Goal: Task Accomplishment & Management: Use online tool/utility

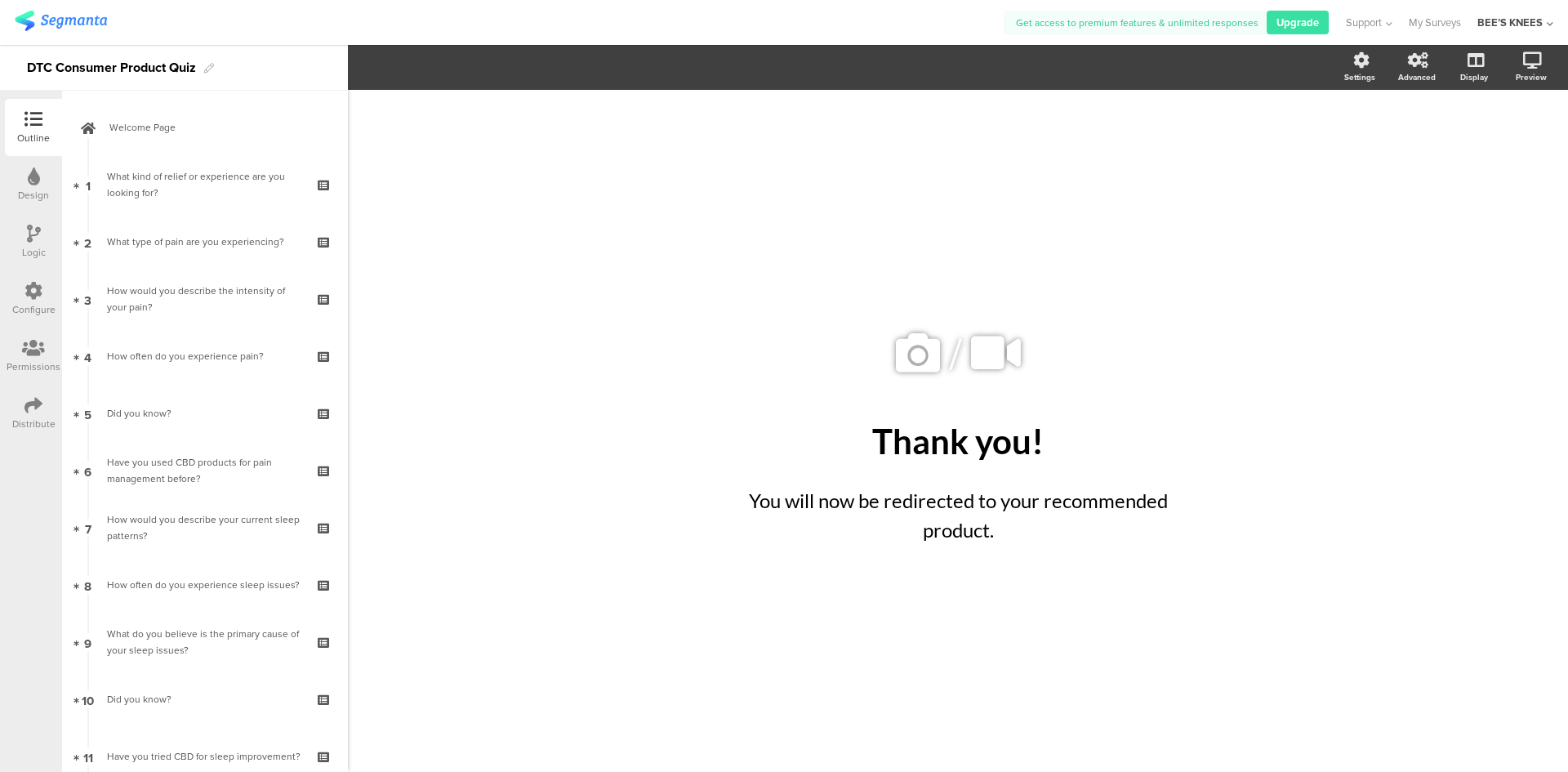
scroll to position [1307, 0]
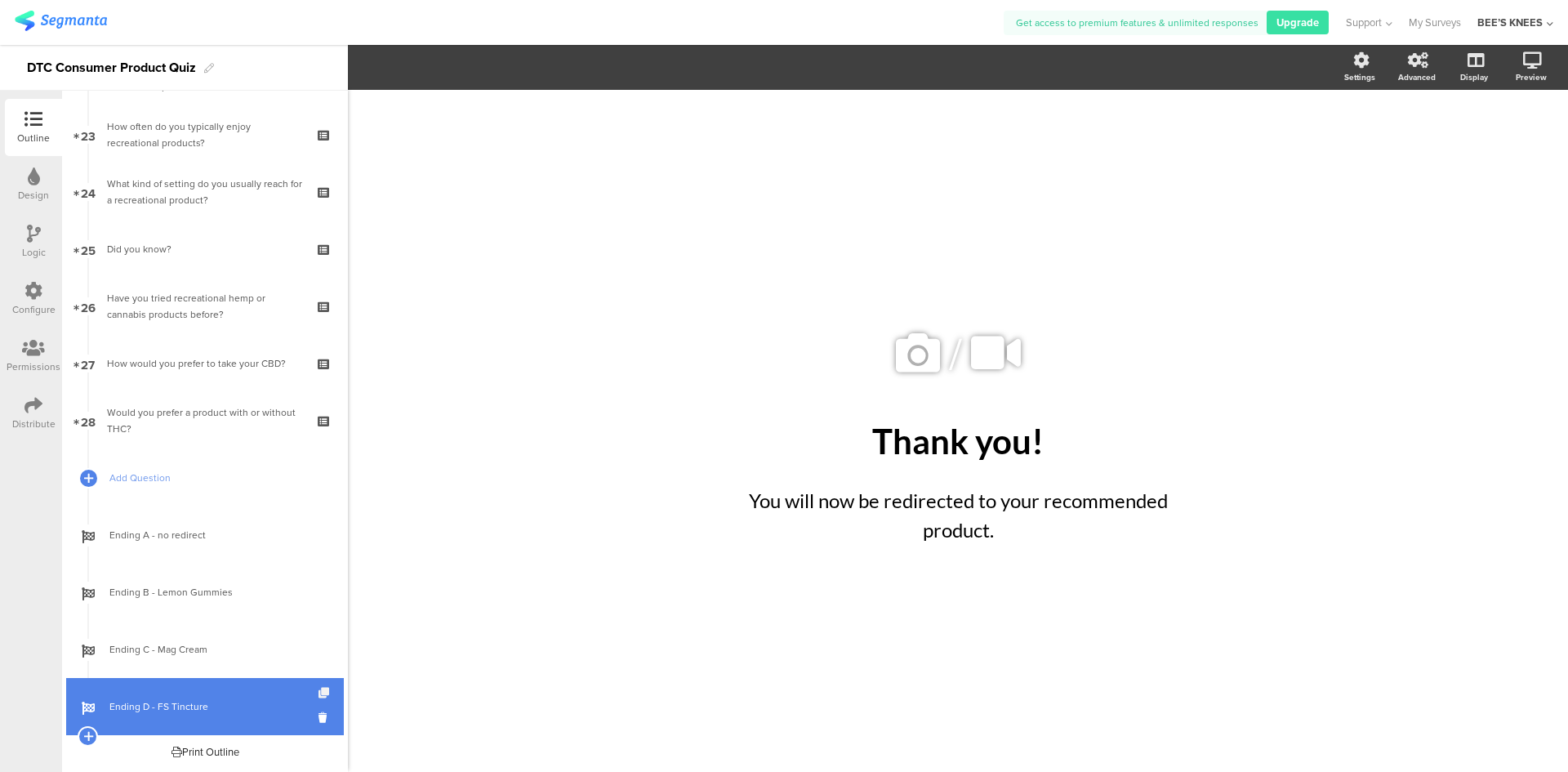
click at [319, 695] on icon at bounding box center [325, 693] width 14 height 11
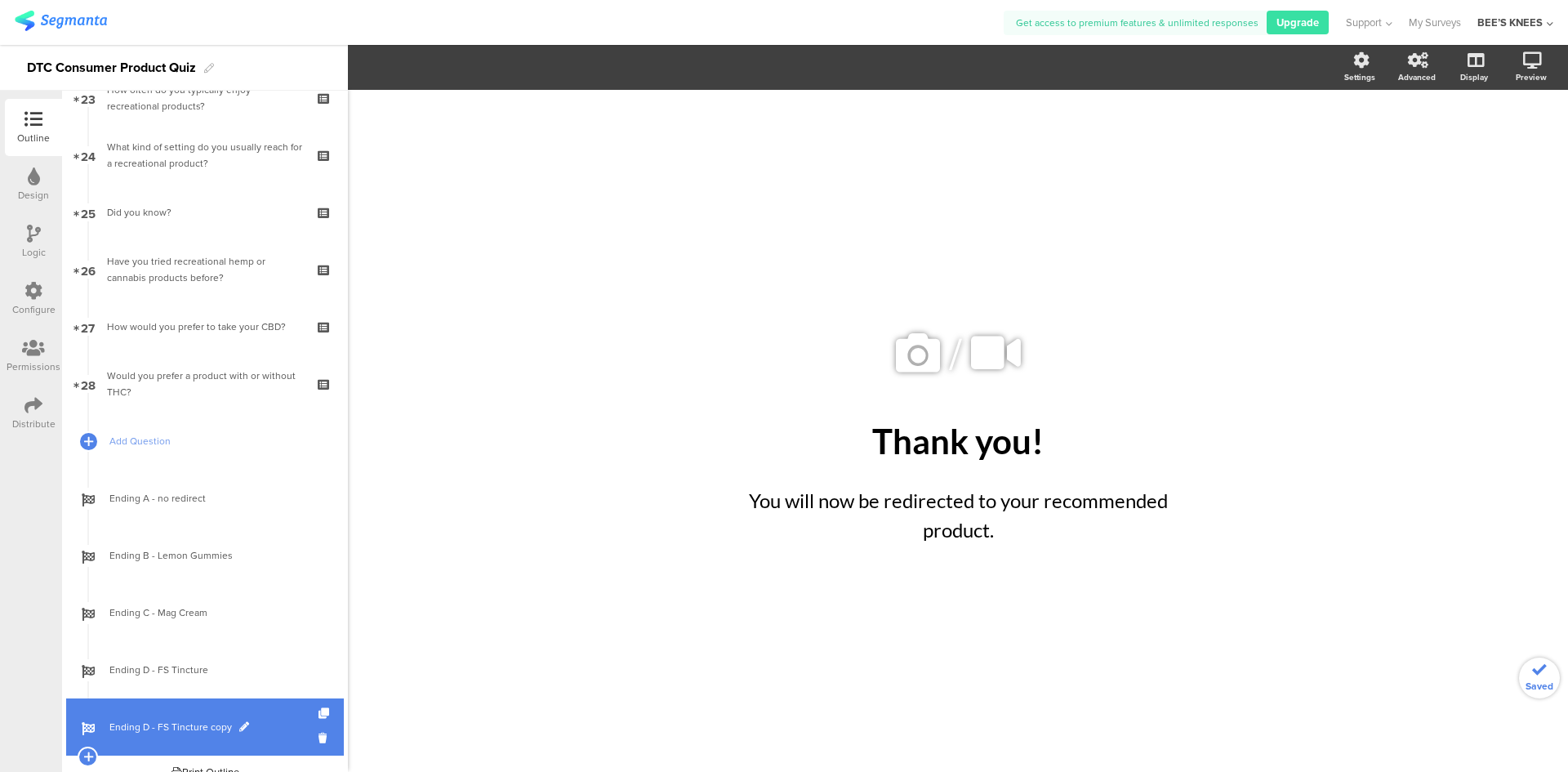
scroll to position [1365, 0]
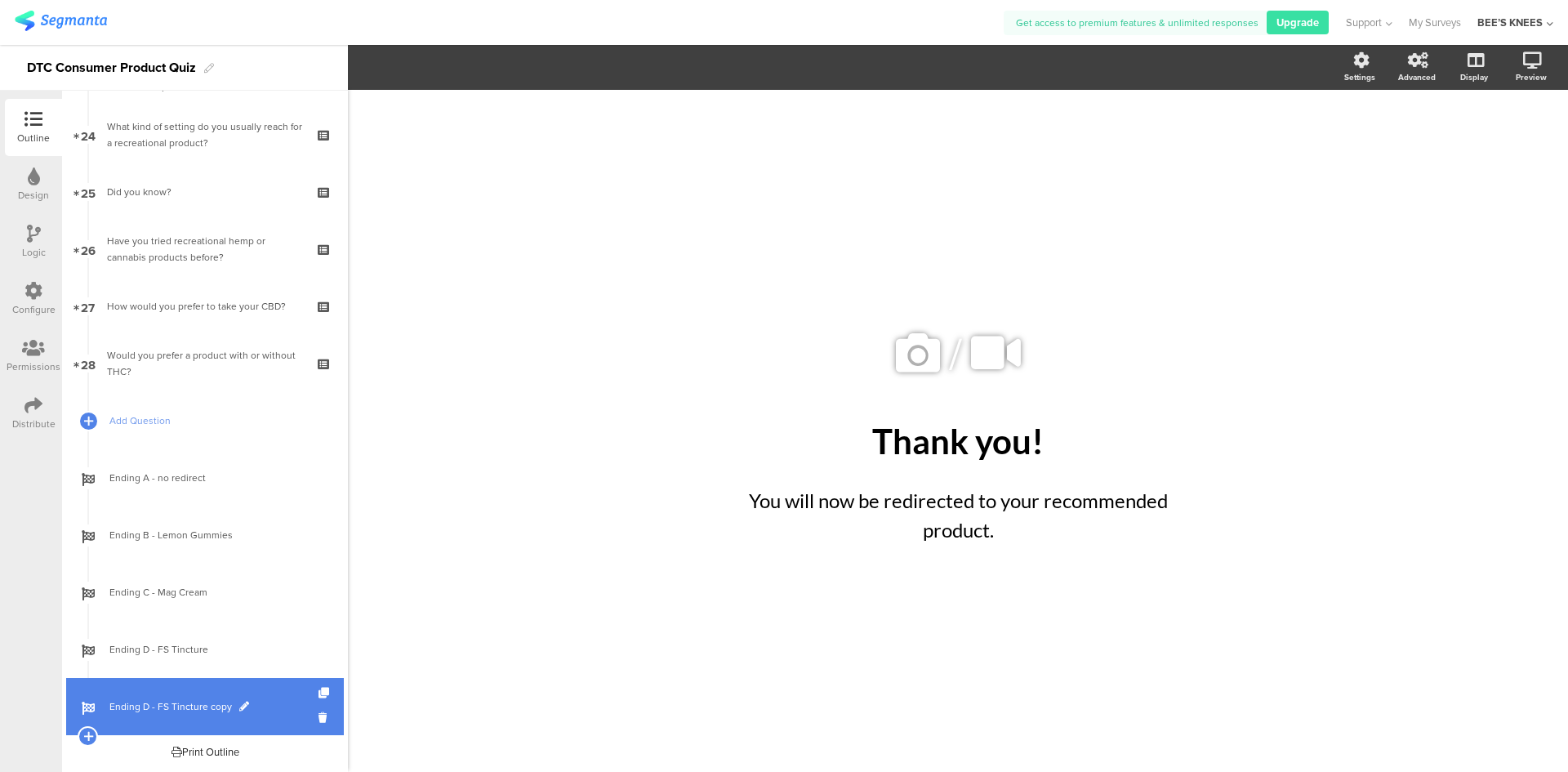
click at [244, 695] on link "Ending D - FS Tincture copy" at bounding box center [205, 706] width 278 height 57
click at [239, 704] on span at bounding box center [244, 706] width 10 height 10
drag, startPoint x: 228, startPoint y: 706, endPoint x: 144, endPoint y: 712, distance: 84.2
click at [144, 712] on input "Ending D - FS Tincture copy" at bounding box center [170, 706] width 121 height 15
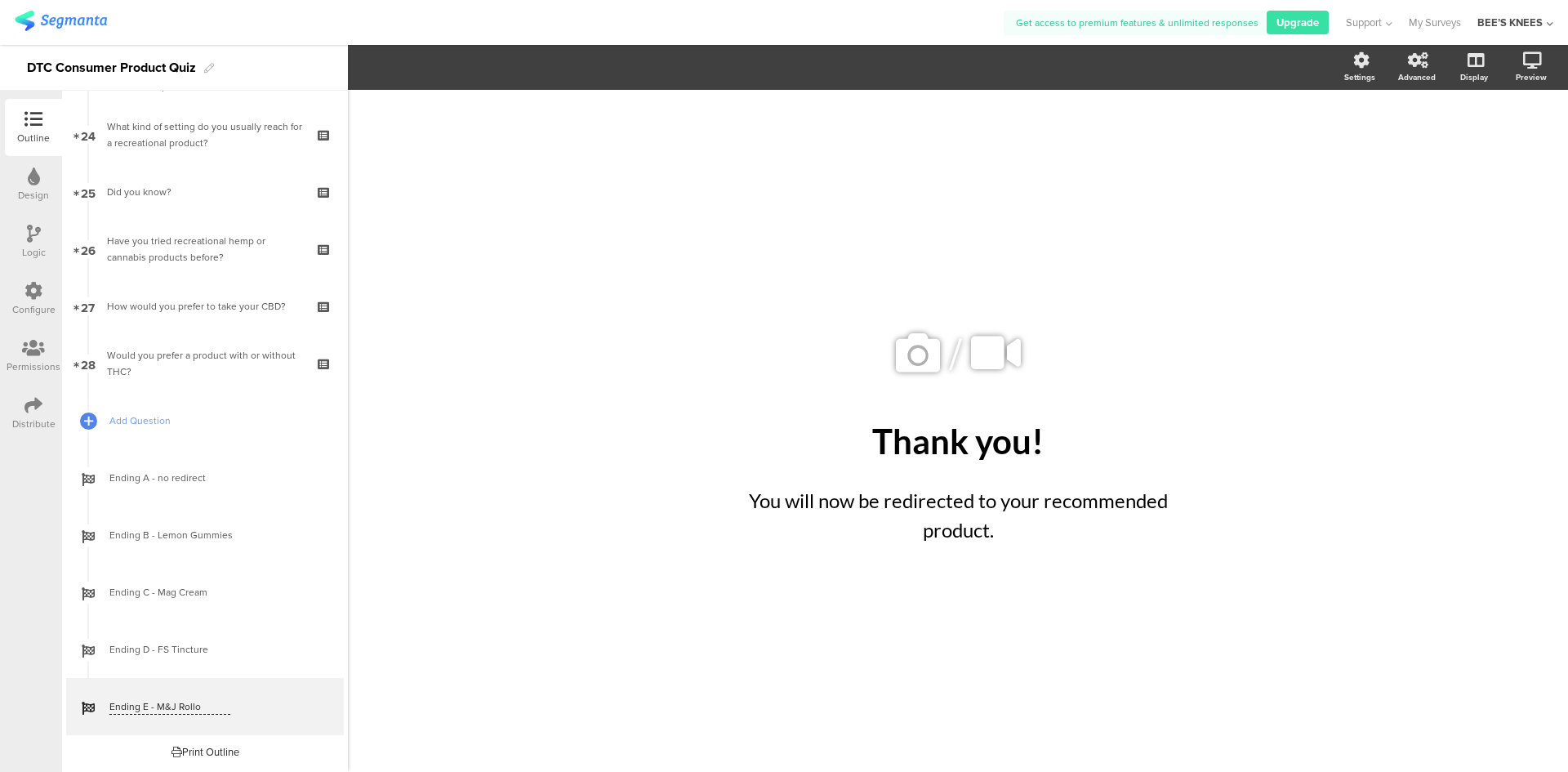
type input "Ending E - M&J [PERSON_NAME]"
click at [552, 647] on div "/ Thank you! Thank you! You will now be redirected to your recommended product.…" at bounding box center [957, 431] width 1220 height 682
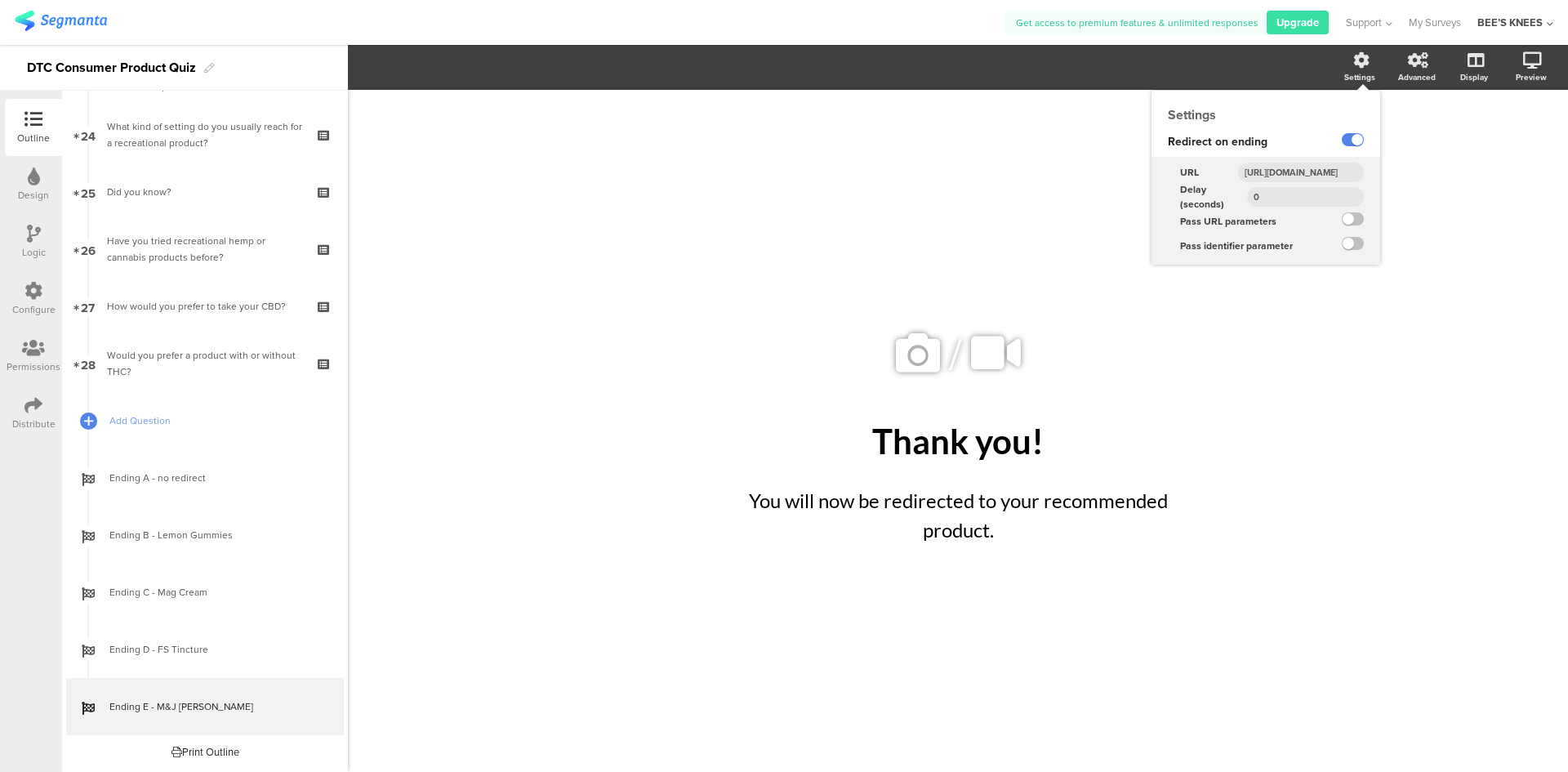
click at [1332, 159] on div "URL [URL][DOMAIN_NAME]" at bounding box center [1265, 171] width 228 height 28
click at [1331, 164] on input "[URL][DOMAIN_NAME]" at bounding box center [1300, 172] width 125 height 20
paste input "broad-spectrum-cbd-muscle-joint-roll-on"
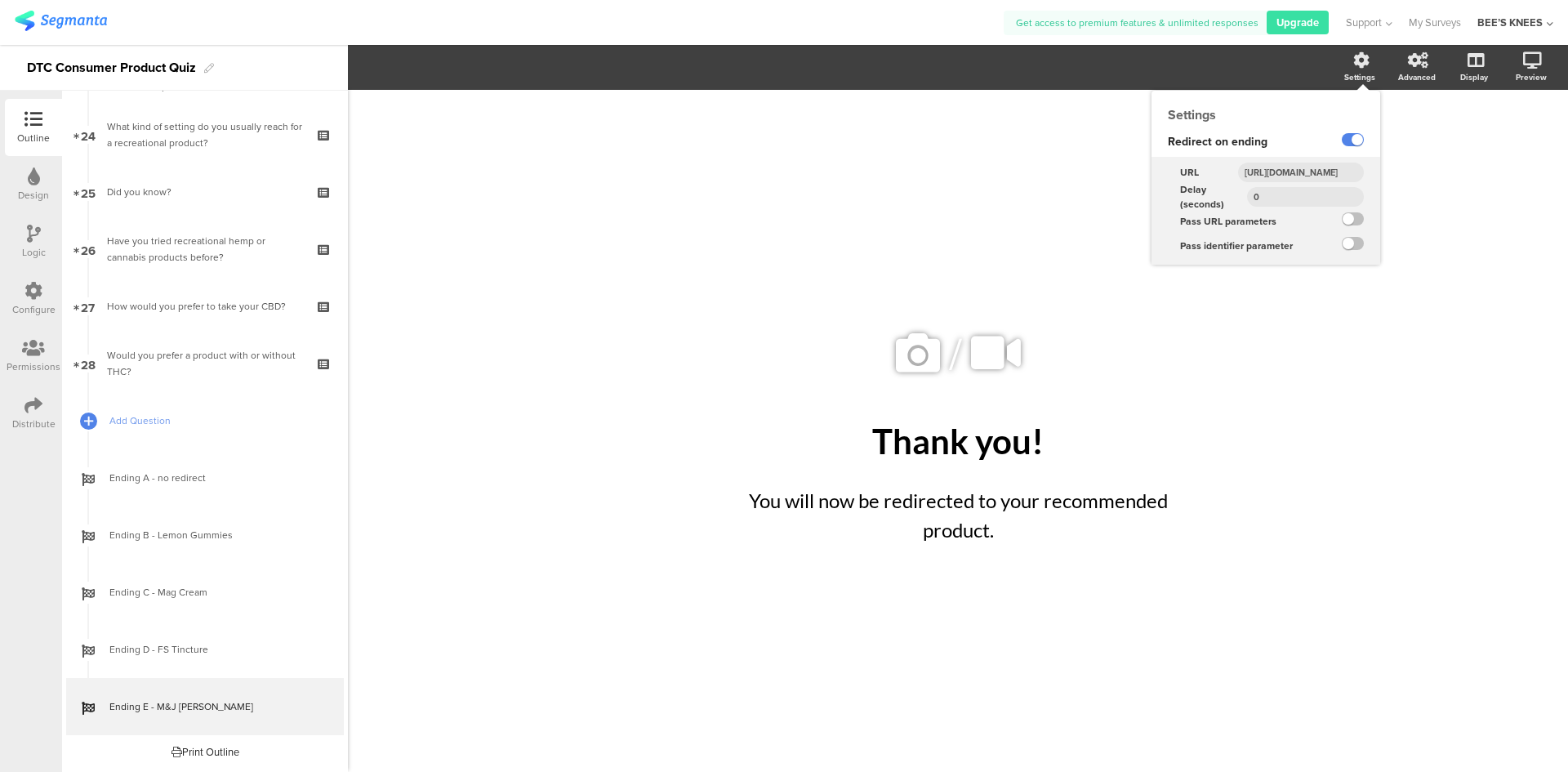
type input "[URL][DOMAIN_NAME]"
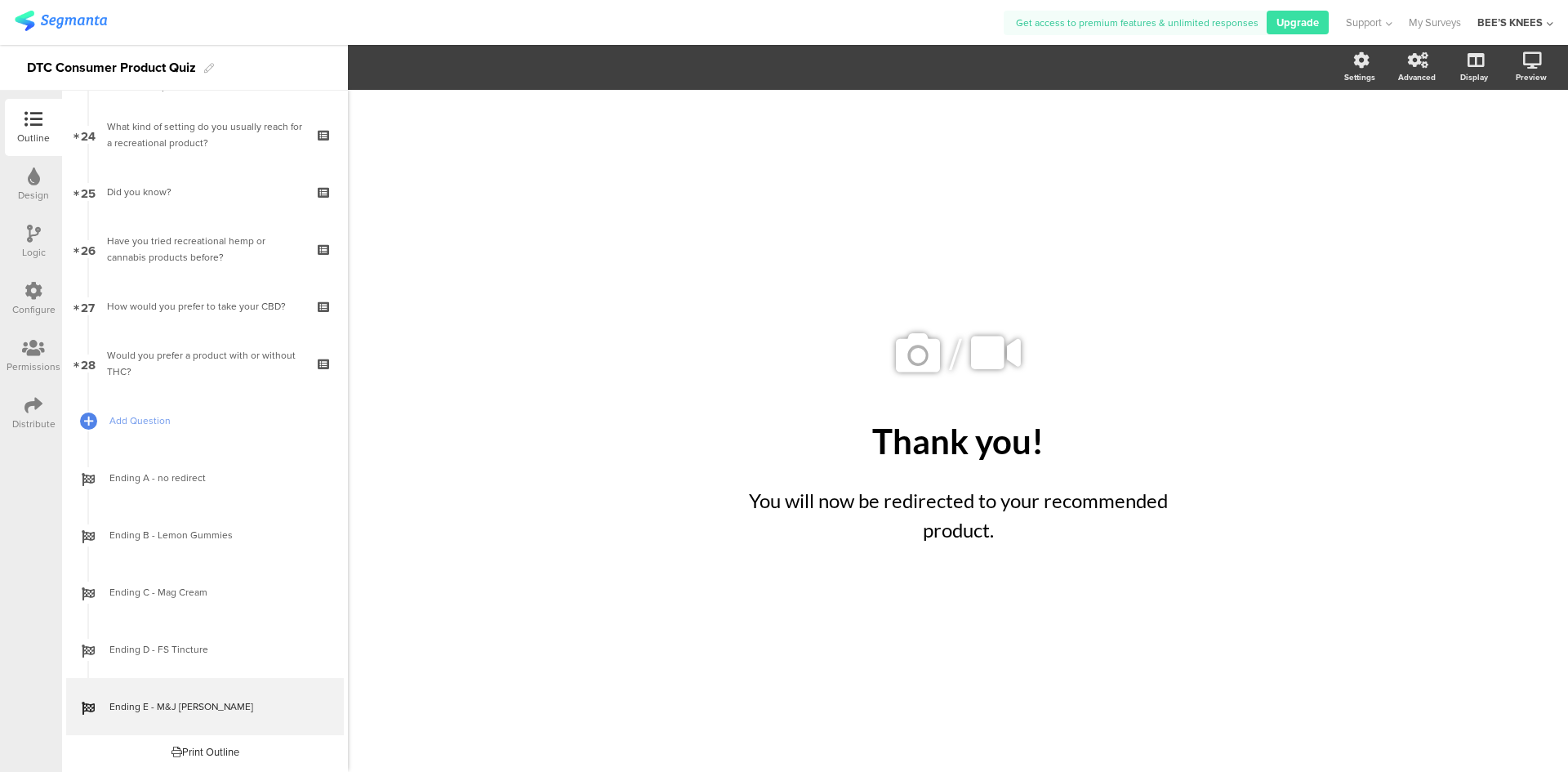
click at [1330, 358] on div "/ Thank you! Thank you! You will now be redirected to your recommended product.…" at bounding box center [957, 431] width 1220 height 682
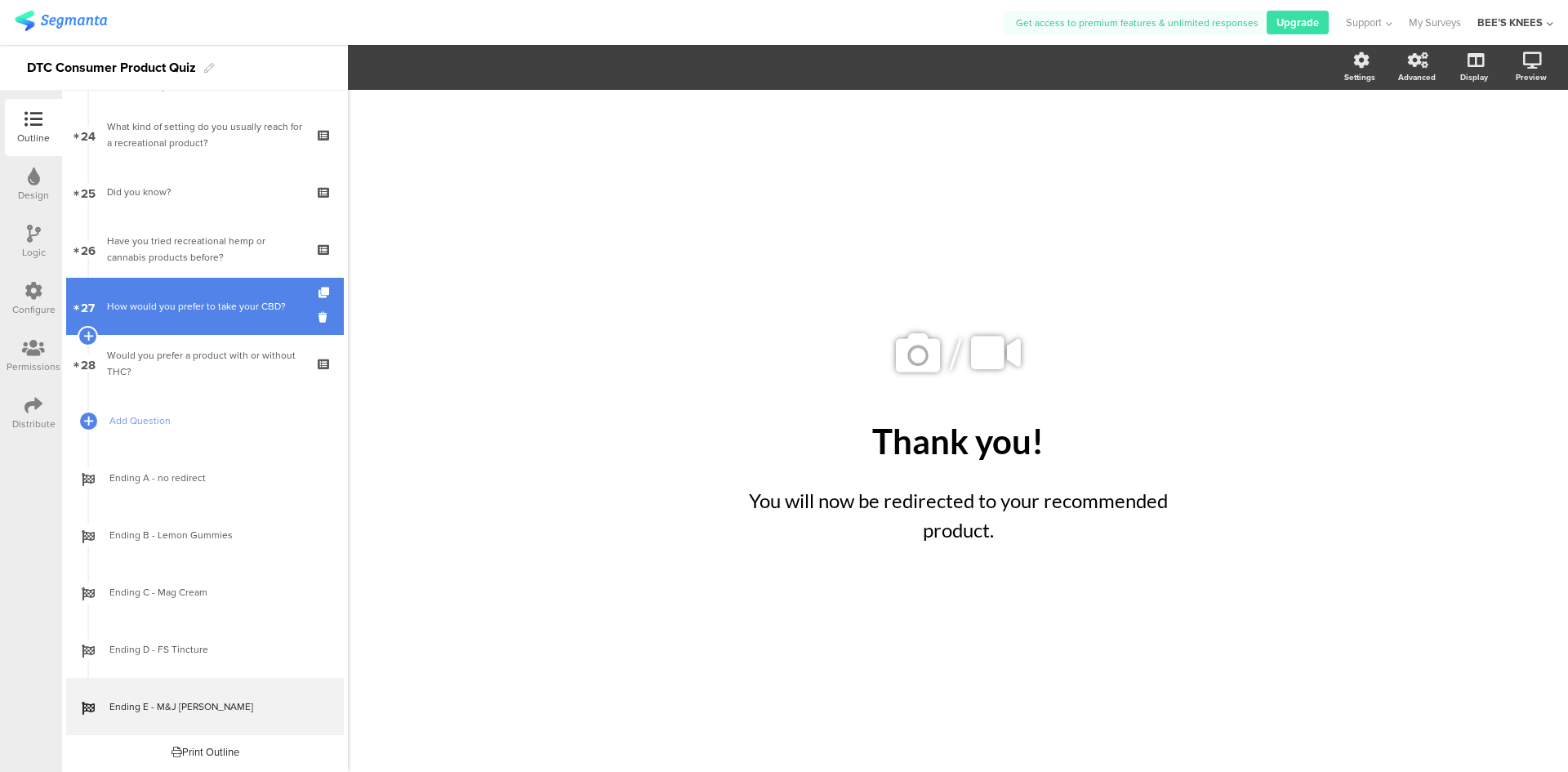
click at [160, 295] on link "27 How would you prefer to take your CBD?" at bounding box center [205, 306] width 278 height 57
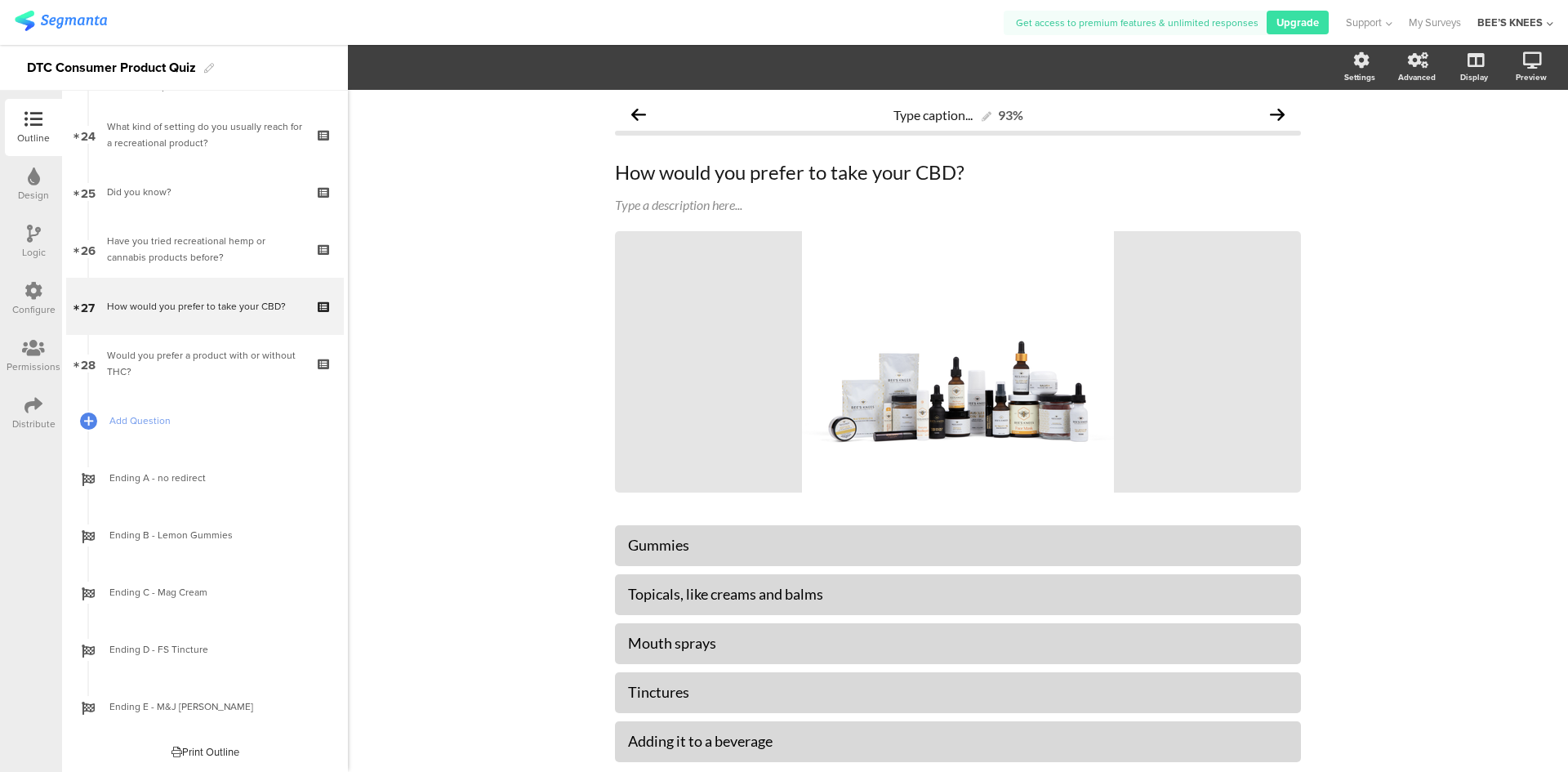
click at [31, 250] on div "Logic" at bounding box center [33, 252] width 23 height 14
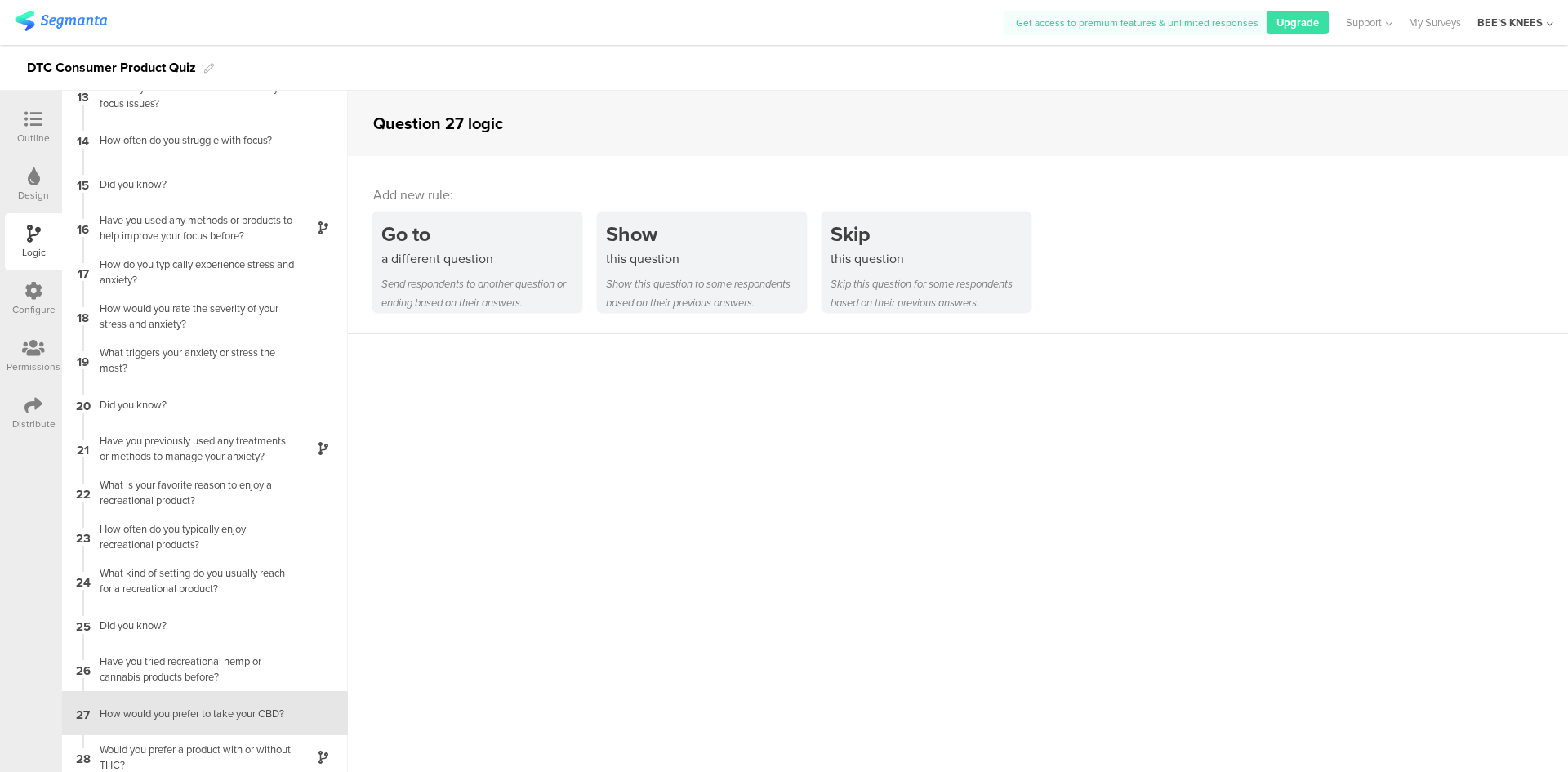
scroll to position [553, 0]
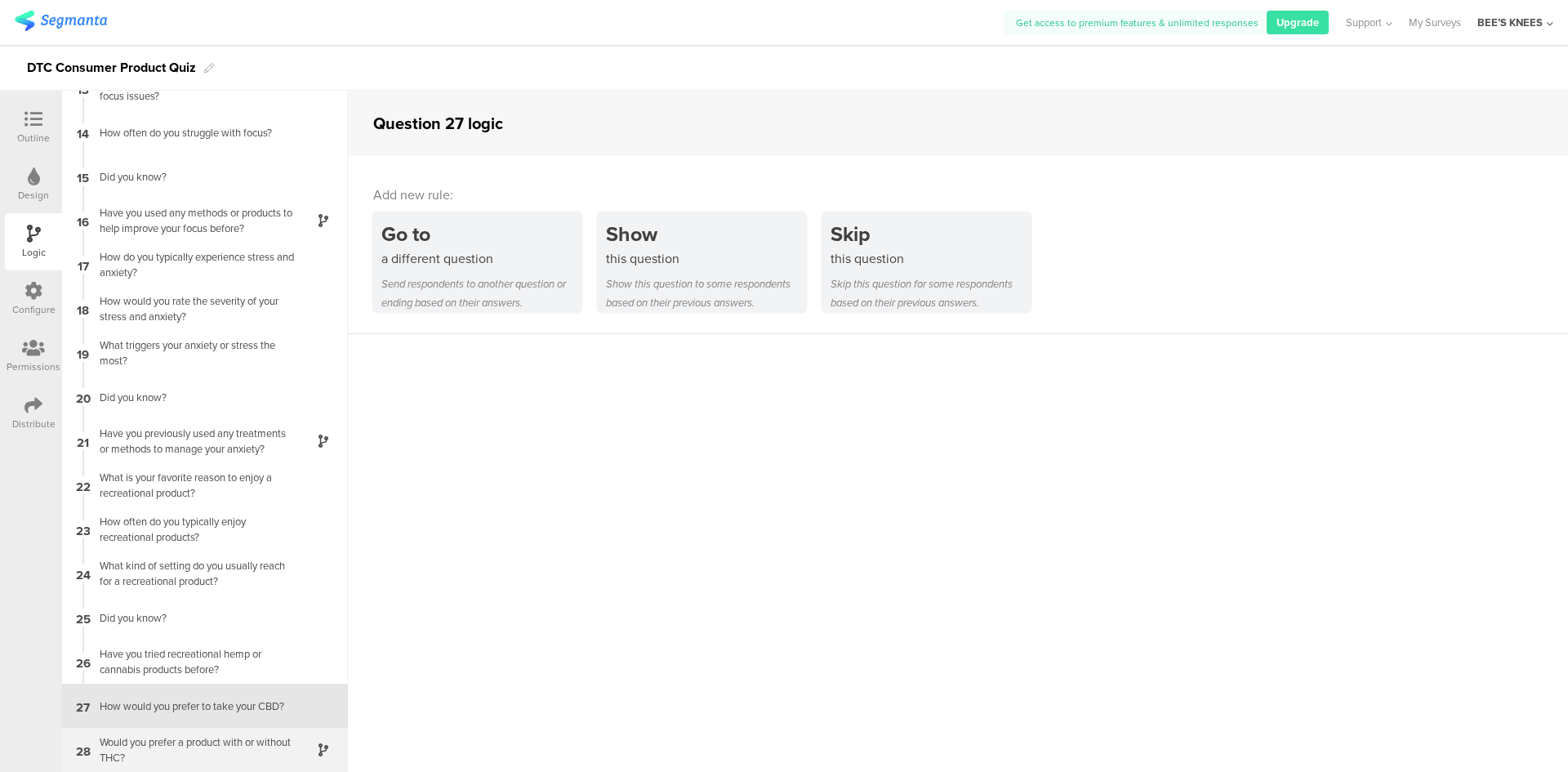
click at [175, 754] on div "Would you prefer a product with or without THC?" at bounding box center [192, 749] width 204 height 31
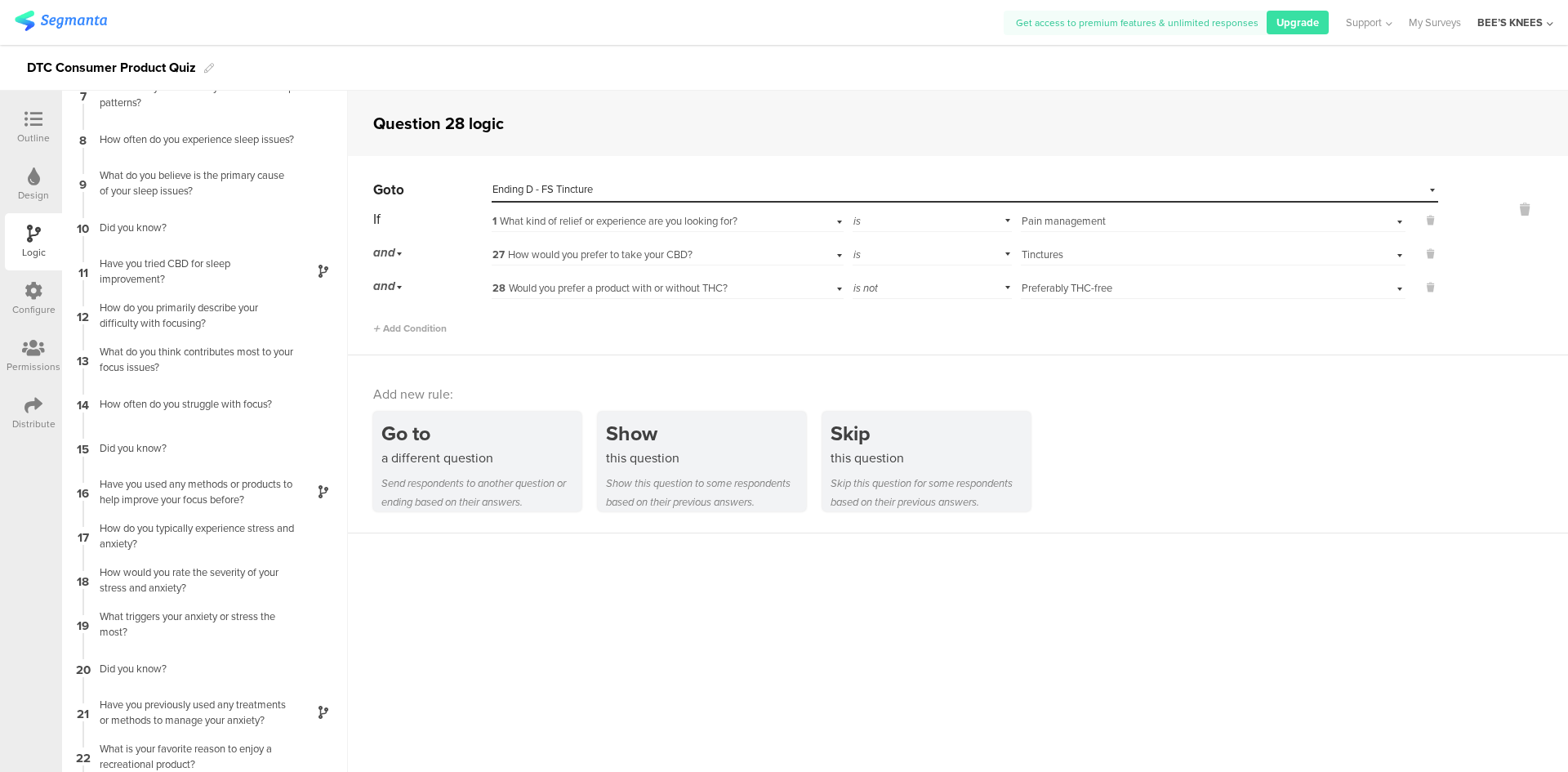
scroll to position [64, 0]
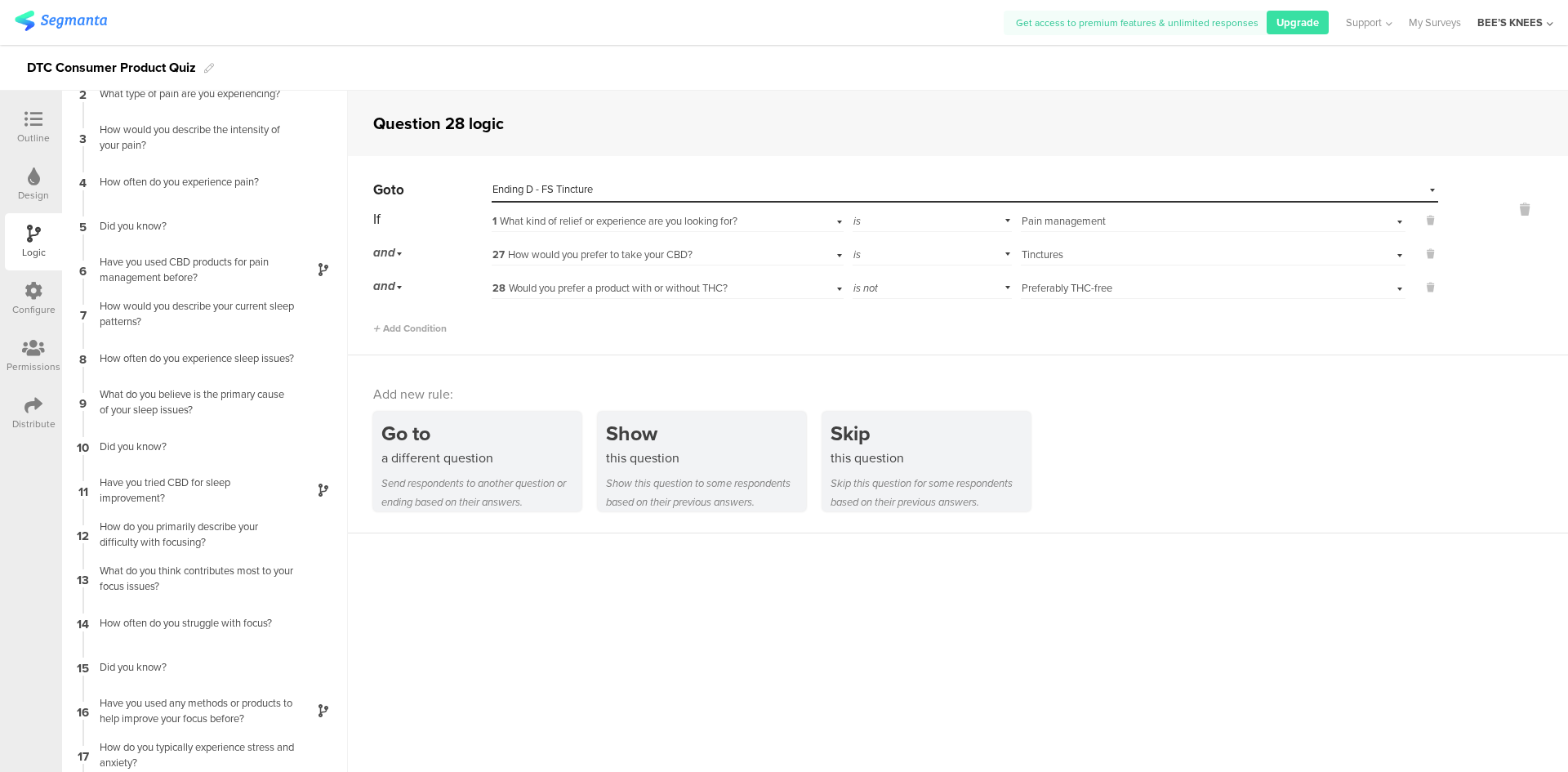
click at [23, 111] on div at bounding box center [33, 120] width 32 height 21
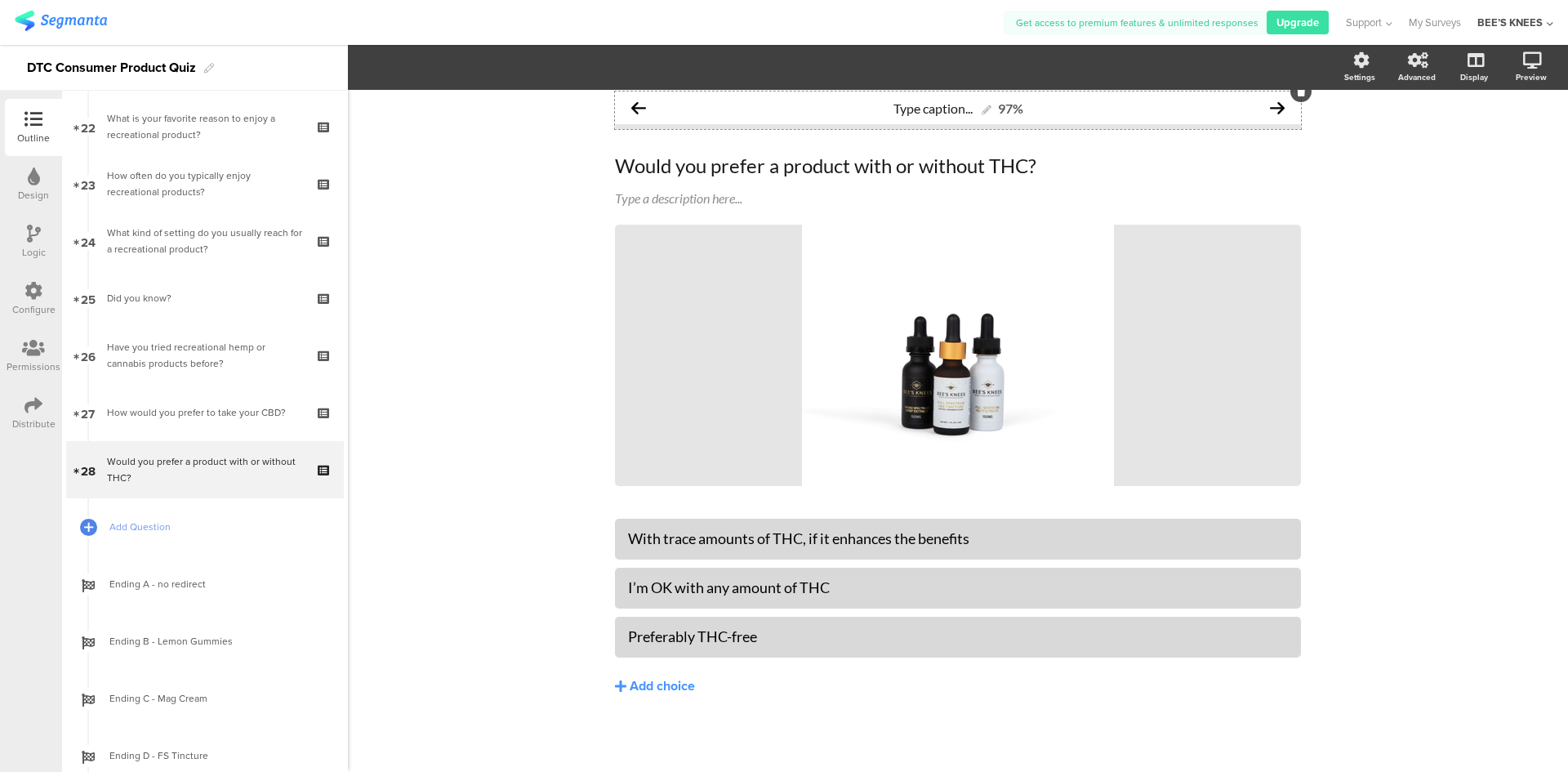
scroll to position [1297, 0]
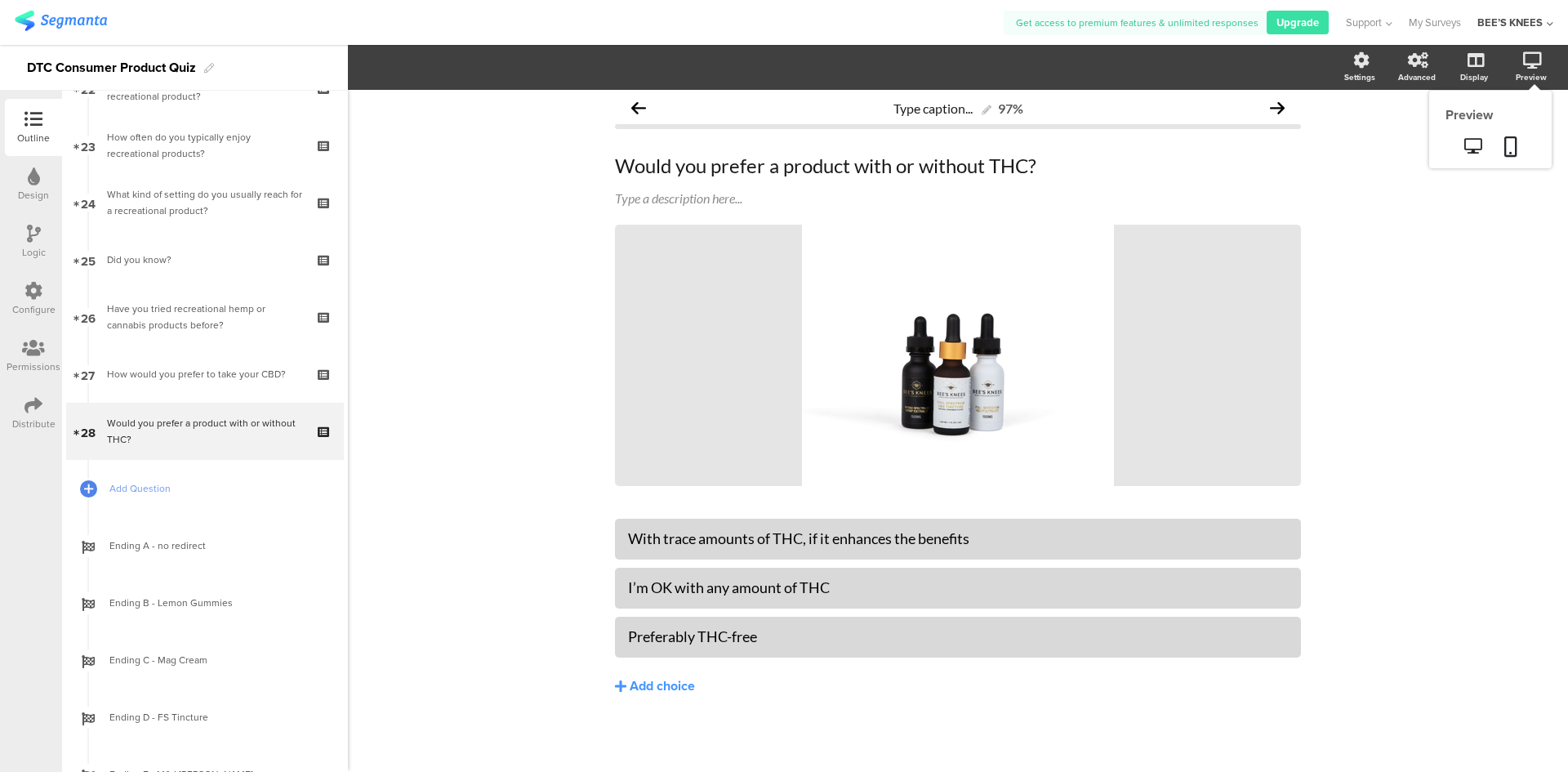
click at [1523, 90] on div "Preview" at bounding box center [1490, 129] width 123 height 78
click at [1464, 147] on icon at bounding box center [1472, 145] width 17 height 15
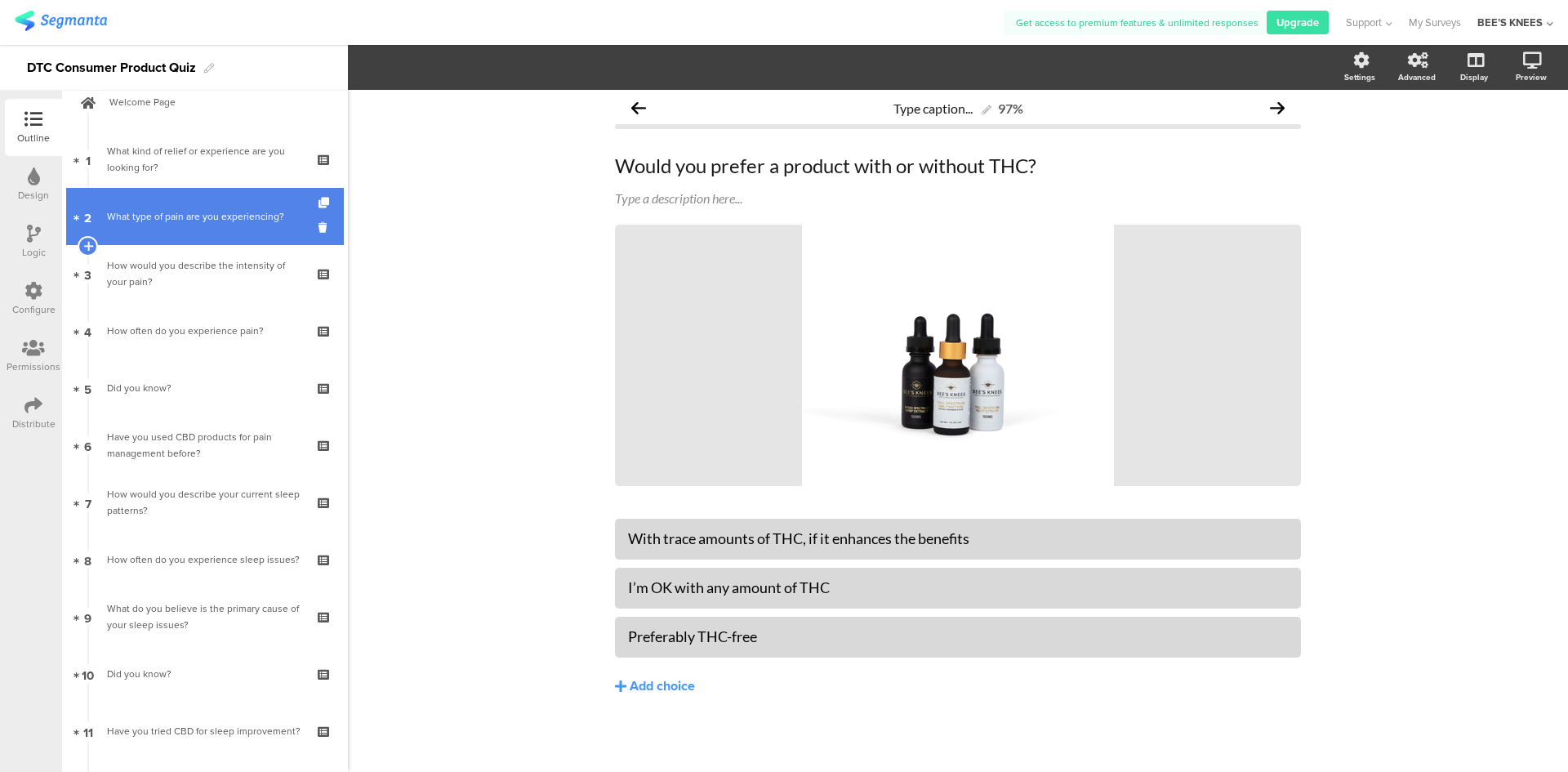
scroll to position [0, 0]
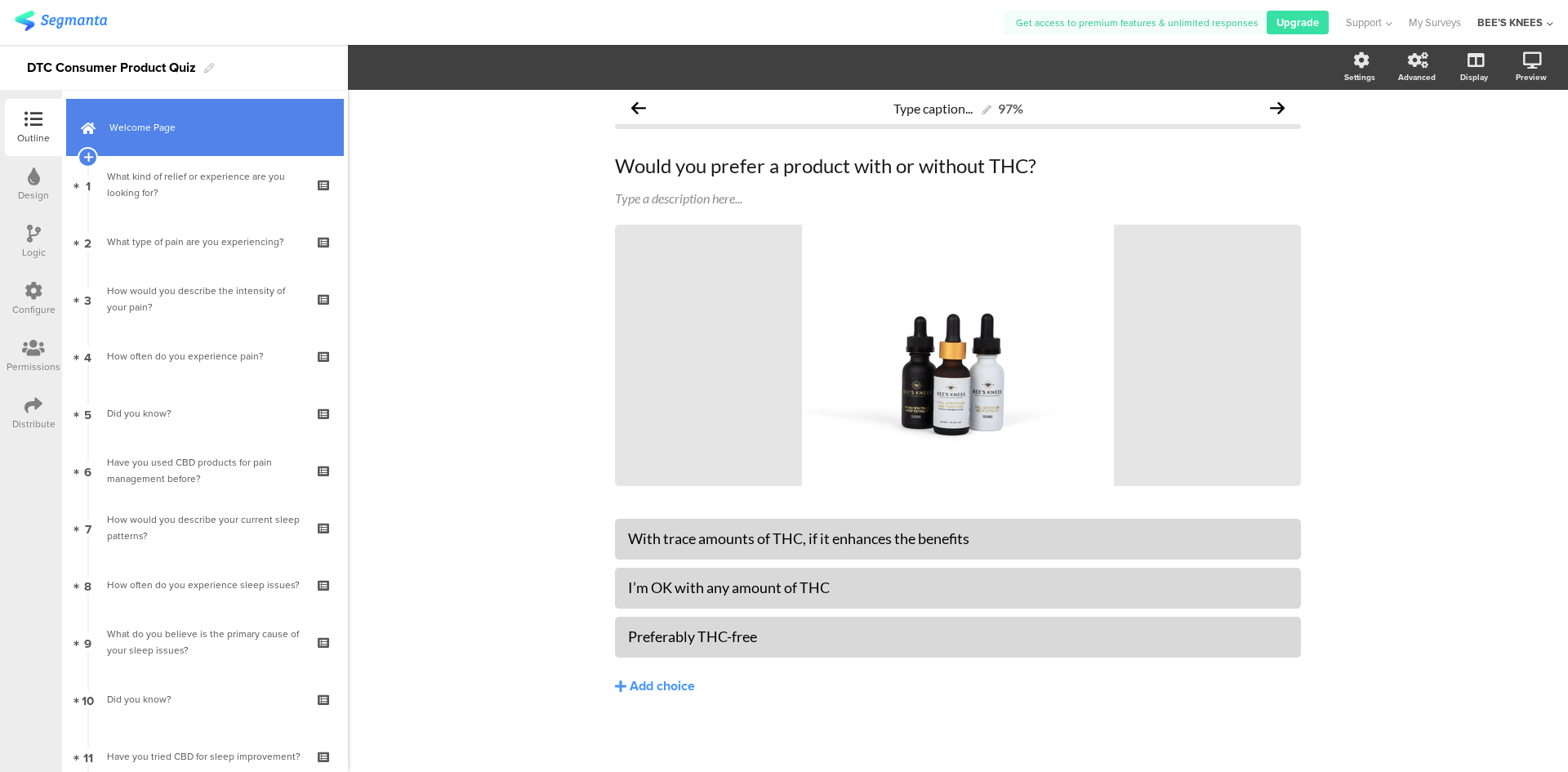
click at [210, 125] on span "Welcome Page" at bounding box center [214, 127] width 209 height 16
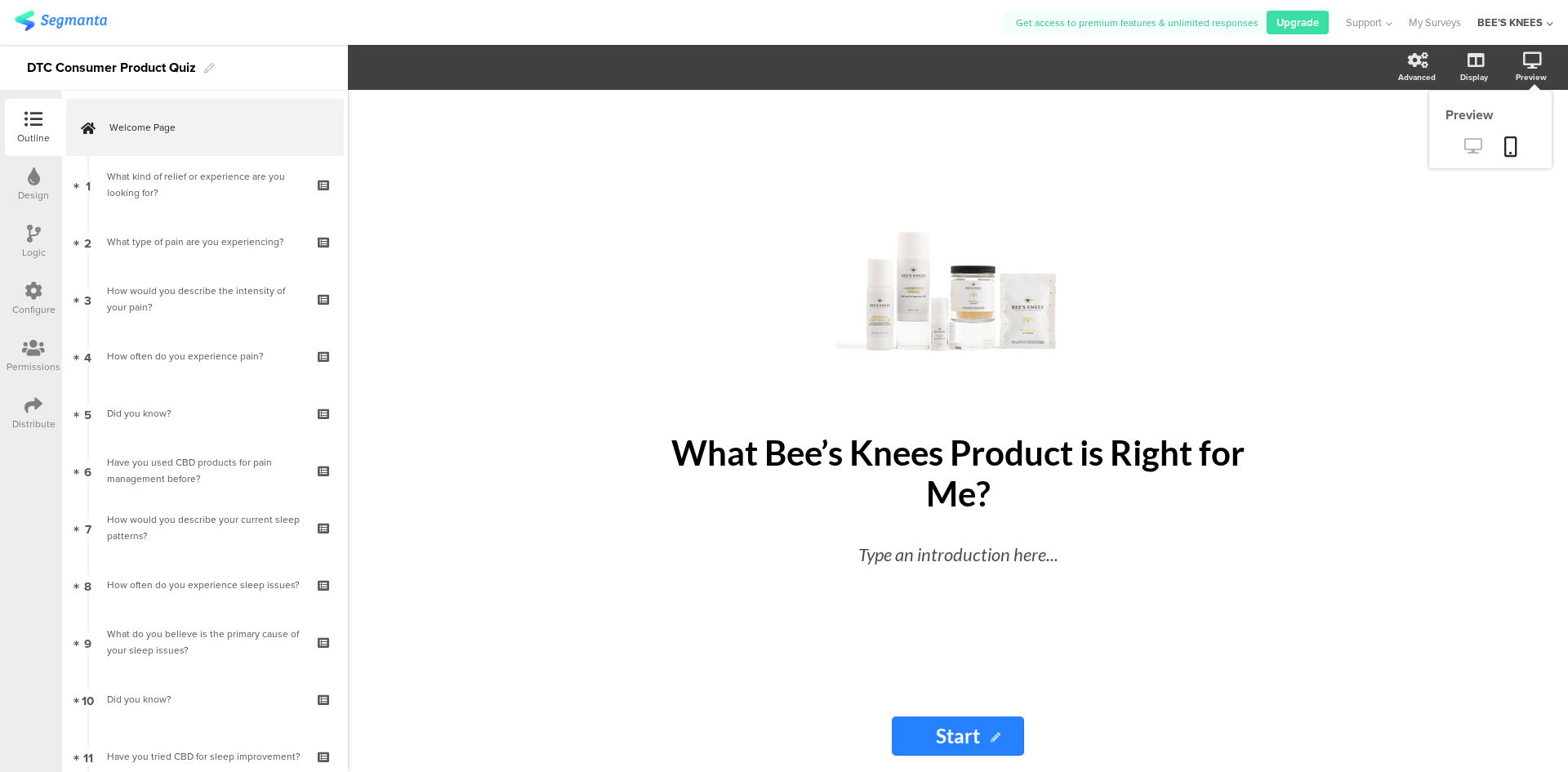
click at [1478, 150] on icon at bounding box center [1472, 145] width 17 height 15
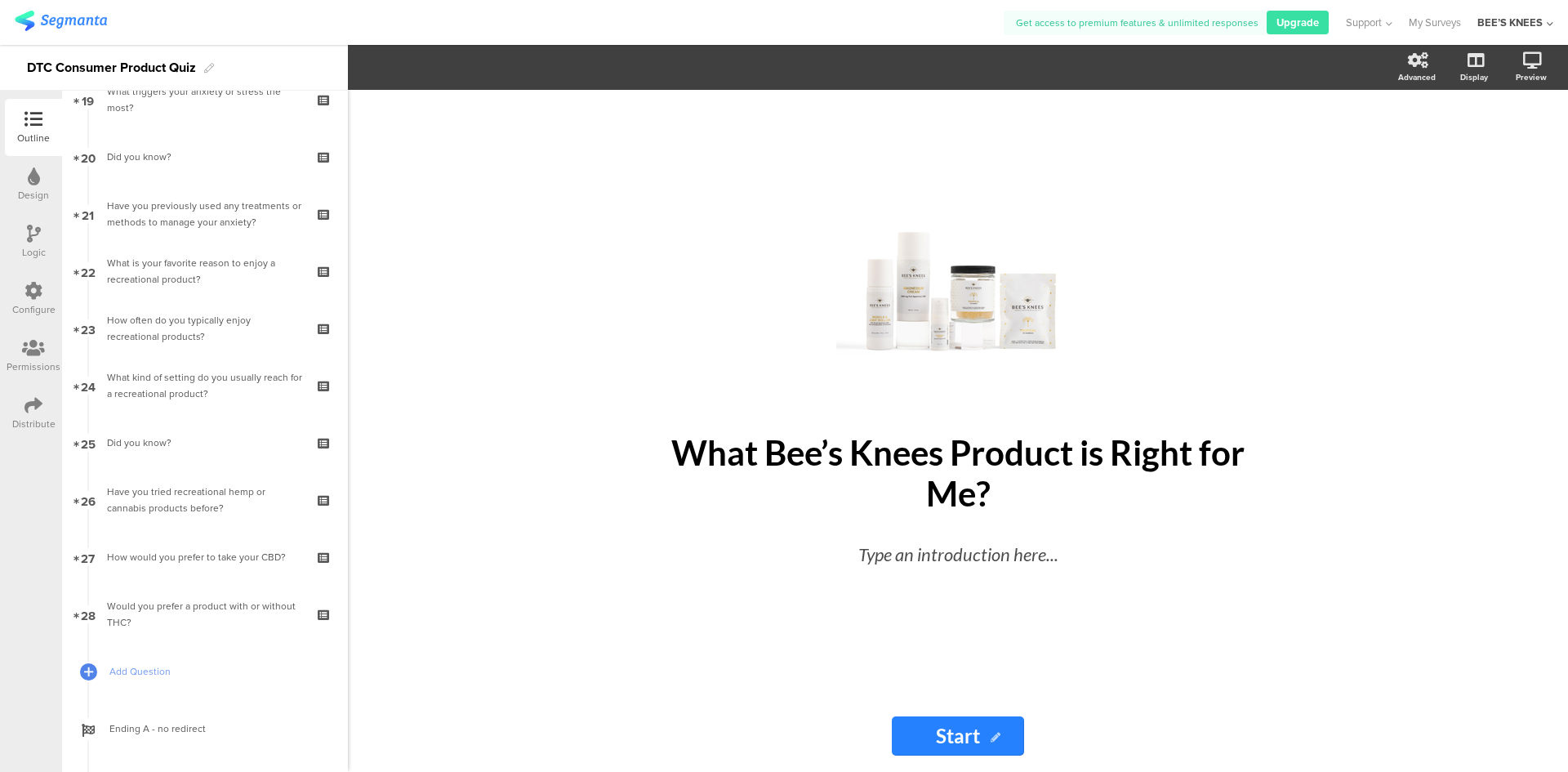
scroll to position [1307, 0]
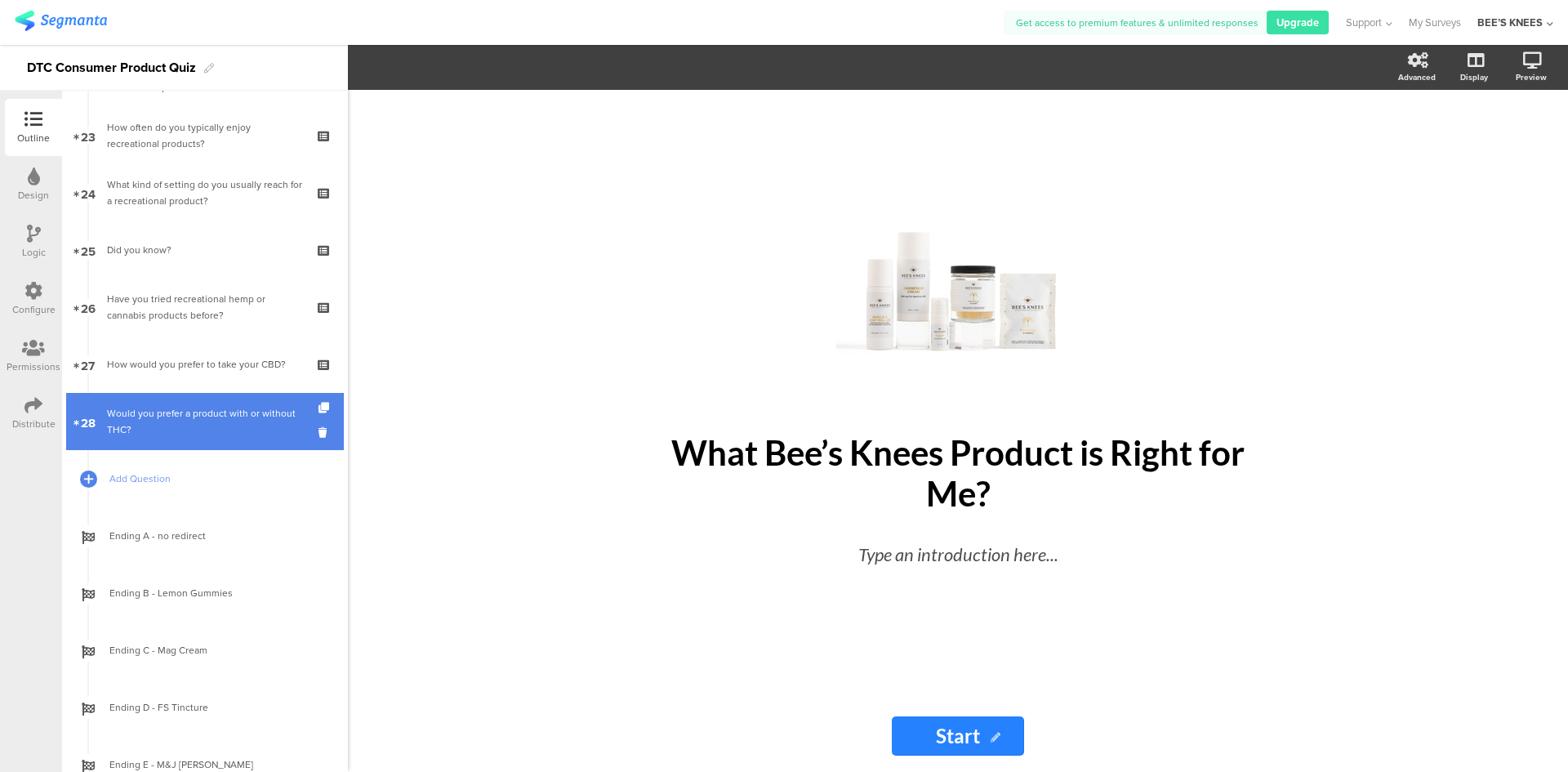
click at [221, 420] on div "Would you prefer a product with or without THC?" at bounding box center [204, 422] width 195 height 33
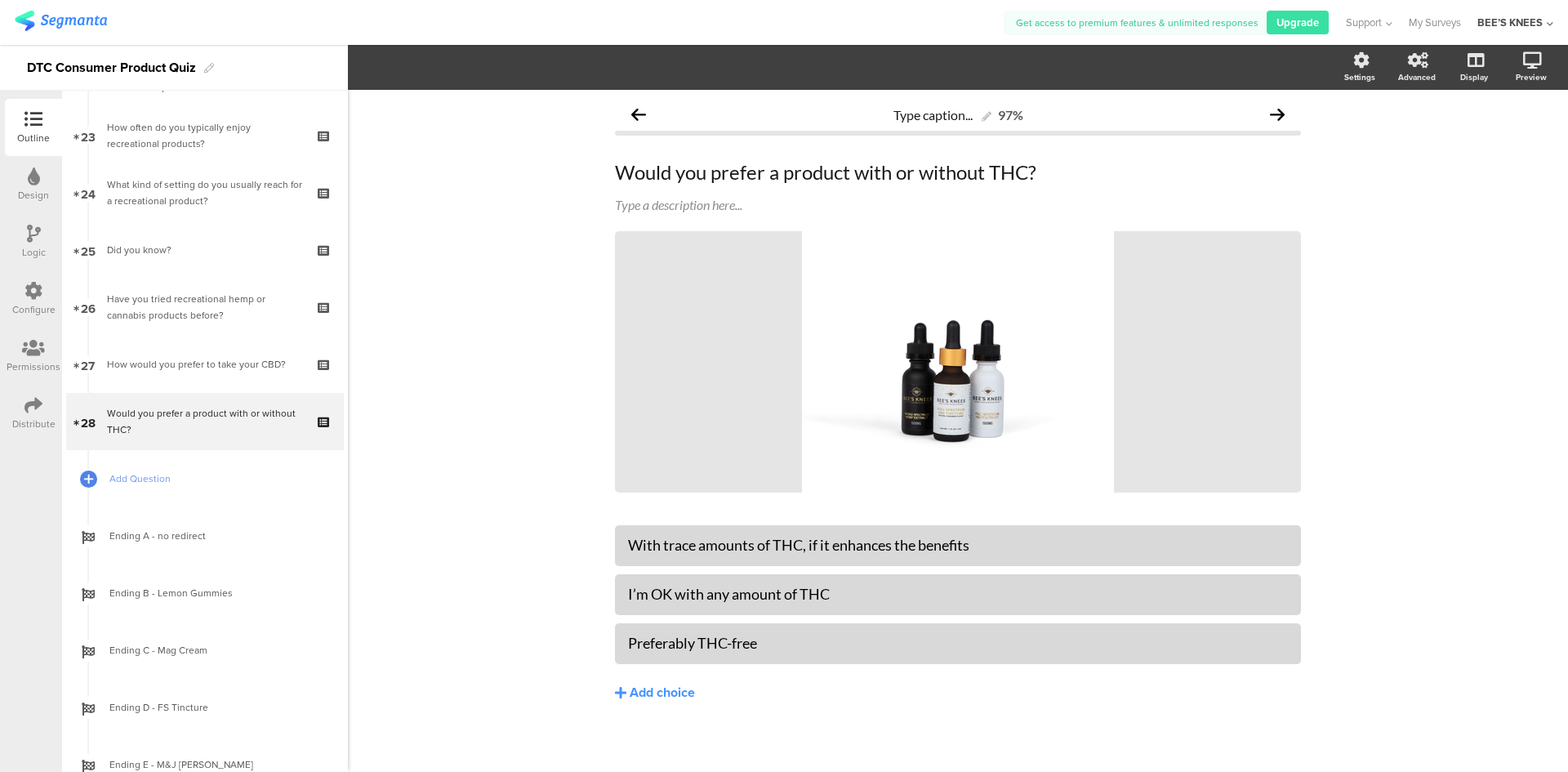
click at [32, 249] on div "Logic" at bounding box center [33, 252] width 23 height 14
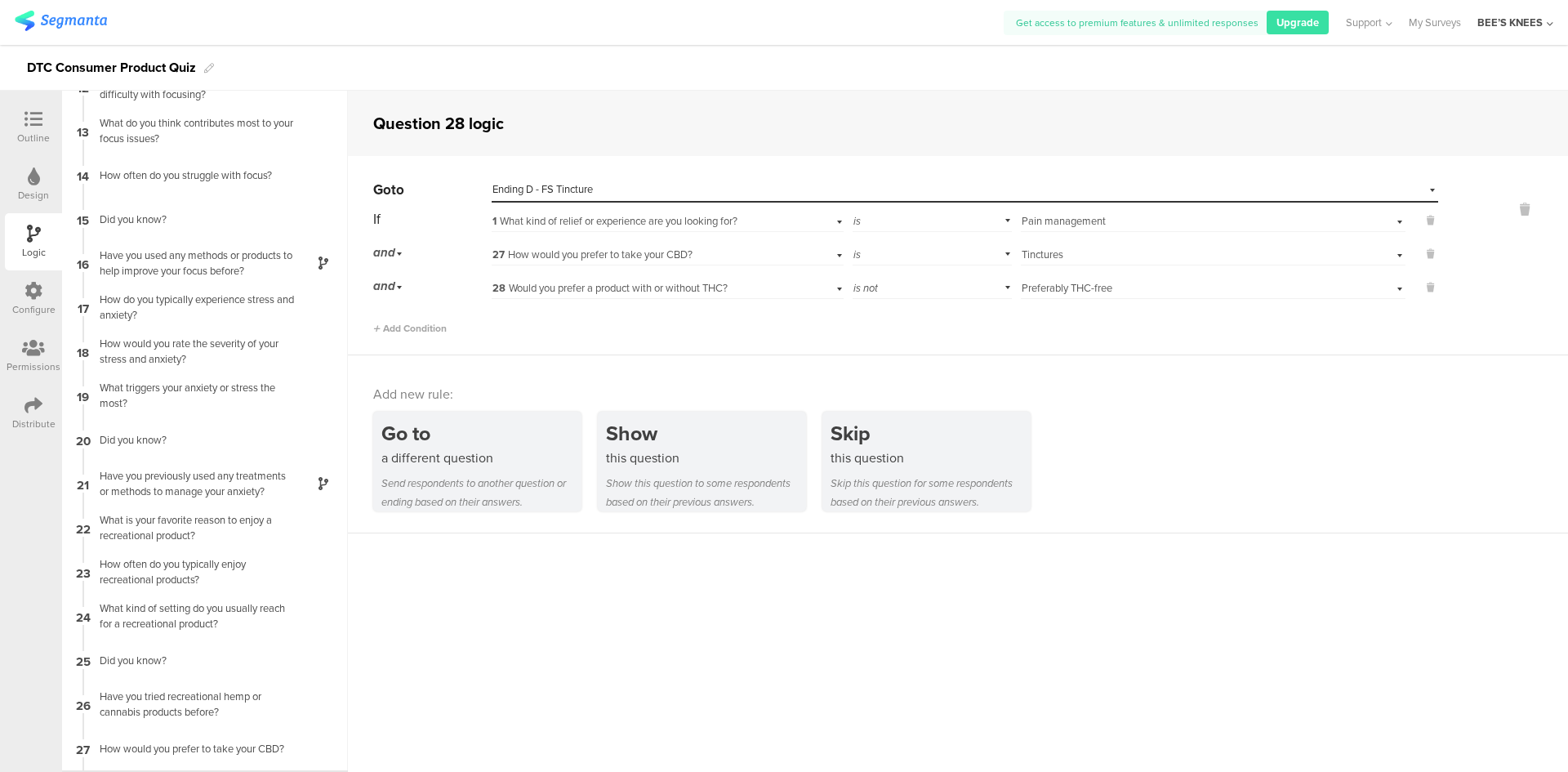
scroll to position [553, 0]
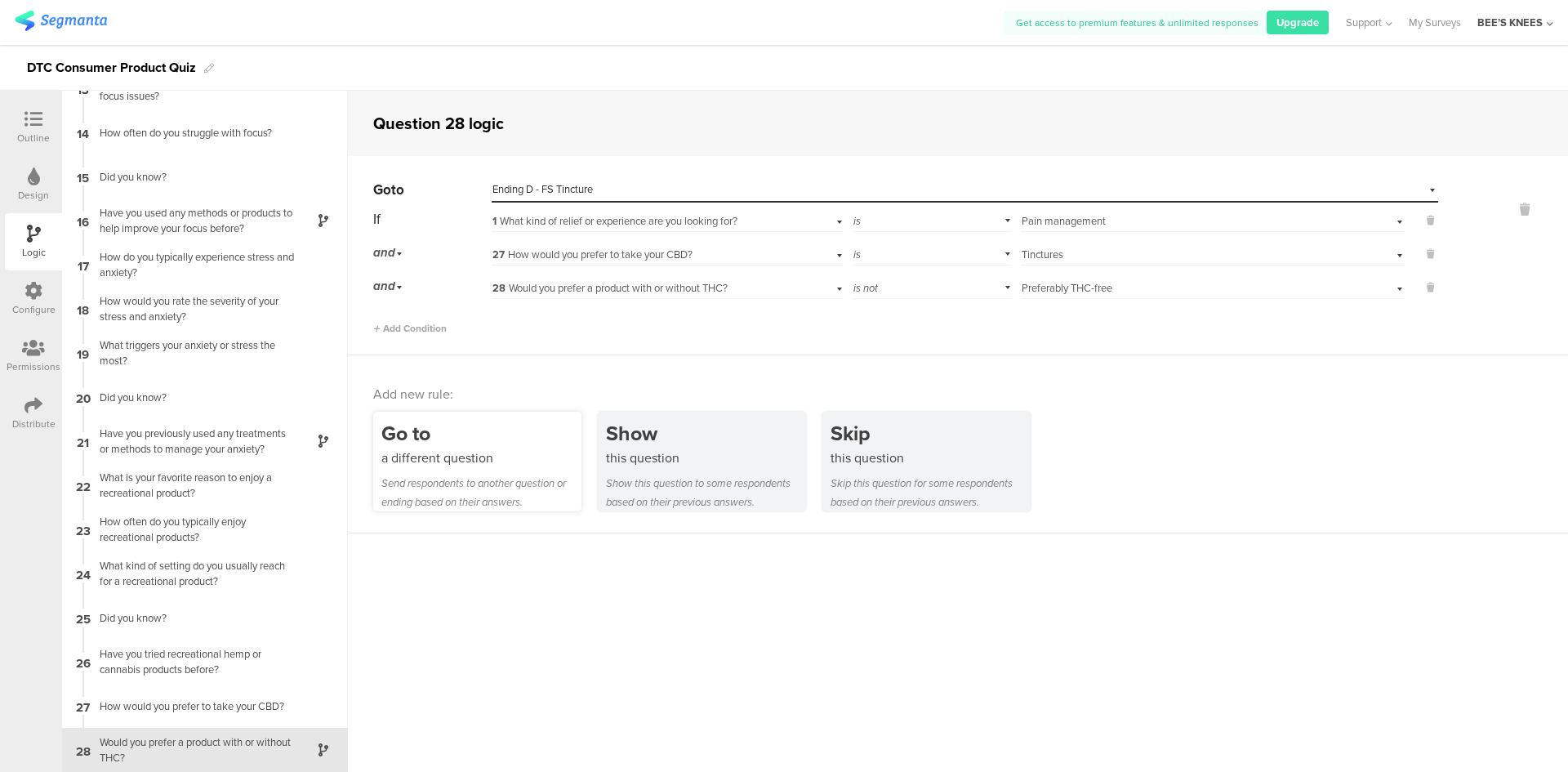
click at [427, 467] on div "Go to a different question Send respondents to another question or ending based…" at bounding box center [477, 461] width 209 height 99
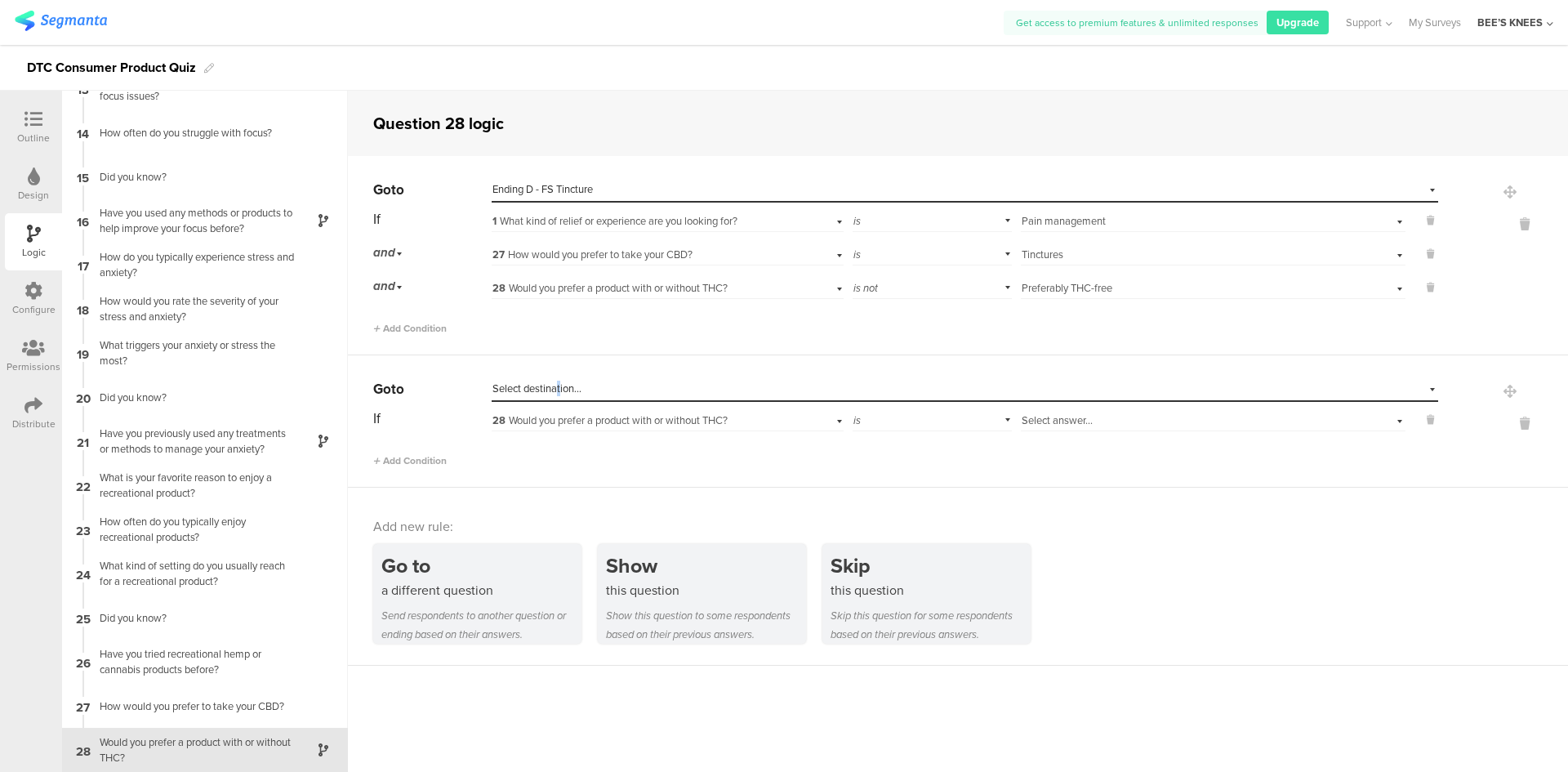
click at [559, 393] on span "Select destination..." at bounding box center [536, 388] width 89 height 15
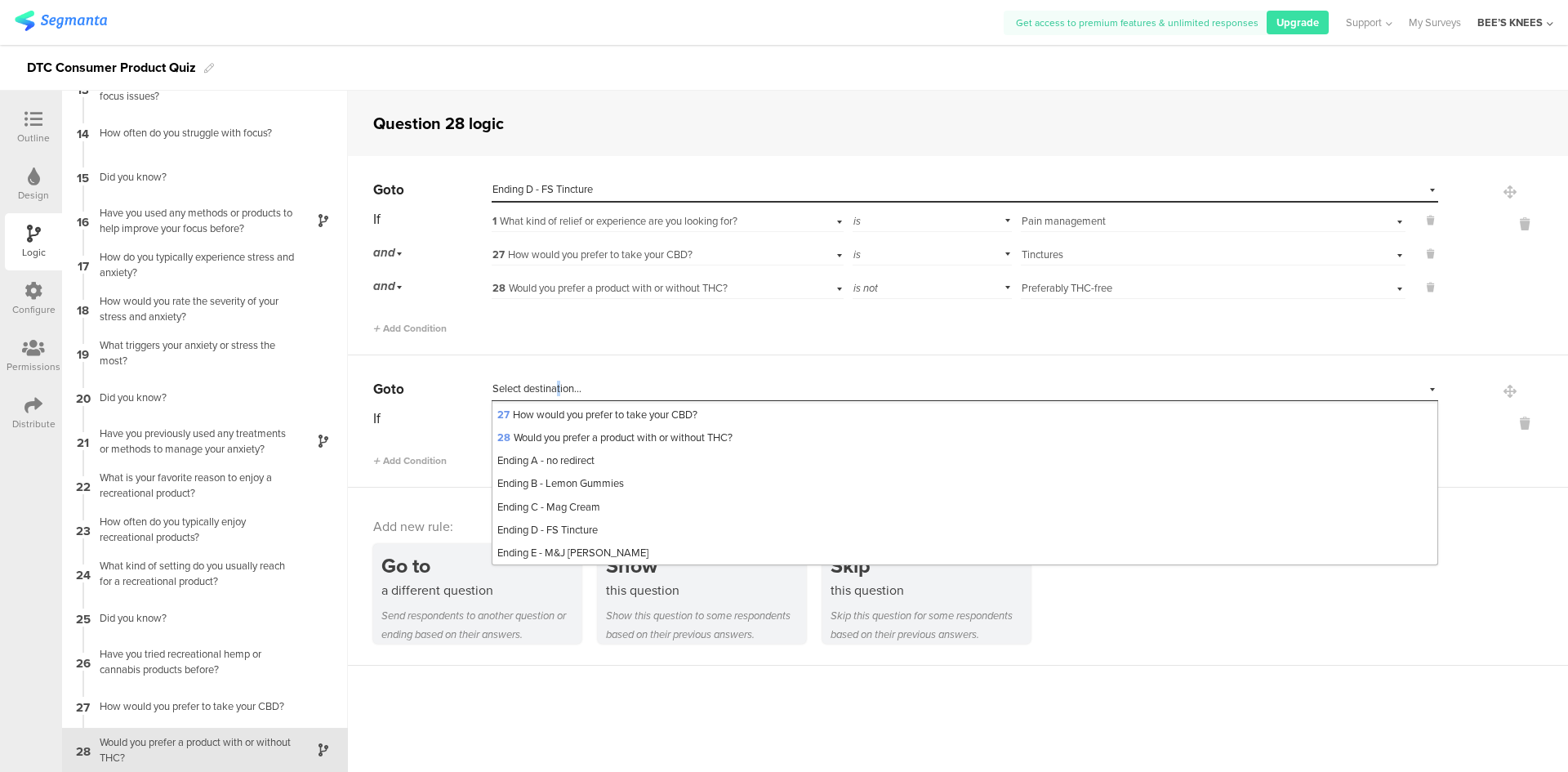
scroll to position [619, 0]
click at [587, 542] on div "Ending E - M&J [PERSON_NAME]" at bounding box center [964, 553] width 945 height 23
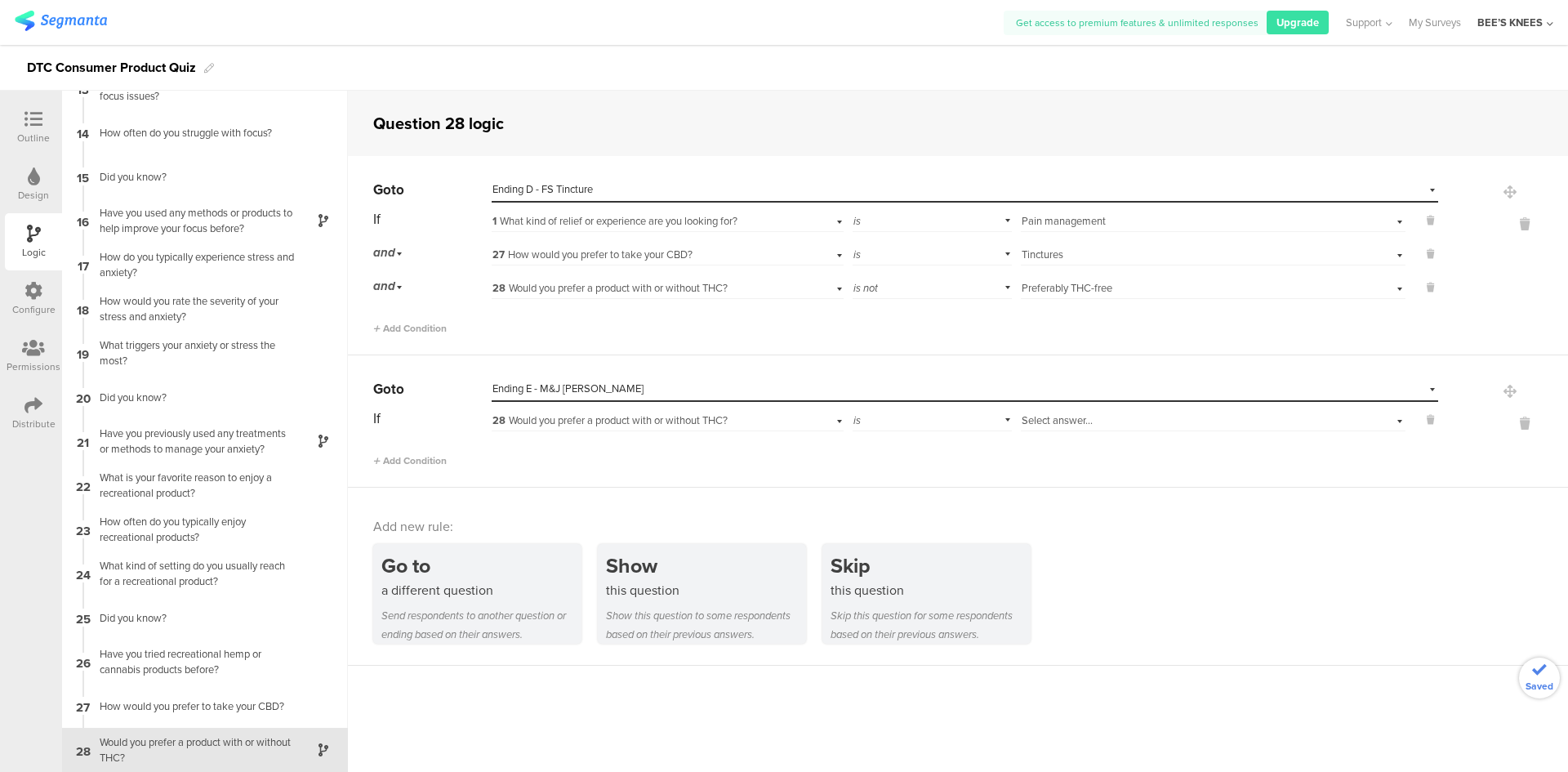
click at [567, 422] on span "28 Would you prefer a product with or without THC?" at bounding box center [609, 420] width 236 height 15
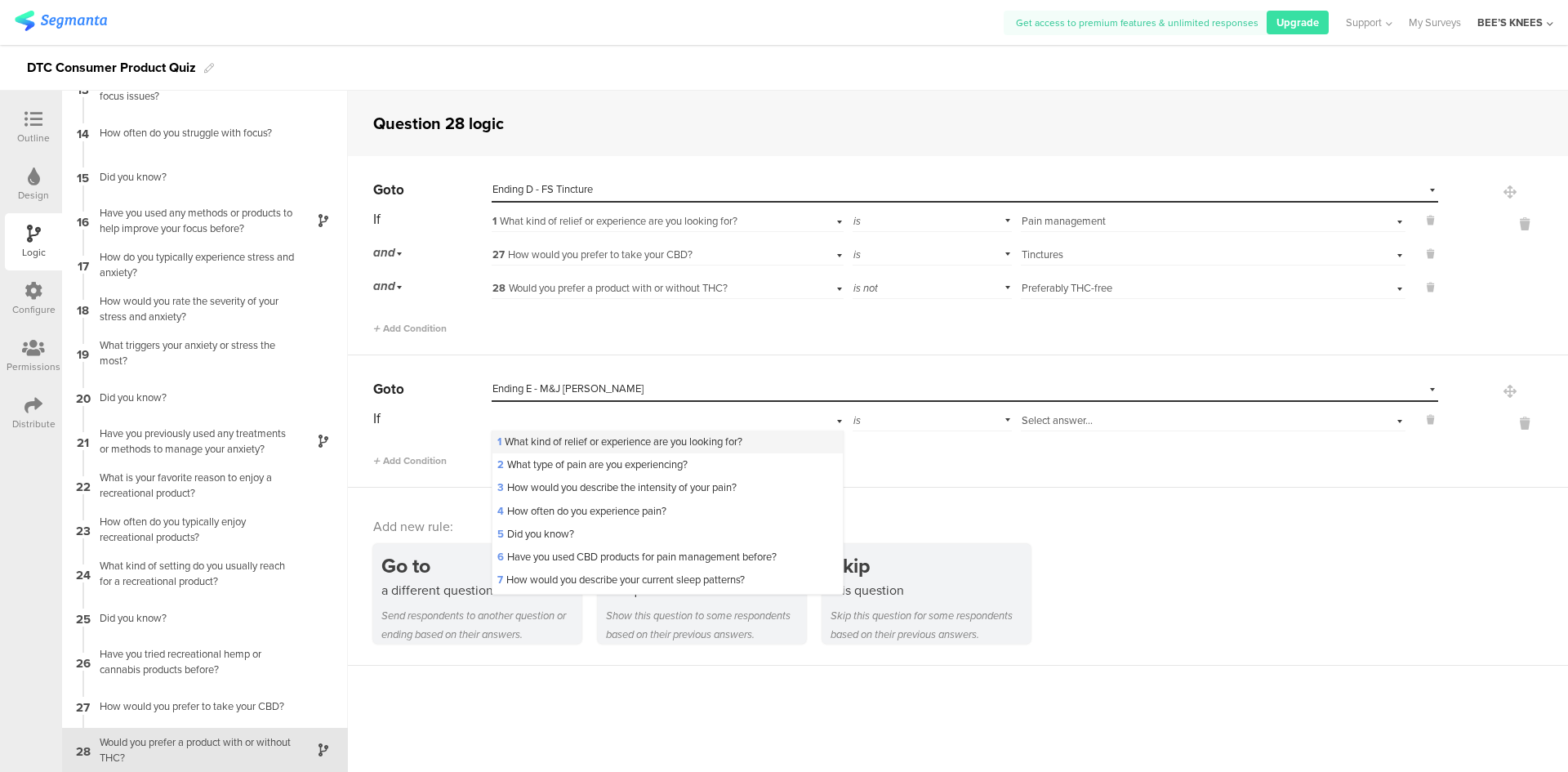
click at [562, 441] on span "1 What kind of relief or experience are you looking for?" at bounding box center [619, 441] width 245 height 15
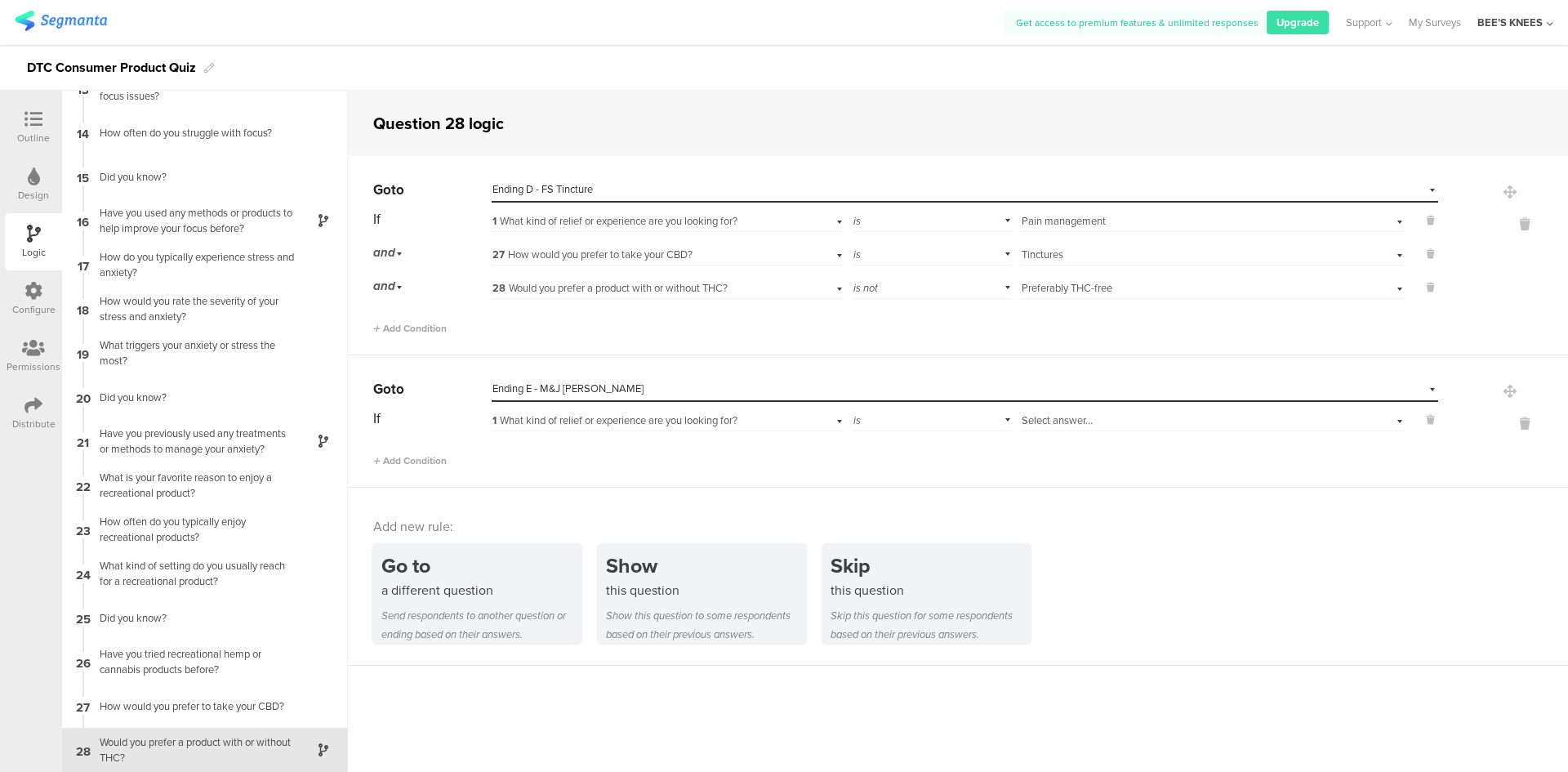
click at [1351, 422] on div "Select answer..." at bounding box center [1213, 419] width 385 height 25
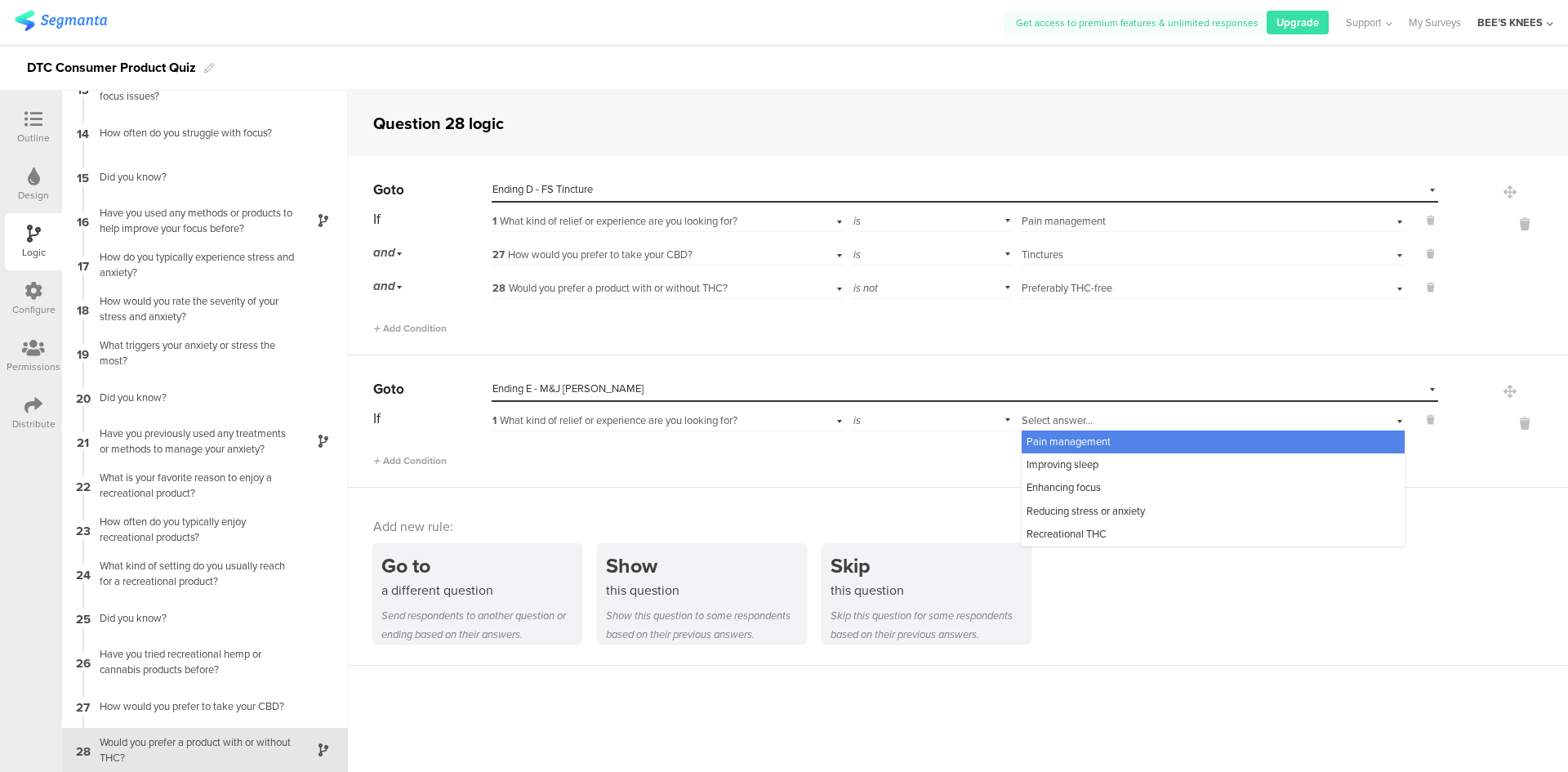
click at [1282, 434] on div "Pain management" at bounding box center [1213, 442] width 383 height 23
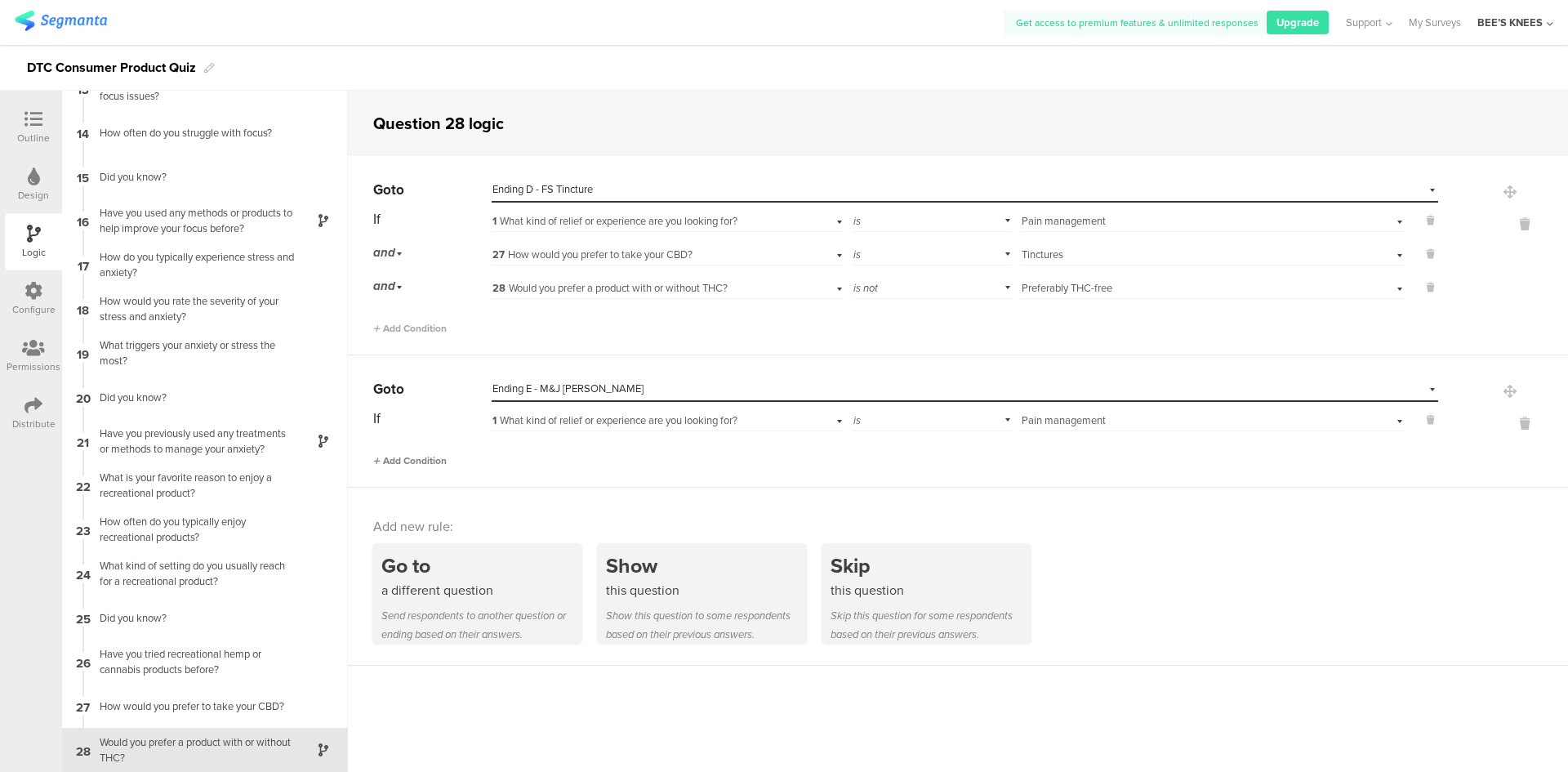
click at [395, 460] on span "Add Condition" at bounding box center [409, 460] width 73 height 14
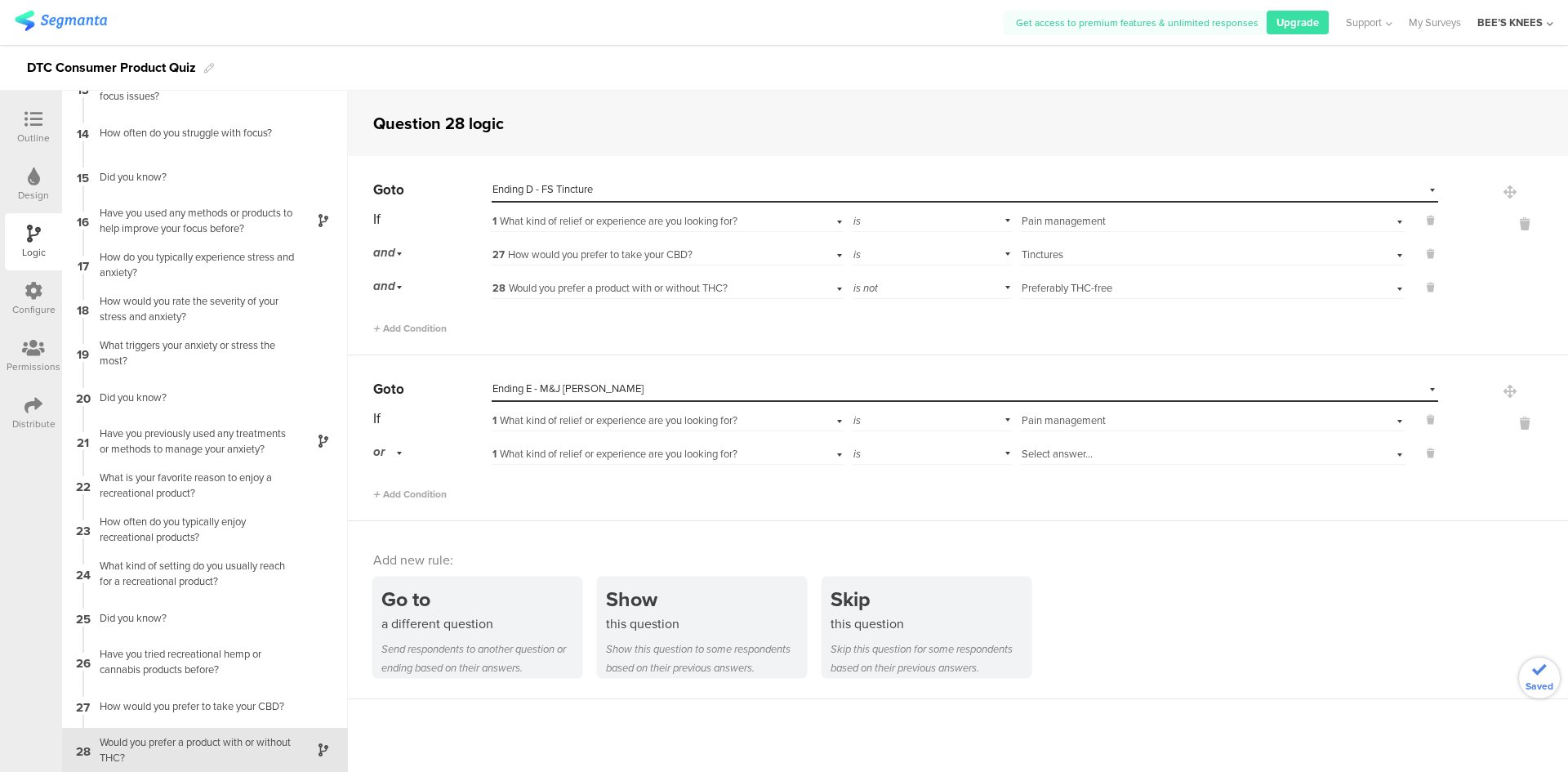
click at [395, 458] on div "or" at bounding box center [390, 452] width 34 height 25
click at [395, 495] on span "and" at bounding box center [387, 498] width 17 height 15
click at [637, 457] on span "1 What kind of relief or experience are you looking for?" at bounding box center [614, 453] width 245 height 15
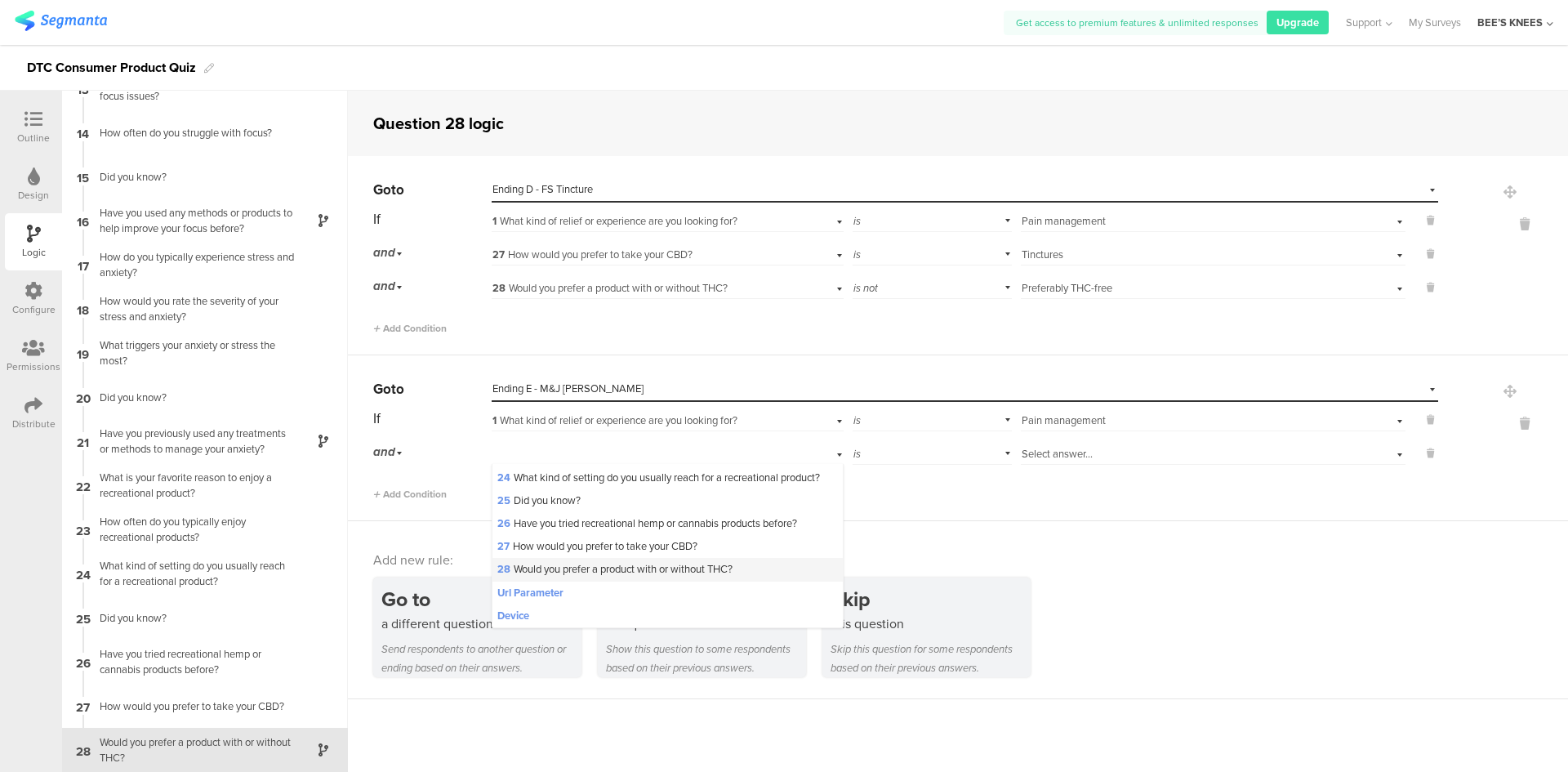
scroll to position [596, 0]
click at [611, 544] on span "27 How would you prefer to take your CBD?" at bounding box center [598, 545] width 200 height 15
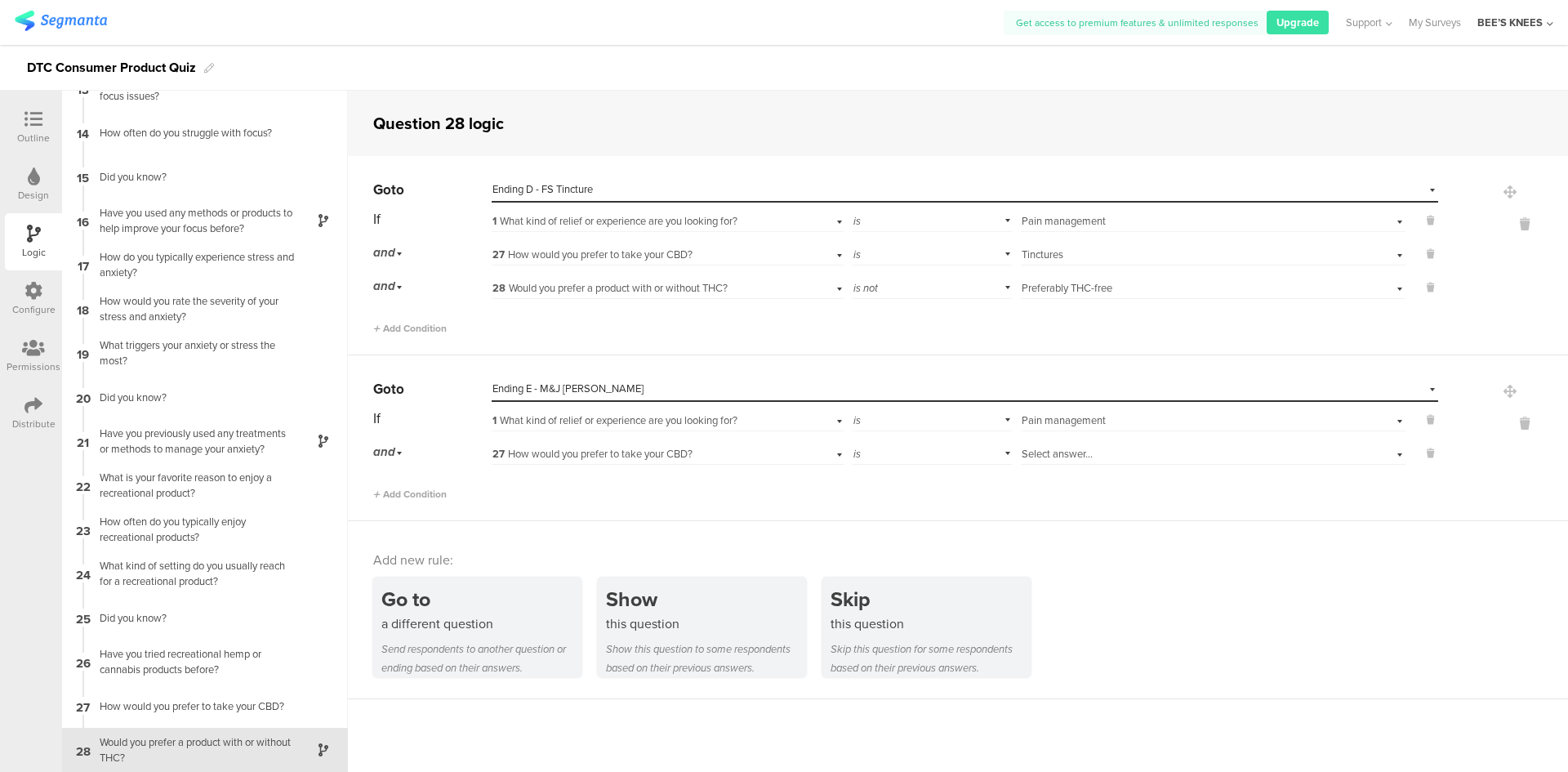
click at [1072, 458] on span "Select answer..." at bounding box center [1057, 453] width 71 height 15
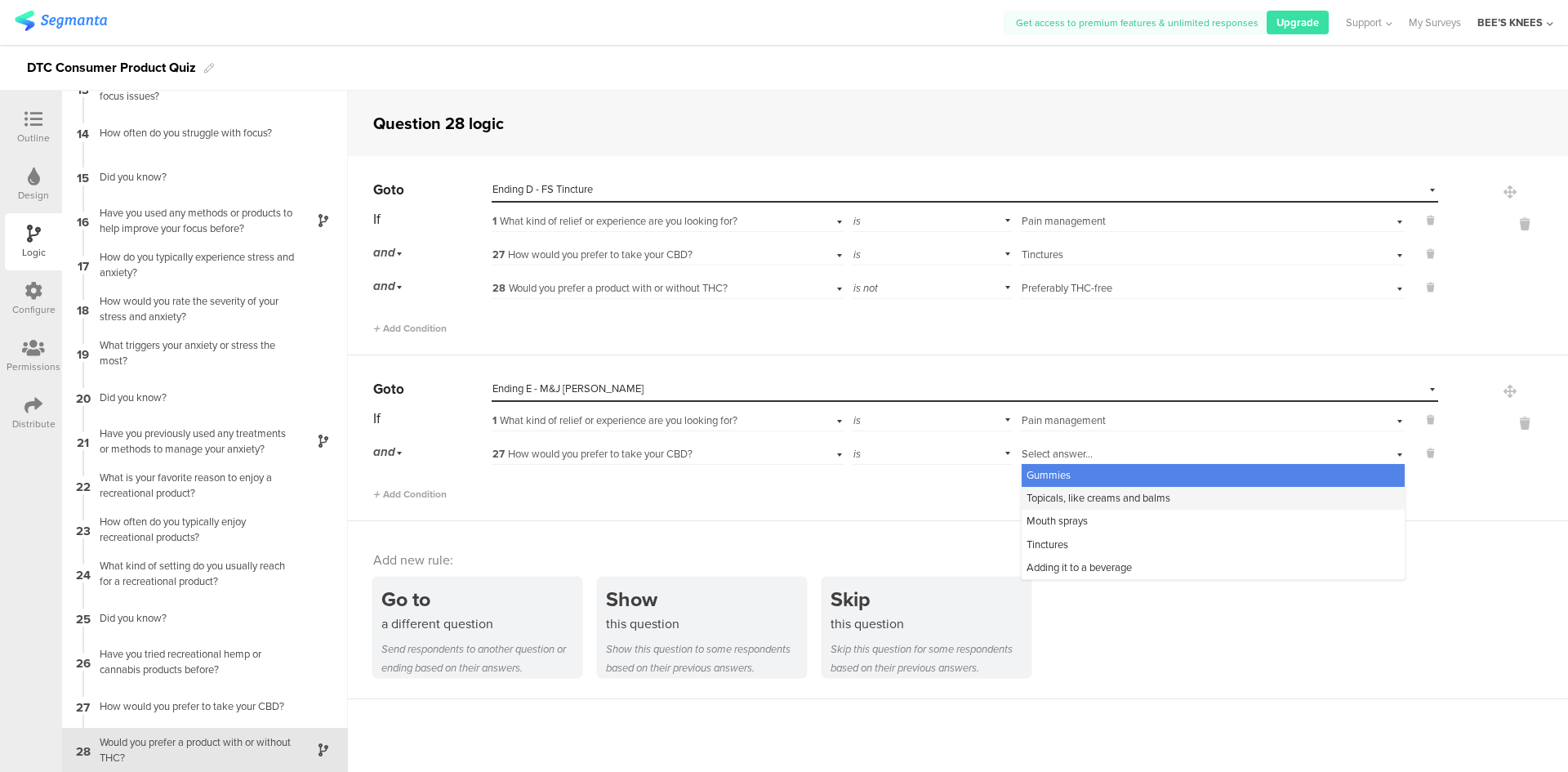
click at [1082, 501] on span "Topicals, like creams and balms" at bounding box center [1098, 498] width 144 height 15
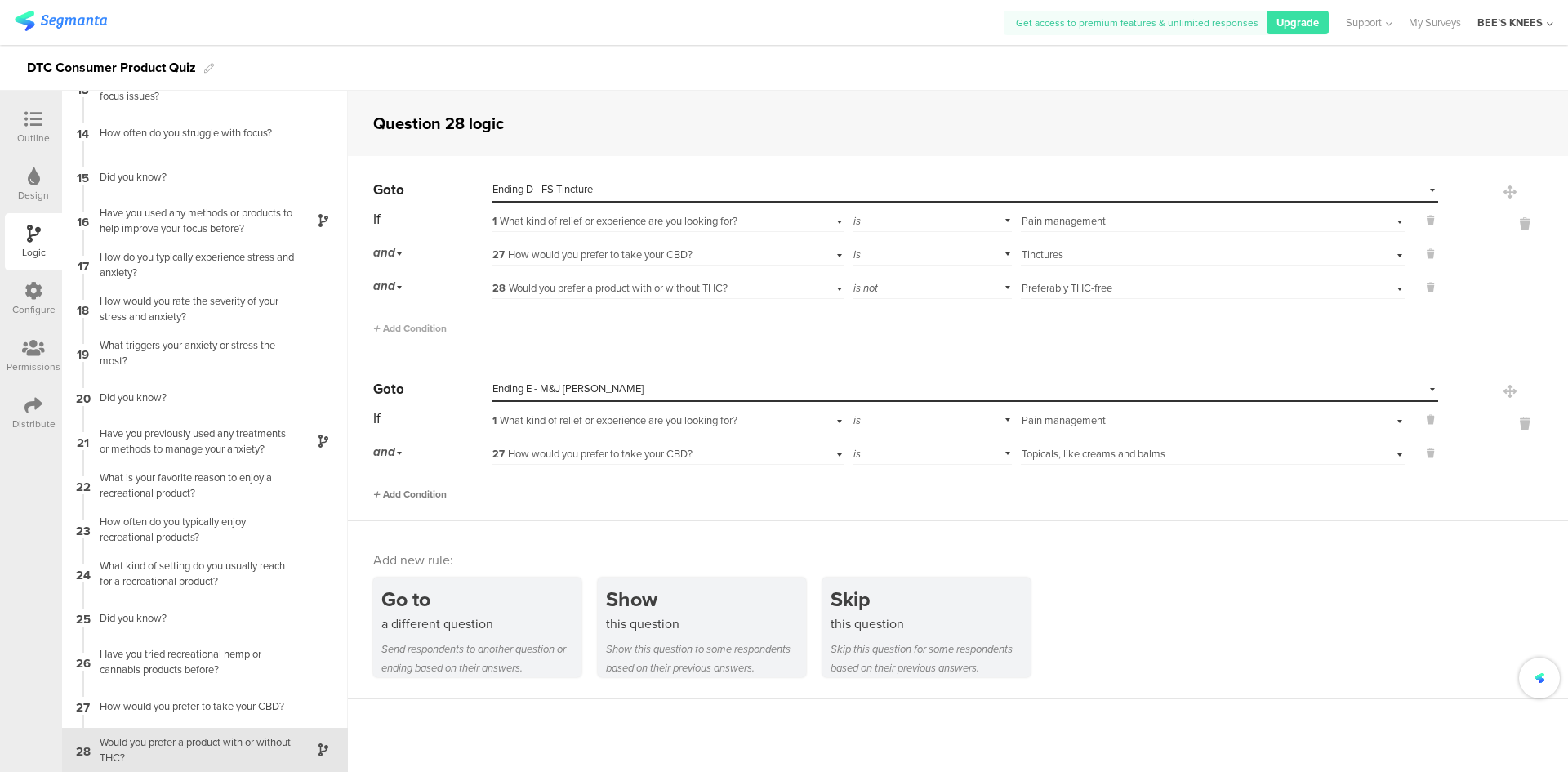
click at [397, 496] on span "Add Condition" at bounding box center [409, 494] width 73 height 14
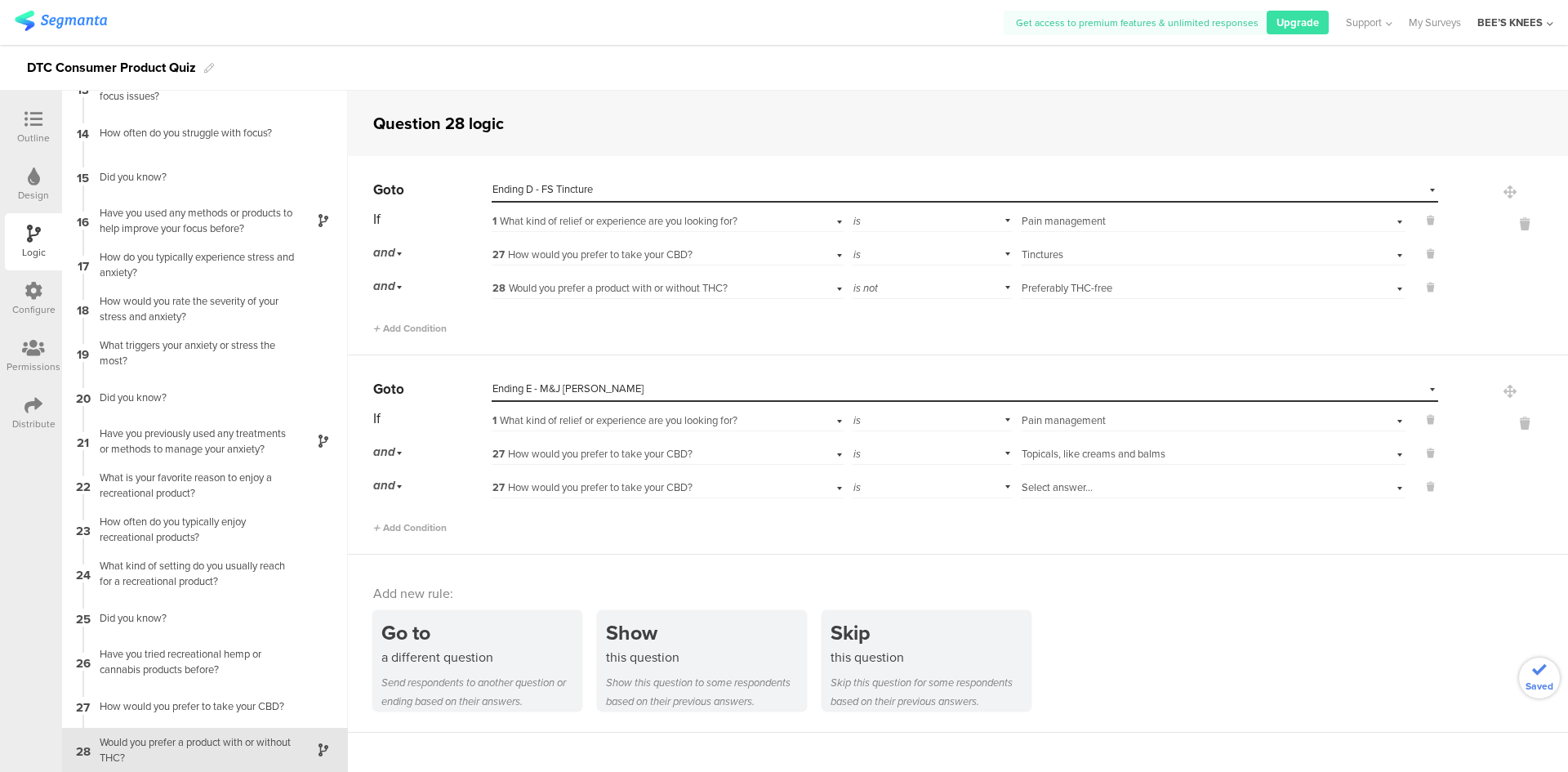
click at [740, 492] on div "27 How would you prefer to take your CBD?" at bounding box center [640, 488] width 296 height 14
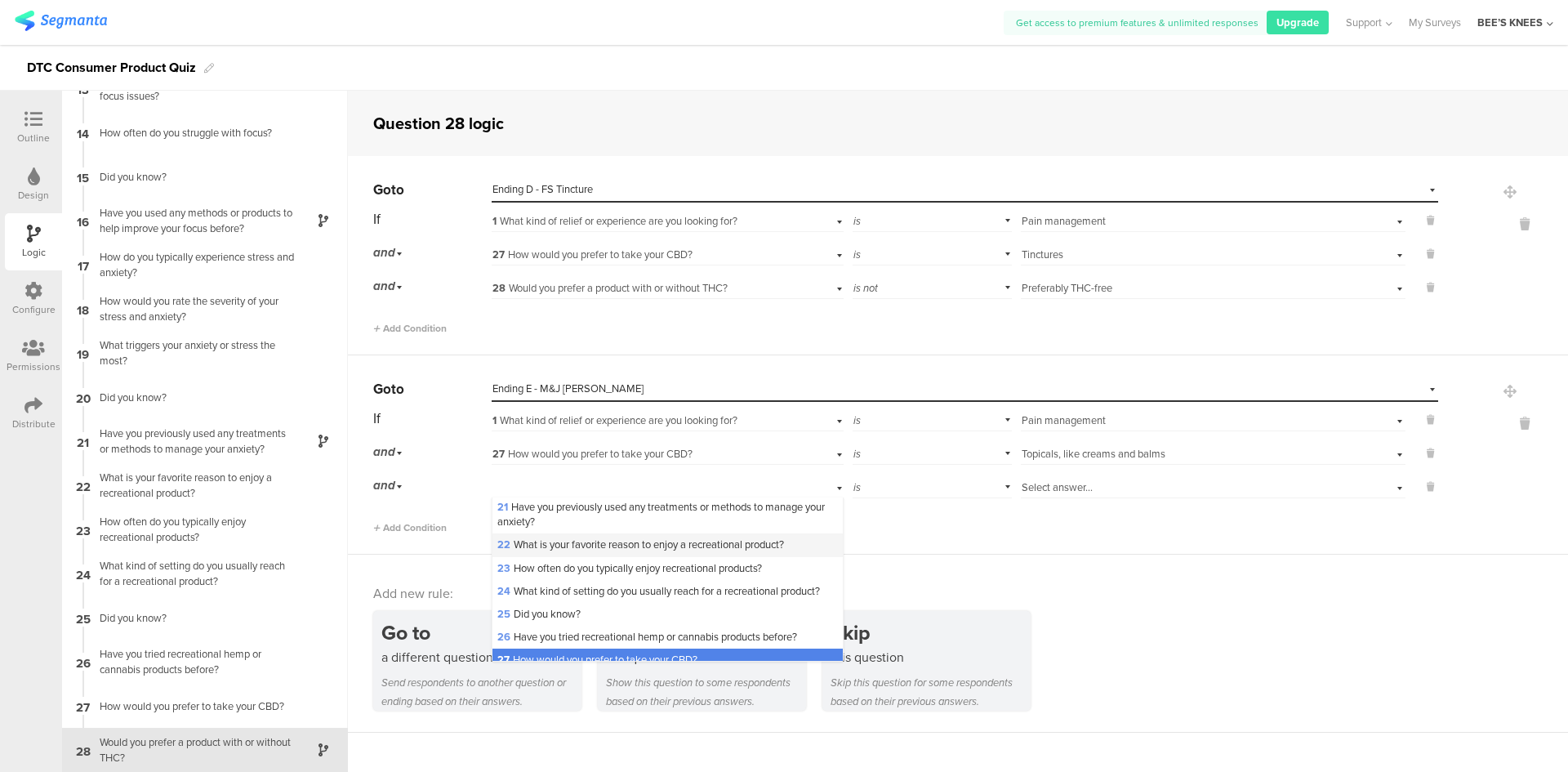
scroll to position [572, 0]
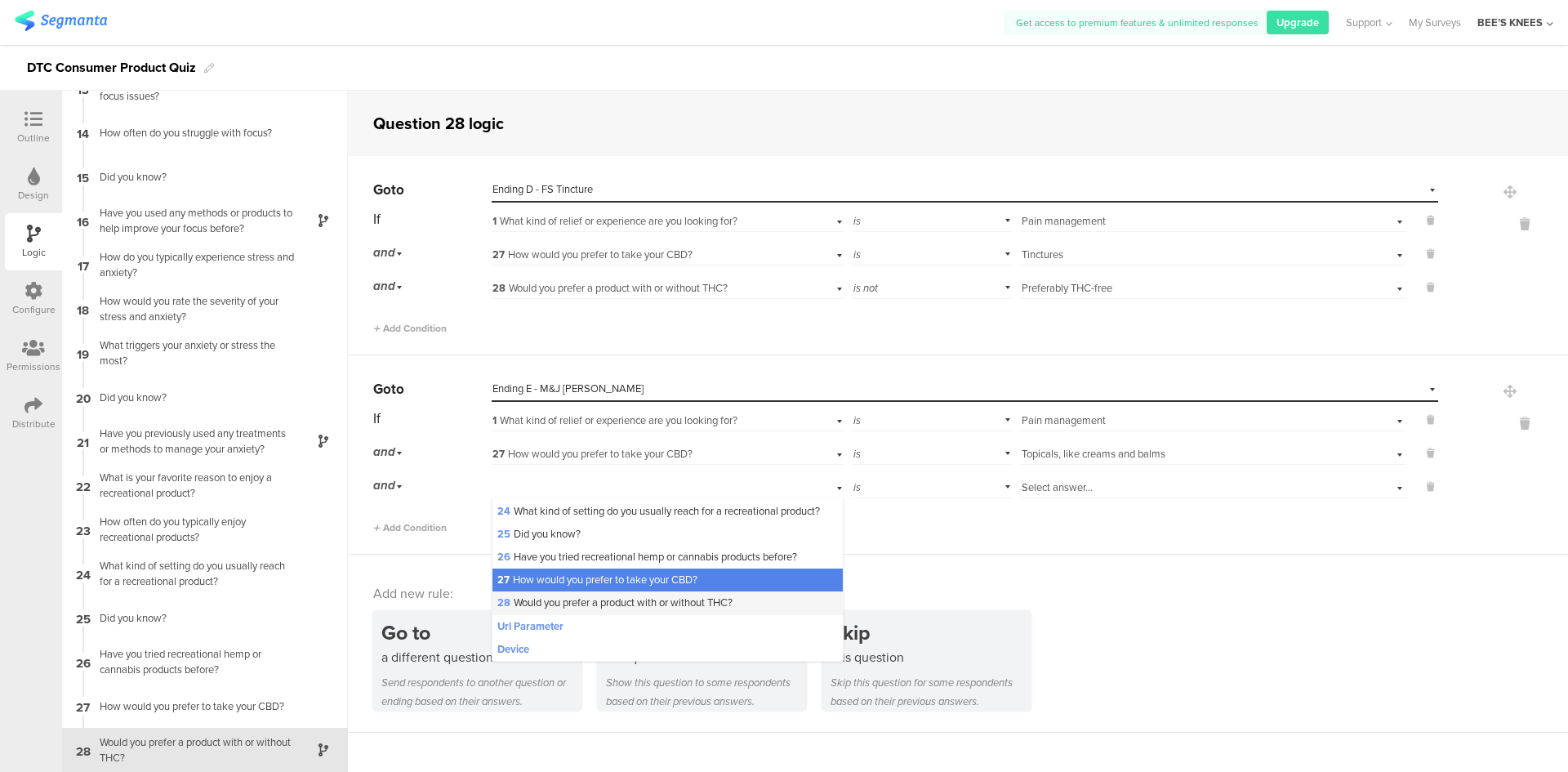
click at [645, 610] on span "28 Would you prefer a product with or without THC?" at bounding box center [615, 602] width 236 height 15
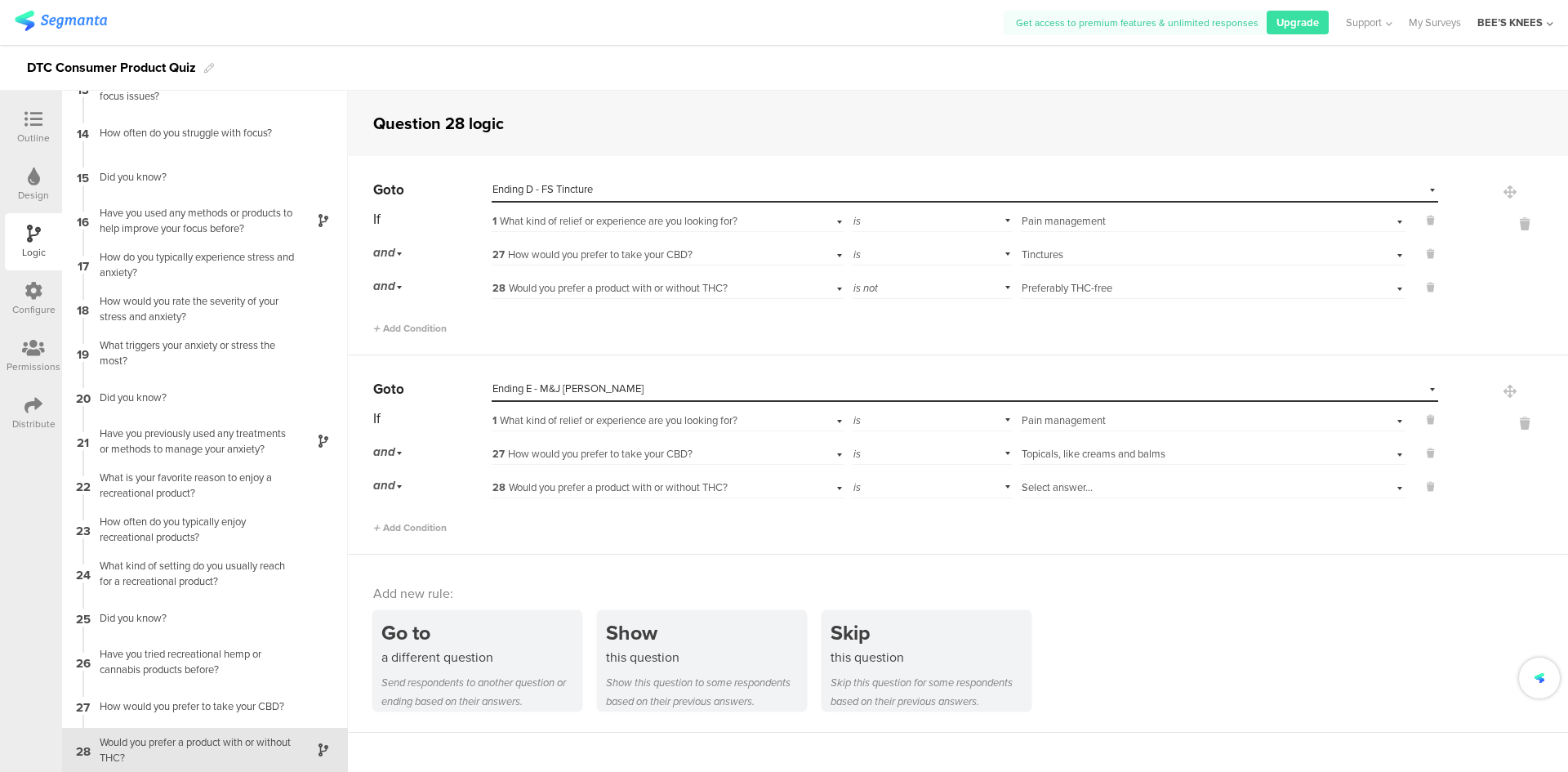
click at [866, 481] on div "is" at bounding box center [932, 486] width 160 height 25
click at [879, 526] on div "is not" at bounding box center [932, 531] width 158 height 23
click at [922, 483] on div "is not" at bounding box center [932, 486] width 160 height 25
click at [910, 501] on div "is" at bounding box center [932, 508] width 158 height 23
click at [1051, 480] on span "Select answer..." at bounding box center [1057, 487] width 71 height 15
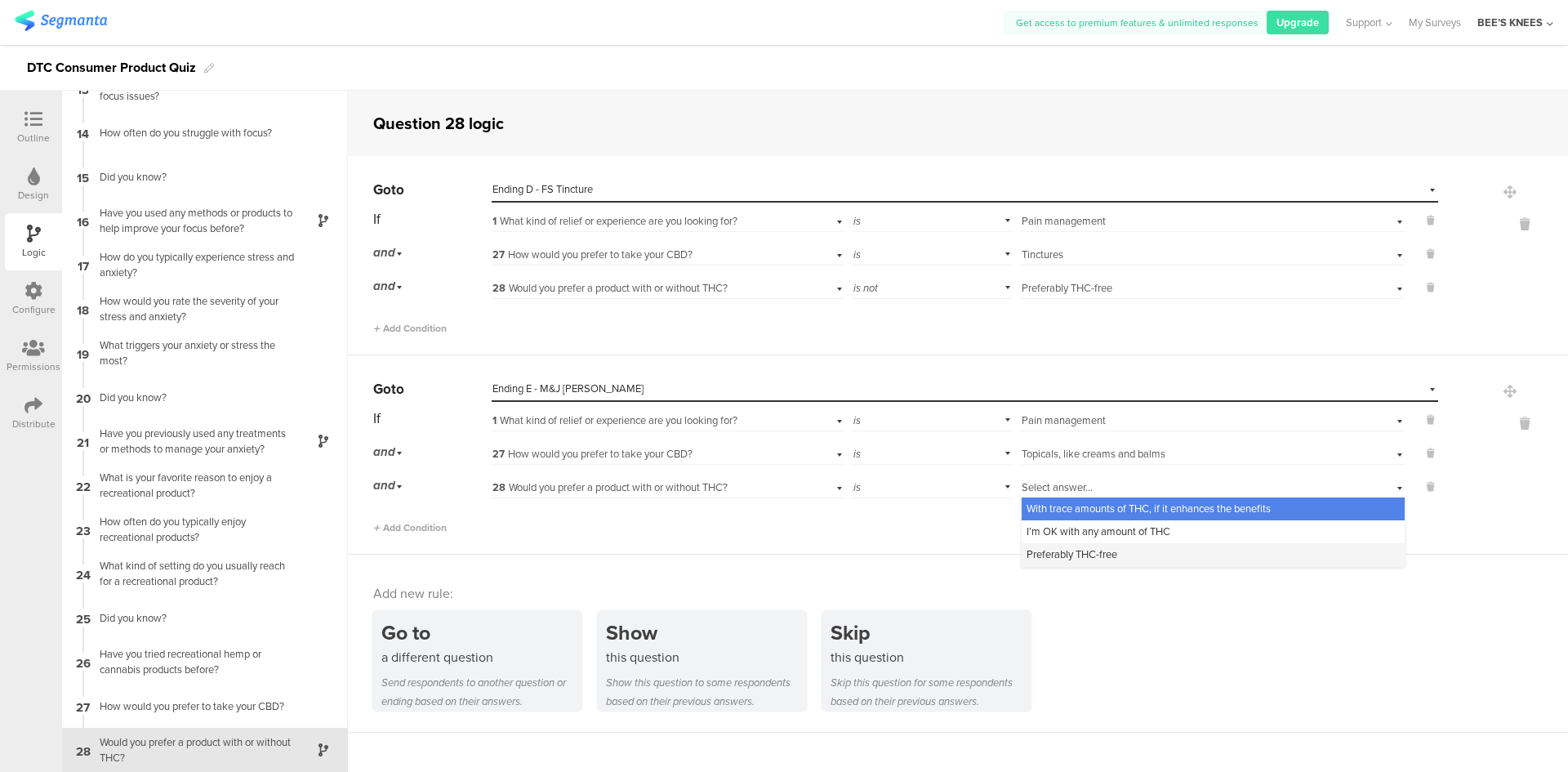
click at [1077, 556] on span "Preferably THC-free" at bounding box center [1072, 553] width 90 height 15
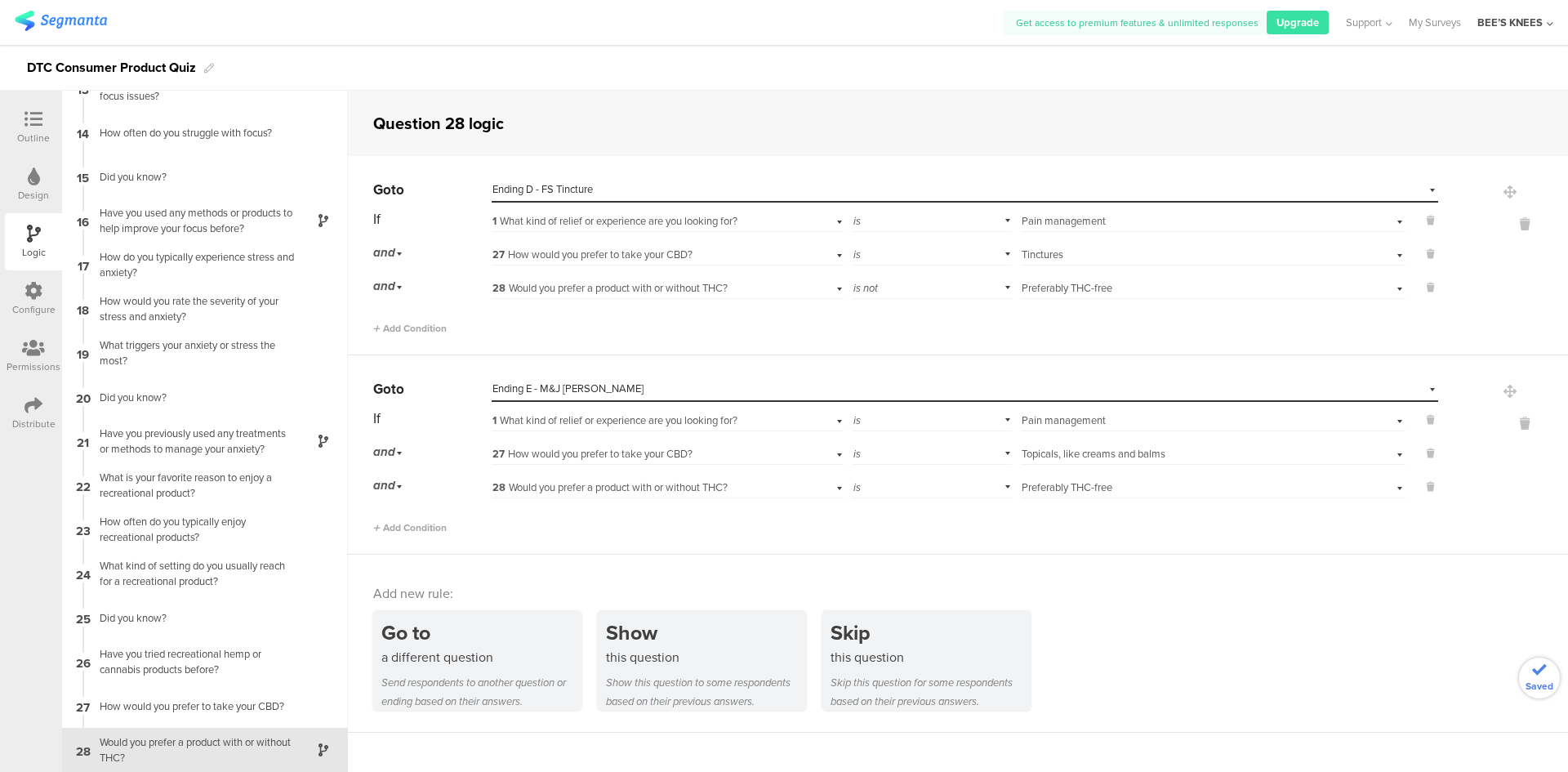
click at [1077, 556] on div "Add new rule: Go to a different question Send respondents to another question o…" at bounding box center [957, 643] width 1220 height 178
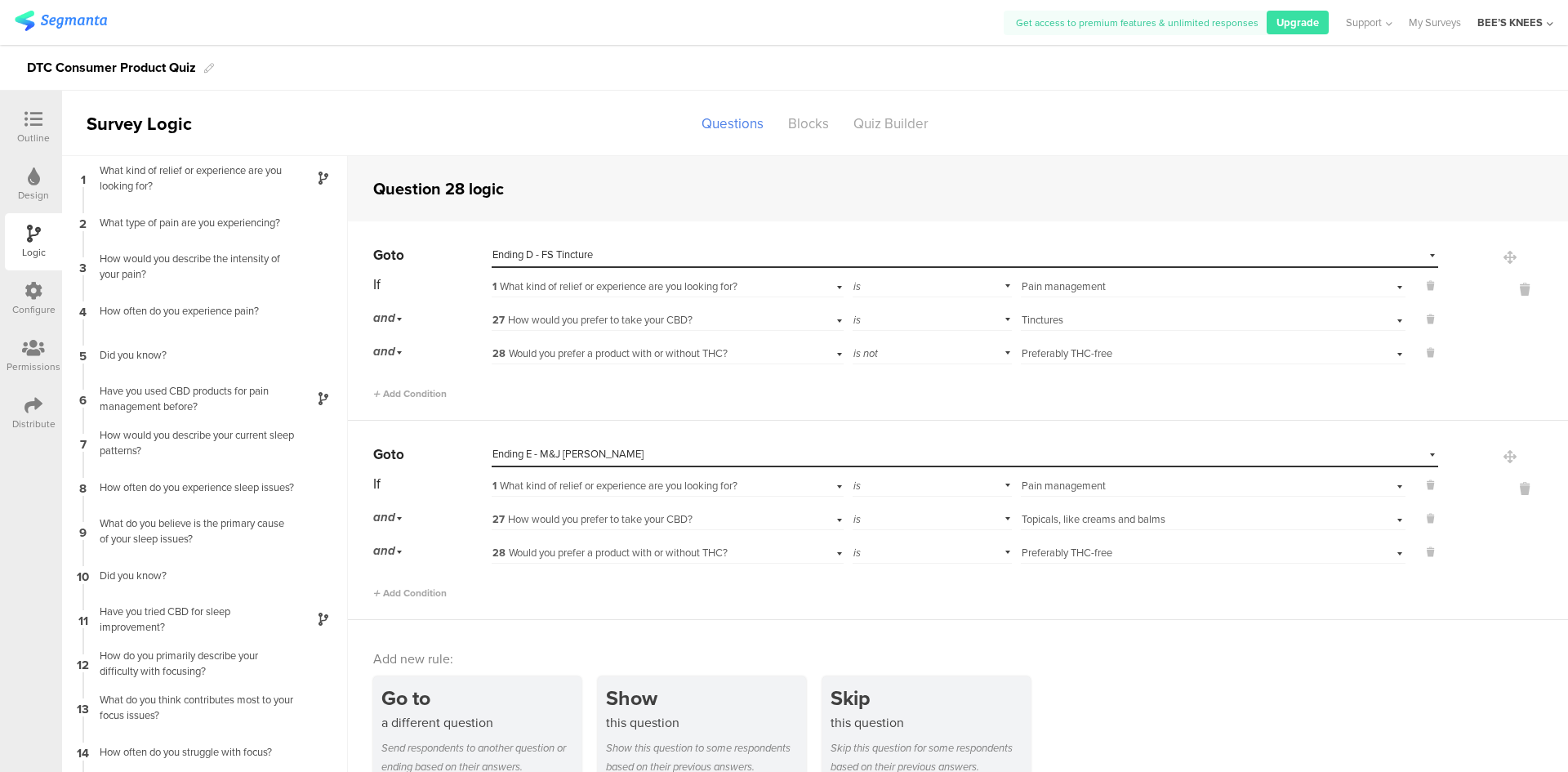
click at [30, 131] on div "Outline" at bounding box center [33, 138] width 32 height 14
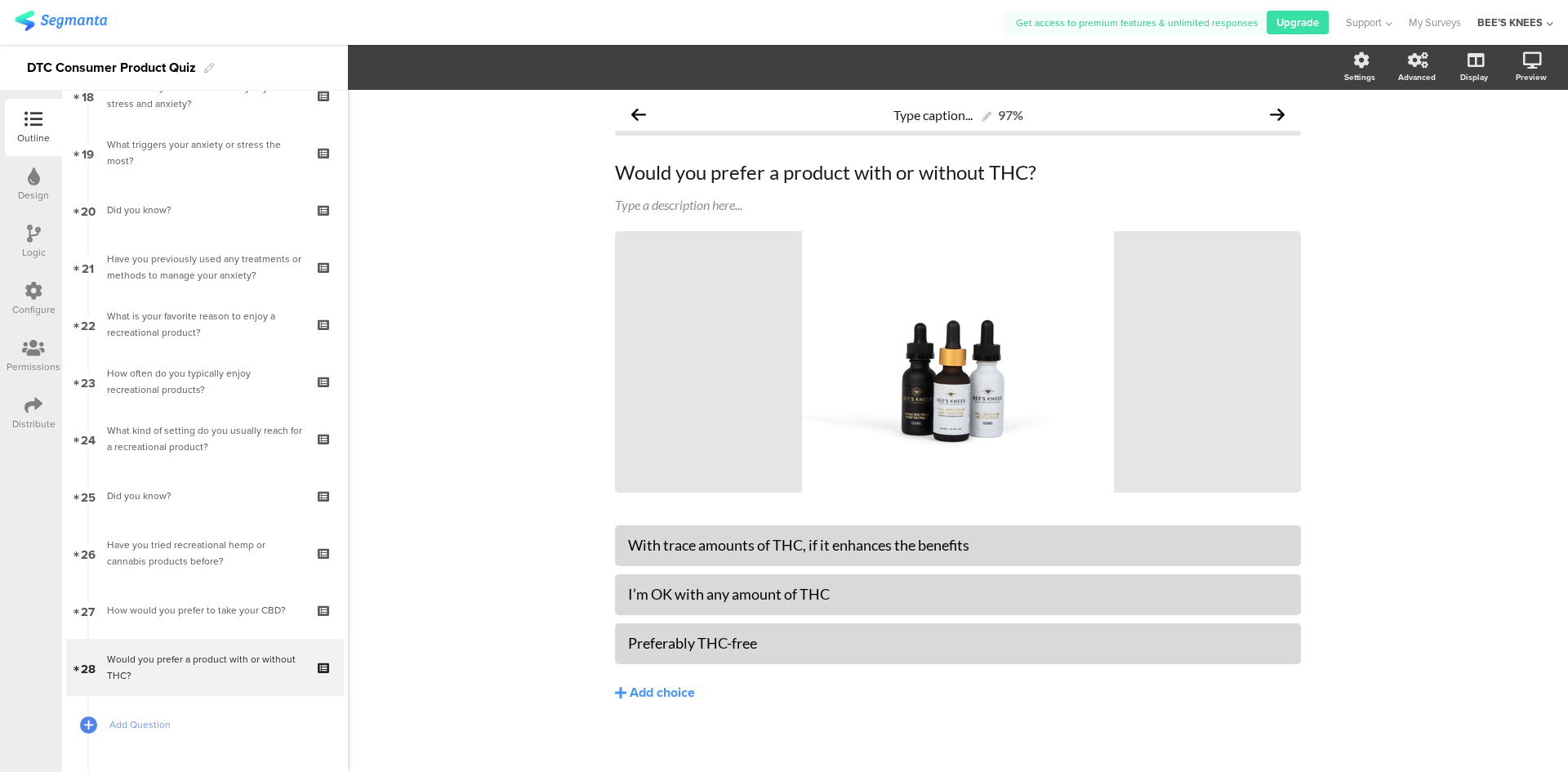
scroll to position [1365, 0]
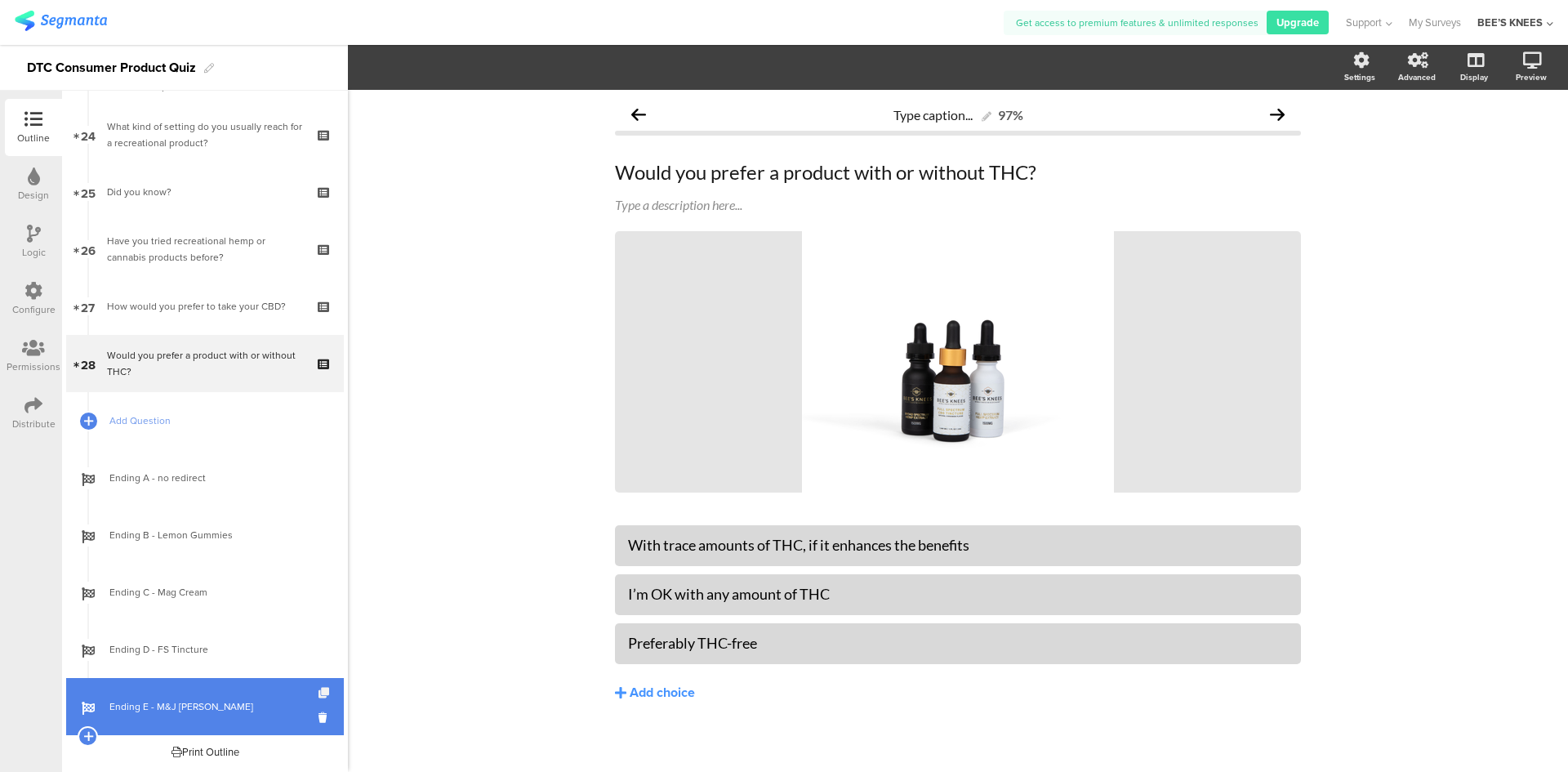
click at [319, 693] on icon at bounding box center [325, 693] width 14 height 11
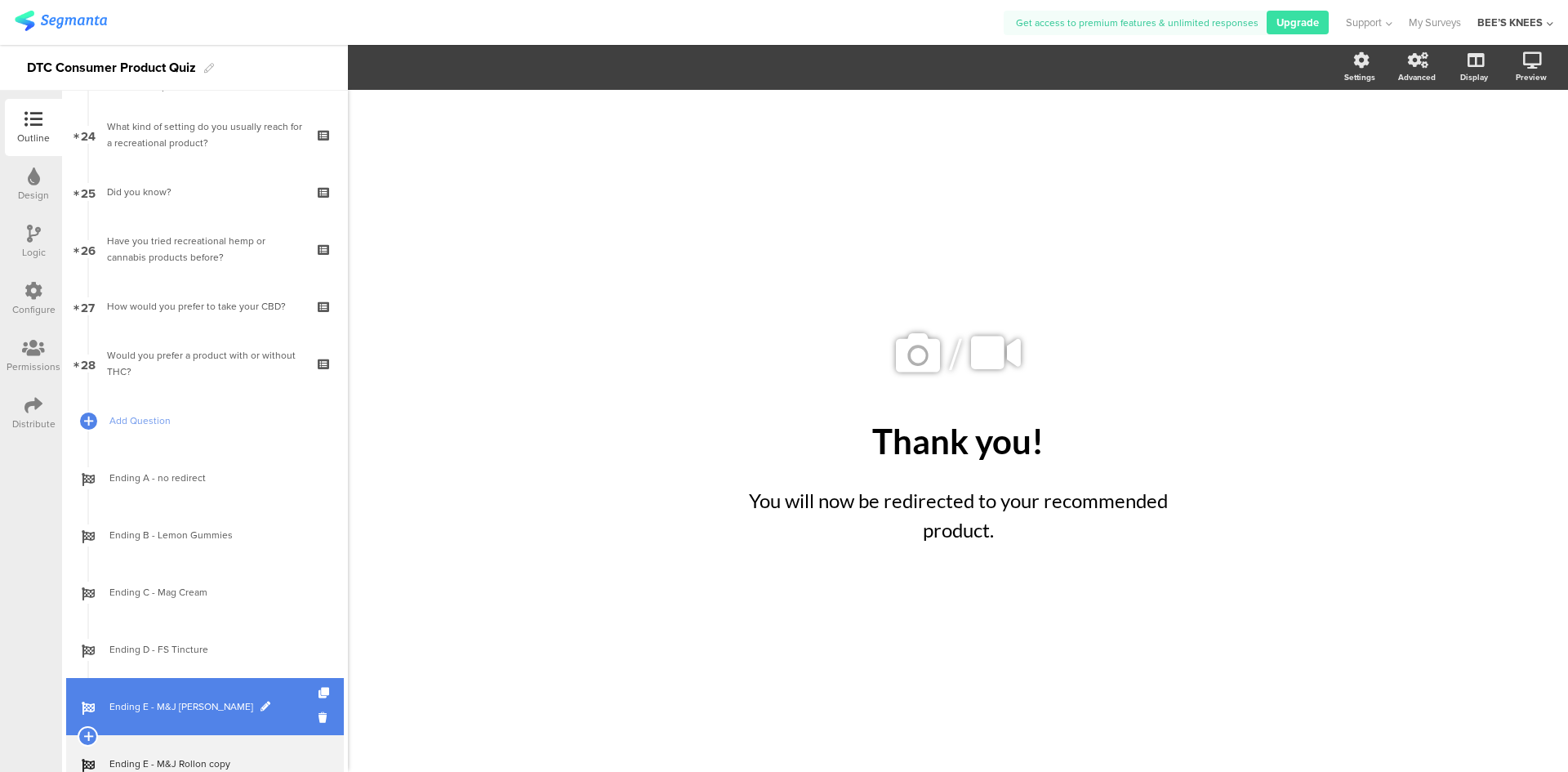
click at [261, 708] on span at bounding box center [265, 706] width 10 height 10
drag, startPoint x: 203, startPoint y: 705, endPoint x: 141, endPoint y: 710, distance: 62.2
click at [141, 710] on input "Ending E - M&J [PERSON_NAME]" at bounding box center [170, 706] width 121 height 15
type input "Ending F - BS Tincture"
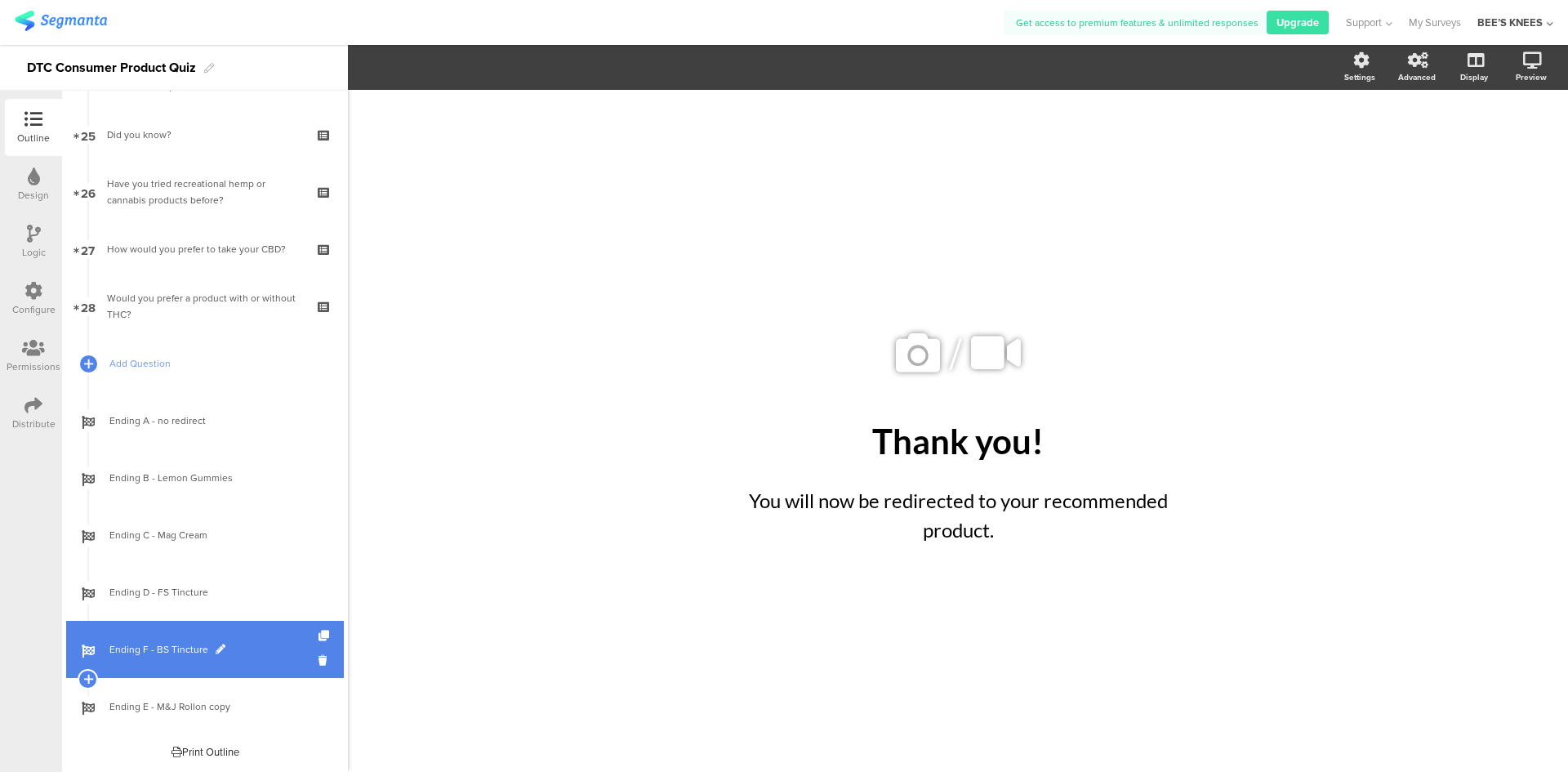
click at [183, 635] on link "Ending F - BS Tincture" at bounding box center [205, 648] width 278 height 57
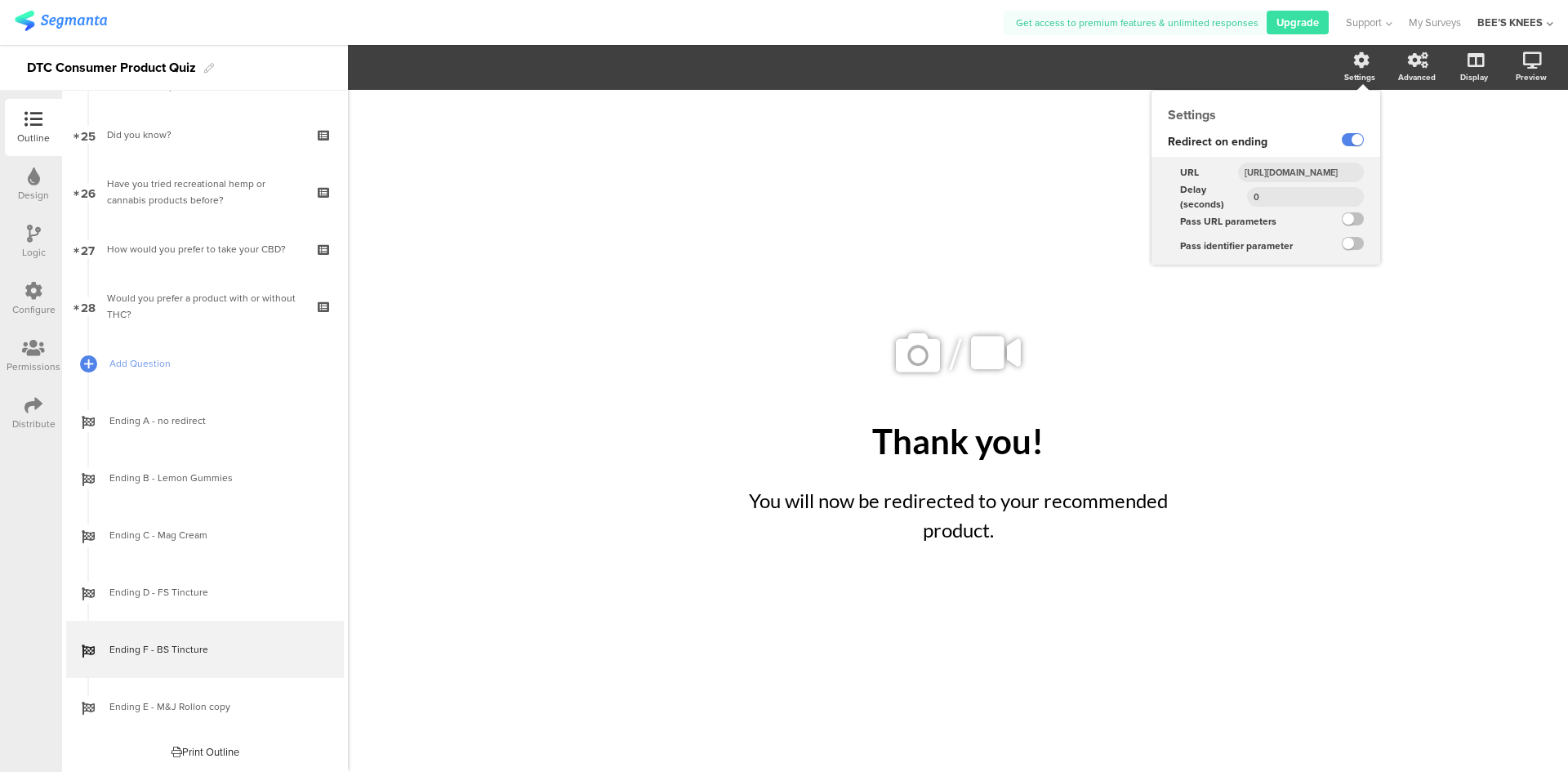
click at [1323, 174] on input "[URL][DOMAIN_NAME]" at bounding box center [1300, 172] width 125 height 20
click at [1323, 175] on input "[URL][DOMAIN_NAME]" at bounding box center [1300, 172] width 125 height 20
paste input "tincture-1500-mg"
type input "[URL][DOMAIN_NAME]"
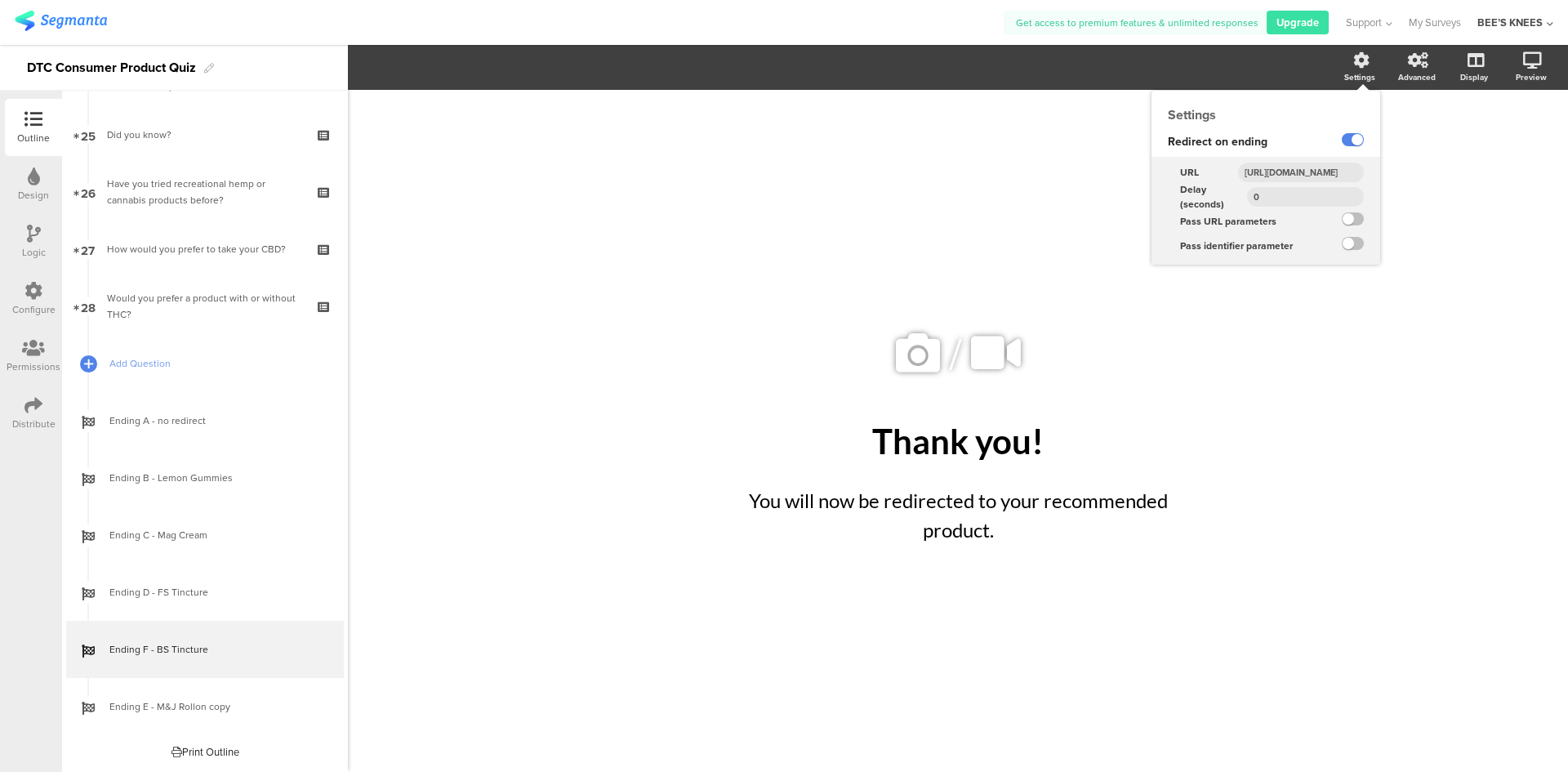
scroll to position [0, 223]
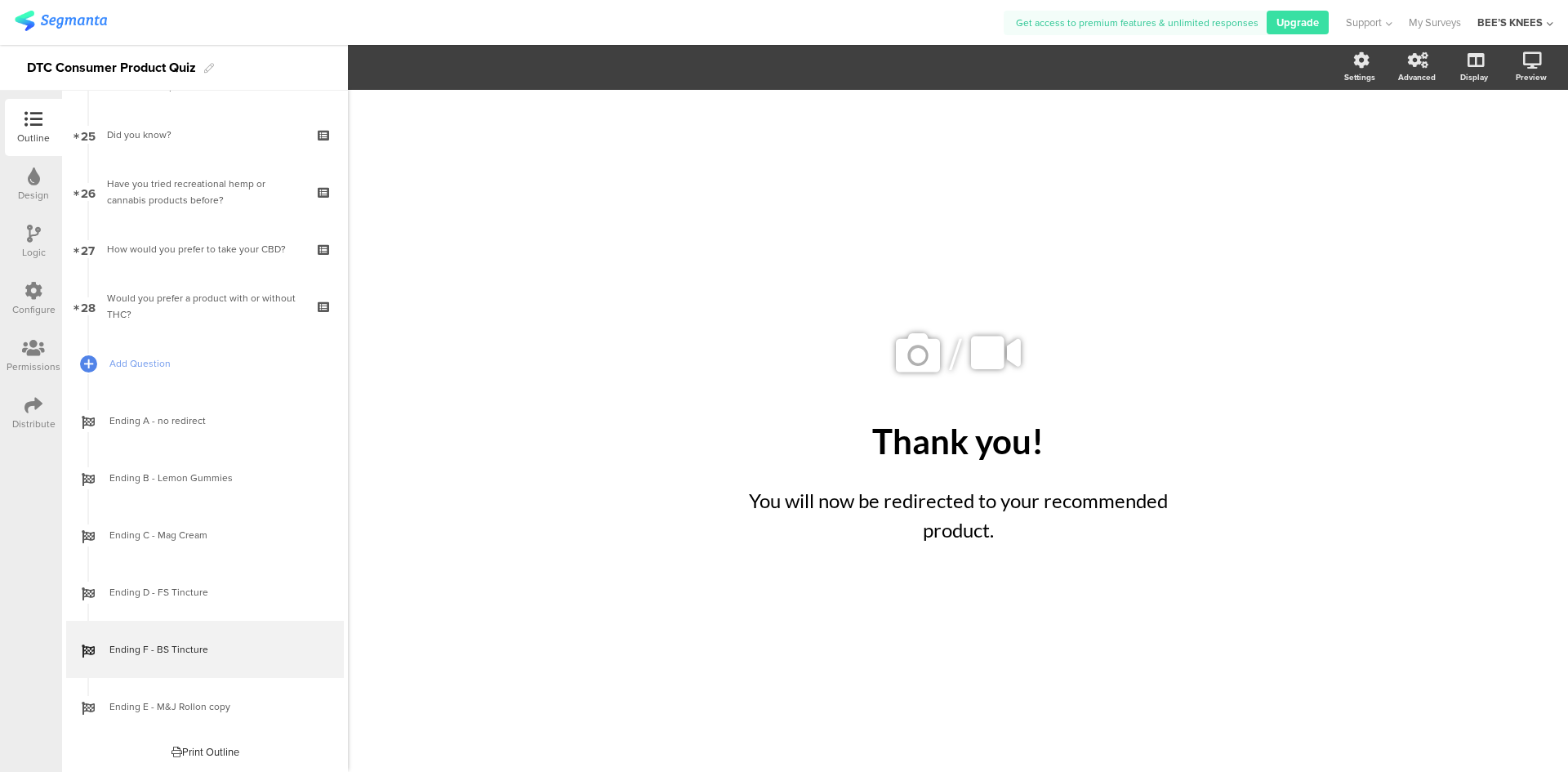
click at [1401, 389] on div "/ Thank you! Thank you! You will now be redirected to your recommended product.…" at bounding box center [957, 431] width 1220 height 682
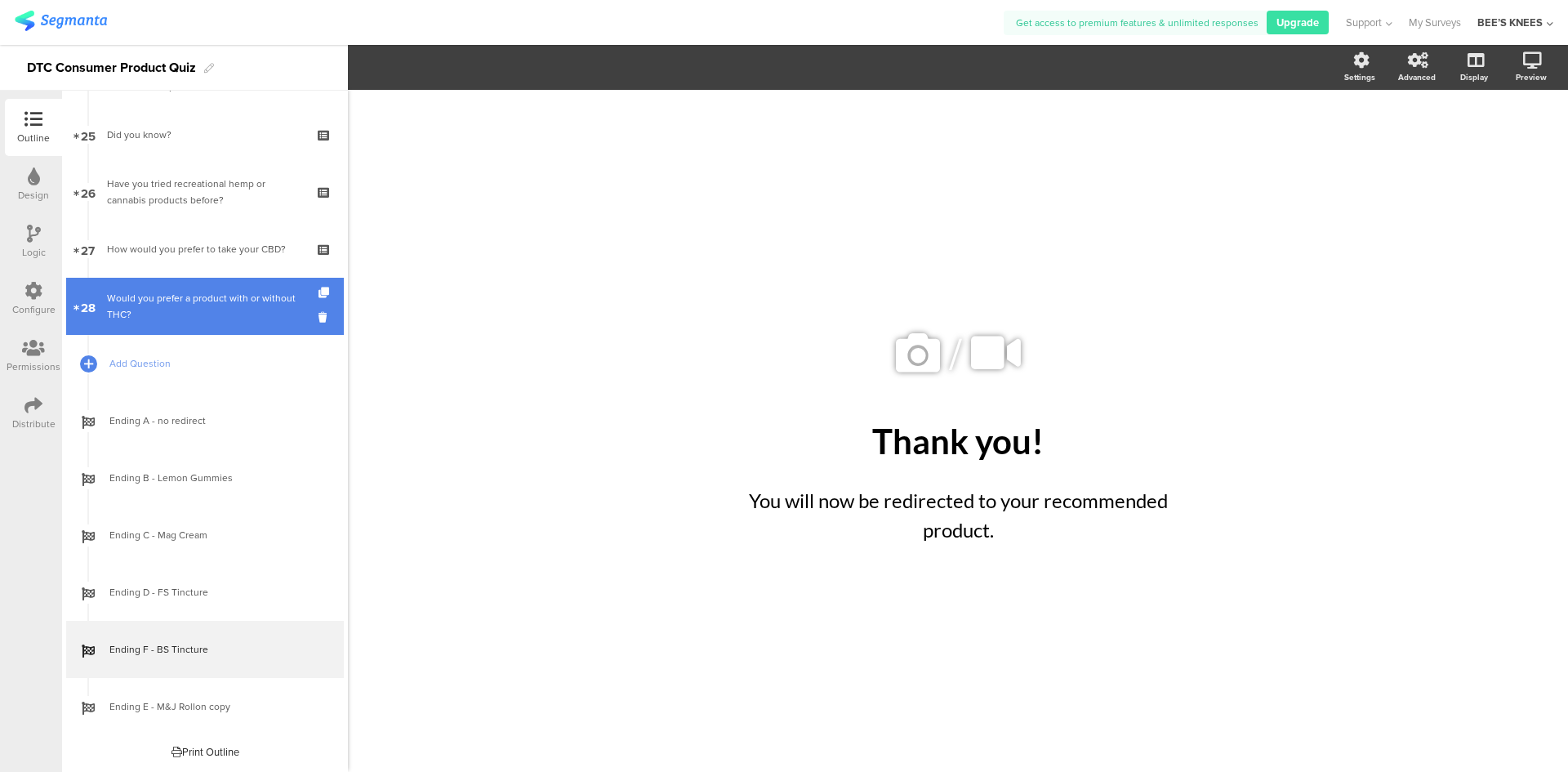
click at [133, 317] on div "Would you prefer a product with or without THC?" at bounding box center [204, 306] width 195 height 33
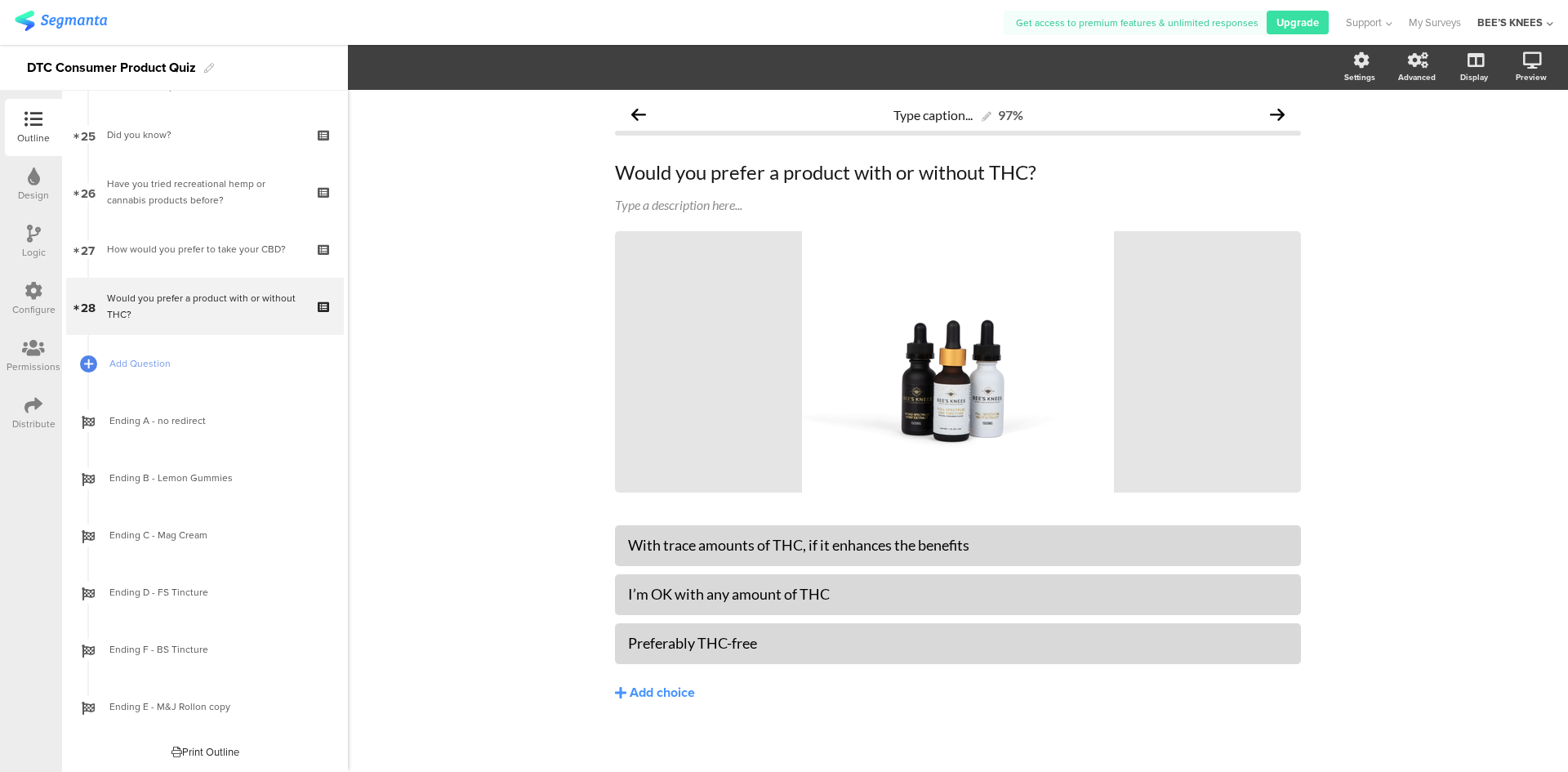
click at [43, 252] on div "Logic" at bounding box center [33, 252] width 23 height 14
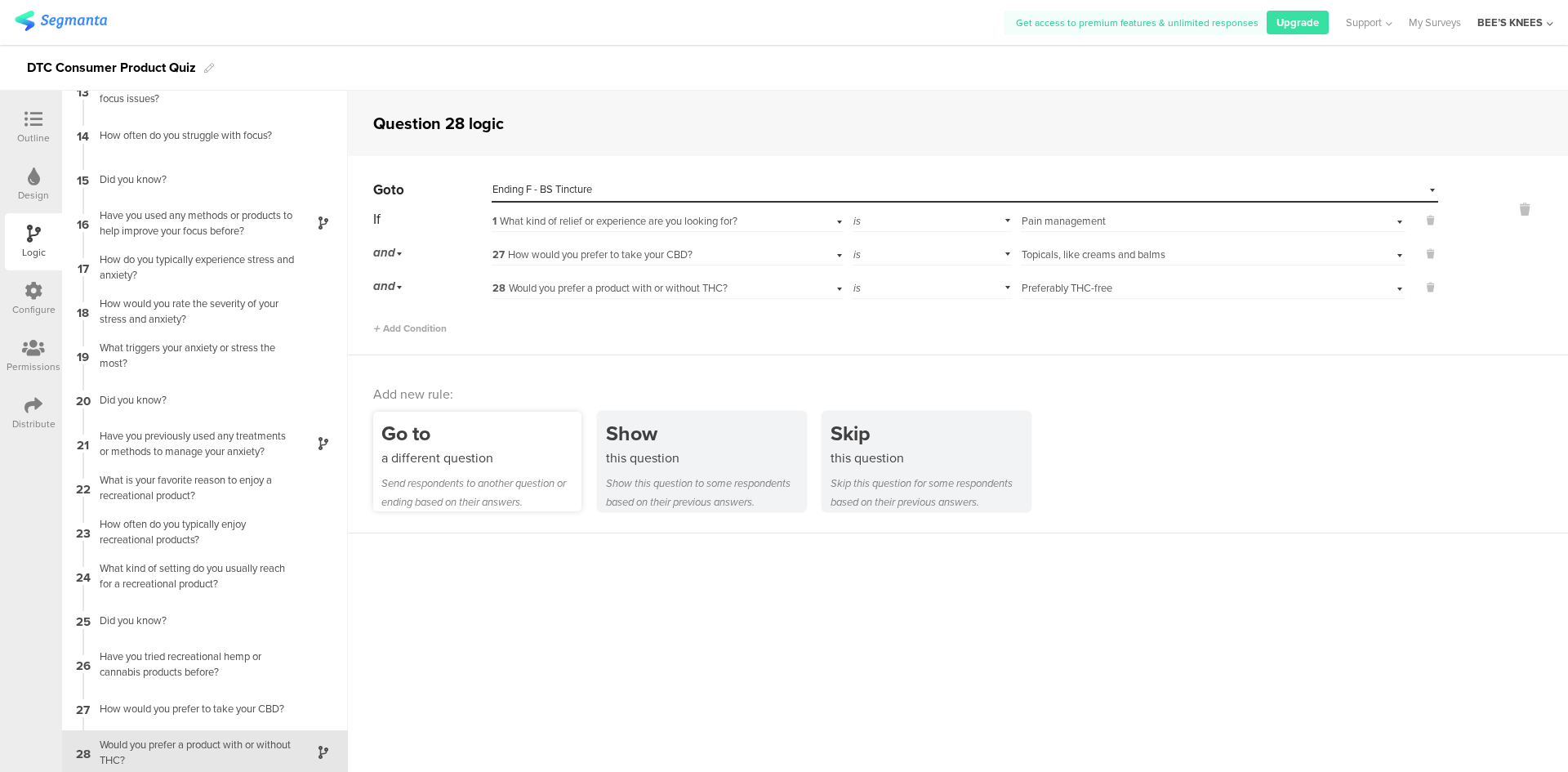
scroll to position [553, 0]
click at [502, 474] on div "Send respondents to another question or ending based on their answers." at bounding box center [481, 493] width 200 height 38
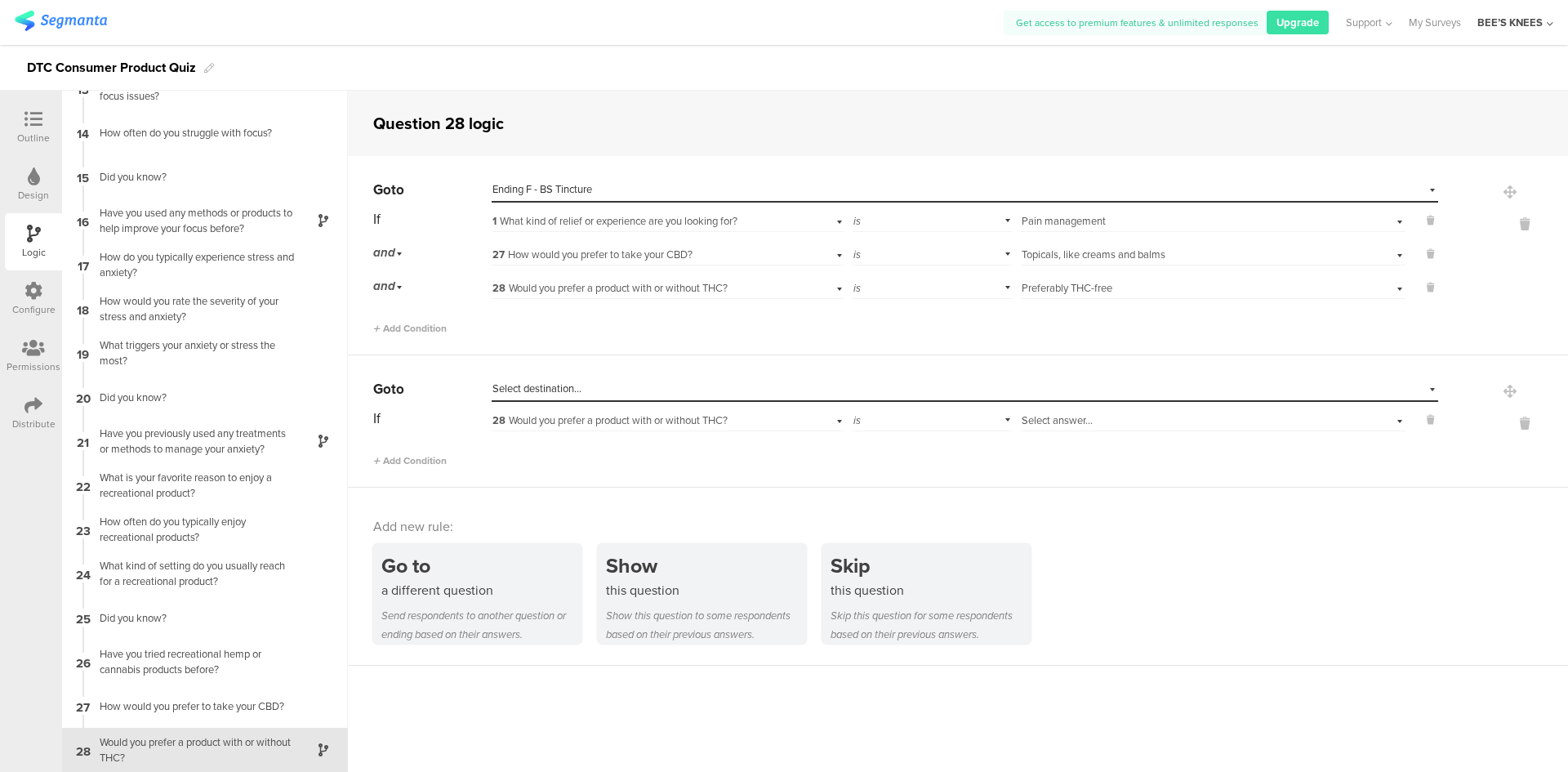
click at [576, 386] on span "Select destination..." at bounding box center [536, 388] width 89 height 15
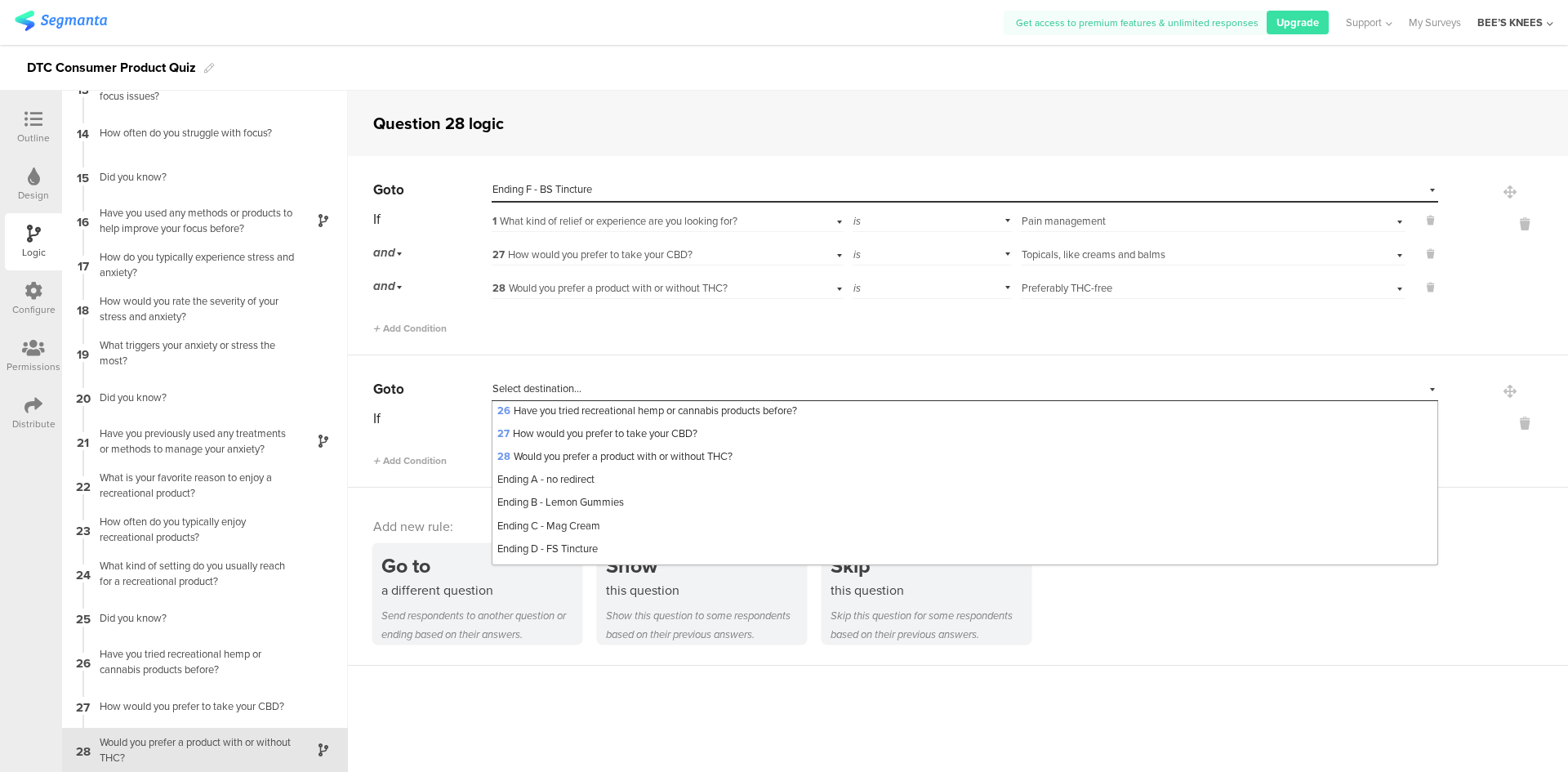
scroll to position [642, 0]
click at [721, 537] on div "Ending F - BS Tincture" at bounding box center [964, 529] width 945 height 23
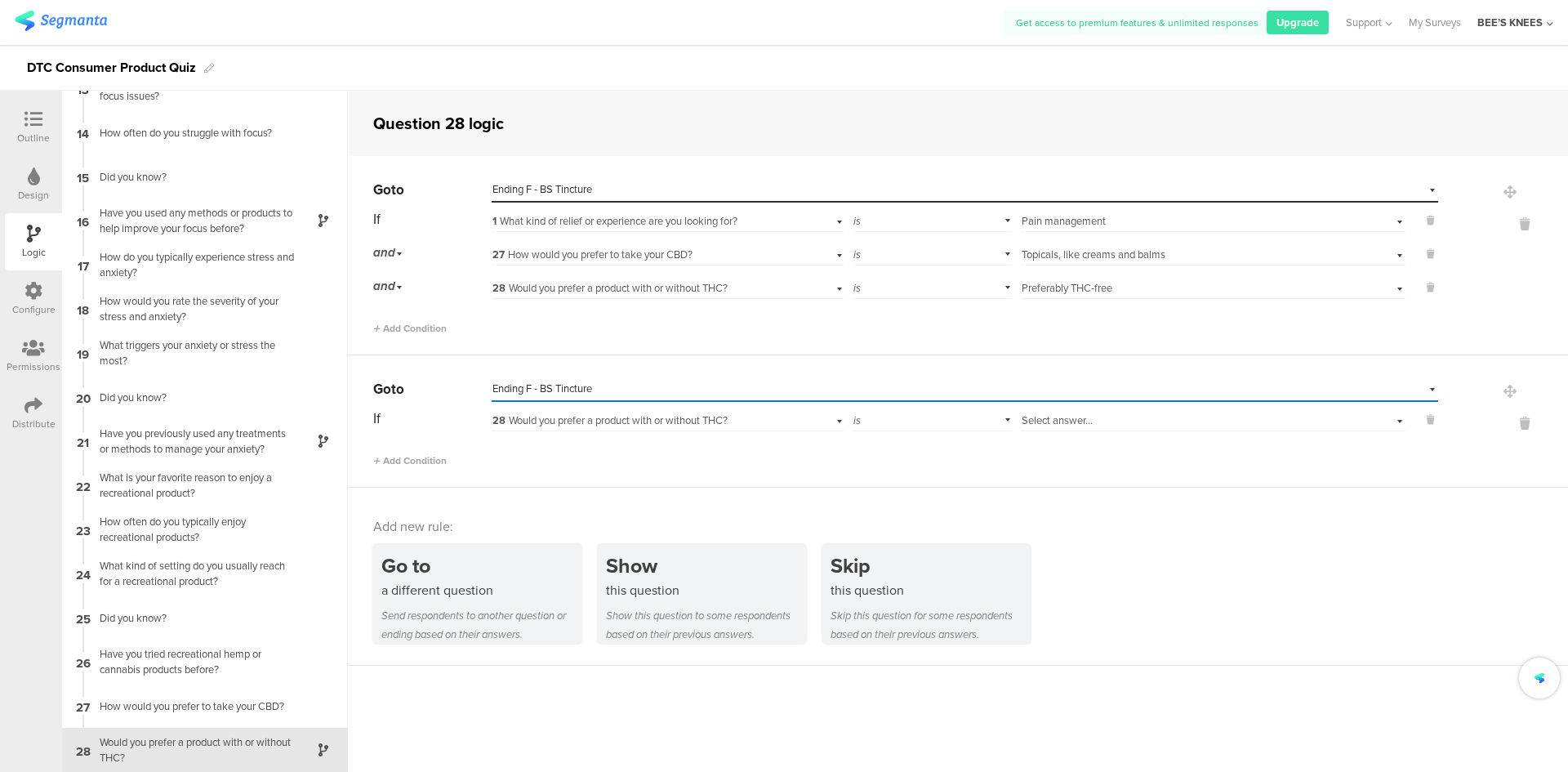
click at [673, 423] on span "28 Would you prefer a product with or without THC?" at bounding box center [609, 420] width 236 height 15
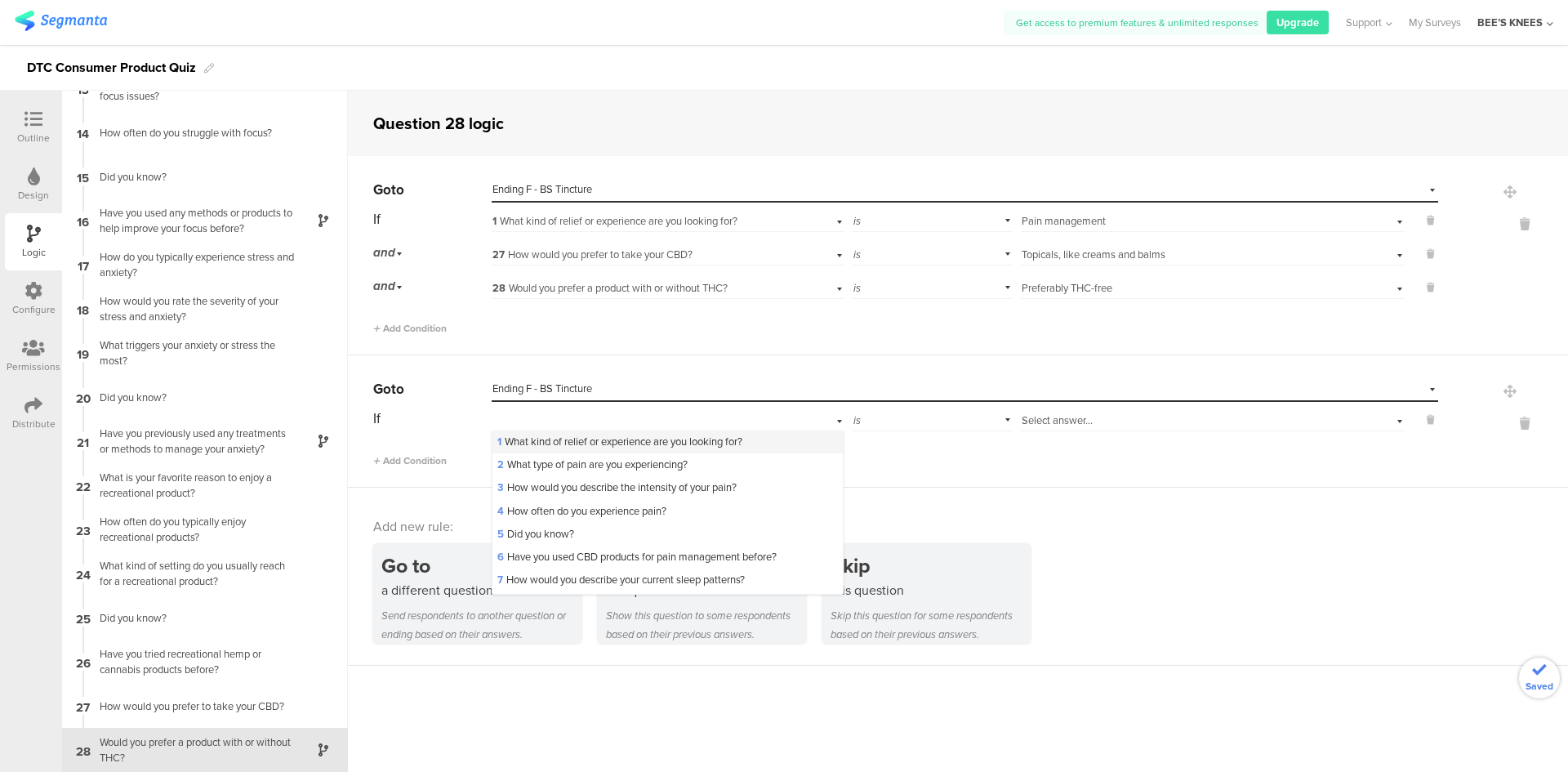
click at [664, 439] on span "1 What kind of relief or experience are you looking for?" at bounding box center [619, 441] width 245 height 15
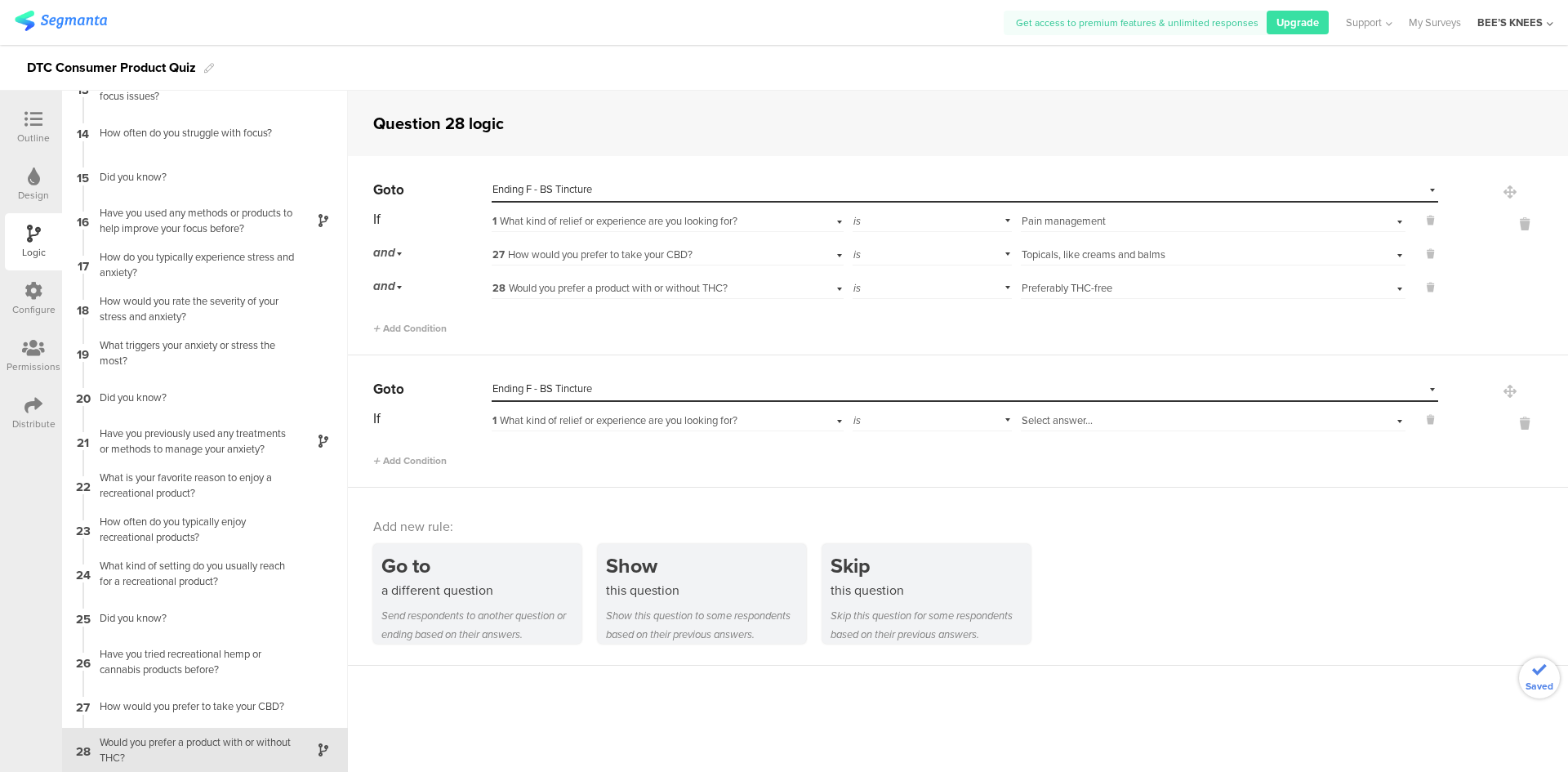
click at [1099, 430] on div "Select answer..." at bounding box center [1213, 419] width 385 height 25
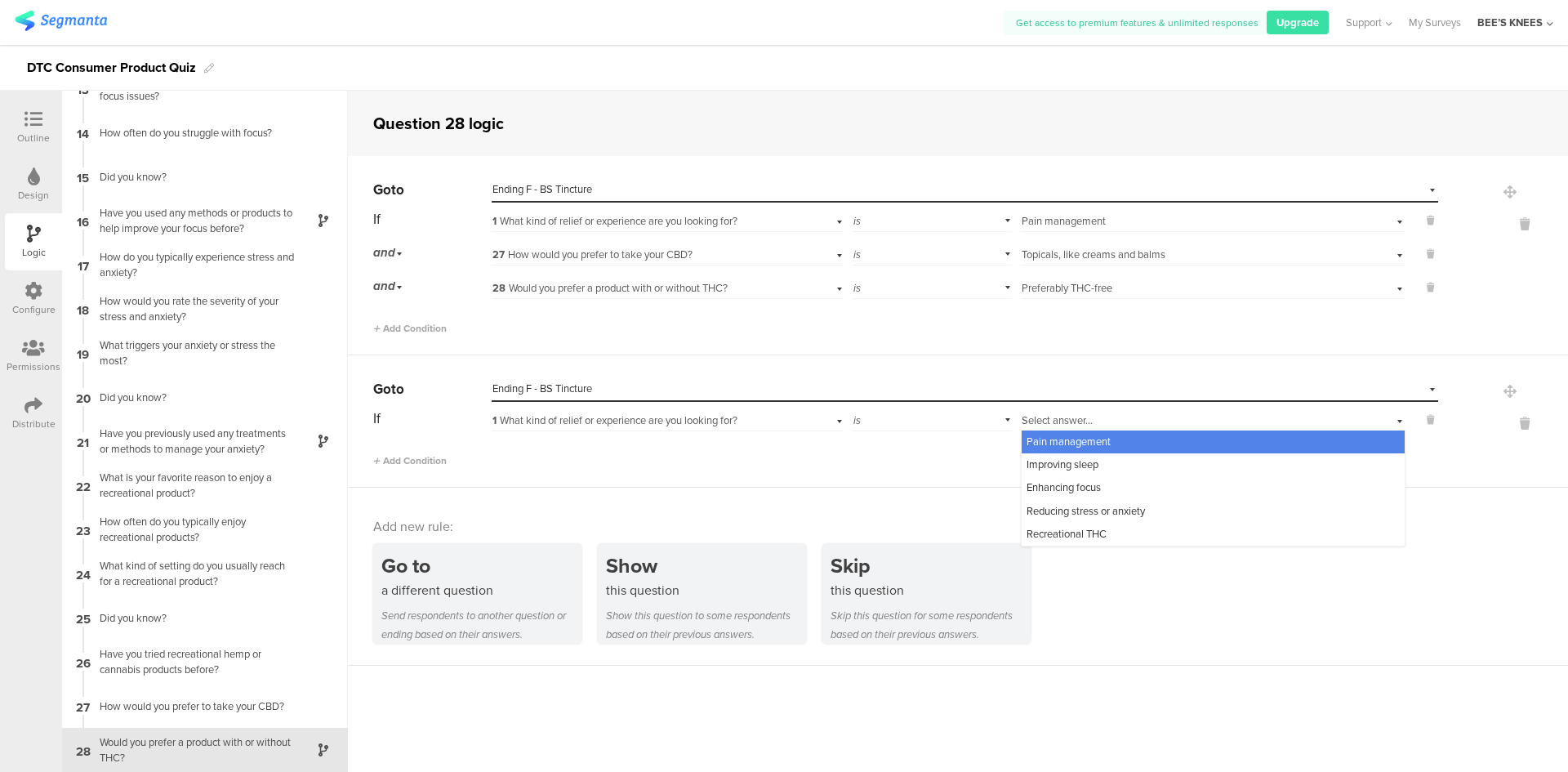
click at [1099, 433] on div "Pain management" at bounding box center [1213, 442] width 383 height 23
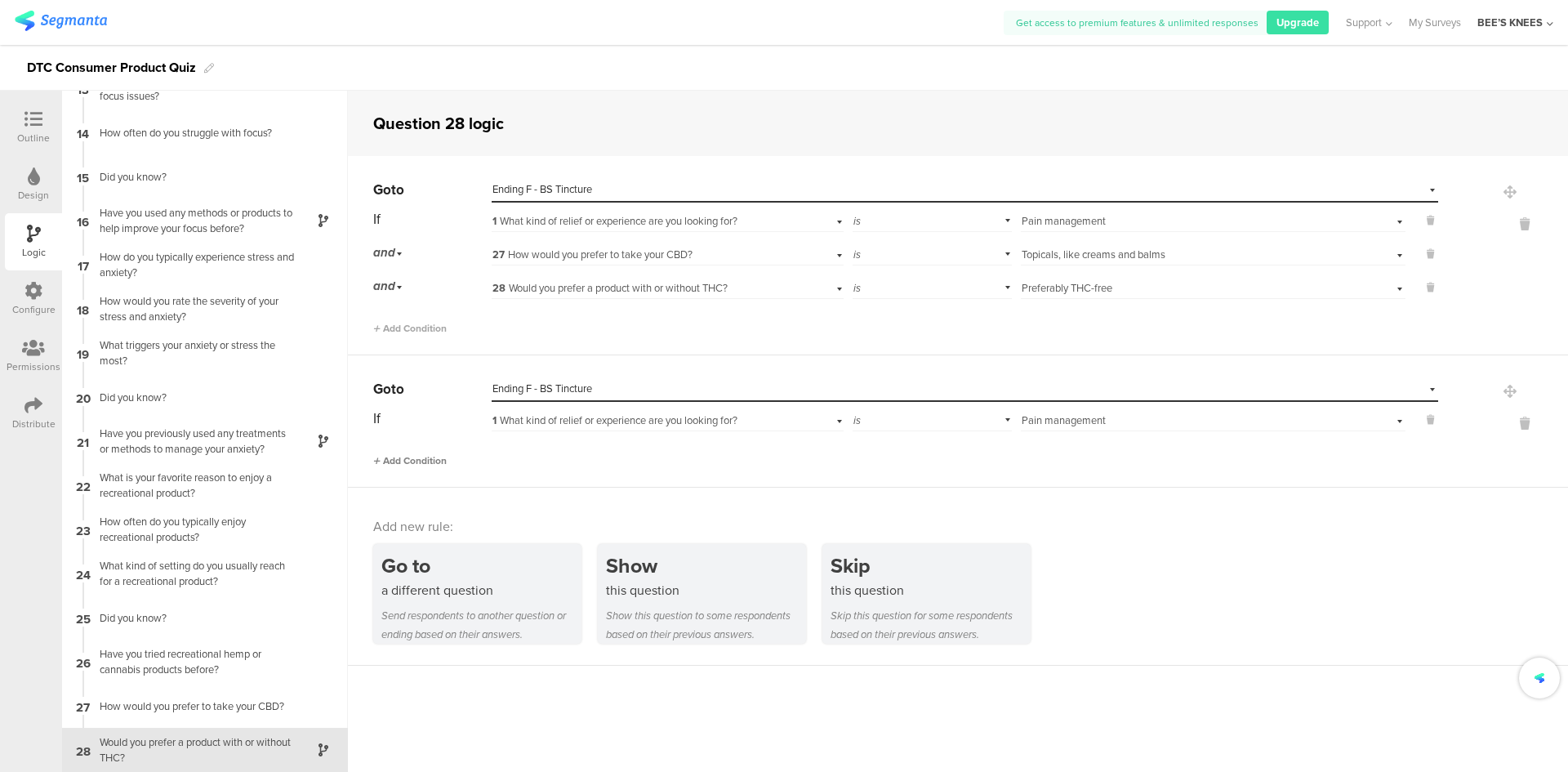
click at [447, 467] on span "Add Condition" at bounding box center [409, 460] width 73 height 14
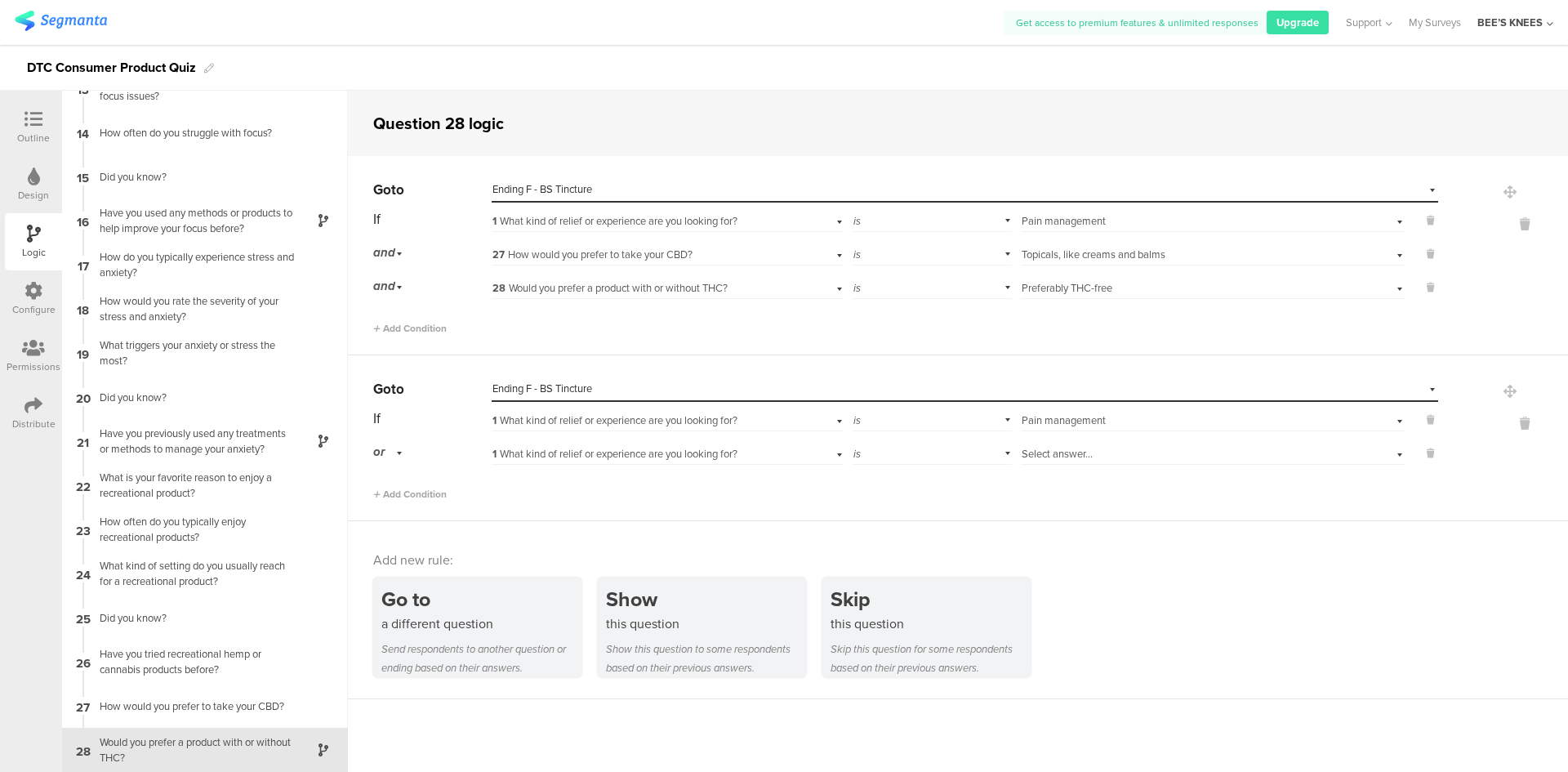
click at [388, 456] on div "or" at bounding box center [390, 452] width 34 height 25
click at [388, 493] on span "and" at bounding box center [387, 498] width 17 height 15
click at [668, 444] on div "1 What kind of relief or experience are you looking for?" at bounding box center [667, 452] width 351 height 25
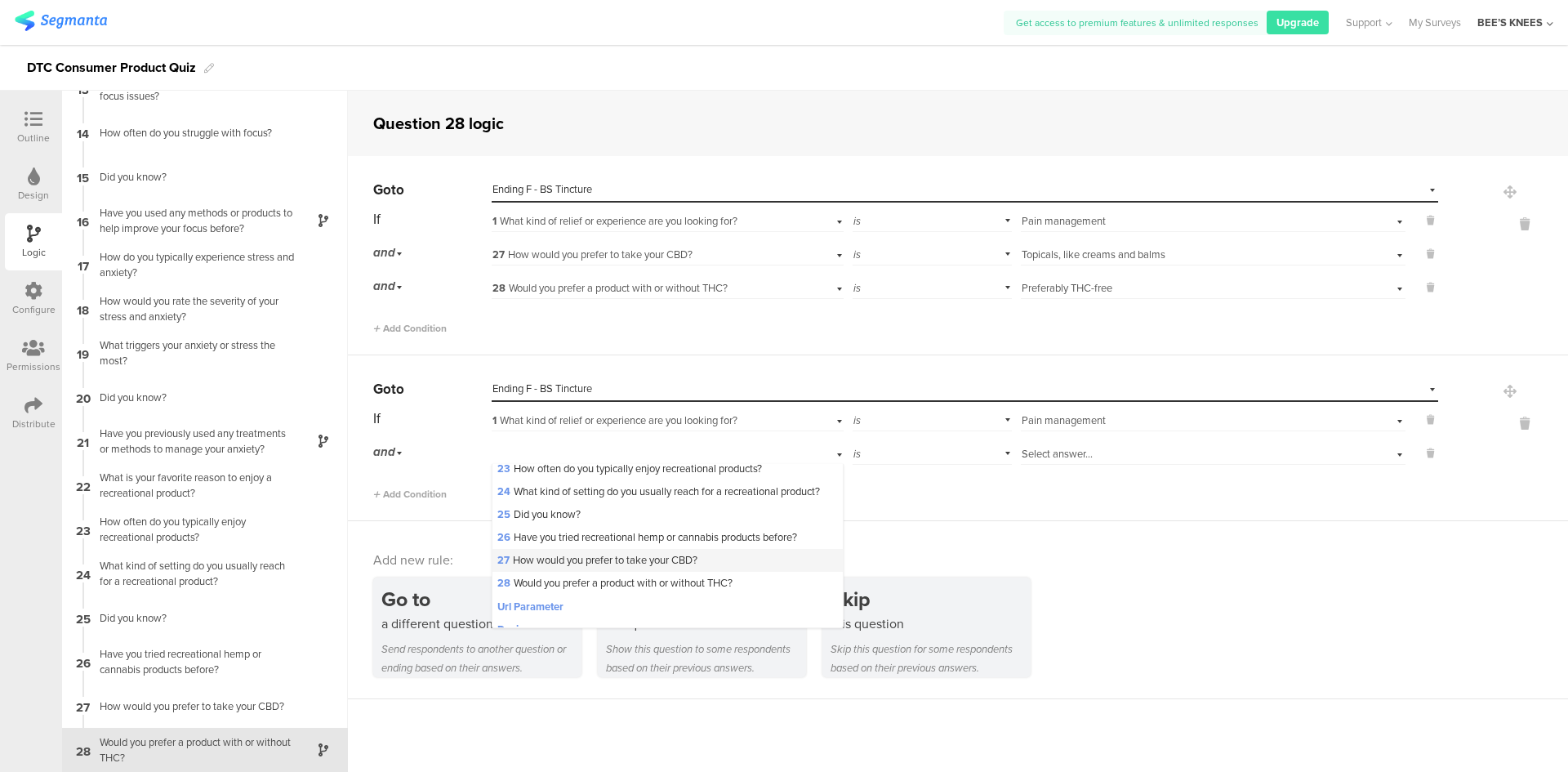
scroll to position [572, 0]
click at [573, 558] on div "27 How would you prefer to take your CBD?" at bounding box center [666, 545] width 349 height 23
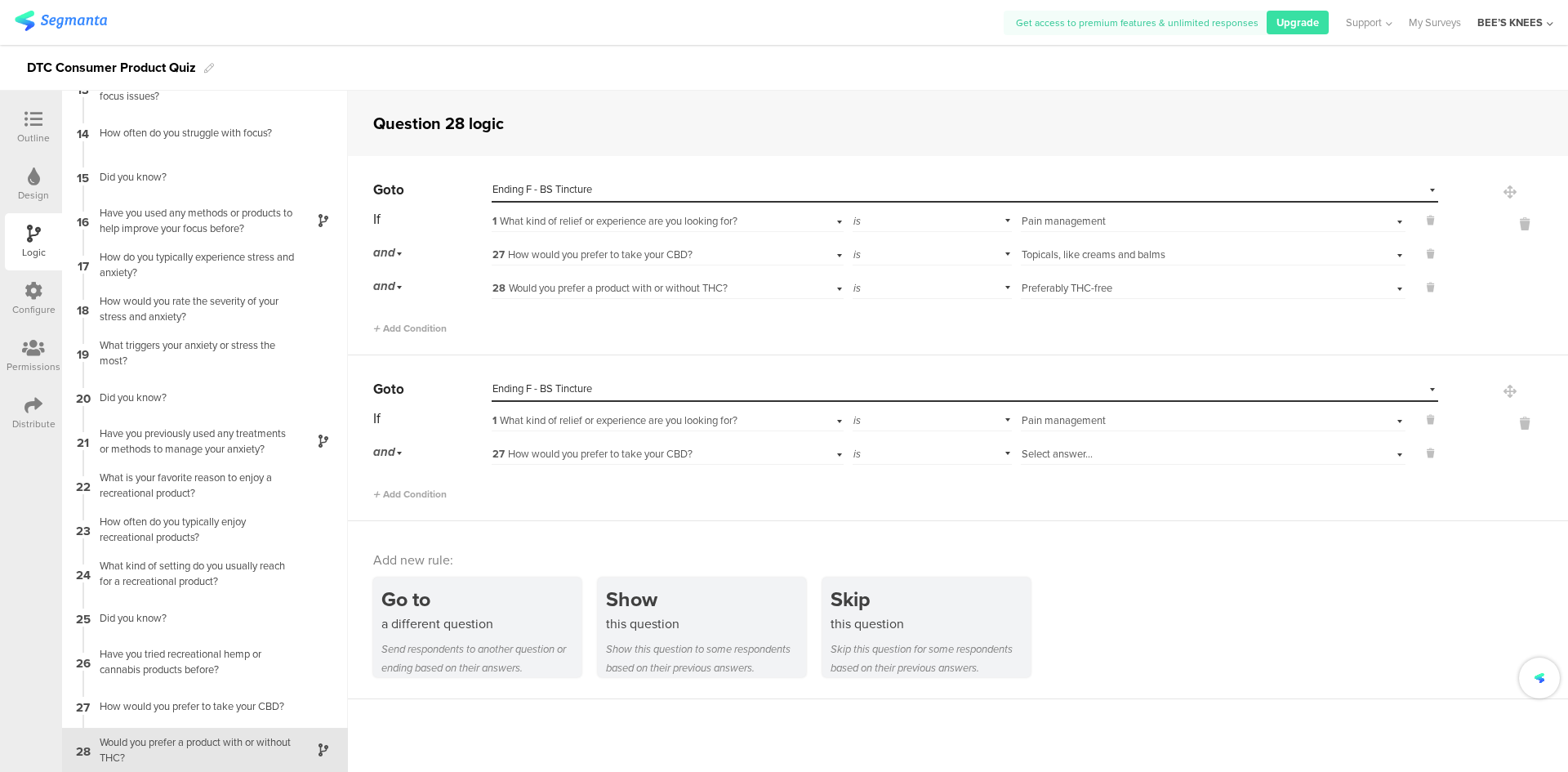
click at [1148, 454] on div "Select answer..." at bounding box center [1184, 454] width 326 height 14
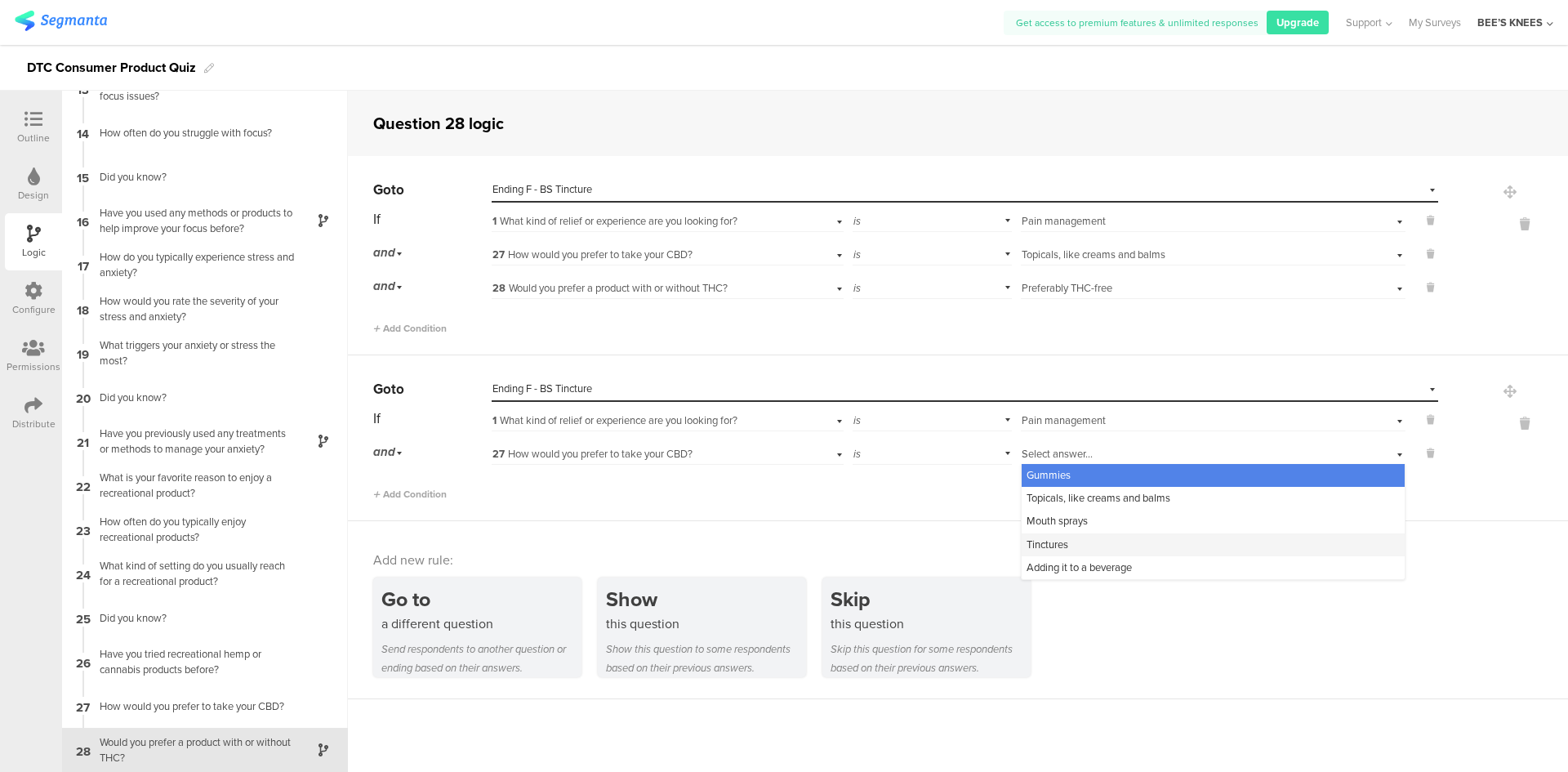
click at [1117, 540] on div "Tinctures" at bounding box center [1213, 544] width 383 height 23
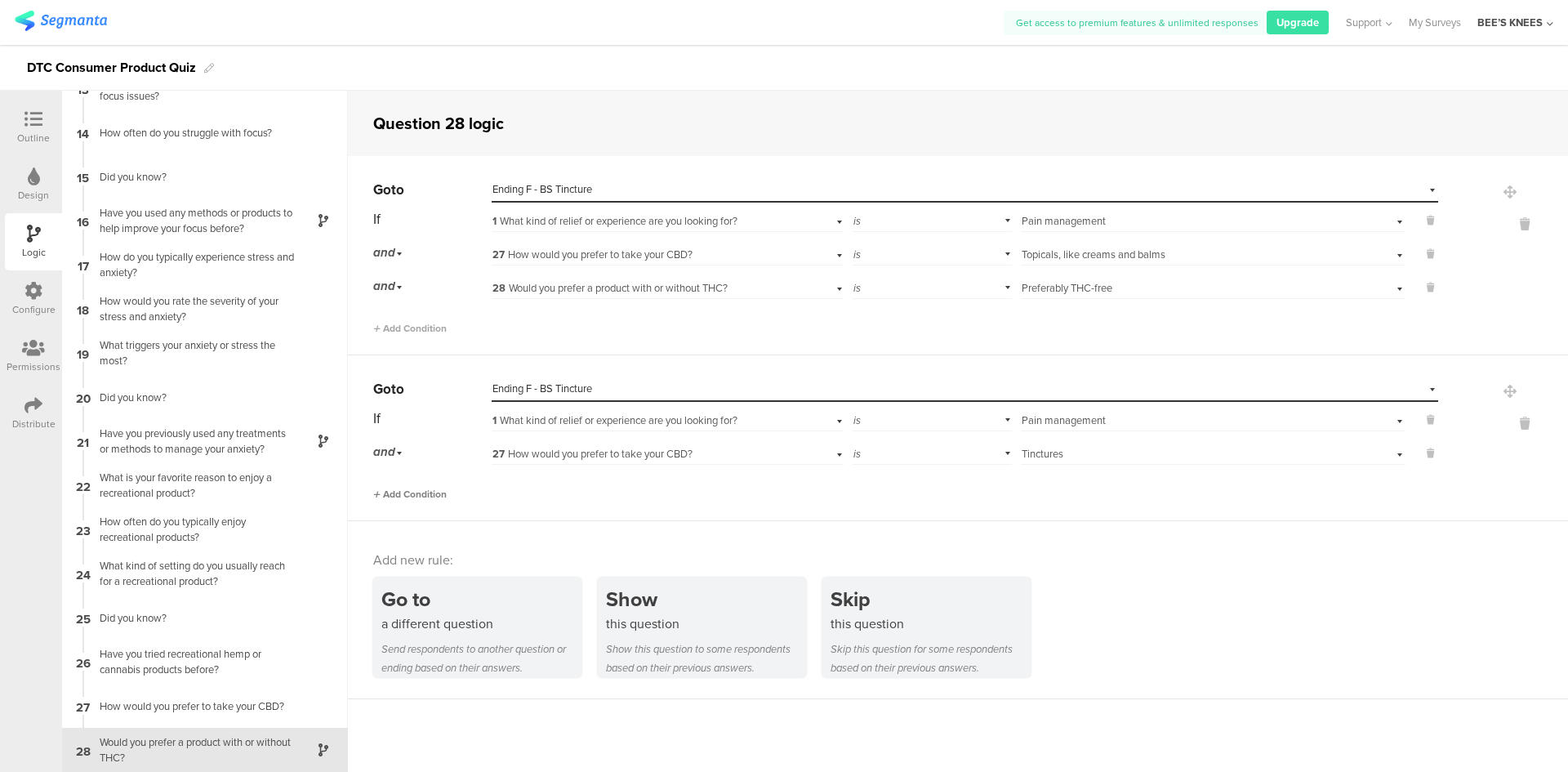
click at [399, 494] on span "Add Condition" at bounding box center [409, 494] width 73 height 14
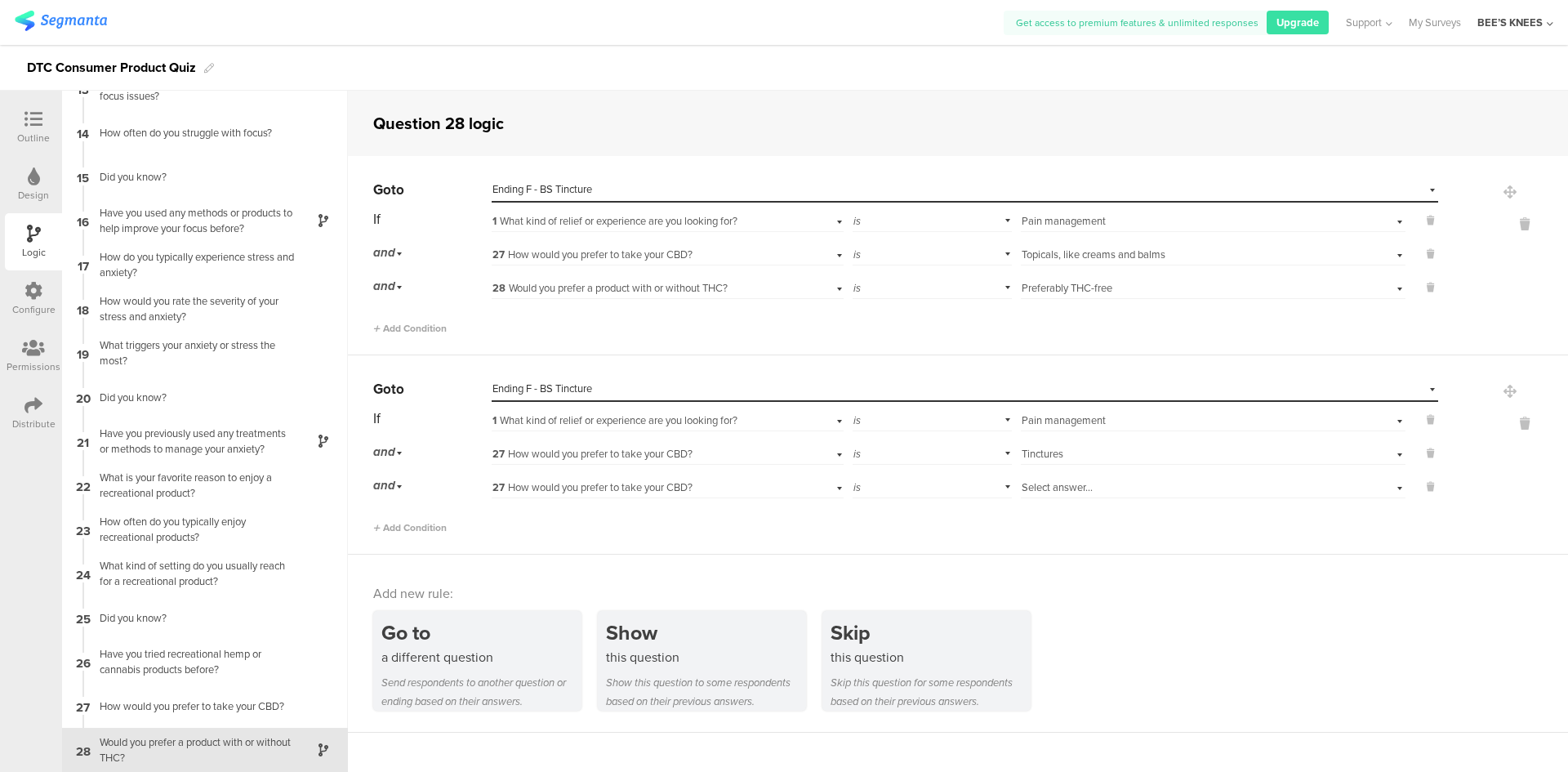
click at [39, 133] on div "Outline" at bounding box center [33, 138] width 32 height 14
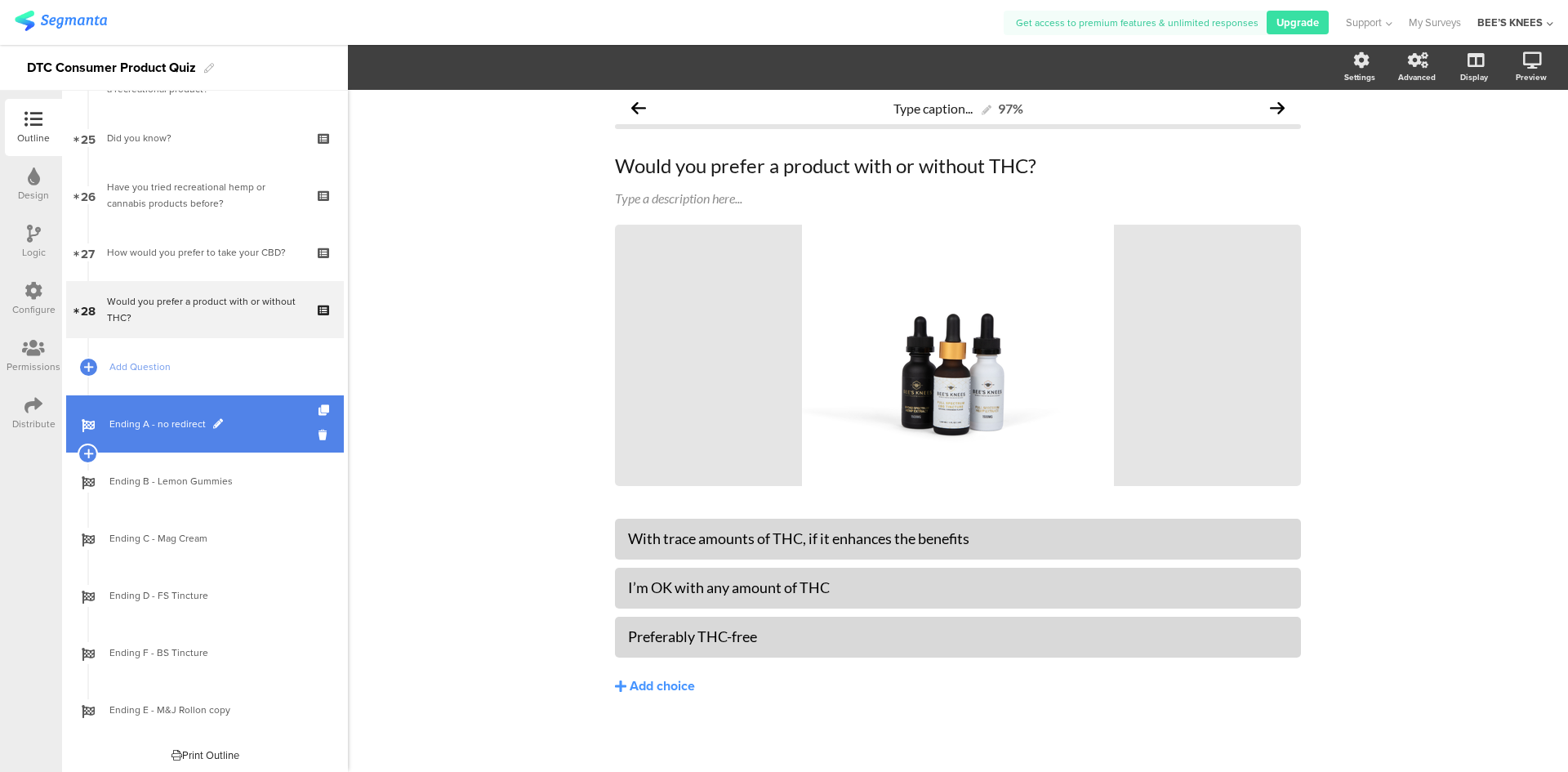
scroll to position [1422, 0]
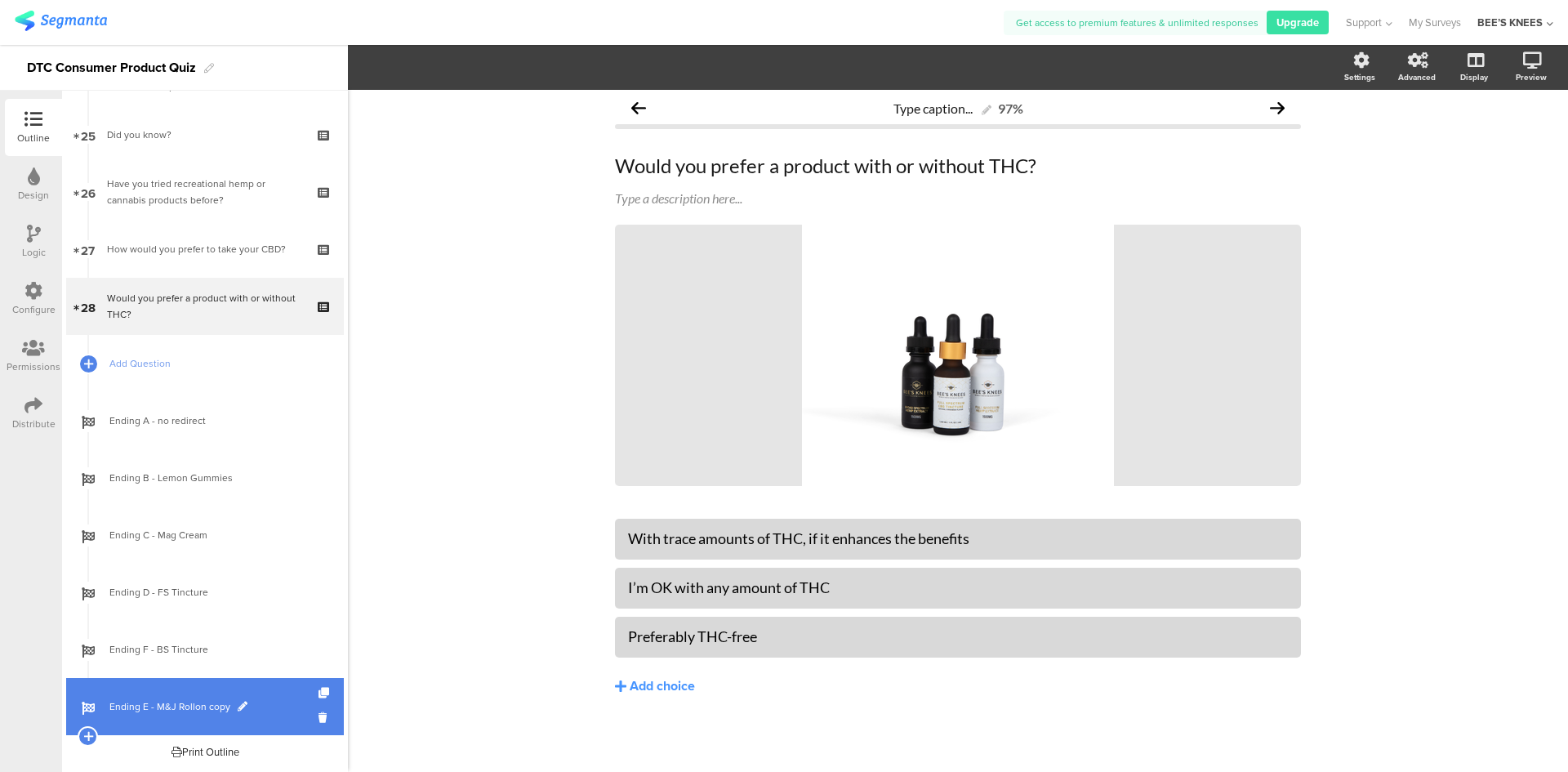
click at [195, 698] on span "Ending E - M&J Rollon copy" at bounding box center [214, 706] width 209 height 16
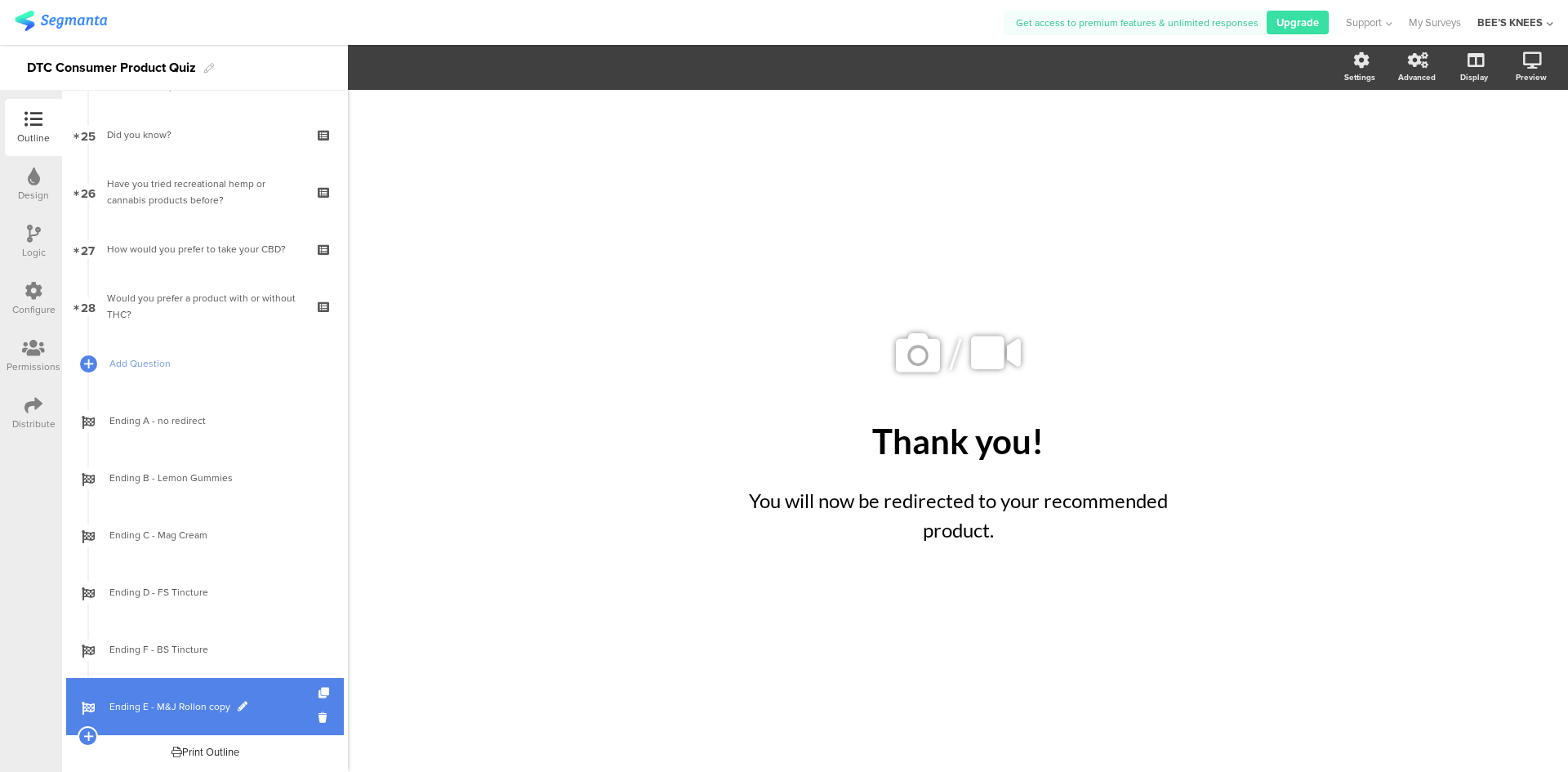
click at [241, 700] on span "Ending E - M&J Rollon copy" at bounding box center [214, 706] width 209 height 16
click at [238, 706] on span at bounding box center [242, 706] width 10 height 10
drag, startPoint x: 227, startPoint y: 703, endPoint x: 203, endPoint y: 703, distance: 24.0
click at [203, 703] on input "Ending E - M&J Rollon copy" at bounding box center [170, 706] width 121 height 15
type input "Ending E - M&J Roll-on"
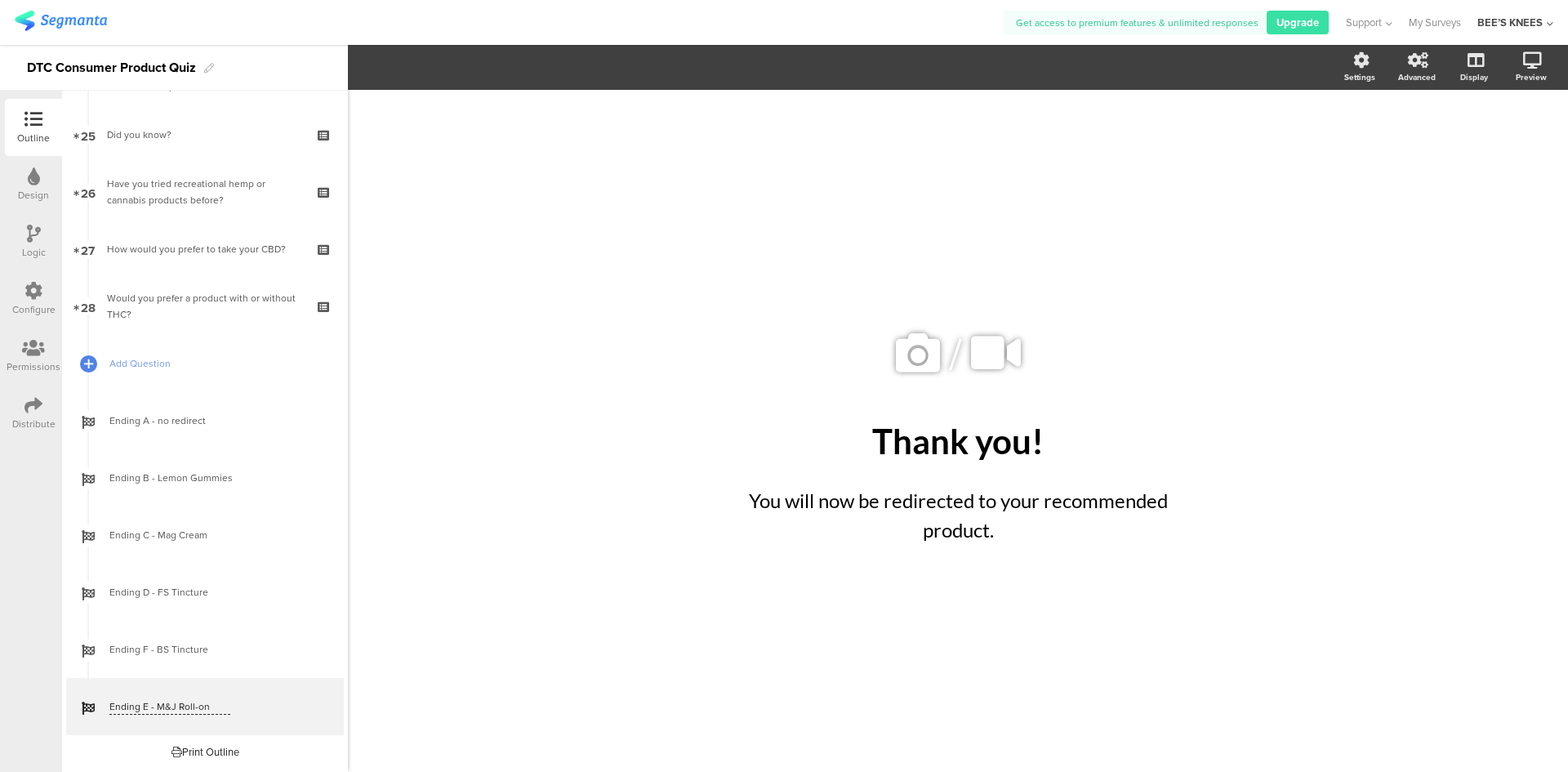
click at [418, 686] on div "/ Thank you! Thank you! You will now be redirected to your recommended product.…" at bounding box center [957, 431] width 1220 height 682
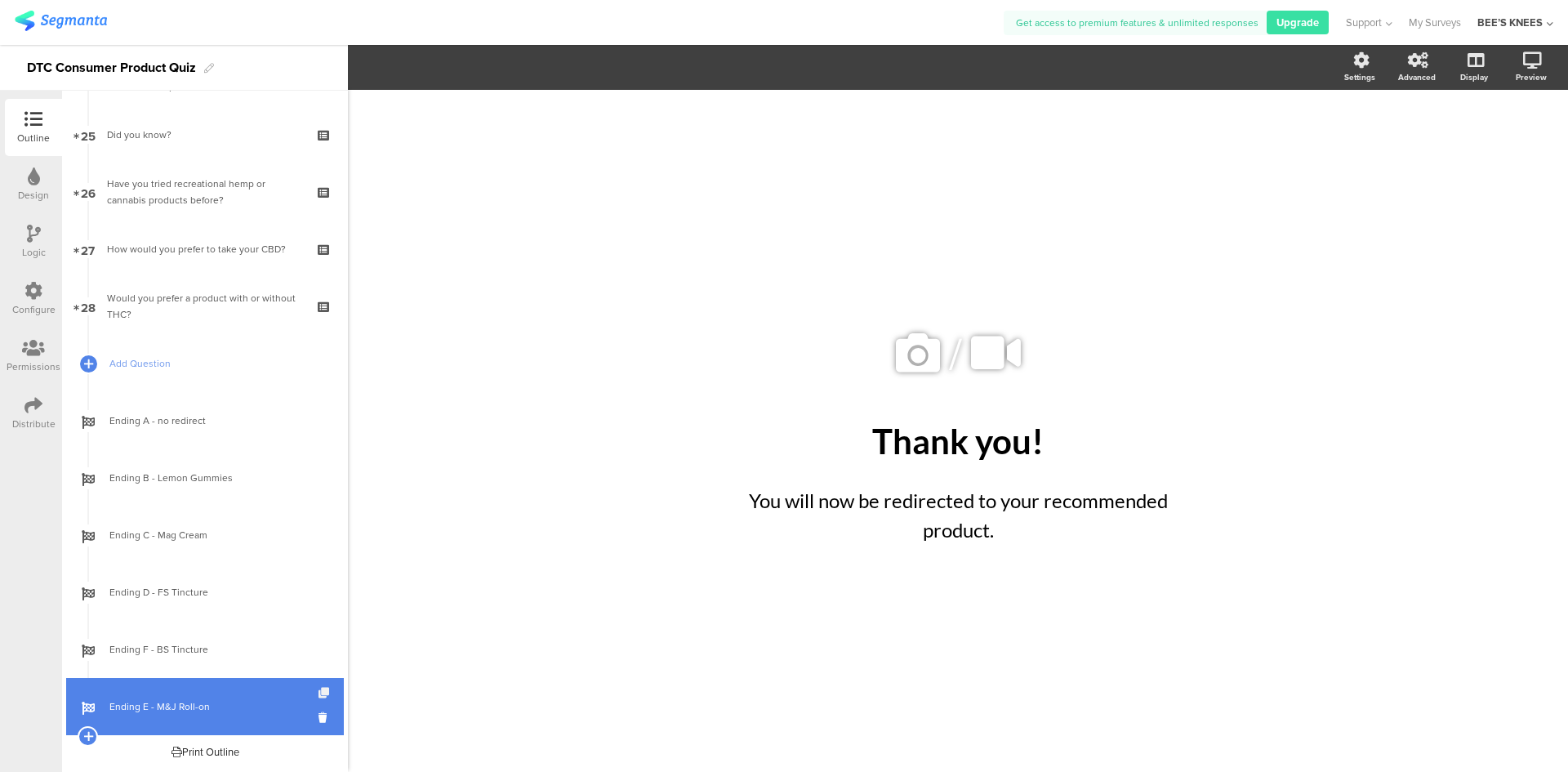
click at [319, 690] on icon at bounding box center [325, 693] width 14 height 11
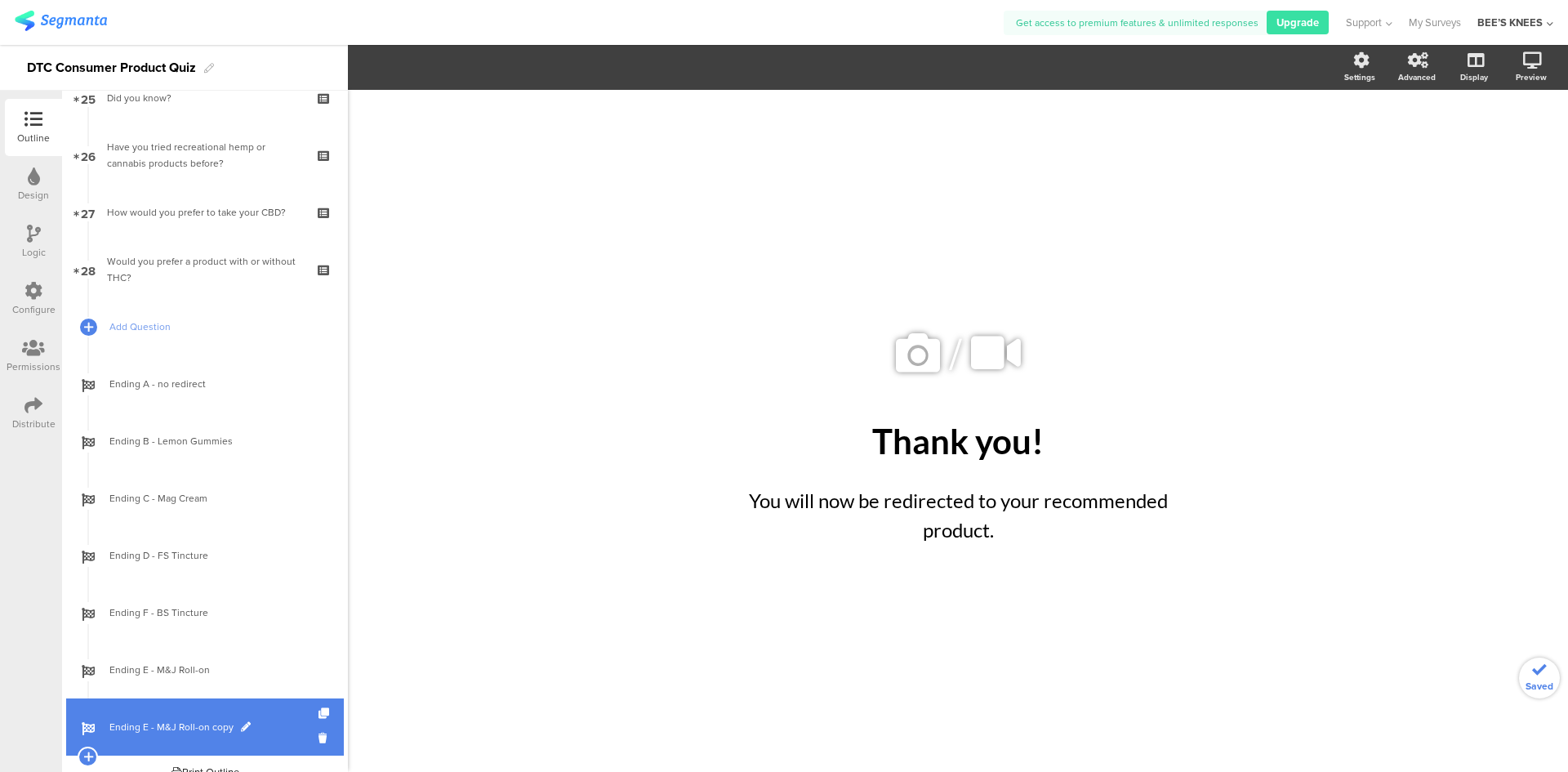
scroll to position [1479, 0]
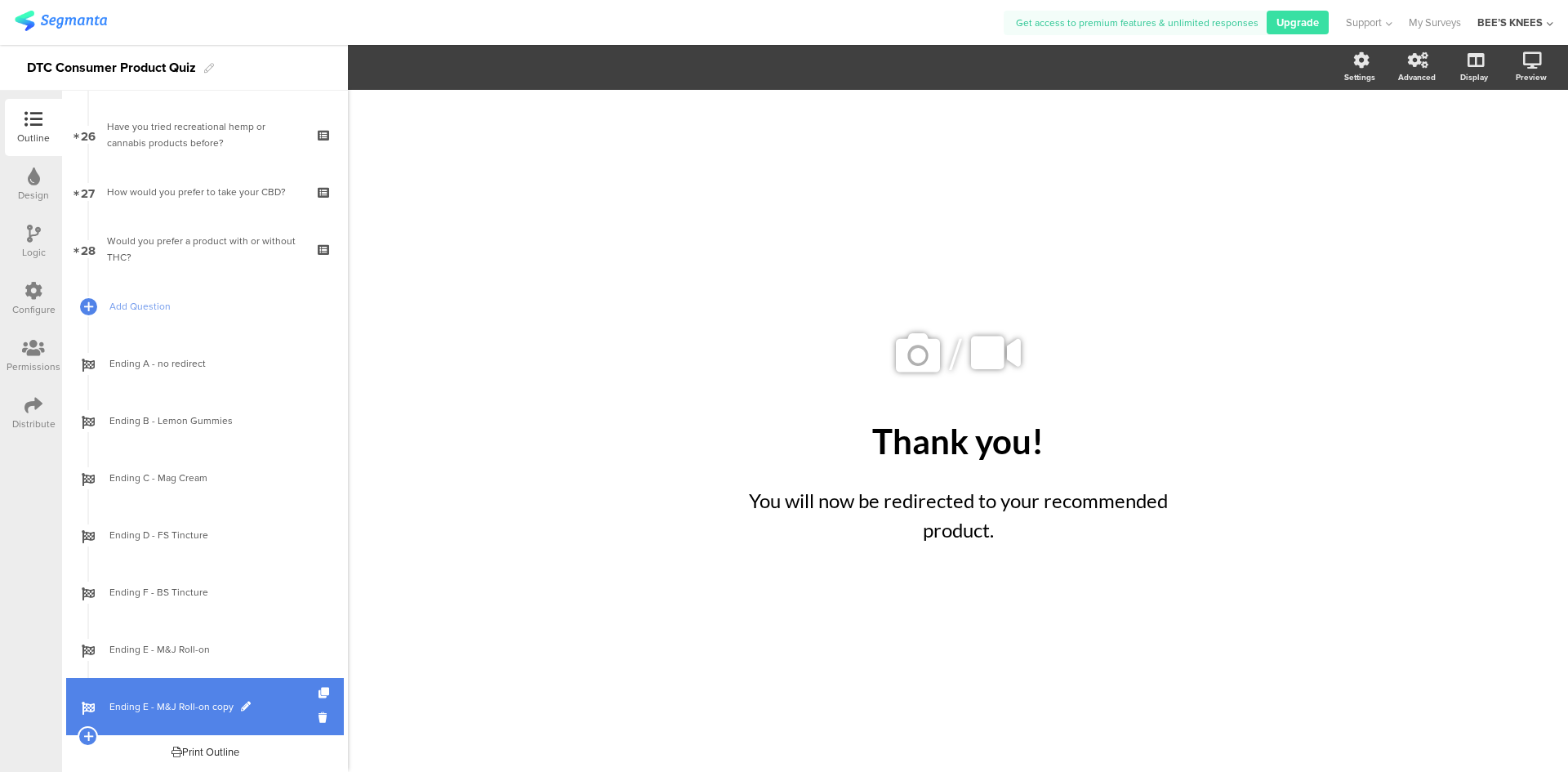
click at [244, 702] on span at bounding box center [246, 706] width 10 height 10
click at [144, 701] on input "Ending E - M&J Roll-on copy" at bounding box center [170, 706] width 121 height 15
type input "Ending G - M&J Roll-on copy"
click at [199, 699] on span "Ending G - M&J Roll-on copy" at bounding box center [214, 706] width 209 height 16
click at [243, 706] on span at bounding box center [247, 706] width 10 height 10
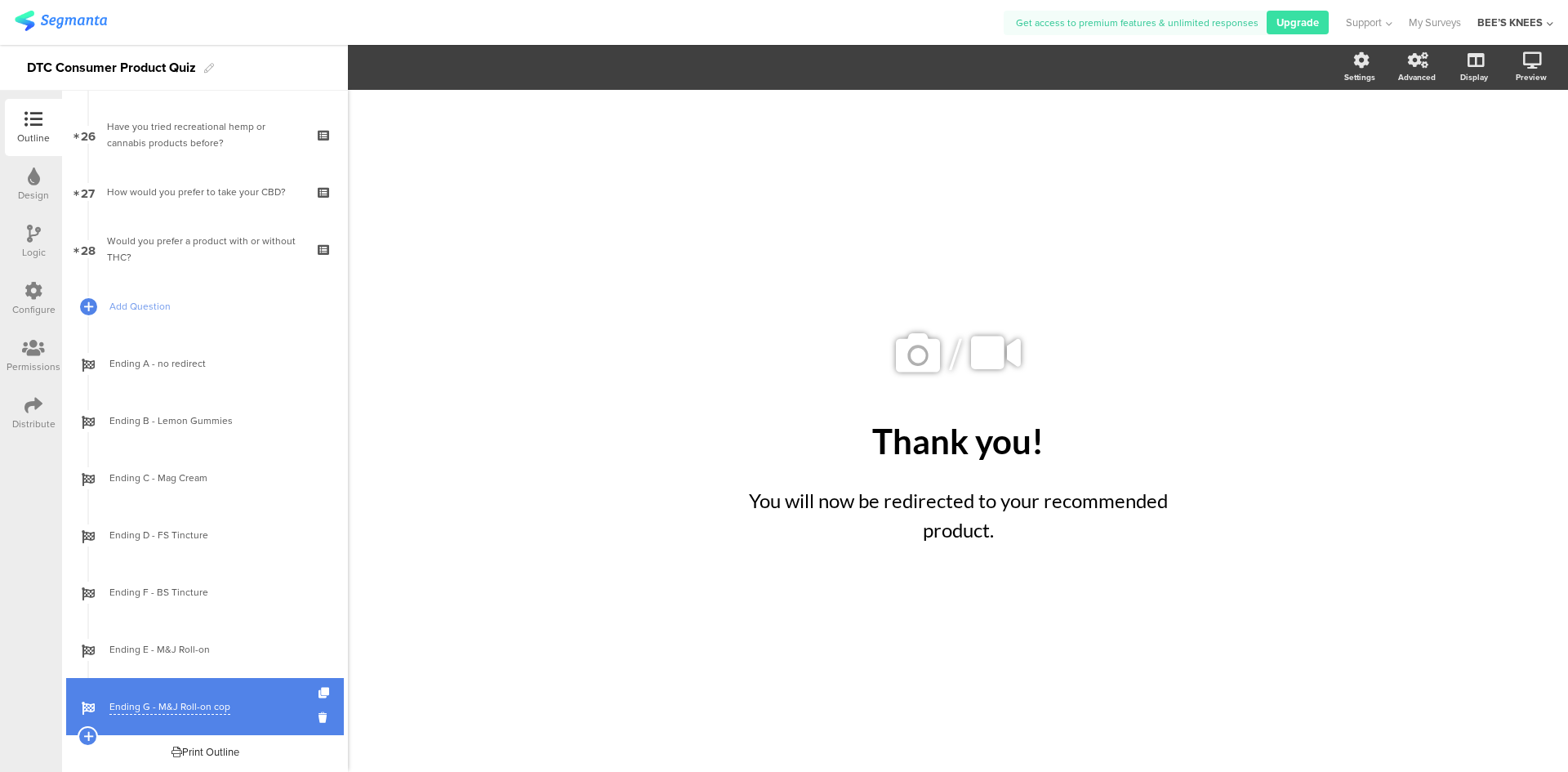
click at [180, 711] on input "Ending G - M&J Roll-on copy" at bounding box center [170, 706] width 121 height 15
type input "Ending G - Bliss Spritz"
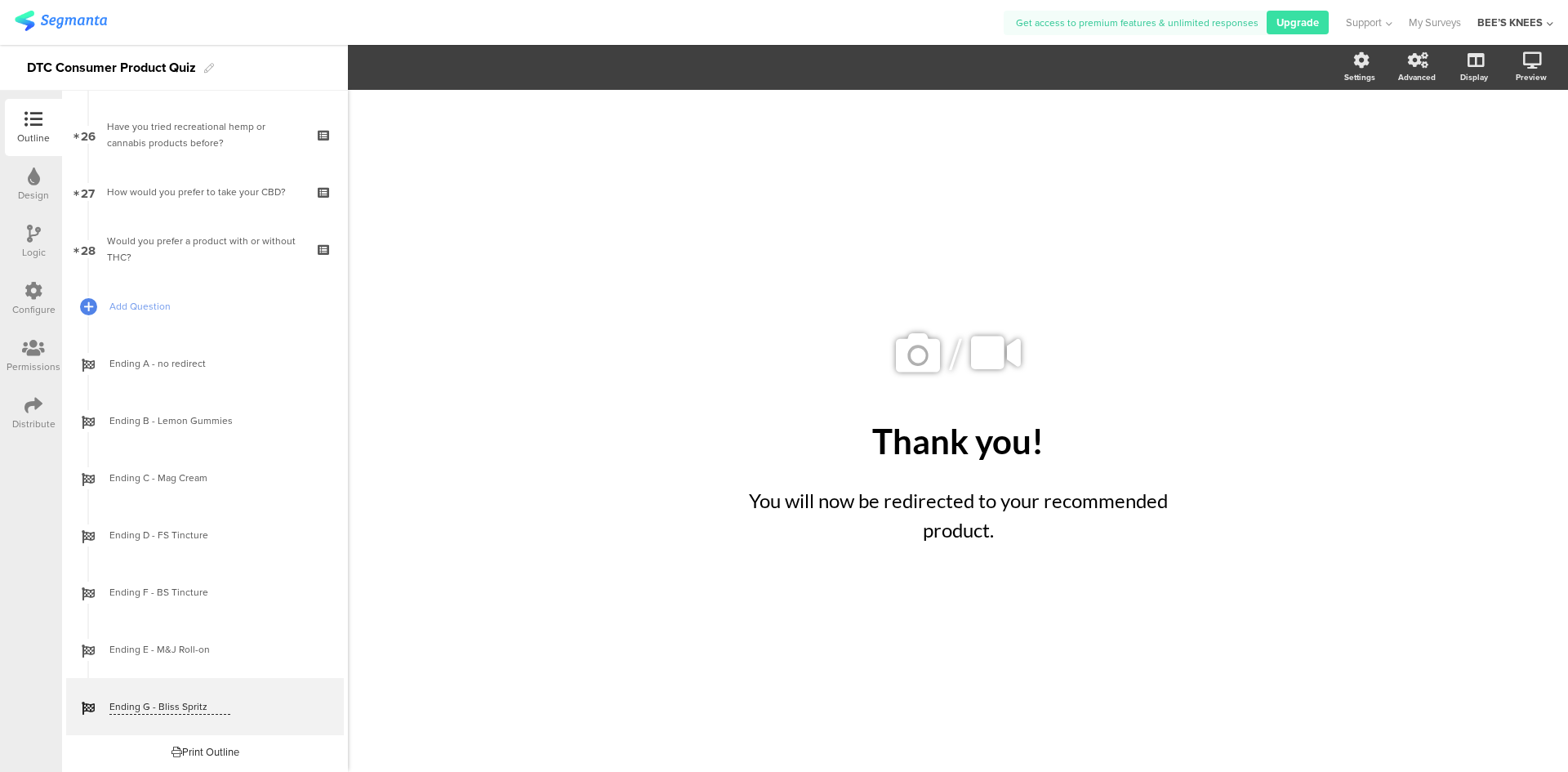
click at [543, 630] on div "/ Thank you! Thank you! You will now be redirected to your recommended product.…" at bounding box center [957, 431] width 1220 height 682
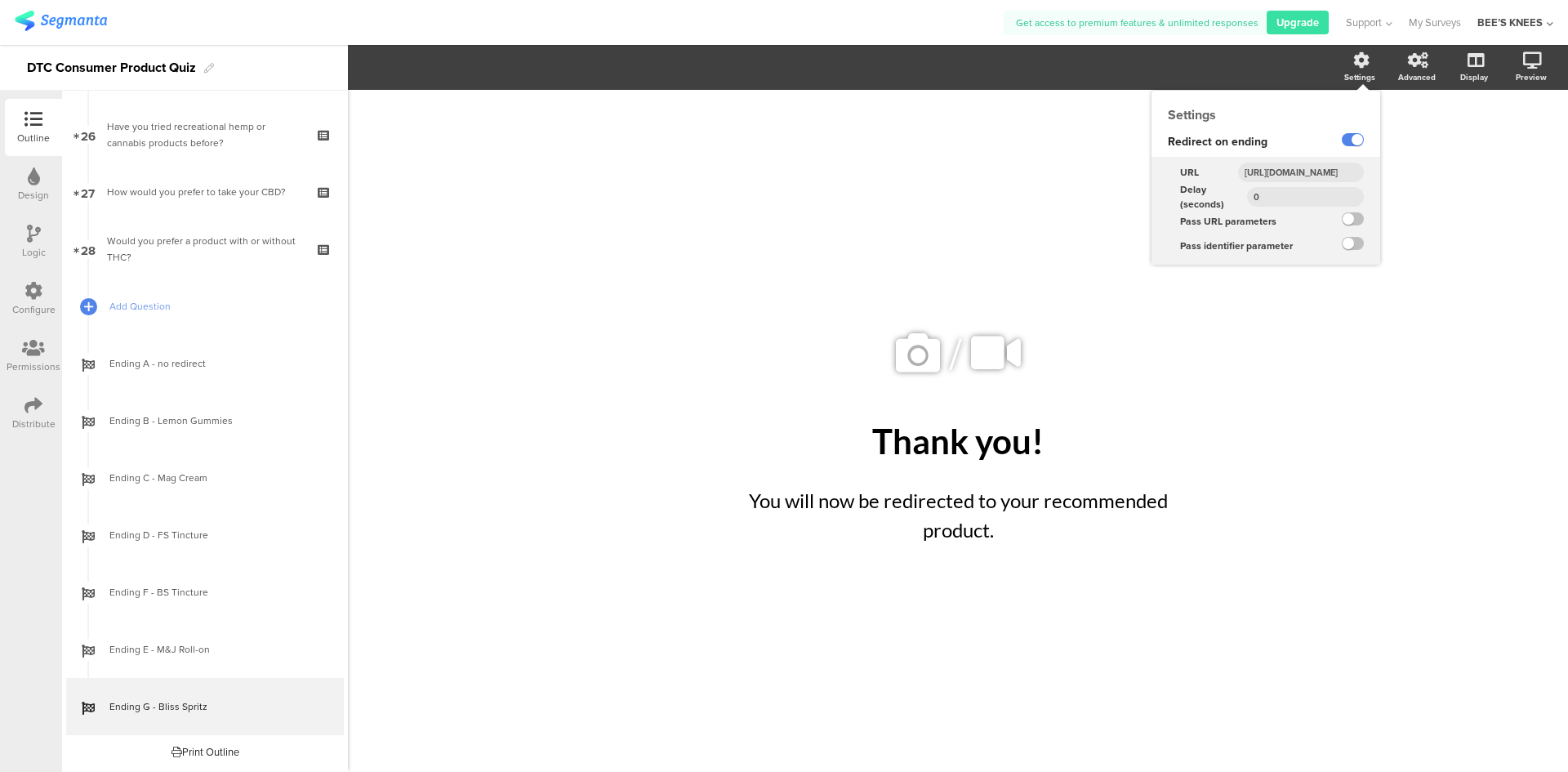
click at [1330, 166] on input "[URL][DOMAIN_NAME]" at bounding box center [1300, 172] width 125 height 20
paste input "liss-spritz-d8-tincture-spray"
type input "[URL][DOMAIN_NAME]"
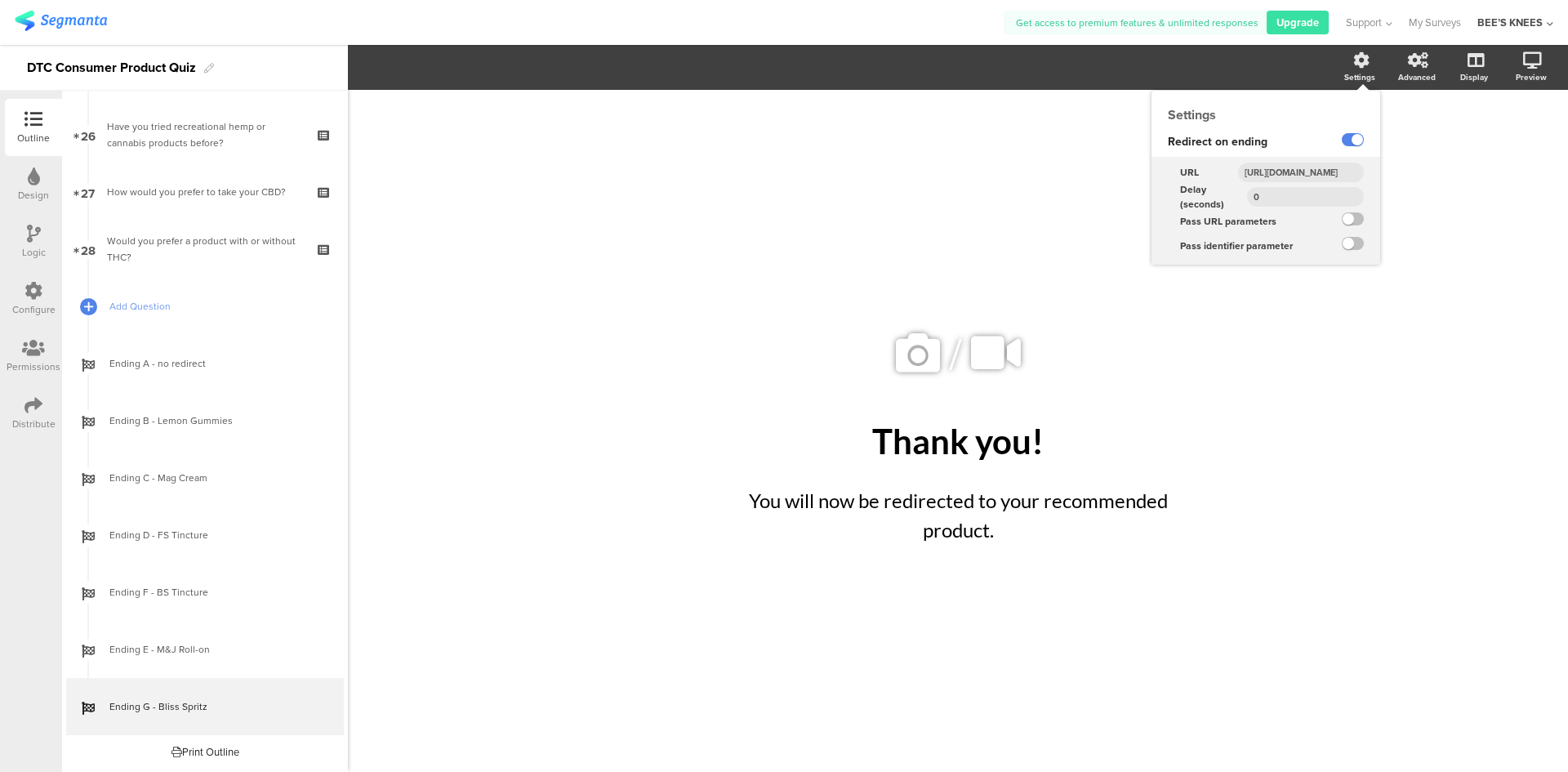
scroll to position [0, 184]
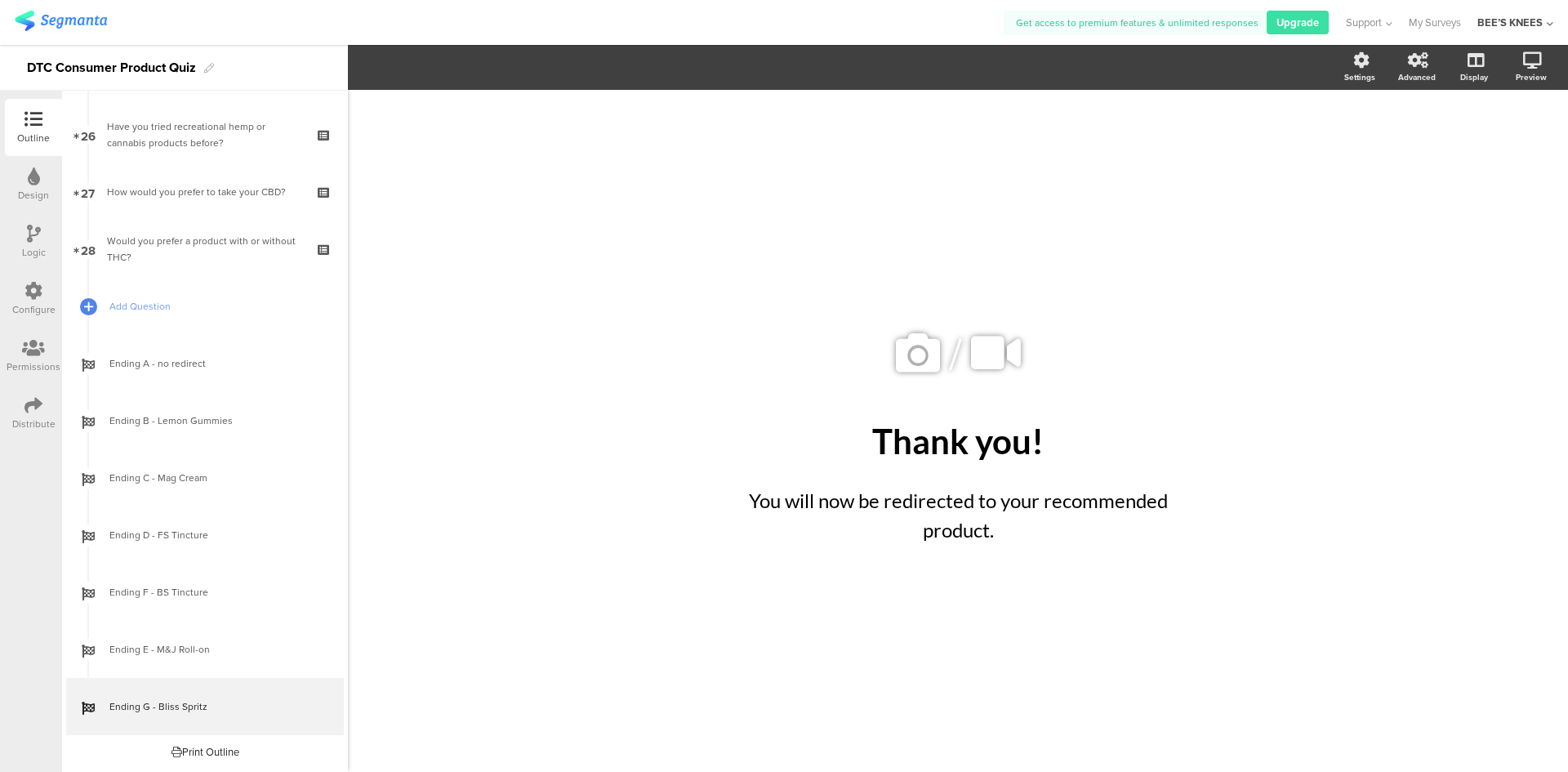
click at [37, 247] on div "Logic" at bounding box center [33, 252] width 23 height 14
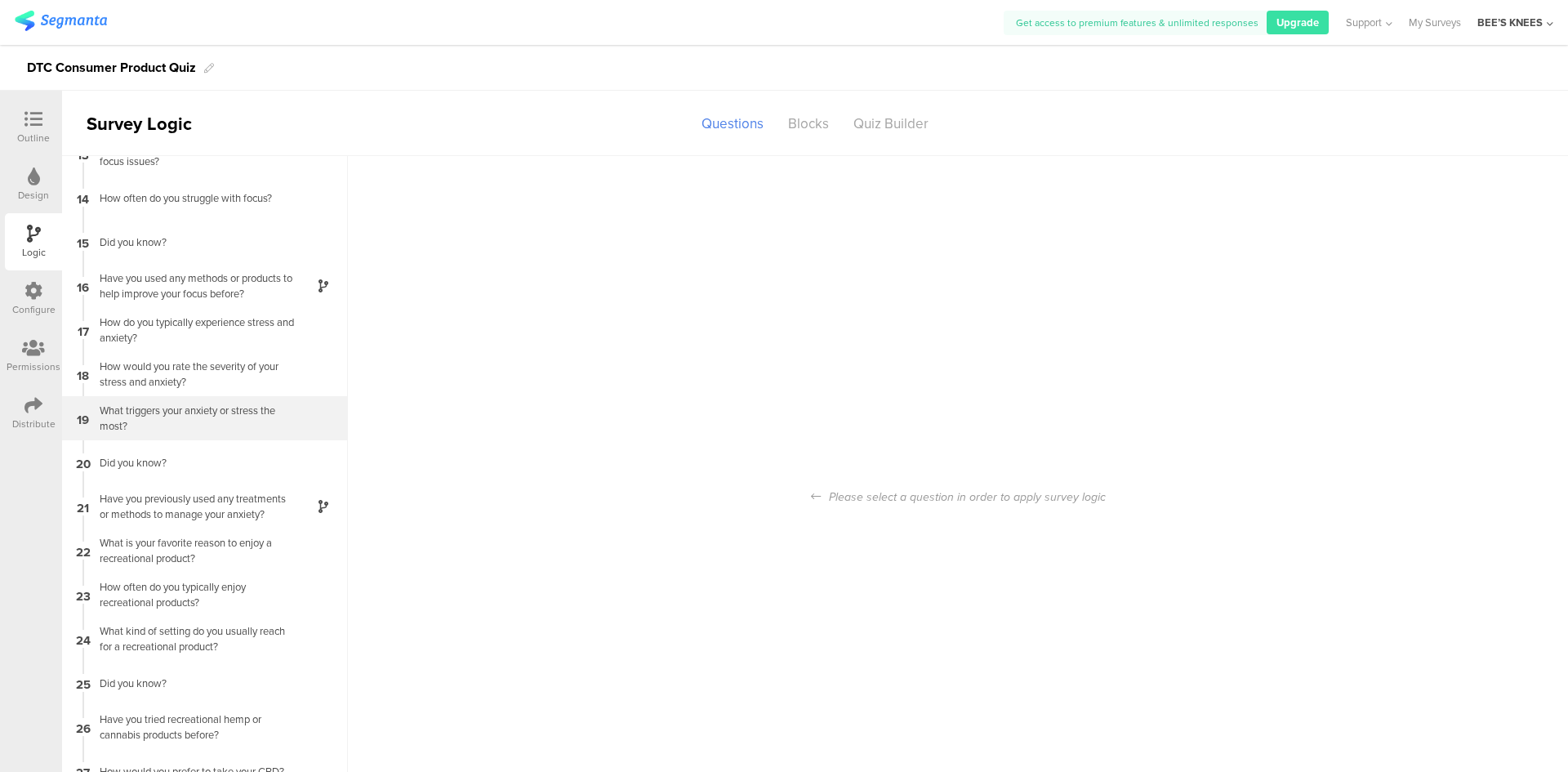
scroll to position [65, 0]
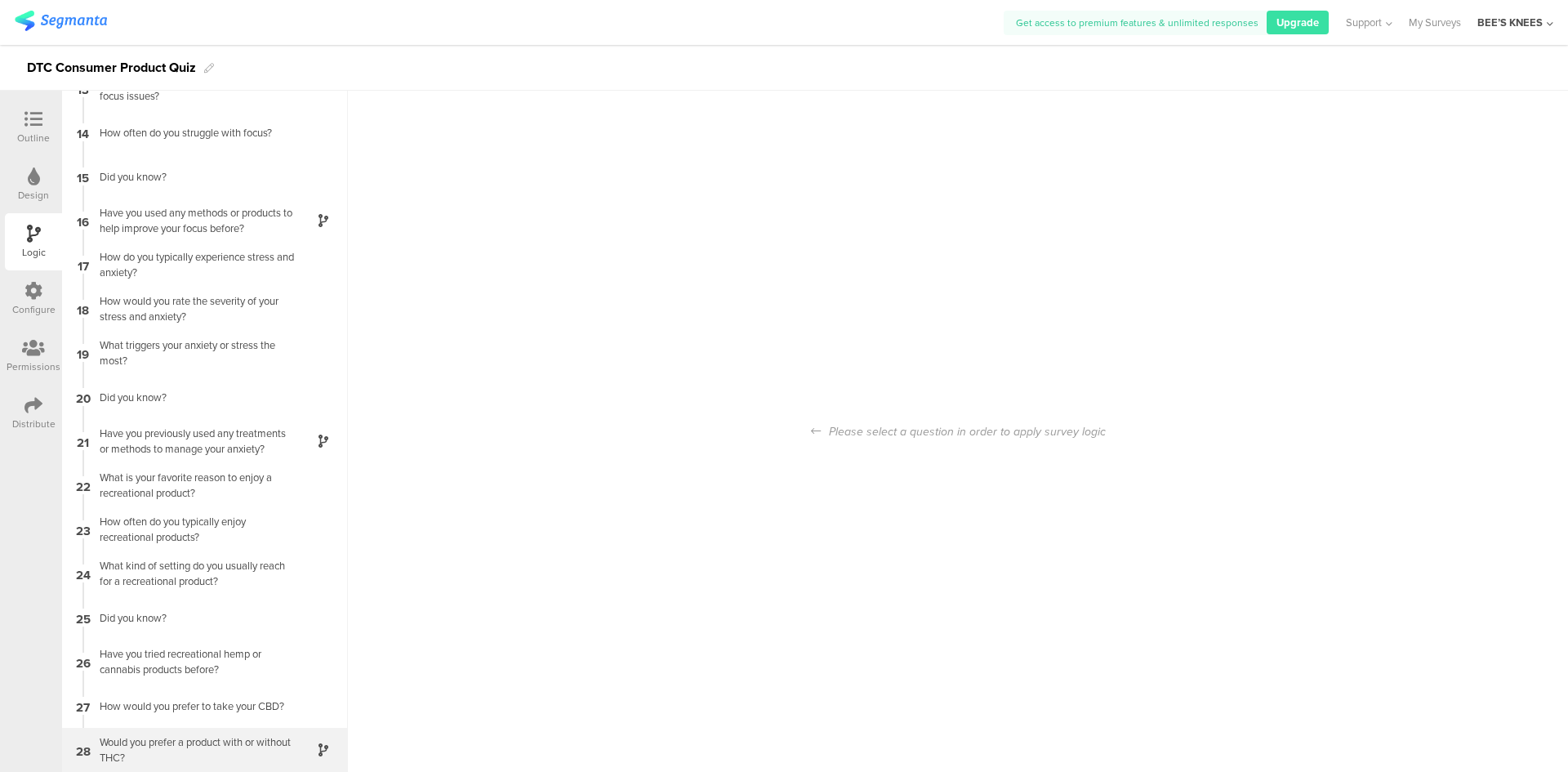
click at [132, 740] on div "Would you prefer a product with or without THC?" at bounding box center [192, 749] width 204 height 31
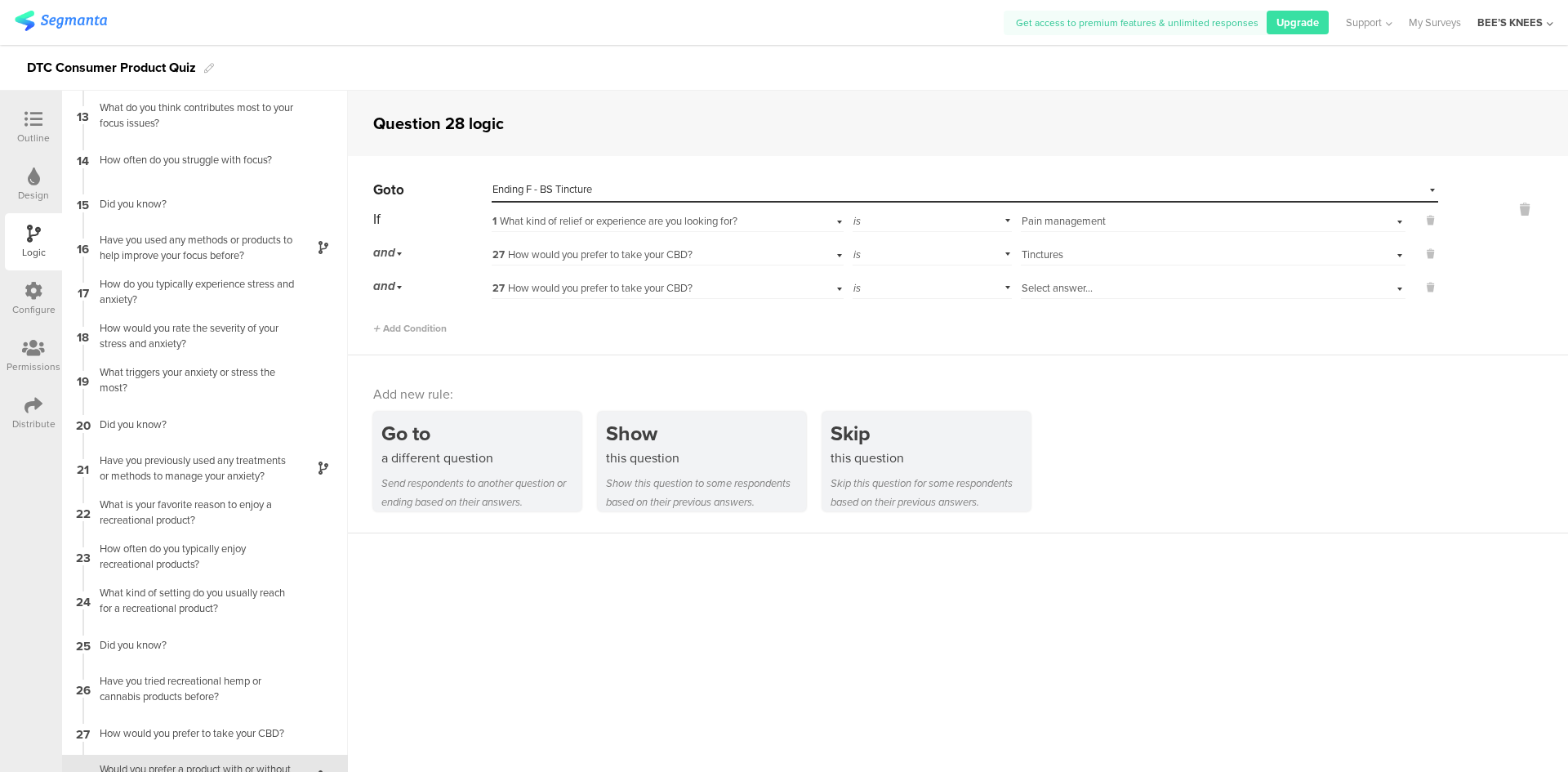
scroll to position [553, 0]
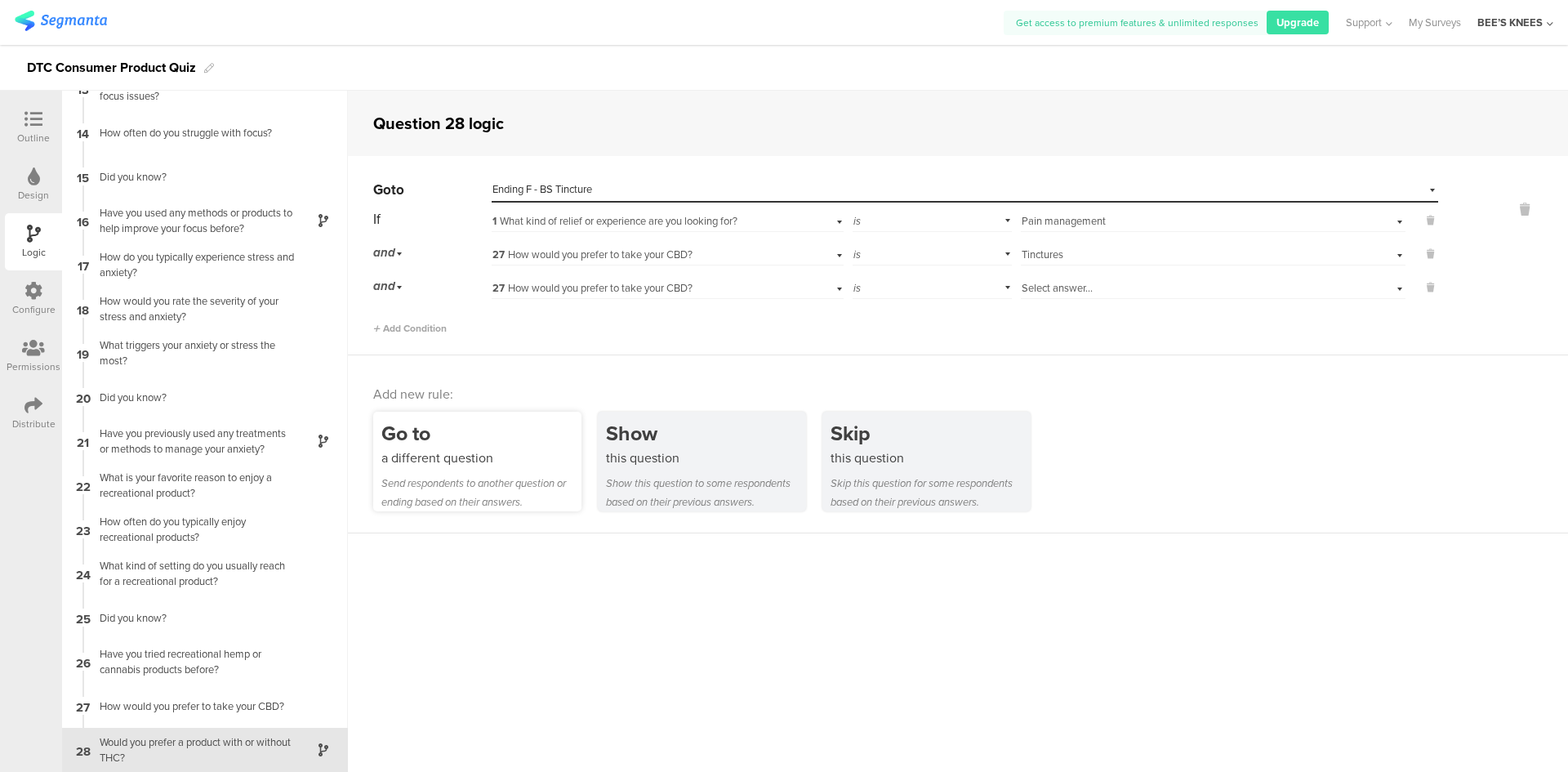
click at [524, 481] on div "Send respondents to another question or ending based on their answers." at bounding box center [481, 493] width 200 height 38
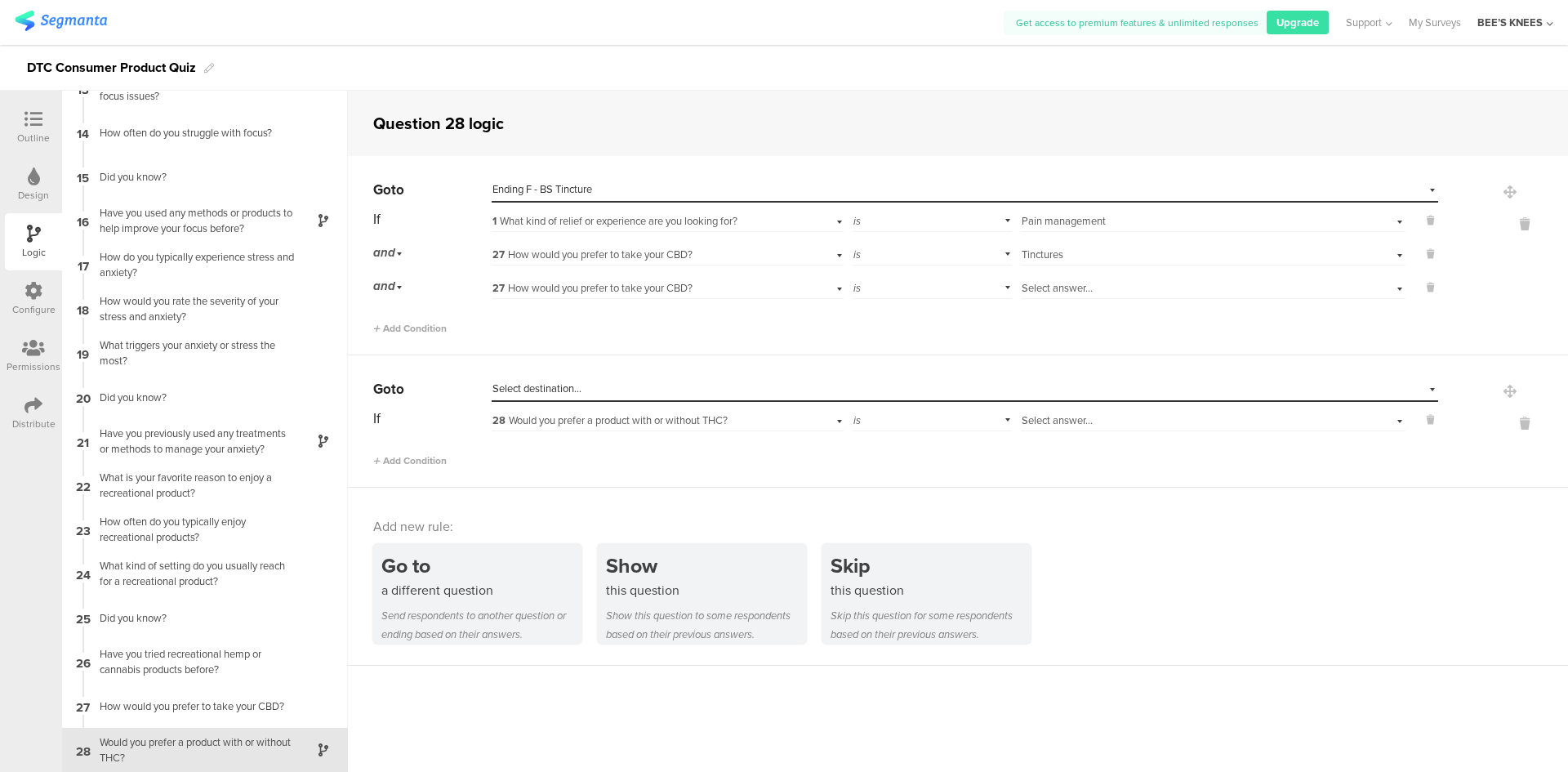
click at [591, 387] on div "Select destination..." at bounding box center [889, 388] width 794 height 14
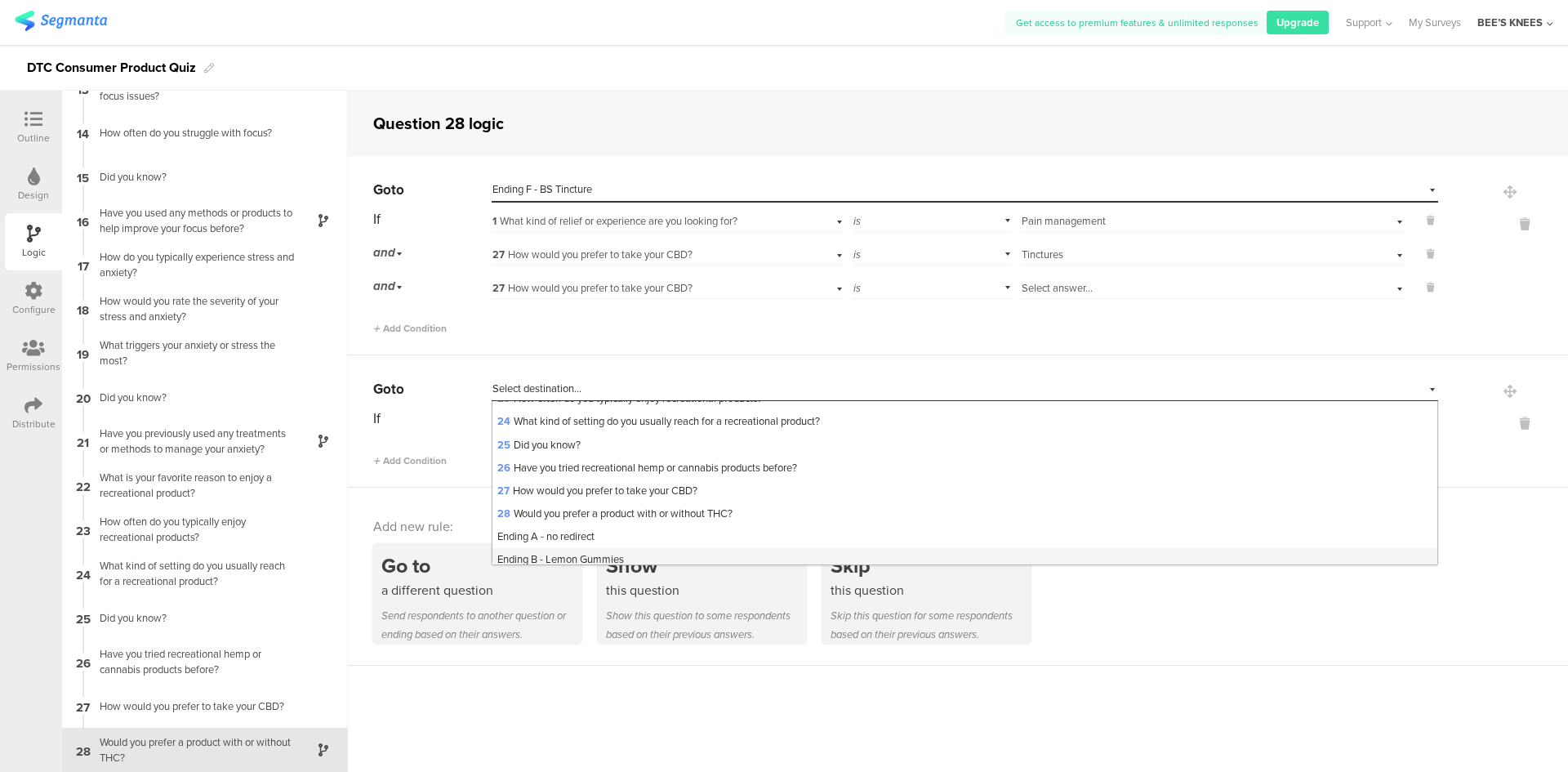
scroll to position [665, 0]
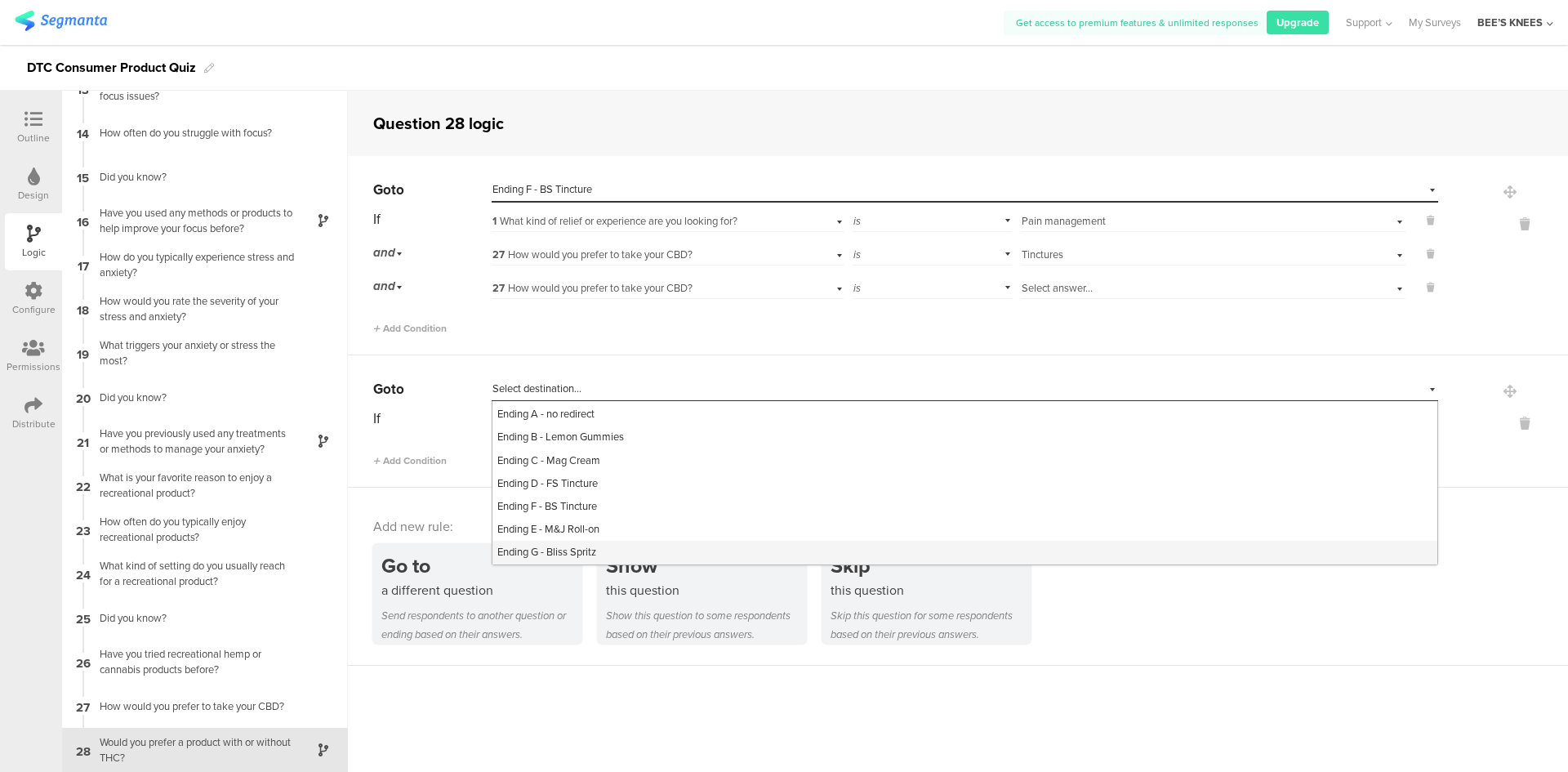
click at [603, 549] on div "Ending G - Bliss Spritz" at bounding box center [964, 552] width 945 height 23
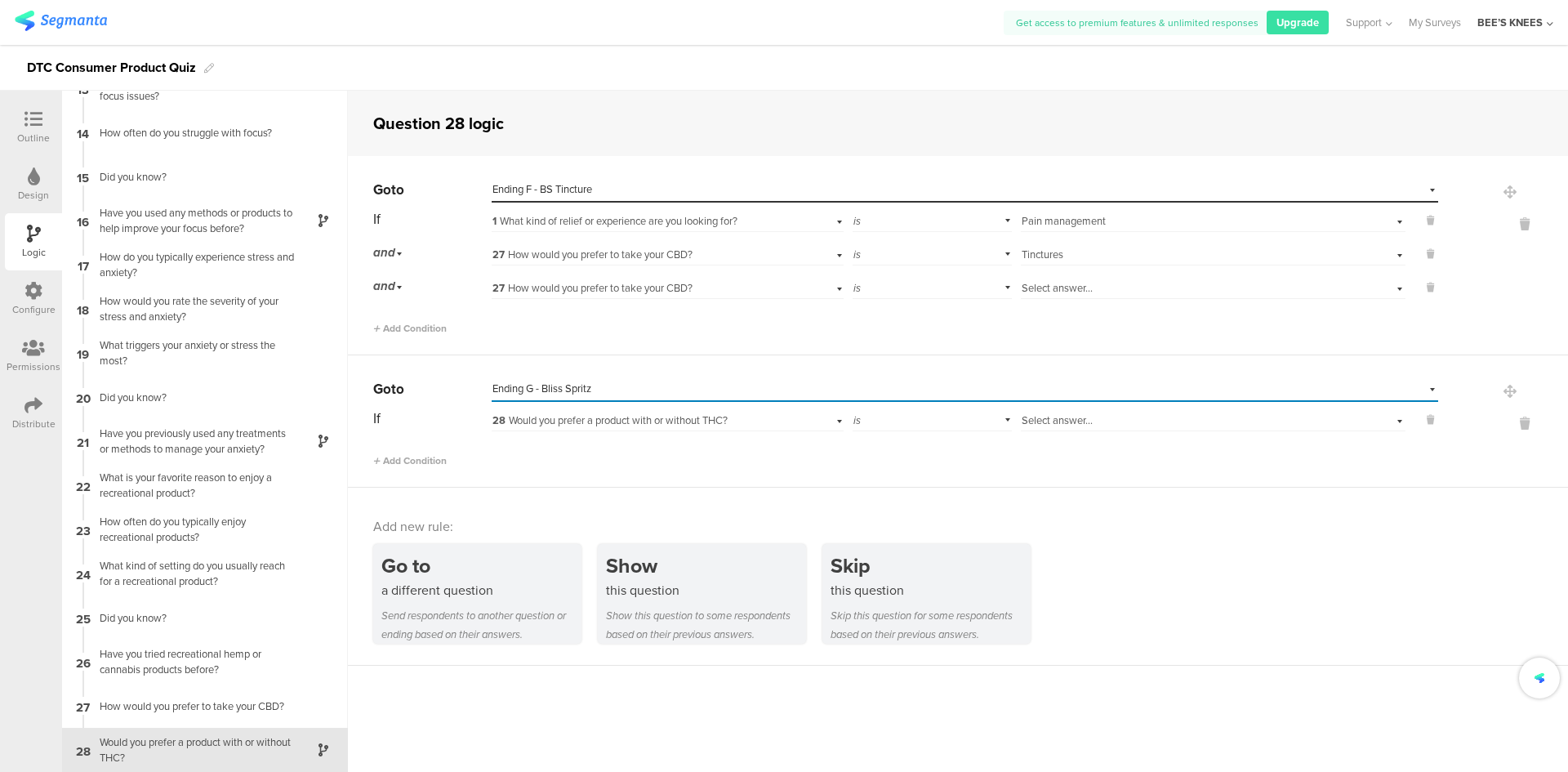
click at [626, 417] on span "28 Would you prefer a product with or without THC?" at bounding box center [609, 420] width 236 height 15
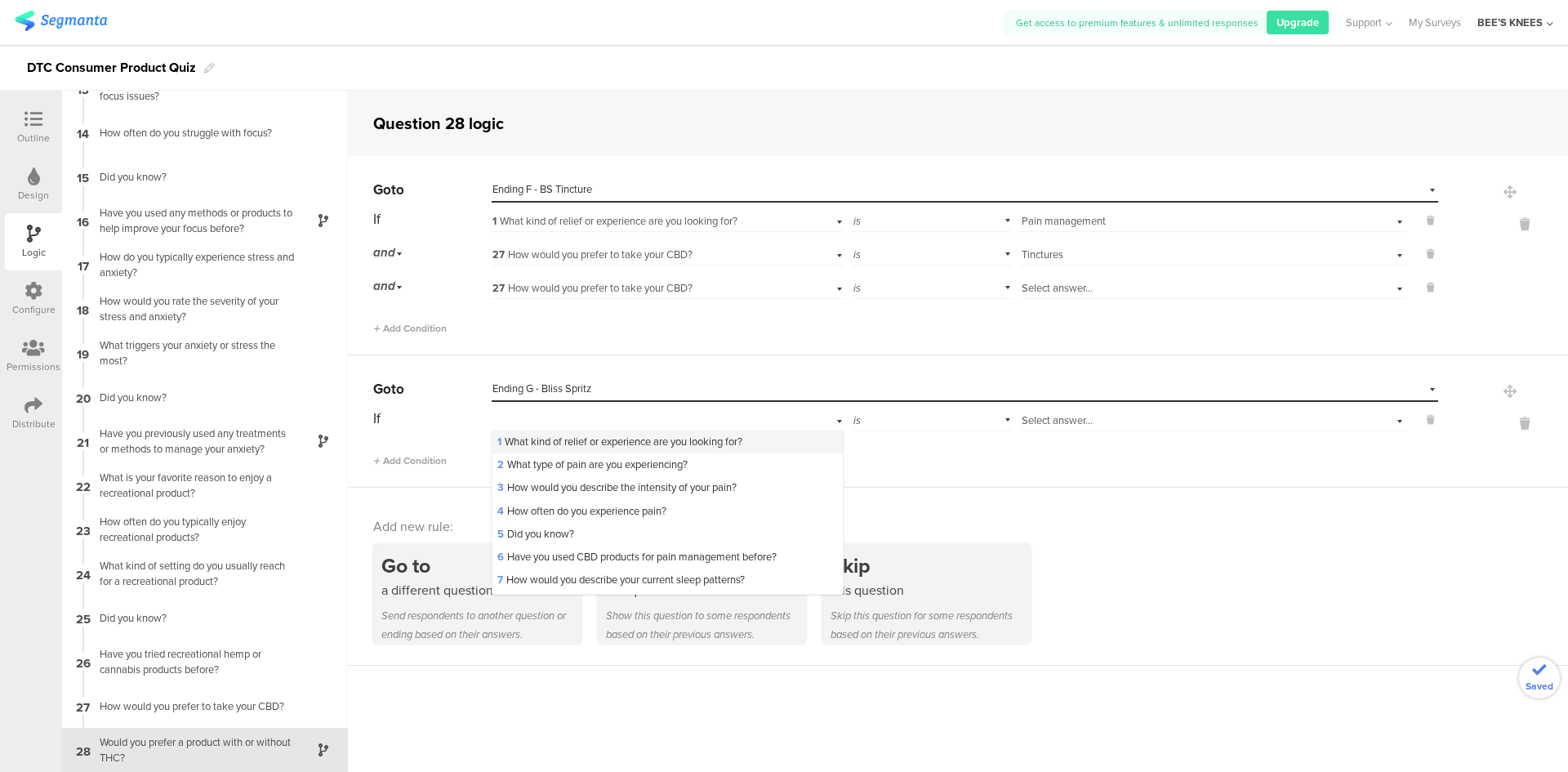
click at [621, 433] on div "1 What kind of relief or experience are you looking for?" at bounding box center [666, 442] width 349 height 23
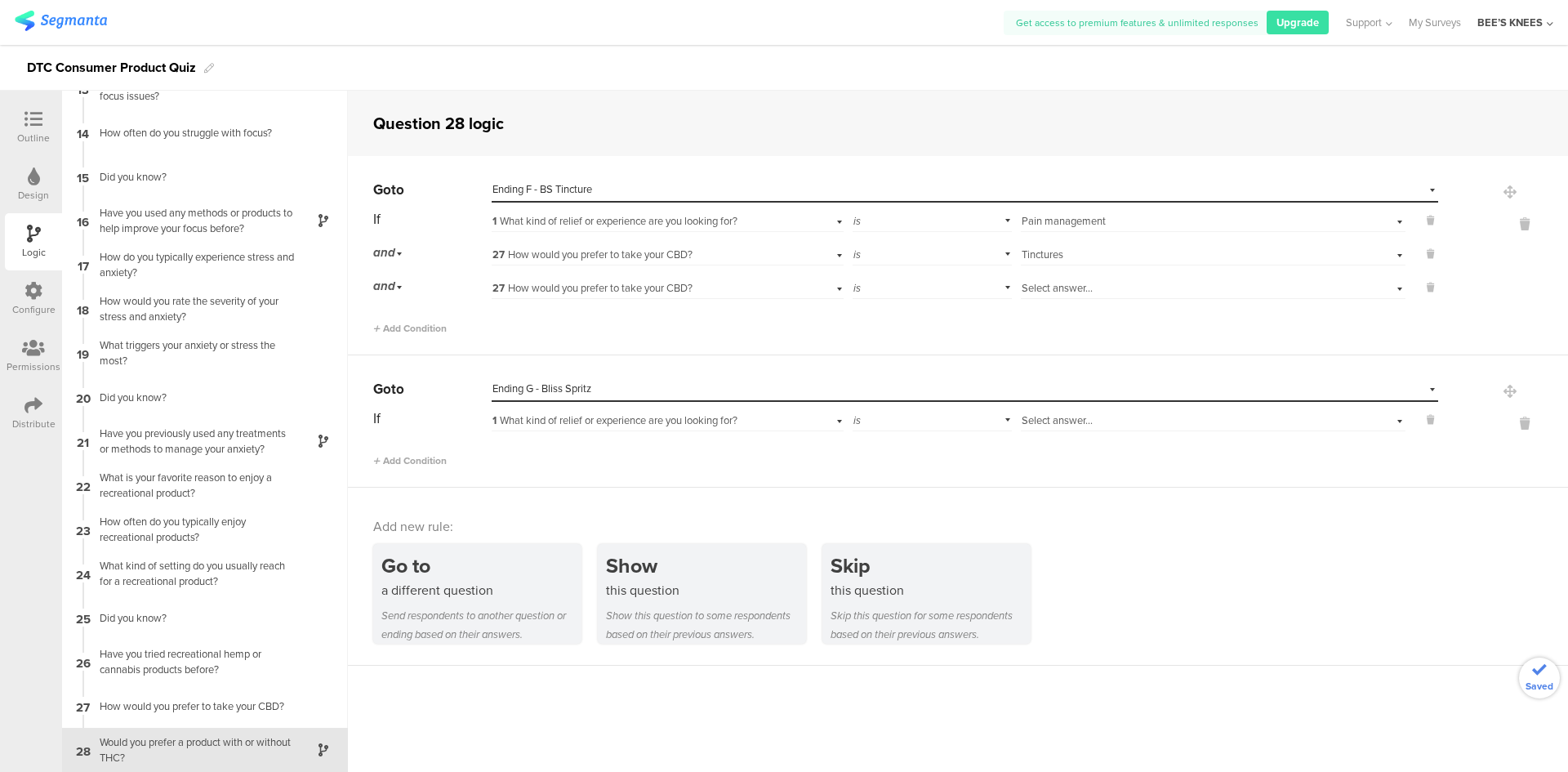
click at [1048, 423] on span "Select answer..." at bounding box center [1057, 420] width 71 height 15
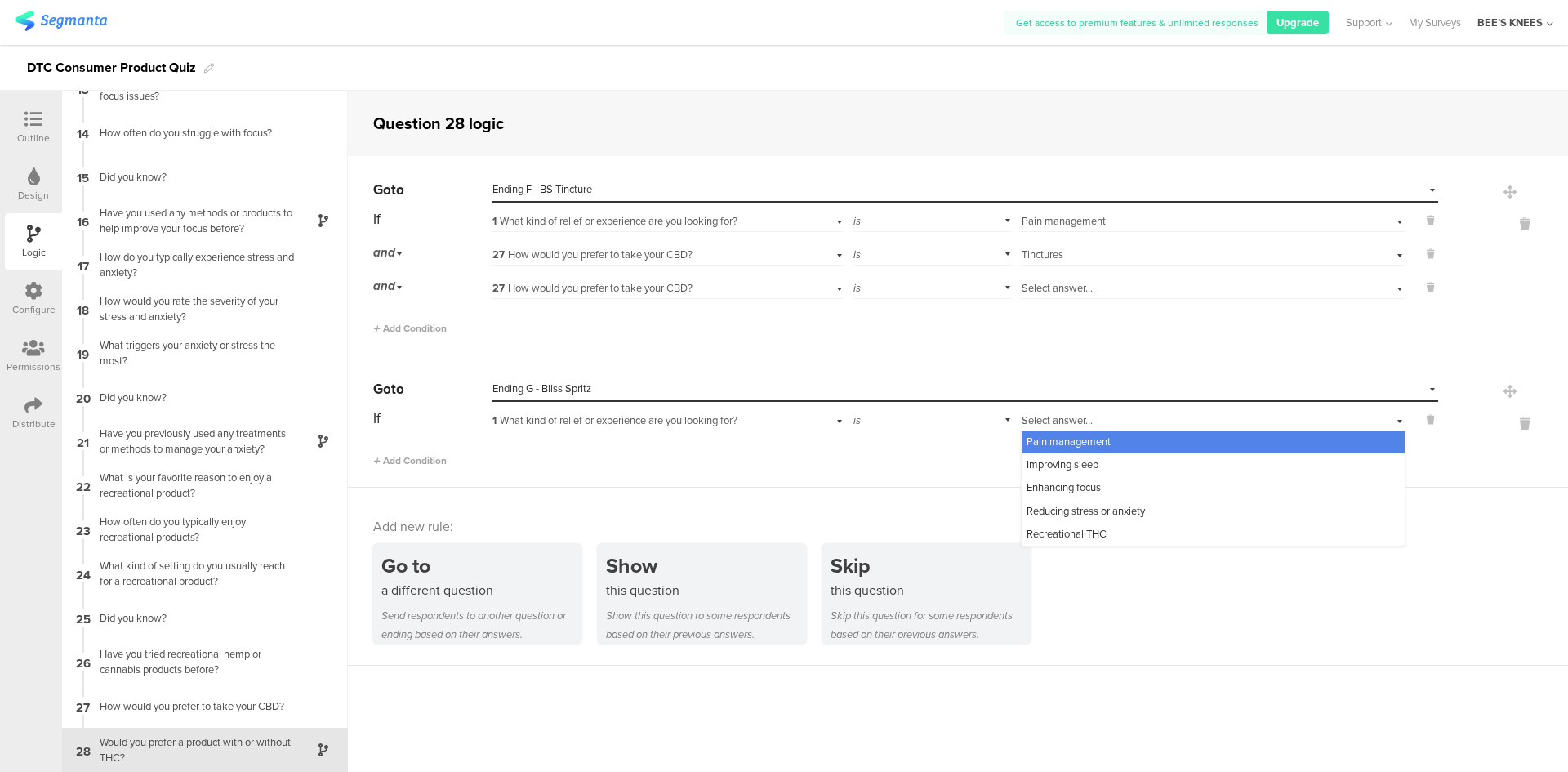
click at [1051, 435] on span "Pain management" at bounding box center [1068, 441] width 84 height 15
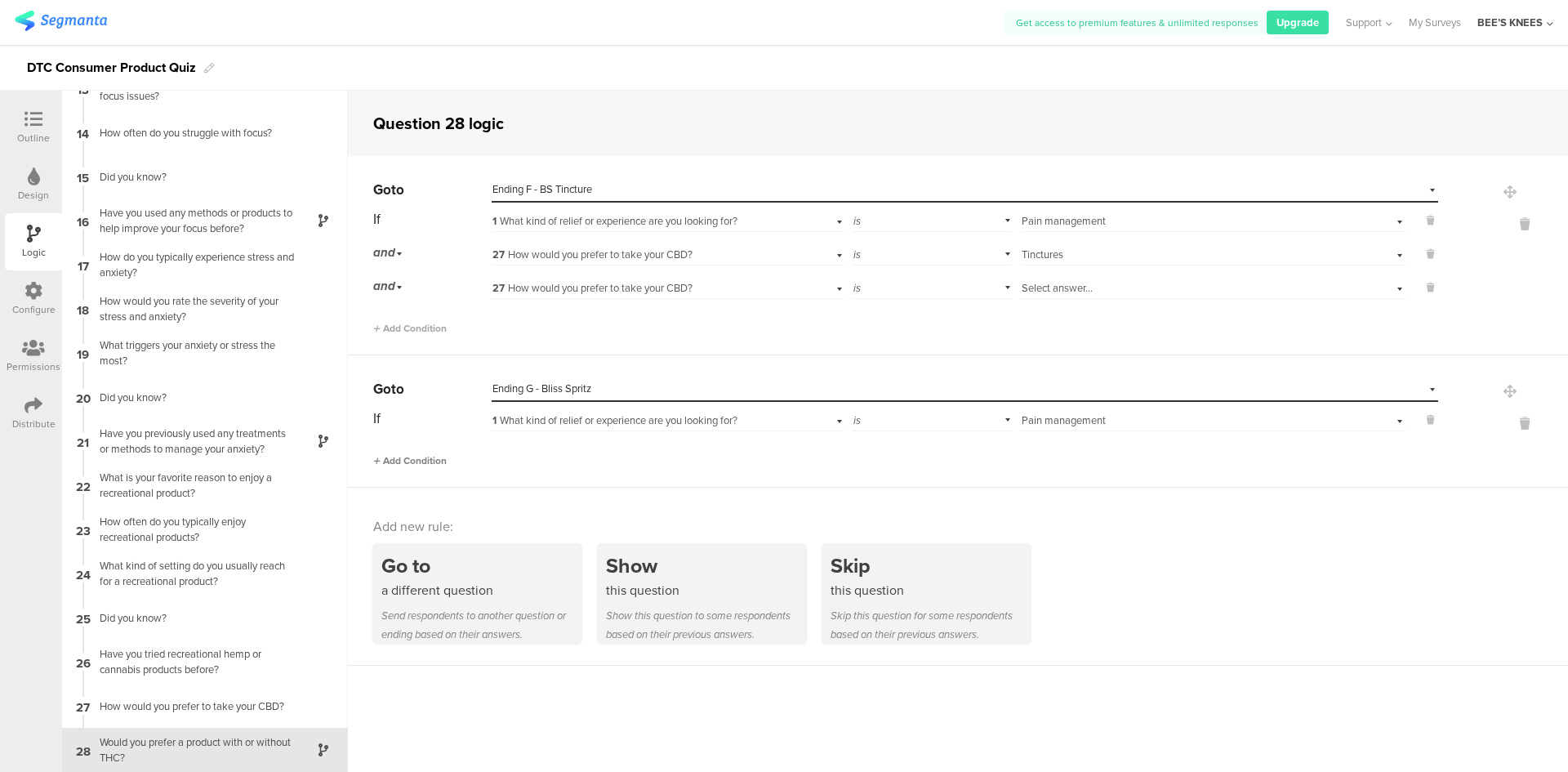
click at [415, 458] on span "Add Condition" at bounding box center [409, 460] width 73 height 14
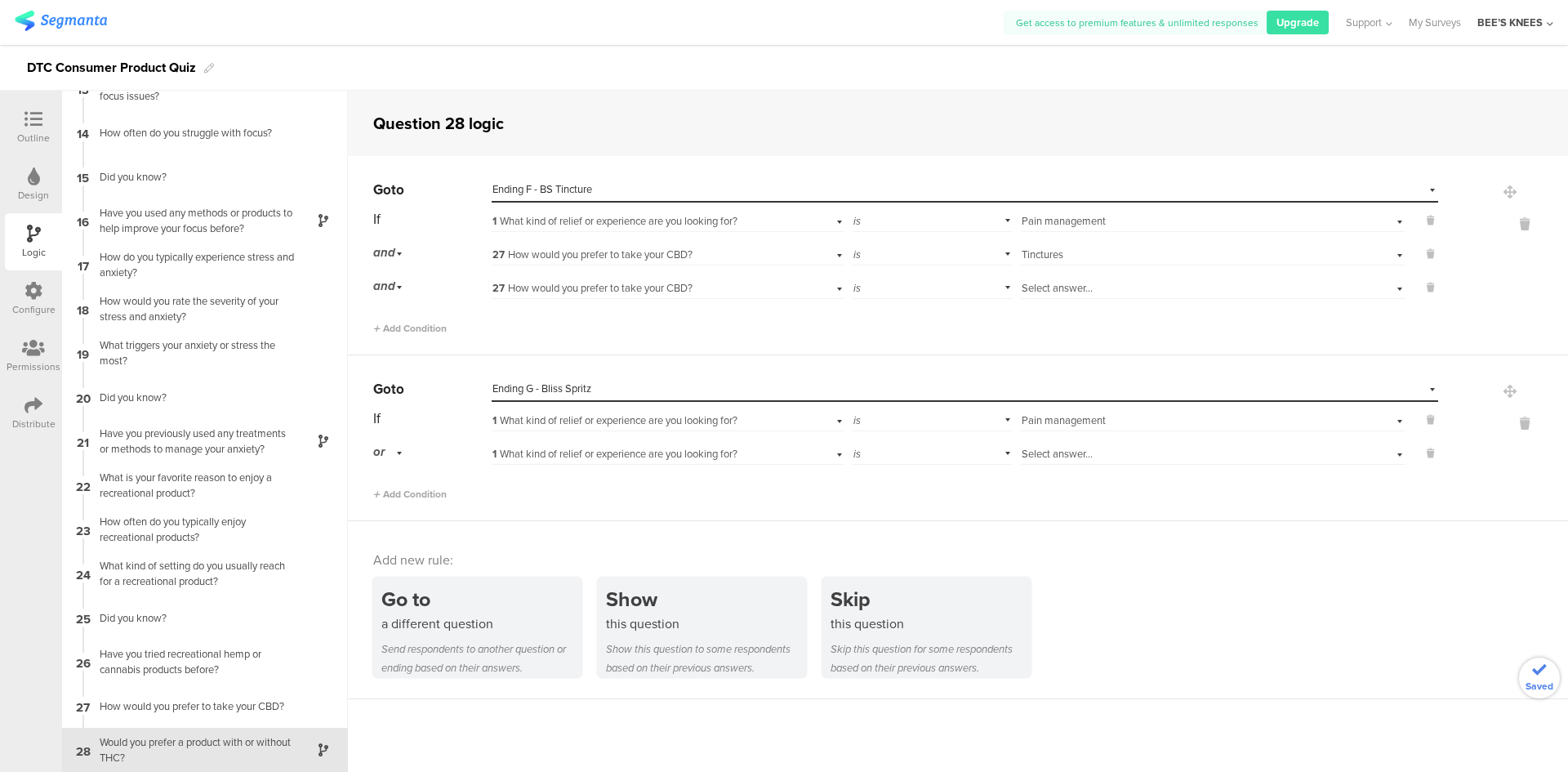
click at [528, 458] on span "1 What kind of relief or experience are you looking for?" at bounding box center [614, 453] width 245 height 15
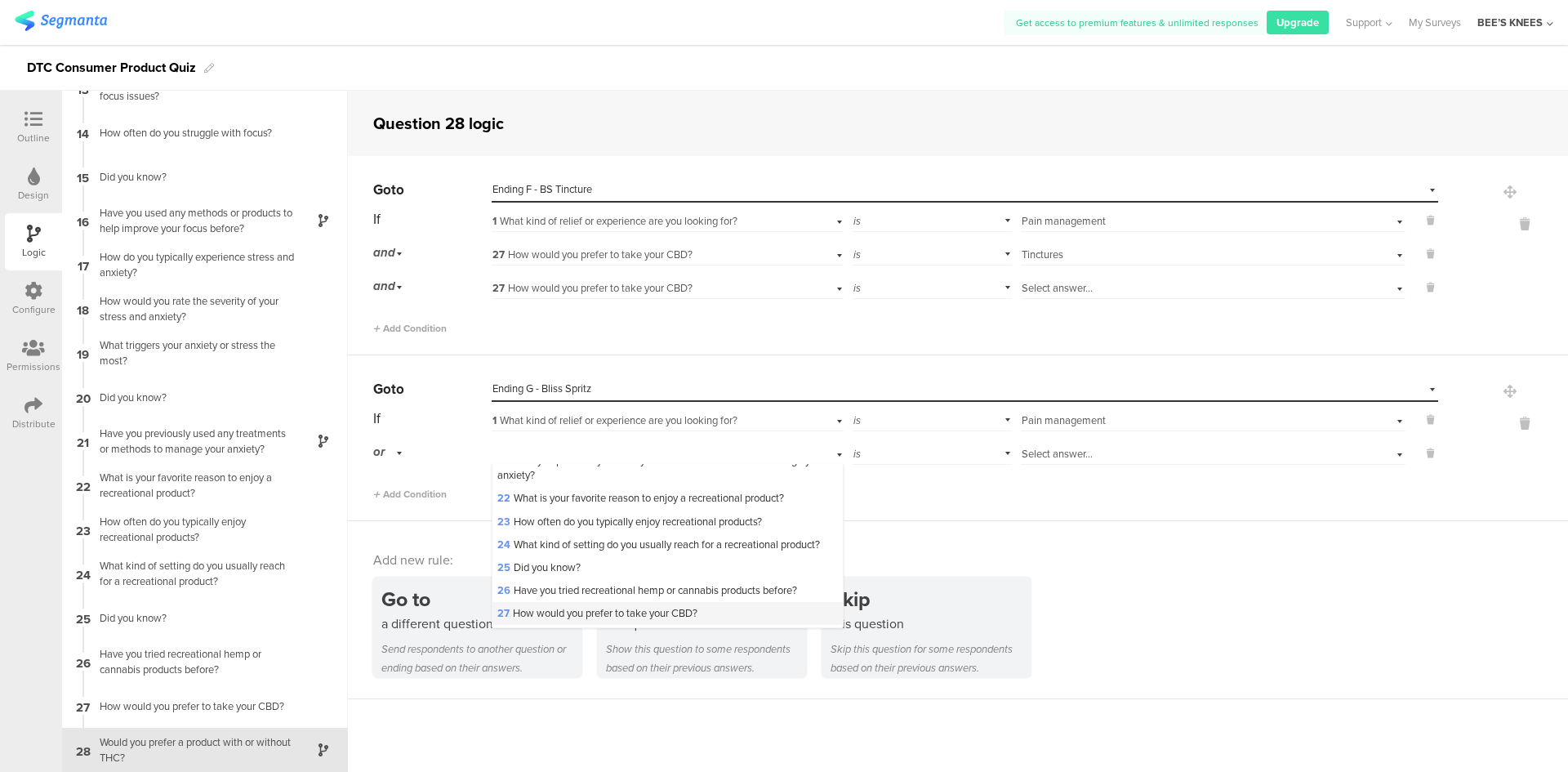
scroll to position [572, 0]
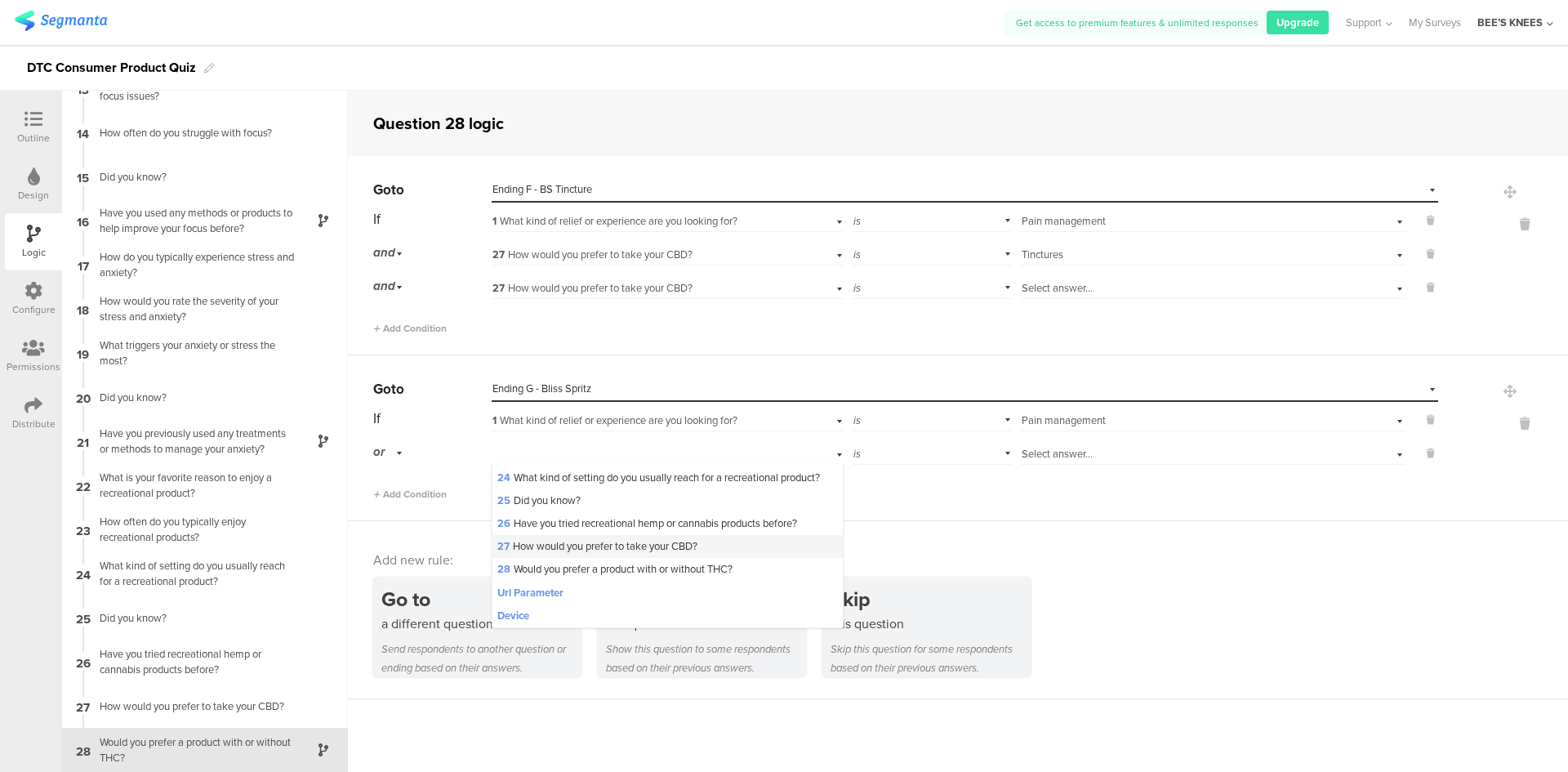
click at [625, 553] on span "27 How would you prefer to take your CBD?" at bounding box center [598, 545] width 200 height 15
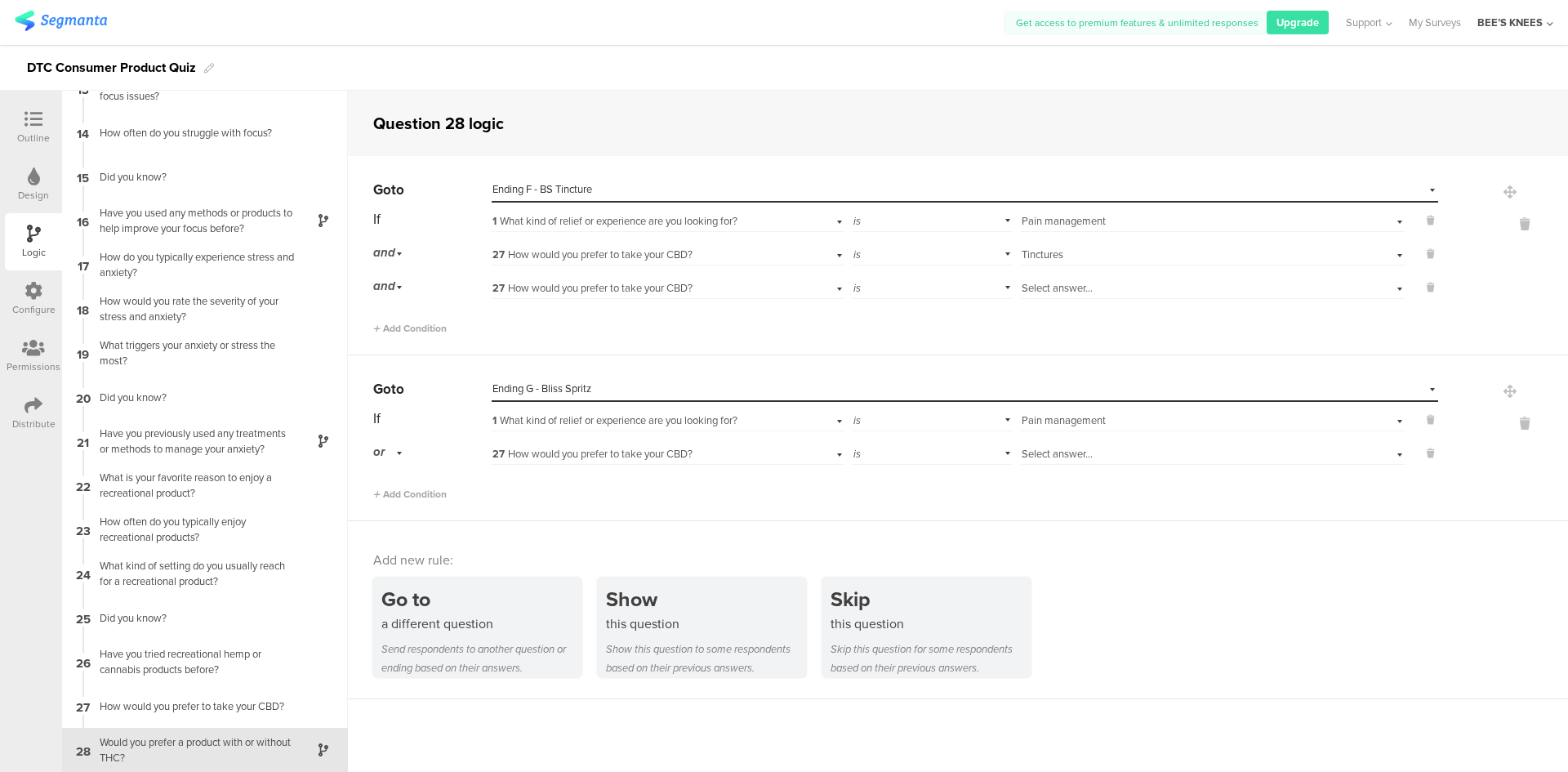
click at [1023, 452] on span "Select answer..." at bounding box center [1057, 453] width 71 height 15
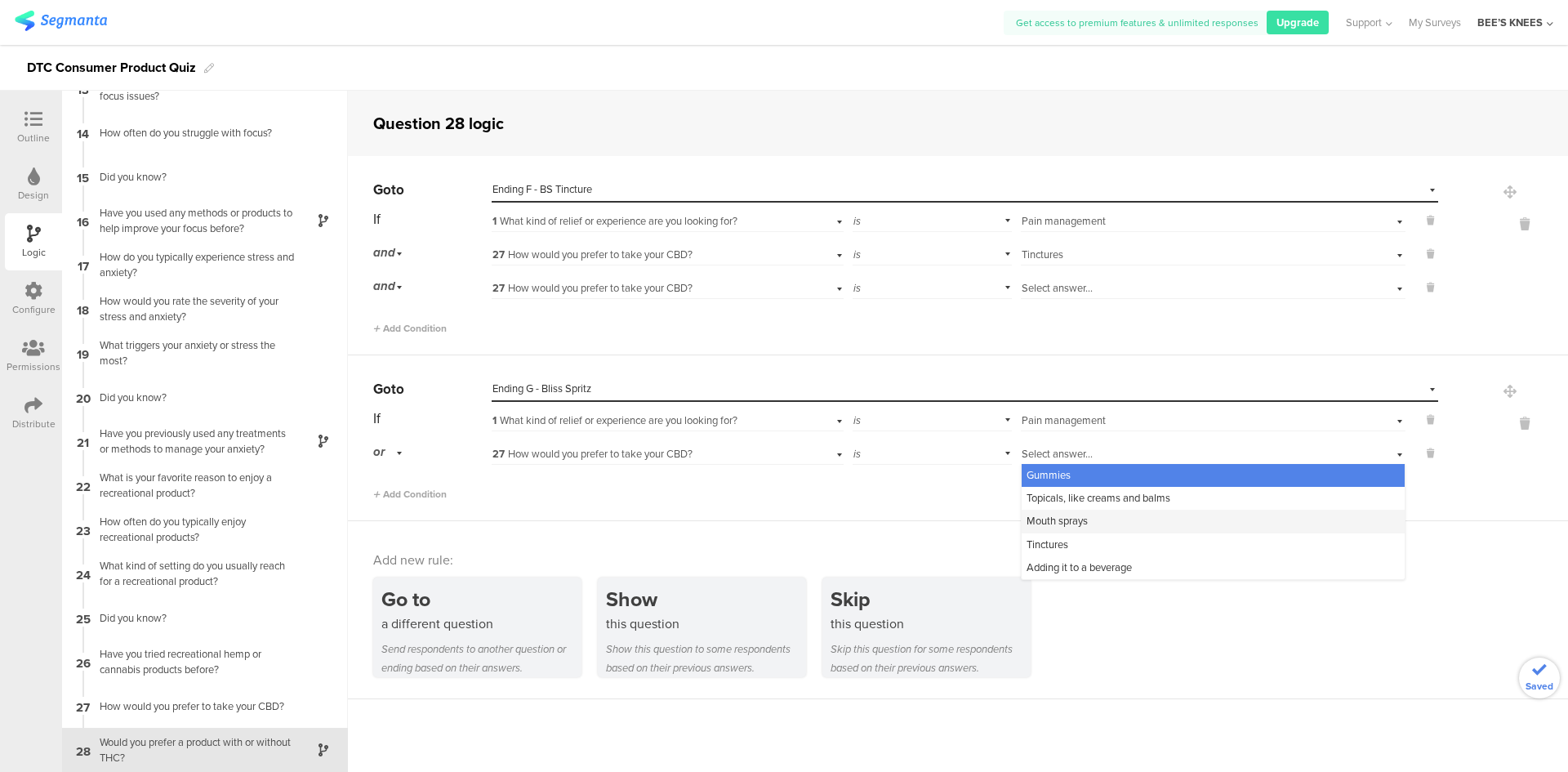
click at [1044, 518] on span "Mouth sprays" at bounding box center [1057, 520] width 61 height 15
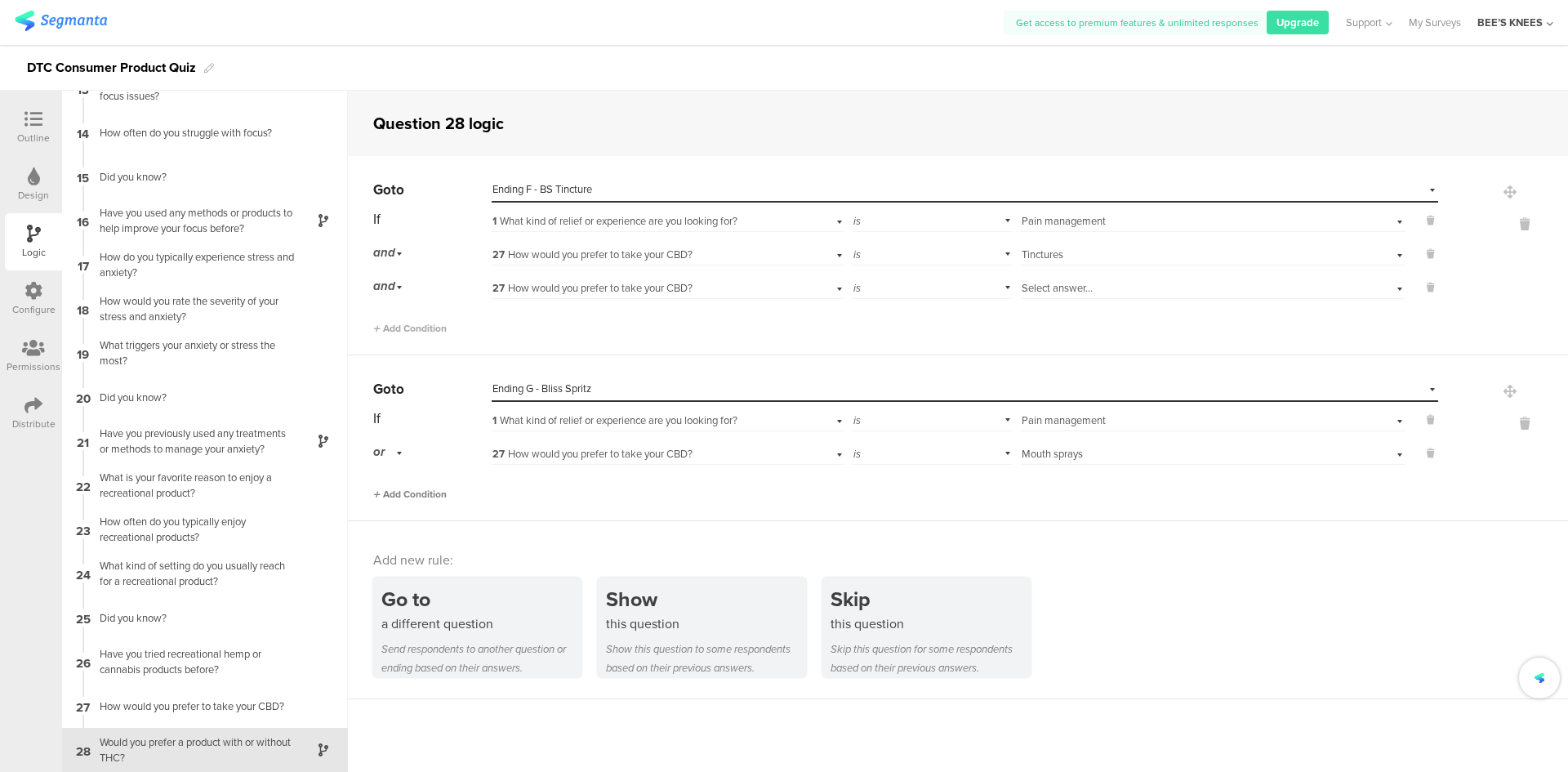
click at [401, 490] on span "Add Condition" at bounding box center [409, 494] width 73 height 14
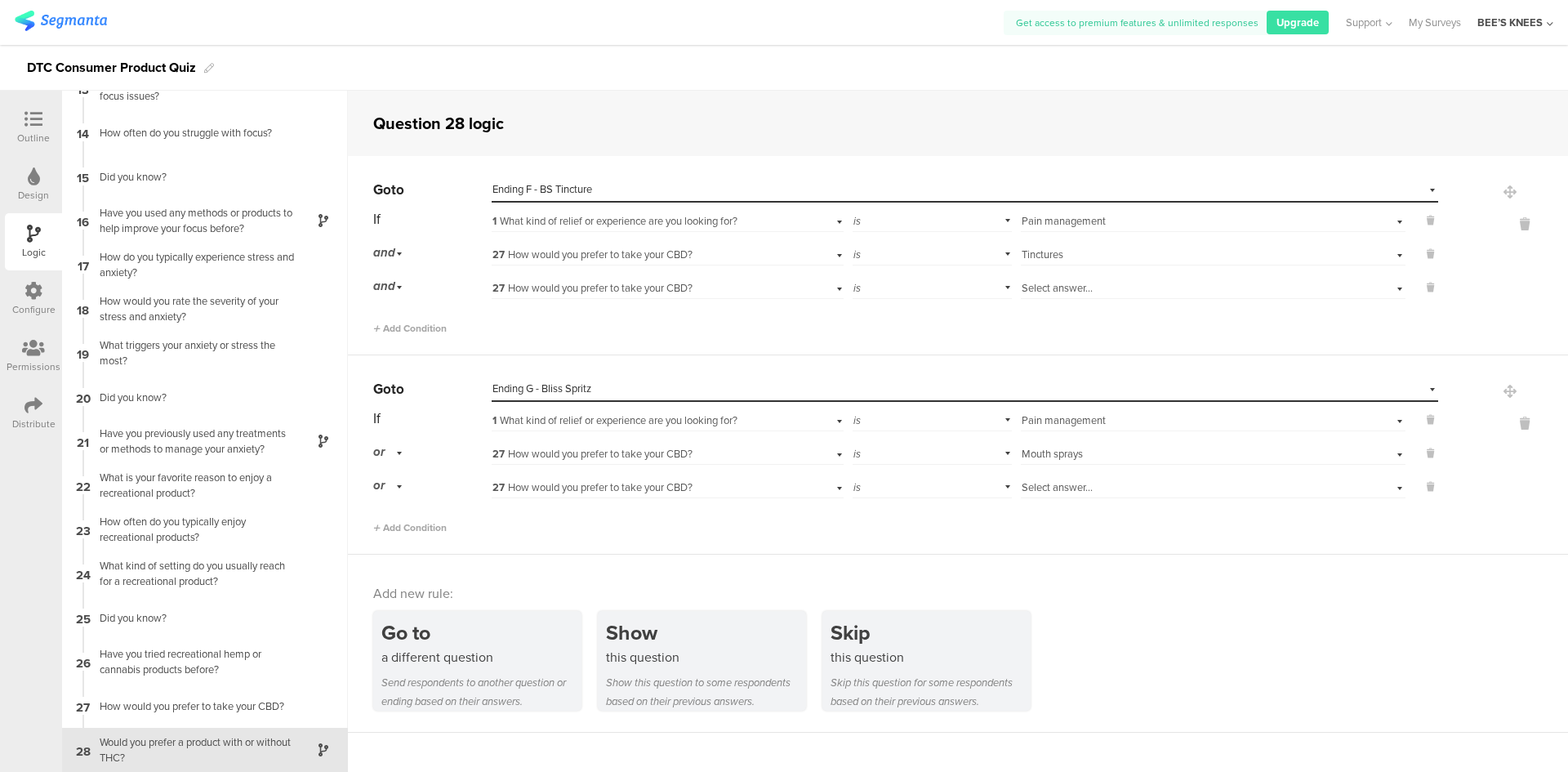
click at [552, 480] on span "27 How would you prefer to take your CBD?" at bounding box center [592, 487] width 200 height 15
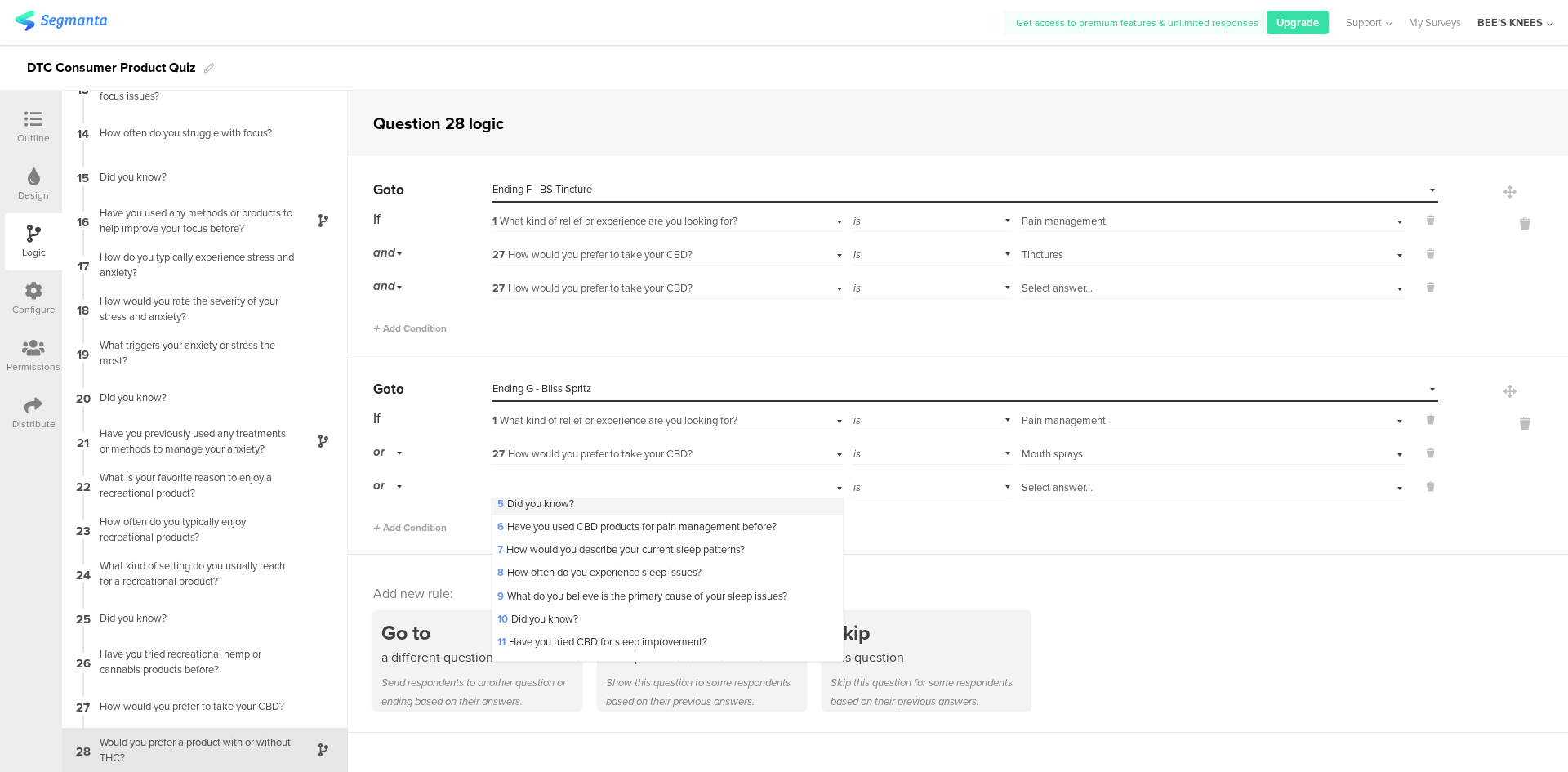
scroll to position [596, 0]
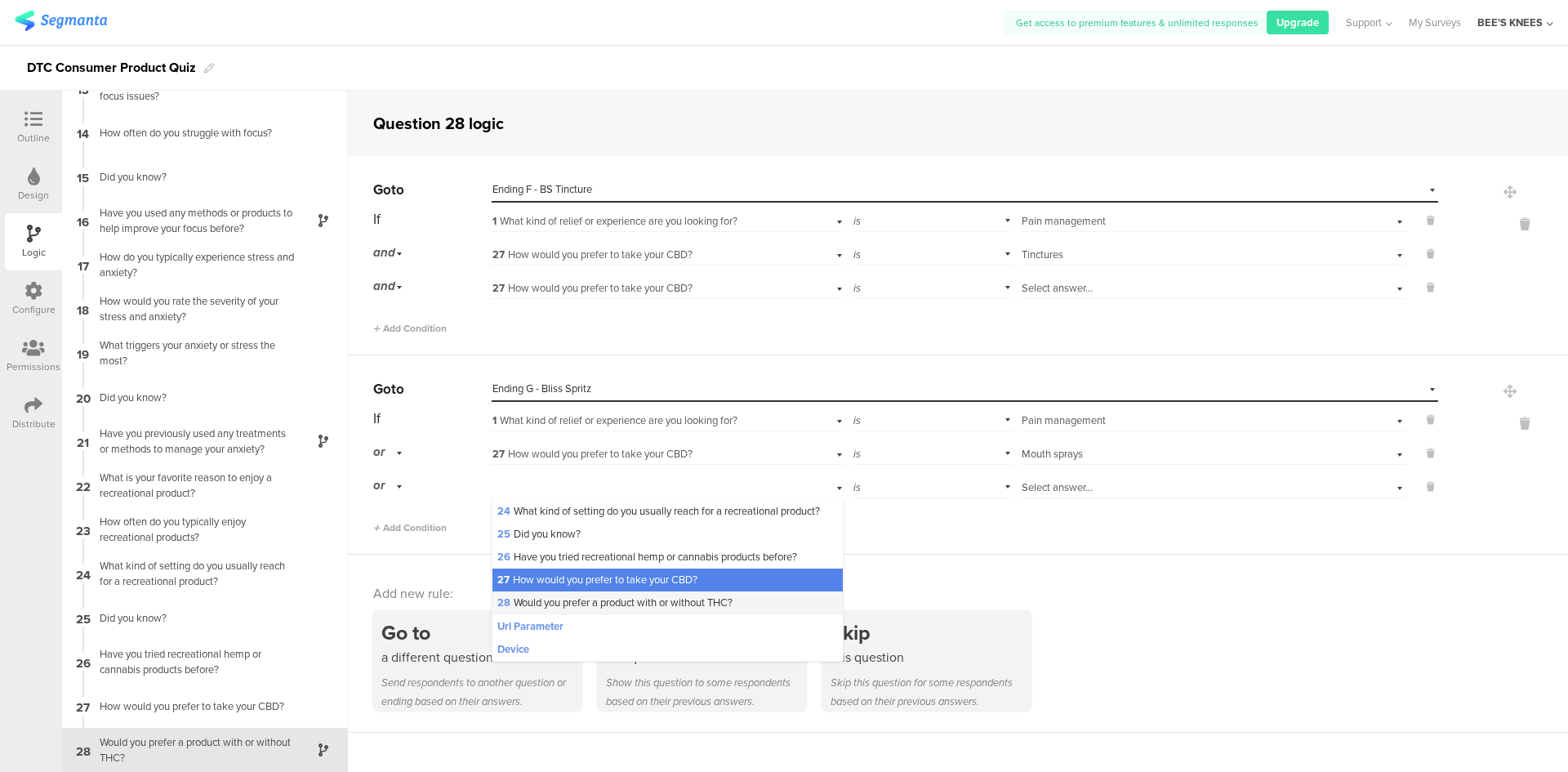
click at [577, 595] on span "28 Would you prefer a product with or without THC?" at bounding box center [615, 602] width 236 height 15
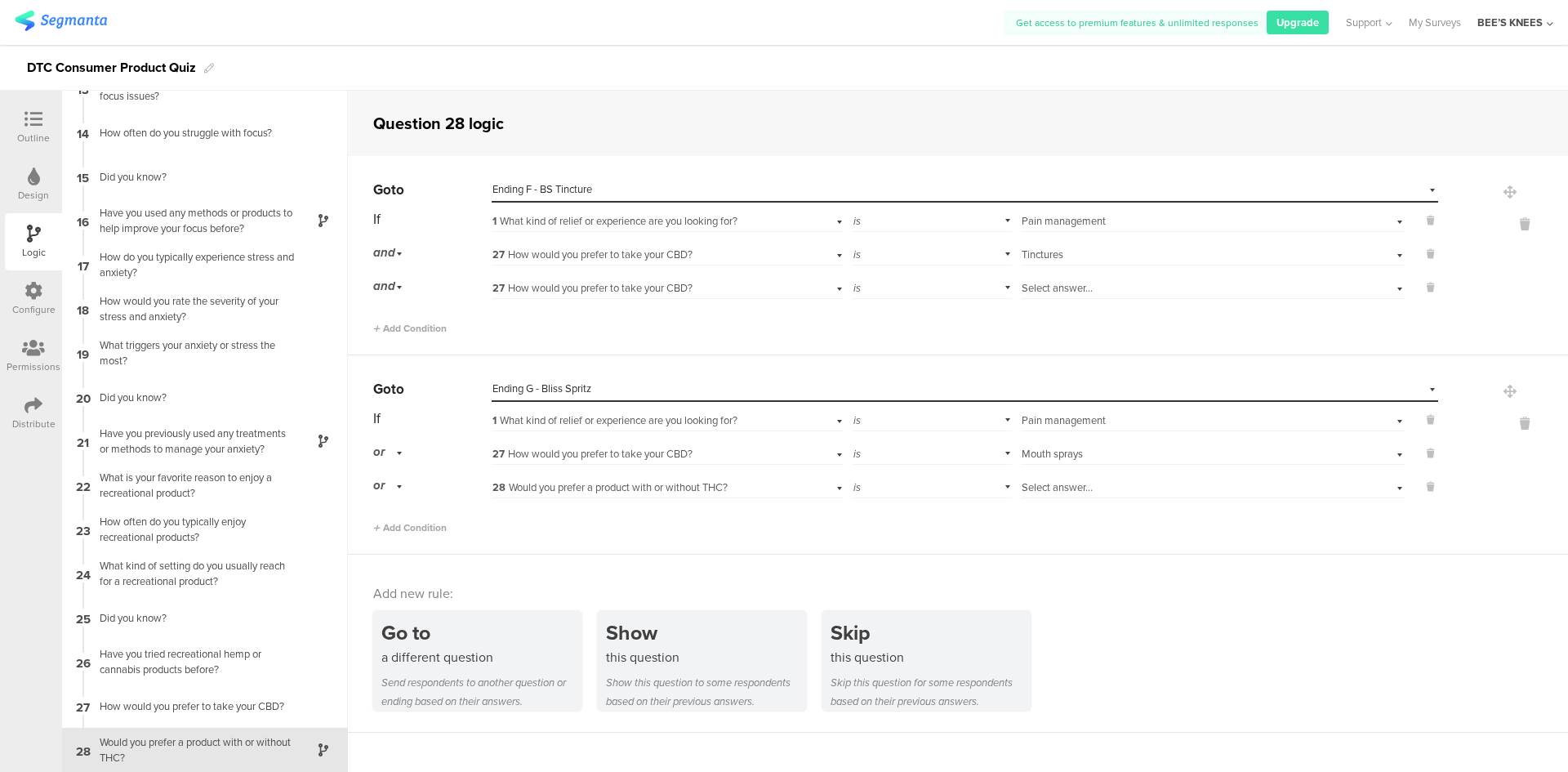
click at [1049, 483] on span "Select answer..." at bounding box center [1057, 487] width 71 height 15
click at [402, 450] on div "or" at bounding box center [390, 452] width 34 height 25
click at [406, 501] on div "and" at bounding box center [431, 498] width 116 height 23
click at [962, 488] on div "is" at bounding box center [932, 486] width 160 height 25
click at [933, 526] on div "is not" at bounding box center [932, 531] width 158 height 23
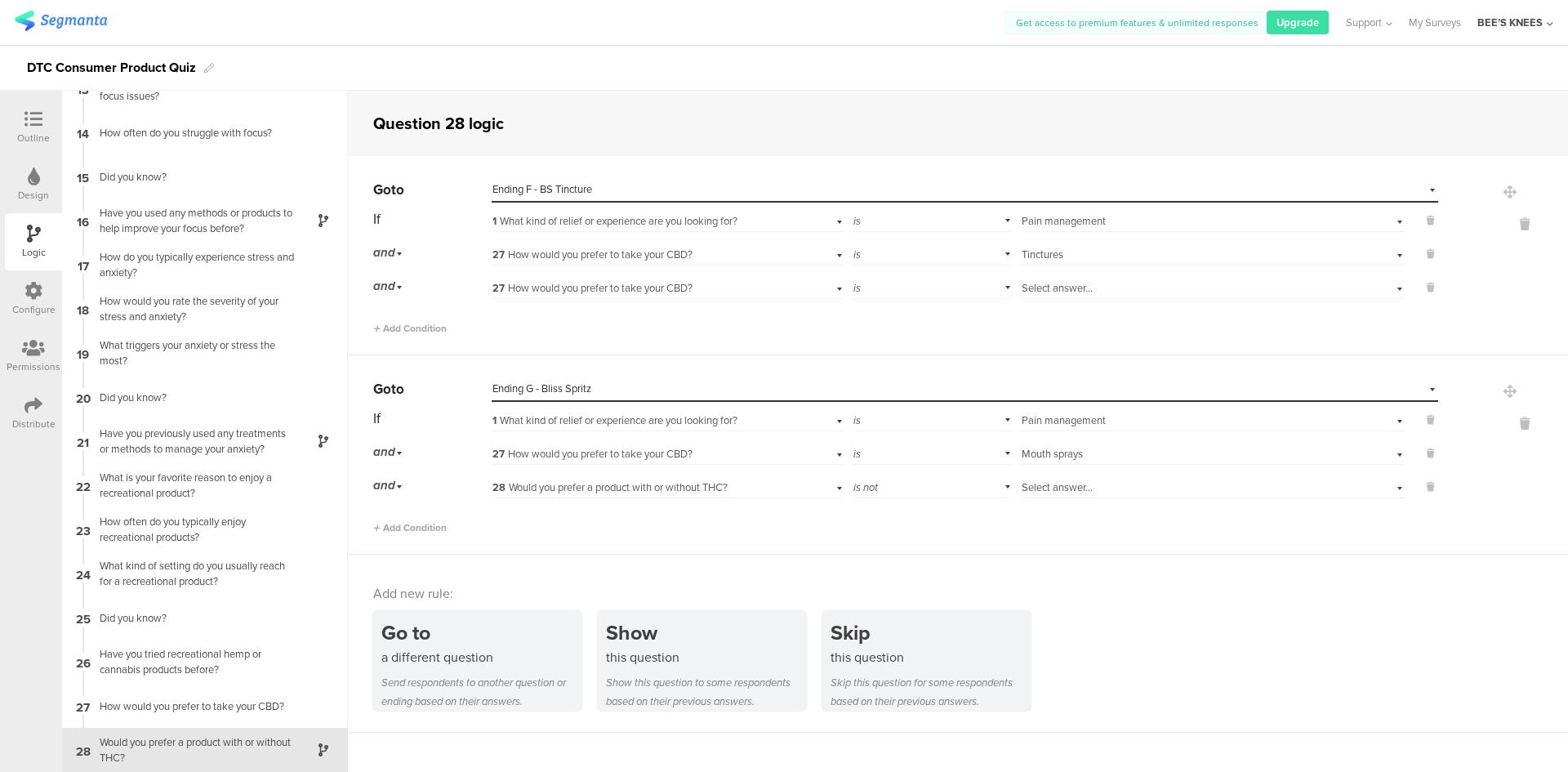
click at [1064, 492] on span "Select answer..." at bounding box center [1057, 487] width 71 height 15
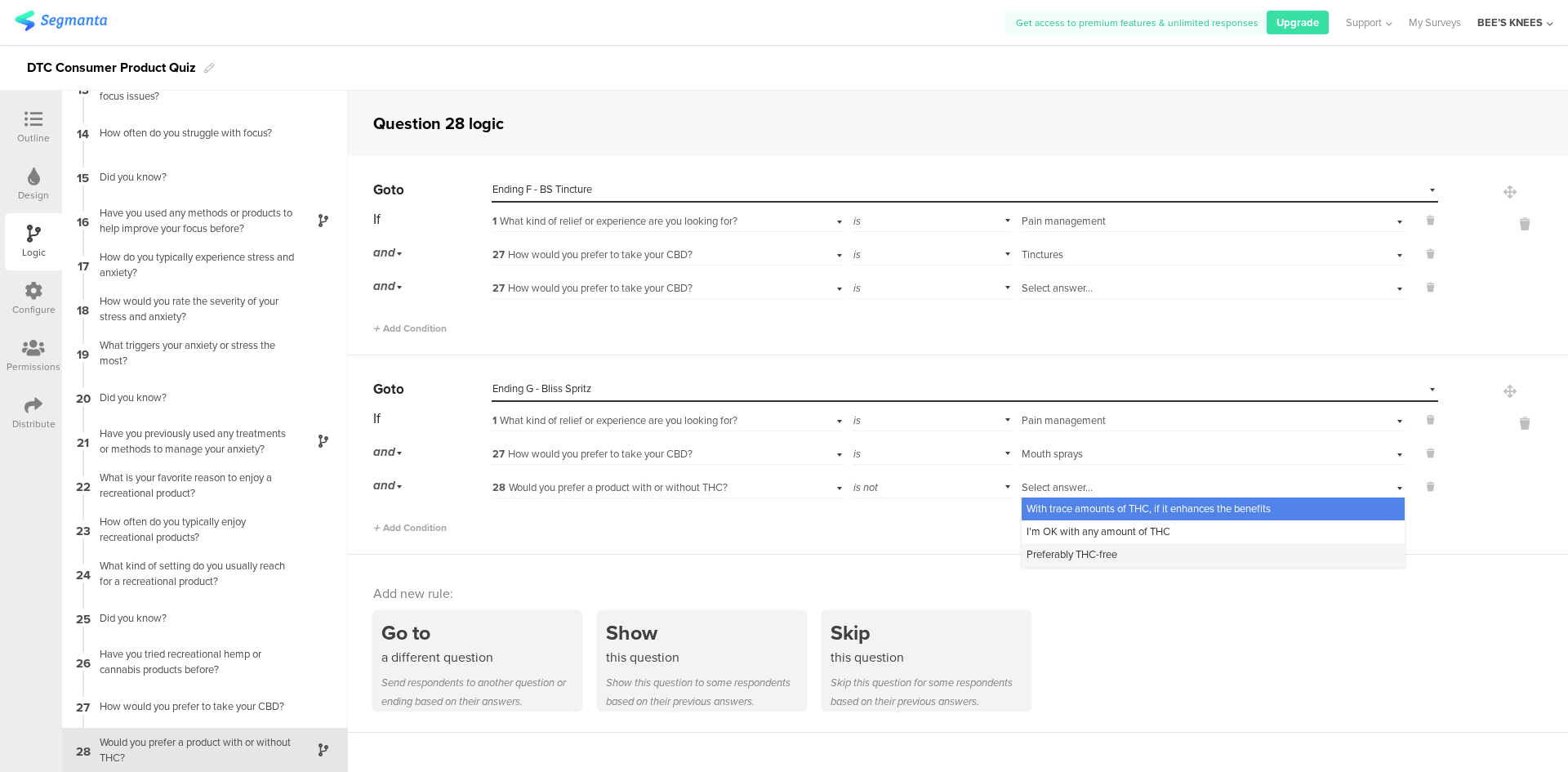
click at [1069, 545] on div "Preferably THC-free" at bounding box center [1213, 554] width 383 height 23
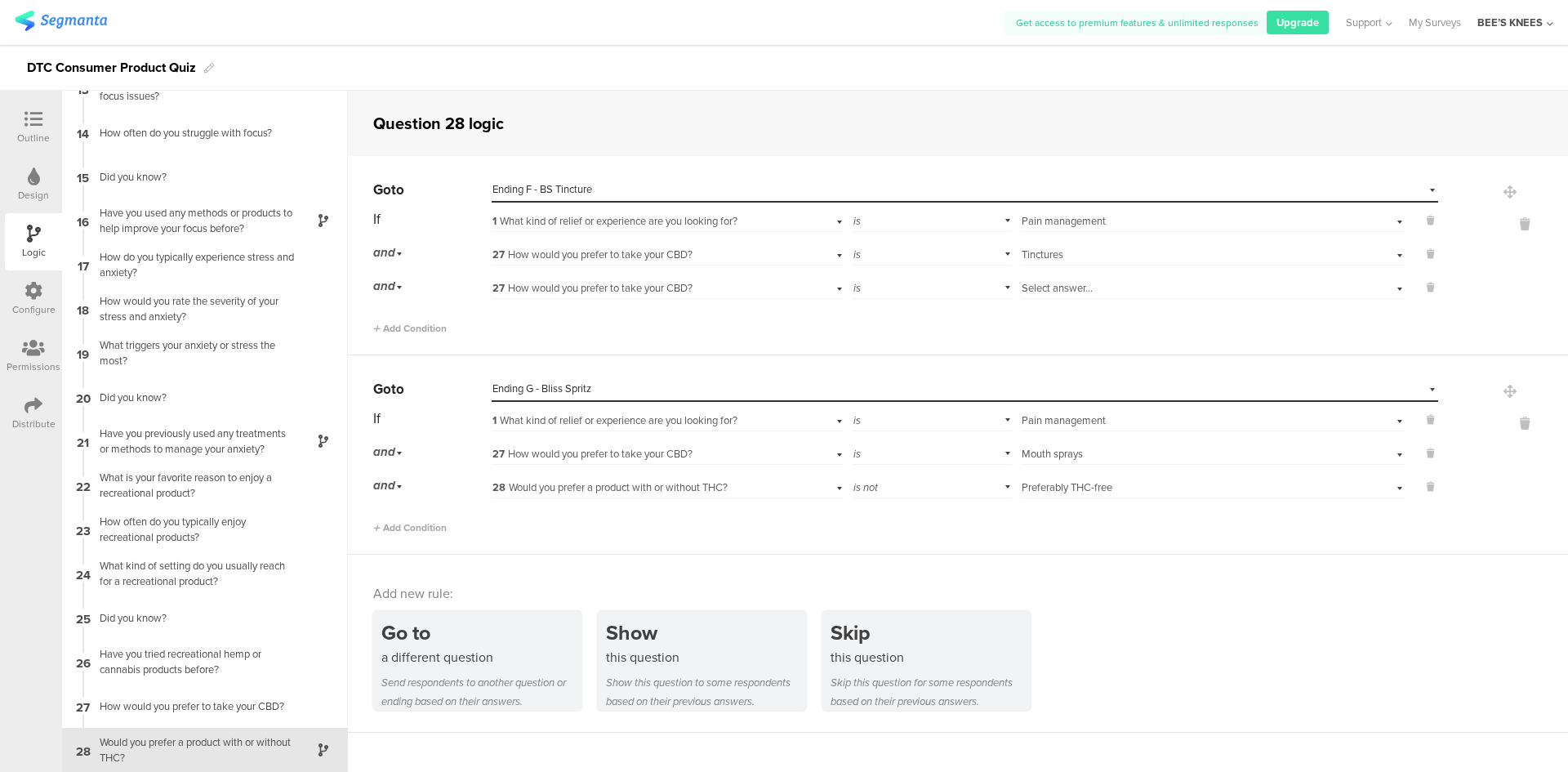
click at [49, 120] on div "Outline" at bounding box center [32, 126] width 57 height 57
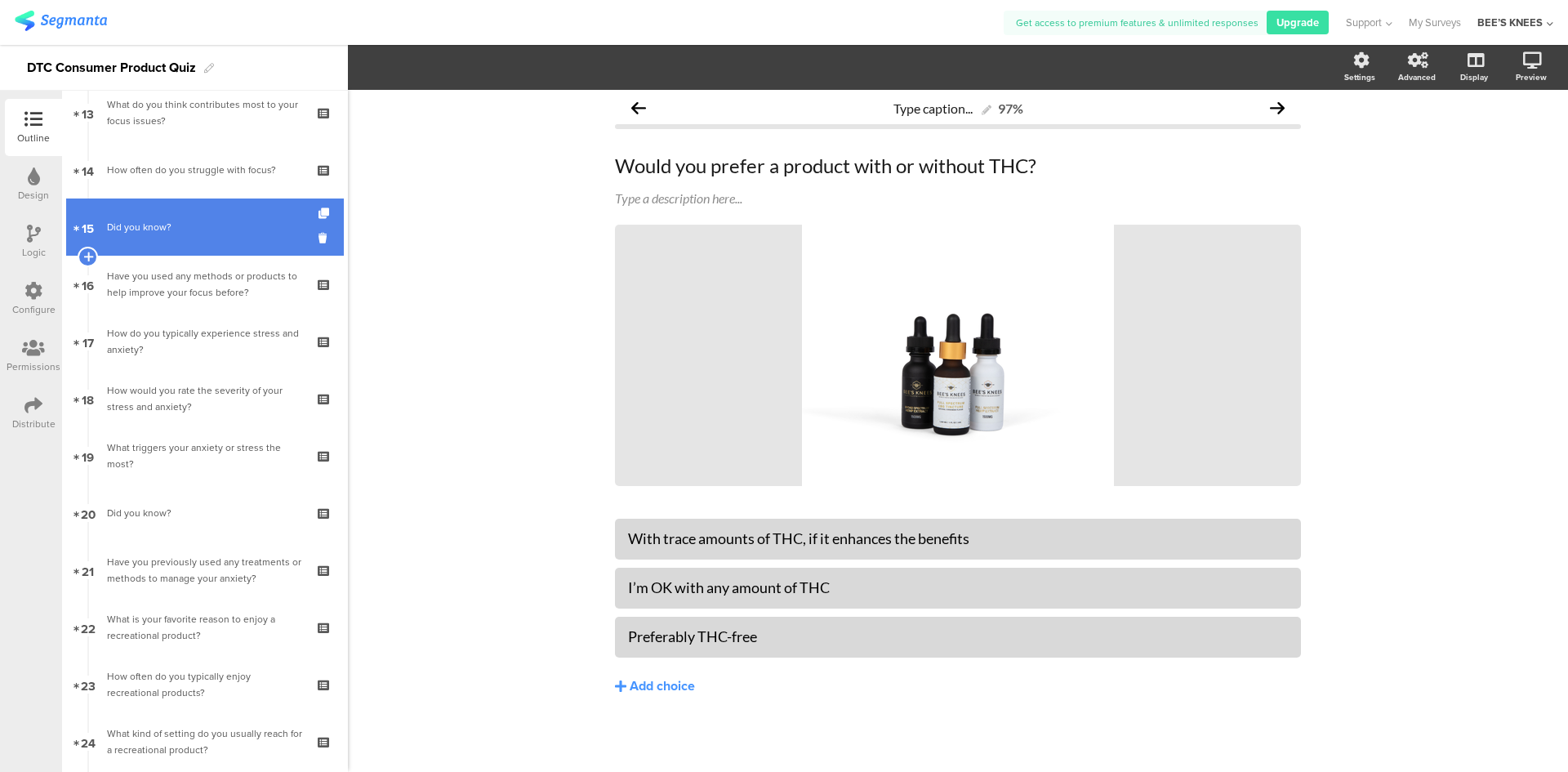
scroll to position [1479, 0]
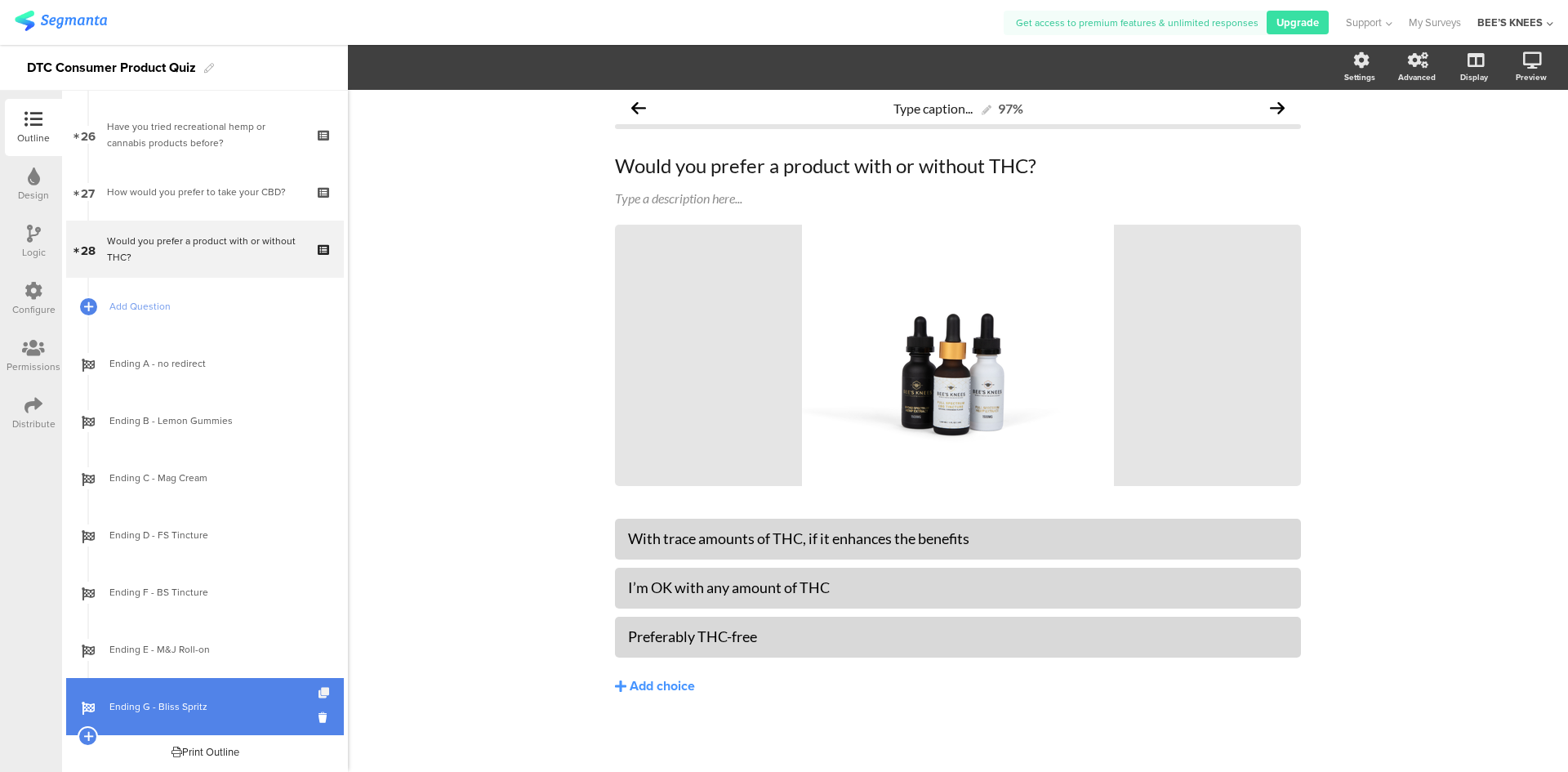
click at [319, 689] on icon at bounding box center [325, 693] width 14 height 11
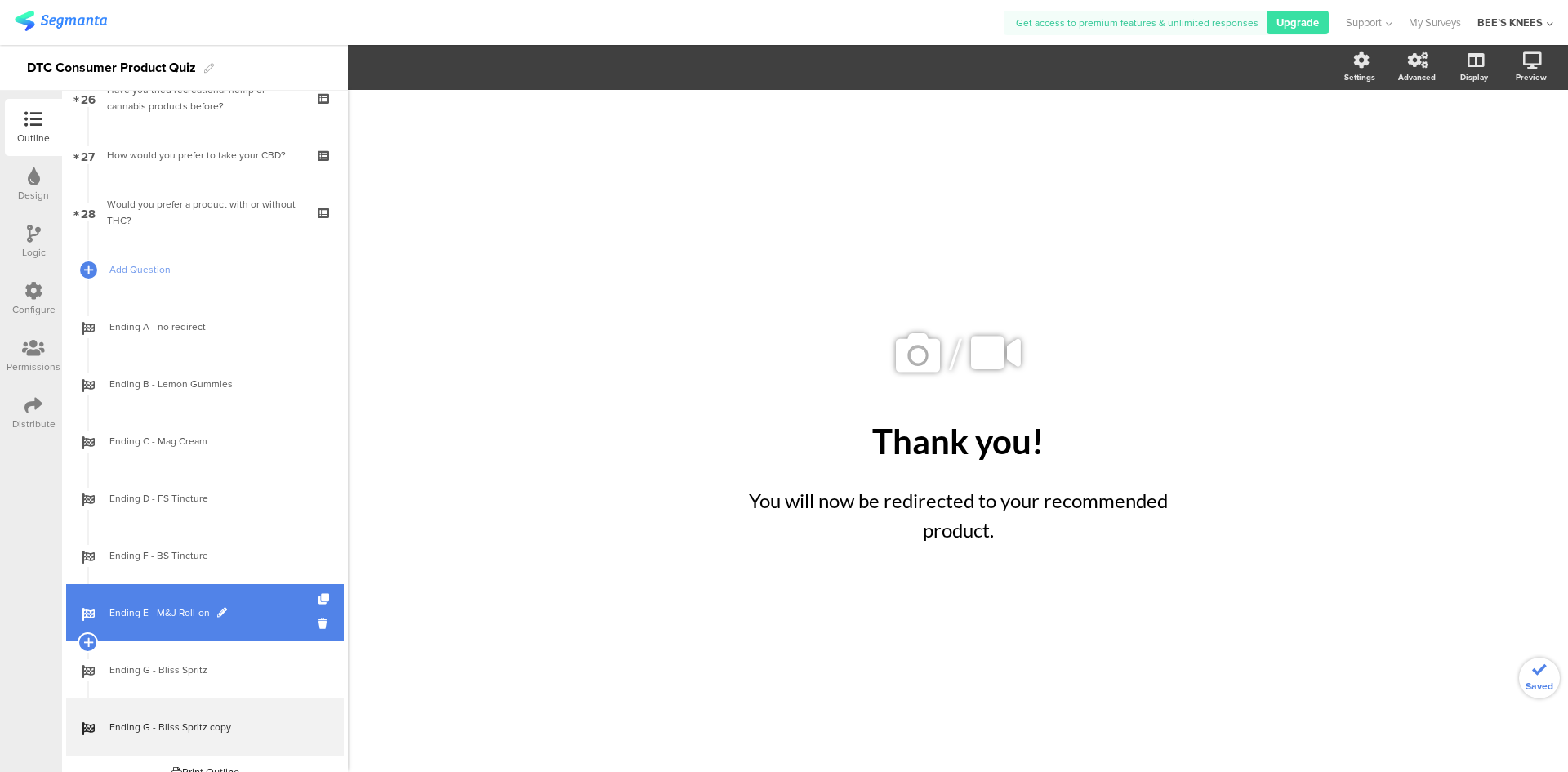
scroll to position [1536, 0]
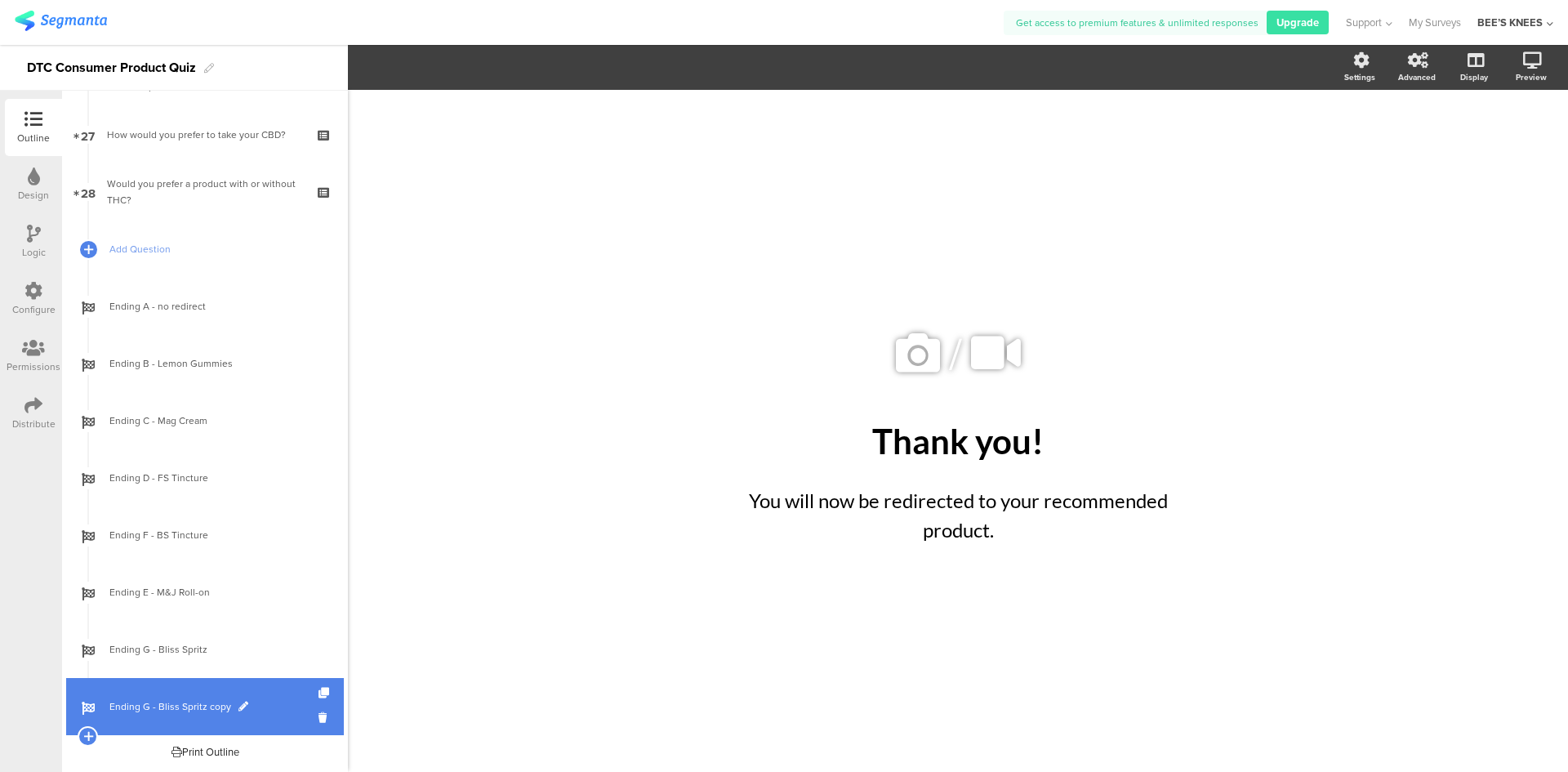
click at [238, 704] on span at bounding box center [243, 706] width 10 height 10
click at [225, 706] on input "Ending G - Bliss Spritz copy" at bounding box center [170, 706] width 121 height 15
type input "Ending H - Dream Gummies"
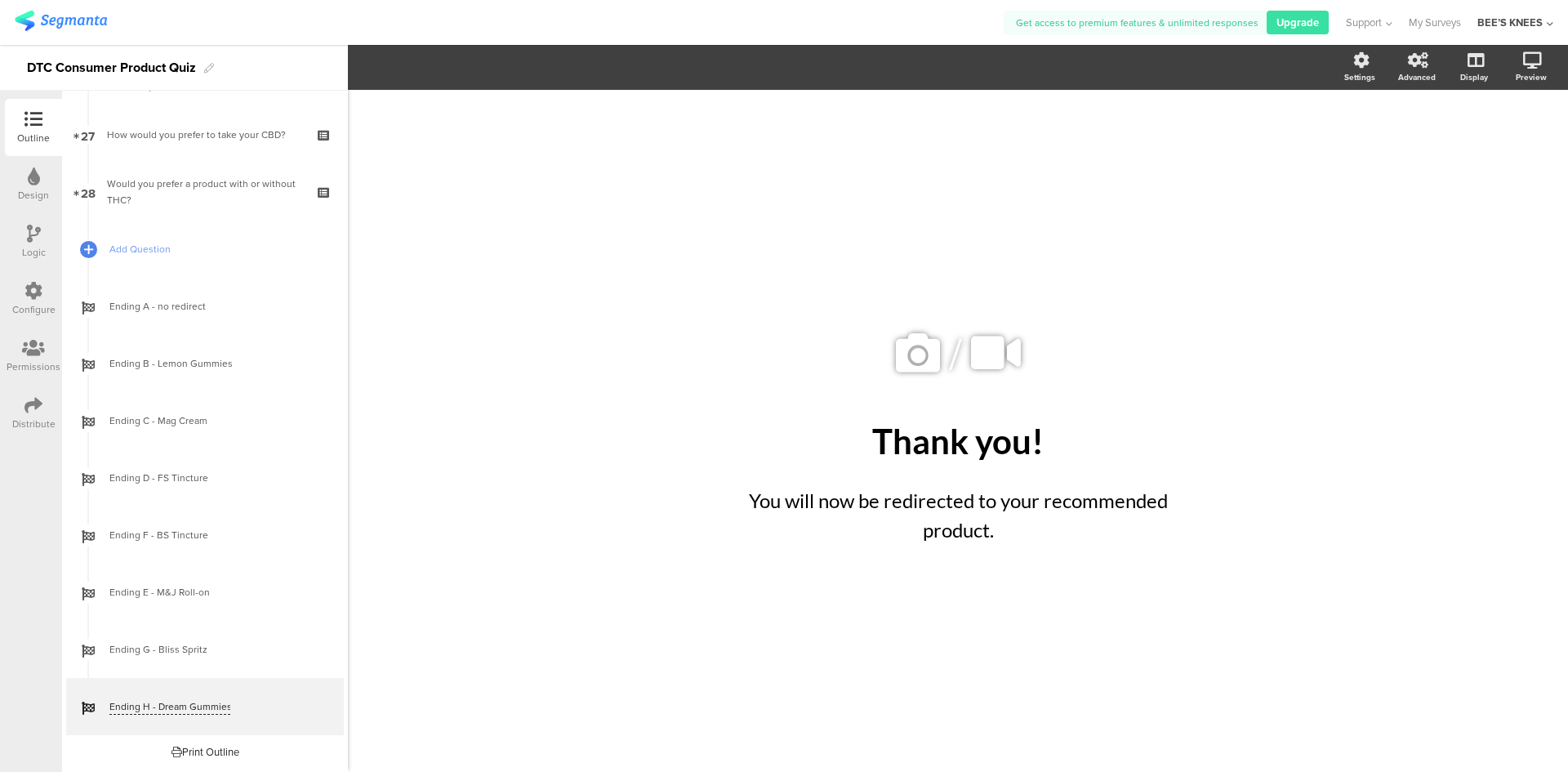
click at [561, 461] on div "/ Thank you! Thank you! You will now be redirected to your recommended product.…" at bounding box center [957, 431] width 1220 height 682
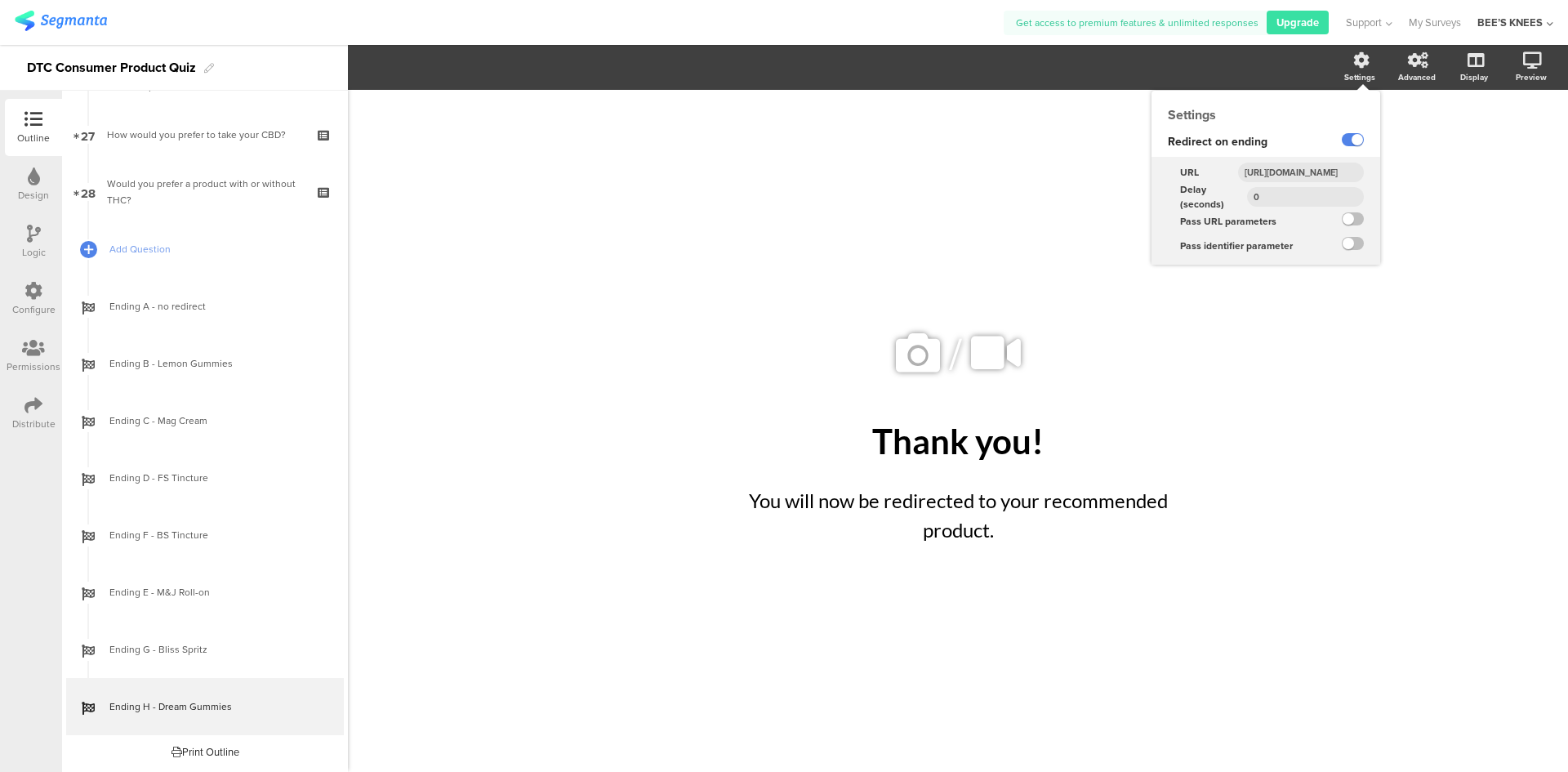
click at [1324, 163] on input "[URL][DOMAIN_NAME]" at bounding box center [1300, 172] width 125 height 20
paste input "full-spectrum-cbd-raspberry-lemon-dream-gummies-1500-mg-2"
type input "[URL][DOMAIN_NAME]"
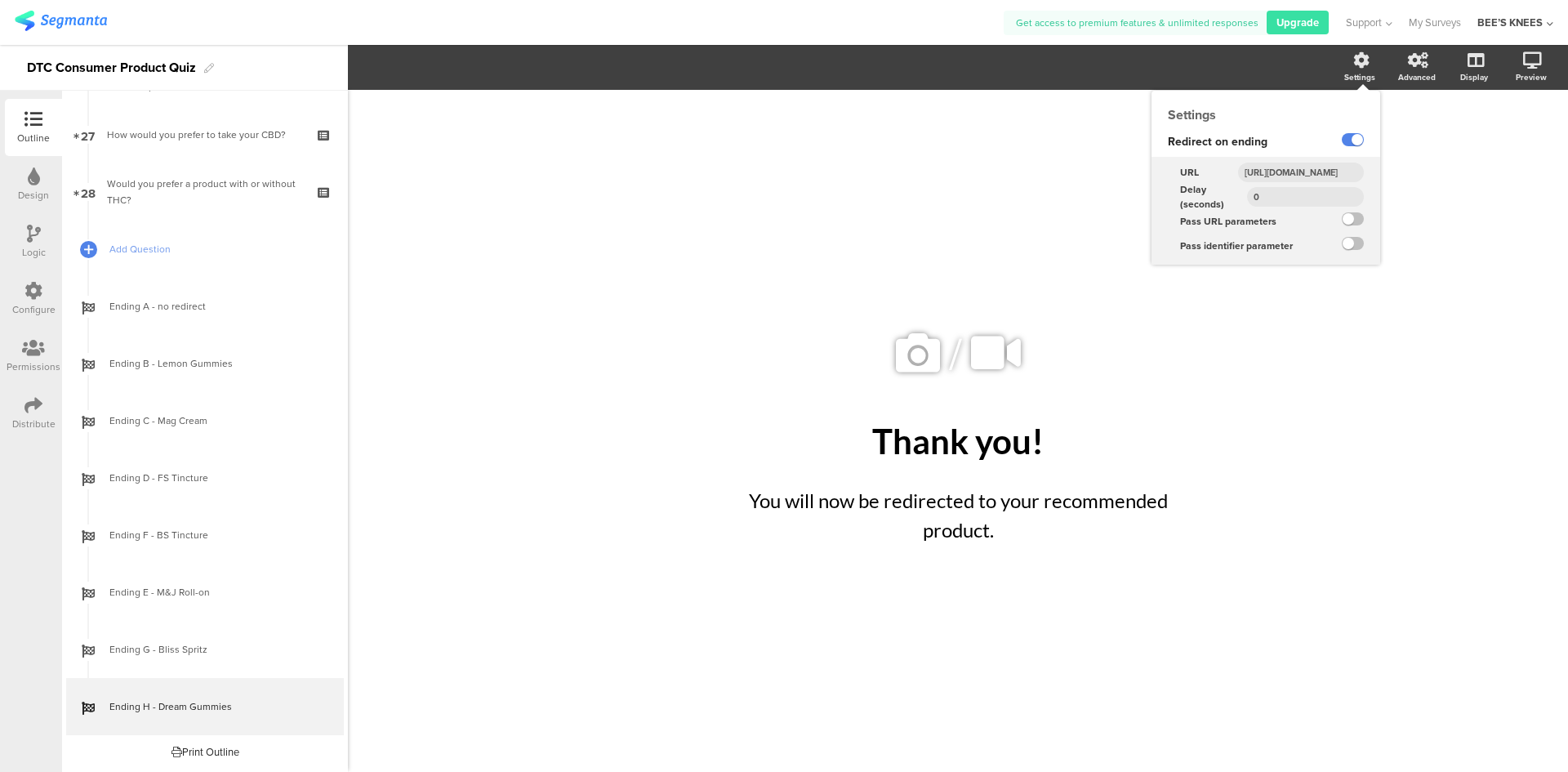
scroll to position [0, 323]
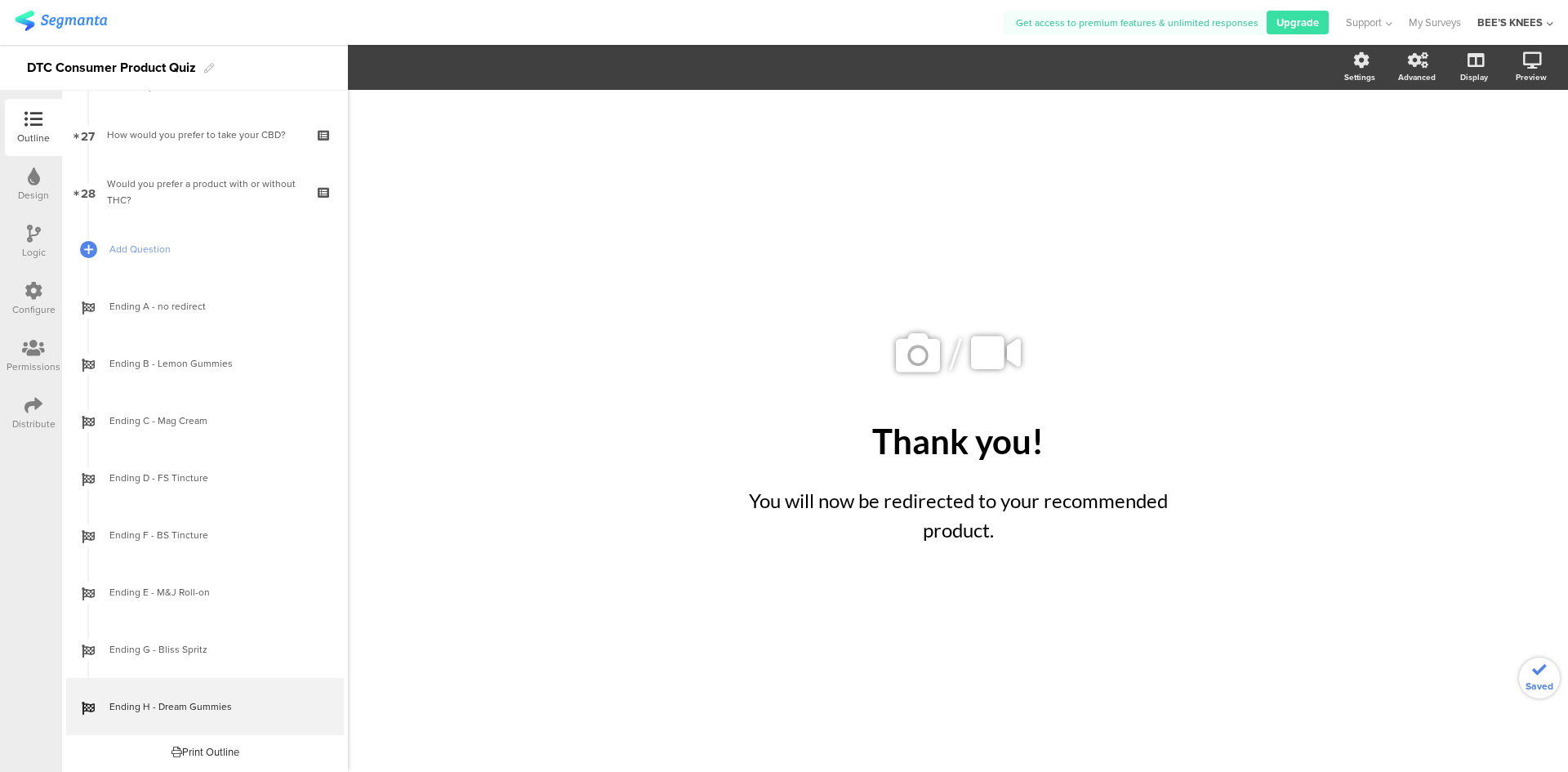
click at [1305, 338] on div "/ Thank you! Thank you! You will now be redirected to your recommended product.…" at bounding box center [957, 431] width 1220 height 682
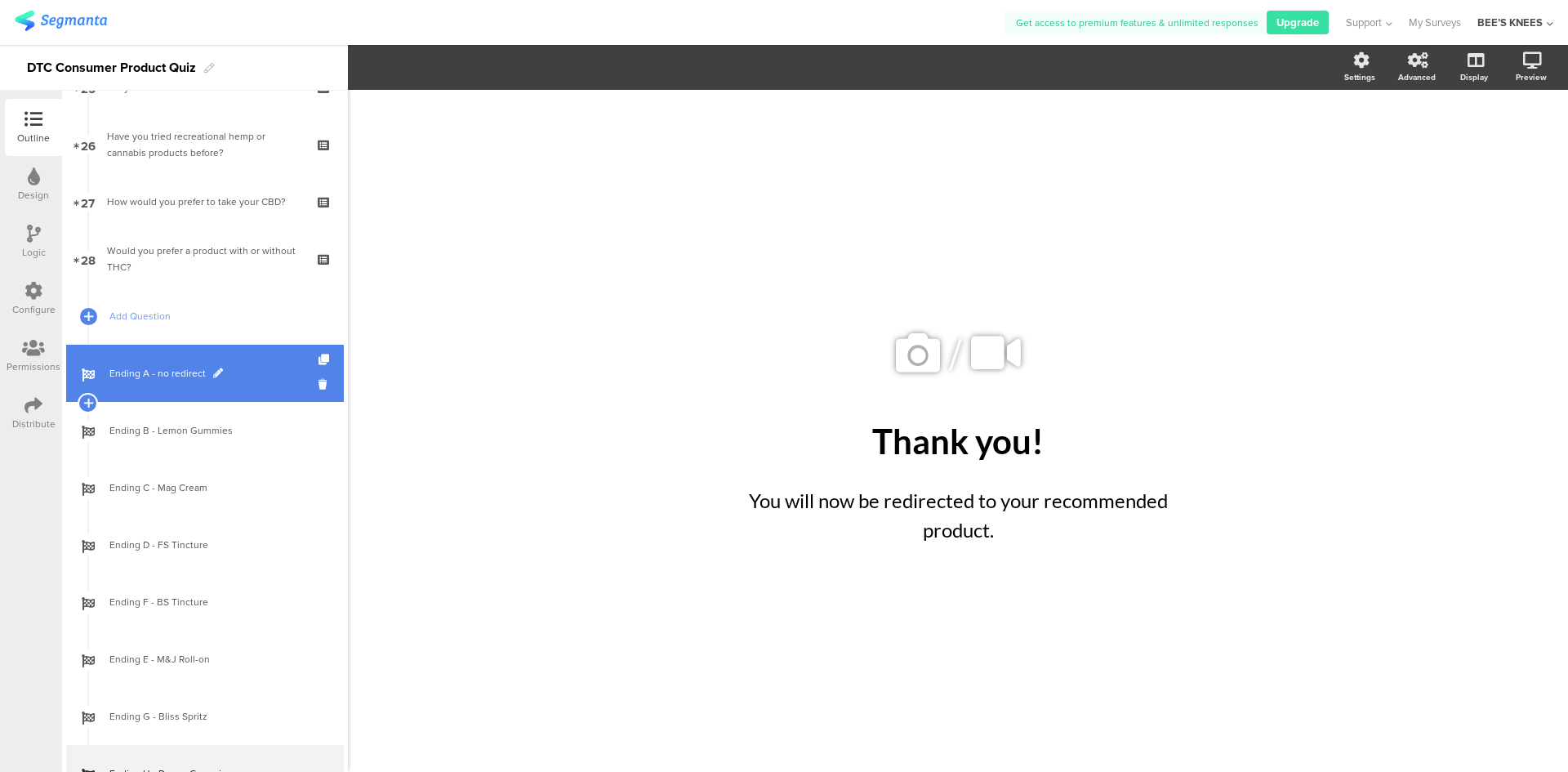
scroll to position [1373, 0]
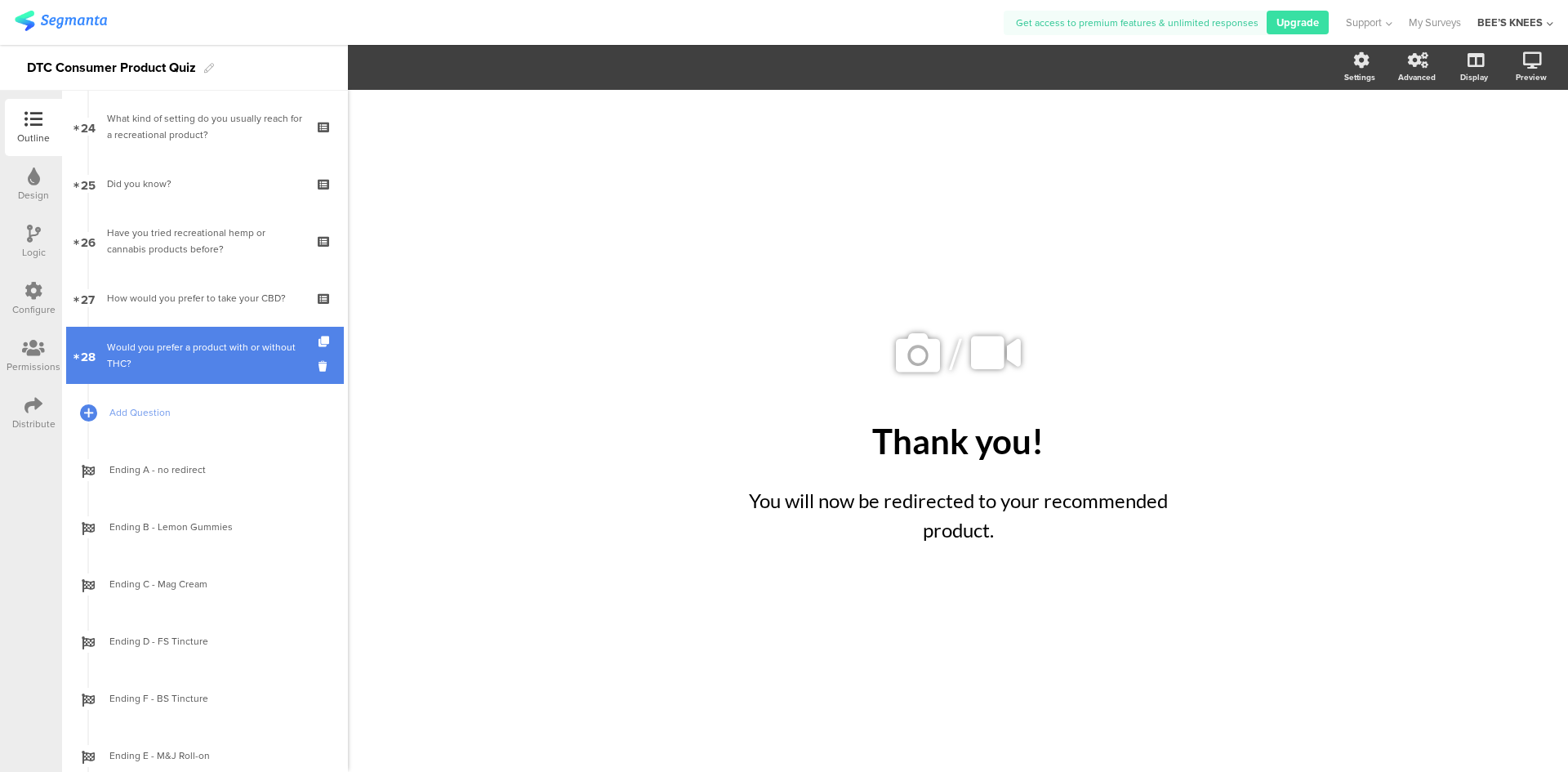
click at [151, 344] on div "Would you prefer a product with or without THC?" at bounding box center [204, 355] width 195 height 33
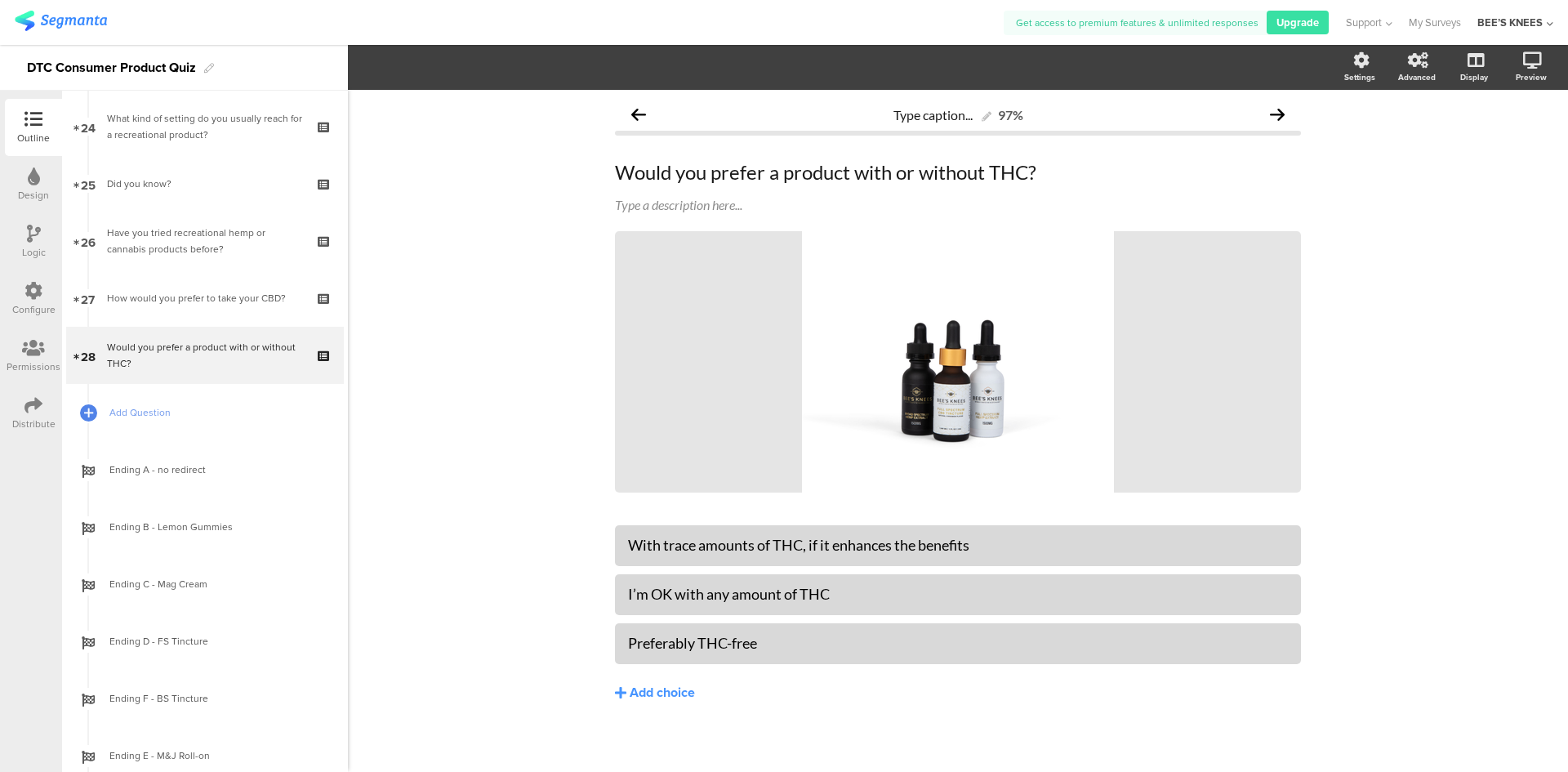
click at [31, 245] on div "Logic" at bounding box center [33, 252] width 23 height 14
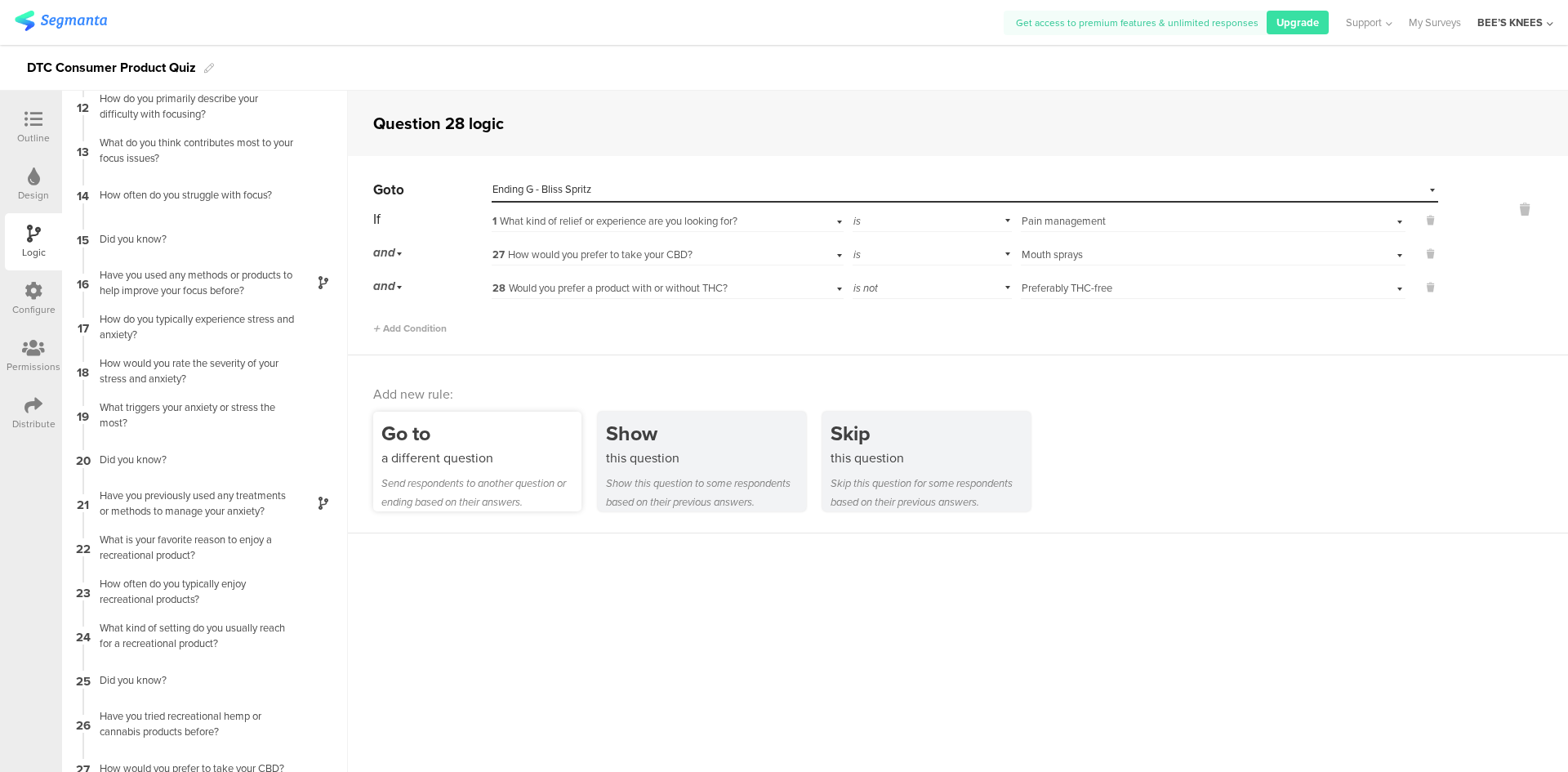
scroll to position [553, 0]
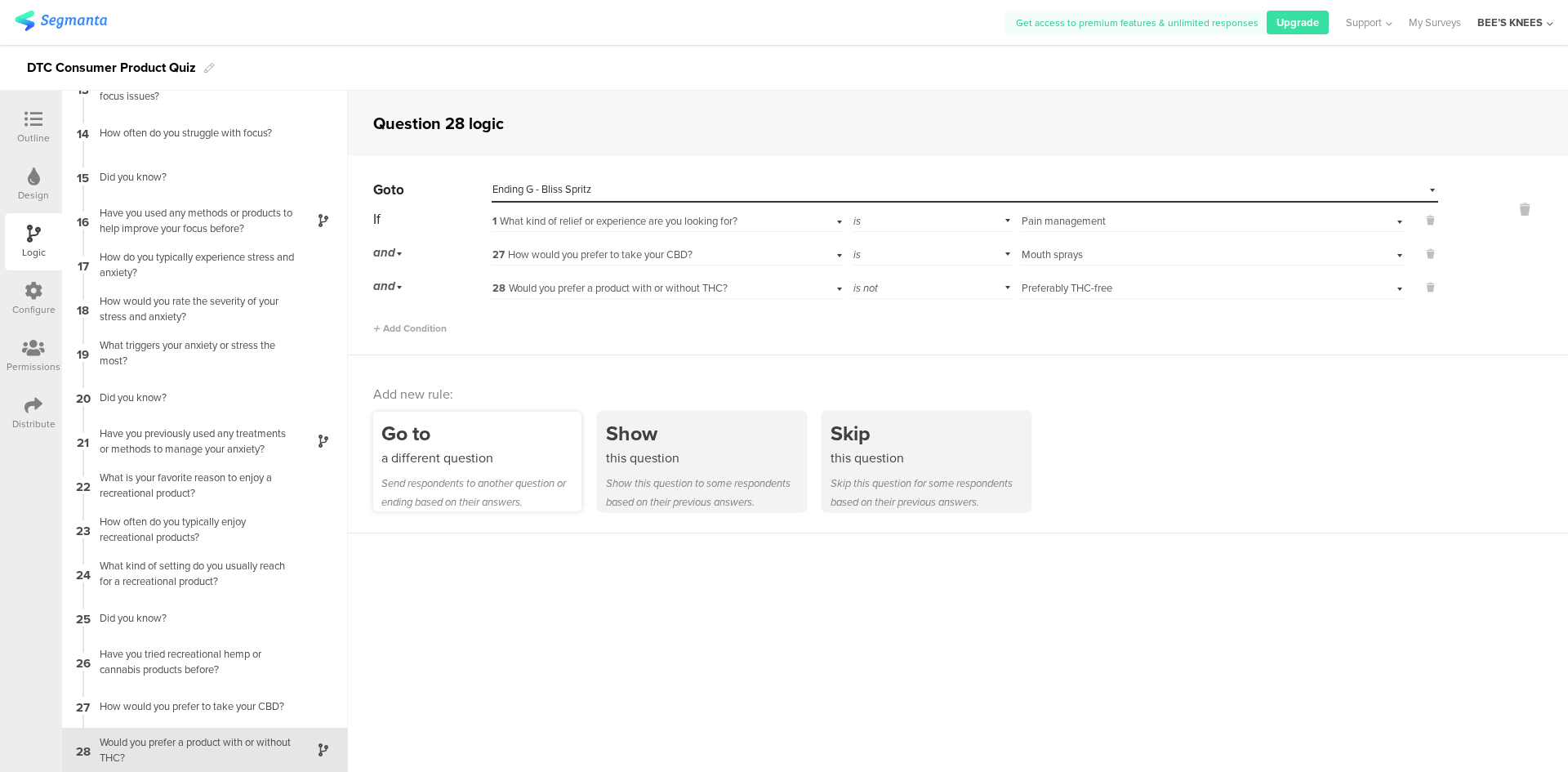
click at [455, 495] on div "Send respondents to another question or ending based on their answers." at bounding box center [481, 493] width 200 height 38
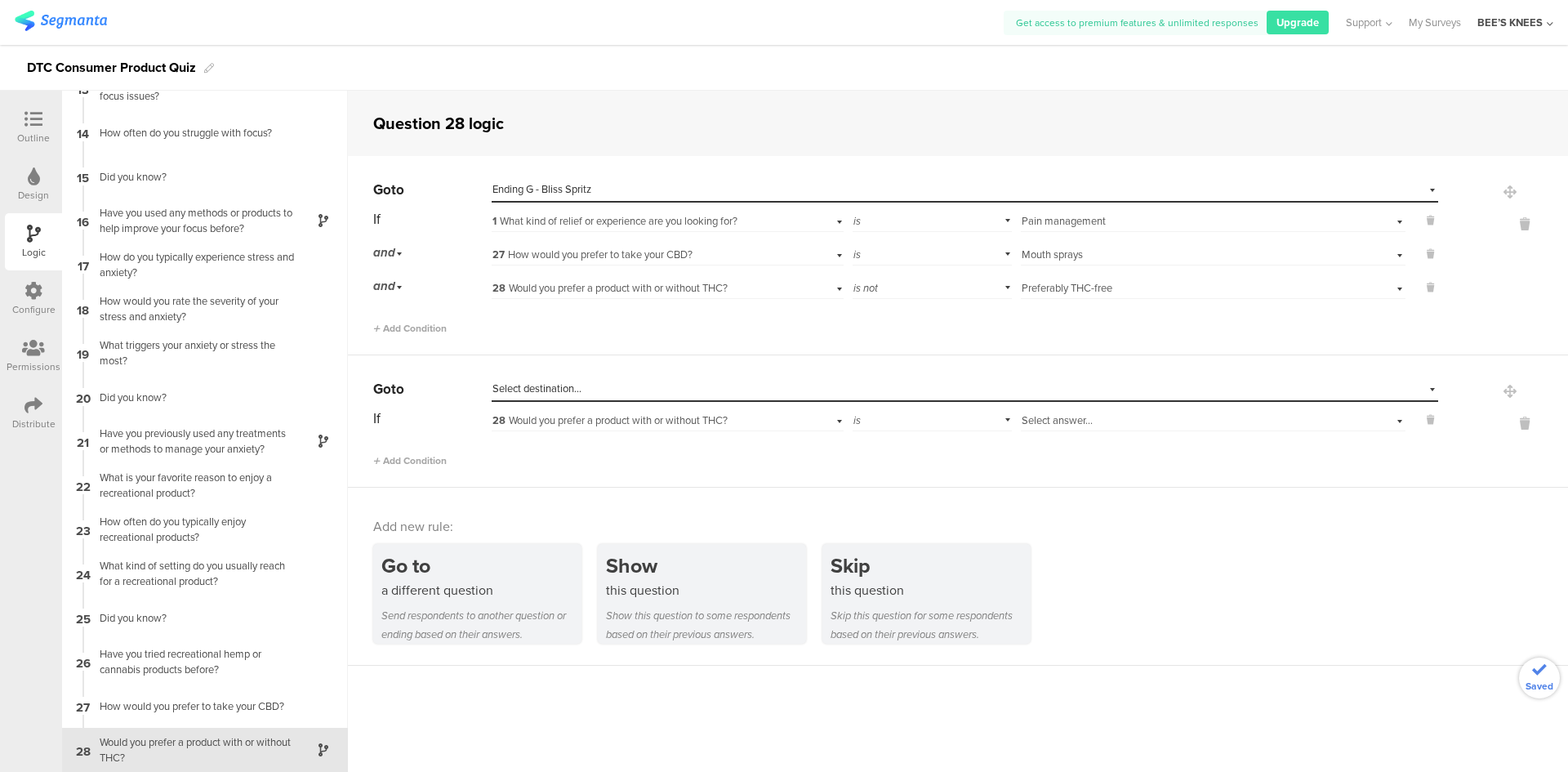
click at [569, 386] on span "Select destination..." at bounding box center [536, 388] width 89 height 15
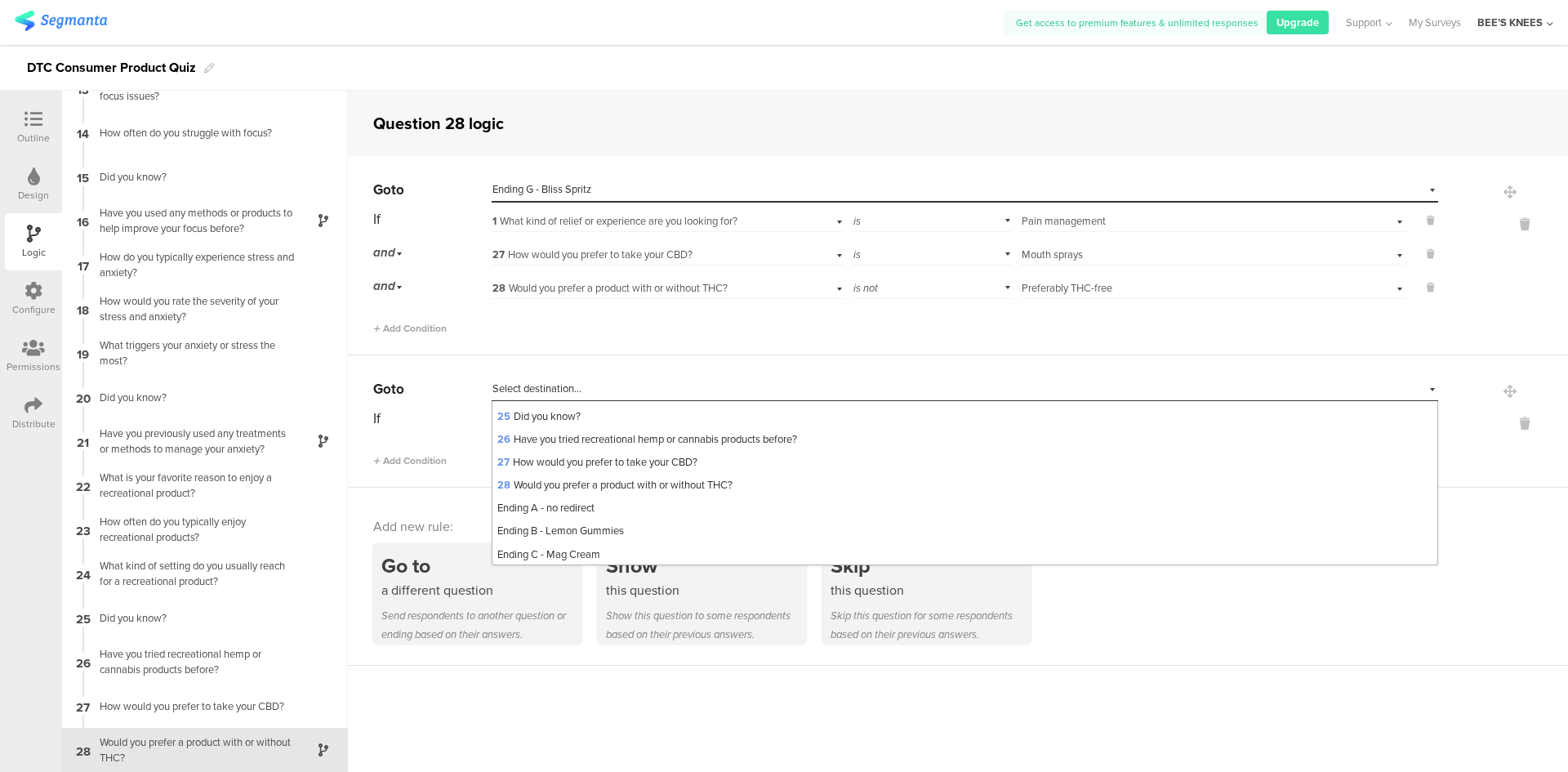
scroll to position [689, 0]
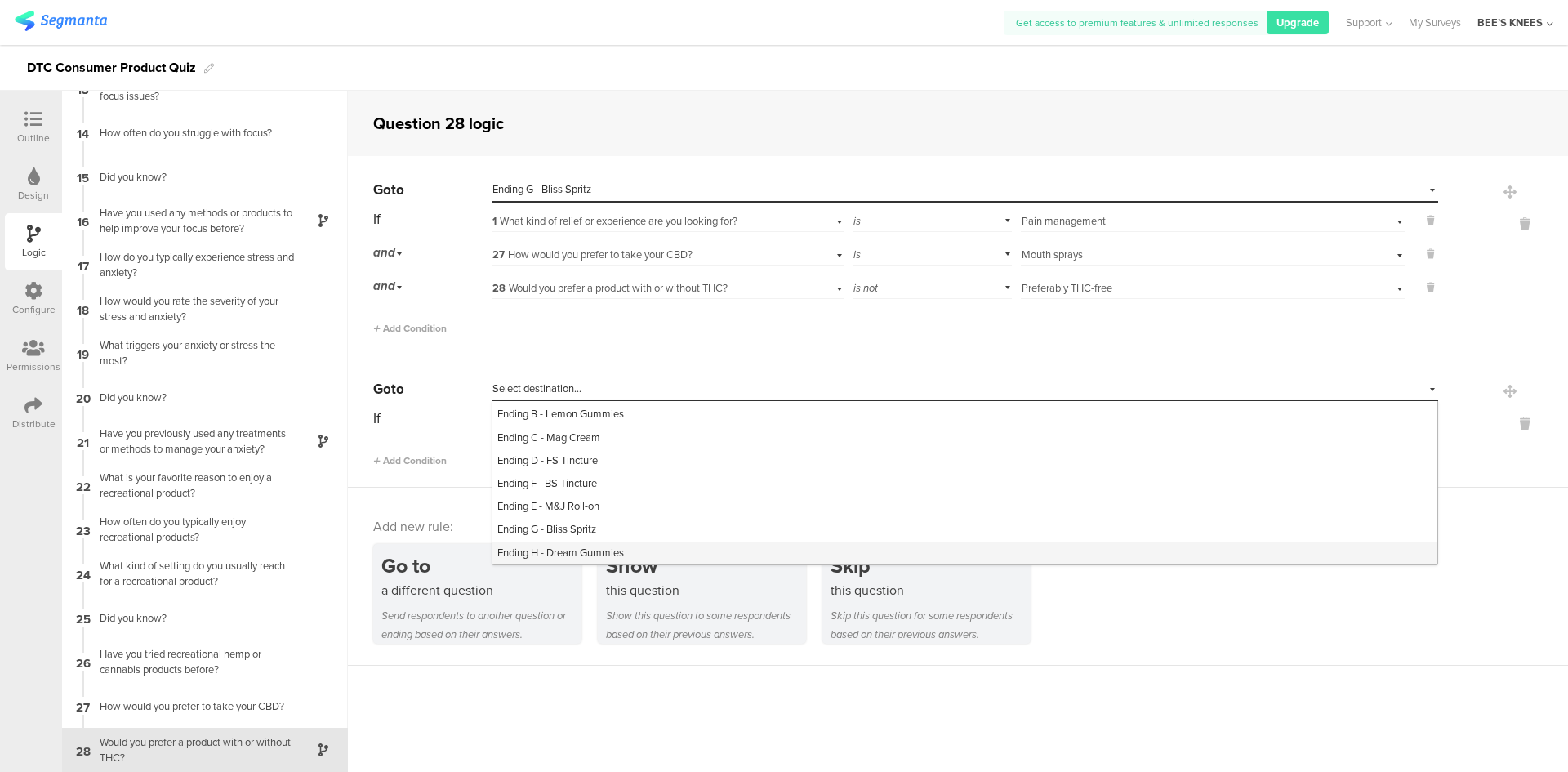
click at [634, 543] on div "Ending H - Dream Gummies" at bounding box center [964, 553] width 945 height 23
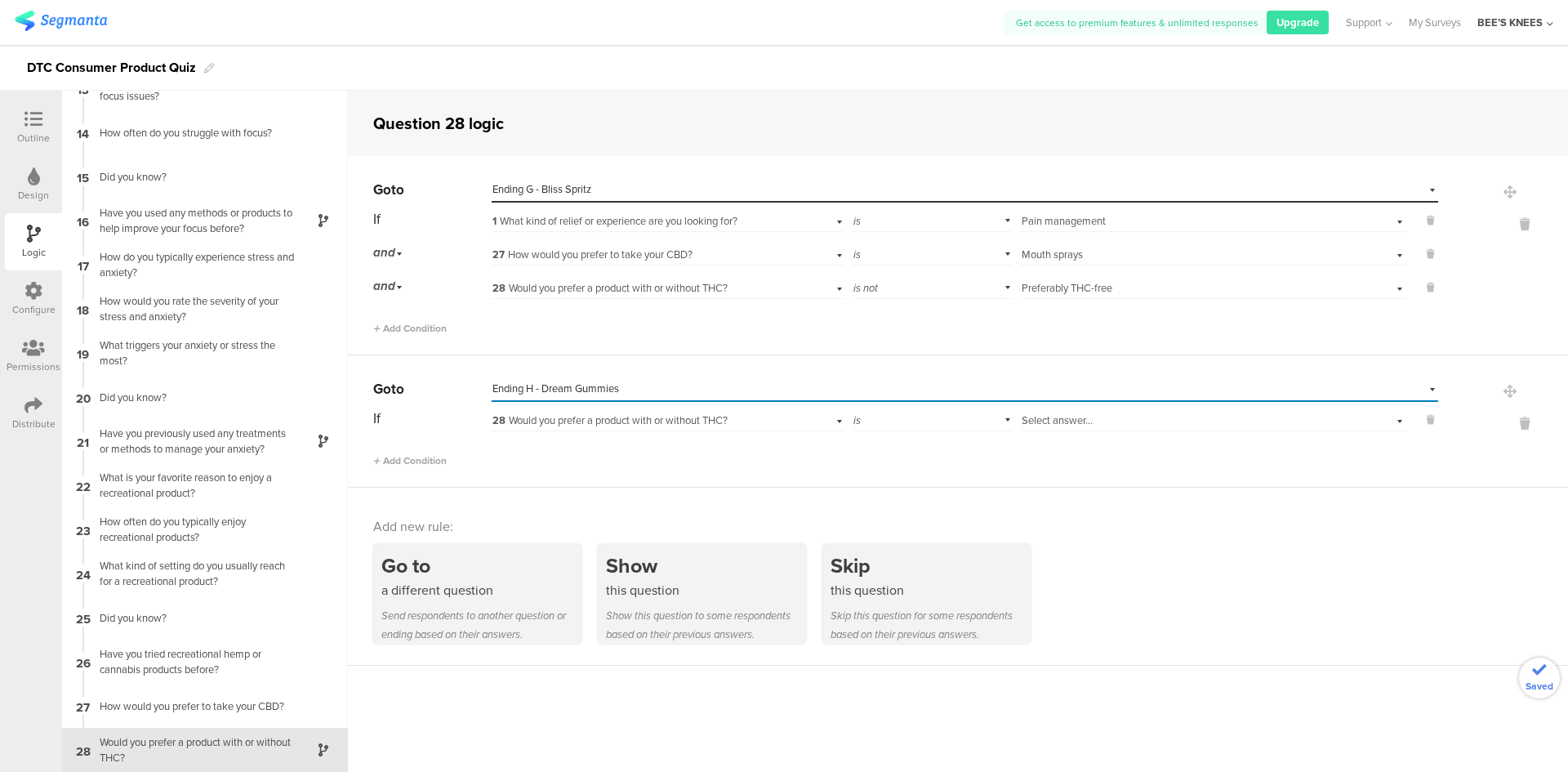
click at [682, 423] on span "28 Would you prefer a product with or without THC?" at bounding box center [609, 420] width 236 height 15
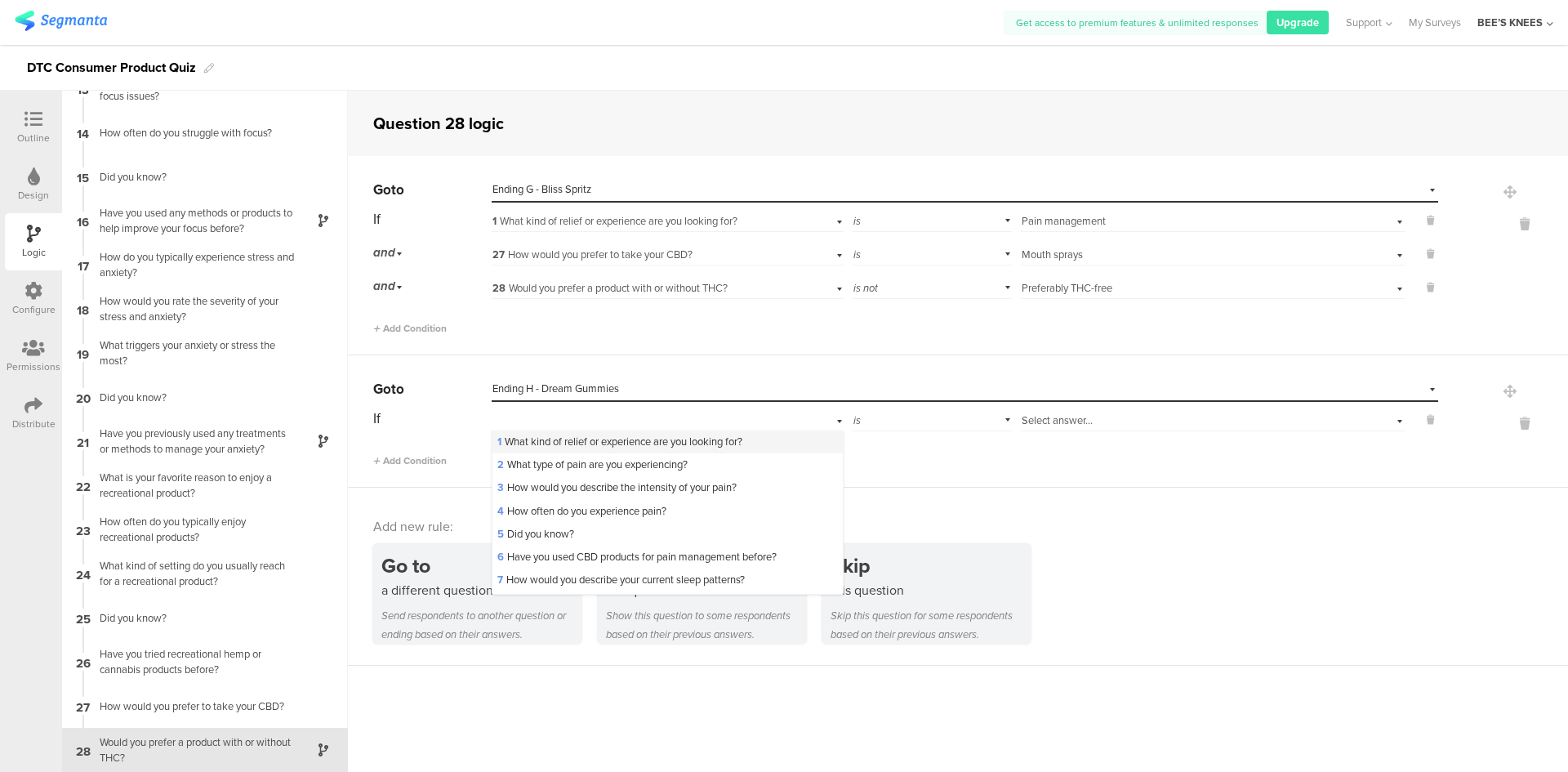
click at [668, 434] on span "1 What kind of relief or experience are you looking for?" at bounding box center [619, 441] width 245 height 15
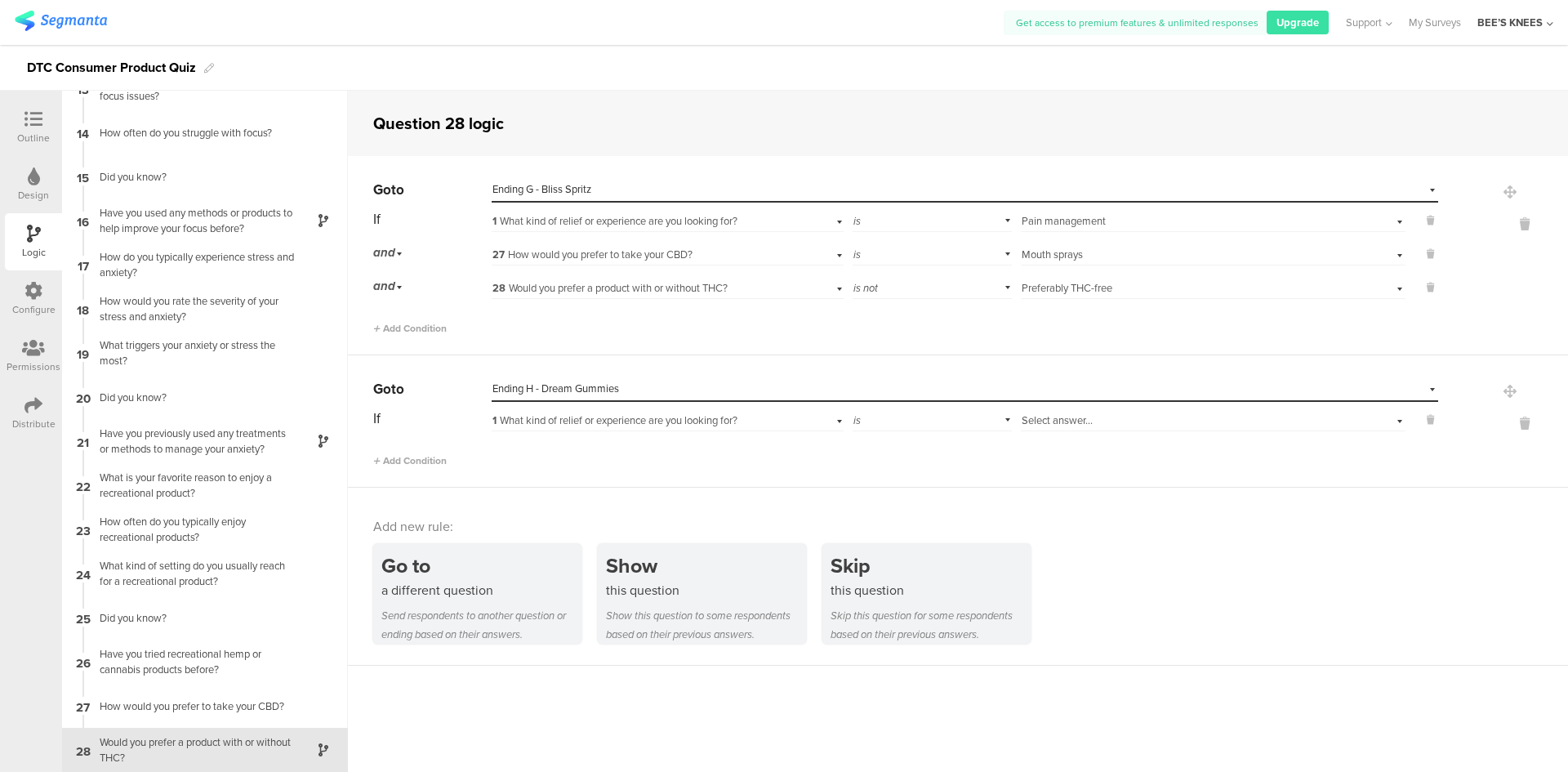
click at [671, 418] on span "1 What kind of relief or experience are you looking for?" at bounding box center [614, 420] width 245 height 15
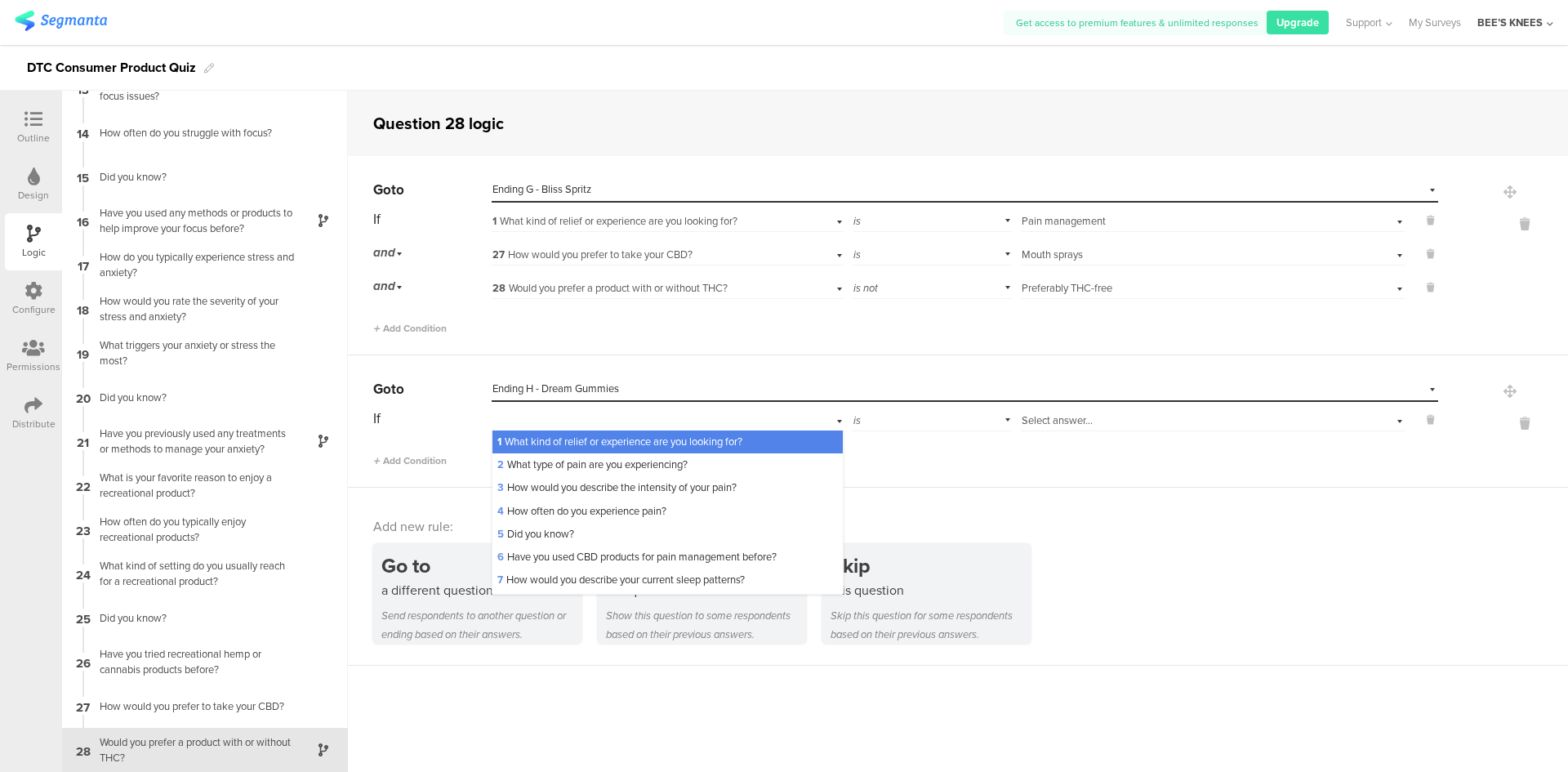
click at [671, 418] on div "1 What kind of relief or experience are you looking for?" at bounding box center [667, 419] width 351 height 25
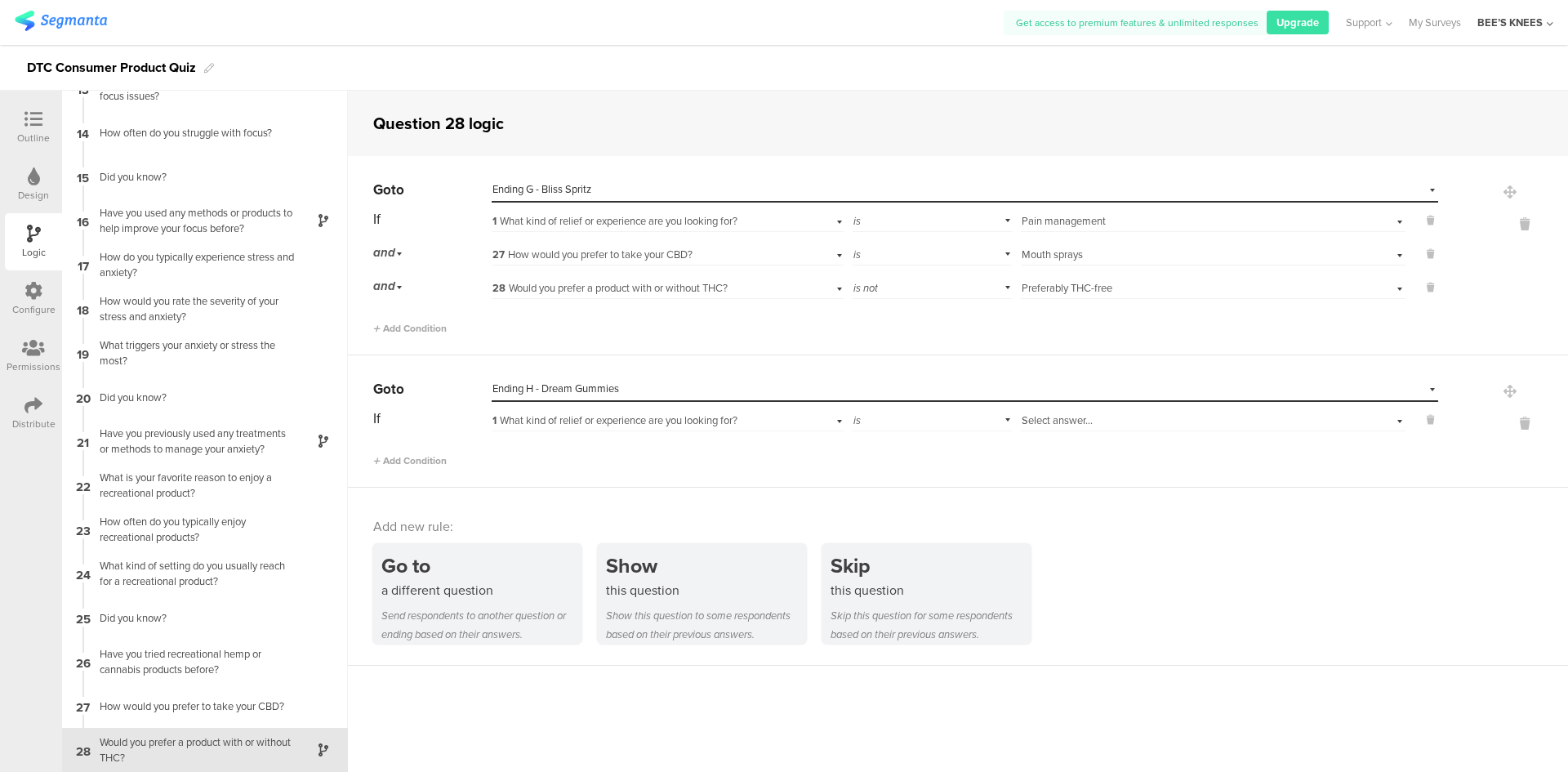
click at [1132, 419] on div "Select answer..." at bounding box center [1184, 421] width 326 height 14
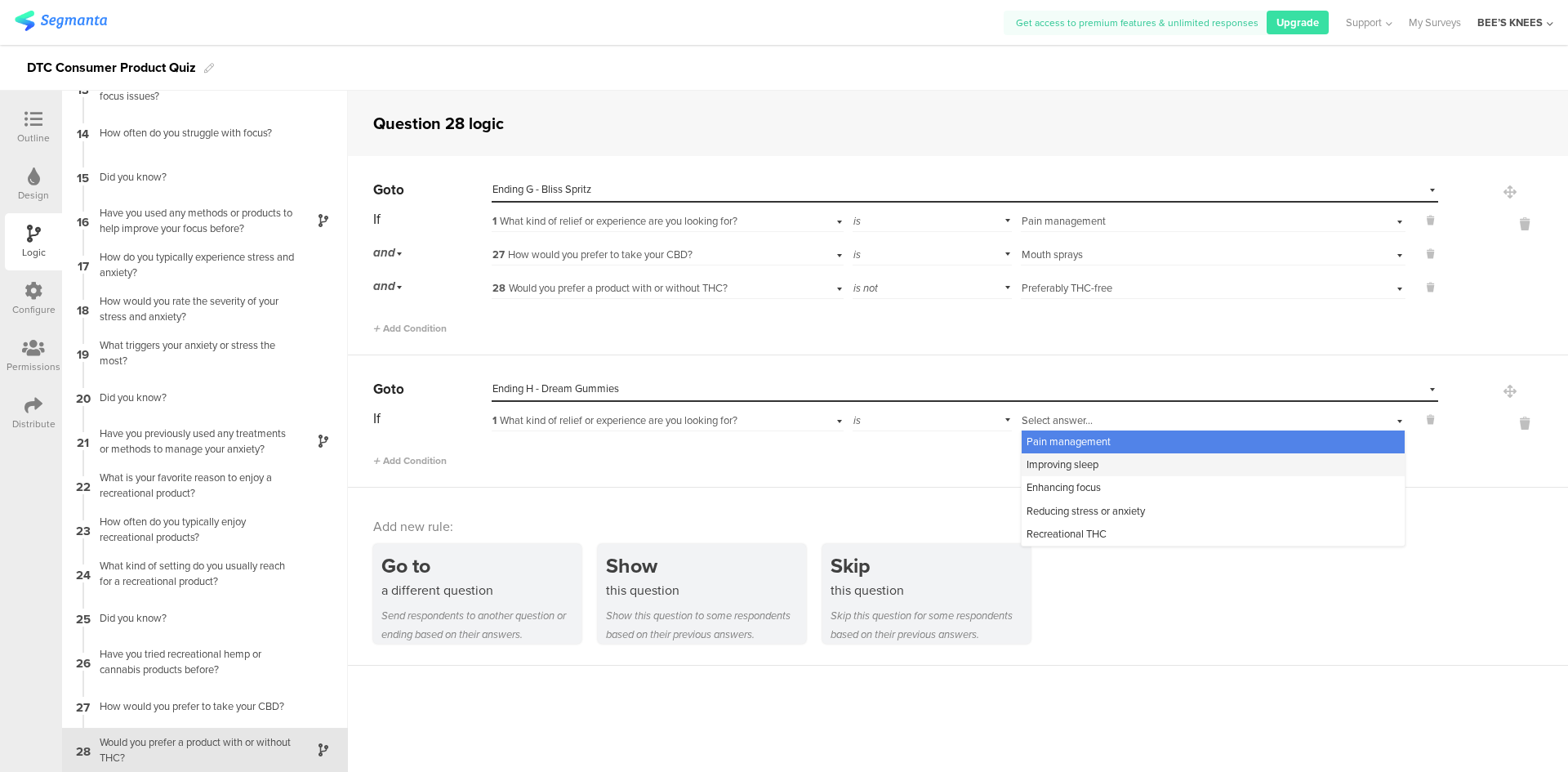
click at [1115, 460] on div "Improving sleep" at bounding box center [1213, 464] width 383 height 23
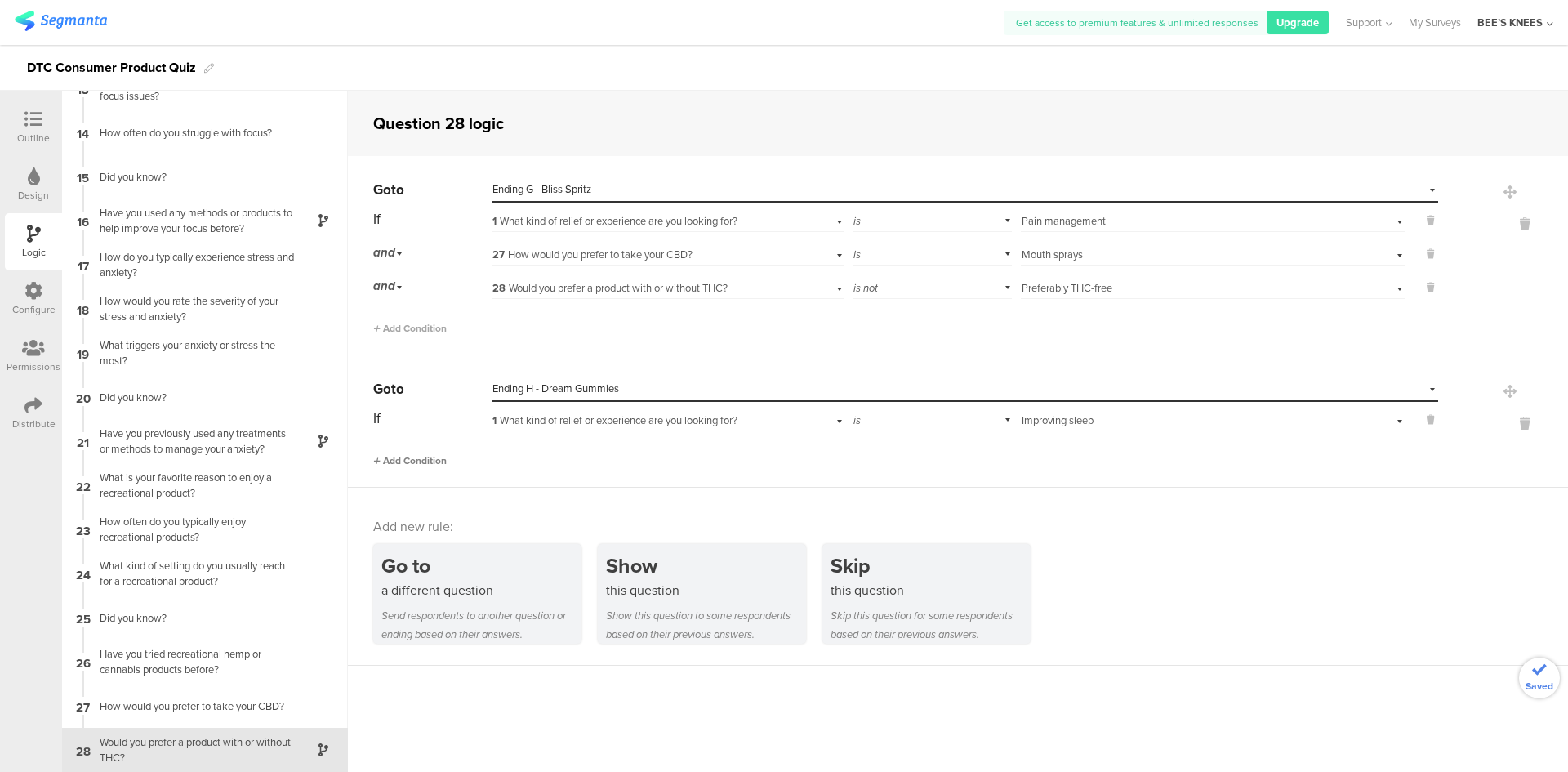
click at [417, 454] on span "Add Condition" at bounding box center [409, 460] width 73 height 14
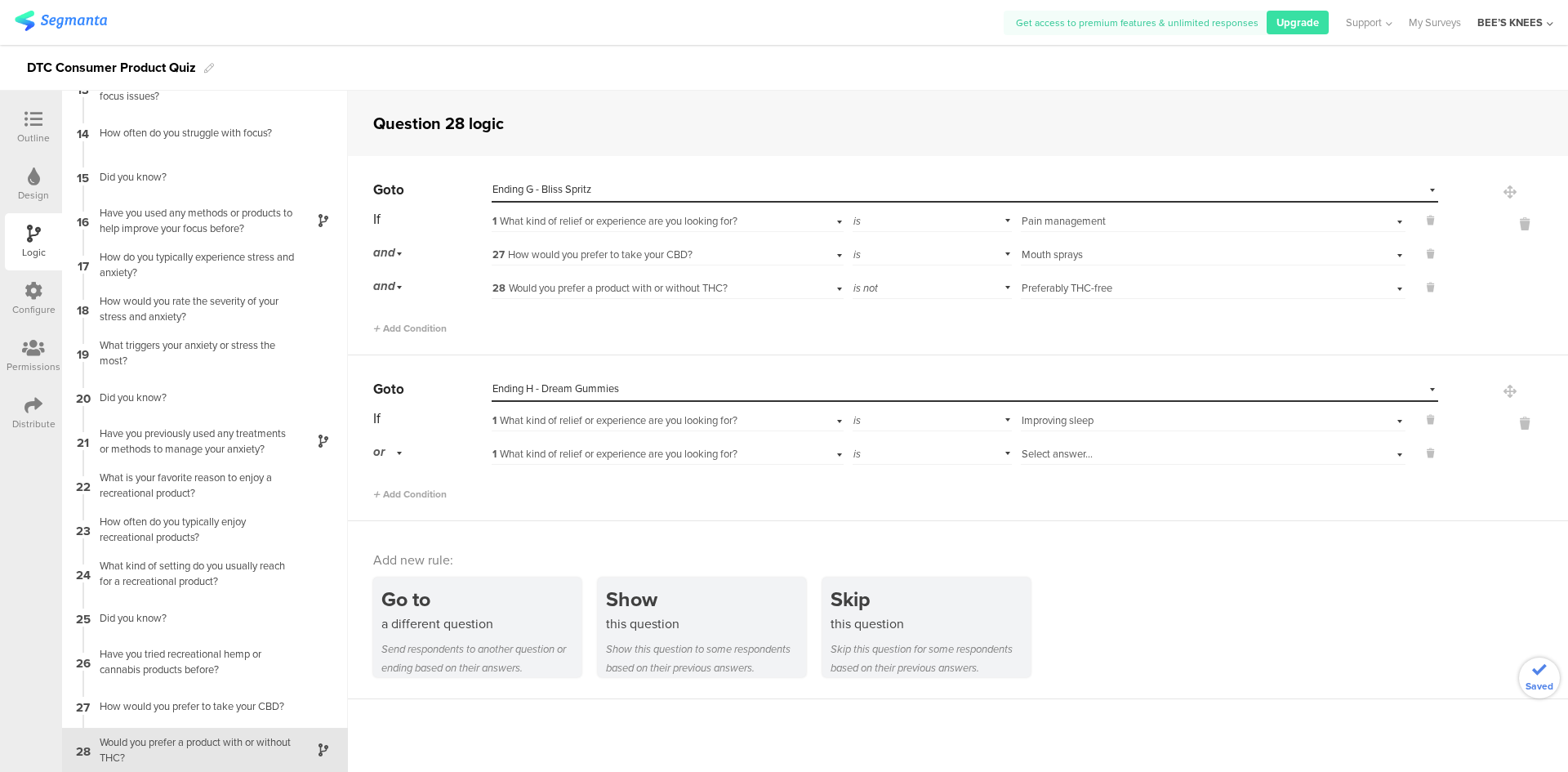
click at [525, 450] on span "1 What kind of relief or experience are you looking for?" at bounding box center [614, 453] width 245 height 15
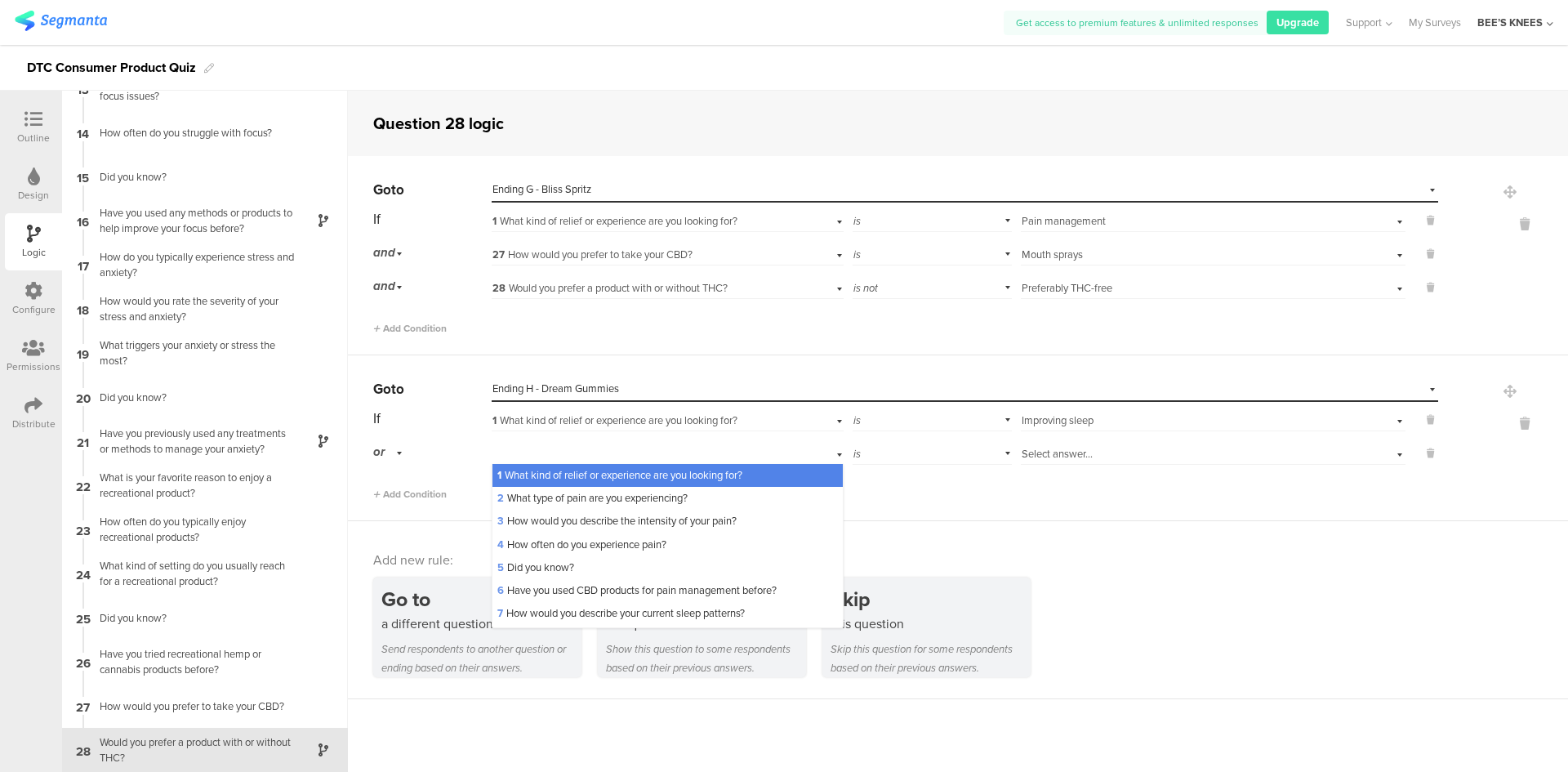
click at [406, 460] on div "or" at bounding box center [390, 452] width 34 height 25
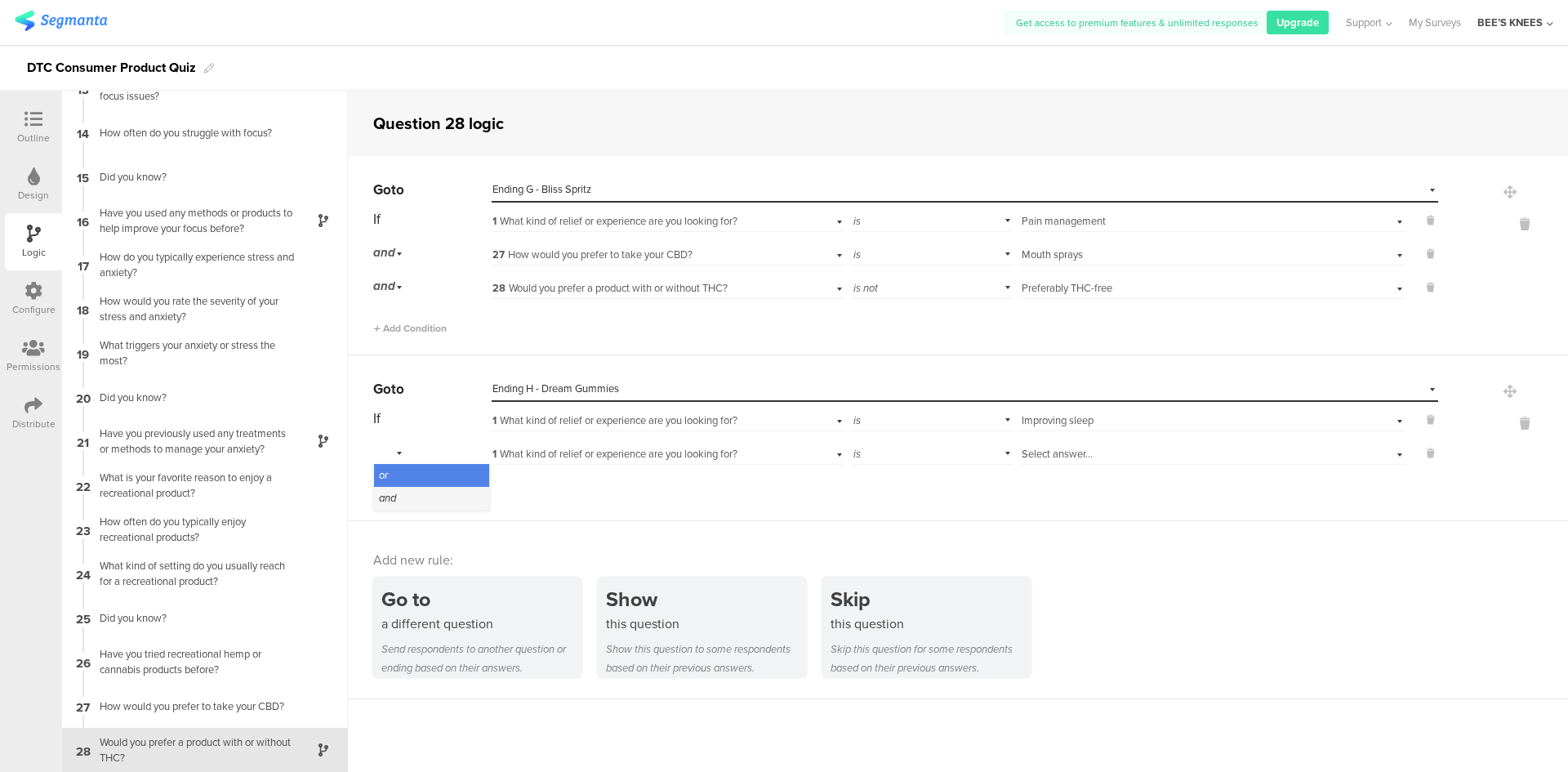
click at [404, 493] on div "and" at bounding box center [431, 498] width 116 height 23
click at [547, 461] on div "1 What kind of relief or experience are you looking for?" at bounding box center [640, 454] width 296 height 14
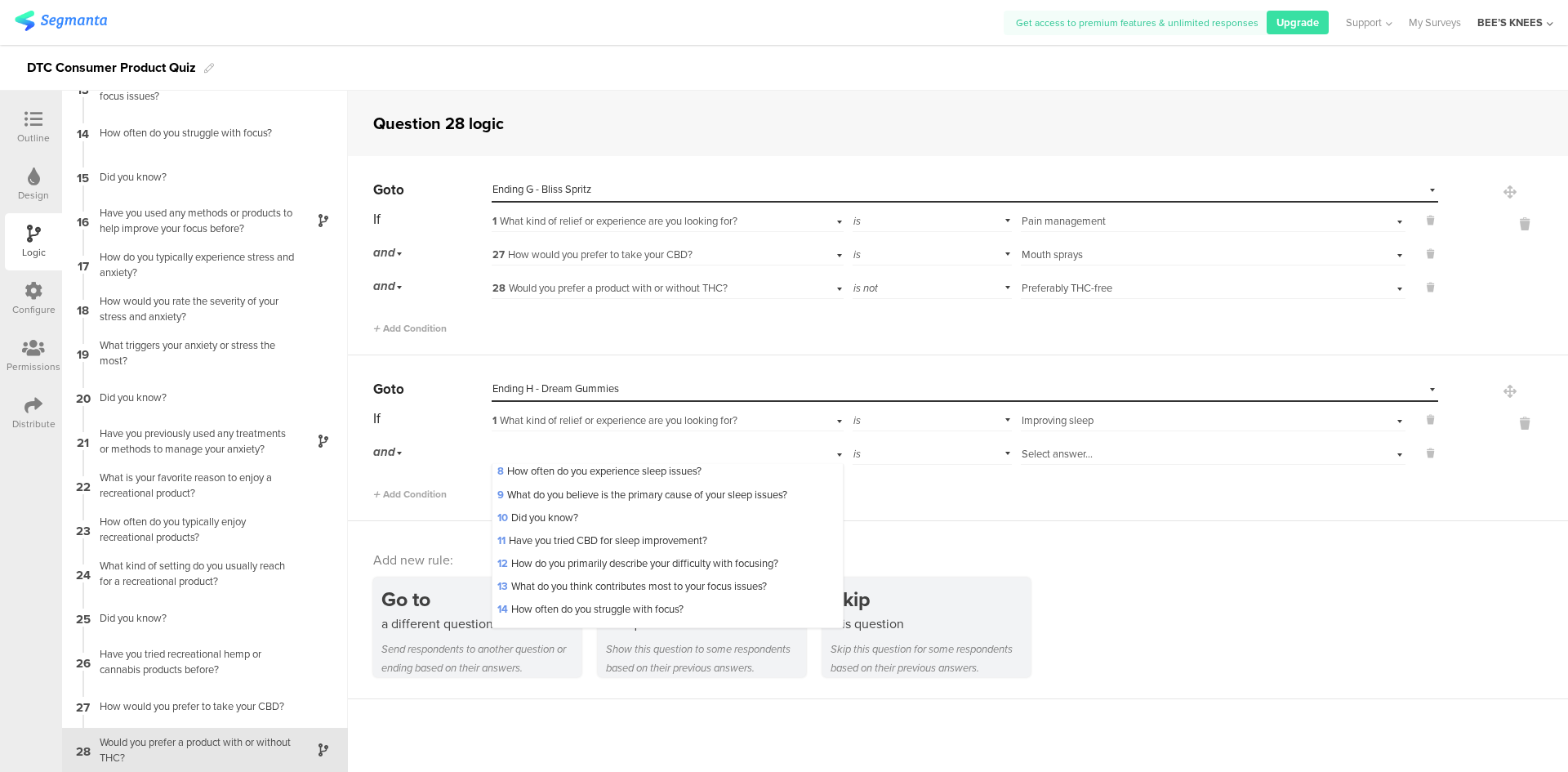
scroll to position [596, 0]
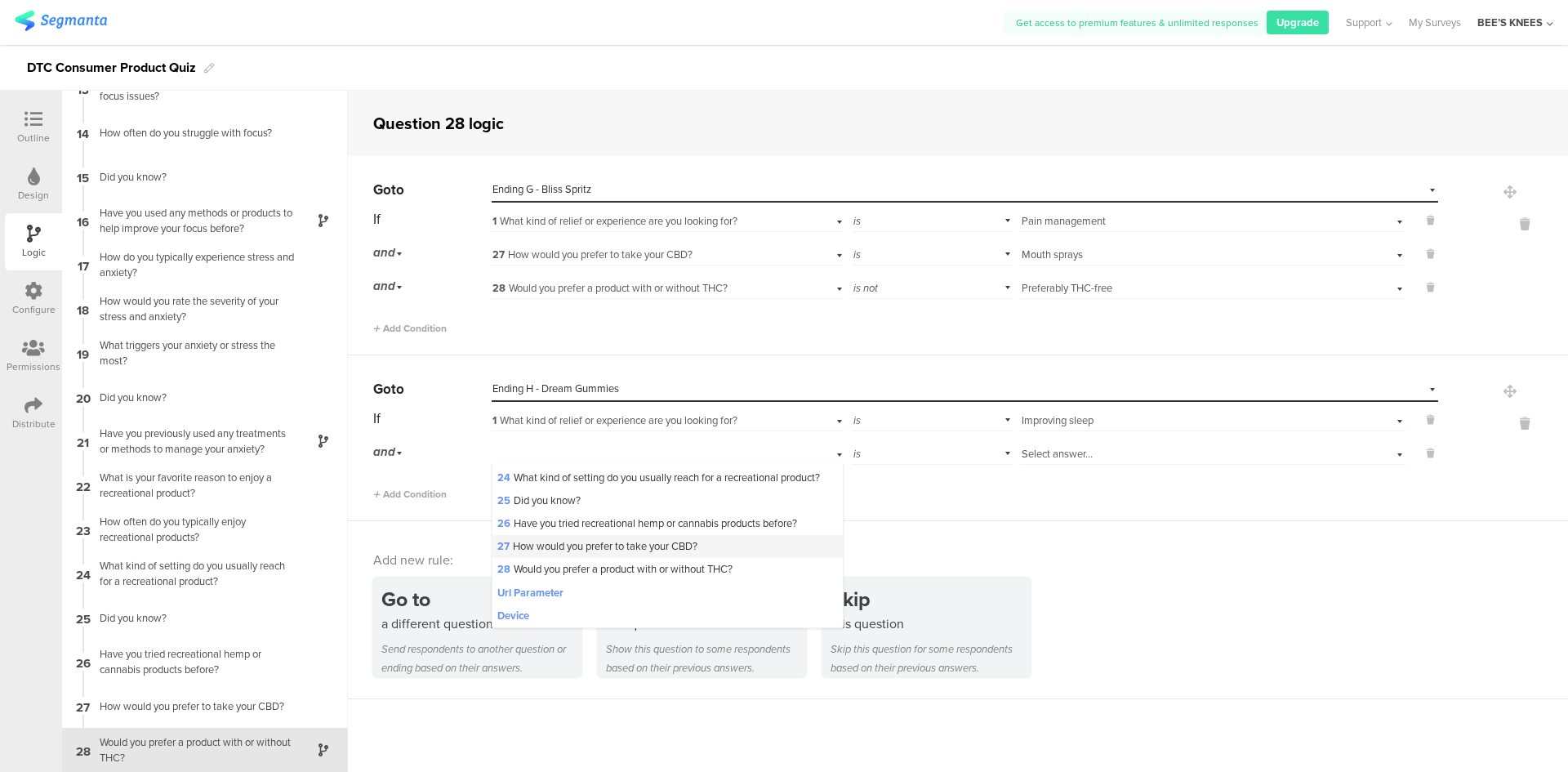
click at [594, 543] on span "27 How would you prefer to take your CBD?" at bounding box center [598, 545] width 200 height 15
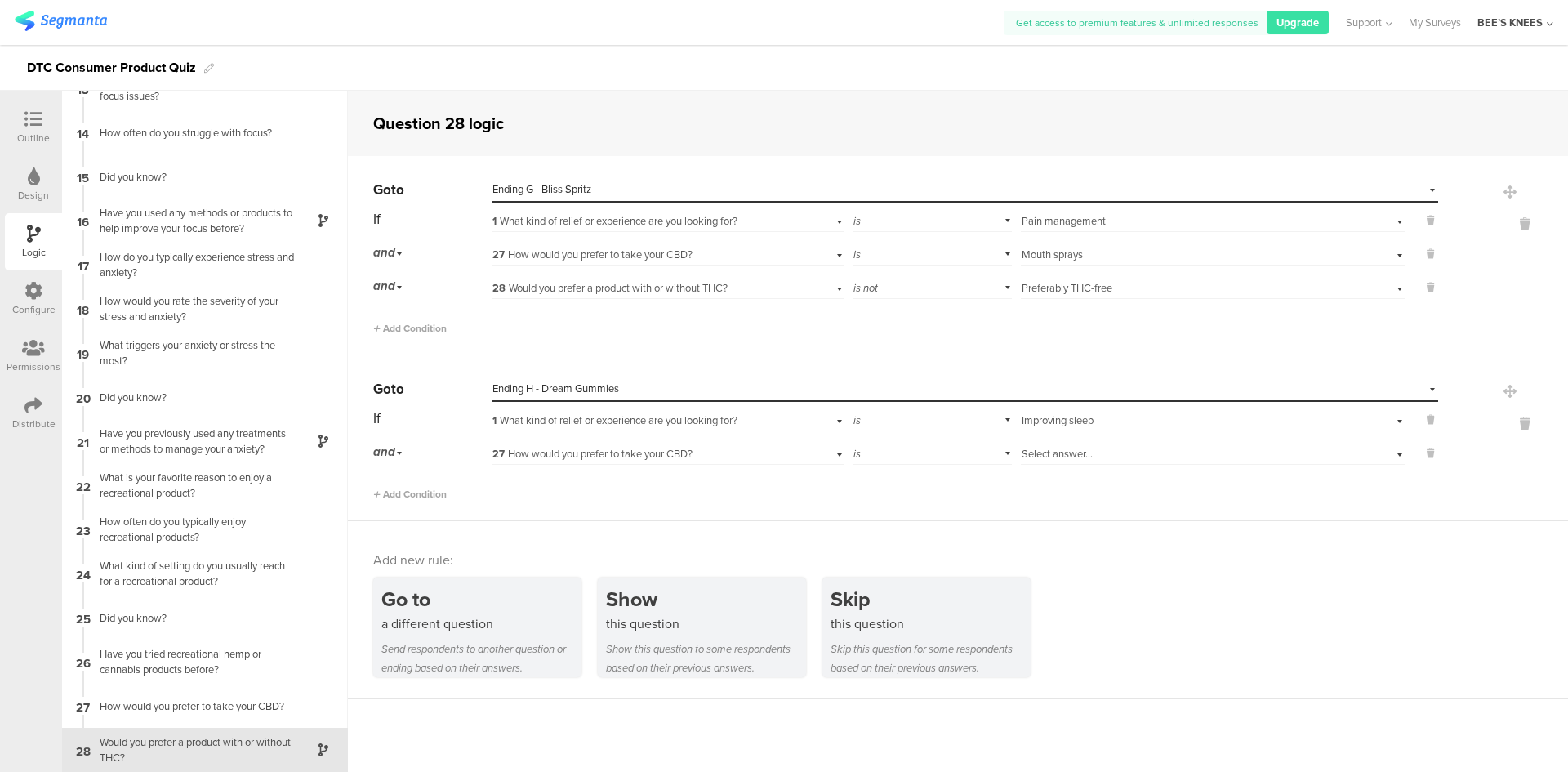
click at [1140, 450] on div "Select answer..." at bounding box center [1184, 454] width 326 height 14
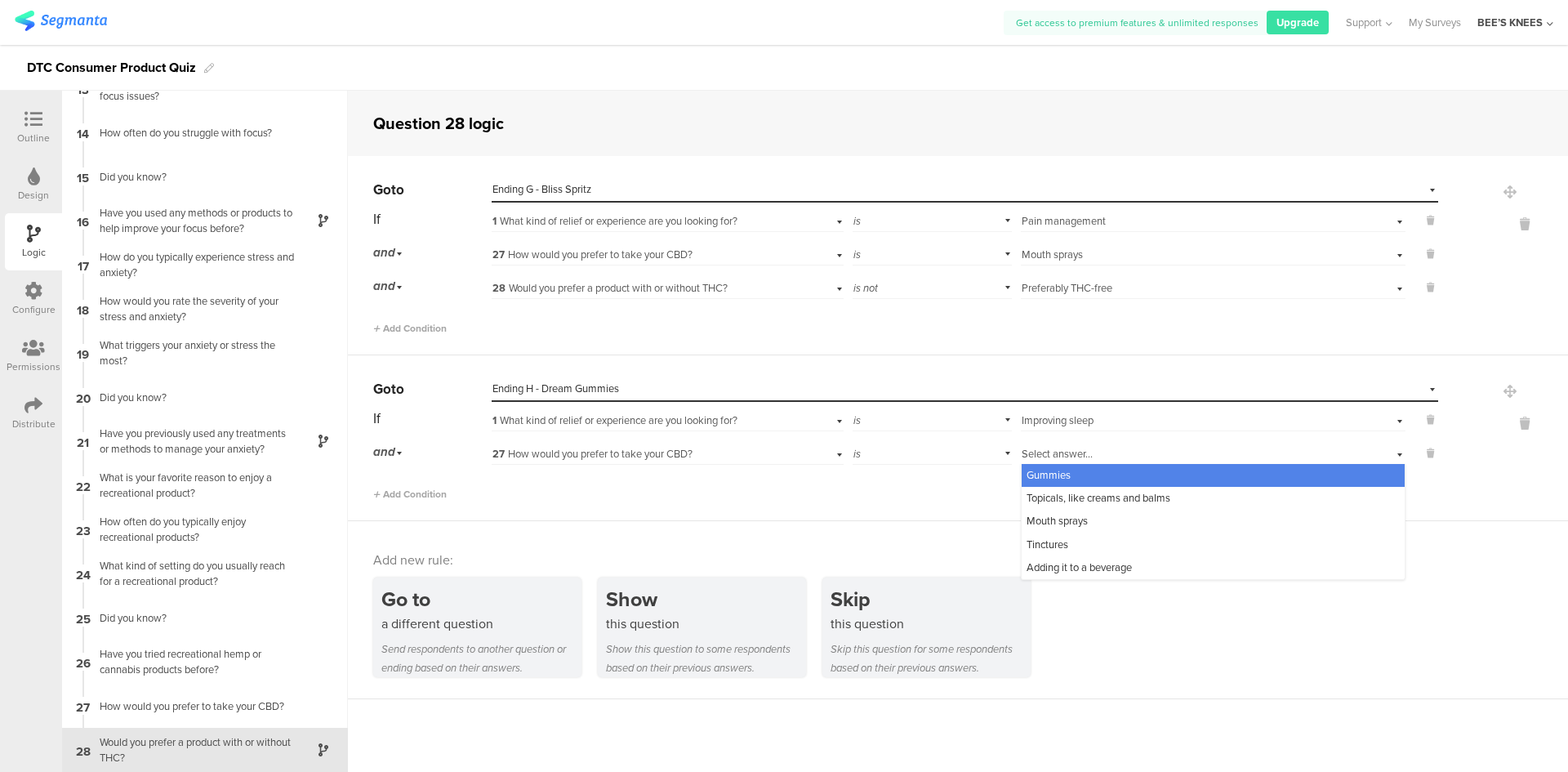
click at [1129, 475] on div "Gummies" at bounding box center [1213, 475] width 383 height 23
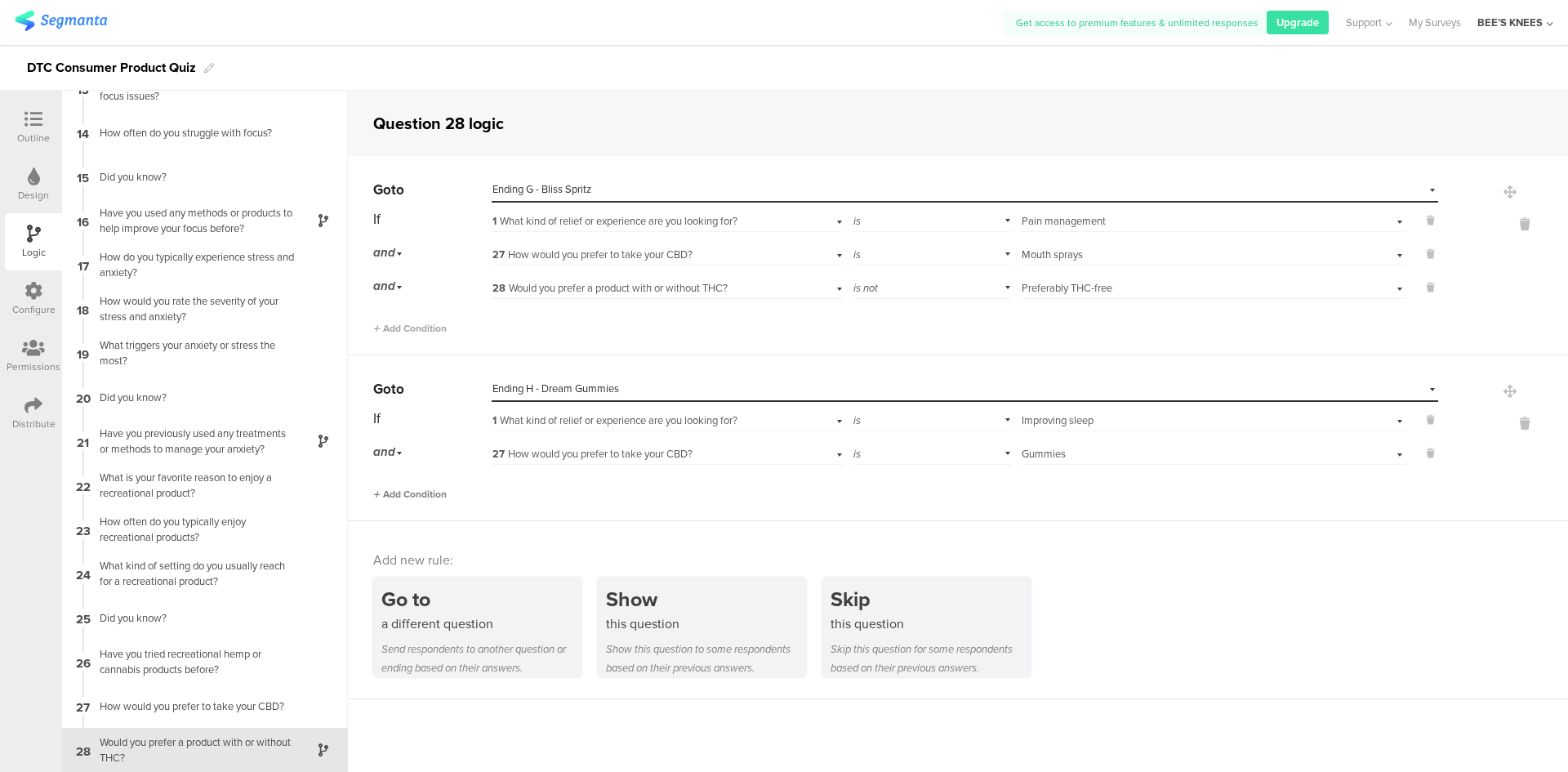
click at [410, 495] on span "Add Condition" at bounding box center [409, 494] width 73 height 14
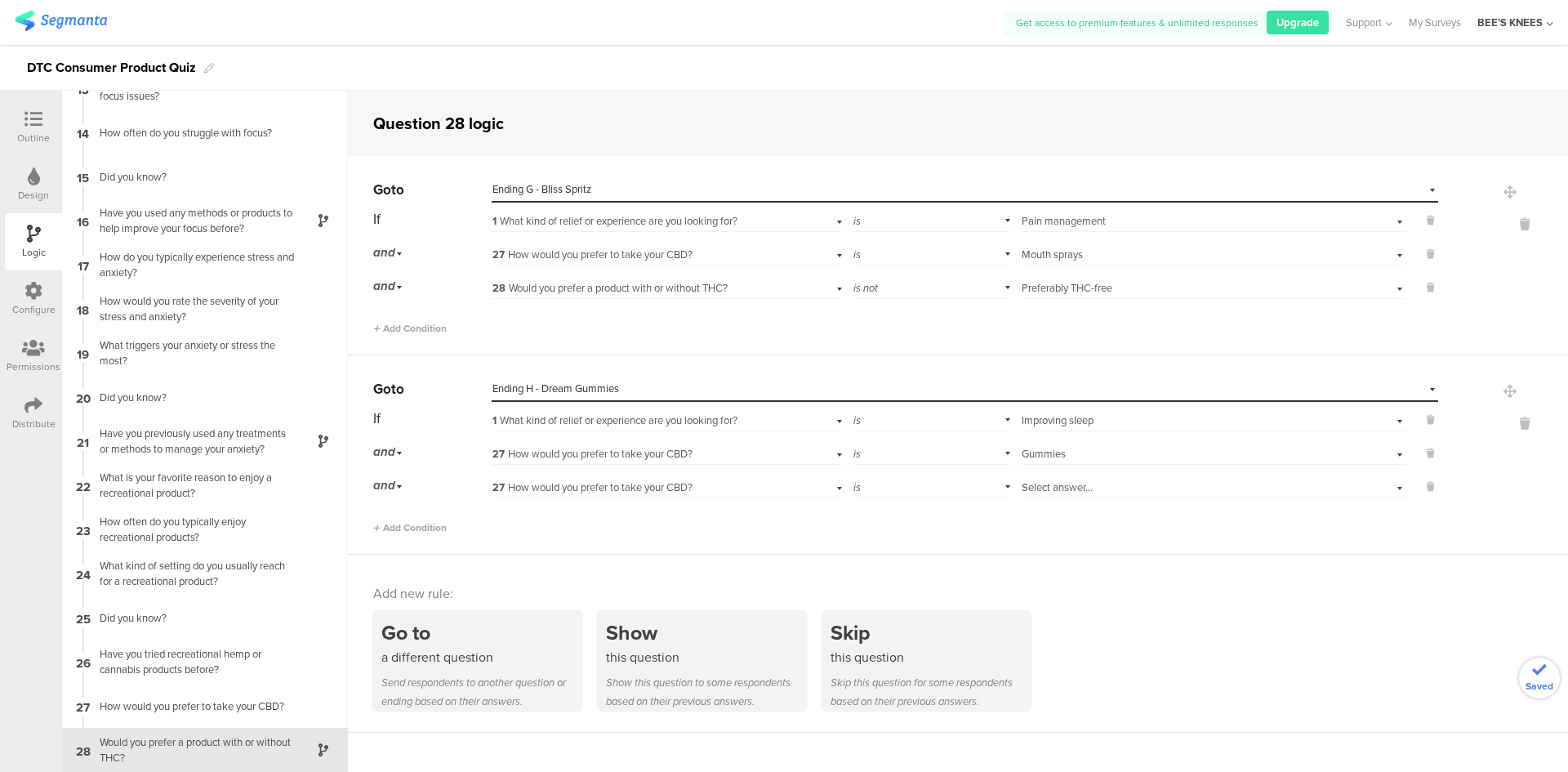
click at [605, 492] on span "27 How would you prefer to take your CBD?" at bounding box center [592, 487] width 200 height 15
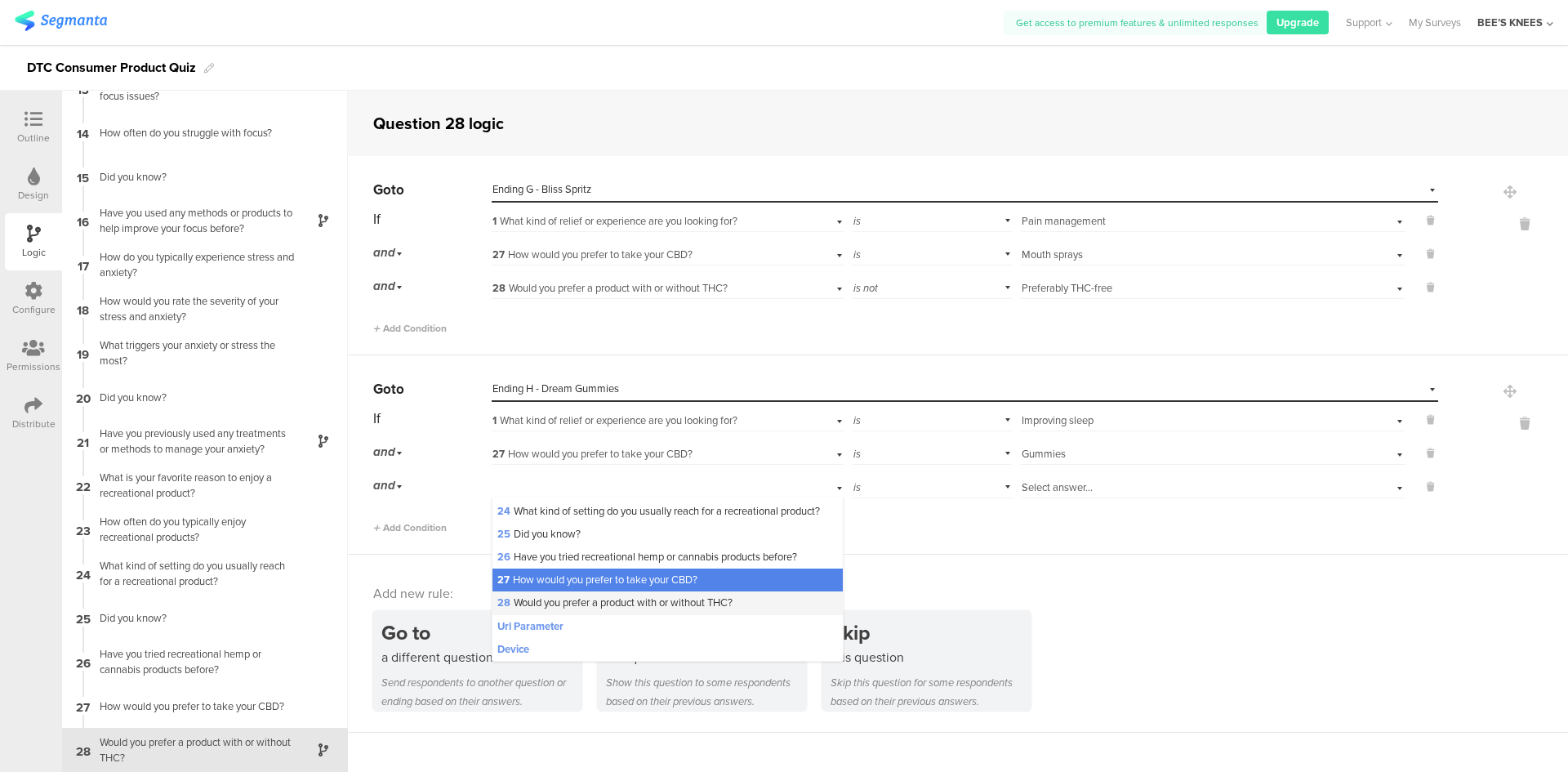
click at [636, 607] on span "28 Would you prefer a product with or without THC?" at bounding box center [615, 602] width 236 height 15
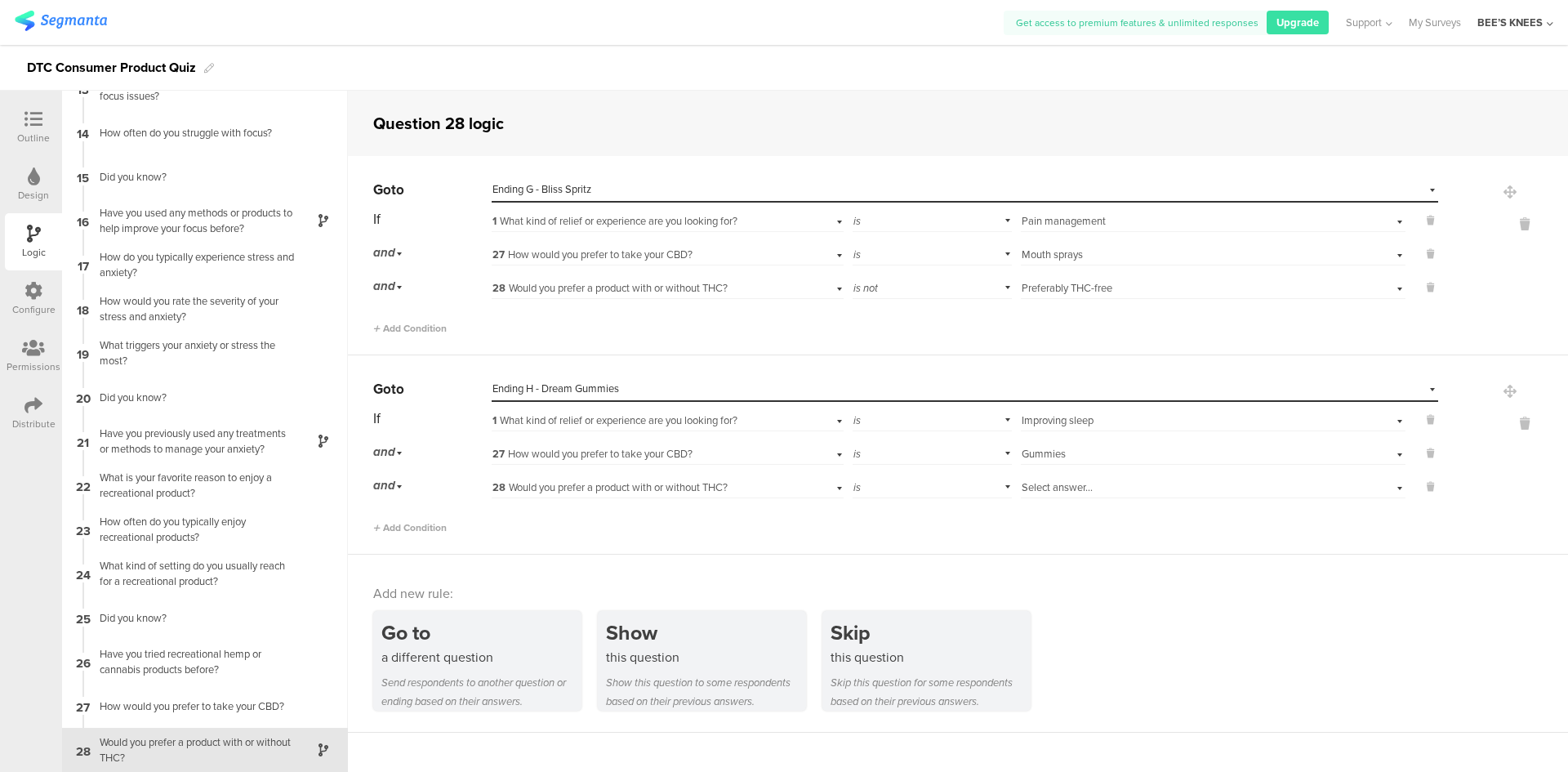
scroll to position [0, 0]
click at [912, 483] on div "is" at bounding box center [932, 486] width 160 height 25
click at [910, 529] on div "is not" at bounding box center [932, 531] width 158 height 23
click at [1074, 488] on span "Select answer..." at bounding box center [1057, 487] width 71 height 15
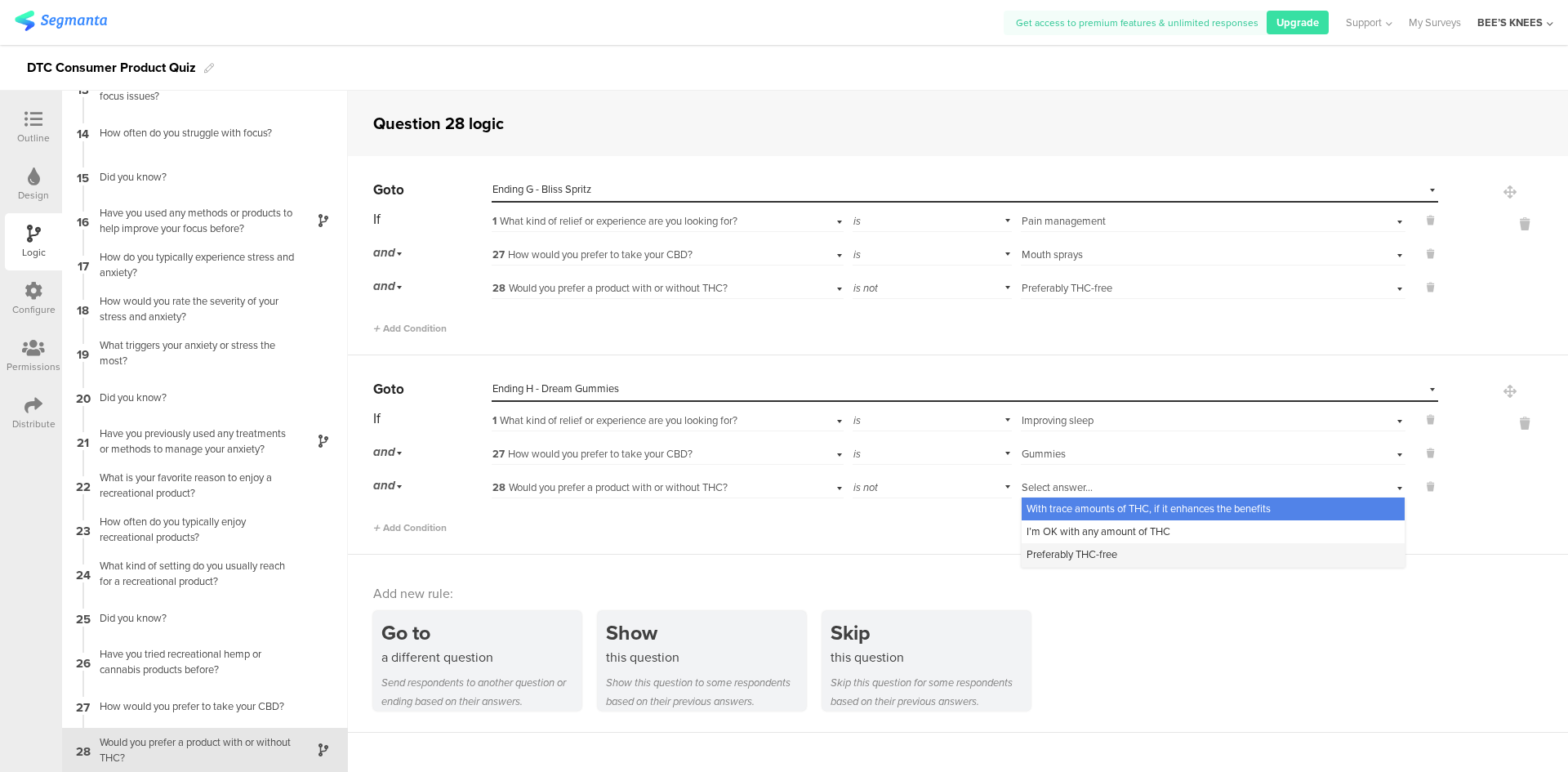
click at [1099, 562] on span "Preferably THC-free" at bounding box center [1072, 553] width 90 height 15
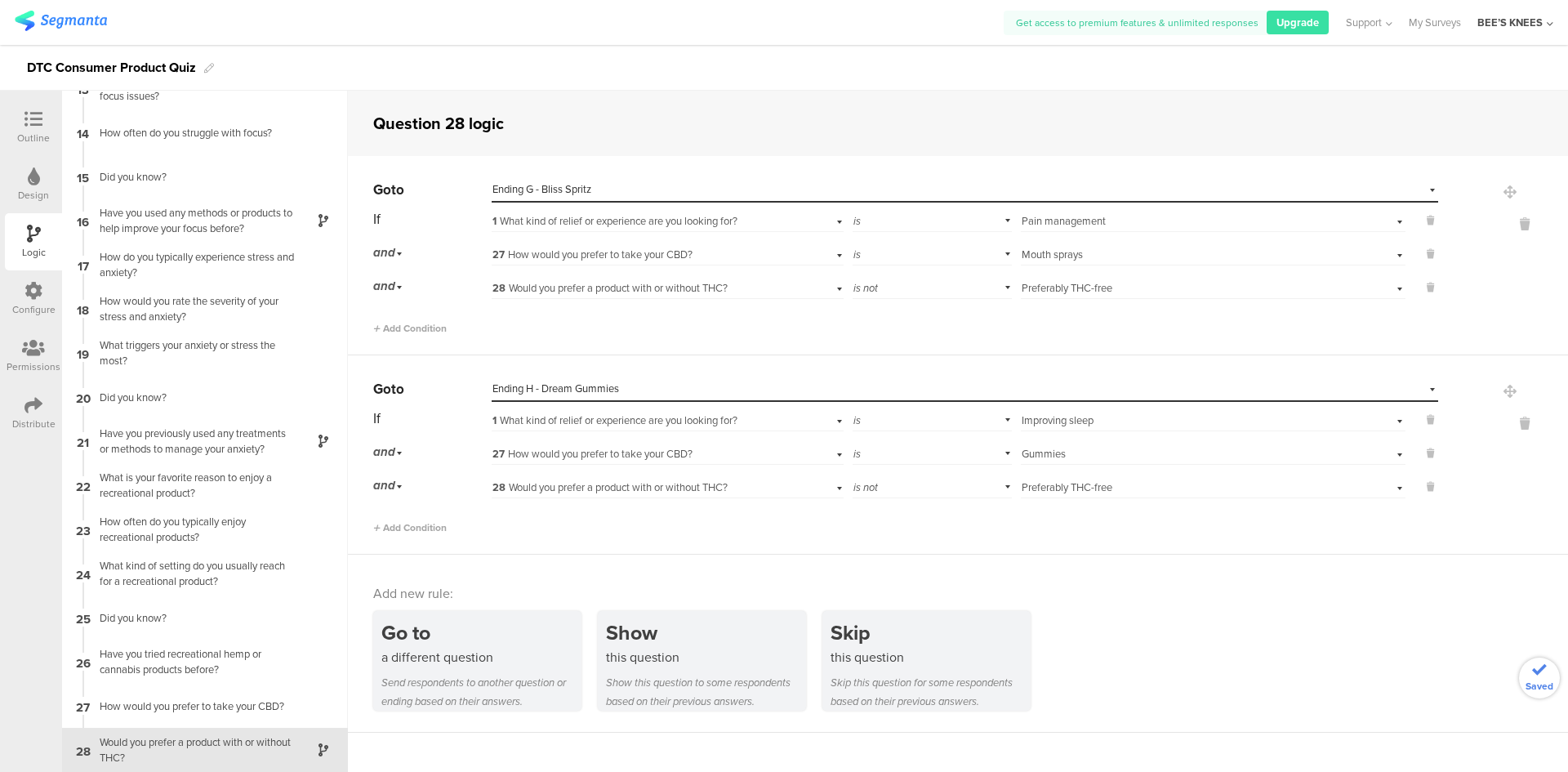
click at [1110, 599] on div "Add new rule:" at bounding box center [958, 593] width 1171 height 19
click at [42, 126] on div at bounding box center [33, 120] width 32 height 21
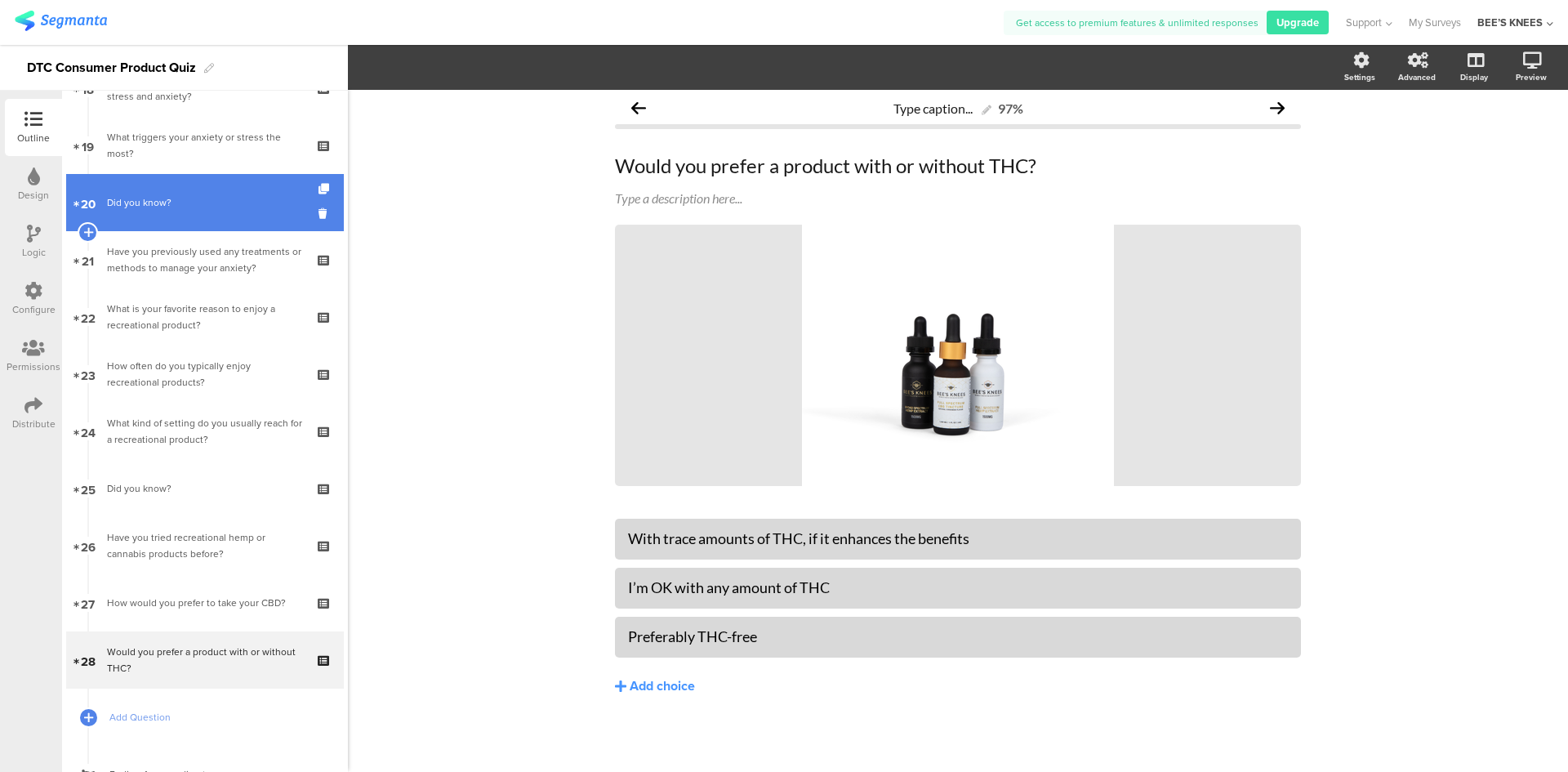
scroll to position [1536, 0]
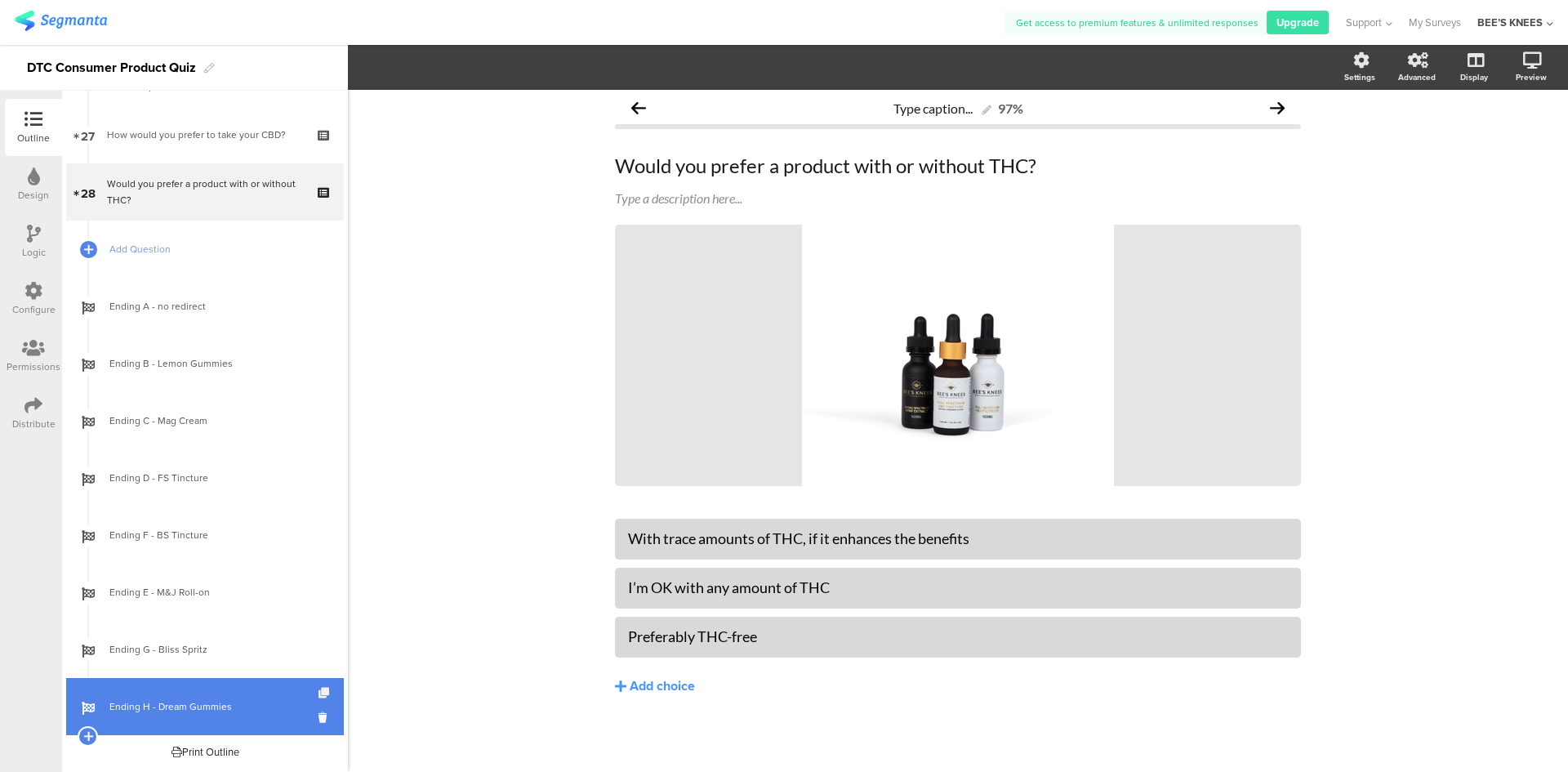
click at [319, 690] on icon at bounding box center [325, 693] width 14 height 11
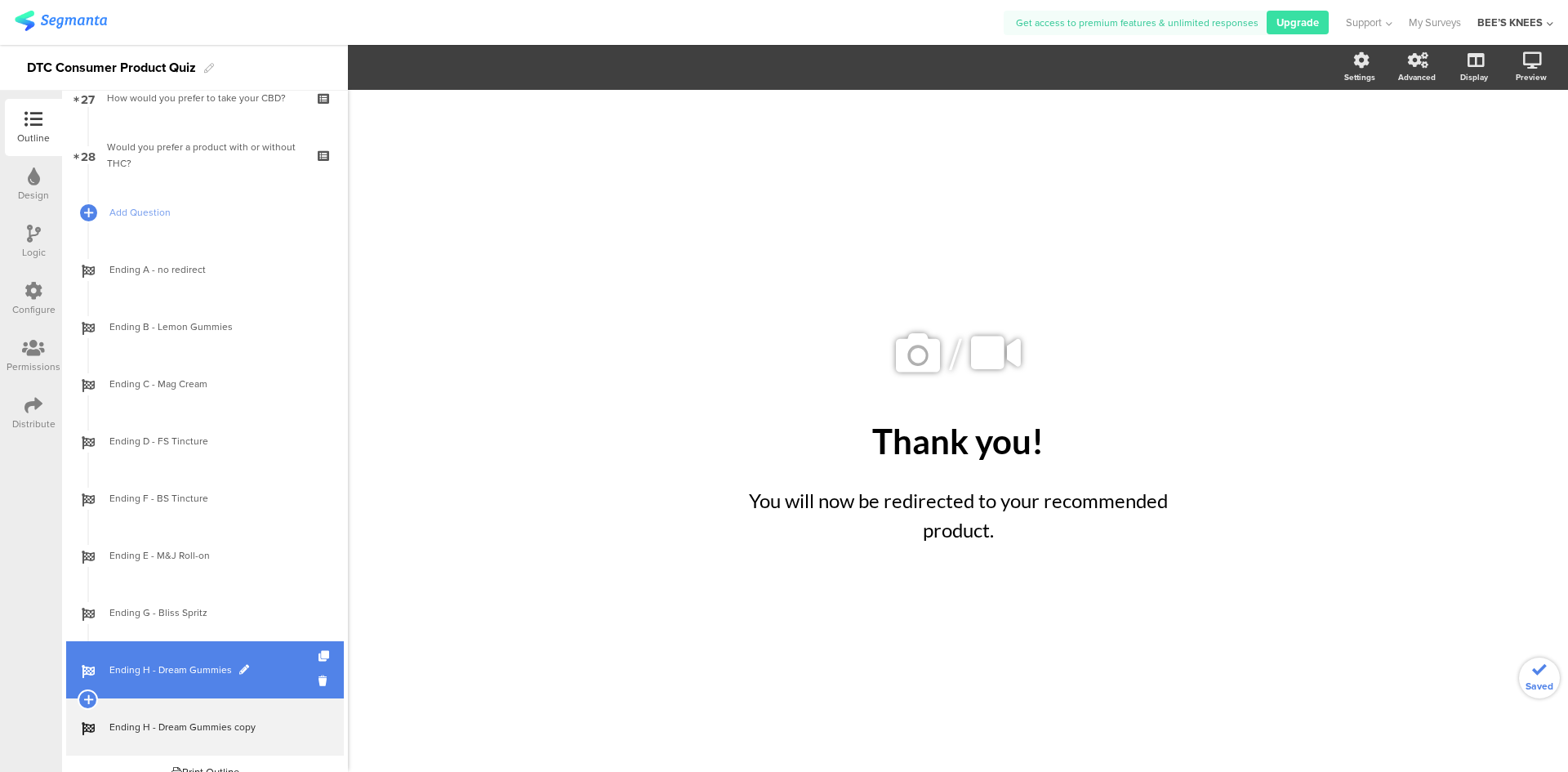
scroll to position [1594, 0]
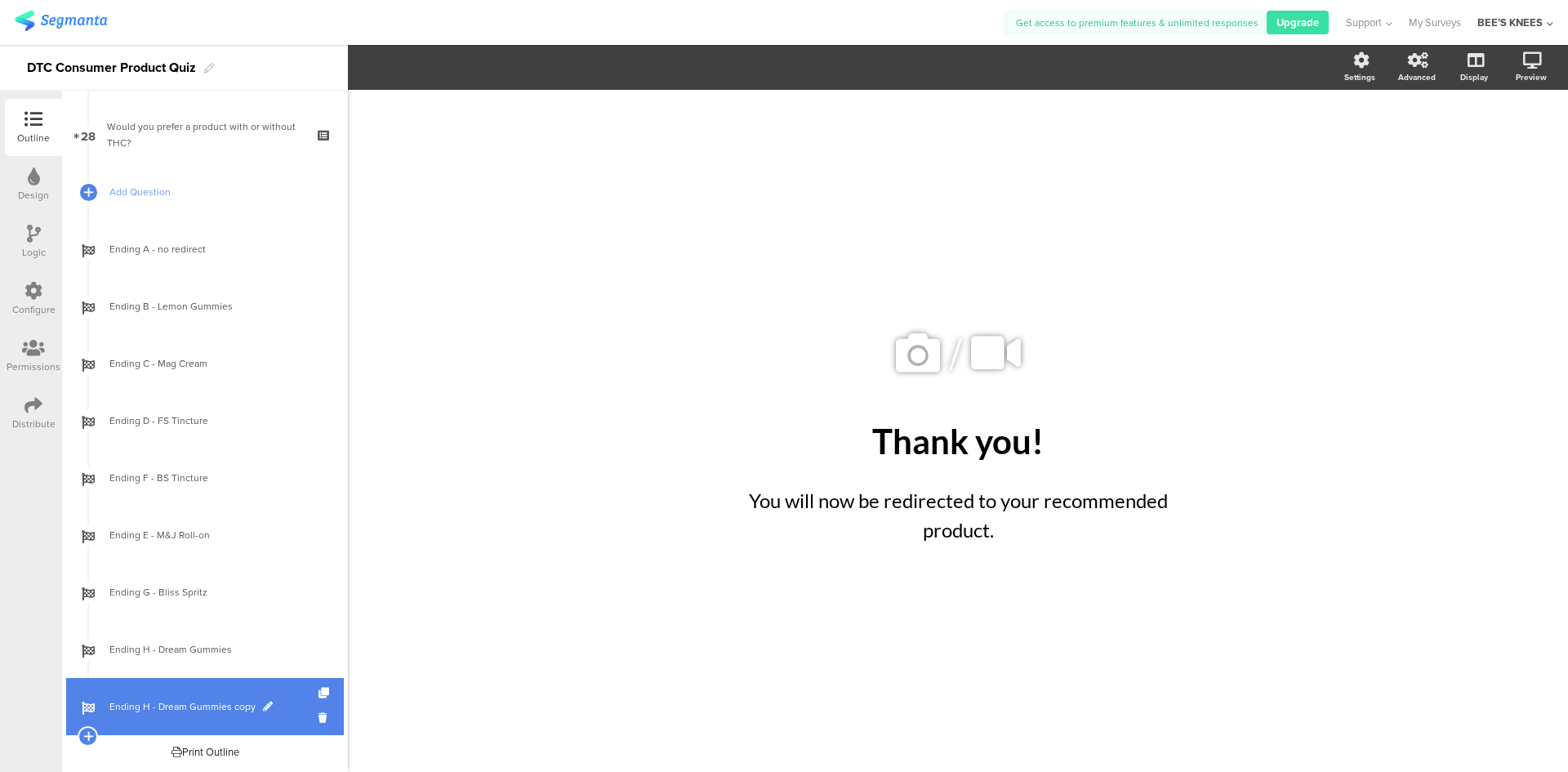
click at [264, 703] on span at bounding box center [267, 706] width 10 height 10
click at [214, 705] on input "Ending H - Dream Gummies copy" at bounding box center [170, 706] width 121 height 15
type input "Ending I - Dream Tincture"
click at [529, 673] on div "/ Thank you! Thank you! You will now be redirected to your recommended product.…" at bounding box center [957, 431] width 1220 height 682
click at [259, 713] on span "Ending I - Dream Tincture" at bounding box center [214, 706] width 209 height 16
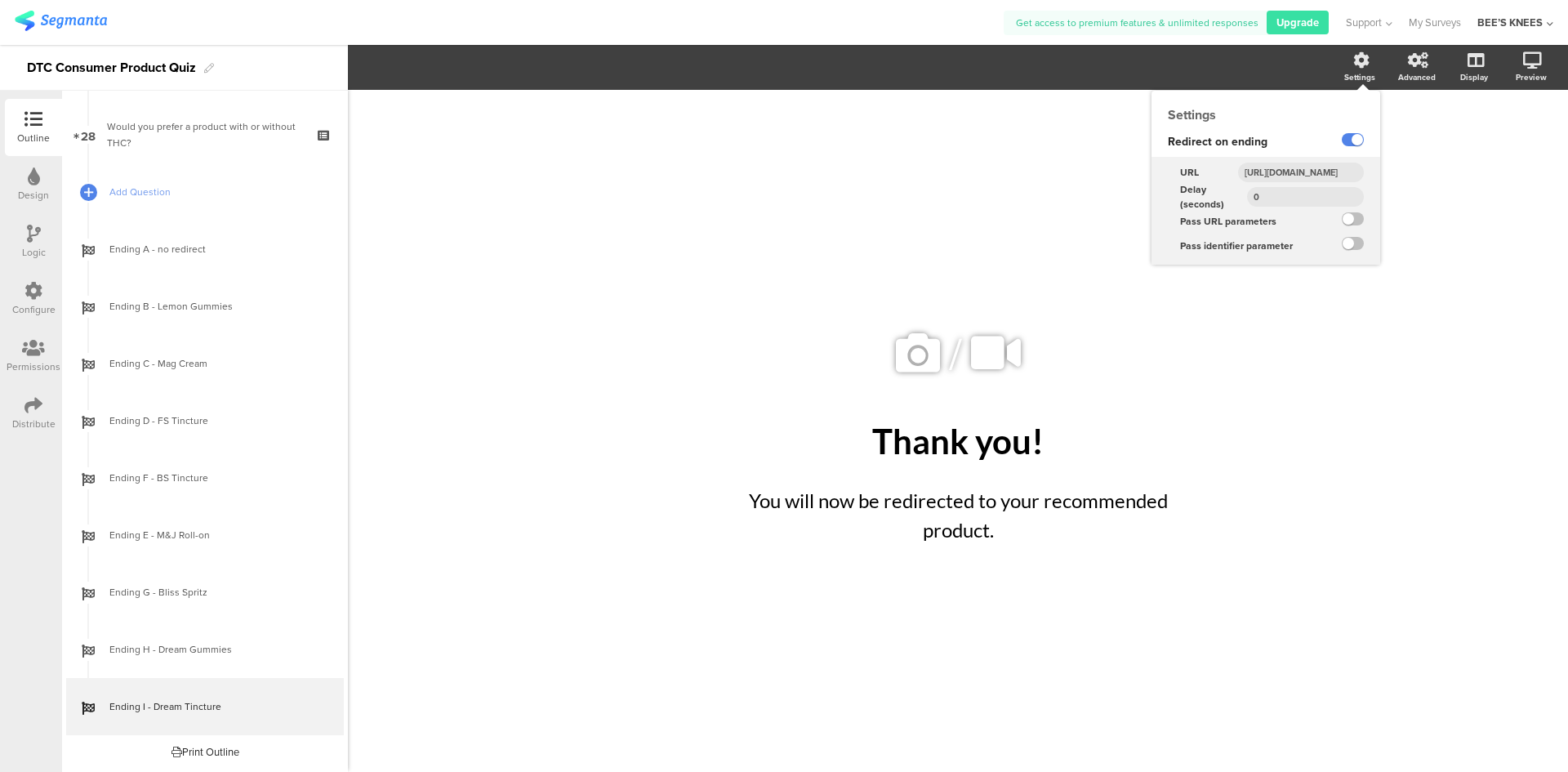
click at [1316, 164] on input "[URL][DOMAIN_NAME]" at bounding box center [1300, 172] width 125 height 20
paste input "broad-spectrum-cbd-sweet-dreams-tincture-1500-mg-3"
type input "[URL][DOMAIN_NAME]"
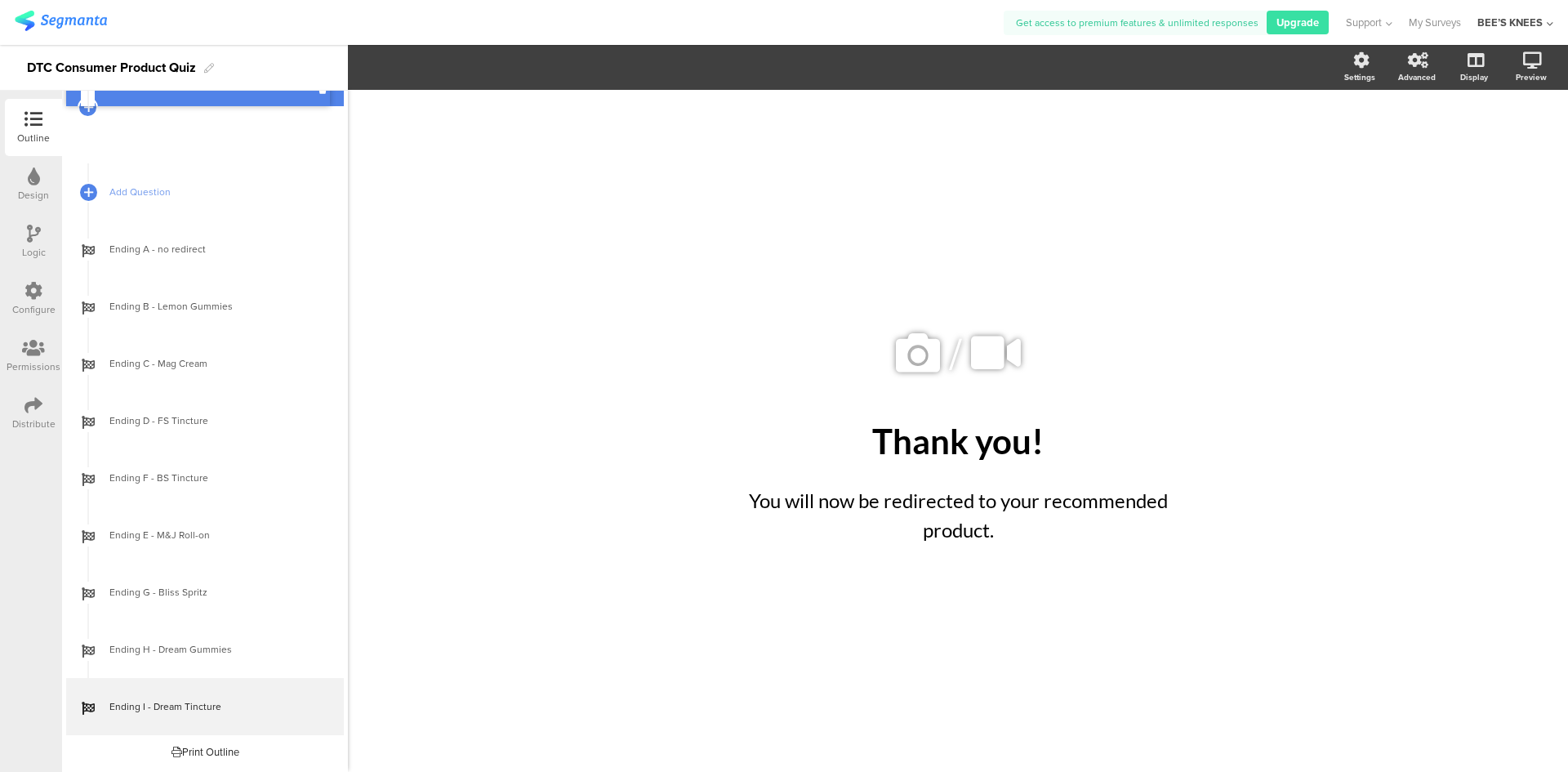
scroll to position [1536, 0]
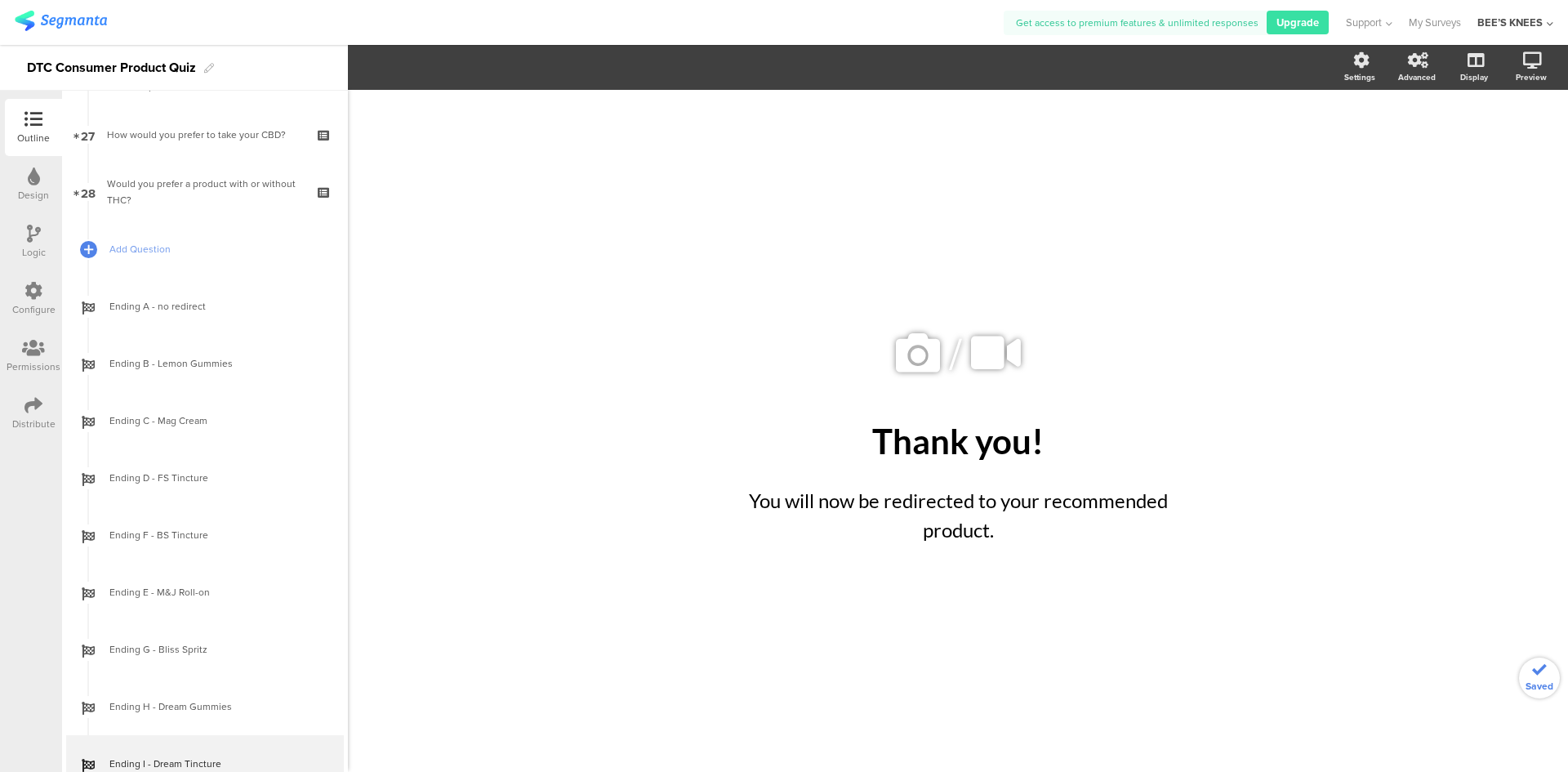
click at [31, 230] on icon at bounding box center [33, 234] width 14 height 18
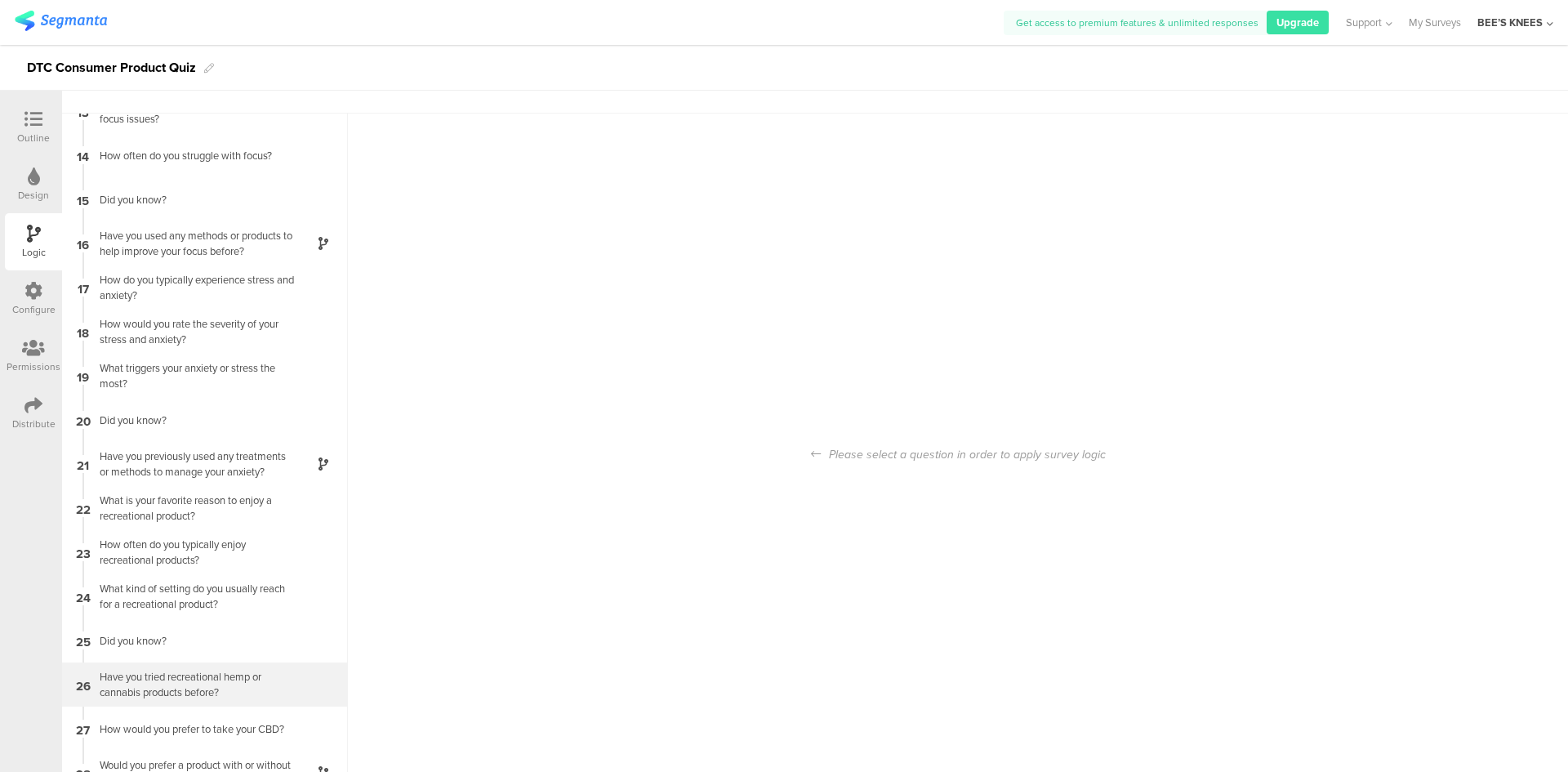
scroll to position [65, 0]
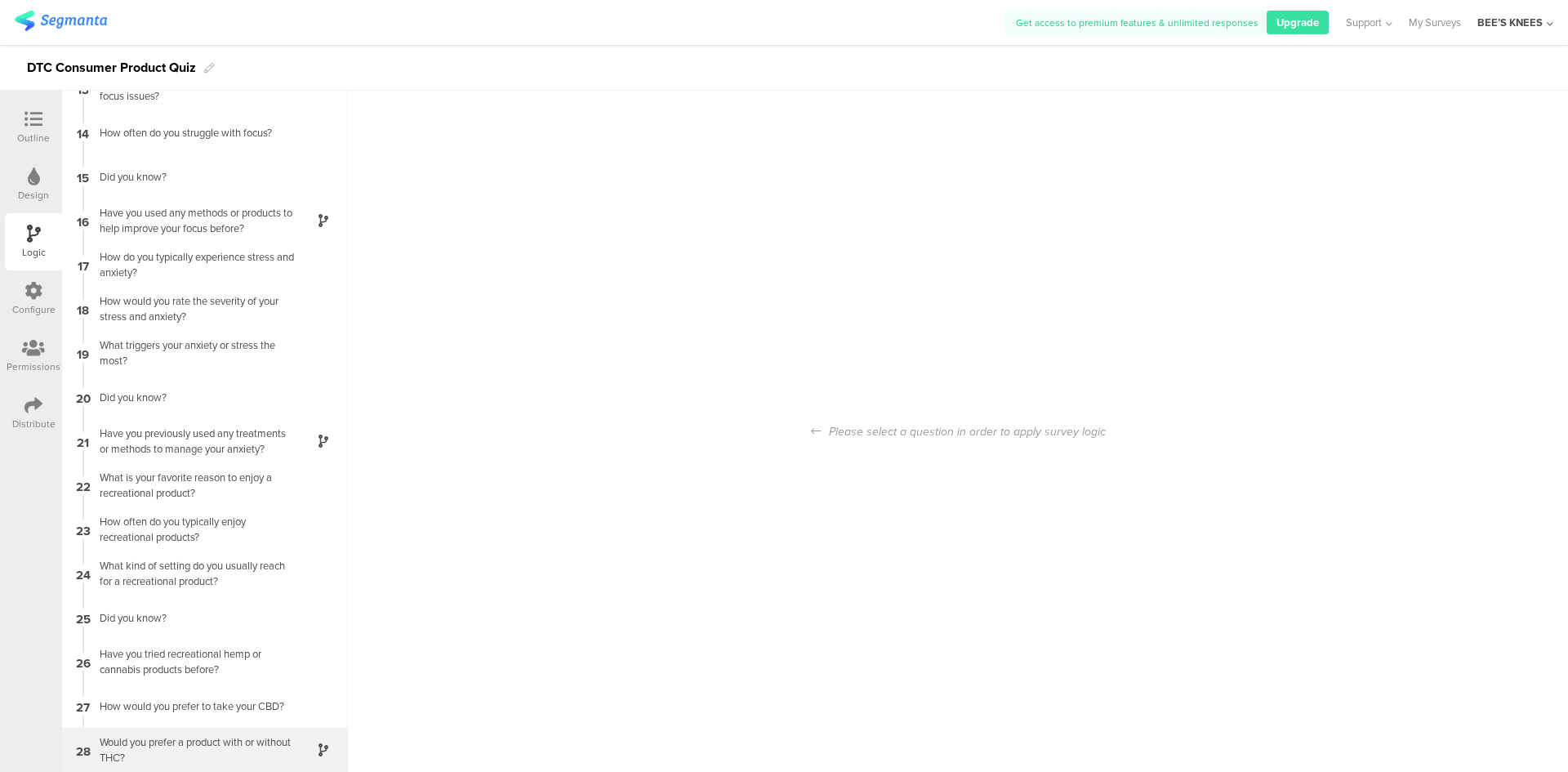
click at [186, 742] on div "Would you prefer a product with or without THC?" at bounding box center [192, 749] width 204 height 31
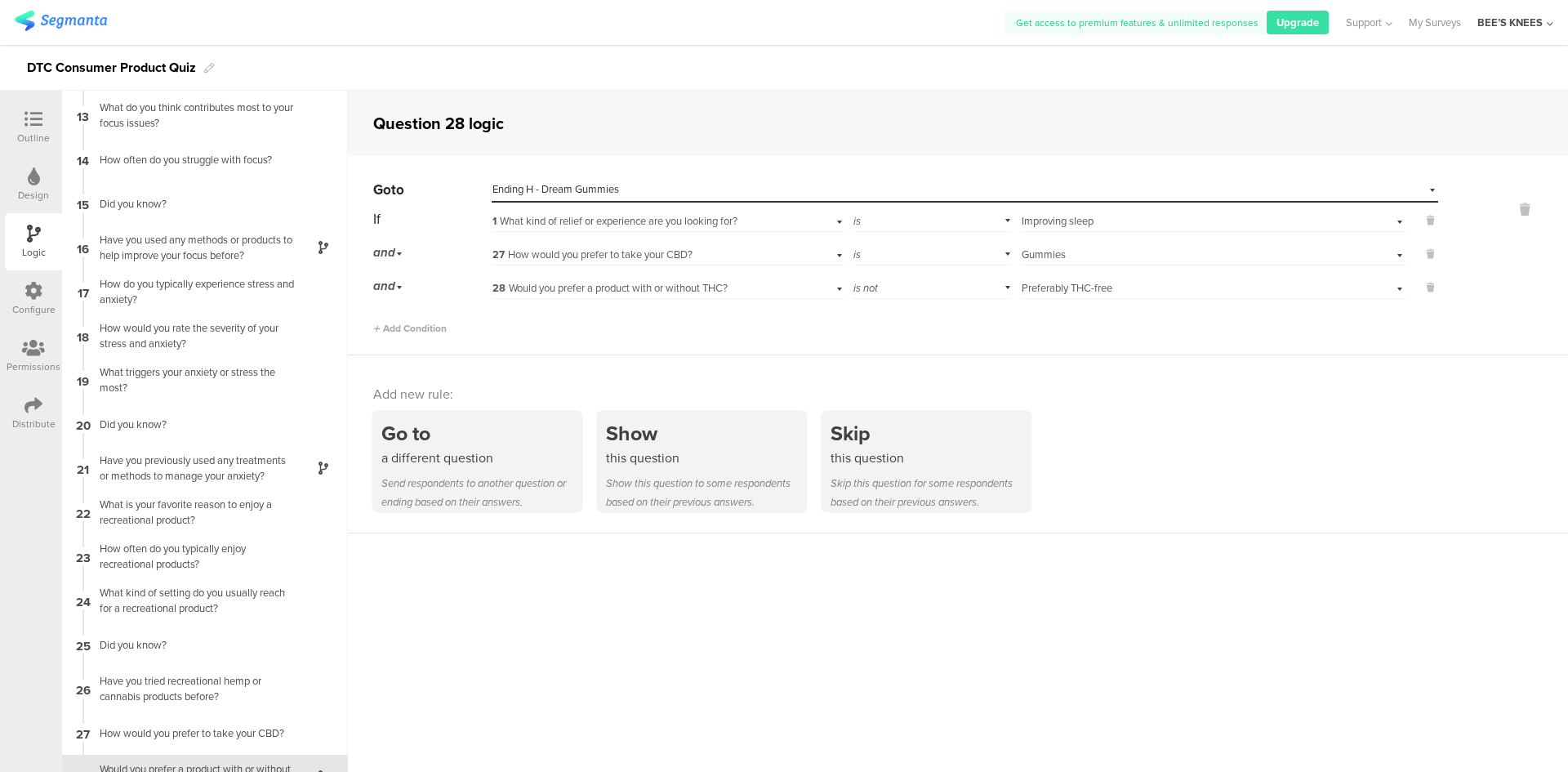
scroll to position [553, 0]
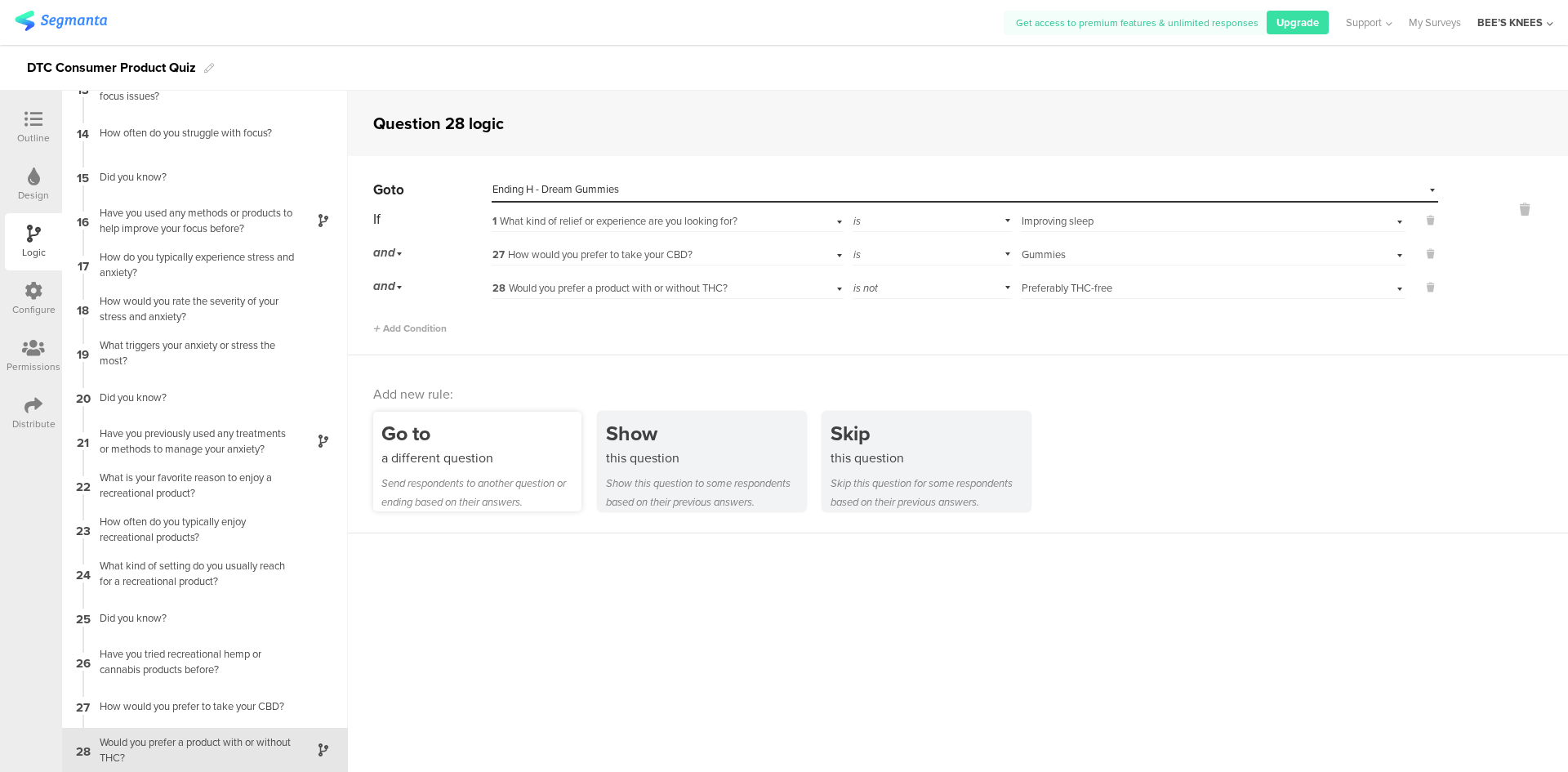
click at [495, 464] on div "a different question" at bounding box center [481, 458] width 200 height 19
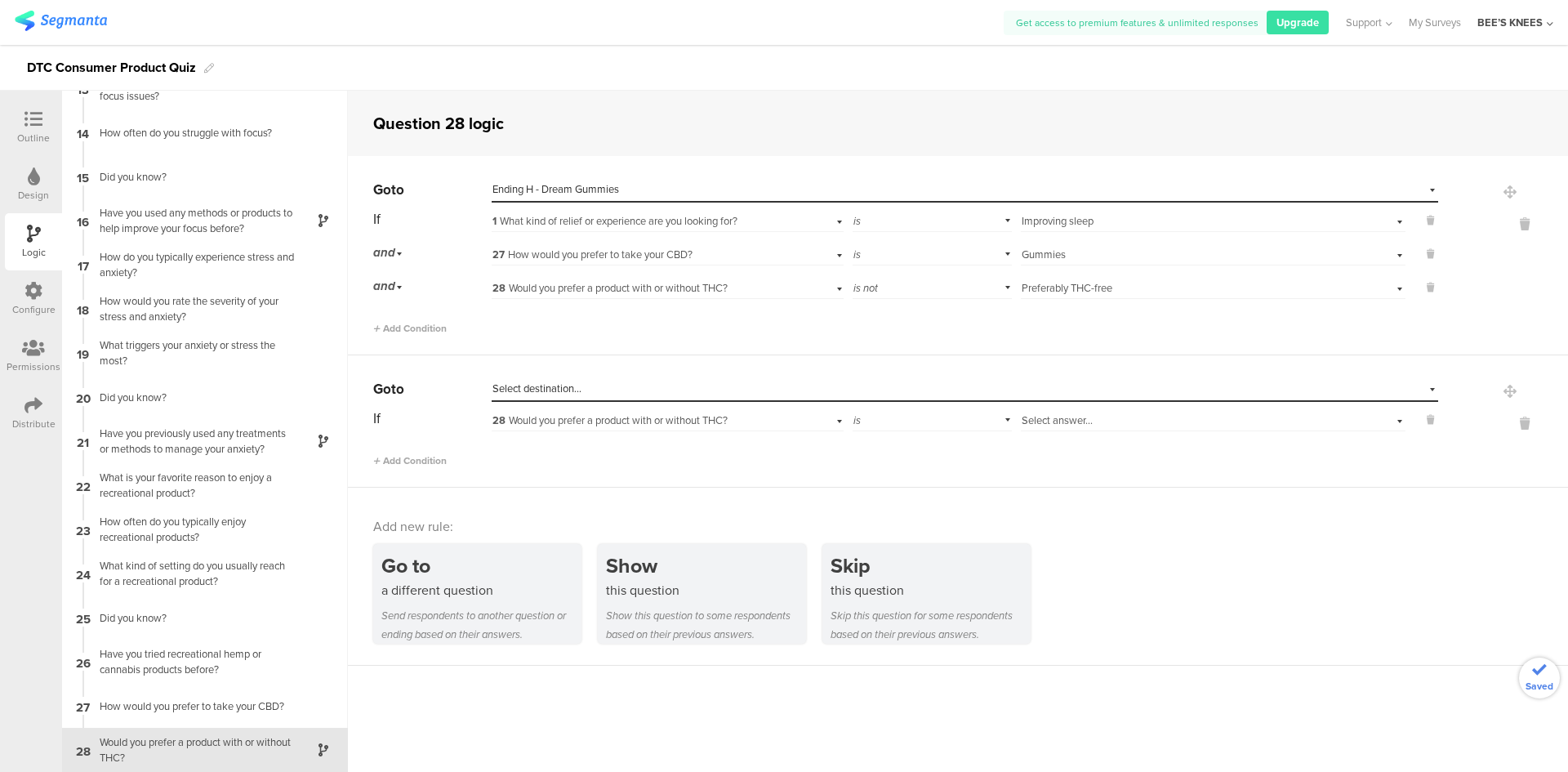
click at [549, 383] on span "Select destination..." at bounding box center [536, 388] width 89 height 15
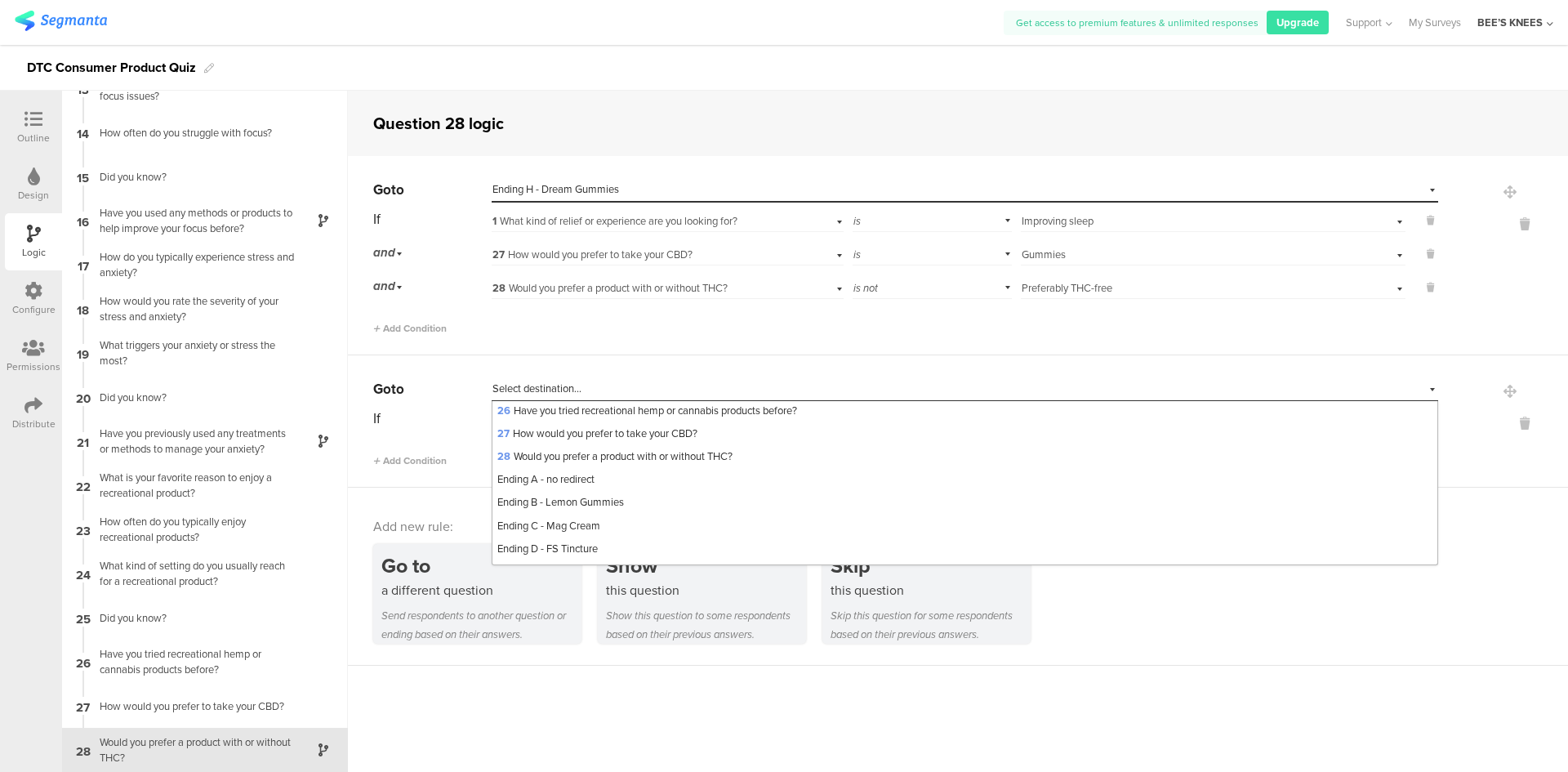
scroll to position [712, 0]
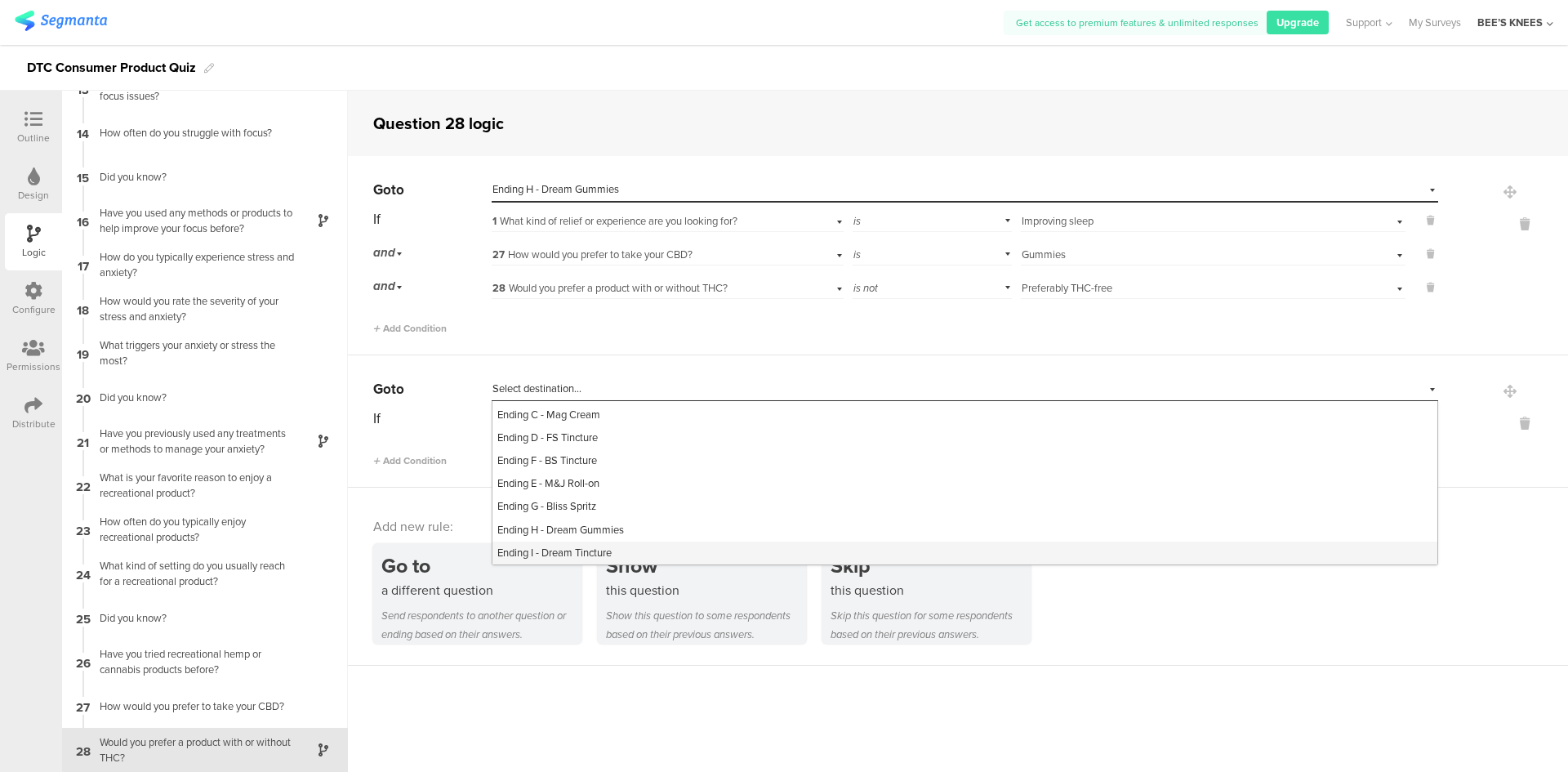
click at [604, 552] on span "Ending I - Dream Tincture" at bounding box center [554, 552] width 115 height 15
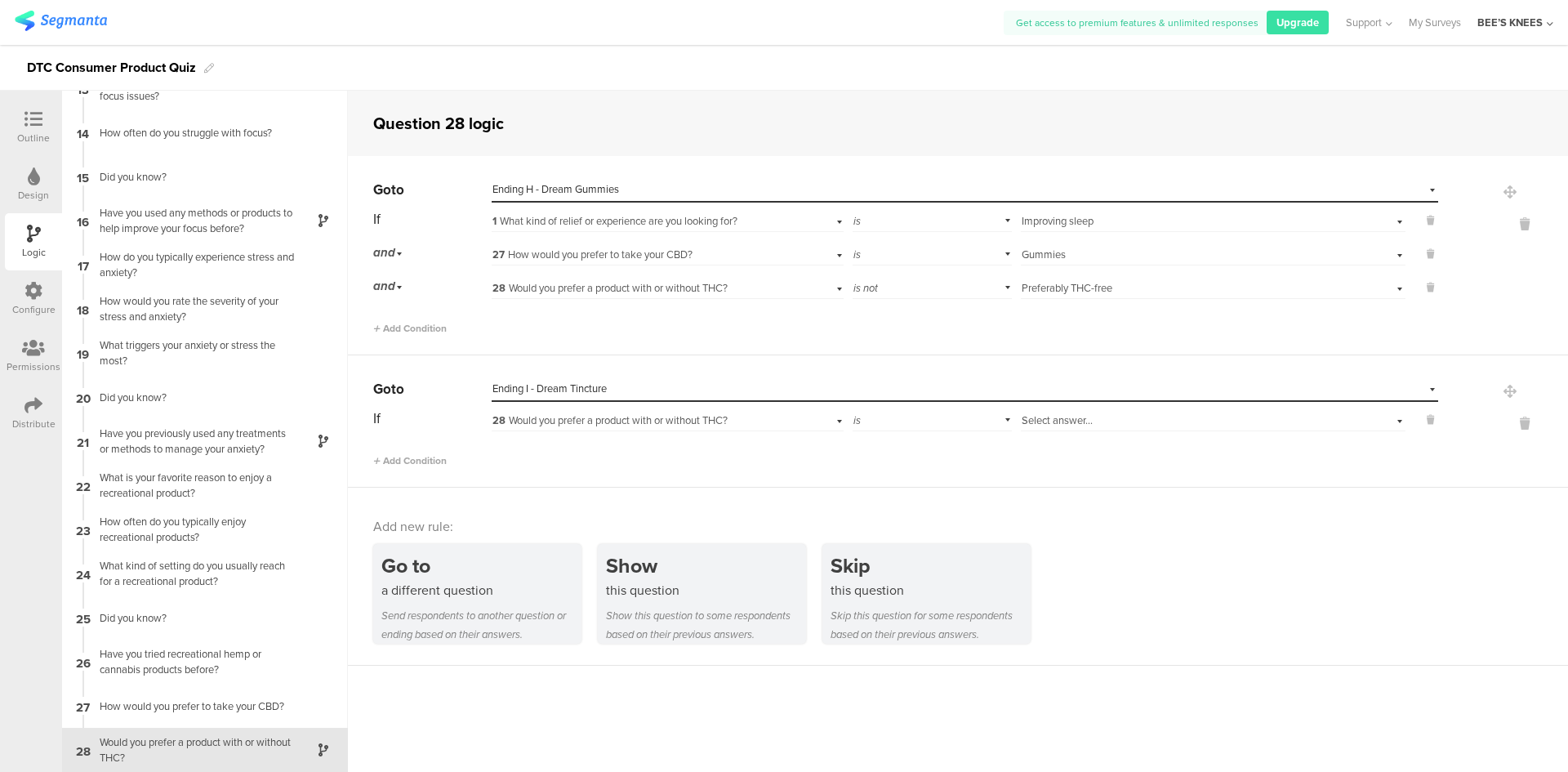
click at [578, 412] on div "28 Would you prefer a product with or without THC?" at bounding box center [667, 419] width 351 height 25
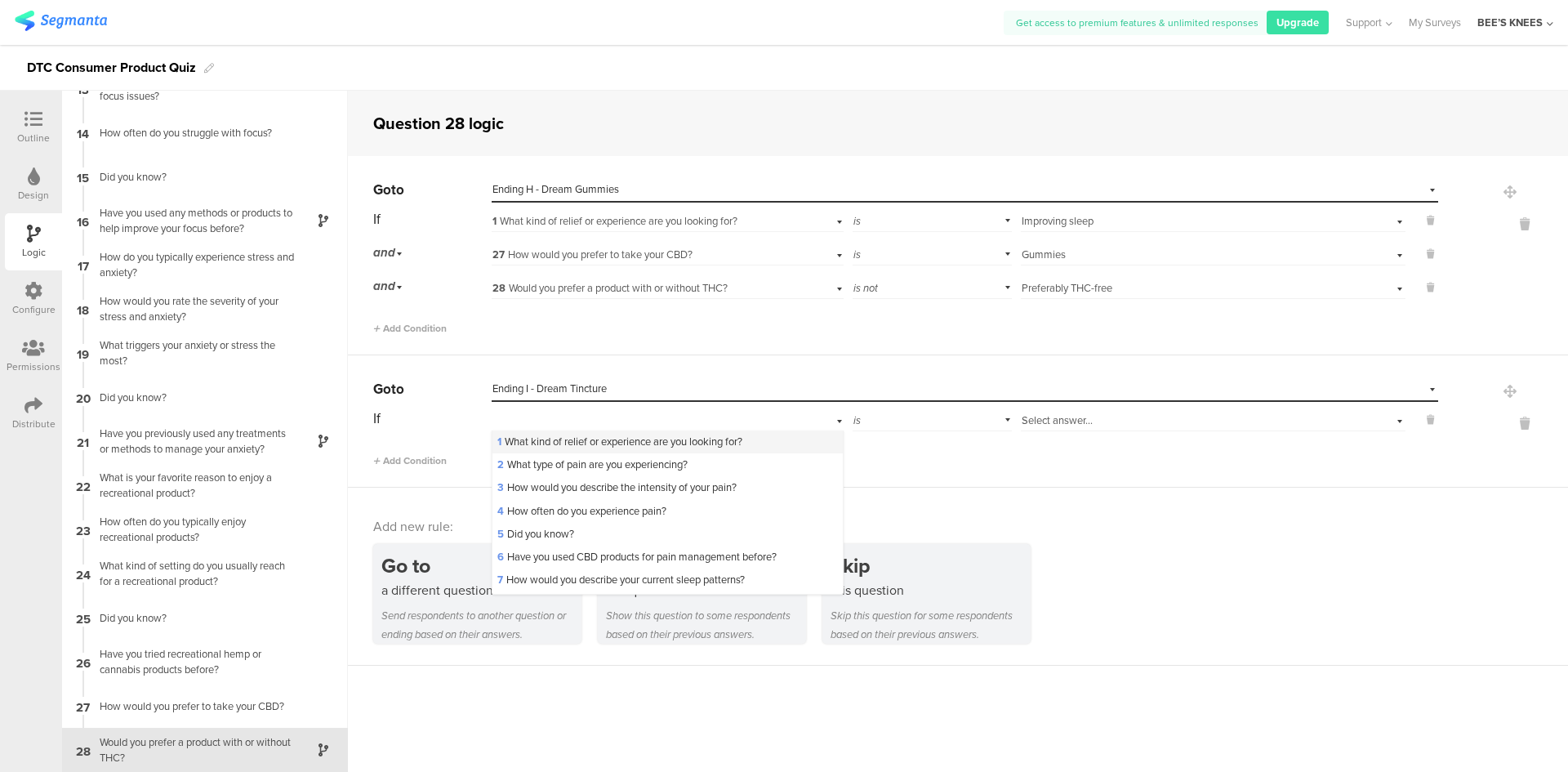
click at [583, 433] on div "1 What kind of relief or experience are you looking for?" at bounding box center [666, 442] width 349 height 23
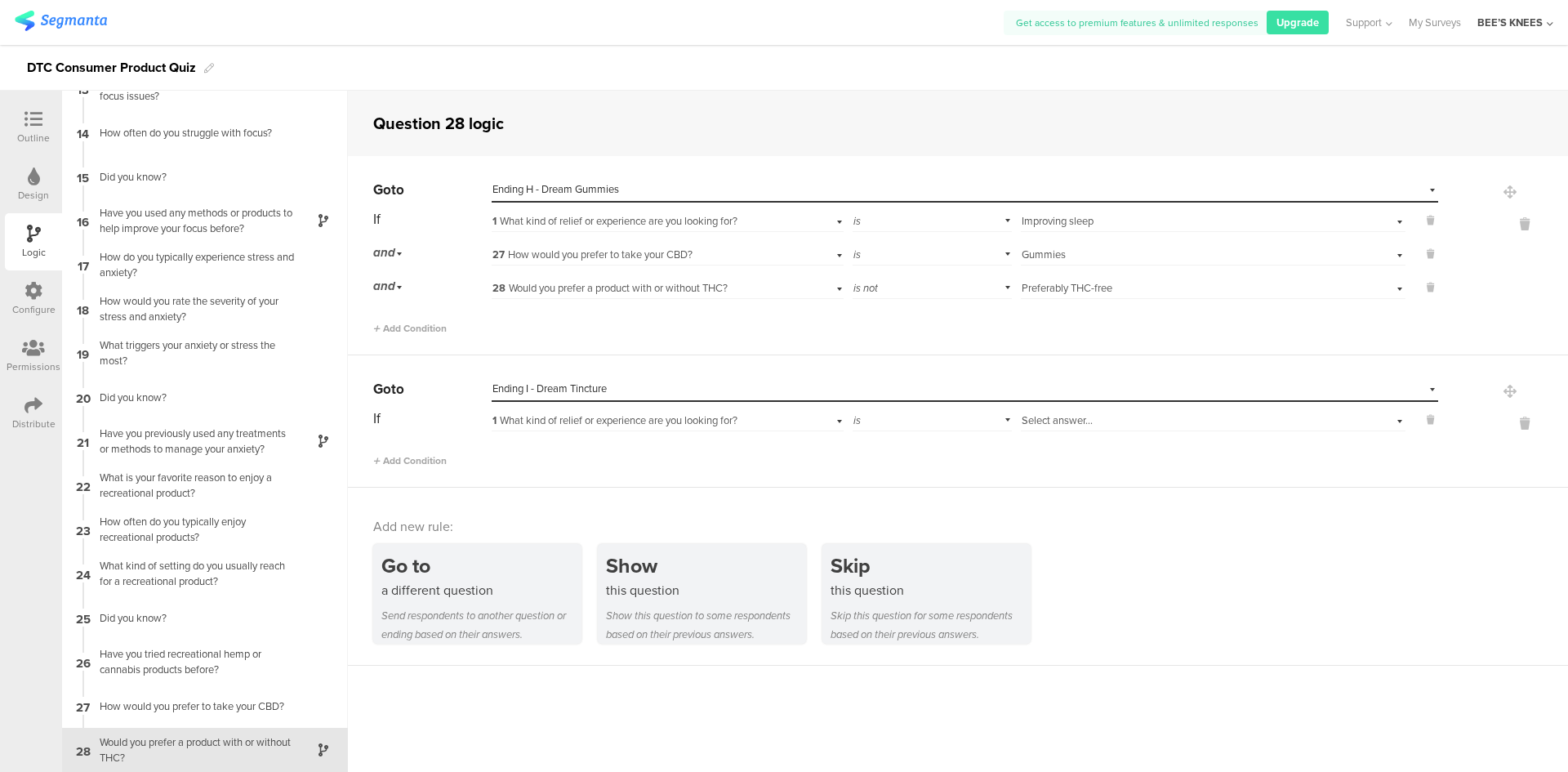
click at [1125, 414] on div "Select answer..." at bounding box center [1184, 421] width 326 height 14
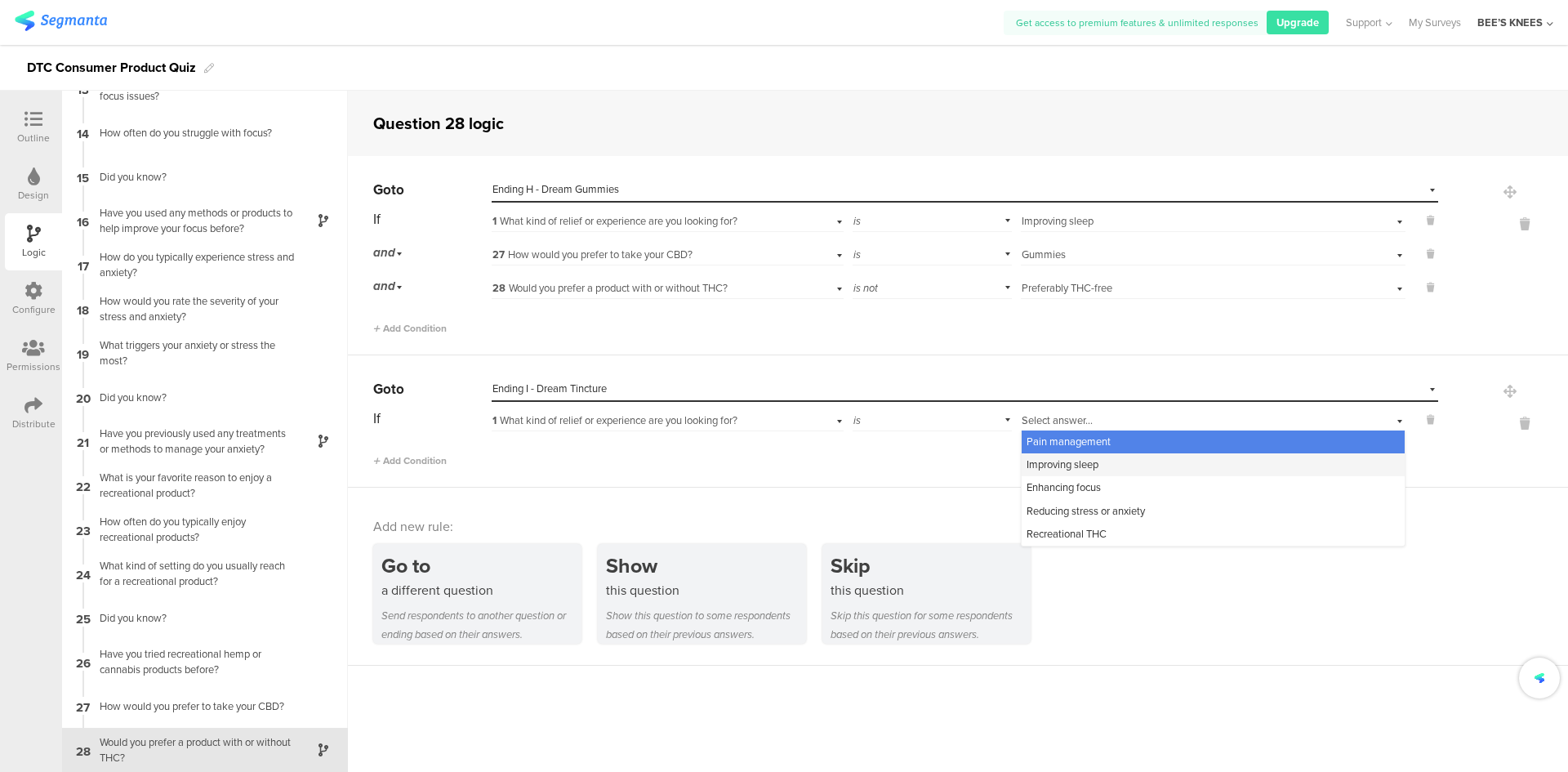
click at [1119, 460] on div "Improving sleep" at bounding box center [1213, 464] width 383 height 23
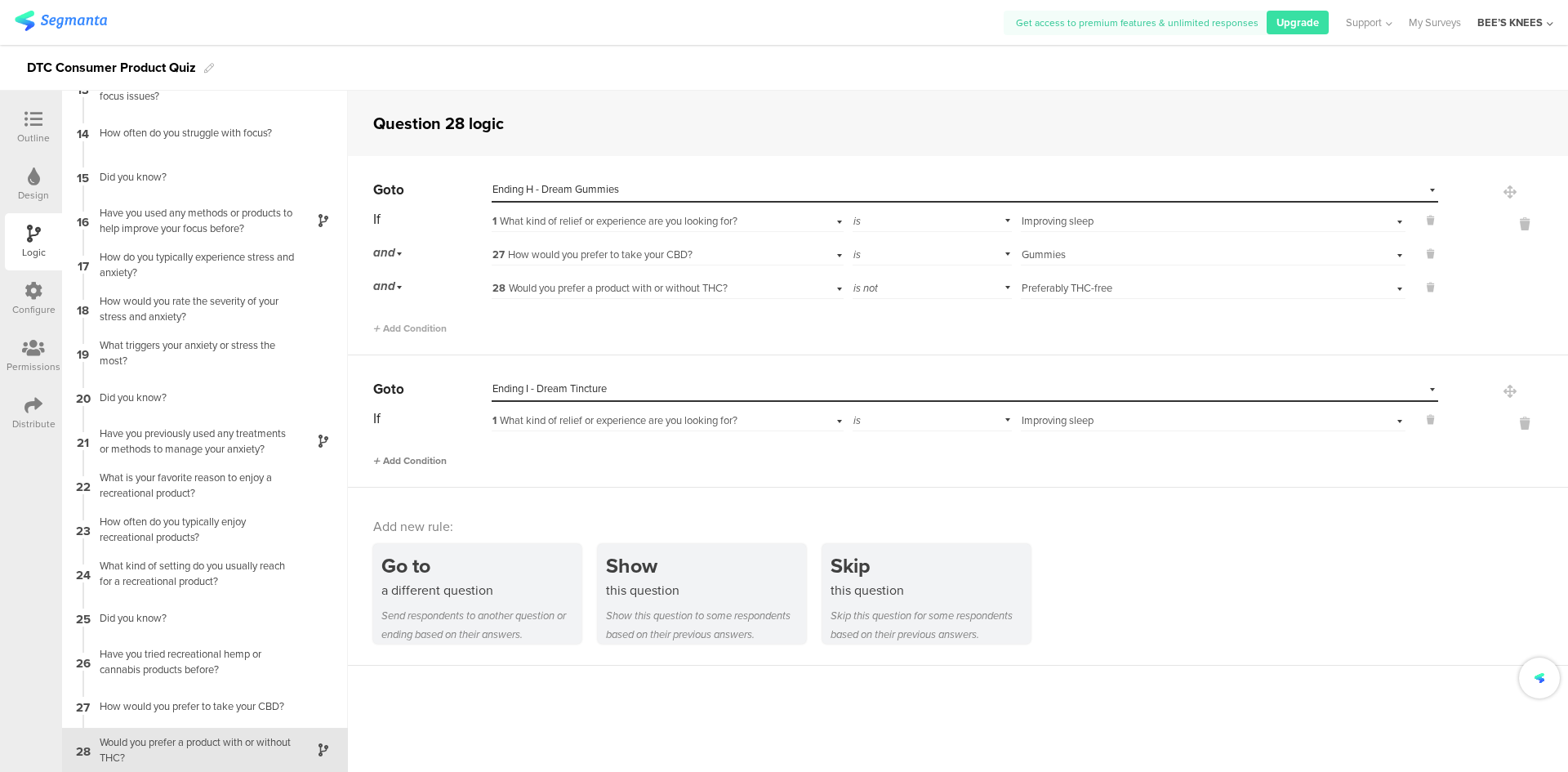
click at [432, 456] on span "Add Condition" at bounding box center [409, 460] width 73 height 14
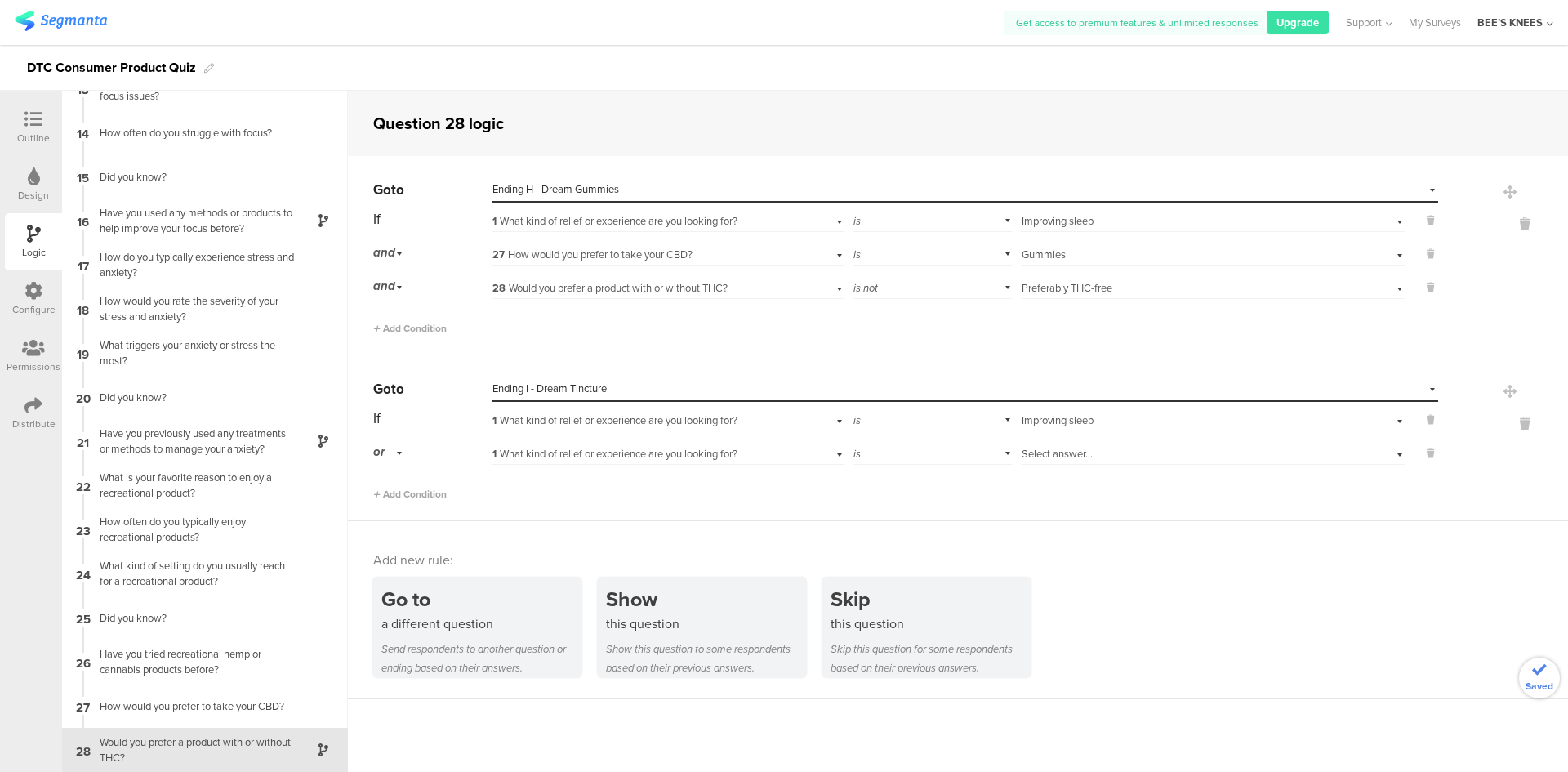
click at [392, 450] on div "or" at bounding box center [390, 452] width 34 height 25
click at [403, 492] on div "and" at bounding box center [431, 498] width 116 height 23
click at [625, 455] on span "1 What kind of relief or experience are you looking for?" at bounding box center [614, 453] width 245 height 15
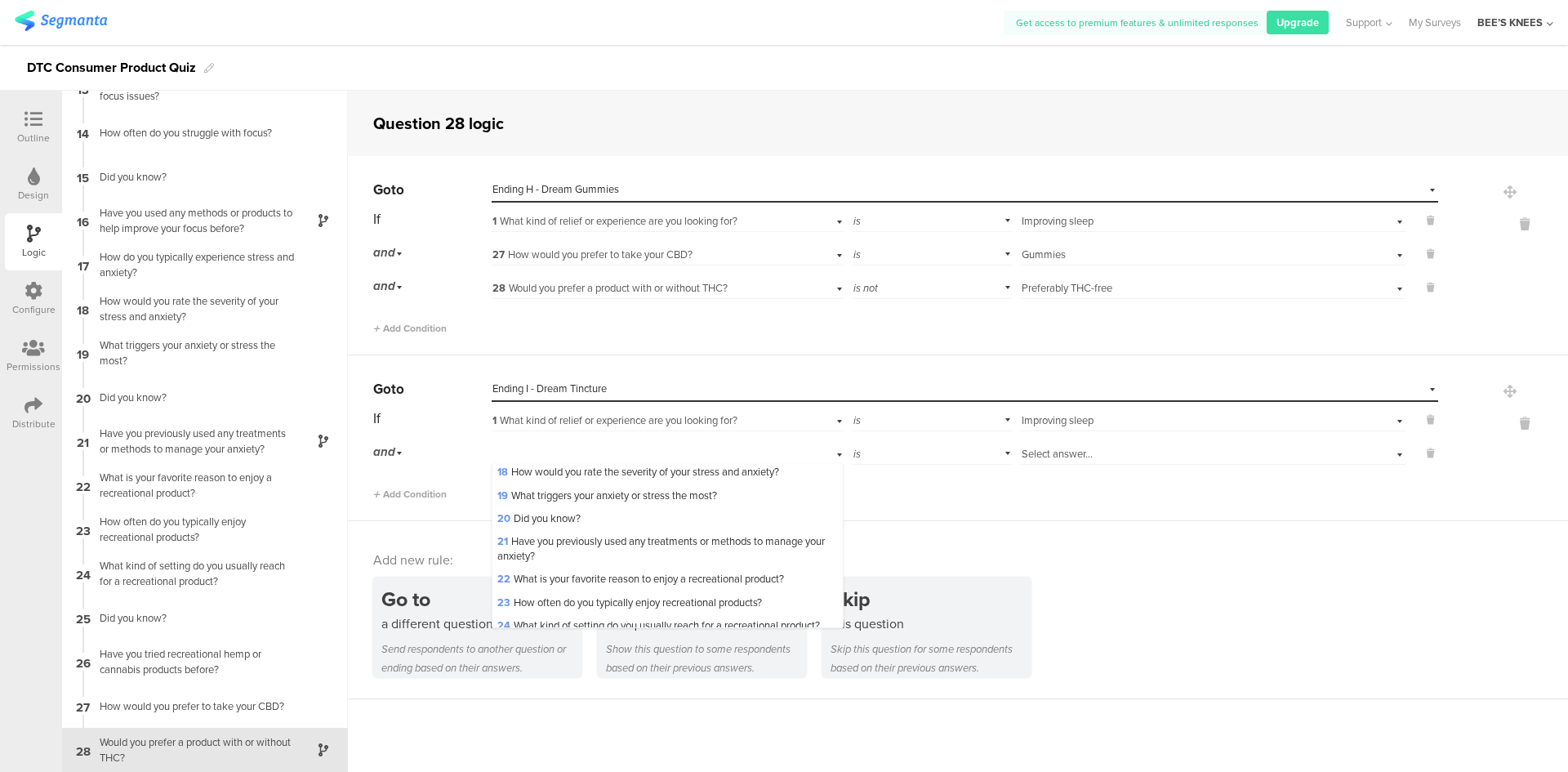
scroll to position [572, 0]
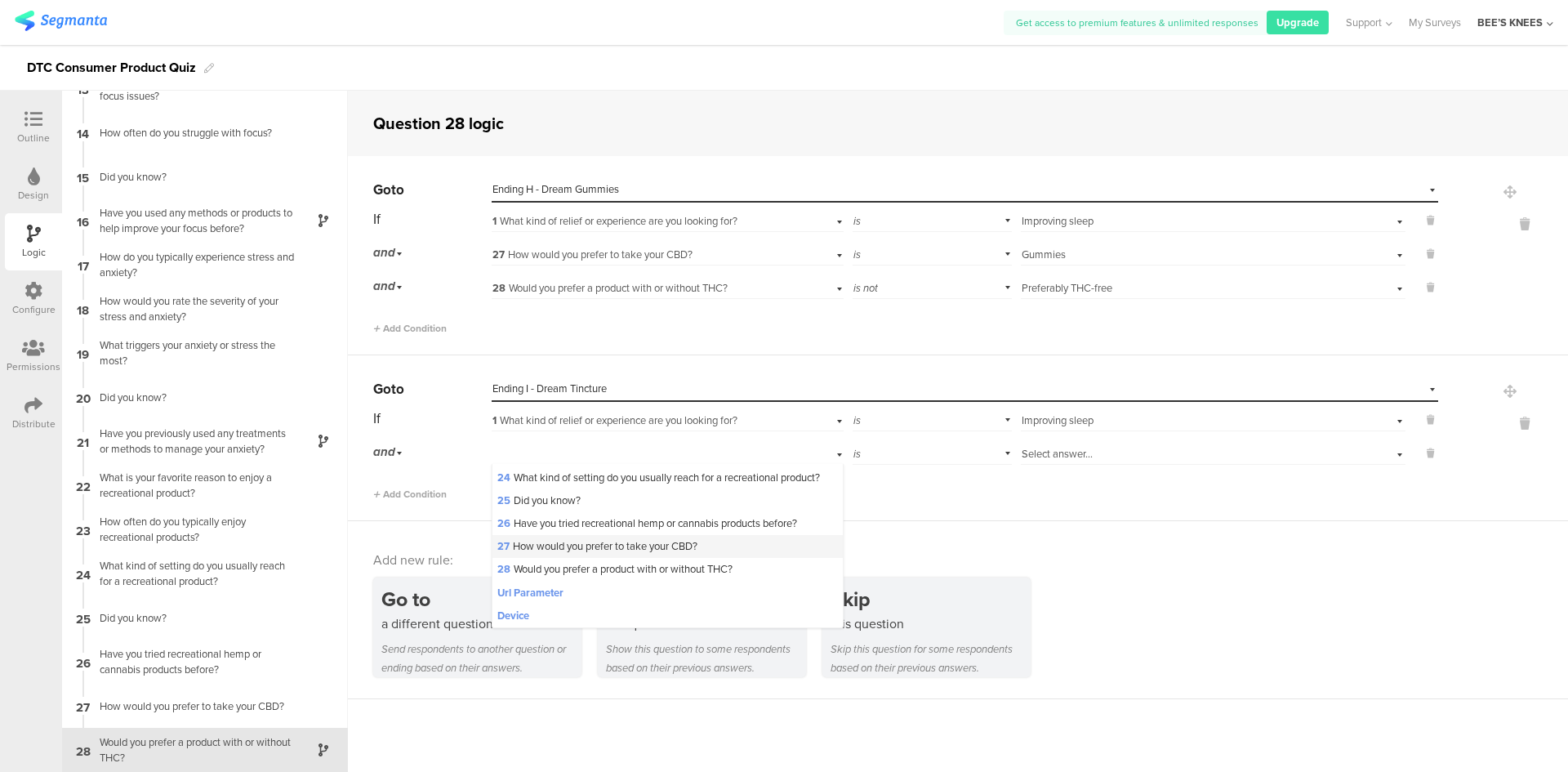
click at [609, 553] on span "27 How would you prefer to take your CBD?" at bounding box center [598, 545] width 200 height 15
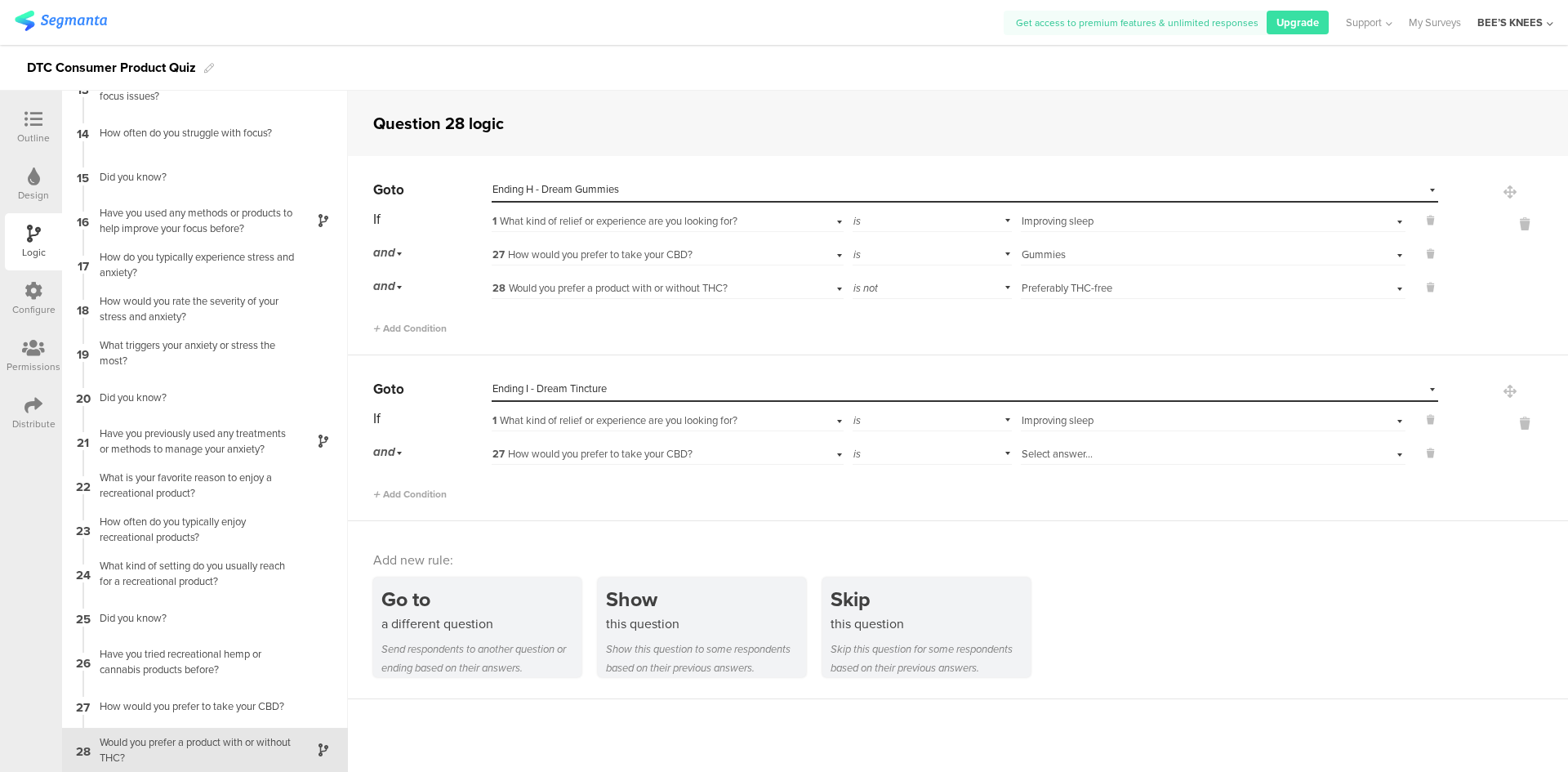
click at [1036, 457] on span "Select answer..." at bounding box center [1057, 453] width 71 height 15
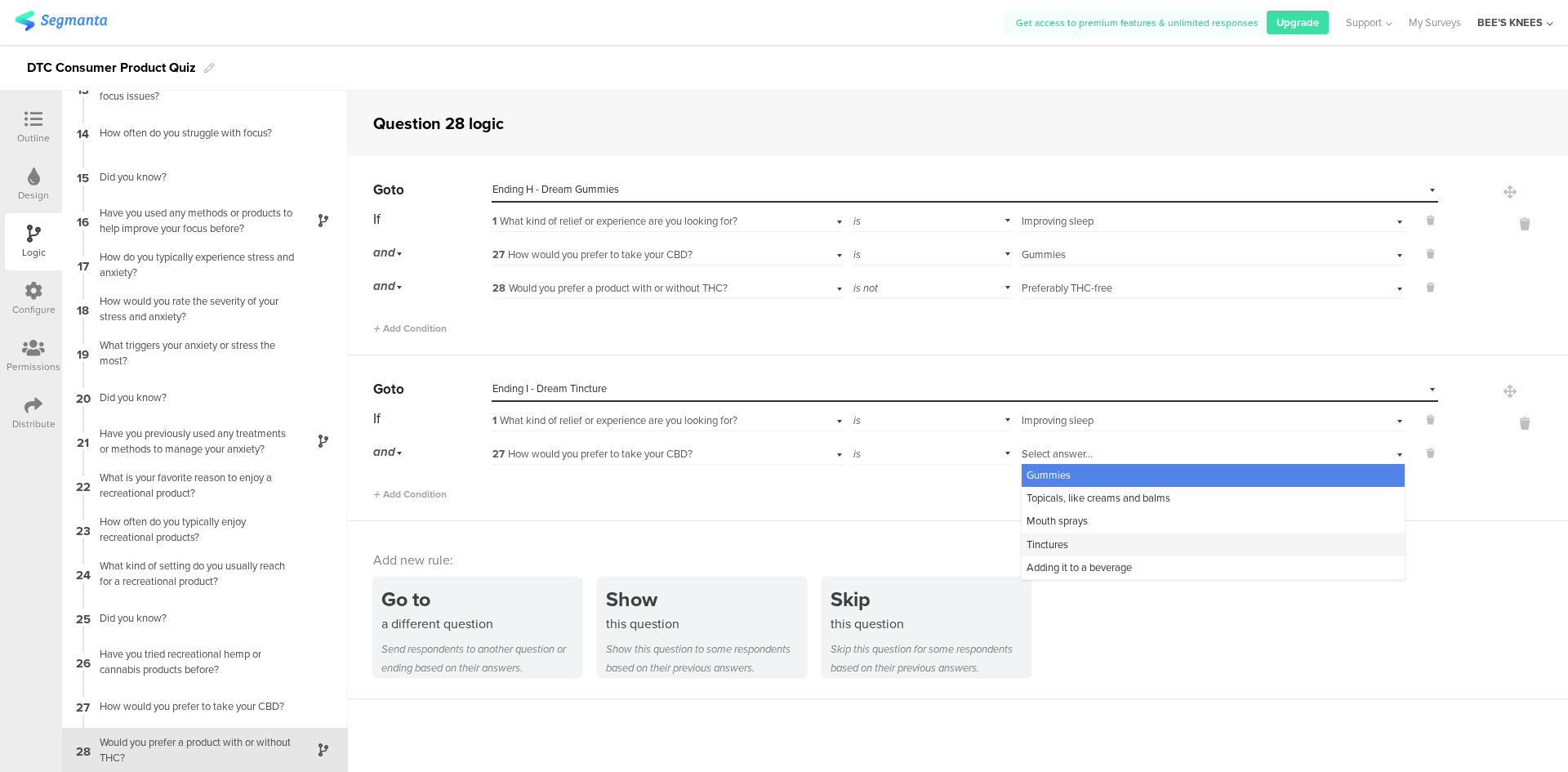
click at [1089, 544] on div "Tinctures" at bounding box center [1213, 544] width 383 height 23
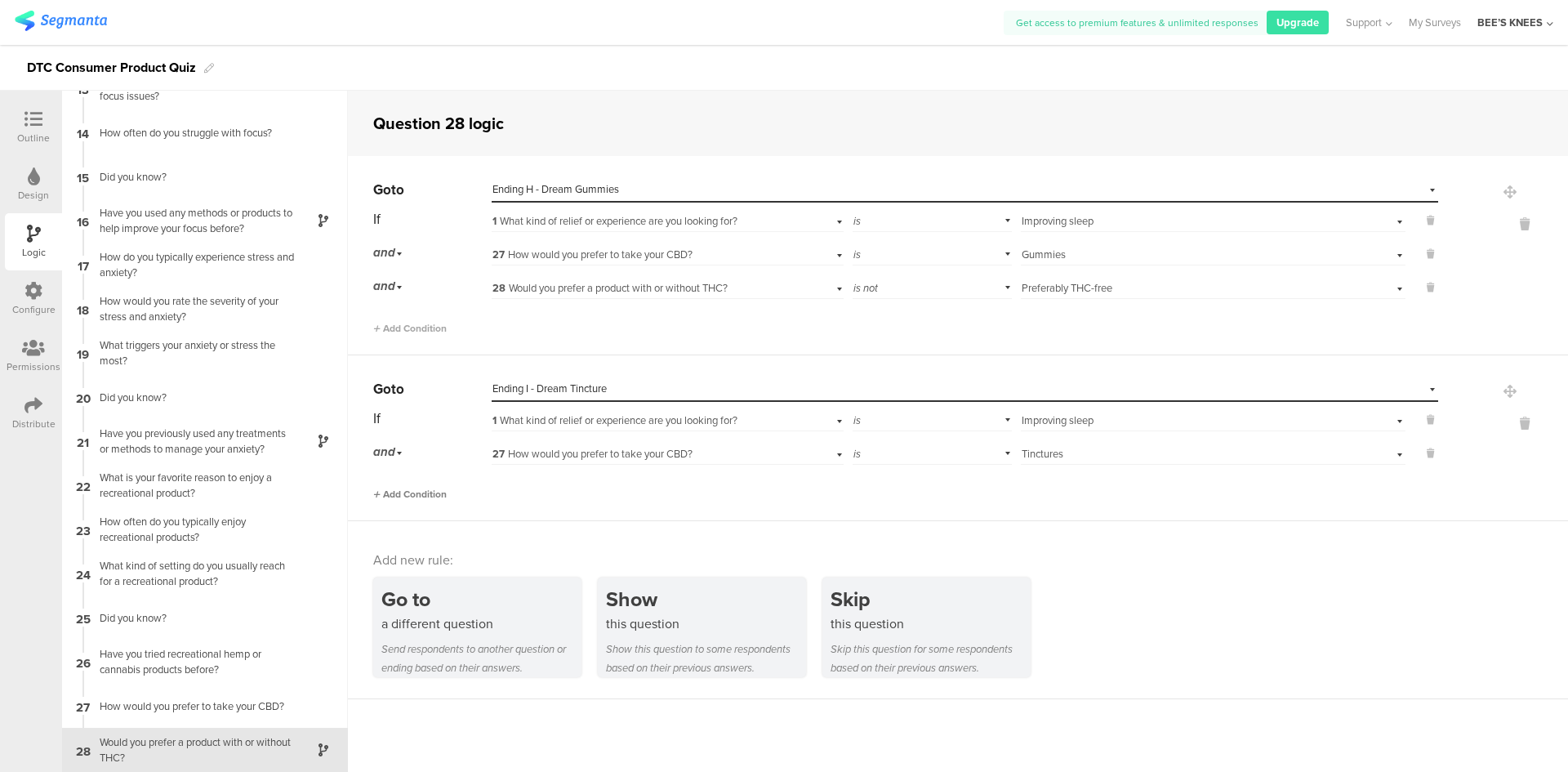
click at [397, 490] on span "Add Condition" at bounding box center [409, 494] width 73 height 14
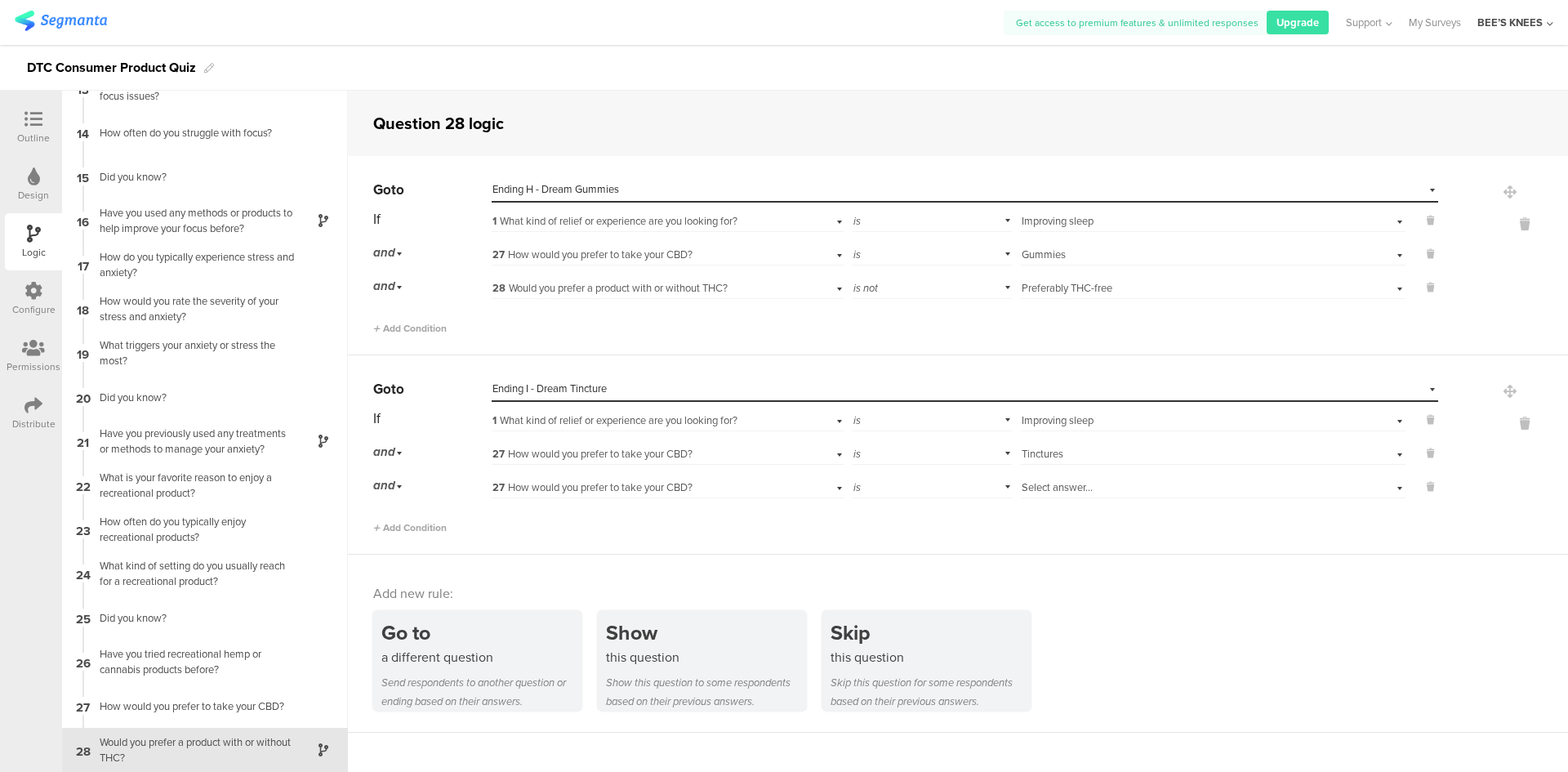
click at [739, 484] on div "27 How would you prefer to take your CBD?" at bounding box center [640, 488] width 296 height 14
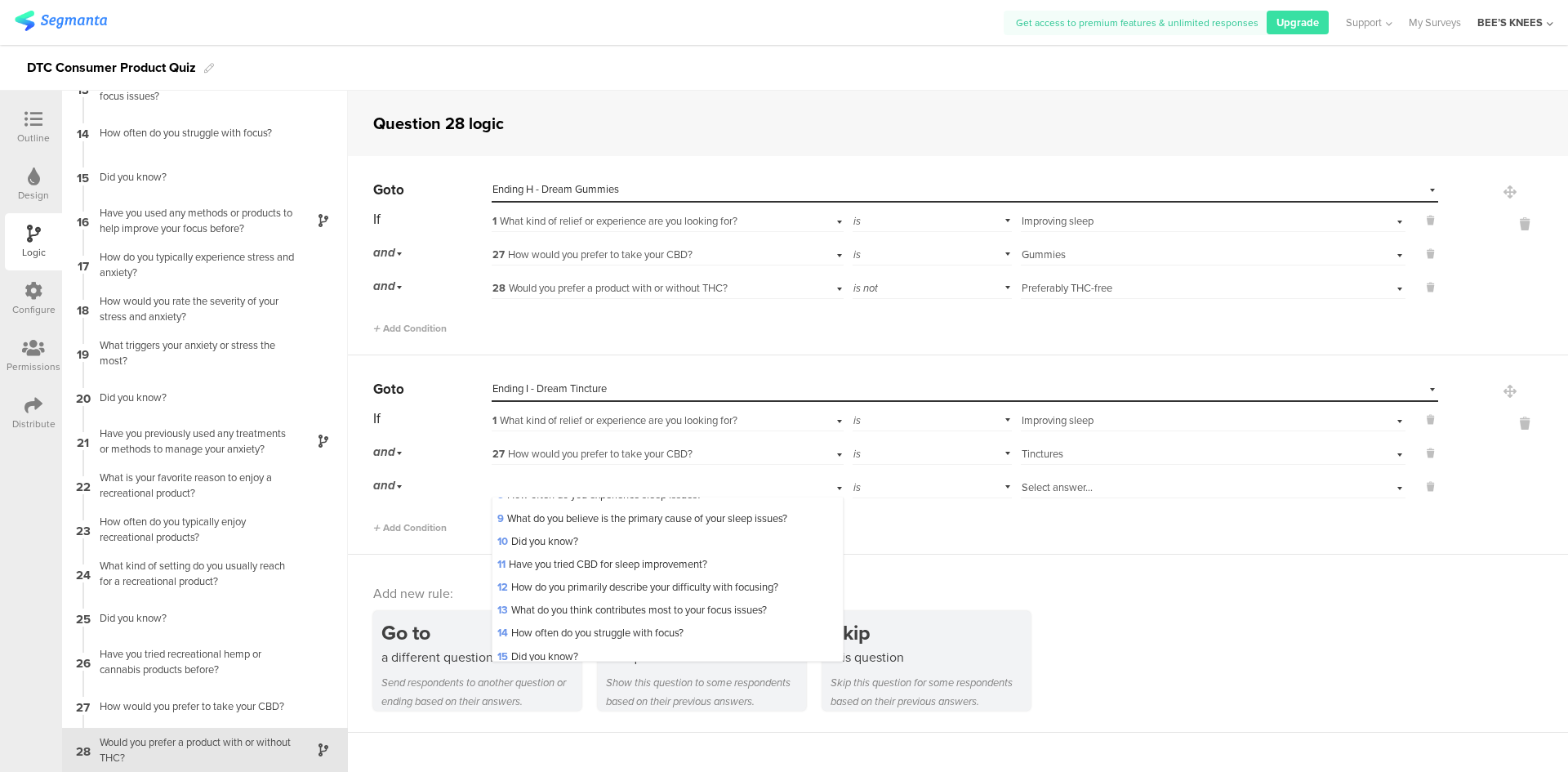
scroll to position [596, 0]
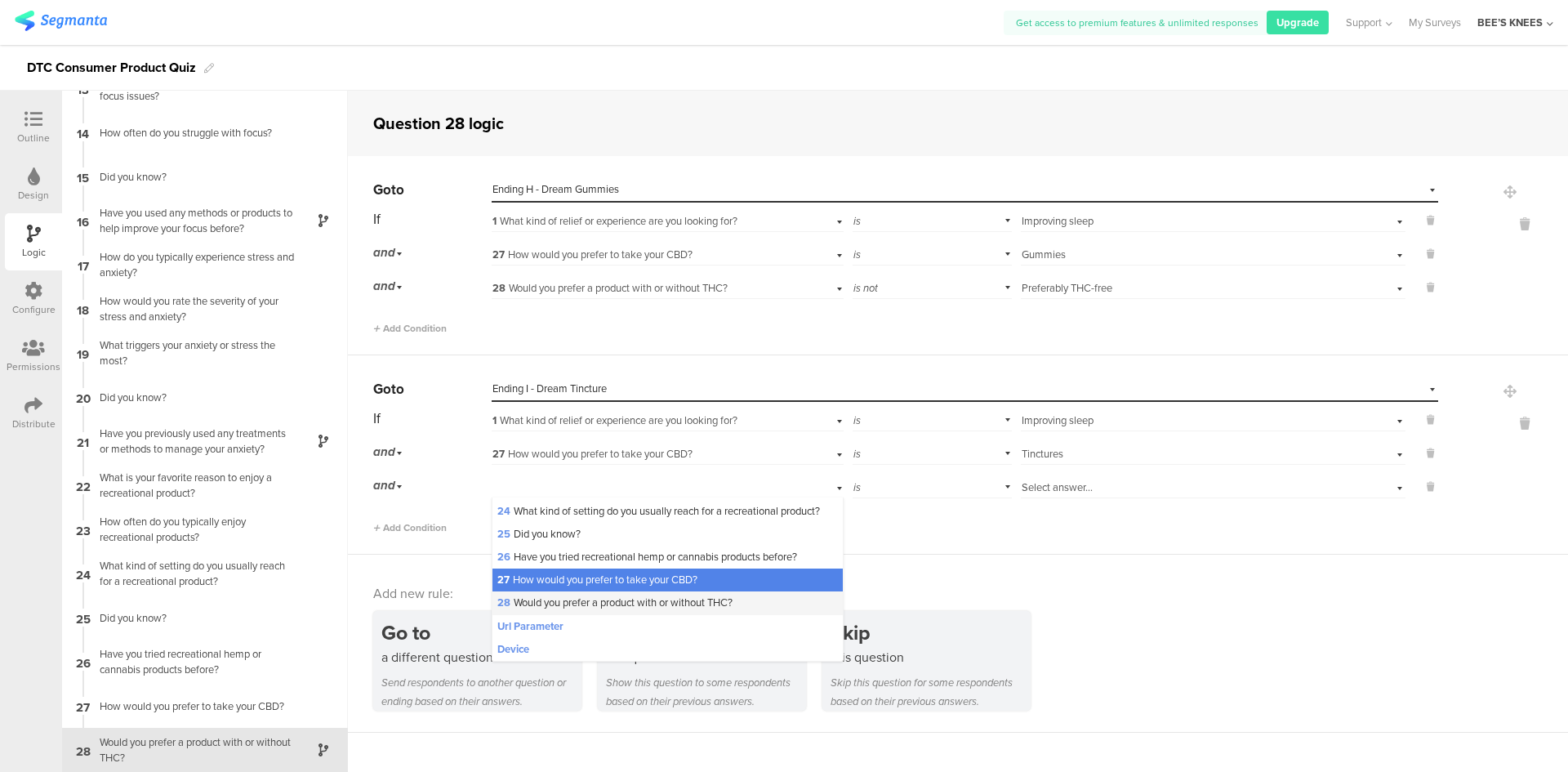
click at [626, 592] on div "28 Would you prefer a product with or without THC?" at bounding box center [666, 602] width 349 height 23
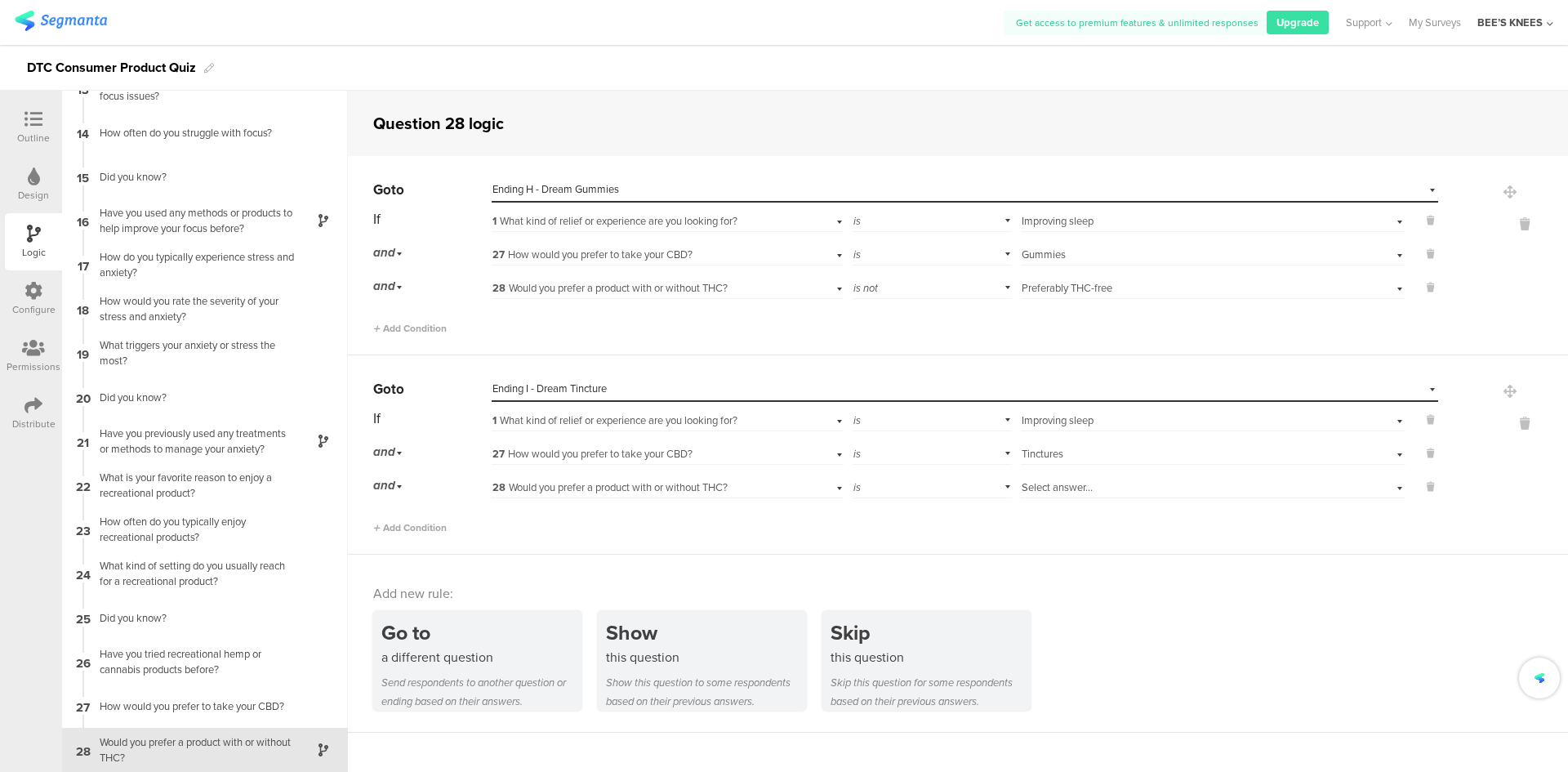
click at [1063, 492] on span "Select answer..." at bounding box center [1057, 487] width 71 height 15
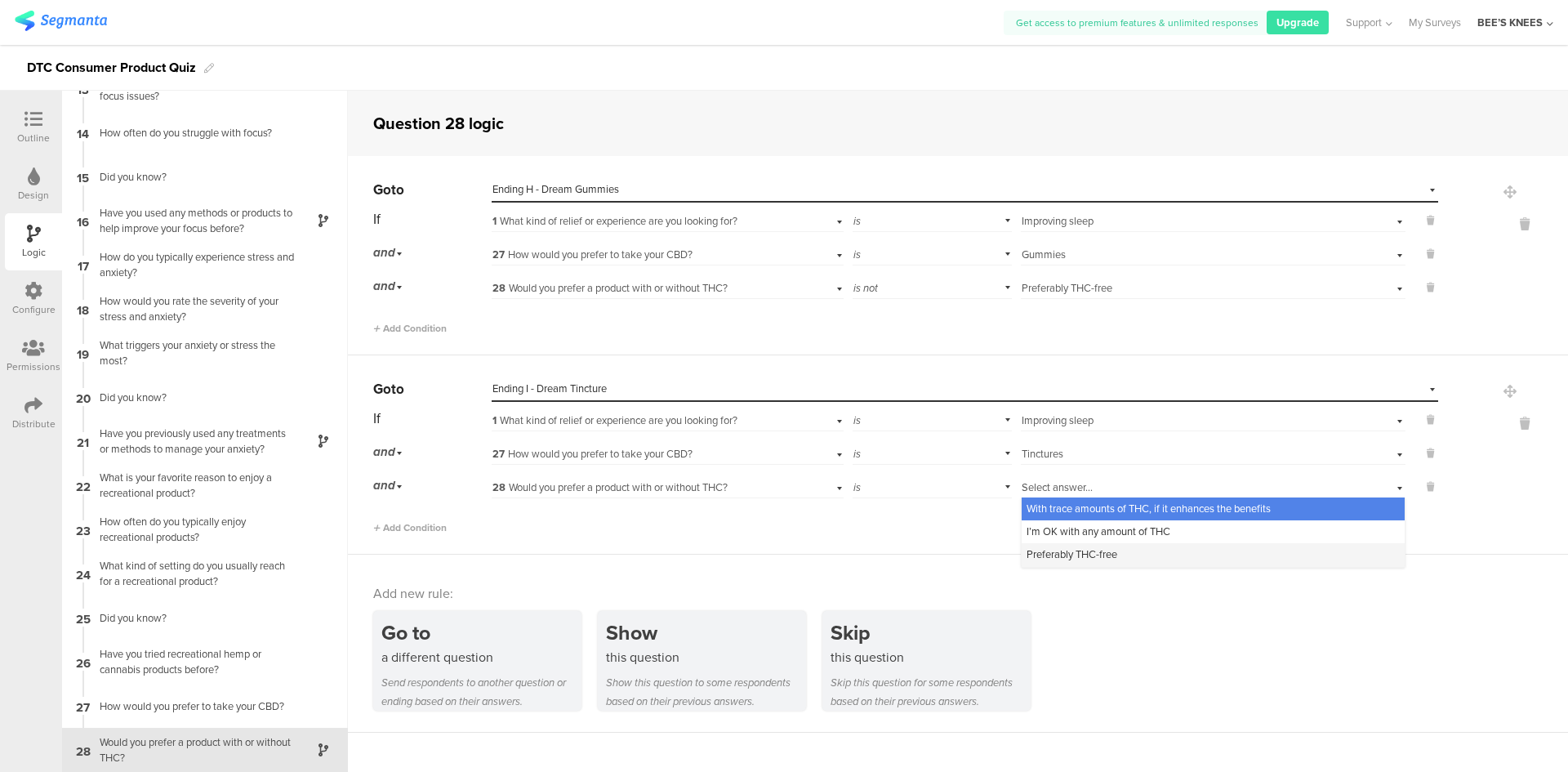
click at [1073, 549] on span "Preferably THC-free" at bounding box center [1072, 553] width 90 height 15
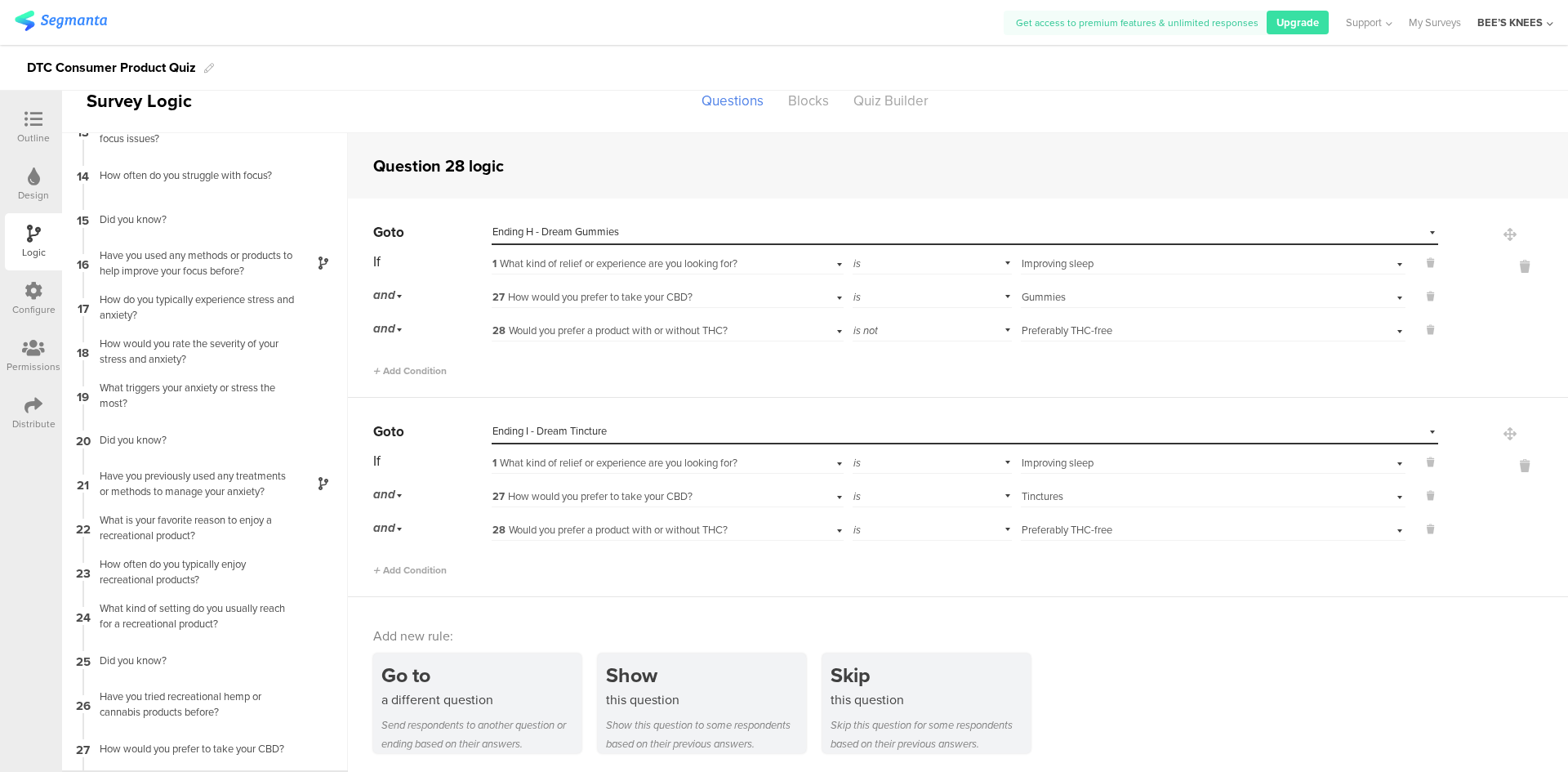
scroll to position [0, 0]
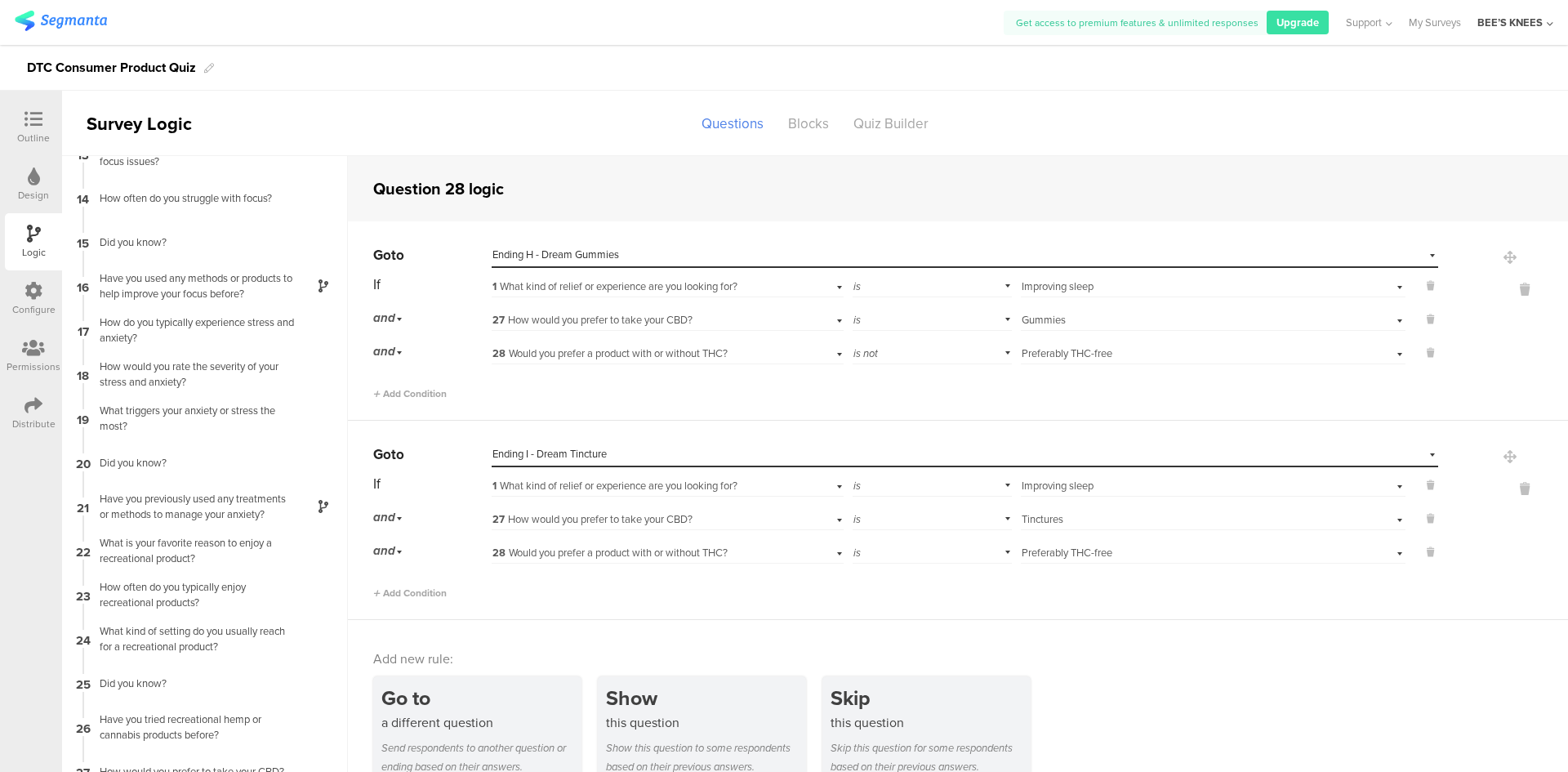
click at [38, 120] on icon at bounding box center [33, 119] width 18 height 18
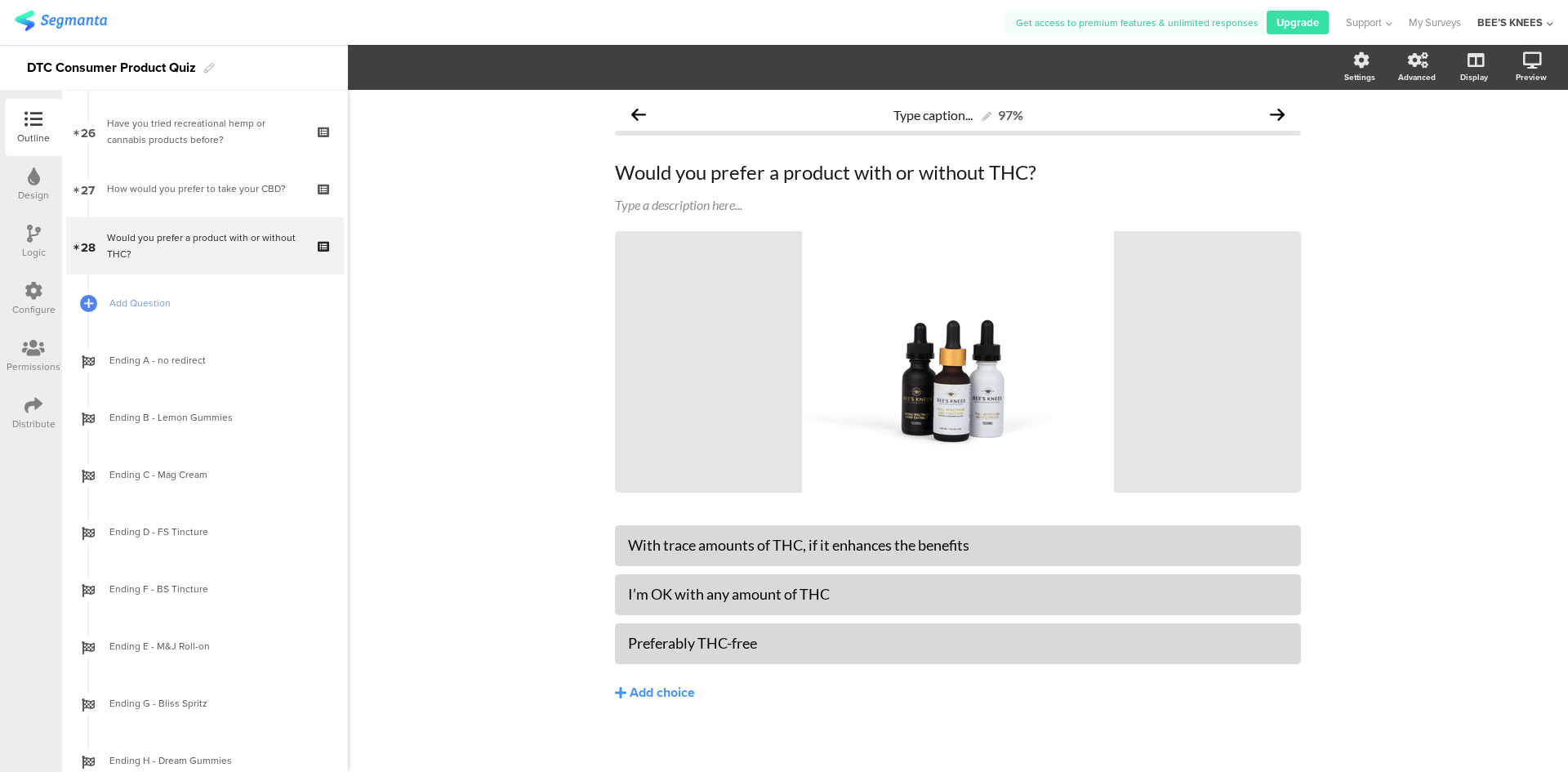
scroll to position [1594, 0]
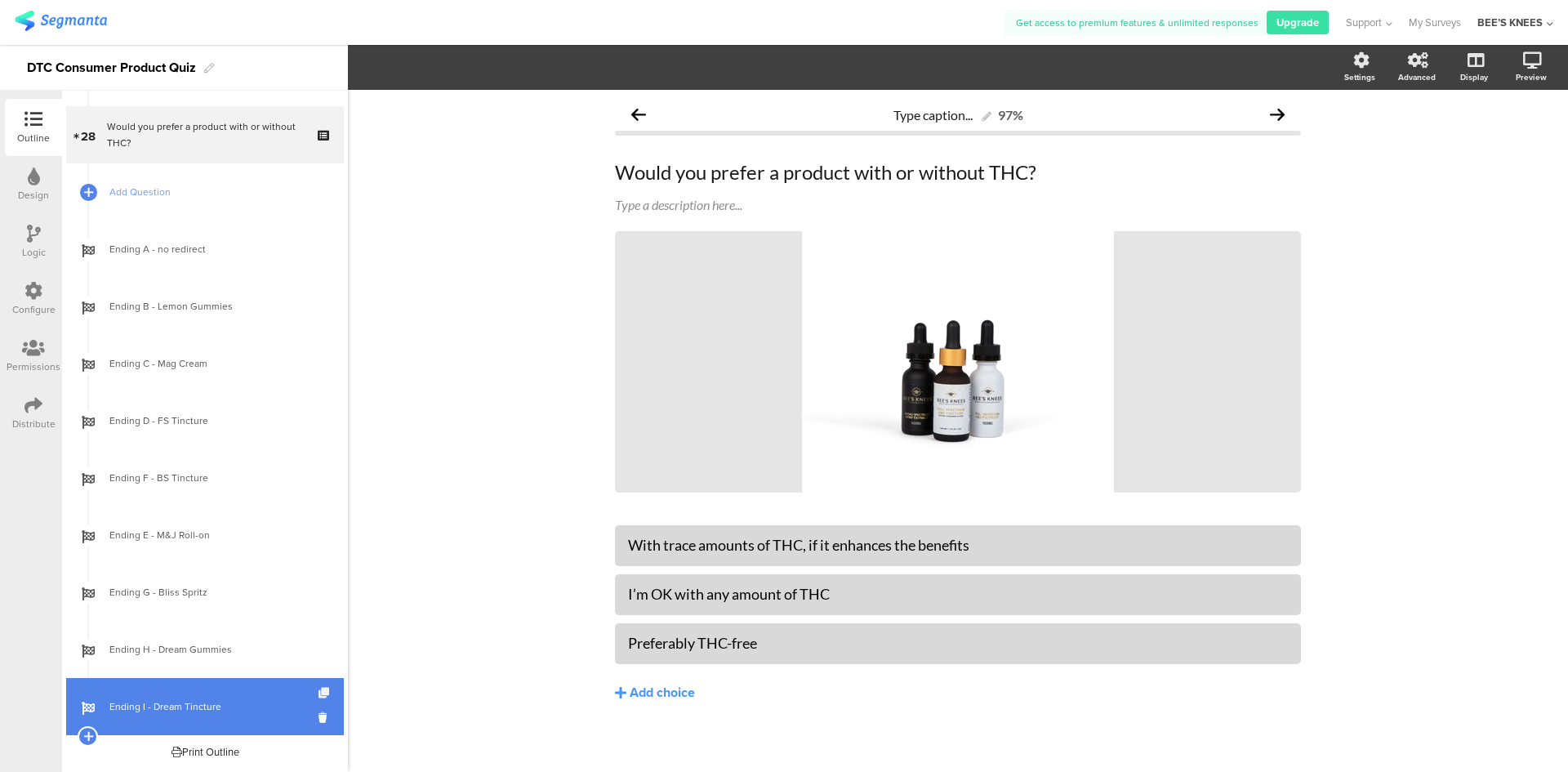
click at [319, 692] on icon at bounding box center [325, 693] width 14 height 11
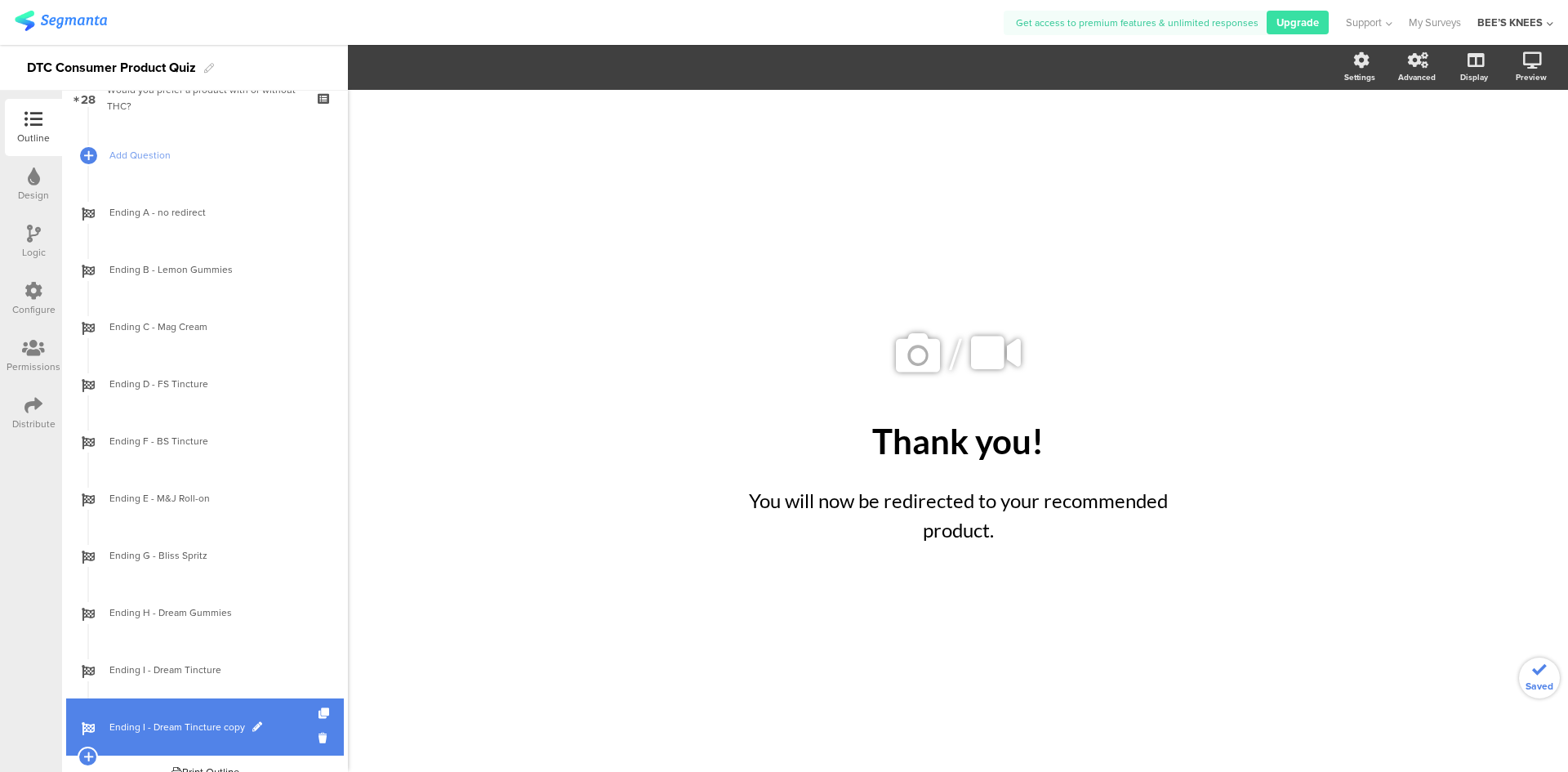
scroll to position [1651, 0]
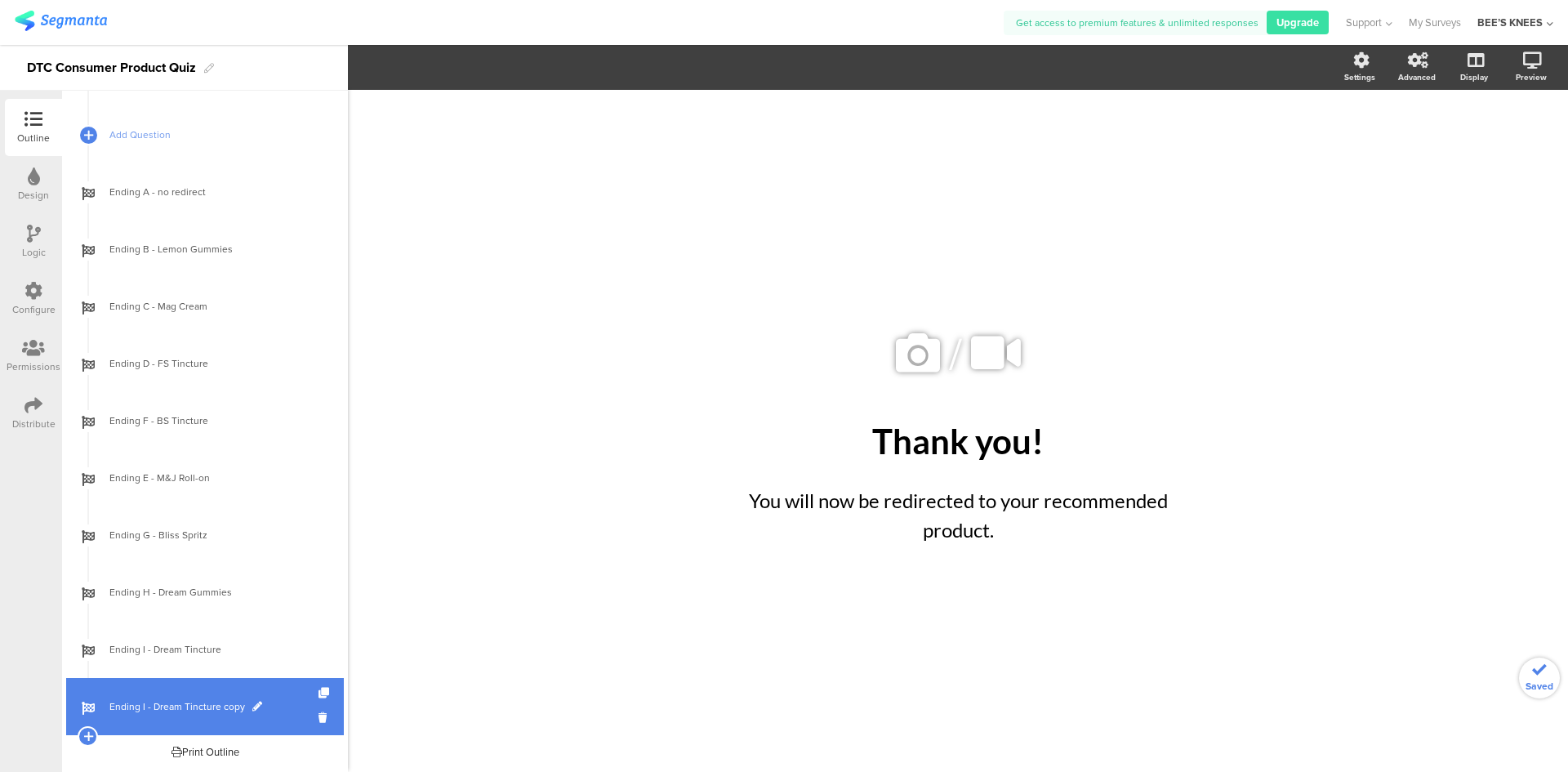
click at [219, 725] on link "Ending I - Dream Tincture copy" at bounding box center [205, 706] width 278 height 57
click at [253, 704] on span at bounding box center [257, 706] width 10 height 10
click at [224, 715] on div "Ending I - Dream Tincture copy" at bounding box center [205, 706] width 278 height 57
click at [208, 709] on input "Ending I - Dream Tincture copy" at bounding box center [170, 706] width 121 height 15
type input "Ending J - FS Tincture"
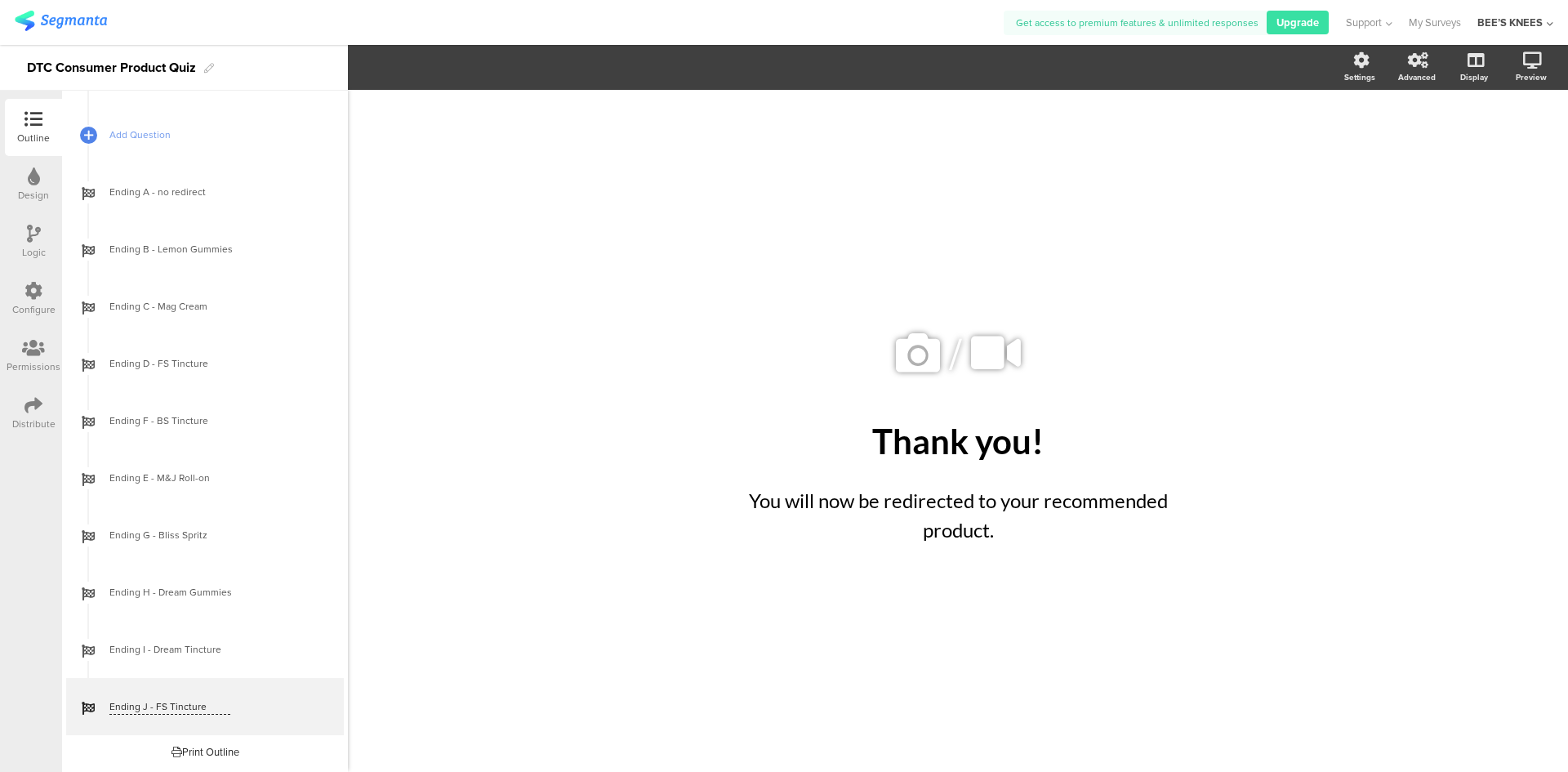
click at [670, 490] on div "/ Thank you! Thank you! You will now be redirected to your recommended product.…" at bounding box center [958, 432] width 654 height 276
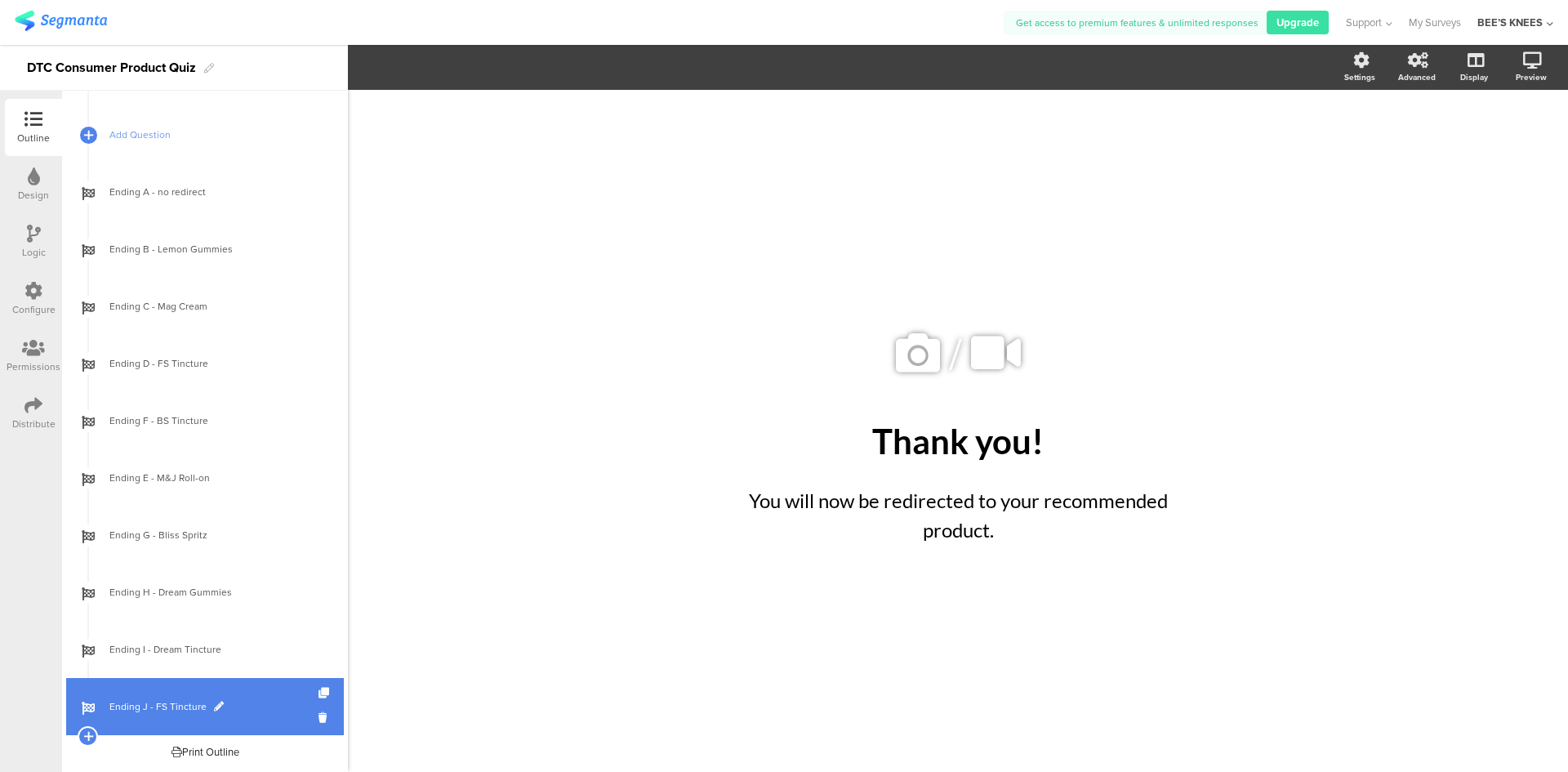
click at [199, 695] on link "Ending J - FS Tincture" at bounding box center [205, 706] width 278 height 57
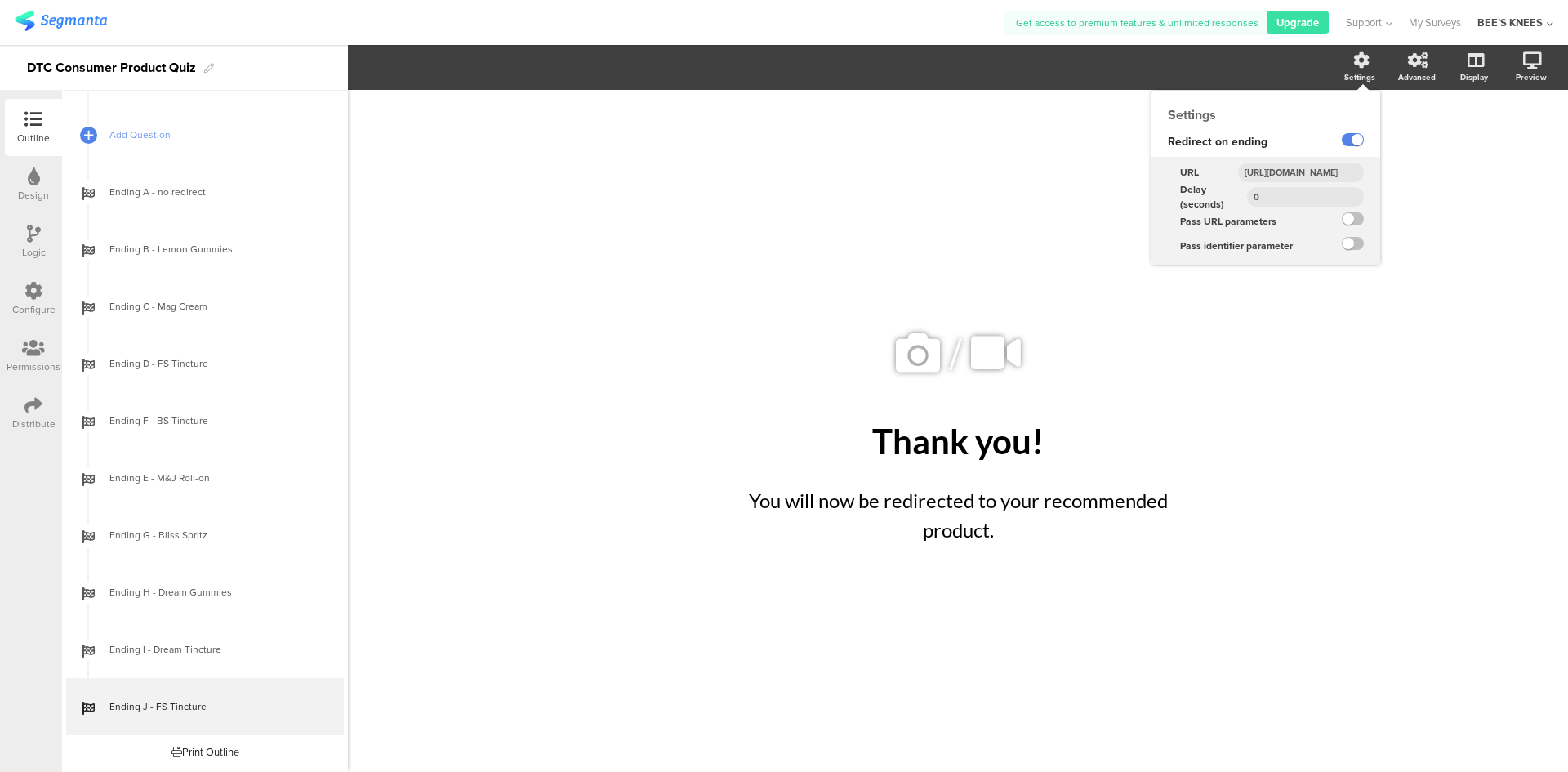
click at [1329, 163] on input "[URL][DOMAIN_NAME]" at bounding box center [1300, 172] width 125 height 20
paste input "full-spectrum-cbd-tincture-1500-mg"
type input "[URL][DOMAIN_NAME]"
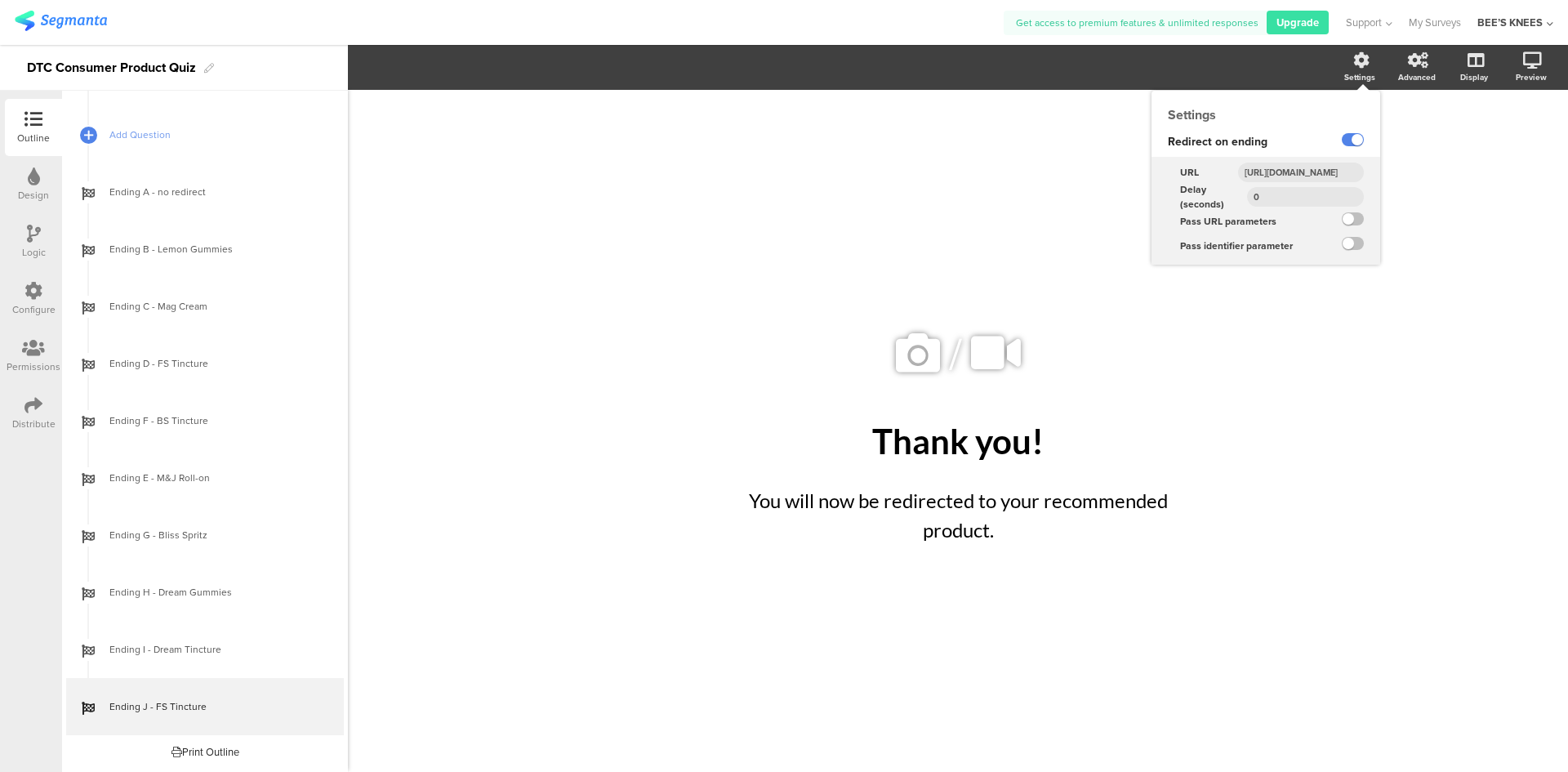
scroll to position [0, 211]
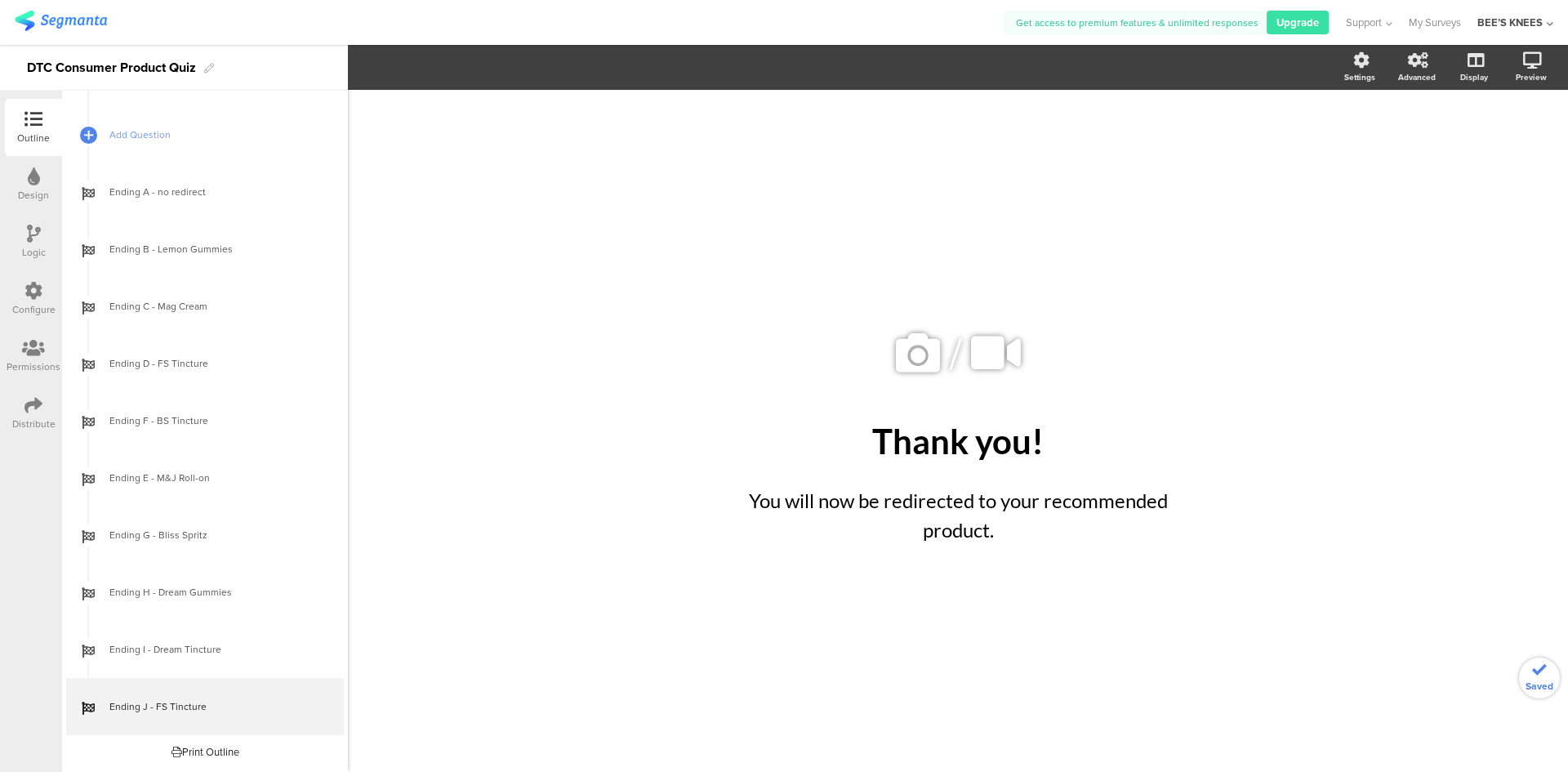
drag, startPoint x: 1330, startPoint y: 571, endPoint x: 1303, endPoint y: 582, distance: 29.2
click at [1331, 571] on div "/ Thank you! Thank you! You will now be redirected to your recommended product.…" at bounding box center [957, 431] width 1220 height 682
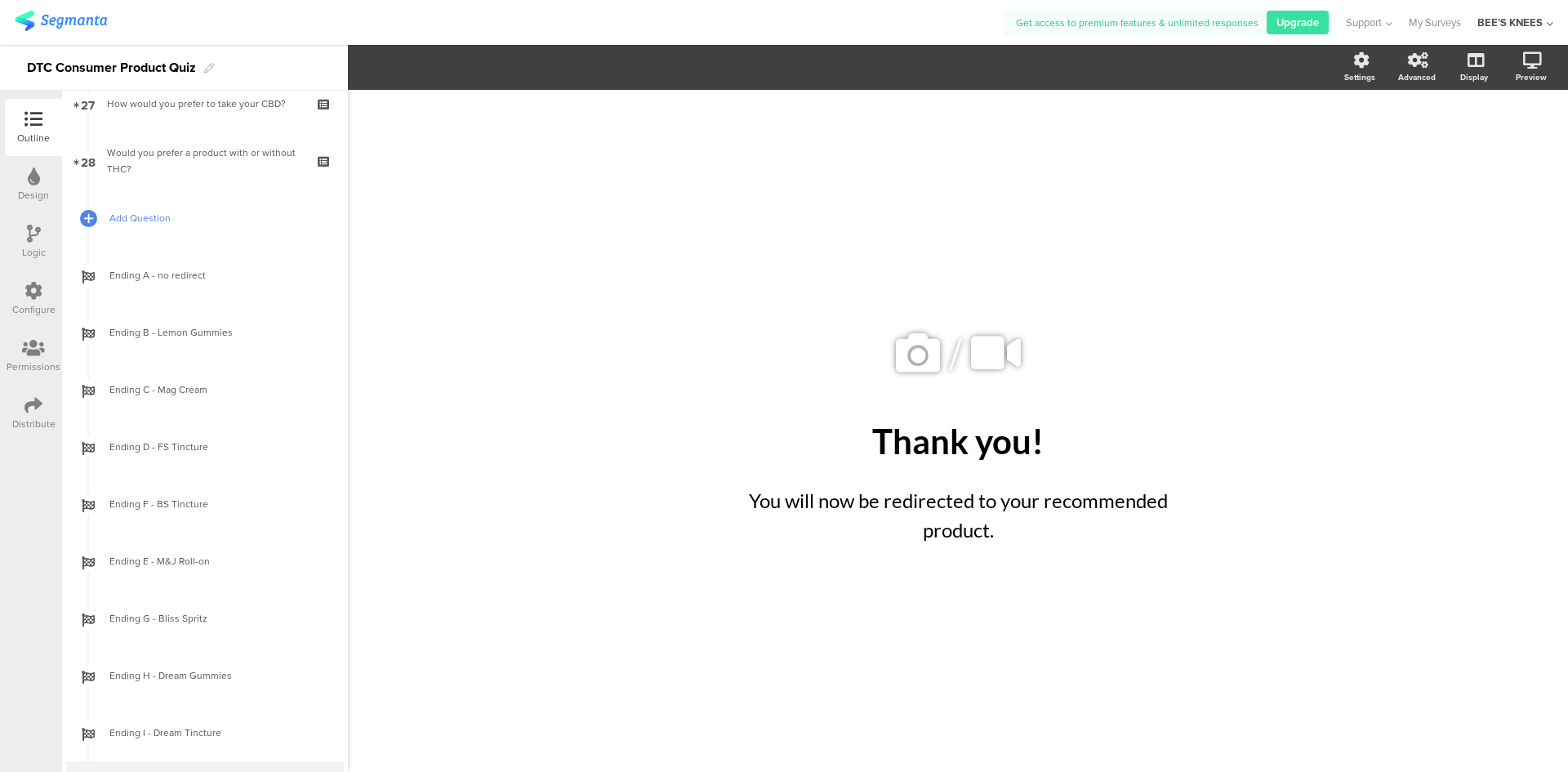
scroll to position [1242, 0]
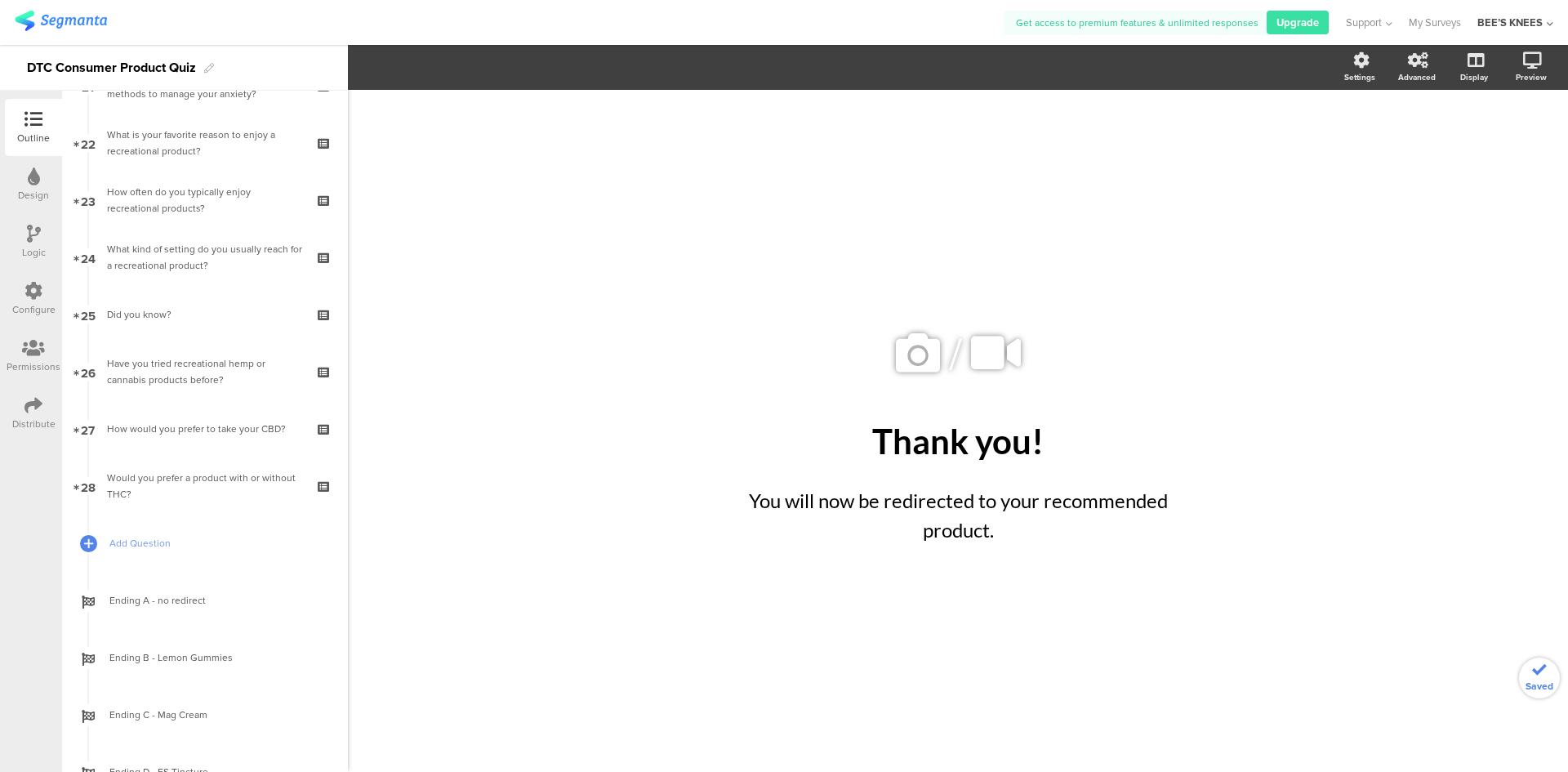
click at [16, 236] on div "Logic" at bounding box center [32, 241] width 57 height 57
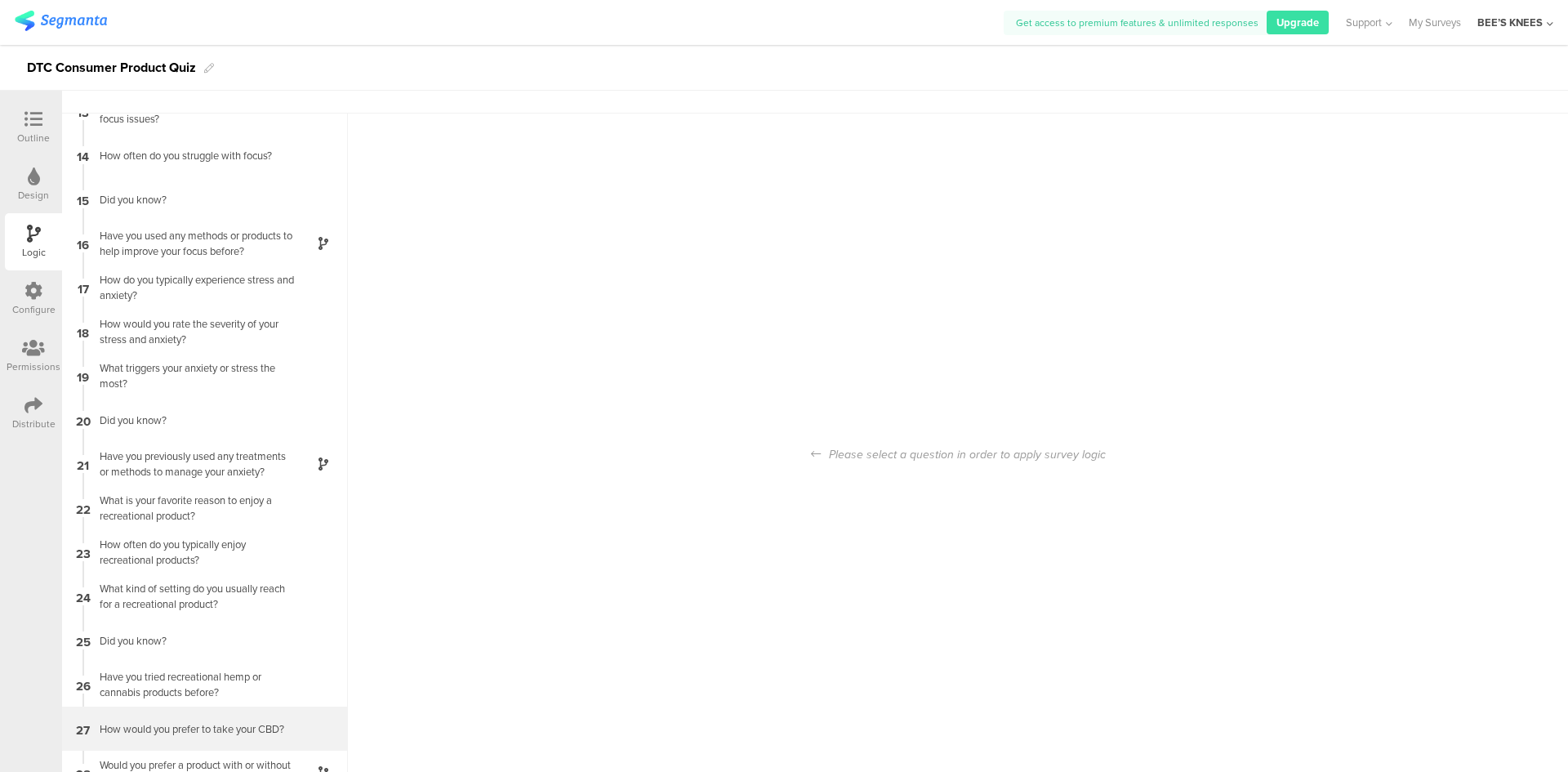
scroll to position [65, 0]
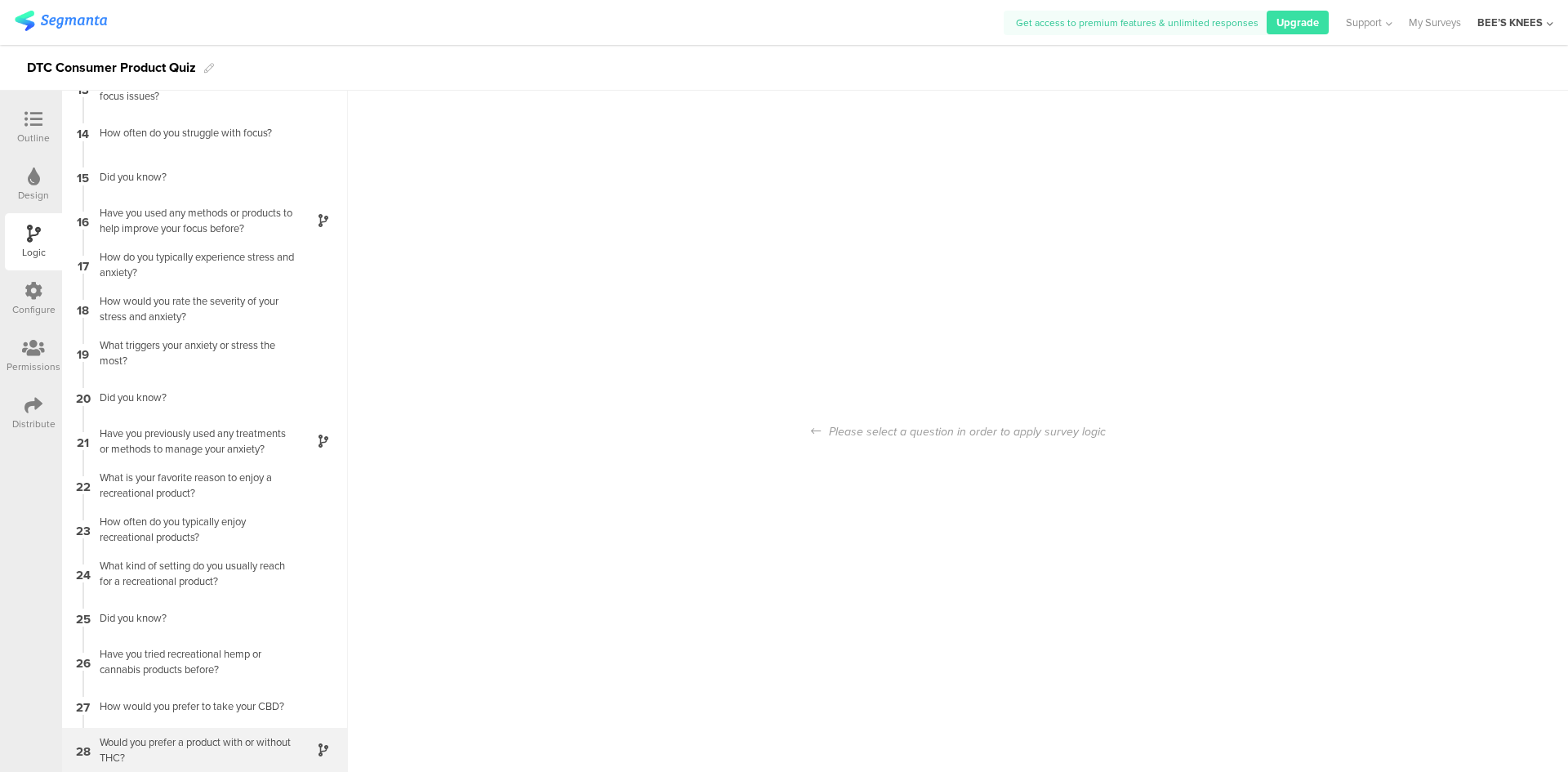
click at [194, 733] on div "28 Would you prefer a product with or without THC?" at bounding box center [205, 749] width 286 height 44
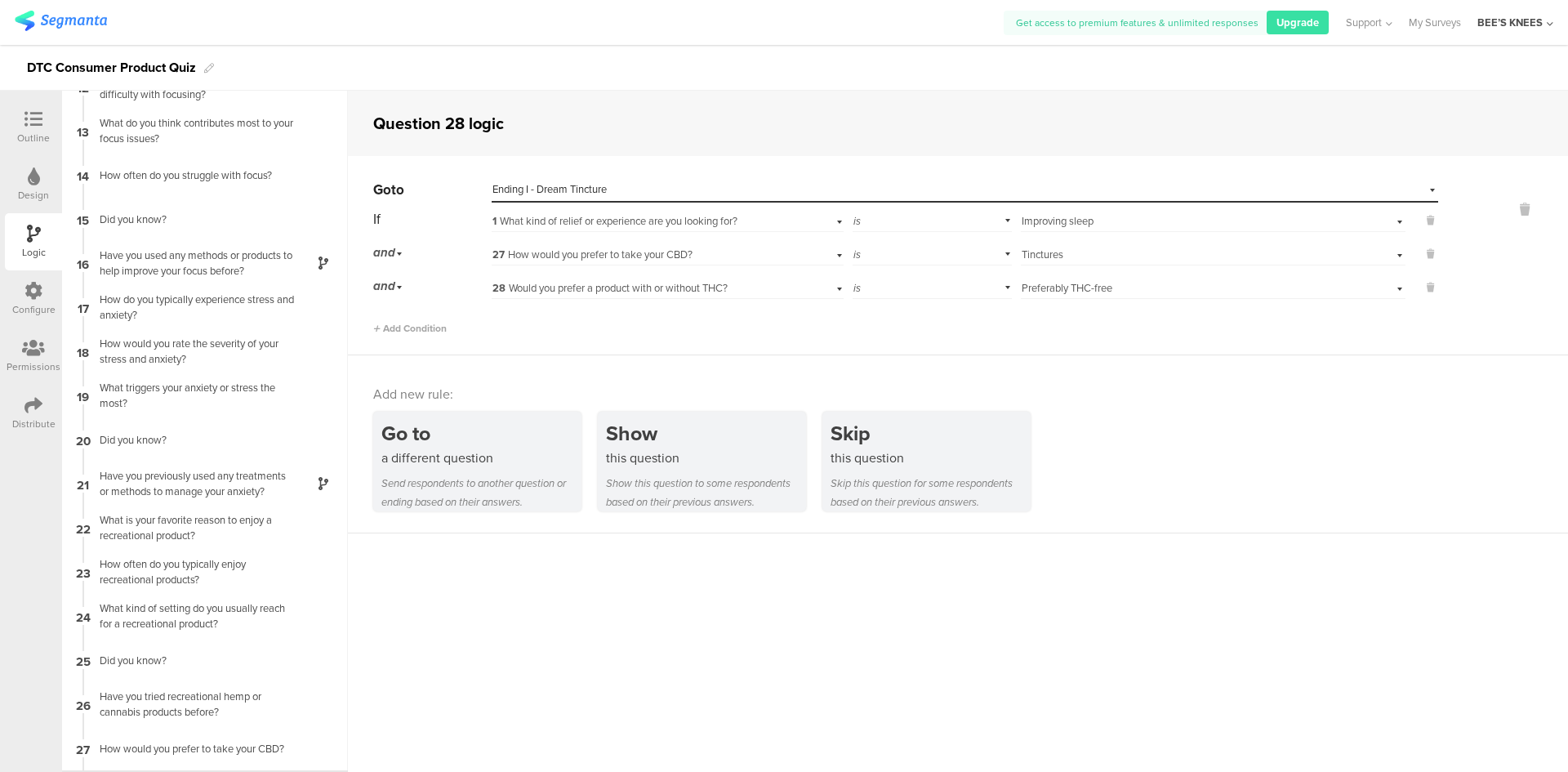
scroll to position [553, 0]
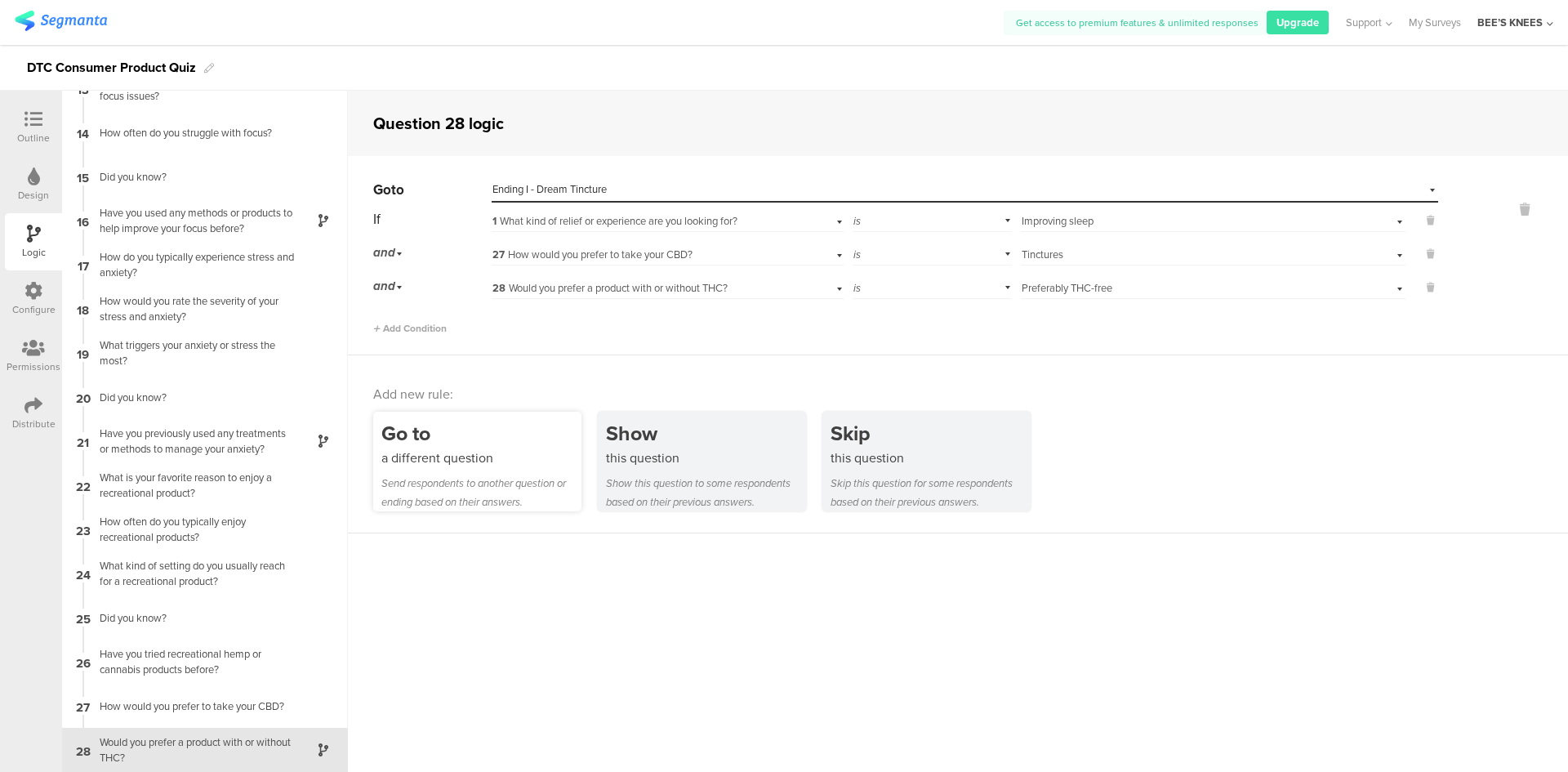
click at [524, 485] on div "Send respondents to another question or ending based on their answers." at bounding box center [481, 493] width 200 height 38
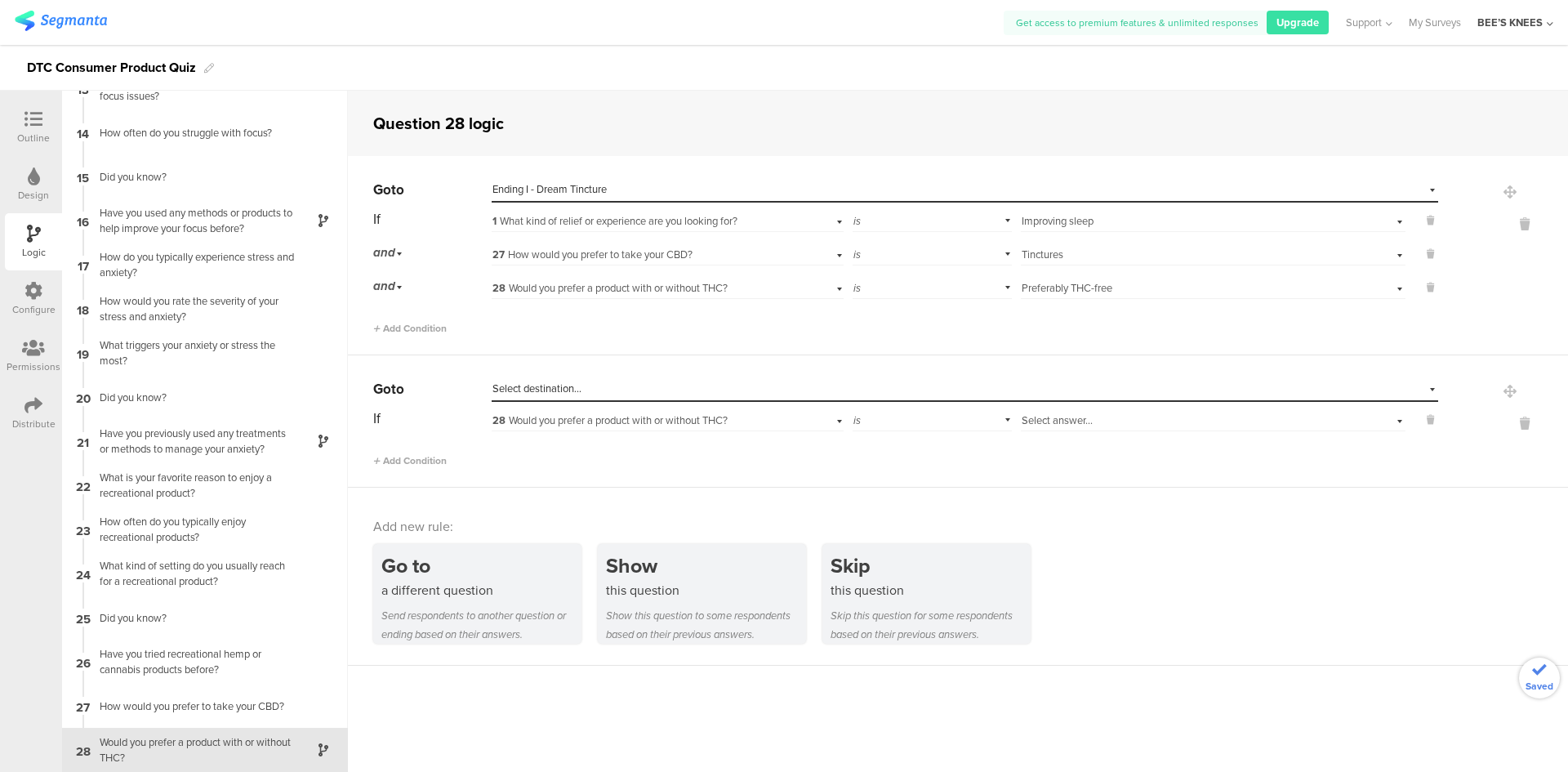
click at [637, 389] on div "Select destination..." at bounding box center [889, 388] width 794 height 14
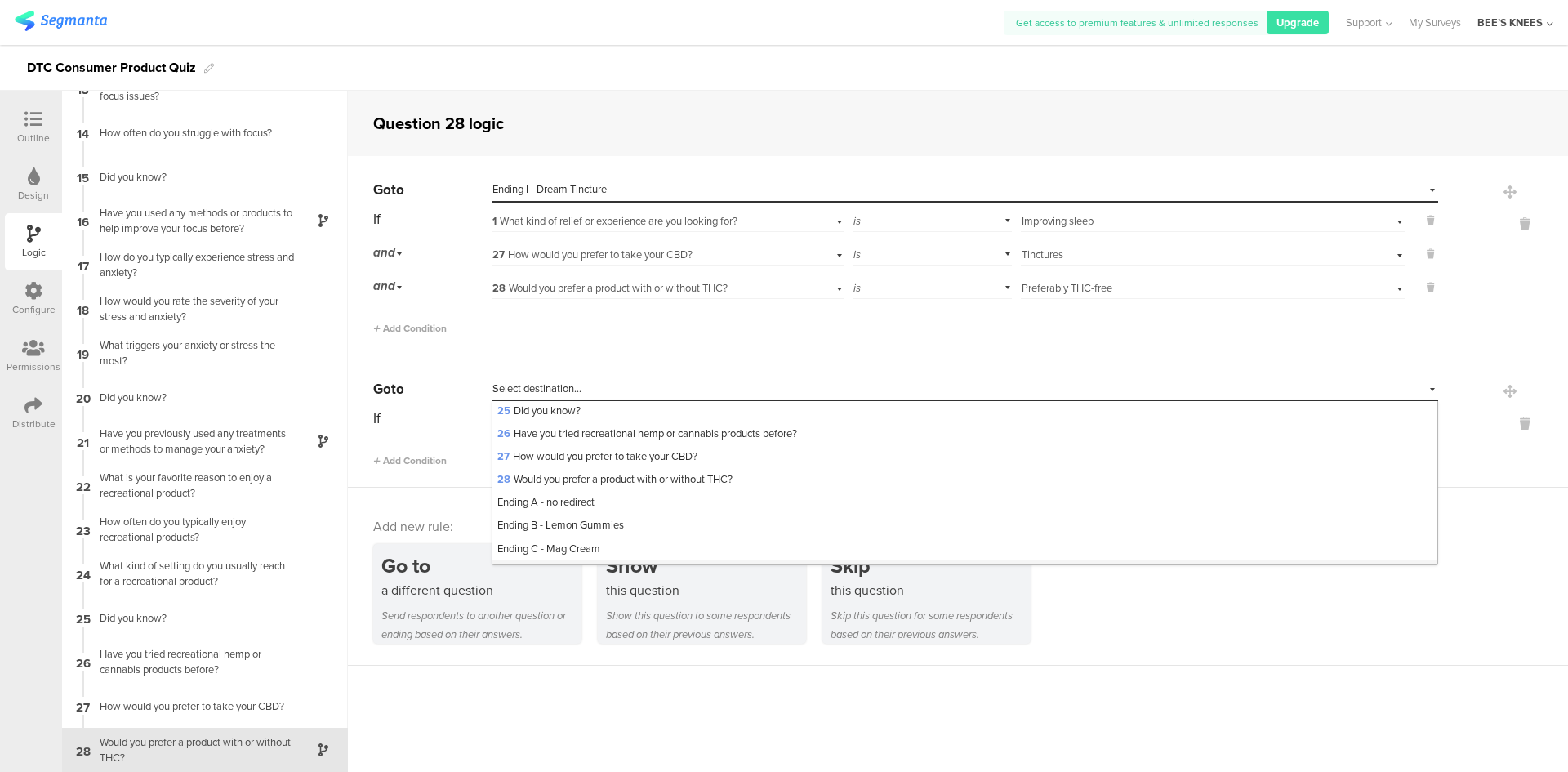
scroll to position [734, 0]
click at [608, 548] on div "Ending J - FS Tincture" at bounding box center [964, 553] width 945 height 23
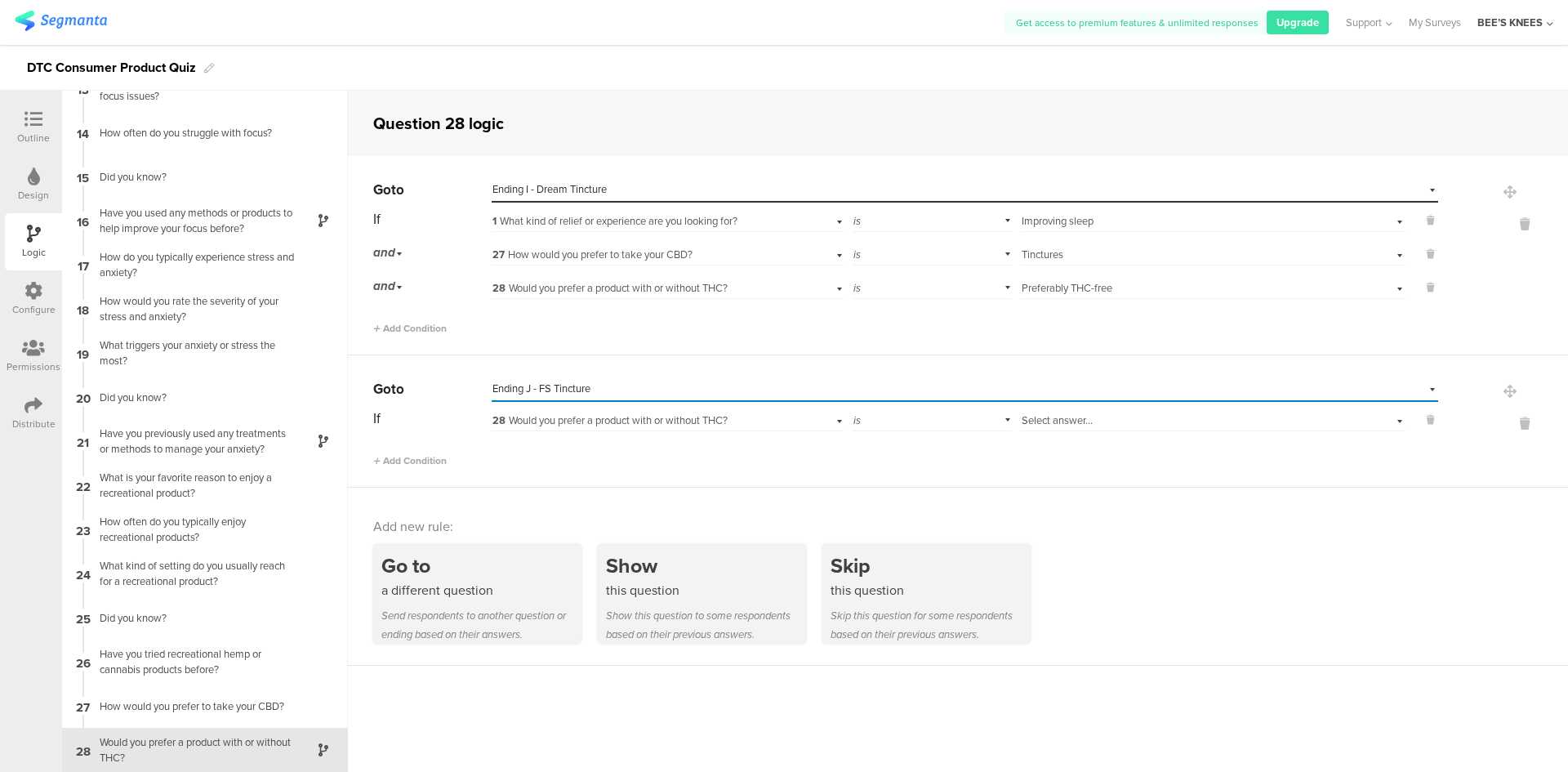
scroll to position [0, 0]
click at [590, 414] on span "28 Would you prefer a product with or without THC?" at bounding box center [609, 420] width 236 height 15
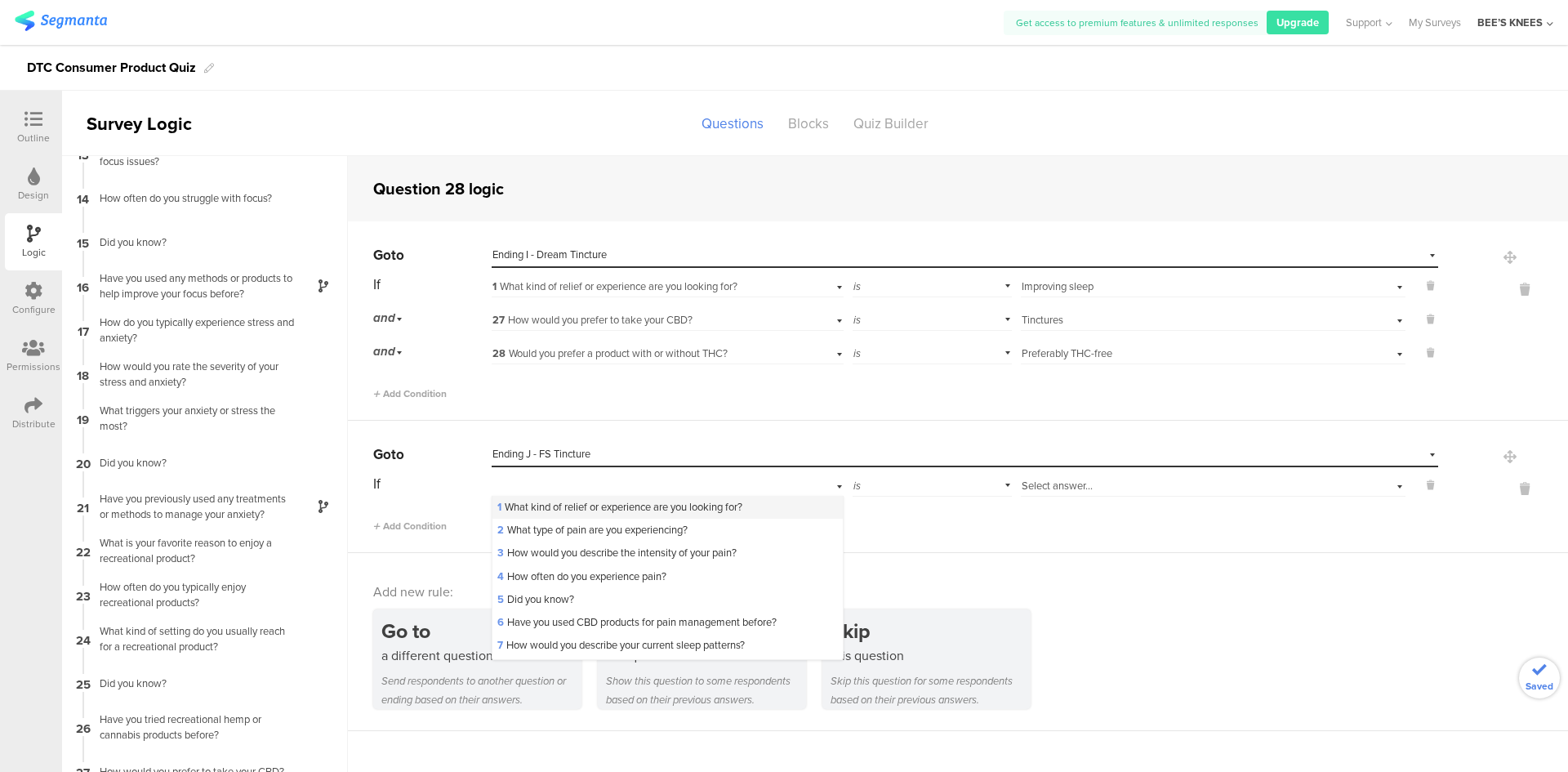
click at [597, 501] on span "1 What kind of relief or experience are you looking for?" at bounding box center [619, 507] width 245 height 15
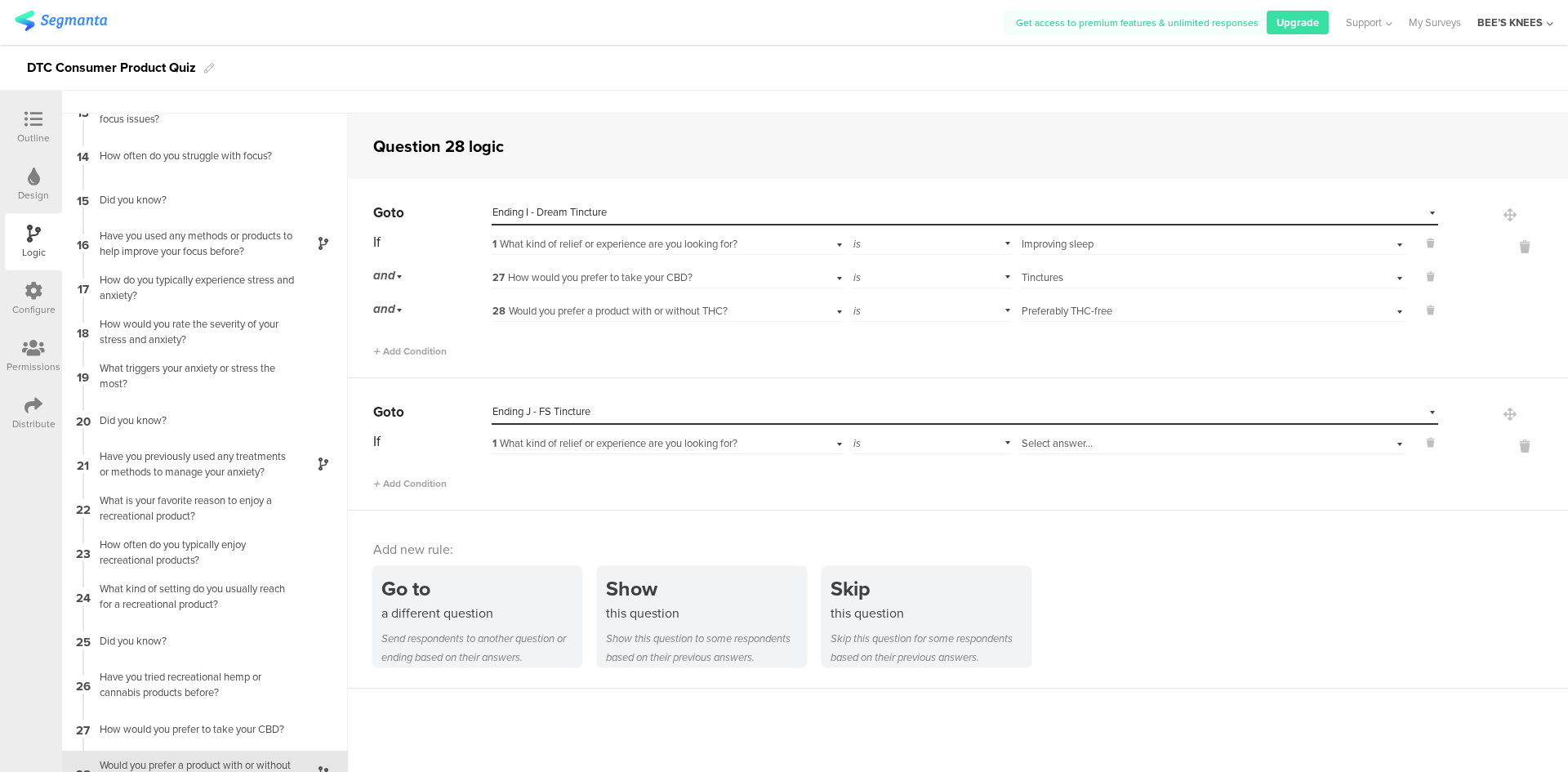
scroll to position [65, 0]
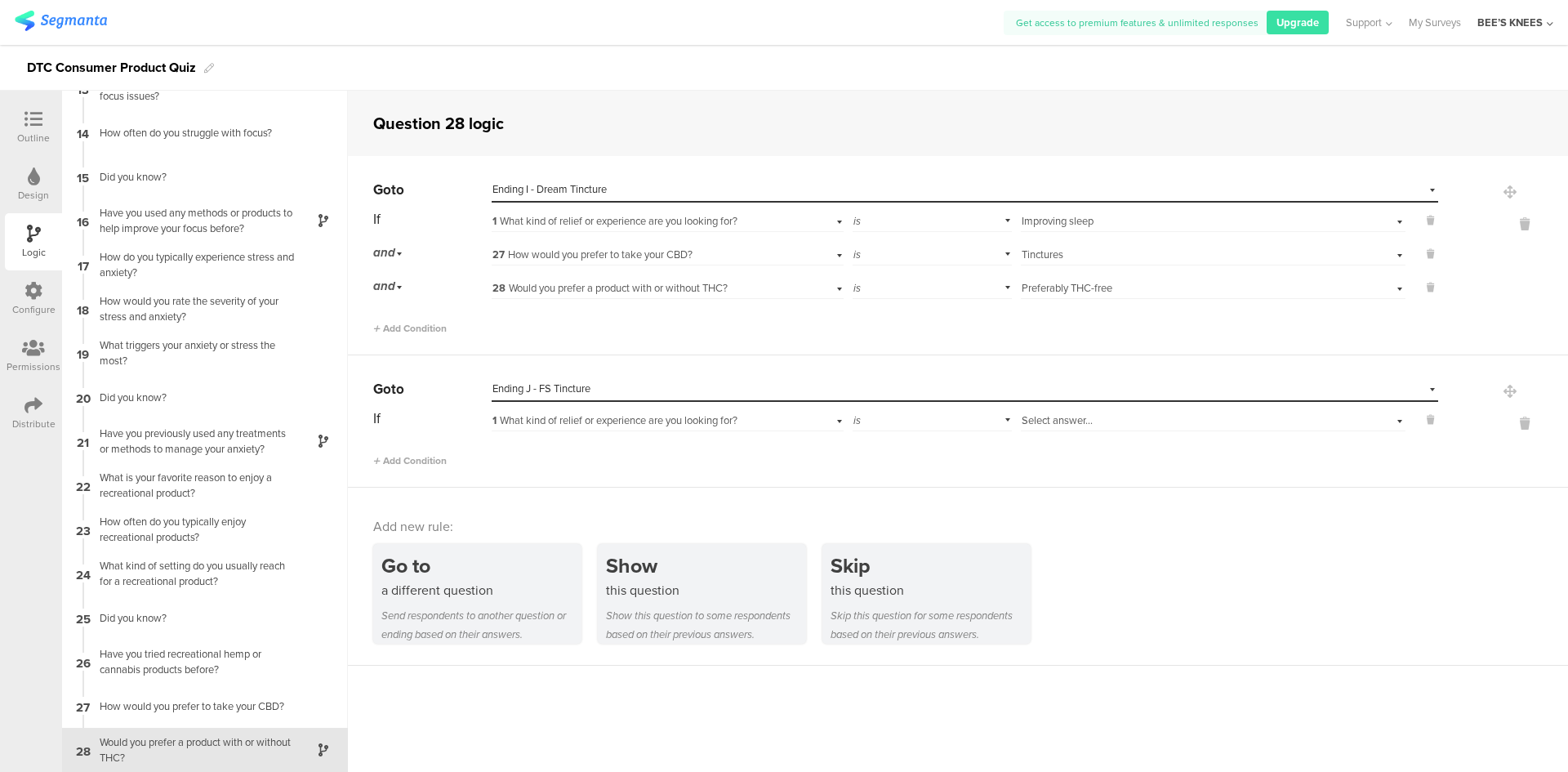
click at [1083, 426] on span "Select answer..." at bounding box center [1057, 420] width 71 height 15
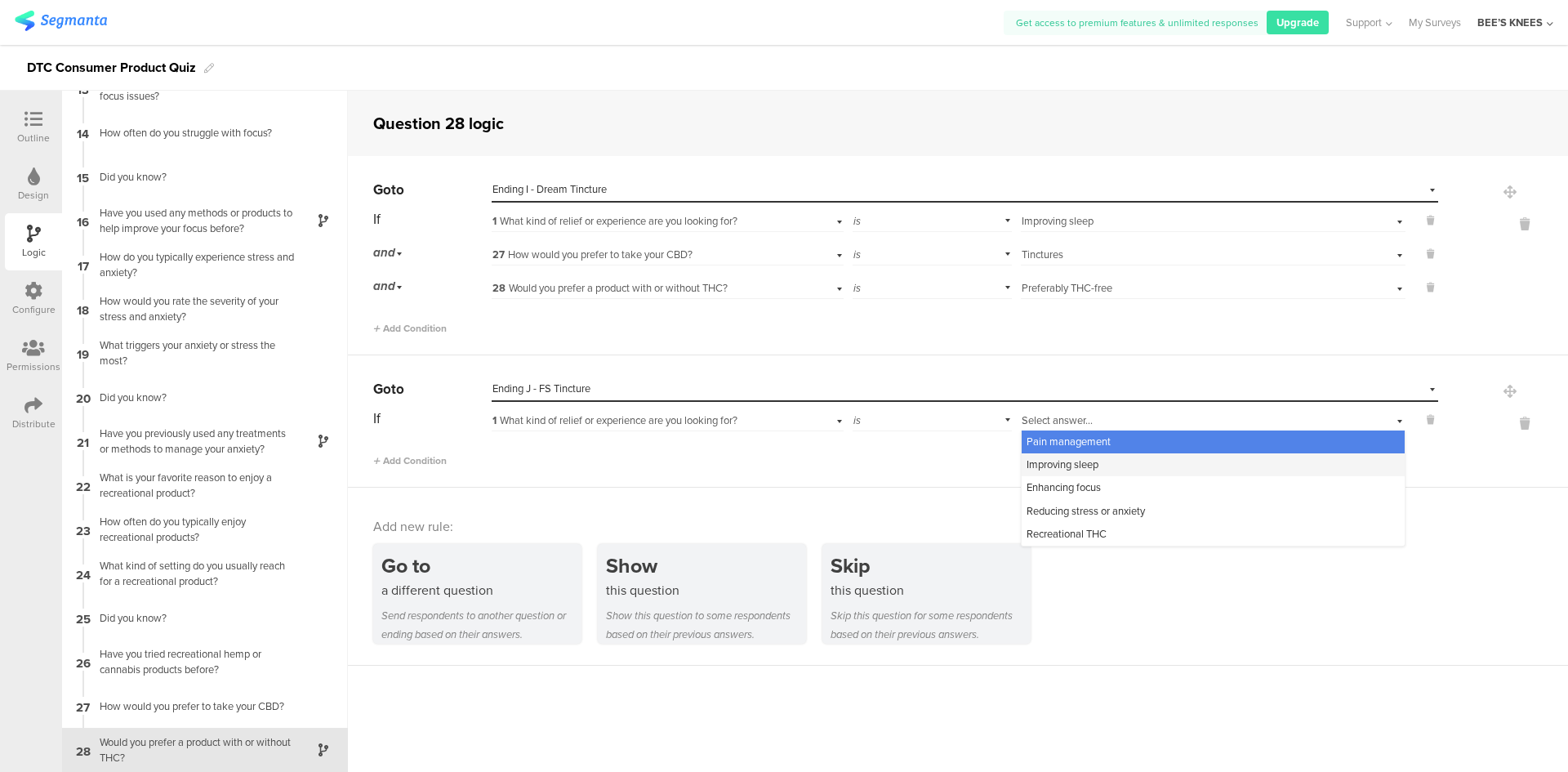
click at [1099, 467] on div "Improving sleep" at bounding box center [1213, 464] width 383 height 23
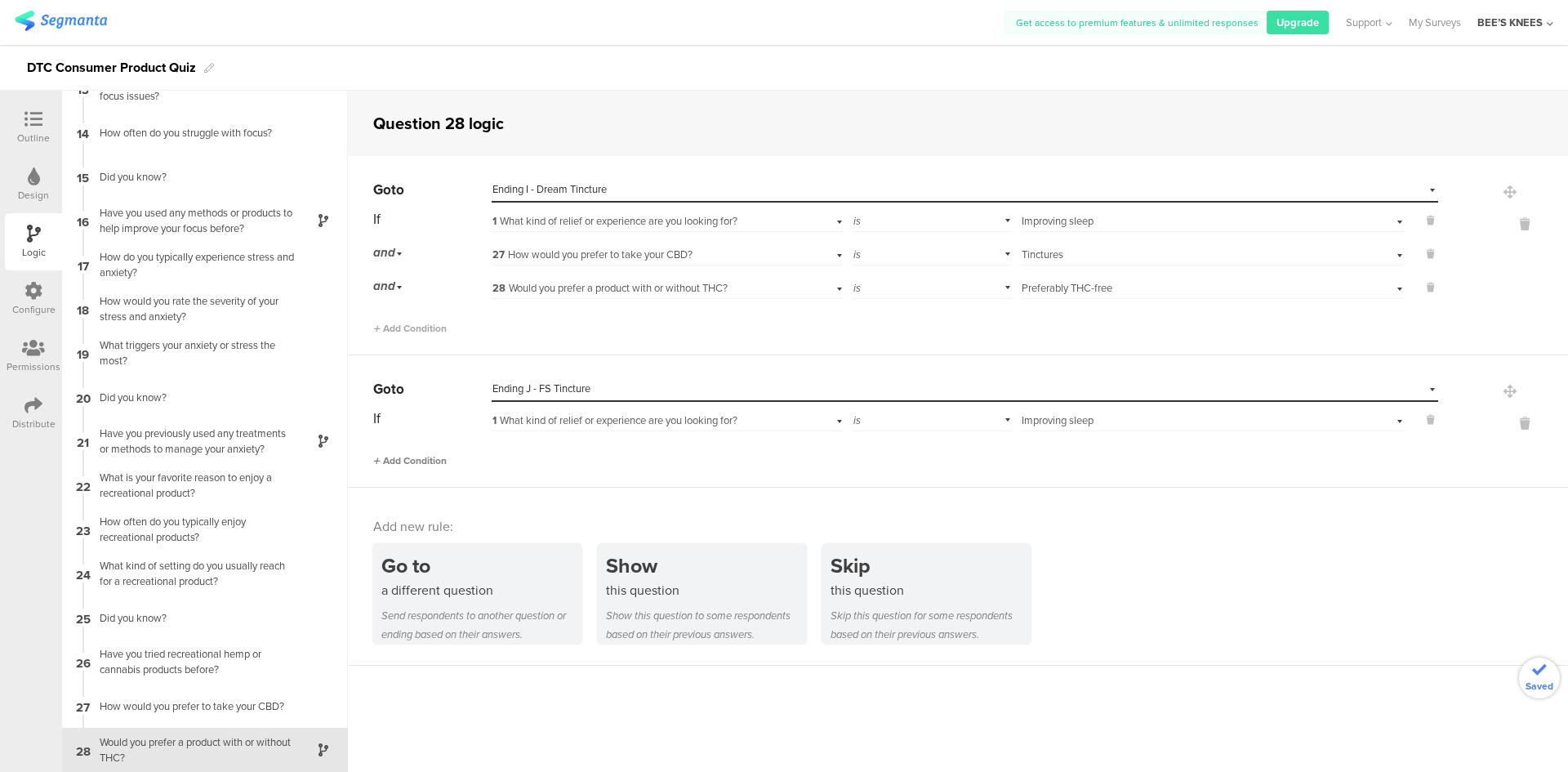
click at [416, 454] on span "Add Condition" at bounding box center [409, 460] width 73 height 14
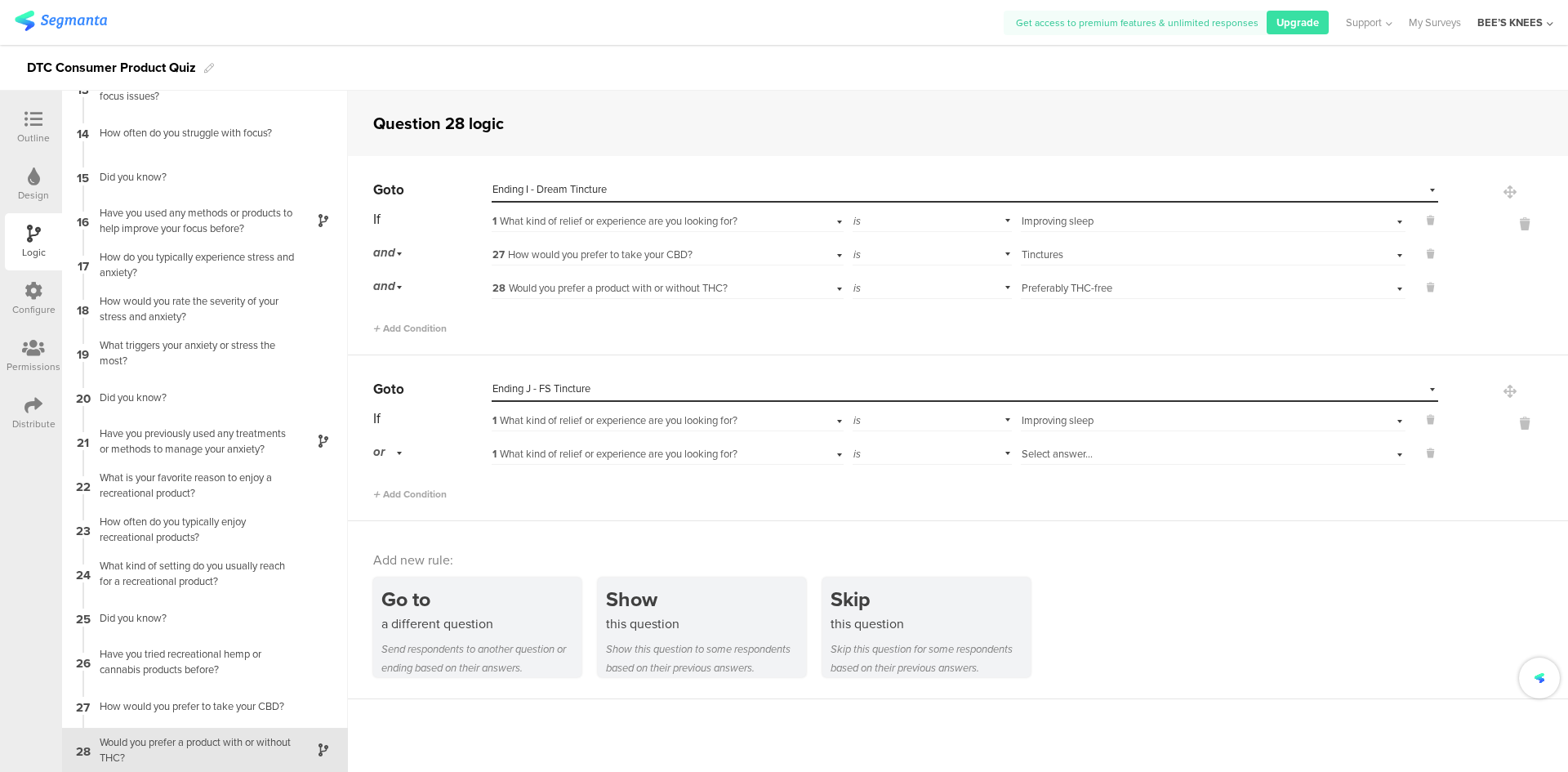
click at [595, 447] on span "1 What kind of relief or experience are you looking for?" at bounding box center [614, 453] width 245 height 15
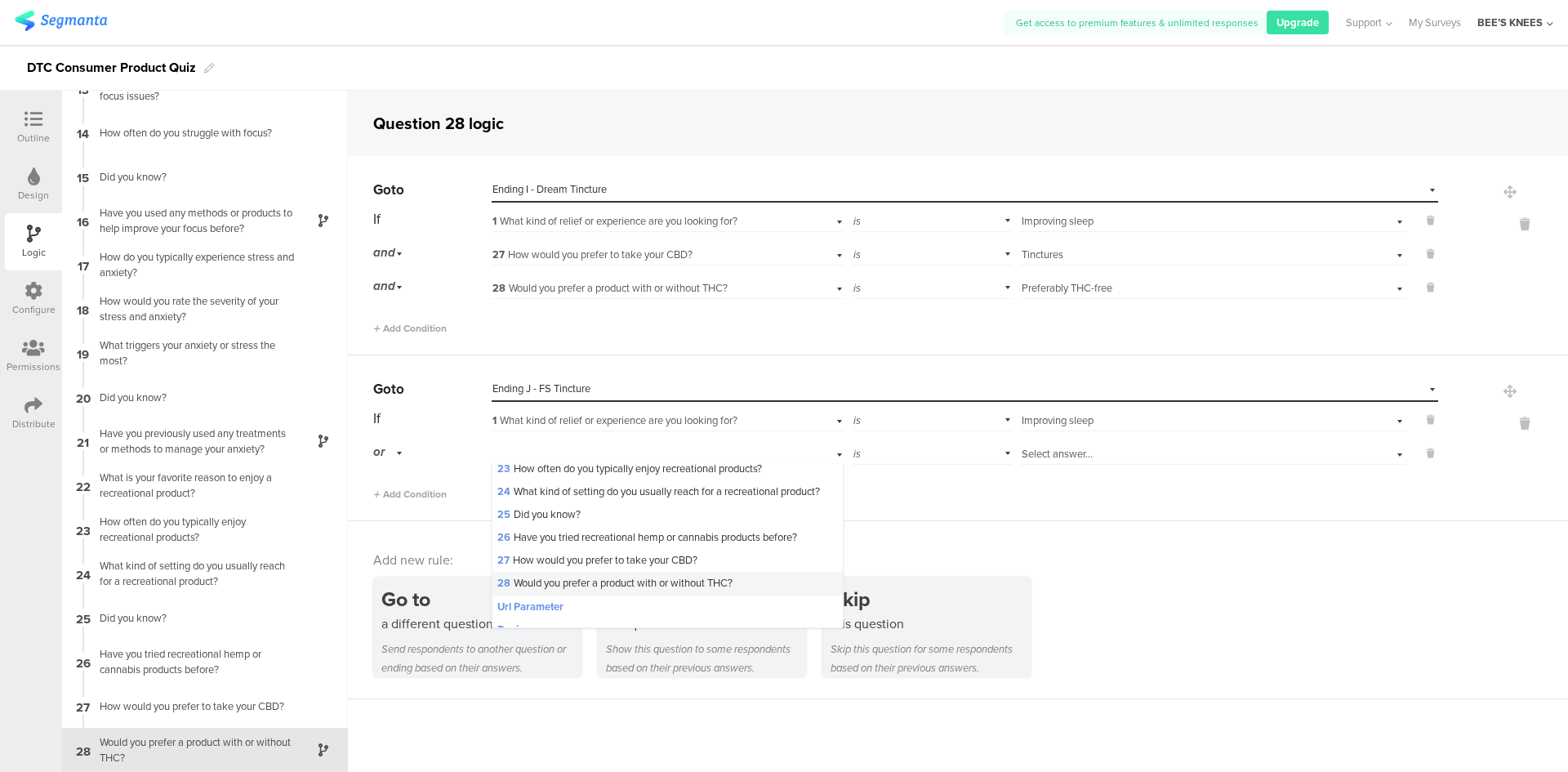
scroll to position [572, 0]
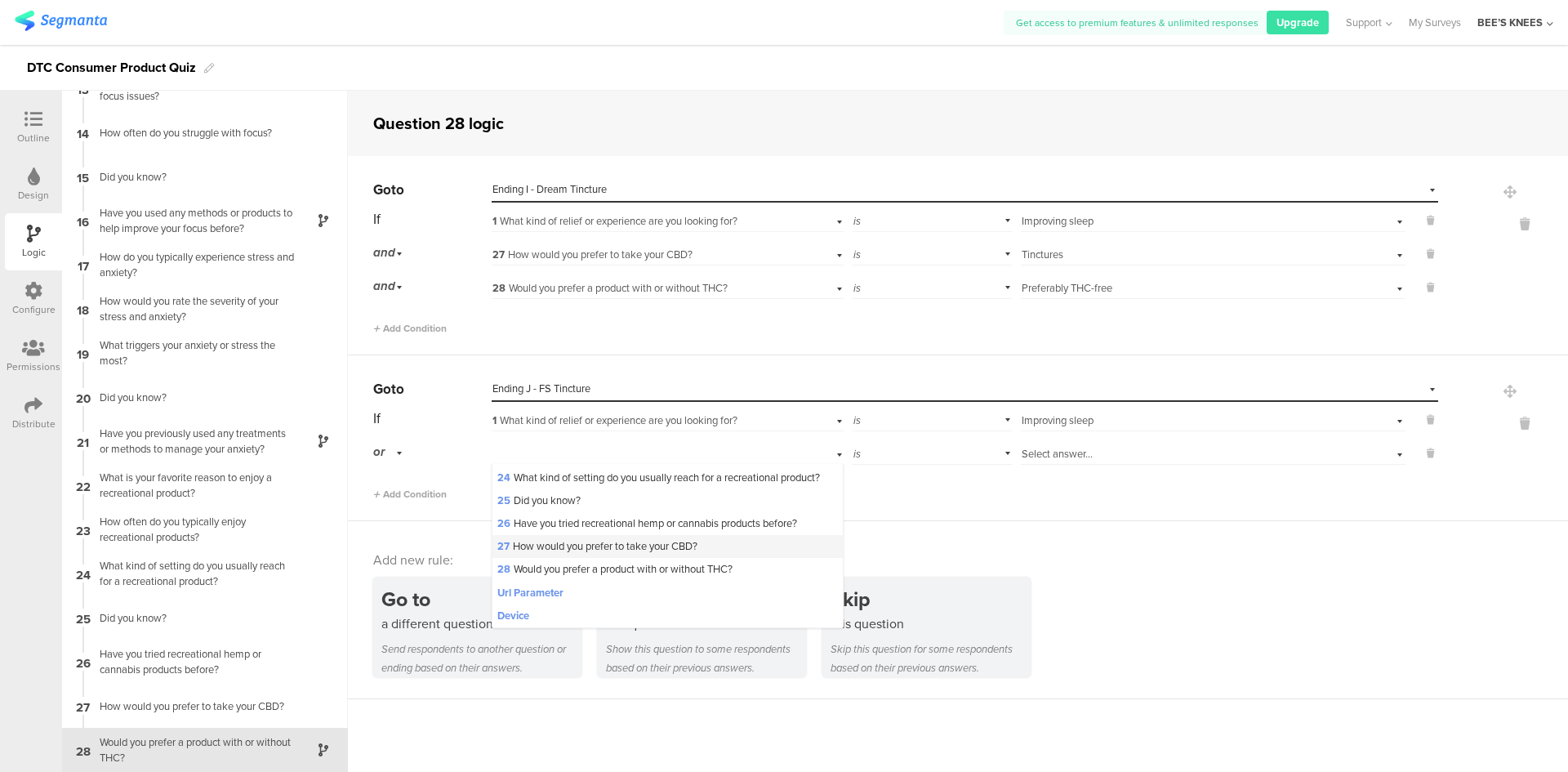
click at [589, 553] on span "27 How would you prefer to take your CBD?" at bounding box center [598, 545] width 200 height 15
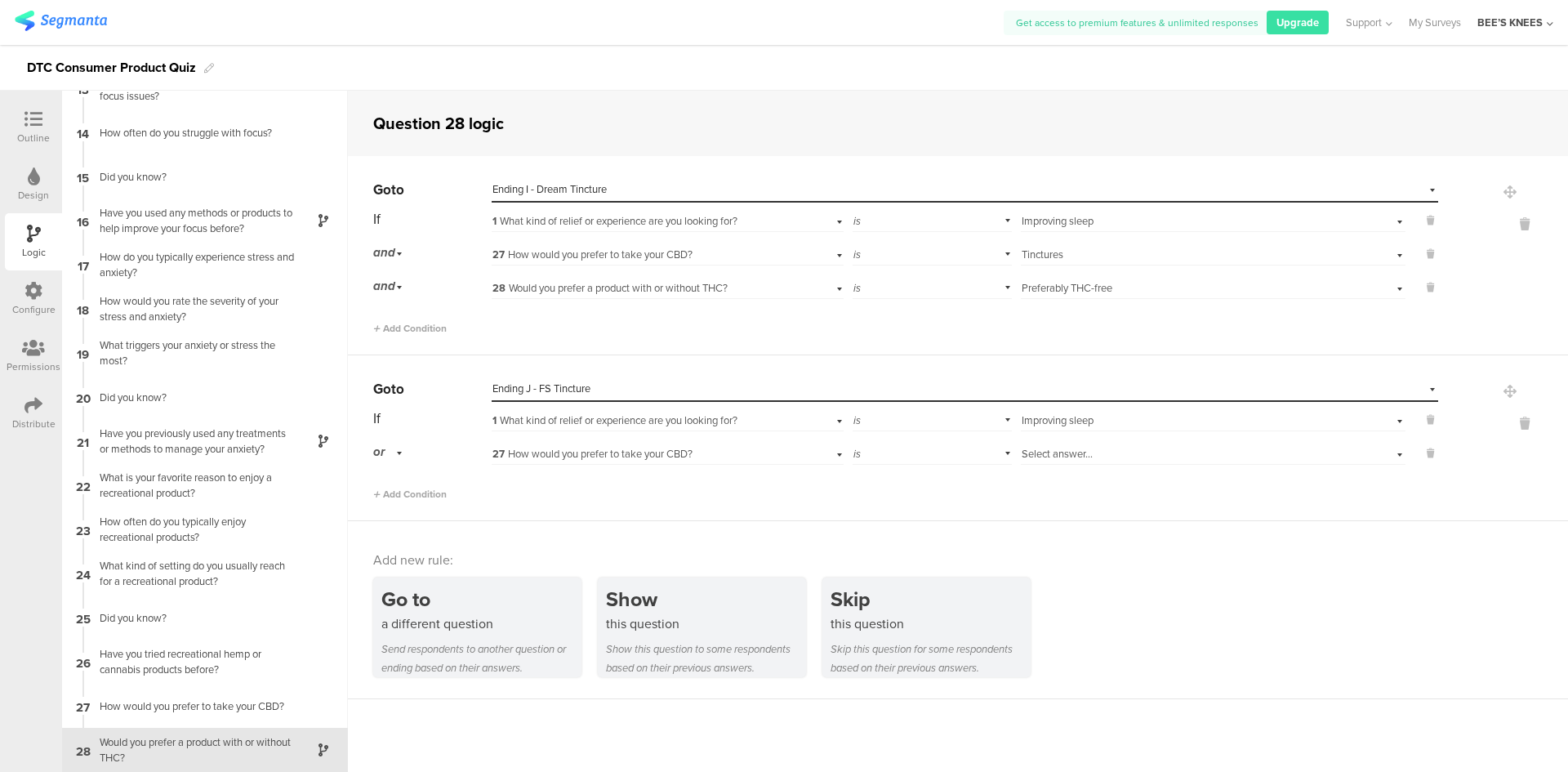
click at [1064, 456] on span "Select answer..." at bounding box center [1057, 453] width 71 height 15
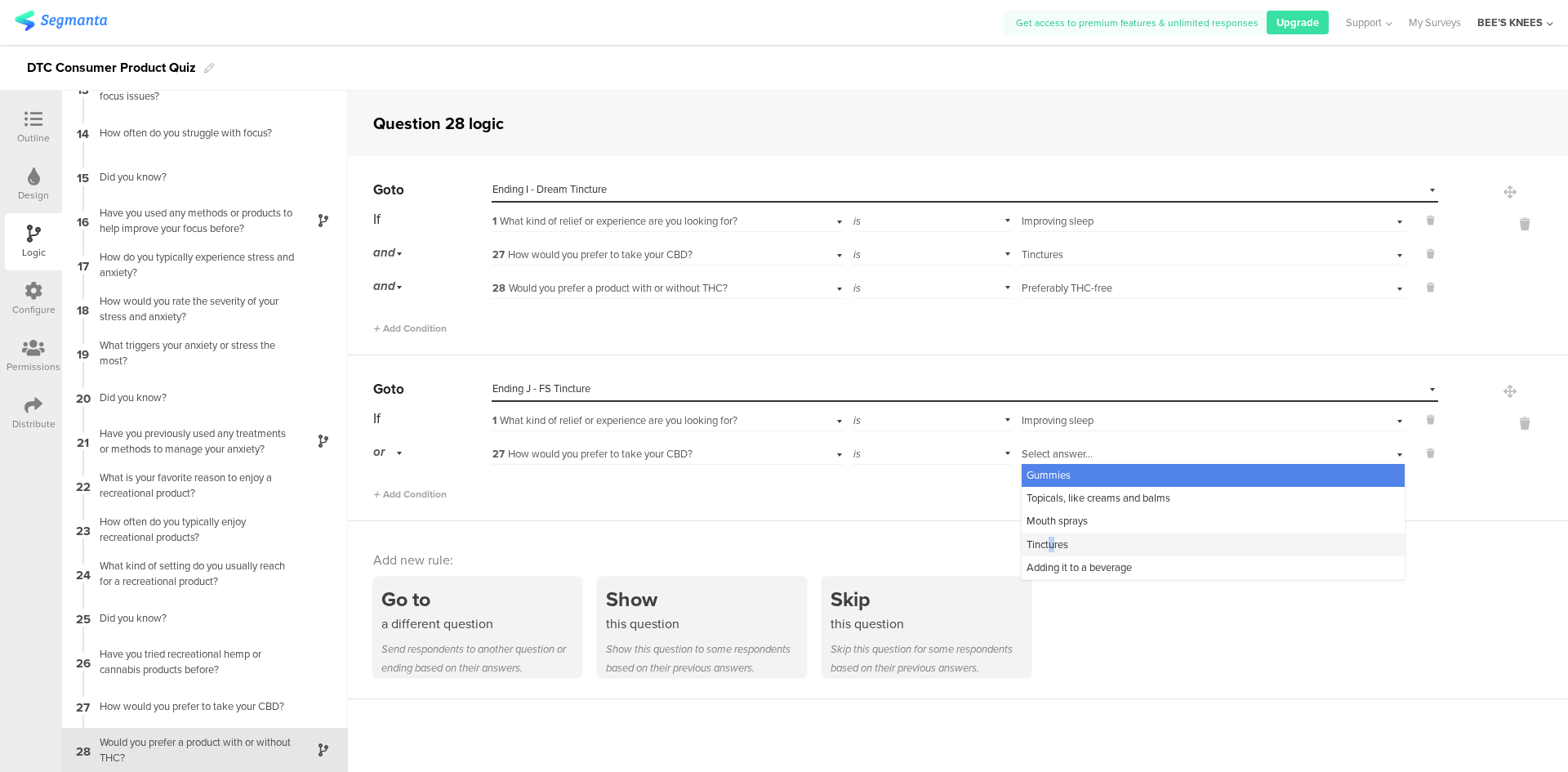
click at [1045, 537] on span "Tinctures" at bounding box center [1047, 544] width 42 height 15
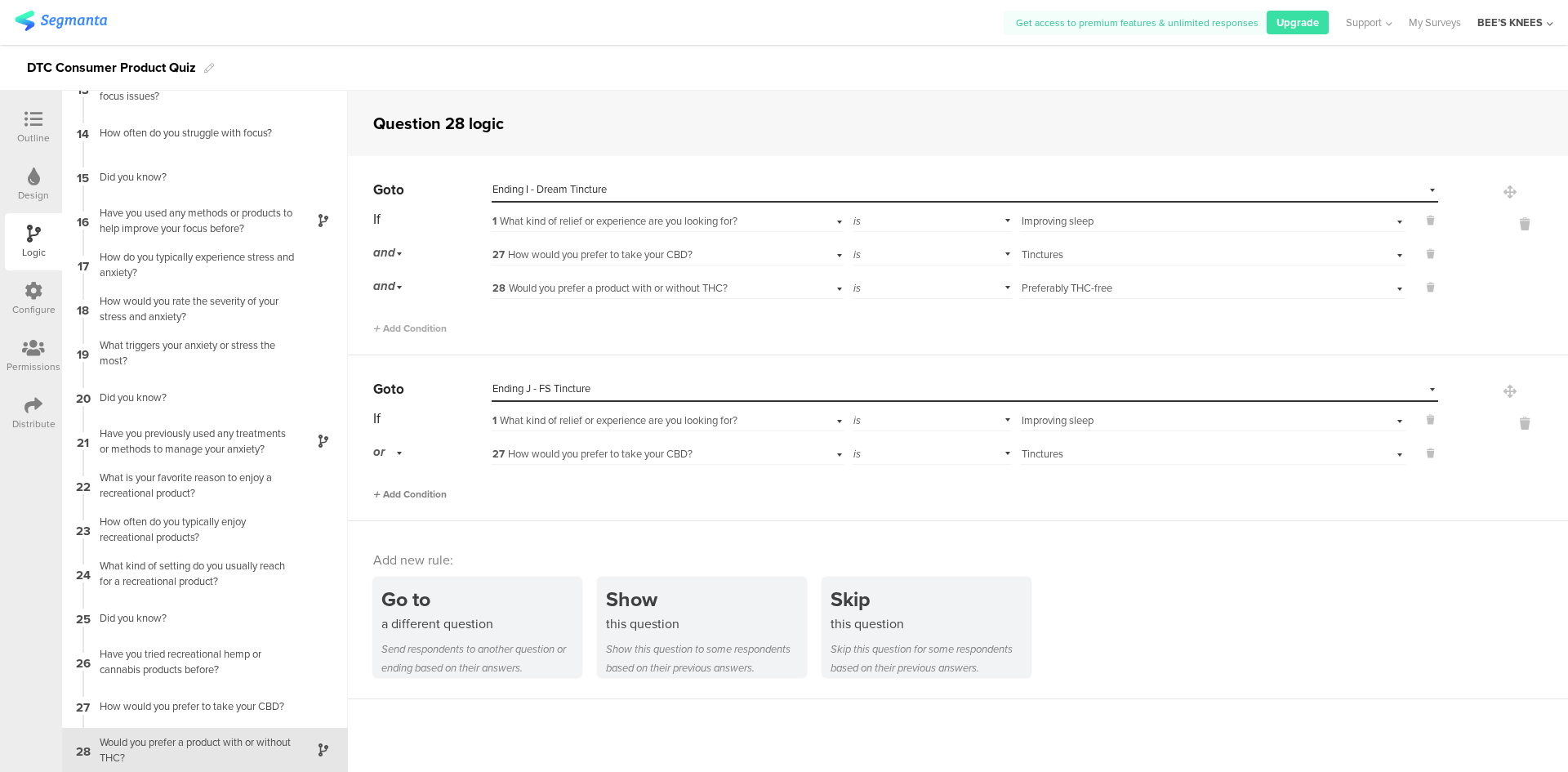
click at [431, 490] on span "Add Condition" at bounding box center [409, 494] width 73 height 14
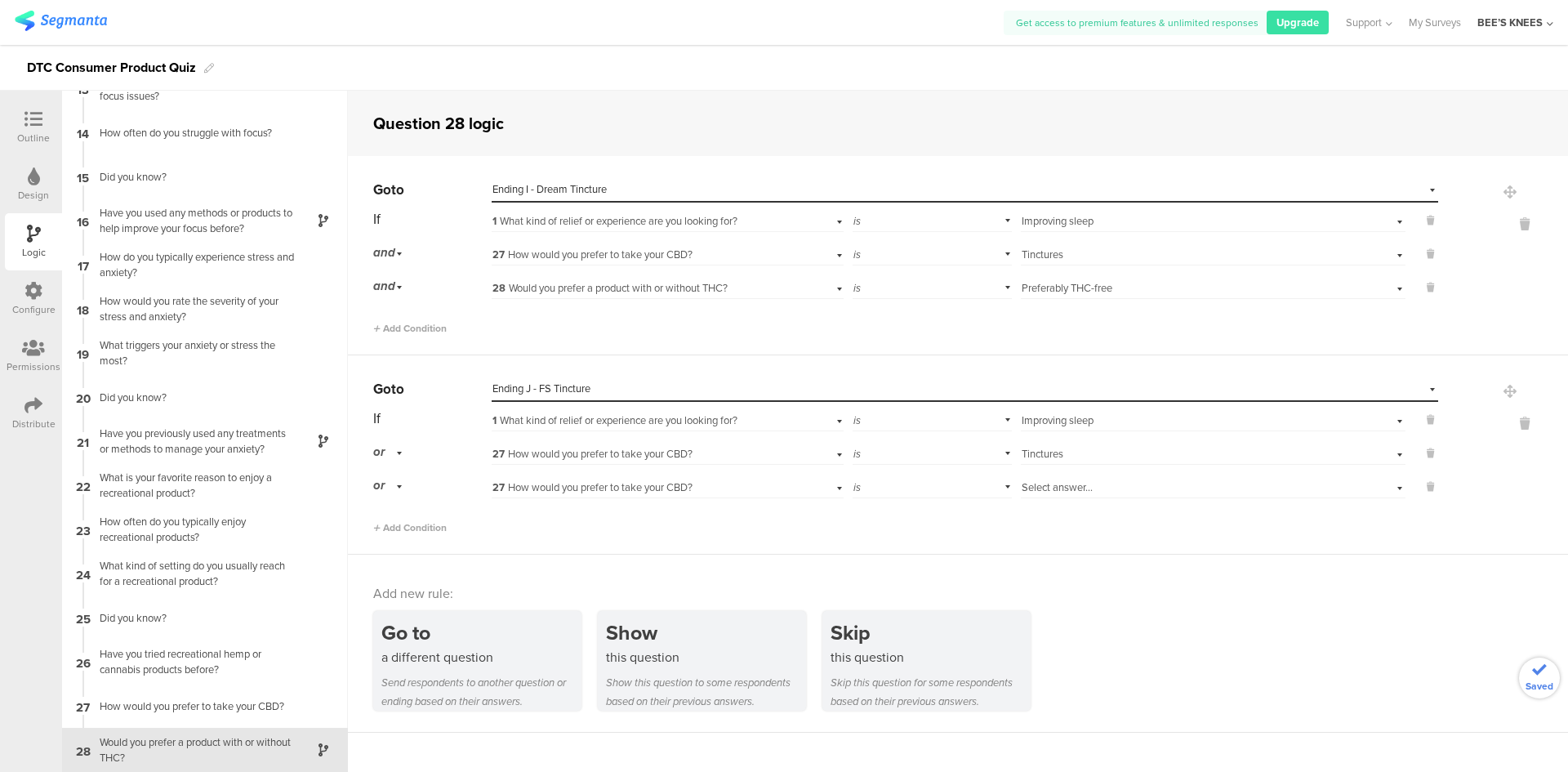
click at [396, 446] on div "or" at bounding box center [390, 452] width 34 height 25
click at [404, 493] on div "and" at bounding box center [431, 498] width 116 height 23
click at [402, 480] on div "and" at bounding box center [390, 486] width 34 height 25
click at [405, 492] on div "and" at bounding box center [390, 486] width 34 height 25
click at [608, 480] on span "27 How would you prefer to take your CBD?" at bounding box center [592, 487] width 200 height 15
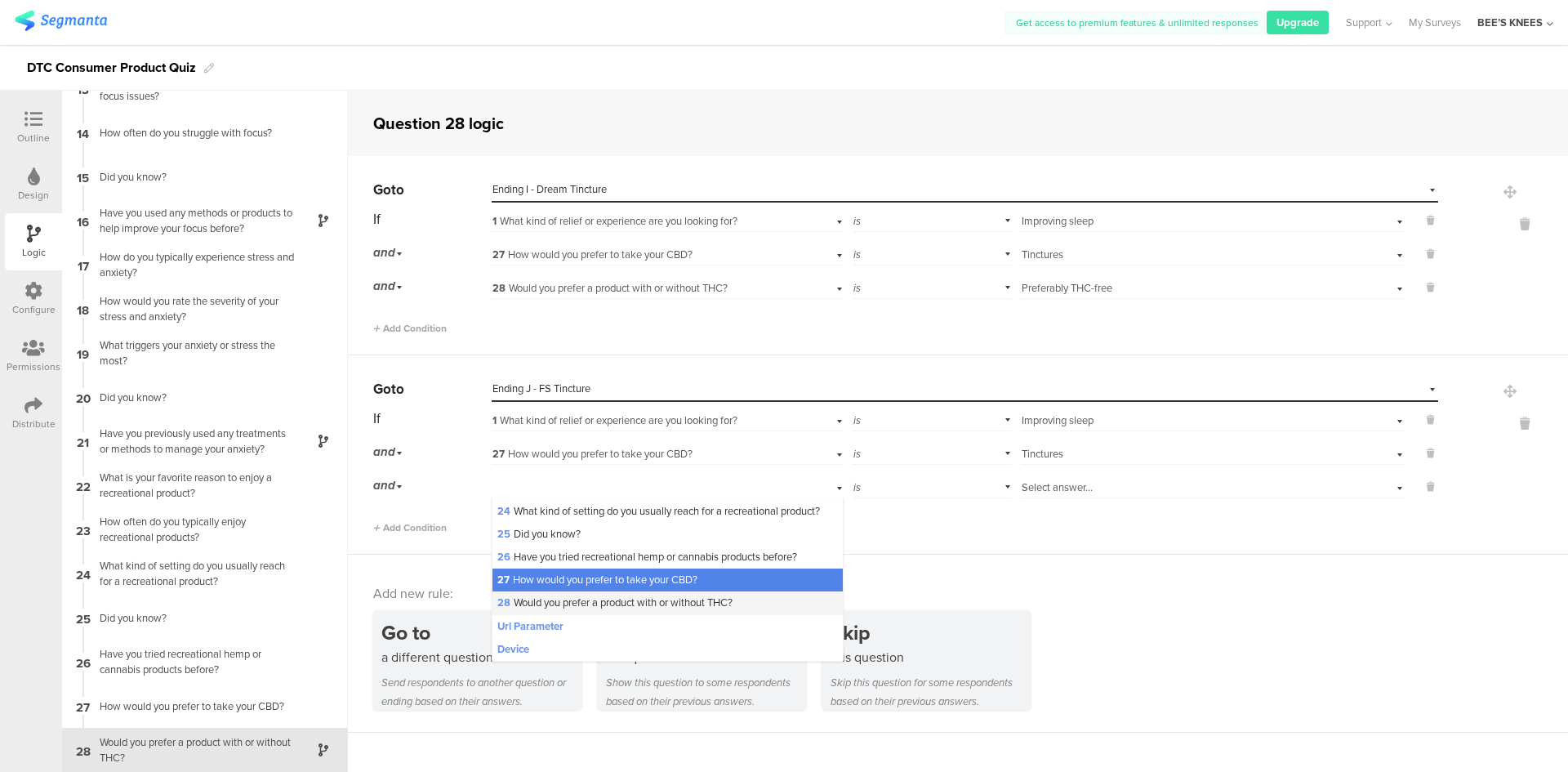
click at [623, 610] on span "28 Would you prefer a product with or without THC?" at bounding box center [615, 602] width 236 height 15
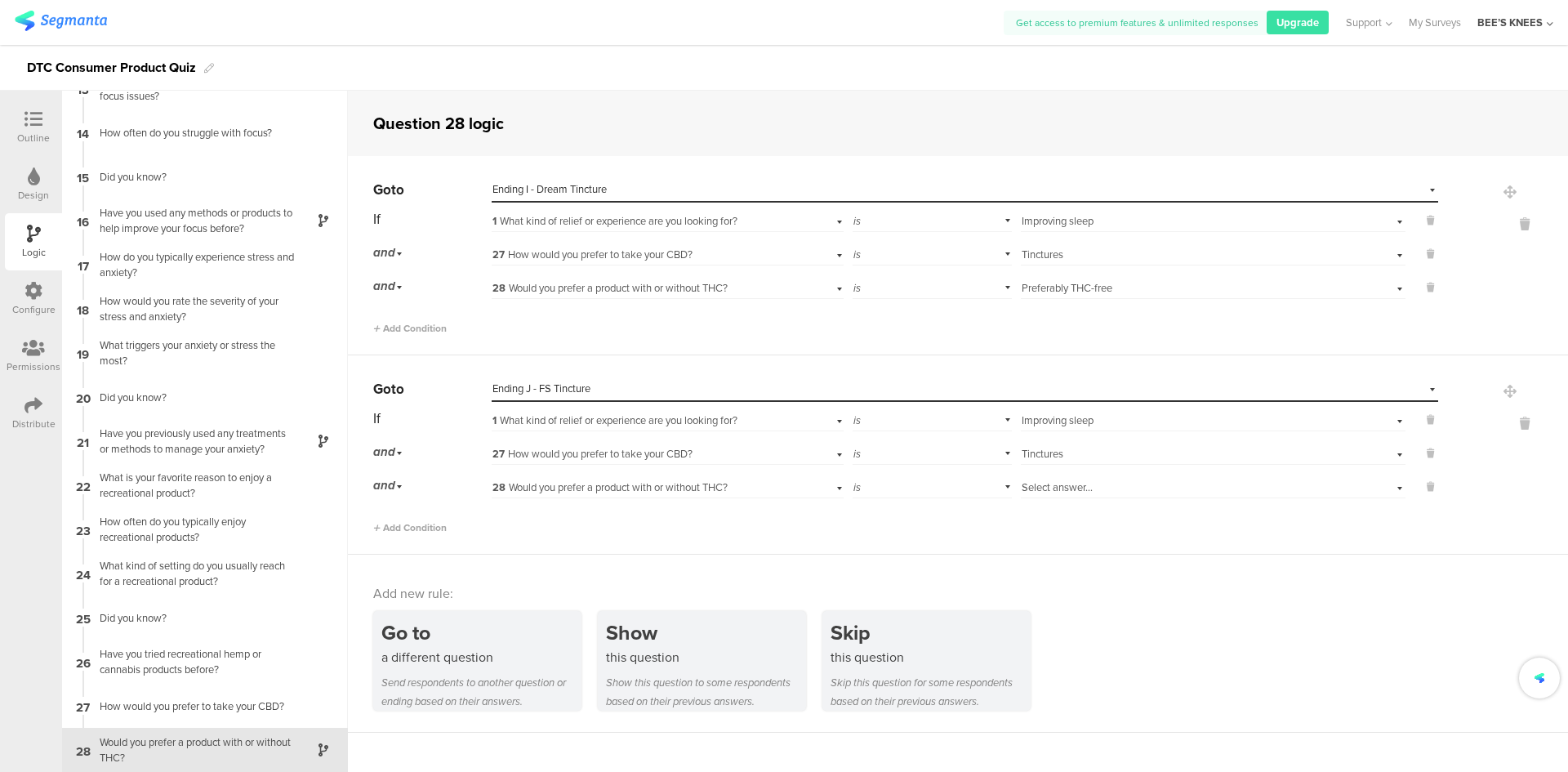
click at [926, 483] on div "is" at bounding box center [932, 486] width 160 height 25
click at [912, 523] on div "is not" at bounding box center [932, 531] width 158 height 23
click at [1030, 491] on span "Select answer..." at bounding box center [1057, 487] width 71 height 15
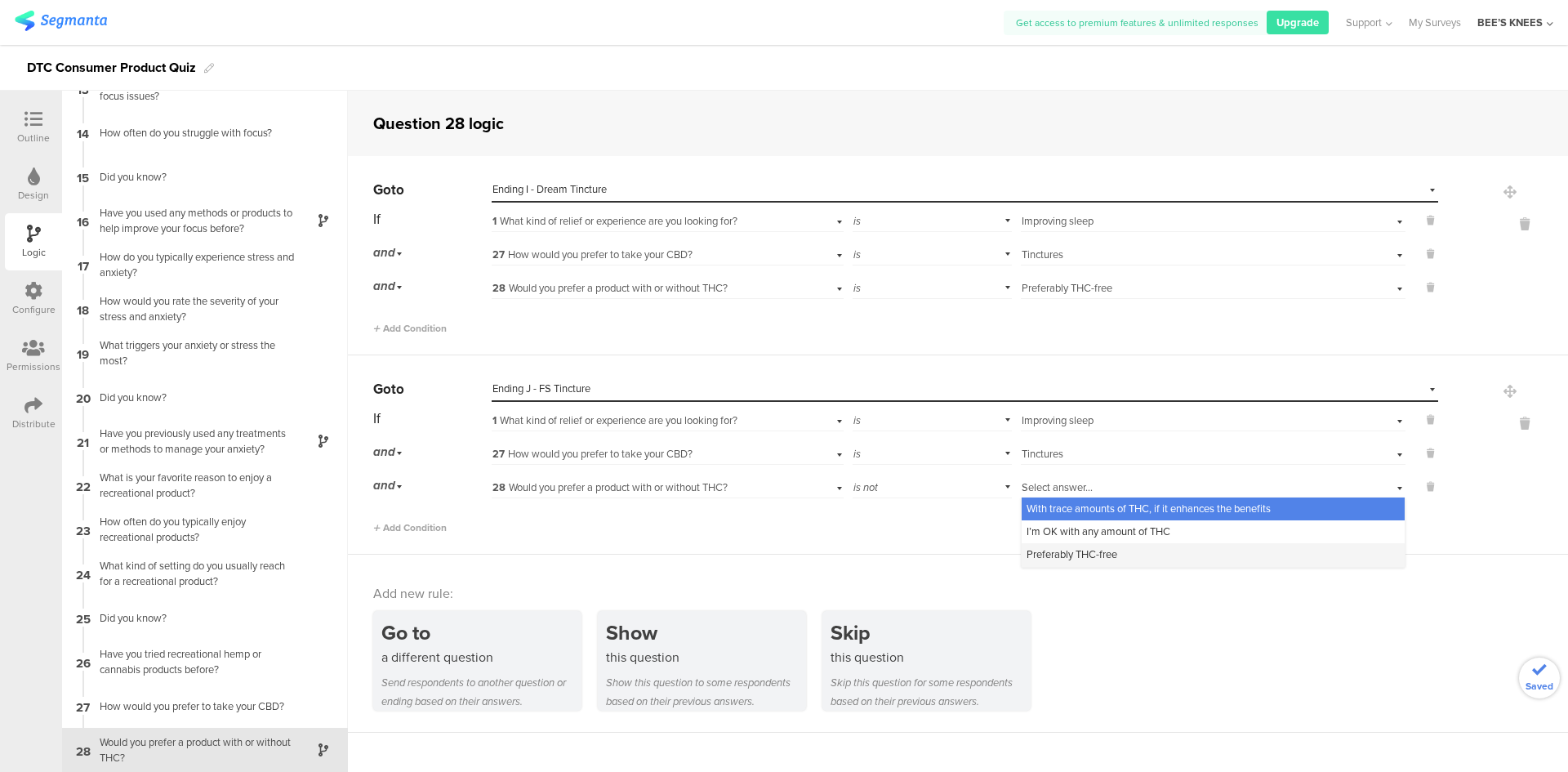
click at [1026, 557] on span "Preferably THC-free" at bounding box center [1072, 553] width 90 height 15
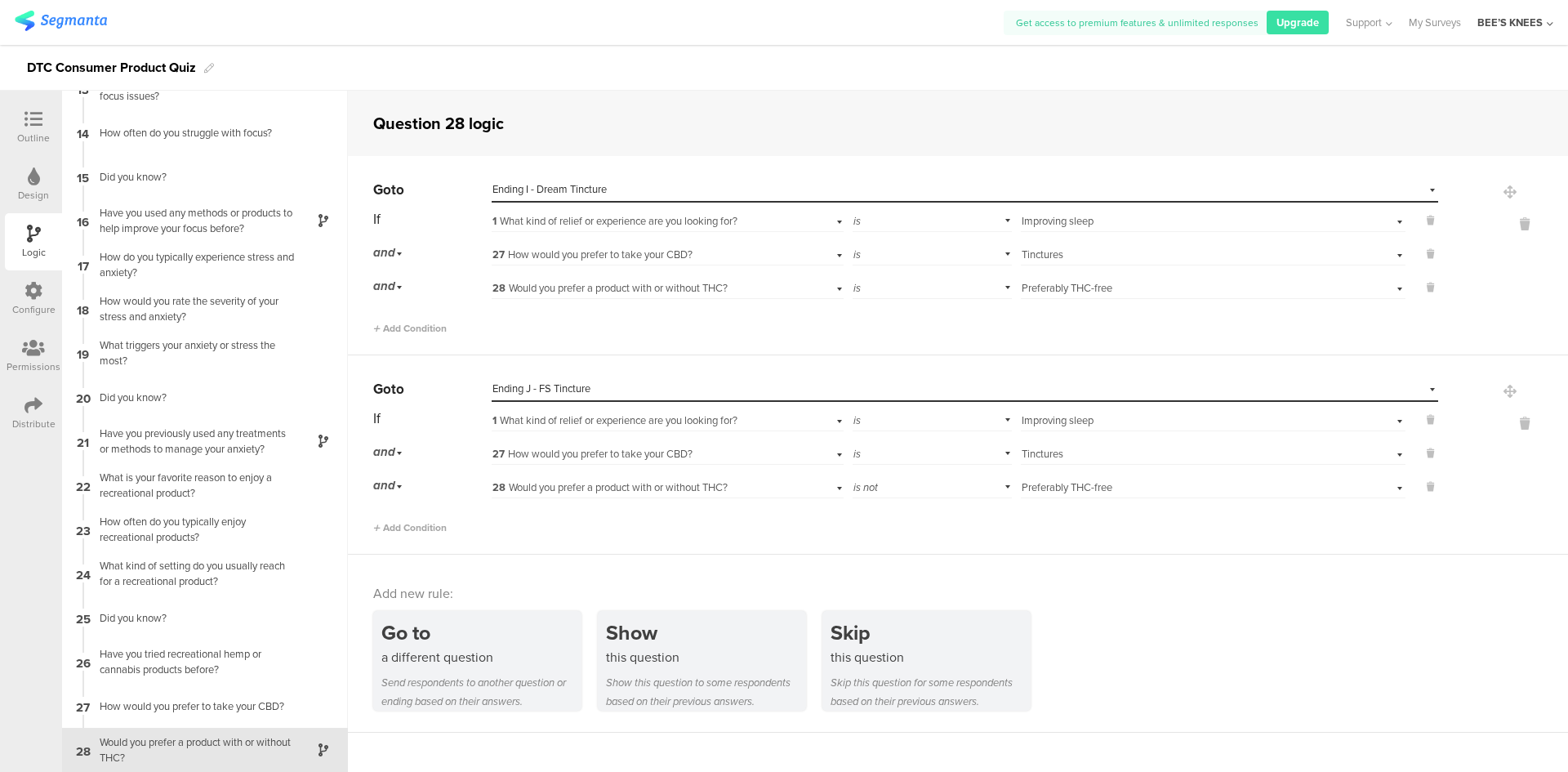
click at [37, 126] on icon at bounding box center [33, 119] width 18 height 18
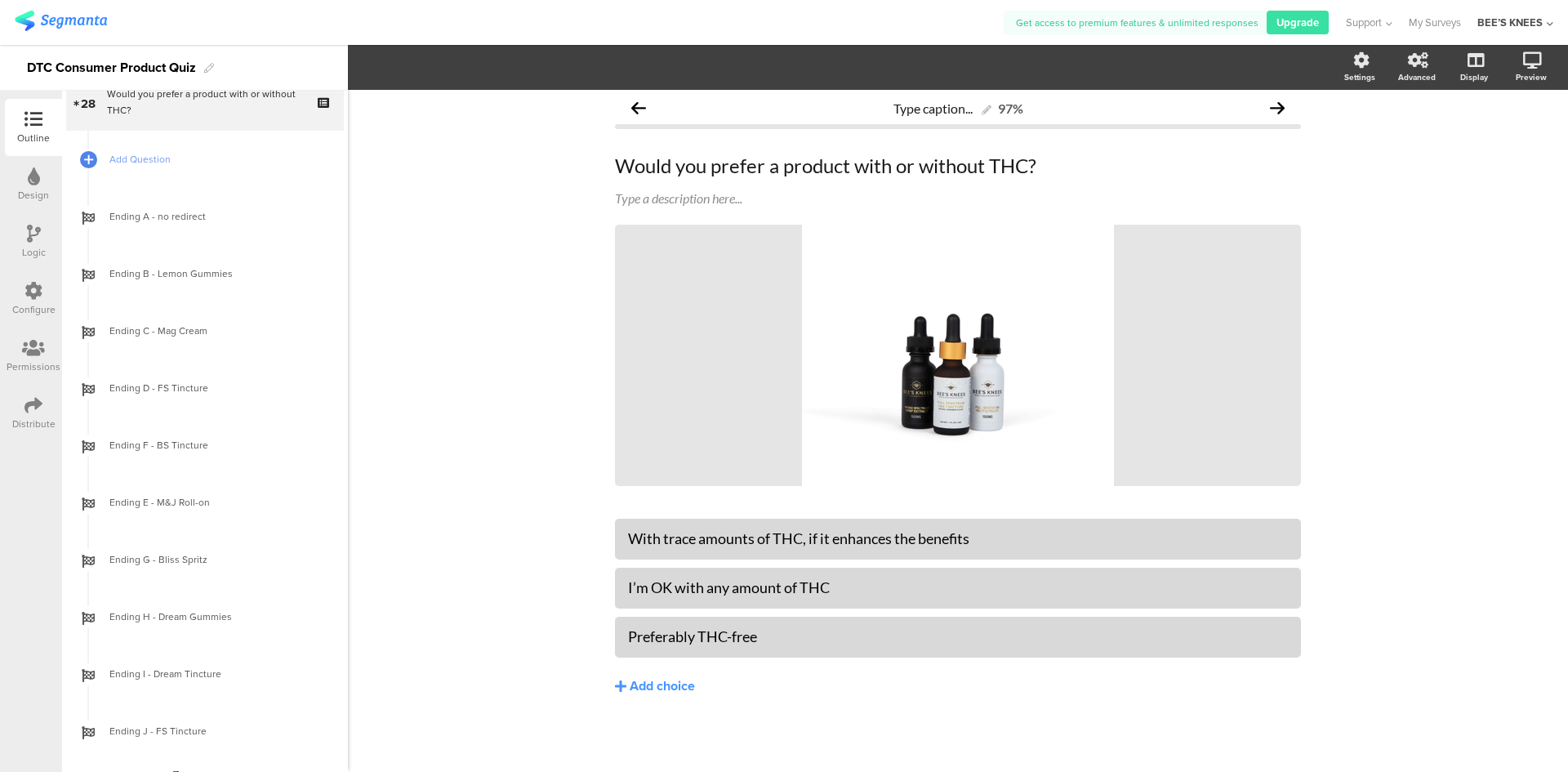
scroll to position [1651, 0]
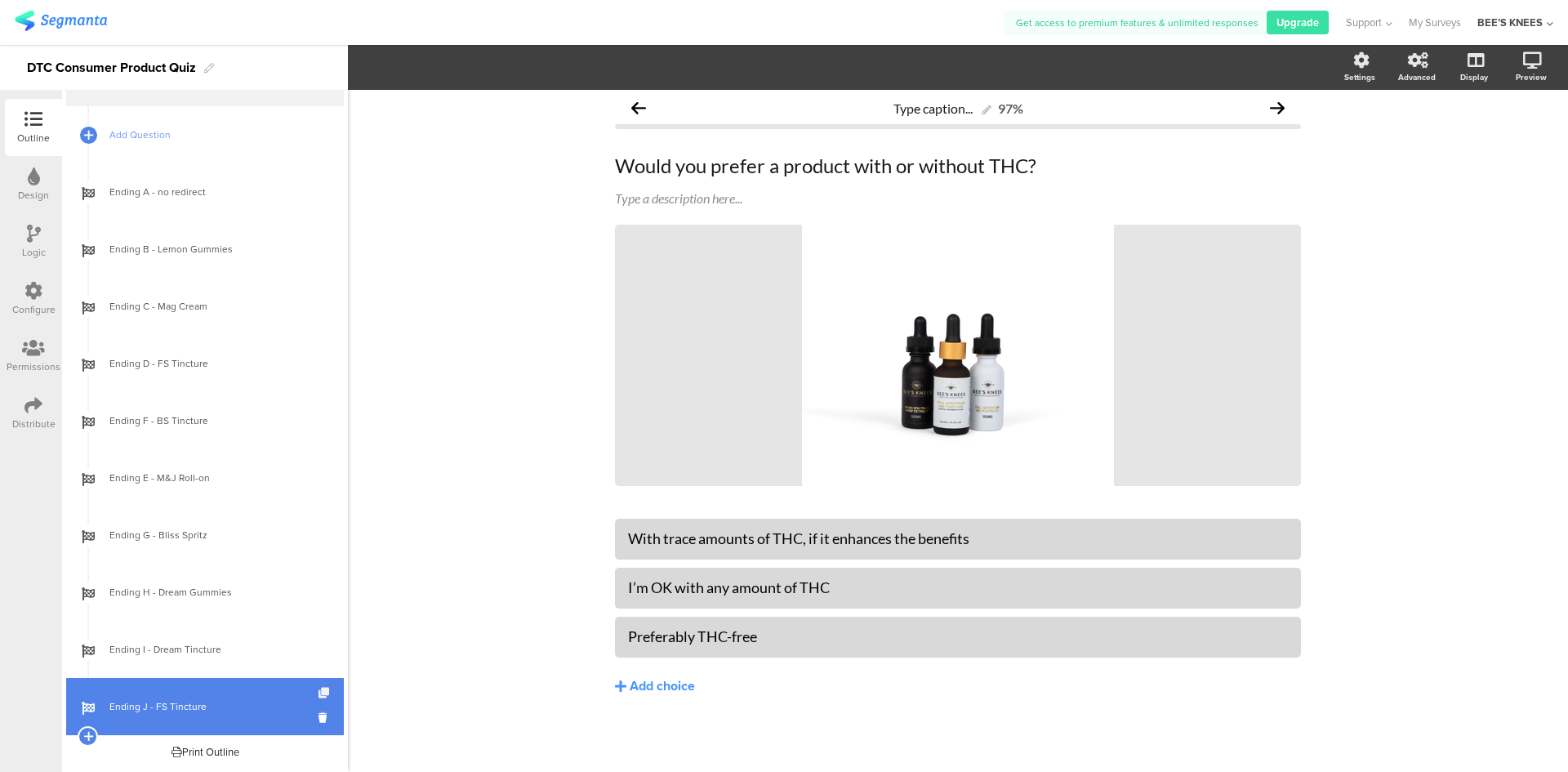
click at [319, 689] on icon at bounding box center [325, 693] width 14 height 11
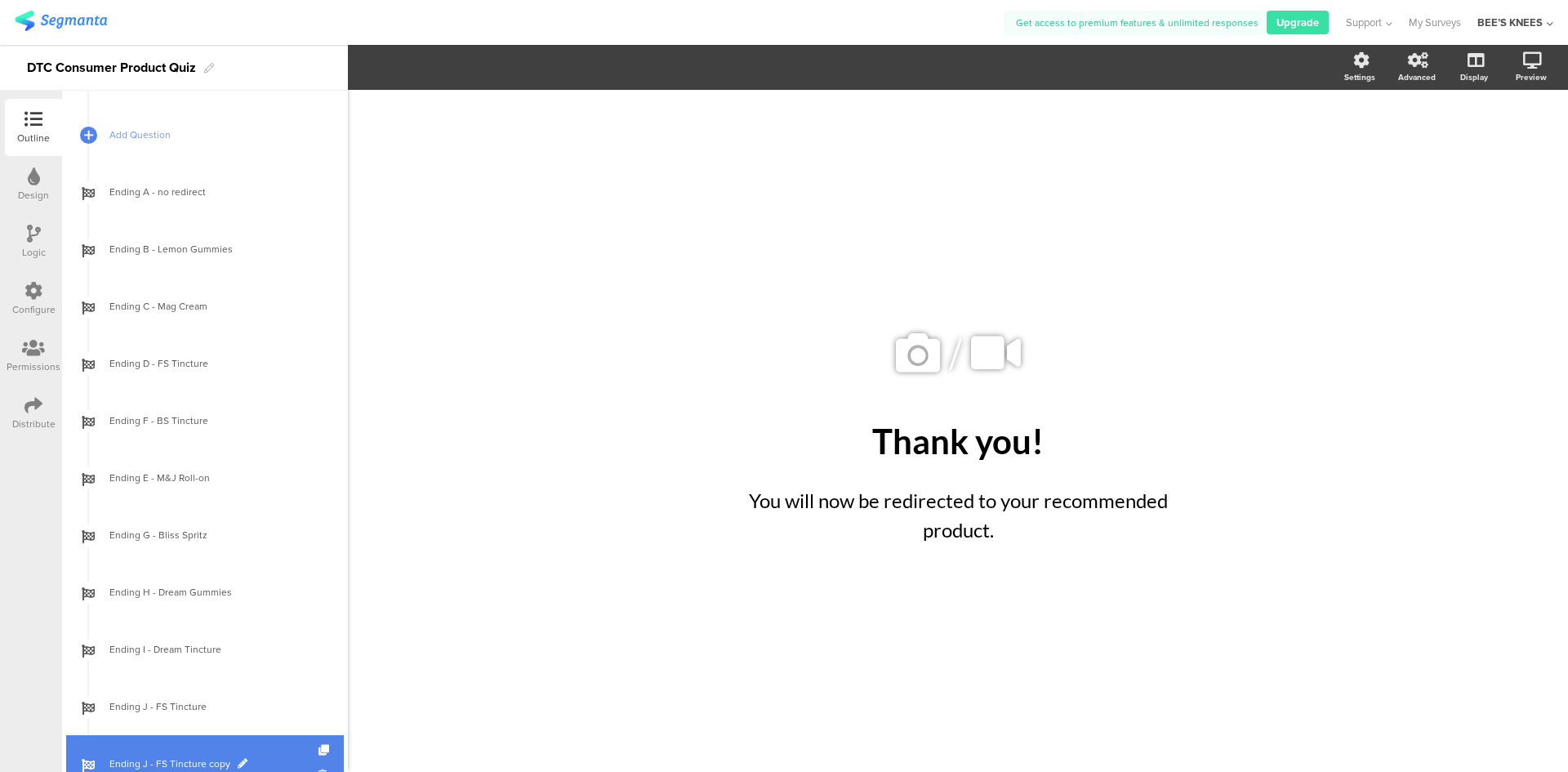
click at [242, 758] on span "Ending J - FS Tincture copy" at bounding box center [214, 764] width 209 height 16
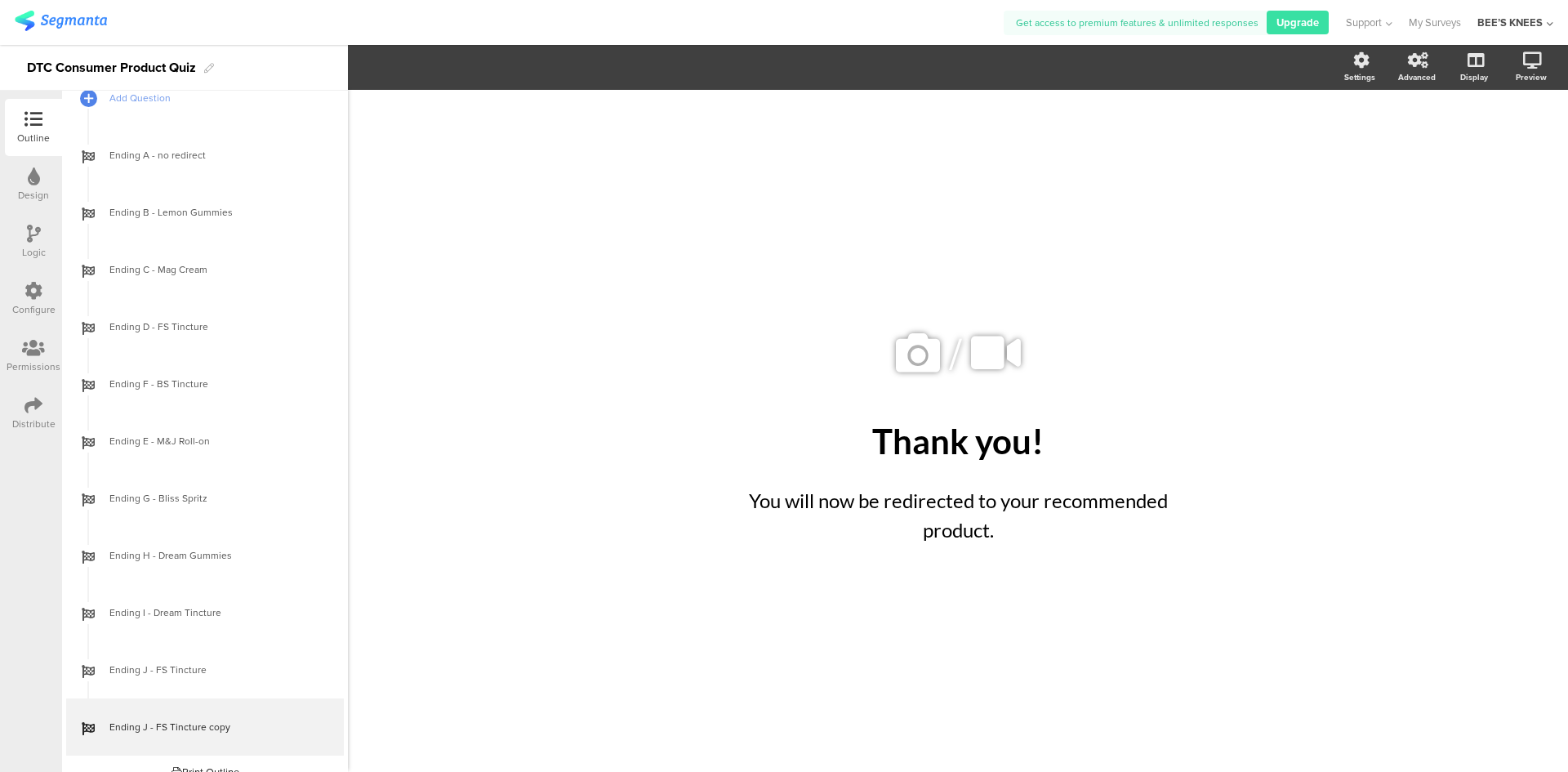
scroll to position [1707, 0]
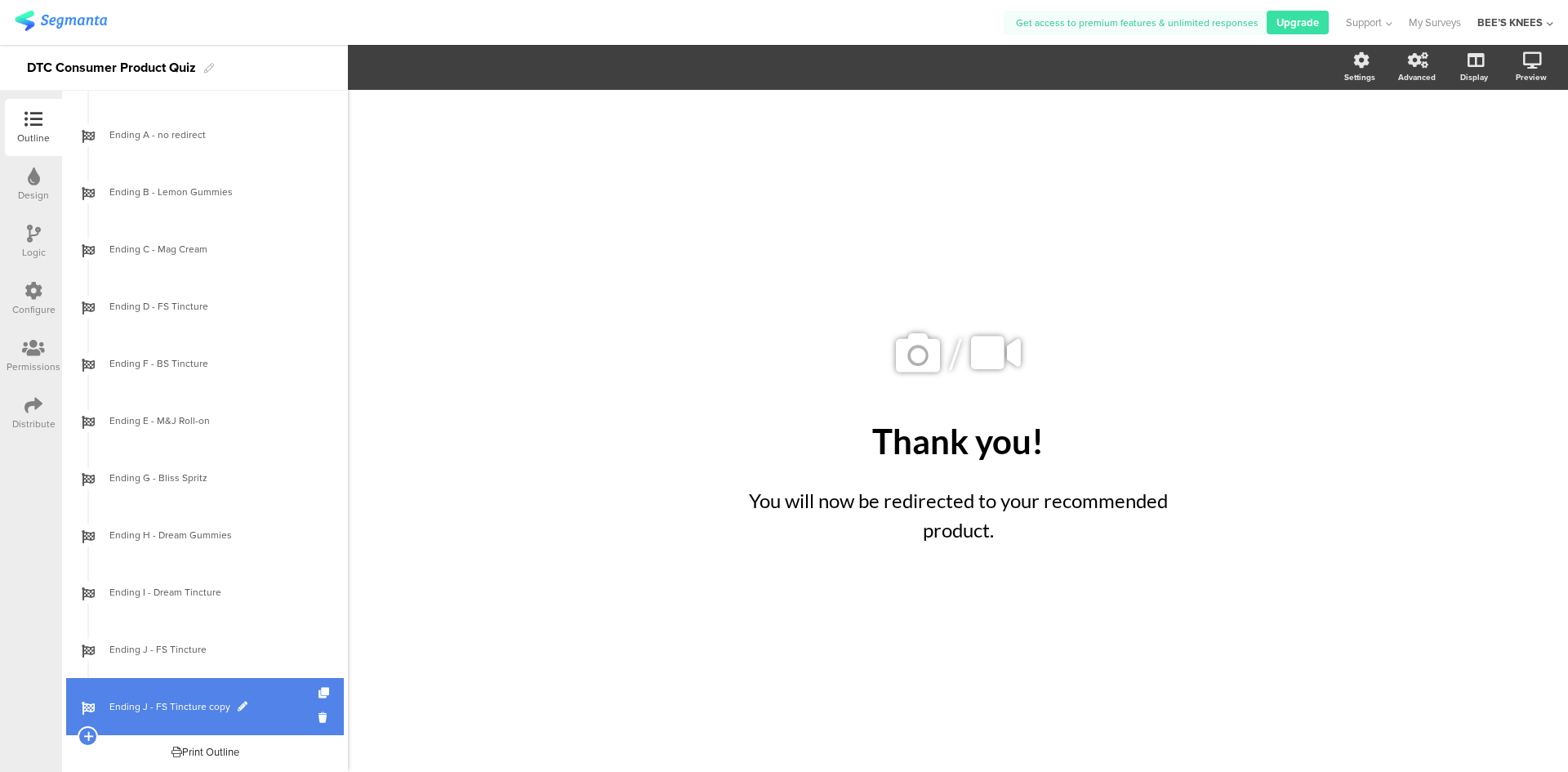
click at [237, 705] on span at bounding box center [242, 706] width 10 height 10
click at [191, 701] on input "Ending J - FS Tincture copy" at bounding box center [170, 706] width 121 height 15
type input "Ending K -"
click at [166, 702] on span at bounding box center [166, 706] width 10 height 10
click at [169, 701] on input "Ending K -" at bounding box center [170, 706] width 121 height 15
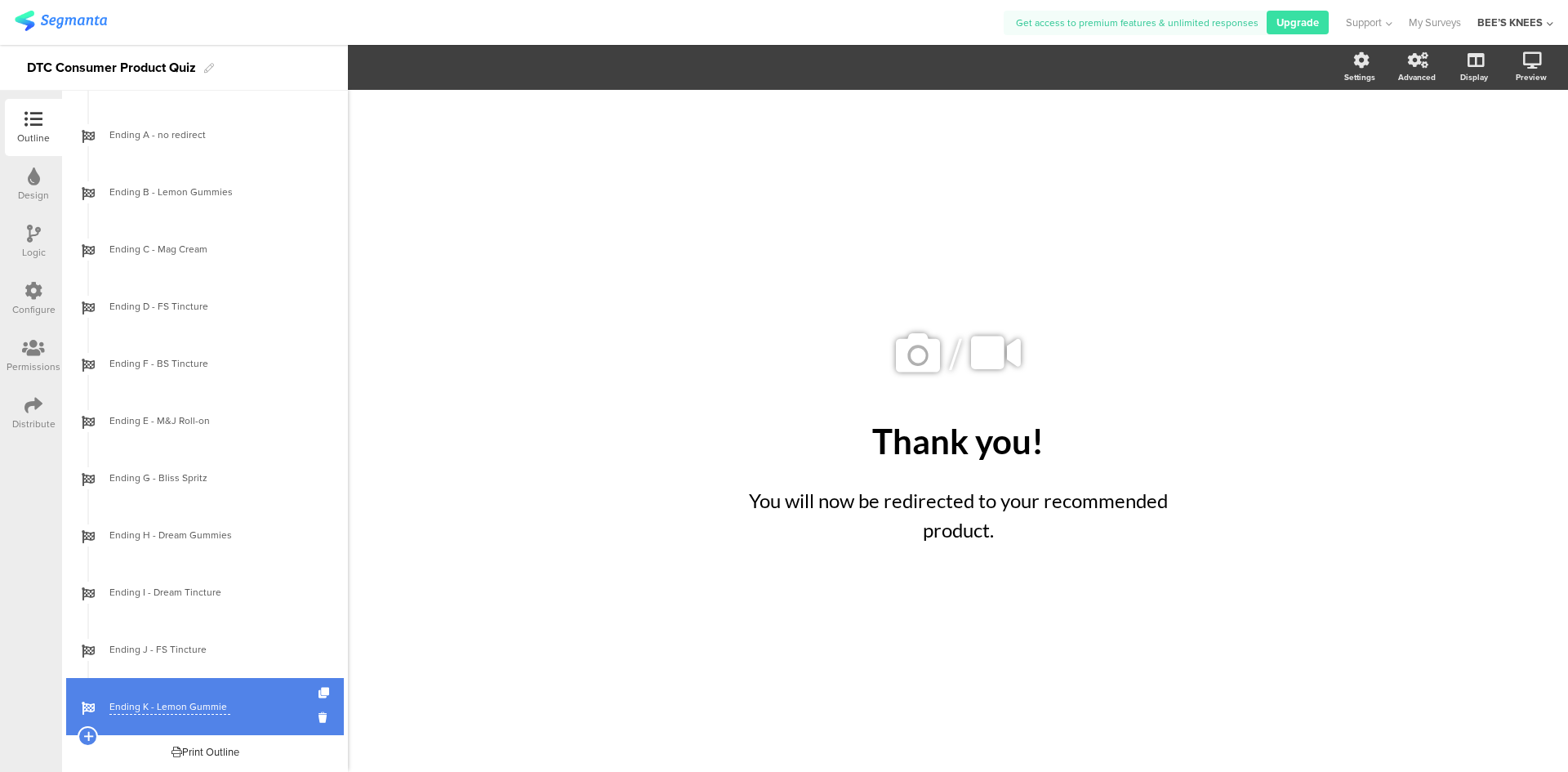
type input "Ending K - Lemon Gummies"
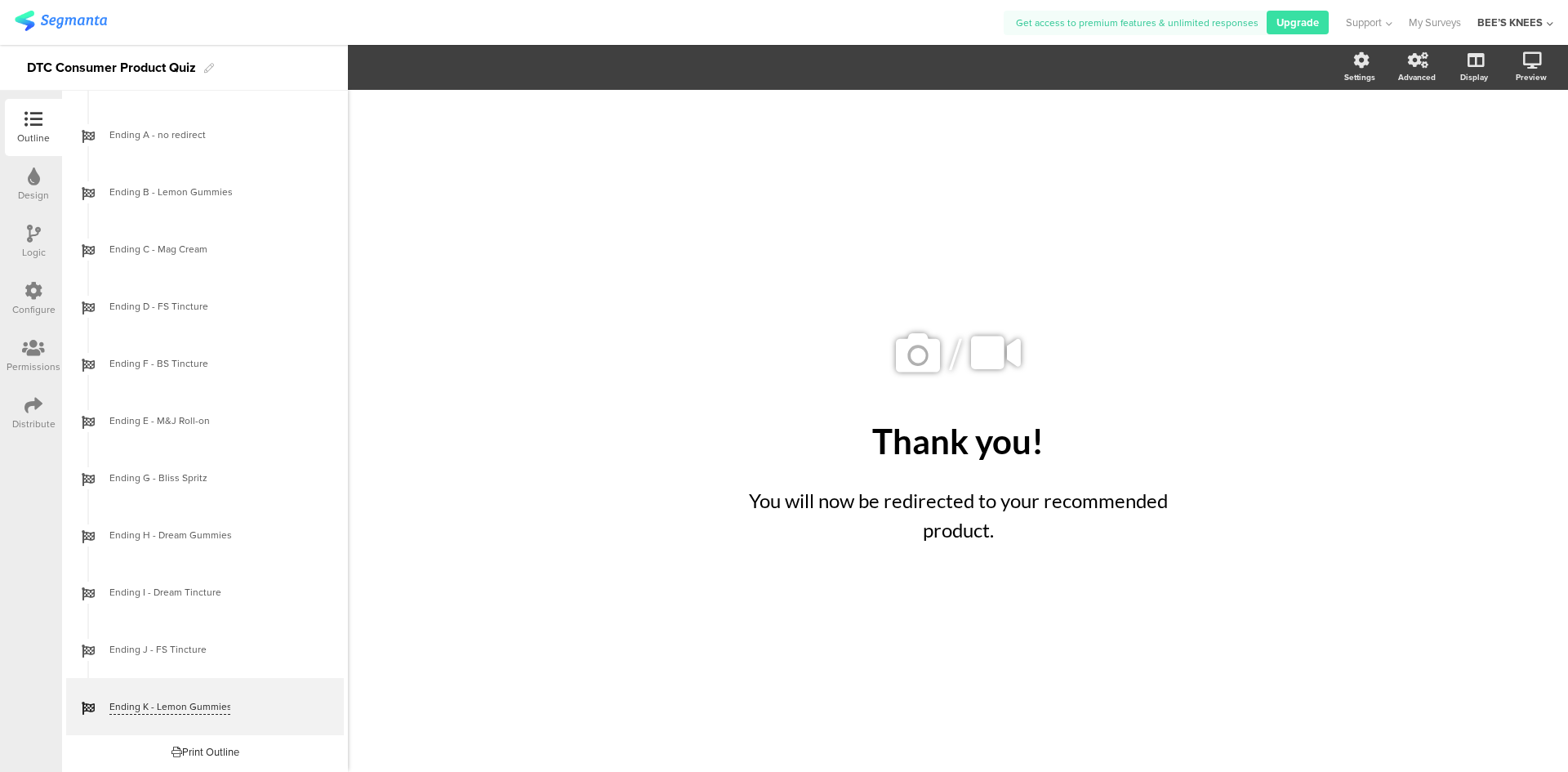
click at [636, 689] on div "/ Thank you! Thank you! You will now be redirected to your recommended product.…" at bounding box center [958, 423] width 686 height 665
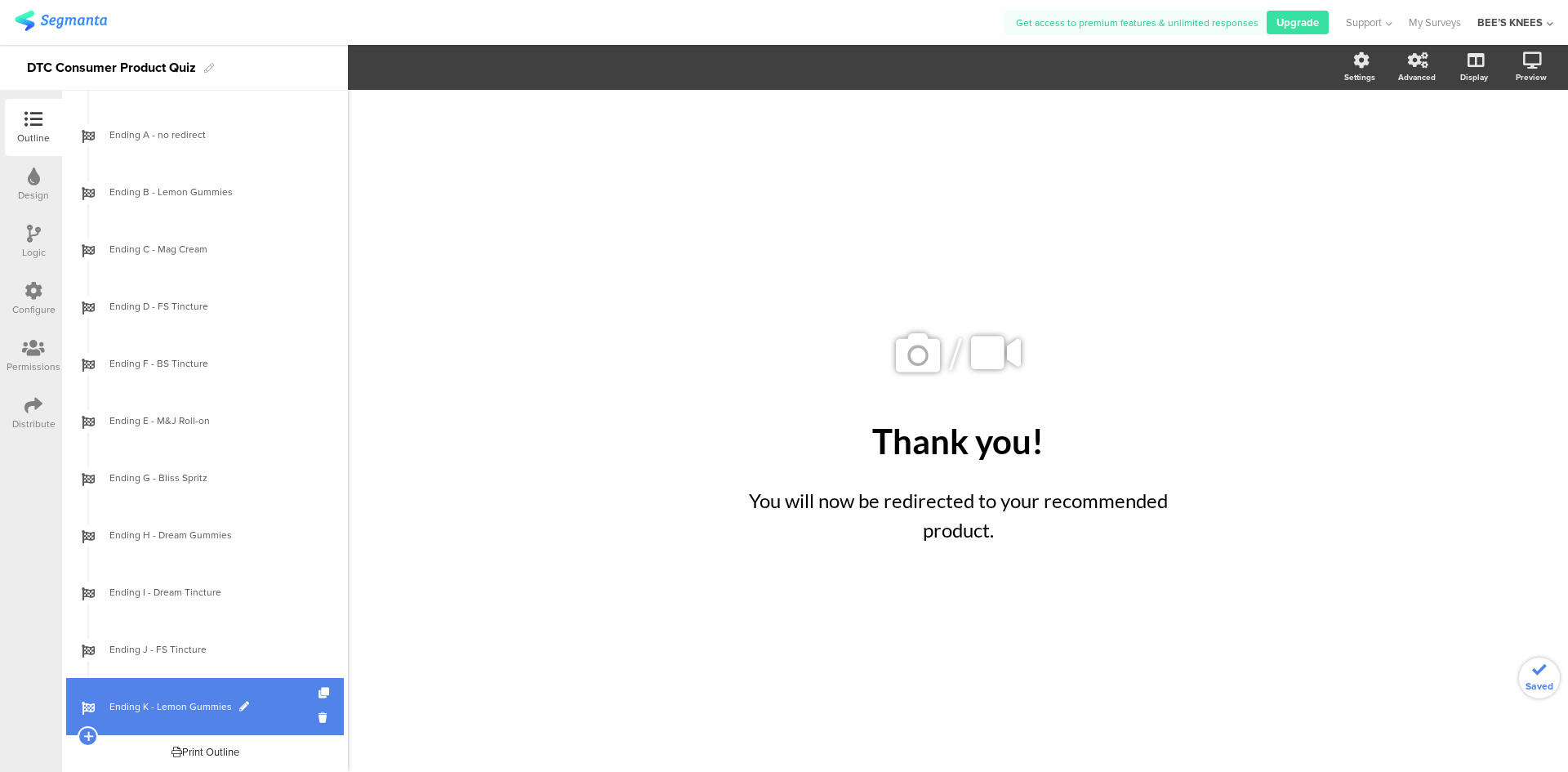
click at [158, 711] on span "Ending K - Lemon Gummies" at bounding box center [214, 706] width 209 height 16
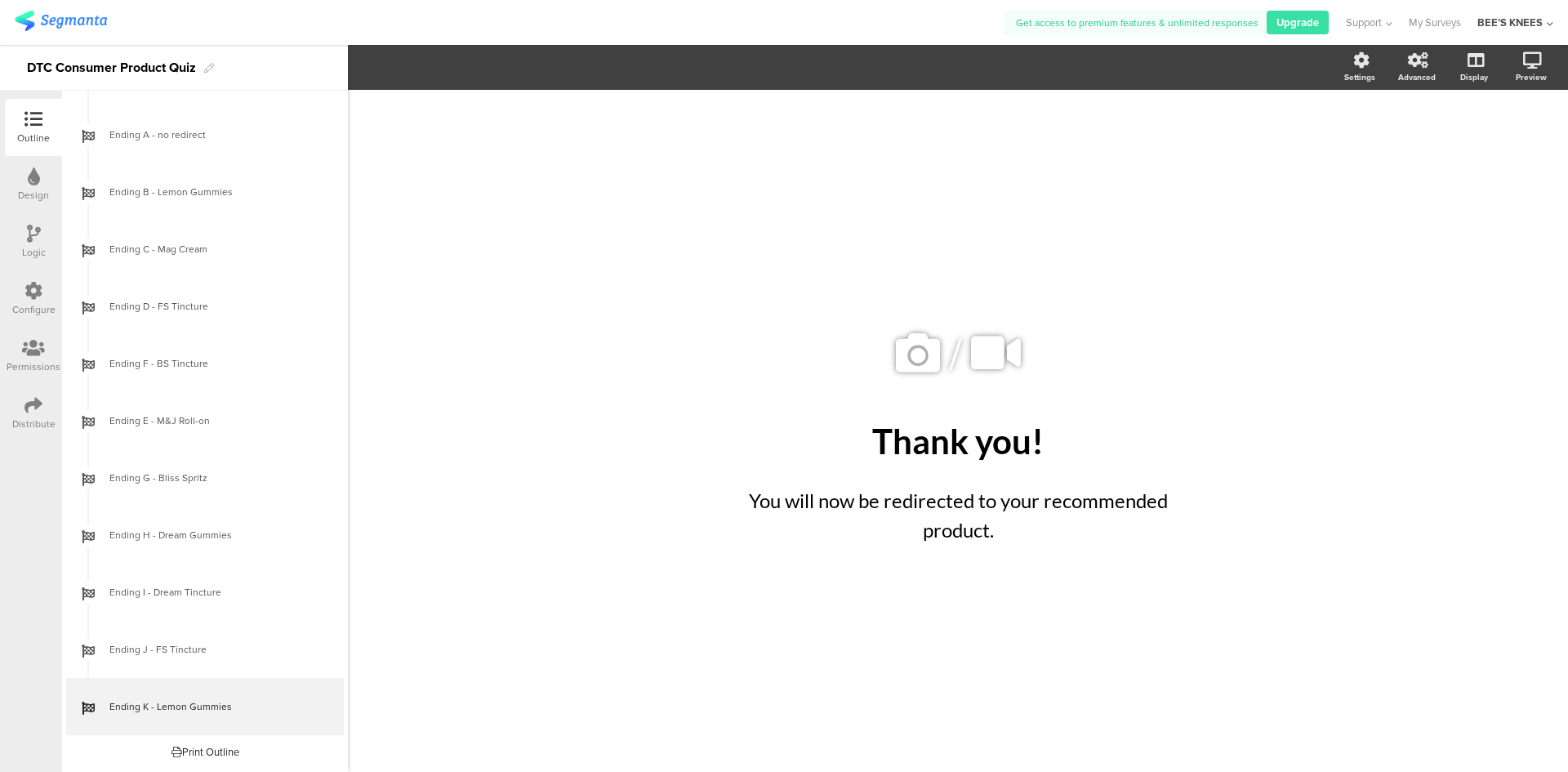
click at [552, 735] on div "/ Thank you! Thank you! You will now be redirected to your recommended product.…" at bounding box center [957, 431] width 1220 height 682
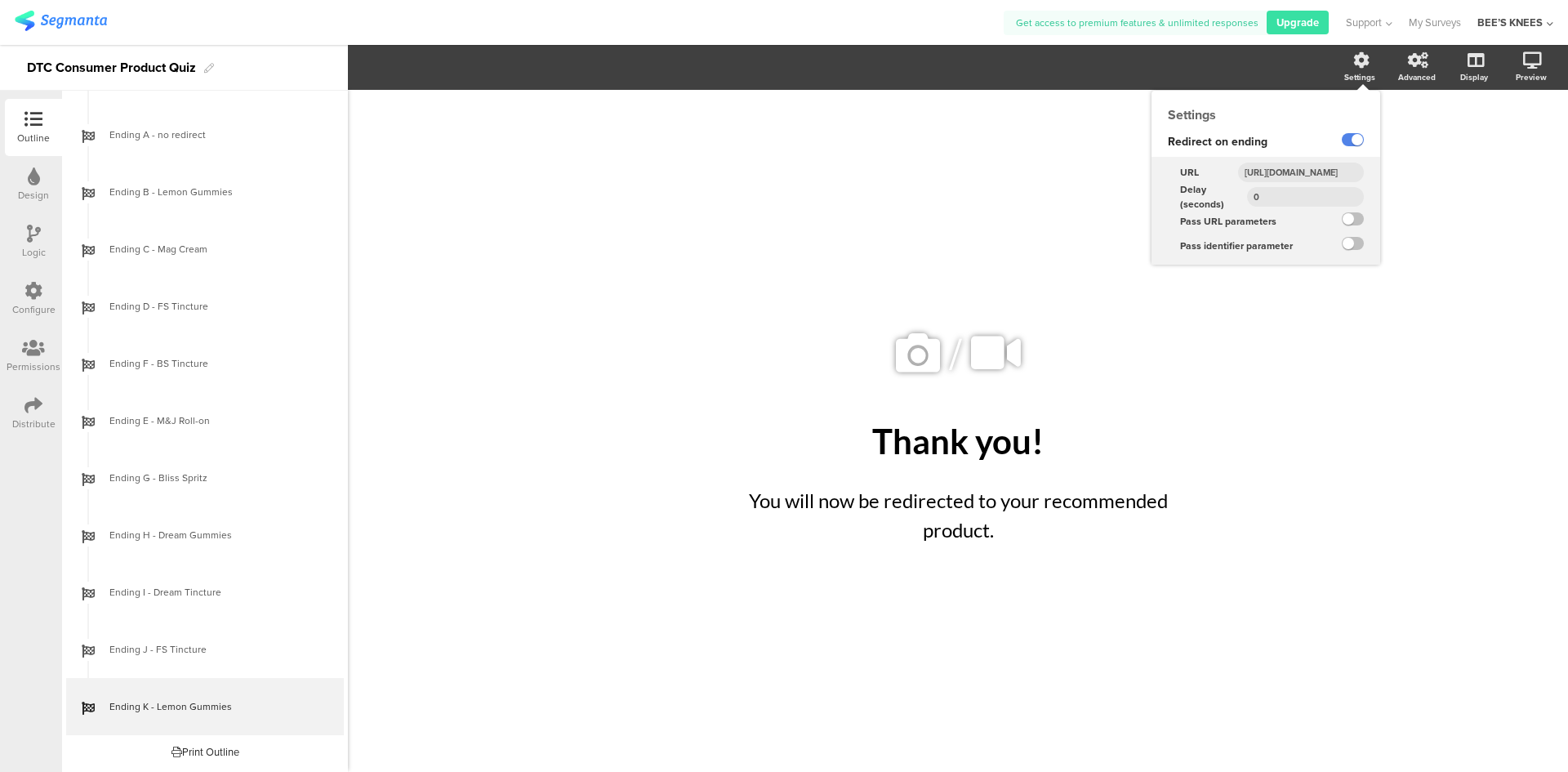
click at [1362, 69] on div "Settings" at bounding box center [1367, 67] width 57 height 41
click at [1309, 173] on input "[URL][DOMAIN_NAME]" at bounding box center [1300, 172] width 125 height 20
paste input "lemon-gummies-75"
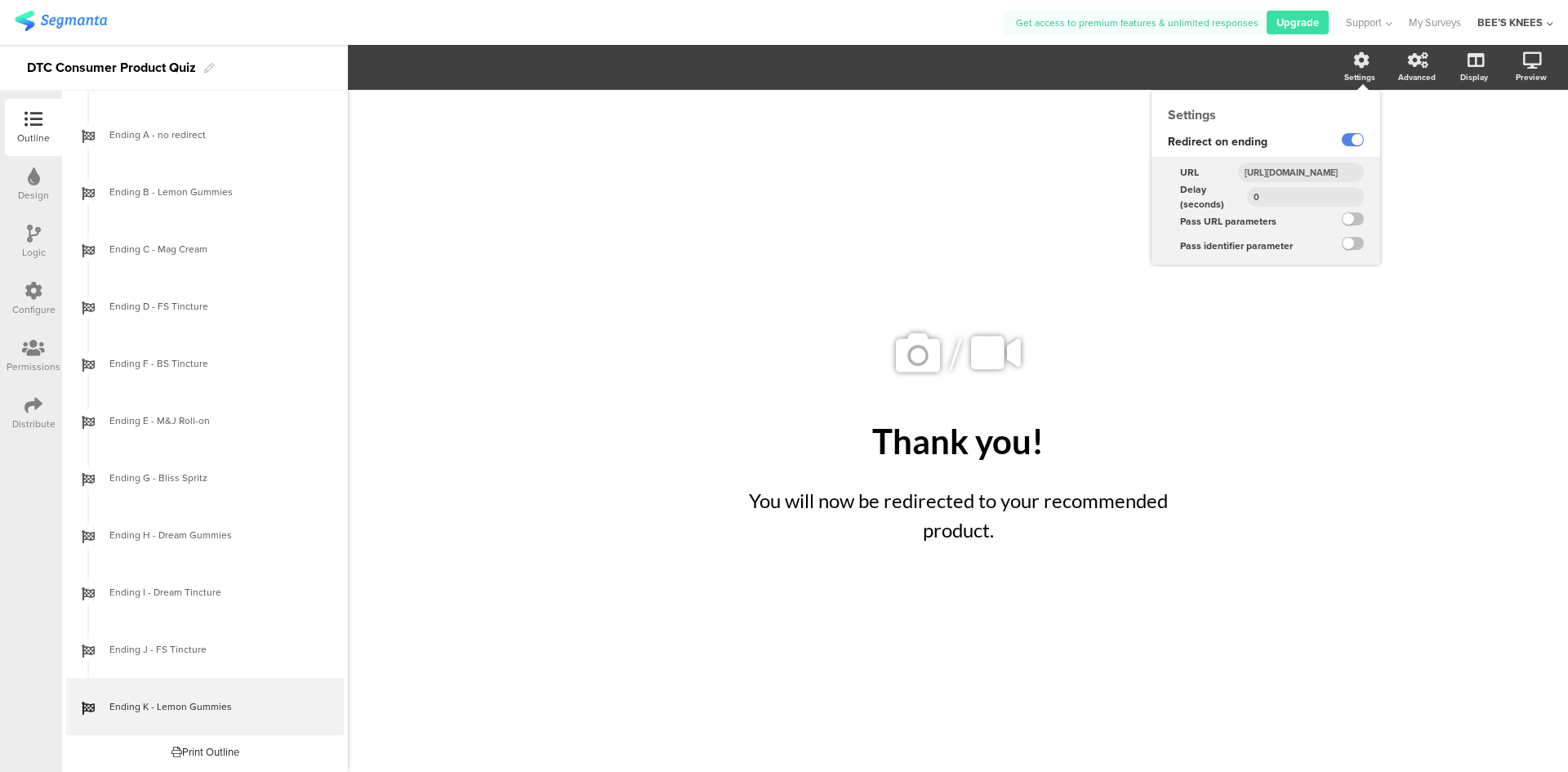
type input "[URL][DOMAIN_NAME]"
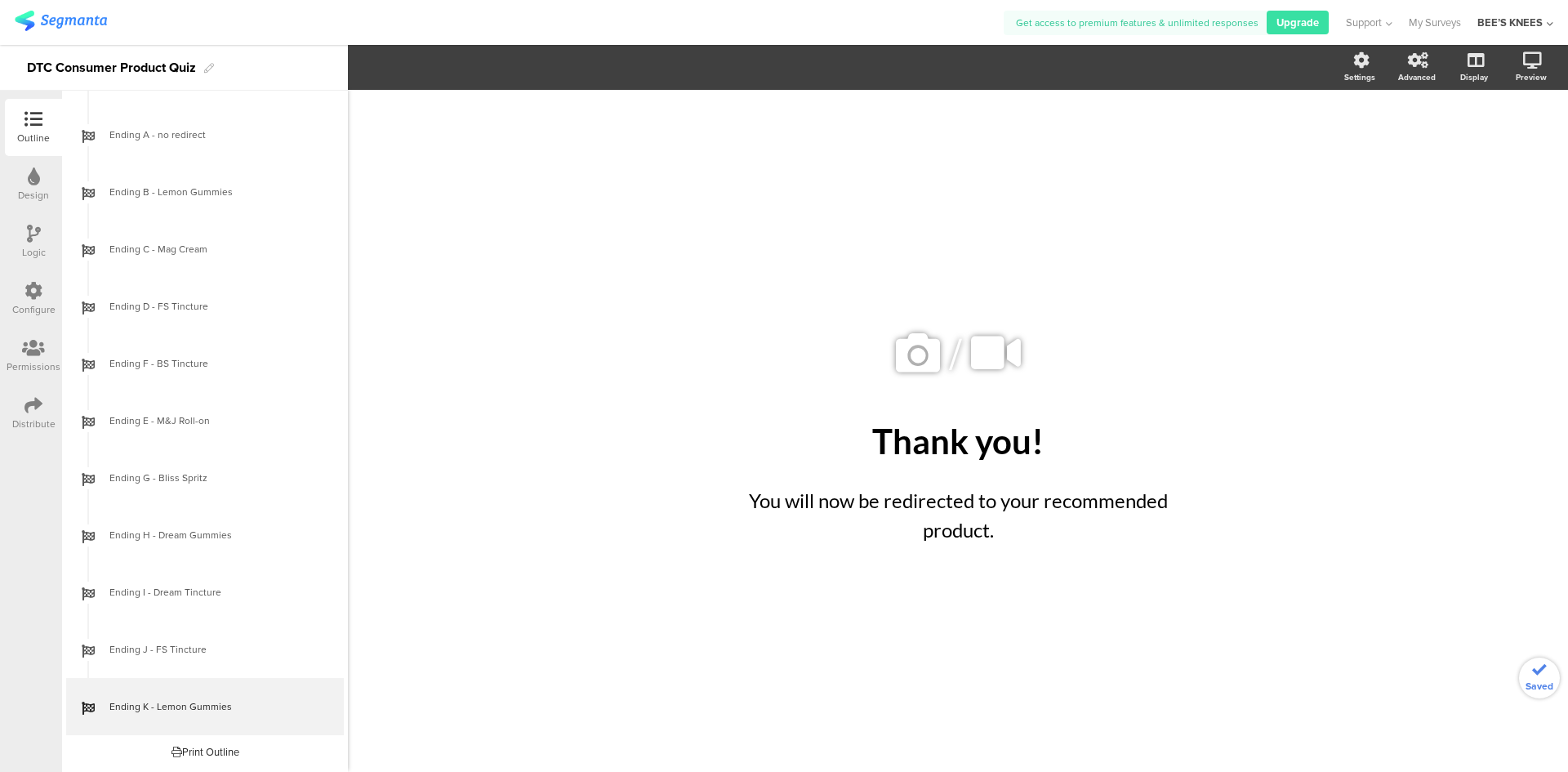
click at [1319, 300] on div "/ Thank you! Thank you! You will now be redirected to your recommended product.…" at bounding box center [957, 431] width 1220 height 682
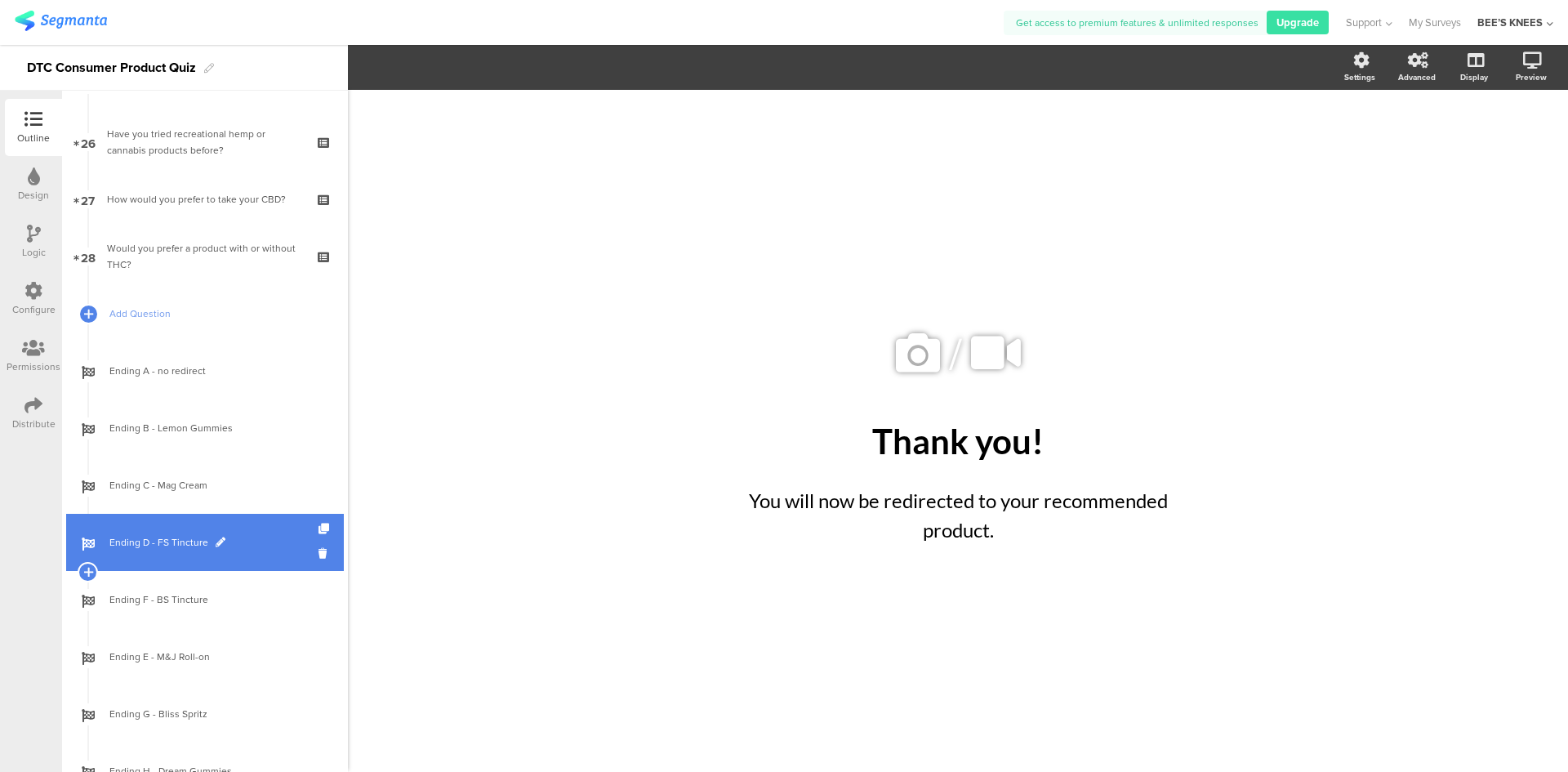
scroll to position [1463, 0]
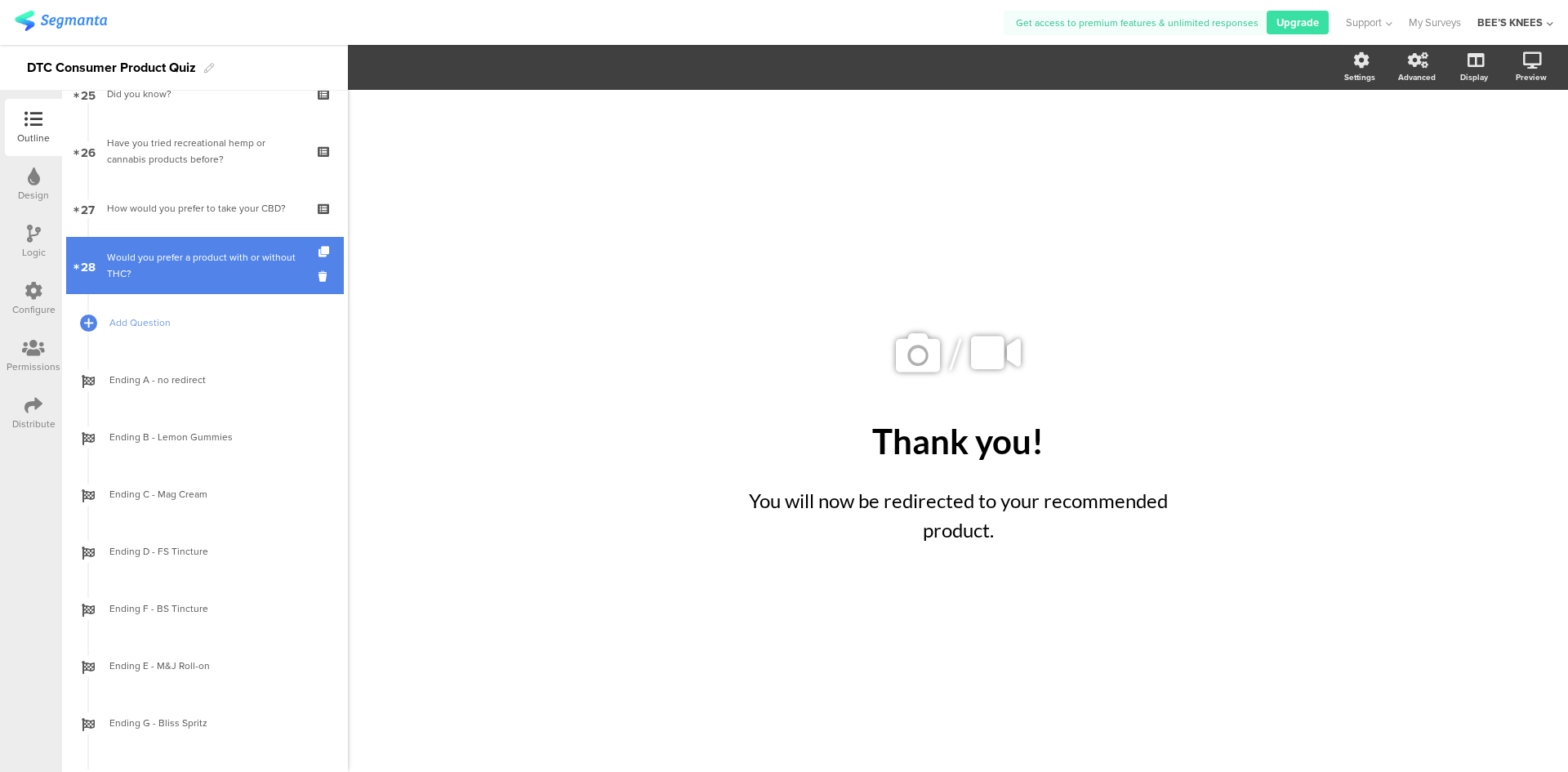
click at [185, 254] on div "Would you prefer a product with or without THC?" at bounding box center [204, 265] width 195 height 33
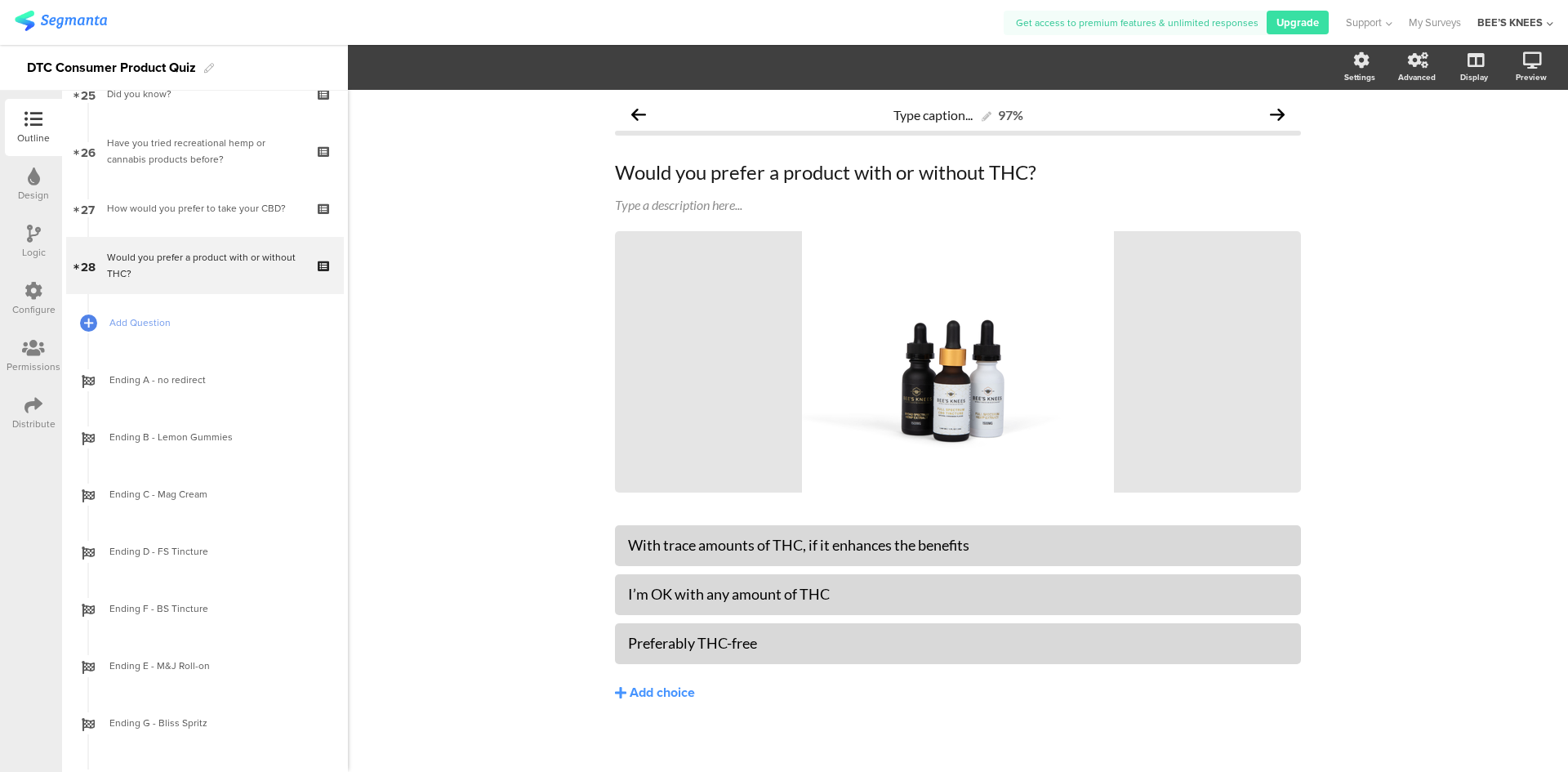
click at [45, 238] on div "Logic" at bounding box center [32, 241] width 57 height 57
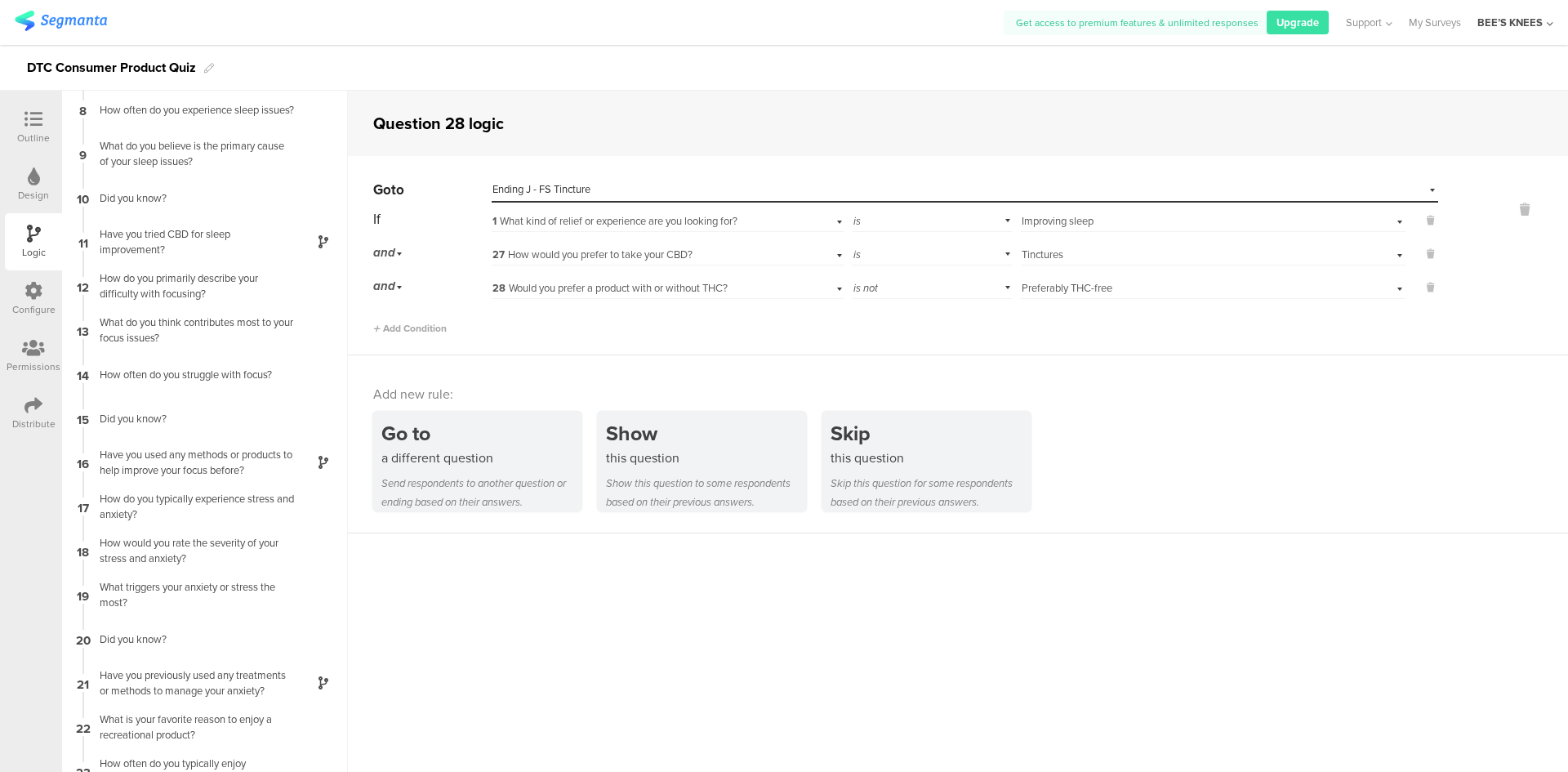
scroll to position [553, 0]
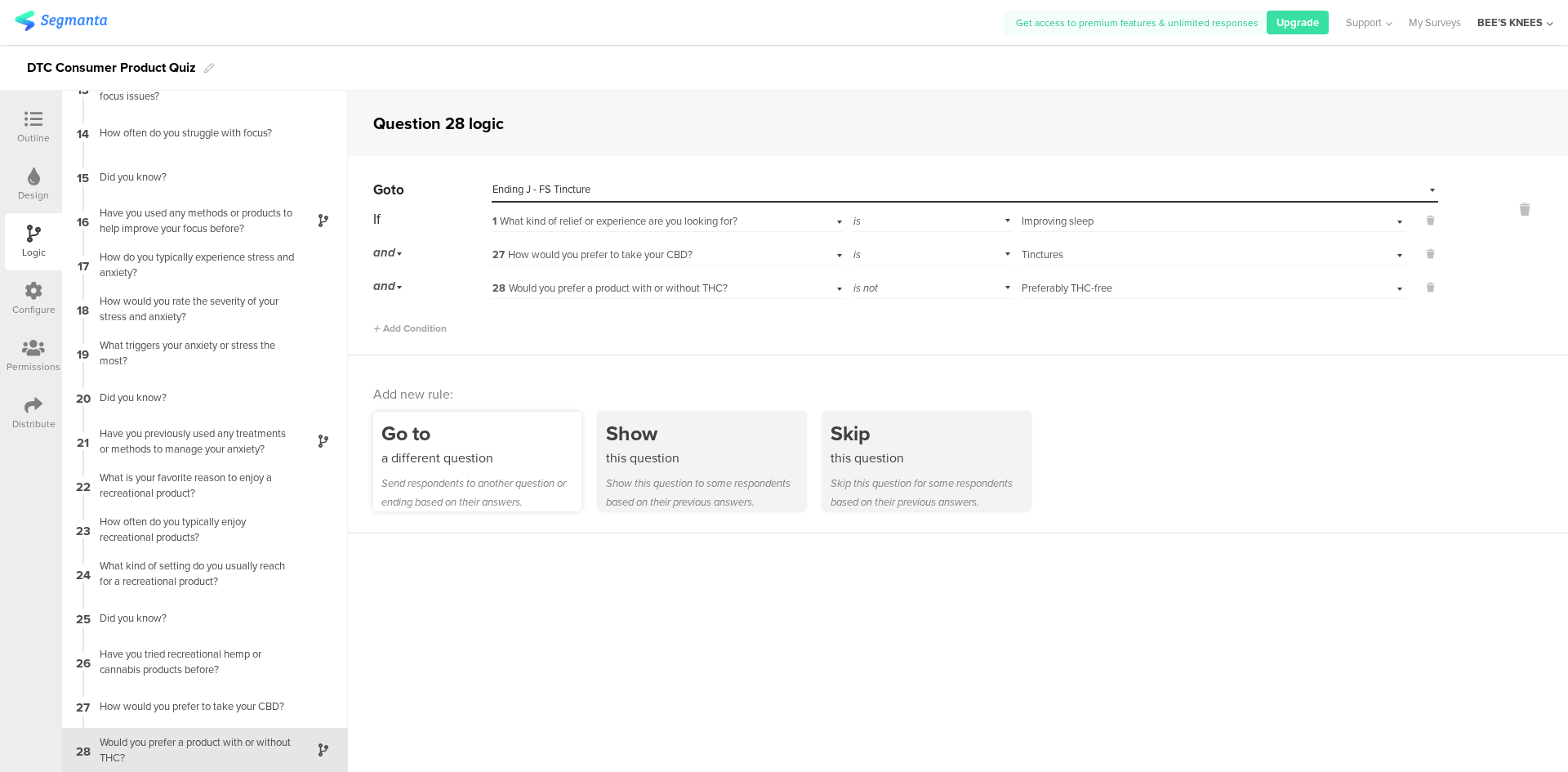
click at [530, 464] on div "a different question" at bounding box center [481, 458] width 200 height 19
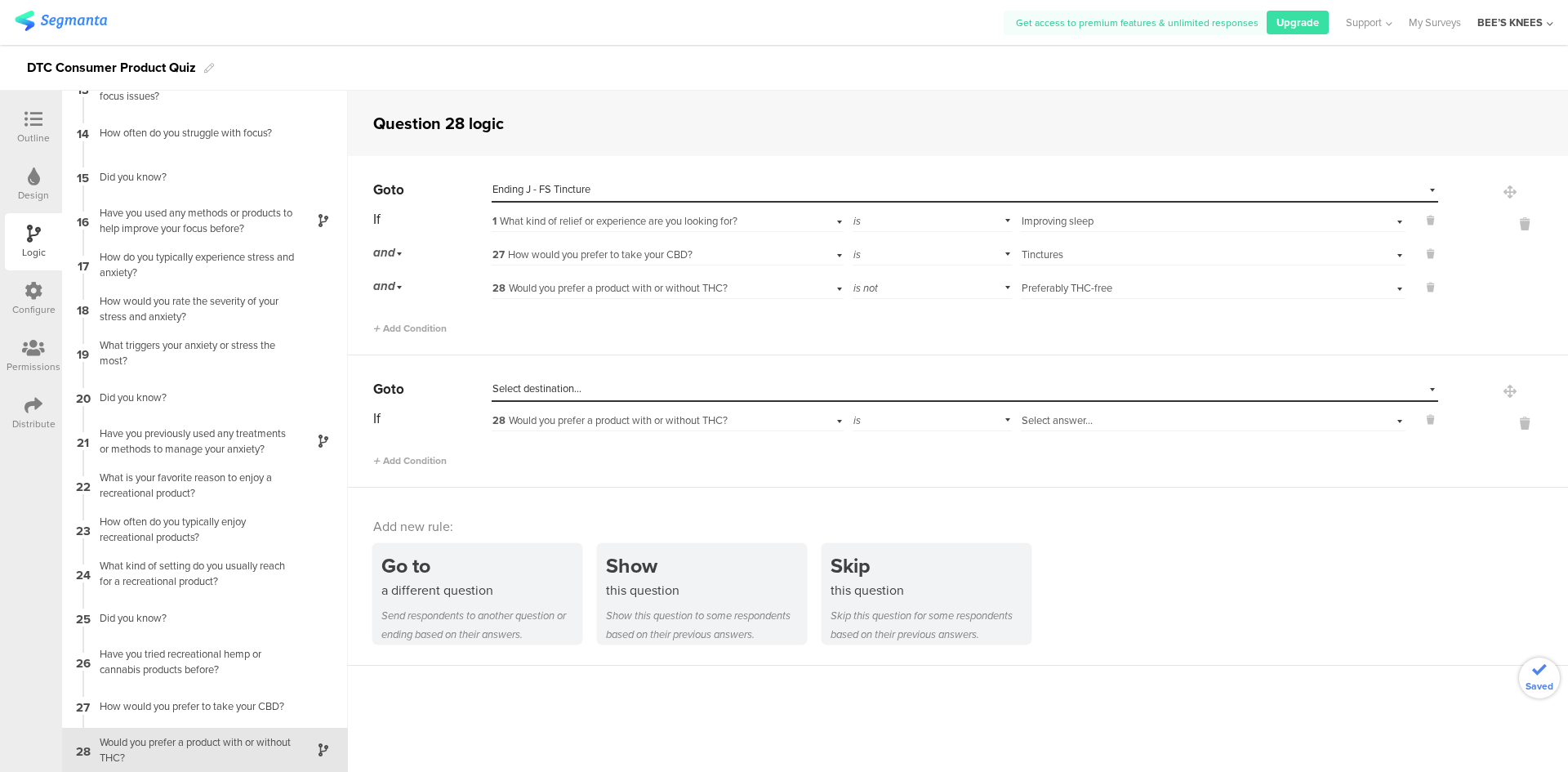
click at [602, 374] on div "Go to Select destination... If 28 Would you prefer a product with or without TH…" at bounding box center [957, 421] width 1220 height 133
click at [602, 381] on div "Select destination..." at bounding box center [889, 388] width 794 height 14
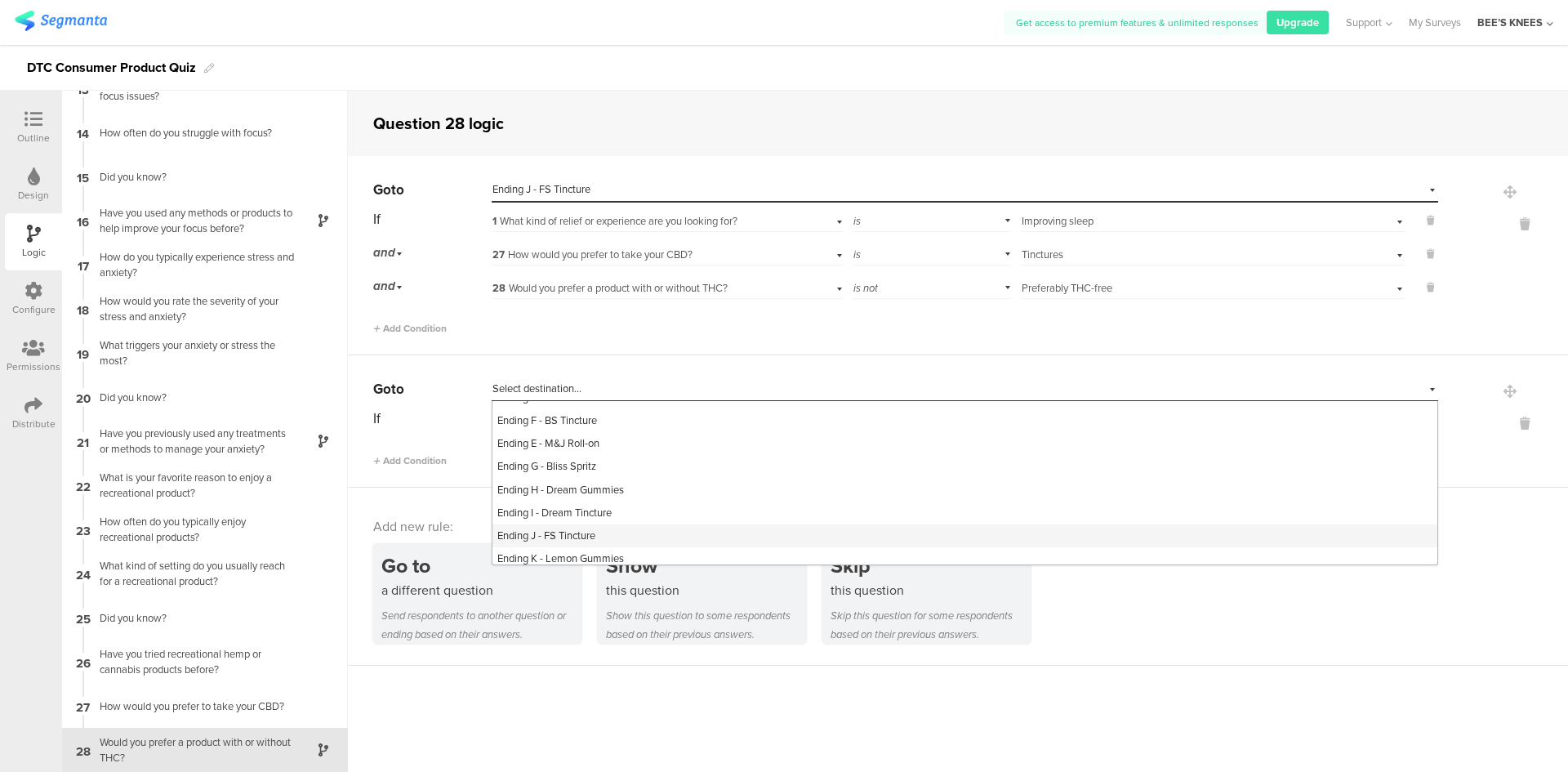
scroll to position [758, 0]
click at [661, 545] on div "Ending K - Lemon Gummies" at bounding box center [964, 553] width 945 height 23
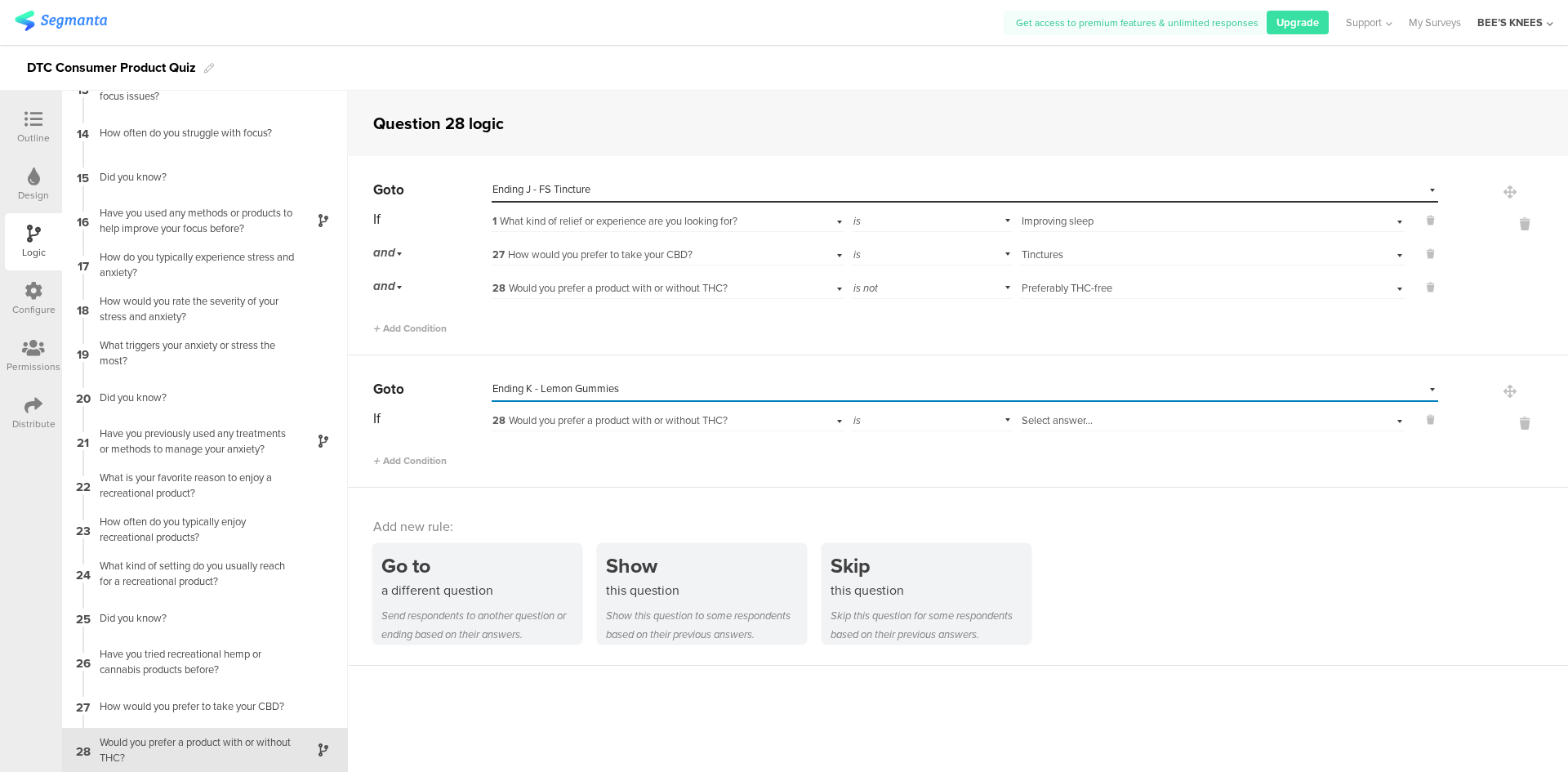
click at [761, 415] on div "28 Would you prefer a product with or without THC?" at bounding box center [640, 421] width 296 height 14
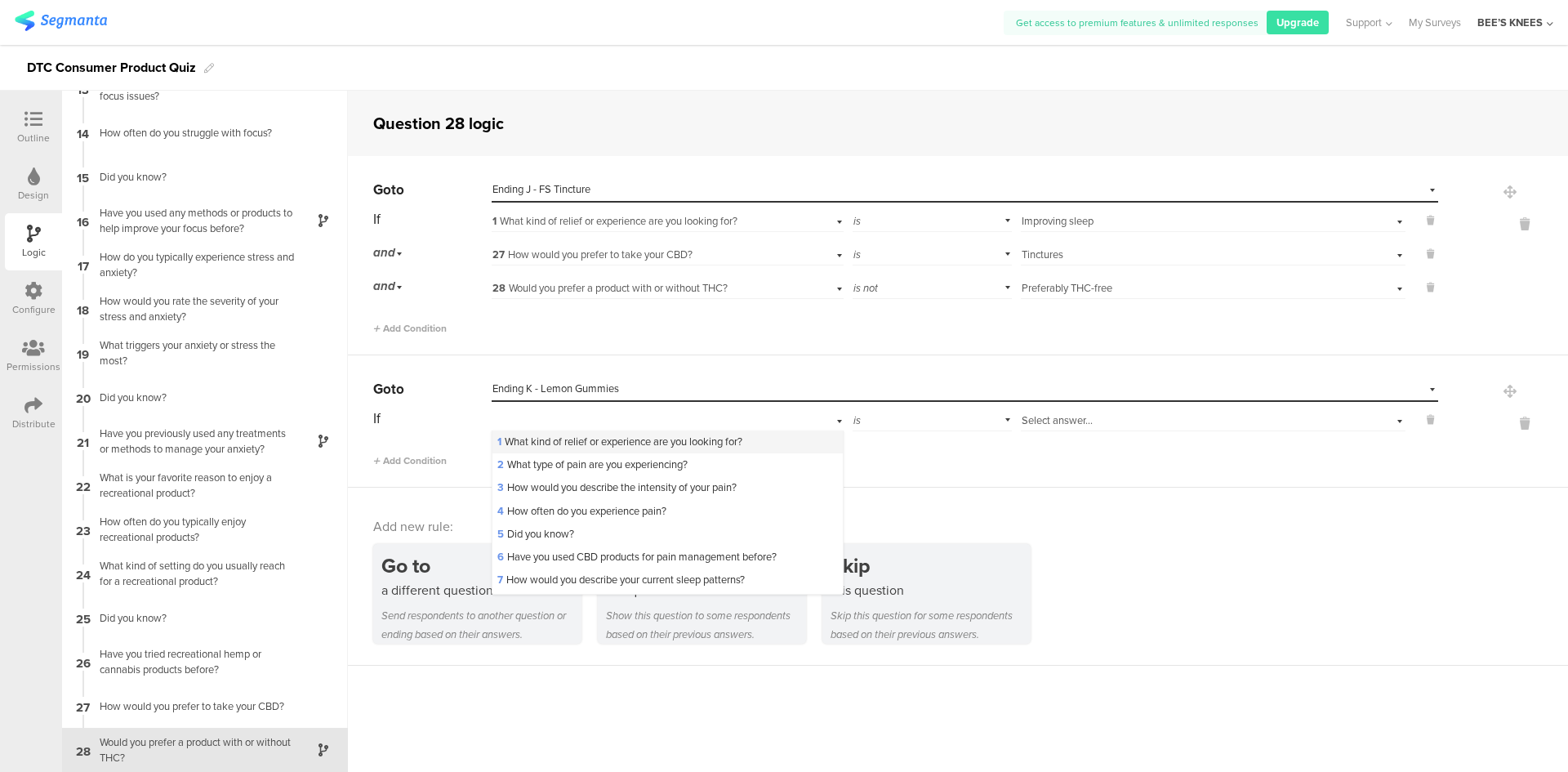
click at [670, 450] on div "1 What kind of relief or experience are you looking for?" at bounding box center [666, 442] width 349 height 23
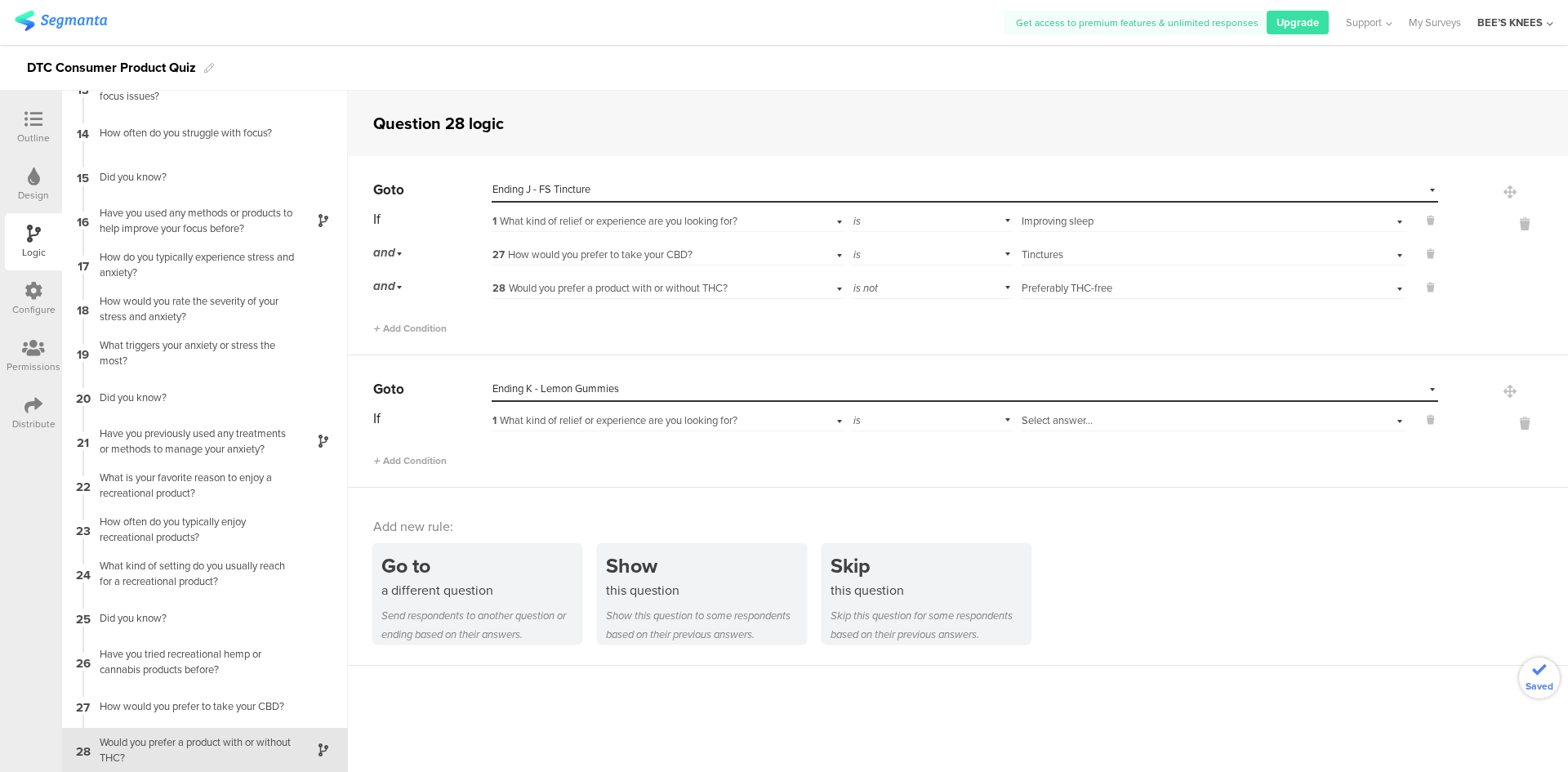
click at [1232, 424] on div "Select answer..." at bounding box center [1184, 421] width 326 height 14
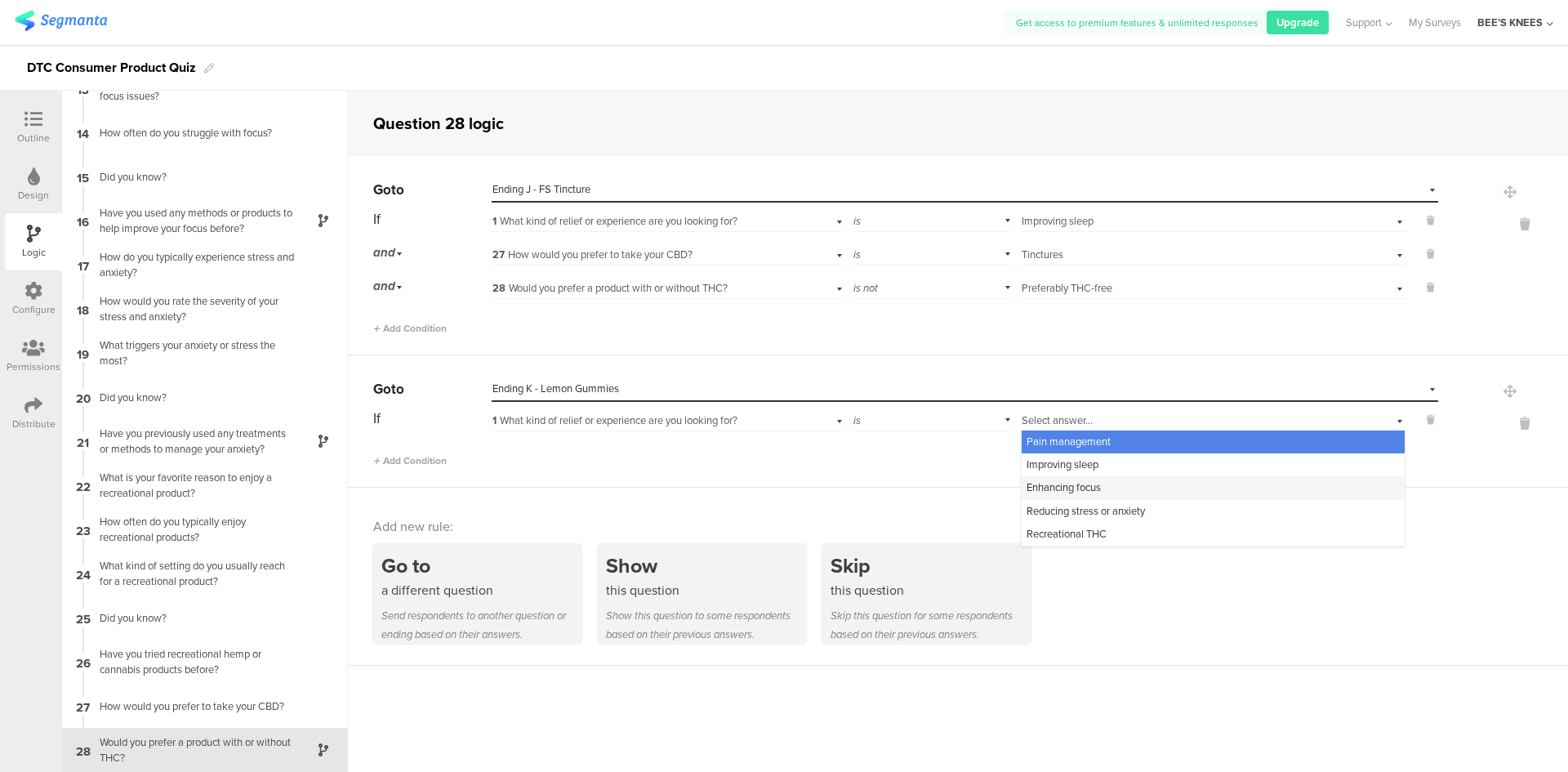
click at [1137, 483] on div "Enhancing focus" at bounding box center [1213, 487] width 383 height 23
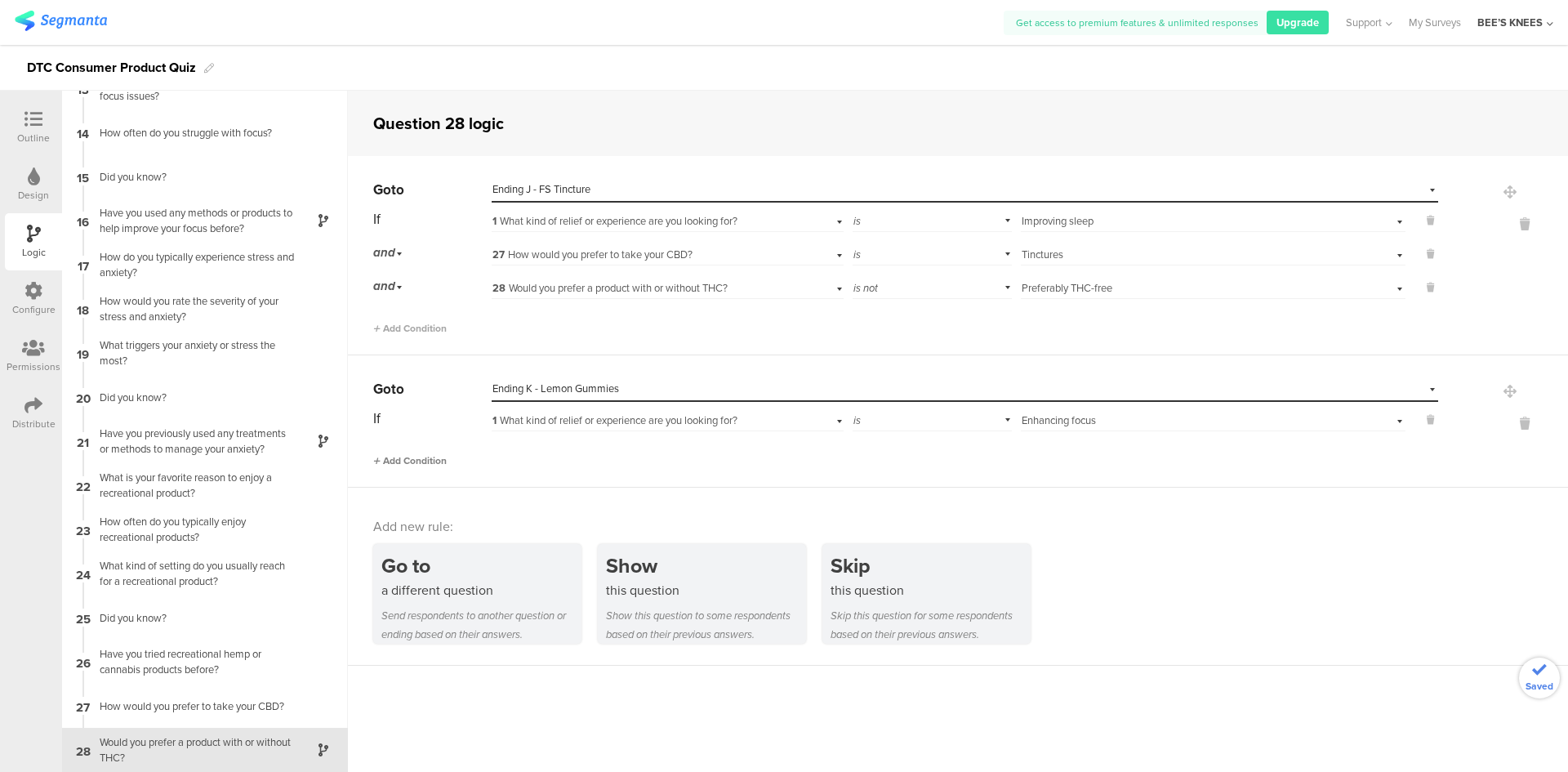
click at [430, 457] on span "Add Condition" at bounding box center [409, 460] width 73 height 14
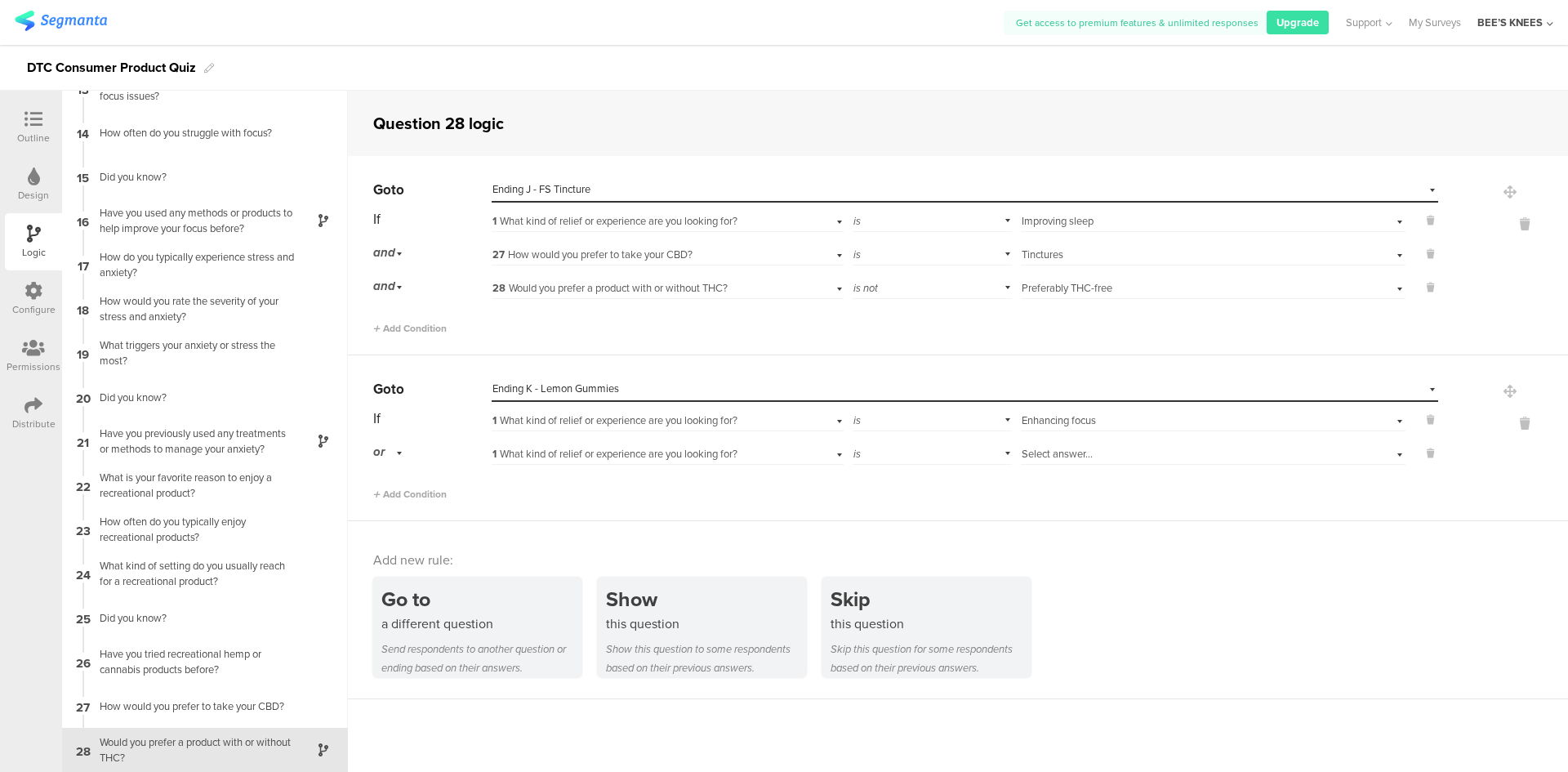
click at [638, 456] on span "1 What kind of relief or experience are you looking for?" at bounding box center [614, 453] width 245 height 15
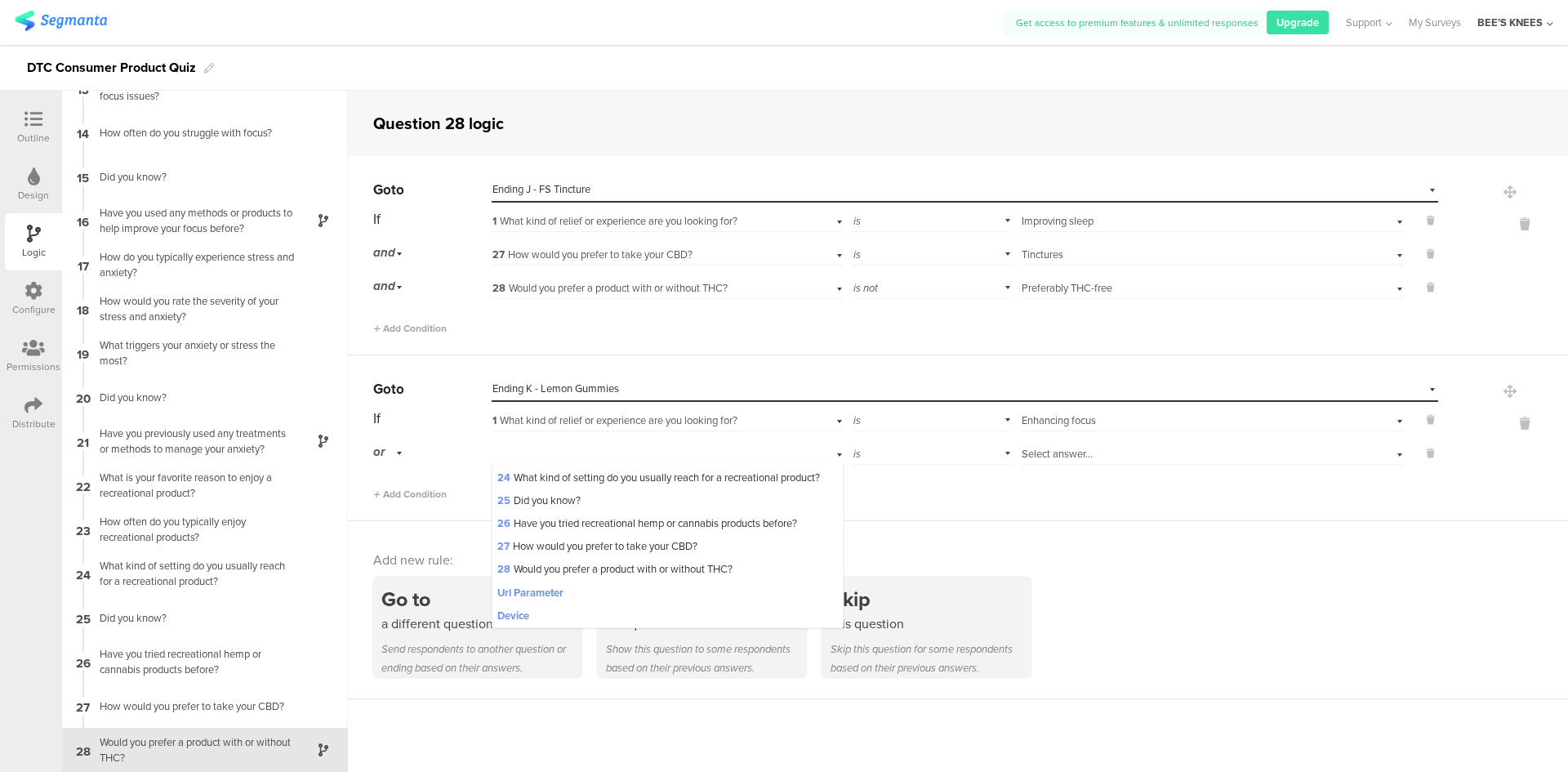
scroll to position [596, 0]
drag, startPoint x: 629, startPoint y: 535, endPoint x: 596, endPoint y: 544, distance: 34.2
click at [629, 535] on div "27 How would you prefer to take your CBD?" at bounding box center [666, 545] width 349 height 23
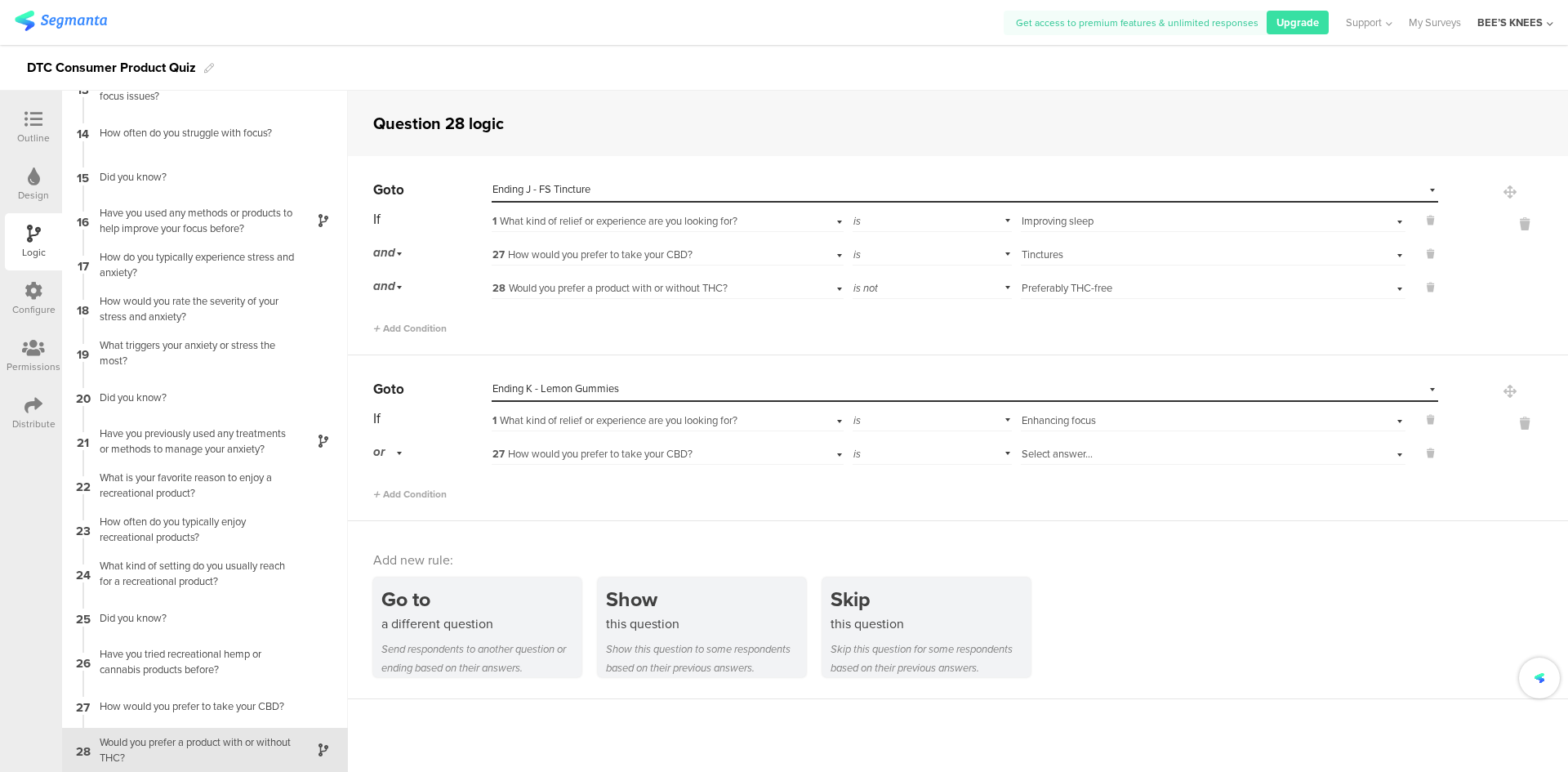
click at [1216, 450] on div "Select answer..." at bounding box center [1184, 454] width 326 height 14
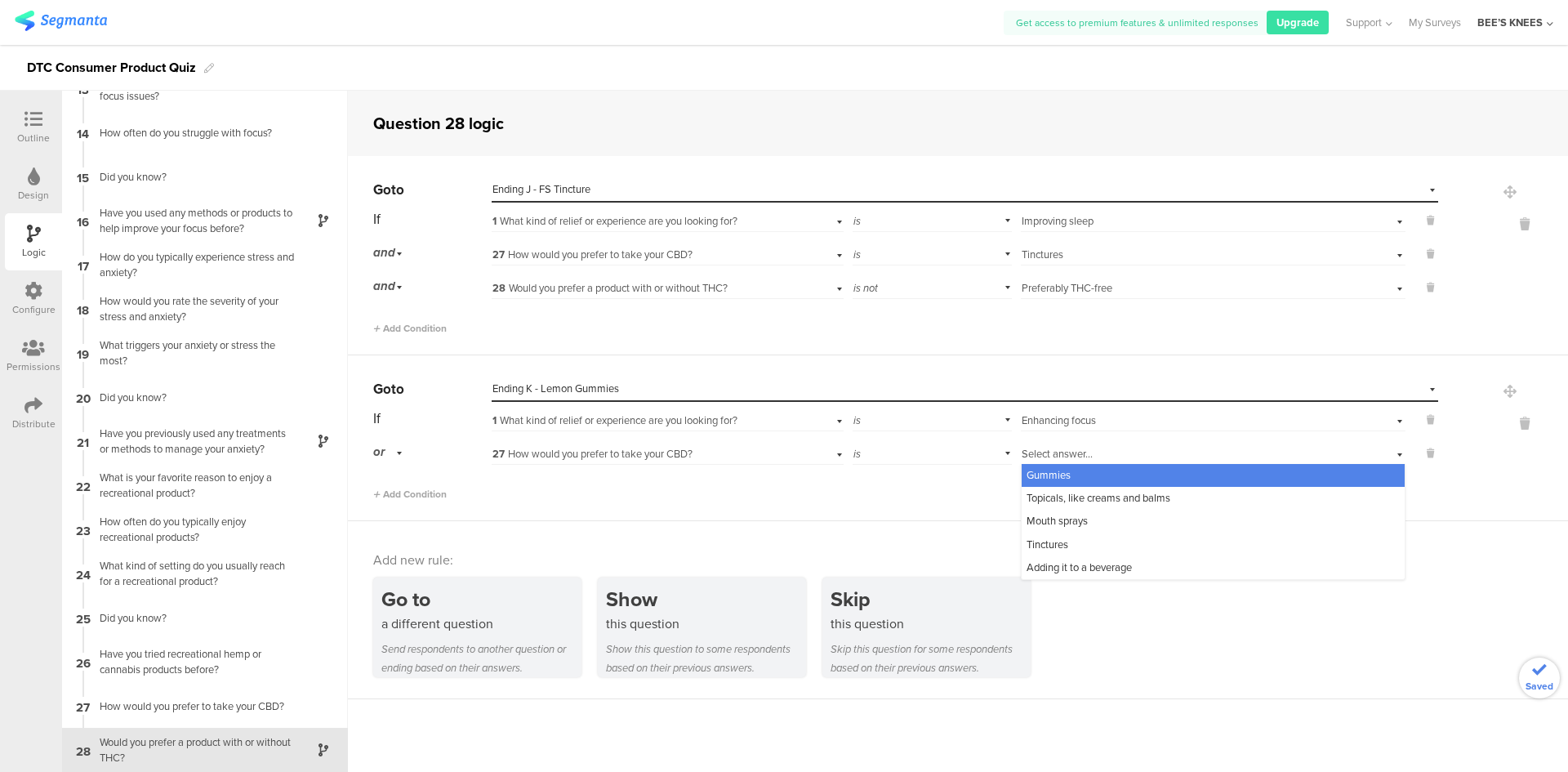
click at [1189, 482] on div "Gummies" at bounding box center [1213, 475] width 383 height 23
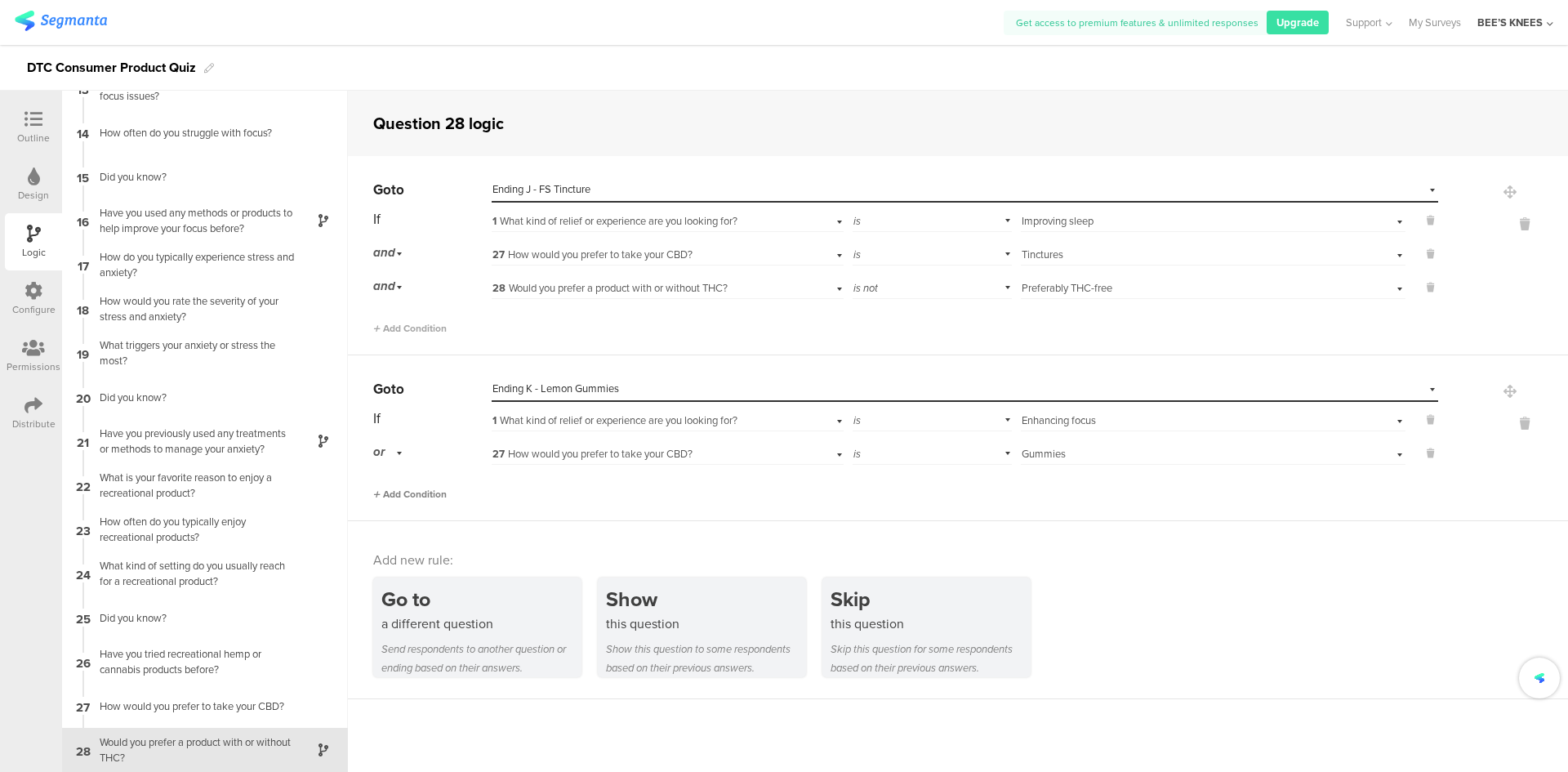
click at [406, 490] on span "Add Condition" at bounding box center [409, 494] width 73 height 14
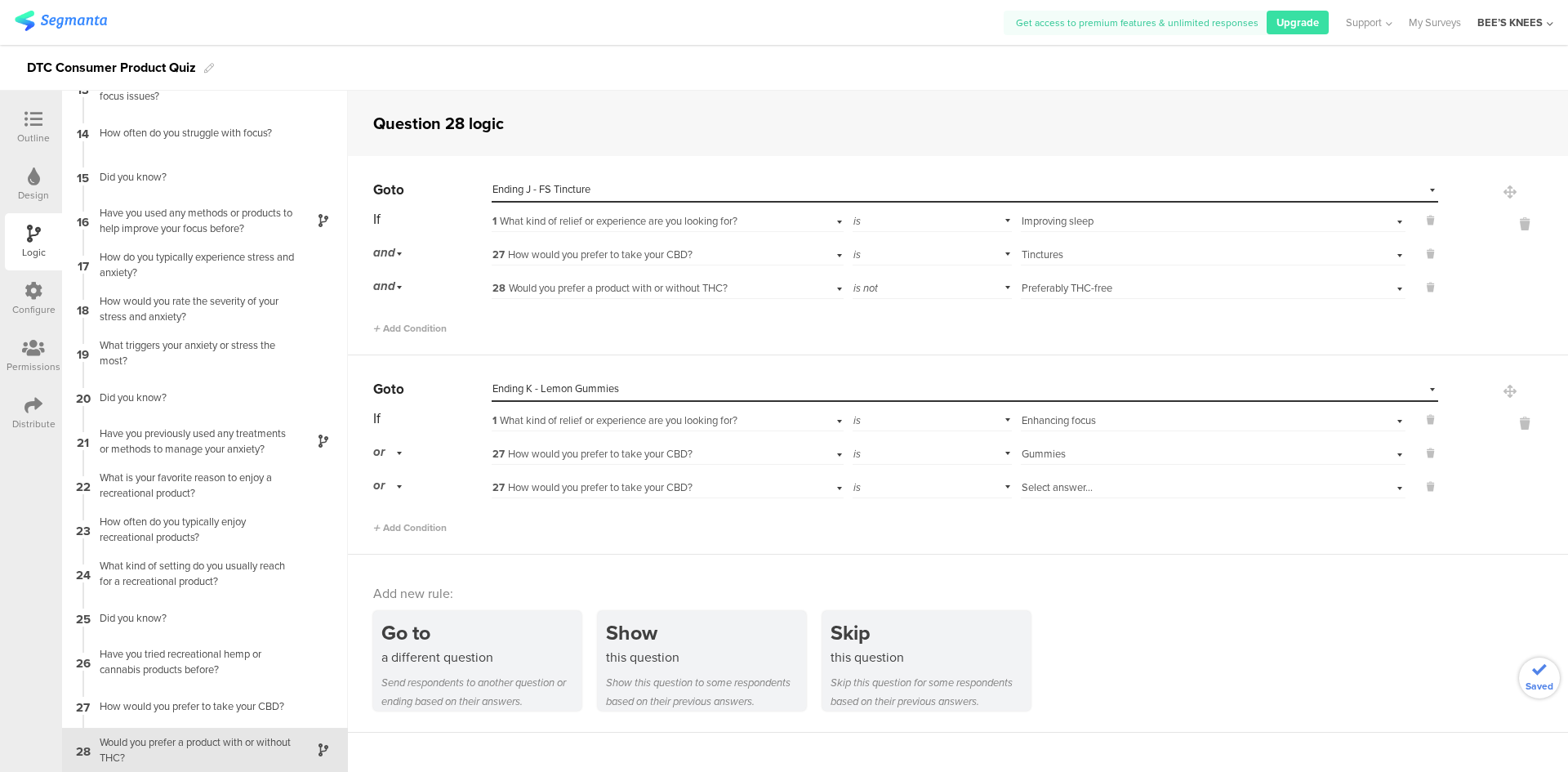
click at [503, 492] on span "27" at bounding box center [498, 488] width 13 height 14
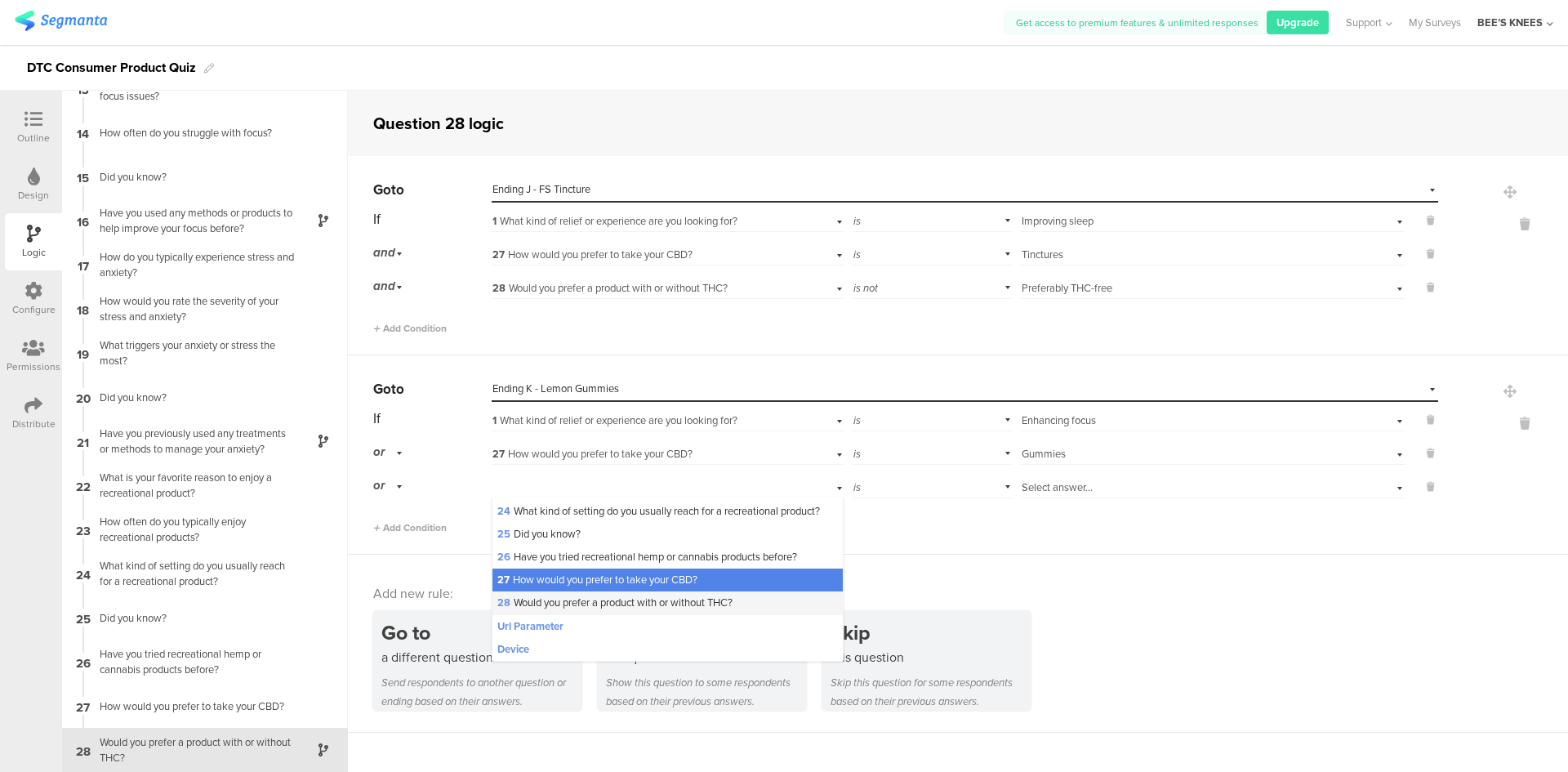
click at [557, 606] on span "28 Would you prefer a product with or without THC?" at bounding box center [615, 602] width 236 height 15
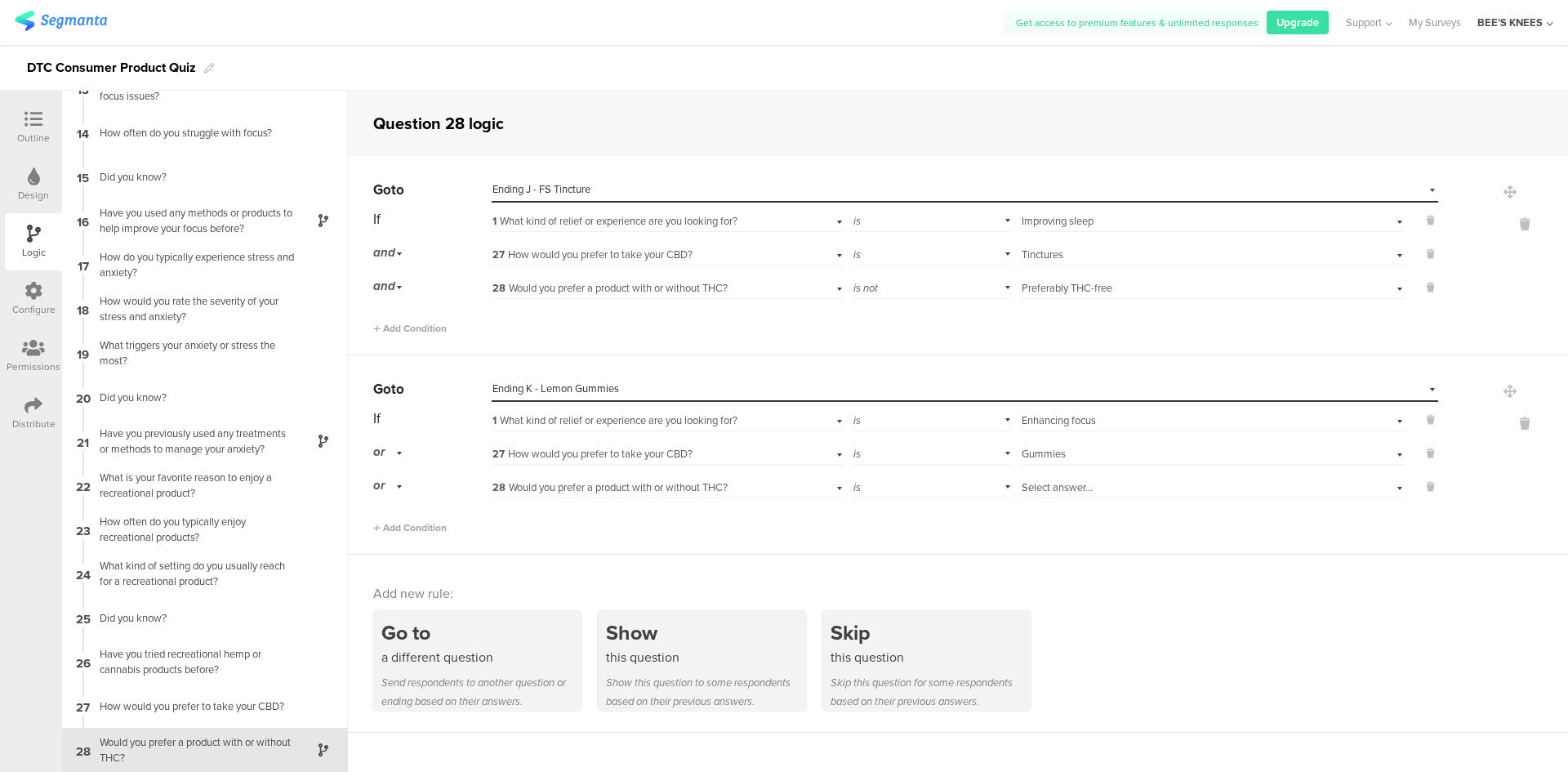
click at [1190, 488] on div "Select answer..." at bounding box center [1184, 488] width 326 height 14
click at [409, 450] on div "or" at bounding box center [431, 452] width 116 height 25
click at [402, 451] on div "or" at bounding box center [390, 452] width 34 height 25
click at [403, 495] on div "and" at bounding box center [431, 498] width 116 height 23
click at [405, 488] on div "and" at bounding box center [390, 486] width 34 height 25
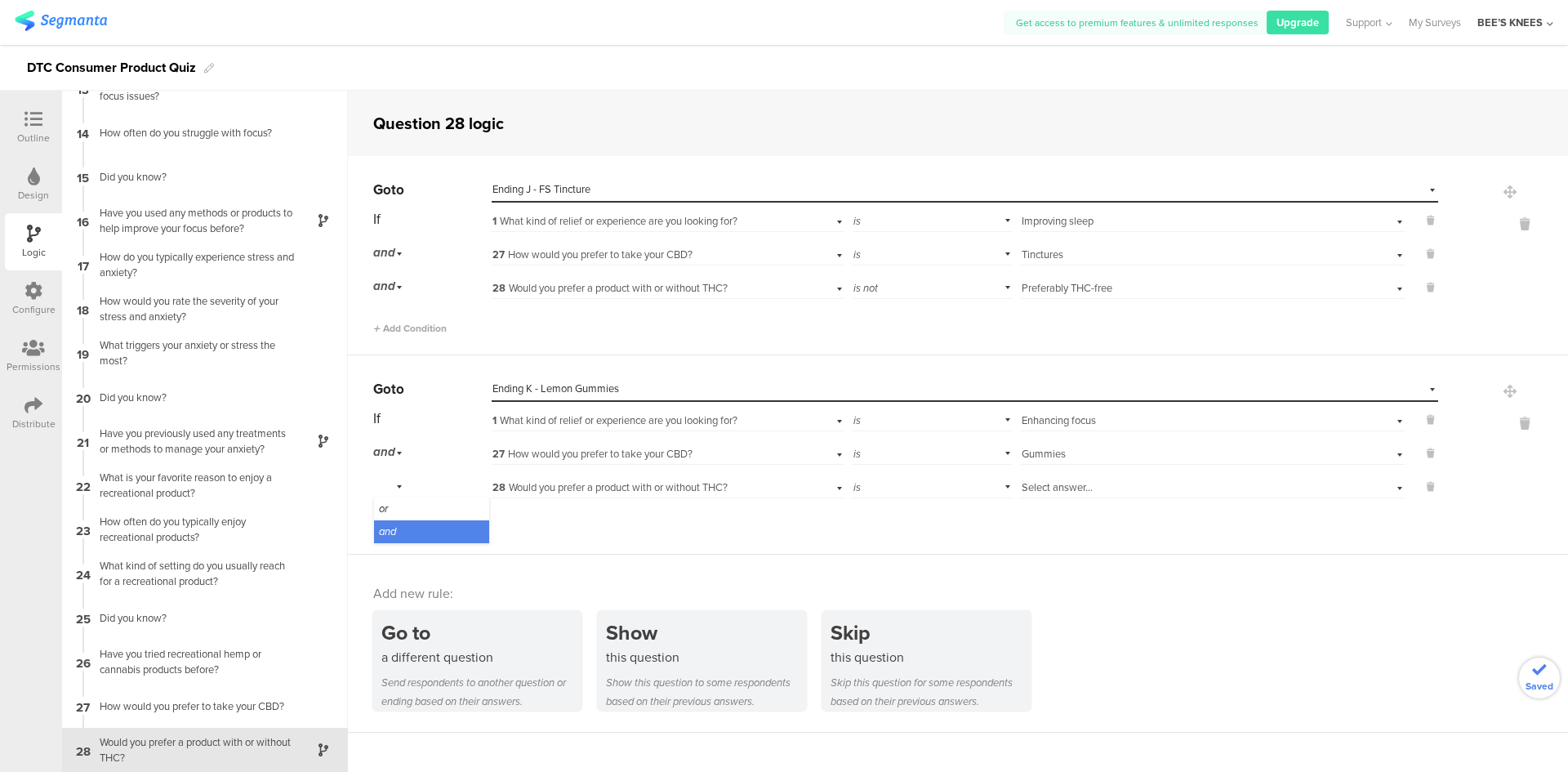
click at [405, 488] on div "and" at bounding box center [390, 486] width 34 height 25
click at [953, 488] on div "is" at bounding box center [932, 486] width 160 height 25
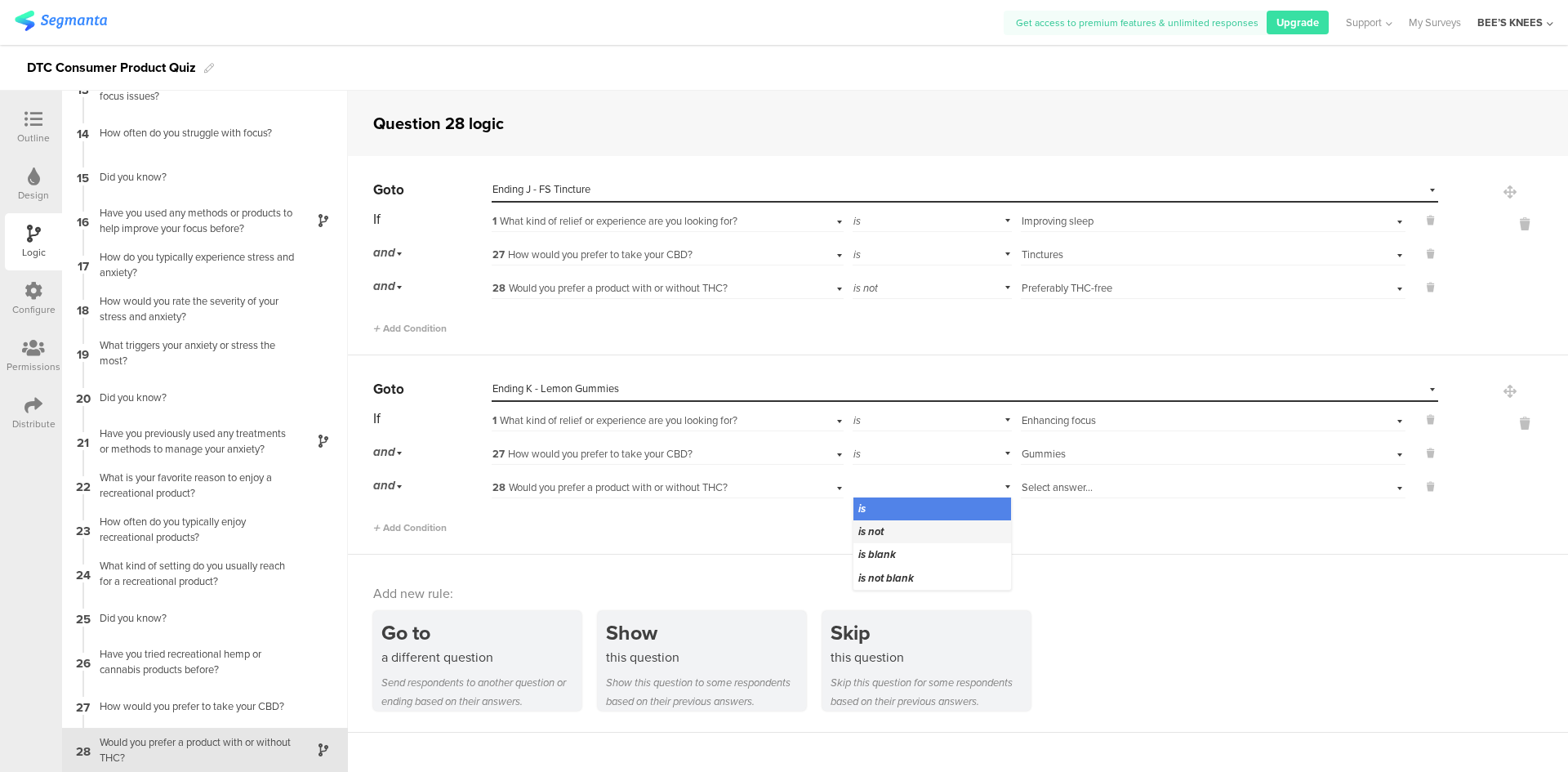
click at [928, 521] on div "is not" at bounding box center [932, 531] width 158 height 23
click at [1036, 482] on span "Select answer..." at bounding box center [1057, 487] width 71 height 15
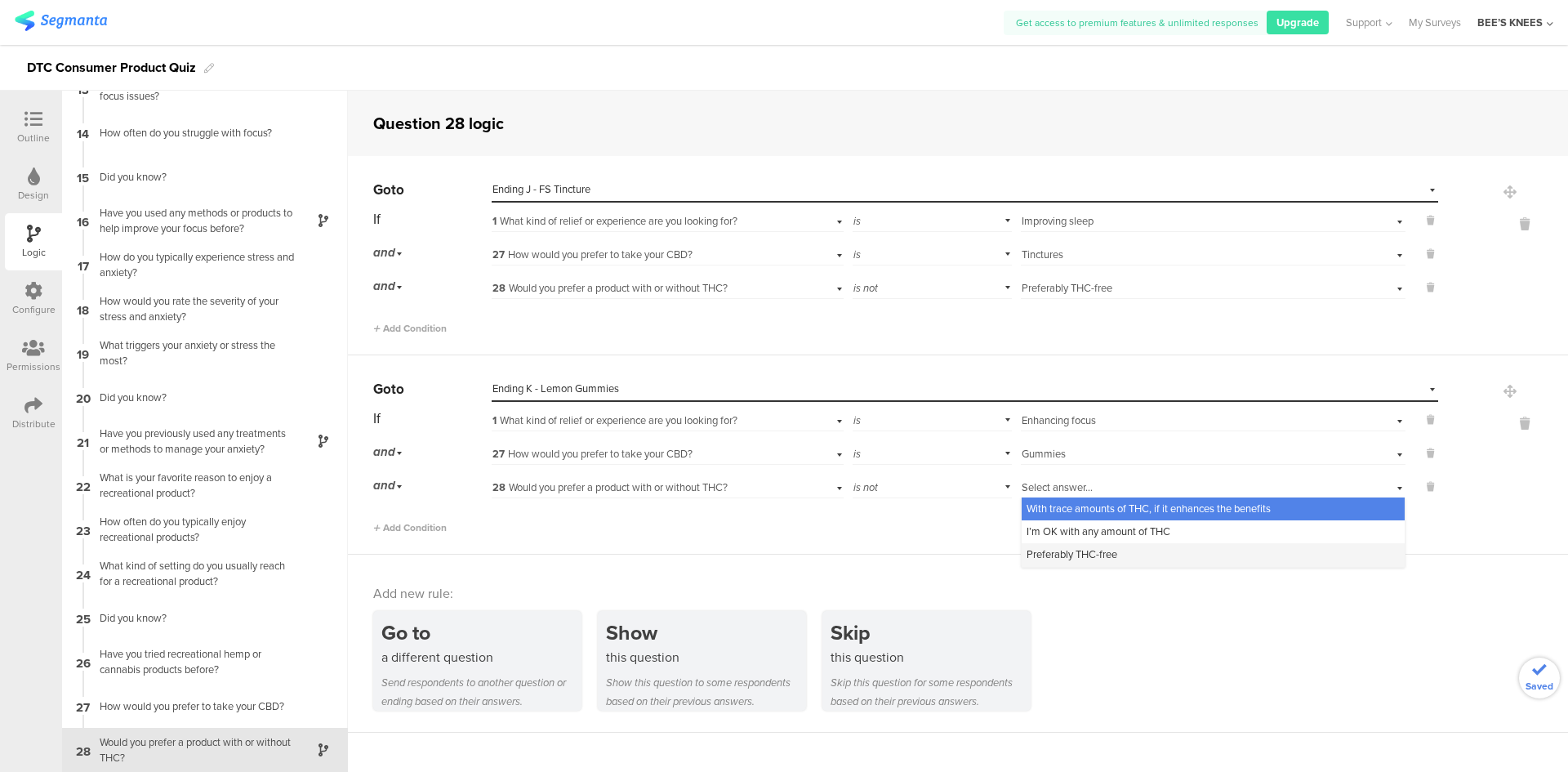
click at [1080, 548] on span "Preferably THC-free" at bounding box center [1072, 553] width 90 height 15
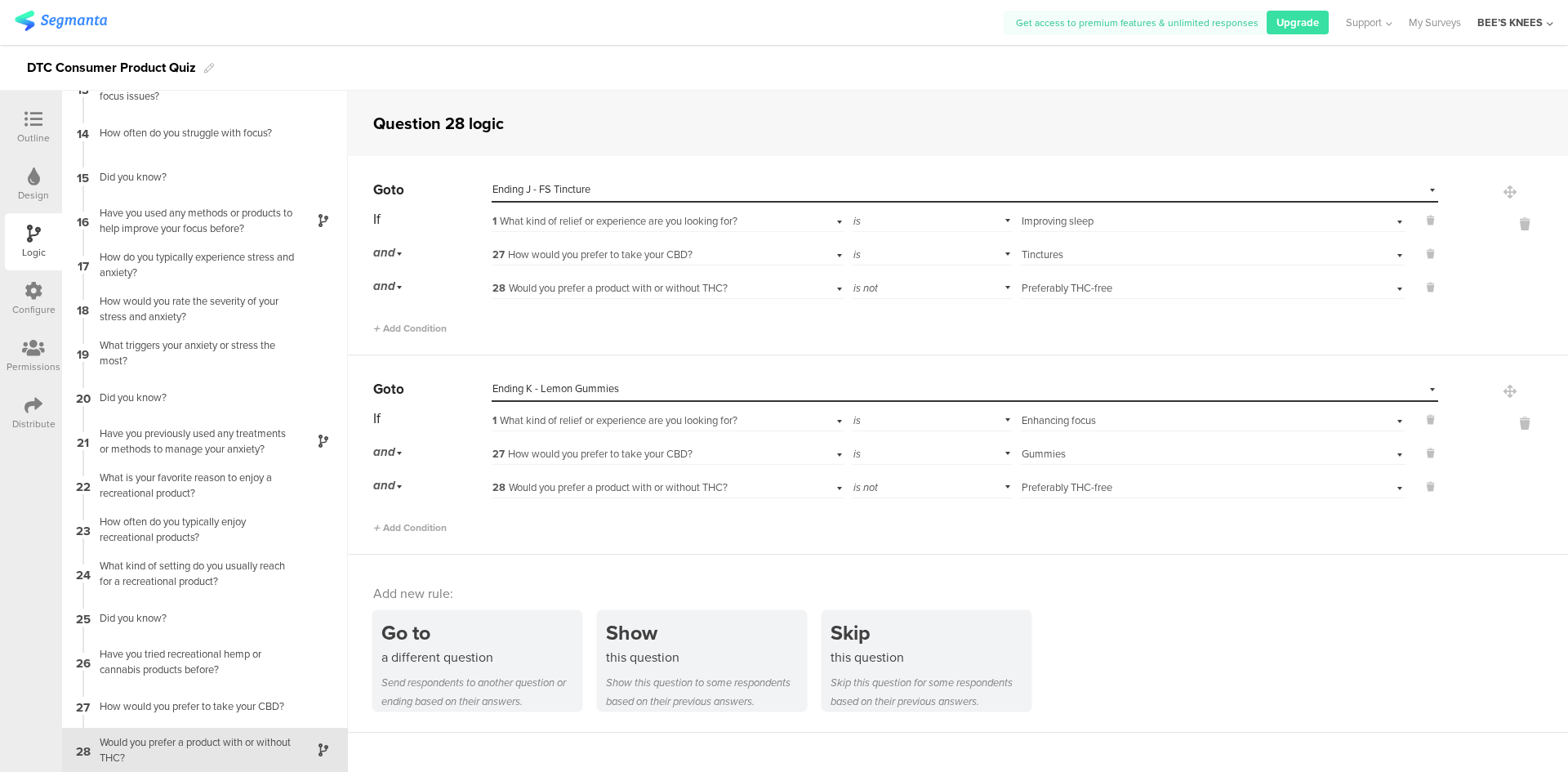
click at [26, 125] on icon at bounding box center [33, 119] width 18 height 18
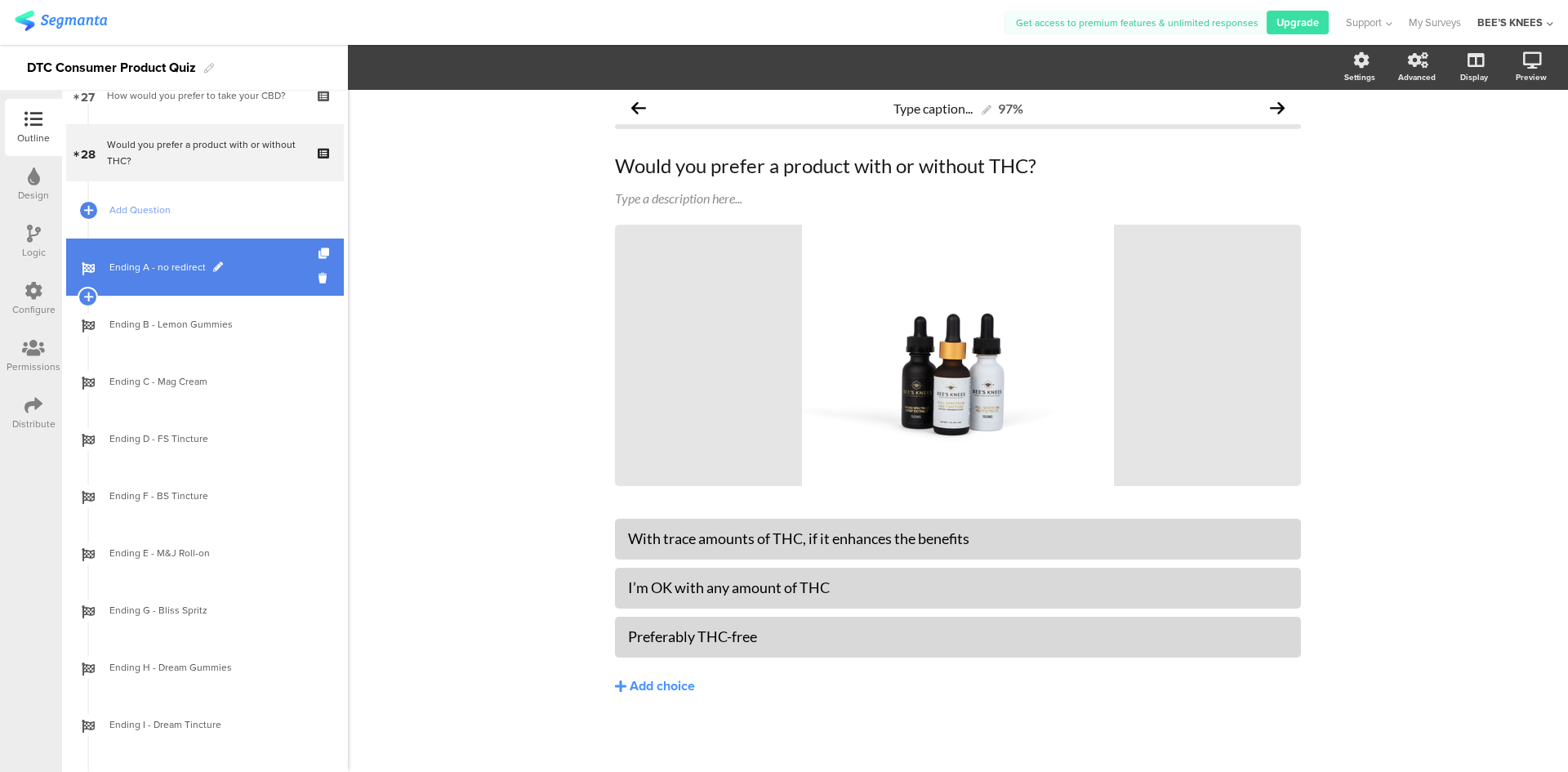
scroll to position [1707, 0]
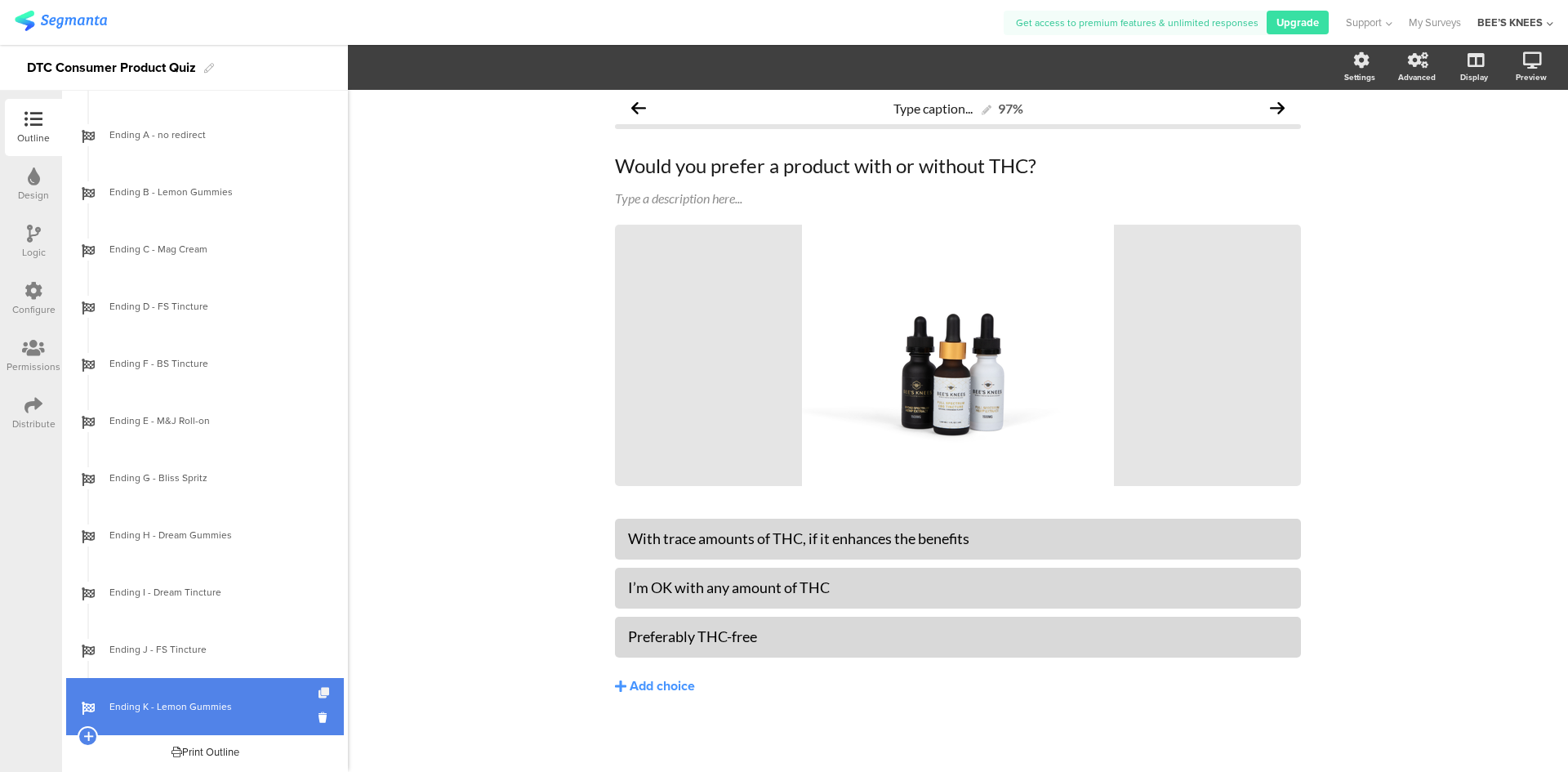
click at [319, 693] on icon at bounding box center [325, 693] width 14 height 11
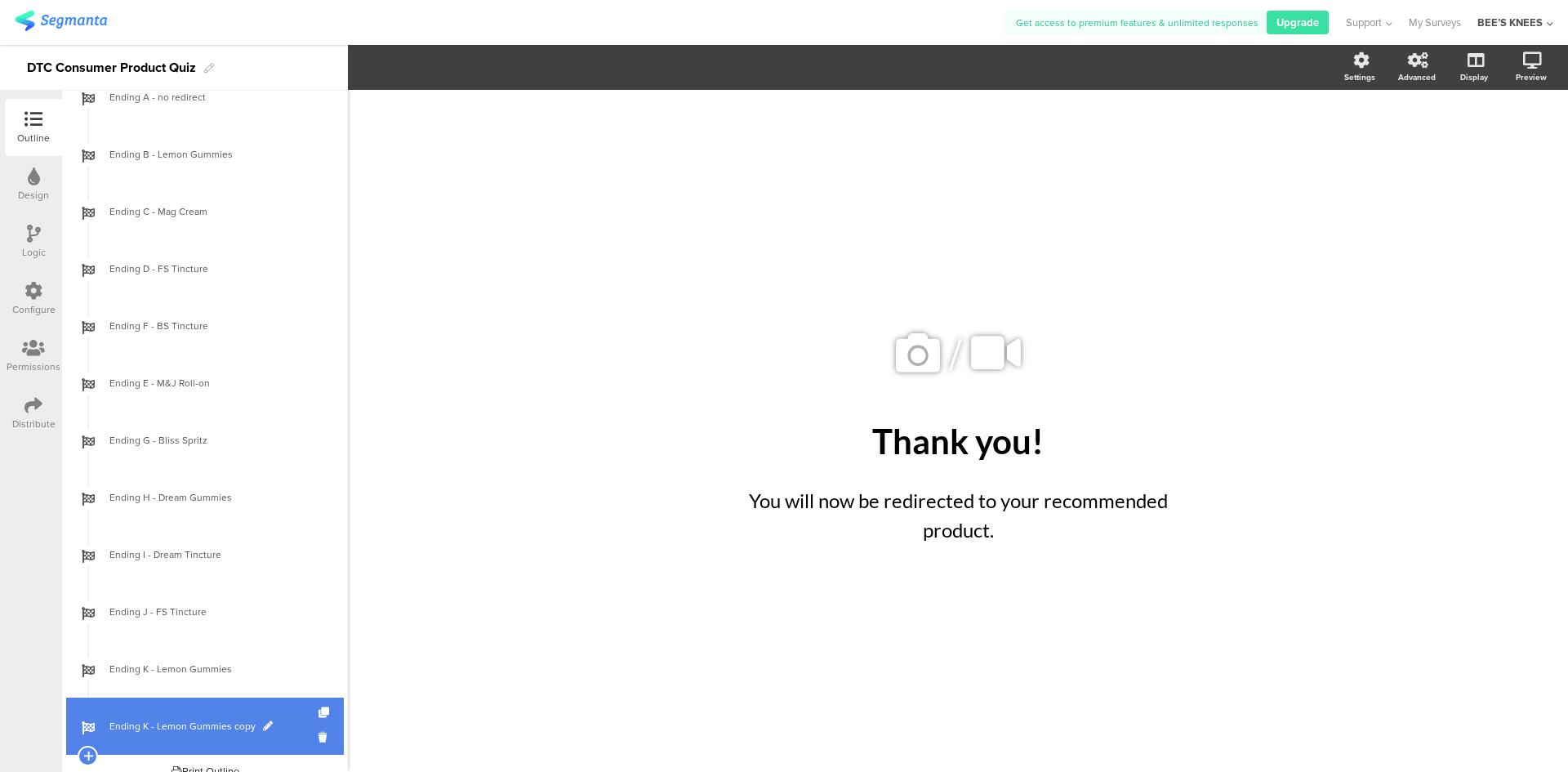
scroll to position [1765, 0]
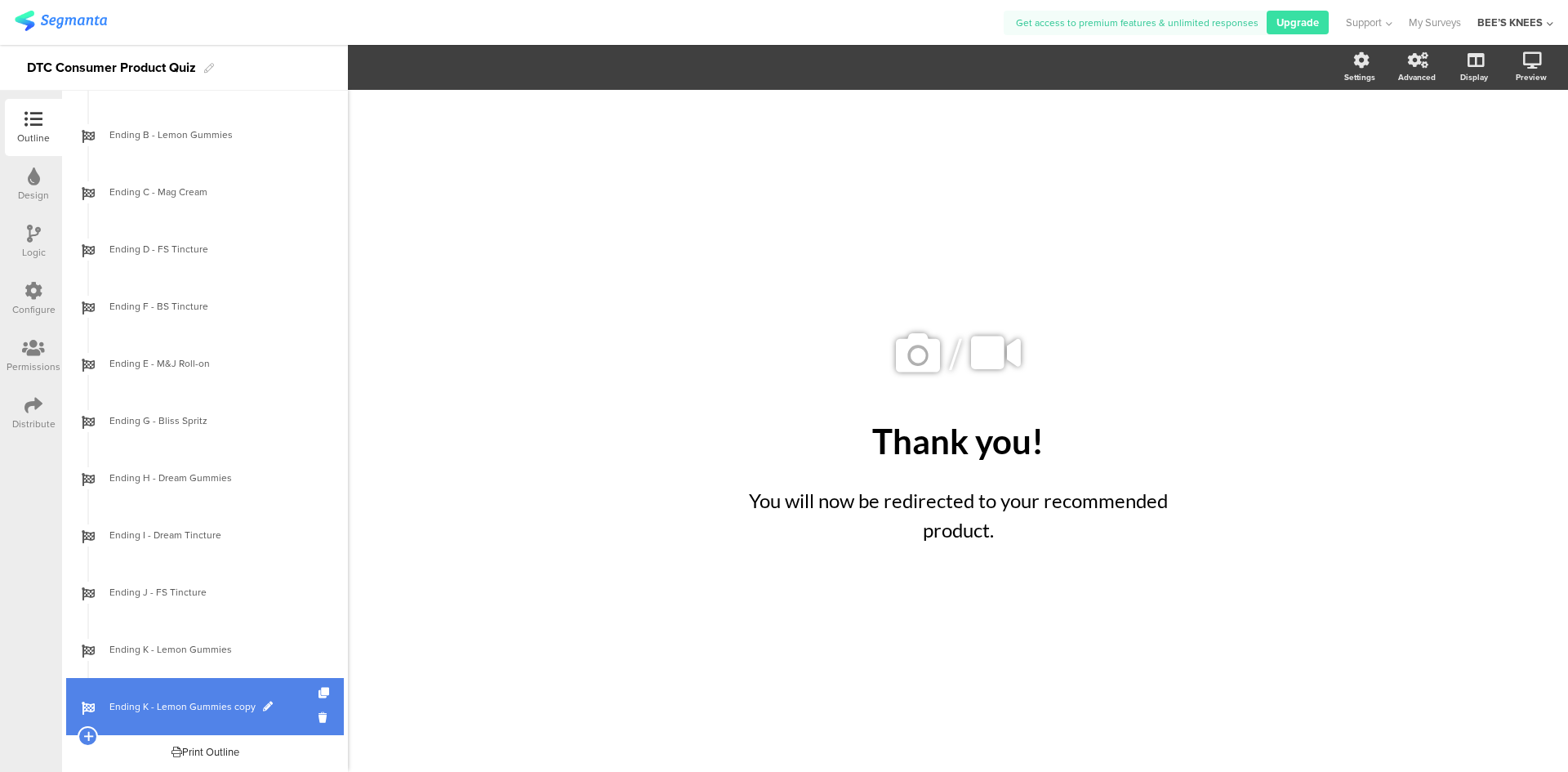
click at [263, 702] on span at bounding box center [267, 706] width 10 height 10
click at [159, 703] on input "Ending K - Lemon Gummies copy" at bounding box center [170, 706] width 121 height 15
click at [147, 708] on input "Ending K - Lemon Gummies copy" at bounding box center [170, 706] width 121 height 15
type input "Ending L - Energy Spritz"
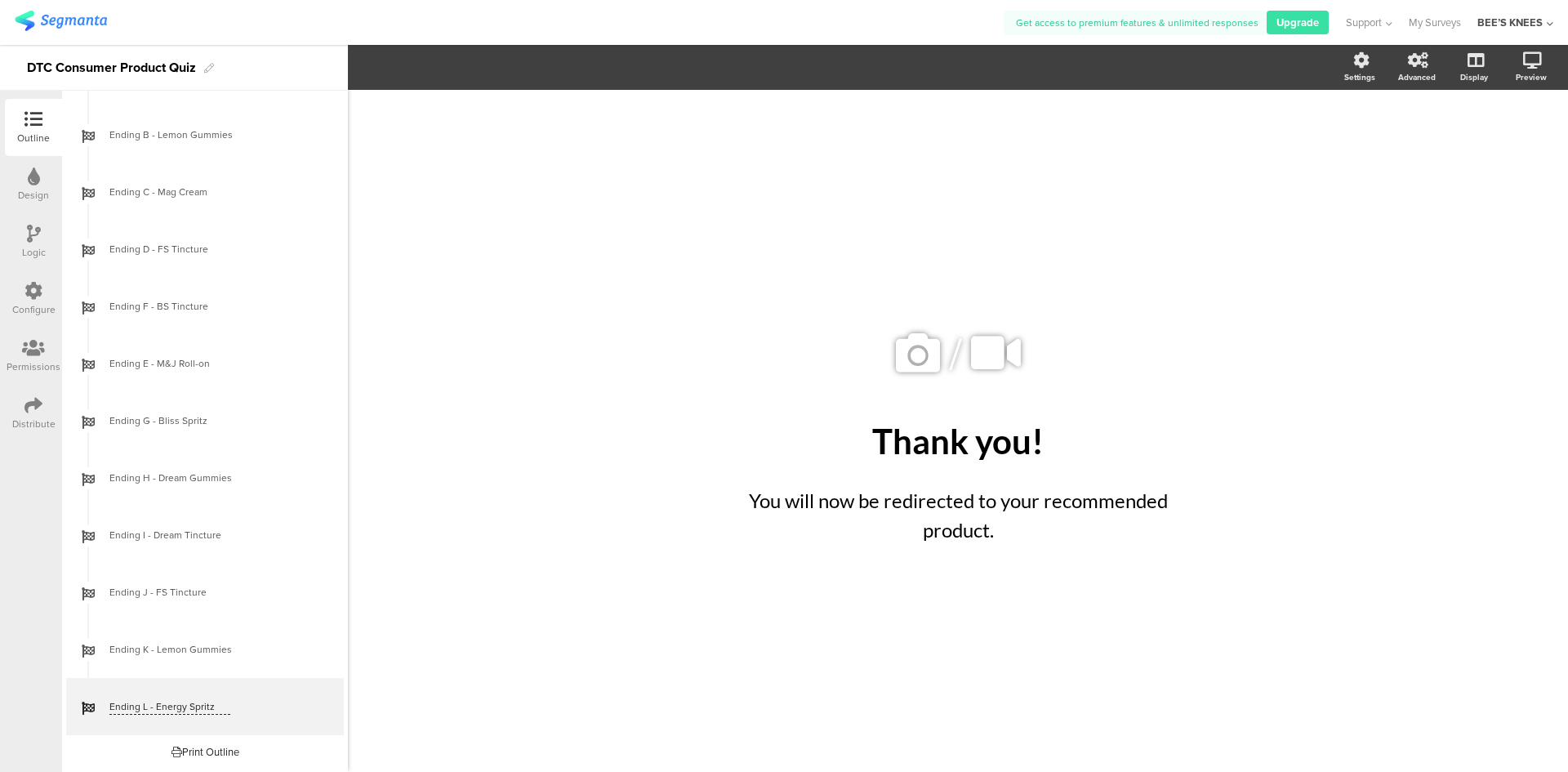
click at [602, 612] on div "/ Thank you! Thank you! You will now be redirected to your recommended product.…" at bounding box center [957, 431] width 1220 height 682
click at [1189, 451] on div "Thank you! Thank you!" at bounding box center [958, 441] width 612 height 49
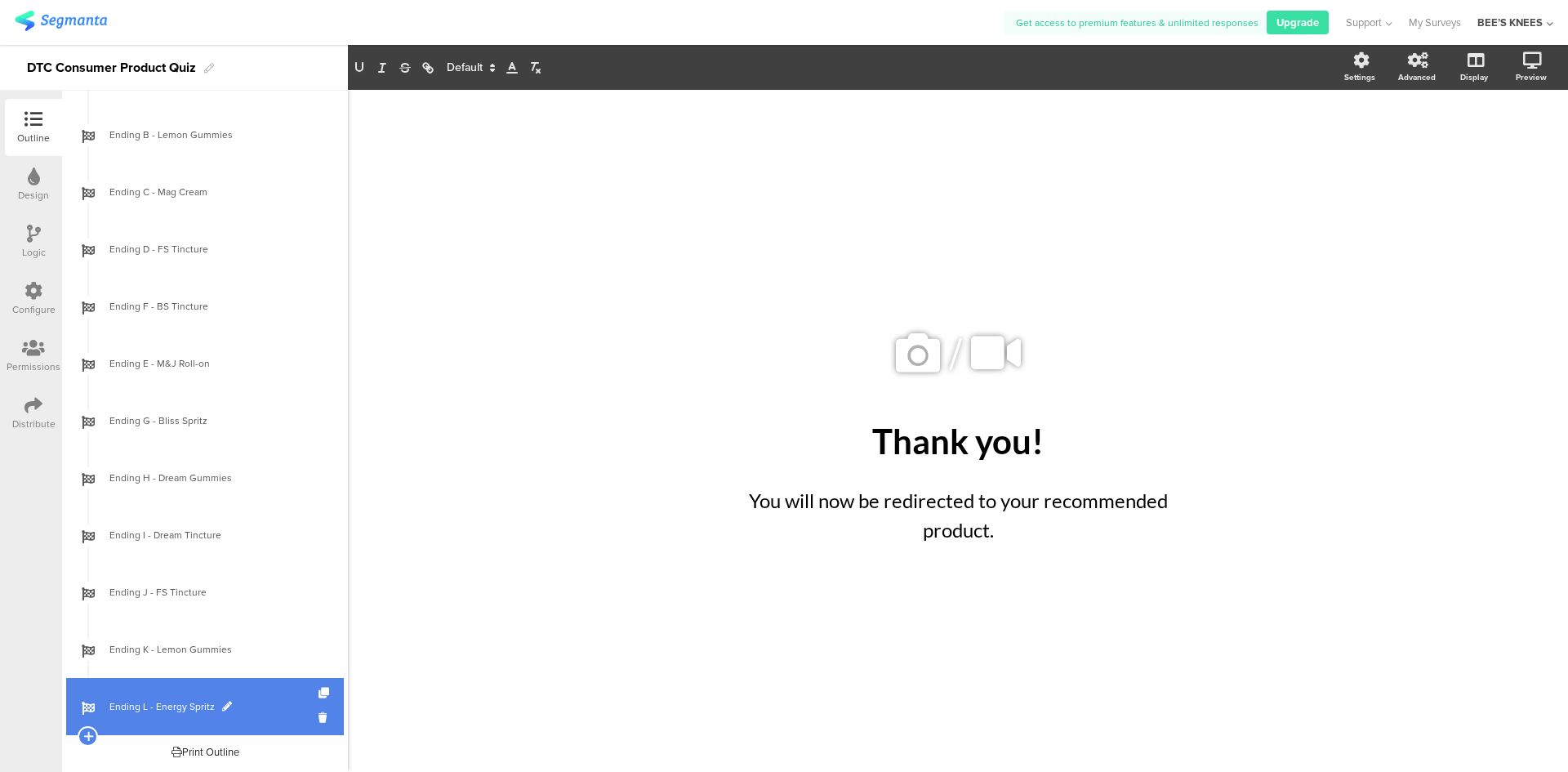
click at [246, 704] on span "Ending L - Energy Spritz" at bounding box center [214, 706] width 209 height 16
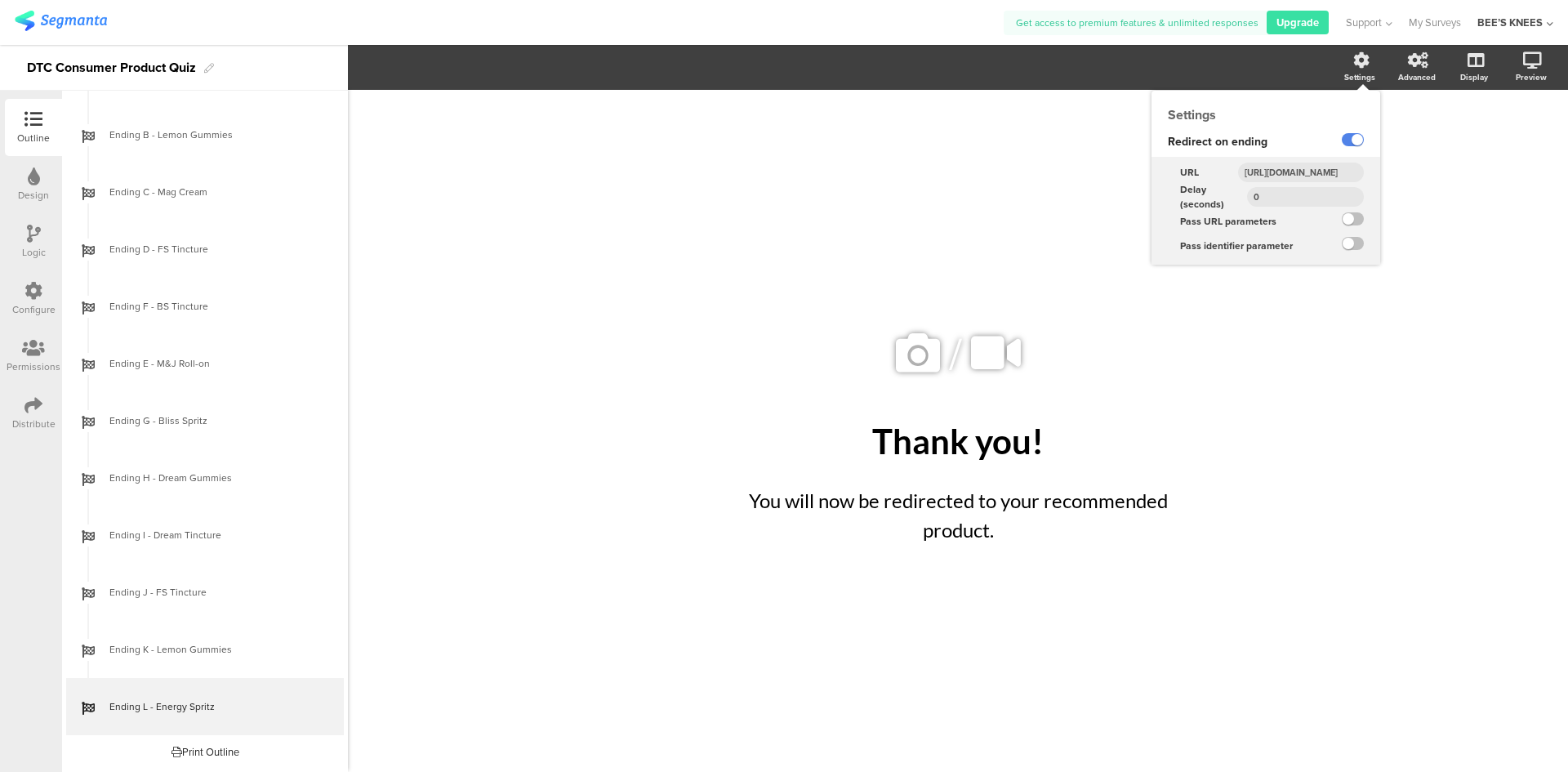
click at [1373, 81] on div "Settings" at bounding box center [1359, 78] width 31 height 13
click at [1276, 175] on input "[URL][DOMAIN_NAME]" at bounding box center [1300, 172] width 125 height 20
paste input "energy-spritz-cbg-tincture-spray"
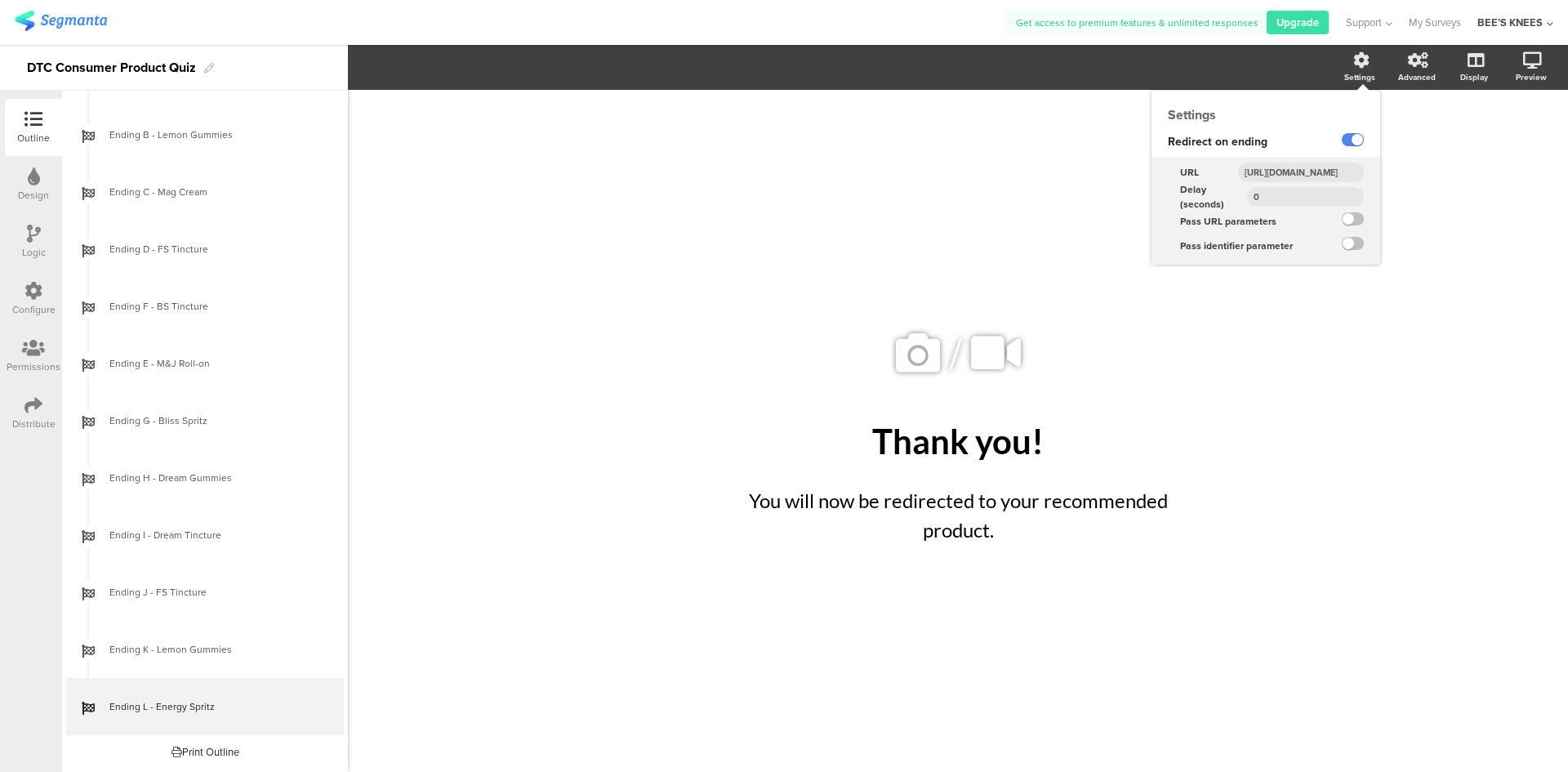
type input "[URL][DOMAIN_NAME]"
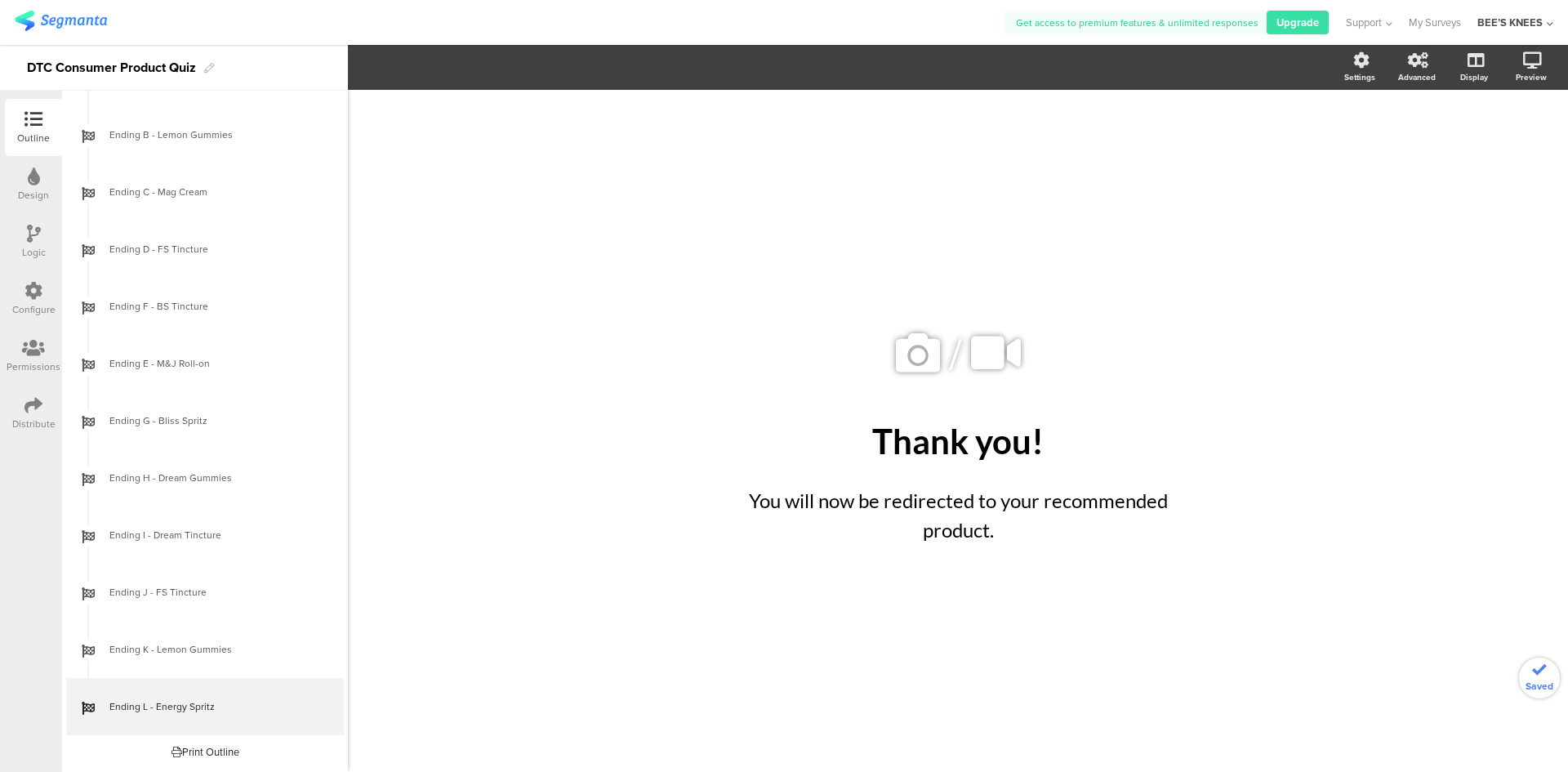
click at [1349, 483] on div "/ Thank you! Thank you! You will now be redirected to your recommended product.…" at bounding box center [957, 431] width 1220 height 682
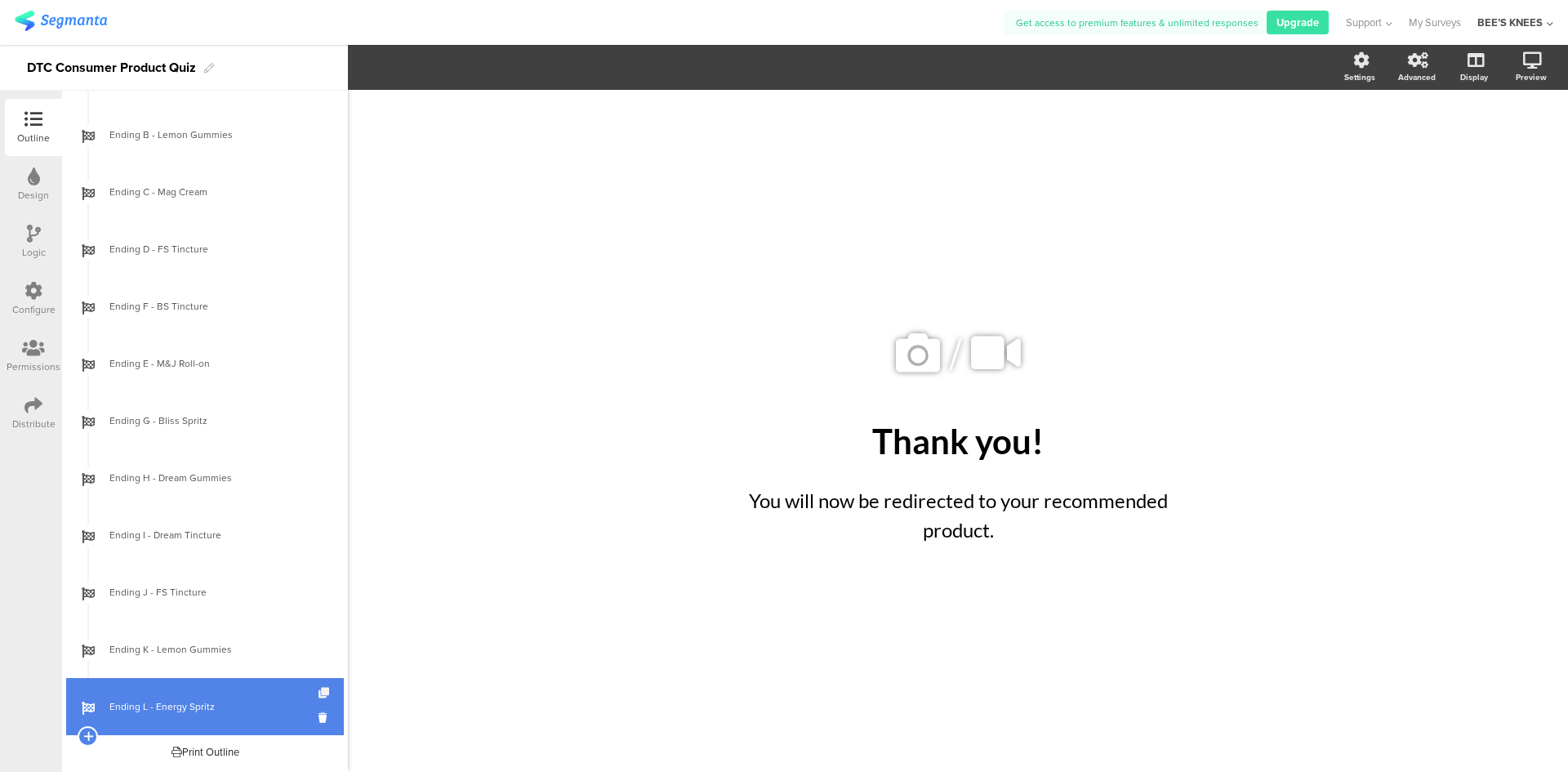
click at [319, 688] on icon at bounding box center [325, 693] width 14 height 11
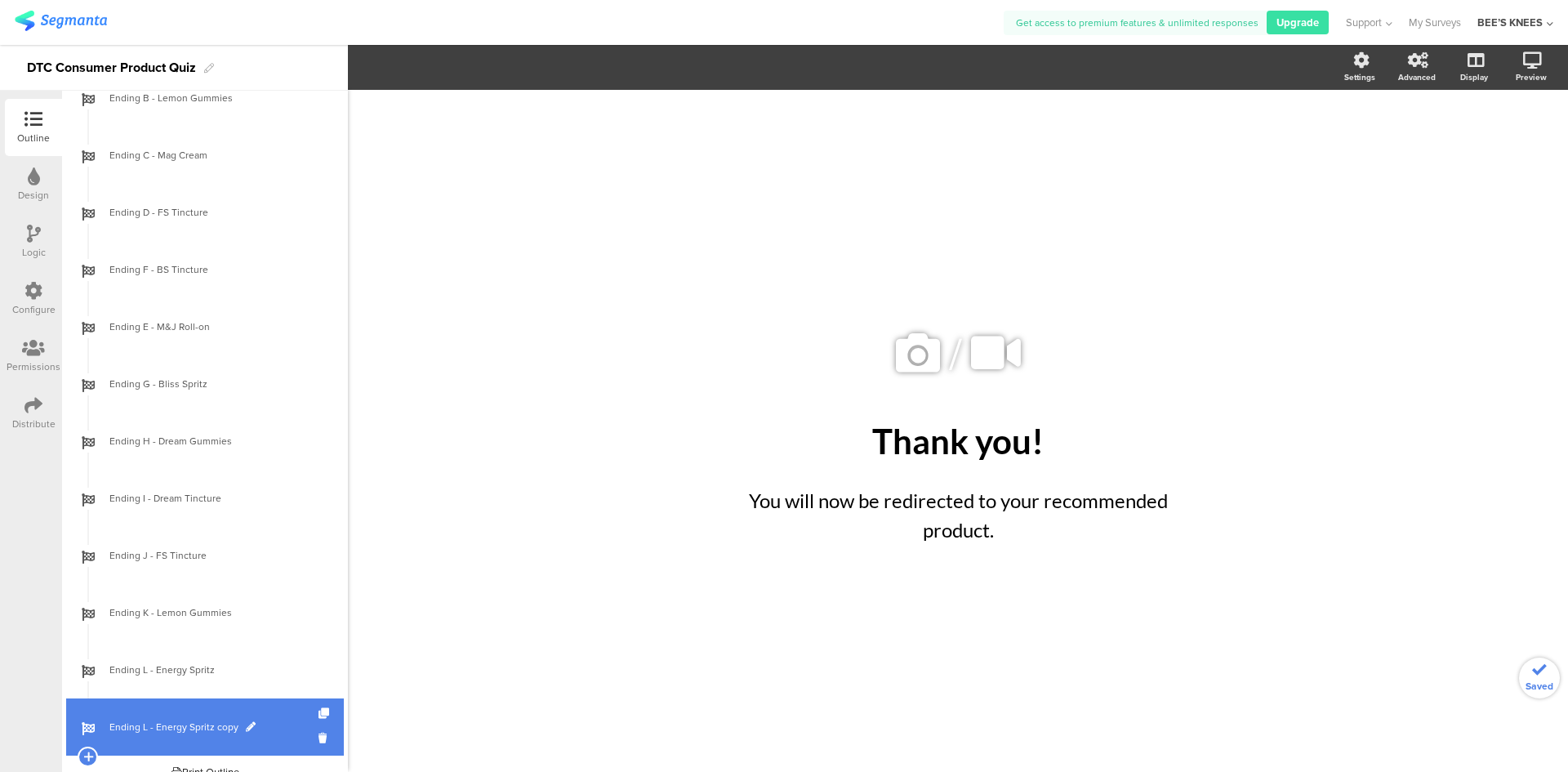
scroll to position [1822, 0]
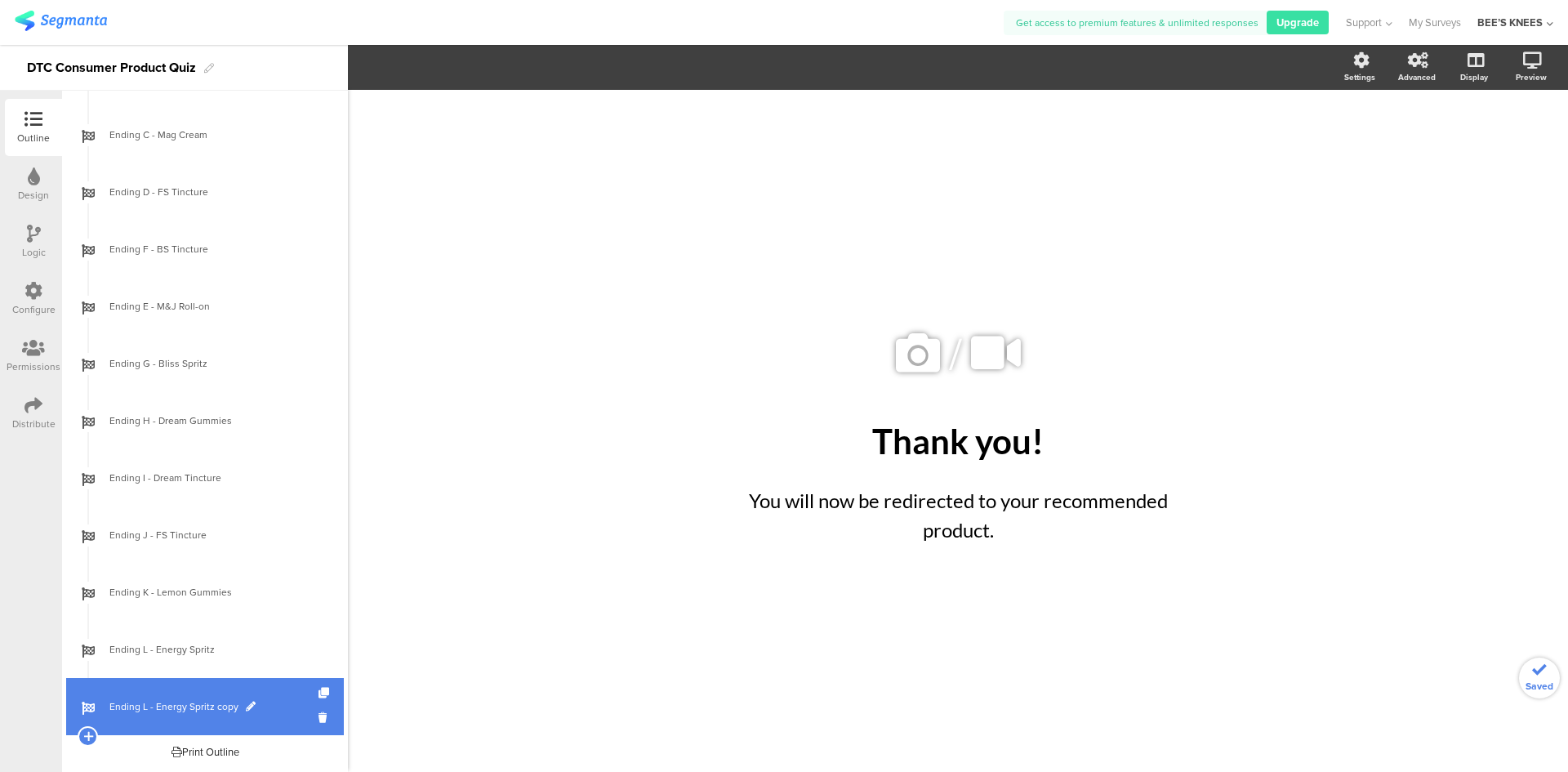
click at [184, 690] on link "Ending L - Energy Spritz copy" at bounding box center [205, 706] width 278 height 57
click at [246, 704] on span at bounding box center [250, 706] width 10 height 10
click at [224, 709] on input "Ending L - Energy Spritz copy" at bounding box center [170, 706] width 121 height 15
type input "Ending M - CBG Tincture"
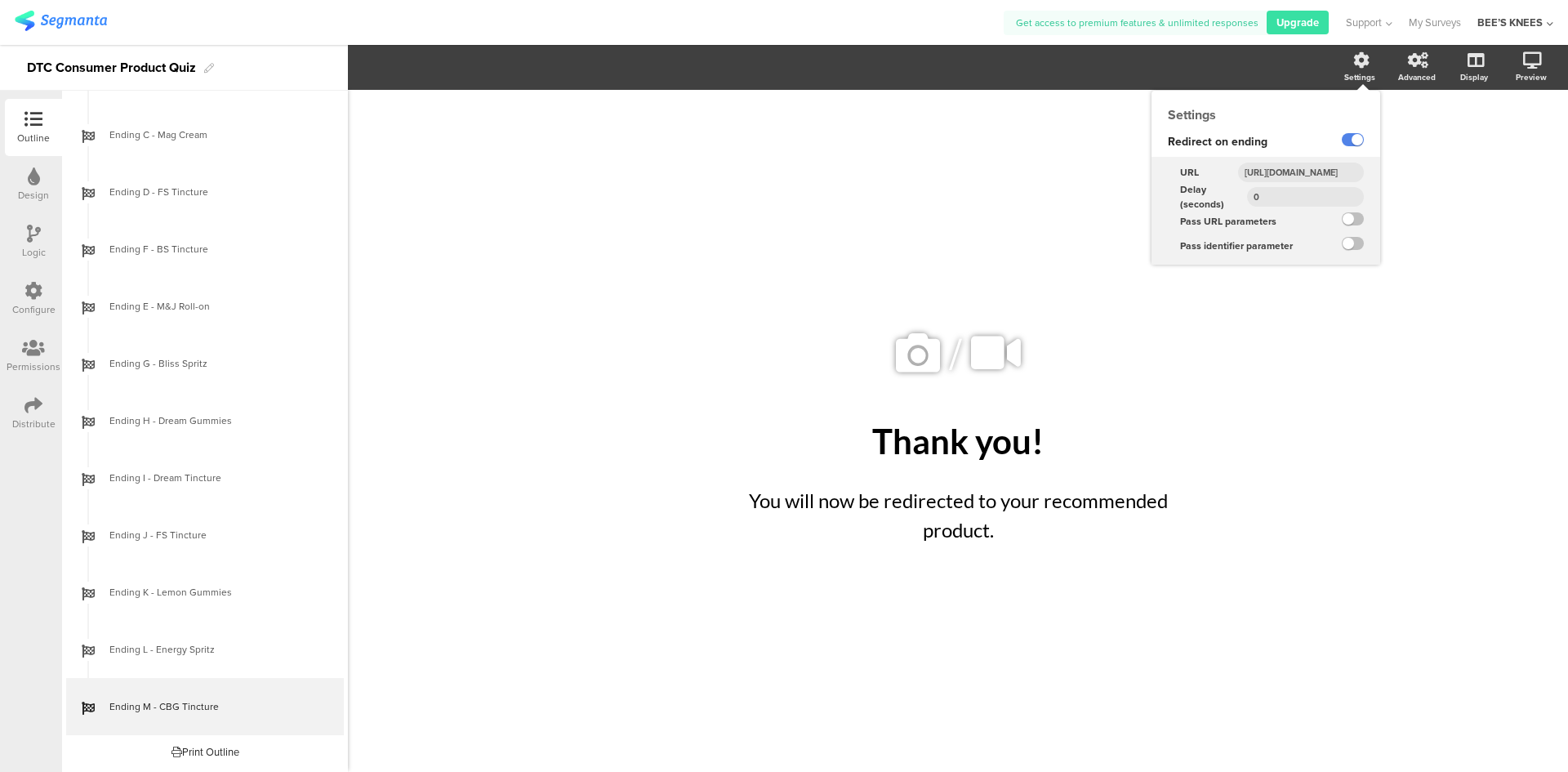
click at [1336, 174] on input "[URL][DOMAIN_NAME]" at bounding box center [1300, 172] width 125 height 20
paste input "cbg-cinnamon-tincture"
type input "[URL][DOMAIN_NAME]"
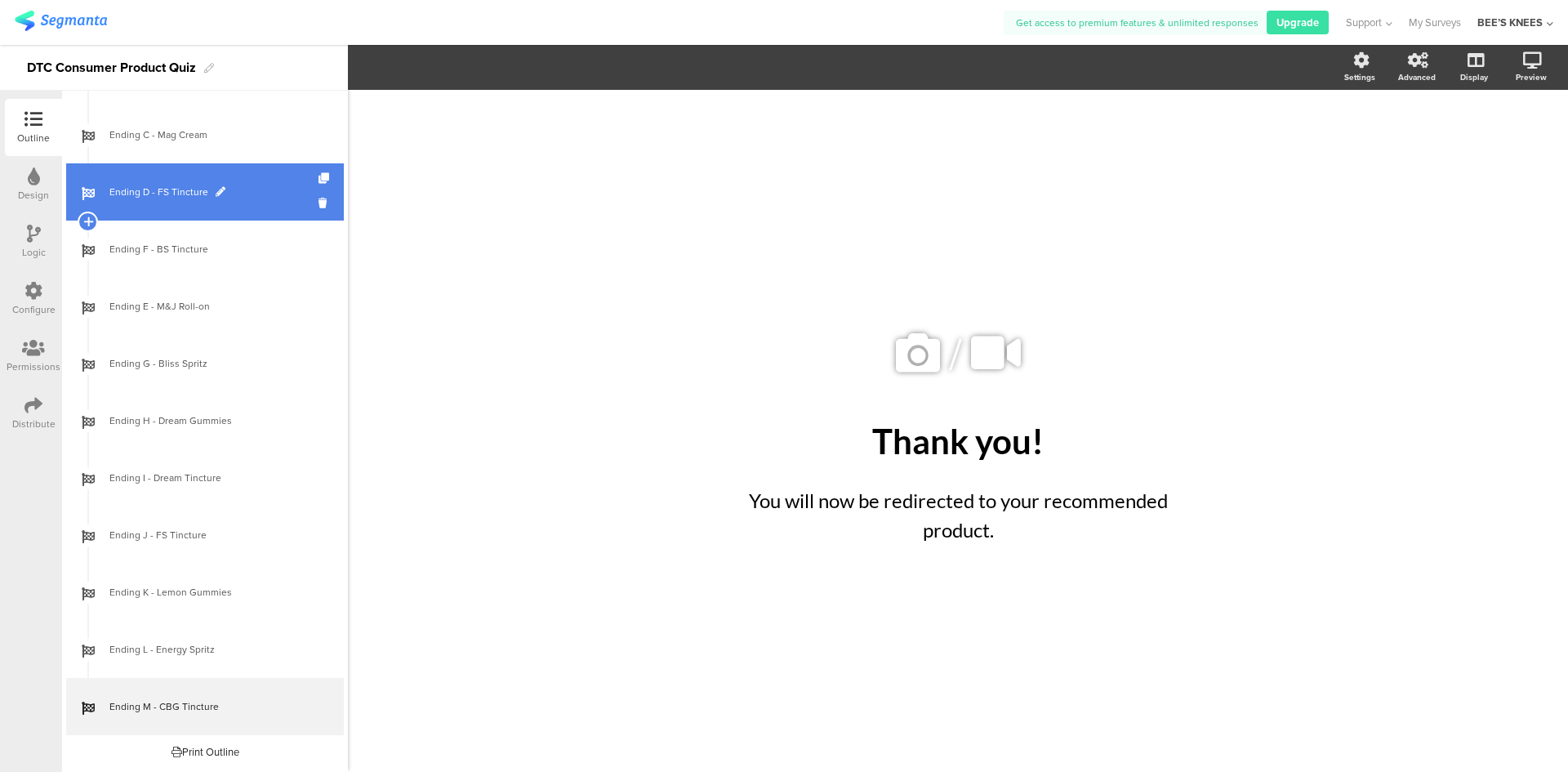
scroll to position [1577, 0]
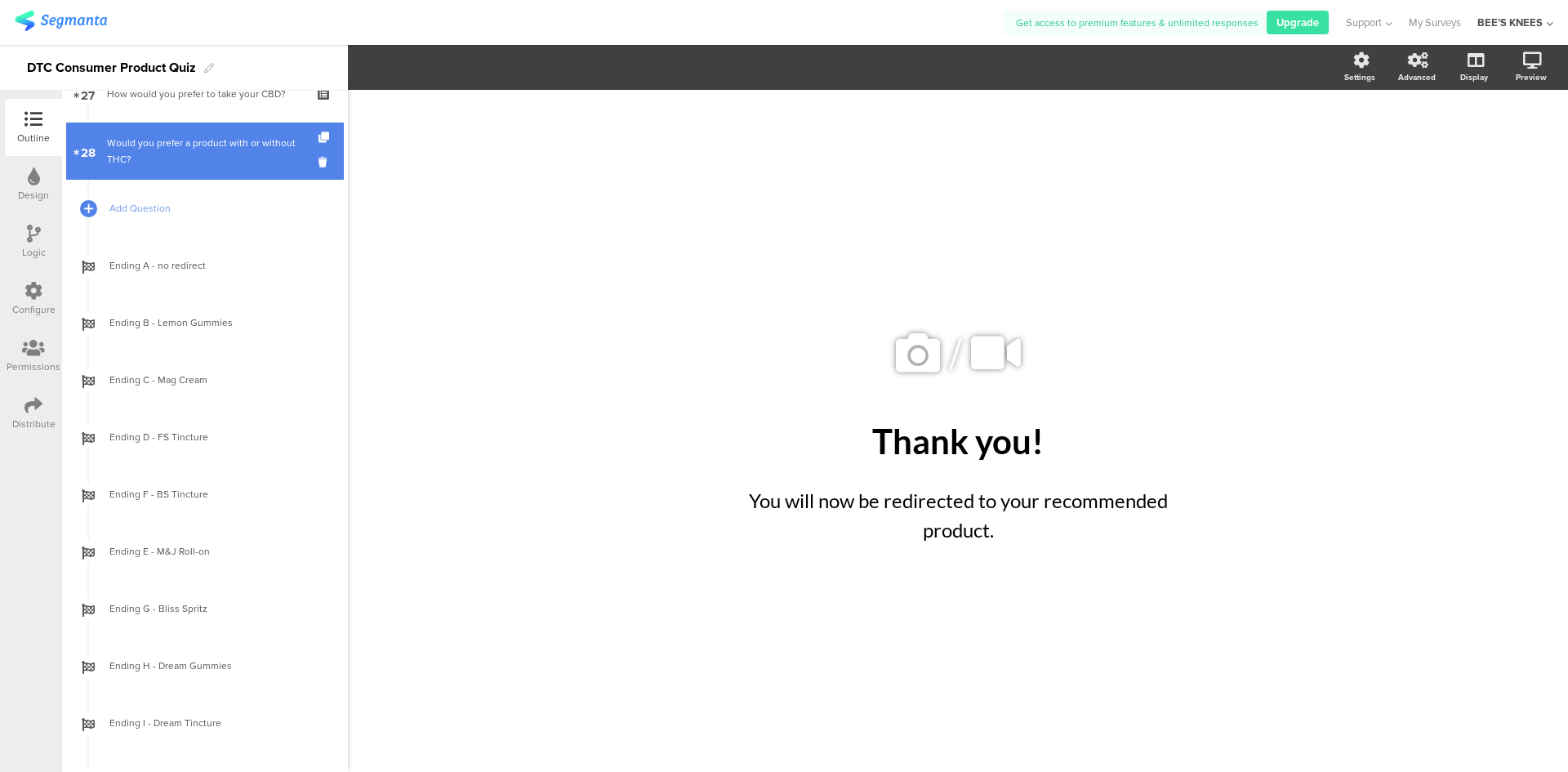
click at [171, 153] on div "Would you prefer a product with or without THC?" at bounding box center [204, 151] width 195 height 33
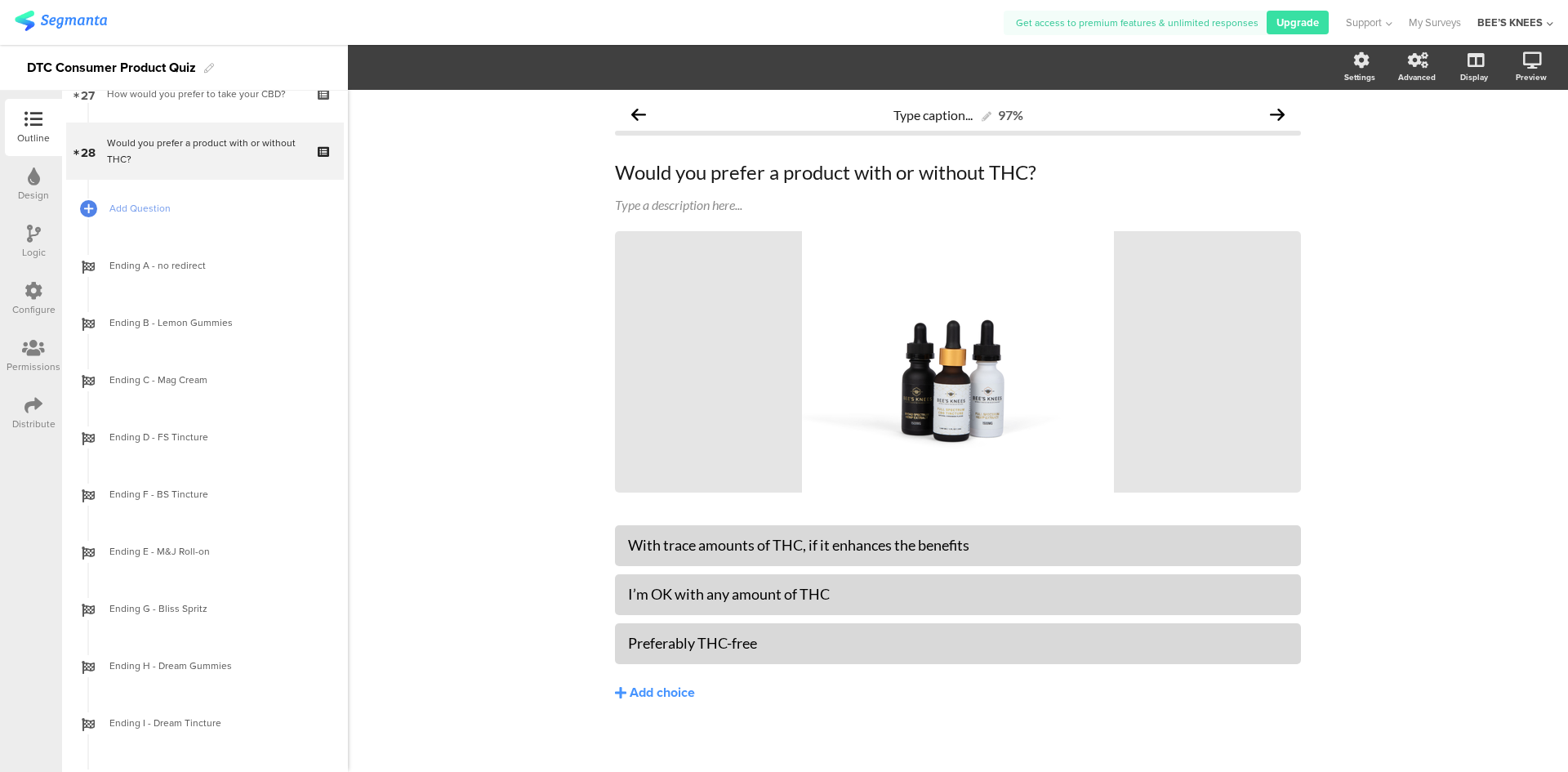
click at [36, 237] on icon at bounding box center [33, 234] width 14 height 18
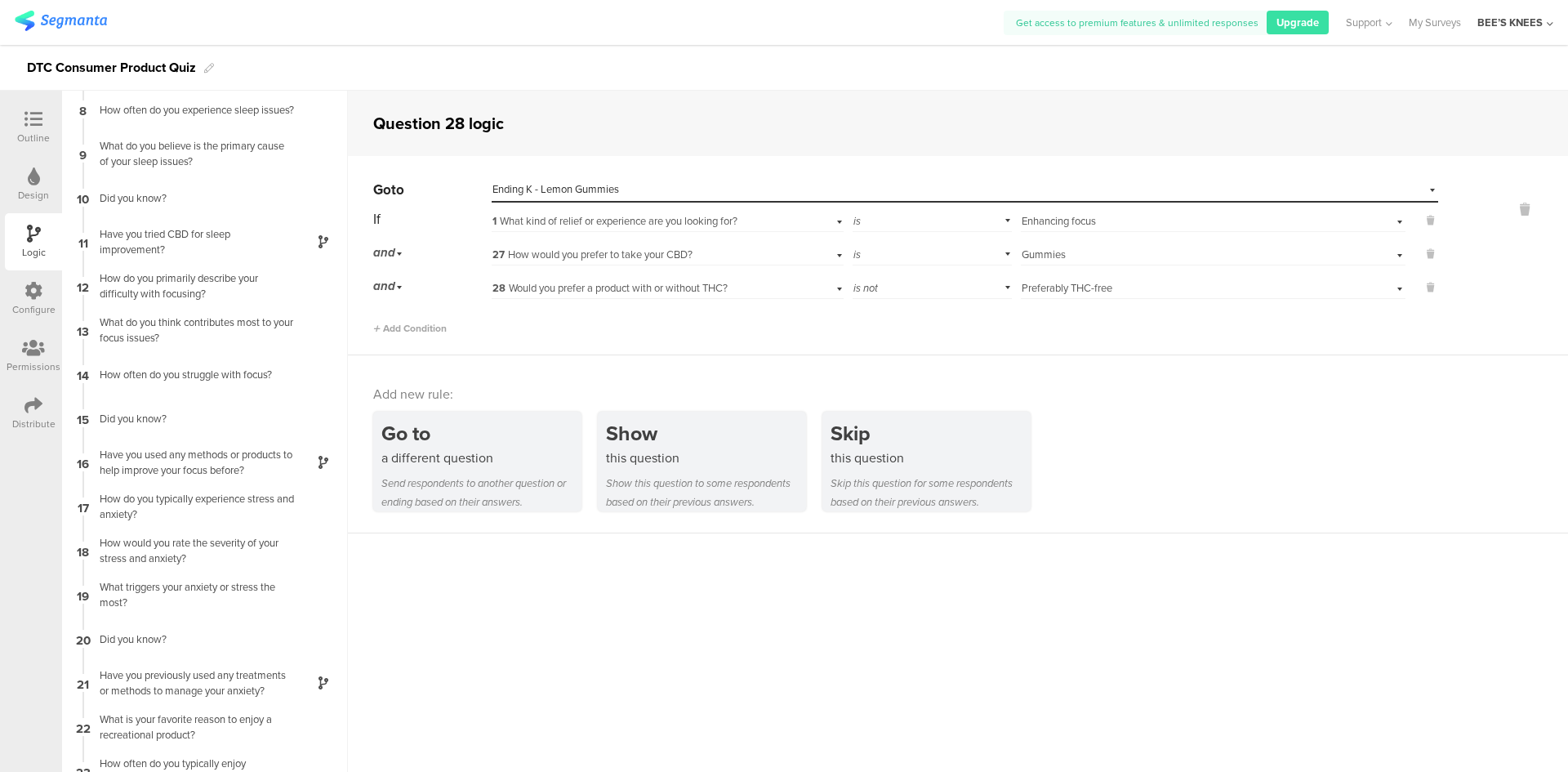
scroll to position [553, 0]
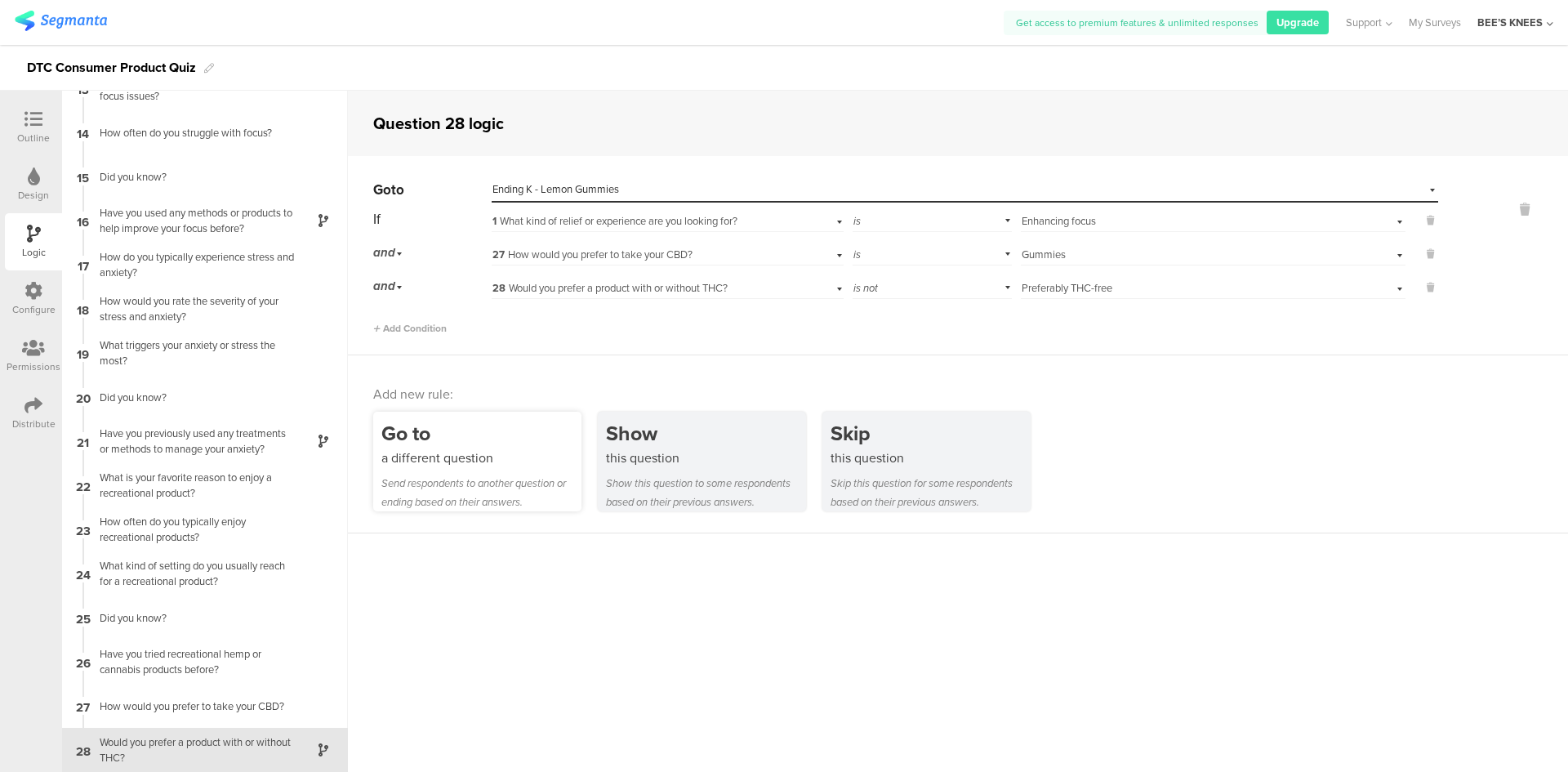
click at [496, 442] on div "Go to" at bounding box center [481, 433] width 200 height 30
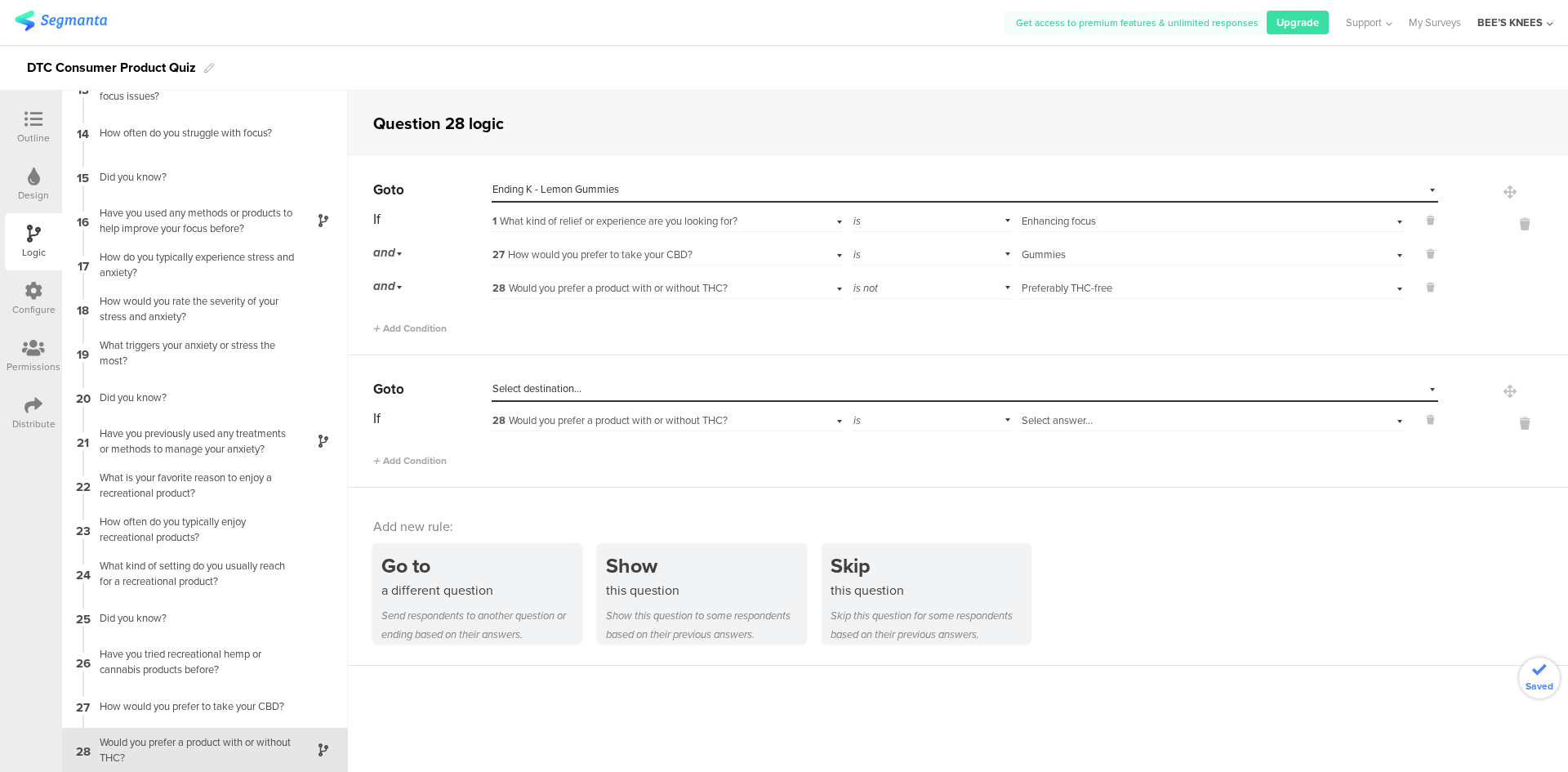
click at [561, 388] on span "Select destination..." at bounding box center [536, 388] width 89 height 15
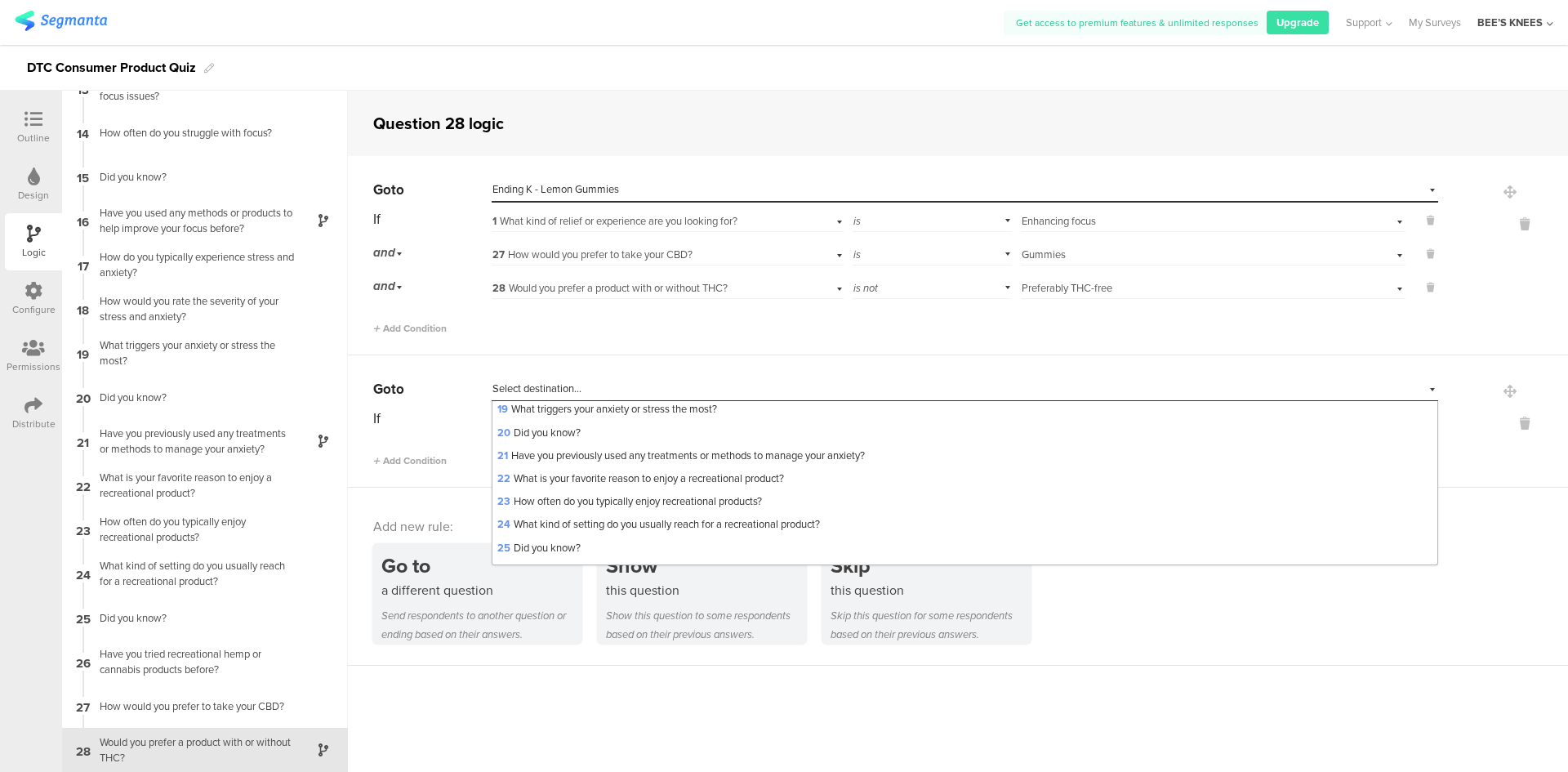
scroll to position [804, 0]
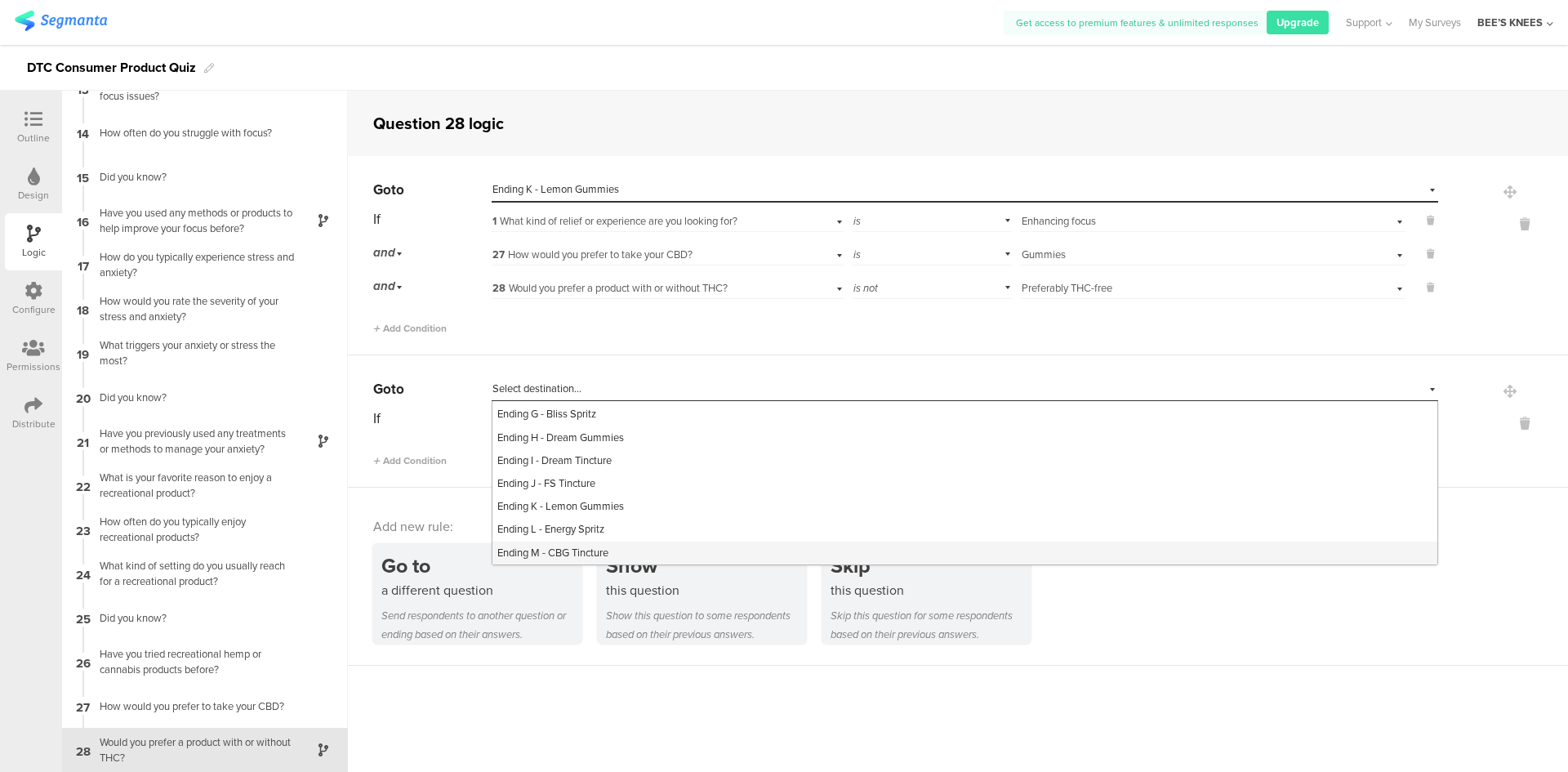
click at [616, 554] on div "Ending M - CBG Tincture" at bounding box center [964, 553] width 945 height 23
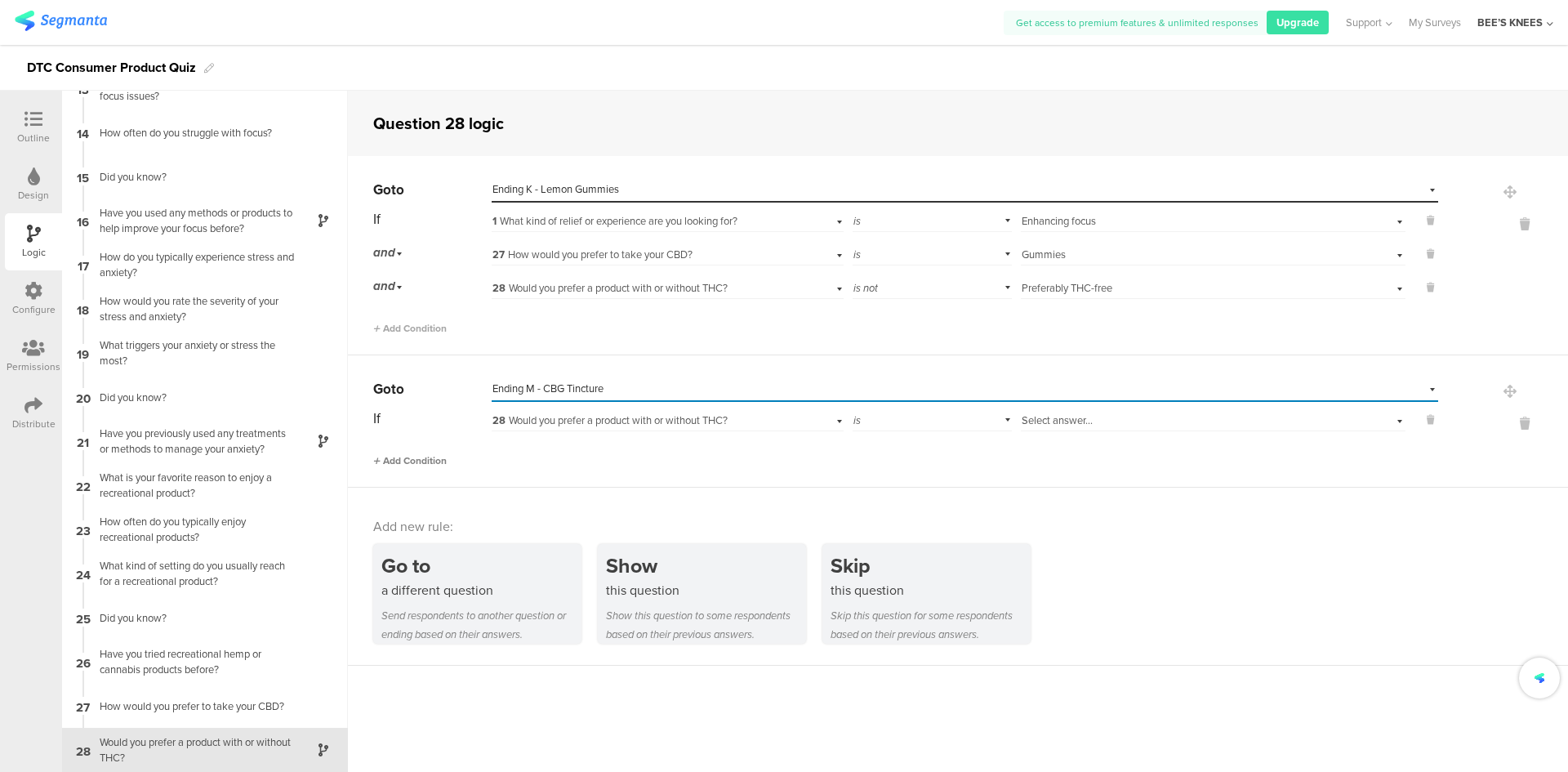
click at [436, 460] on span "Add Condition" at bounding box center [409, 460] width 73 height 14
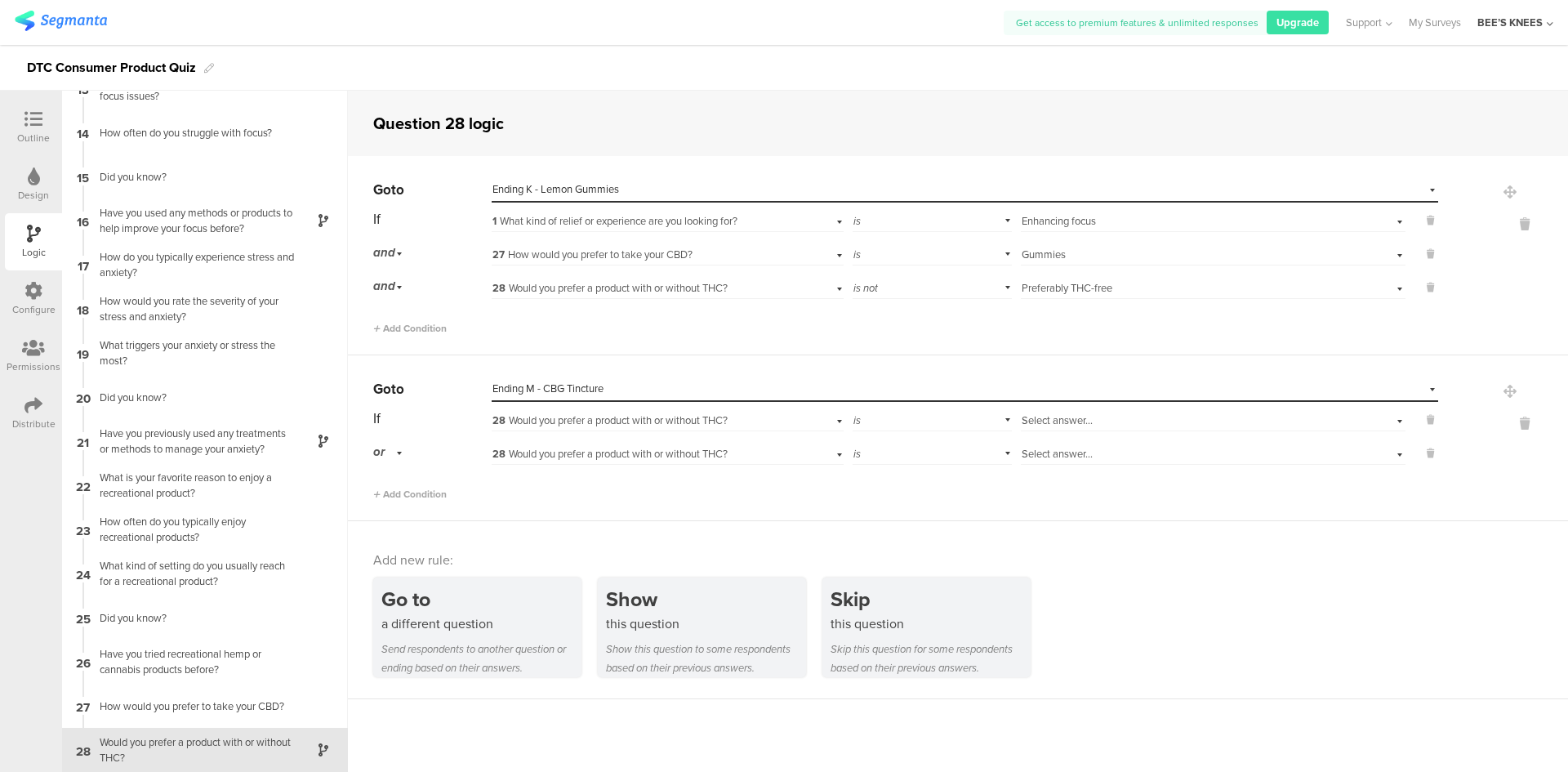
click at [385, 450] on span "or" at bounding box center [378, 451] width 12 height 18
click at [403, 489] on div "and" at bounding box center [431, 498] width 116 height 23
click at [739, 417] on div "28 Would you prefer a product with or without THC?" at bounding box center [640, 421] width 296 height 14
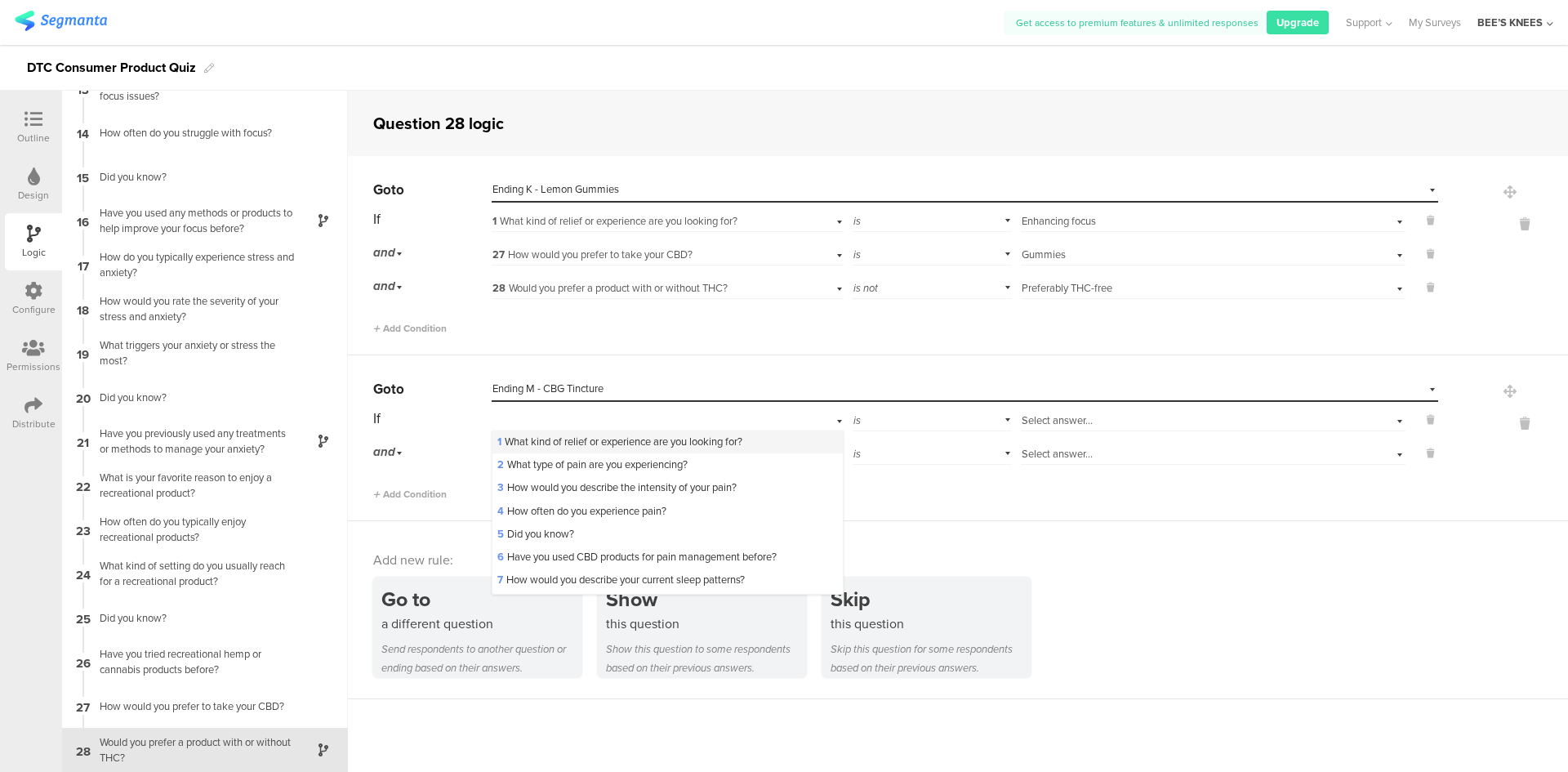
click at [722, 440] on span "1 What kind of relief or experience are you looking for?" at bounding box center [619, 441] width 245 height 15
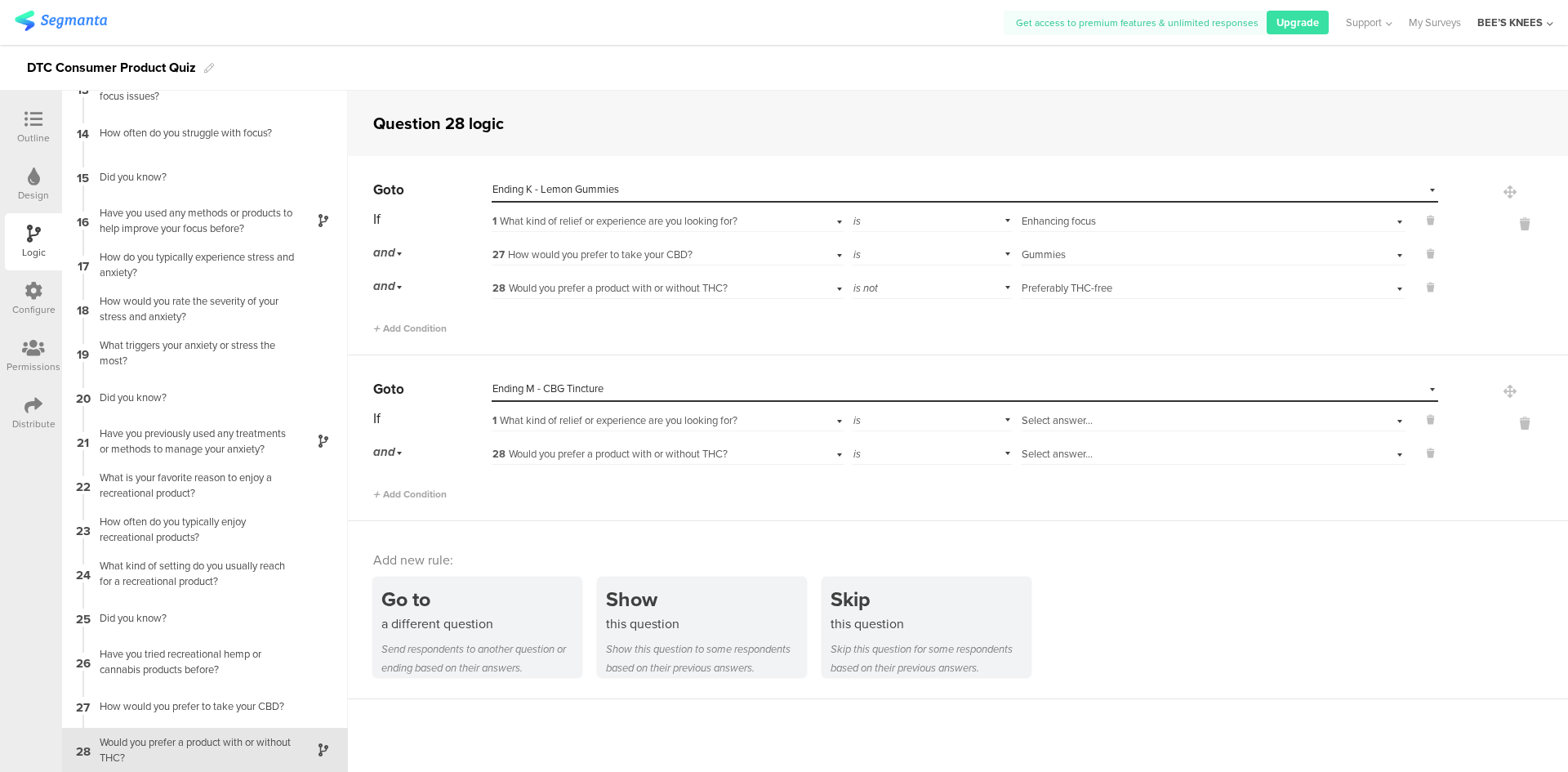
click at [1198, 406] on div "Select answer..." at bounding box center [1213, 419] width 385 height 25
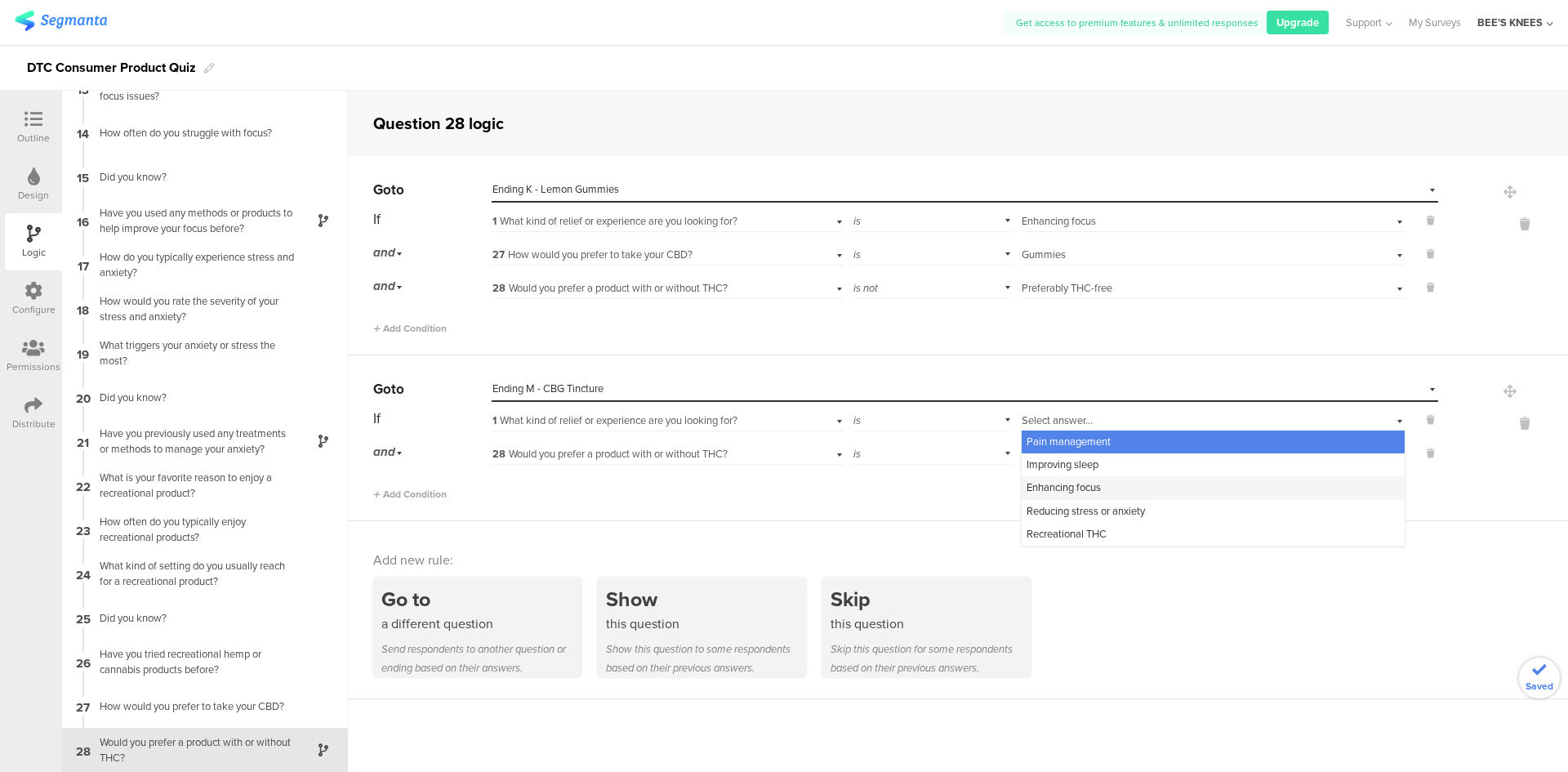
click at [1133, 485] on div "Enhancing focus" at bounding box center [1213, 487] width 383 height 23
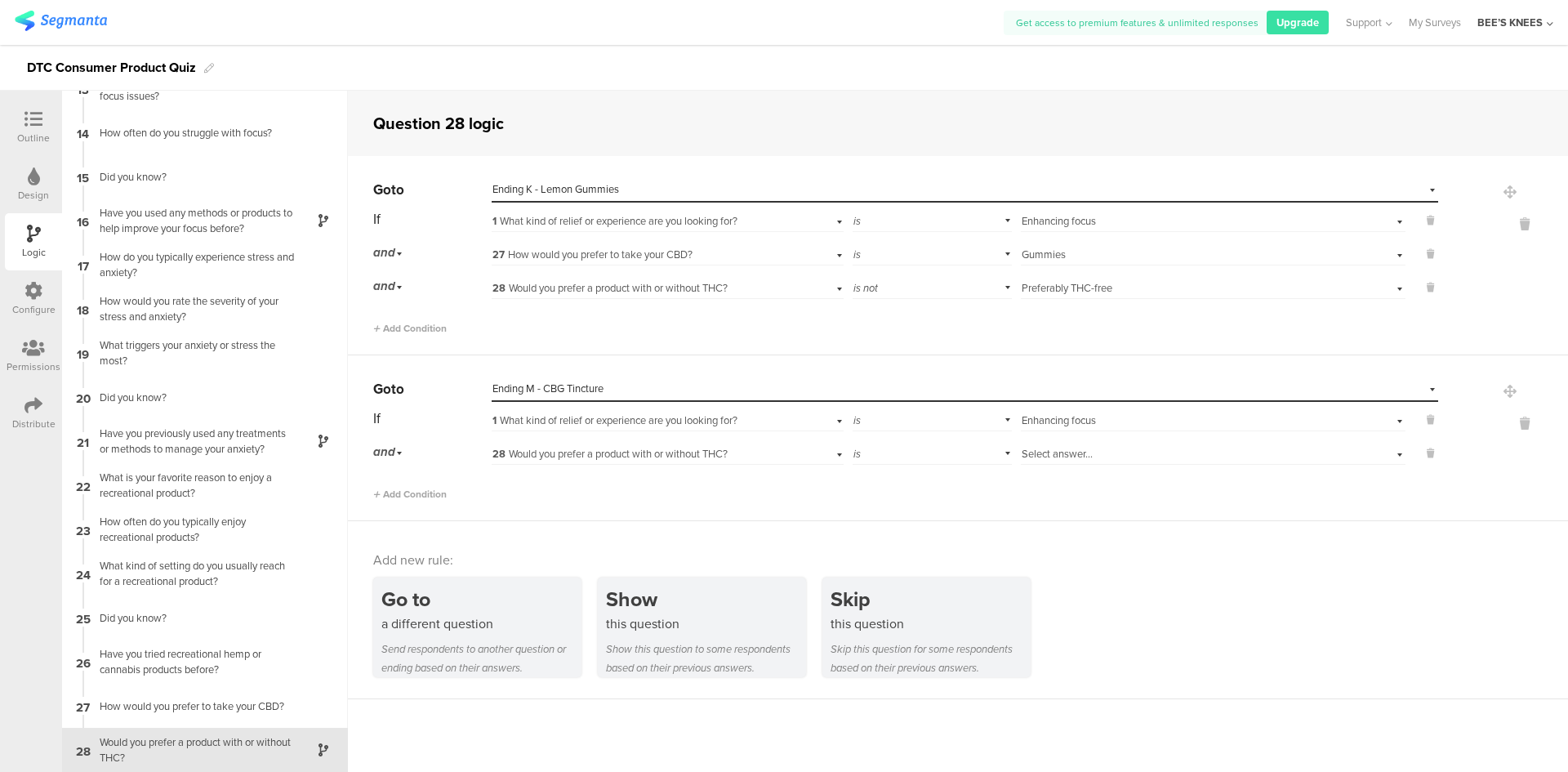
click at [687, 455] on span "28 Would you prefer a product with or without THC?" at bounding box center [609, 453] width 236 height 15
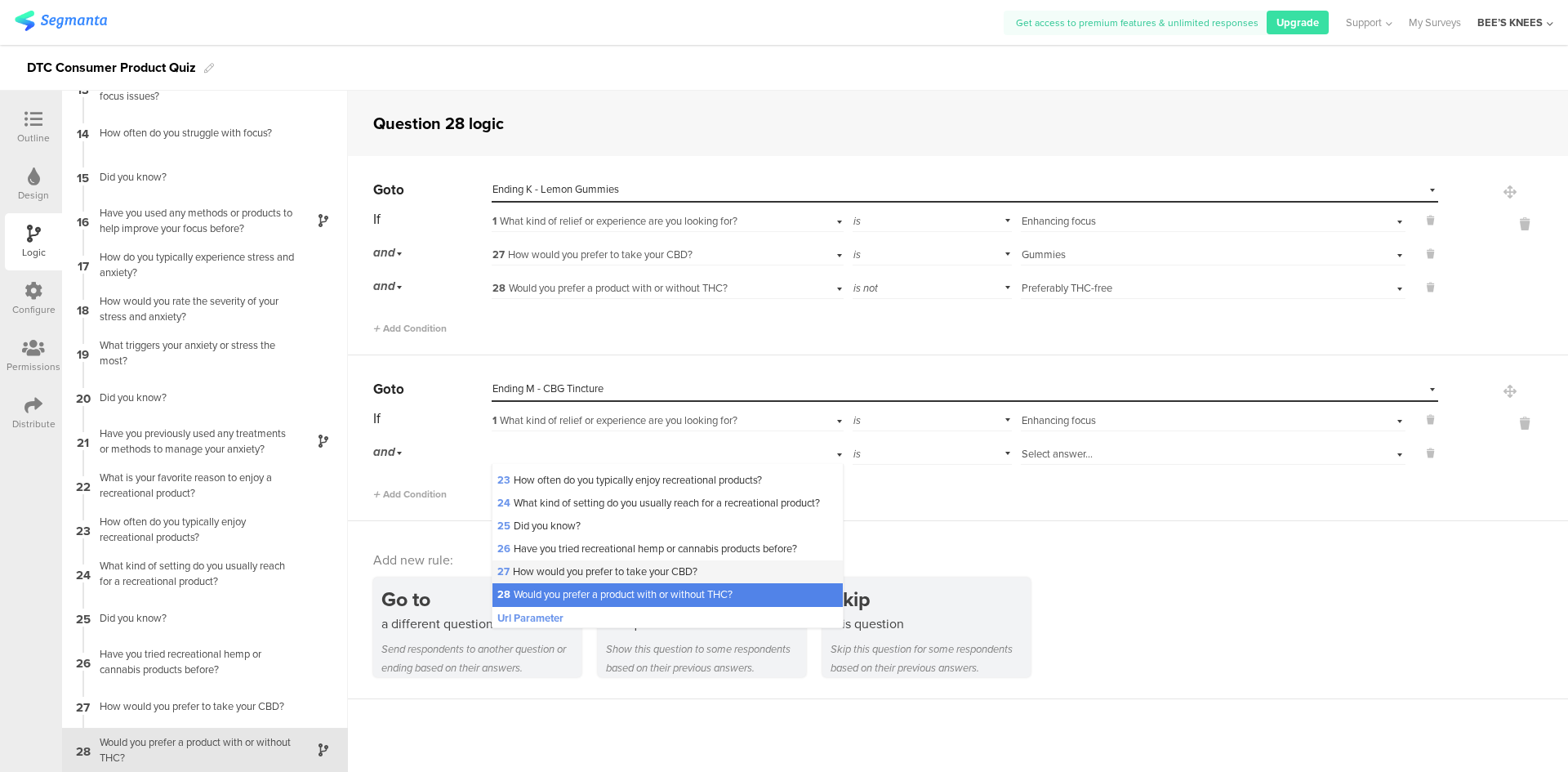
scroll to position [572, 0]
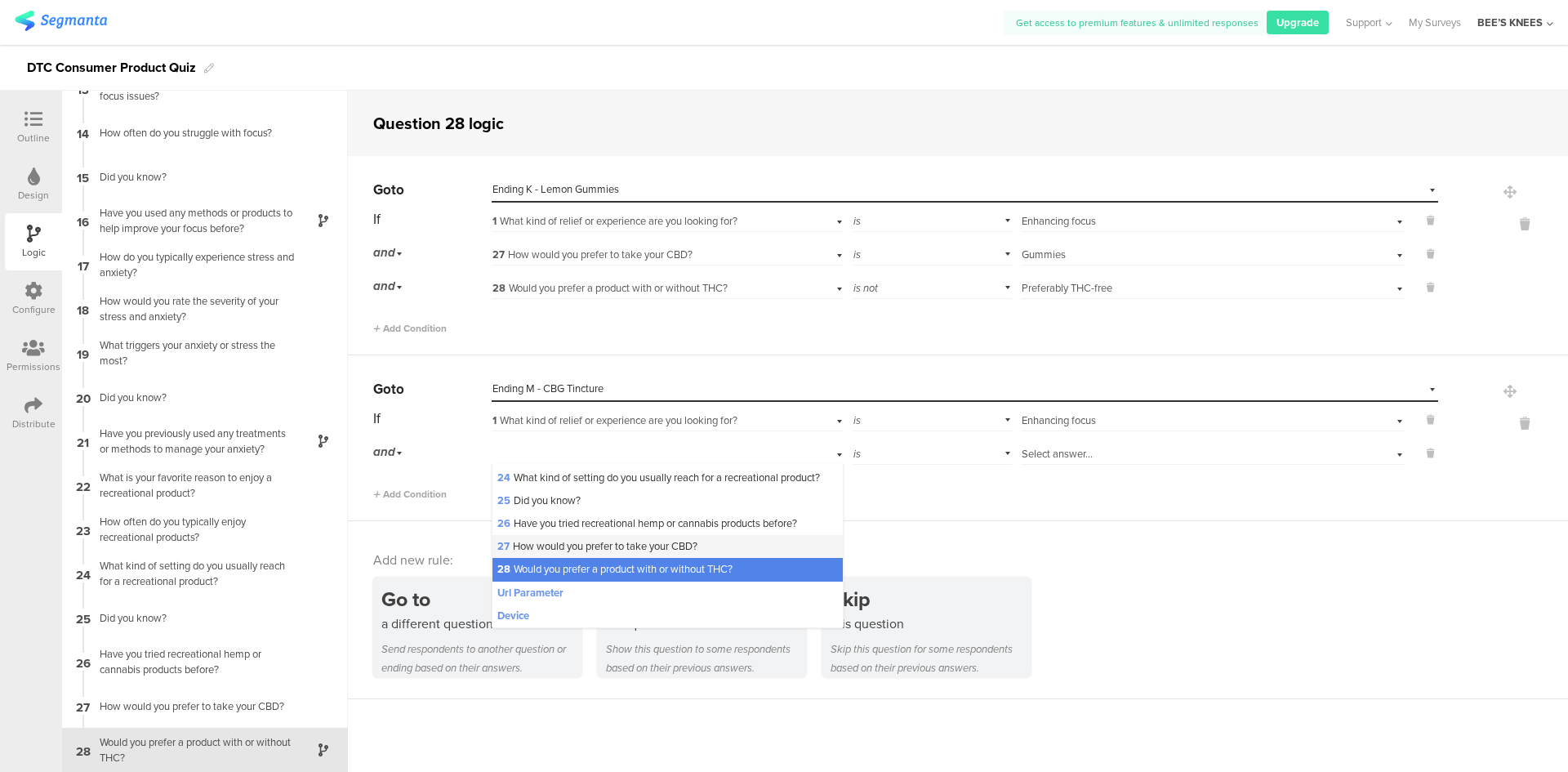
click at [603, 553] on span "27 How would you prefer to take your CBD?" at bounding box center [598, 545] width 200 height 15
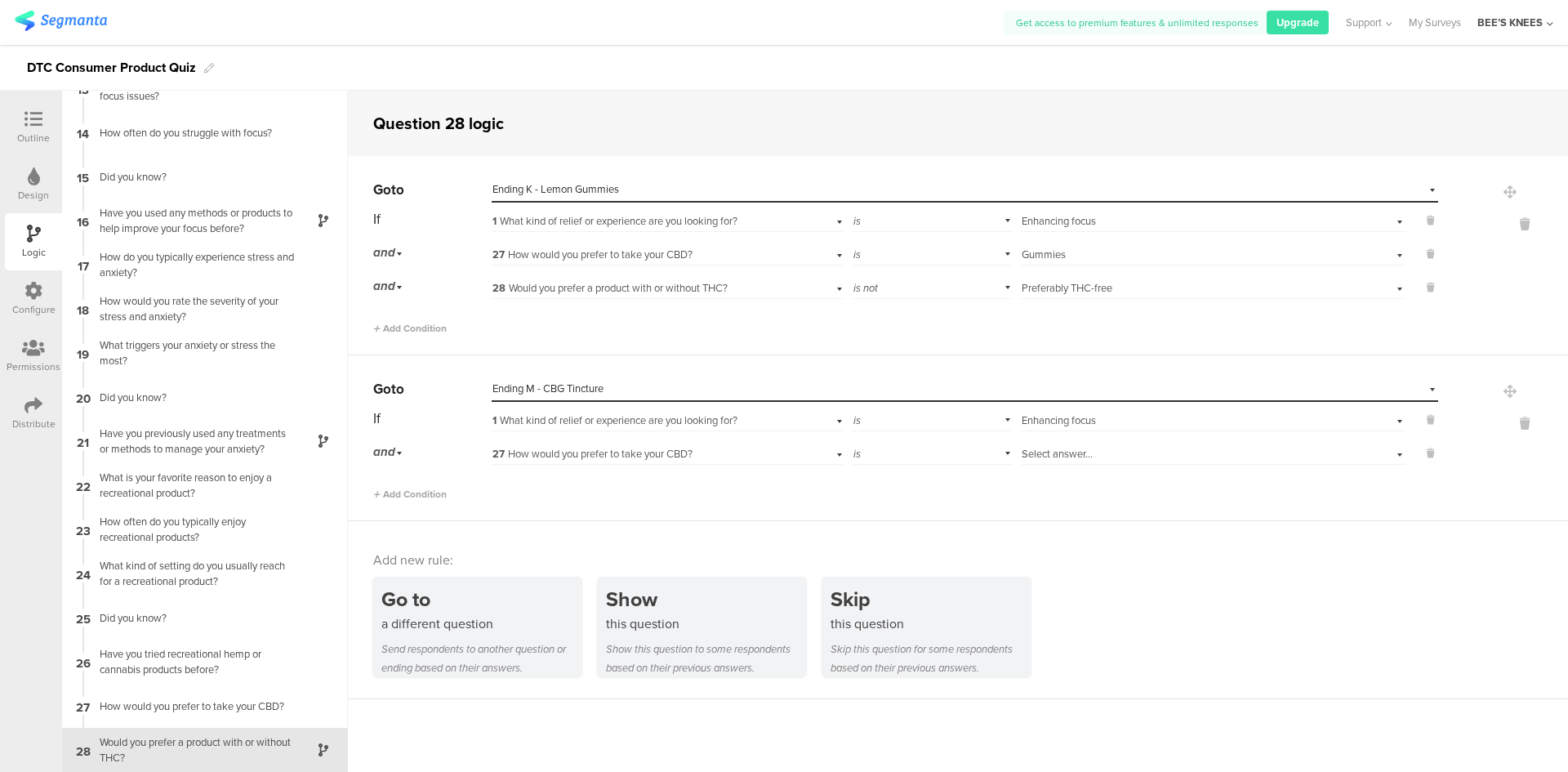
click at [1164, 457] on div "Select answer..." at bounding box center [1184, 454] width 326 height 14
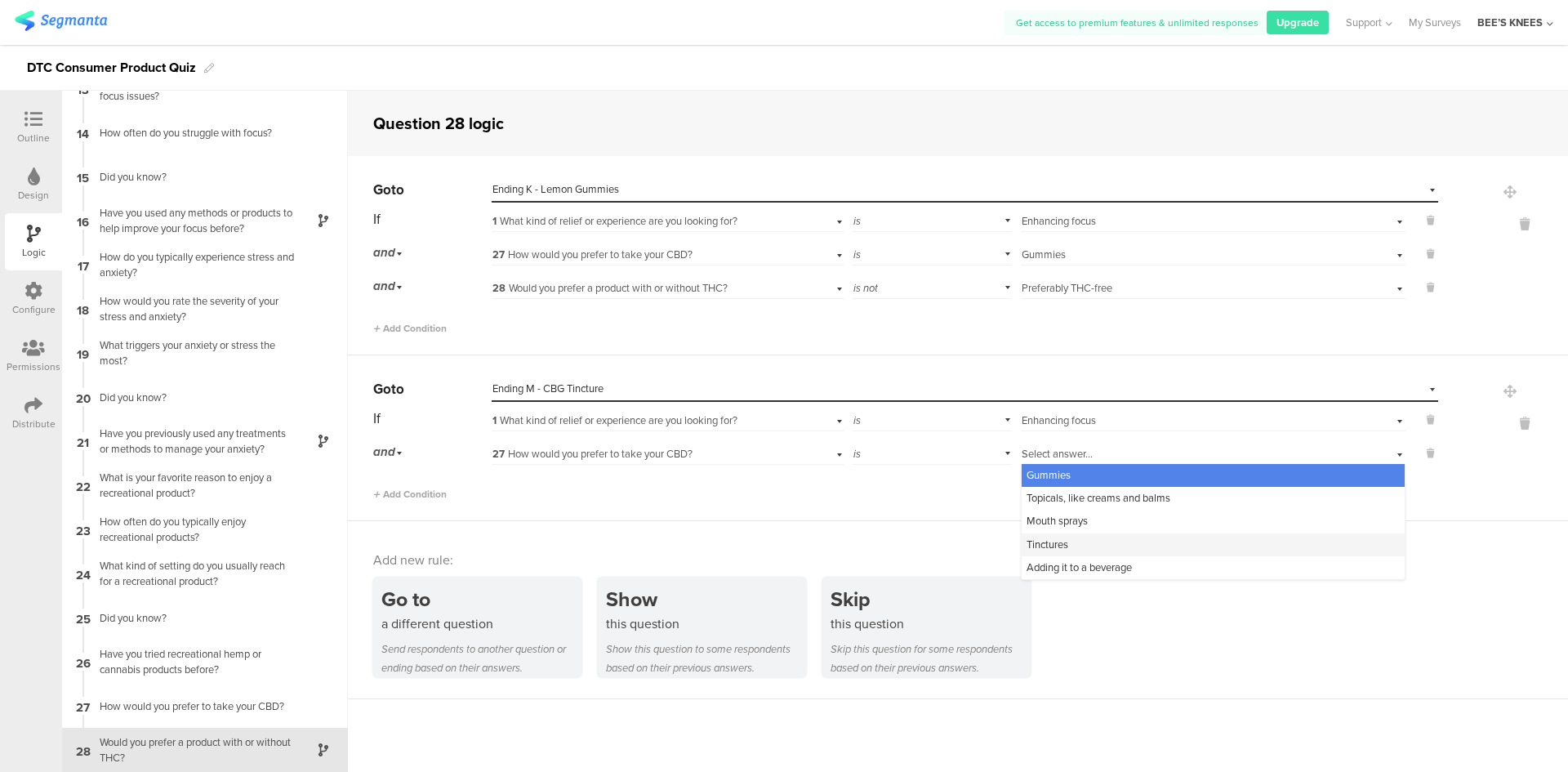
click at [1069, 551] on div "Tinctures" at bounding box center [1213, 544] width 383 height 23
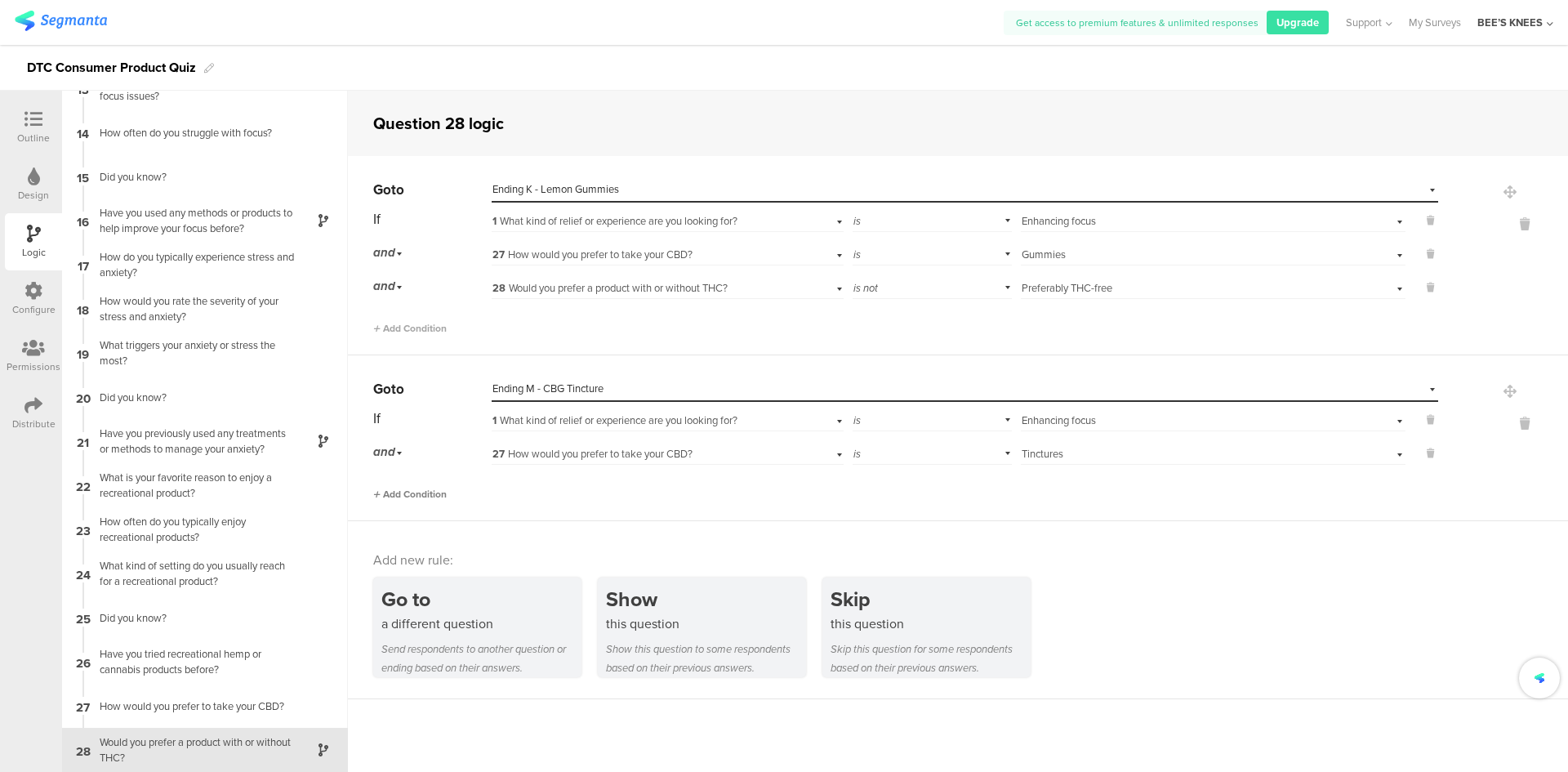
click at [434, 492] on span "Add Condition" at bounding box center [409, 494] width 73 height 14
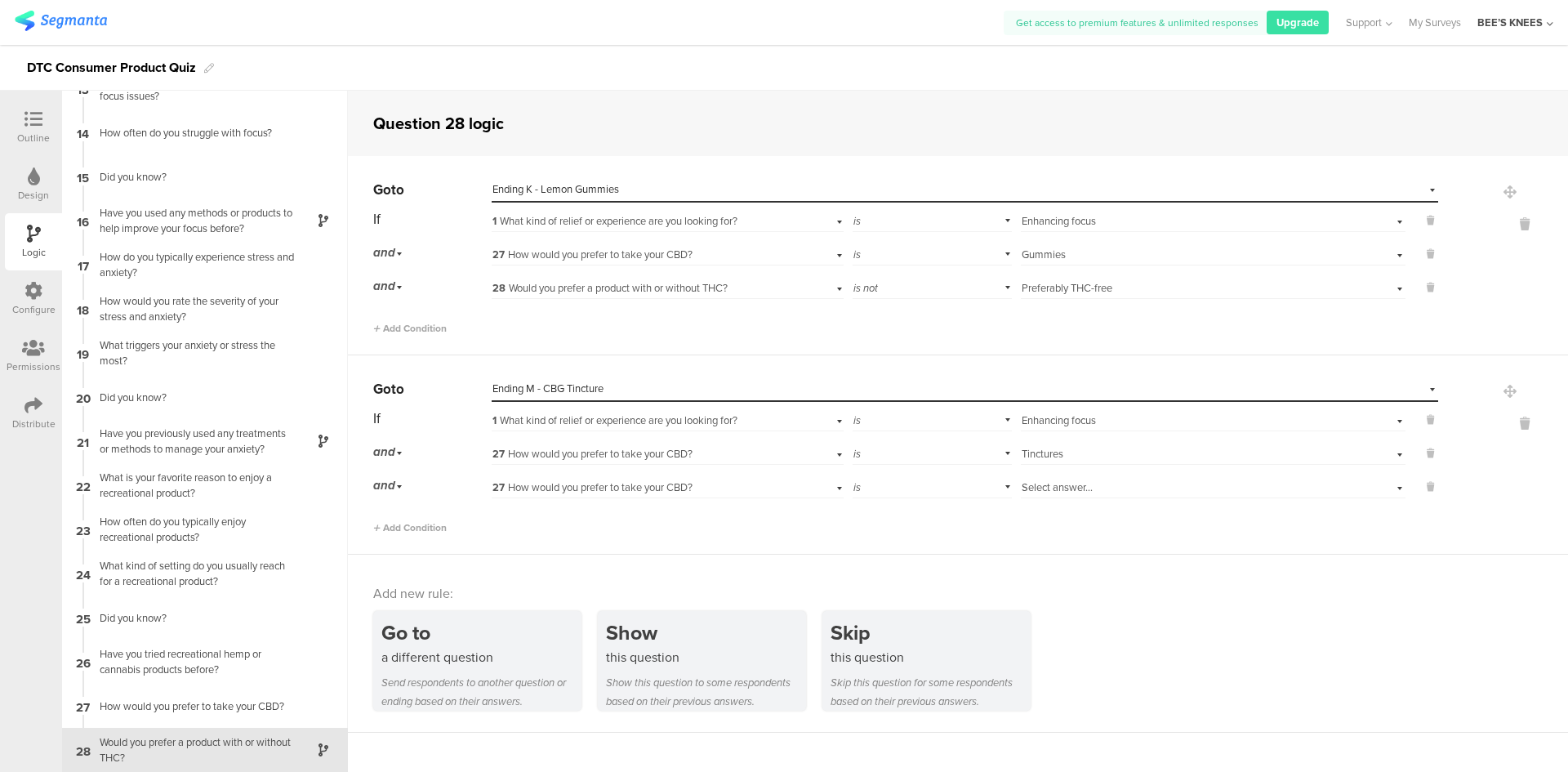
click at [720, 484] on div "27 How would you prefer to take your CBD?" at bounding box center [640, 488] width 296 height 14
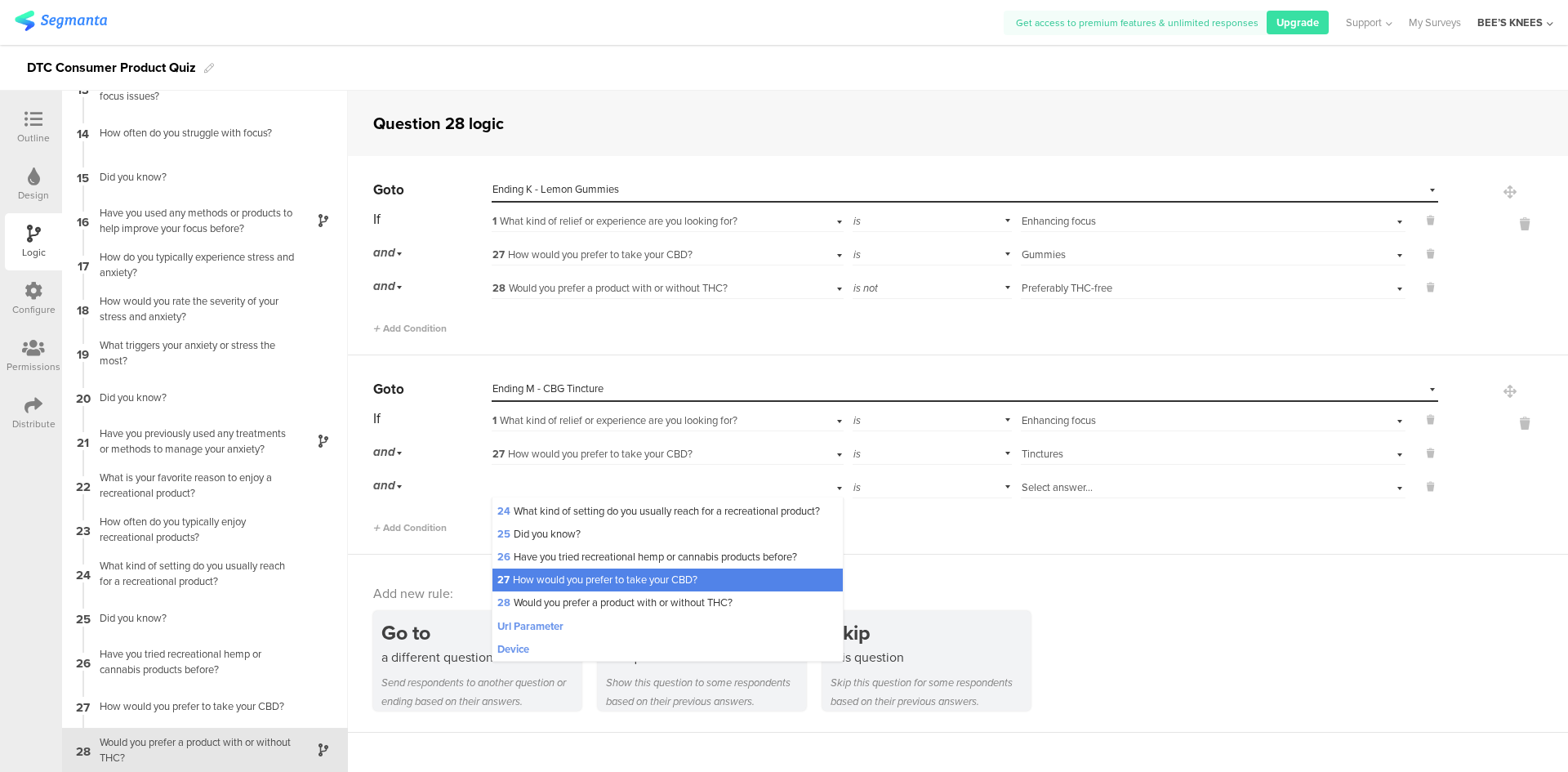
scroll to position [596, 0]
click at [673, 596] on span "28 Would you prefer a product with or without THC?" at bounding box center [615, 602] width 236 height 15
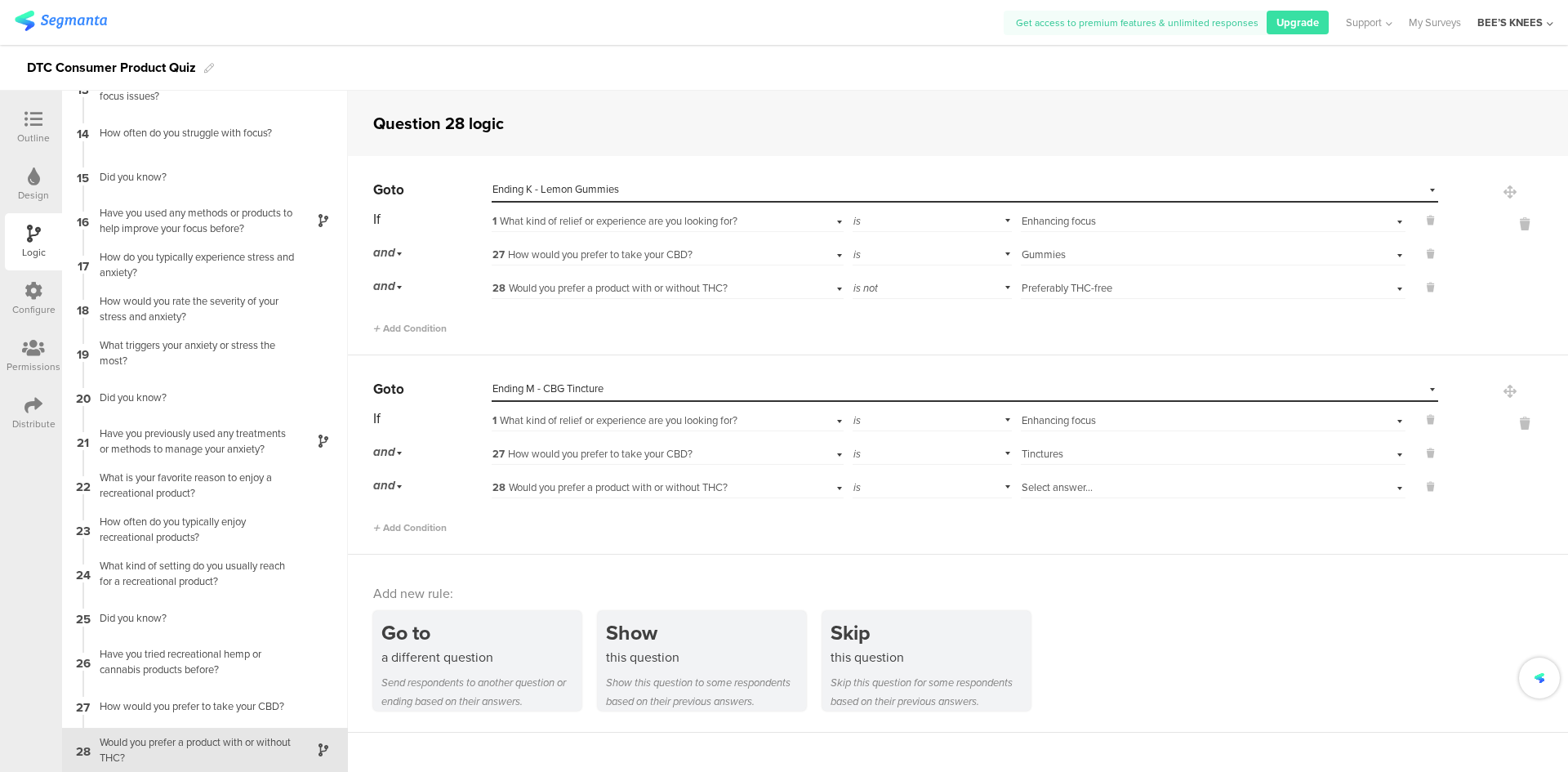
click at [886, 492] on div "is" at bounding box center [932, 486] width 160 height 25
click at [885, 522] on div "is not" at bounding box center [932, 531] width 158 height 23
click at [1090, 490] on div "Select answer..." at bounding box center [1184, 488] width 326 height 14
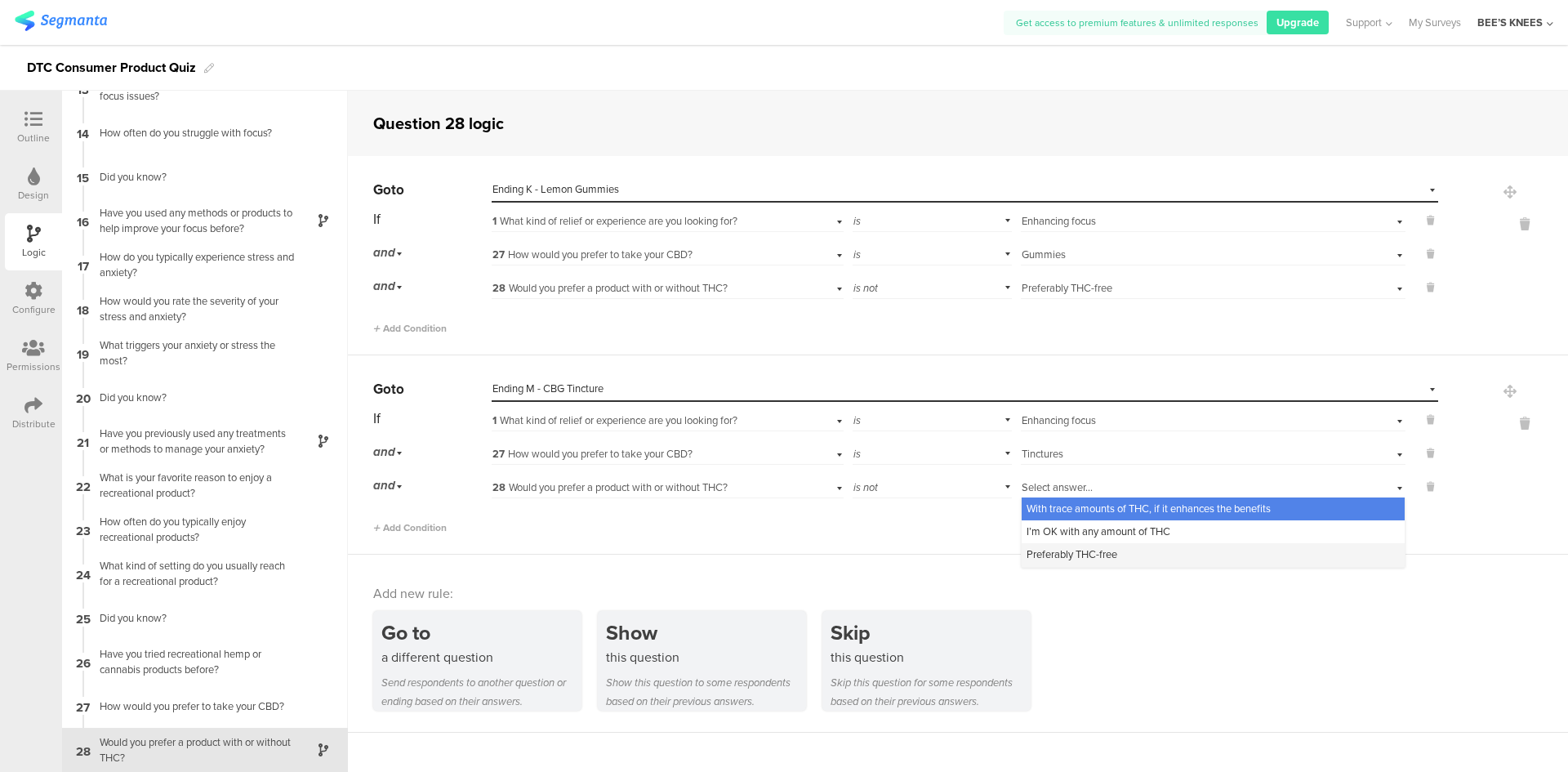
click at [1092, 553] on span "Preferably THC-free" at bounding box center [1072, 553] width 90 height 15
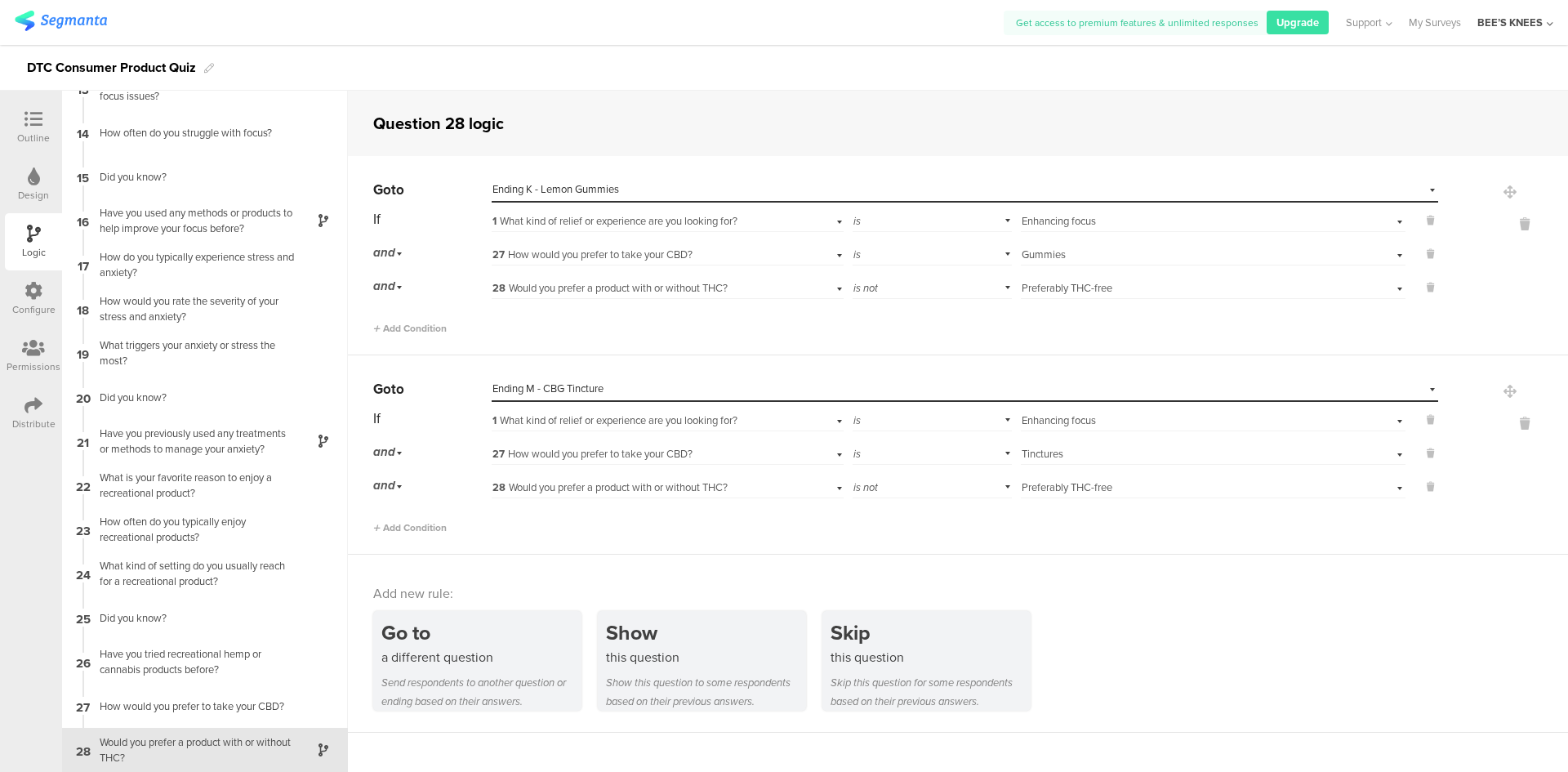
click at [49, 110] on div at bounding box center [33, 120] width 32 height 21
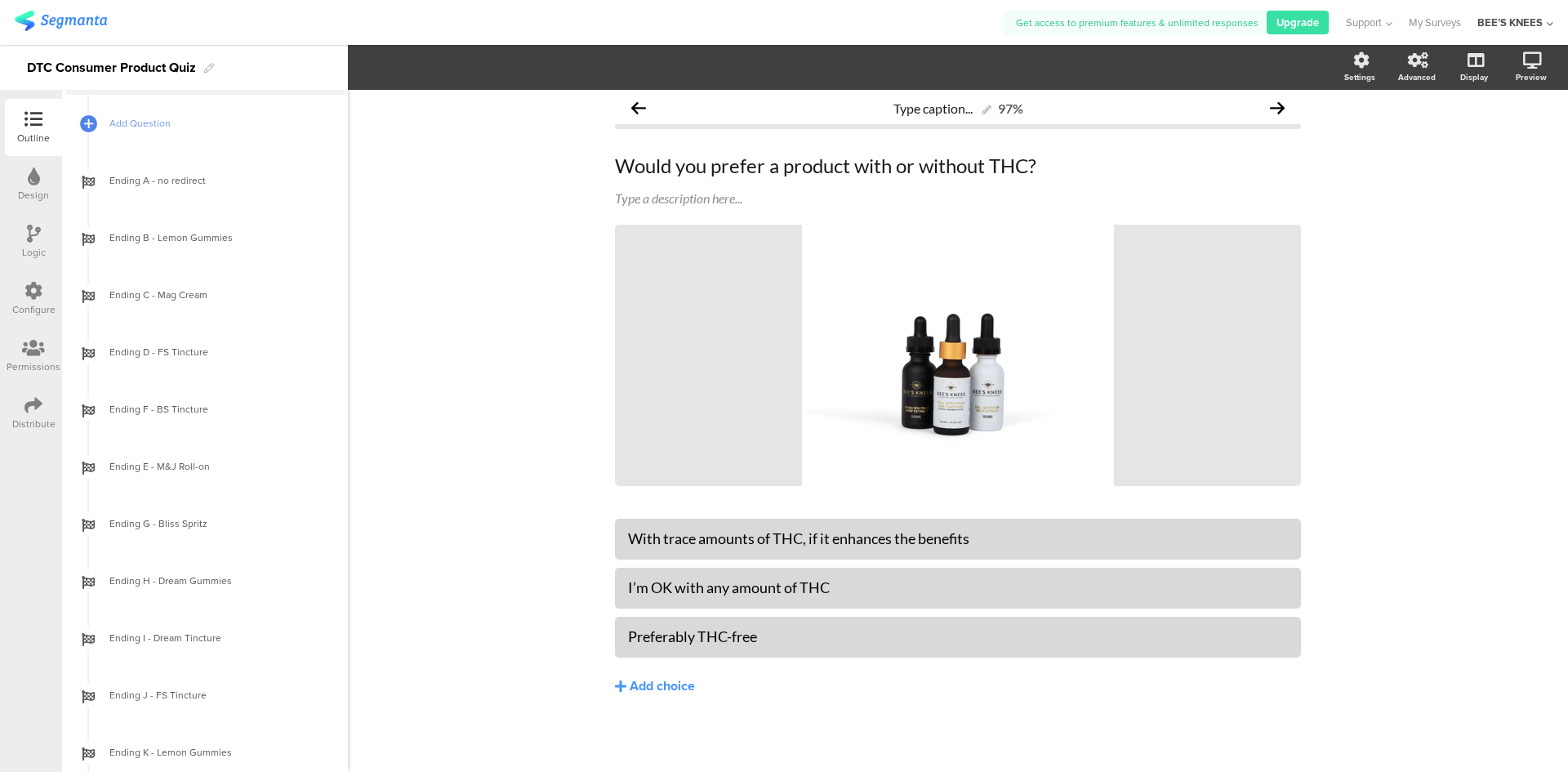
scroll to position [1822, 0]
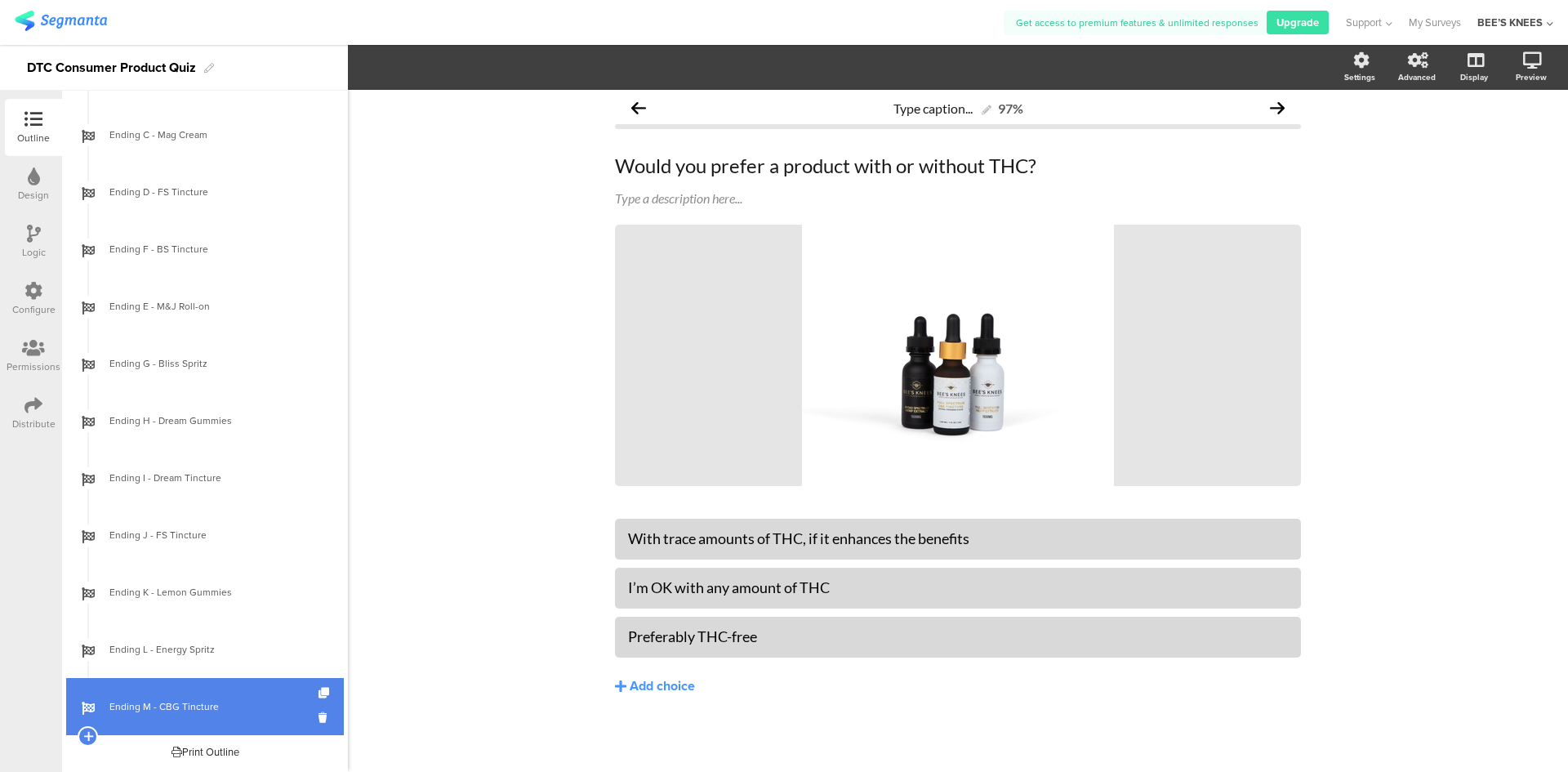
click at [319, 685] on div at bounding box center [325, 706] width 14 height 57
click at [319, 691] on icon at bounding box center [325, 693] width 14 height 11
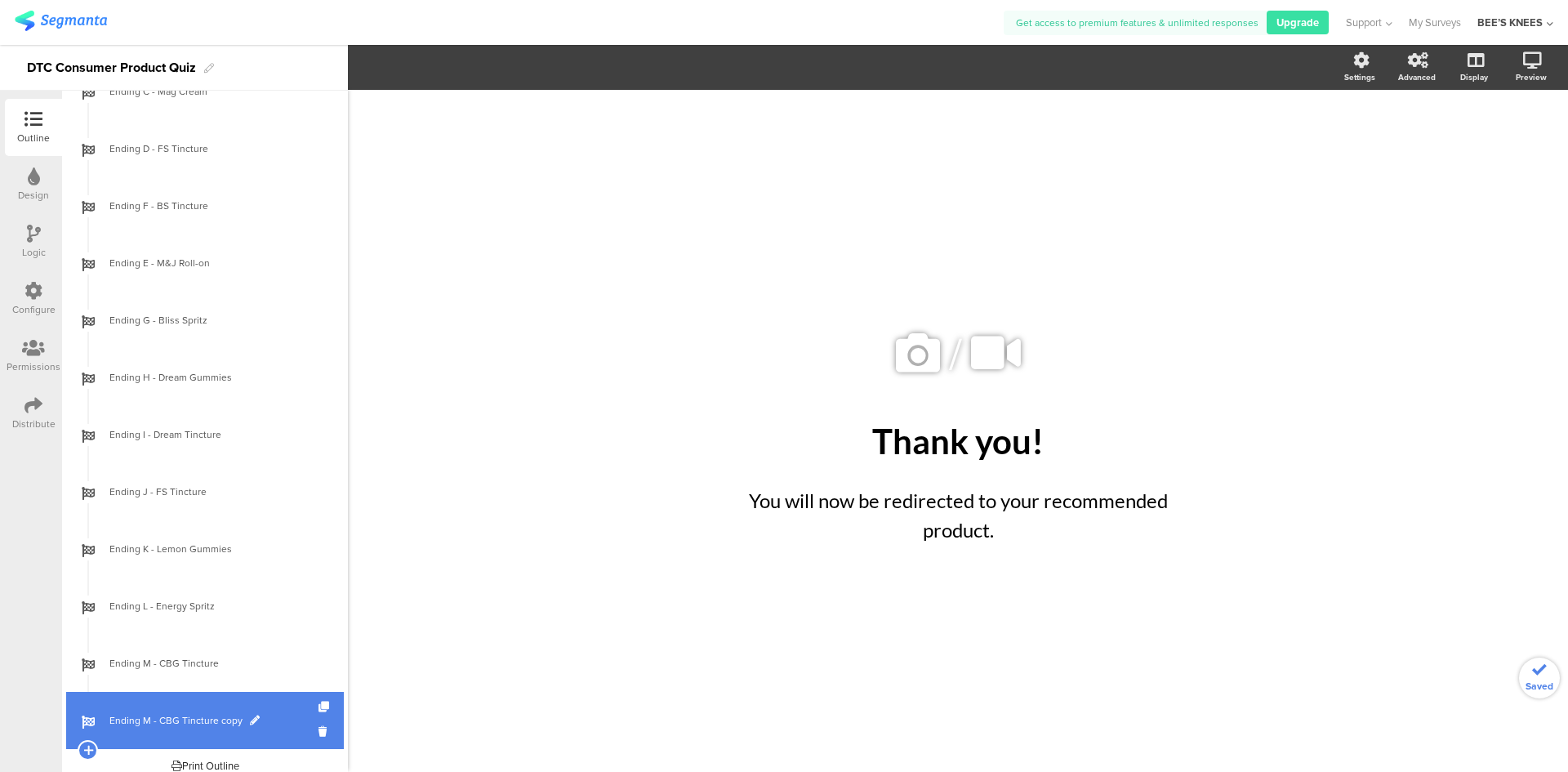
scroll to position [1879, 0]
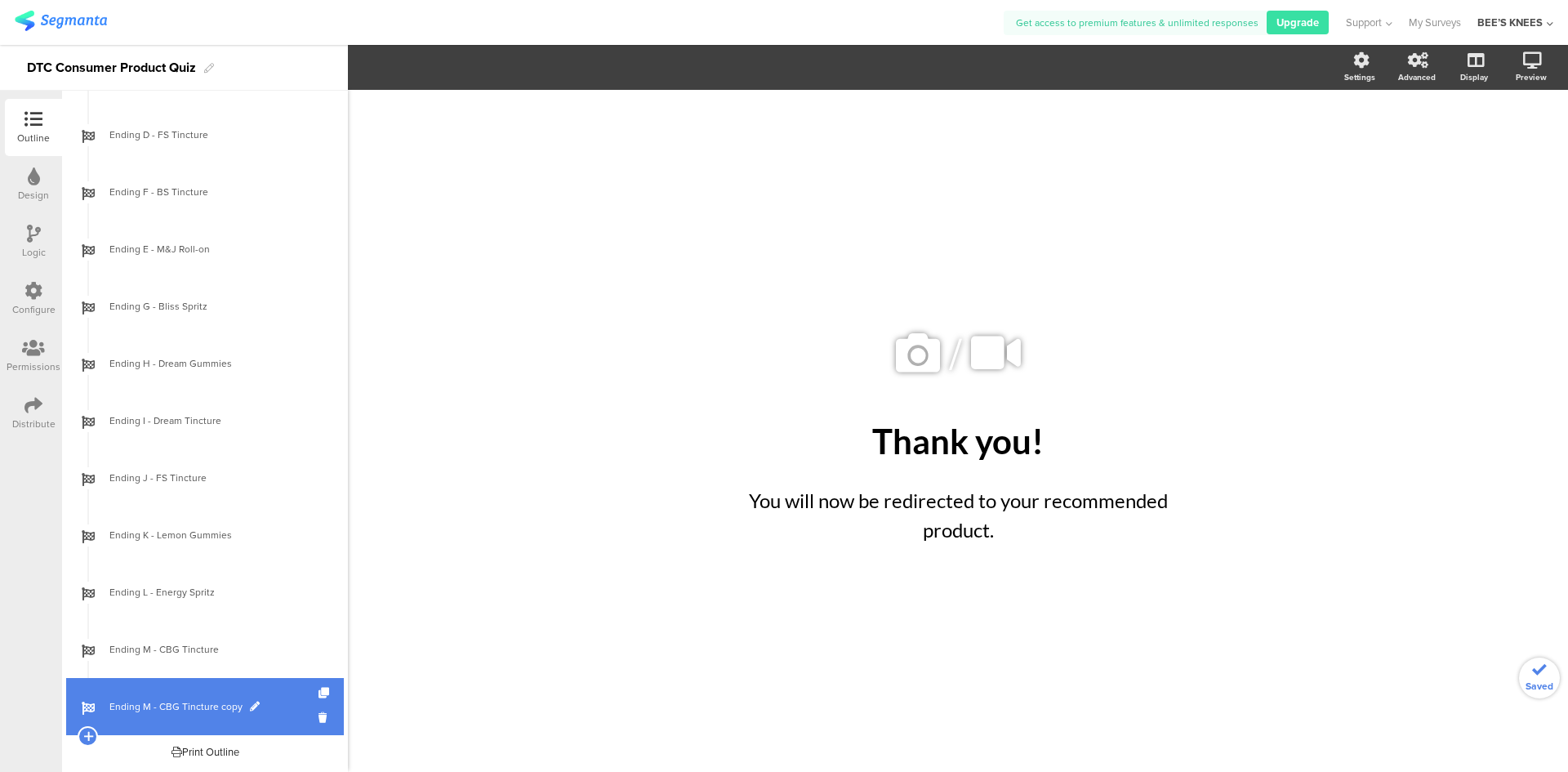
click at [198, 702] on span "Ending M - CBG Tincture copy" at bounding box center [214, 706] width 209 height 16
click at [250, 707] on span at bounding box center [255, 706] width 10 height 10
drag, startPoint x: 143, startPoint y: 707, endPoint x: 177, endPoint y: 706, distance: 34.0
click at [177, 706] on input "Ending M - CBG Tincture copy" at bounding box center [170, 706] width 121 height 15
type input "Ending N - Watermelon Gummies"
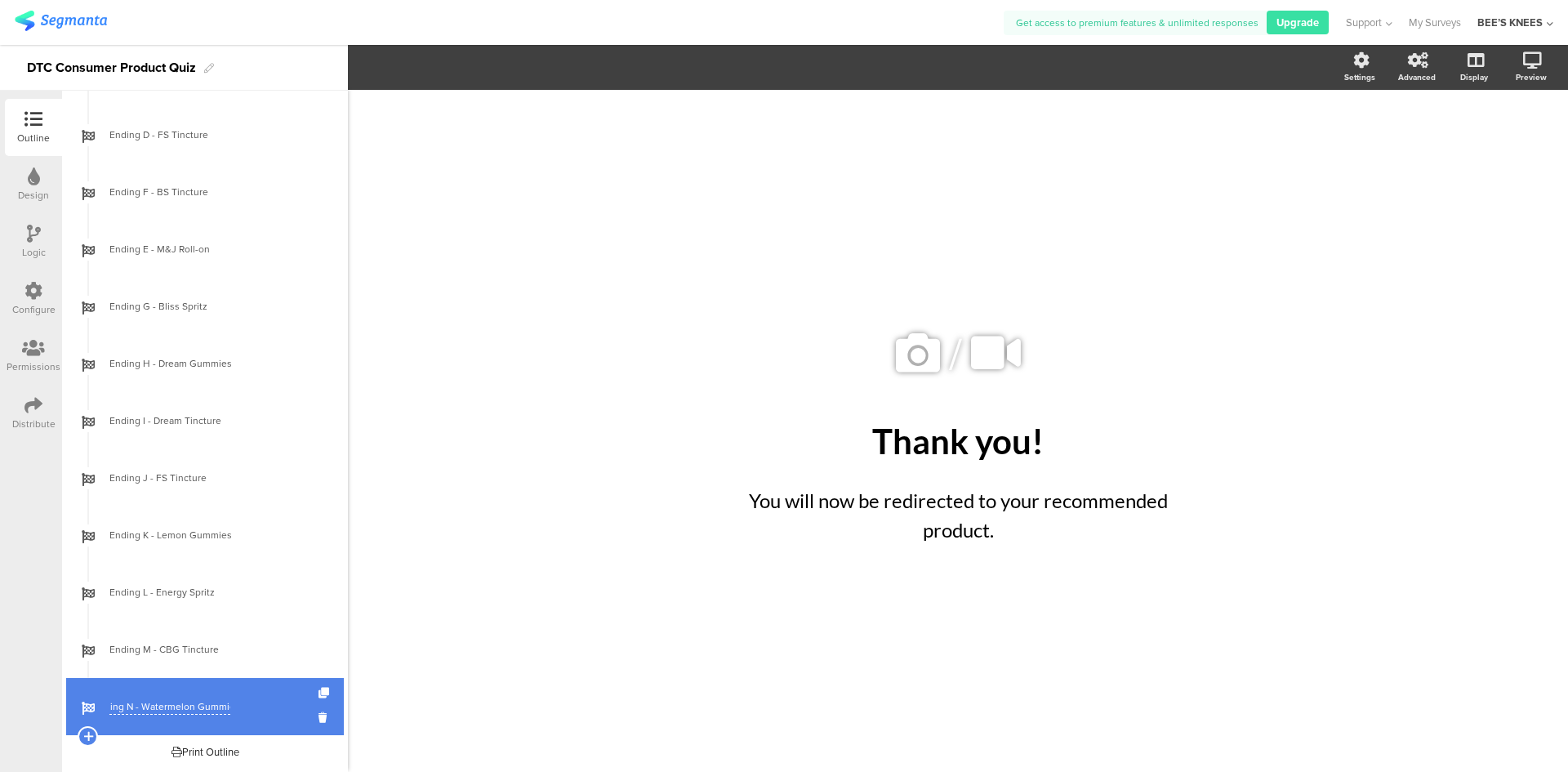
scroll to position [0, 21]
click at [141, 708] on input "Ending N - Watermelon Gummies" at bounding box center [170, 706] width 121 height 15
click at [719, 646] on div "/ Thank you! Thank you! You will now be redirected to your recommended product.…" at bounding box center [958, 423] width 686 height 665
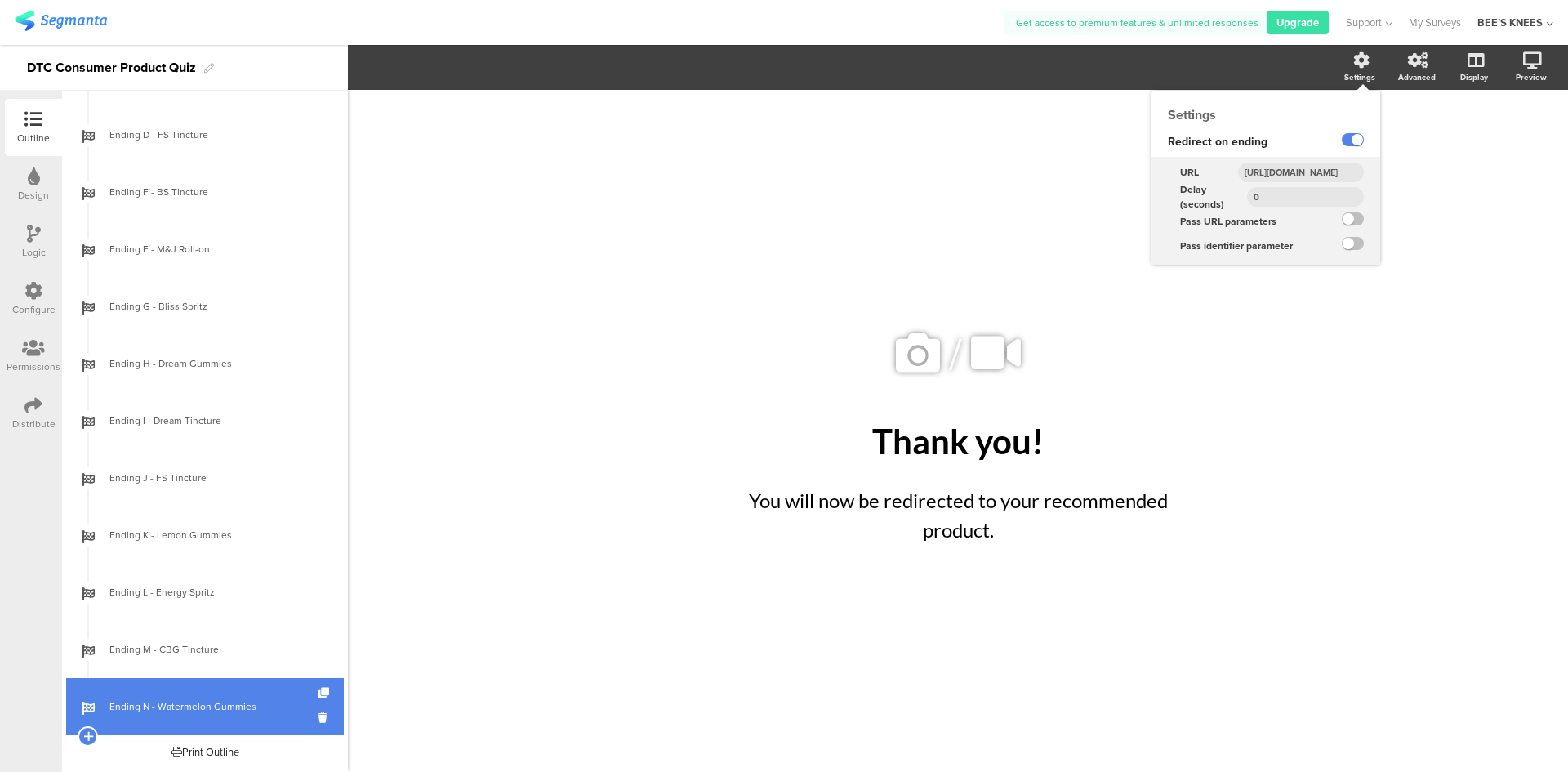
click at [1304, 169] on input "[URL][DOMAIN_NAME]" at bounding box center [1300, 172] width 125 height 20
paste input "full-spectrum-cbg-d8-watermelon-gummies-750-mg"
type input "[URL][DOMAIN_NAME]"
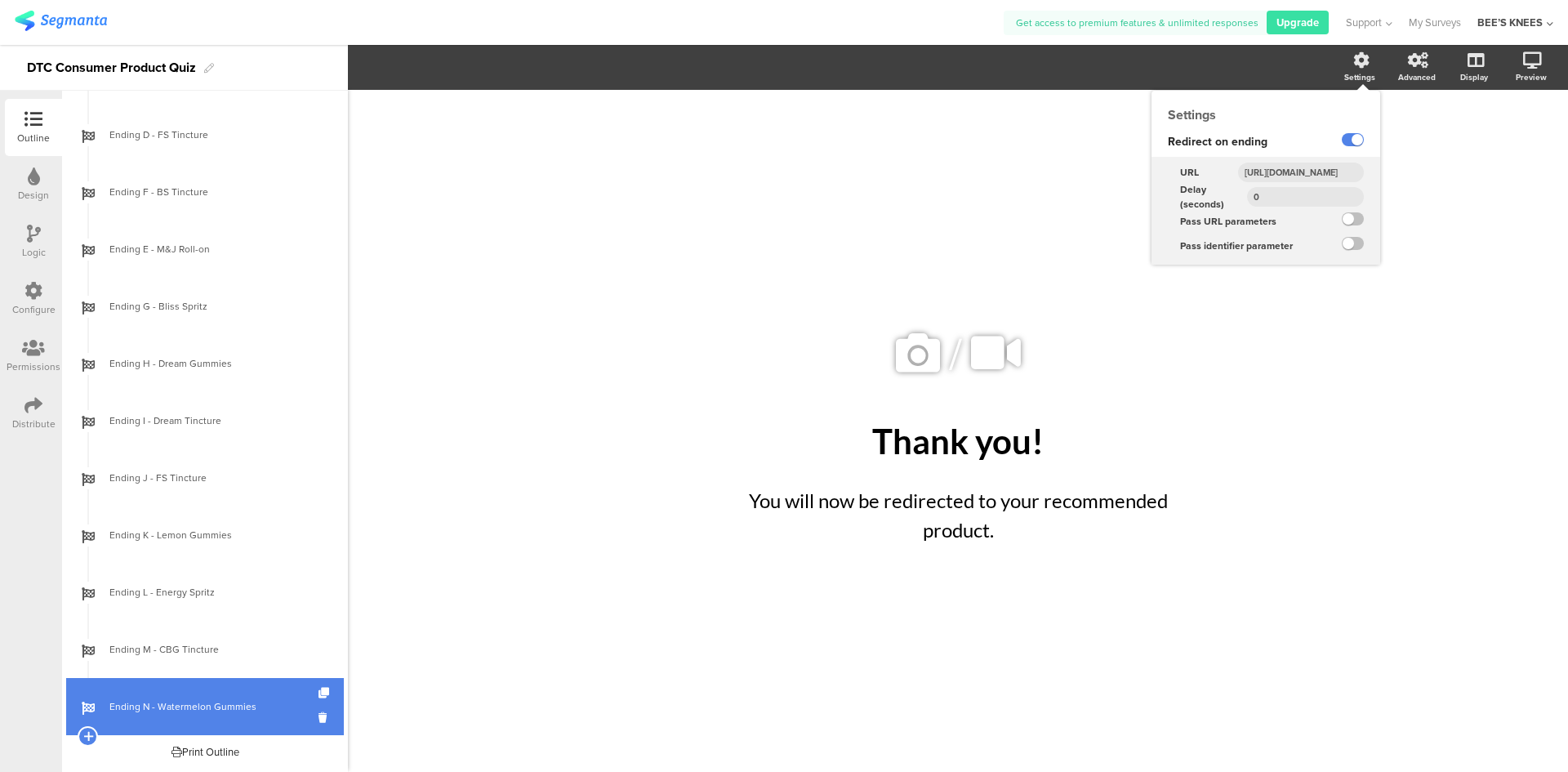
scroll to position [0, 278]
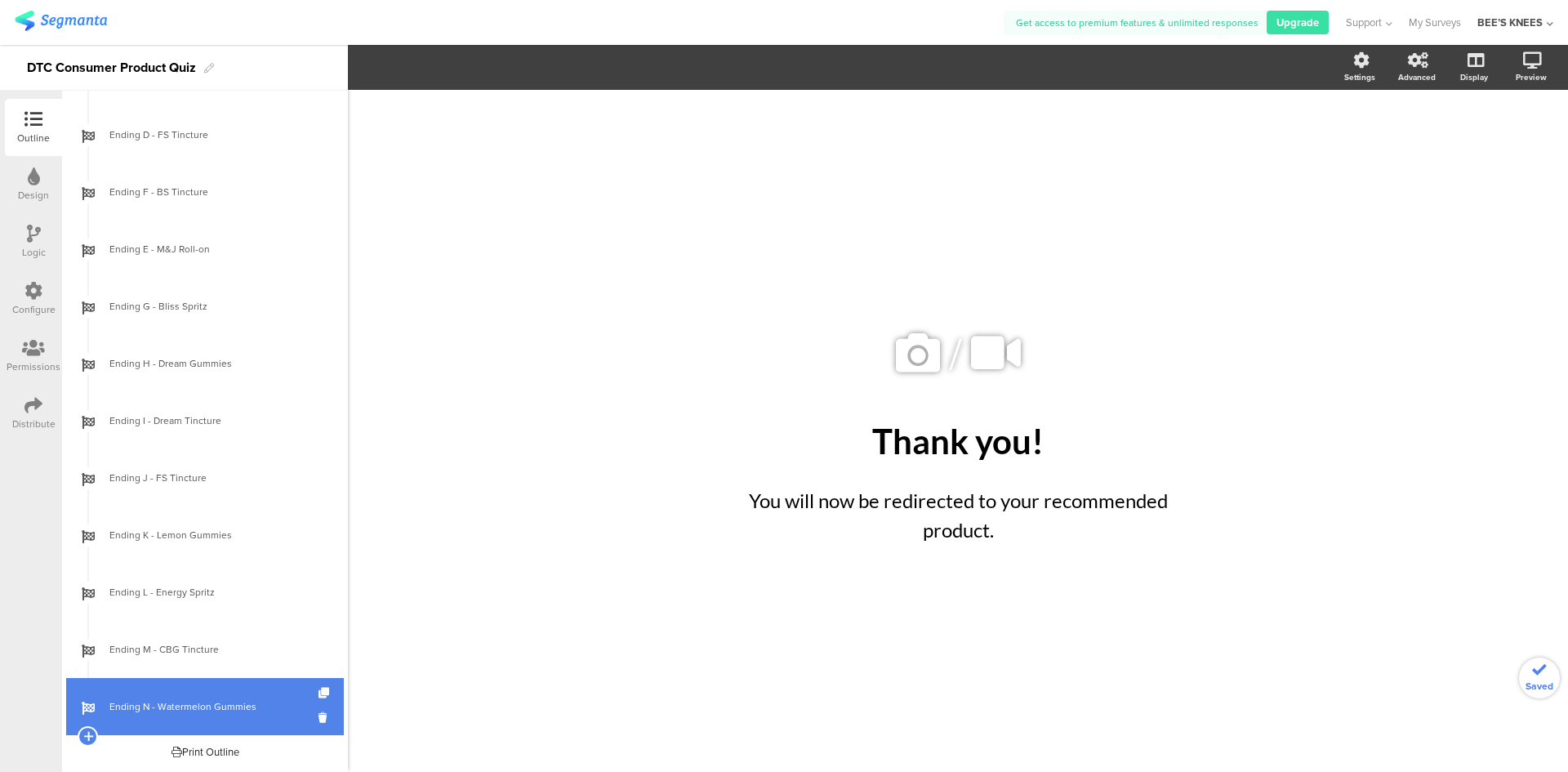
click at [530, 451] on div "/ Thank you! Thank you! You will now be redirected to your recommended product.…" at bounding box center [957, 431] width 1220 height 682
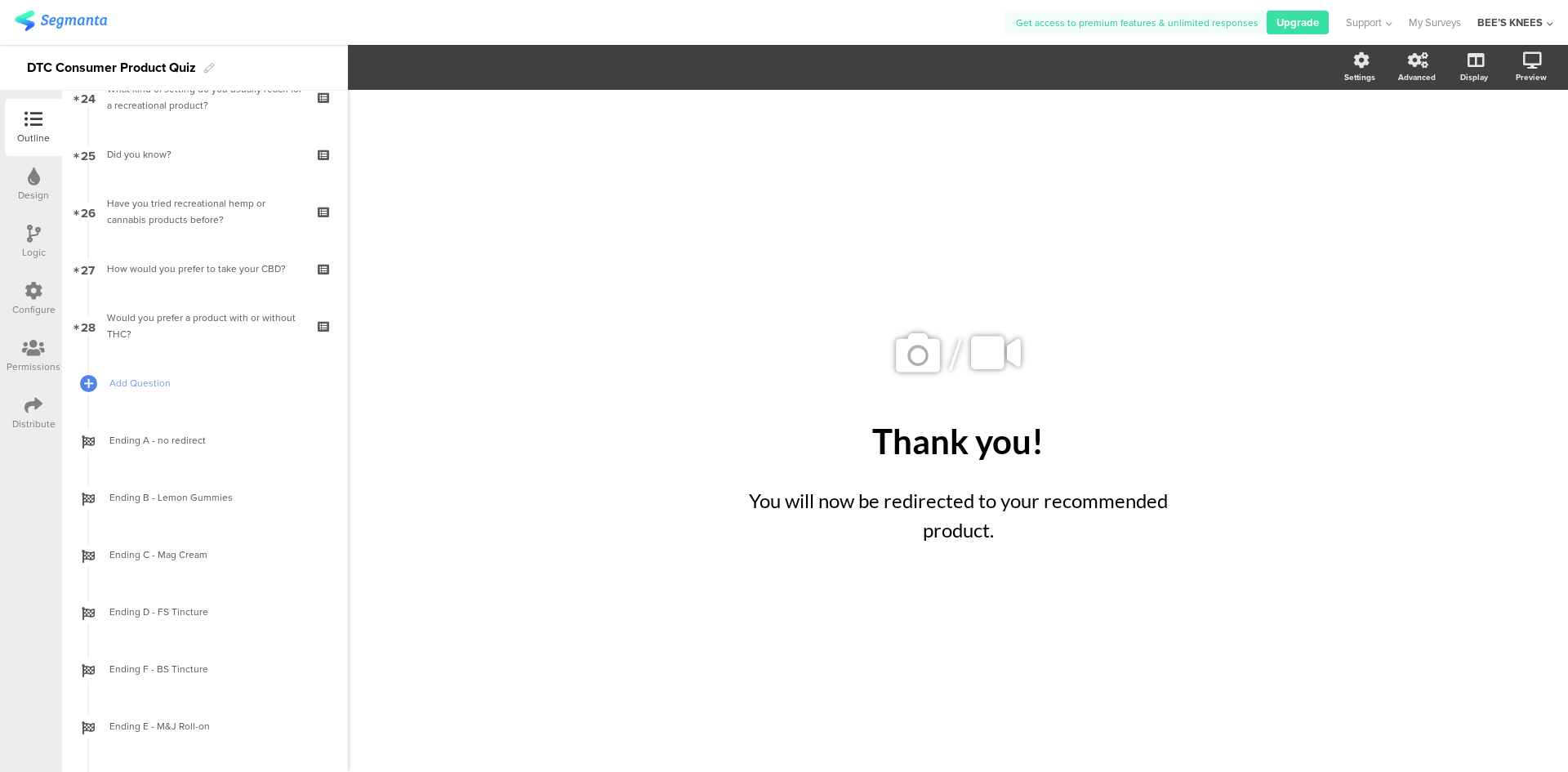
scroll to position [1390, 0]
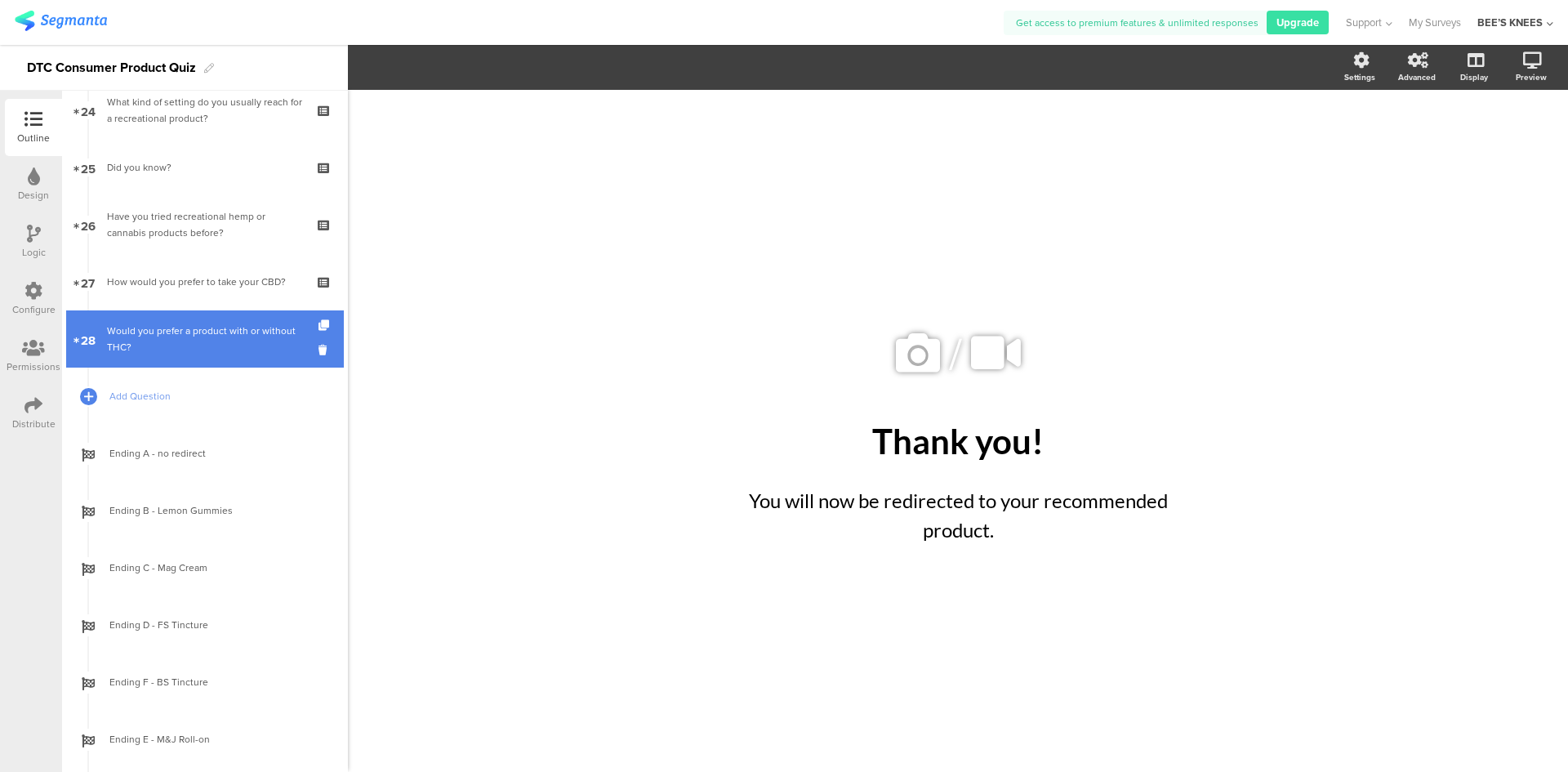
click at [158, 325] on div "Would you prefer a product with or without THC?" at bounding box center [204, 339] width 195 height 33
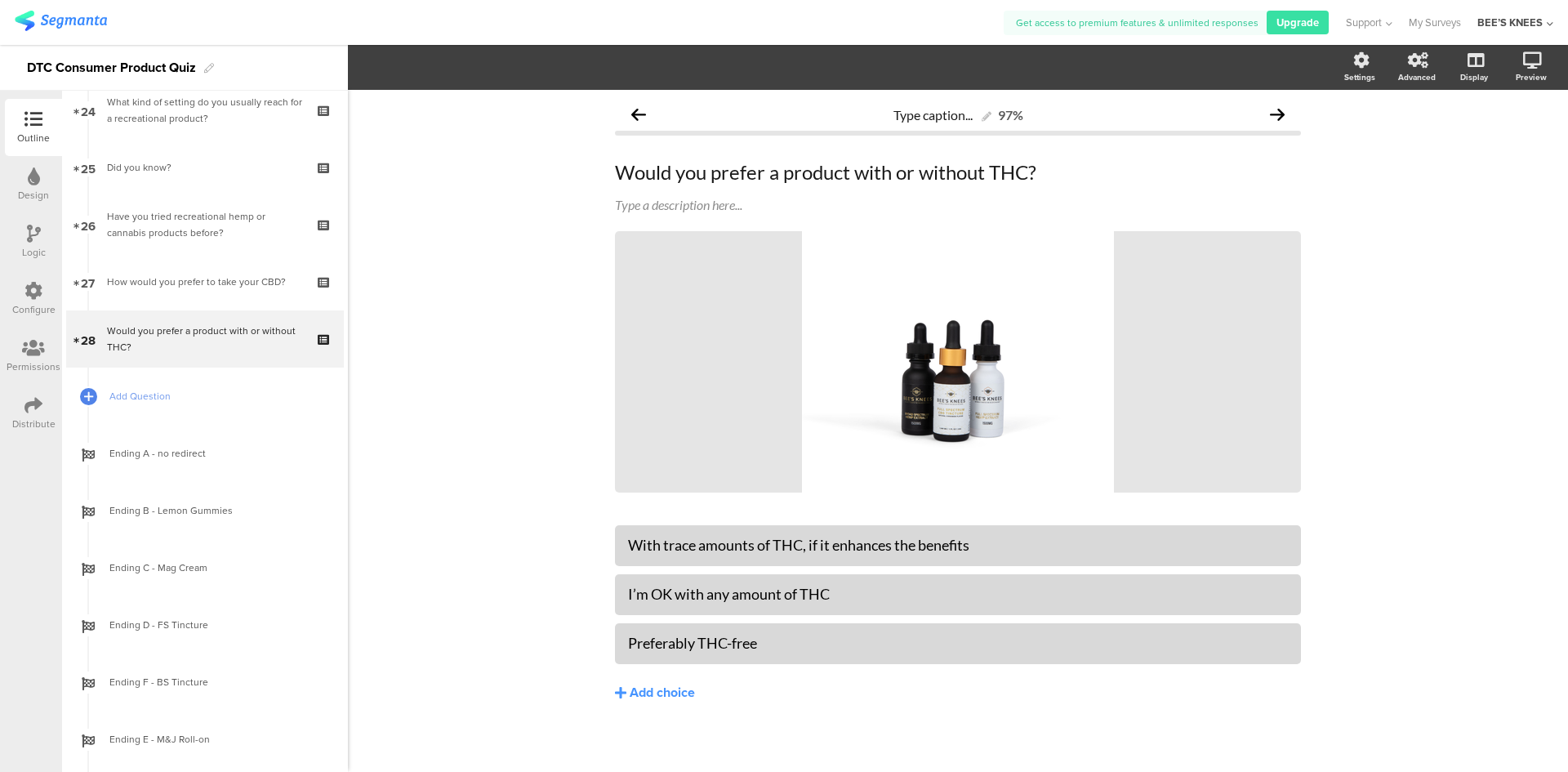
click at [33, 242] on icon at bounding box center [33, 234] width 14 height 18
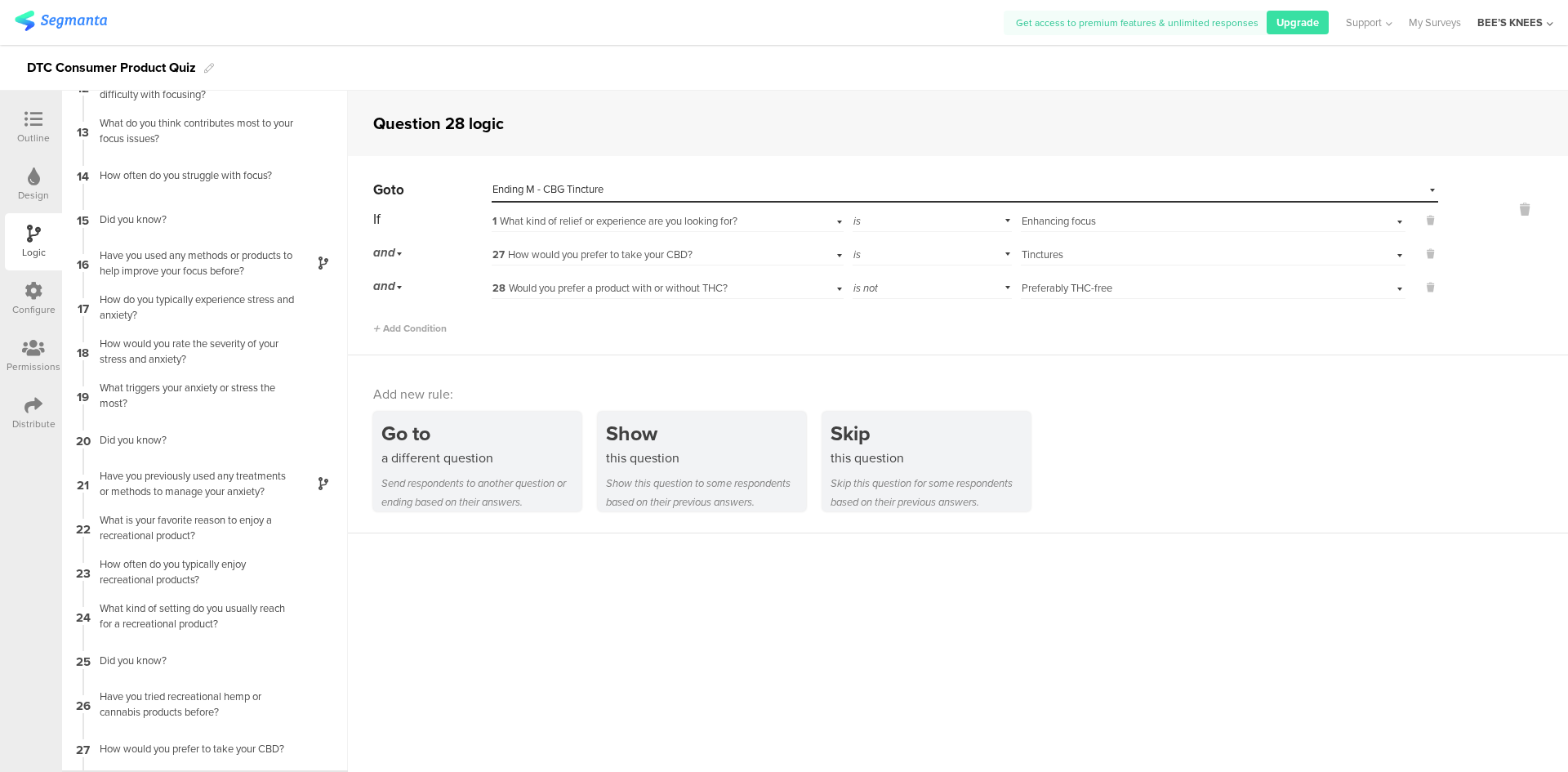
scroll to position [553, 0]
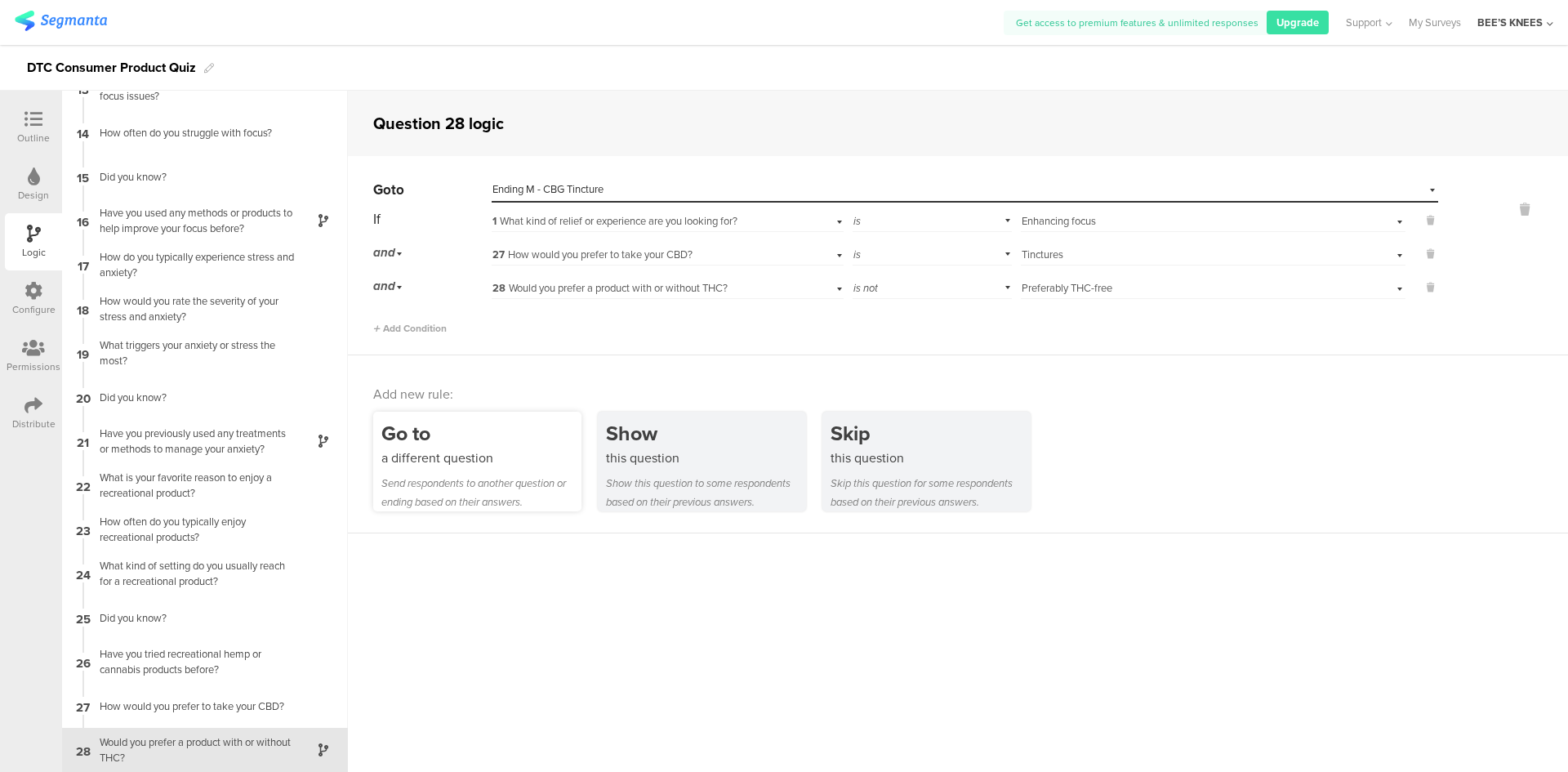
click at [463, 492] on div "Send respondents to another question or ending based on their answers." at bounding box center [481, 493] width 200 height 38
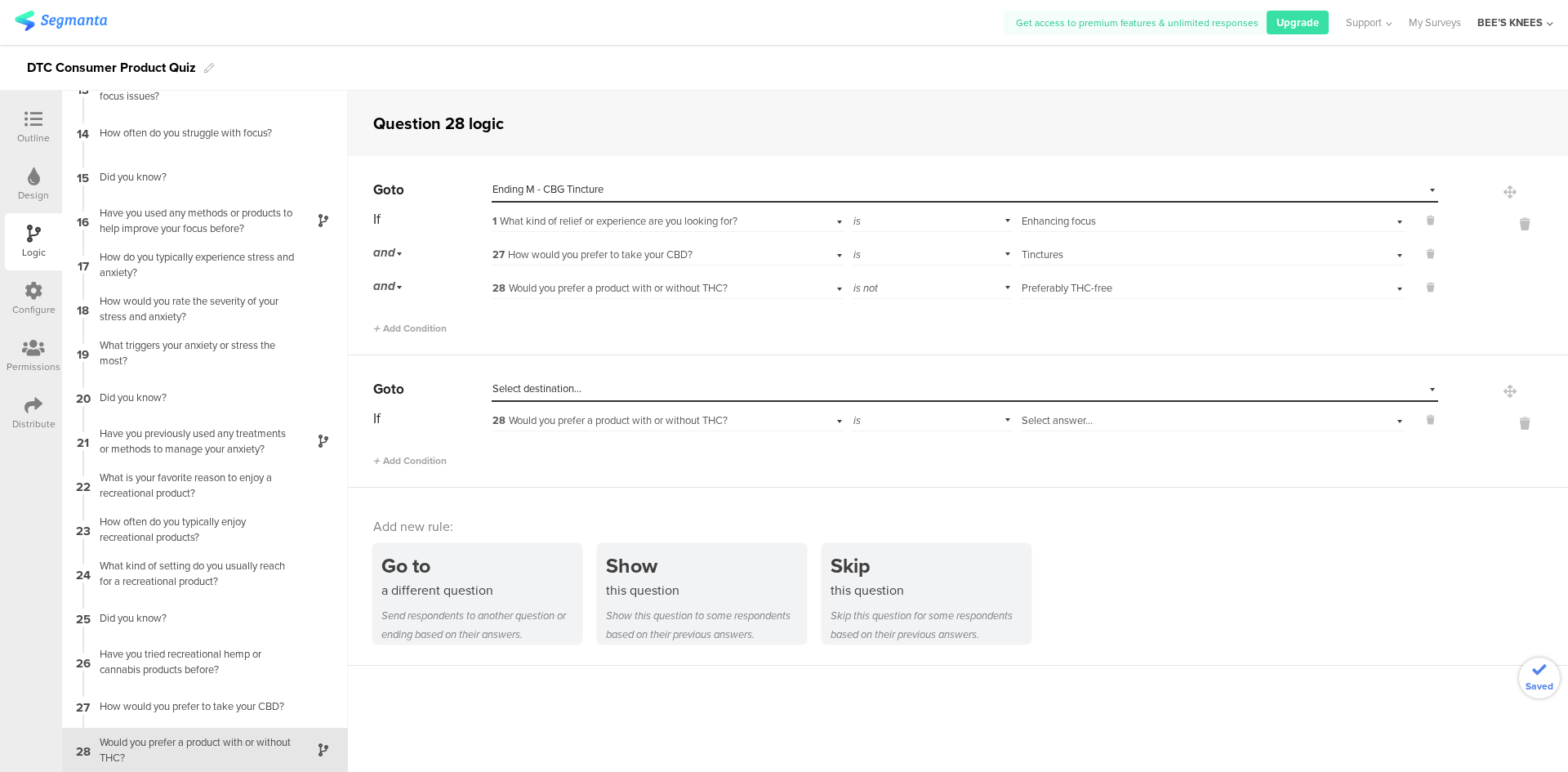
click at [595, 393] on div "Select destination..." at bounding box center [889, 388] width 794 height 14
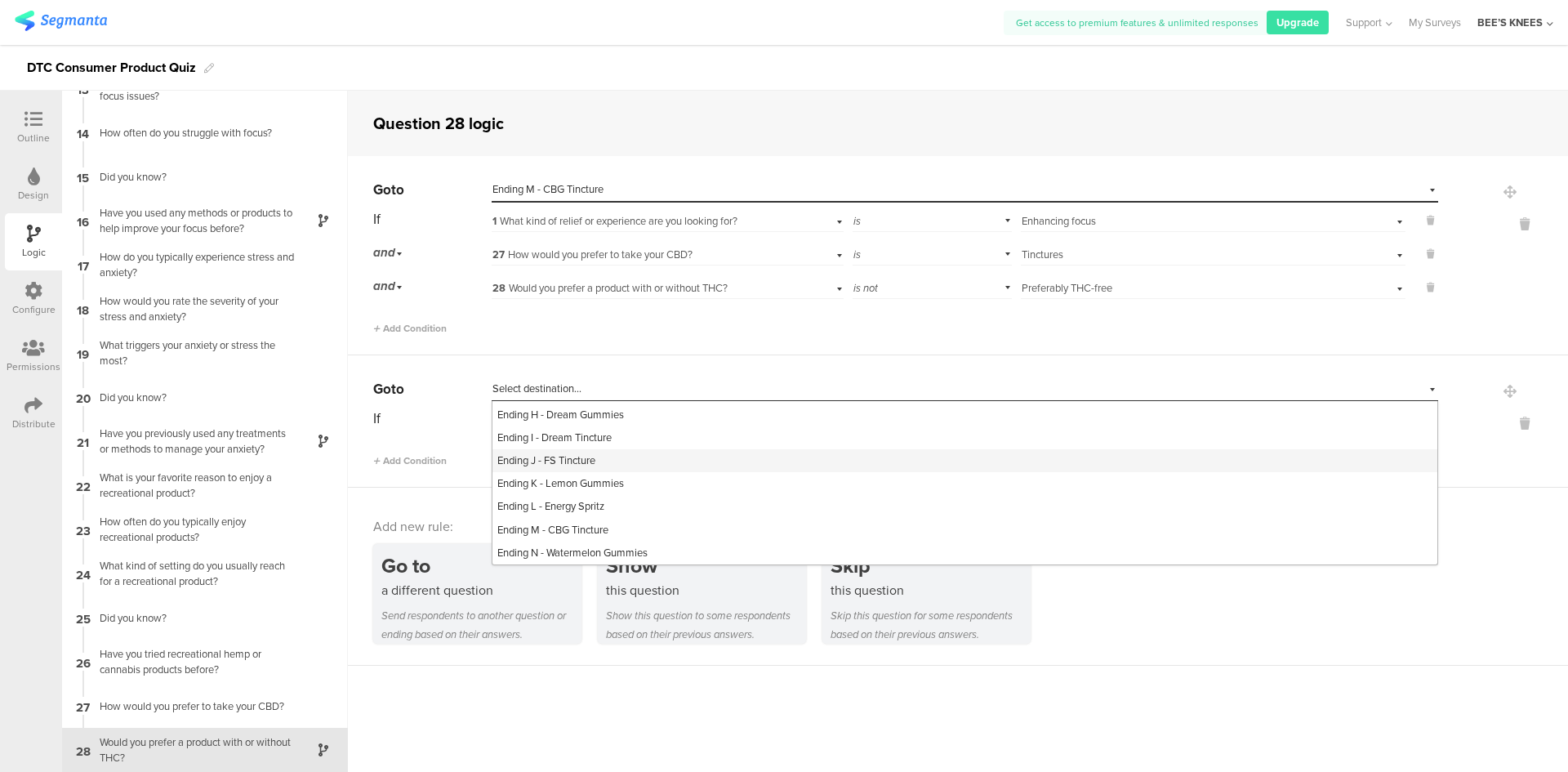
scroll to position [826, 0]
click at [640, 557] on span "Ending N - Watermelon Gummies" at bounding box center [572, 552] width 150 height 15
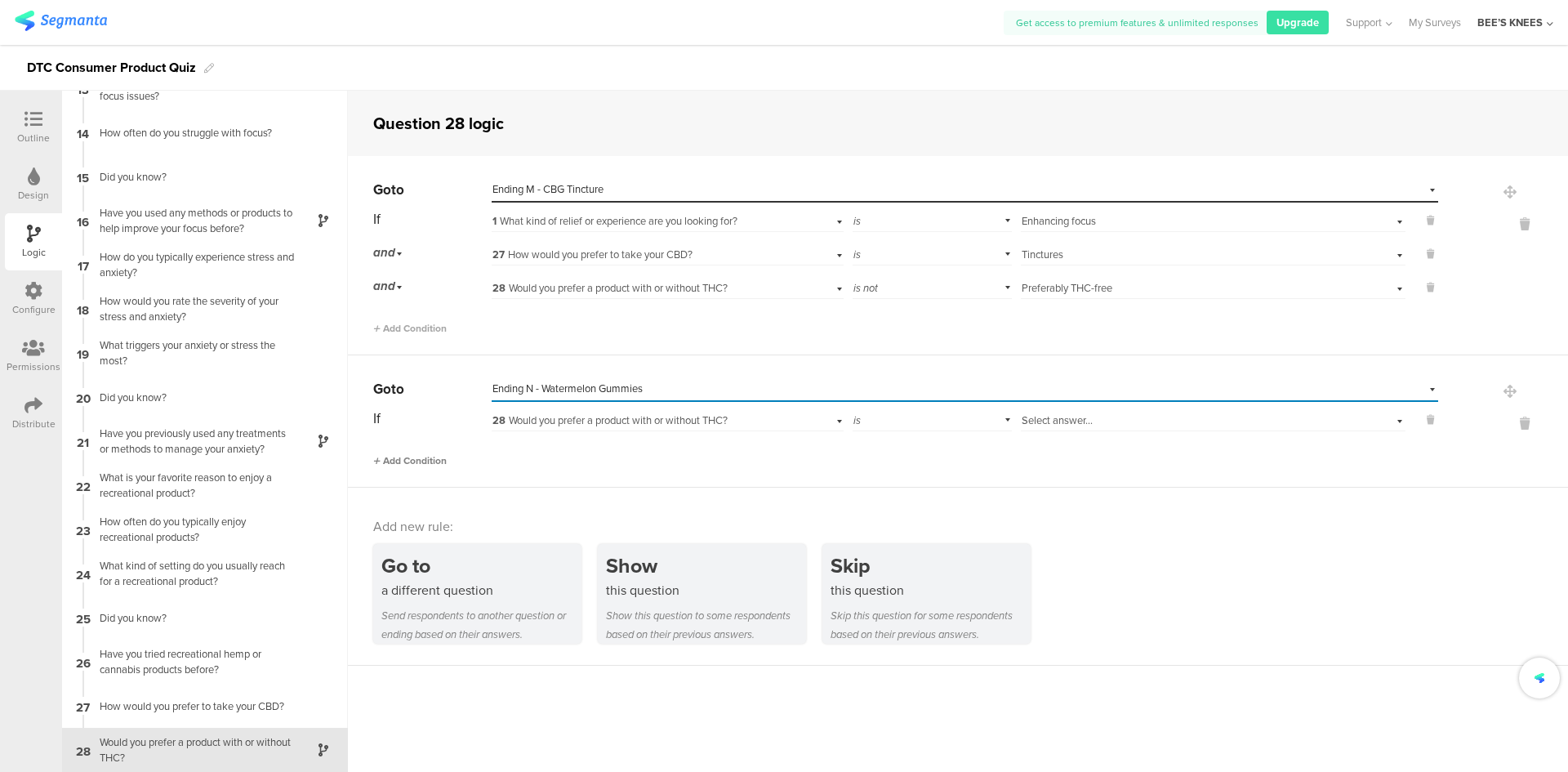
click at [430, 456] on span "Add Condition" at bounding box center [409, 460] width 73 height 14
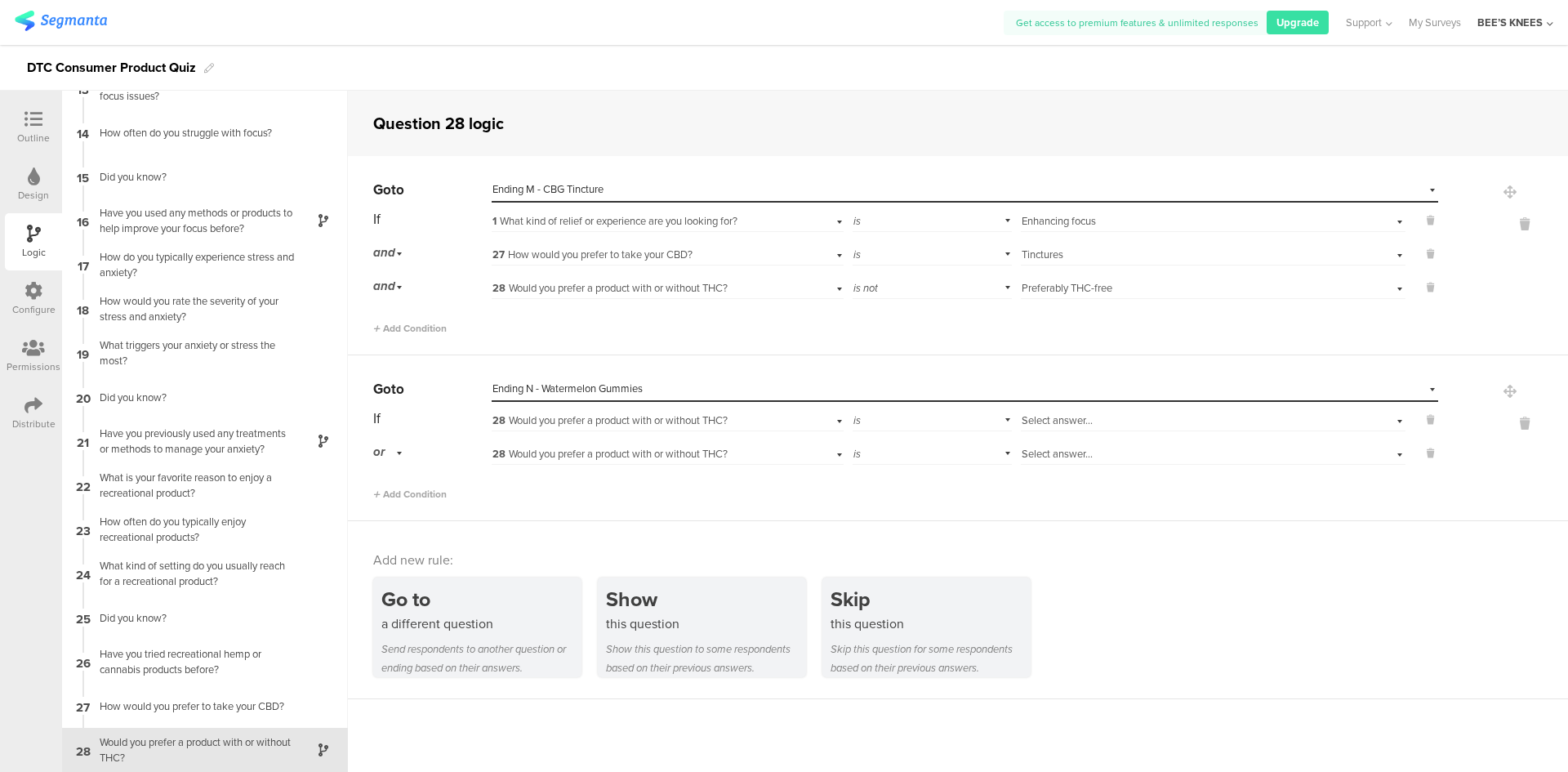
click at [521, 447] on span "28 Would you prefer a product with or without THC?" at bounding box center [609, 453] width 236 height 15
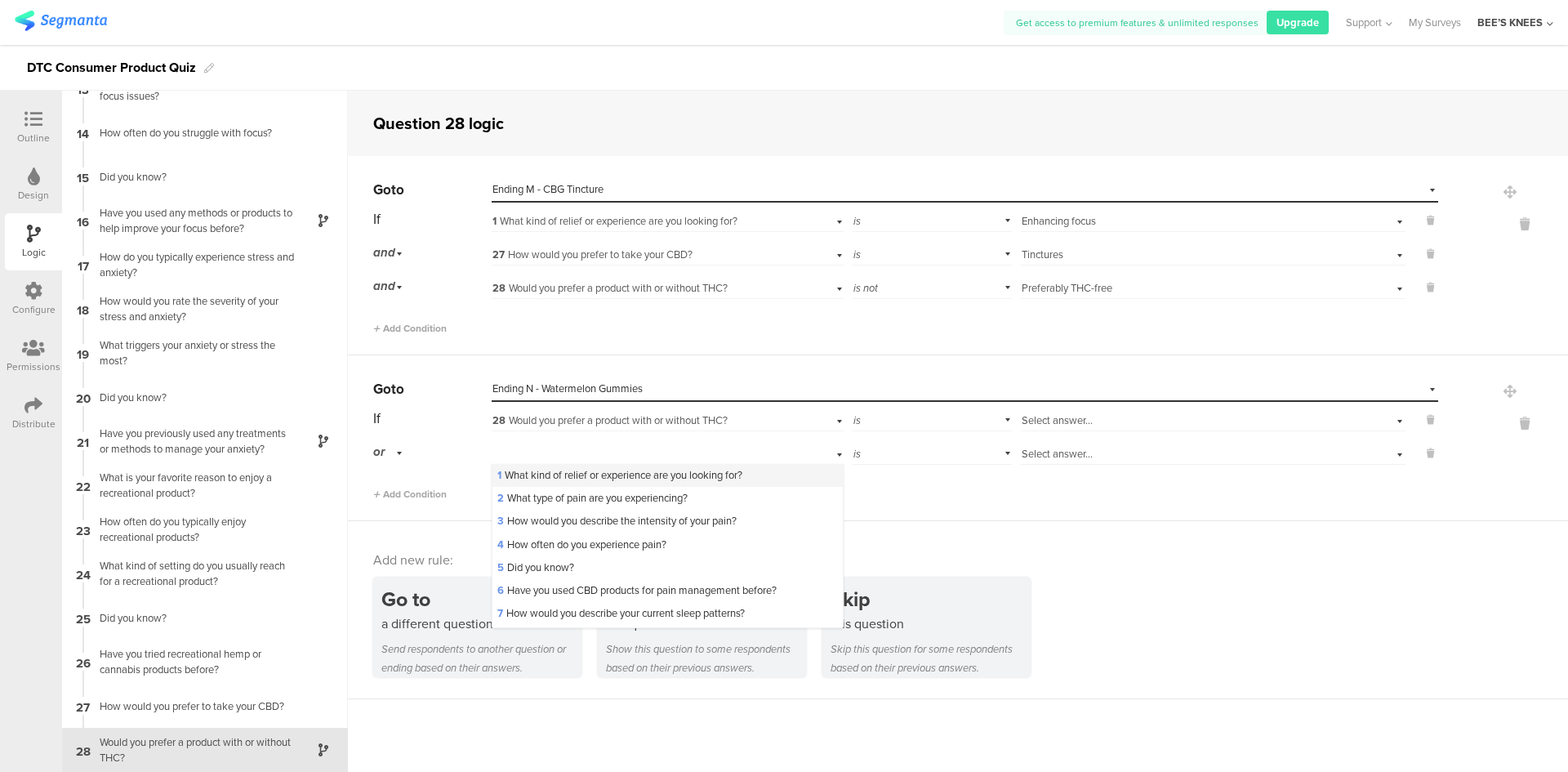
click at [550, 470] on span "1 What kind of relief or experience are you looking for?" at bounding box center [619, 474] width 245 height 15
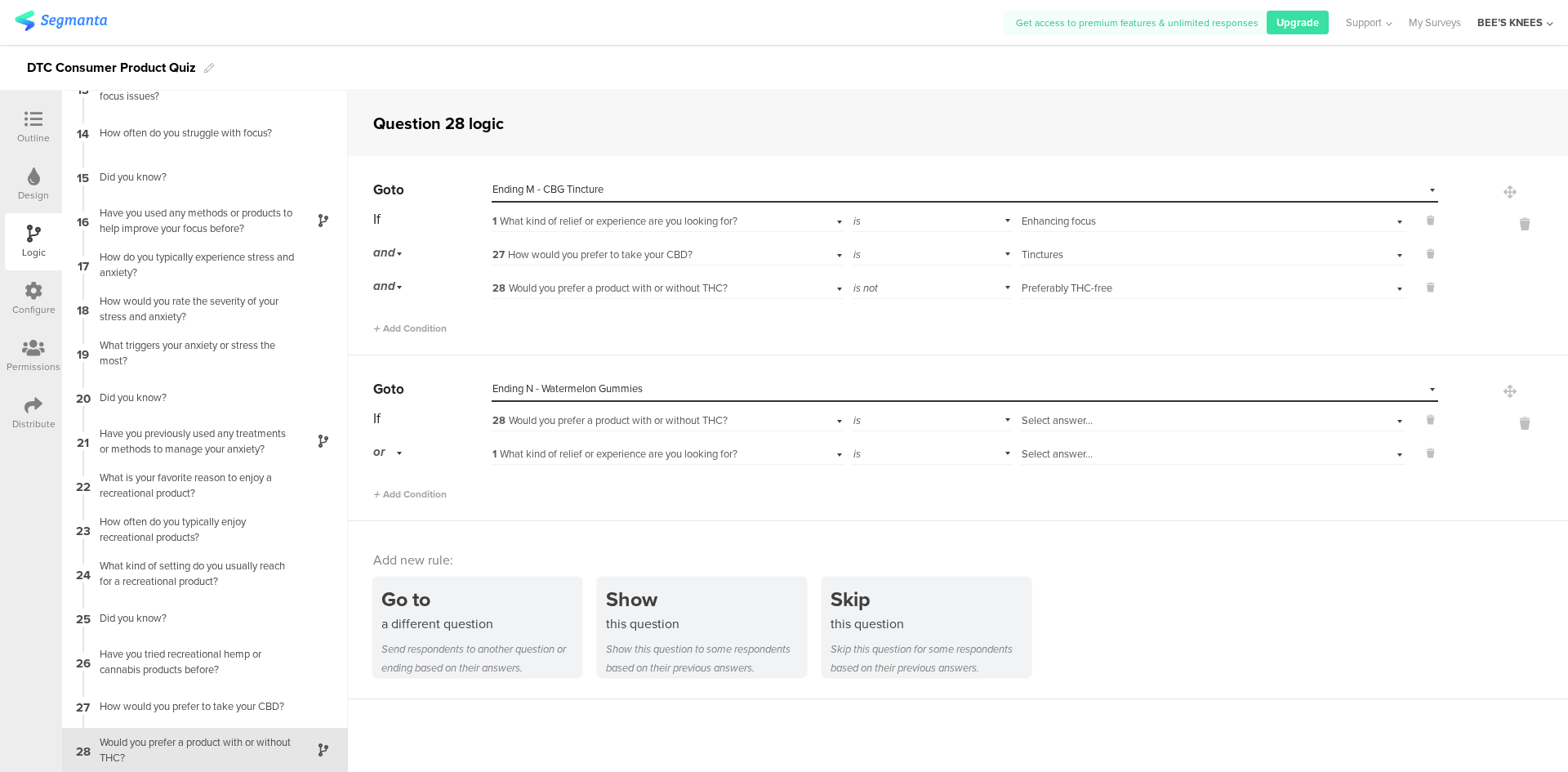
click at [1061, 454] on span "Select answer..." at bounding box center [1057, 453] width 71 height 15
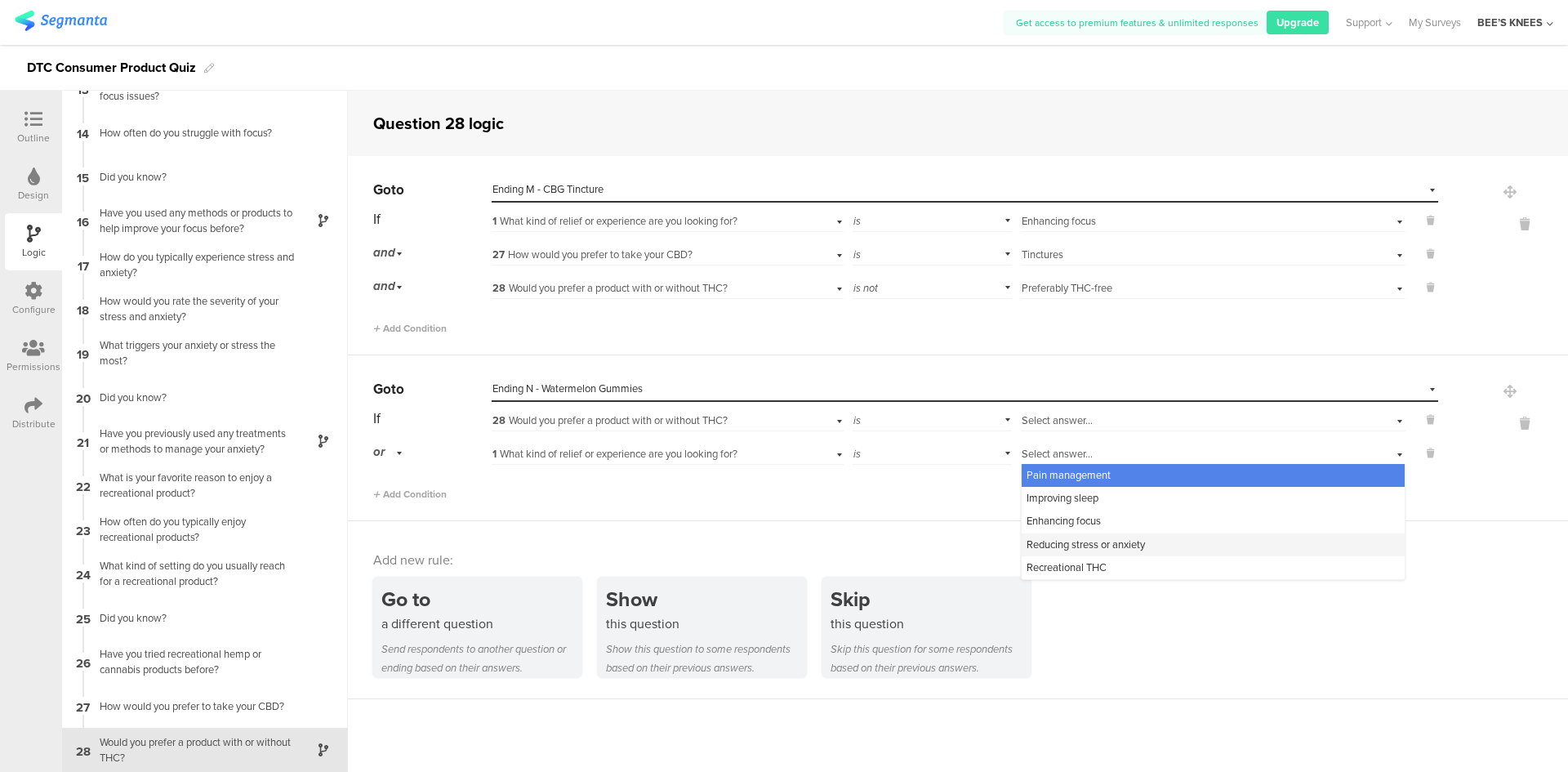
click at [1082, 537] on span "Reducing stress or anxiety" at bounding box center [1085, 544] width 118 height 15
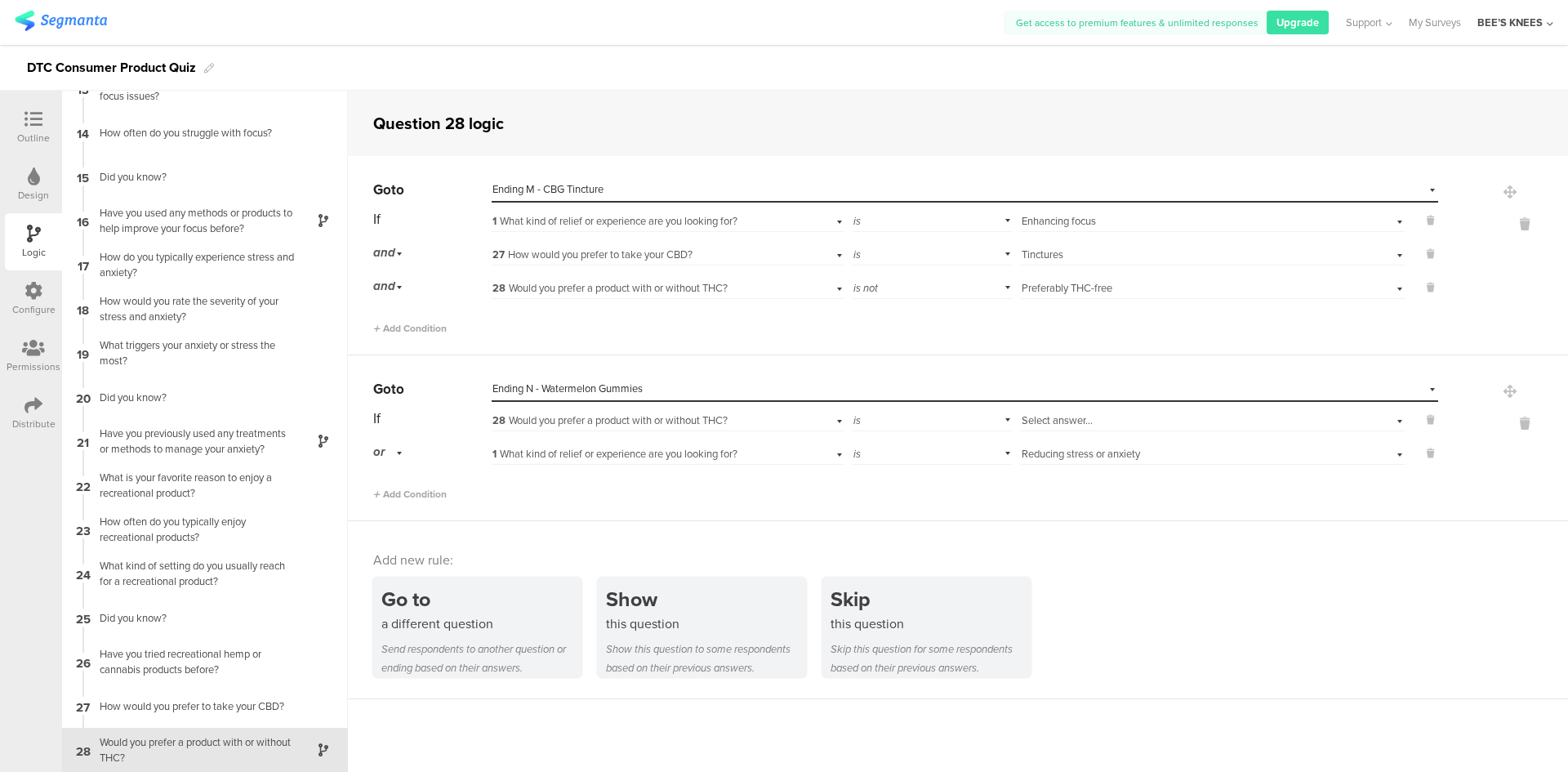
click at [696, 422] on span "28 Would you prefer a product with or without THC?" at bounding box center [609, 420] width 236 height 15
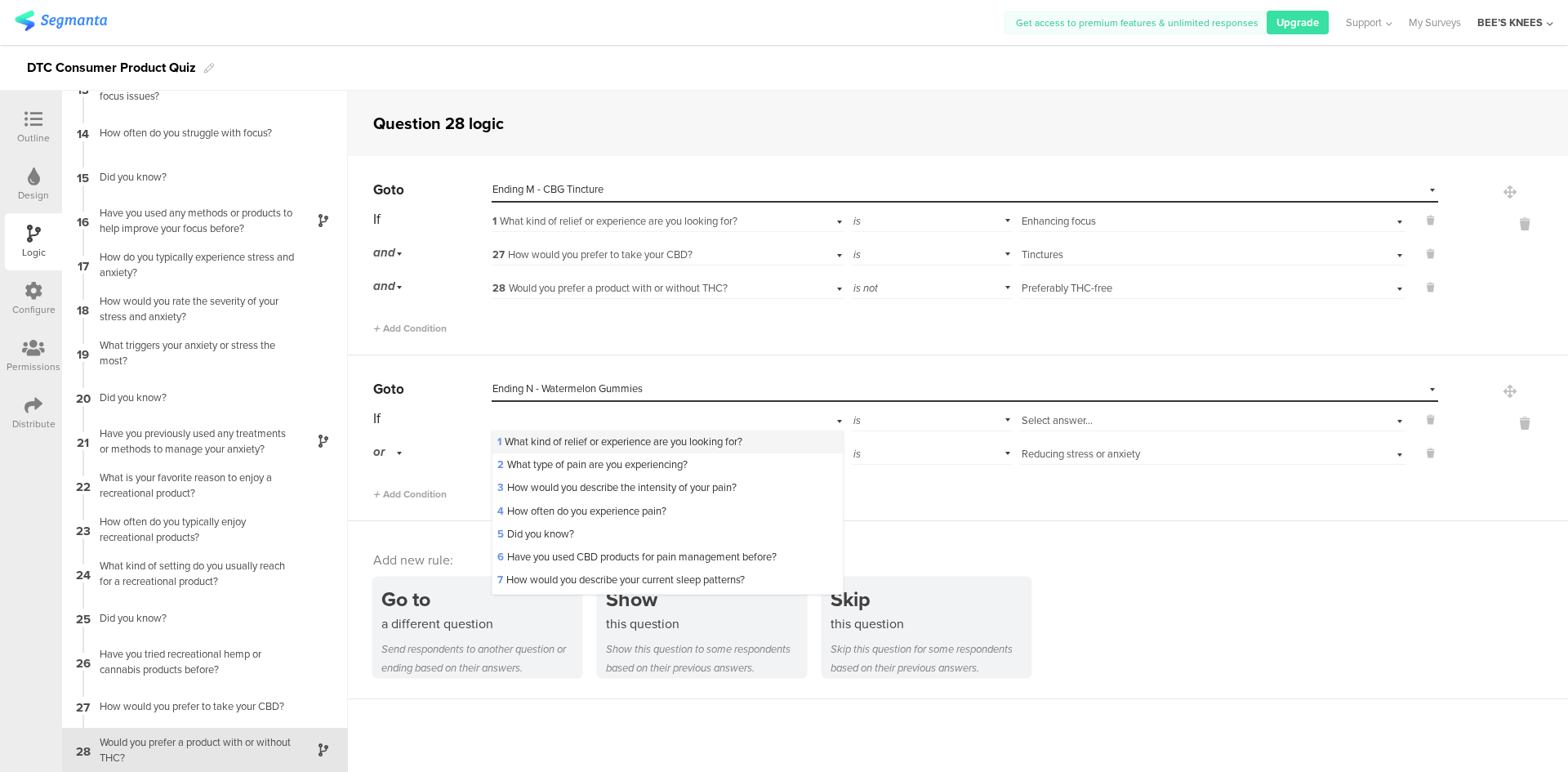
click at [688, 444] on span "1 What kind of relief or experience are you looking for?" at bounding box center [619, 441] width 245 height 15
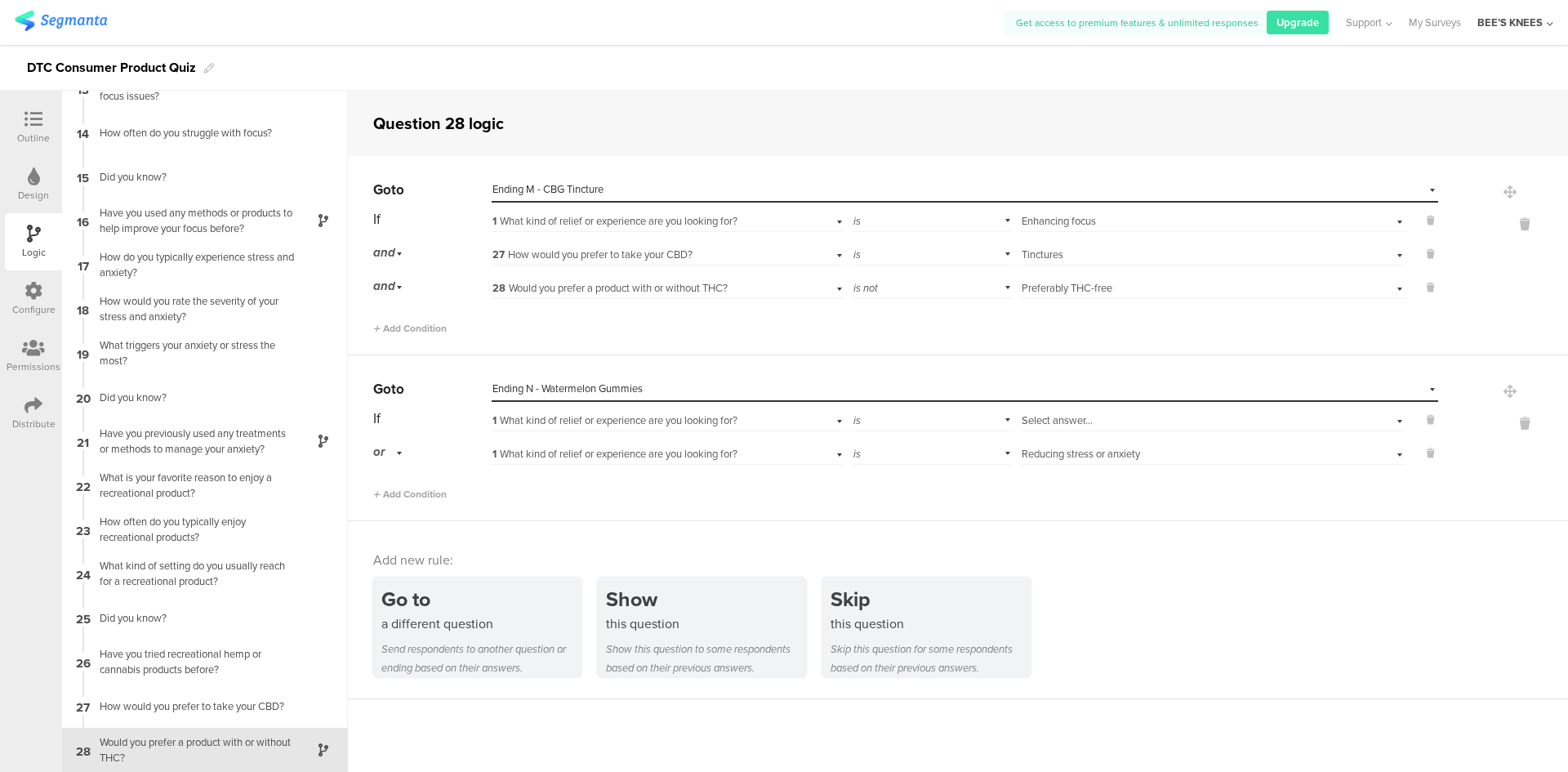
click at [1070, 423] on span "Select answer..." at bounding box center [1057, 420] width 71 height 15
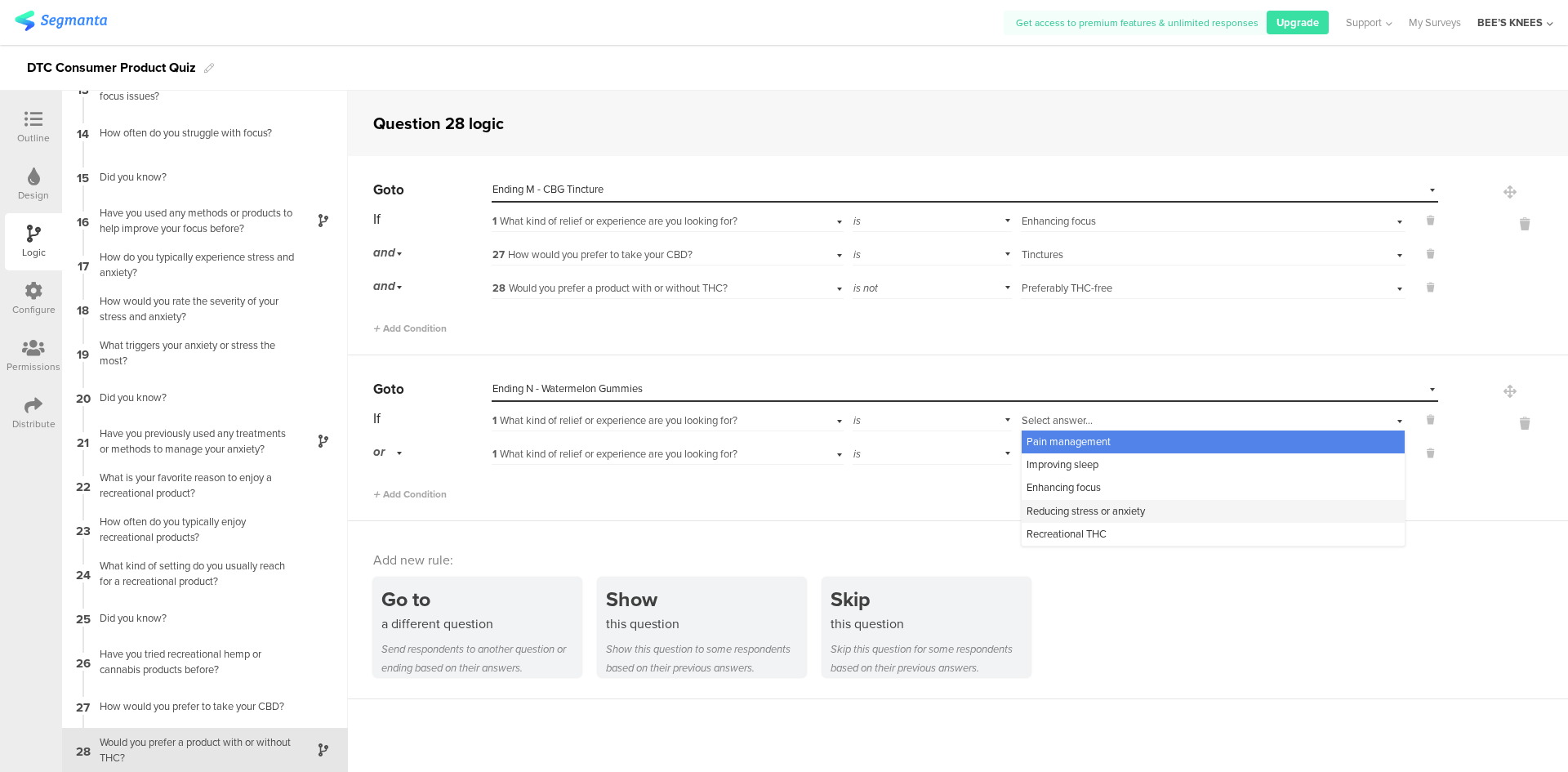
click at [1074, 506] on span "Reducing stress or anxiety" at bounding box center [1085, 510] width 118 height 15
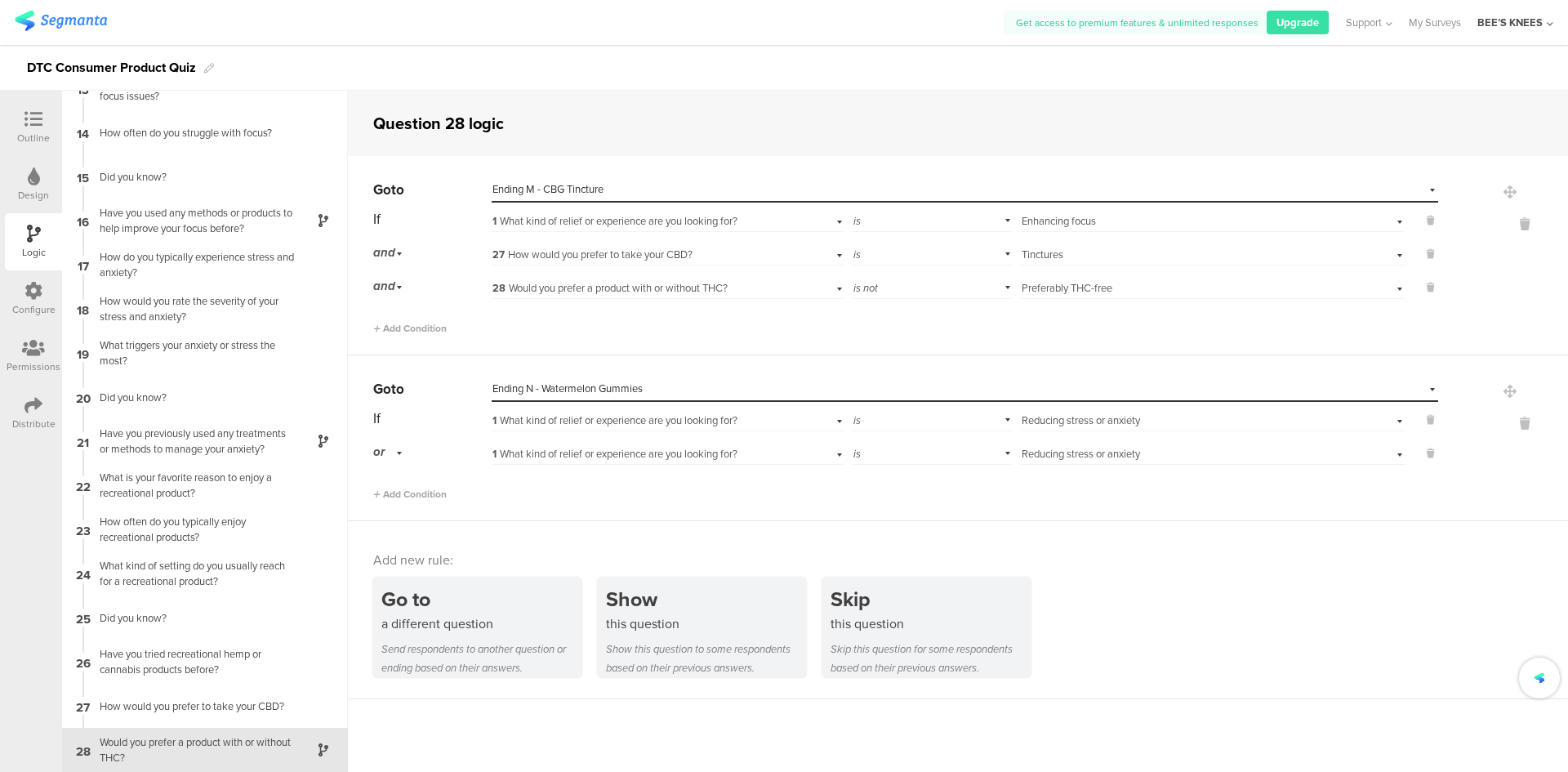
click at [598, 452] on span "1 What kind of relief or experience are you looking for?" at bounding box center [614, 453] width 245 height 15
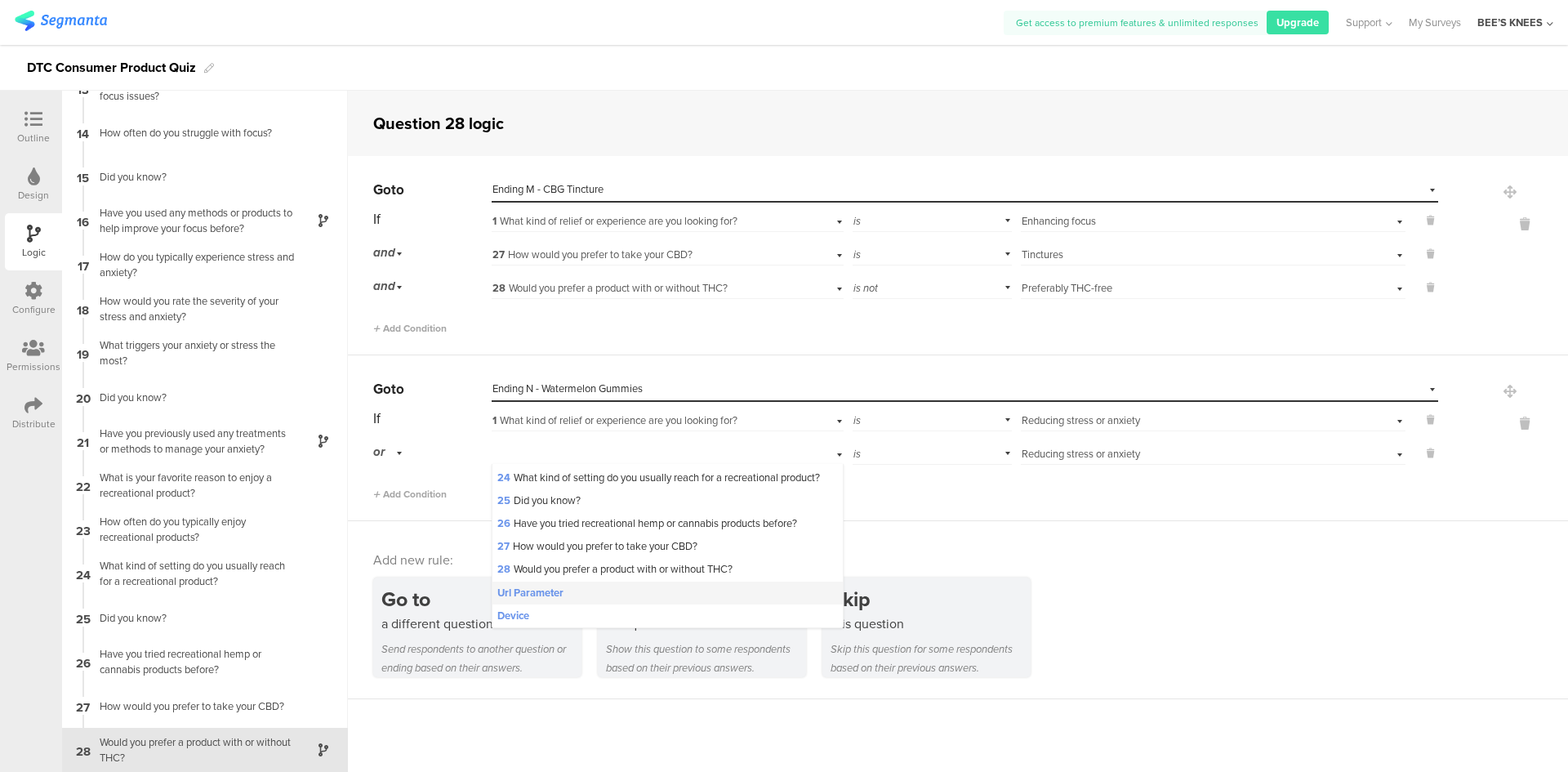
scroll to position [596, 0]
click at [633, 541] on span "27 How would you prefer to take your CBD?" at bounding box center [598, 545] width 200 height 15
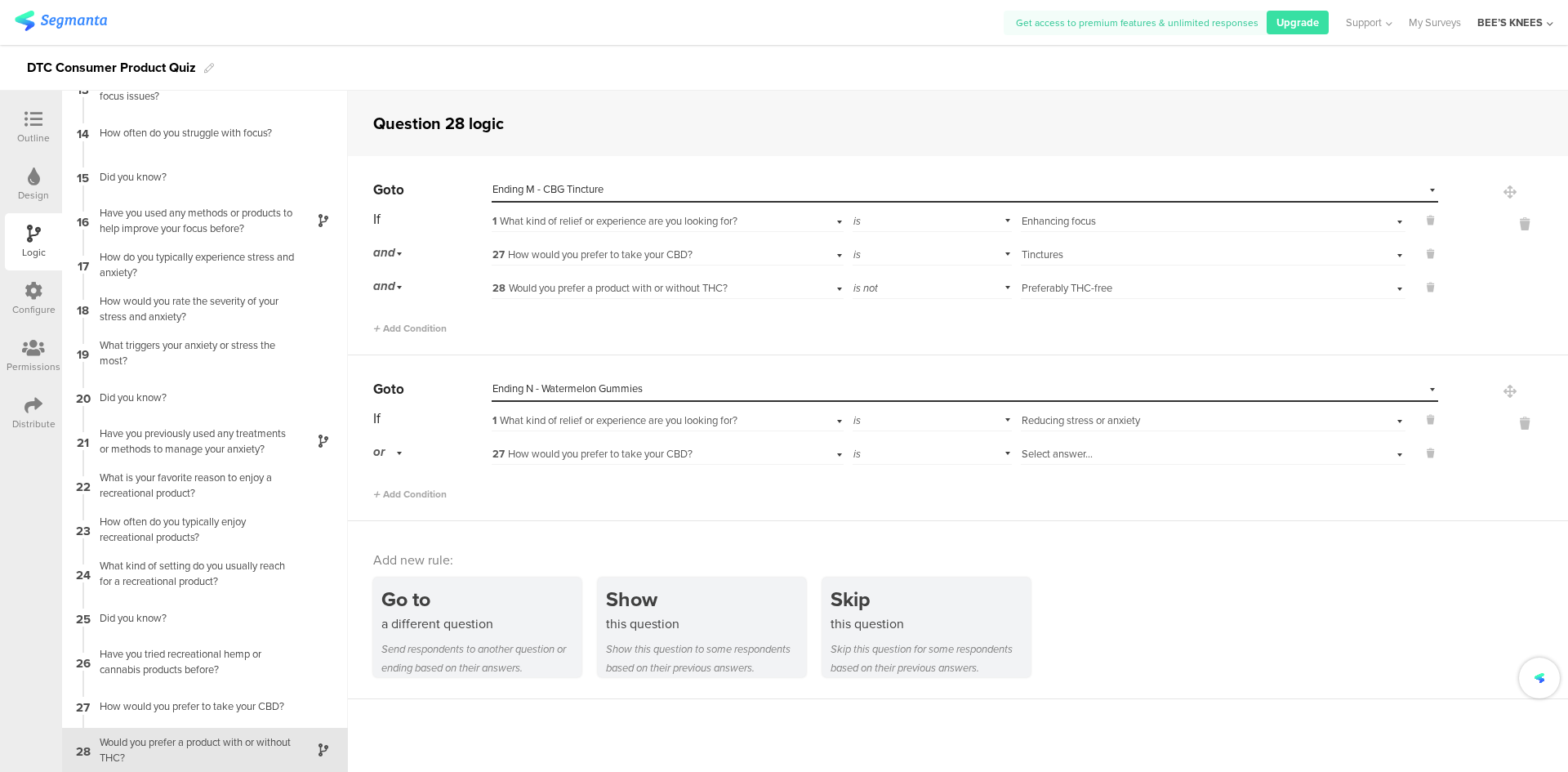
click at [380, 456] on span "or" at bounding box center [378, 451] width 12 height 18
click at [399, 490] on div "and" at bounding box center [431, 498] width 116 height 23
click at [1066, 447] on span "Select answer..." at bounding box center [1057, 453] width 71 height 15
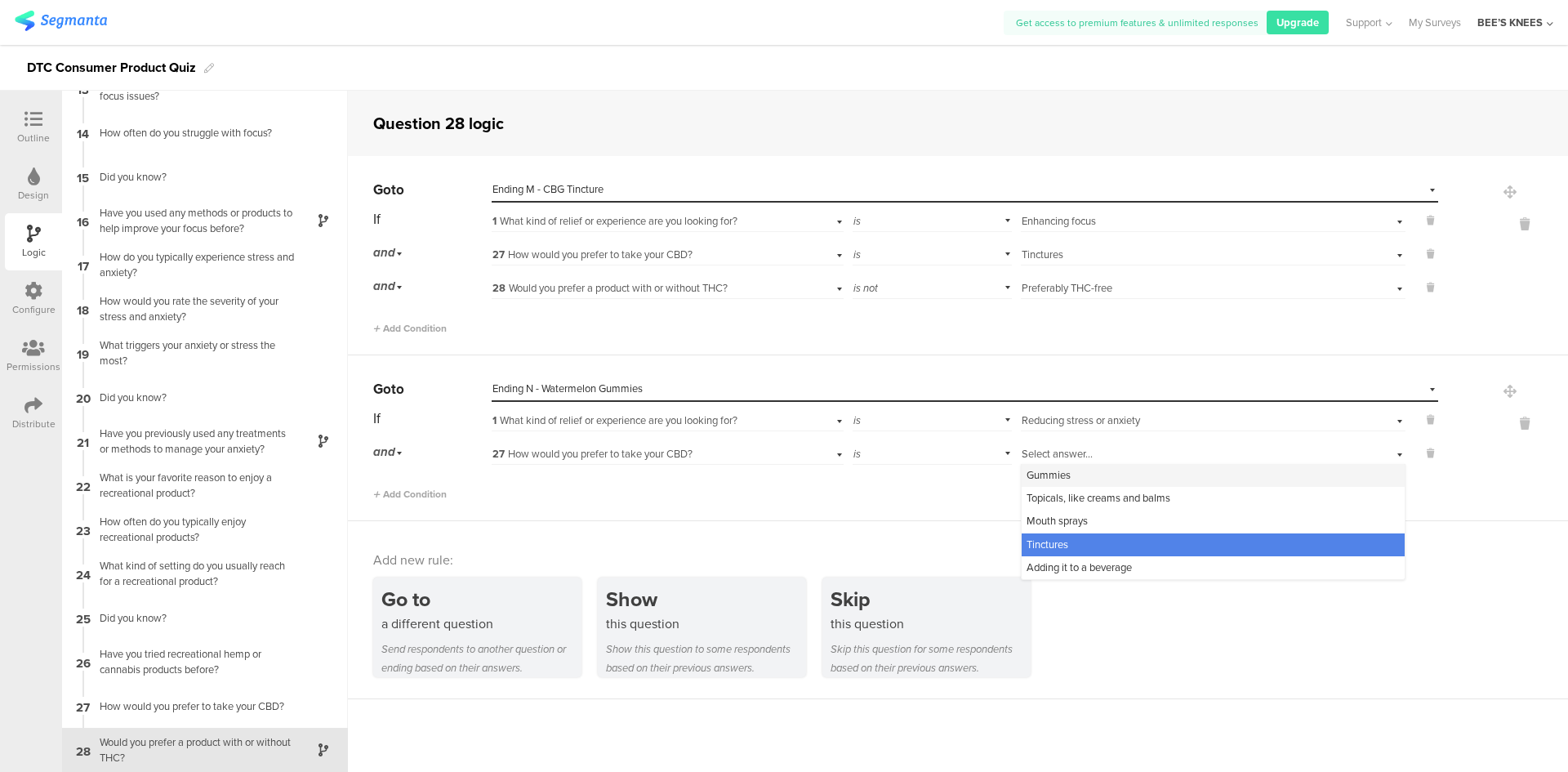
click at [1075, 477] on div "Gummies" at bounding box center [1213, 475] width 383 height 23
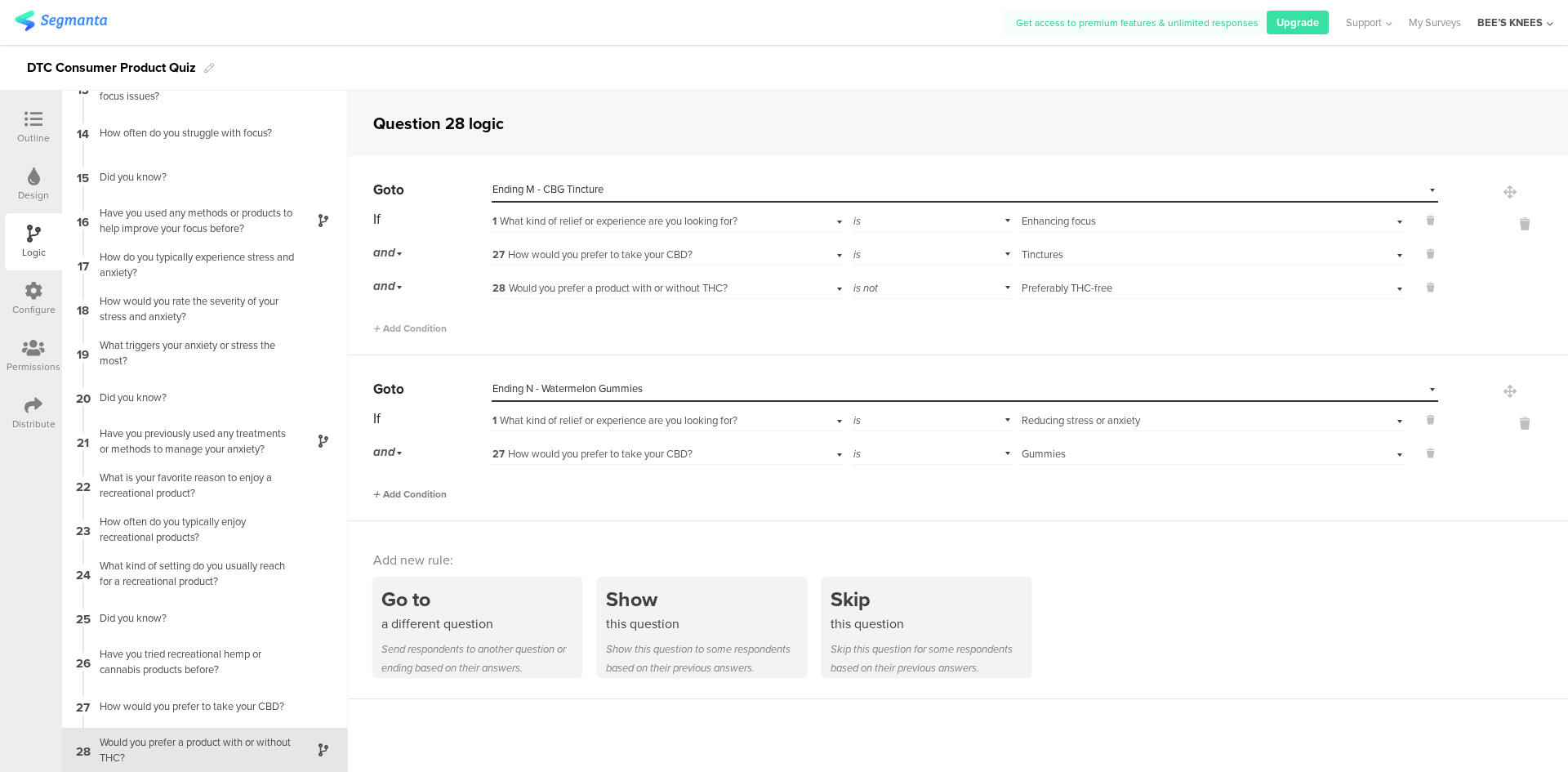
click at [412, 497] on span "Add Condition" at bounding box center [409, 494] width 73 height 14
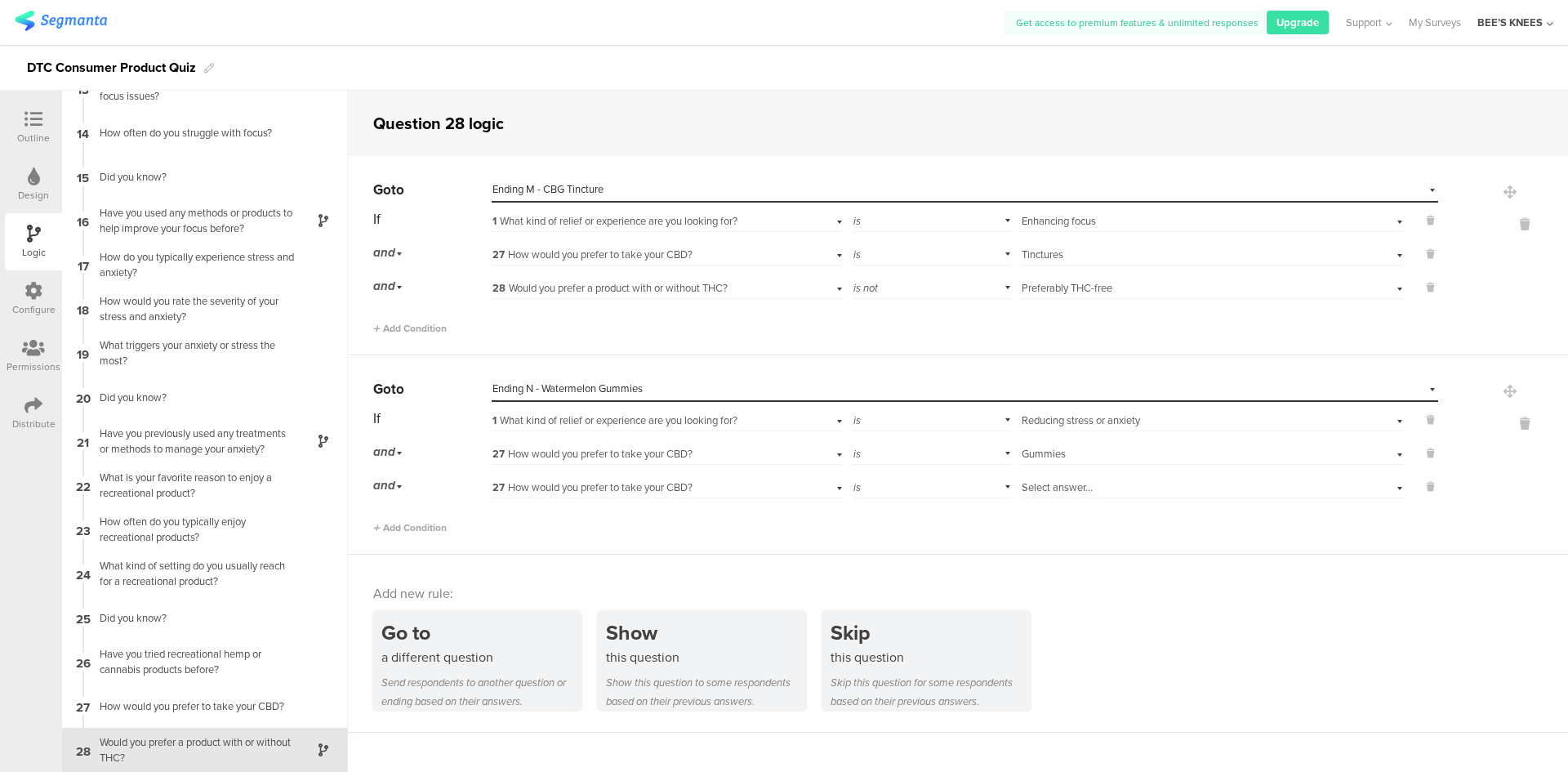
click at [583, 492] on span "27 How would you prefer to take your CBD?" at bounding box center [592, 487] width 200 height 15
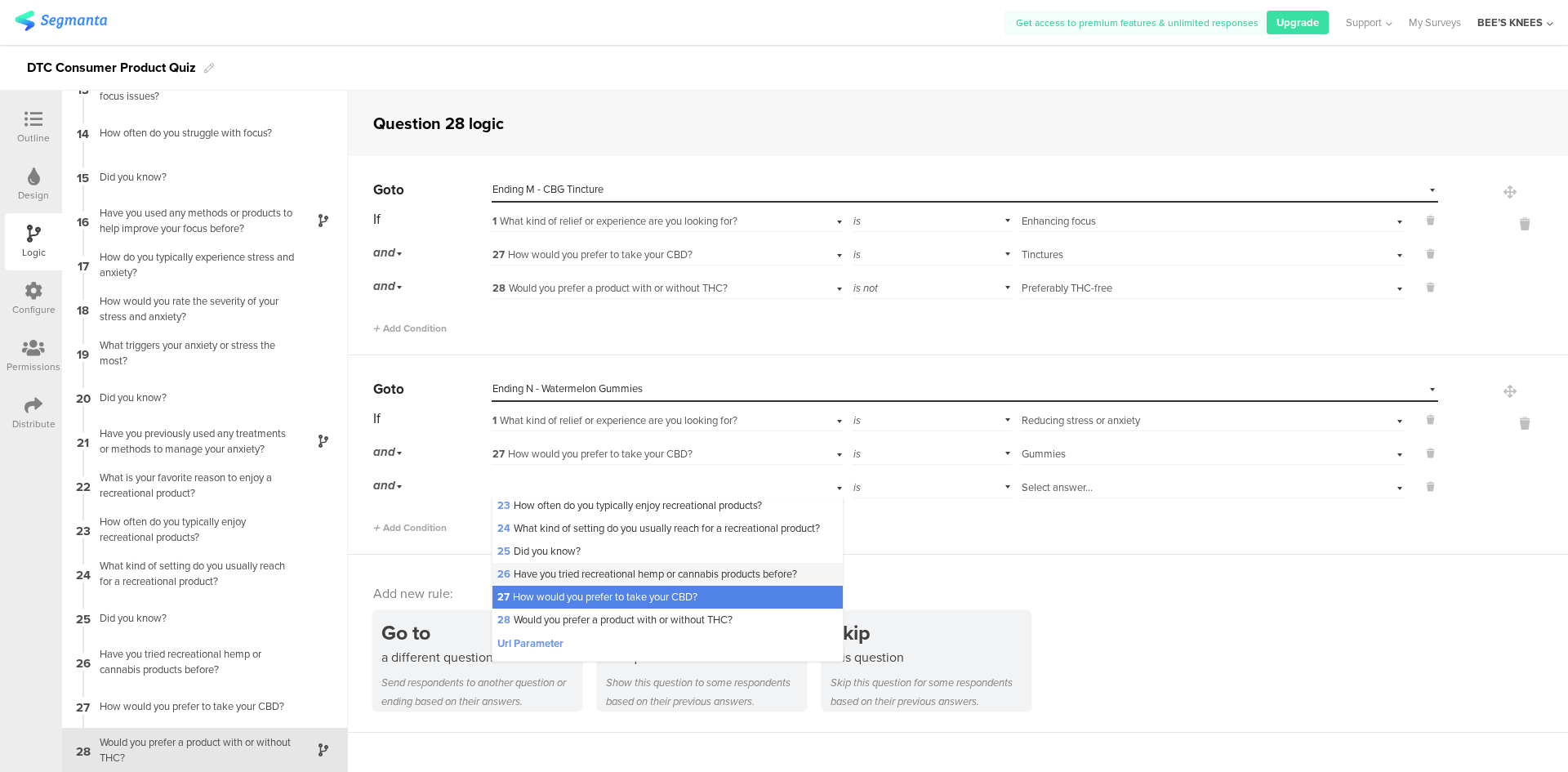
scroll to position [572, 0]
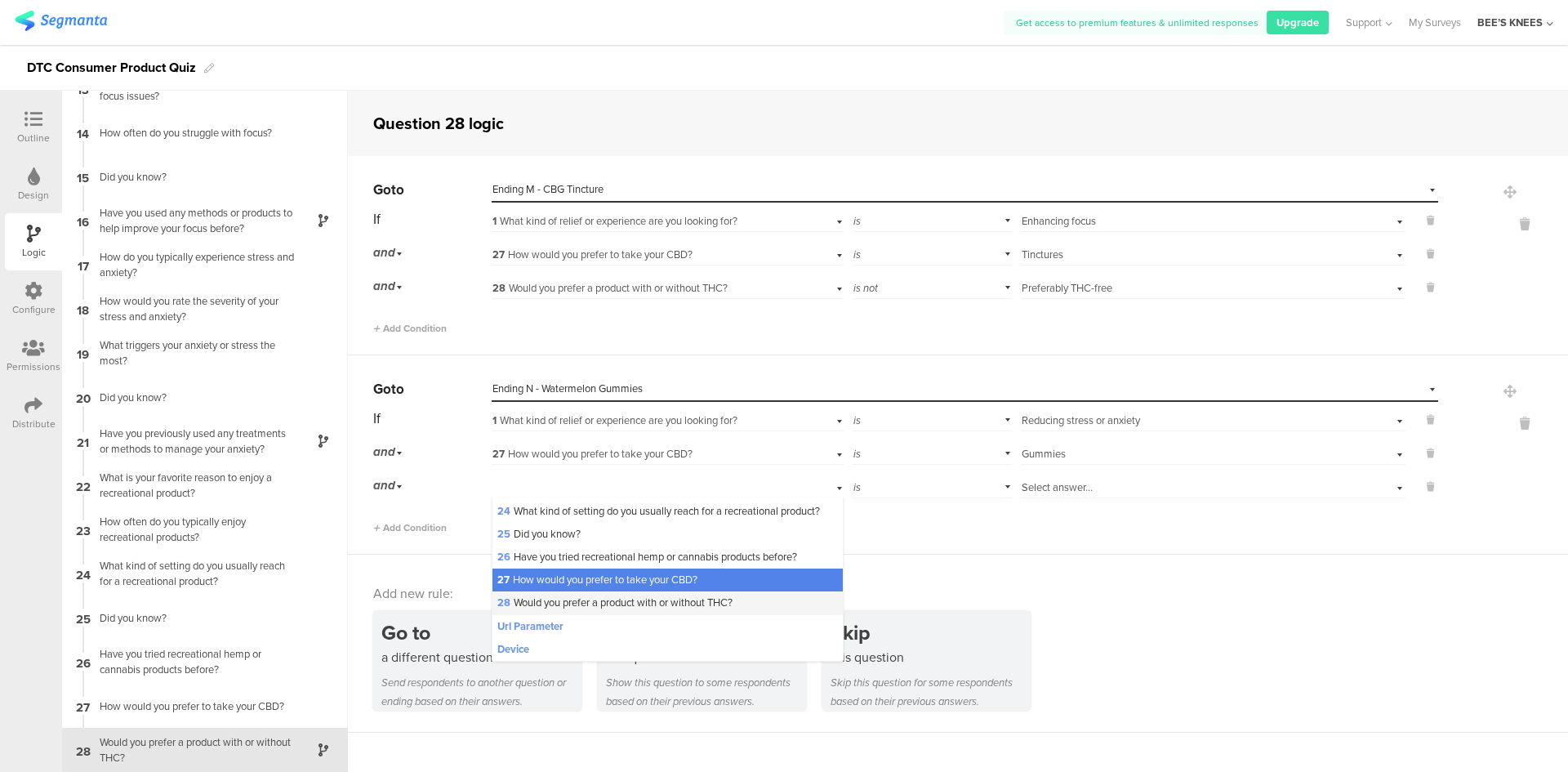
click at [625, 610] on span "28 Would you prefer a product with or without THC?" at bounding box center [615, 602] width 236 height 15
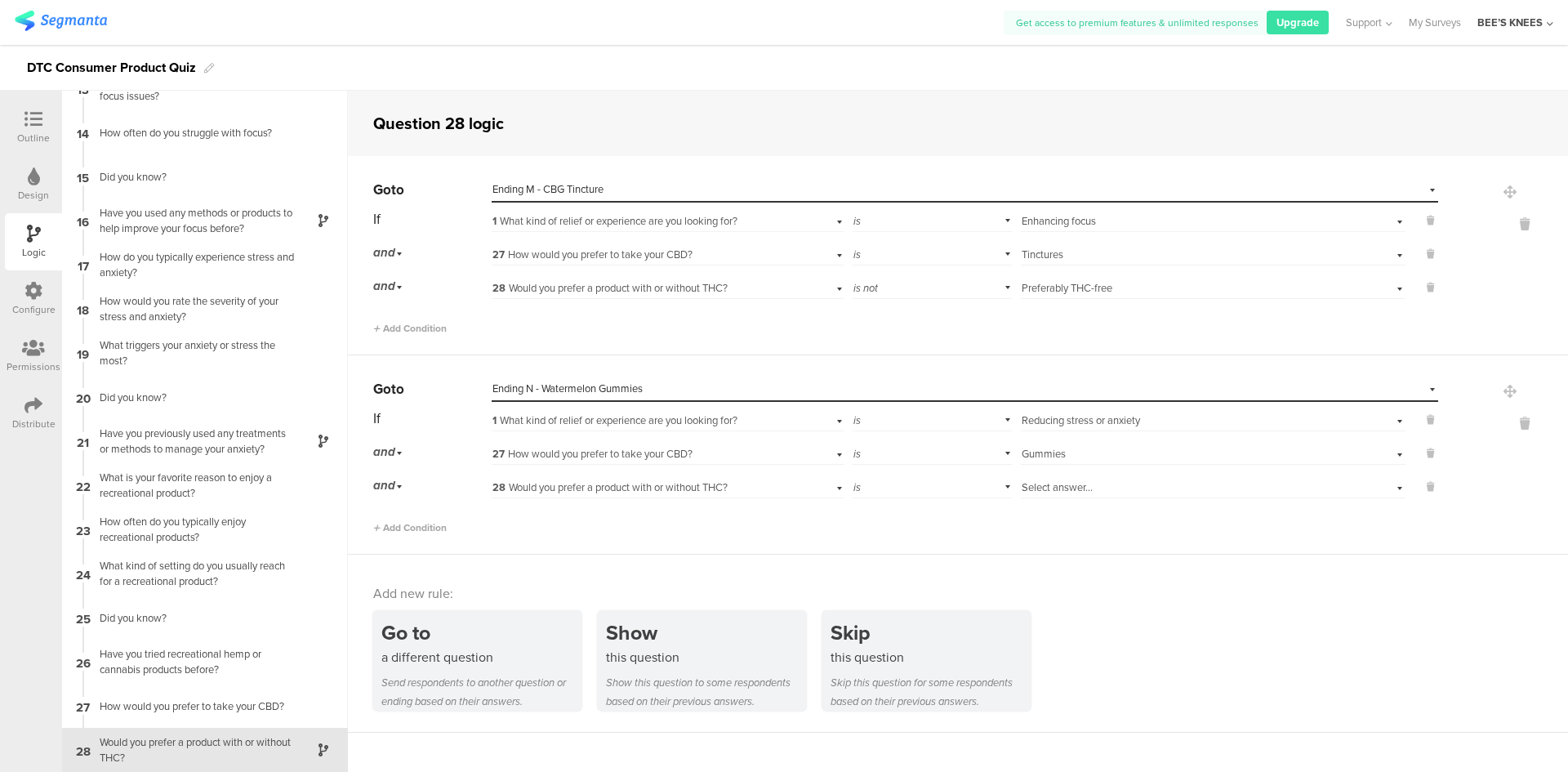
click at [871, 492] on div "is" at bounding box center [932, 486] width 160 height 25
click at [880, 534] on div "is not" at bounding box center [932, 531] width 158 height 23
click at [1158, 475] on div "Select answer..." at bounding box center [1213, 486] width 385 height 25
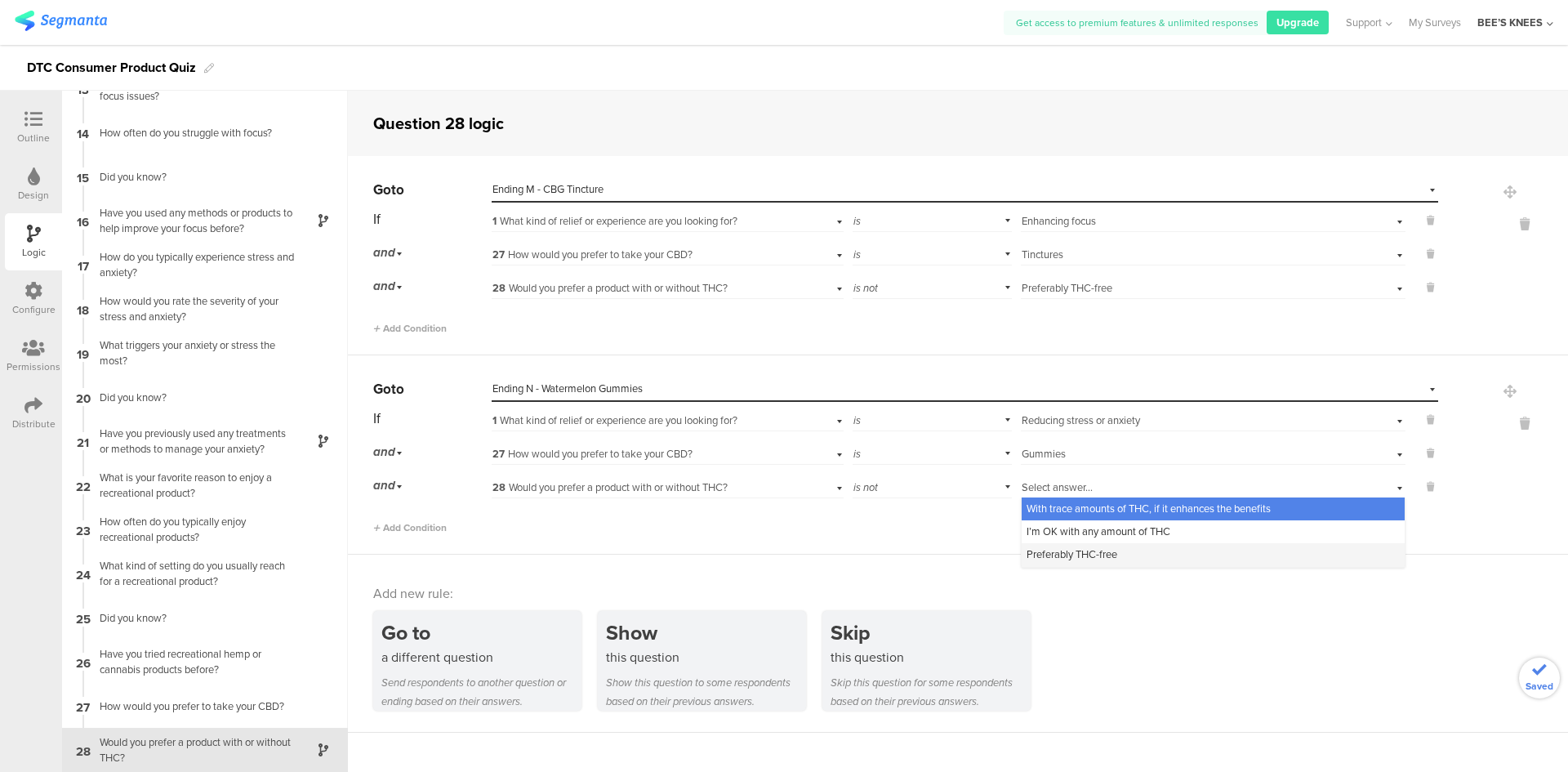
click at [1137, 560] on div "Preferably THC-free" at bounding box center [1213, 554] width 383 height 23
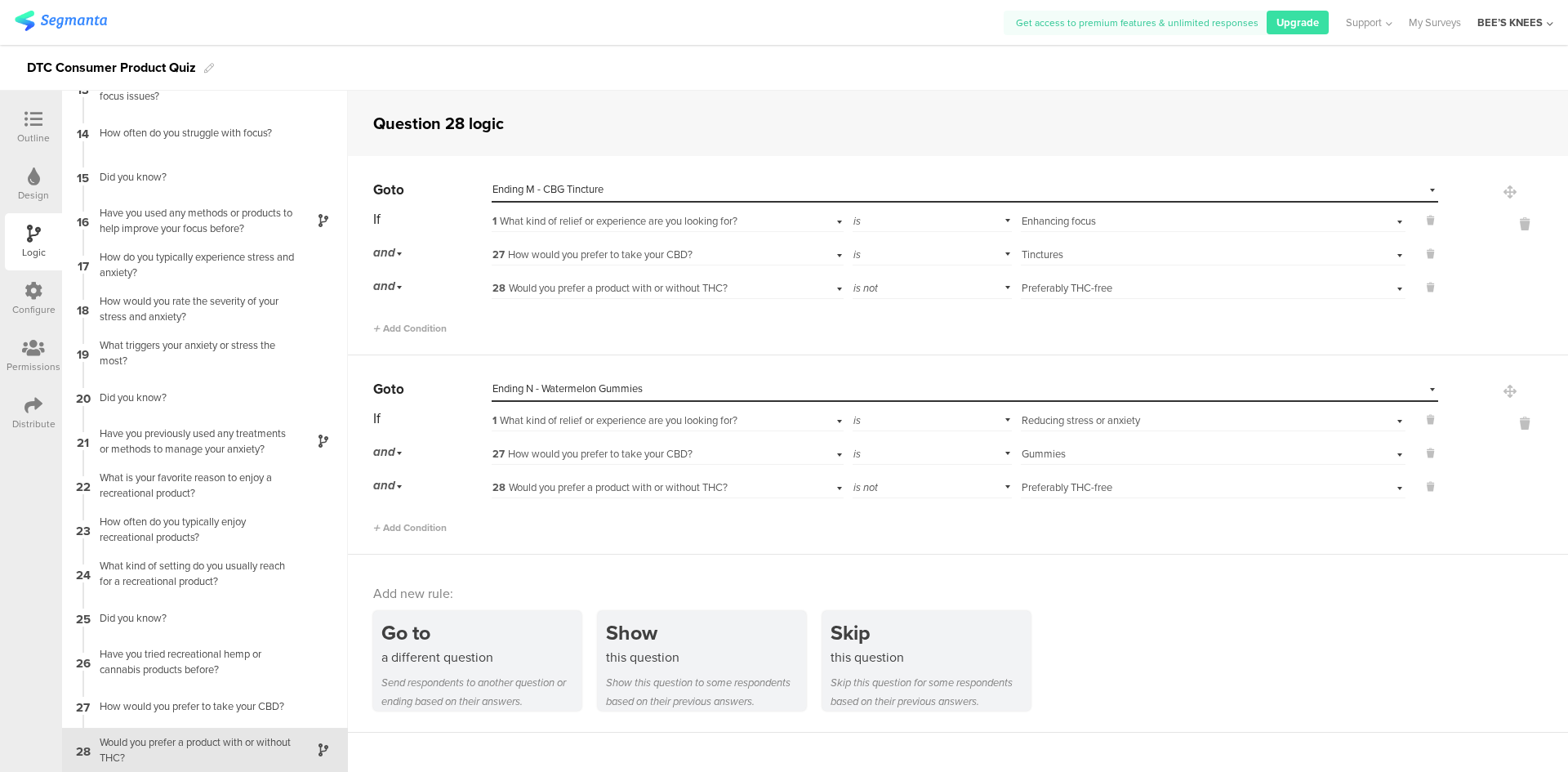
click at [1174, 620] on div "Go to a different question Send respondents to another question or ending based…" at bounding box center [970, 661] width 1194 height 99
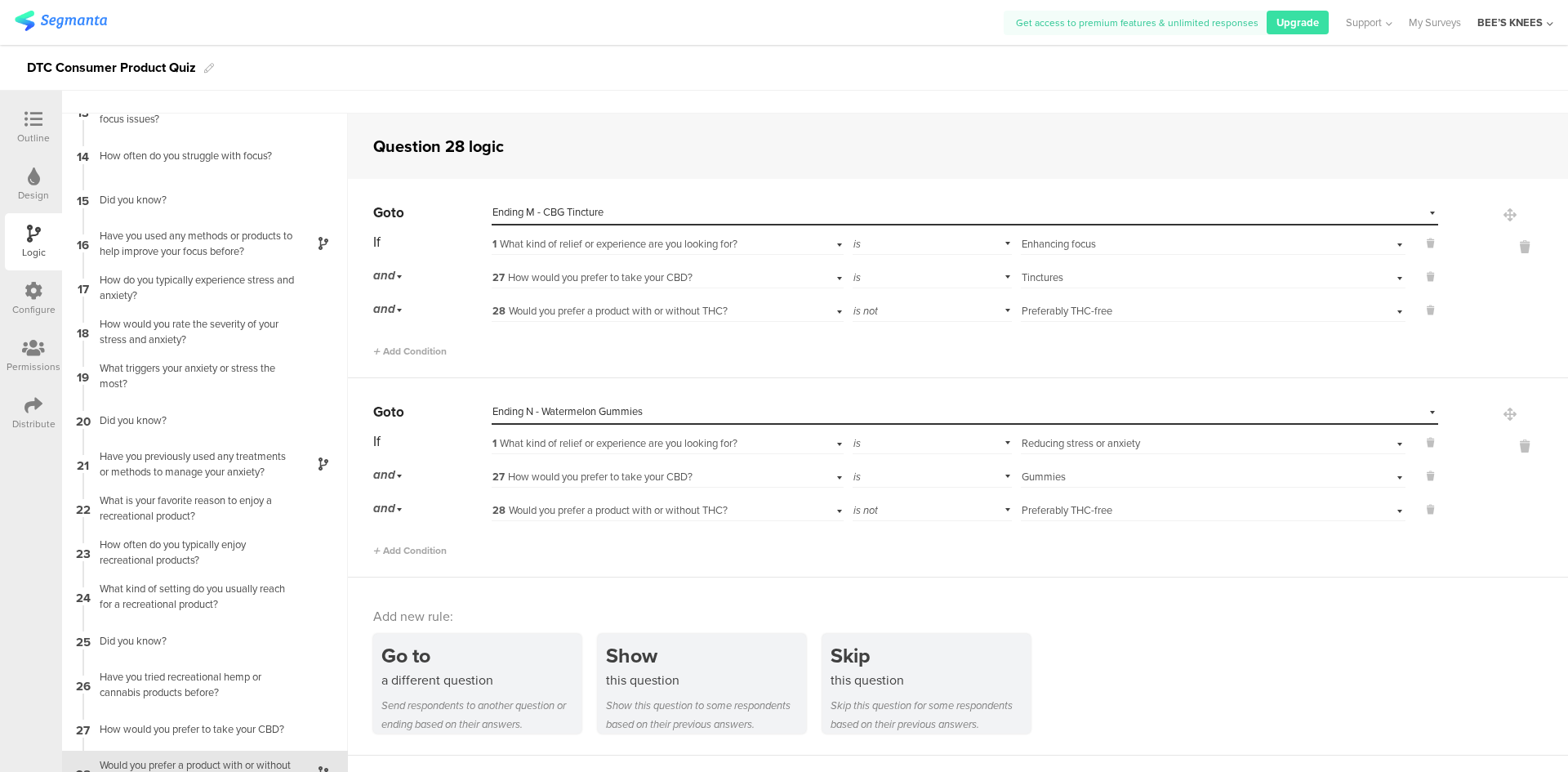
scroll to position [65, 0]
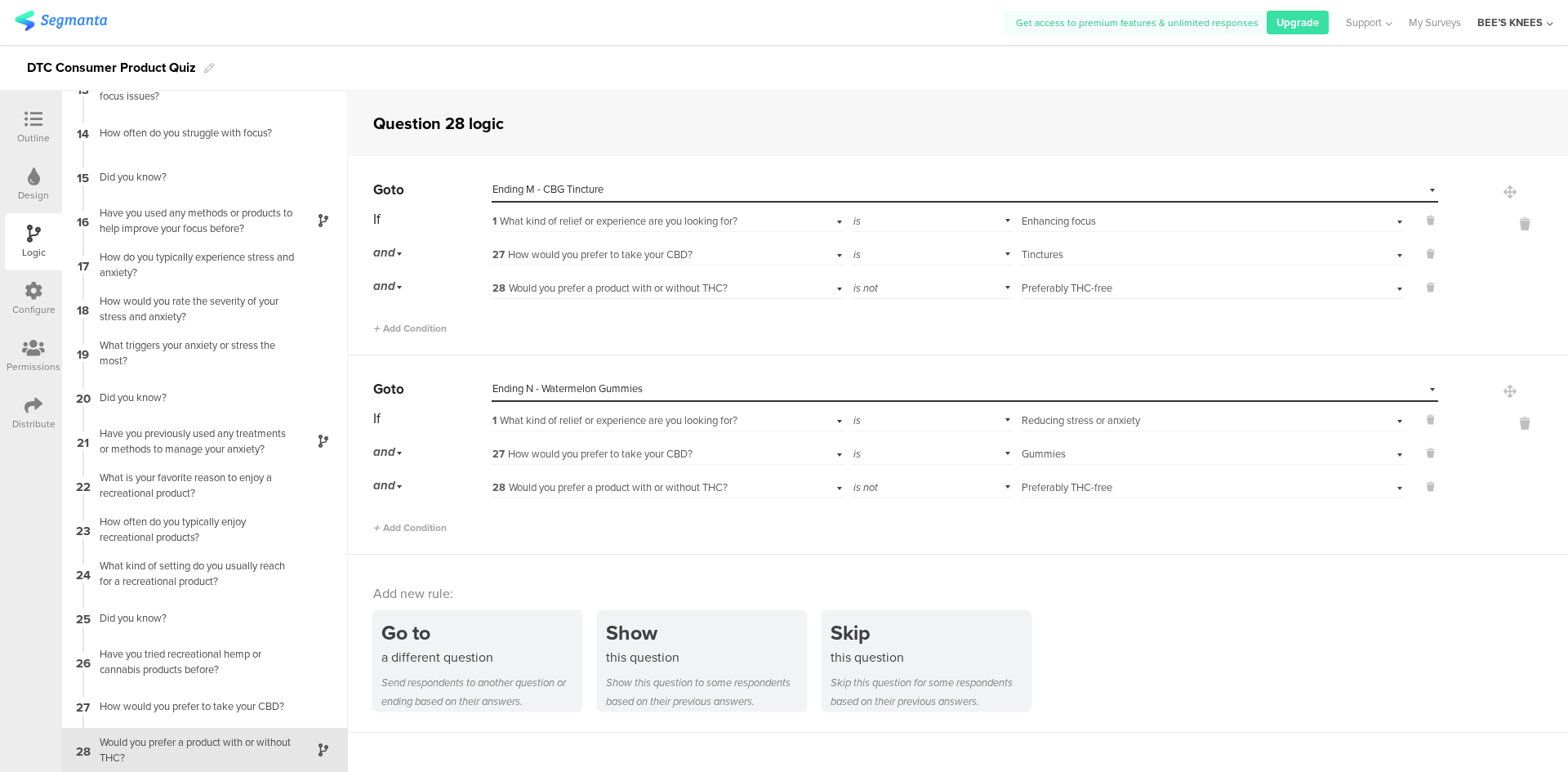
click at [30, 121] on icon at bounding box center [33, 119] width 18 height 18
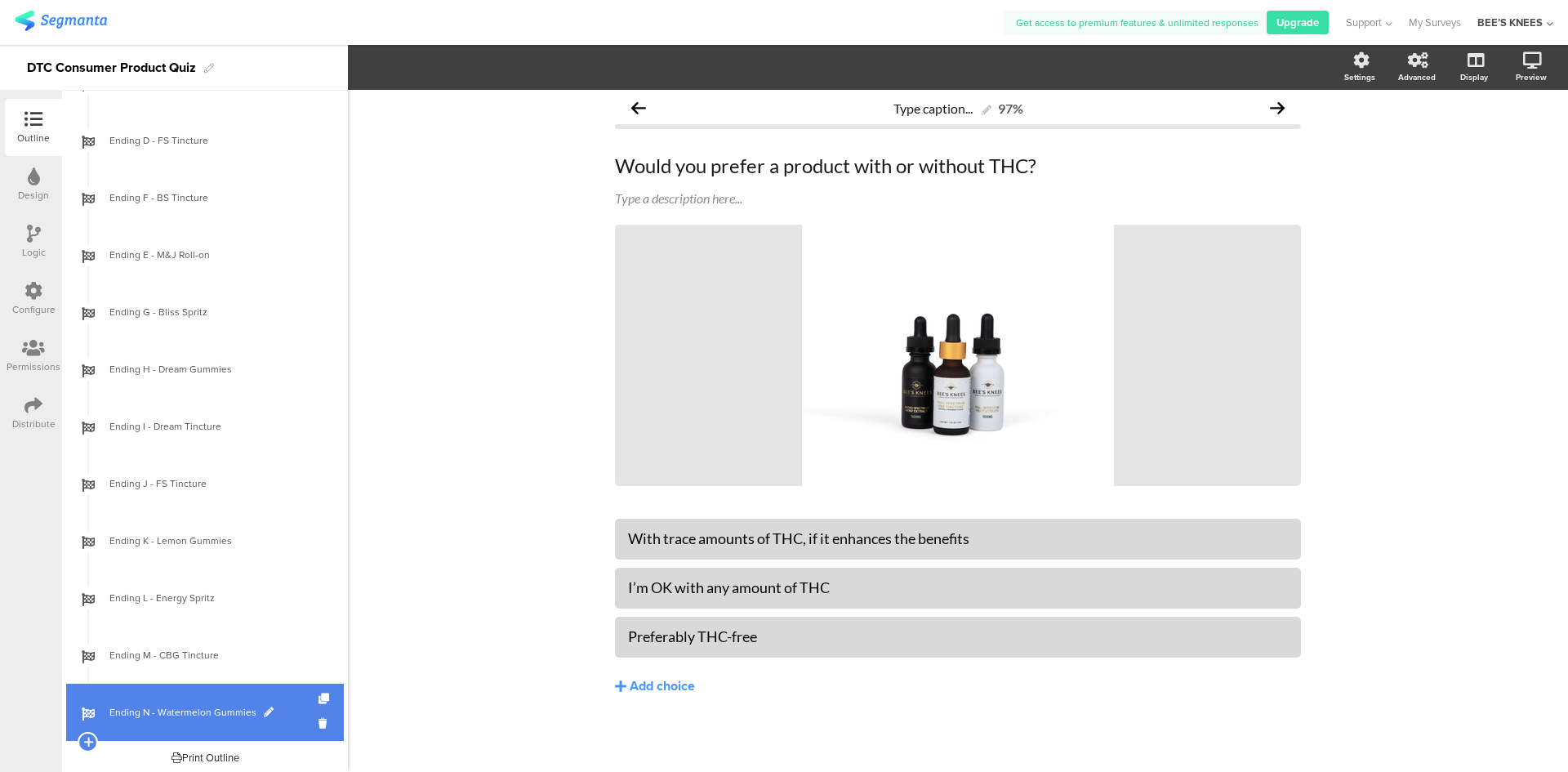
scroll to position [1879, 0]
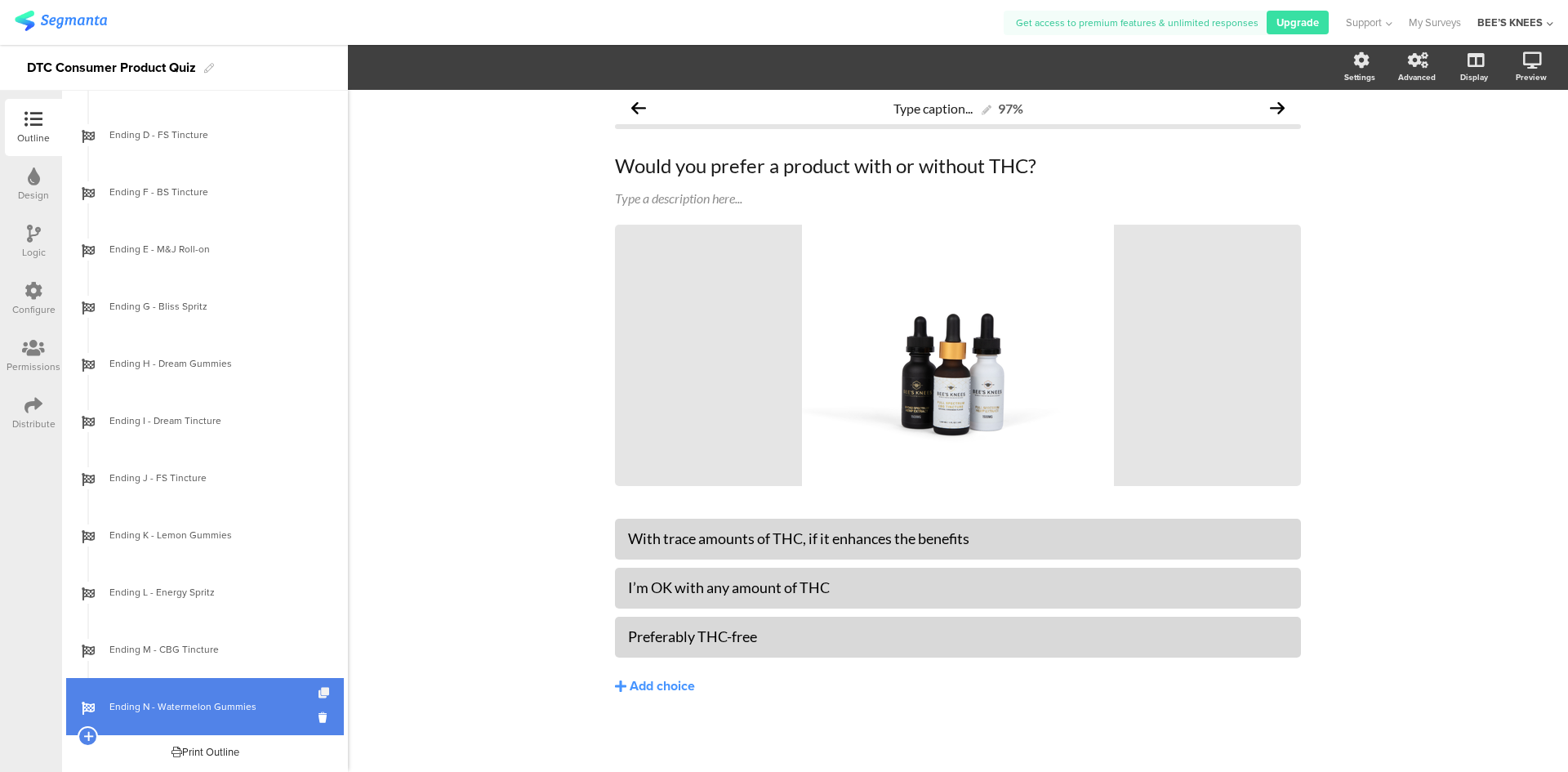
click at [319, 696] on icon at bounding box center [325, 693] width 14 height 11
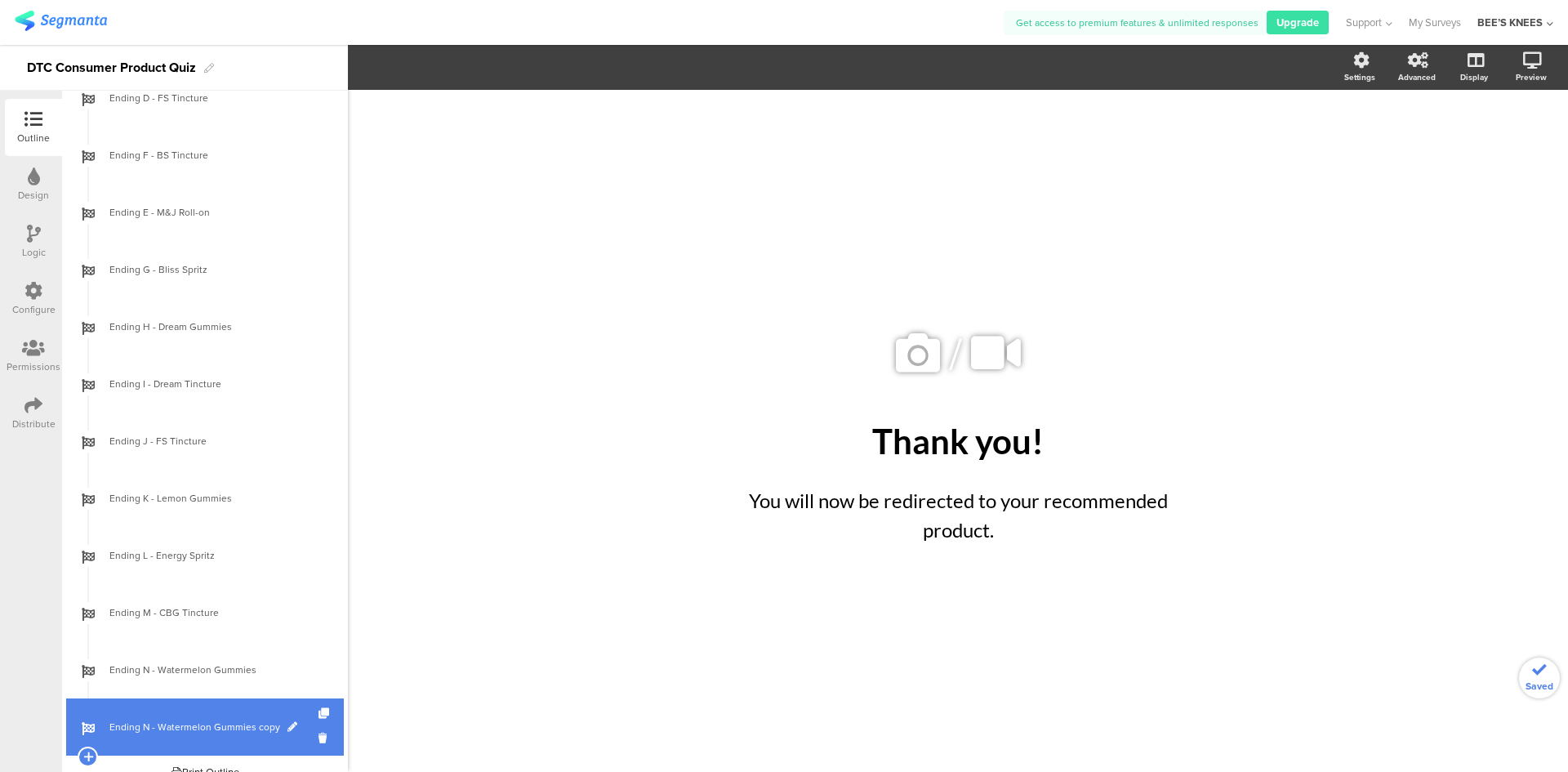
scroll to position [1937, 0]
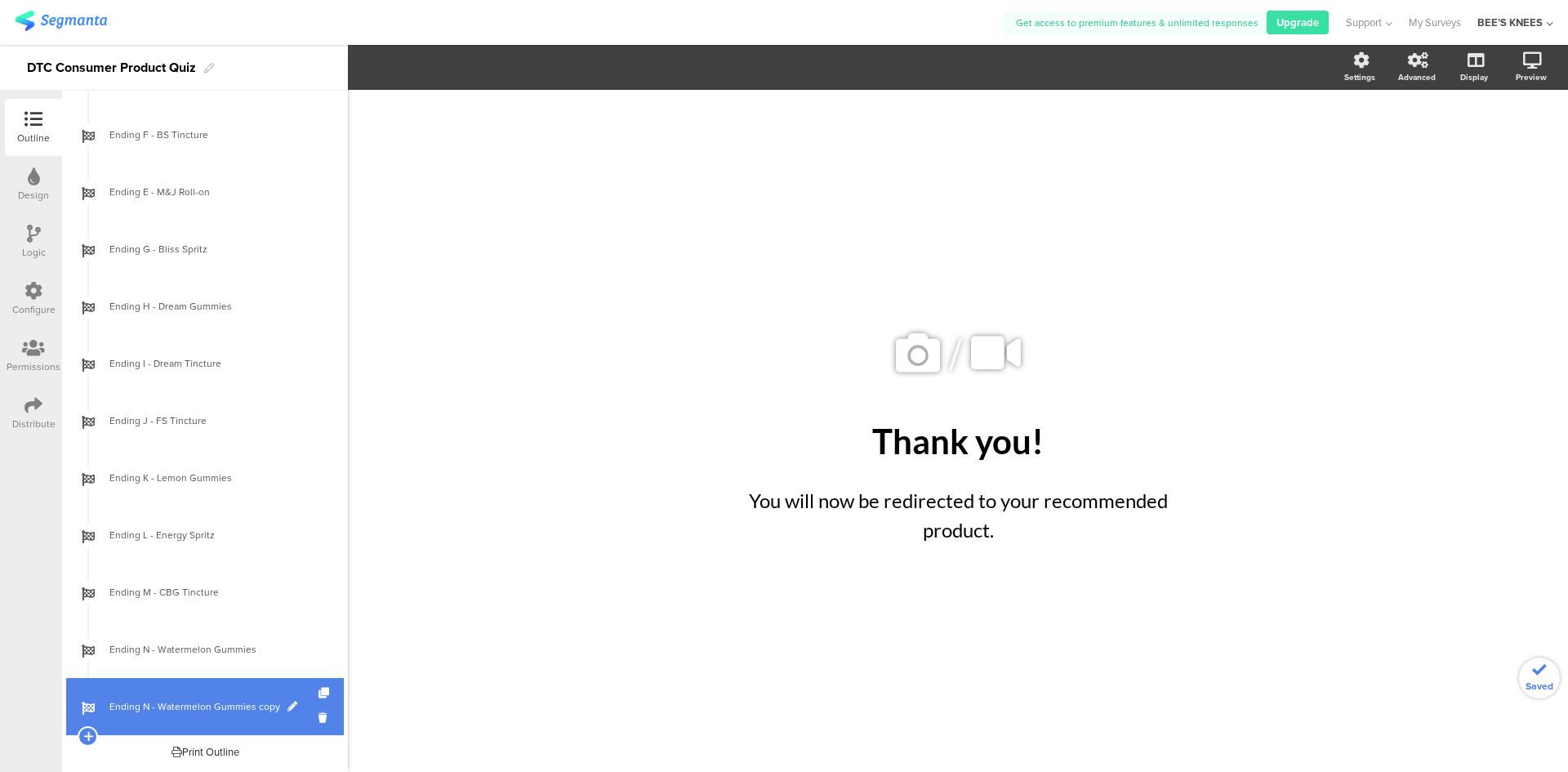
click at [223, 714] on link "Ending N - Watermelon Gummies copy" at bounding box center [205, 706] width 278 height 57
click at [292, 702] on span at bounding box center [292, 706] width 10 height 10
click at [147, 706] on input "Ending N - Watermelon Gummies copy" at bounding box center [170, 706] width 121 height 15
type input "Ending O - FS Tincture"
click at [236, 706] on span "Ending O - FS Tincture" at bounding box center [214, 706] width 209 height 16
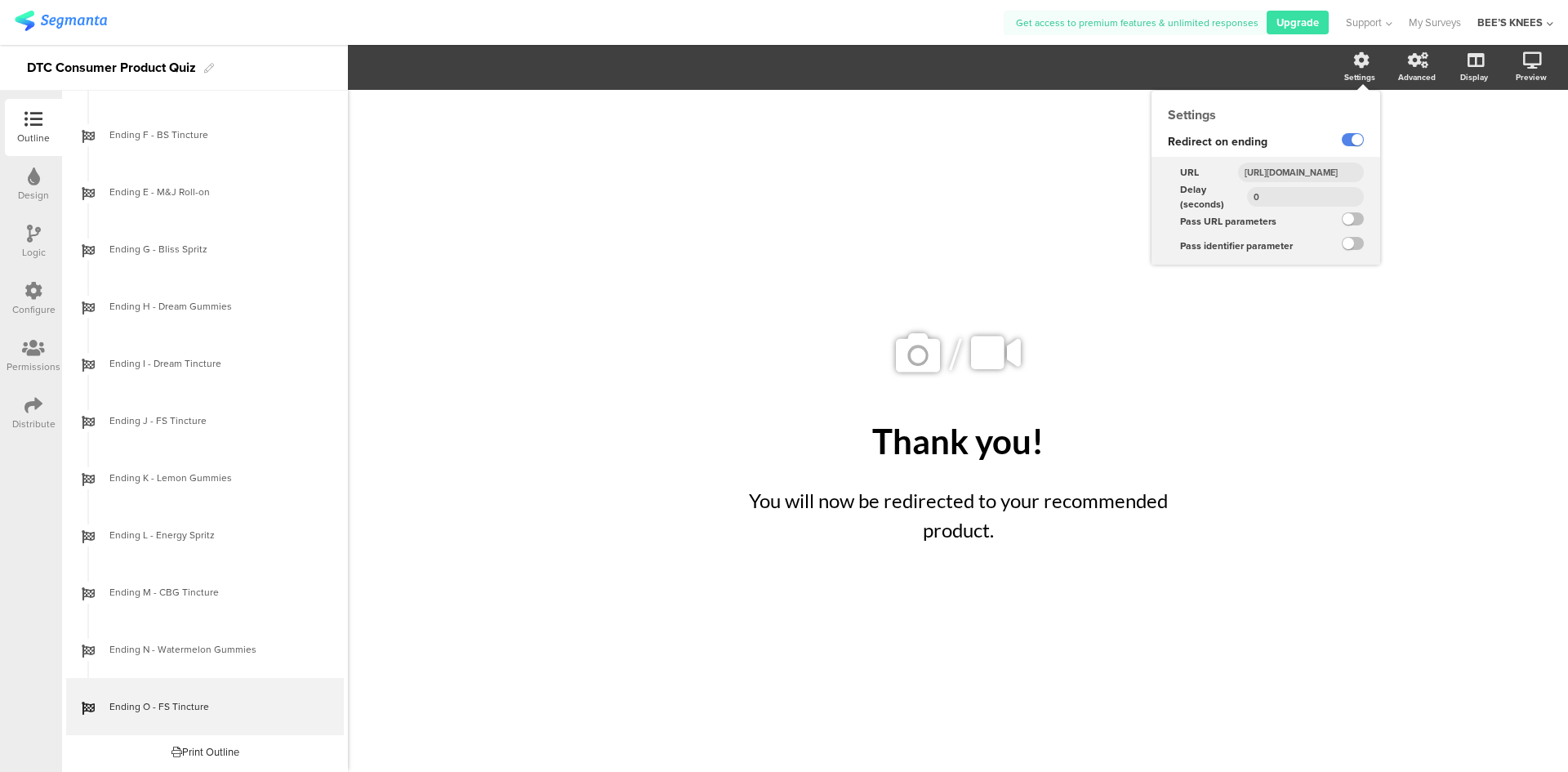
click at [1306, 165] on input "[URL][DOMAIN_NAME]" at bounding box center [1300, 172] width 125 height 20
paste input "d-tincture-150"
type input "[URL][DOMAIN_NAME]"
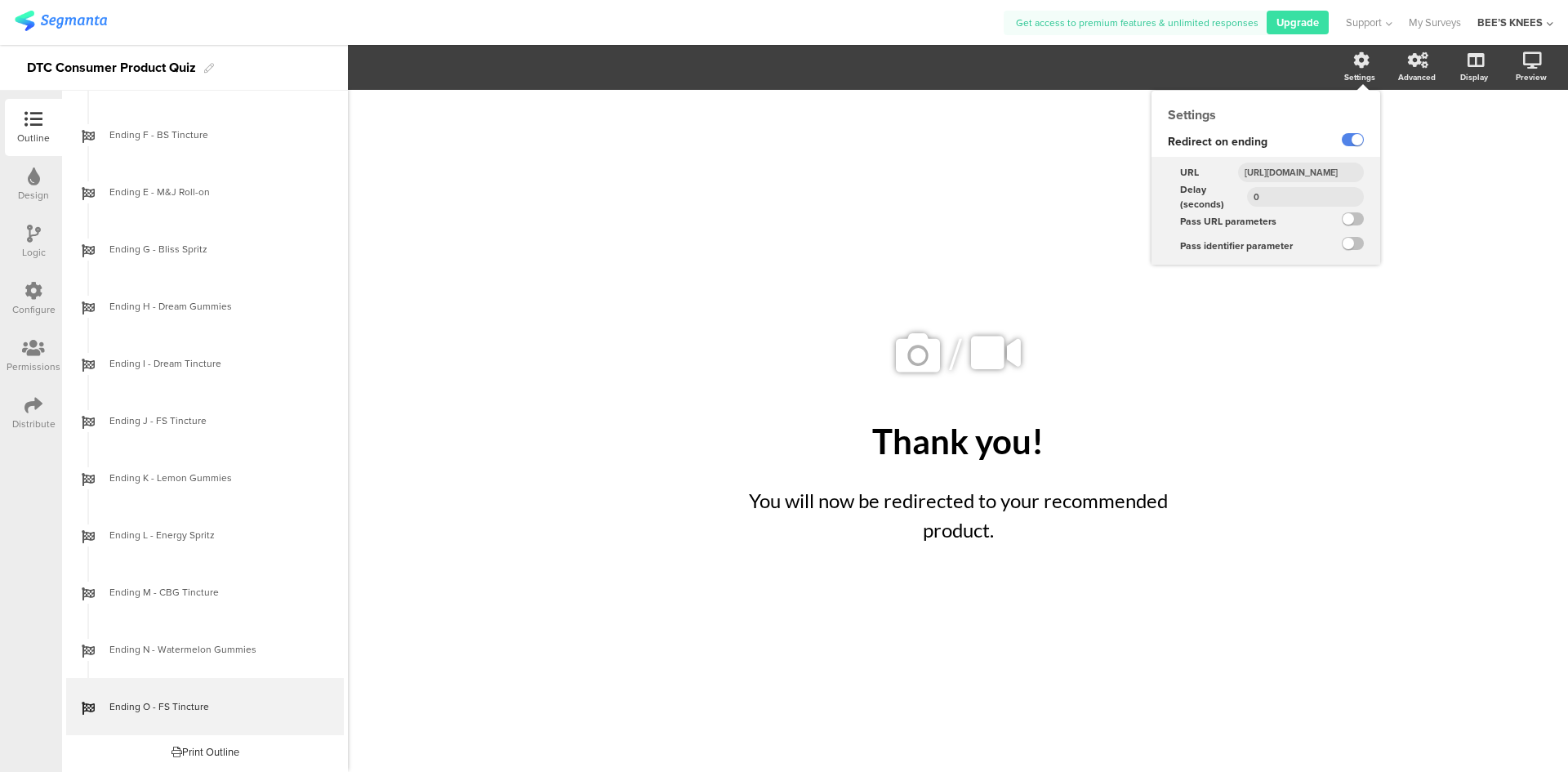
scroll to position [0, 211]
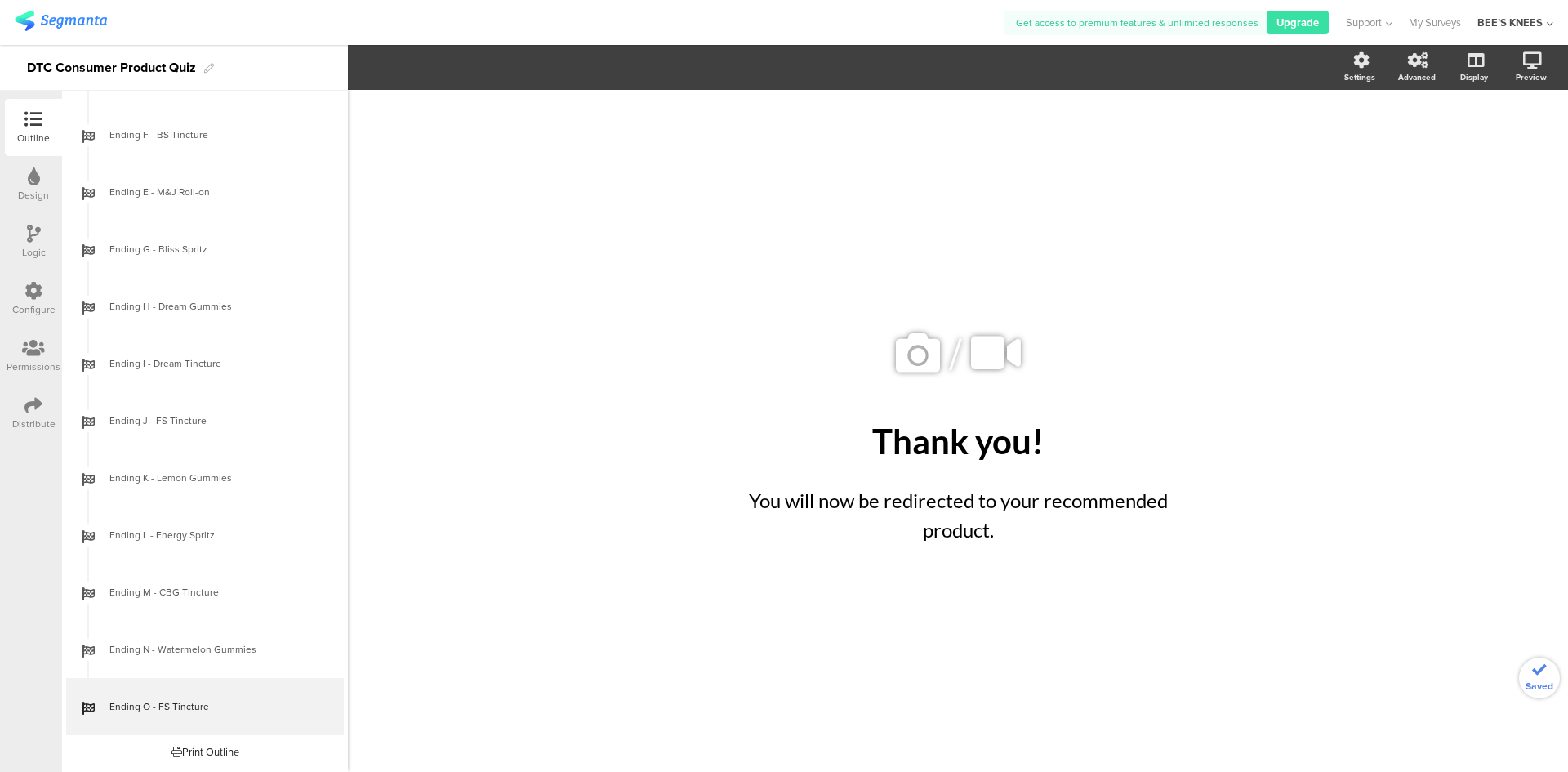
click at [719, 293] on div "/ Thank you! Thank you! You will now be redirected to your recommended product.…" at bounding box center [958, 423] width 686 height 665
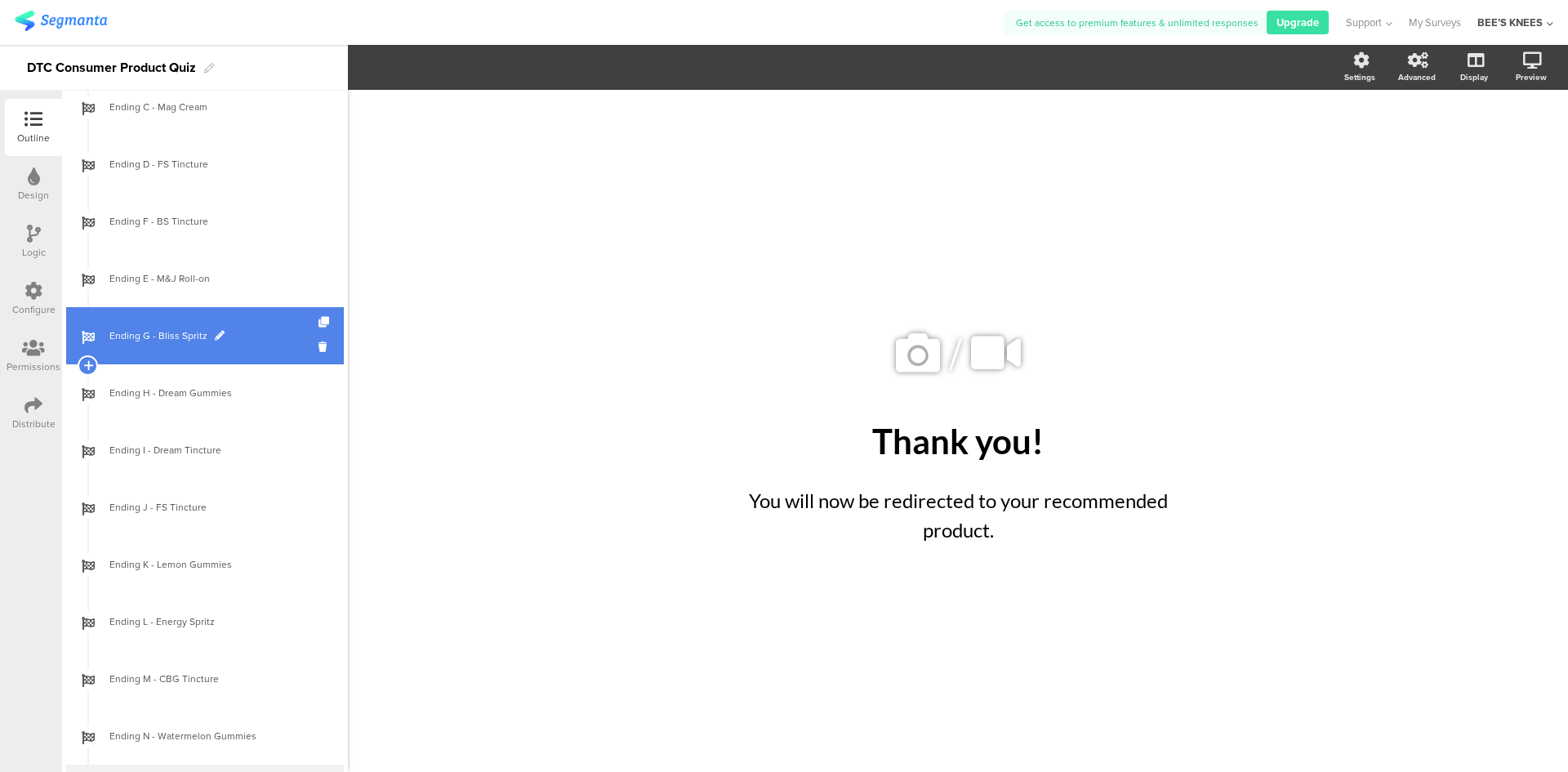
scroll to position [1610, 0]
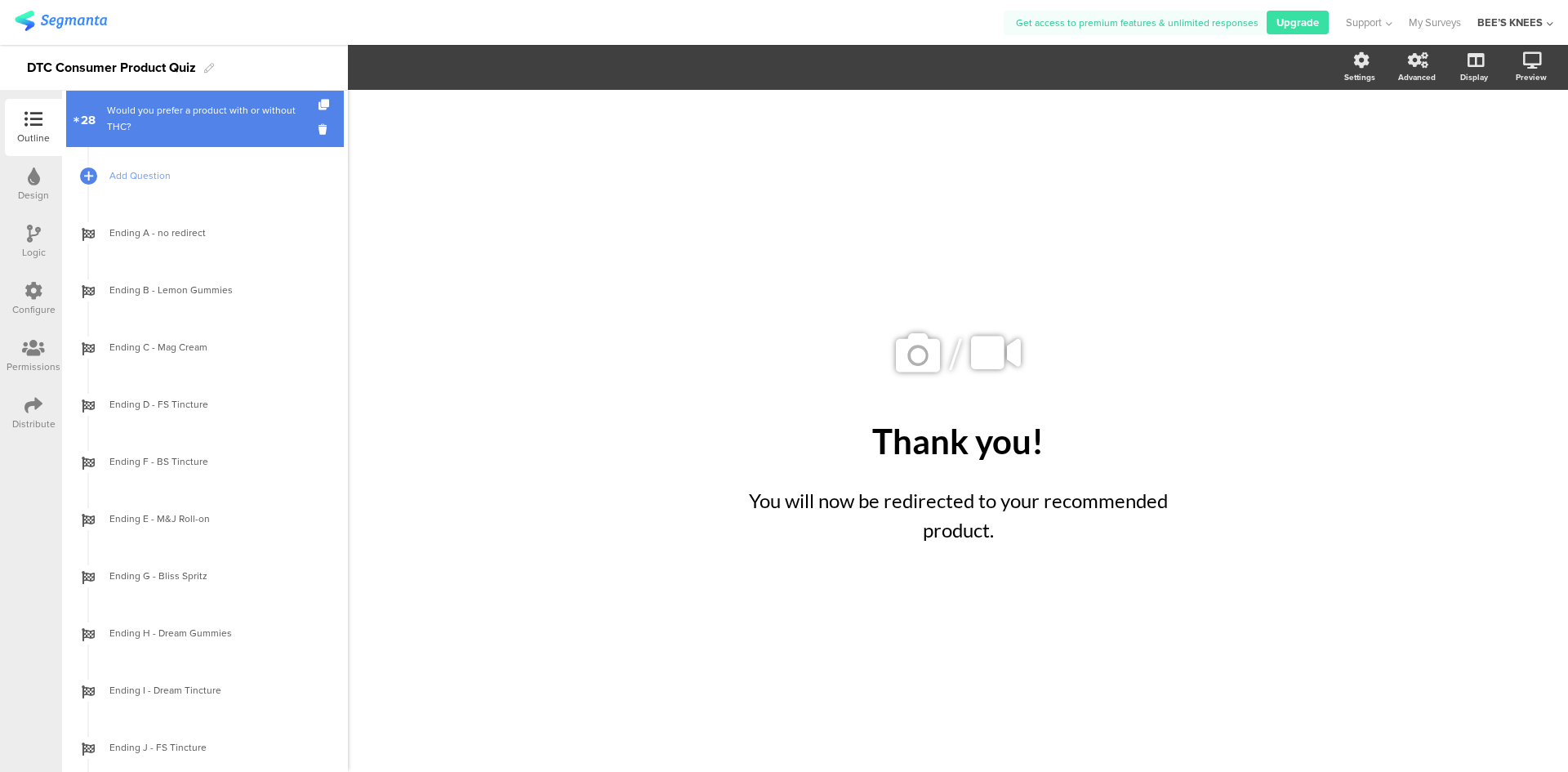
click at [172, 132] on div "Would you prefer a product with or without THC?" at bounding box center [204, 118] width 195 height 33
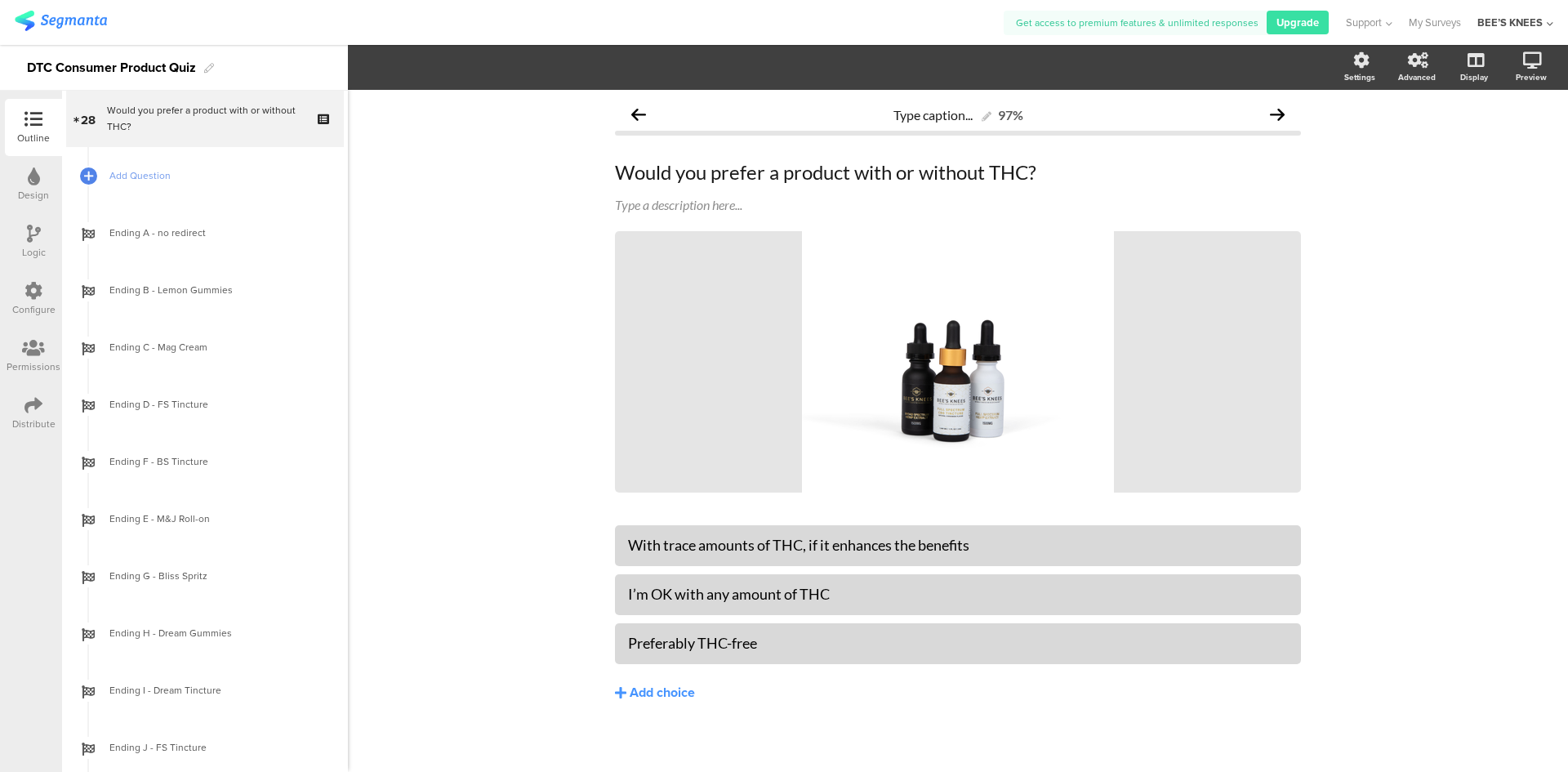
click at [34, 237] on icon at bounding box center [33, 234] width 14 height 18
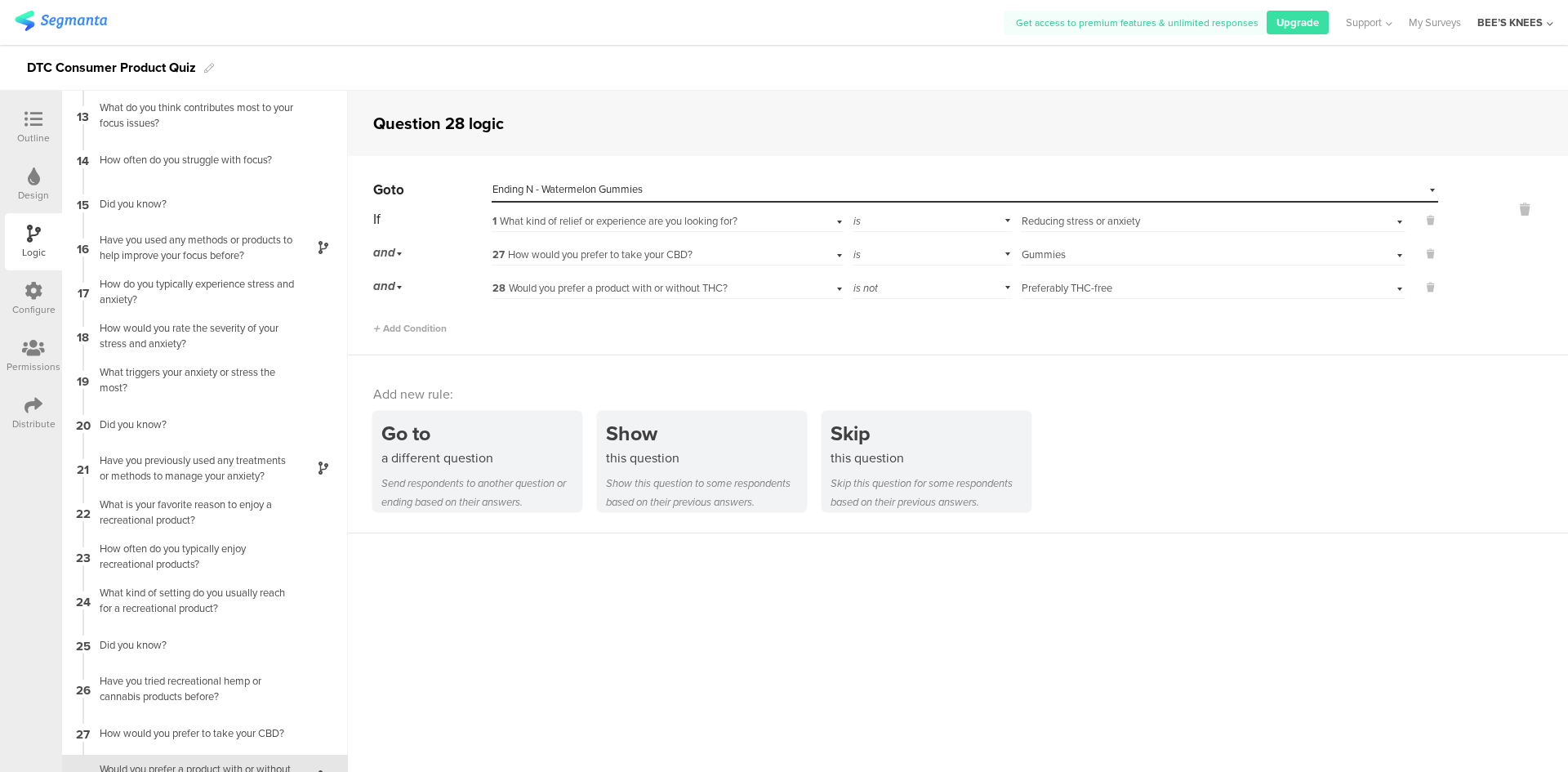
scroll to position [553, 0]
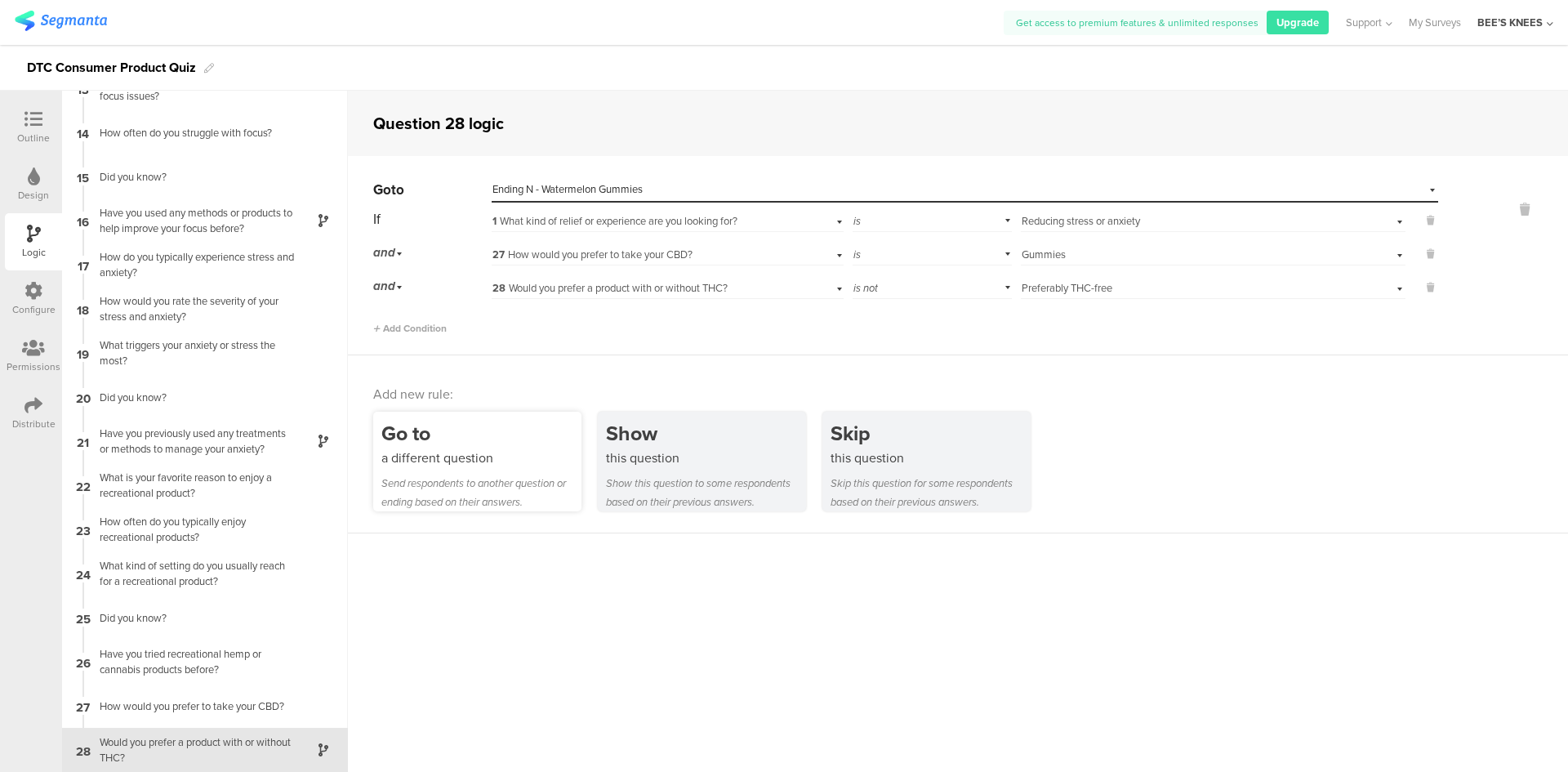
click at [475, 458] on div "a different question" at bounding box center [481, 458] width 200 height 19
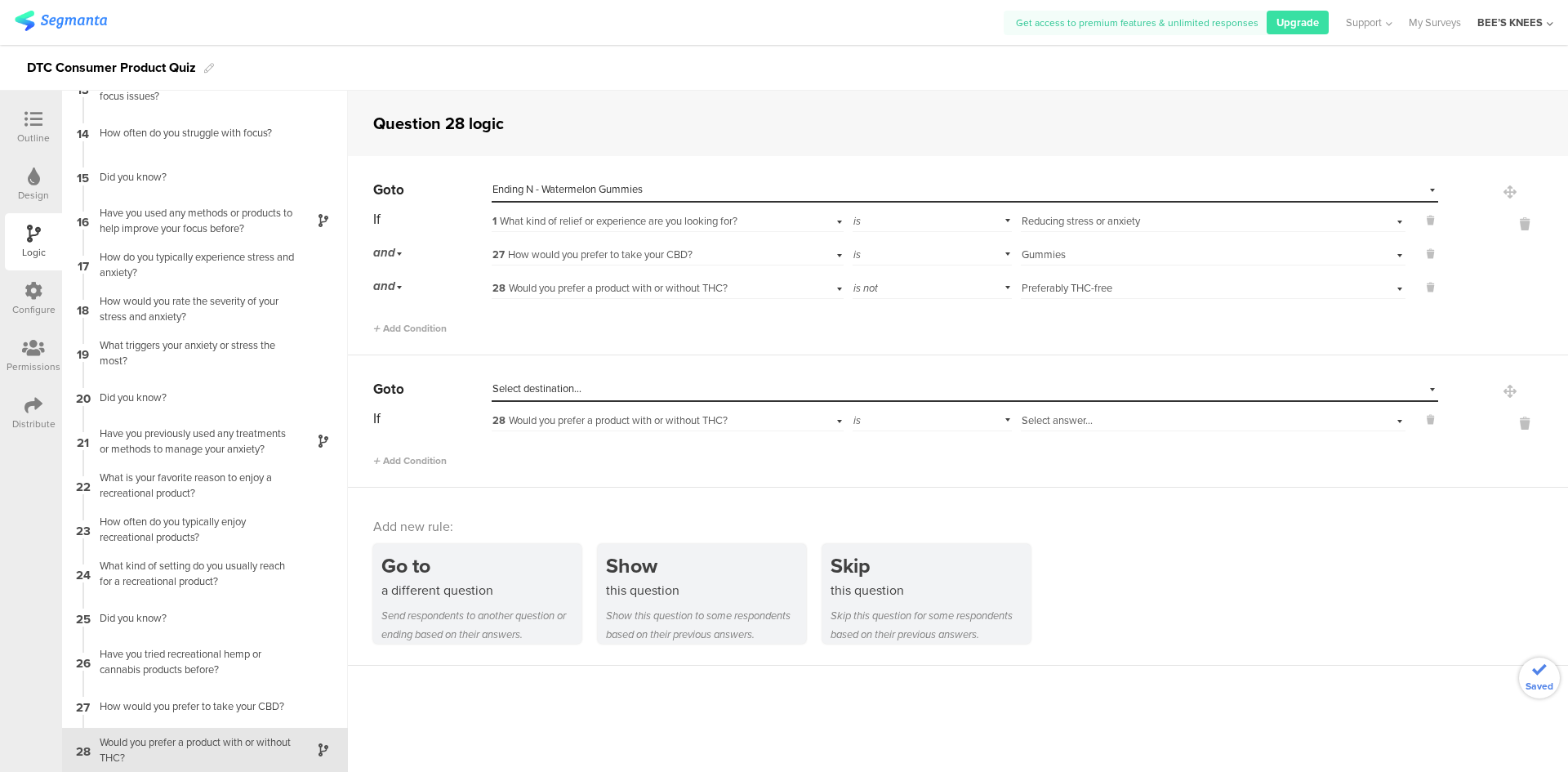
click at [584, 383] on div "Select destination..." at bounding box center [889, 388] width 794 height 14
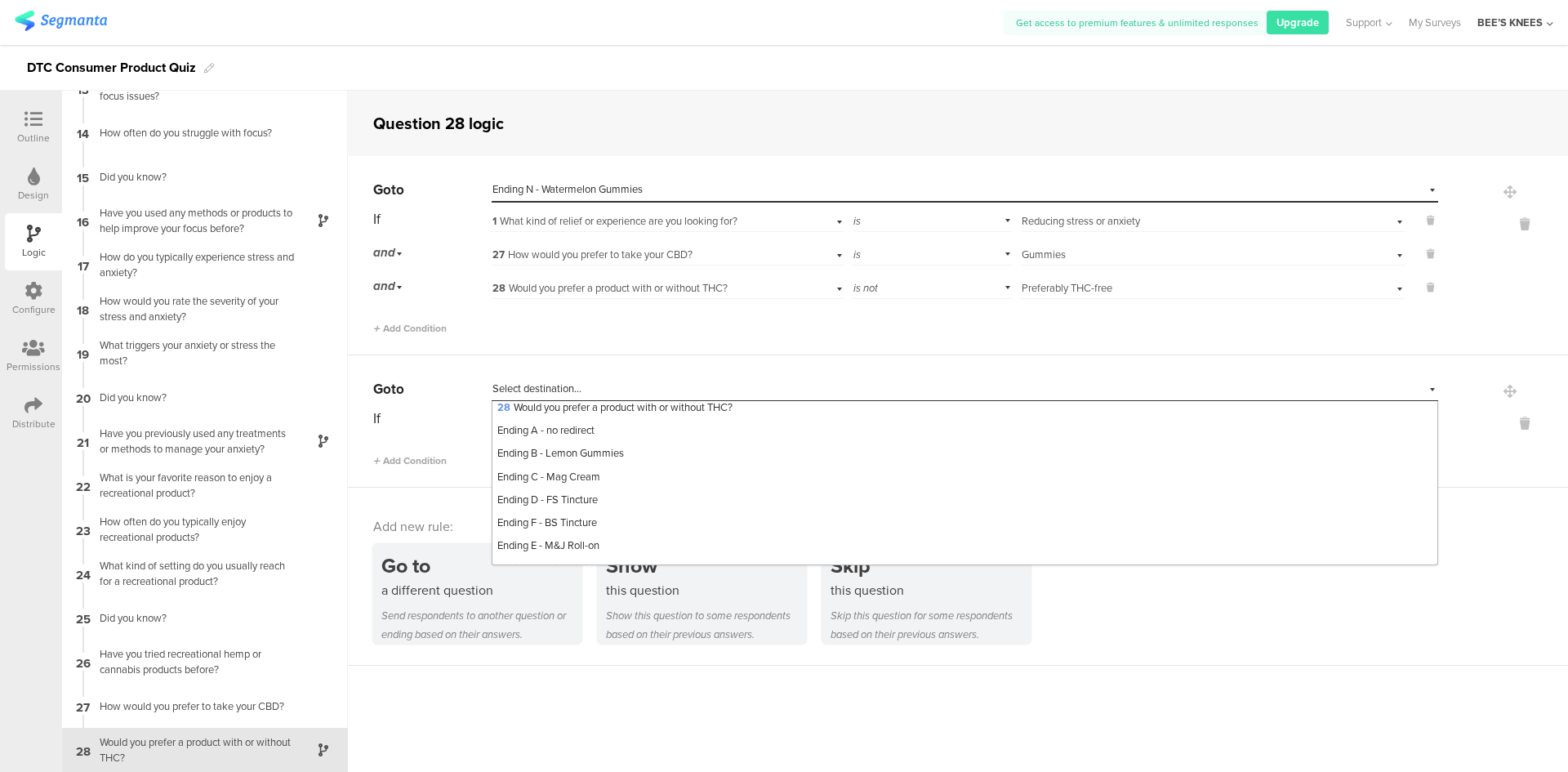
scroll to position [850, 0]
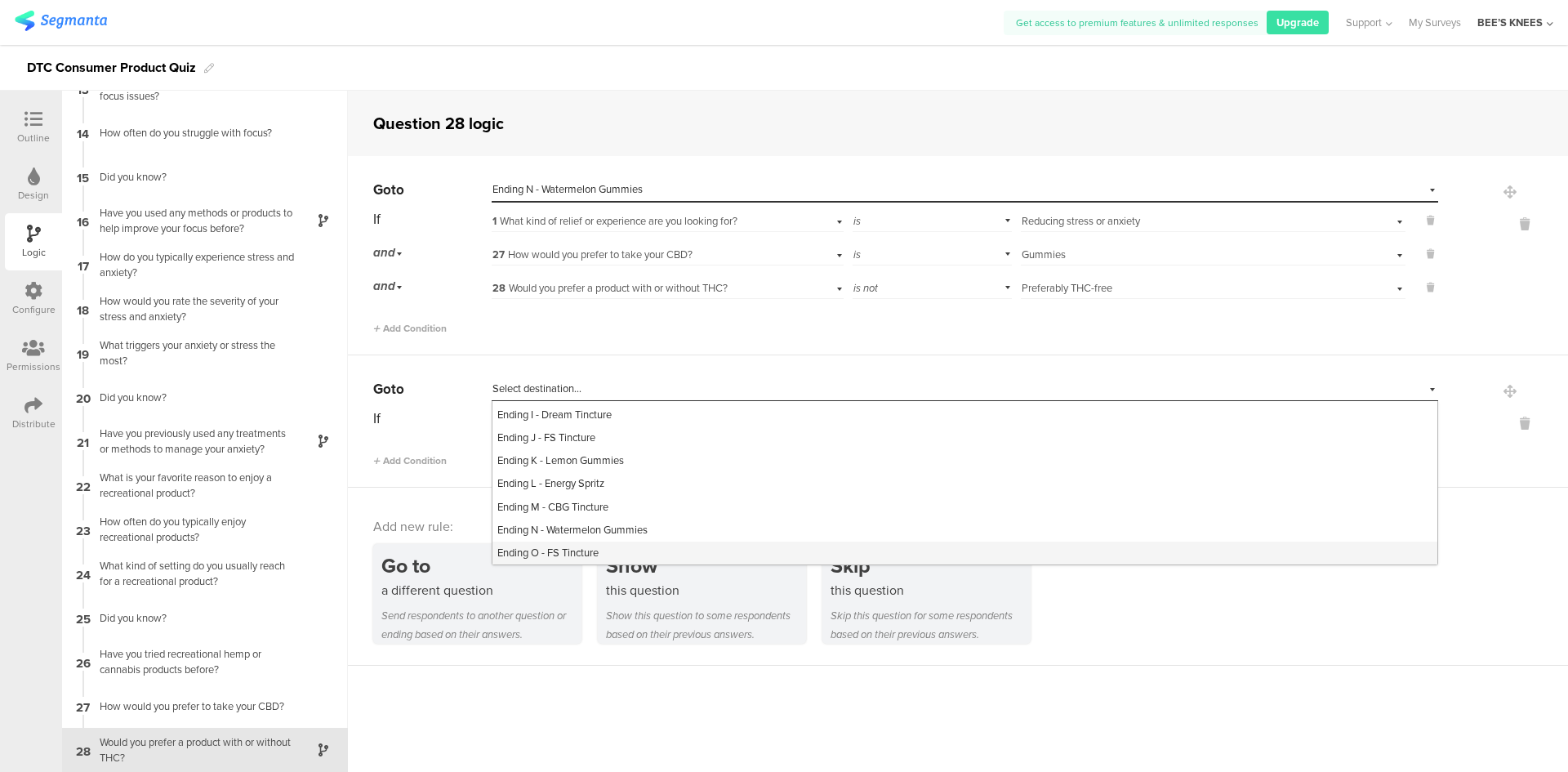
click at [584, 554] on span "Ending O - FS Tincture" at bounding box center [548, 552] width 101 height 15
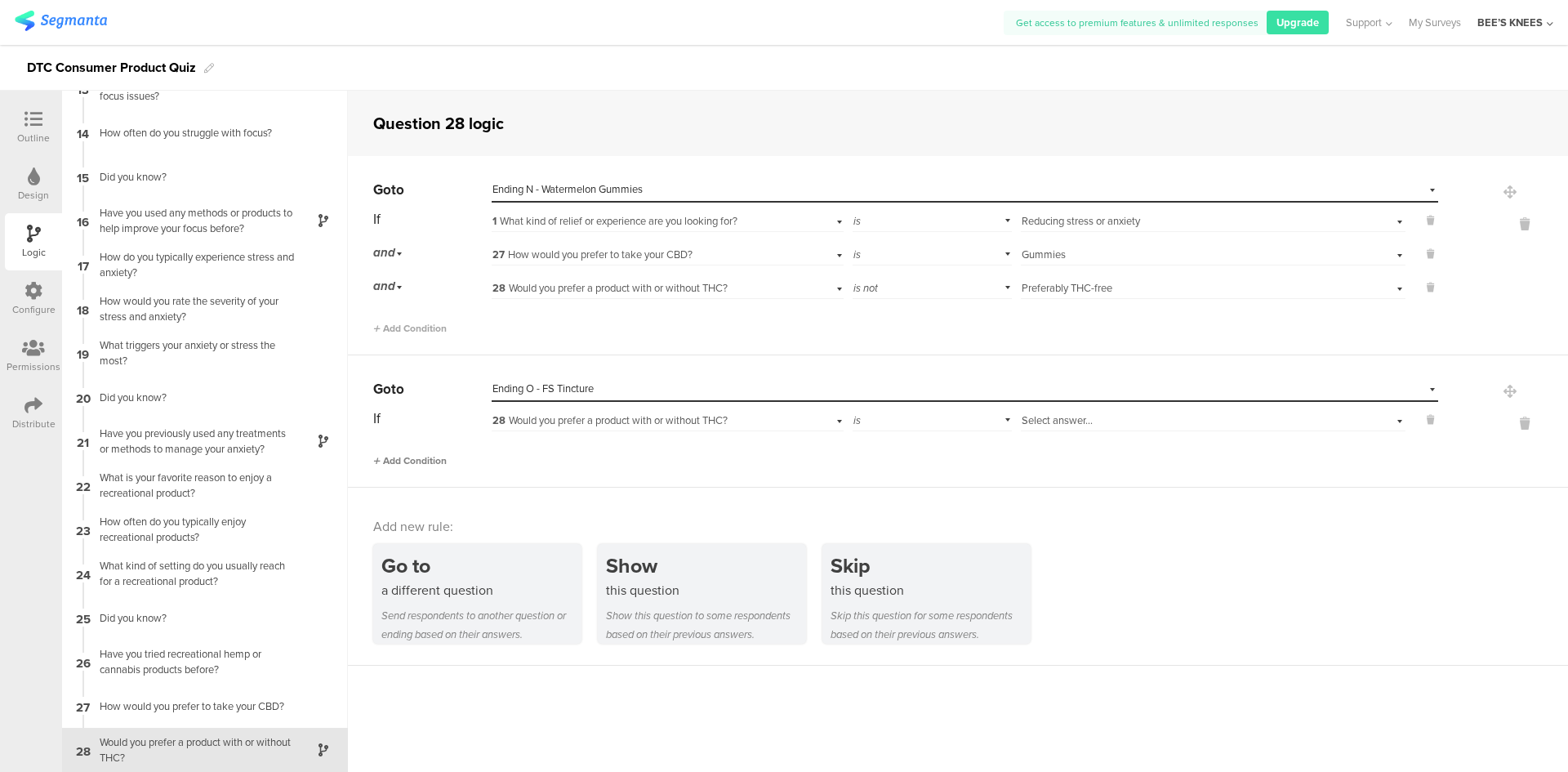
click at [435, 454] on span "Add Condition" at bounding box center [409, 460] width 73 height 14
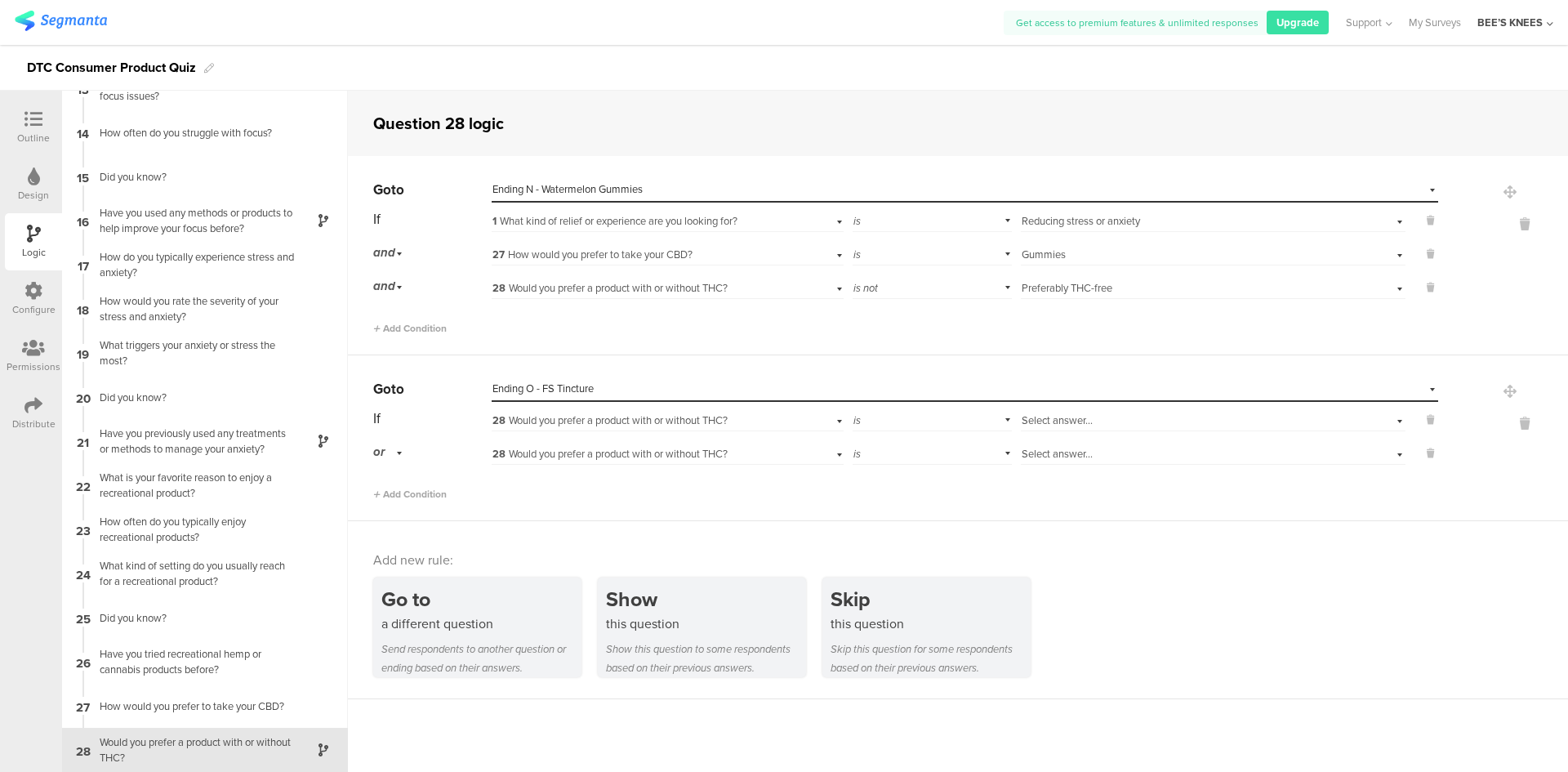
click at [649, 410] on div "28 Would you prefer a product with or without THC?" at bounding box center [667, 419] width 351 height 25
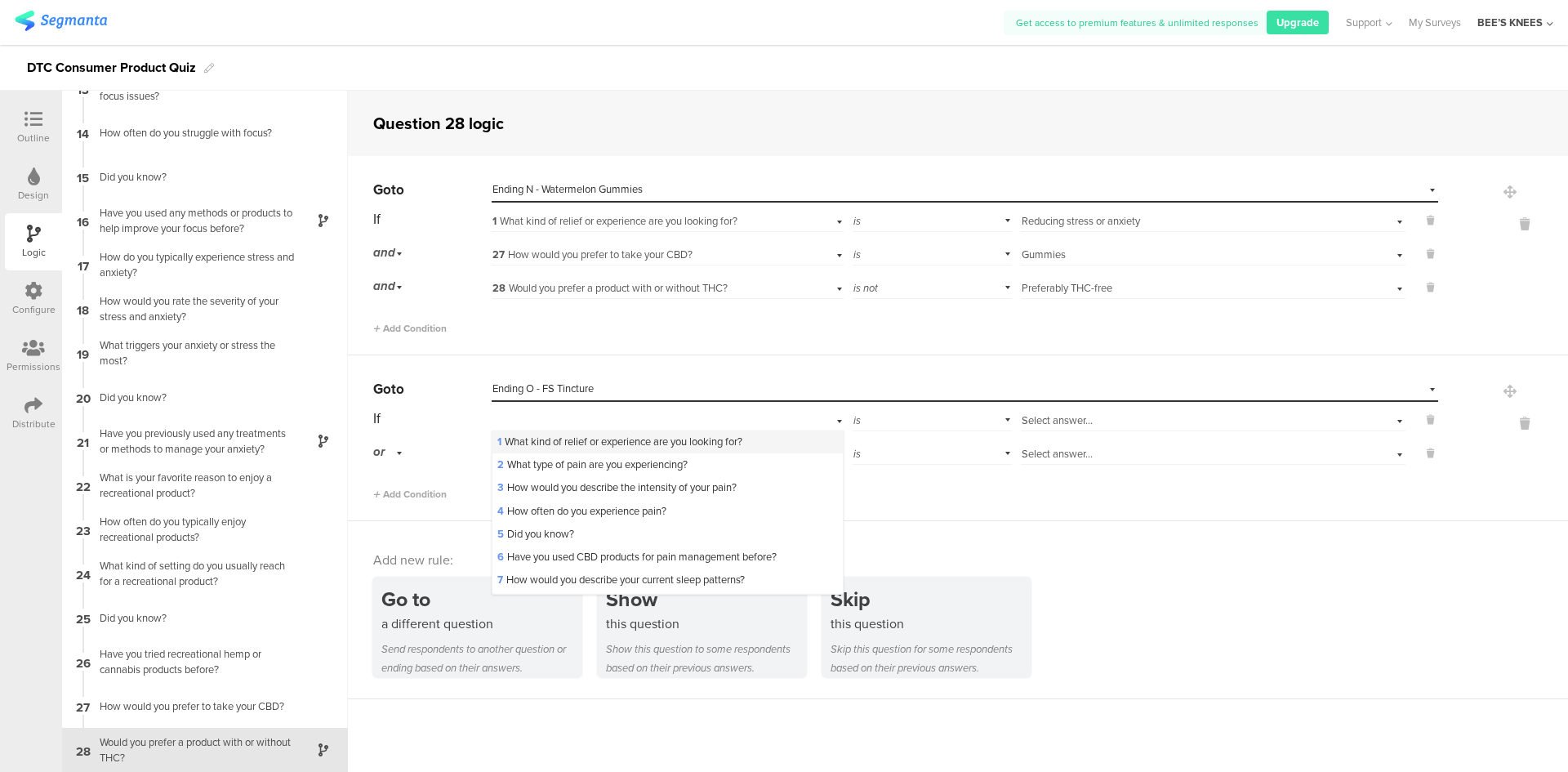
click at [634, 438] on span "1 What kind of relief or experience are you looking for?" at bounding box center [619, 441] width 245 height 15
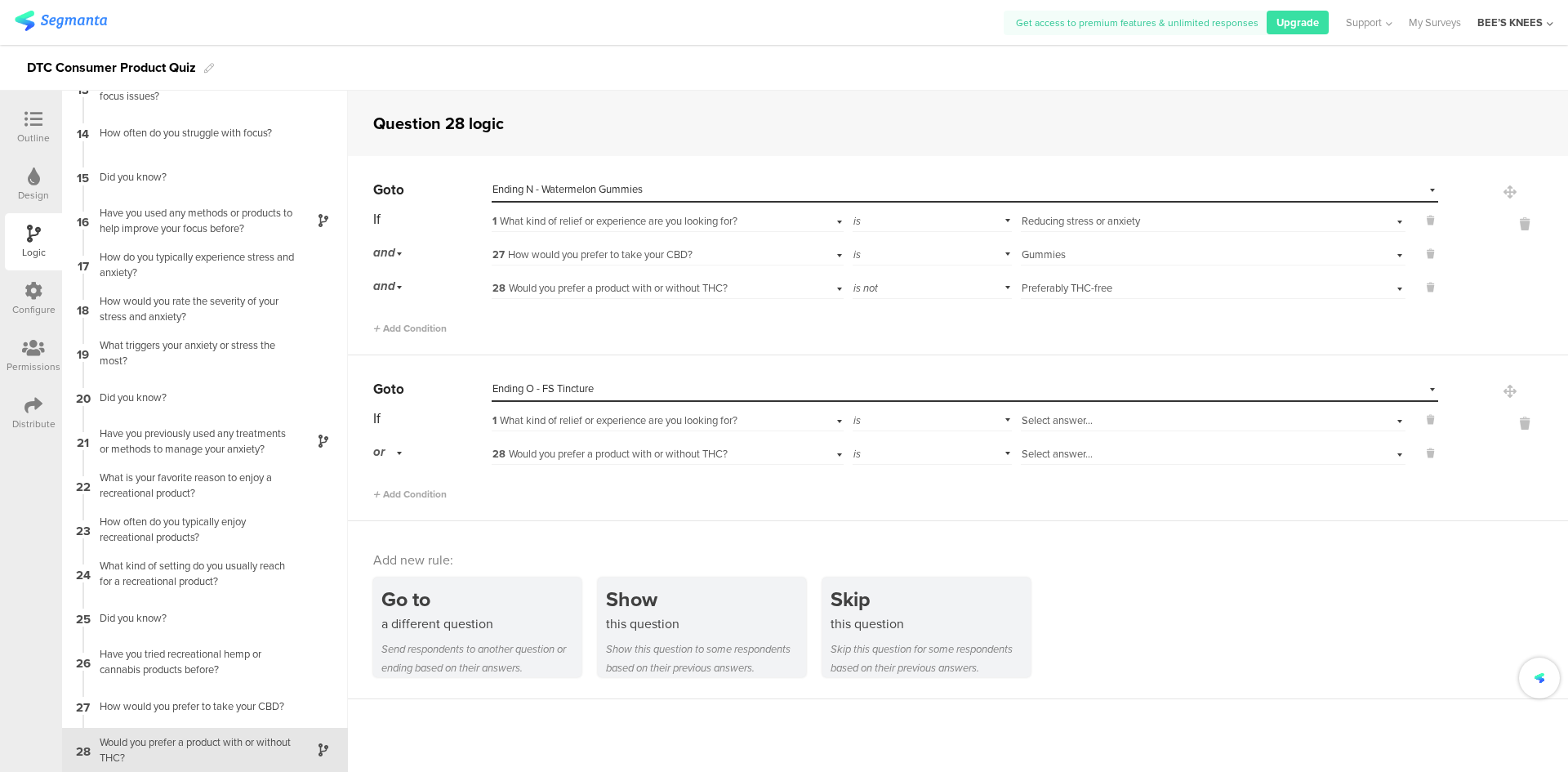
click at [1057, 423] on span "Select answer..." at bounding box center [1057, 420] width 71 height 15
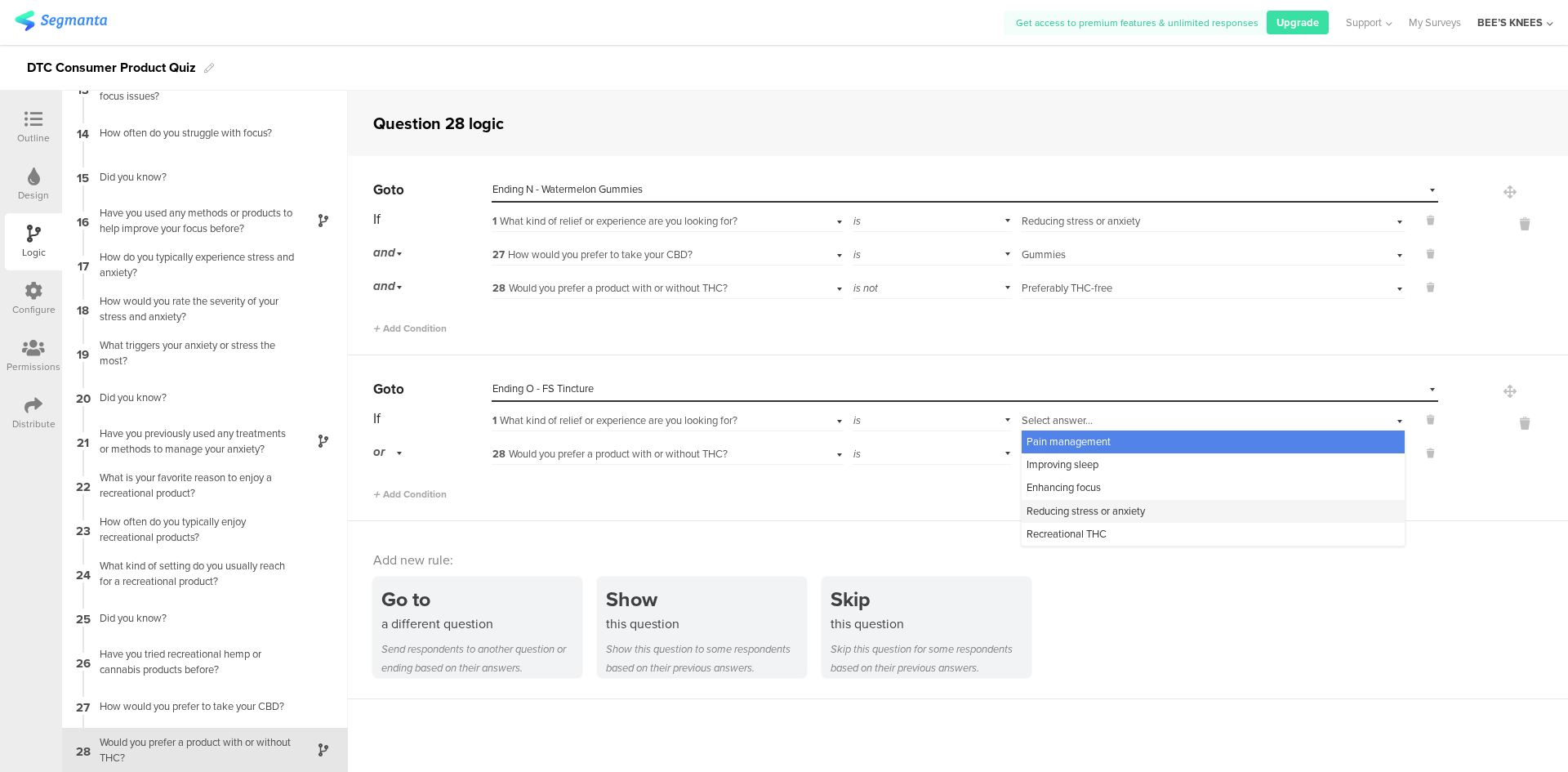
click at [1063, 507] on span "Reducing stress or anxiety" at bounding box center [1085, 510] width 118 height 15
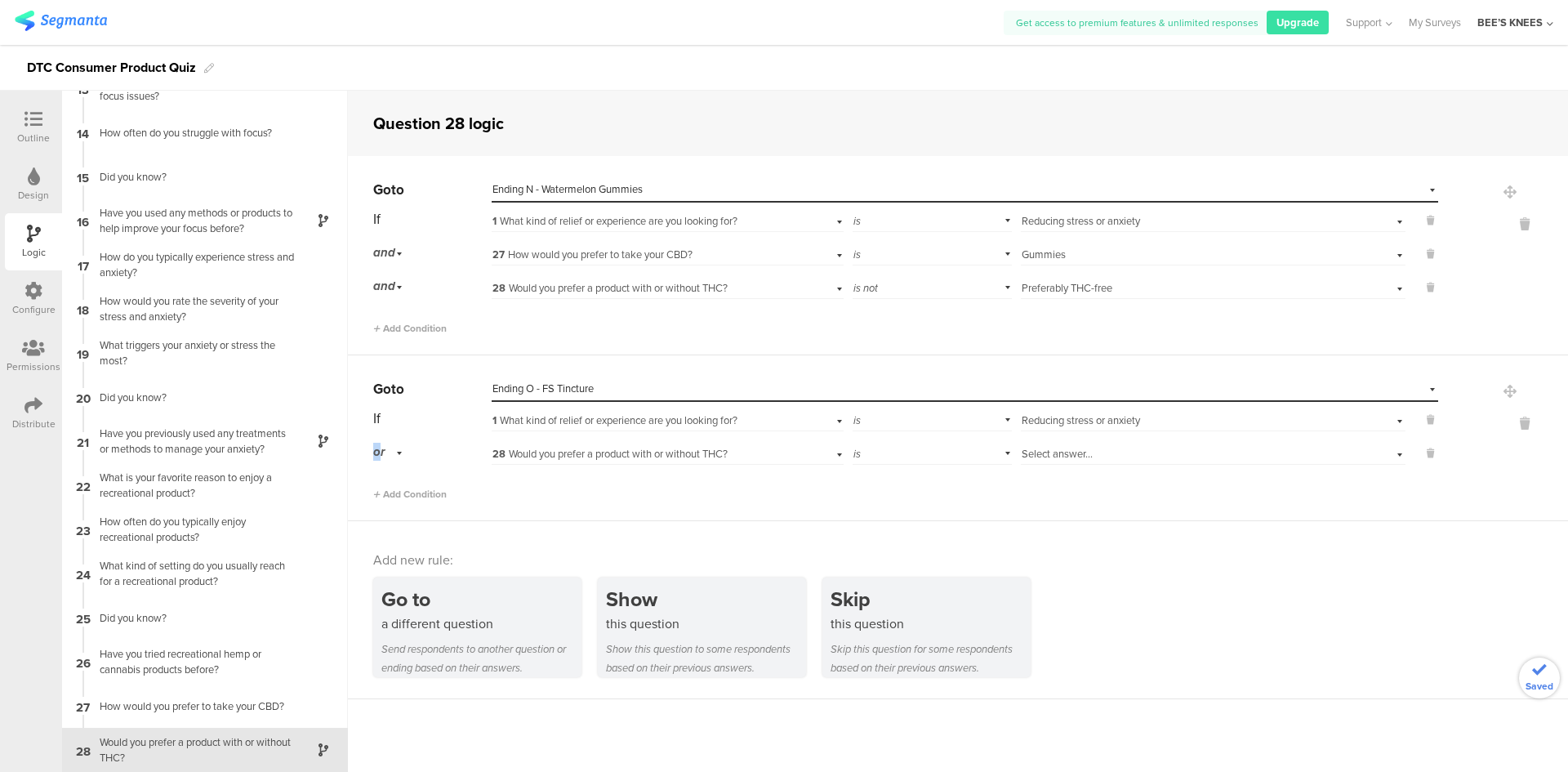
click at [378, 452] on span "or" at bounding box center [378, 451] width 12 height 18
drag, startPoint x: 381, startPoint y: 495, endPoint x: 392, endPoint y: 497, distance: 11.2
click at [381, 497] on span "and" at bounding box center [387, 498] width 17 height 15
click at [534, 452] on span "28 Would you prefer a product with or without THC?" at bounding box center [609, 453] width 236 height 15
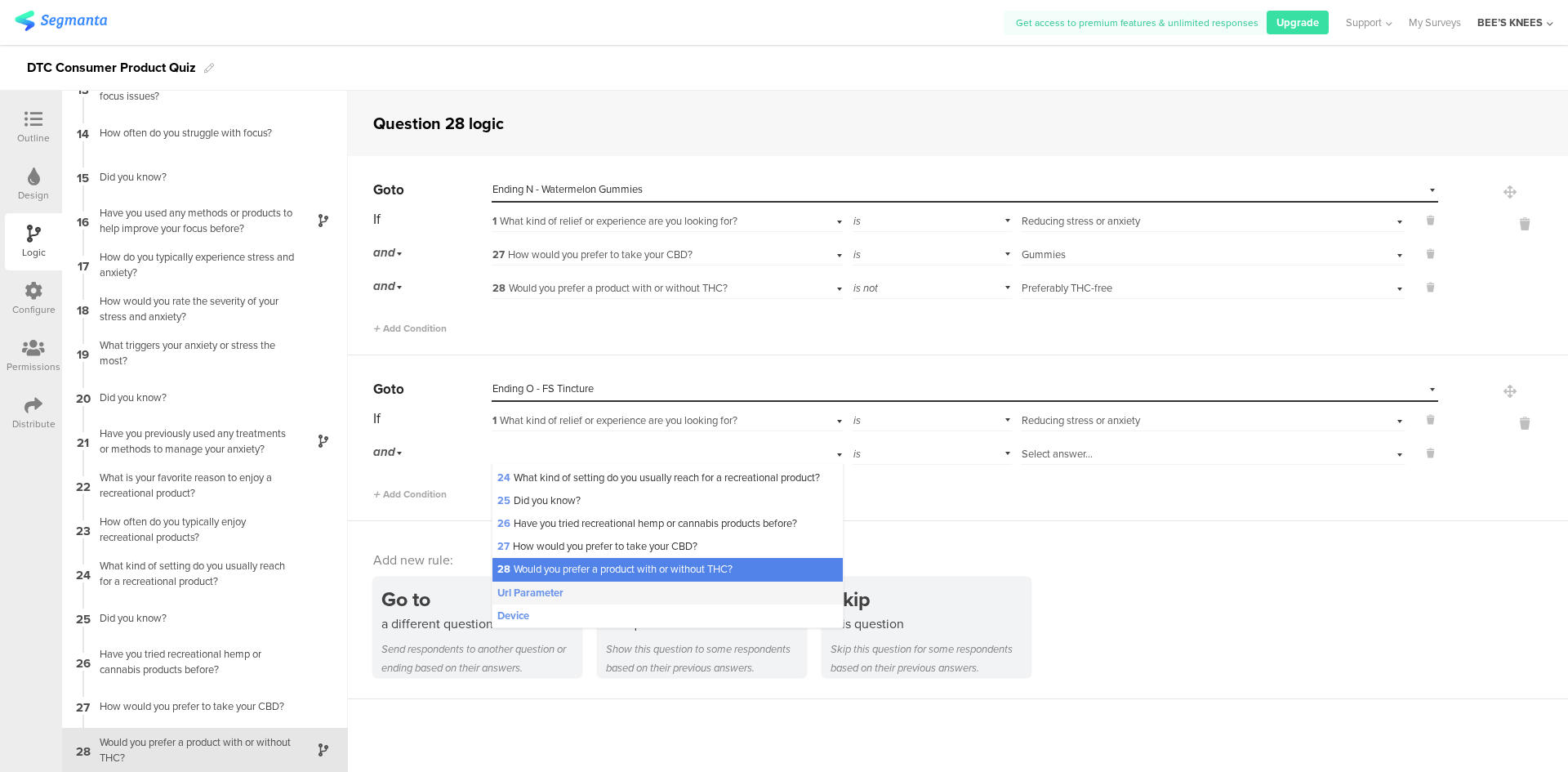
scroll to position [596, 0]
click at [586, 543] on span "27 How would you prefer to take your CBD?" at bounding box center [598, 545] width 200 height 15
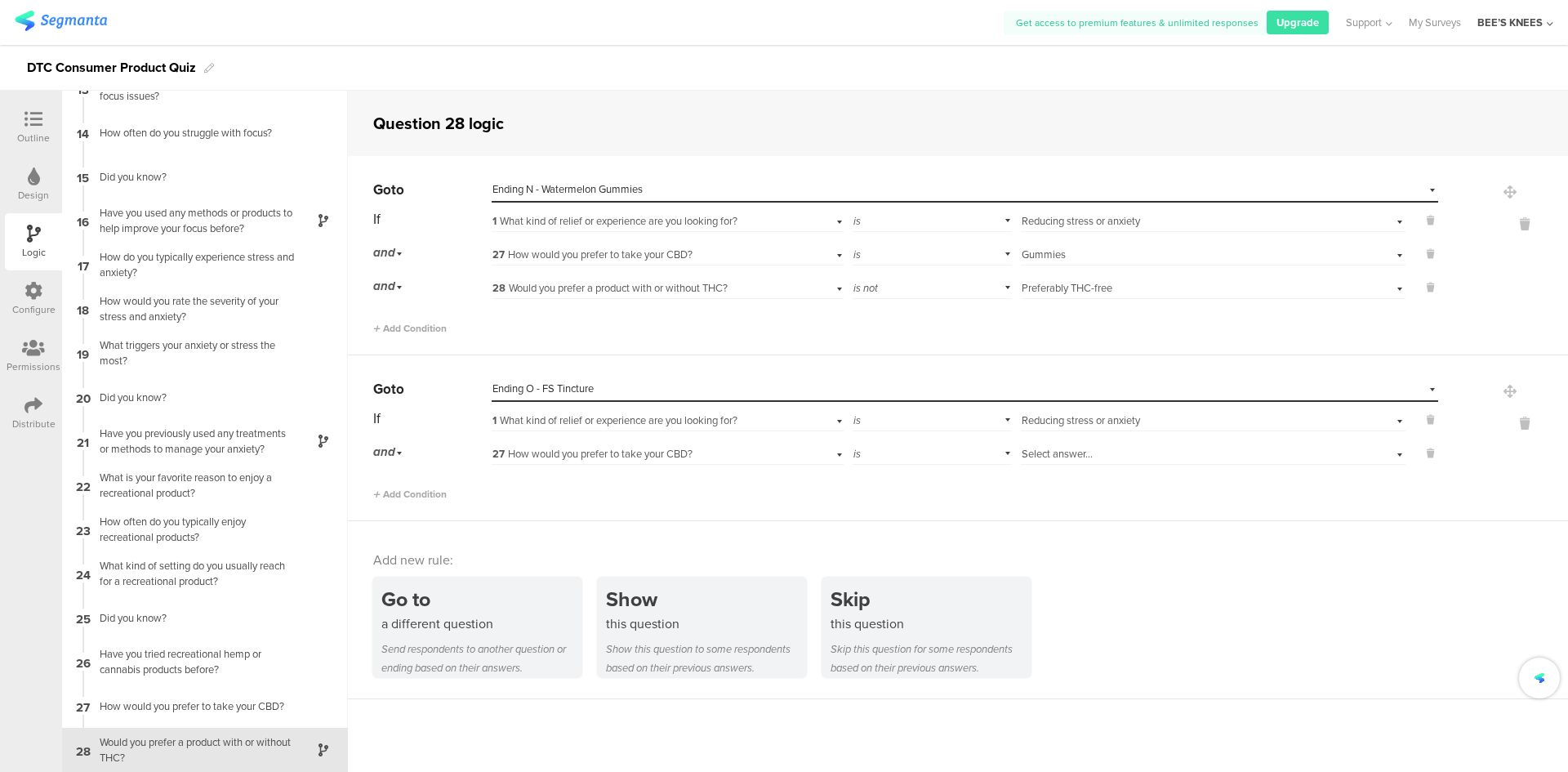
click at [1059, 449] on span "Select answer..." at bounding box center [1057, 453] width 71 height 15
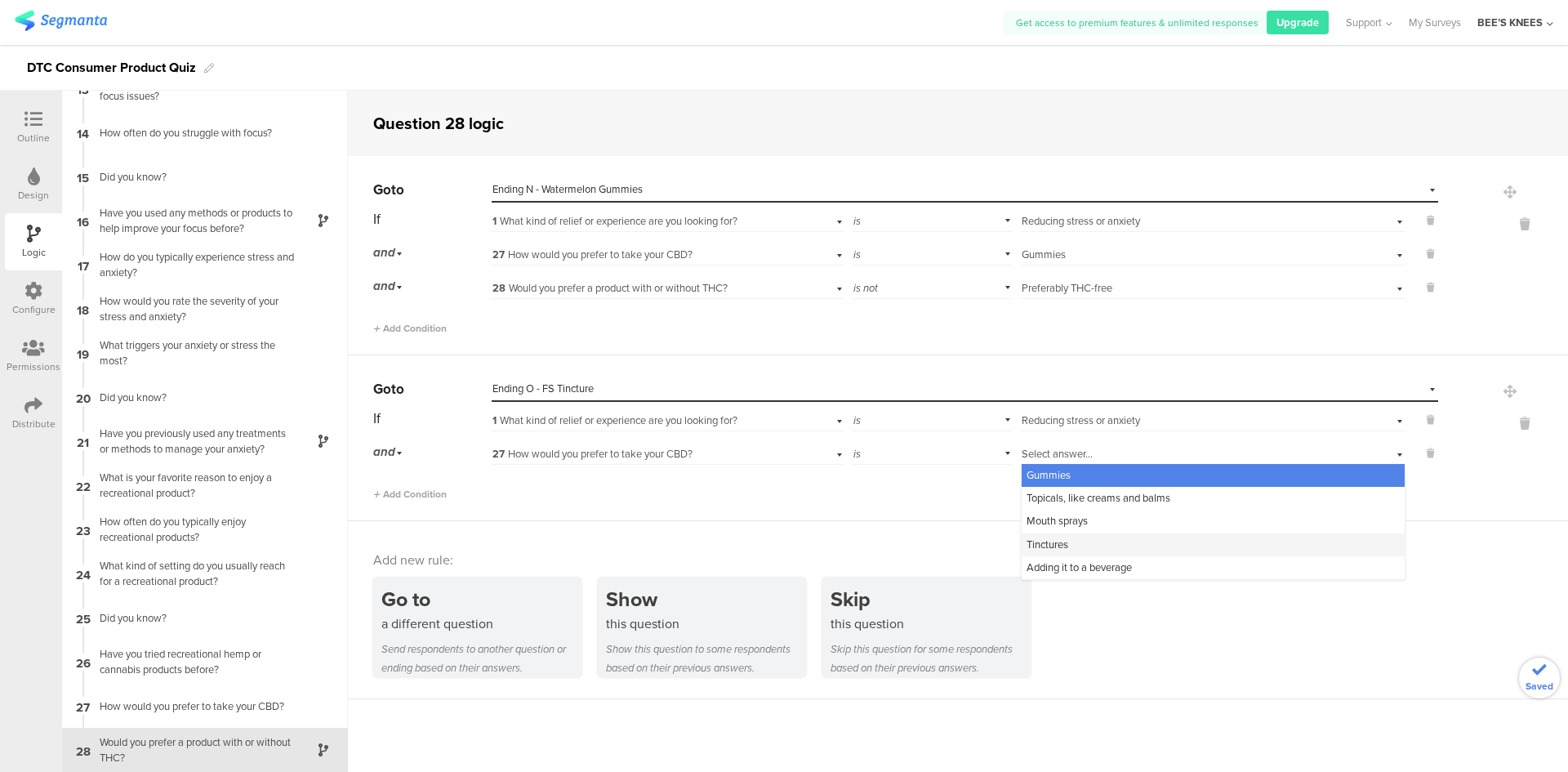
click at [1090, 544] on div "Tinctures" at bounding box center [1213, 544] width 383 height 23
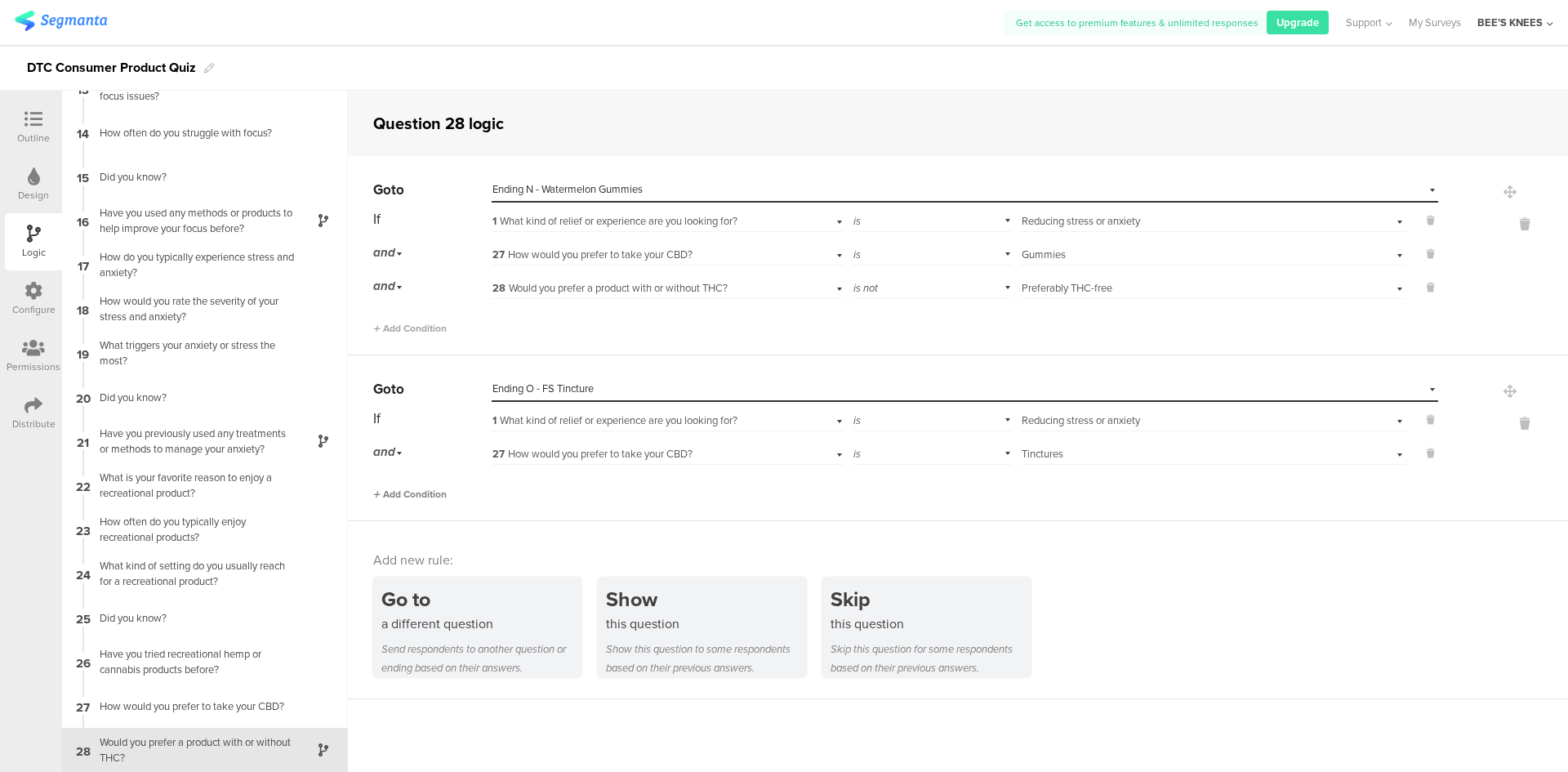
click at [413, 495] on span "Add Condition" at bounding box center [409, 494] width 73 height 14
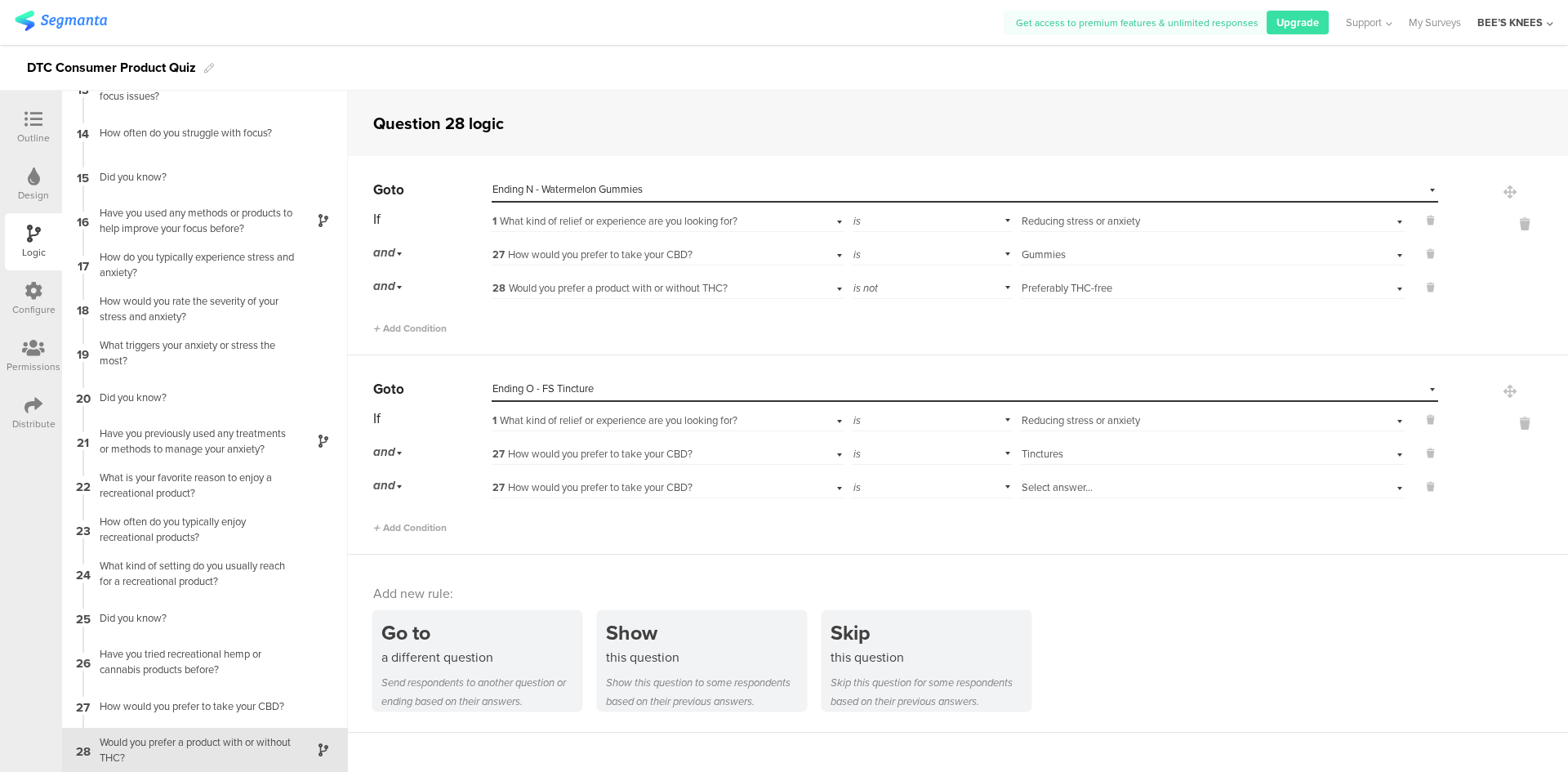
click at [662, 488] on span "27 How would you prefer to take your CBD?" at bounding box center [592, 487] width 200 height 15
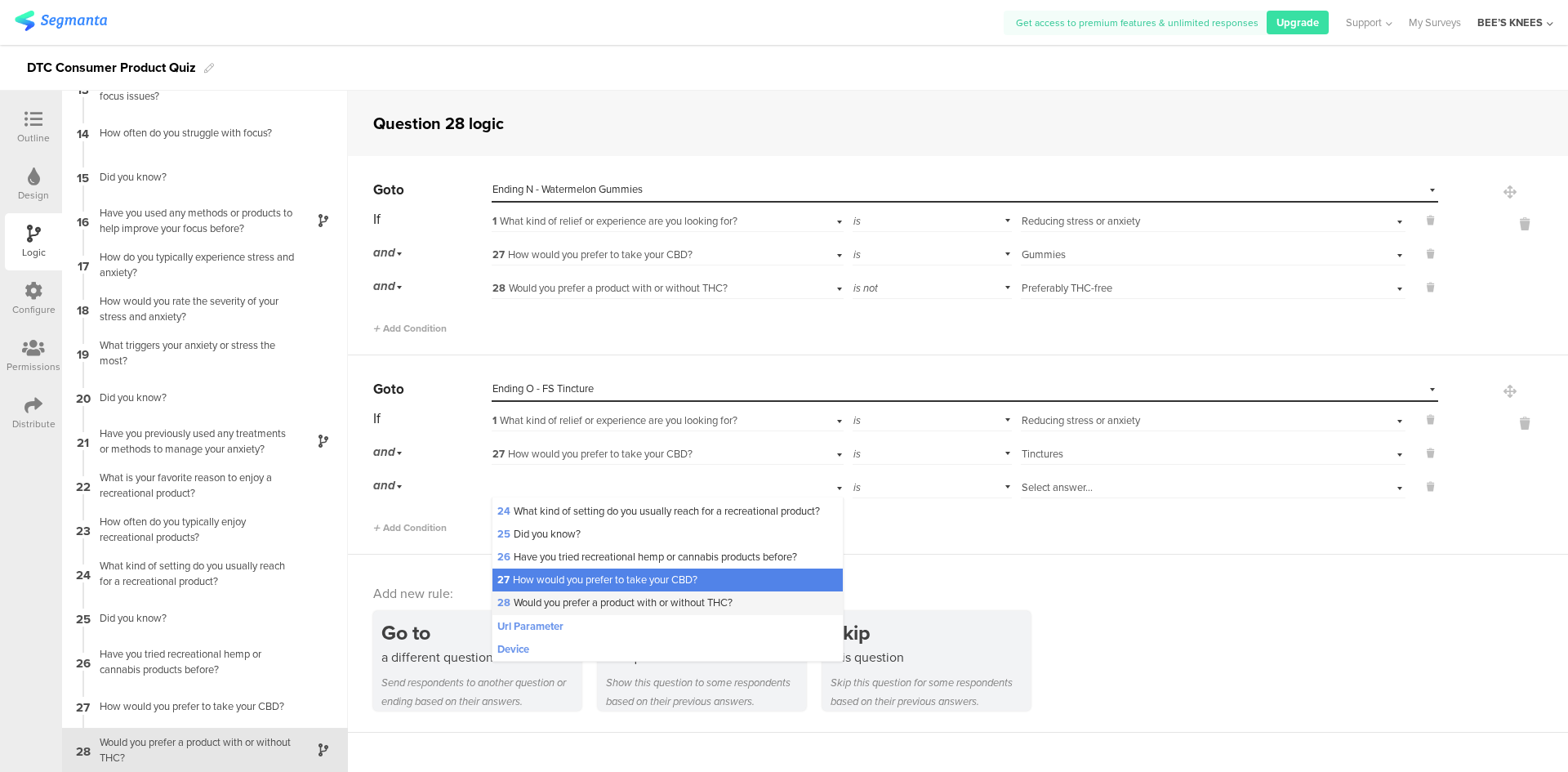
click at [621, 600] on span "28 Would you prefer a product with or without THC?" at bounding box center [615, 602] width 236 height 15
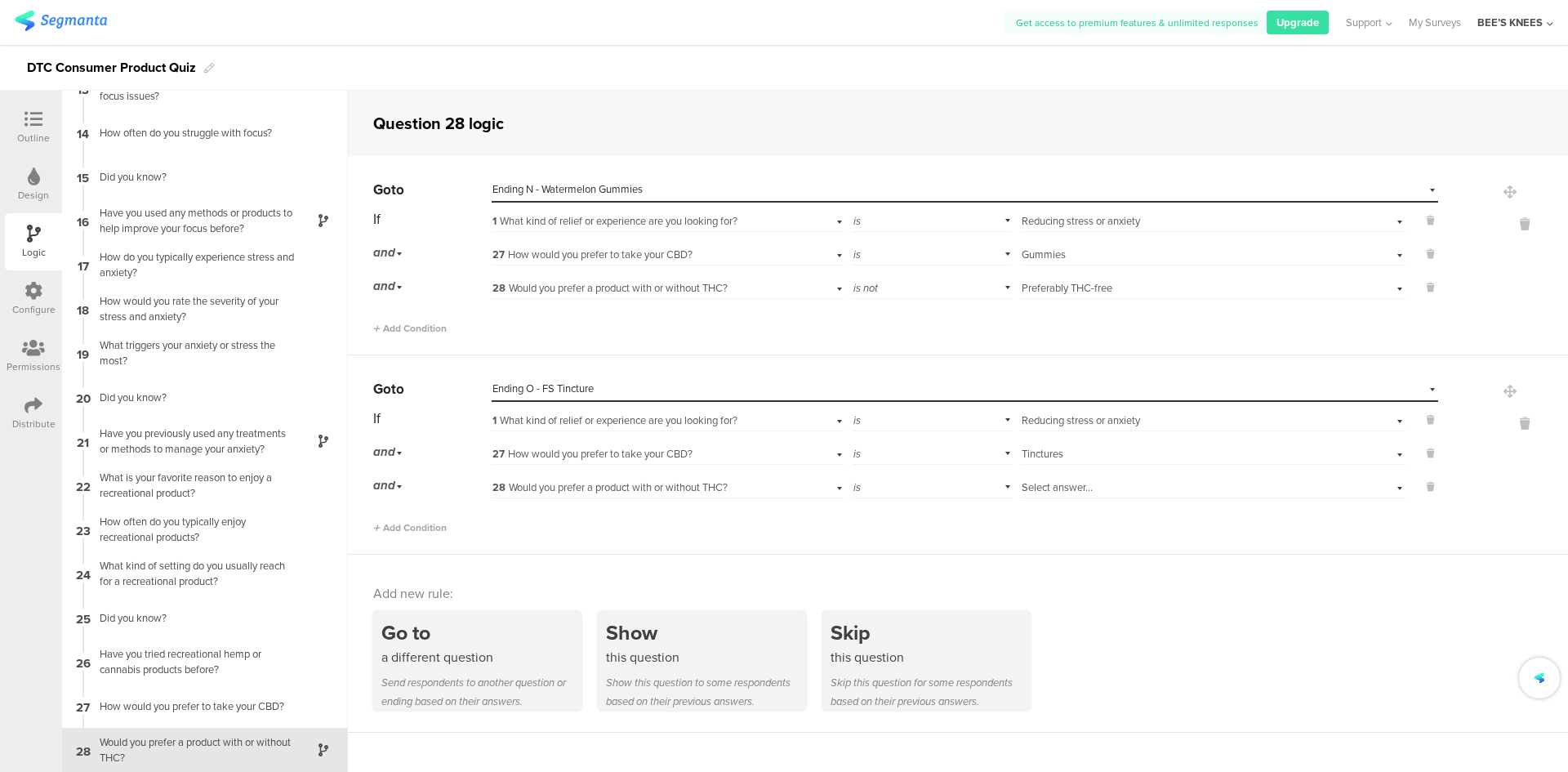
click at [944, 492] on div "is" at bounding box center [932, 486] width 160 height 25
click at [926, 522] on div "is not" at bounding box center [932, 531] width 158 height 23
click at [1038, 492] on span "Select answer..." at bounding box center [1057, 487] width 71 height 15
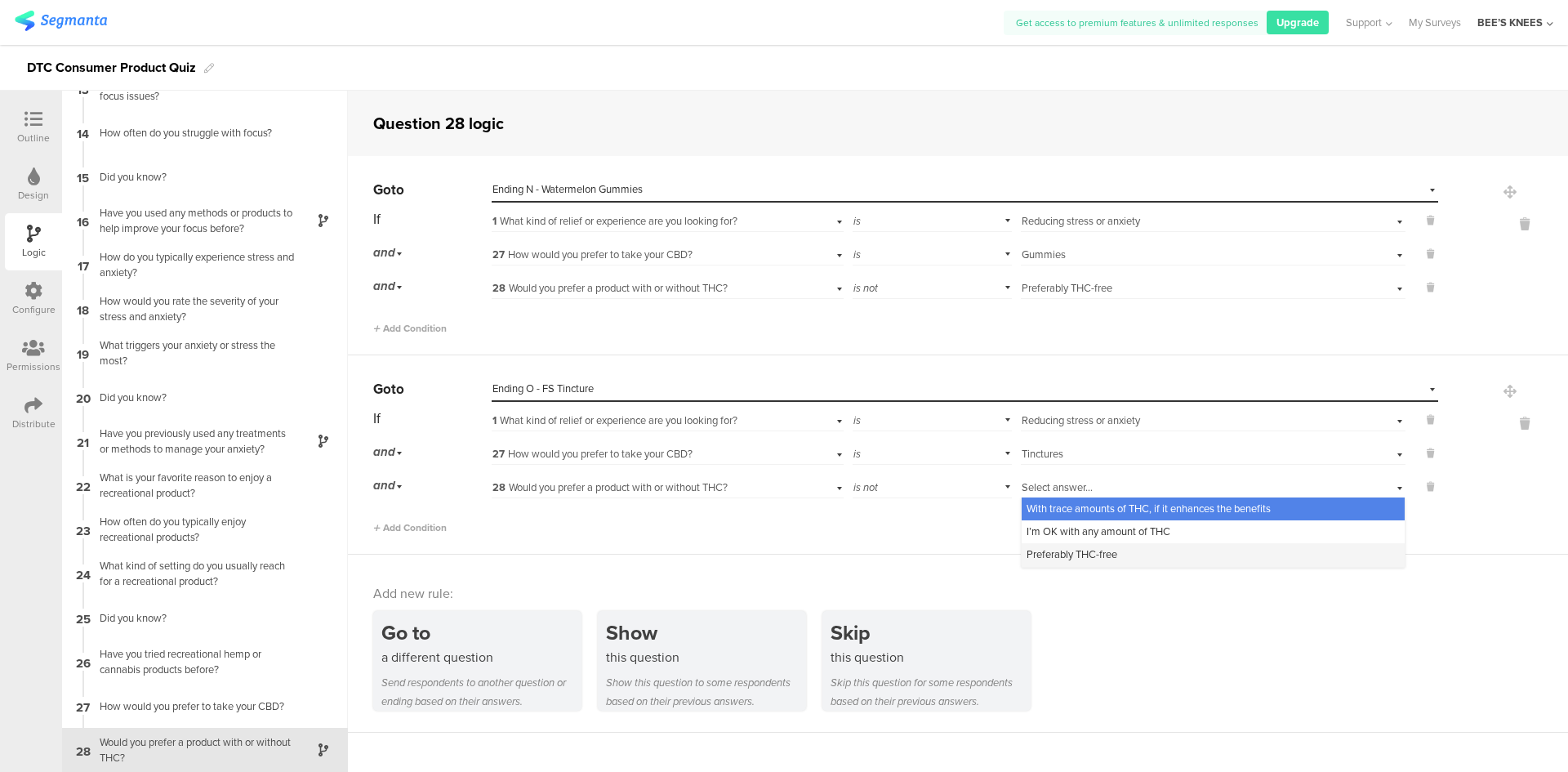
click at [1045, 552] on span "Preferably THC-free" at bounding box center [1072, 553] width 90 height 15
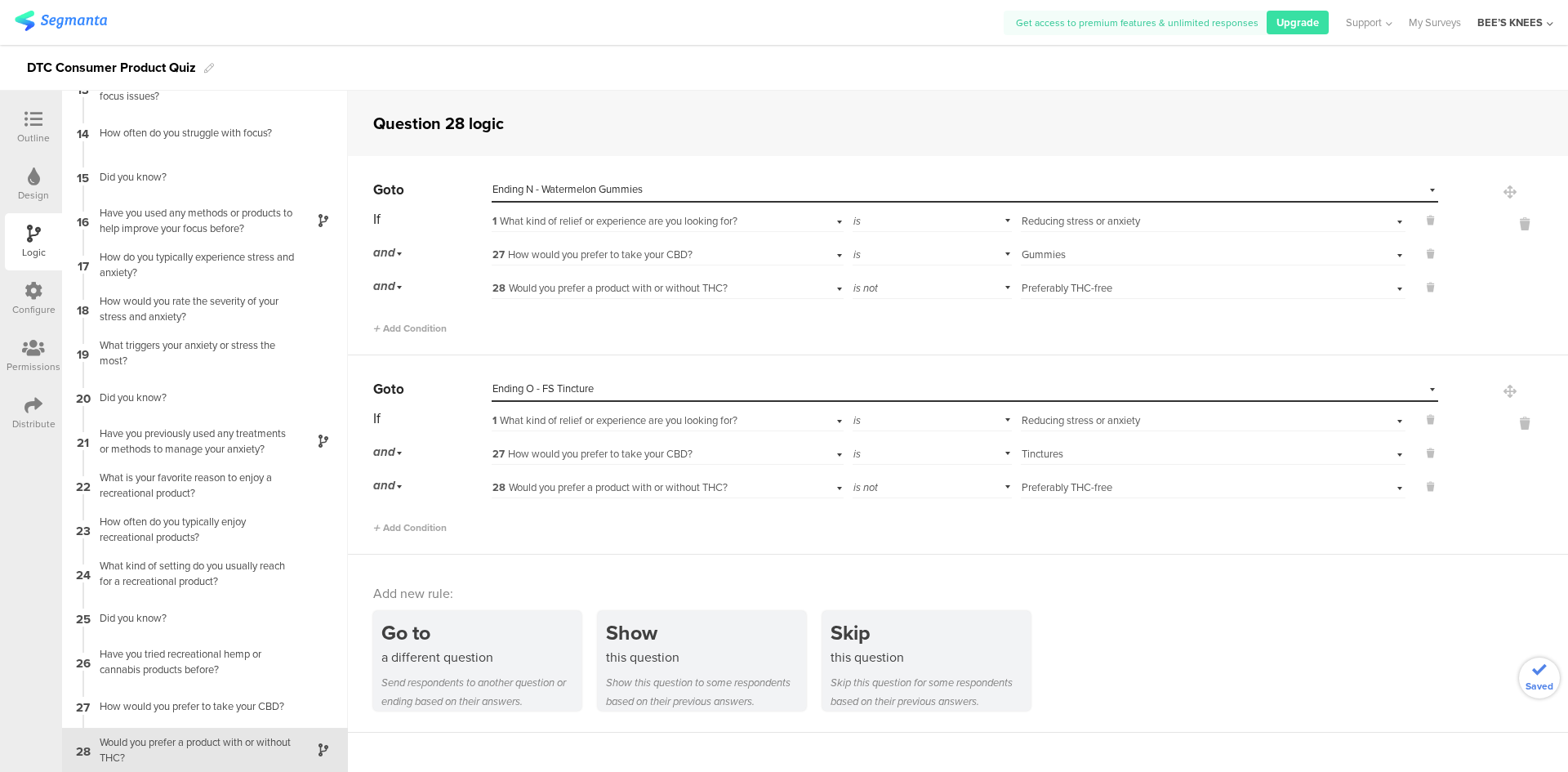
click at [1202, 693] on div "Go to a different question Send respondents to another question or ending based…" at bounding box center [970, 661] width 1194 height 99
click at [37, 116] on icon at bounding box center [33, 119] width 18 height 18
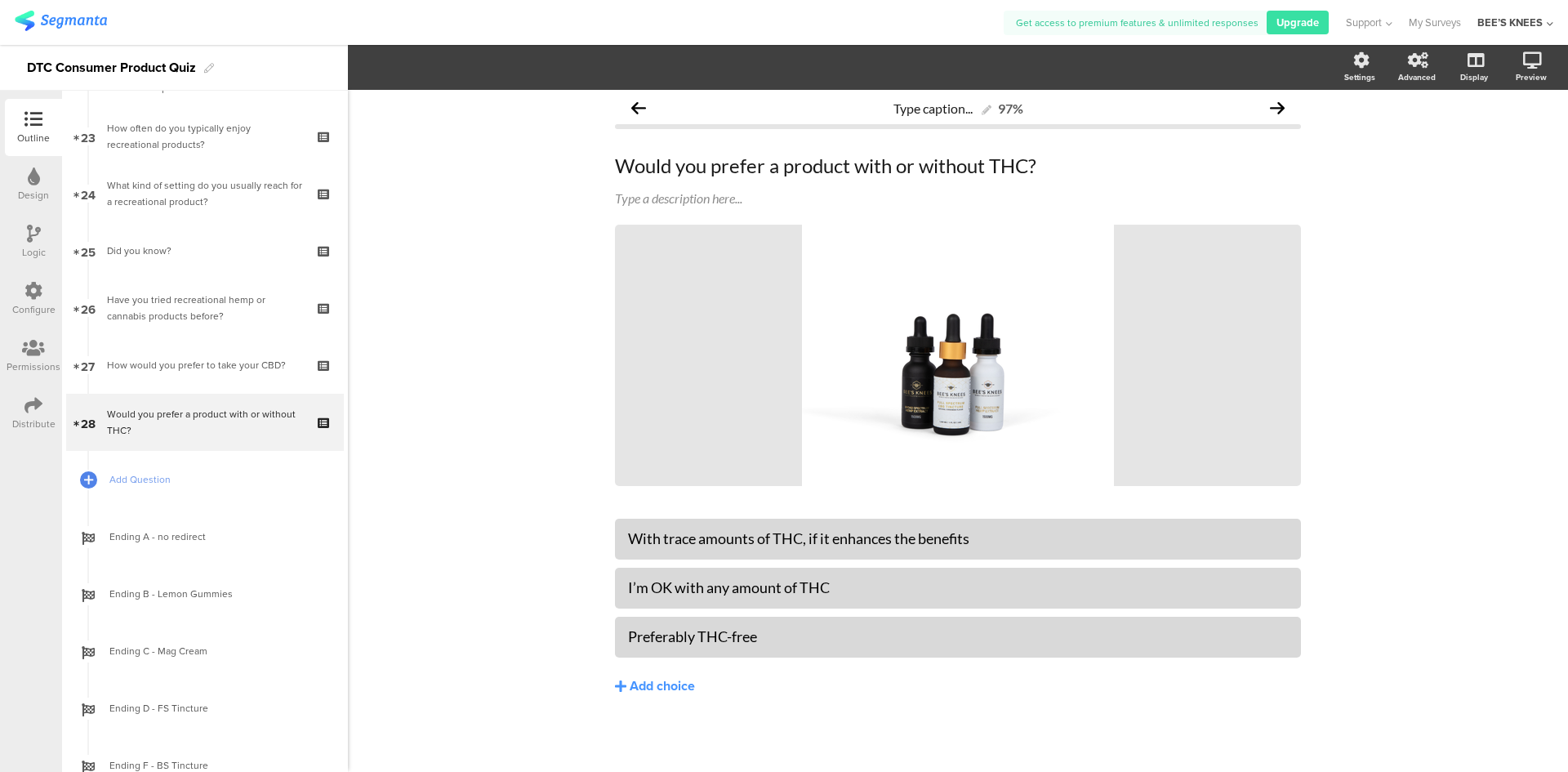
scroll to position [1937, 0]
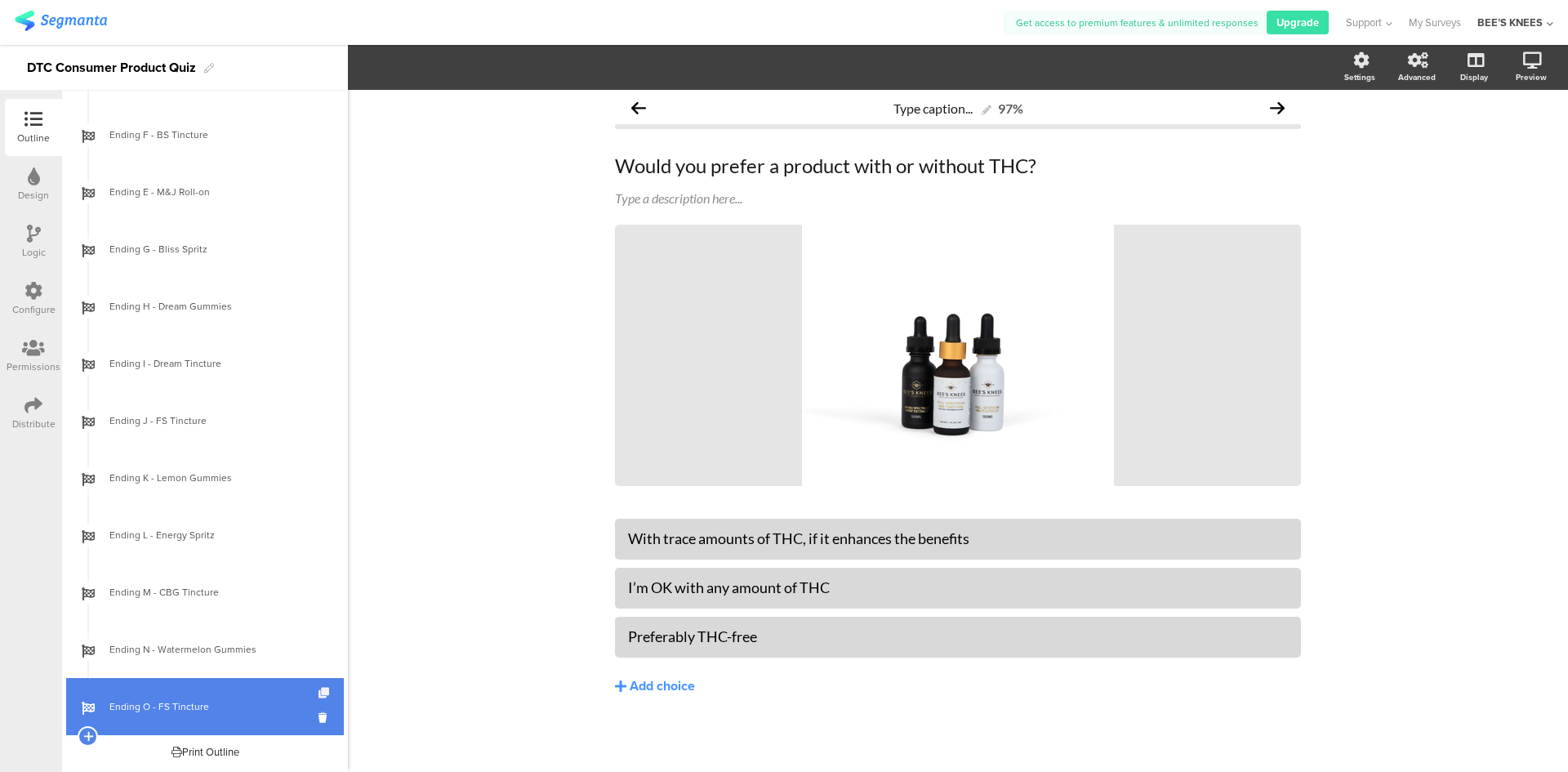
click at [319, 693] on icon at bounding box center [325, 693] width 14 height 11
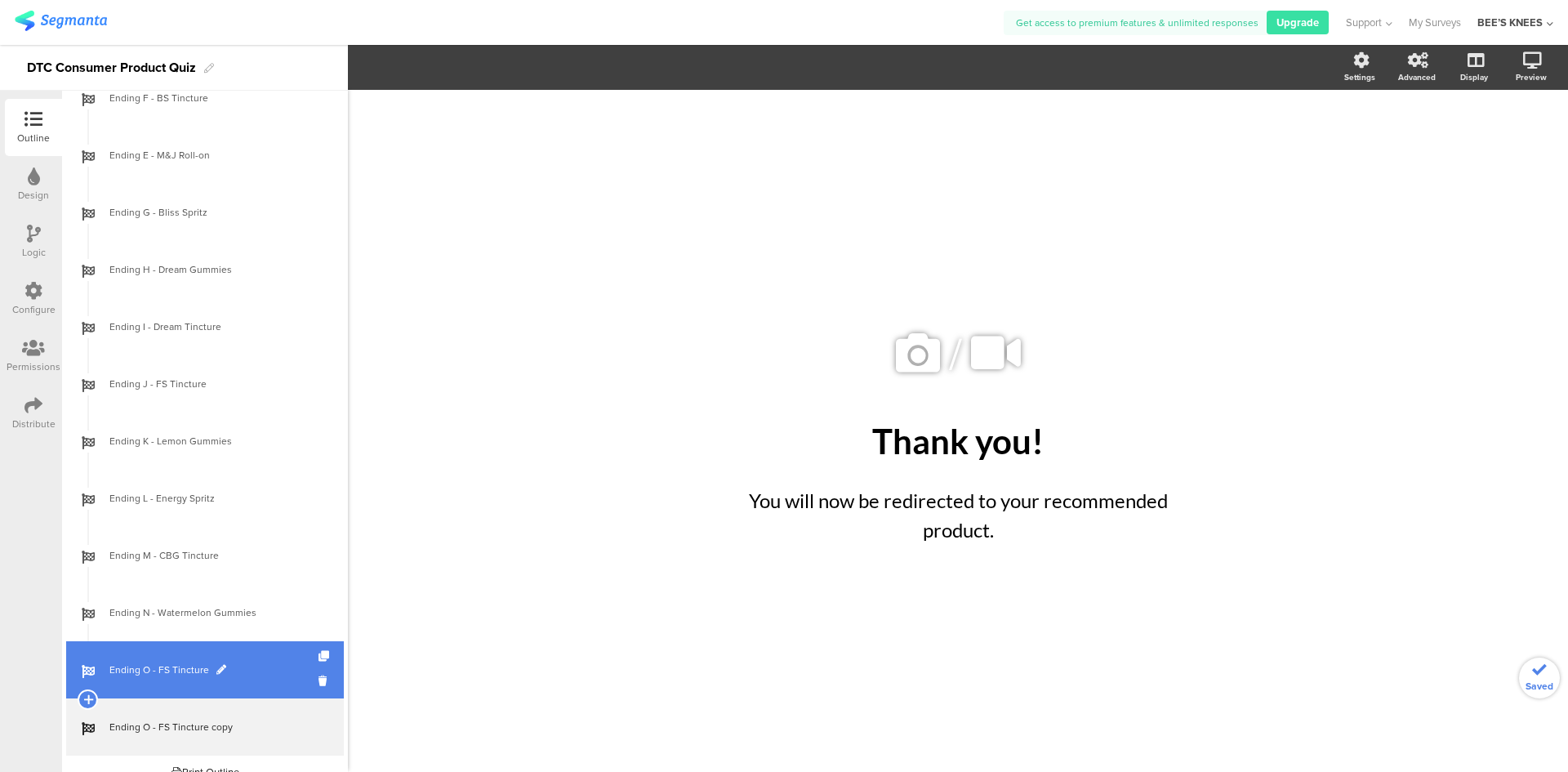
scroll to position [1994, 0]
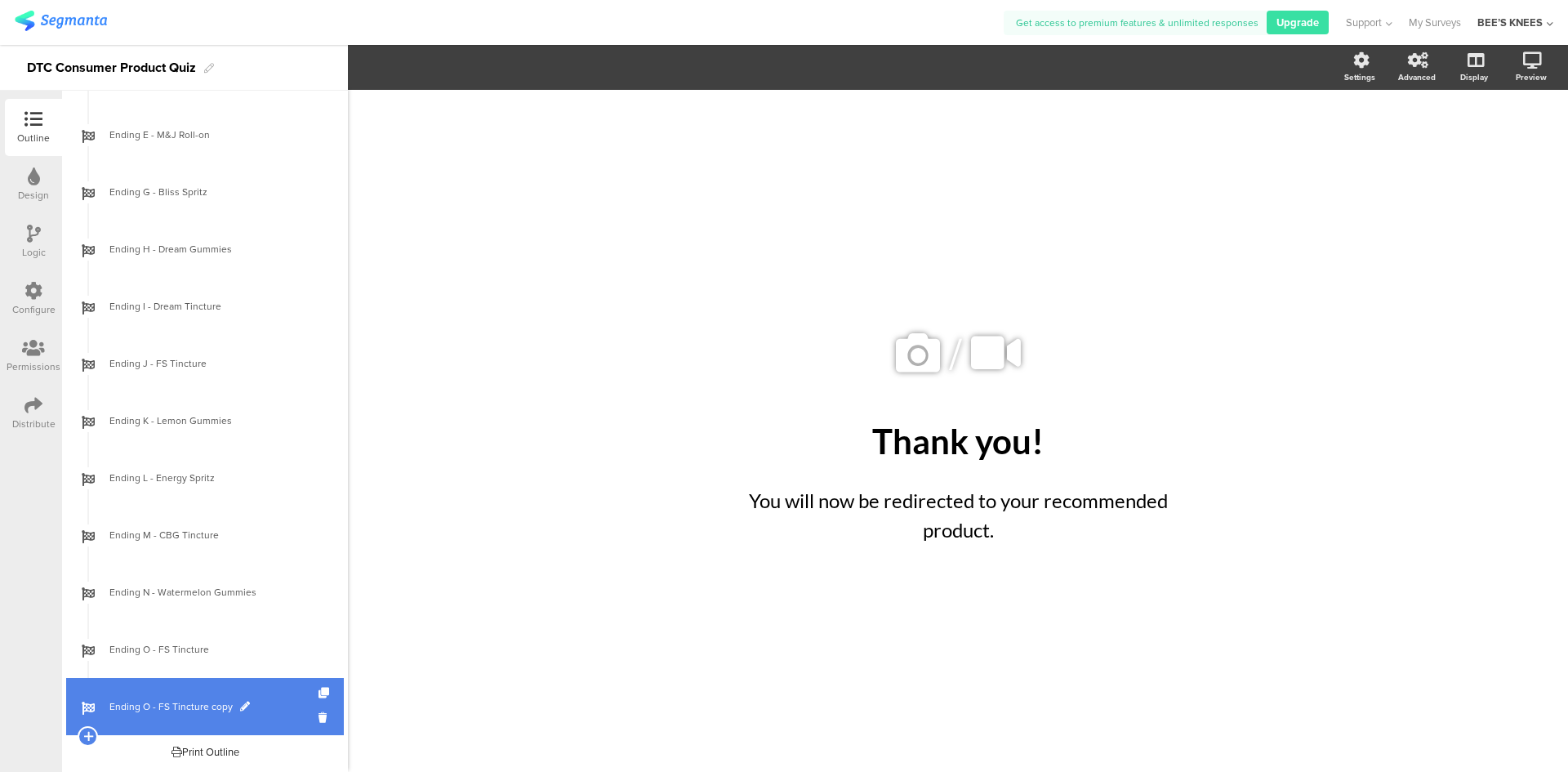
click at [242, 703] on span at bounding box center [245, 706] width 10 height 10
click at [150, 708] on input "Ending O - FS Tincture copy" at bounding box center [170, 706] width 121 height 15
type input "Ending P - BS Tincture"
click at [639, 651] on div "/ Thank you! Thank you! You will now be redirected to your recommended product.…" at bounding box center [958, 423] width 686 height 665
click at [237, 713] on span "Ending P - BS Tincture" at bounding box center [214, 706] width 209 height 16
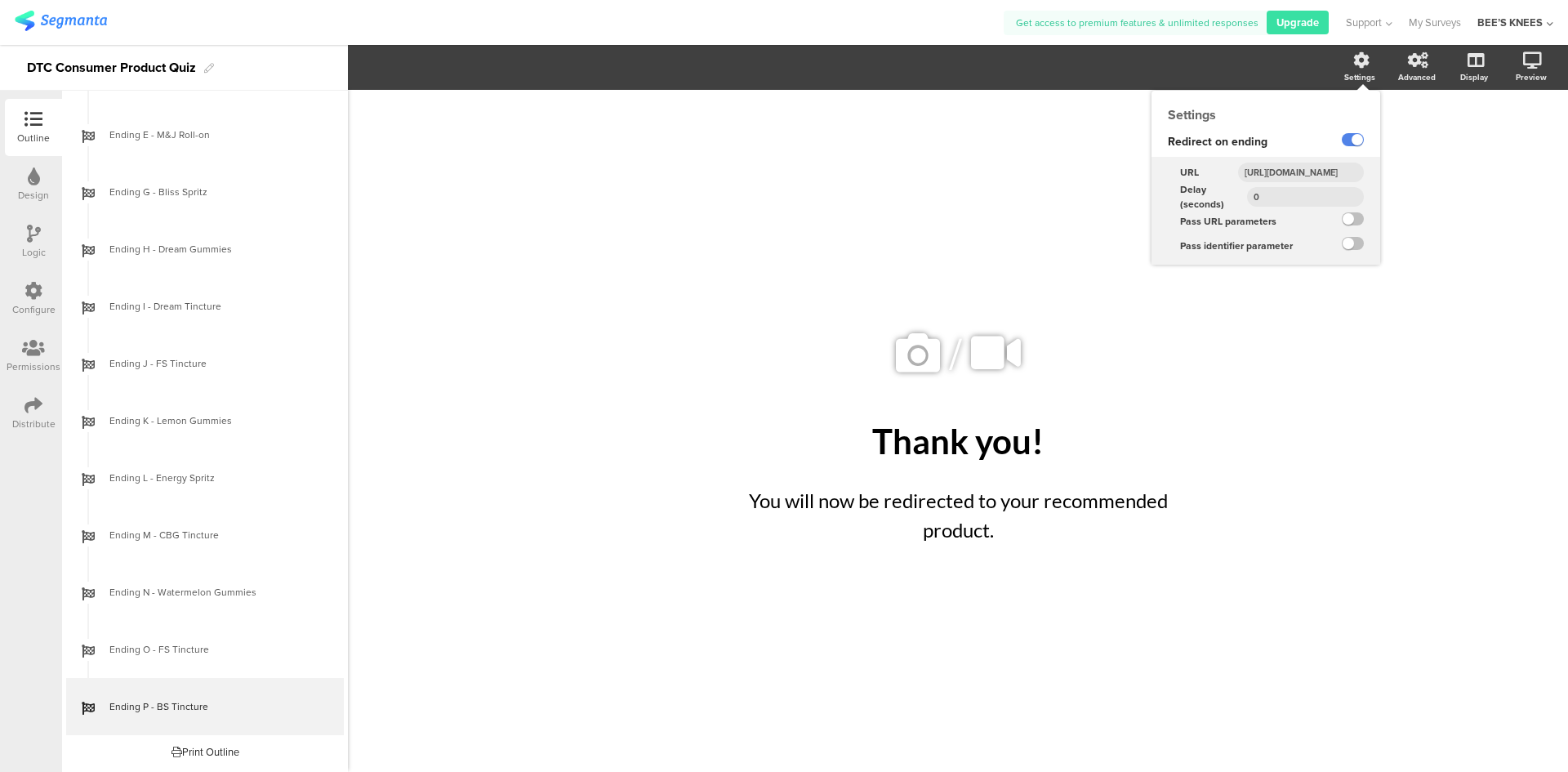
click at [1314, 166] on input "[URL][DOMAIN_NAME]" at bounding box center [1300, 172] width 125 height 20
paste input "broad"
type input "[URL][DOMAIN_NAME]"
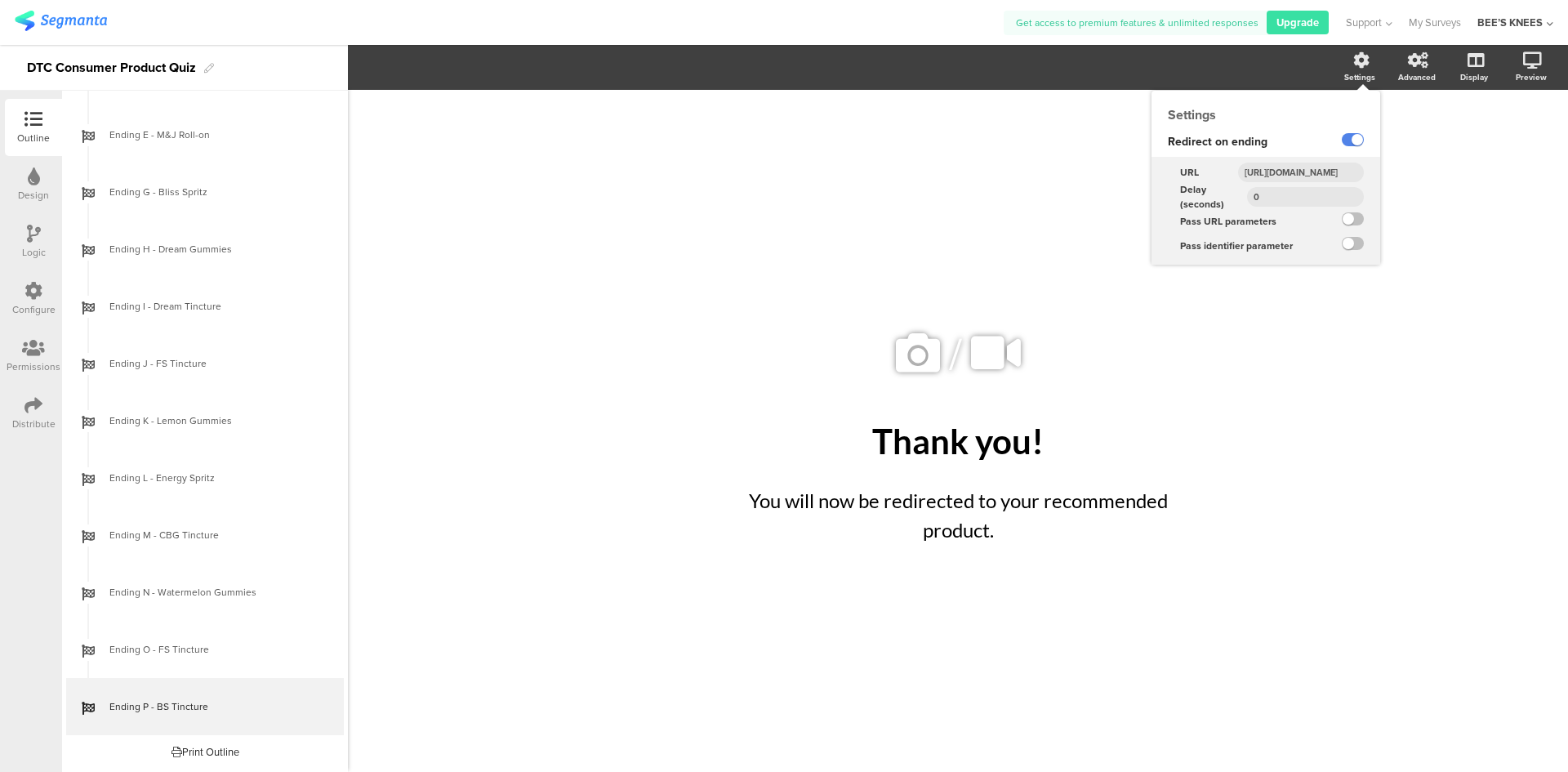
scroll to position [0, 223]
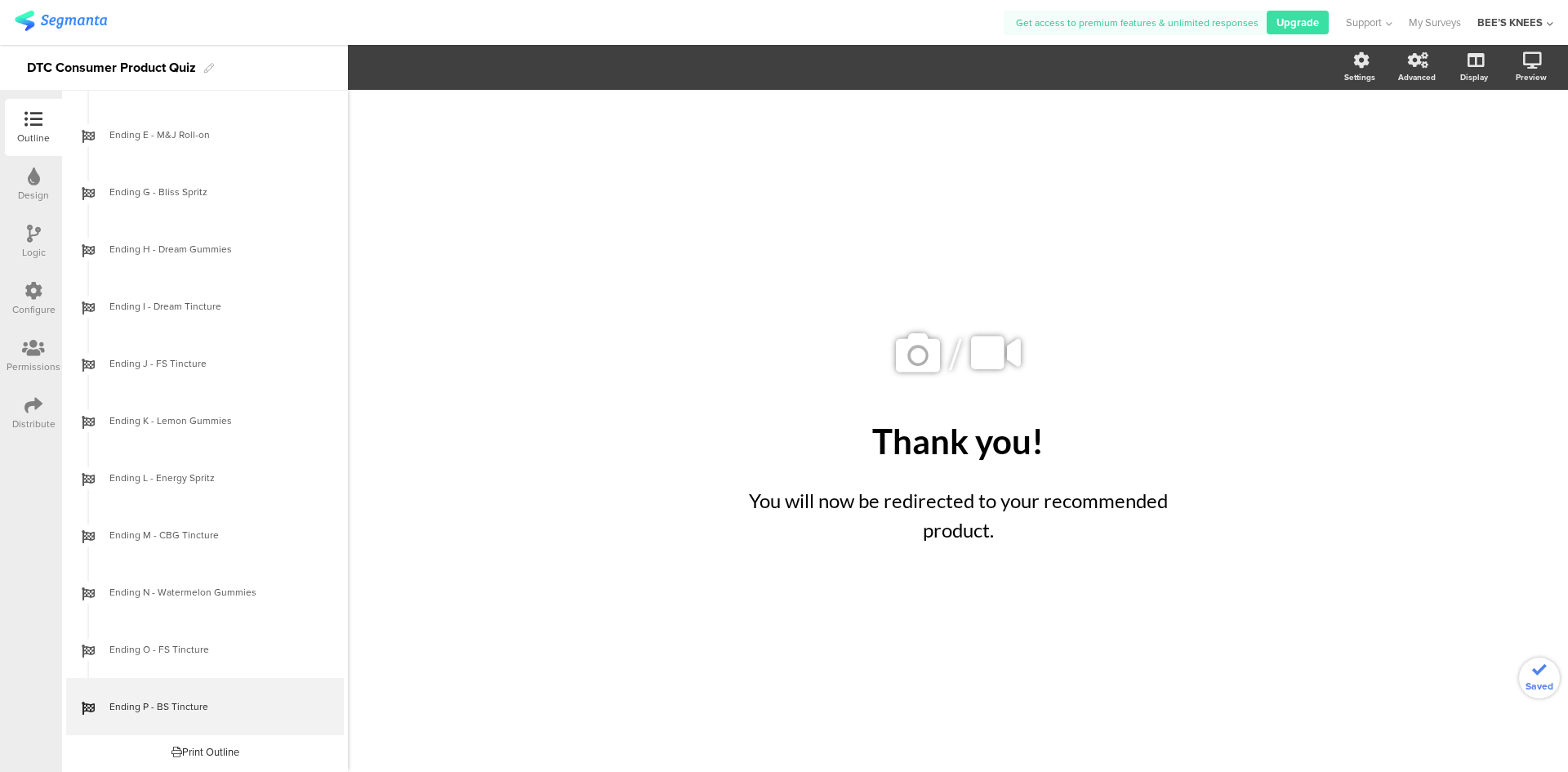
click at [691, 296] on div "/ Thank you! Thank you! You will now be redirected to your recommended product.…" at bounding box center [958, 432] width 654 height 276
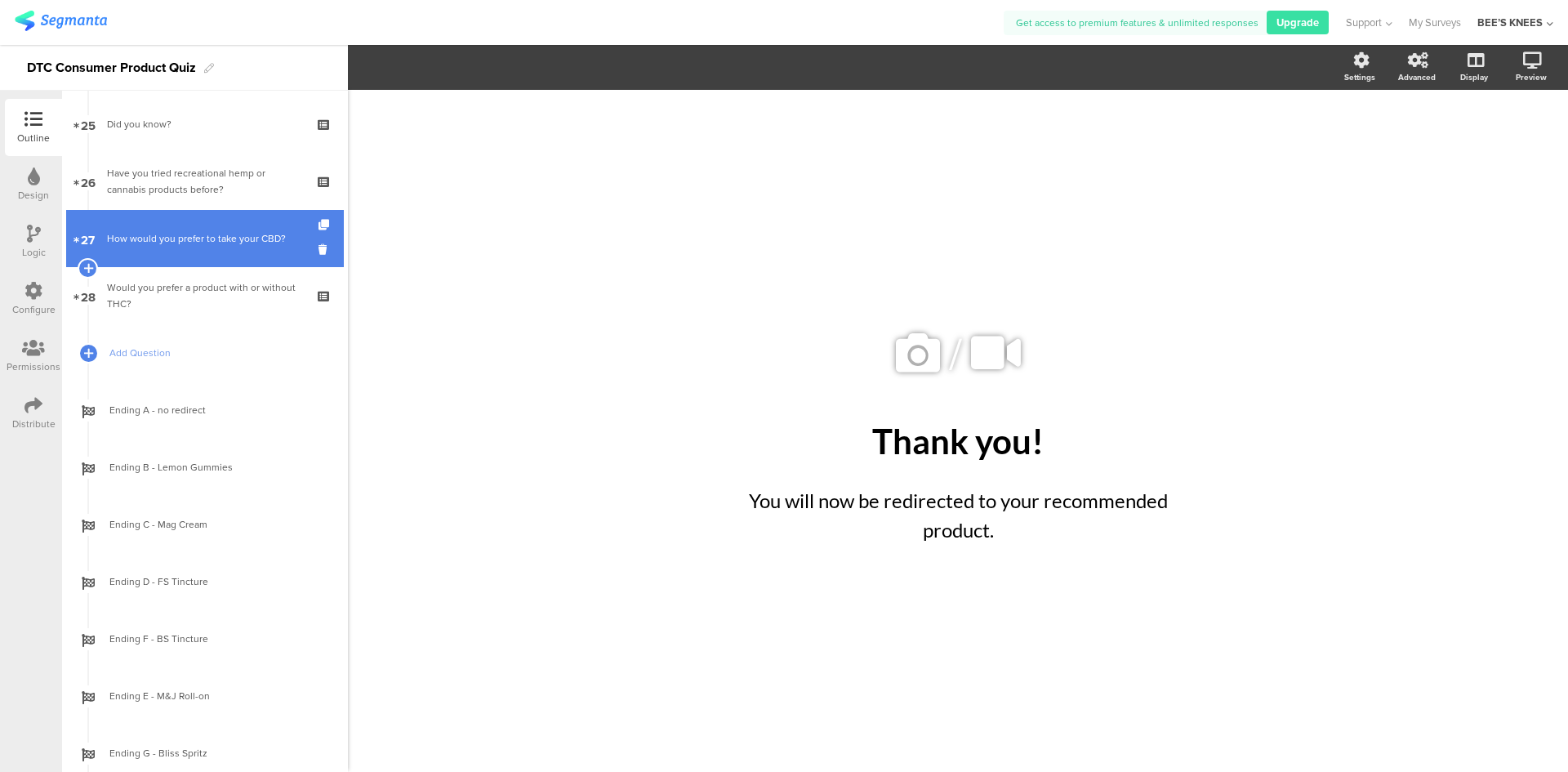
scroll to position [1422, 0]
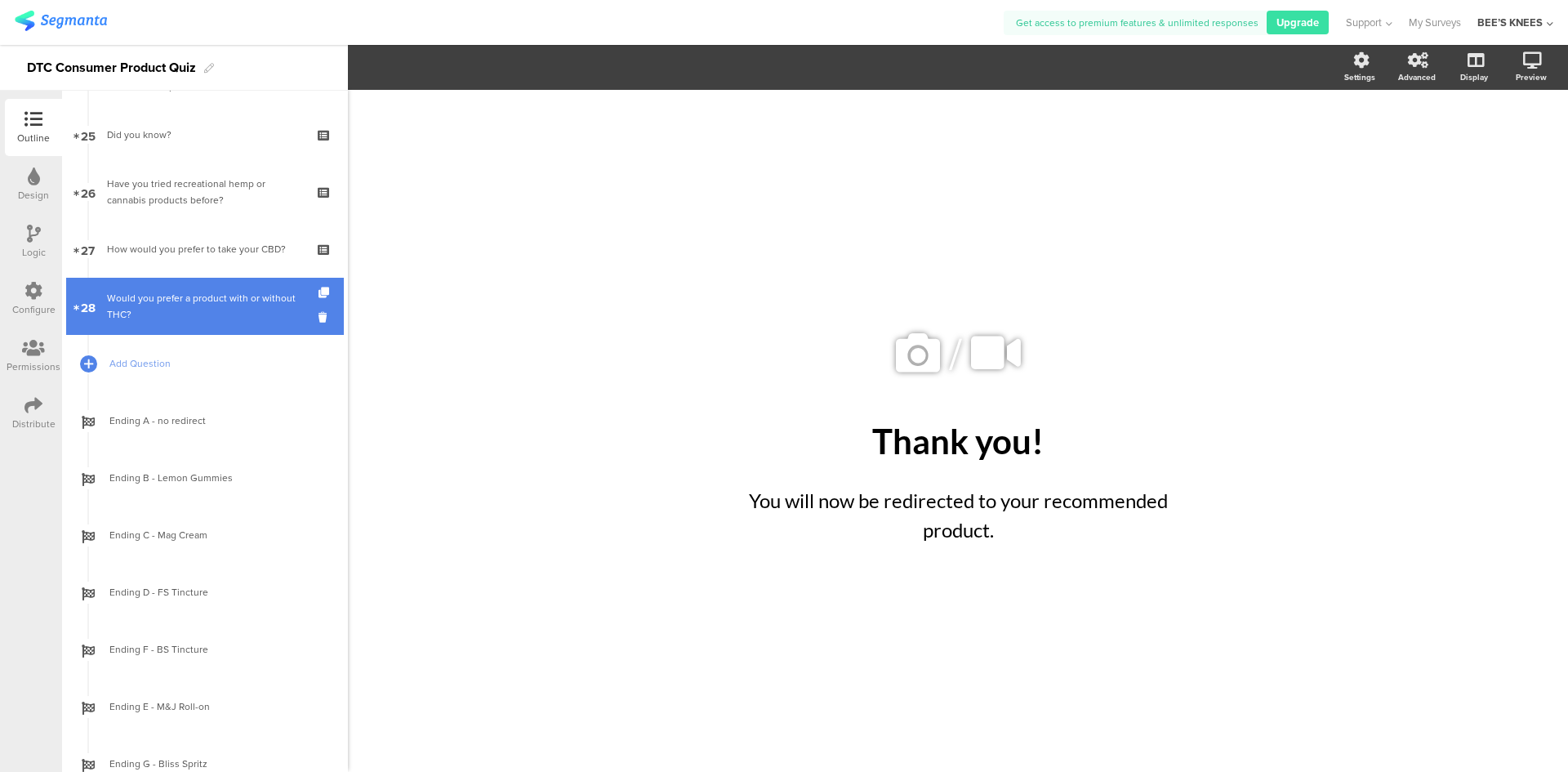
click at [162, 312] on div "Would you prefer a product with or without THC?" at bounding box center [204, 306] width 195 height 33
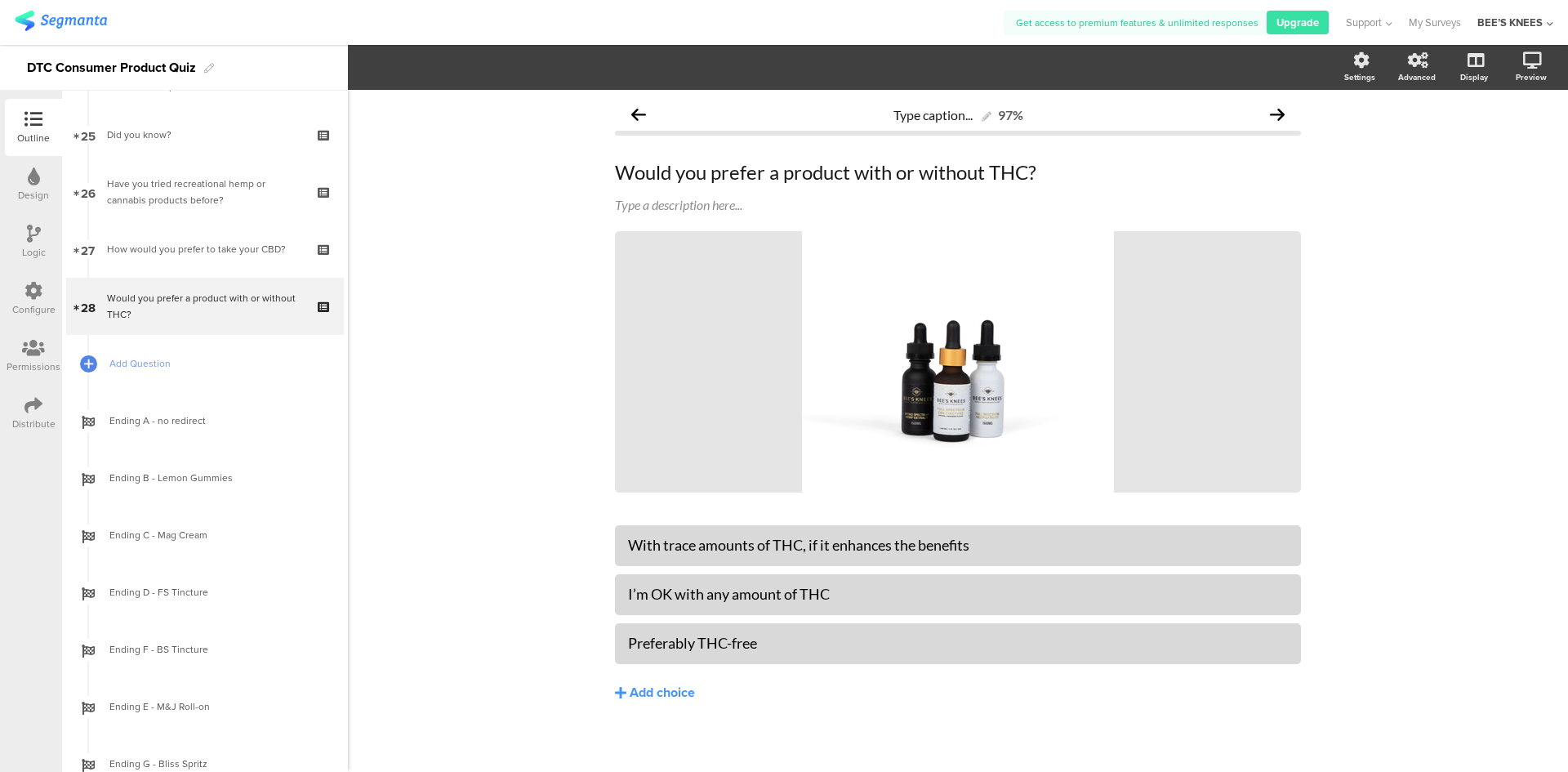
click at [37, 252] on div "Logic" at bounding box center [33, 252] width 23 height 14
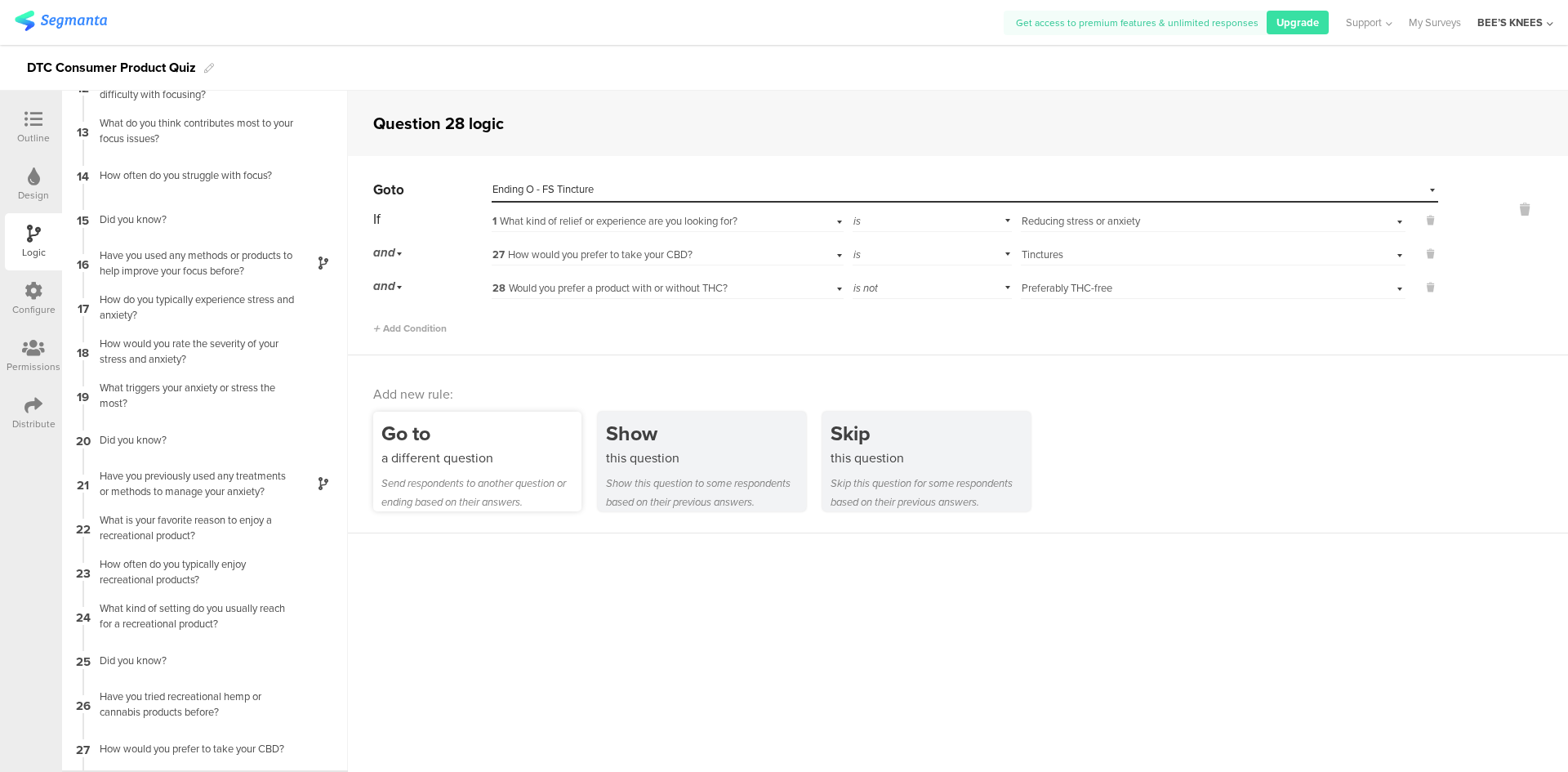
scroll to position [553, 0]
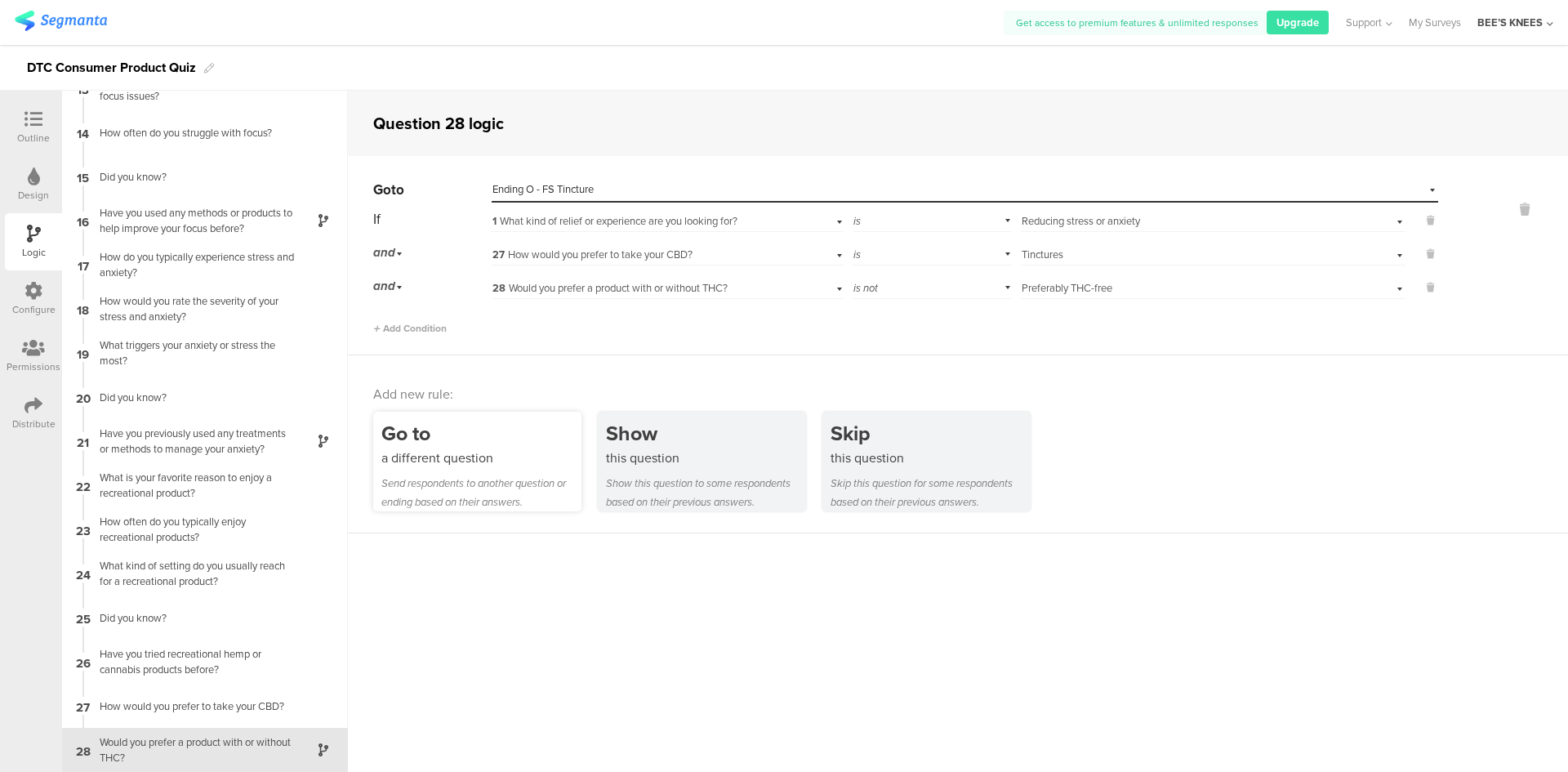
click at [512, 467] on div "Go to a different question Send respondents to another question or ending based…" at bounding box center [477, 461] width 209 height 99
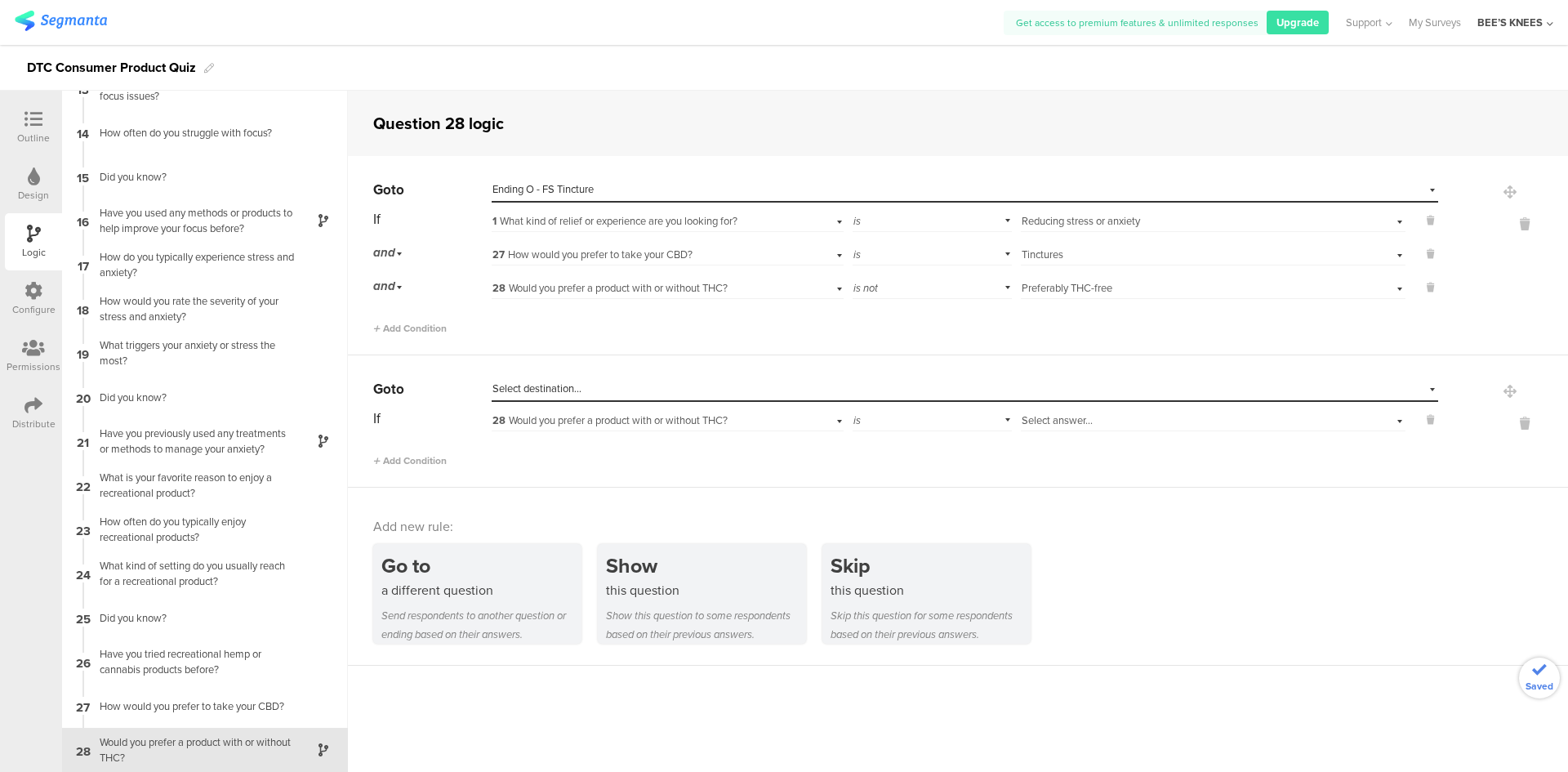
click at [592, 393] on div "Select destination..." at bounding box center [889, 388] width 794 height 14
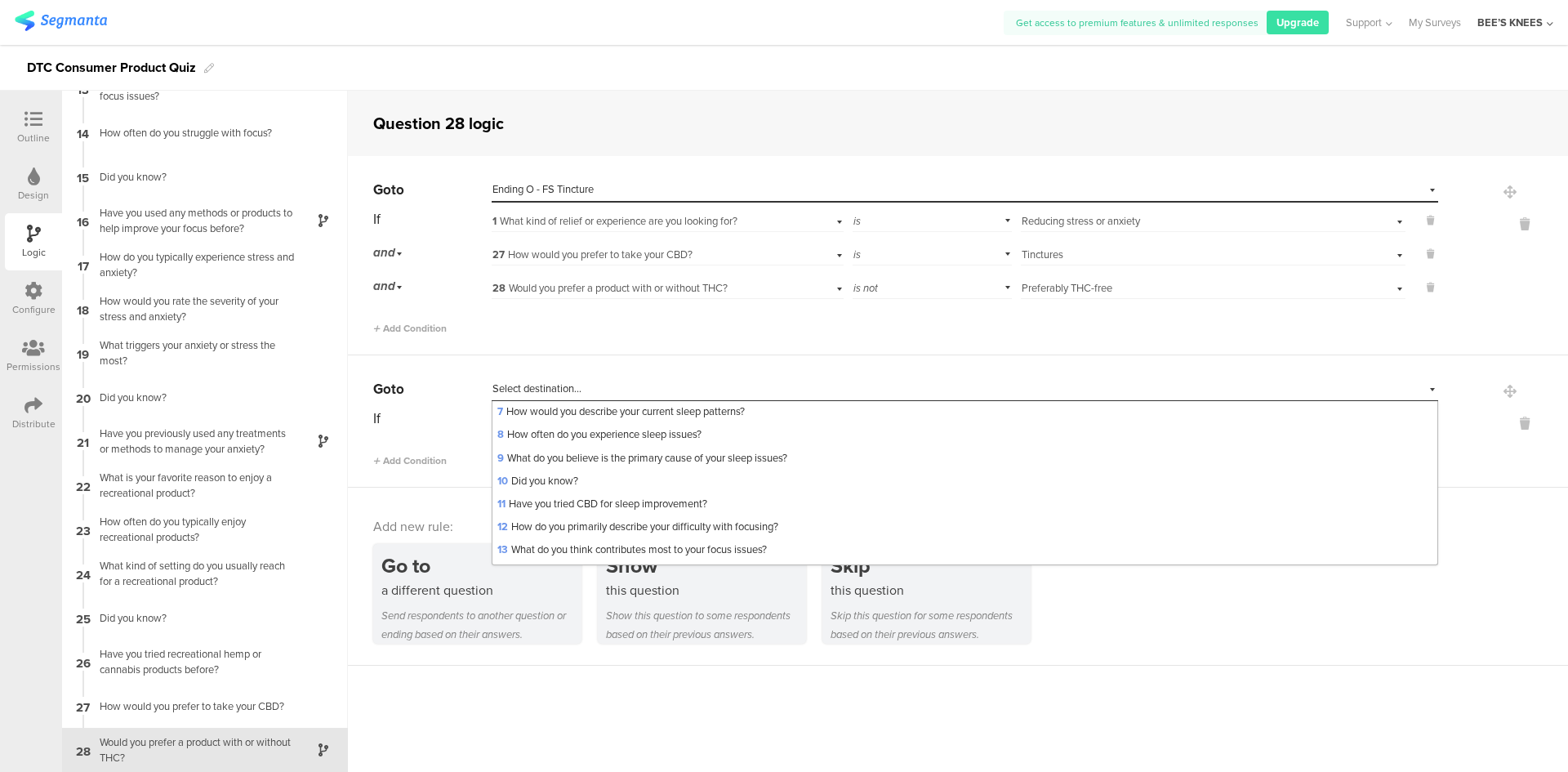
scroll to position [872, 0]
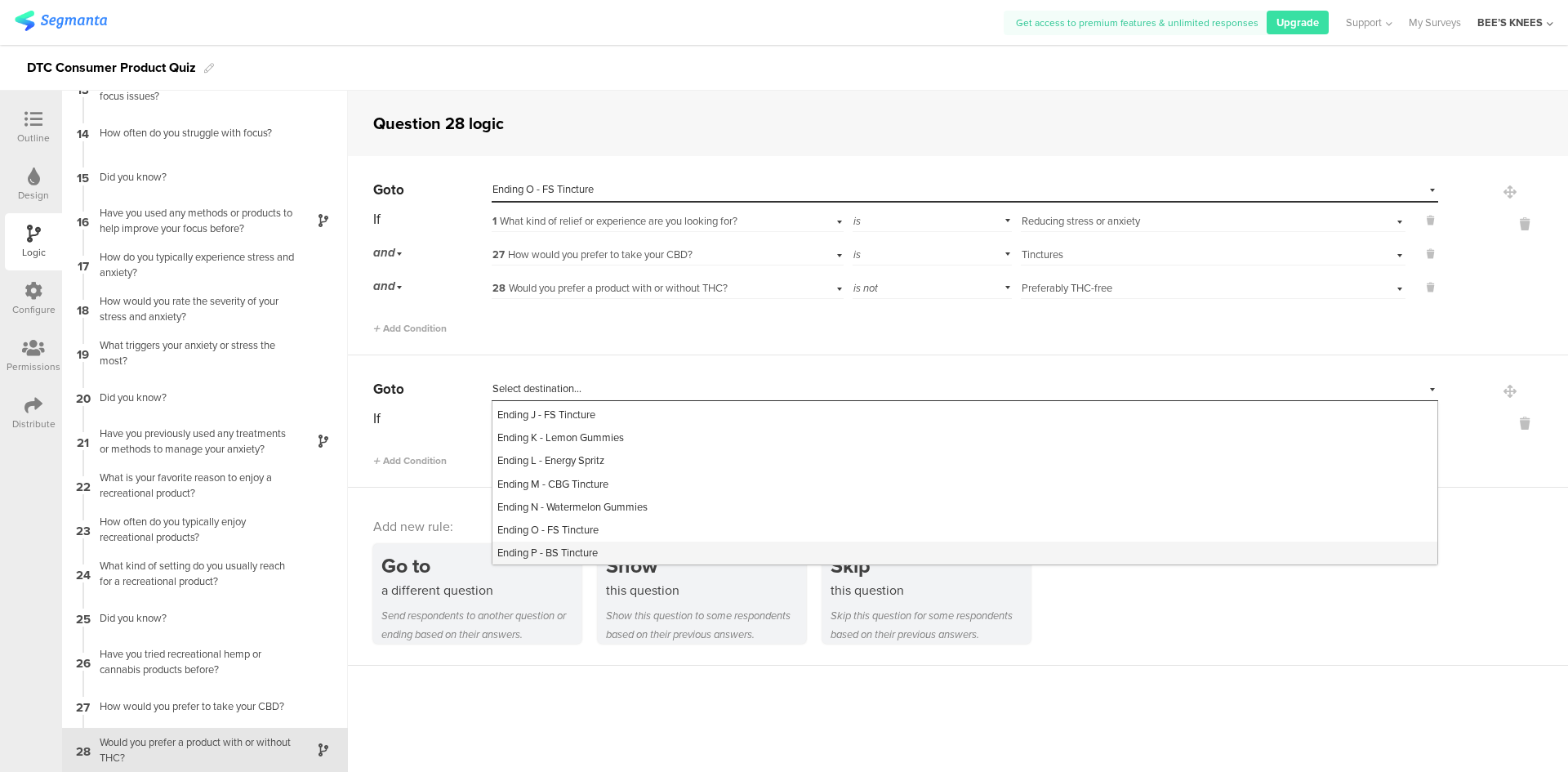
click at [630, 552] on div "Ending P - BS Tincture" at bounding box center [964, 553] width 945 height 23
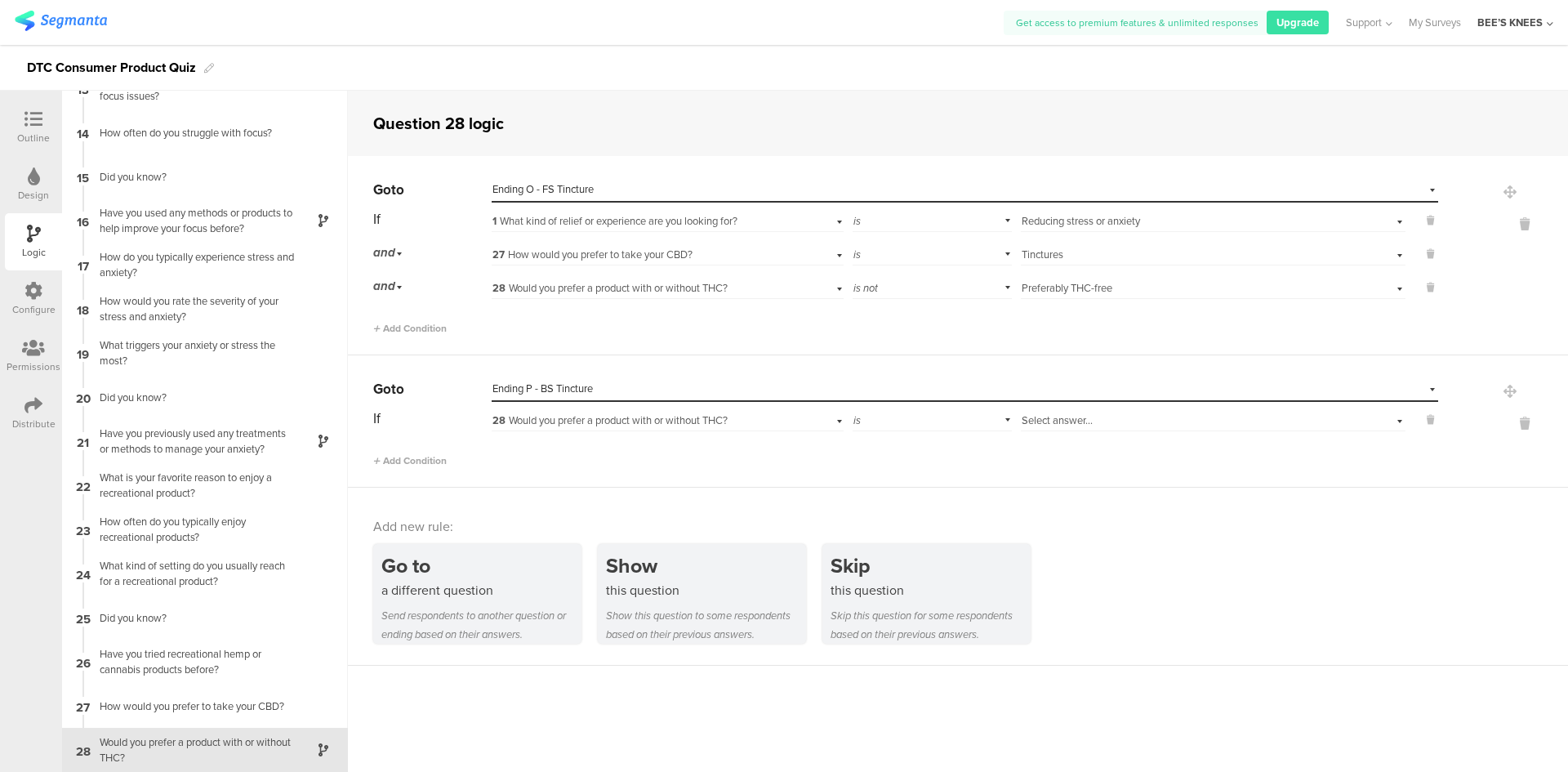
click at [512, 415] on span "28 Would you prefer a product with or without THC?" at bounding box center [609, 420] width 236 height 15
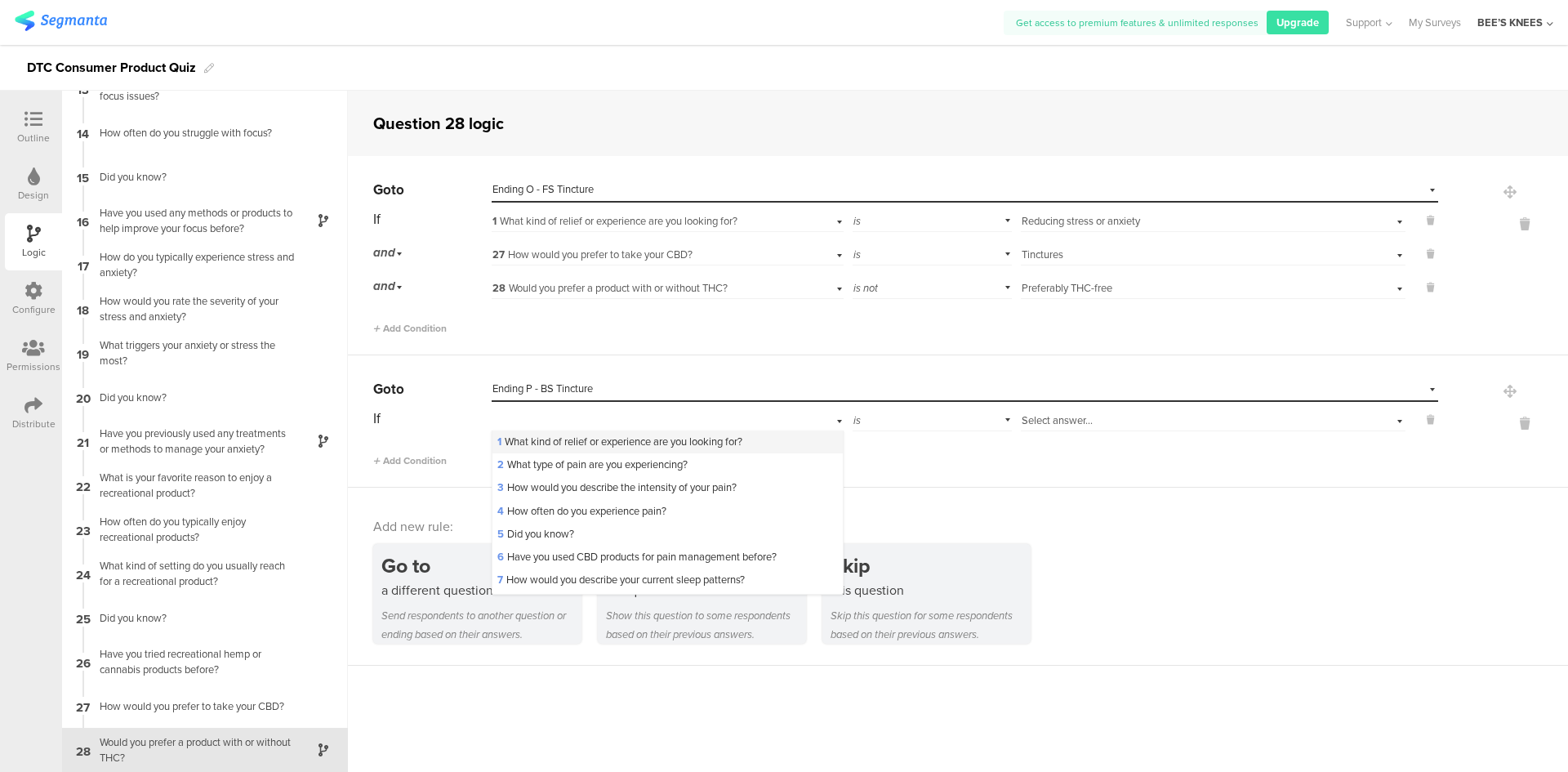
click at [516, 433] on div "1 What kind of relief or experience are you looking for?" at bounding box center [666, 442] width 349 height 23
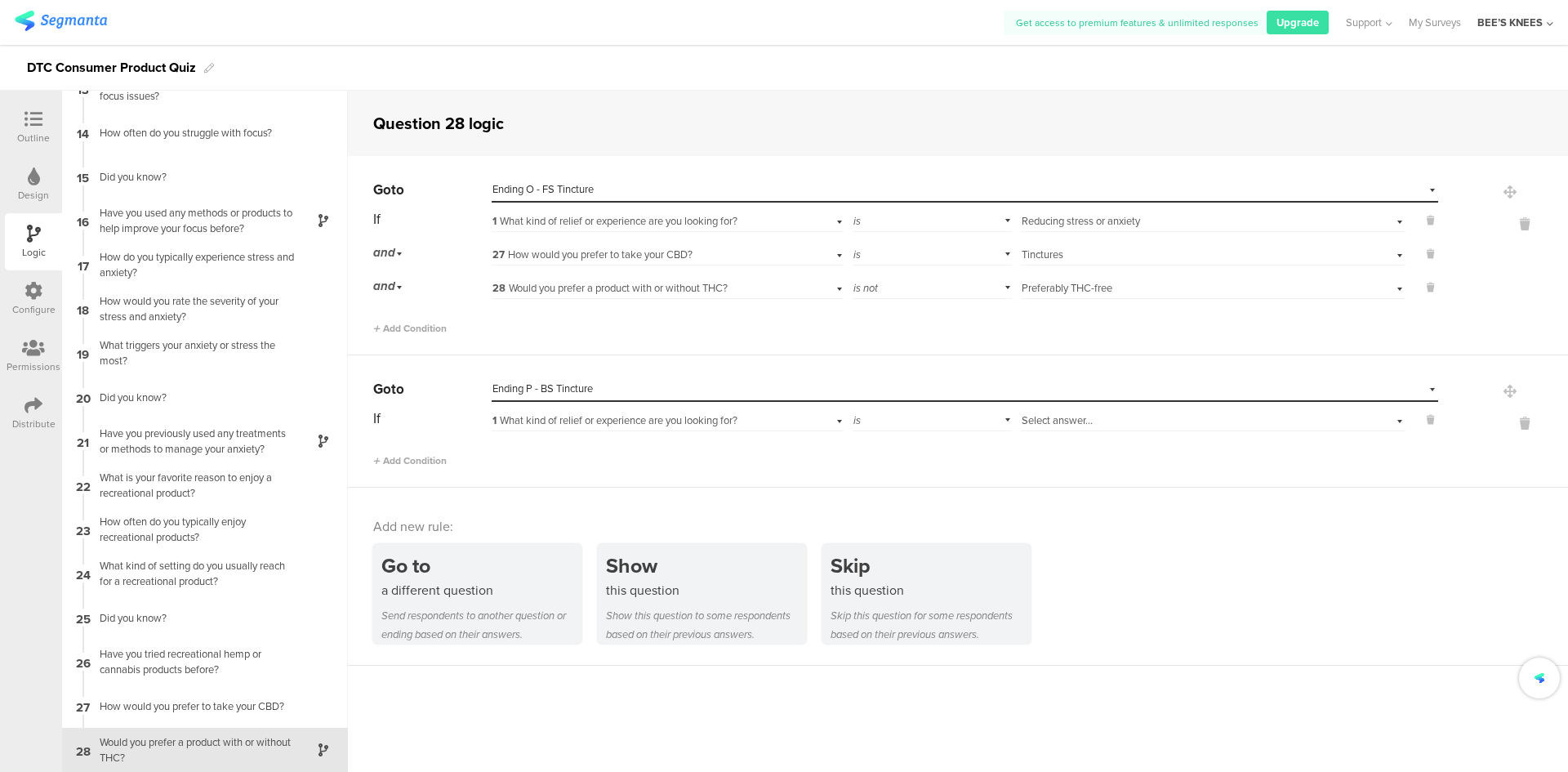
click at [1193, 422] on div "Select answer..." at bounding box center [1184, 421] width 326 height 14
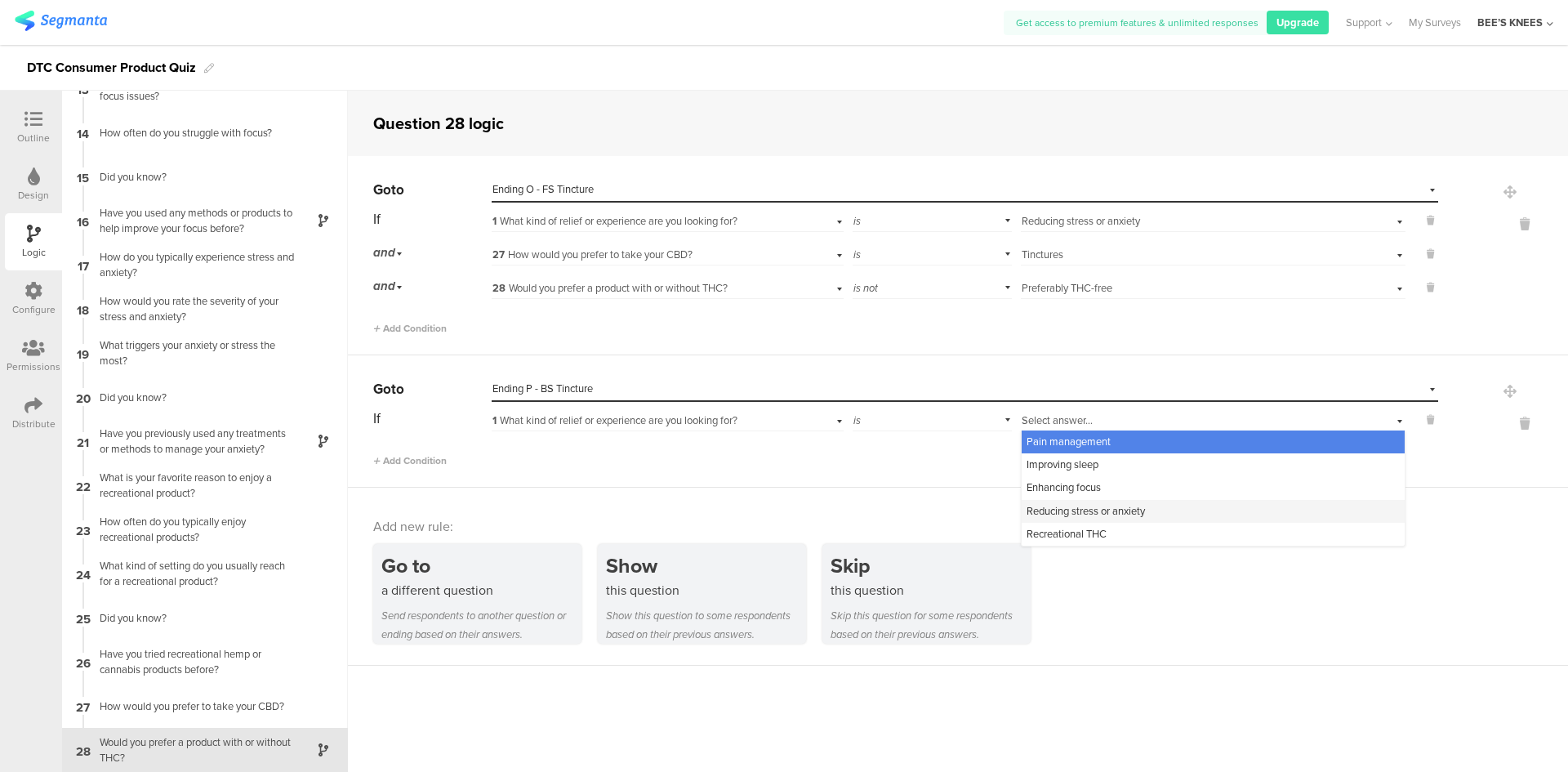
click at [1146, 508] on div "Reducing stress or anxiety" at bounding box center [1213, 511] width 383 height 23
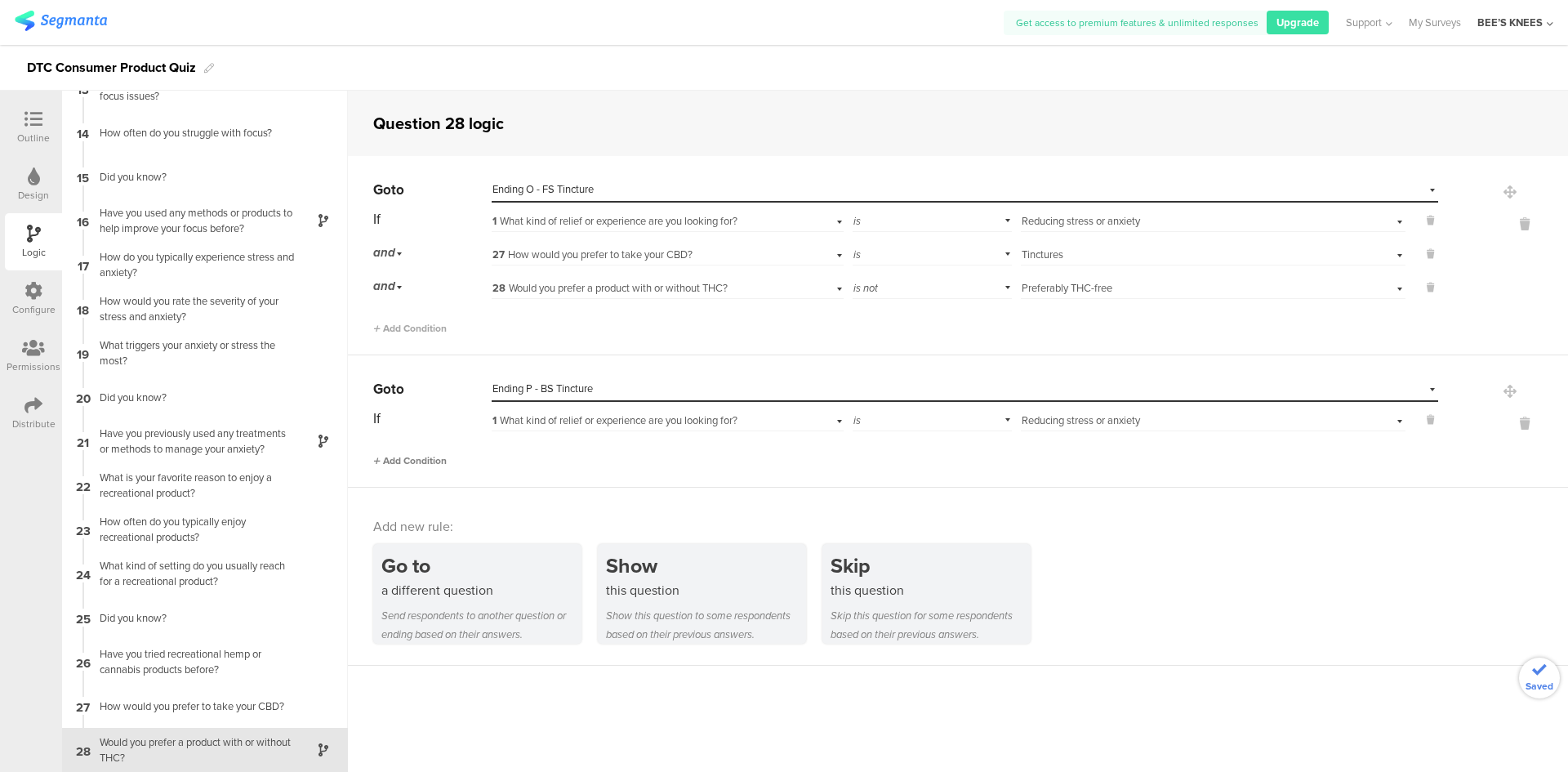
click at [400, 467] on span "Add Condition" at bounding box center [409, 460] width 73 height 14
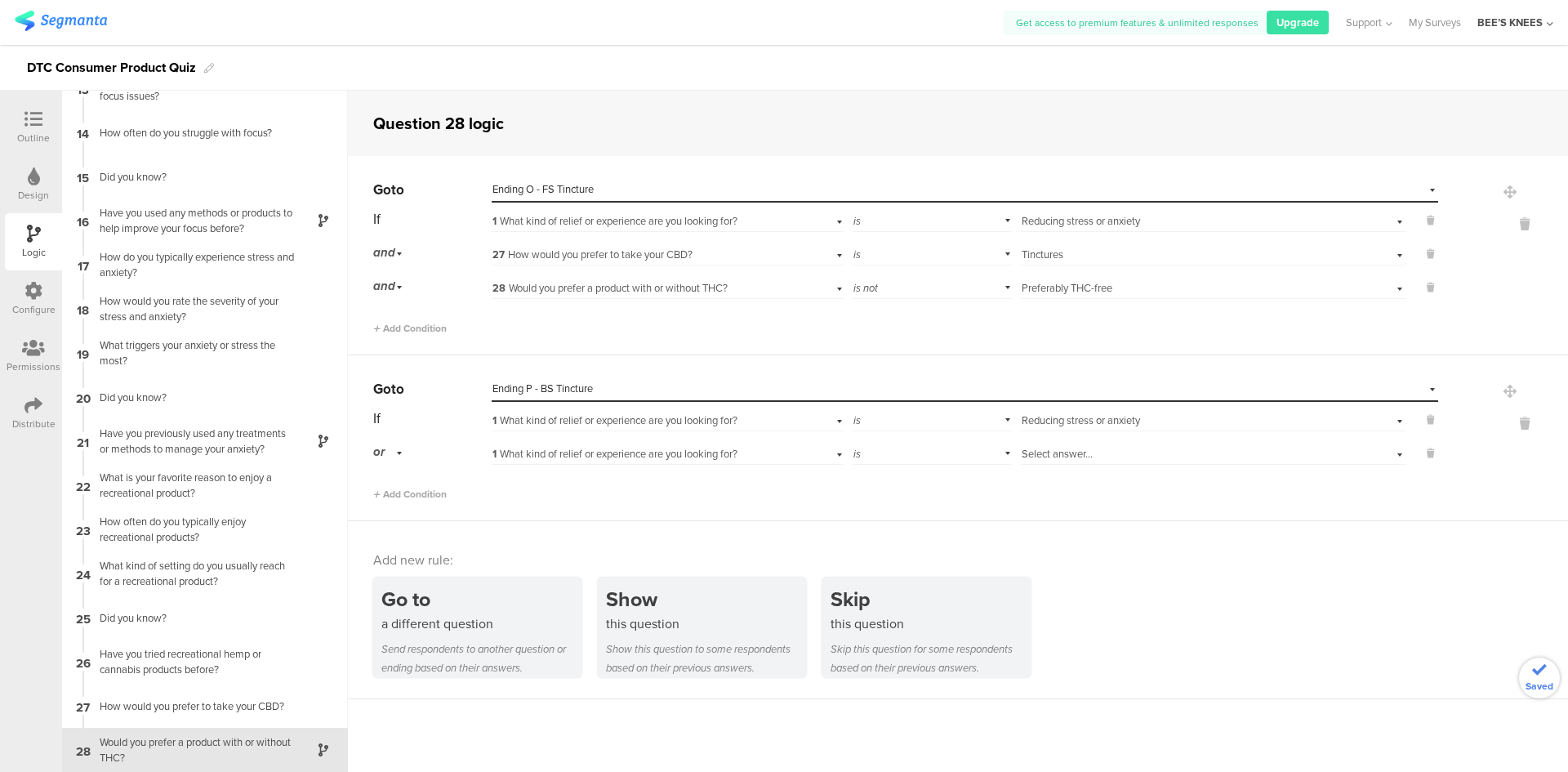
click at [397, 450] on div "or" at bounding box center [390, 452] width 34 height 25
click at [398, 494] on div "and" at bounding box center [431, 498] width 116 height 23
click at [581, 458] on span "1 What kind of relief or experience are you looking for?" at bounding box center [614, 453] width 245 height 15
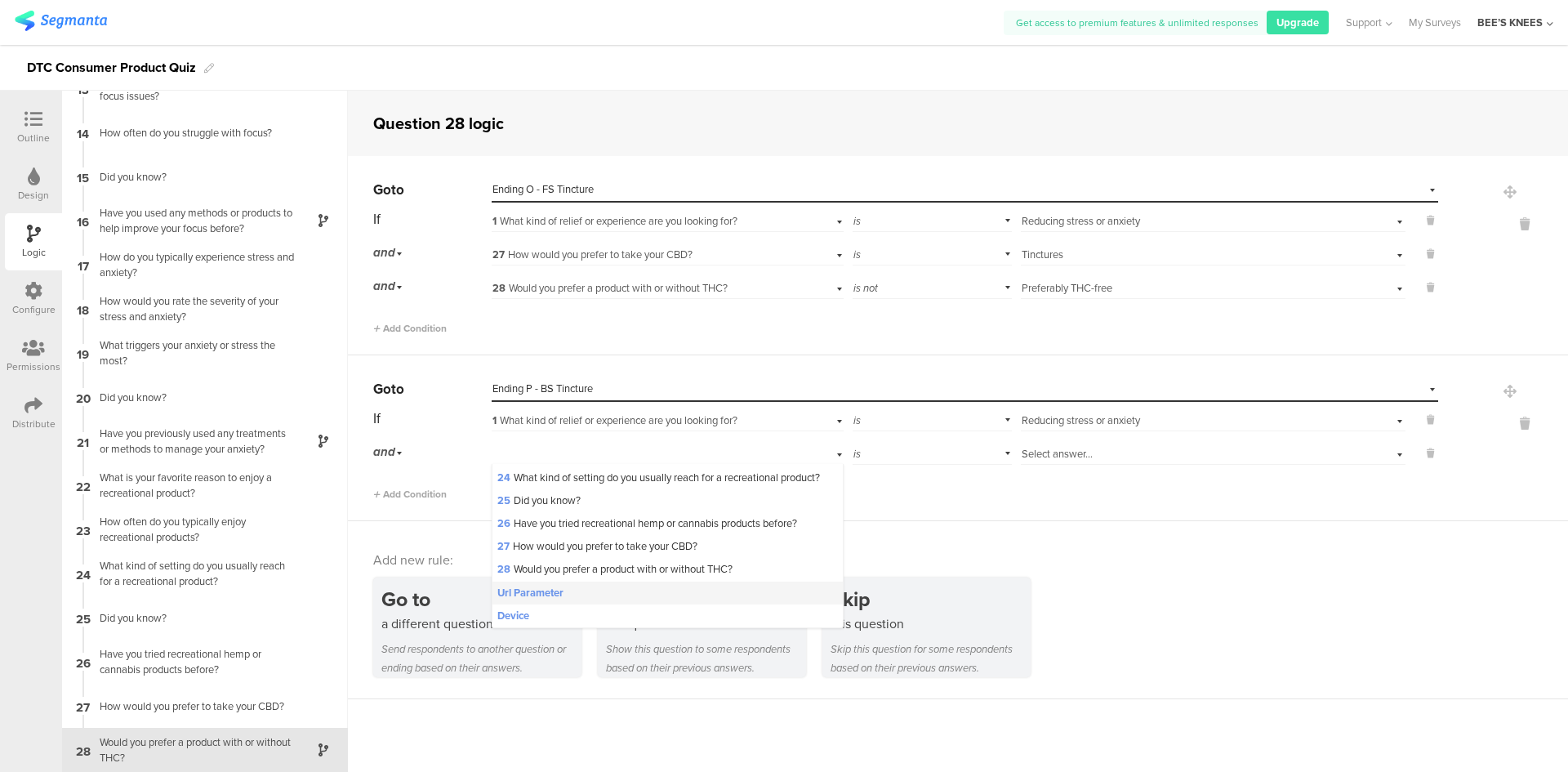
scroll to position [596, 0]
click at [561, 545] on span "27 How would you prefer to take your CBD?" at bounding box center [598, 545] width 200 height 15
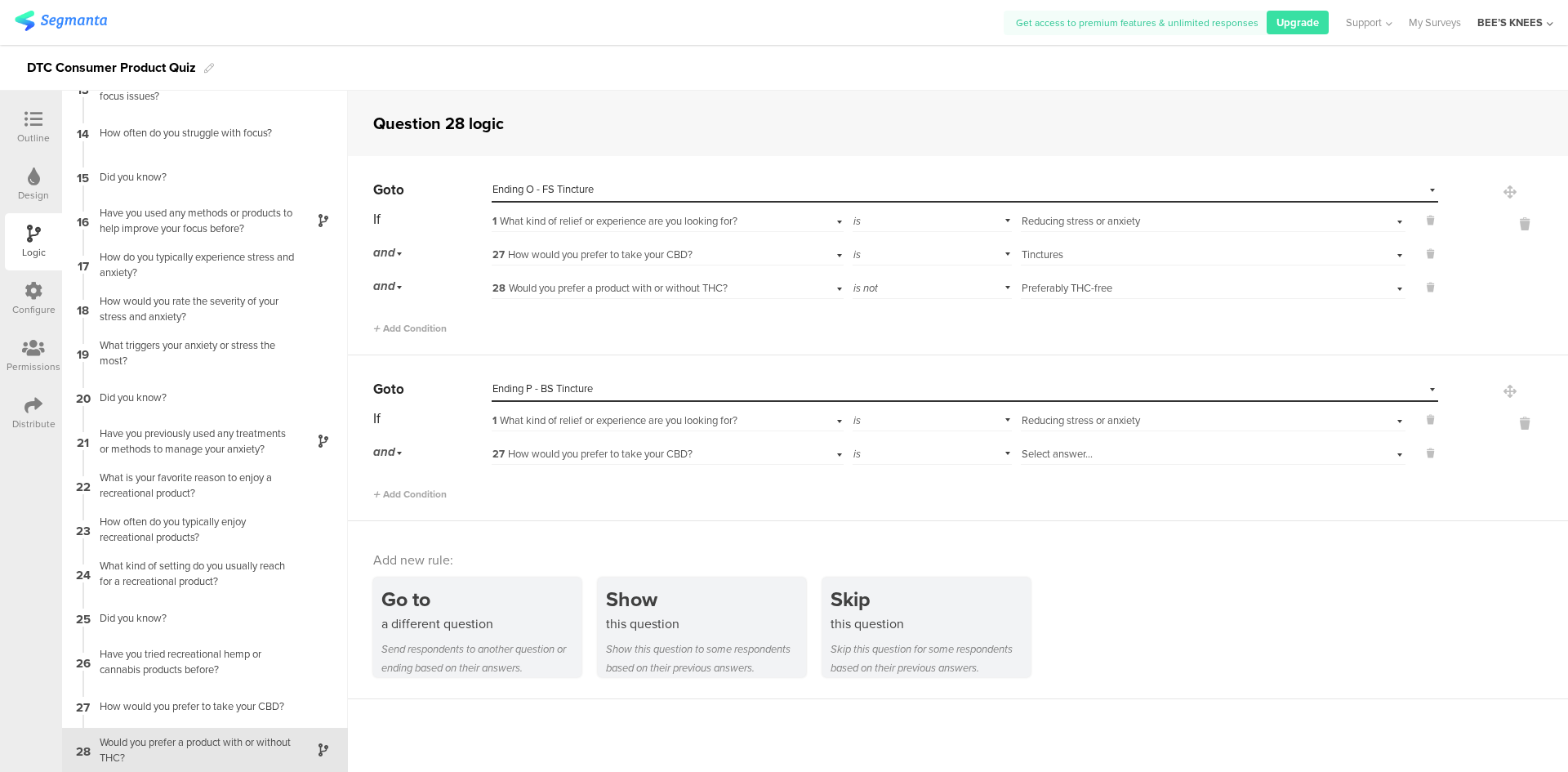
click at [1118, 450] on div "Select answer..." at bounding box center [1184, 454] width 326 height 14
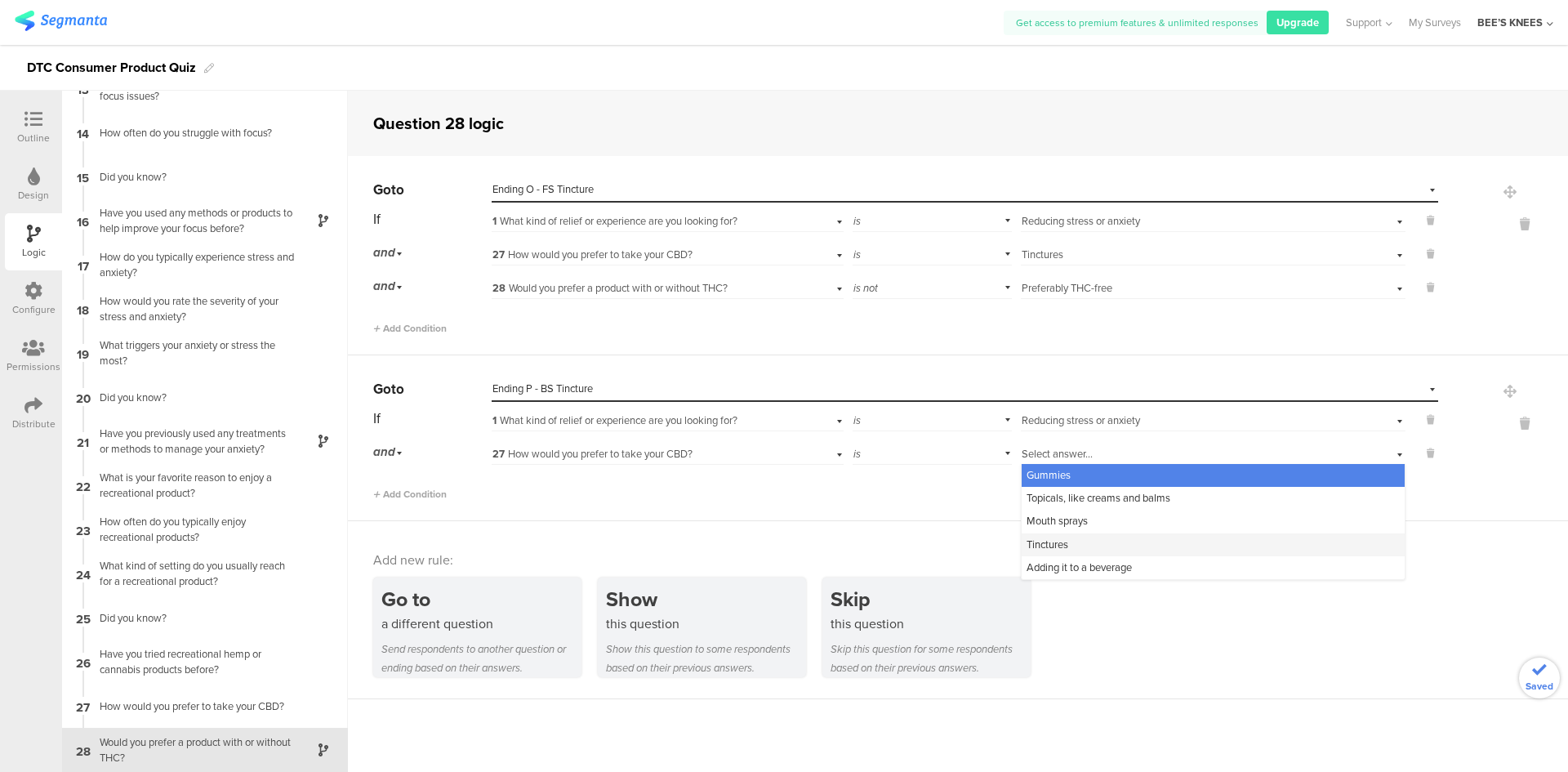
click at [1065, 537] on div "Tinctures" at bounding box center [1213, 544] width 383 height 23
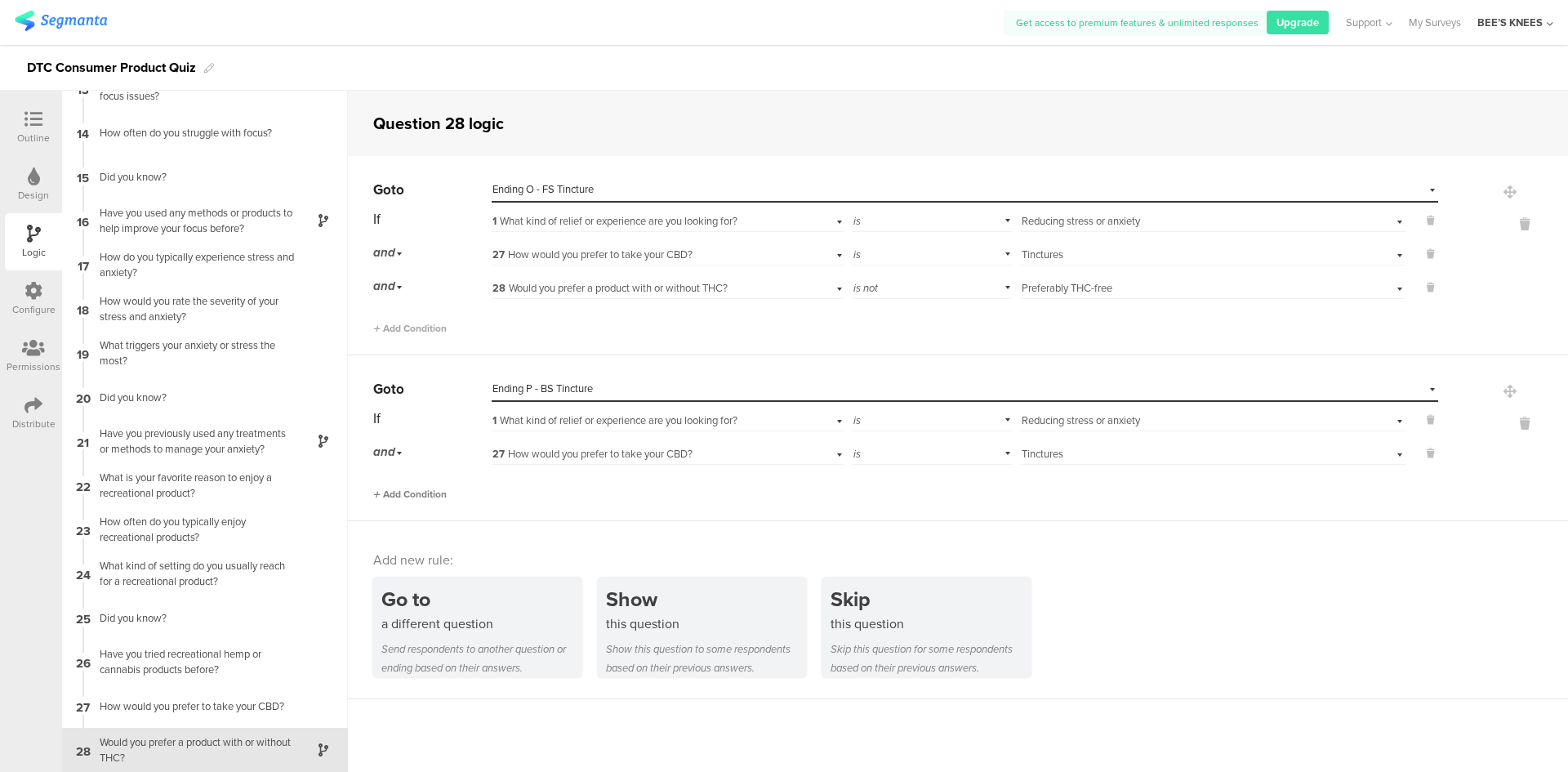
click at [395, 489] on span "Add Condition" at bounding box center [409, 494] width 73 height 14
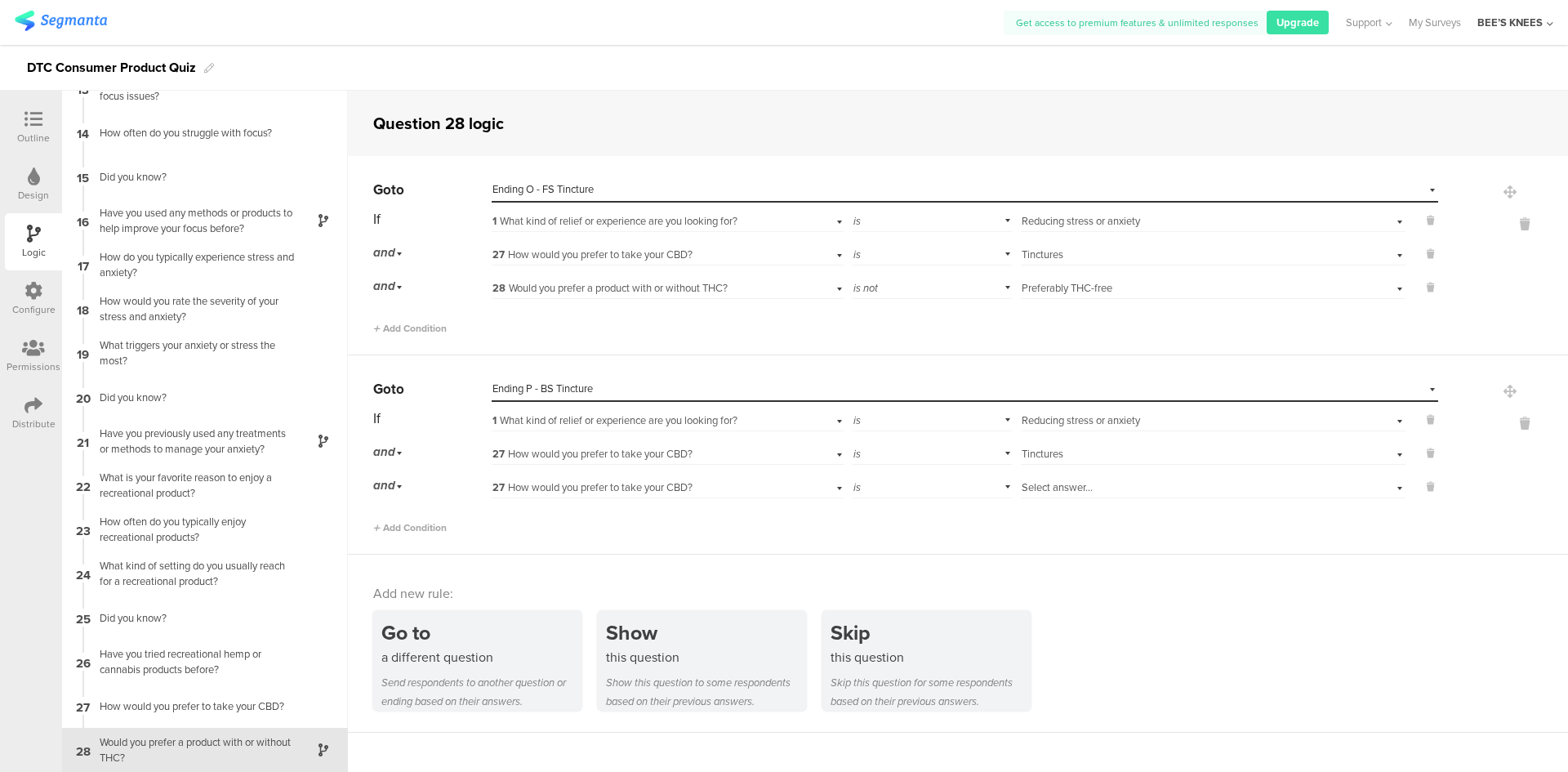
click at [681, 489] on span "27 How would you prefer to take your CBD?" at bounding box center [592, 487] width 200 height 15
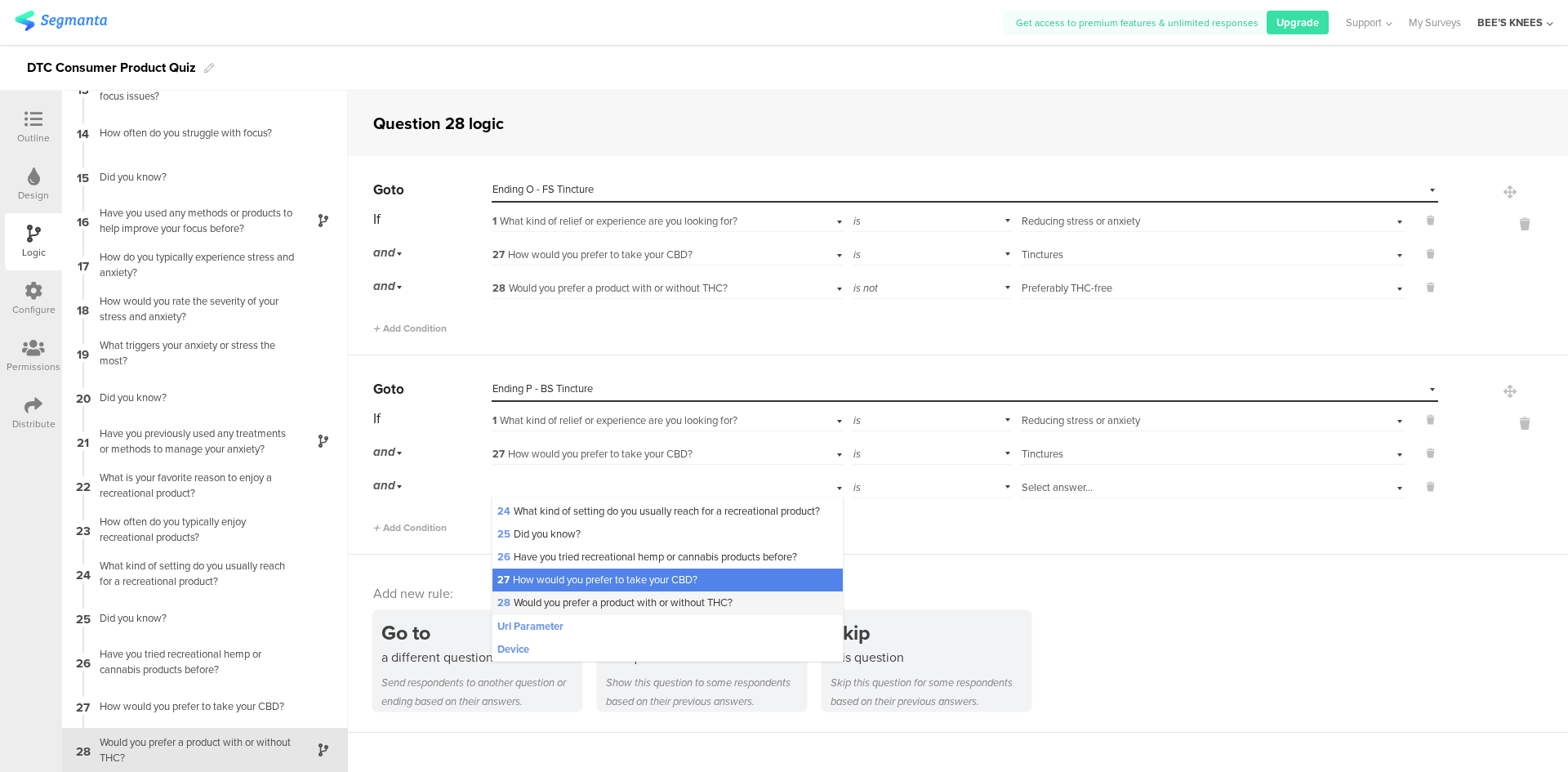
click at [684, 600] on span "28 Would you prefer a product with or without THC?" at bounding box center [615, 602] width 236 height 15
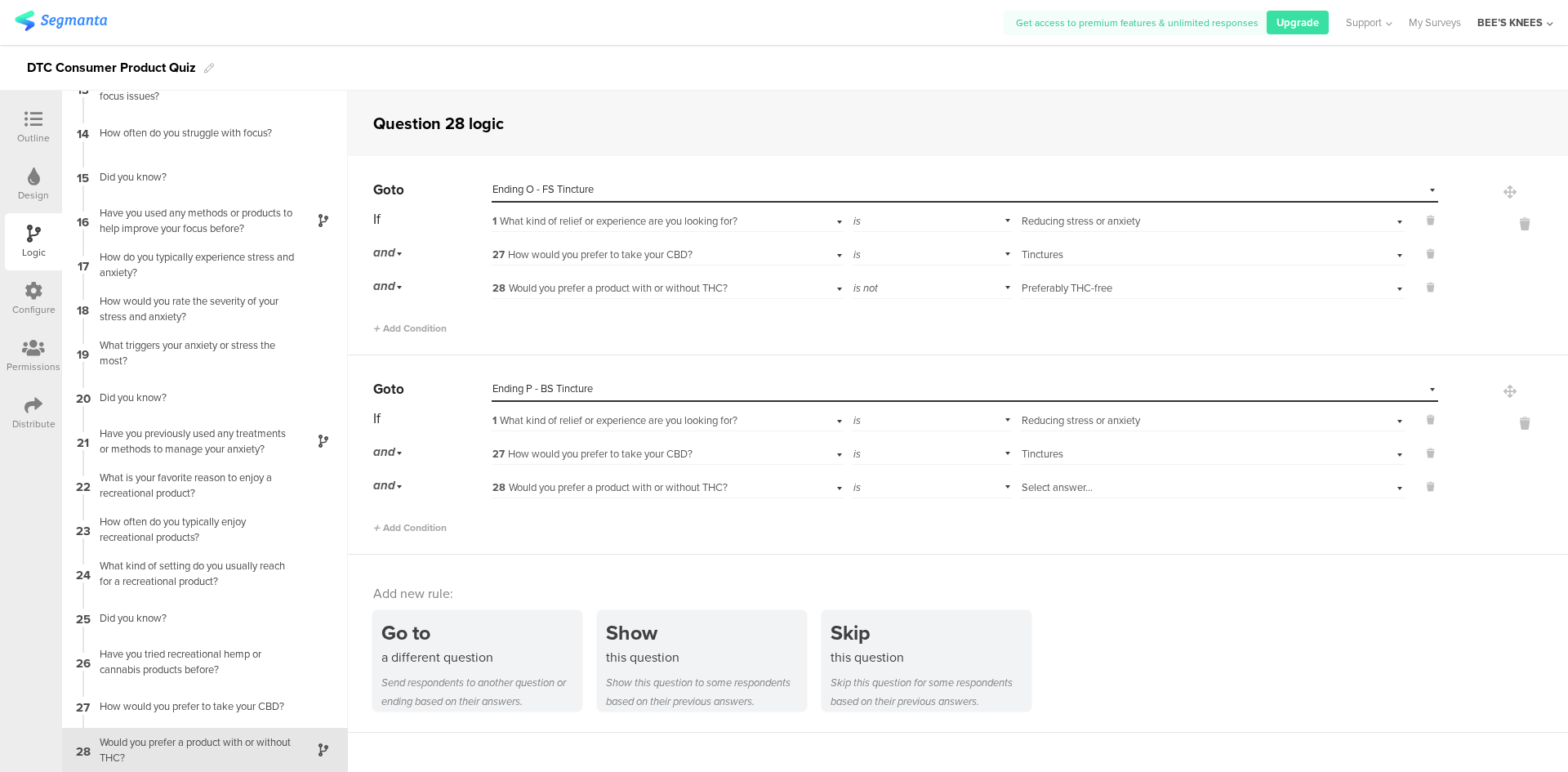
click at [1078, 484] on span "Select answer..." at bounding box center [1057, 487] width 71 height 15
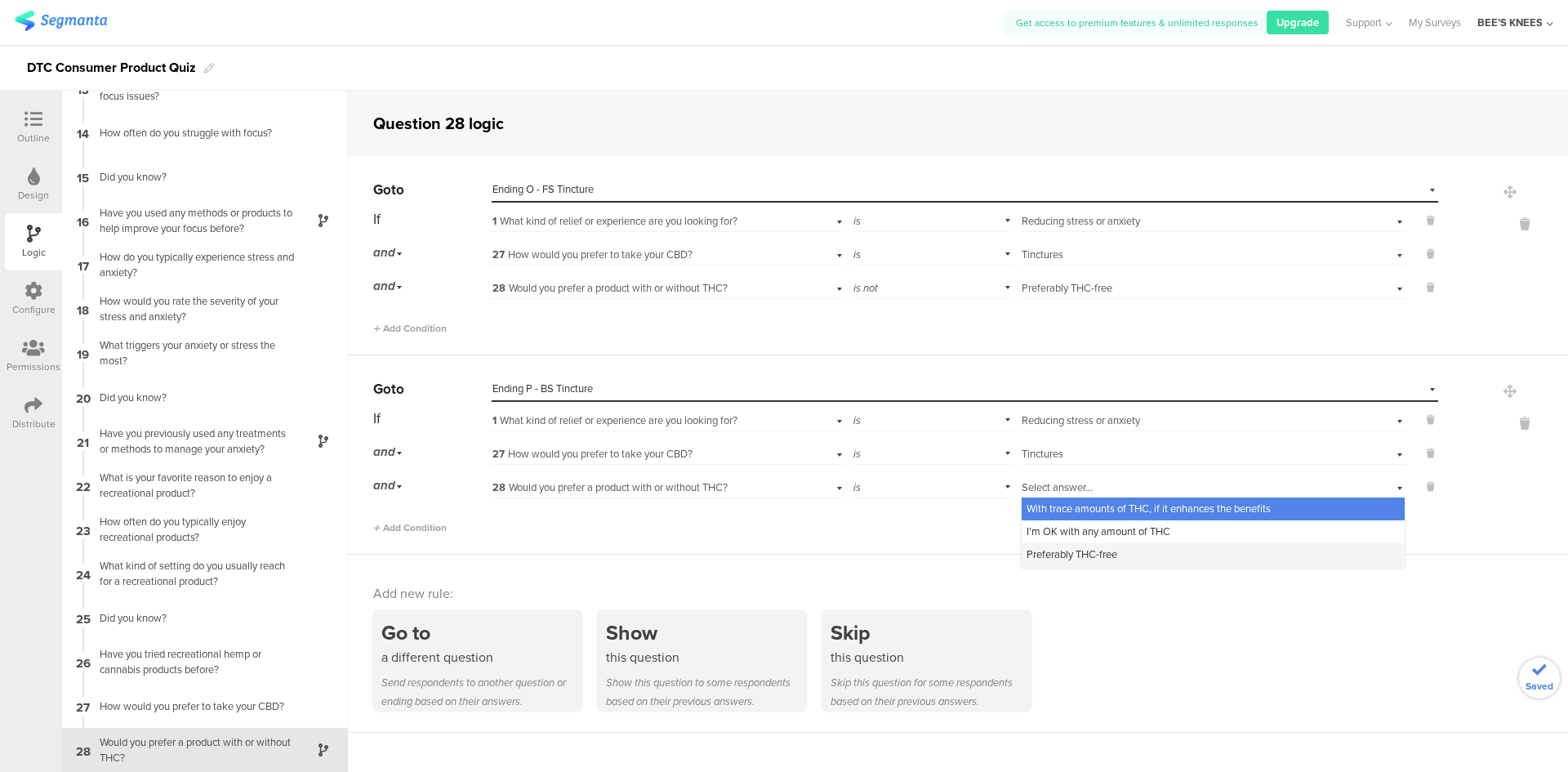
click at [1071, 559] on span "Preferably THC-free" at bounding box center [1072, 553] width 90 height 15
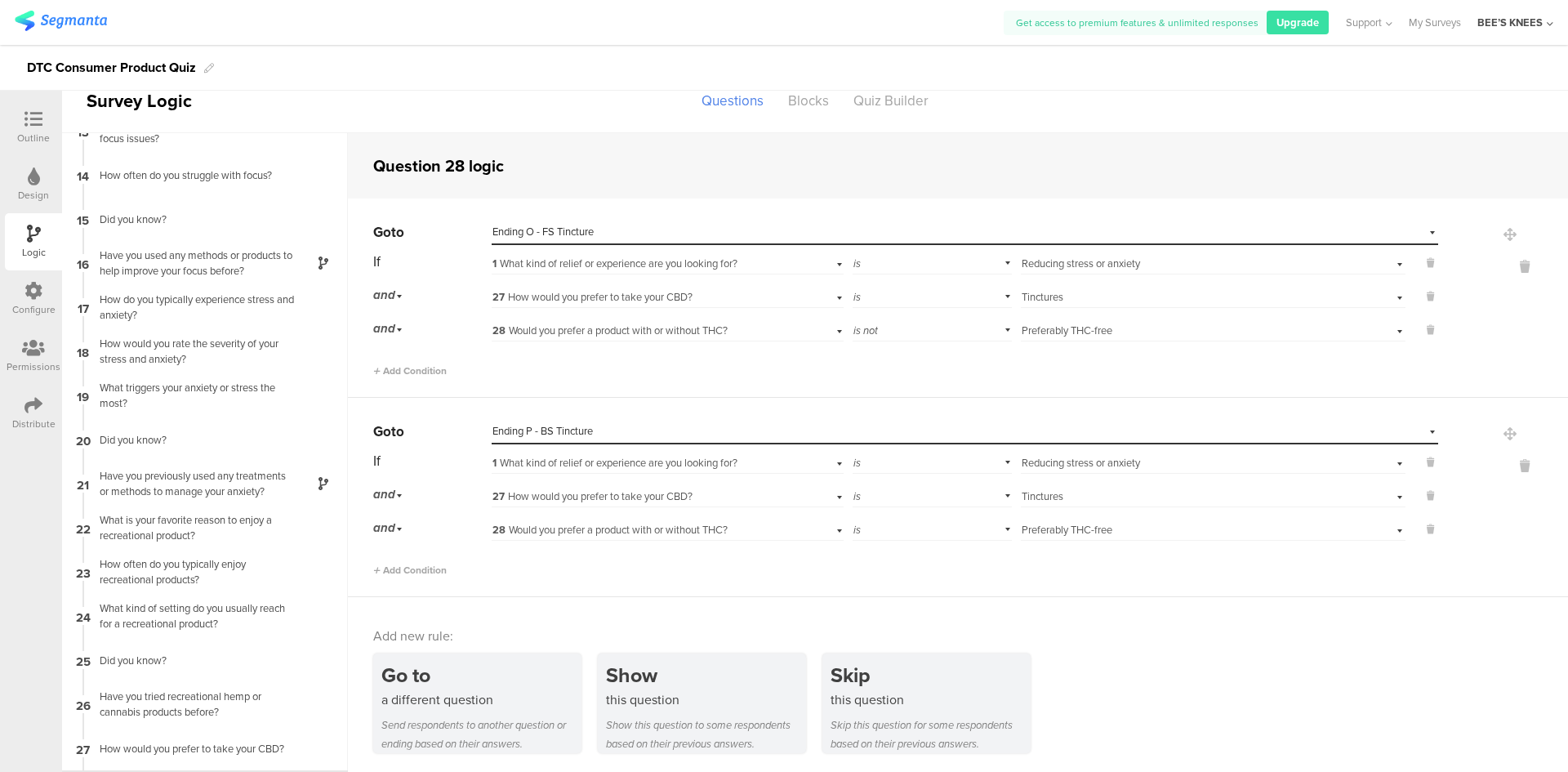
scroll to position [0, 0]
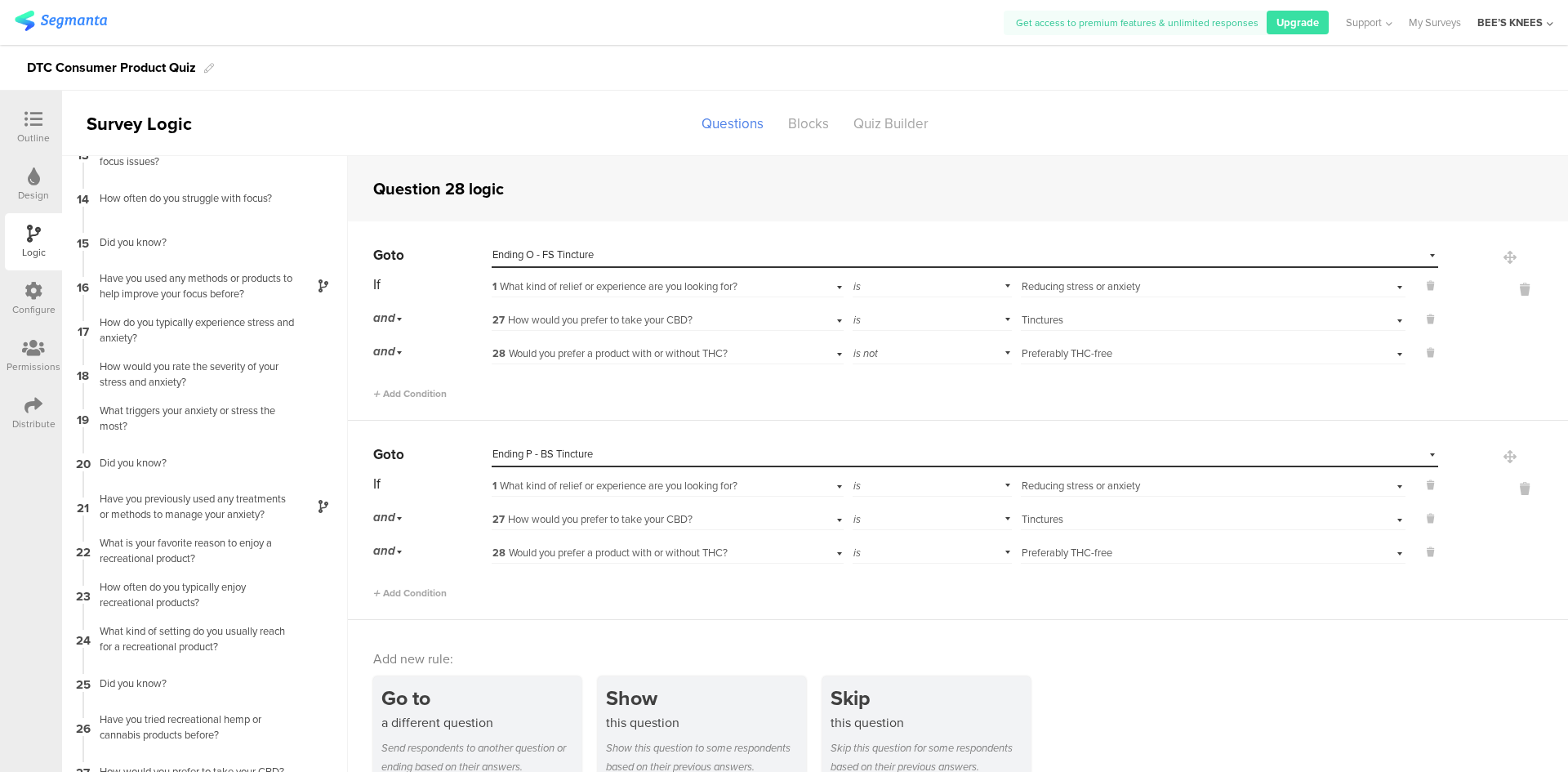
click at [47, 121] on div at bounding box center [33, 120] width 32 height 21
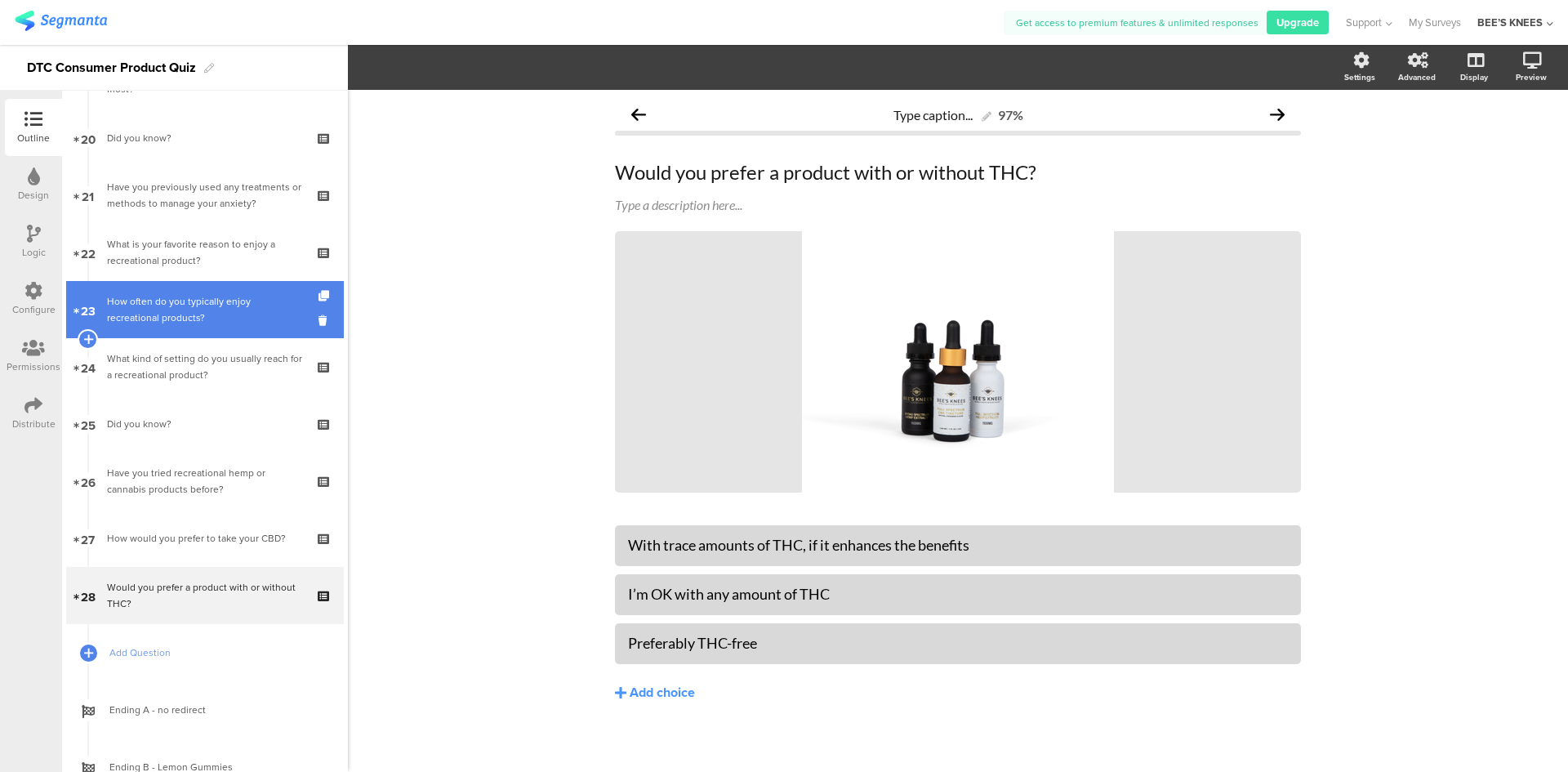
scroll to position [1994, 0]
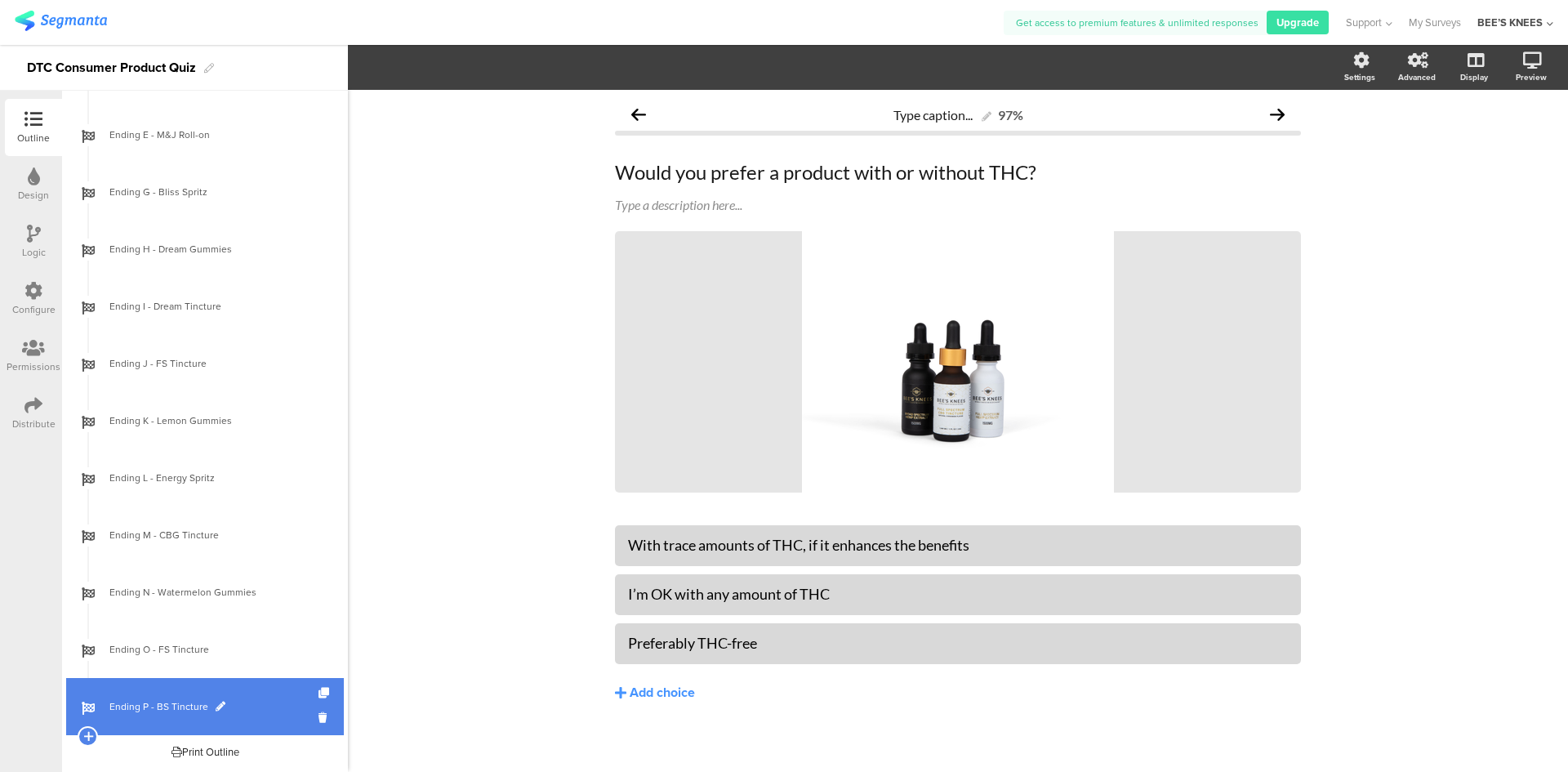
click at [221, 718] on link "Ending P - BS Tincture" at bounding box center [205, 706] width 278 height 57
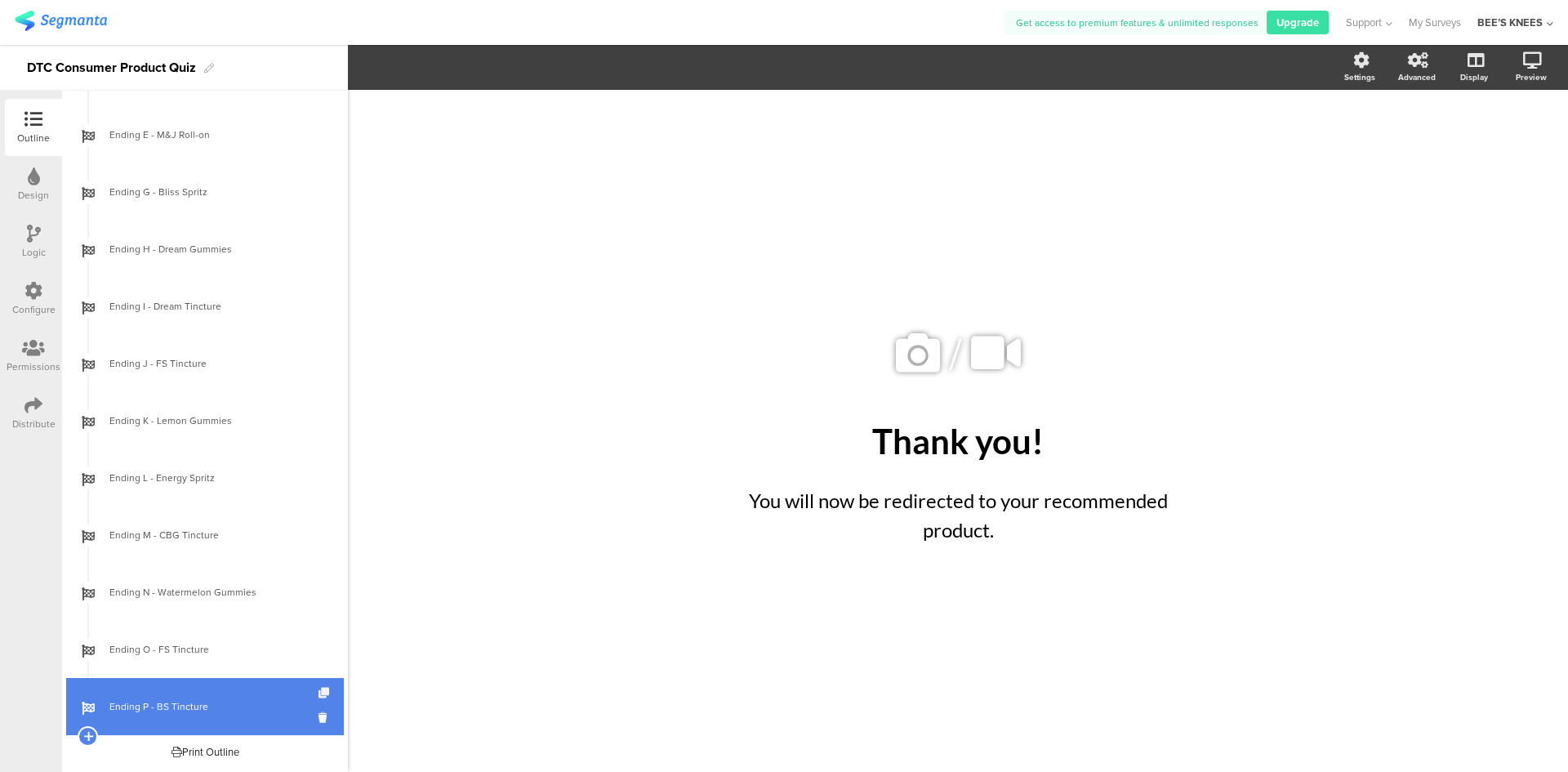
click at [319, 693] on icon at bounding box center [325, 693] width 14 height 11
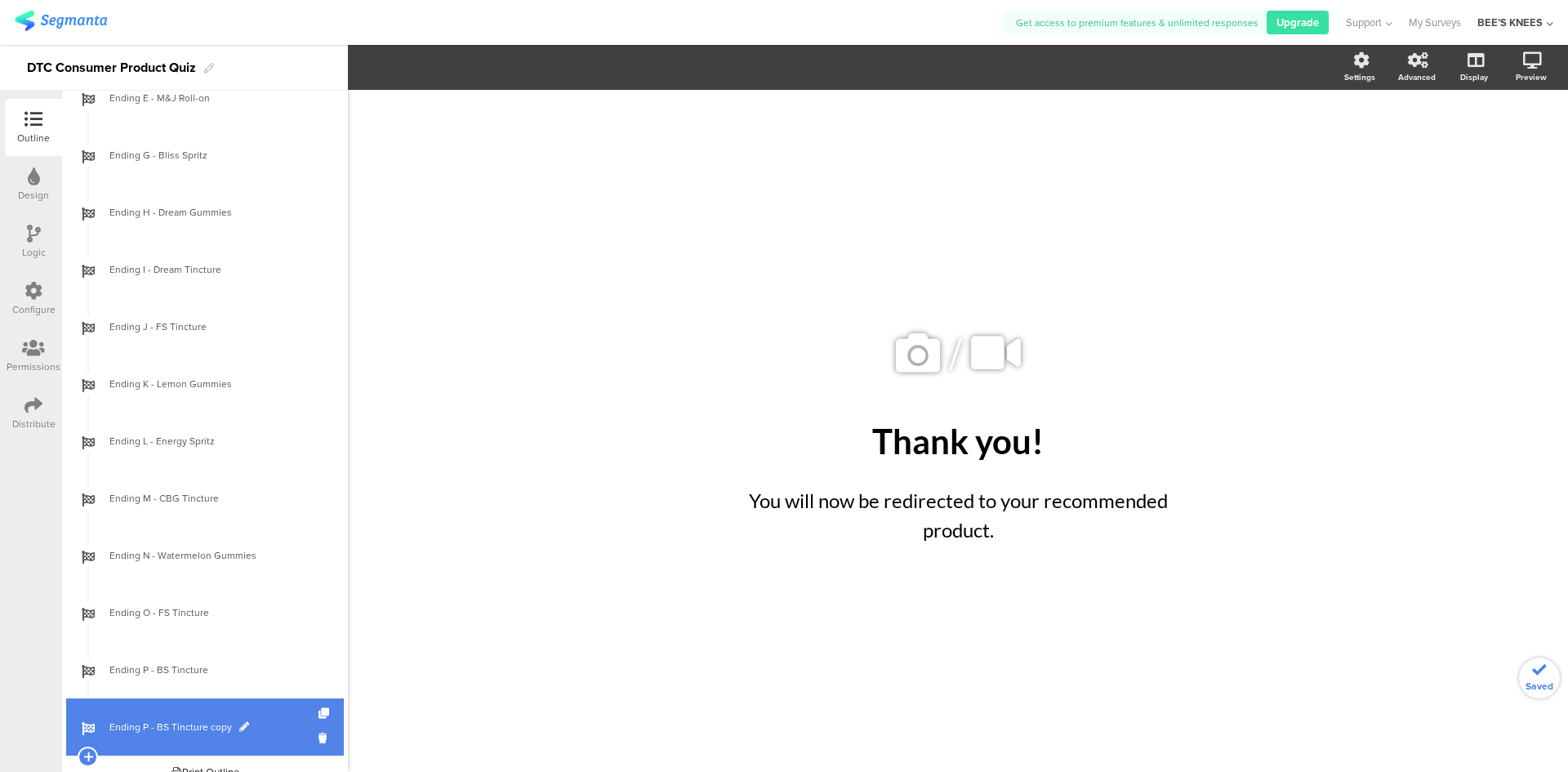
scroll to position [2051, 0]
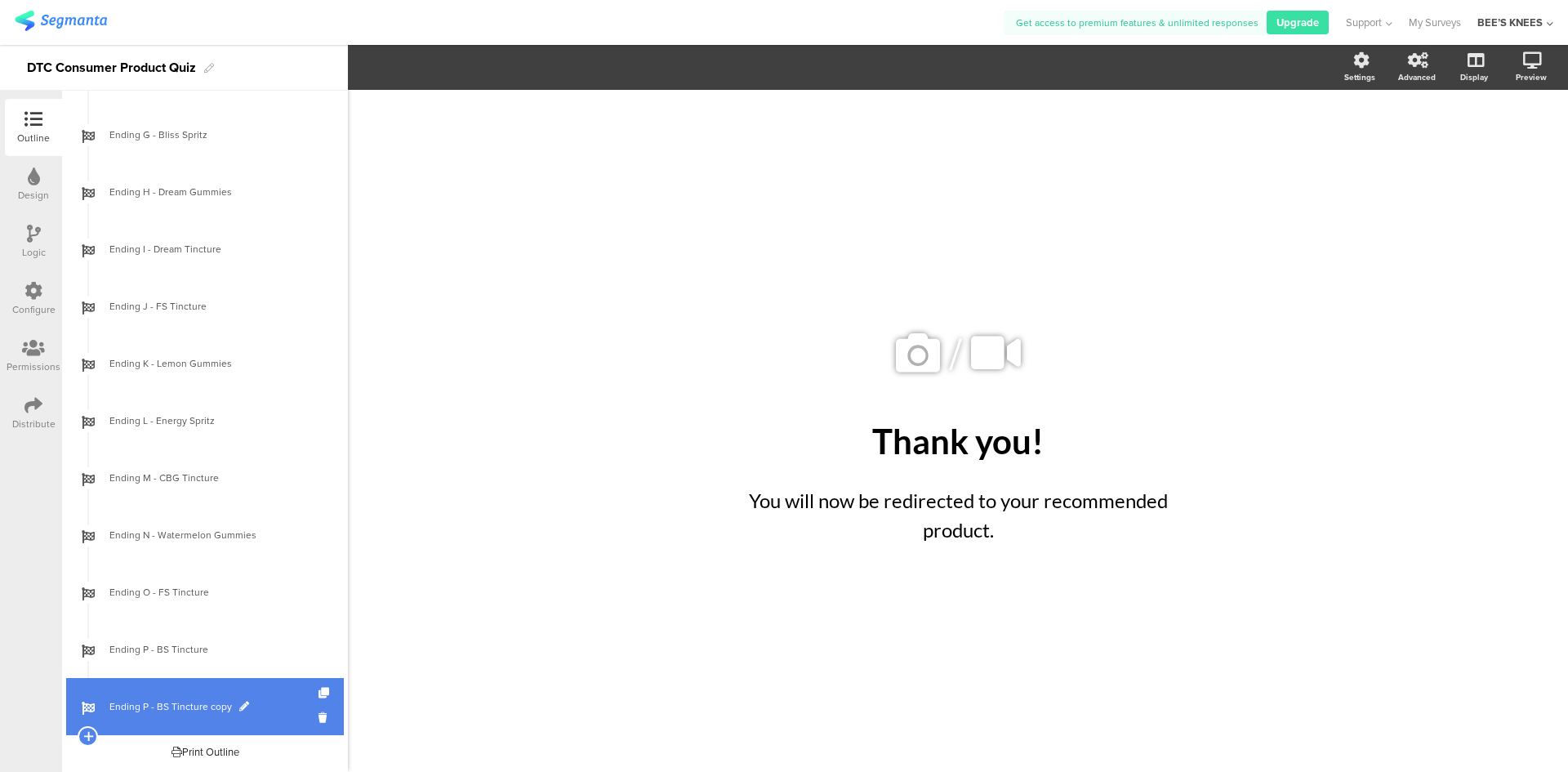
click at [198, 708] on span "Ending P - BS Tincture copy" at bounding box center [214, 706] width 209 height 16
click at [239, 706] on span at bounding box center [244, 706] width 10 height 10
click at [148, 710] on input "Ending P - BS Tincture copy" at bounding box center [170, 706] width 121 height 15
type input "Ending Q - Bliss Spritz"
click at [231, 714] on span "Ending Q - Bliss Spritz" at bounding box center [214, 706] width 209 height 16
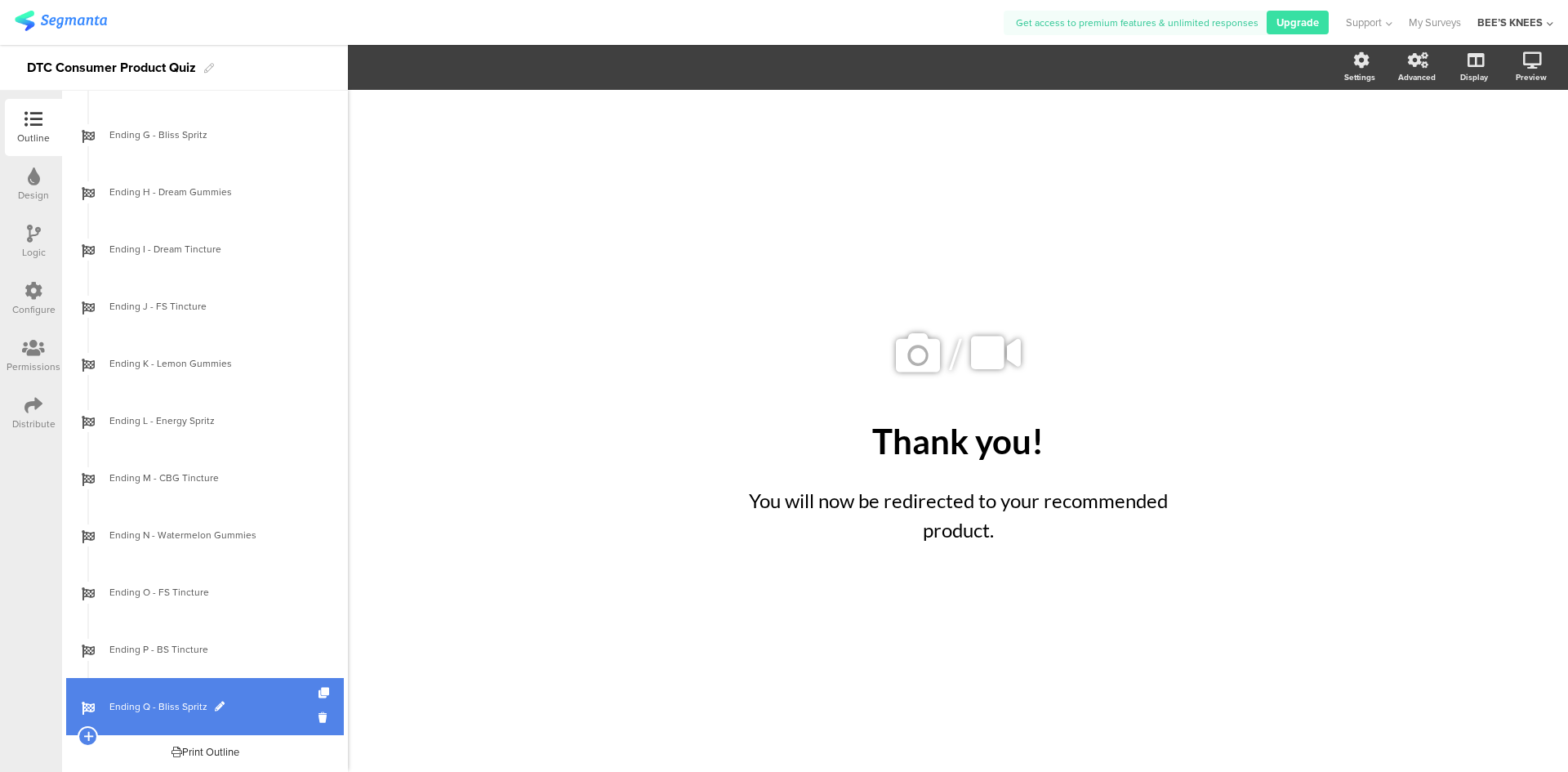
click at [261, 721] on link "Ending Q - Bliss Spritz" at bounding box center [205, 706] width 278 height 57
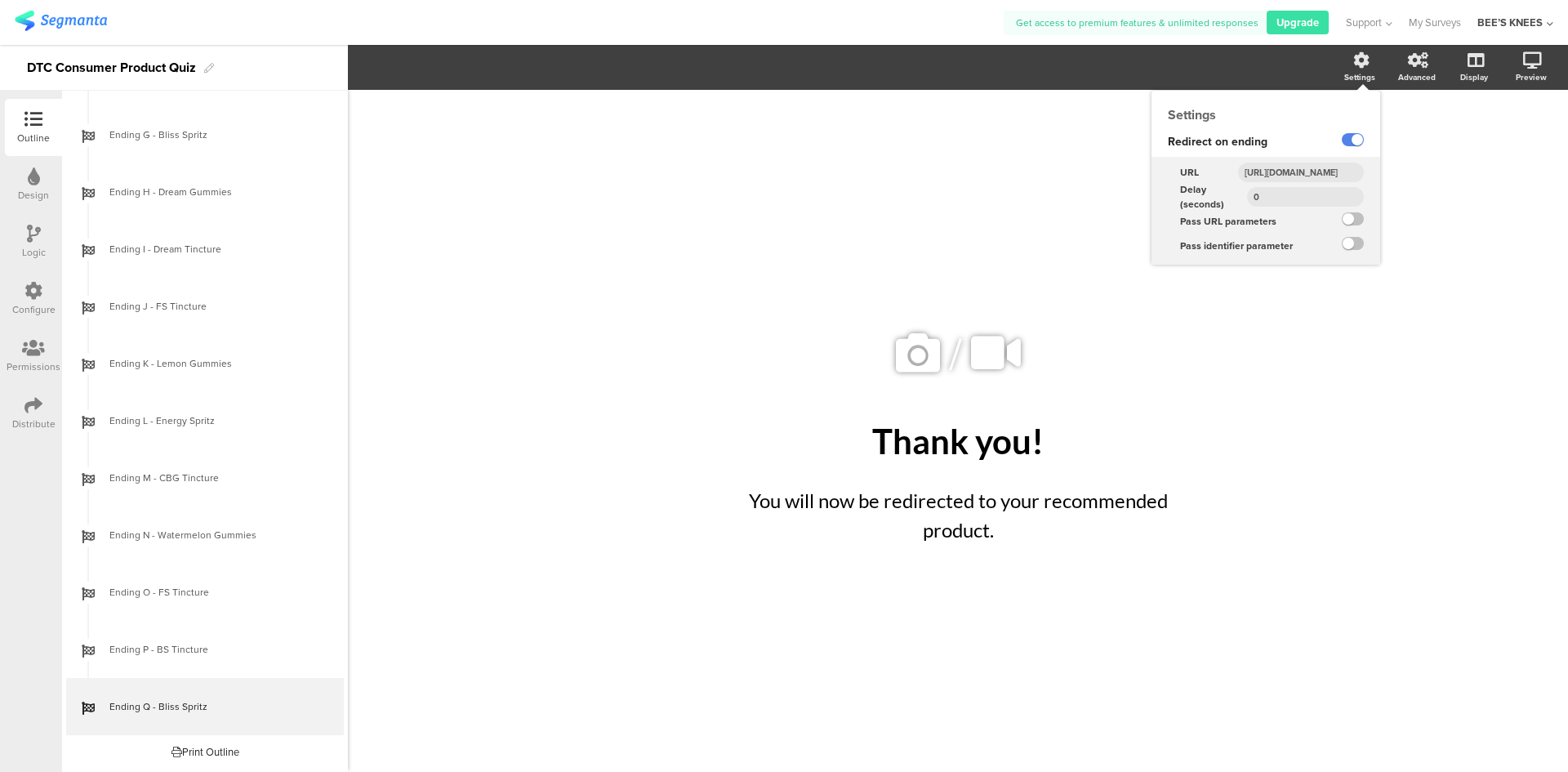
click at [1313, 168] on input "[URL][DOMAIN_NAME]" at bounding box center [1300, 172] width 125 height 20
paste input "liss-spritz-d8-tincture-spray"
type input "[URL][DOMAIN_NAME]"
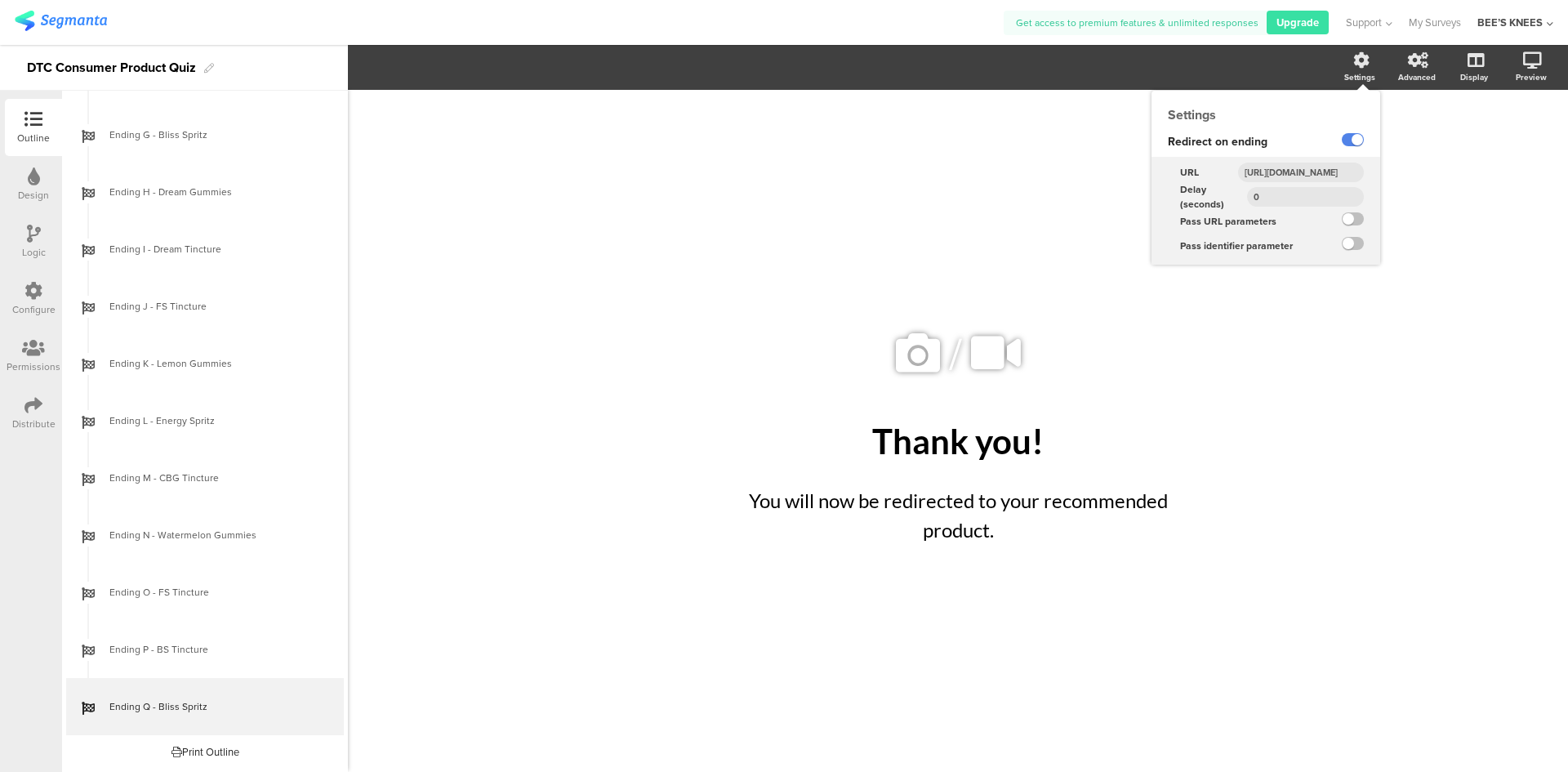
scroll to position [0, 184]
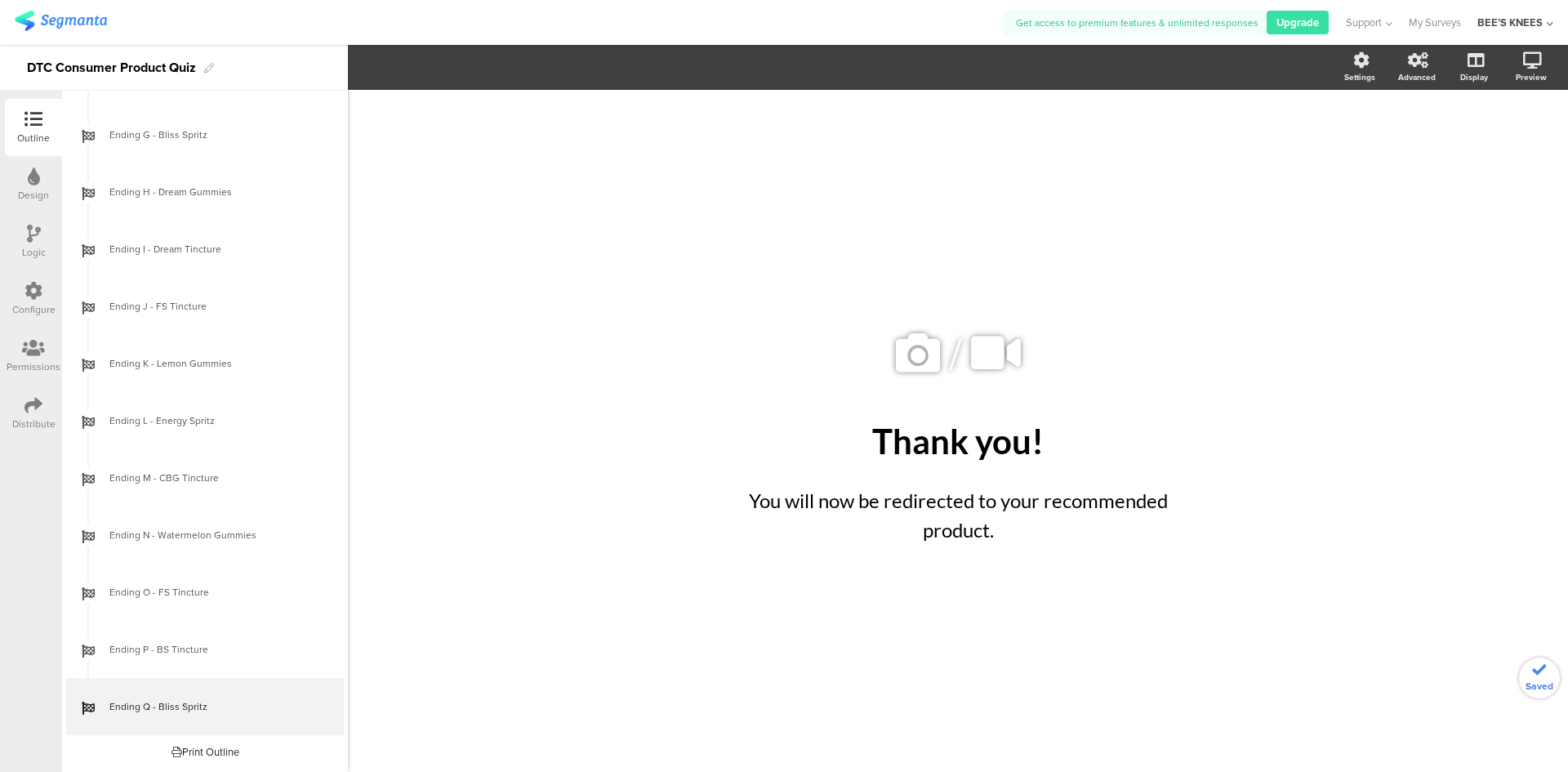
click at [619, 236] on div "/ Thank you! Thank you! You will now be redirected to your recommended product.…" at bounding box center [958, 423] width 686 height 665
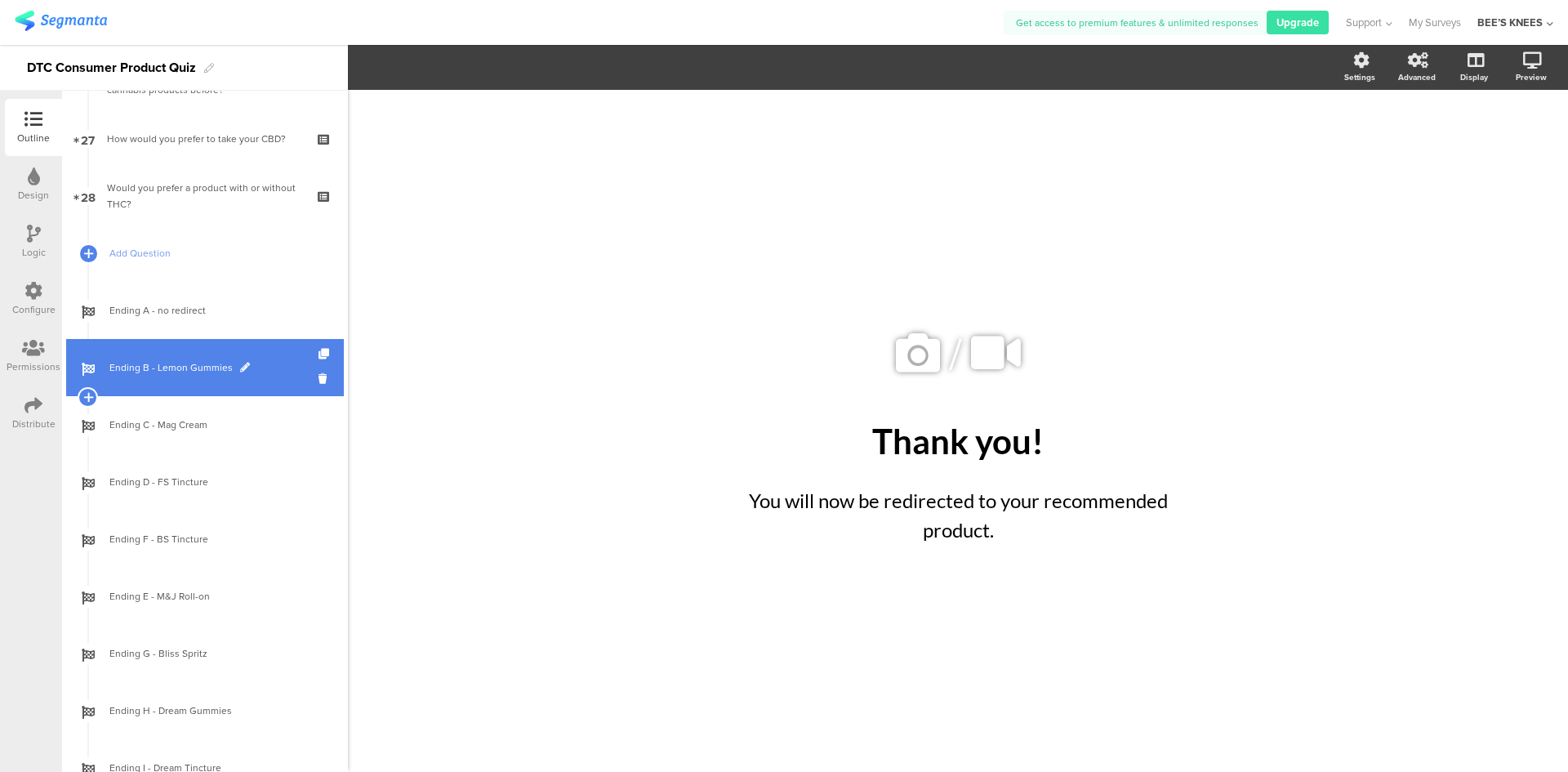
scroll to position [1316, 0]
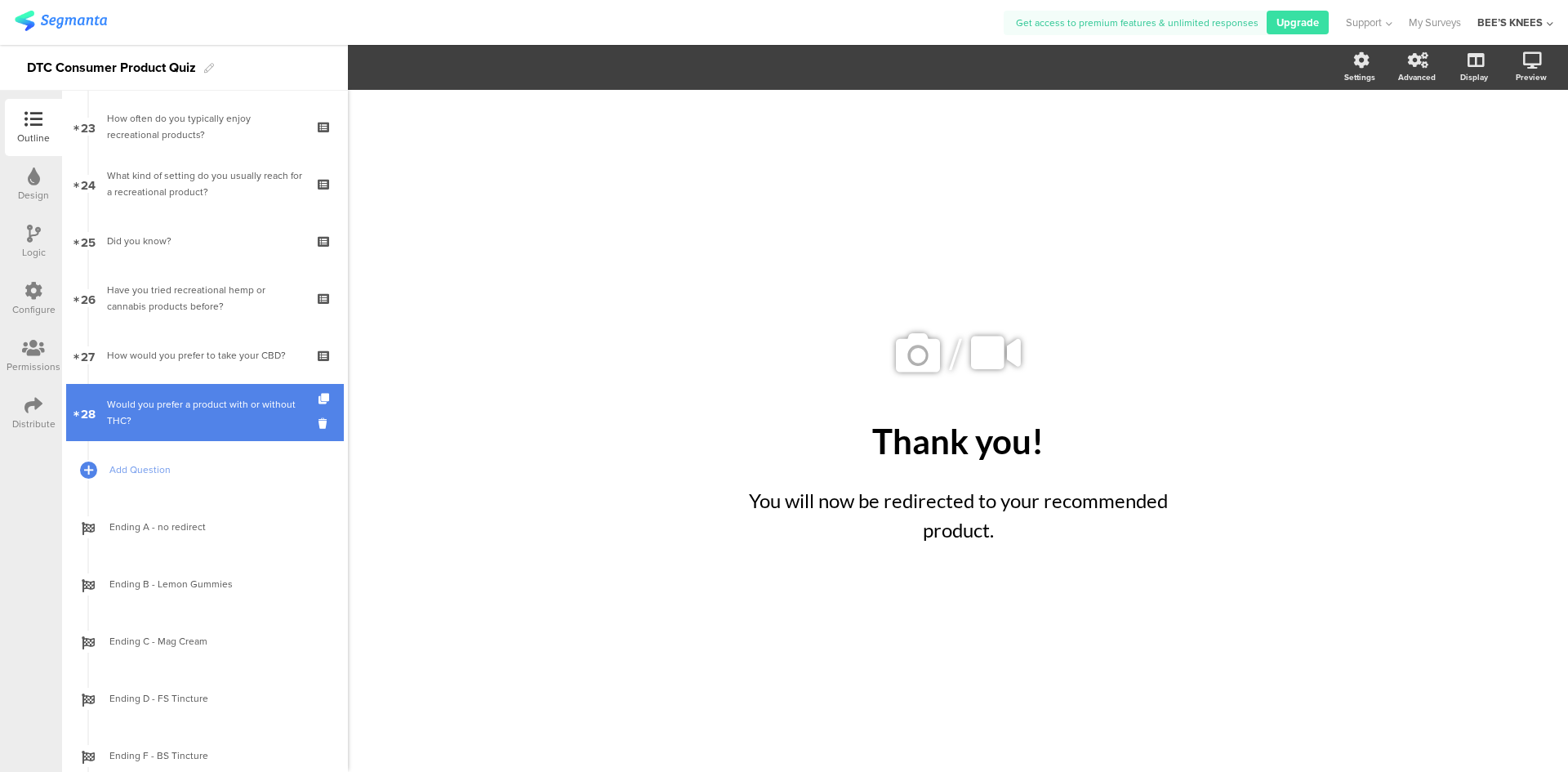
click at [187, 399] on div "Would you prefer a product with or without THC?" at bounding box center [204, 413] width 195 height 33
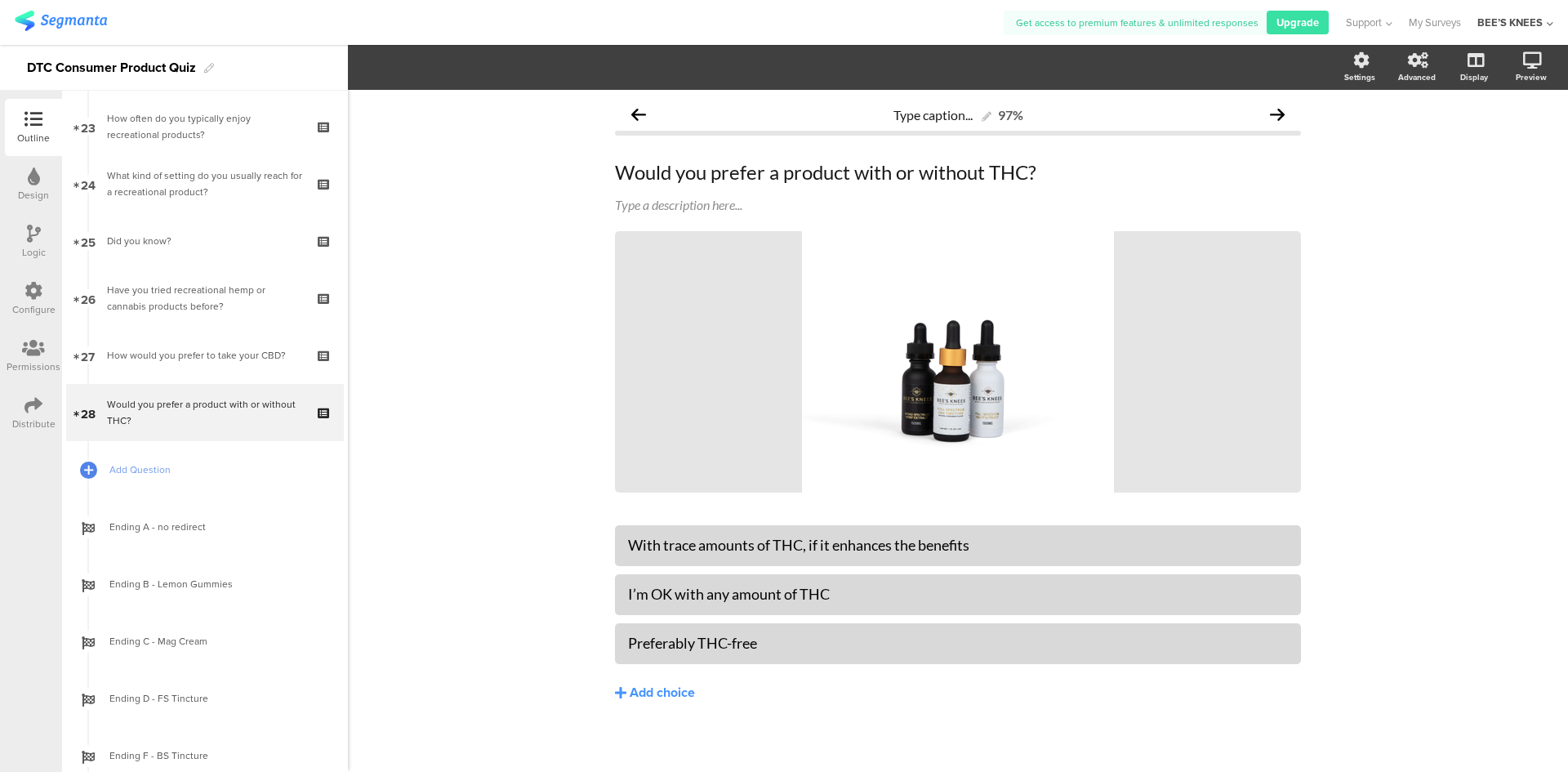
click at [39, 238] on icon at bounding box center [33, 234] width 14 height 18
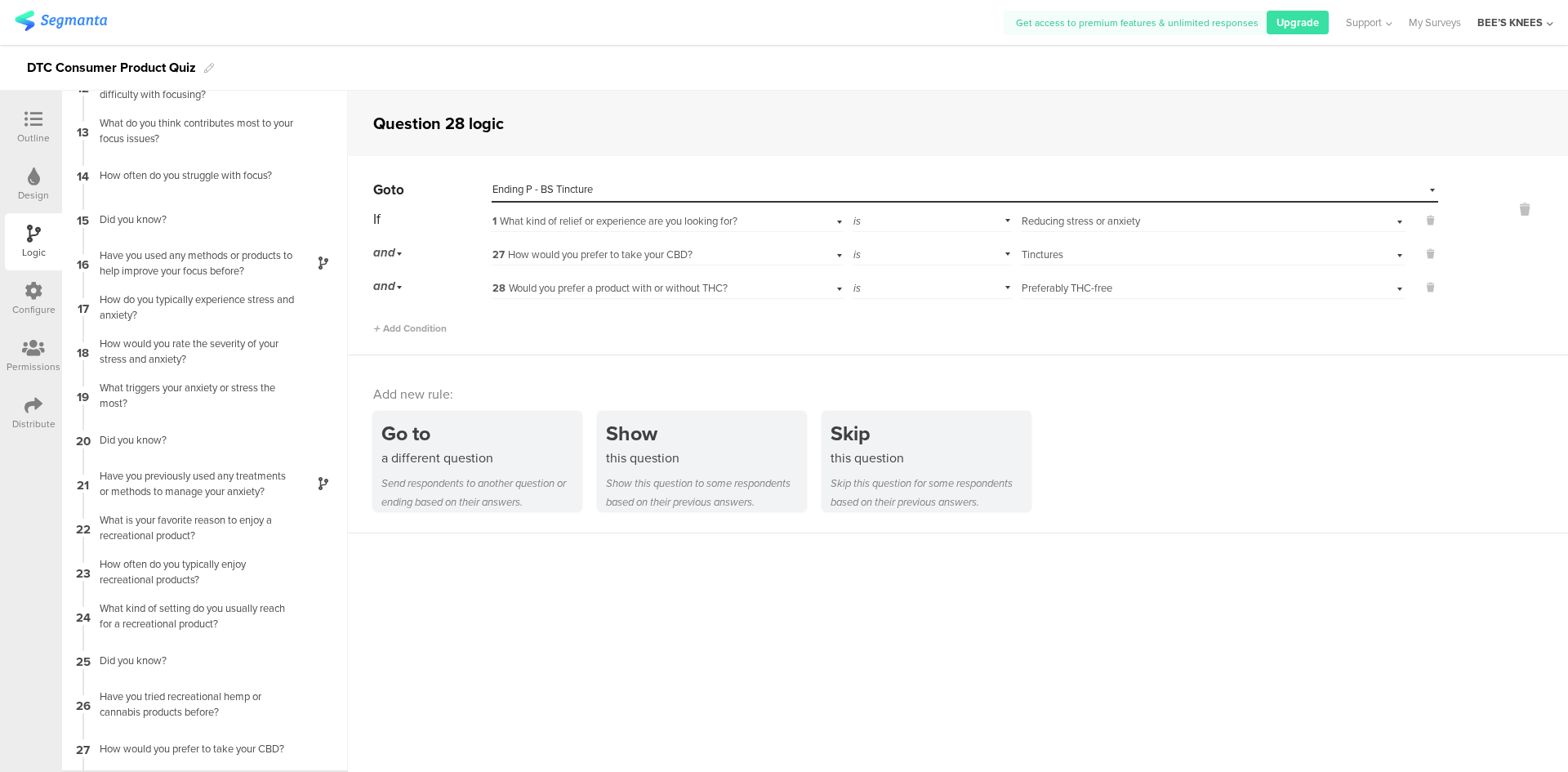
scroll to position [553, 0]
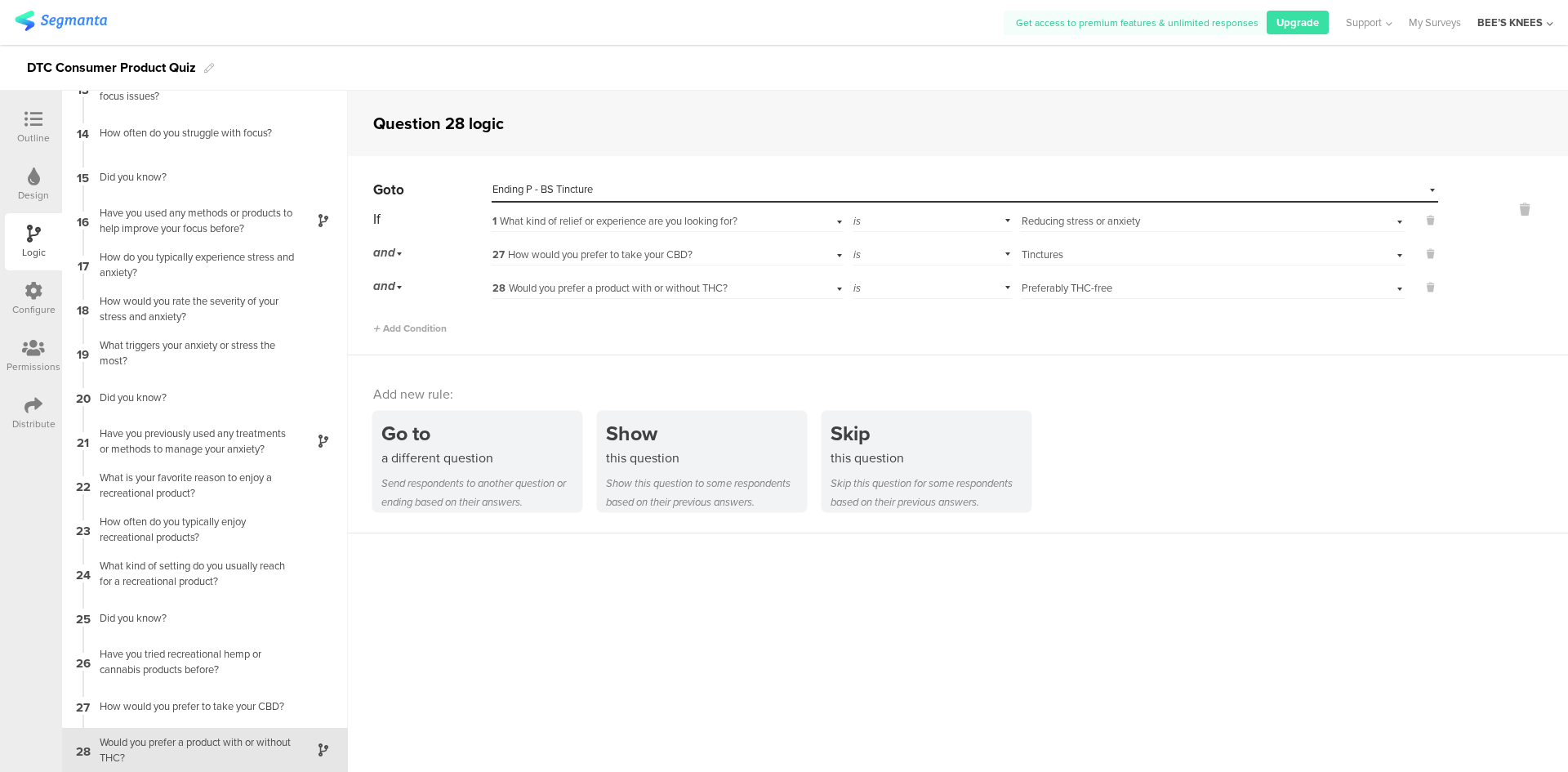
click at [535, 491] on div "Send respondents to another question or ending based on their answers." at bounding box center [481, 493] width 200 height 38
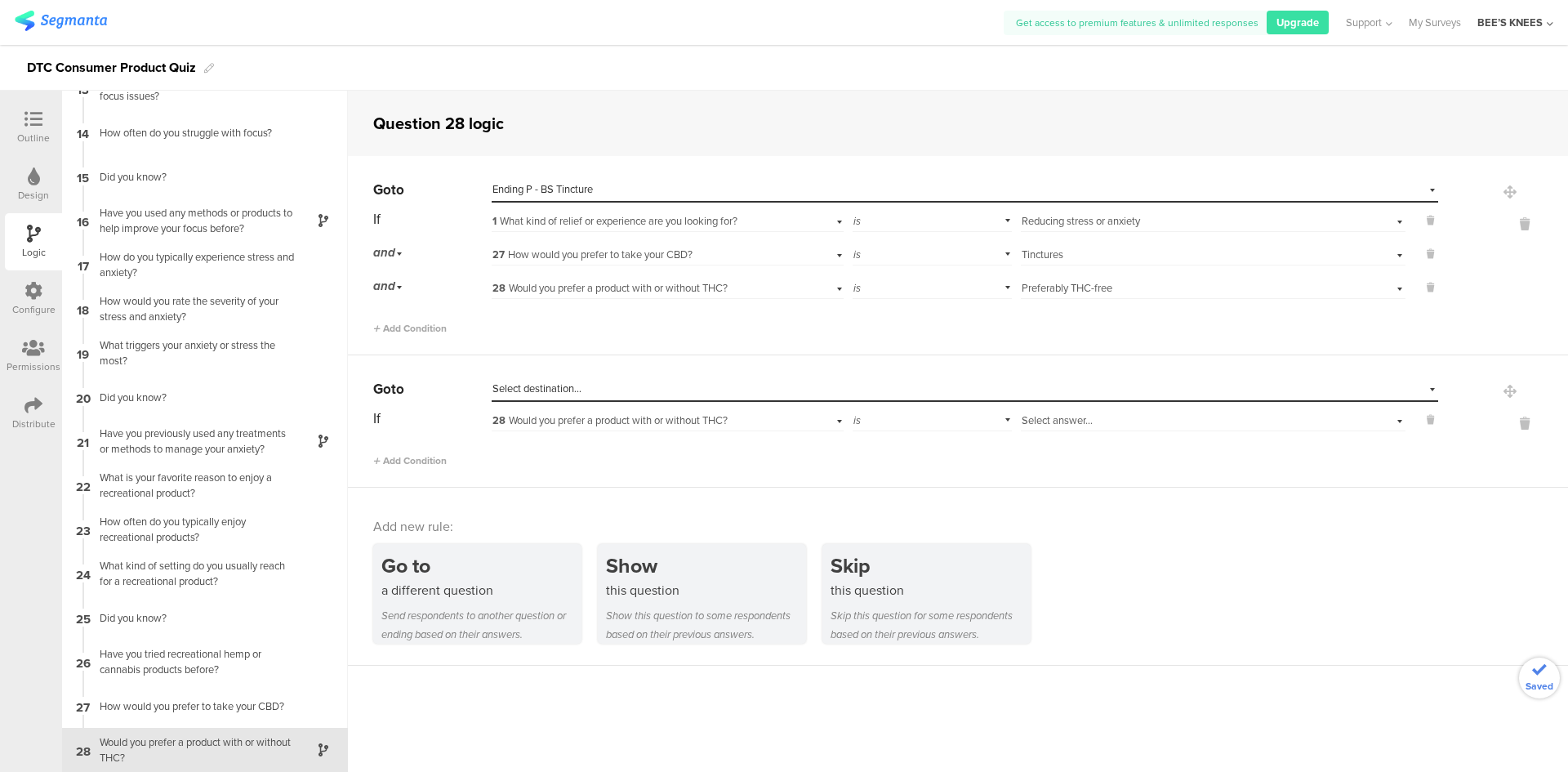
click at [809, 386] on div "Select destination..." at bounding box center [889, 388] width 794 height 14
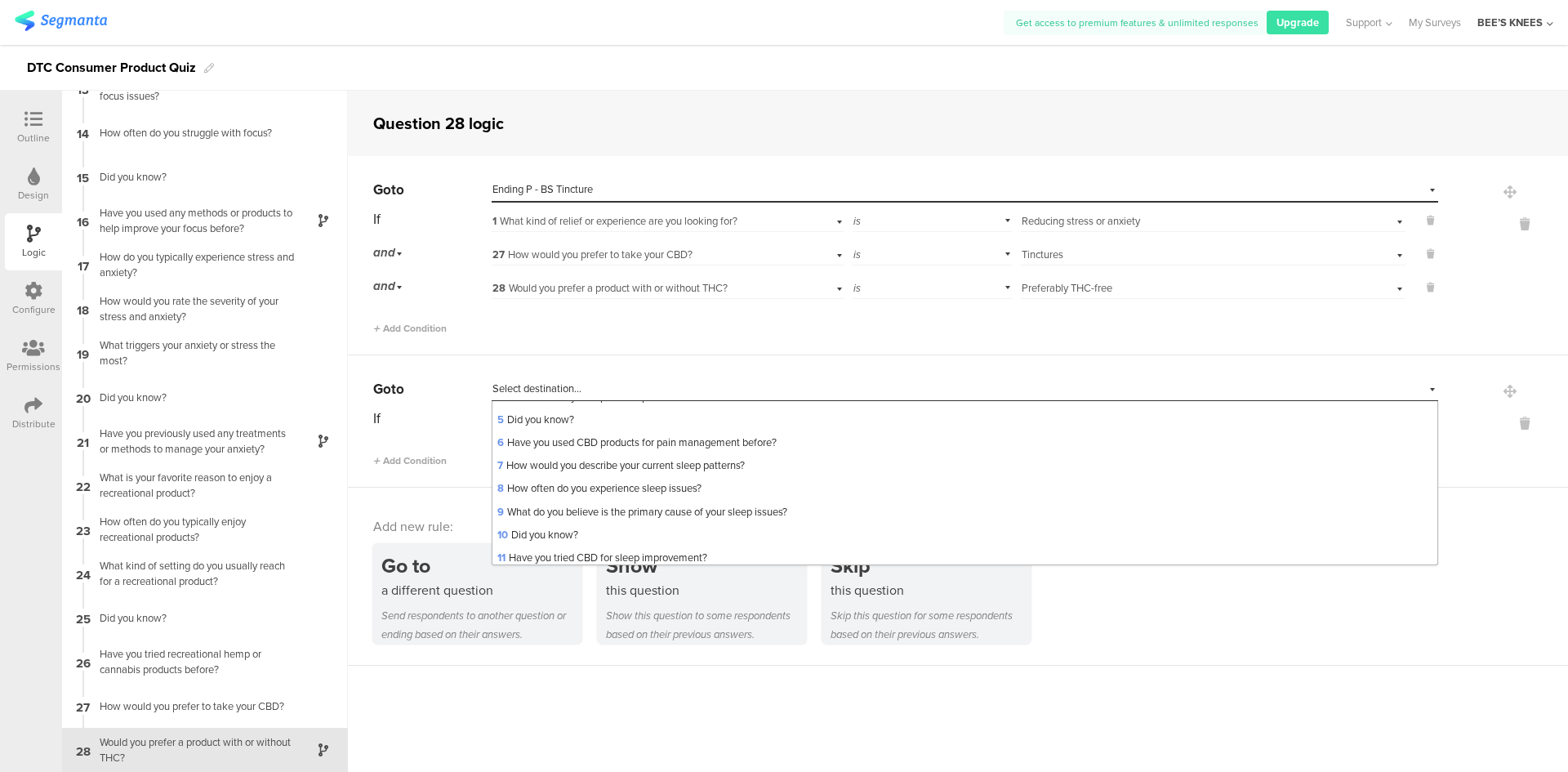
scroll to position [895, 0]
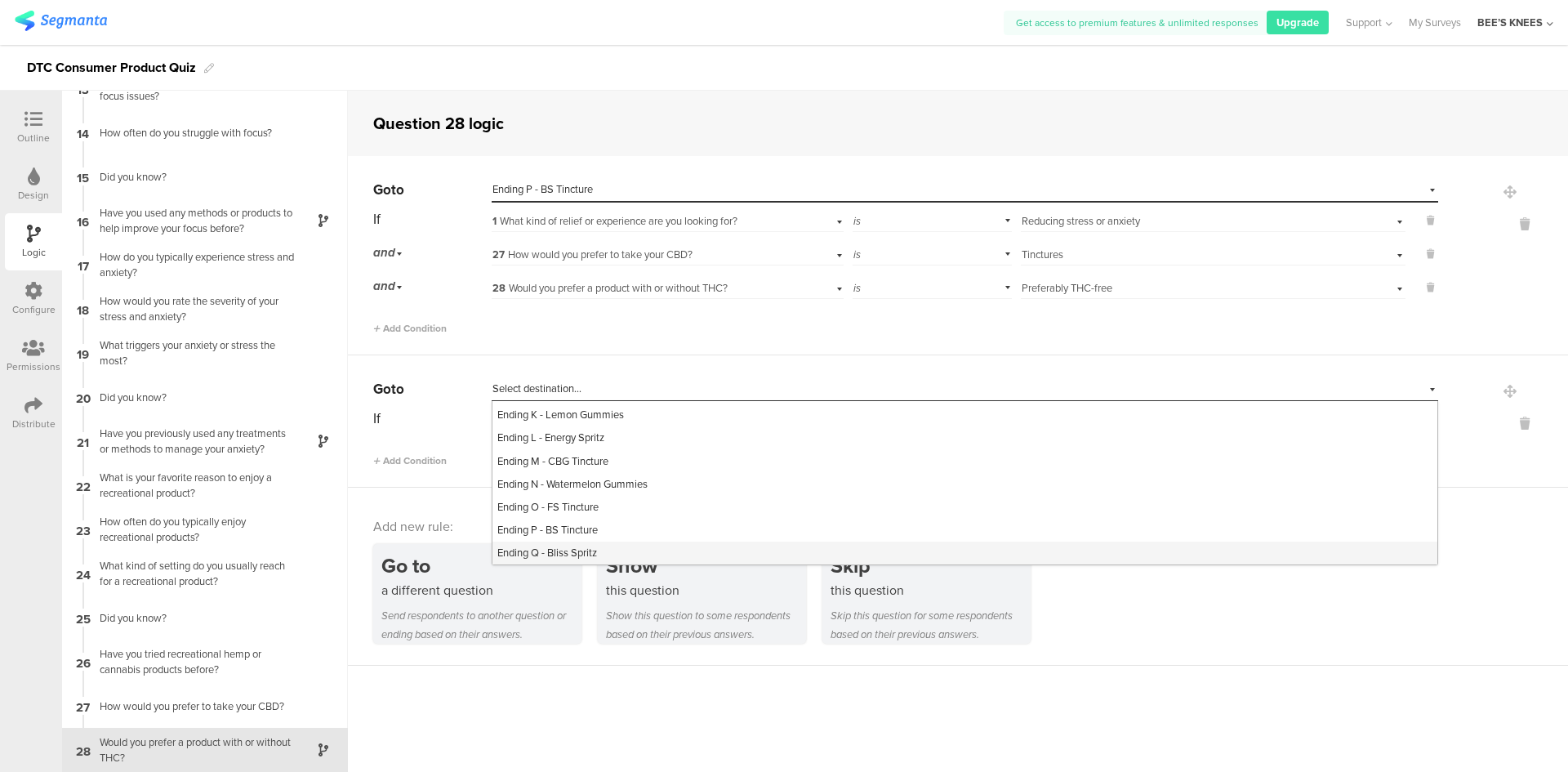
click at [660, 552] on div "Ending Q - Bliss Spritz" at bounding box center [964, 553] width 945 height 23
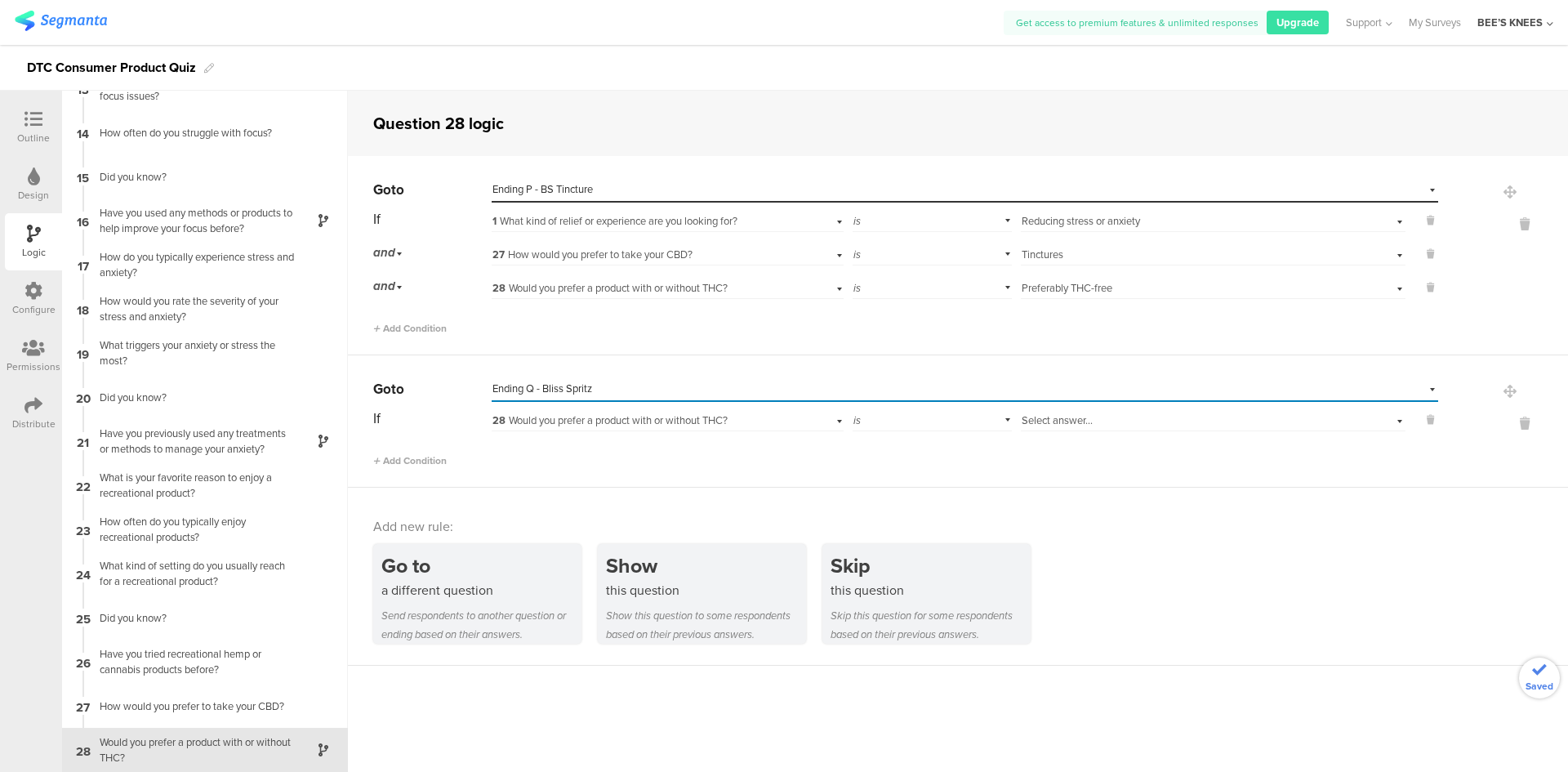
click at [564, 426] on span "28 Would you prefer a product with or without THC?" at bounding box center [609, 420] width 236 height 15
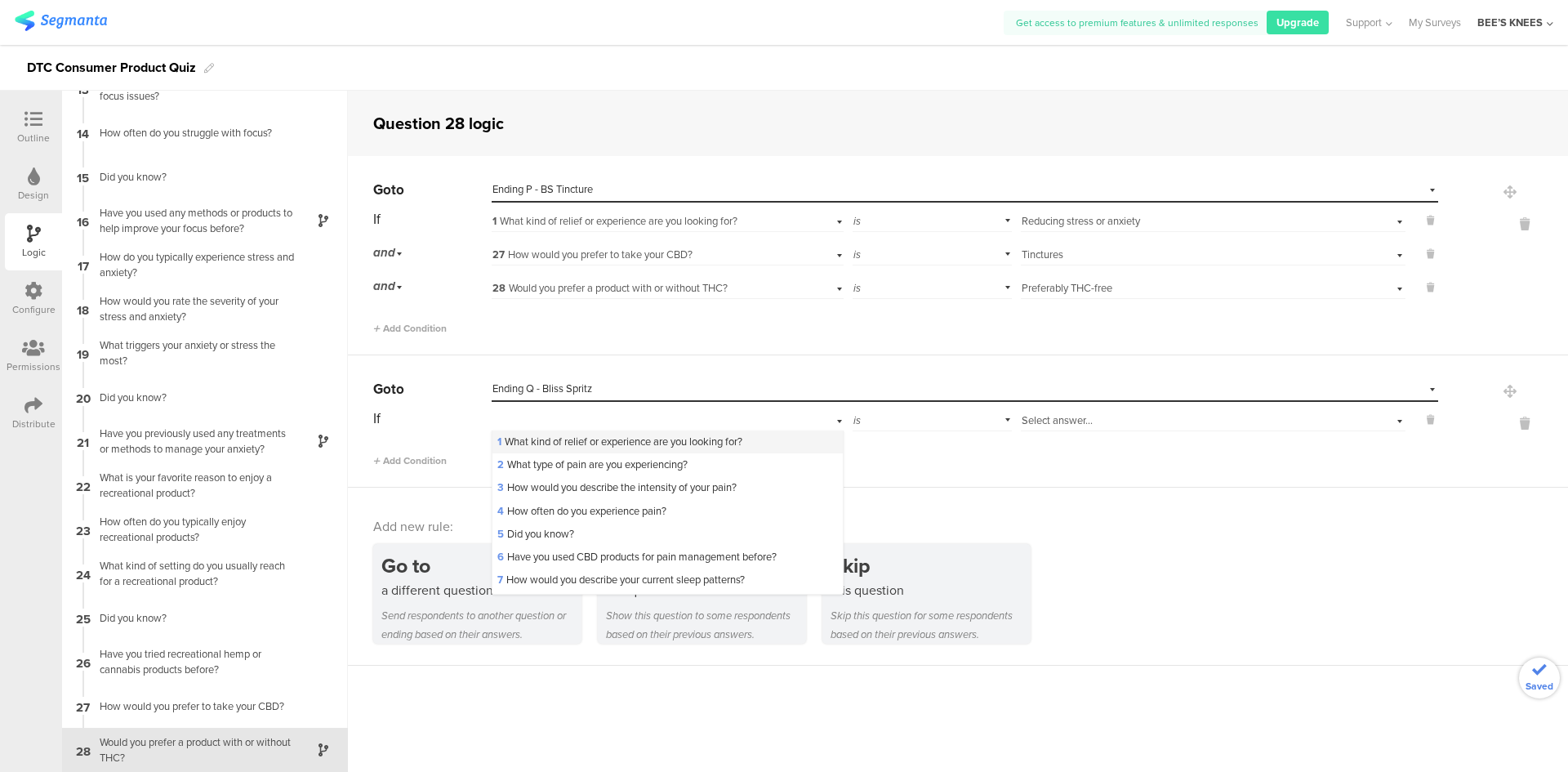
click at [564, 433] on div "1 What kind of relief or experience are you looking for?" at bounding box center [666, 442] width 349 height 23
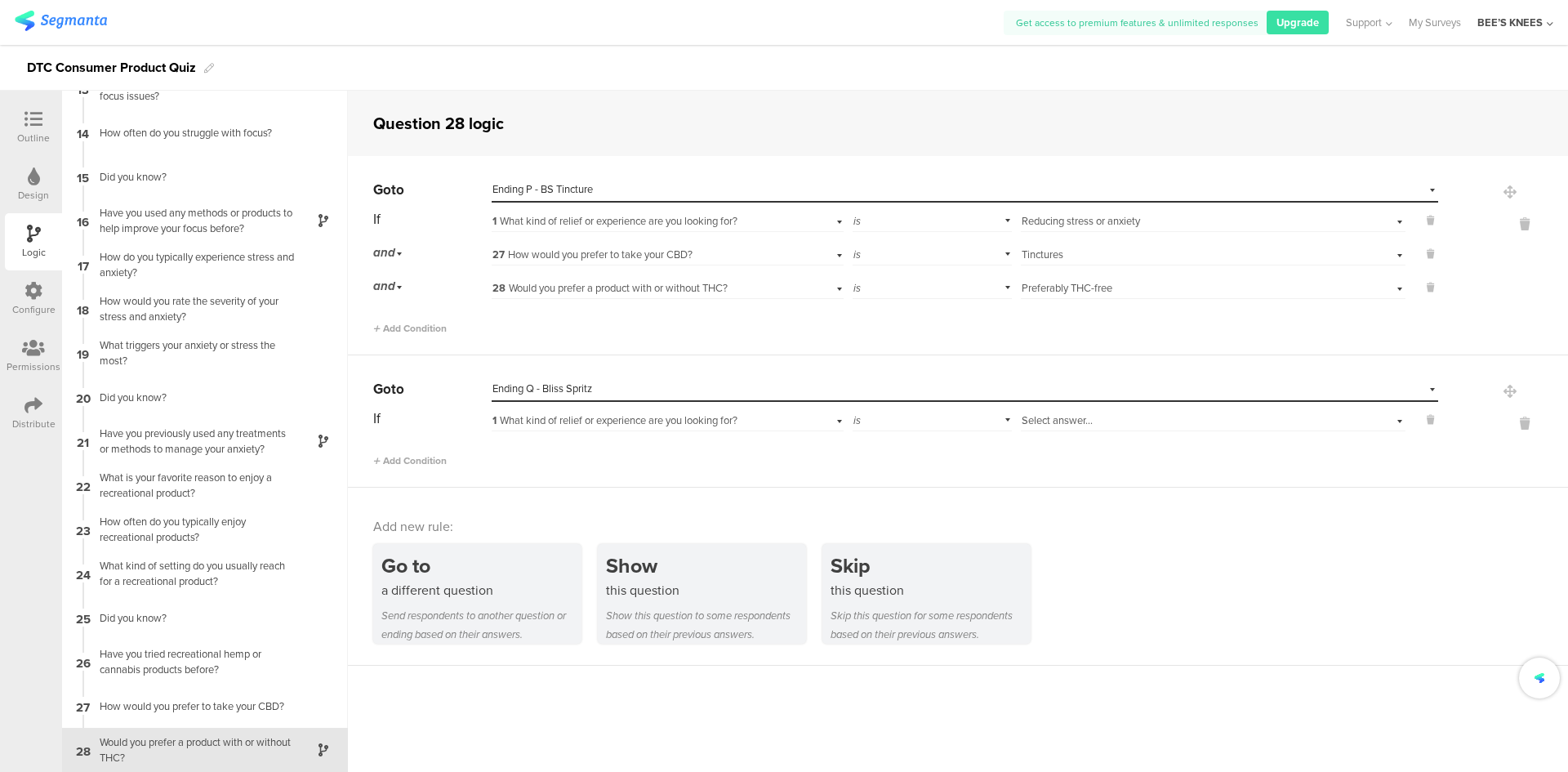
click at [1217, 419] on div "Select answer..." at bounding box center [1184, 421] width 326 height 14
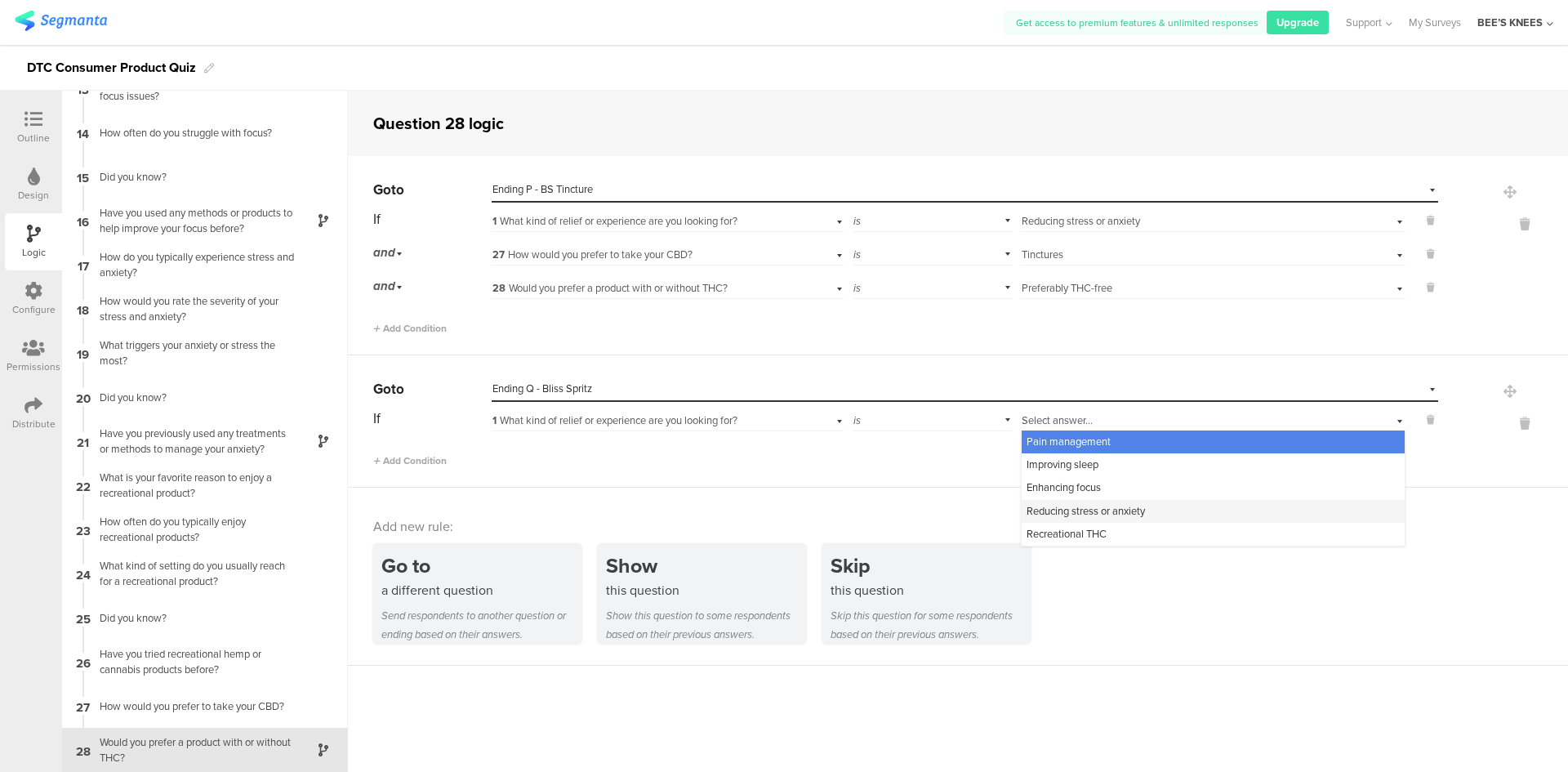
click at [1184, 502] on div "Reducing stress or anxiety" at bounding box center [1213, 511] width 383 height 23
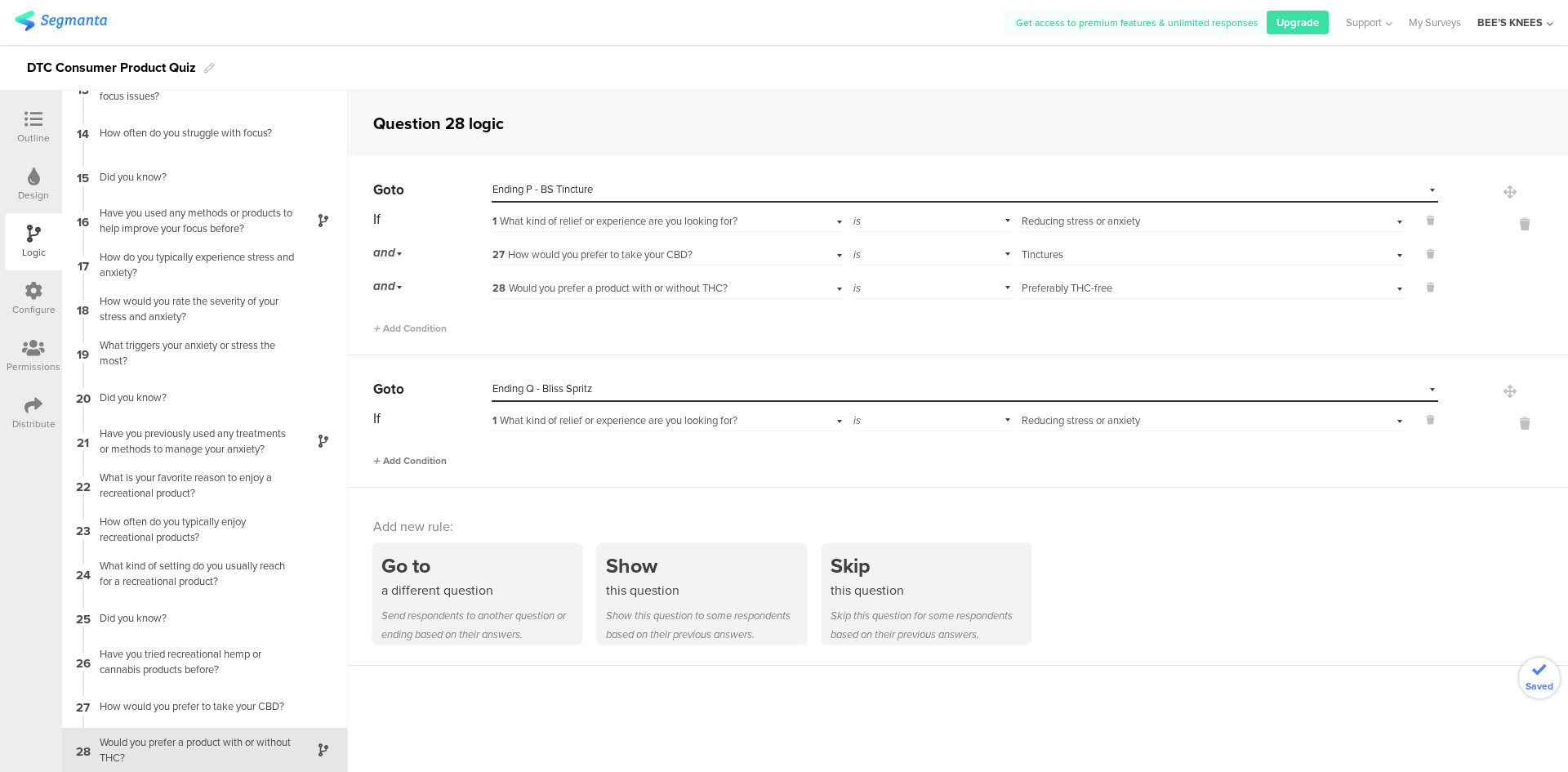
click at [440, 458] on span "Add Condition" at bounding box center [409, 460] width 73 height 14
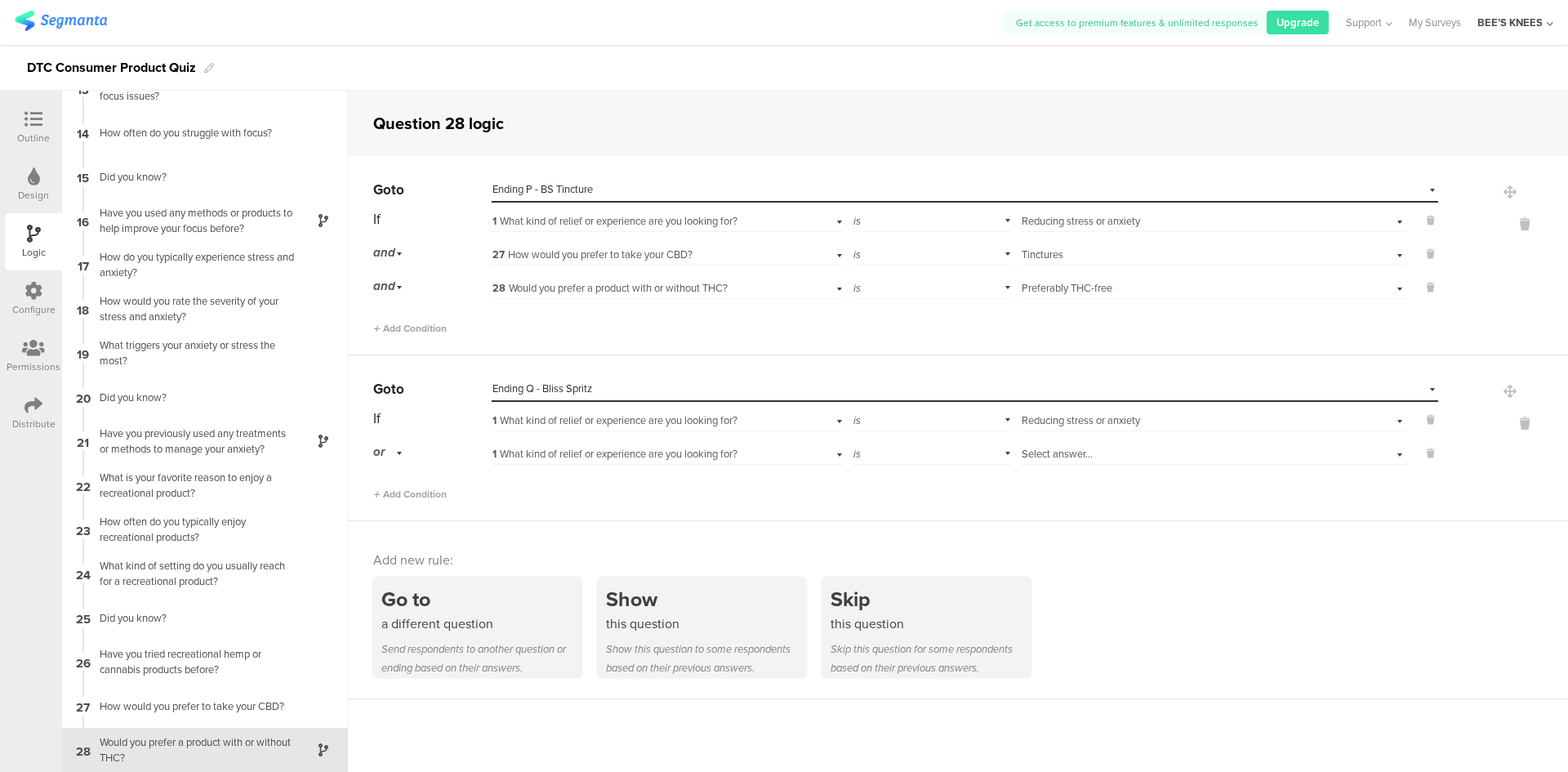
click at [397, 453] on div "or" at bounding box center [390, 452] width 34 height 25
click at [394, 488] on div "and" at bounding box center [431, 498] width 116 height 23
click at [543, 459] on span "1 What kind of relief or experience are you looking for?" at bounding box center [614, 453] width 245 height 15
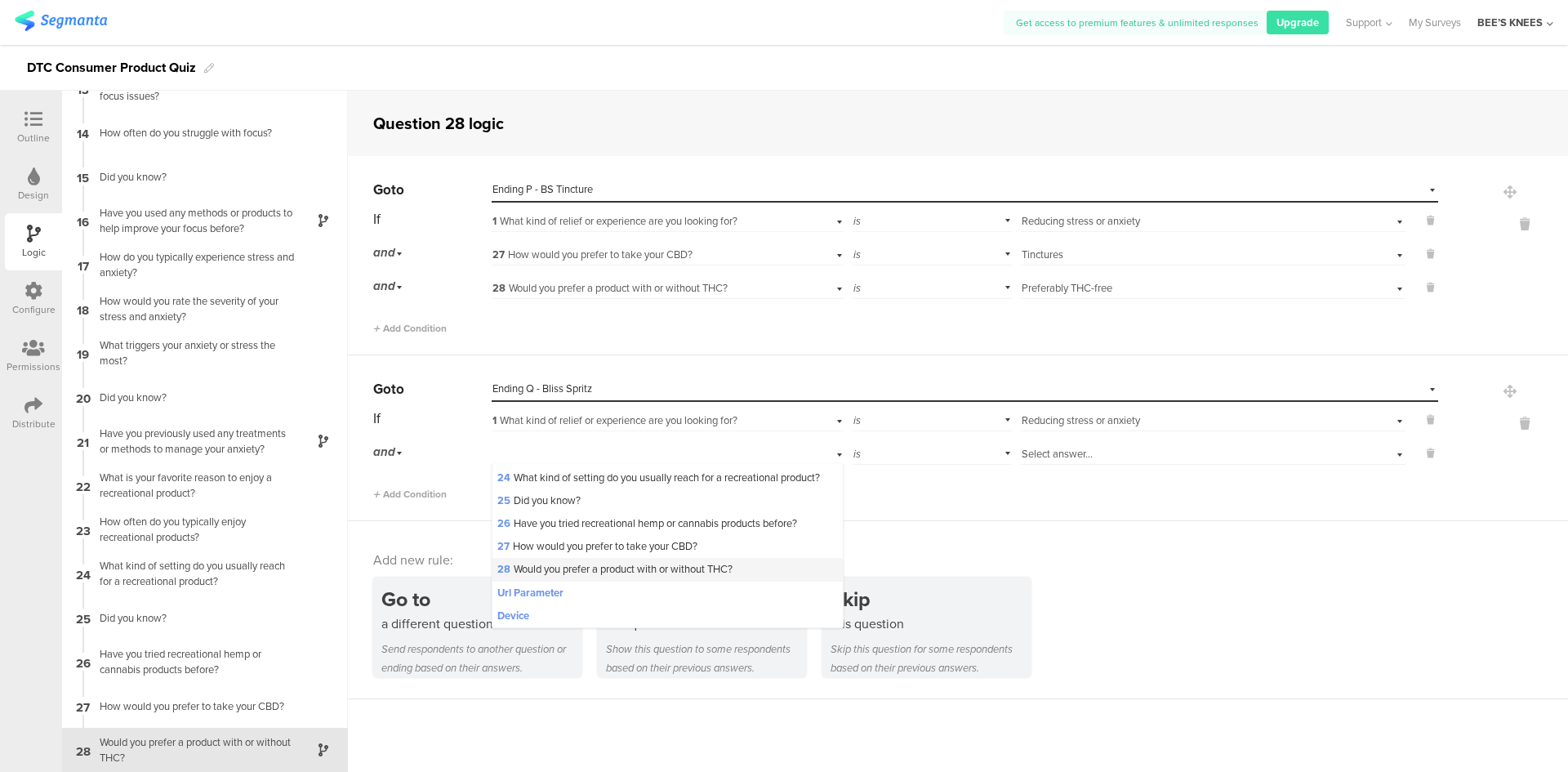
scroll to position [596, 0]
click at [561, 538] on span "27 How would you prefer to take your CBD?" at bounding box center [598, 545] width 200 height 15
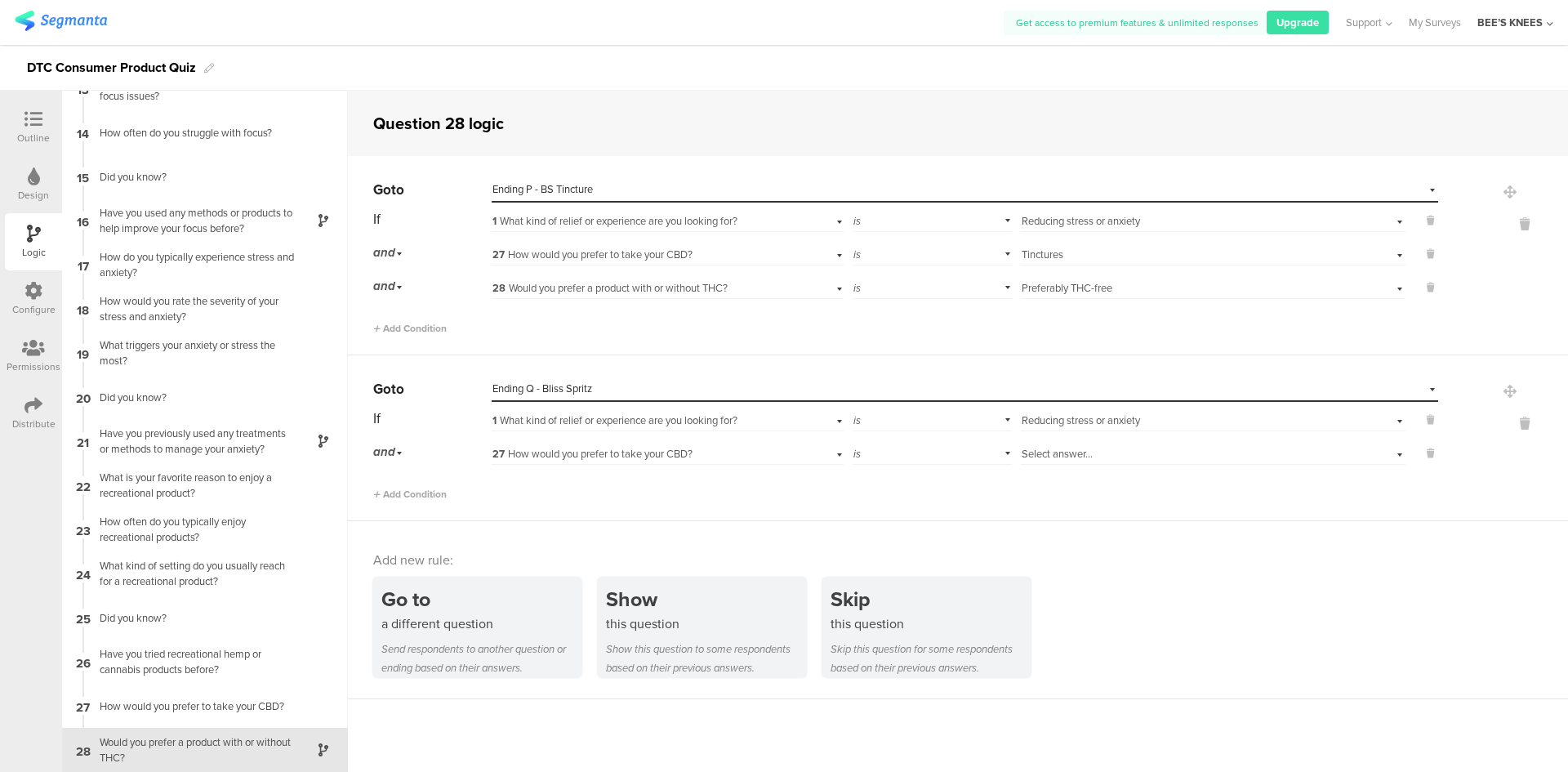
scroll to position [0, 0]
click at [1157, 454] on div "Select answer..." at bounding box center [1184, 454] width 326 height 14
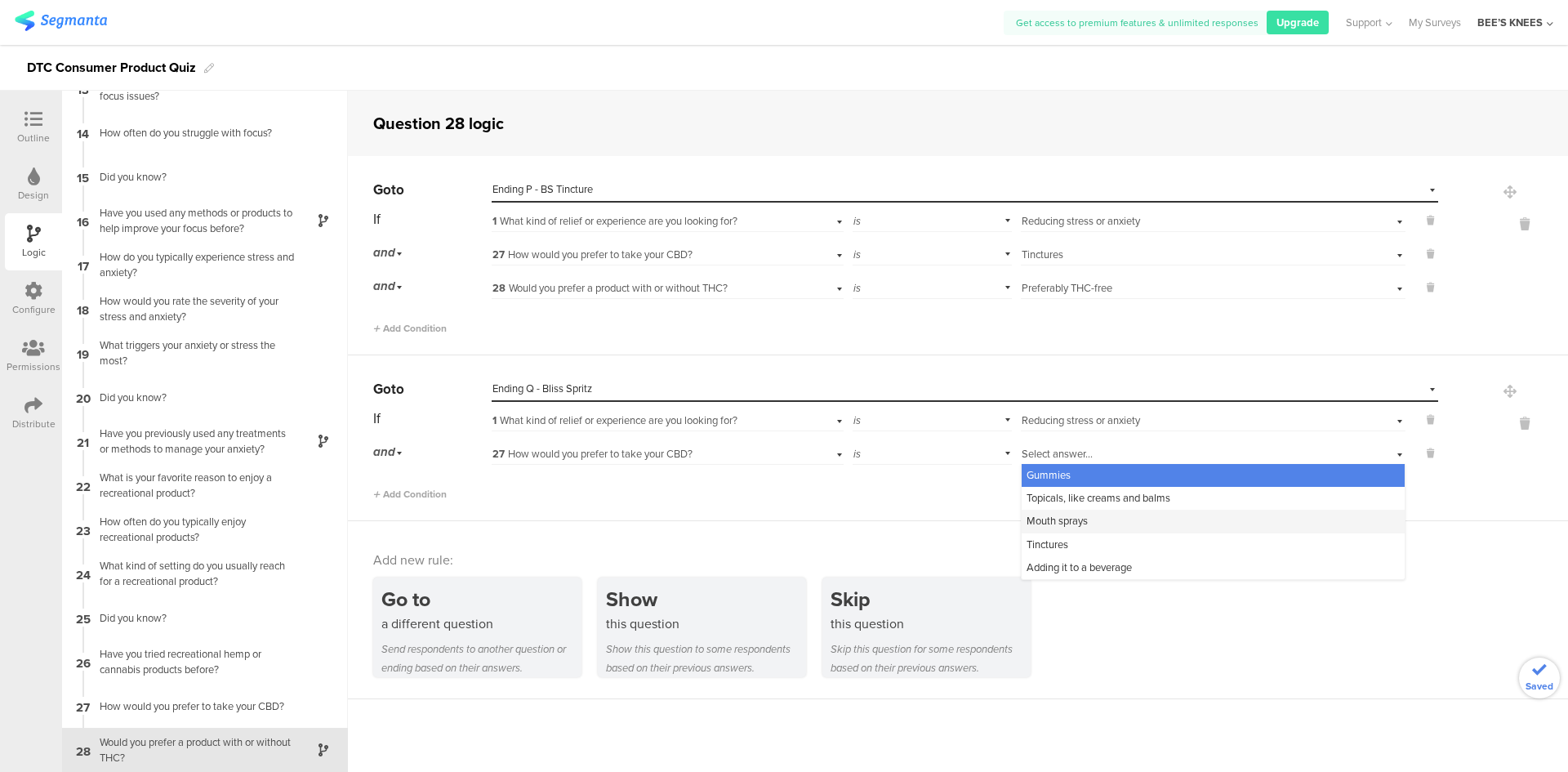
click at [1126, 527] on div "Mouth sprays" at bounding box center [1213, 520] width 383 height 23
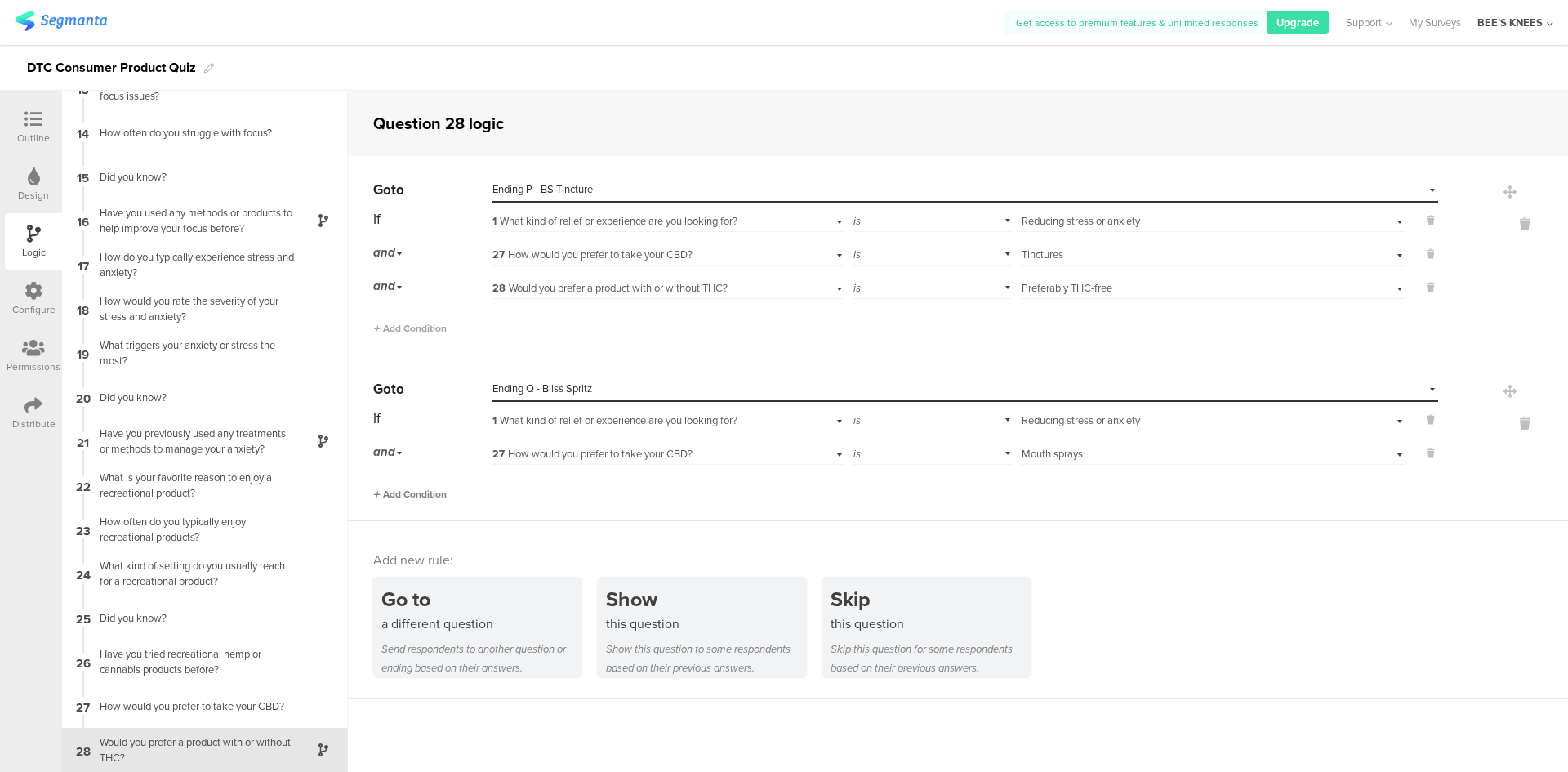
click at [407, 489] on span "Add Condition" at bounding box center [409, 494] width 73 height 14
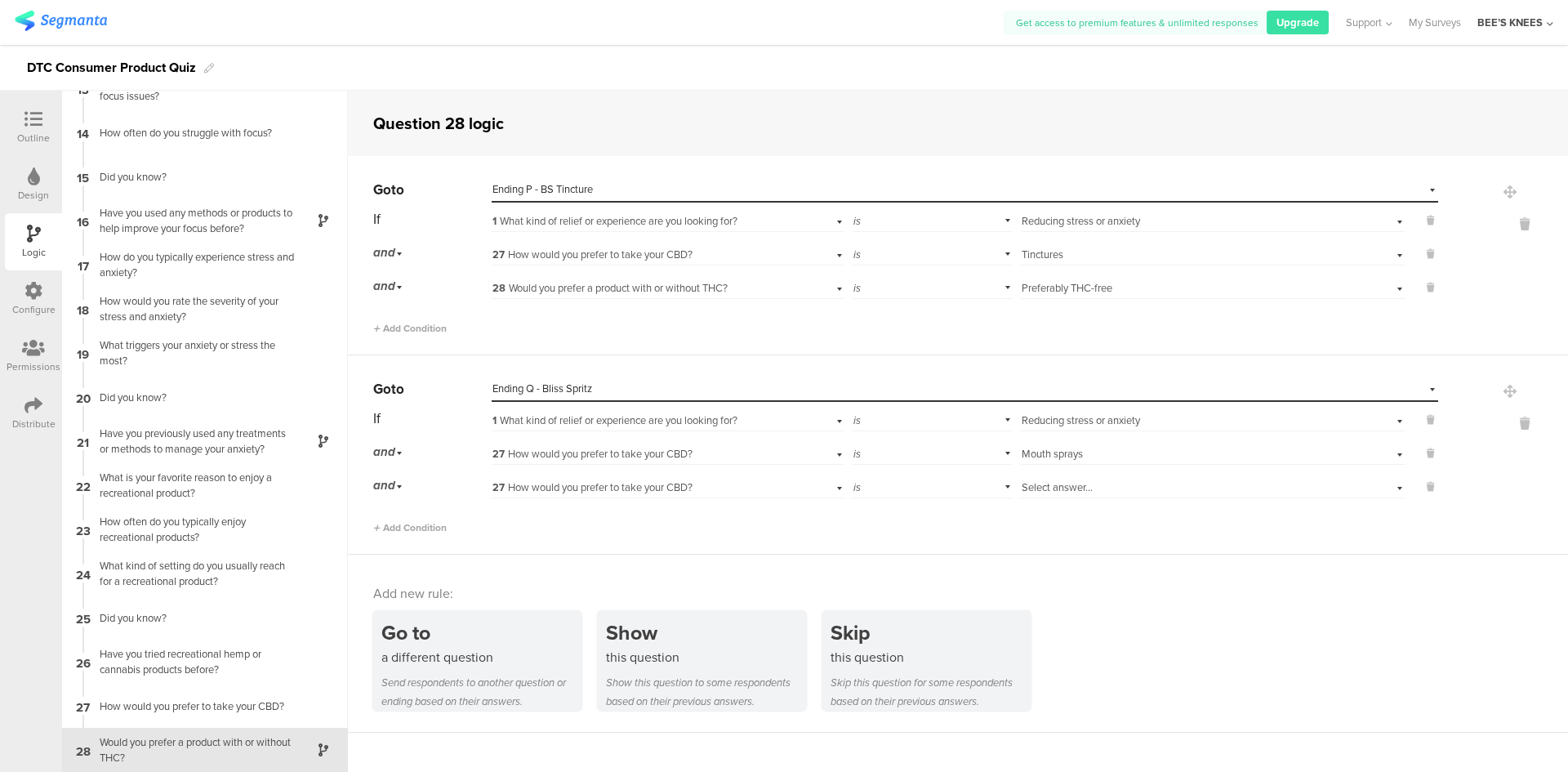
click at [526, 492] on span "27 How would you prefer to take your CBD?" at bounding box center [592, 487] width 200 height 15
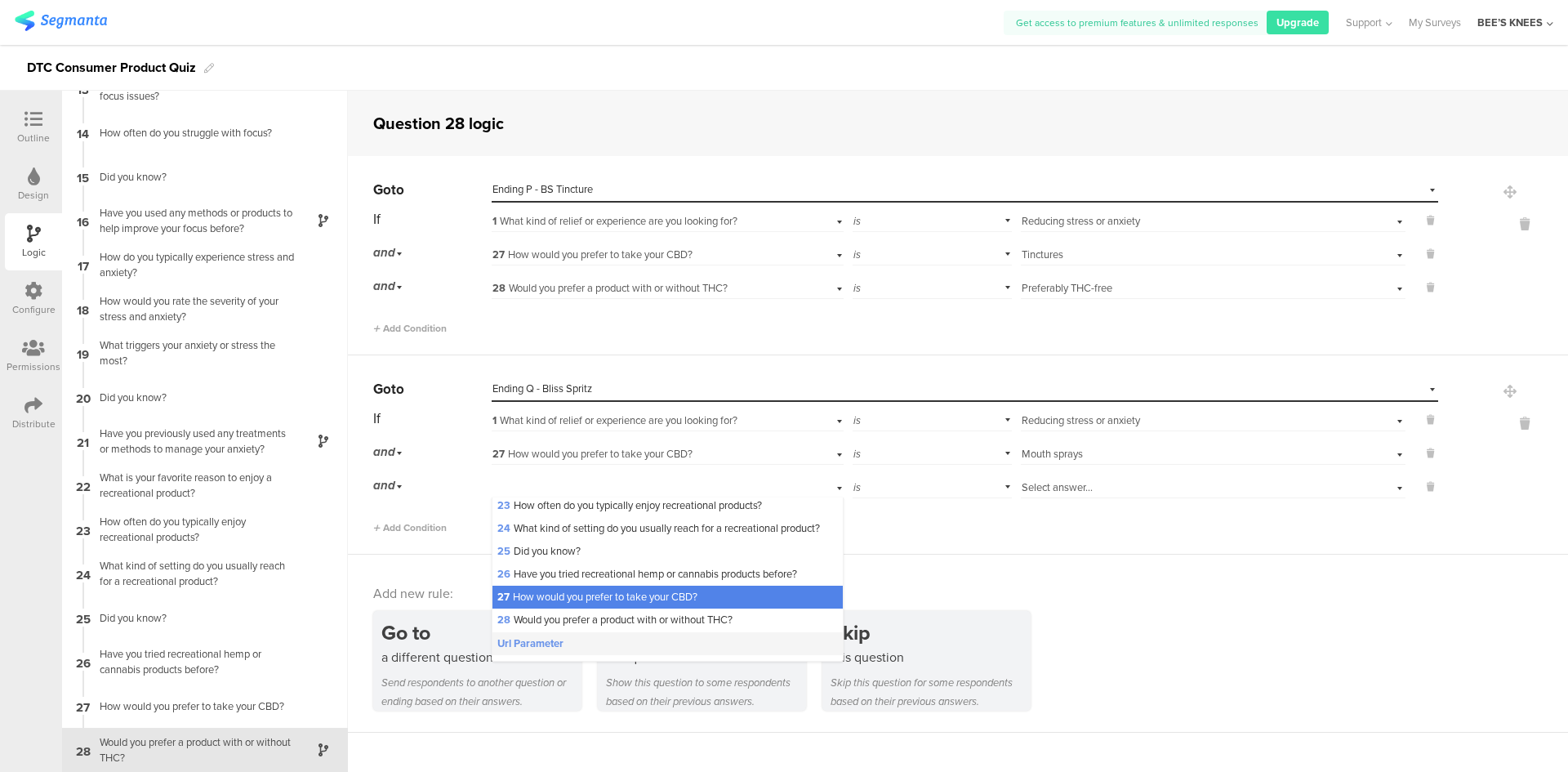
scroll to position [596, 0]
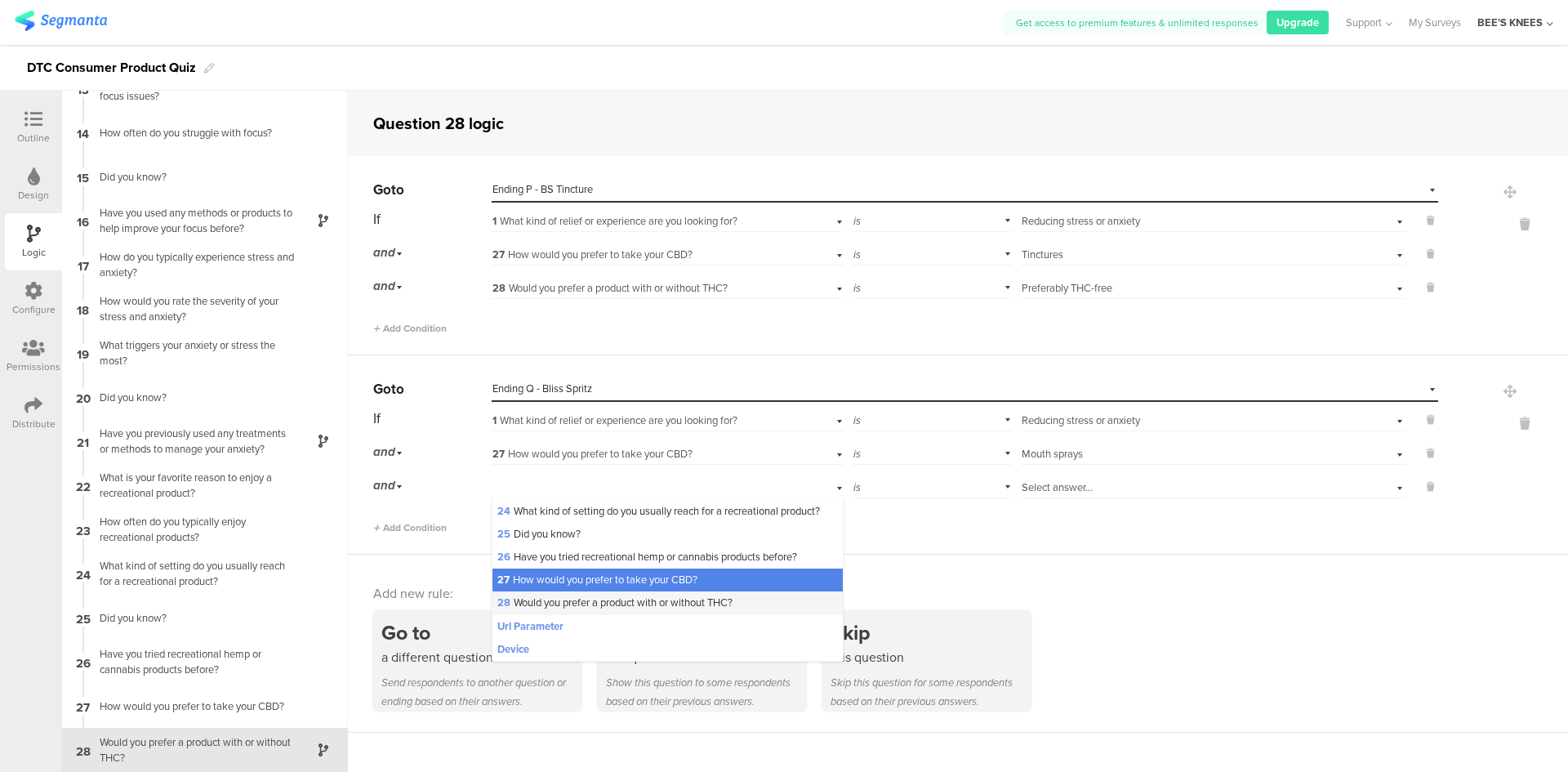
click at [616, 608] on span "28 Would you prefer a product with or without THC?" at bounding box center [615, 602] width 236 height 15
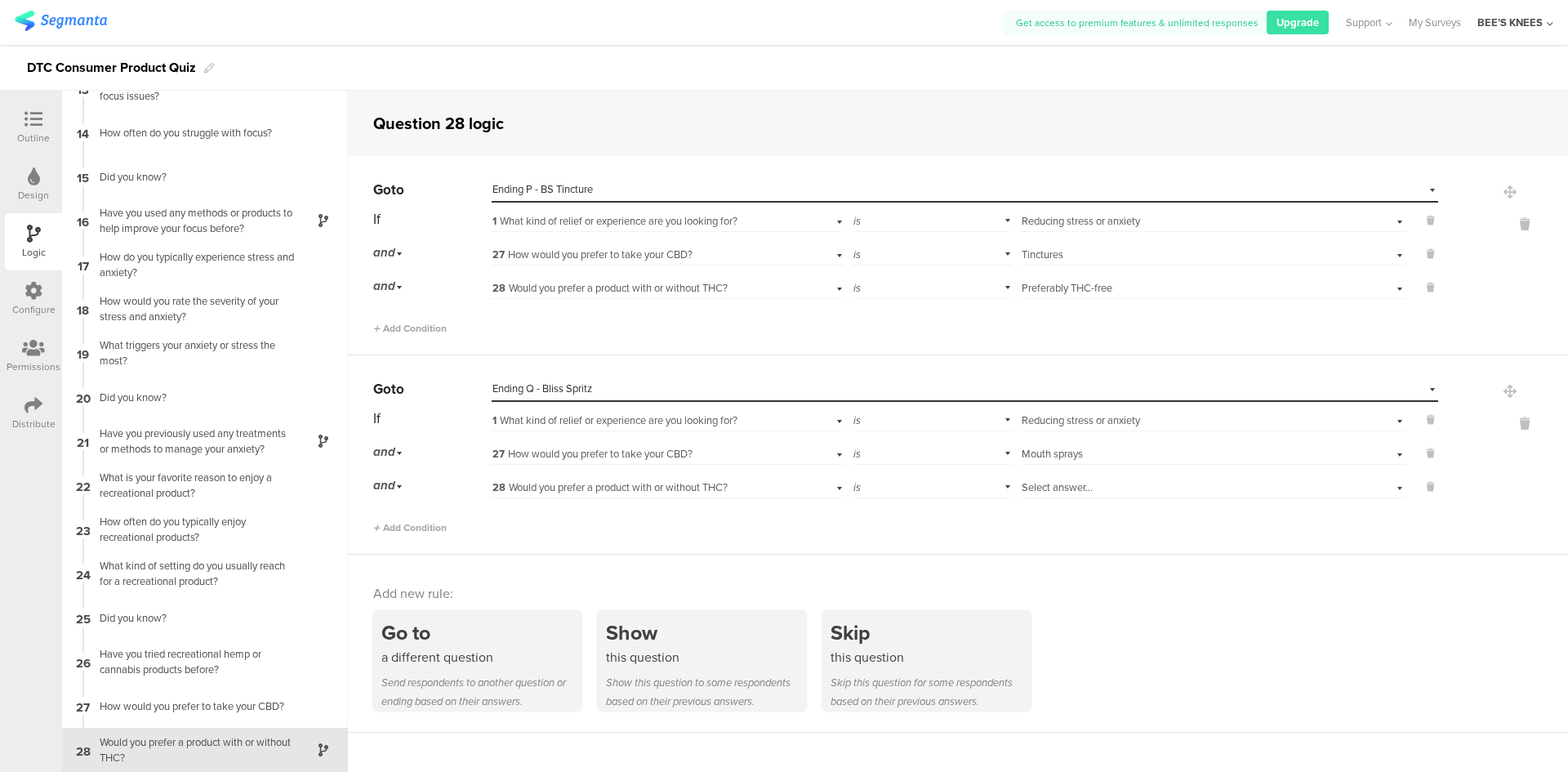
click at [878, 494] on div "is" at bounding box center [932, 486] width 160 height 25
click at [888, 533] on div "is not" at bounding box center [932, 531] width 158 height 23
click at [1084, 479] on div "Select answer..." at bounding box center [1213, 486] width 385 height 25
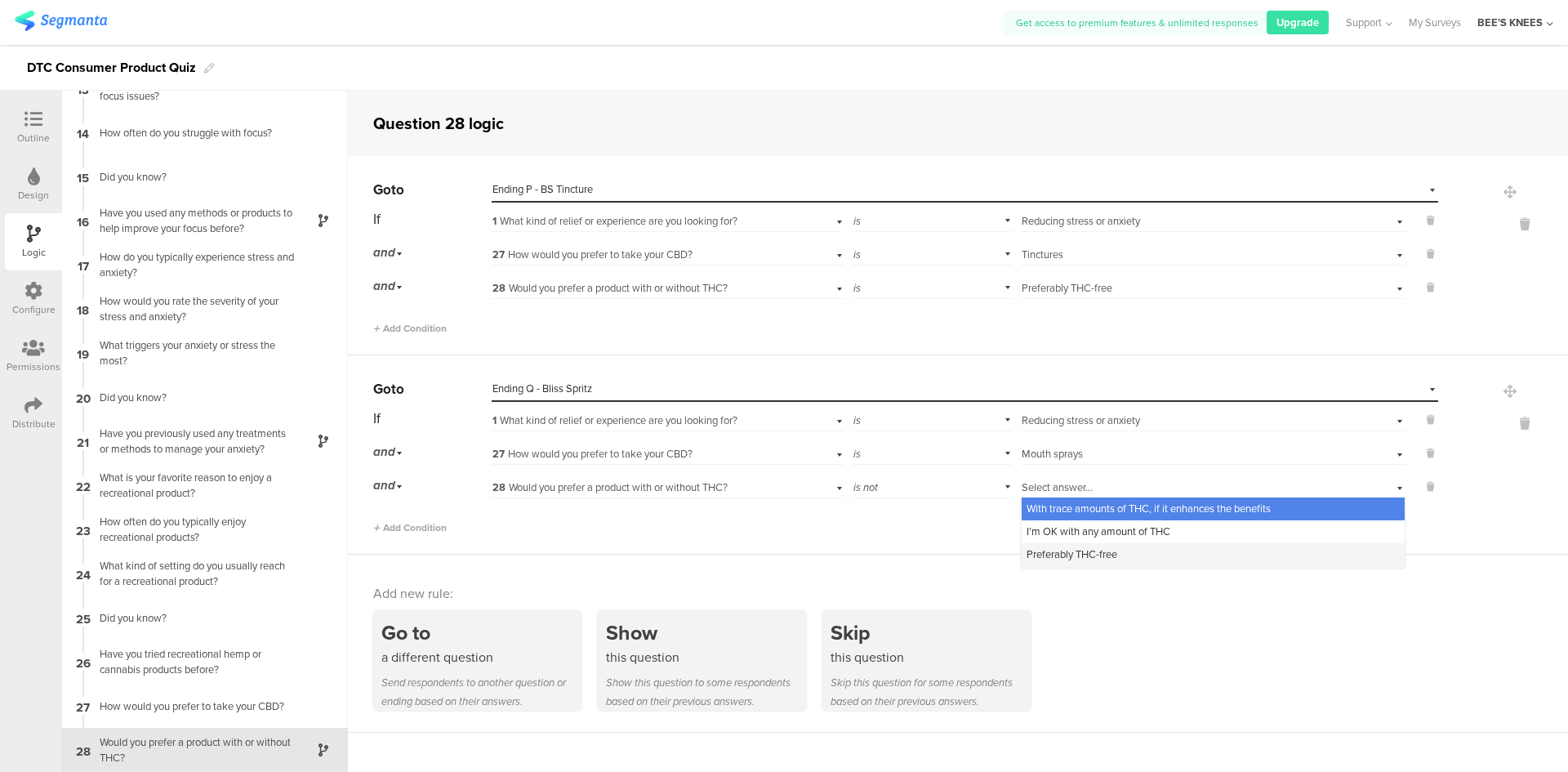
click at [1060, 553] on span "Preferably THC-free" at bounding box center [1072, 553] width 90 height 15
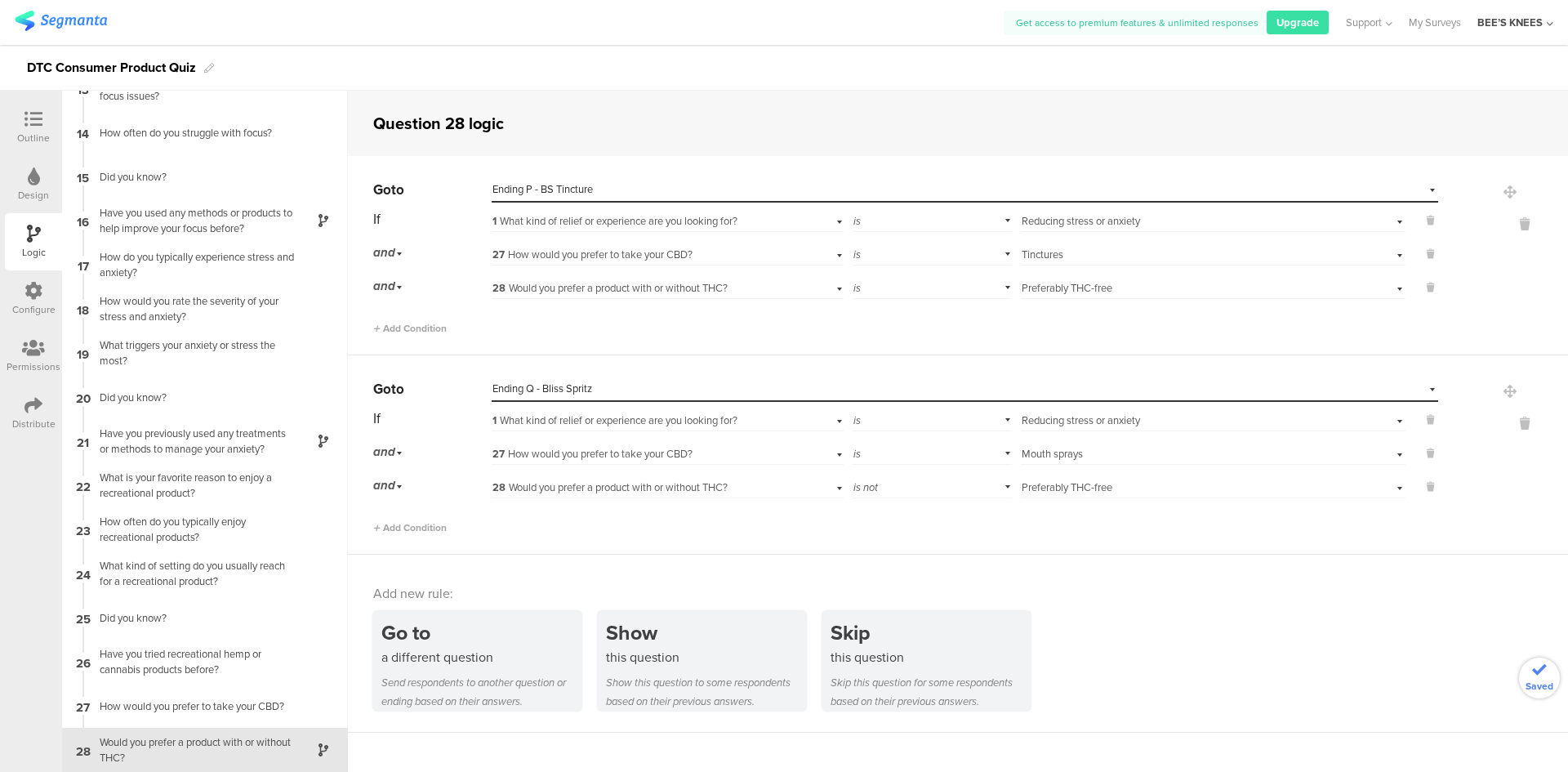
click at [1126, 645] on div "Go to a different question Send respondents to another question or ending based…" at bounding box center [970, 661] width 1194 height 99
click at [32, 132] on div "Outline" at bounding box center [33, 138] width 32 height 14
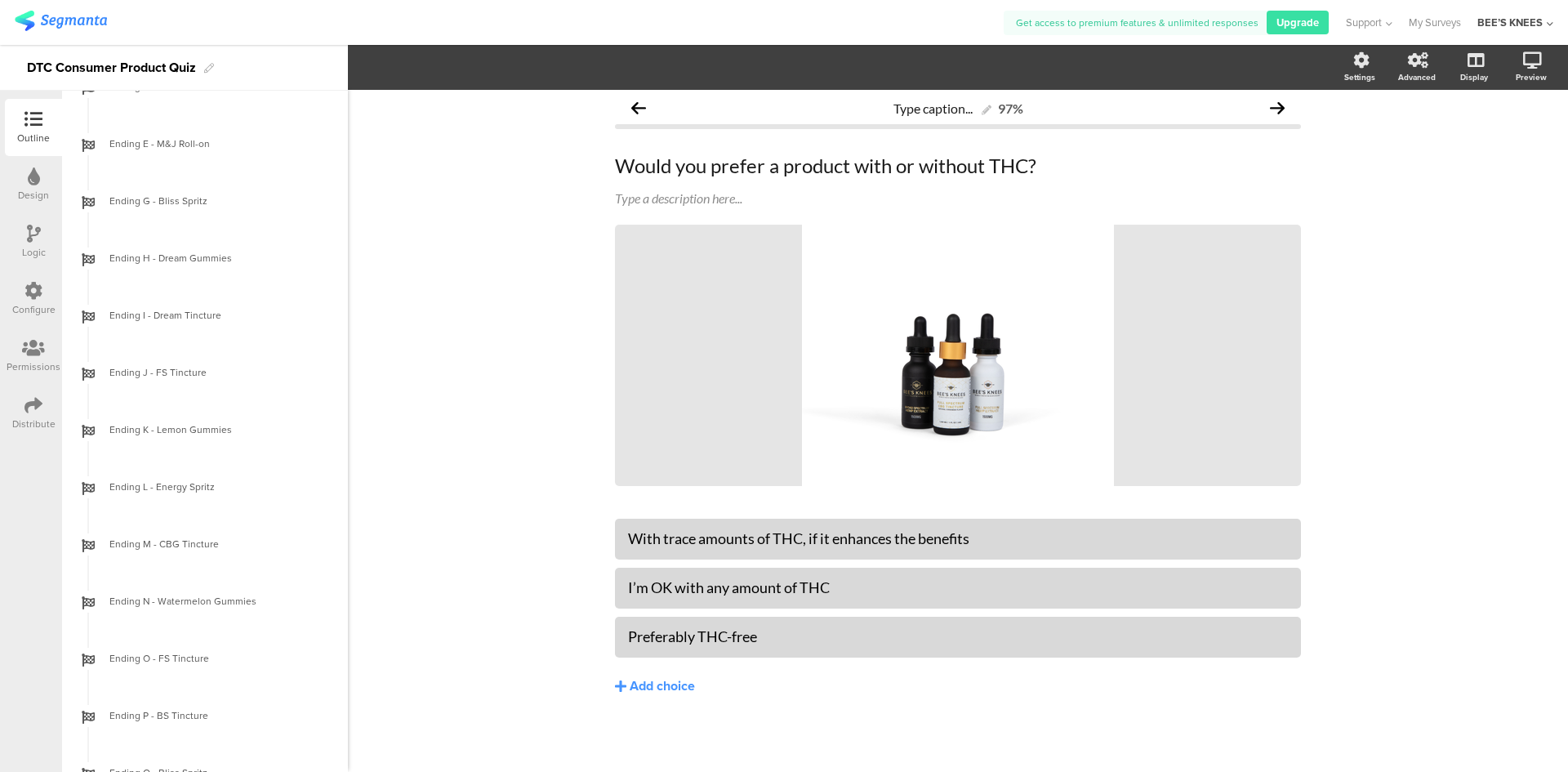
scroll to position [2051, 0]
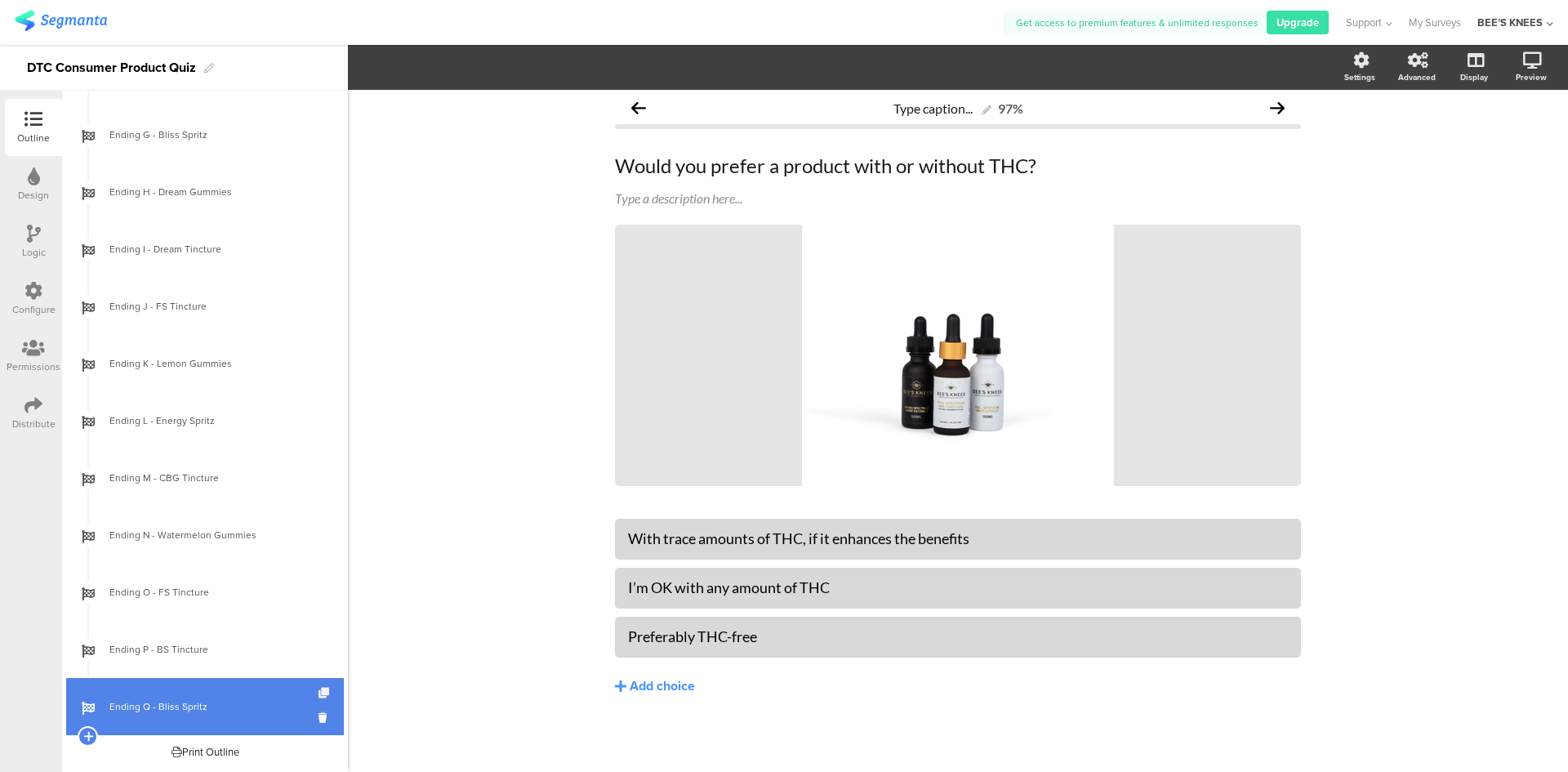
click at [319, 691] on icon at bounding box center [325, 693] width 14 height 11
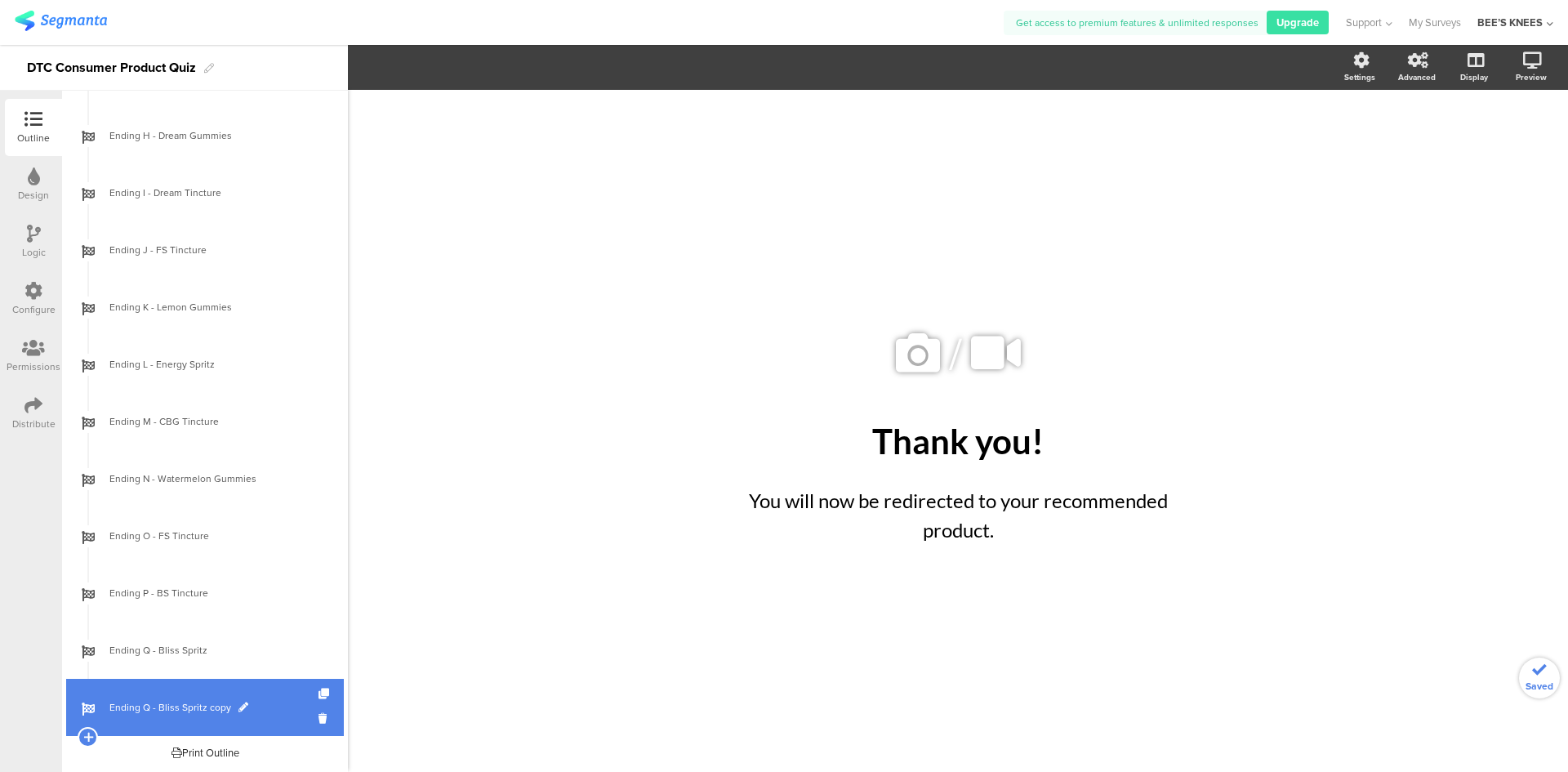
scroll to position [2108, 0]
click at [233, 708] on span "Ending Q - Bliss Spritz copy" at bounding box center [214, 706] width 209 height 16
click at [238, 708] on span at bounding box center [243, 706] width 10 height 10
click at [145, 701] on input "Ending Q - Bliss Spritz copy" at bounding box center [170, 706] width 121 height 15
click at [238, 703] on span at bounding box center [243, 706] width 10 height 10
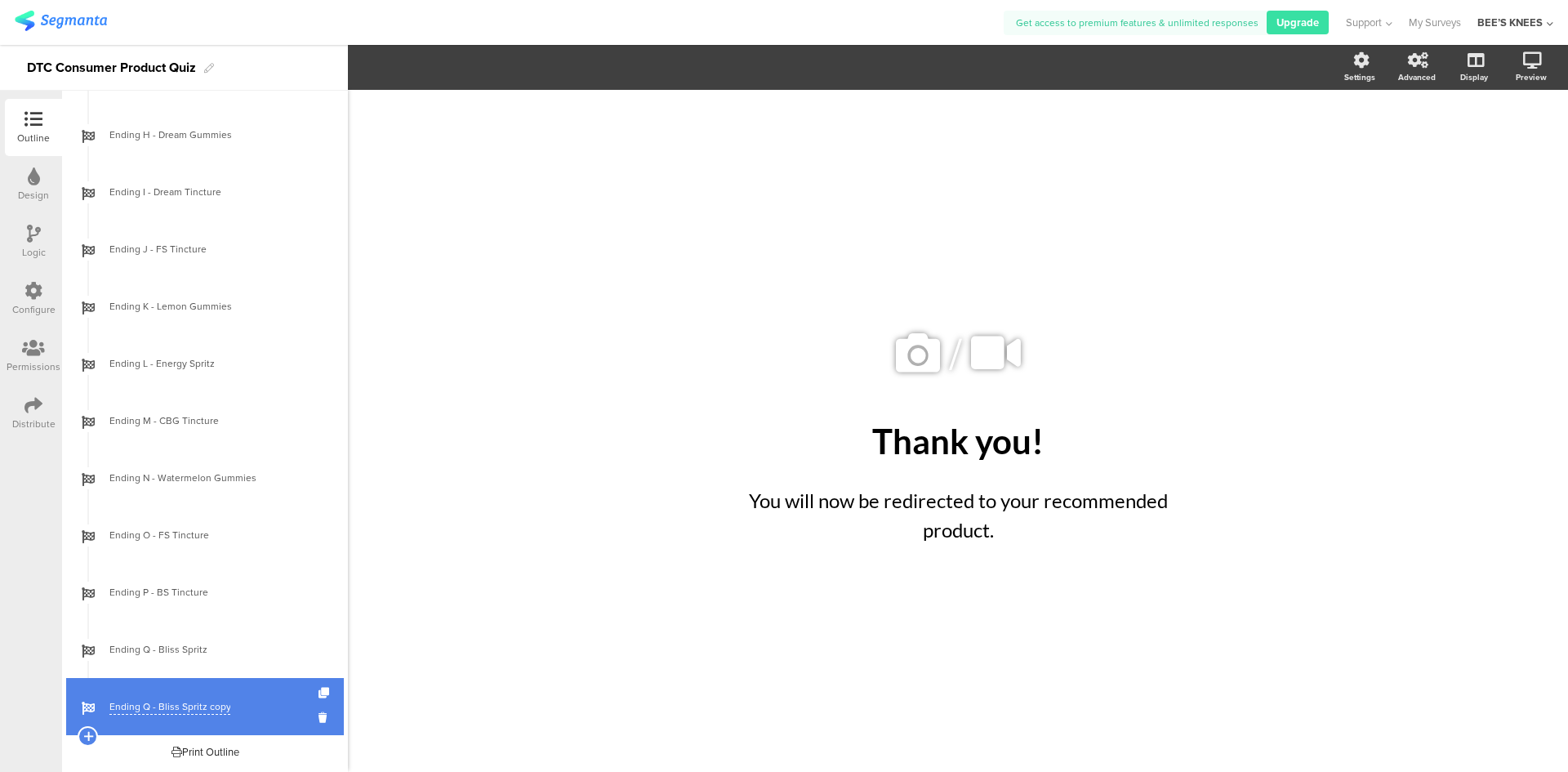
click at [142, 713] on input "Ending Q - Bliss Spritz copy" at bounding box center [170, 706] width 121 height 15
type input "Ending R - Energy Spritz"
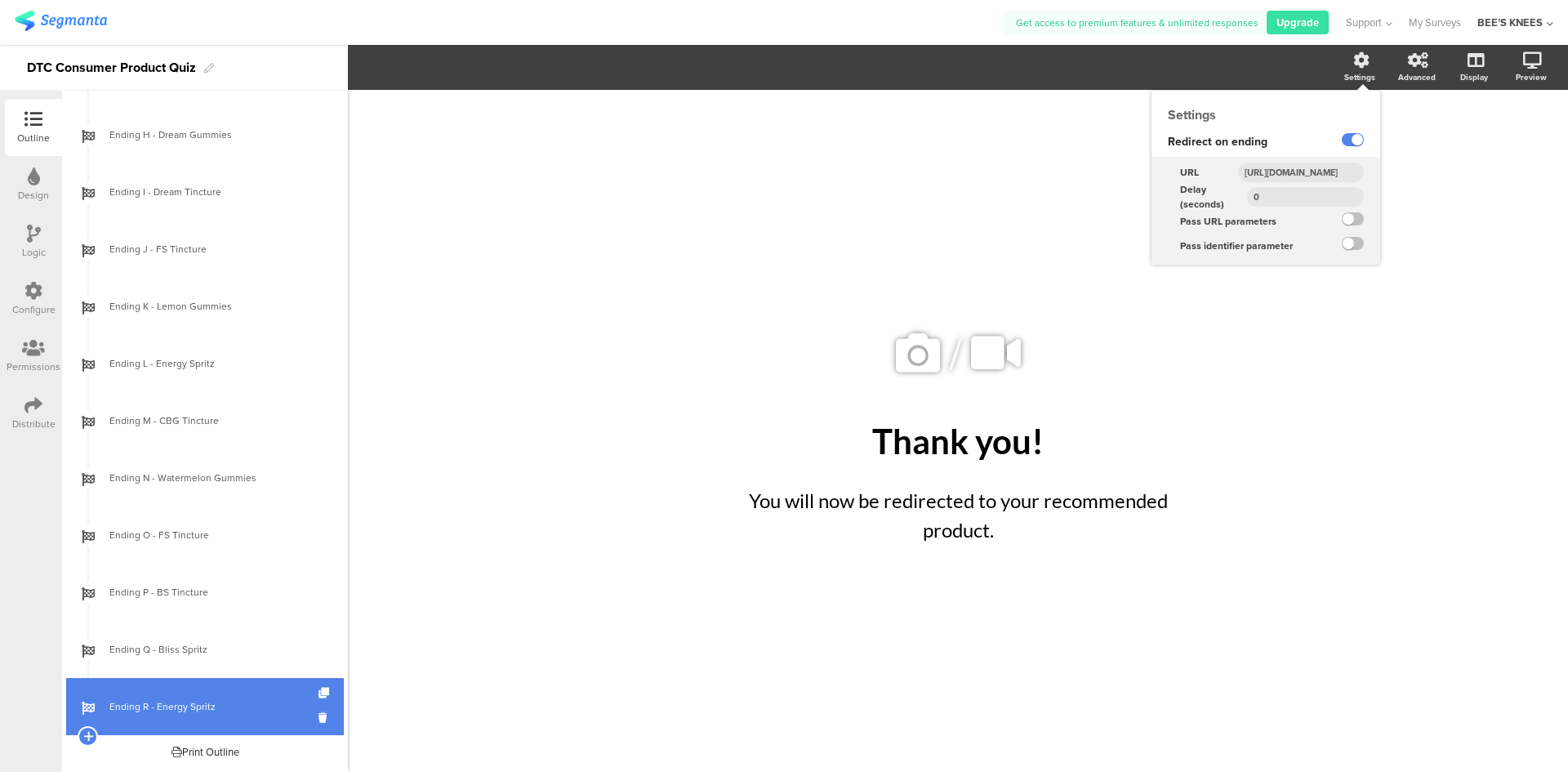
click at [1325, 172] on input "[URL][DOMAIN_NAME]" at bounding box center [1300, 172] width 125 height 20
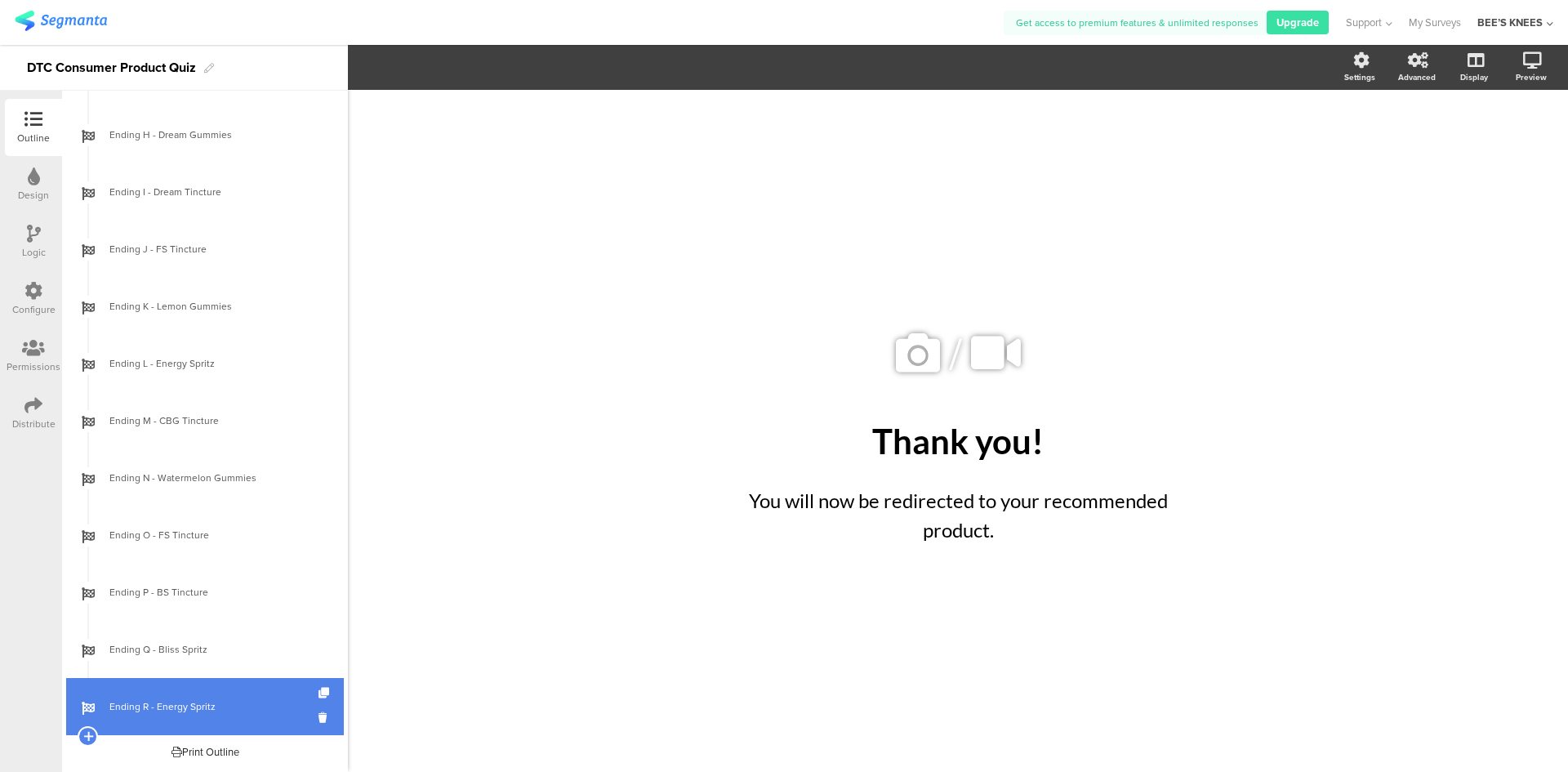
click at [1386, 496] on div "/ Thank you! Thank you! You will now be redirected to your recommended product.…" at bounding box center [957, 431] width 1220 height 682
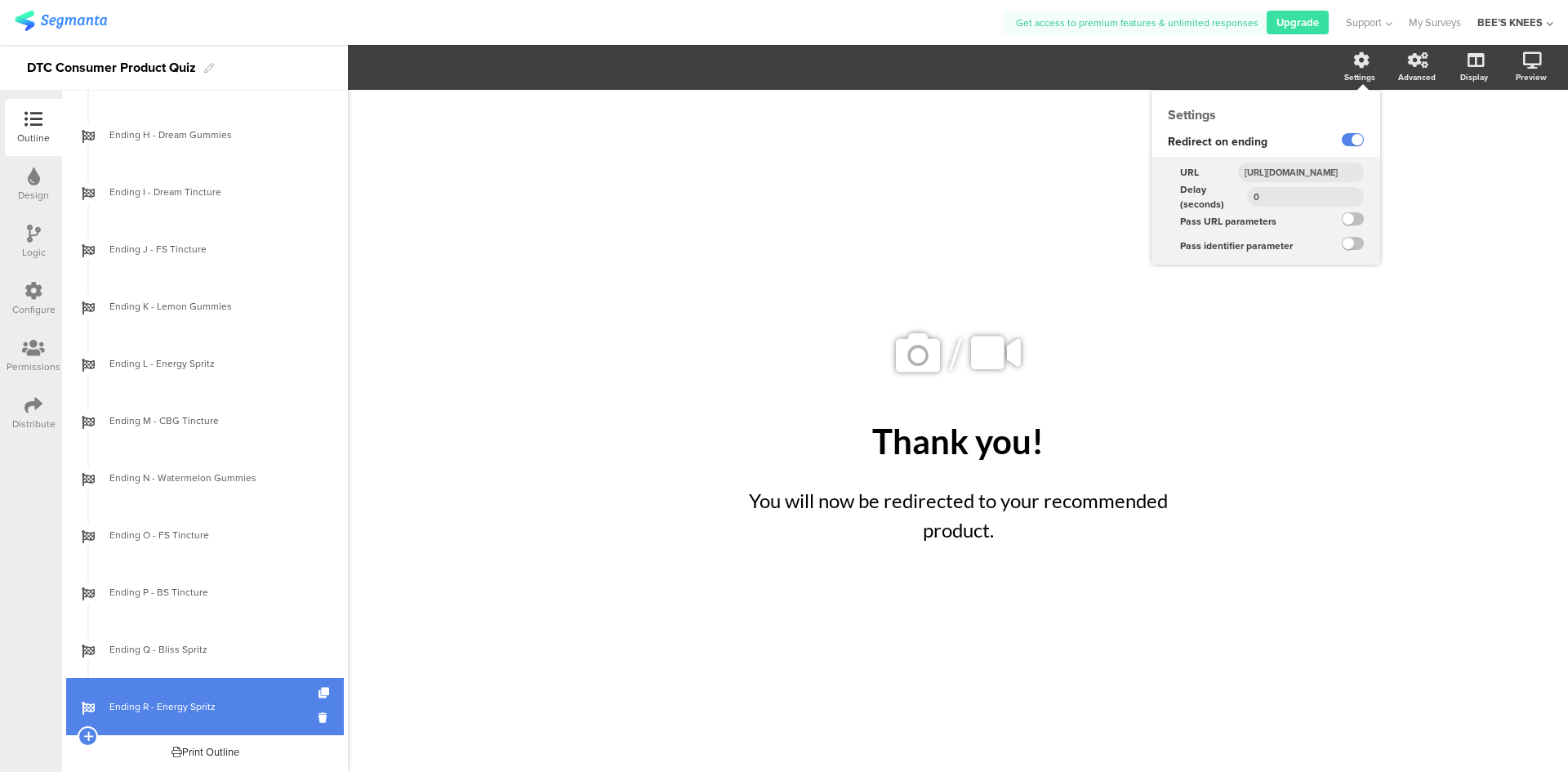
click at [1315, 169] on input "[URL][DOMAIN_NAME]" at bounding box center [1300, 172] width 125 height 20
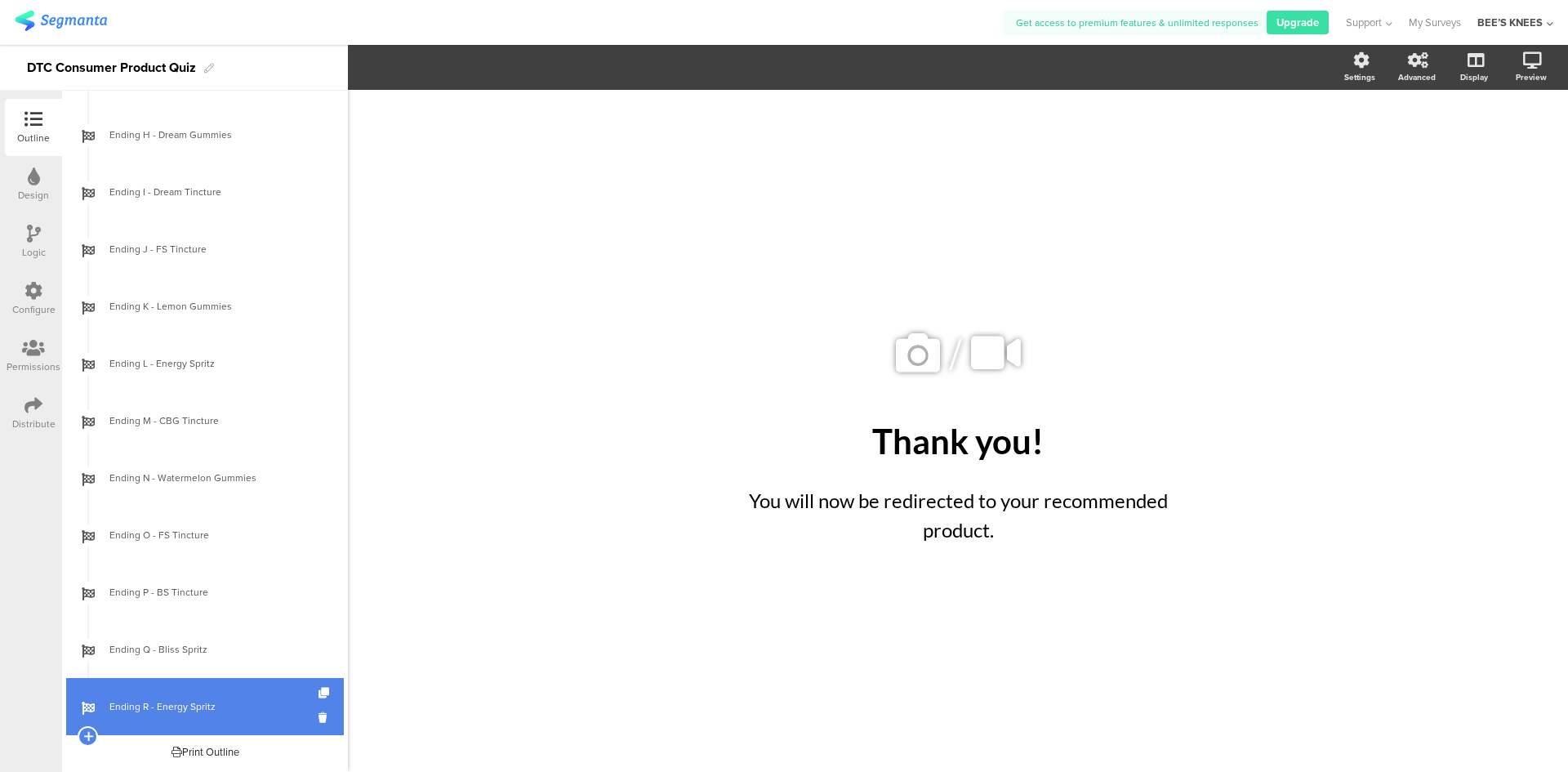
click at [1401, 415] on div "/ Thank you! Thank you! You will now be redirected to your recommended product.…" at bounding box center [957, 431] width 1220 height 682
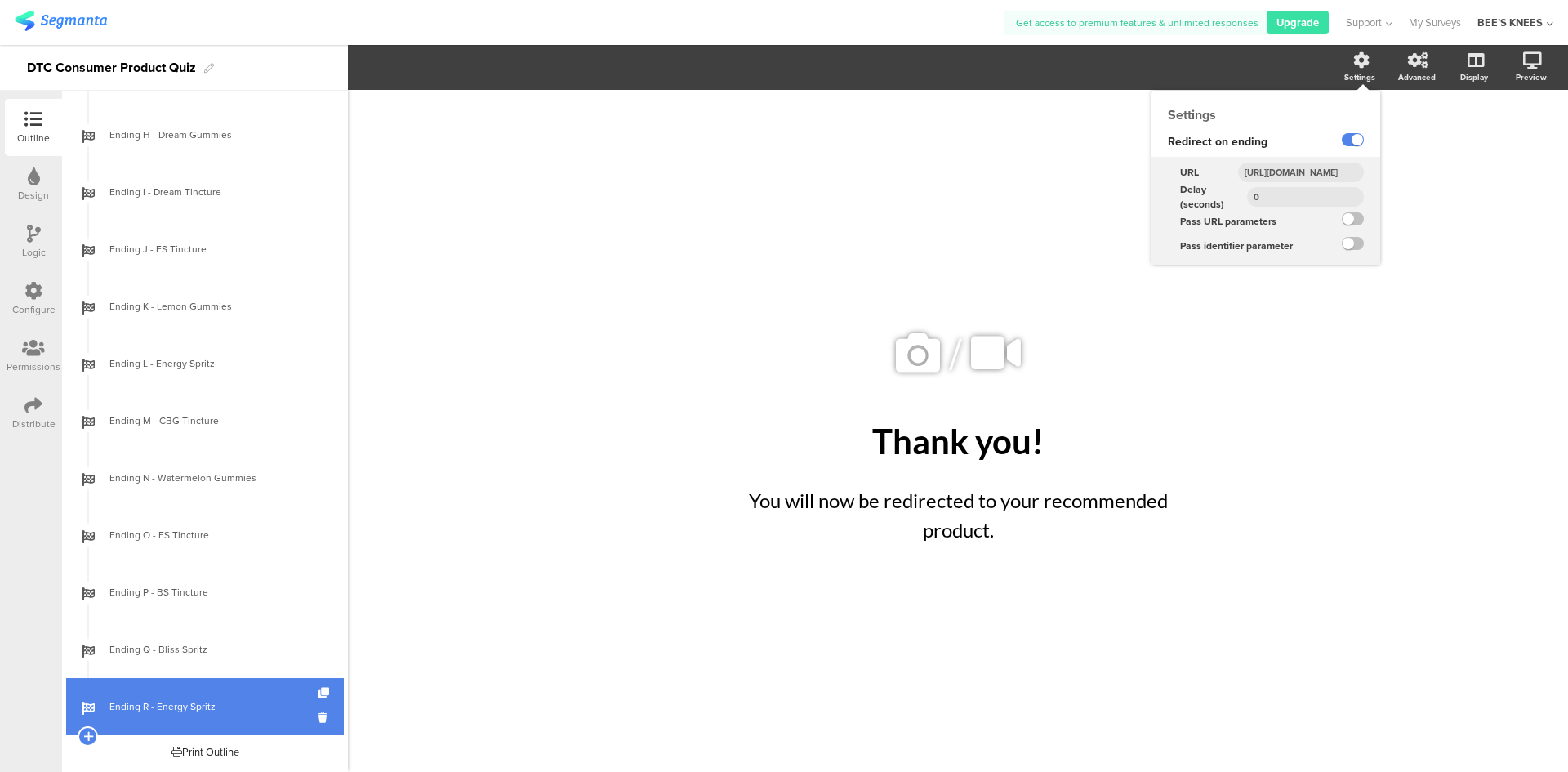
click at [1306, 173] on input "[URL][DOMAIN_NAME]" at bounding box center [1300, 172] width 125 height 20
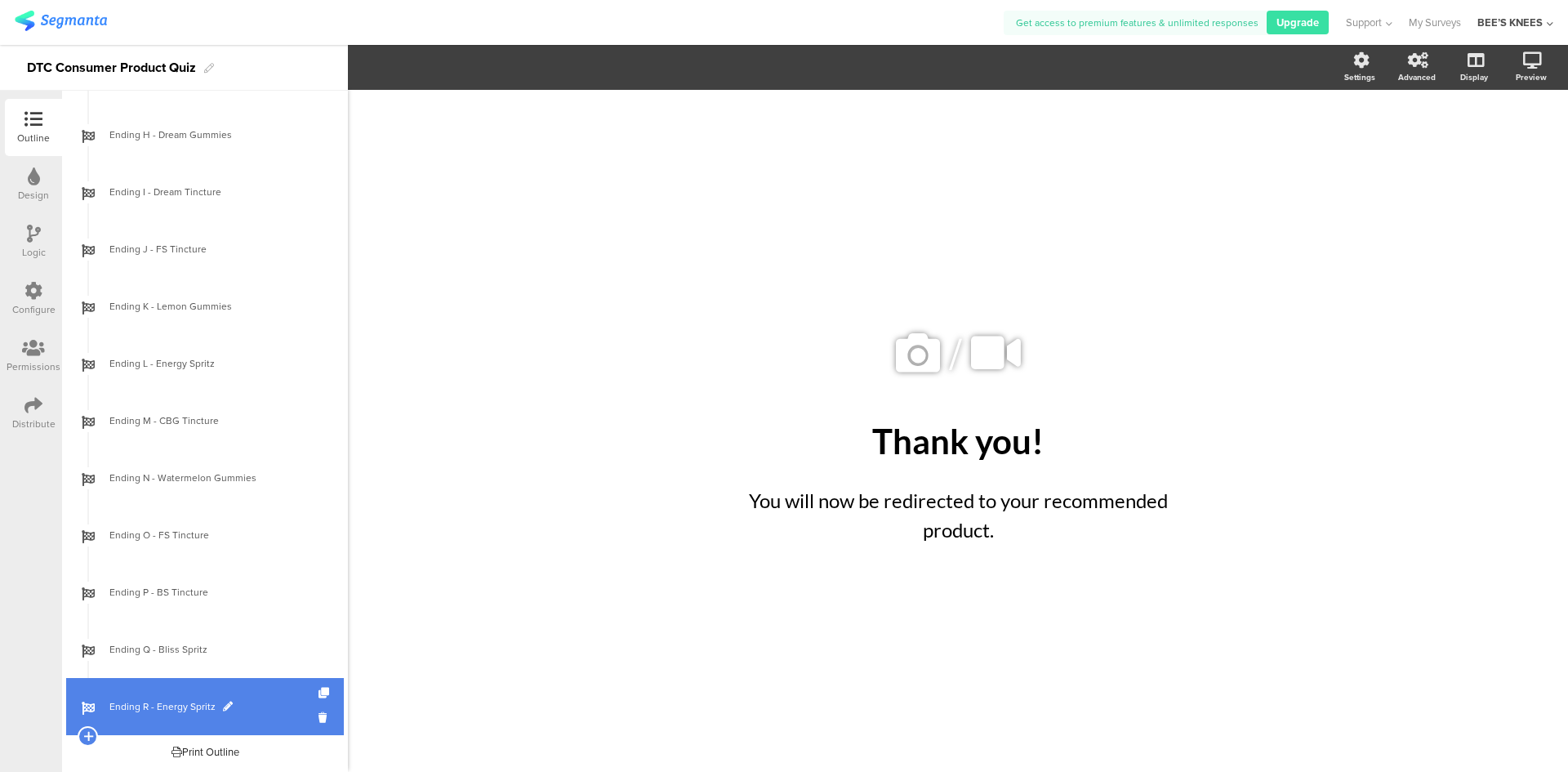
click at [264, 704] on span "Ending R - Energy Spritz" at bounding box center [214, 706] width 209 height 16
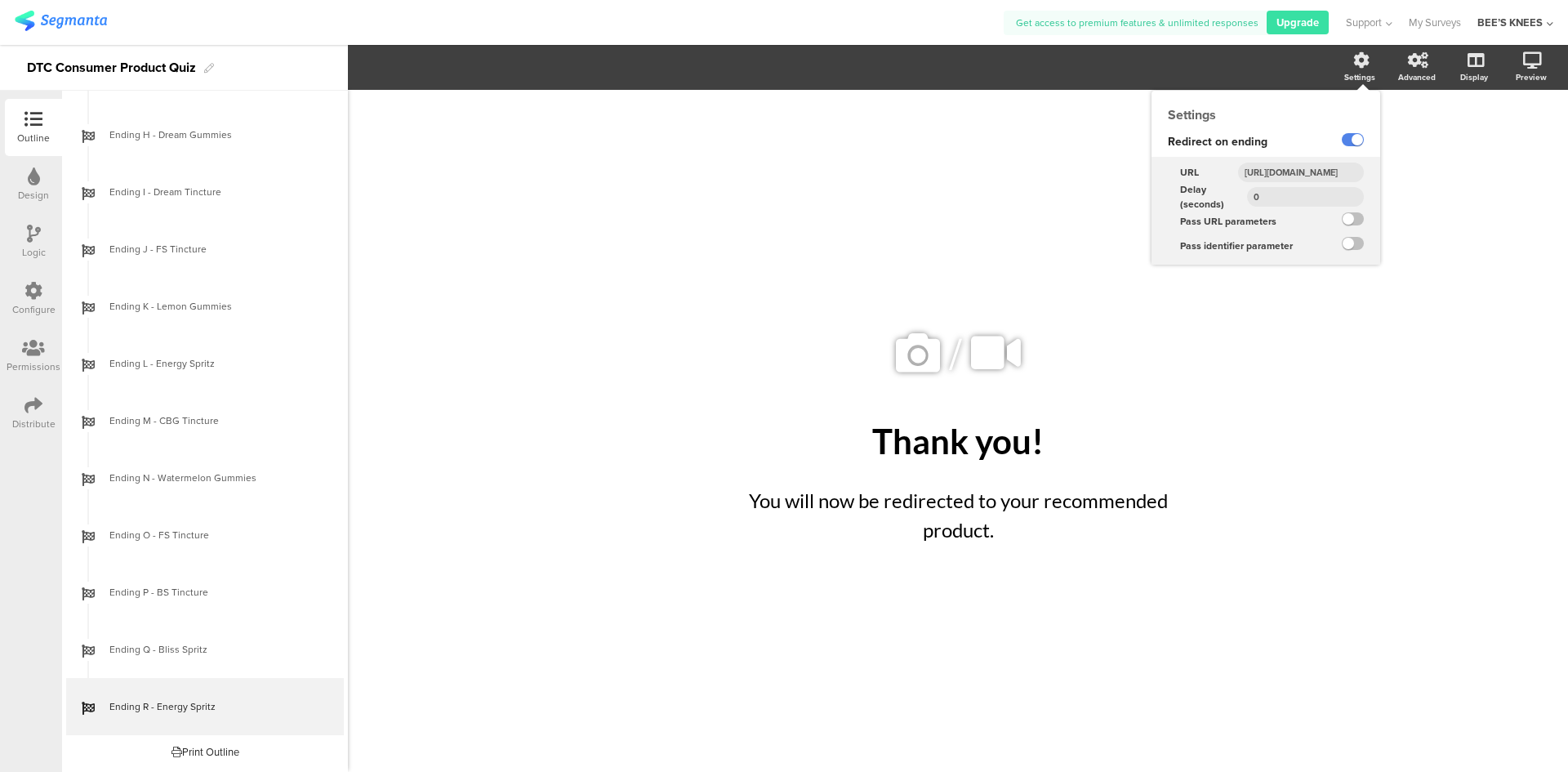
click at [1311, 176] on input "[URL][DOMAIN_NAME]" at bounding box center [1300, 172] width 125 height 20
paste input "energy-spritz-cbg"
type input "[URL][DOMAIN_NAME]"
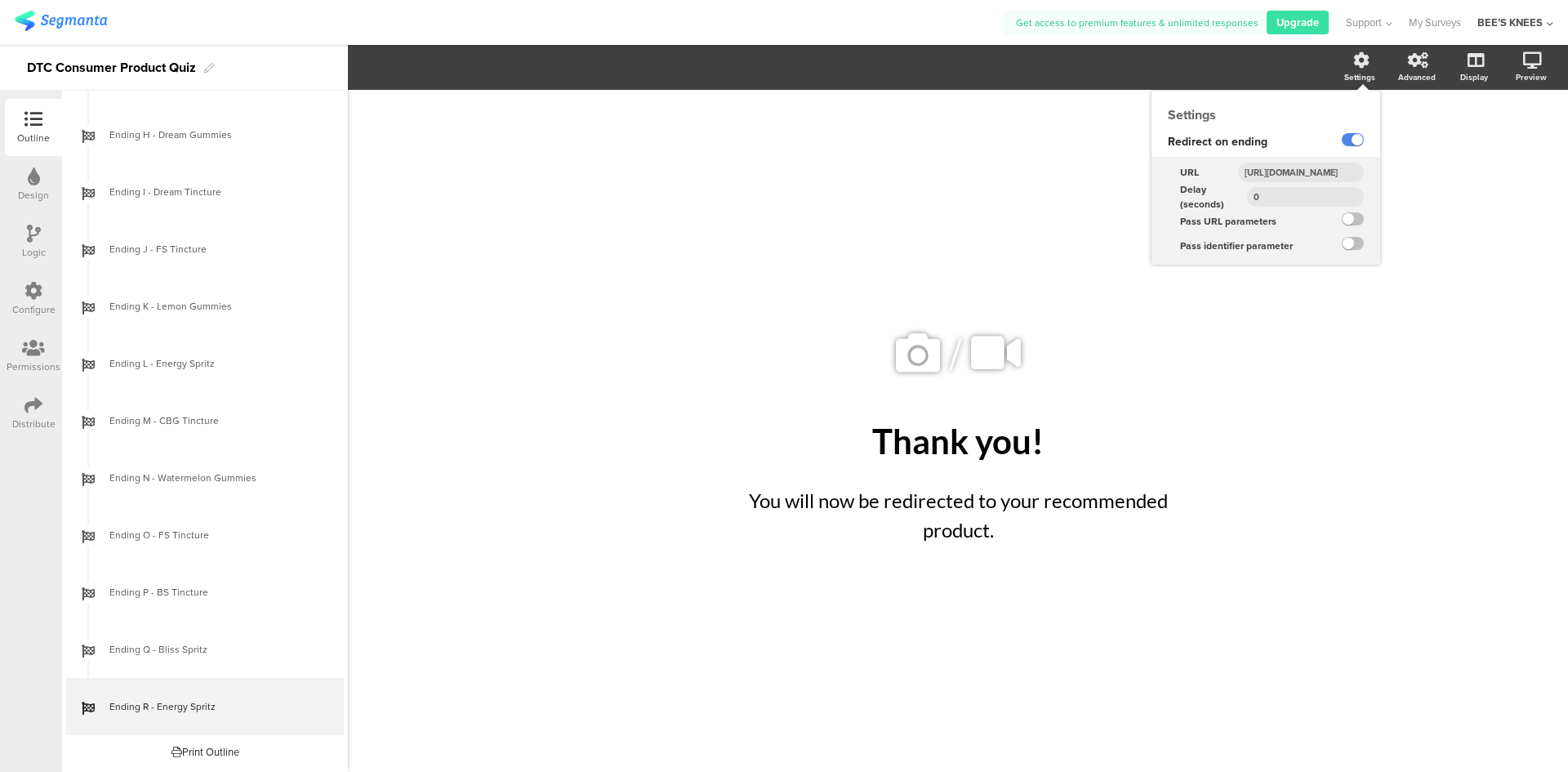
scroll to position [0, 198]
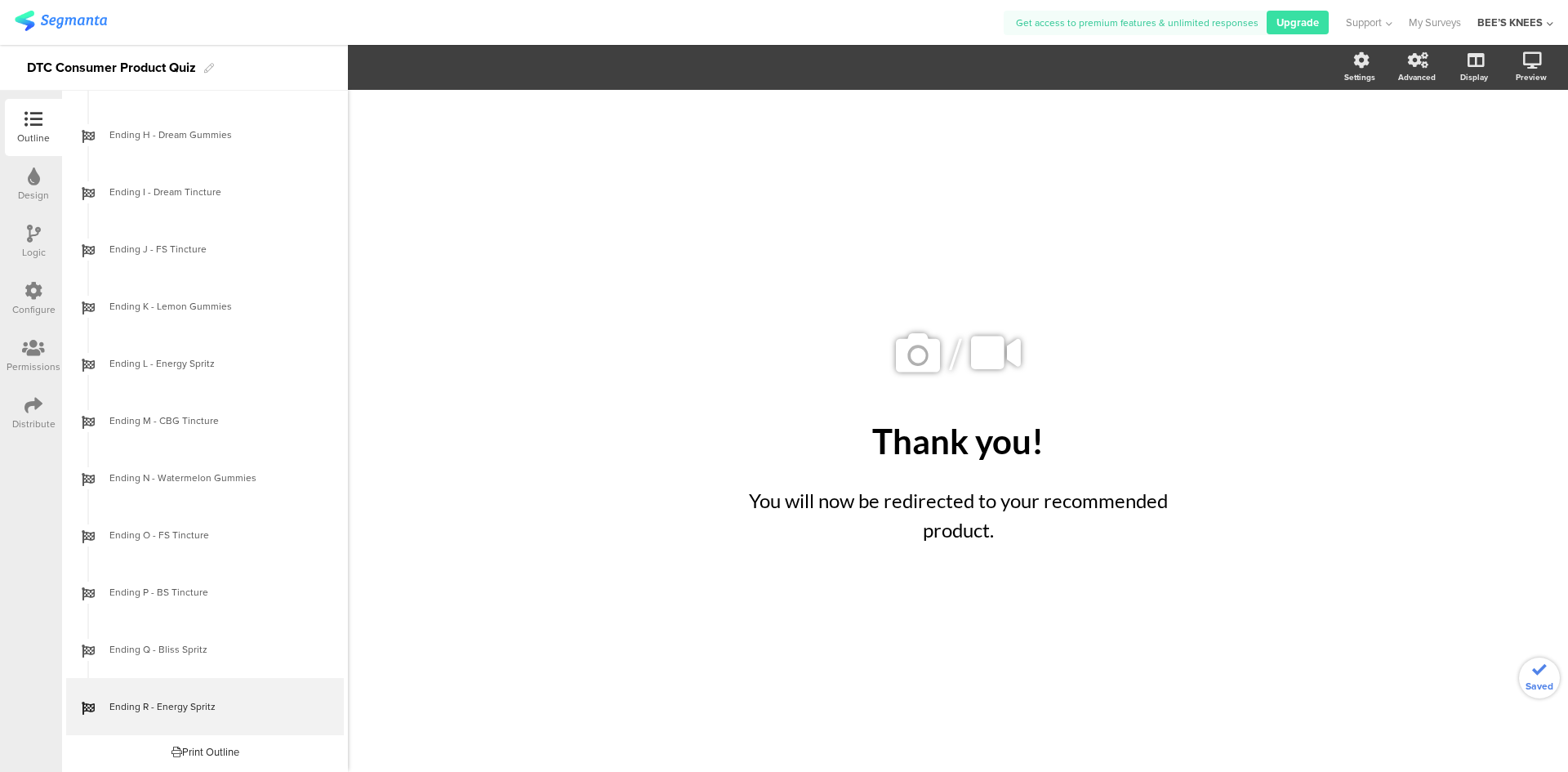
click at [1313, 347] on div "/ Thank you! Thank you! You will now be redirected to your recommended product.…" at bounding box center [957, 431] width 1220 height 682
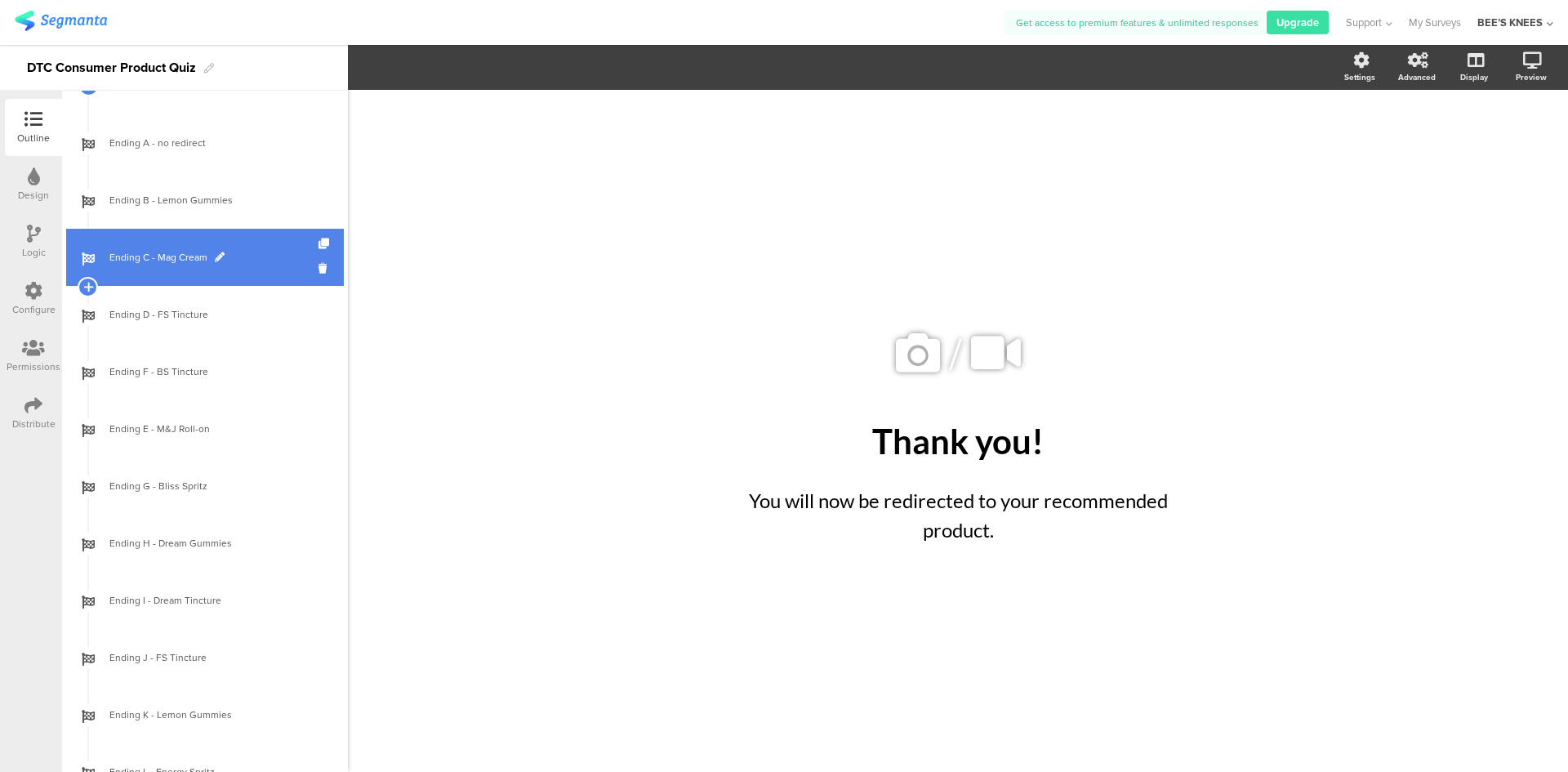
scroll to position [1455, 0]
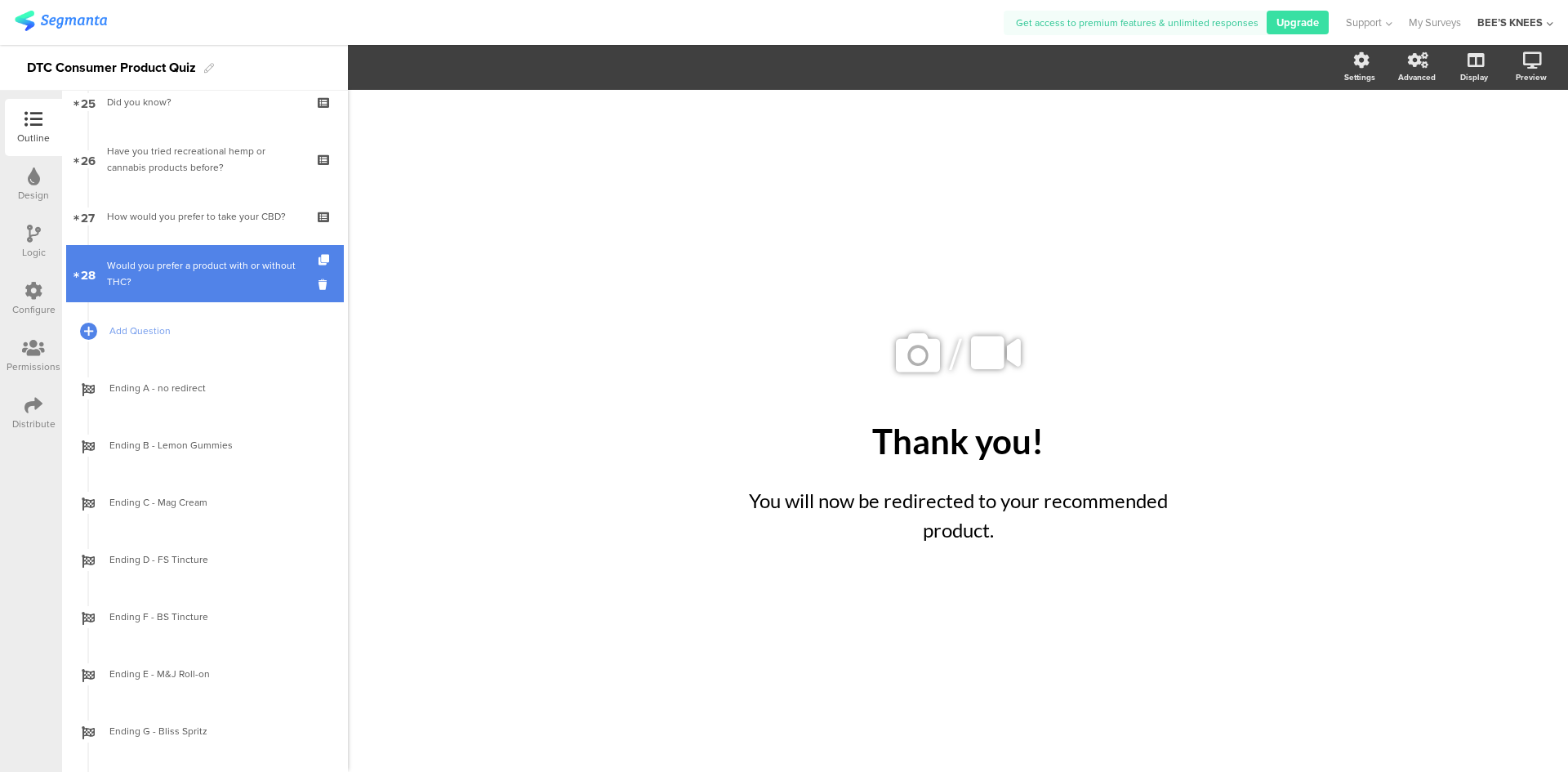
click at [210, 275] on div "Would you prefer a product with or without THC?" at bounding box center [204, 274] width 195 height 33
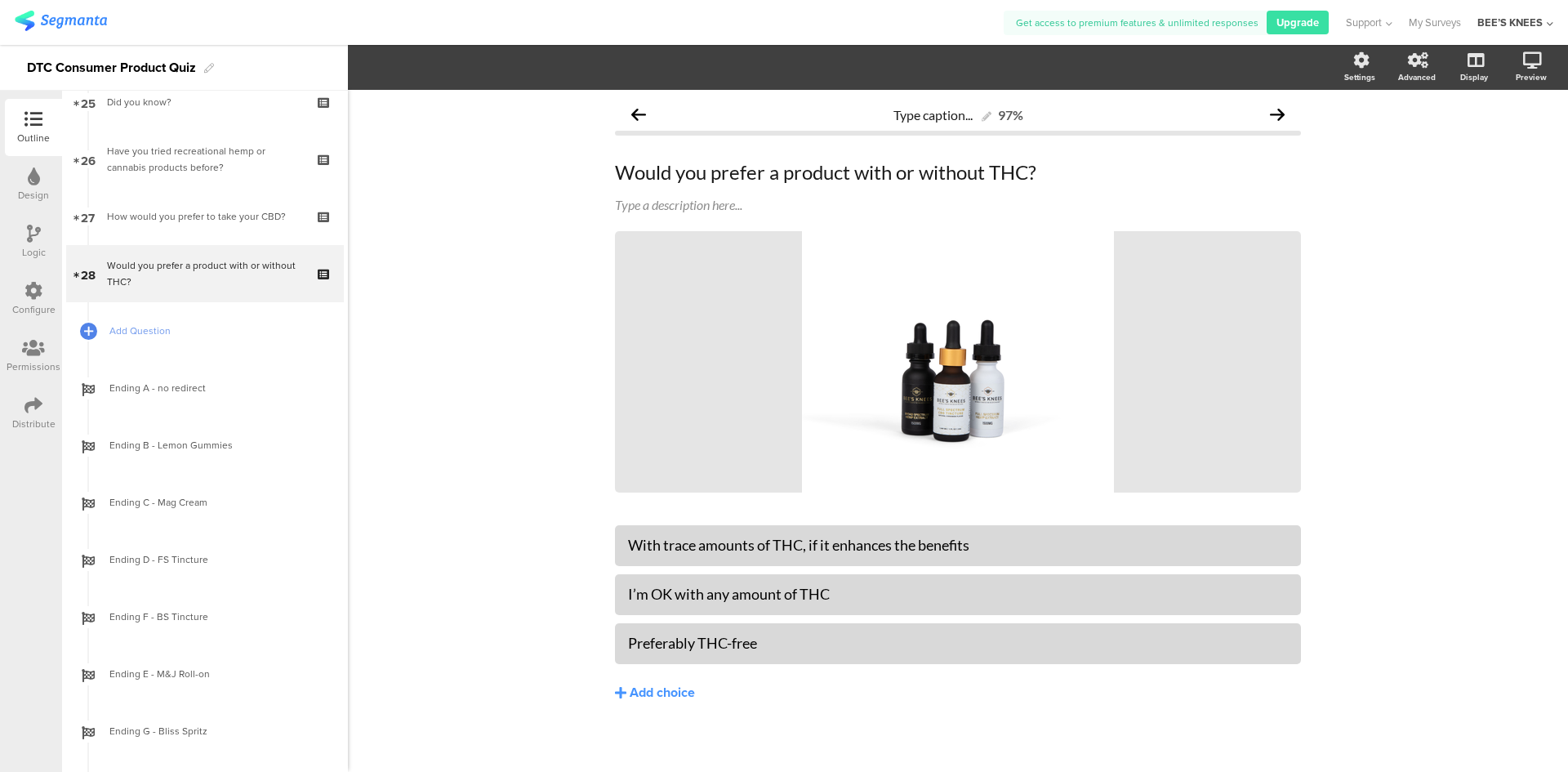
click at [39, 235] on icon at bounding box center [33, 234] width 14 height 18
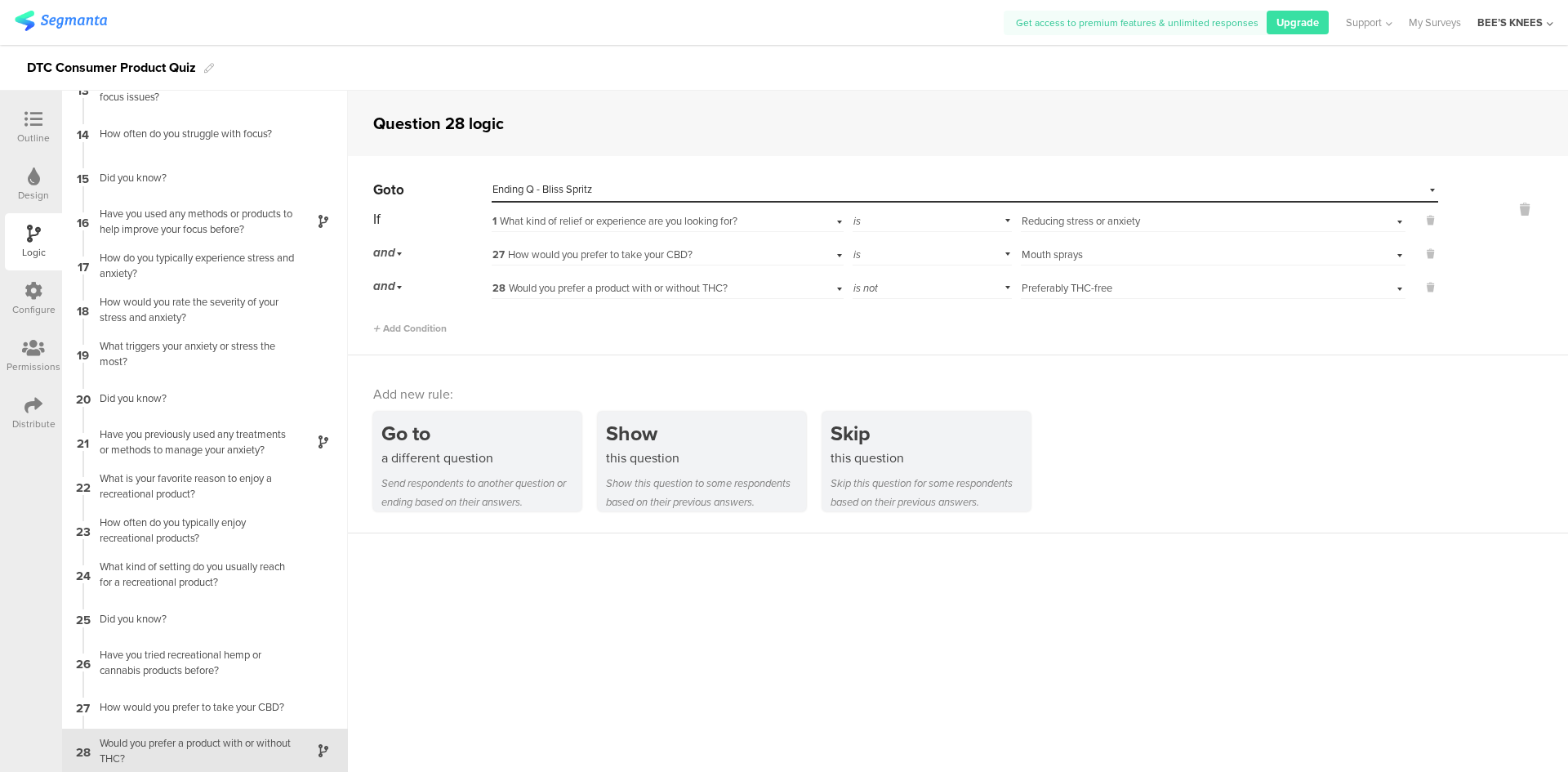
scroll to position [553, 0]
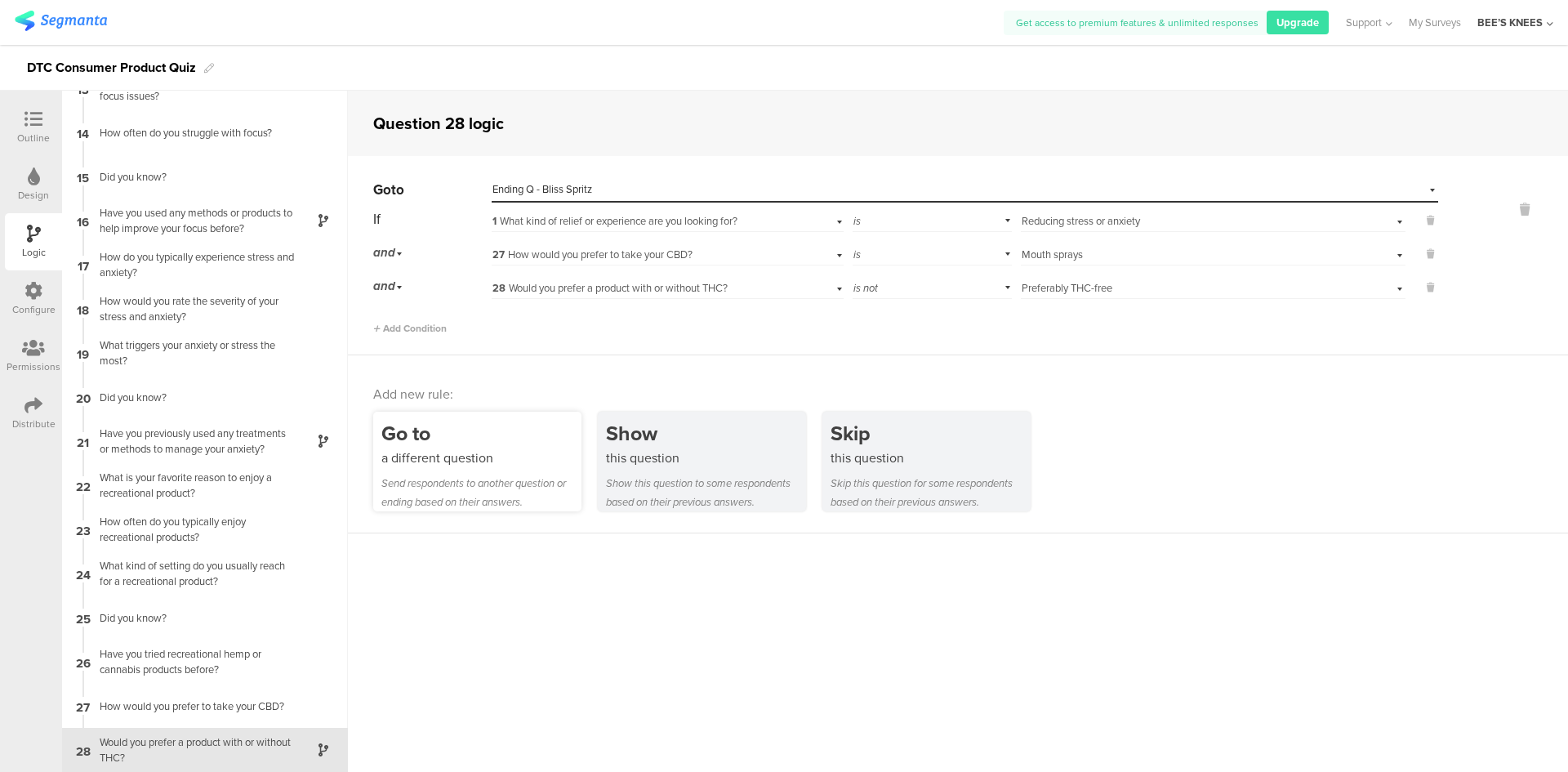
click at [509, 480] on div "Send respondents to another question or ending based on their answers." at bounding box center [481, 493] width 200 height 38
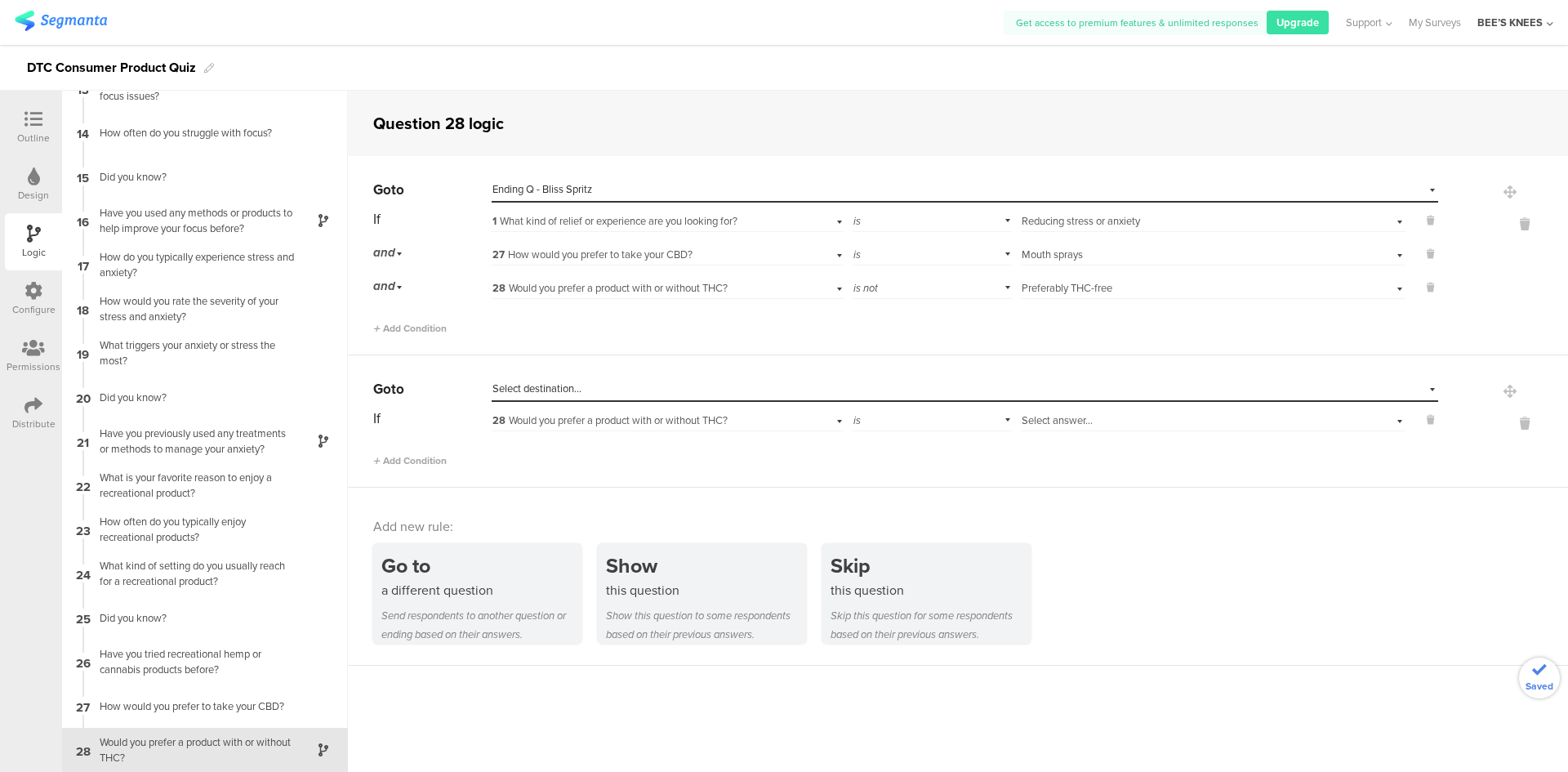
click at [664, 384] on div "Select destination..." at bounding box center [889, 388] width 794 height 14
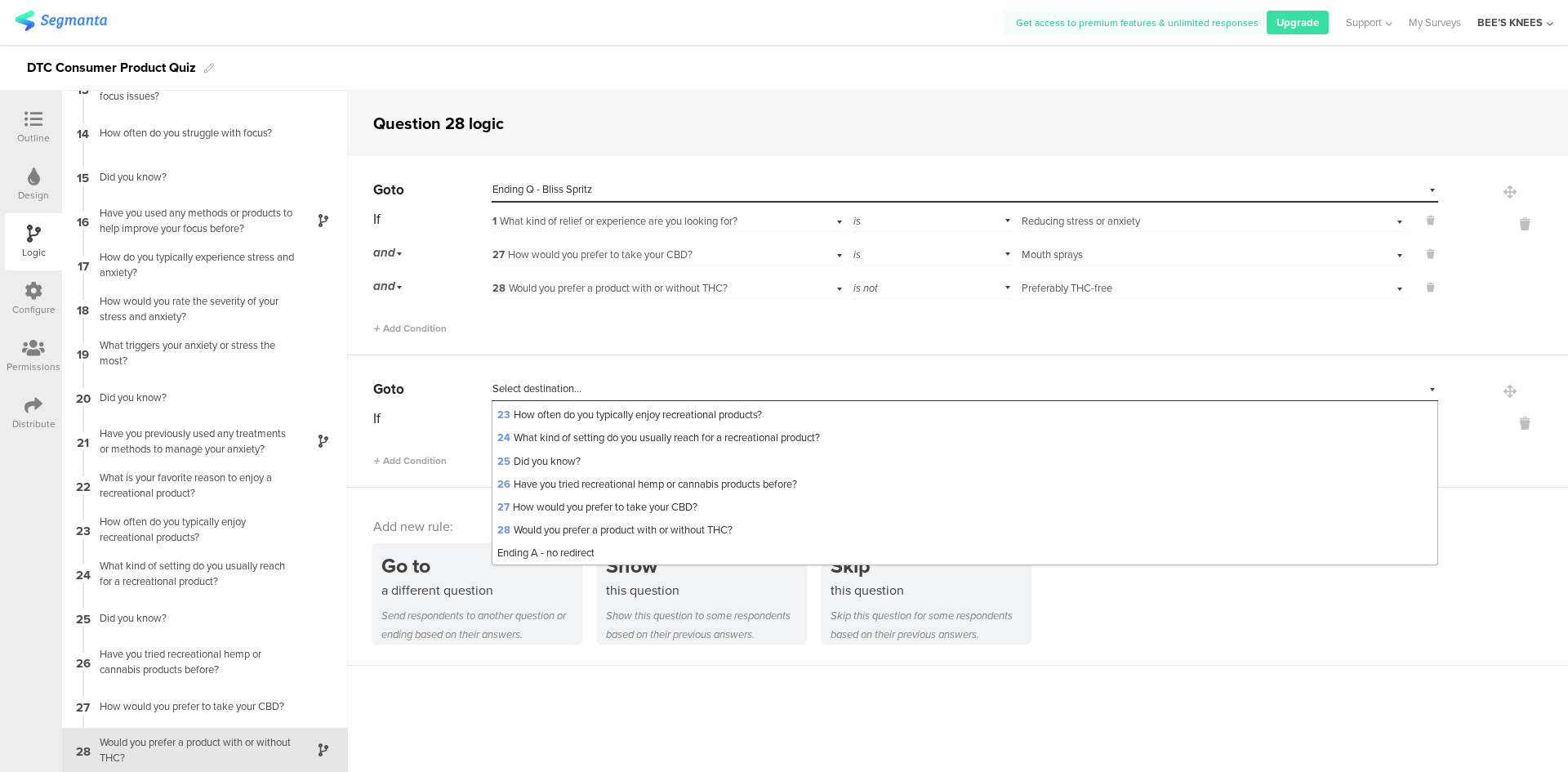
scroll to position [919, 0]
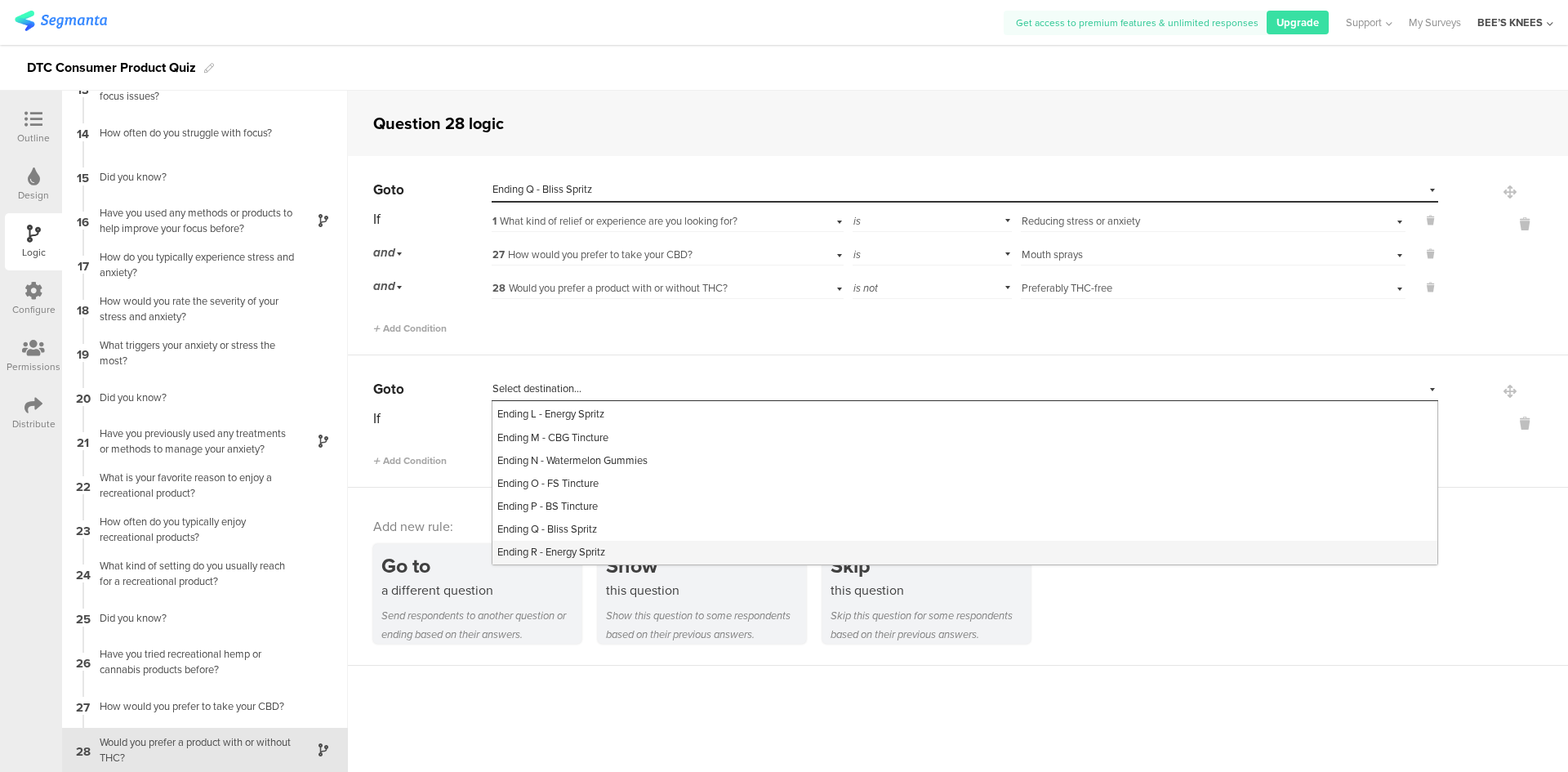
click at [612, 542] on div "Ending R - Energy Spritz" at bounding box center [964, 552] width 945 height 23
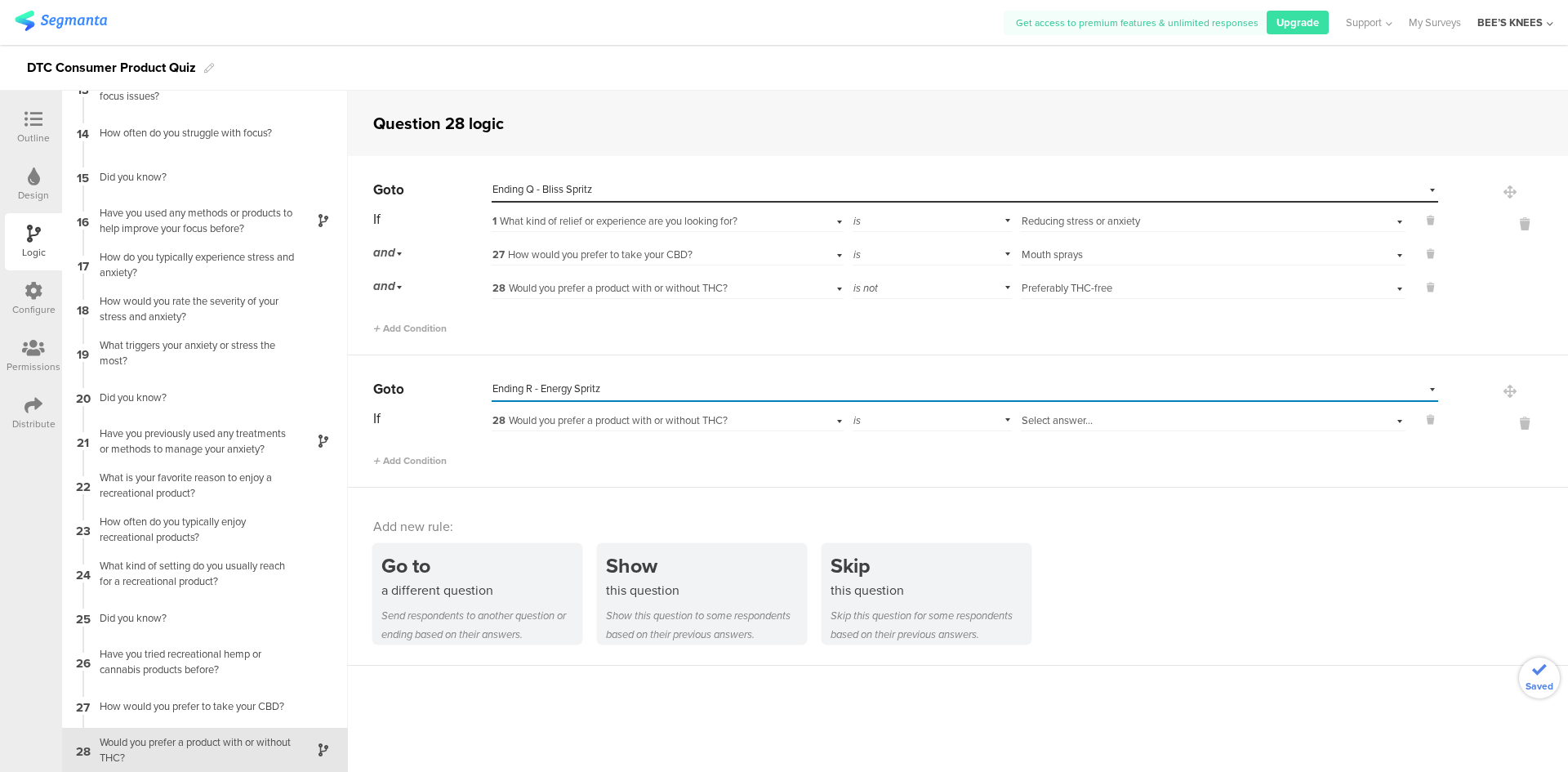
click at [556, 422] on span "28 Would you prefer a product with or without THC?" at bounding box center [609, 420] width 236 height 15
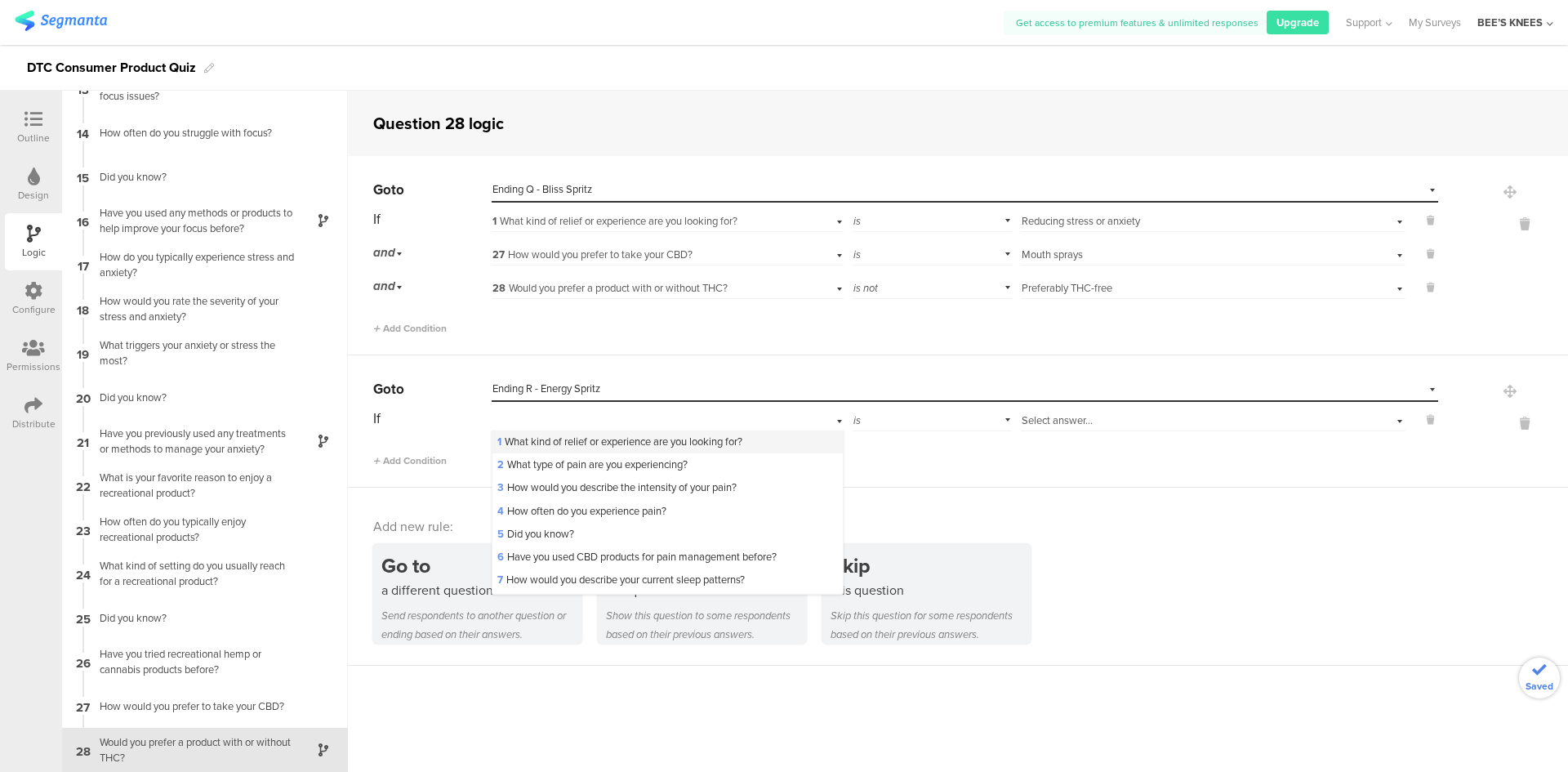
click at [547, 440] on span "1 What kind of relief or experience are you looking for?" at bounding box center [619, 441] width 245 height 15
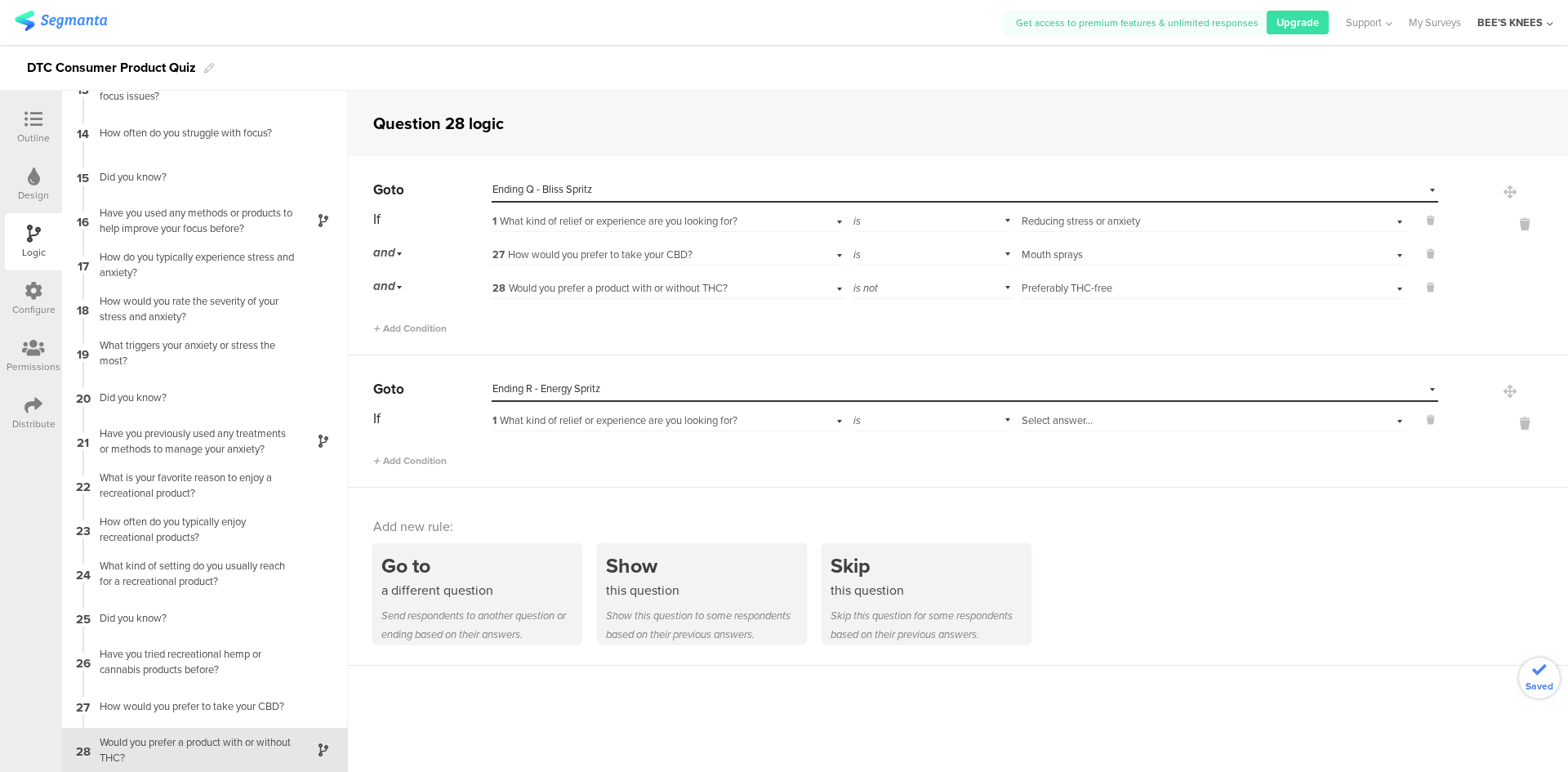
click at [1277, 422] on div "Select answer..." at bounding box center [1184, 421] width 326 height 14
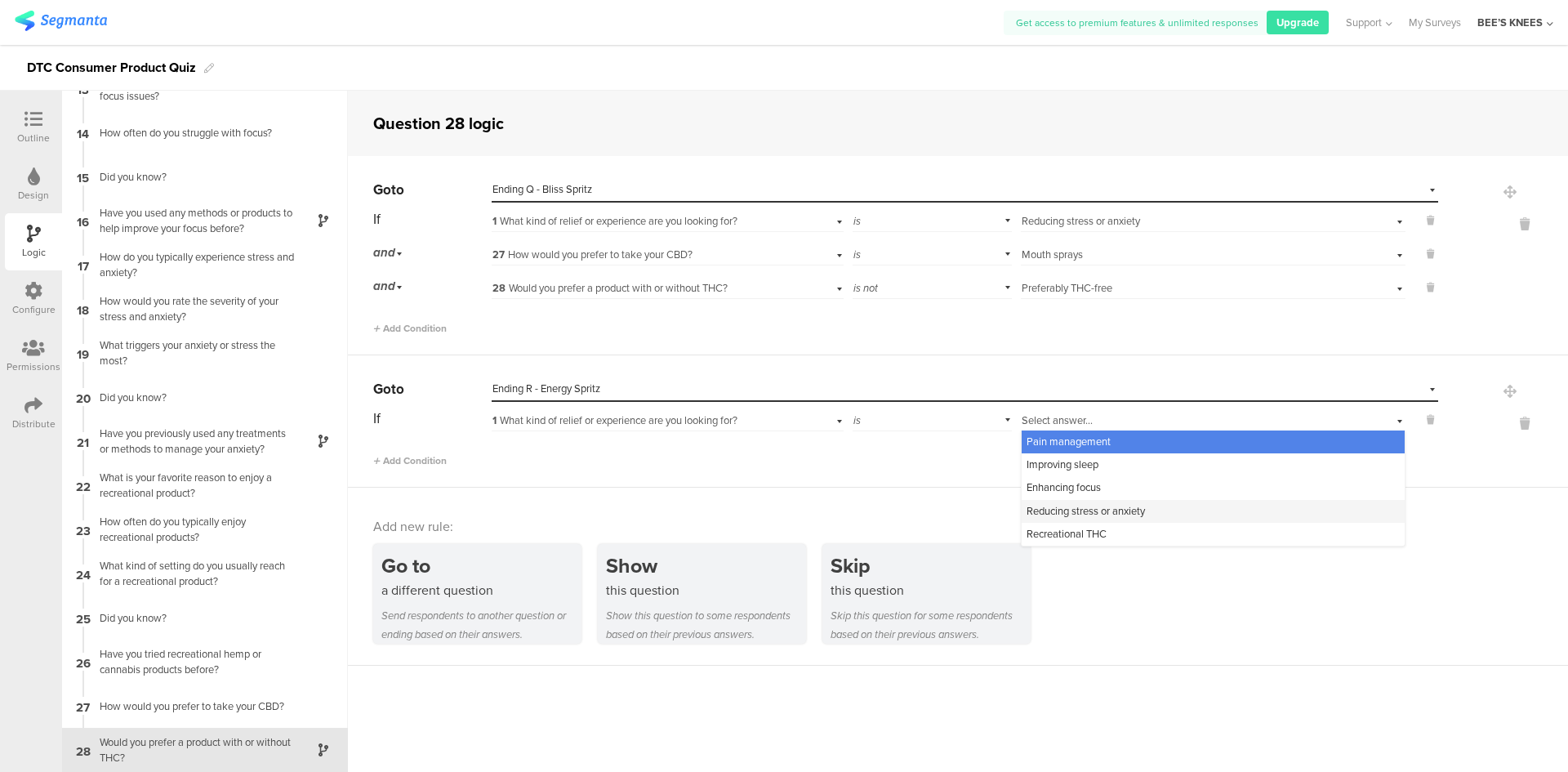
click at [1162, 515] on div "Reducing stress or anxiety" at bounding box center [1213, 511] width 383 height 23
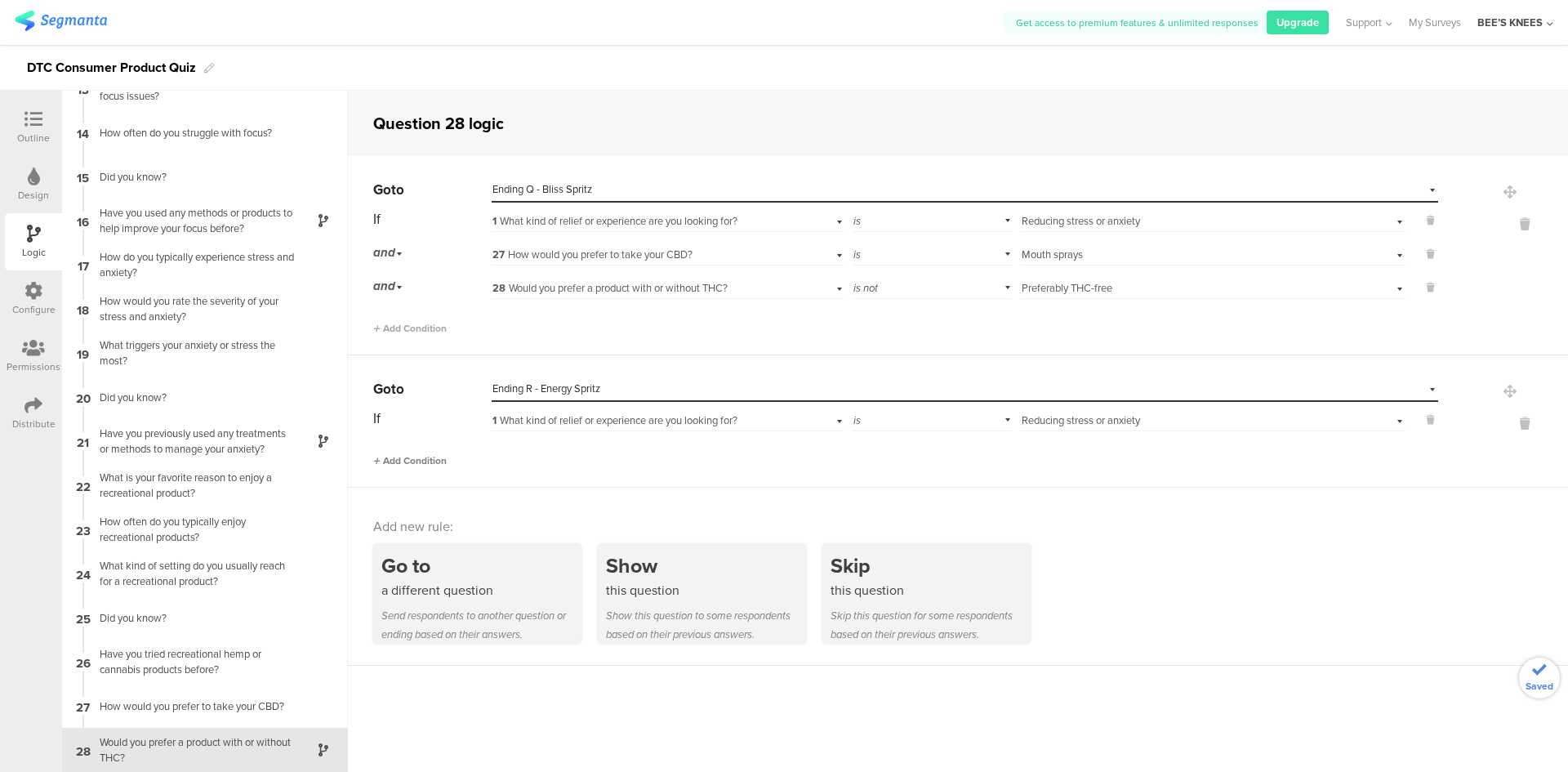
click at [418, 460] on span "Add Condition" at bounding box center [409, 460] width 73 height 14
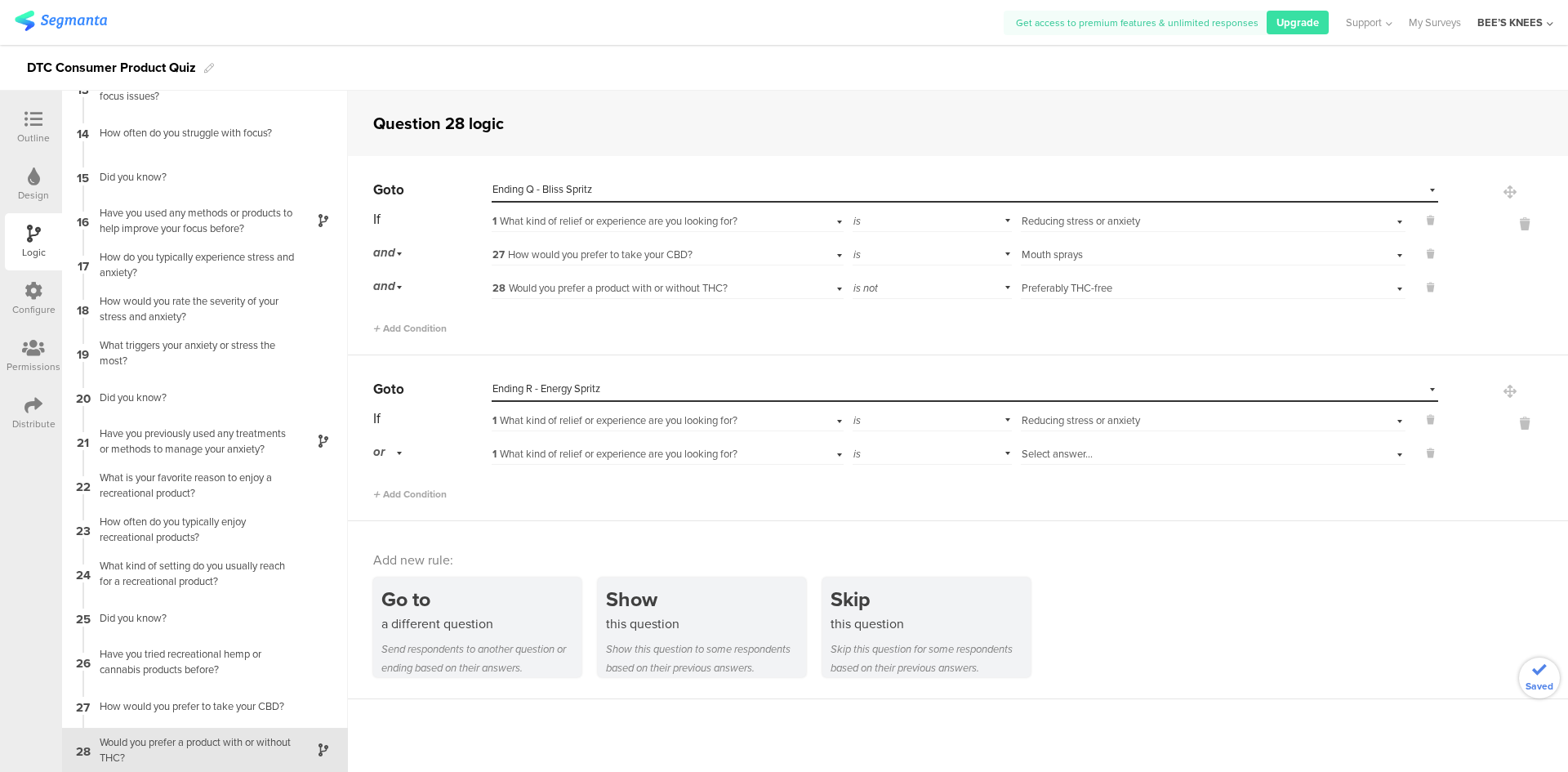
click at [404, 457] on div "or" at bounding box center [390, 452] width 34 height 25
click at [400, 493] on div "and" at bounding box center [431, 498] width 116 height 23
click at [569, 458] on span "1 What kind of relief or experience are you looking for?" at bounding box center [614, 453] width 245 height 15
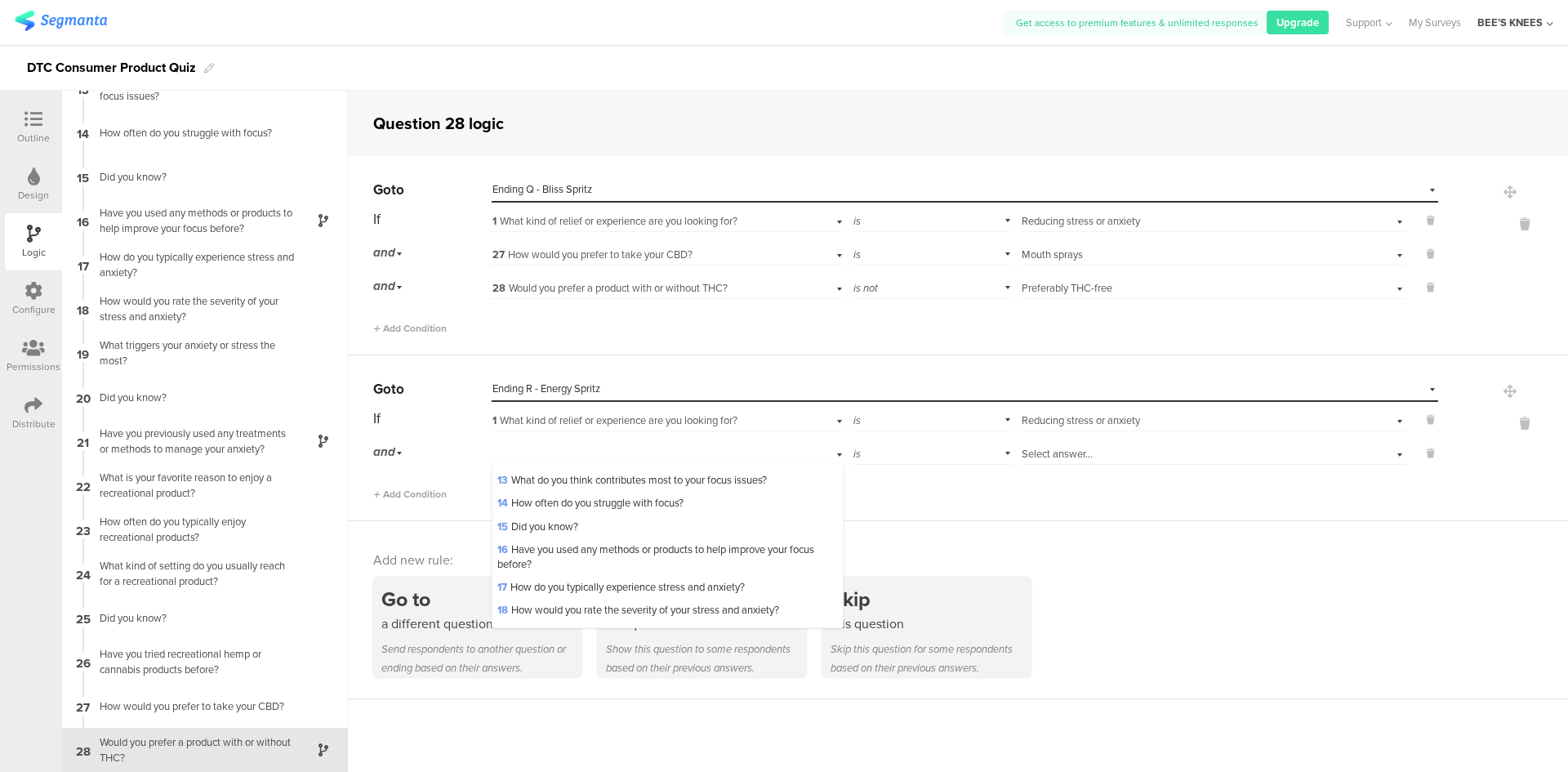
scroll to position [596, 0]
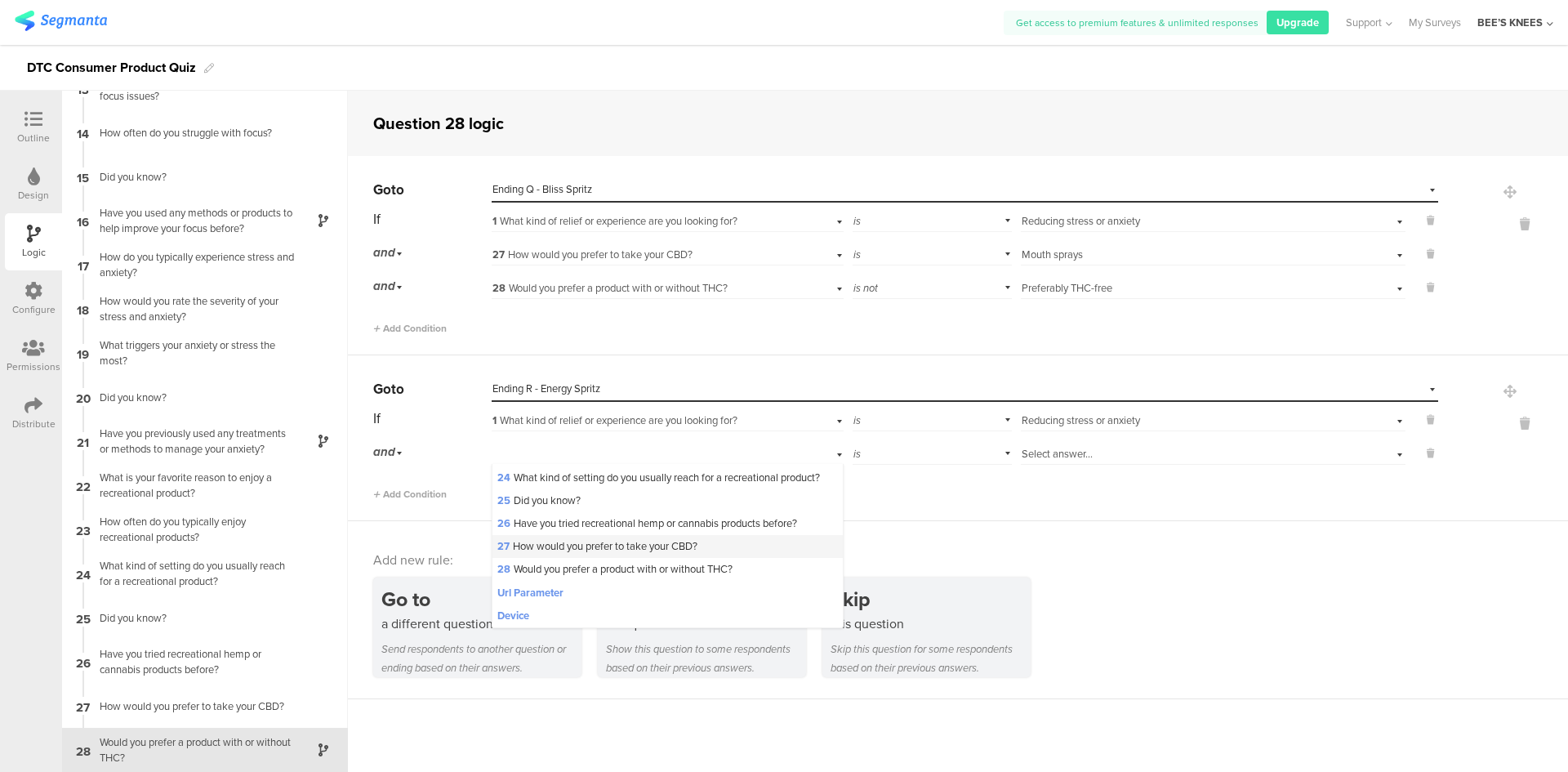
click at [637, 545] on span "27 How would you prefer to take your CBD?" at bounding box center [598, 545] width 200 height 15
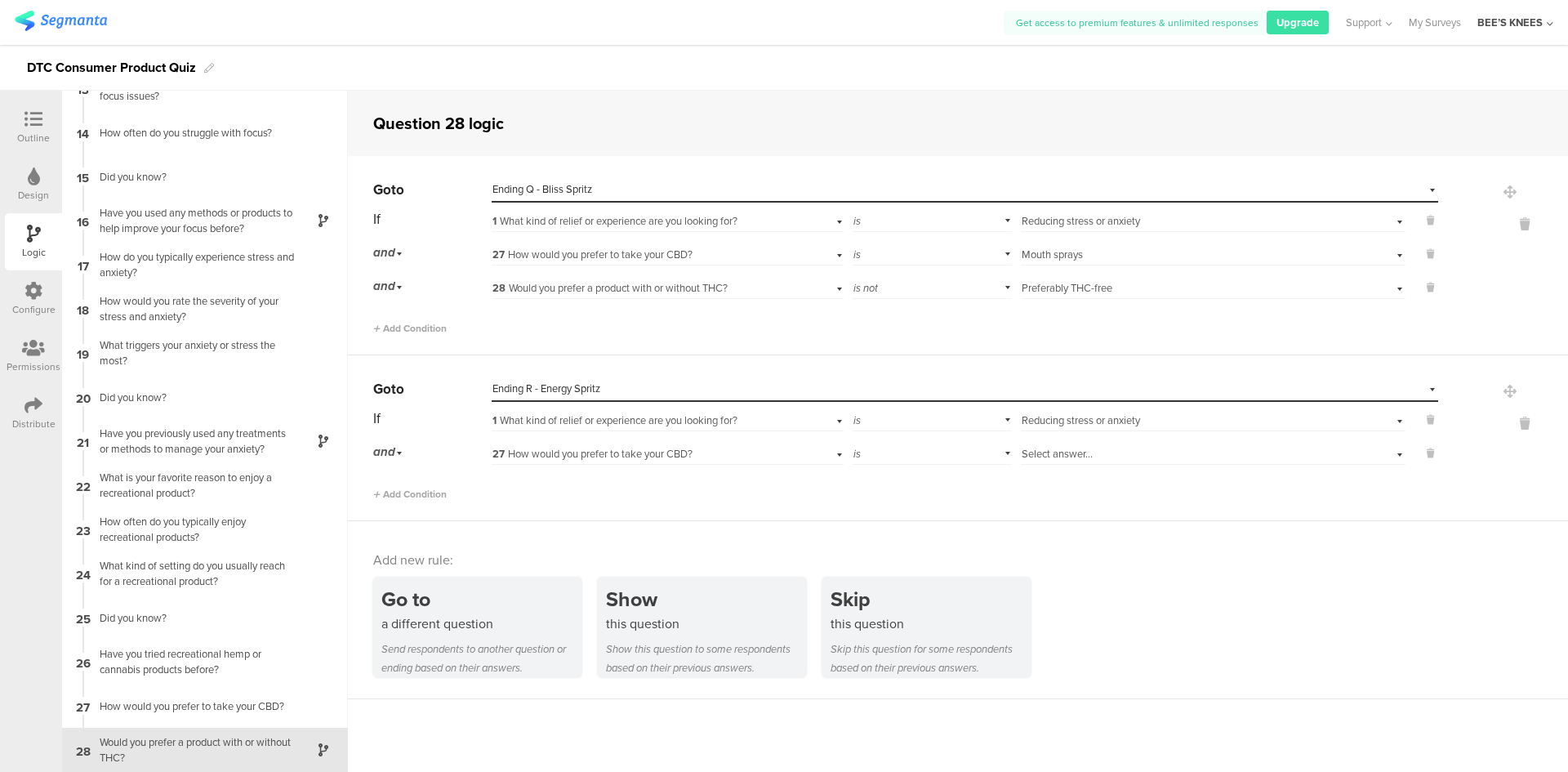
click at [1040, 455] on span "Select answer..." at bounding box center [1057, 453] width 71 height 15
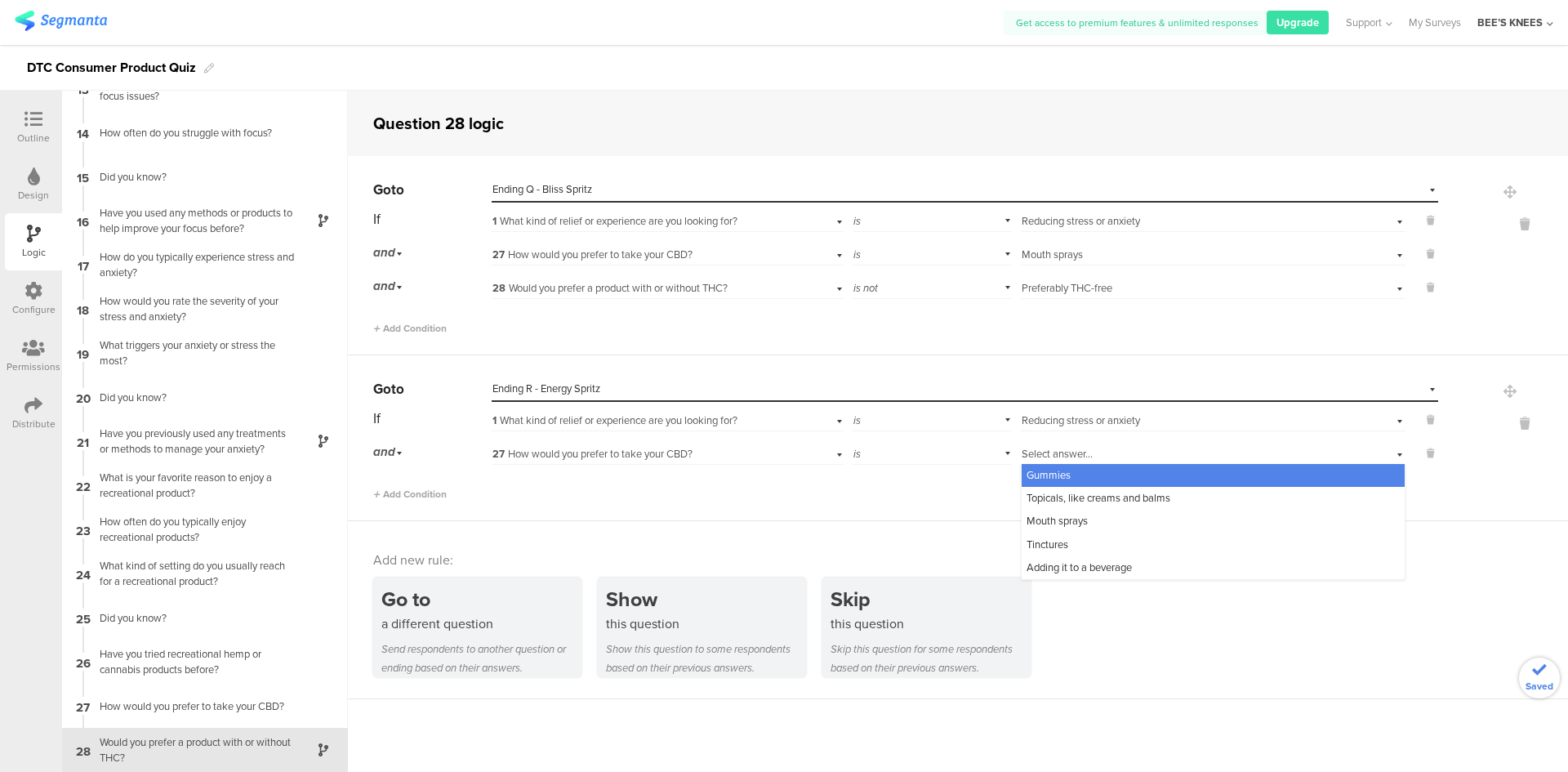
click at [1085, 524] on div "Mouth sprays" at bounding box center [1213, 520] width 383 height 23
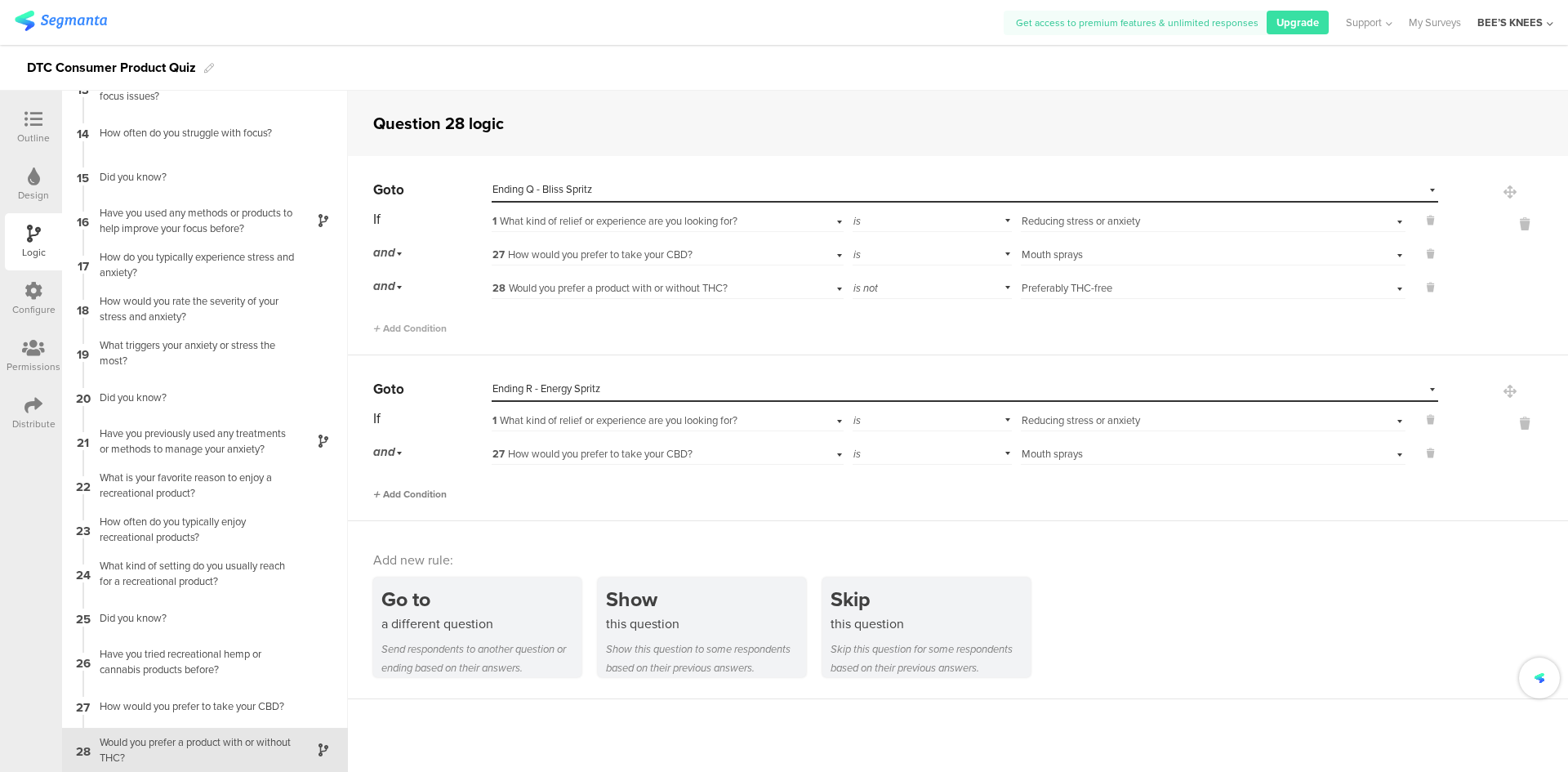
click at [432, 493] on span "Add Condition" at bounding box center [409, 494] width 73 height 14
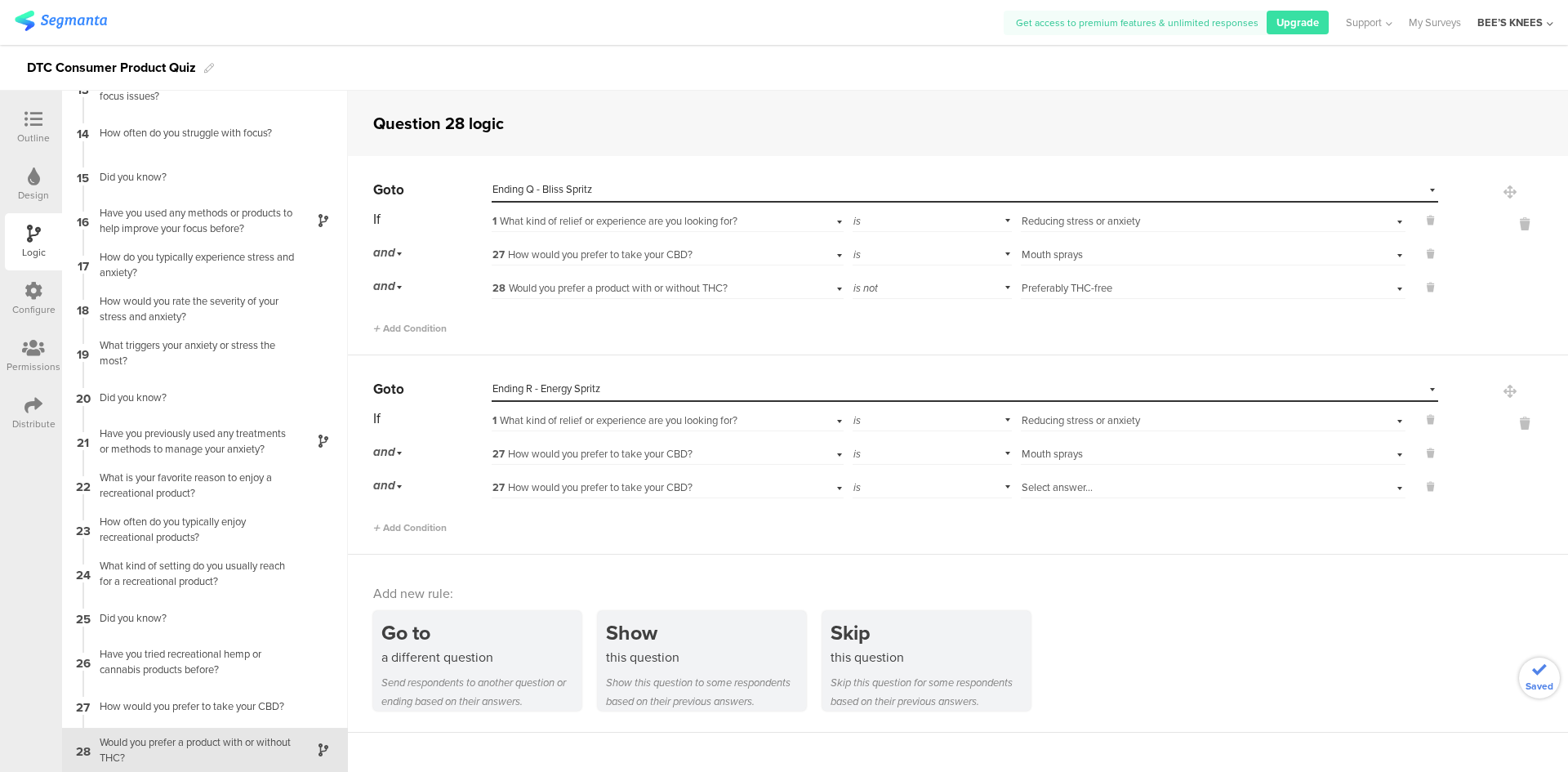
click at [553, 488] on span "27 How would you prefer to take your CBD?" at bounding box center [592, 487] width 200 height 15
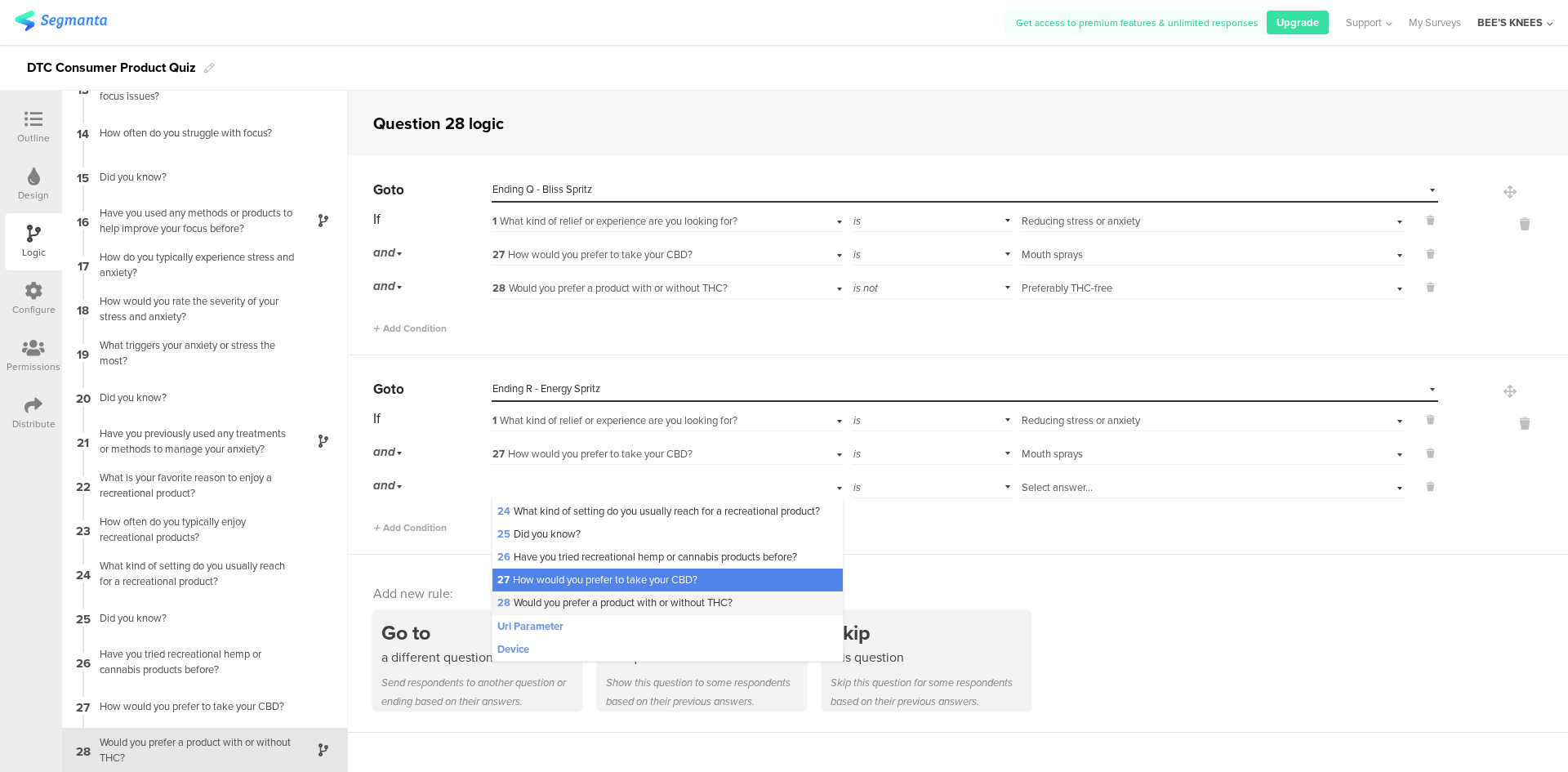
click at [573, 595] on span "28 Would you prefer a product with or without THC?" at bounding box center [615, 602] width 236 height 15
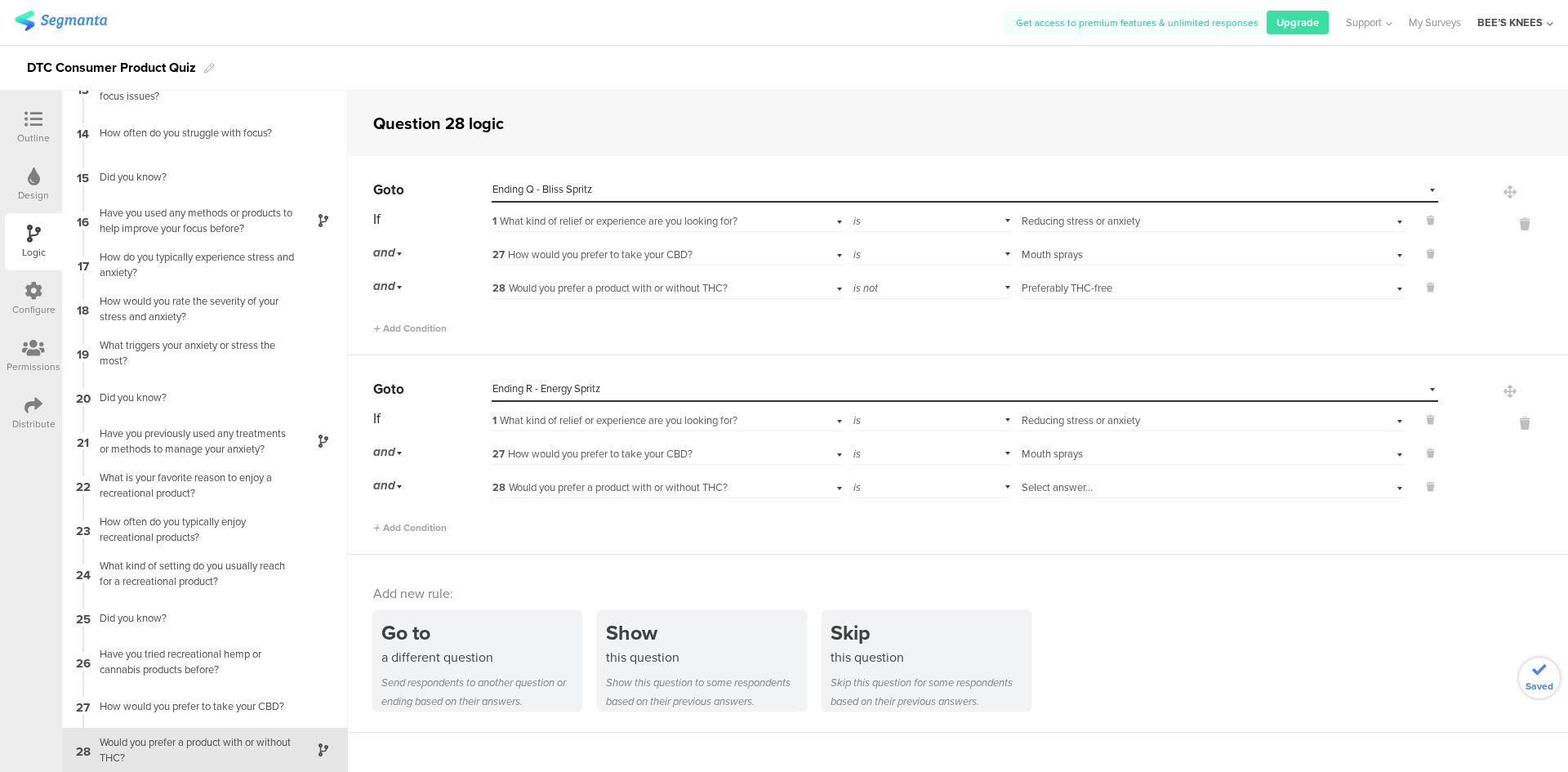
click at [1040, 492] on span "Select answer..." at bounding box center [1057, 487] width 71 height 15
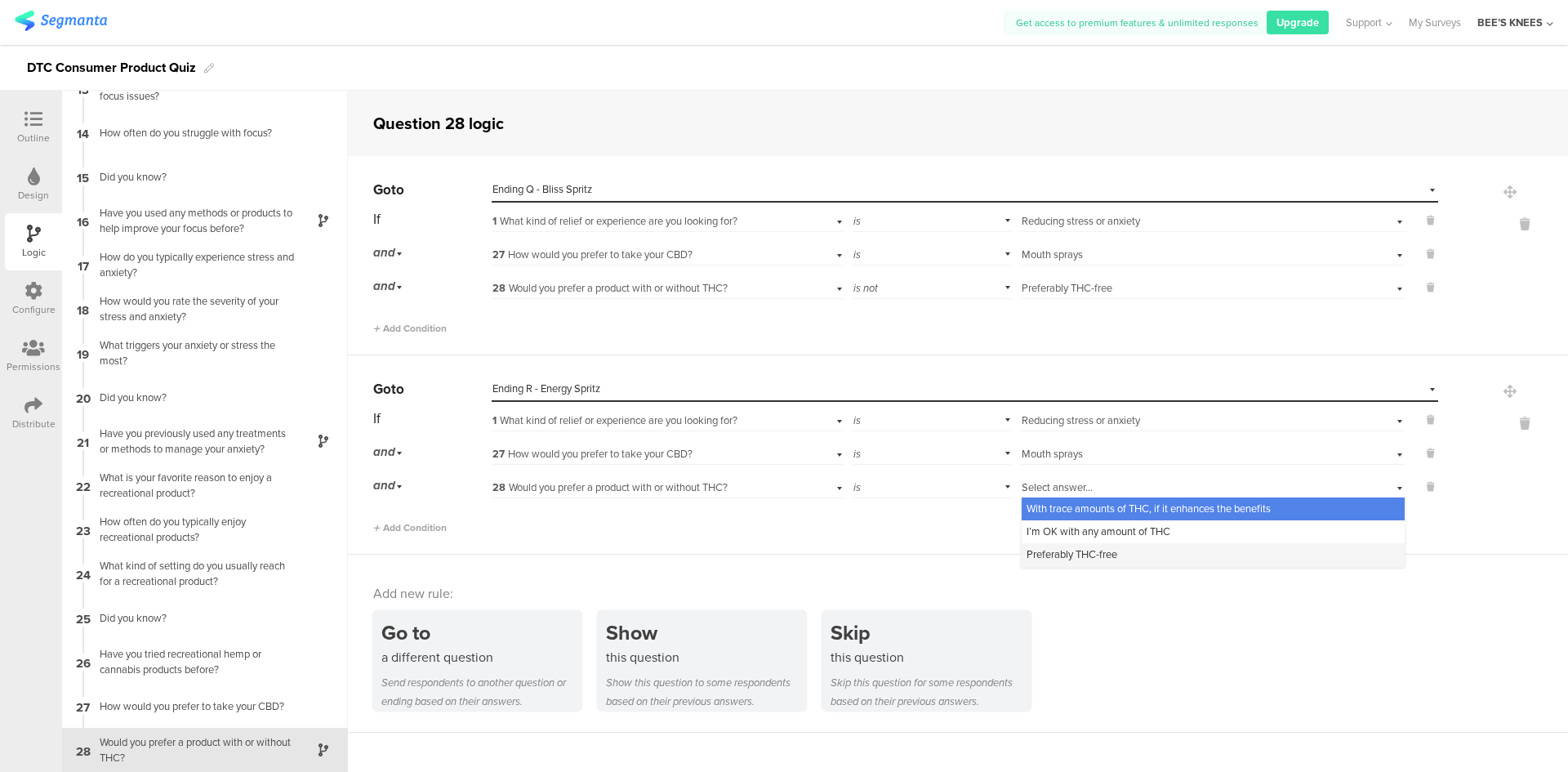
click at [1057, 549] on span "Preferably THC-free" at bounding box center [1072, 553] width 90 height 15
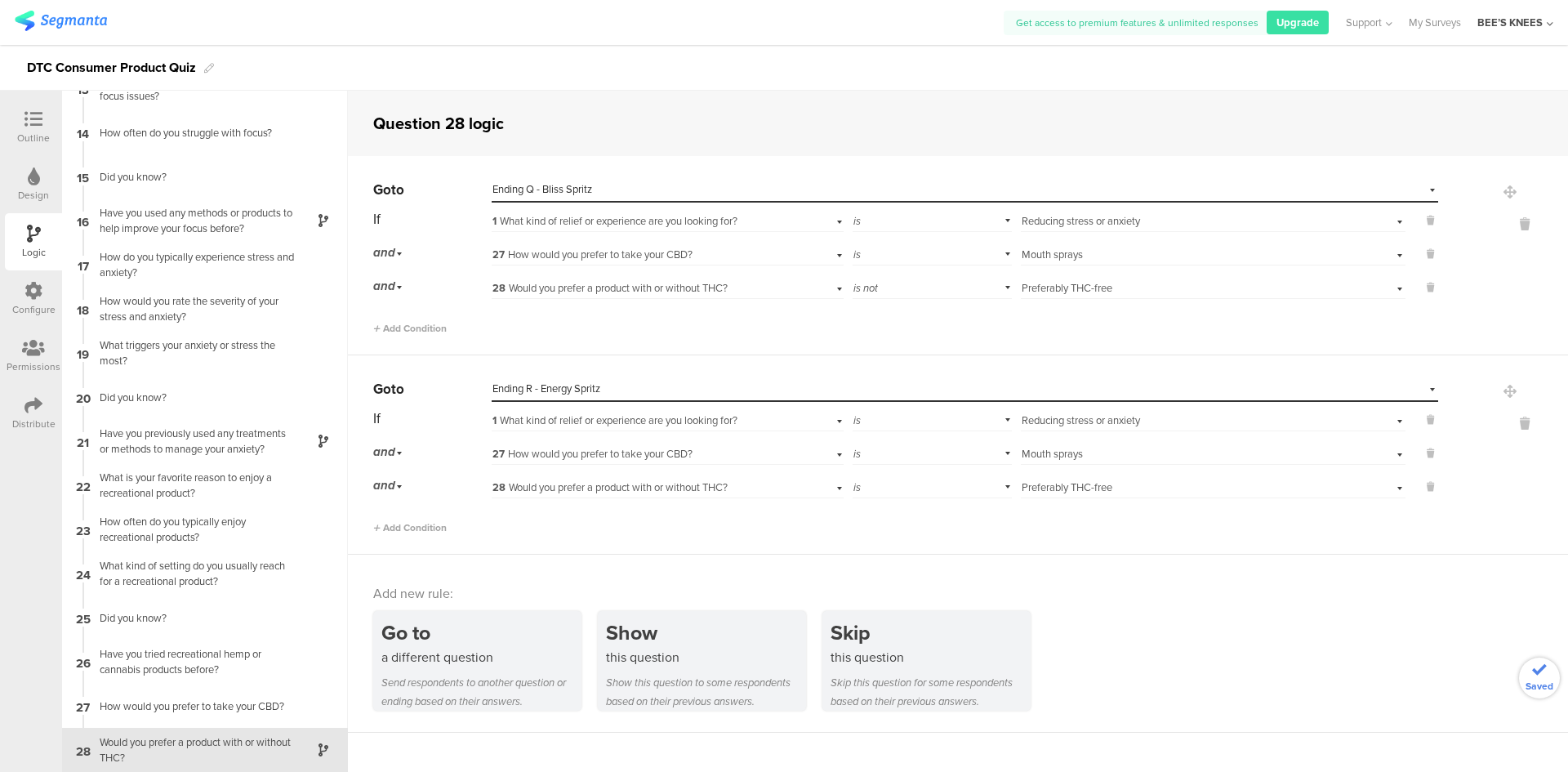
click at [1111, 612] on div "Go to a different question Send respondents to another question or ending based…" at bounding box center [970, 661] width 1194 height 99
click at [39, 128] on div at bounding box center [33, 120] width 32 height 21
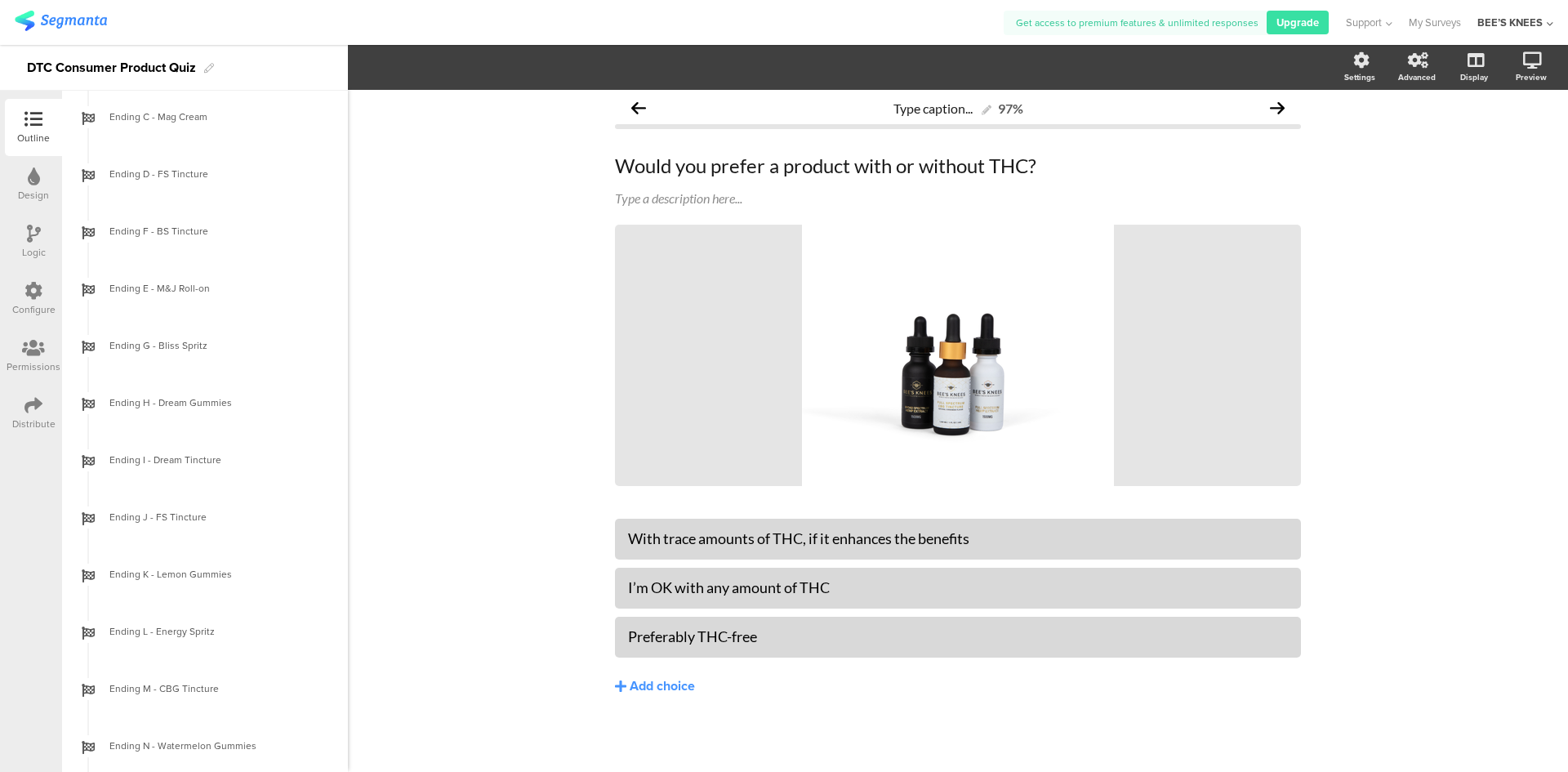
scroll to position [2108, 0]
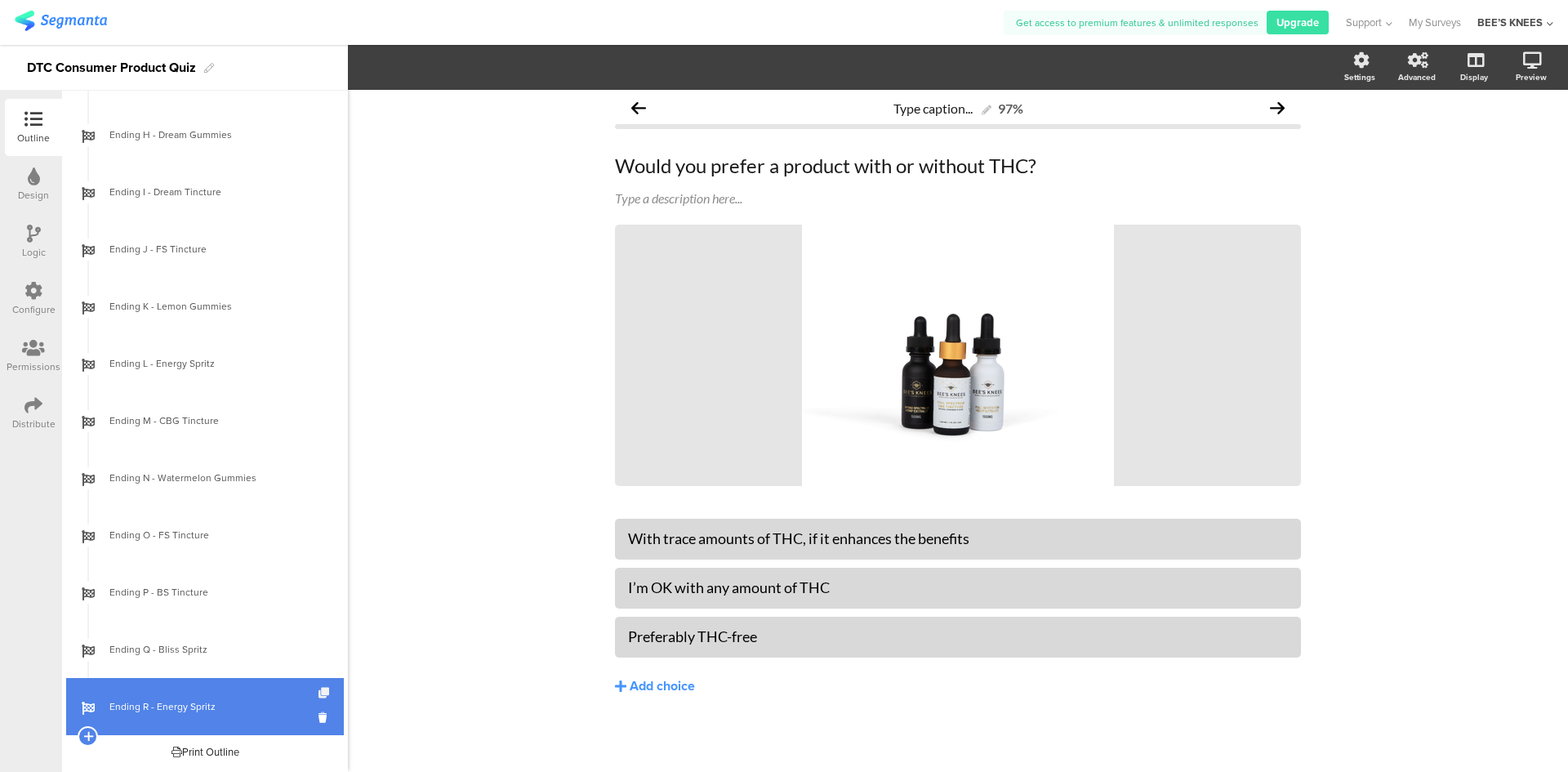
click at [319, 688] on icon at bounding box center [325, 693] width 14 height 11
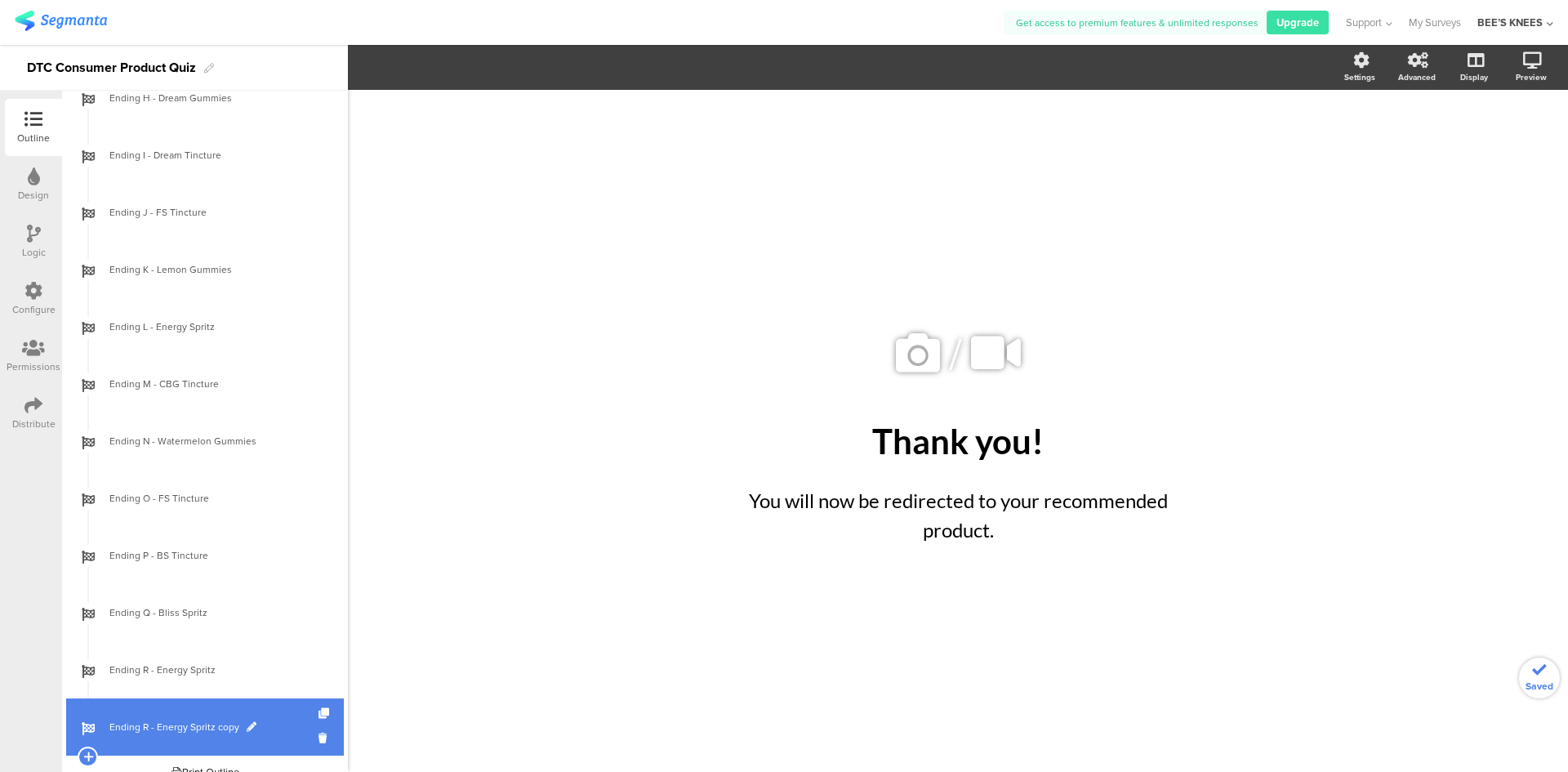
scroll to position [2165, 0]
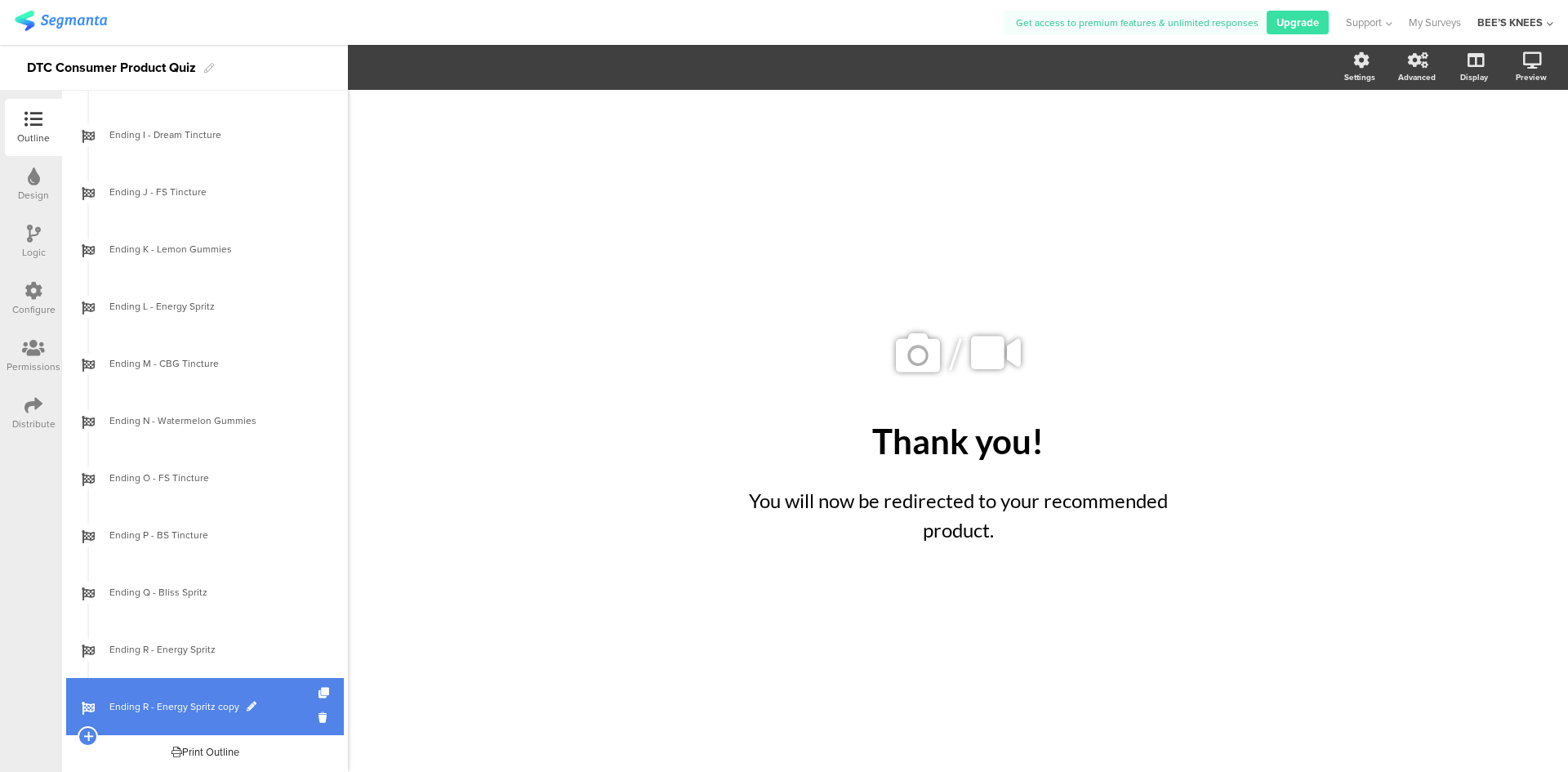
click at [246, 707] on span at bounding box center [251, 706] width 10 height 10
click at [143, 708] on input "Ending R - Energy Spritz copy" at bounding box center [170, 706] width 121 height 15
type input "Ending S - Bliss Spritz"
click at [254, 709] on span "Ending S - Bliss Spritz" at bounding box center [214, 706] width 209 height 16
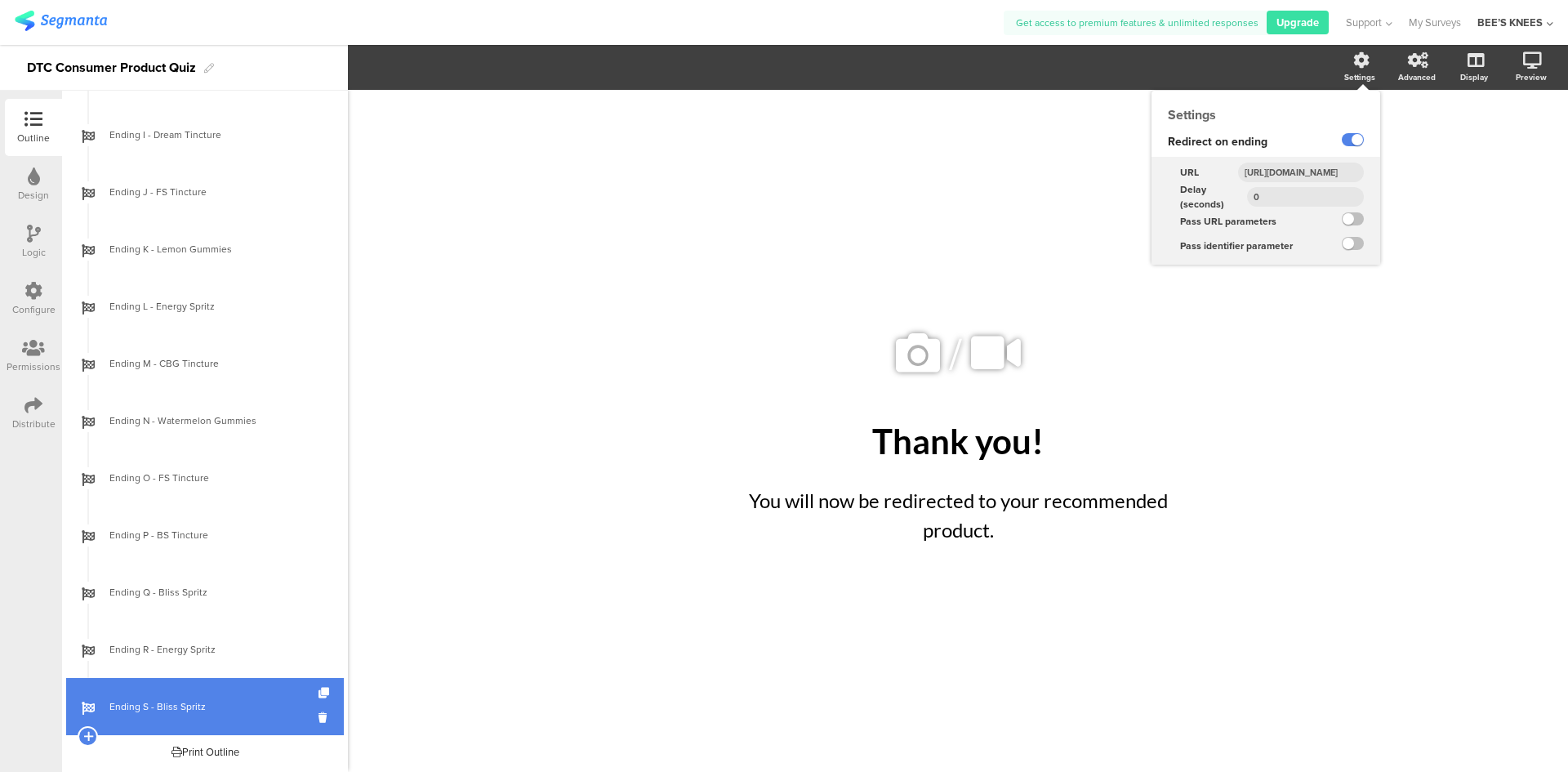
click at [1329, 166] on input "[URL][DOMAIN_NAME]" at bounding box center [1300, 172] width 125 height 20
paste input "bliss-spritz-d8"
type input "[URL][DOMAIN_NAME]"
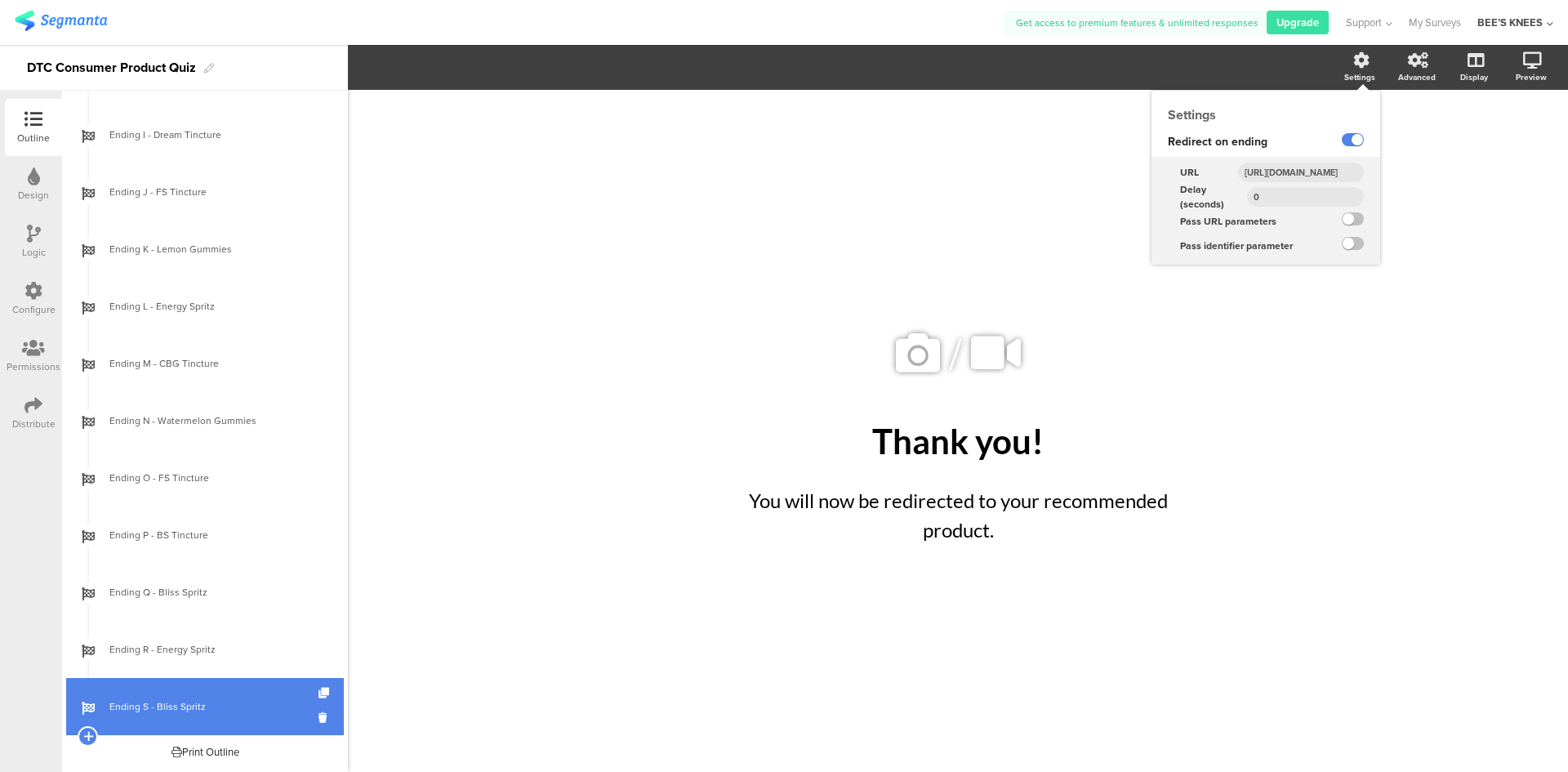
scroll to position [0, 184]
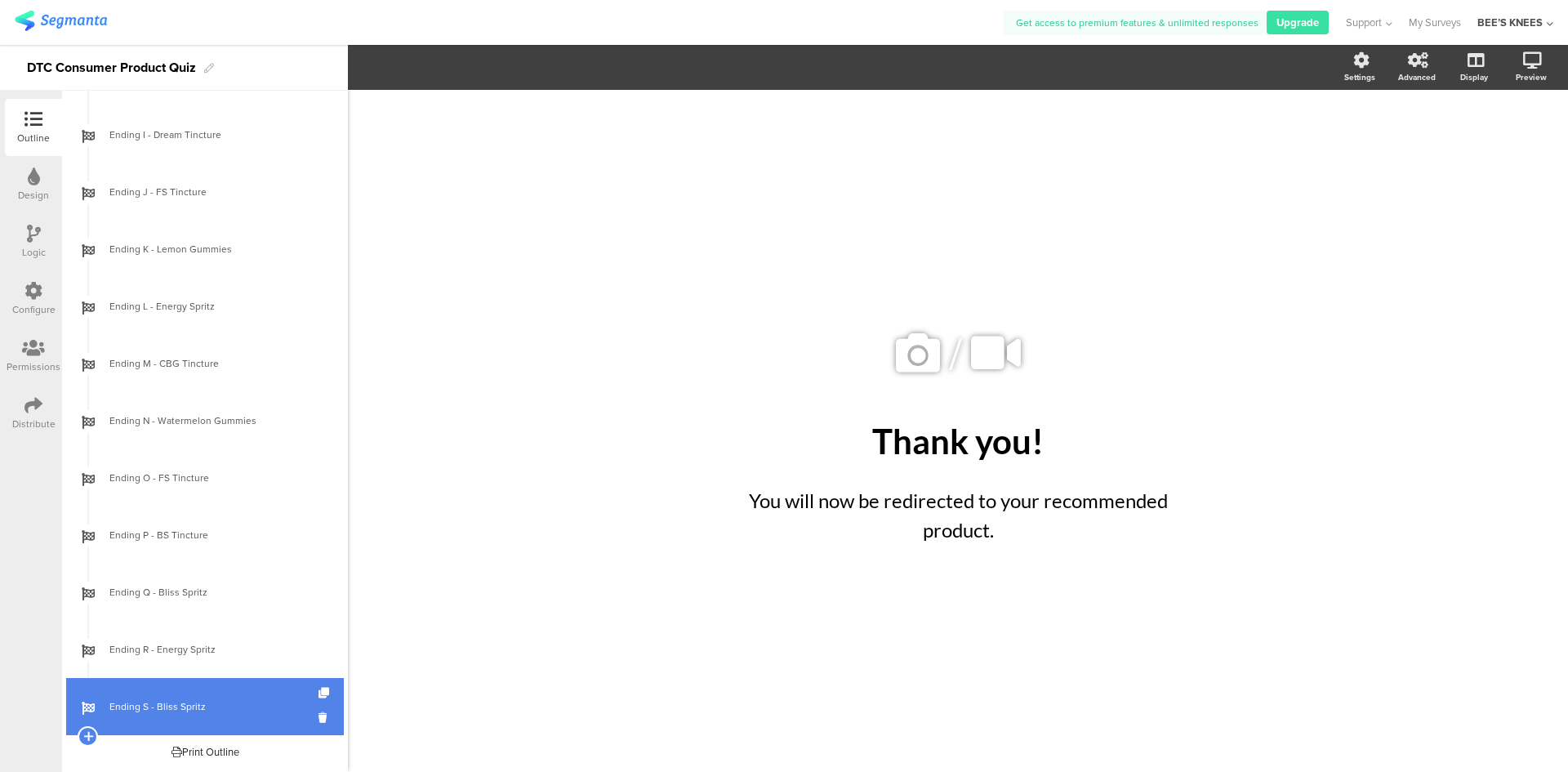
click at [769, 267] on div "/ Thank you! Thank you! You will now be redirected to your recommended product.…" at bounding box center [958, 423] width 686 height 665
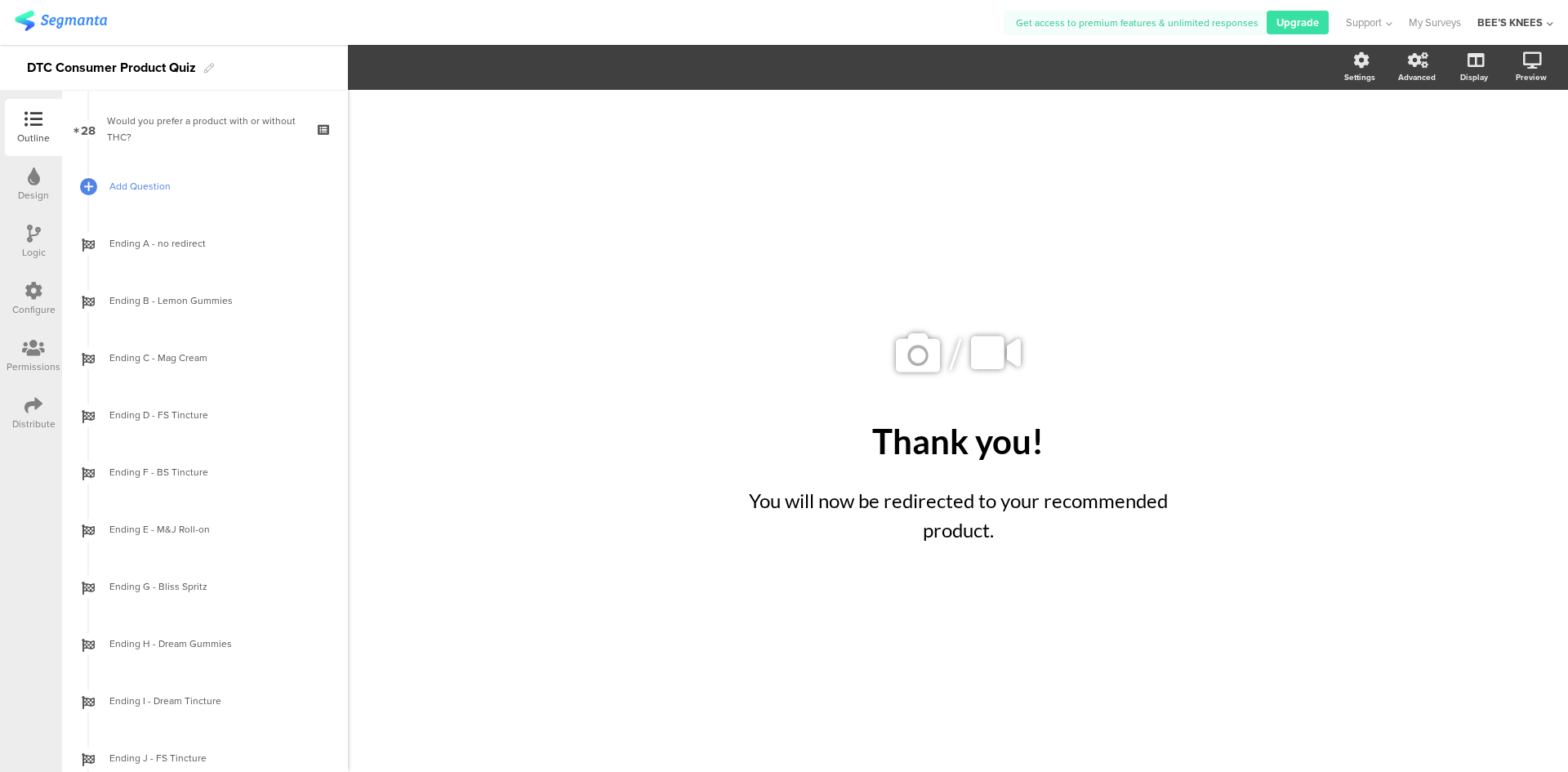
scroll to position [1511, 0]
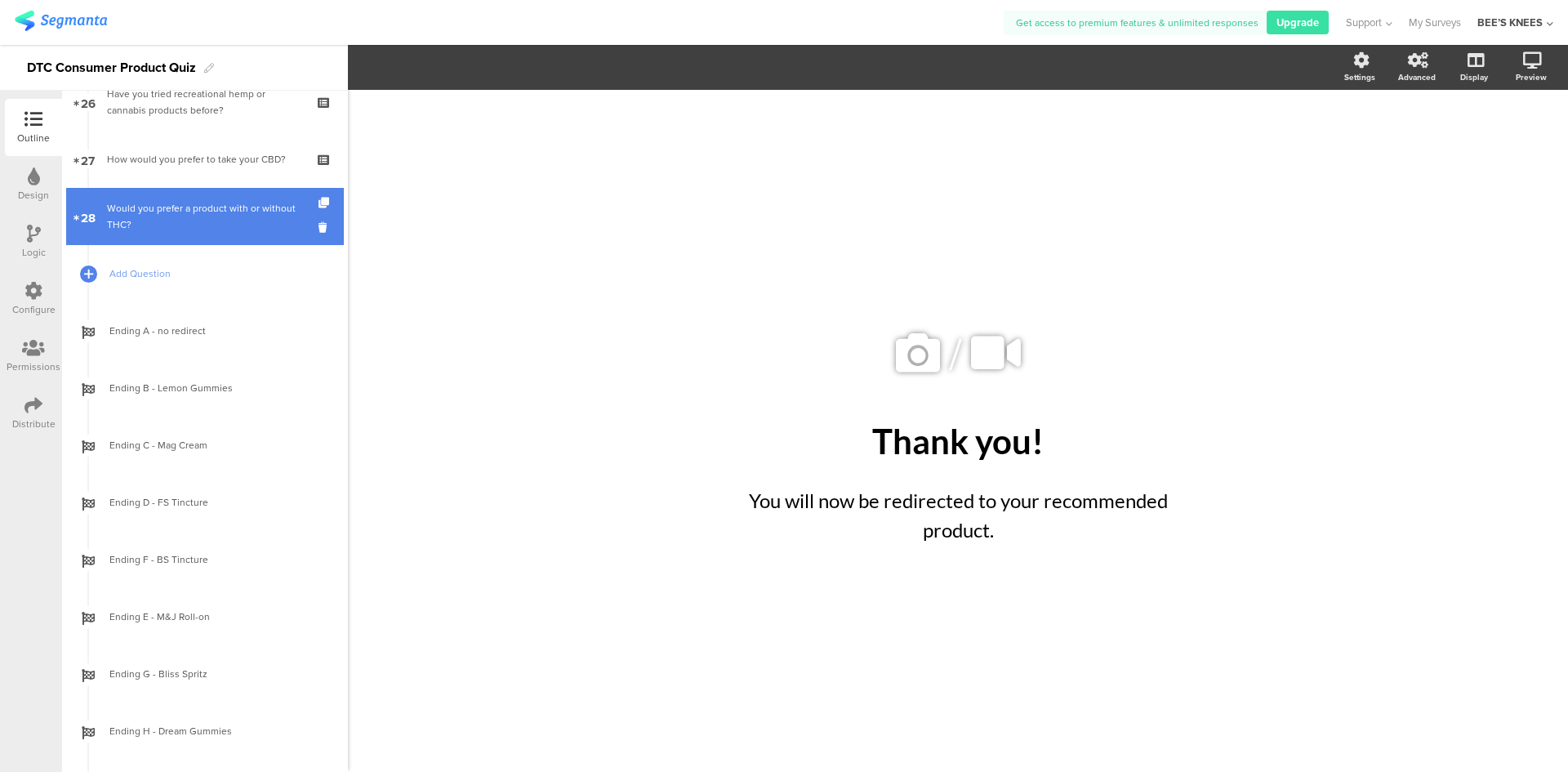
click at [160, 209] on div "Would you prefer a product with or without THC?" at bounding box center [204, 217] width 195 height 33
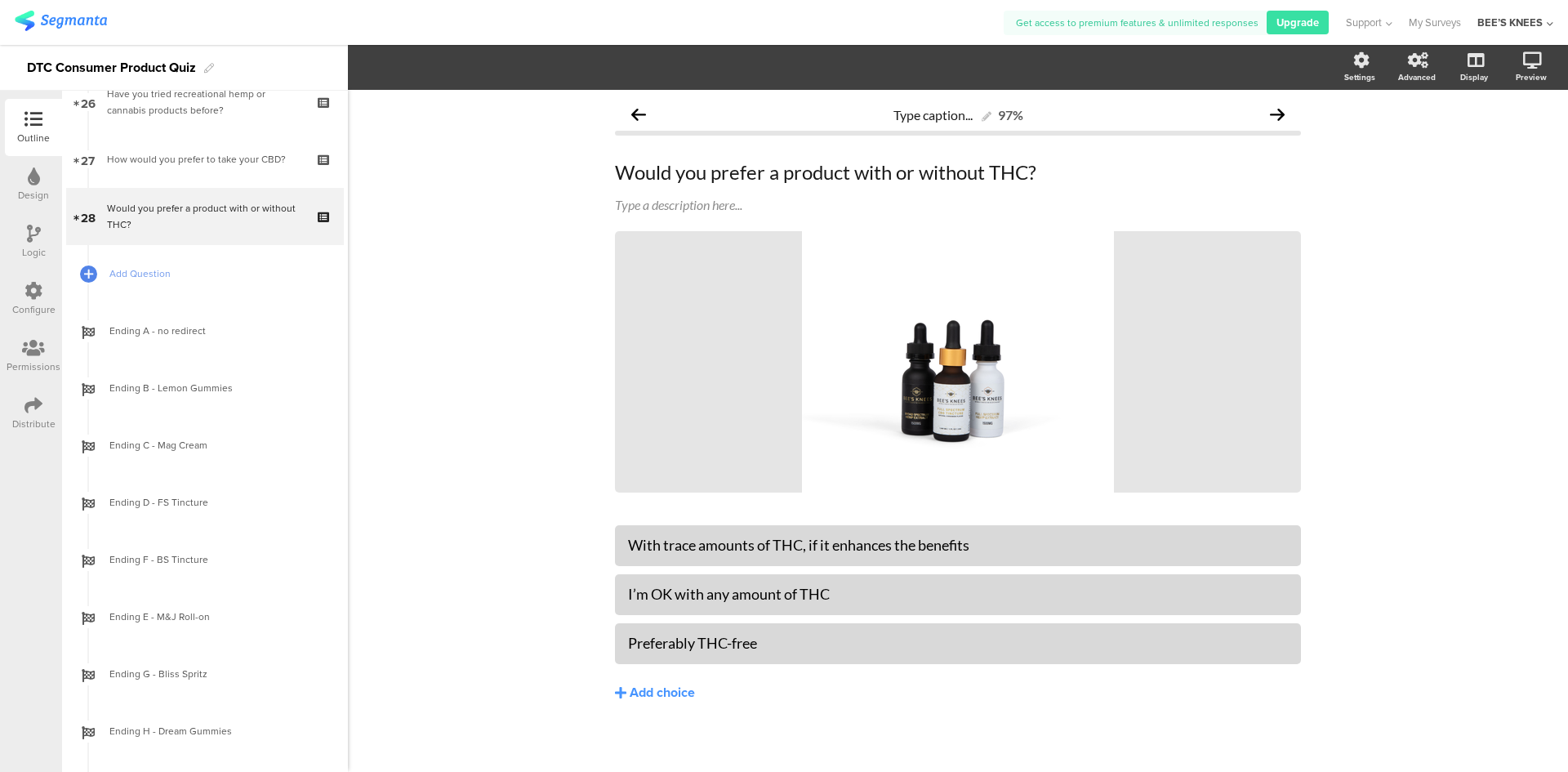
click at [29, 228] on icon at bounding box center [33, 234] width 14 height 18
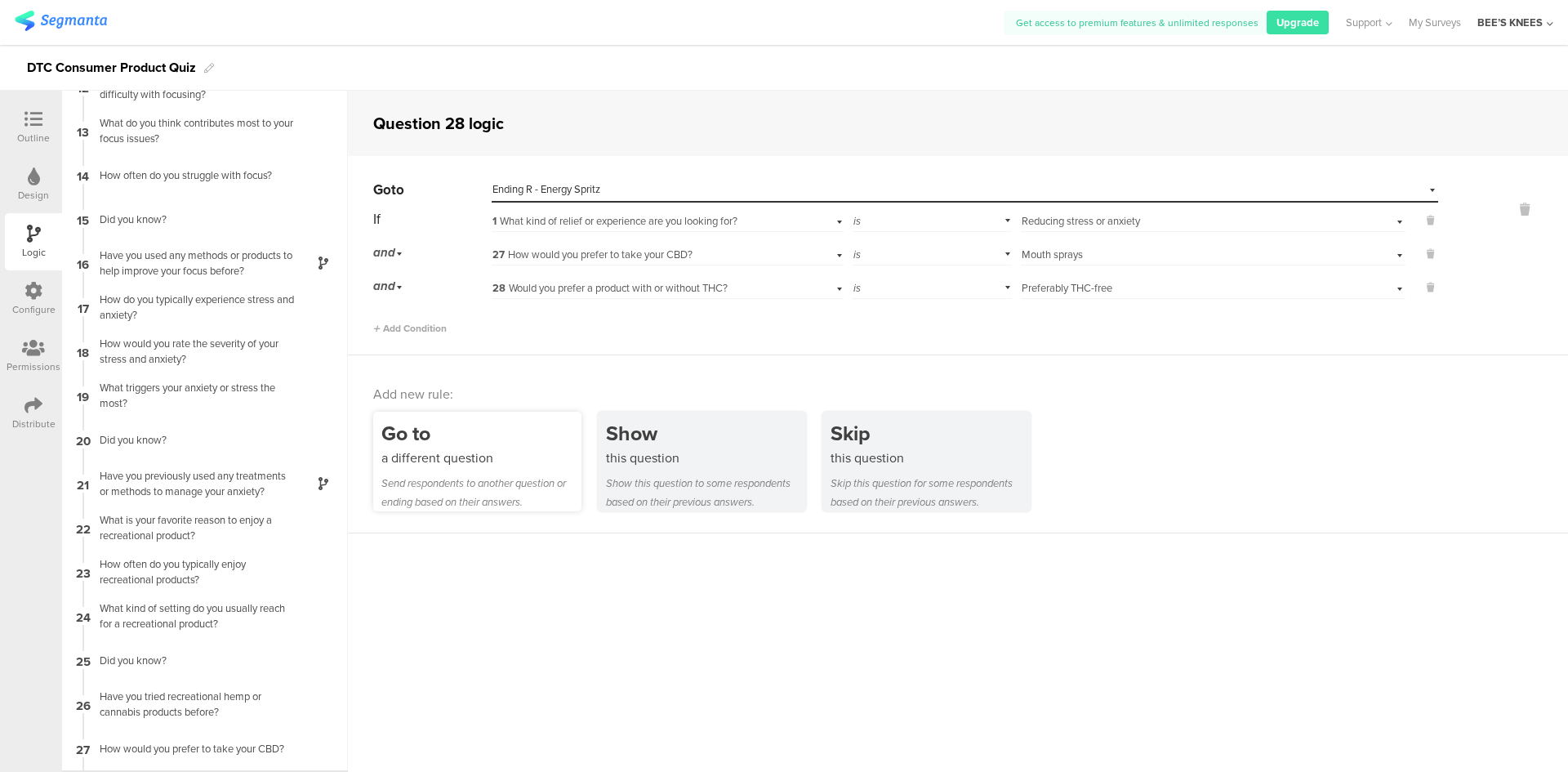
scroll to position [553, 0]
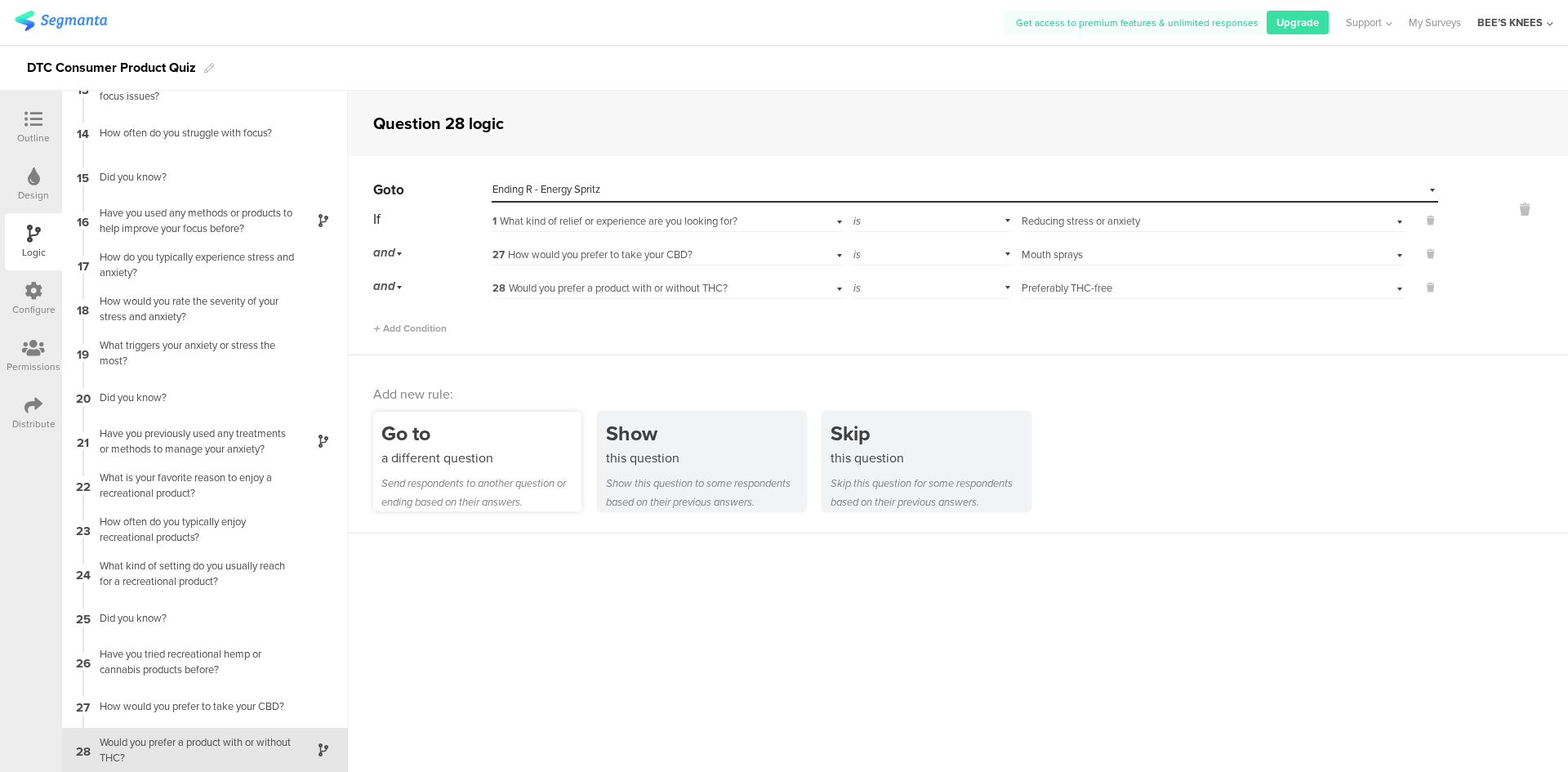
click at [415, 459] on div "a different question" at bounding box center [481, 458] width 200 height 19
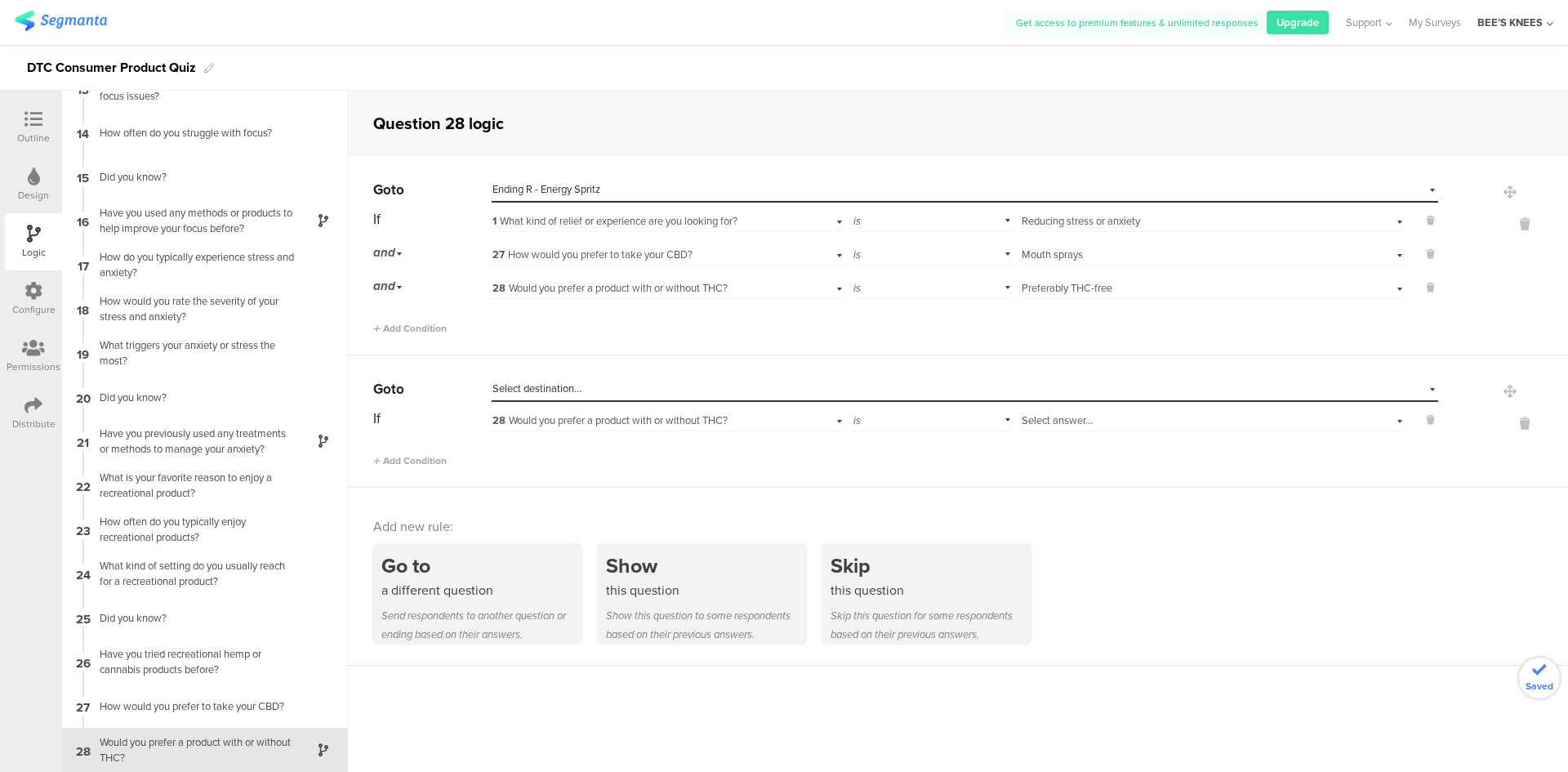
click at [548, 393] on span "Select destination..." at bounding box center [536, 388] width 89 height 15
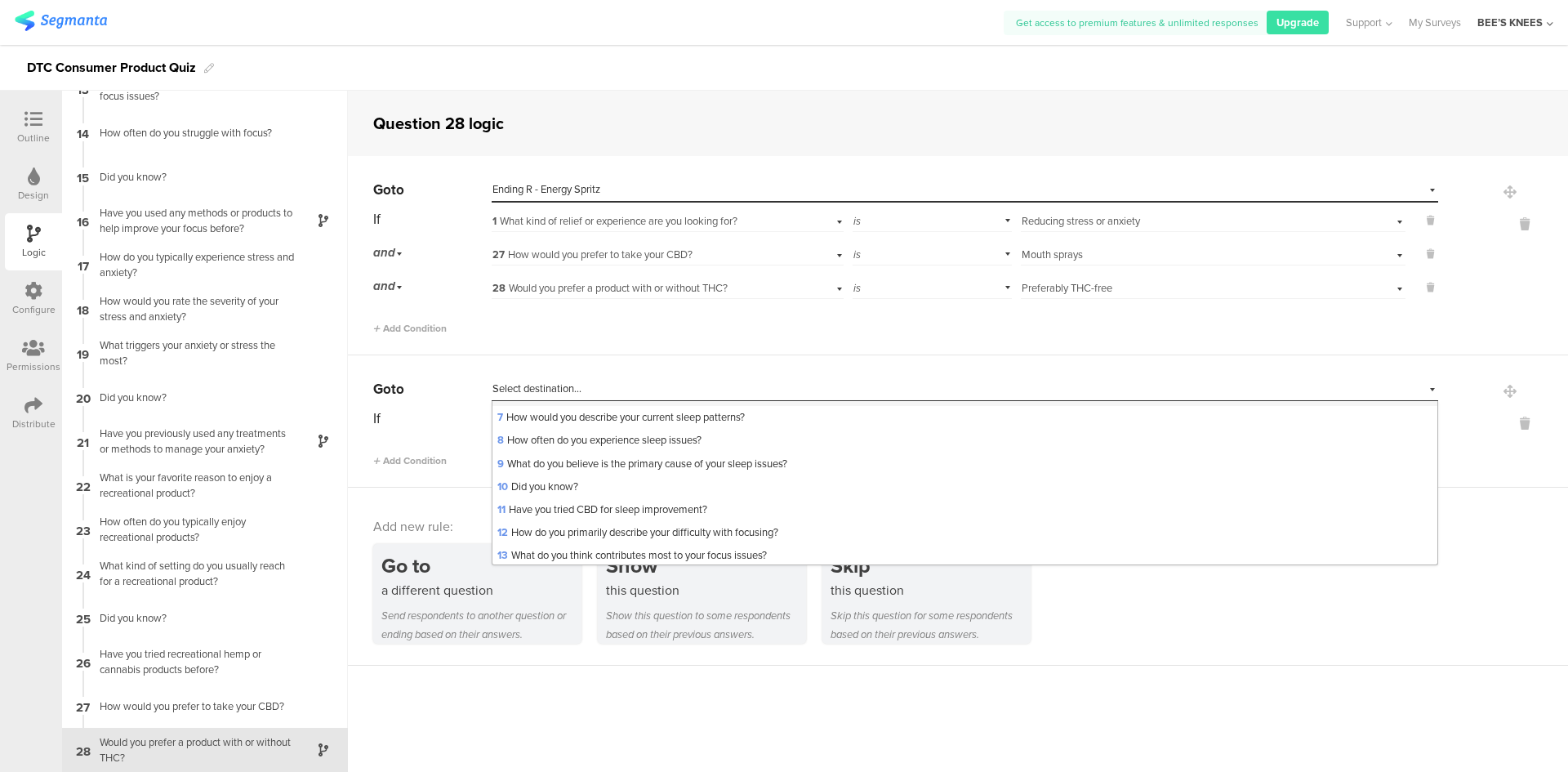
scroll to position [942, 0]
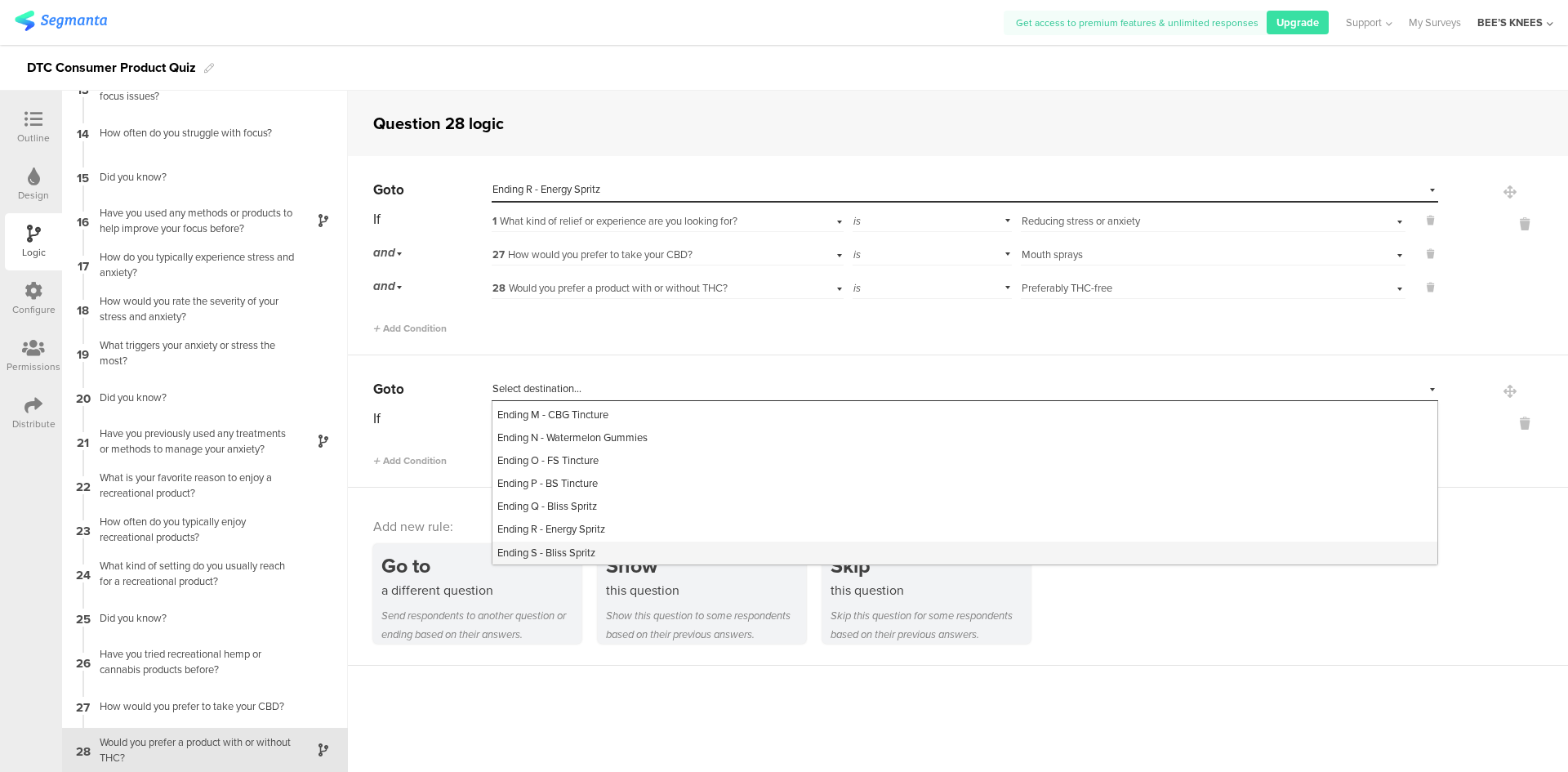
click at [569, 544] on span "Ending S - Bliss Spritz" at bounding box center [546, 552] width 98 height 15
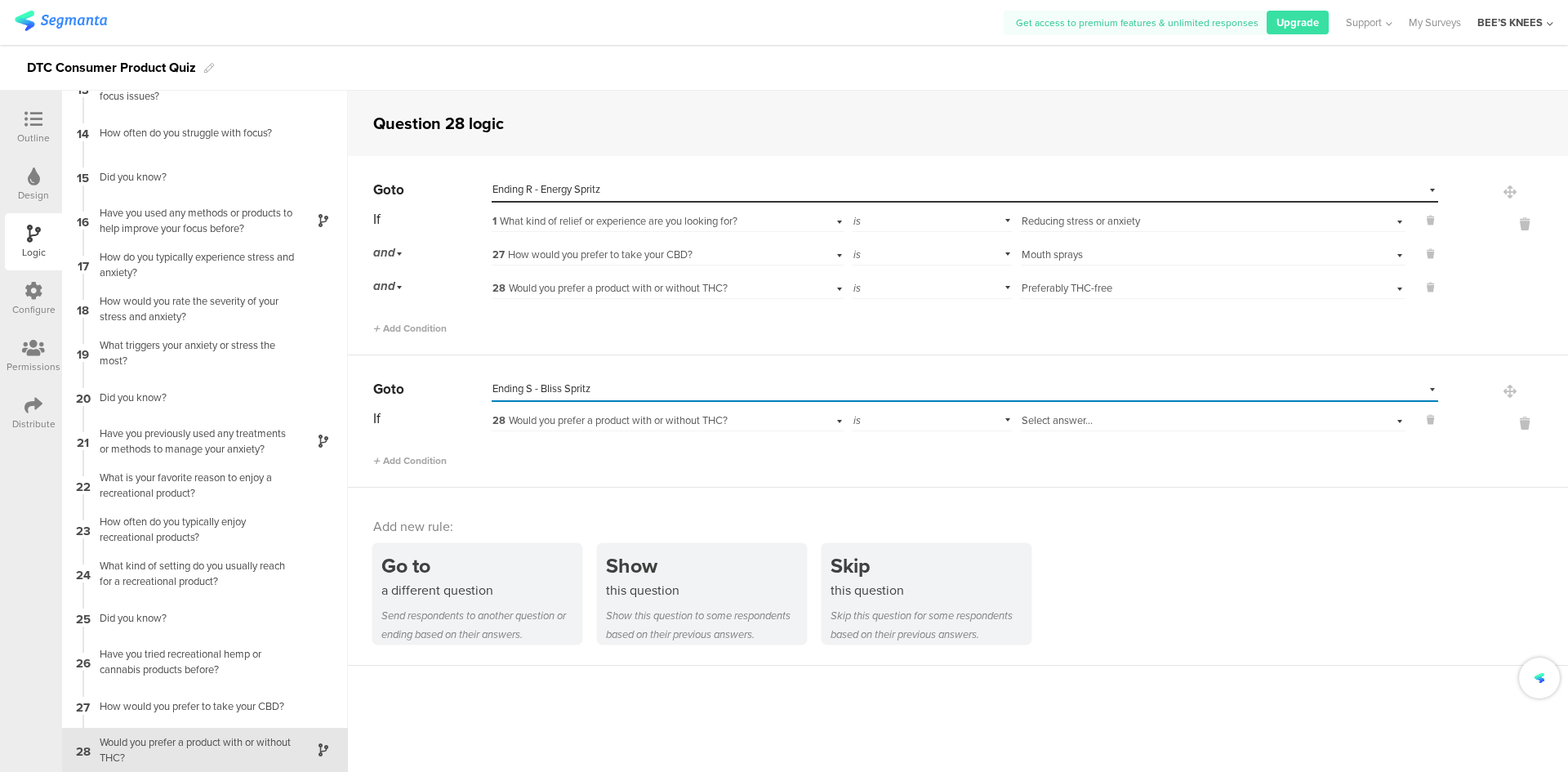
click at [598, 419] on span "28 Would you prefer a product with or without THC?" at bounding box center [609, 420] width 236 height 15
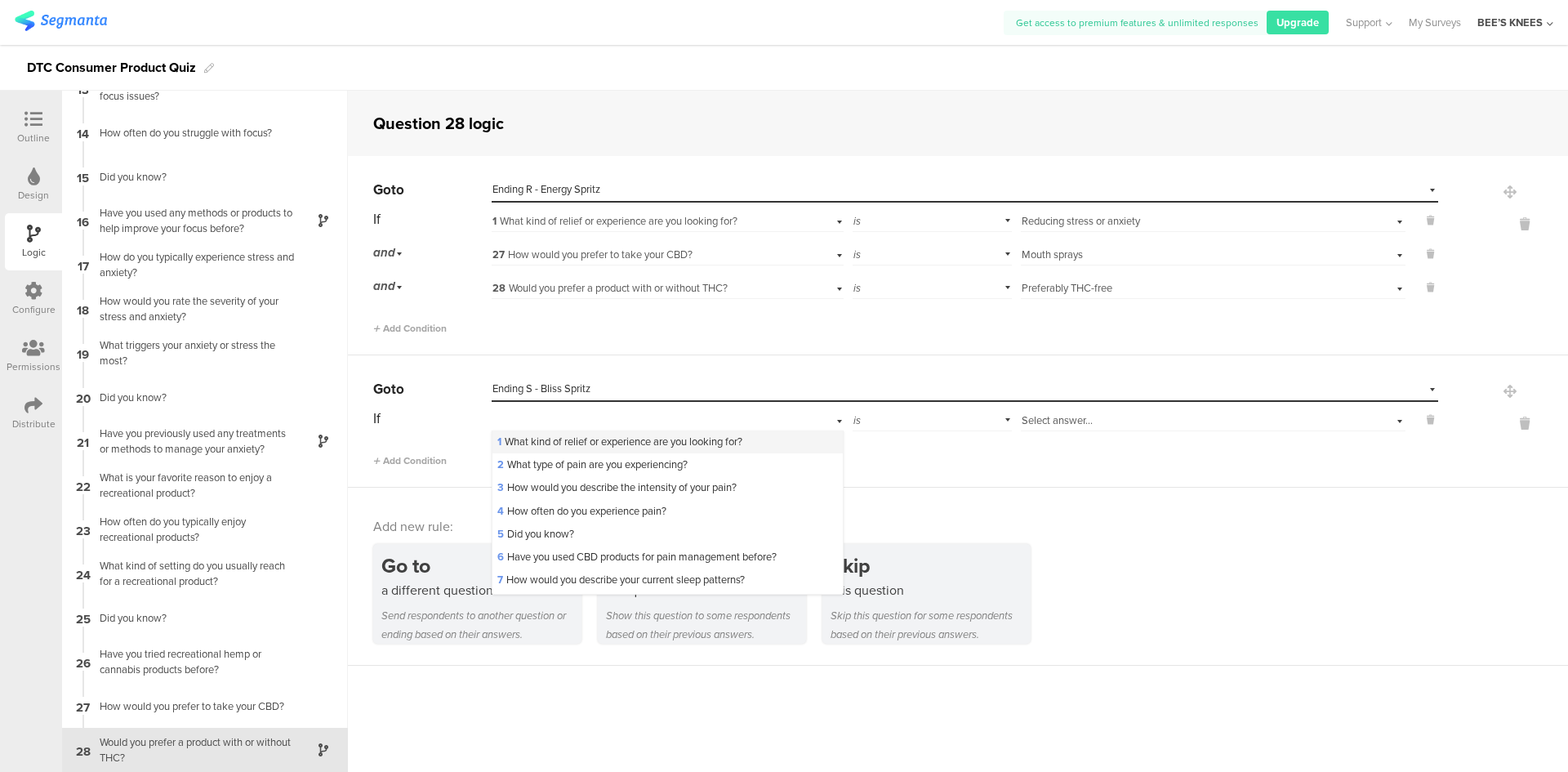
click at [588, 434] on span "1 What kind of relief or experience are you looking for?" at bounding box center [619, 441] width 245 height 15
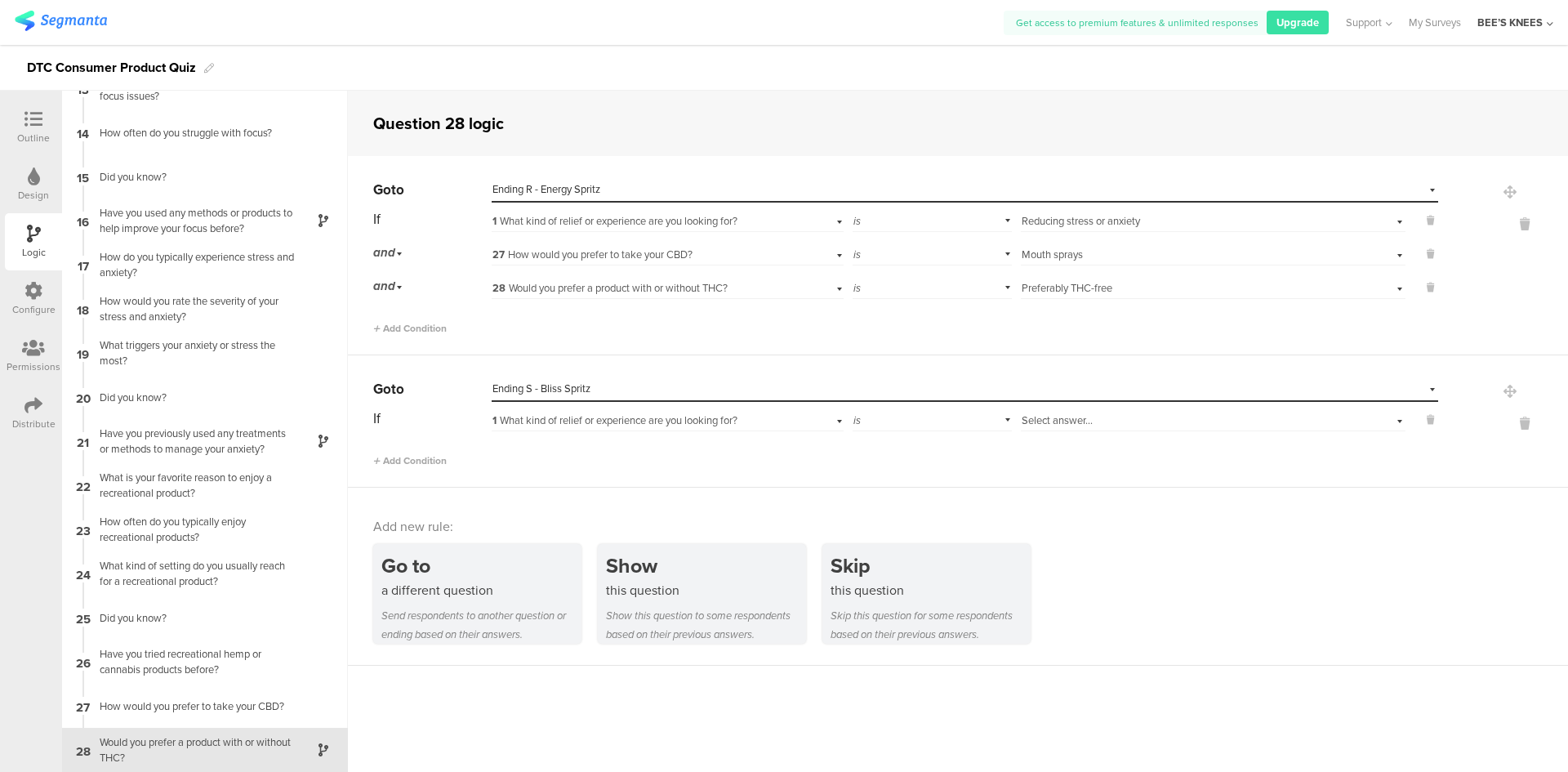
click at [1023, 419] on span "Select answer..." at bounding box center [1057, 420] width 71 height 15
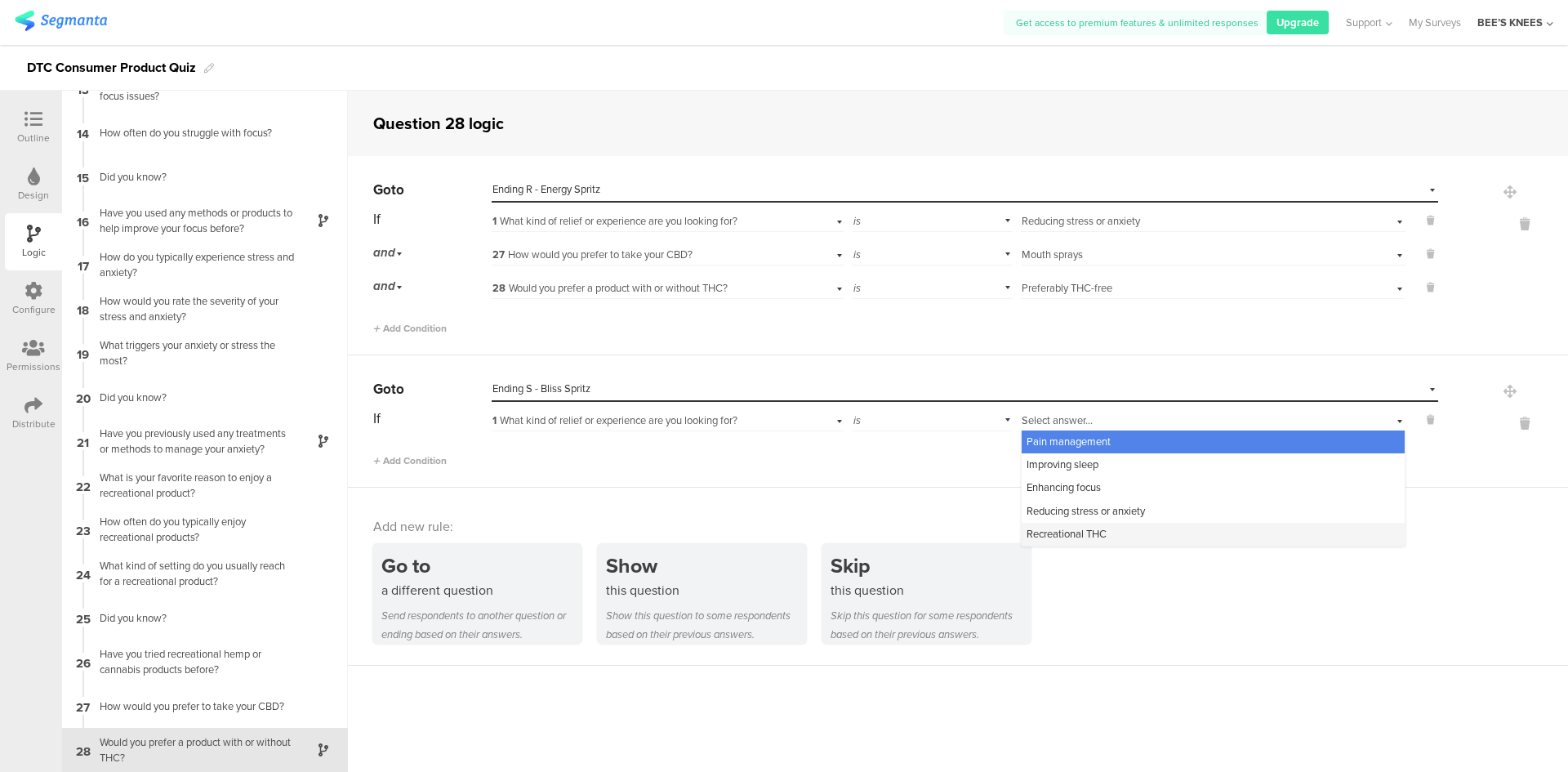
click at [1083, 531] on span "Recreational THC" at bounding box center [1066, 534] width 80 height 15
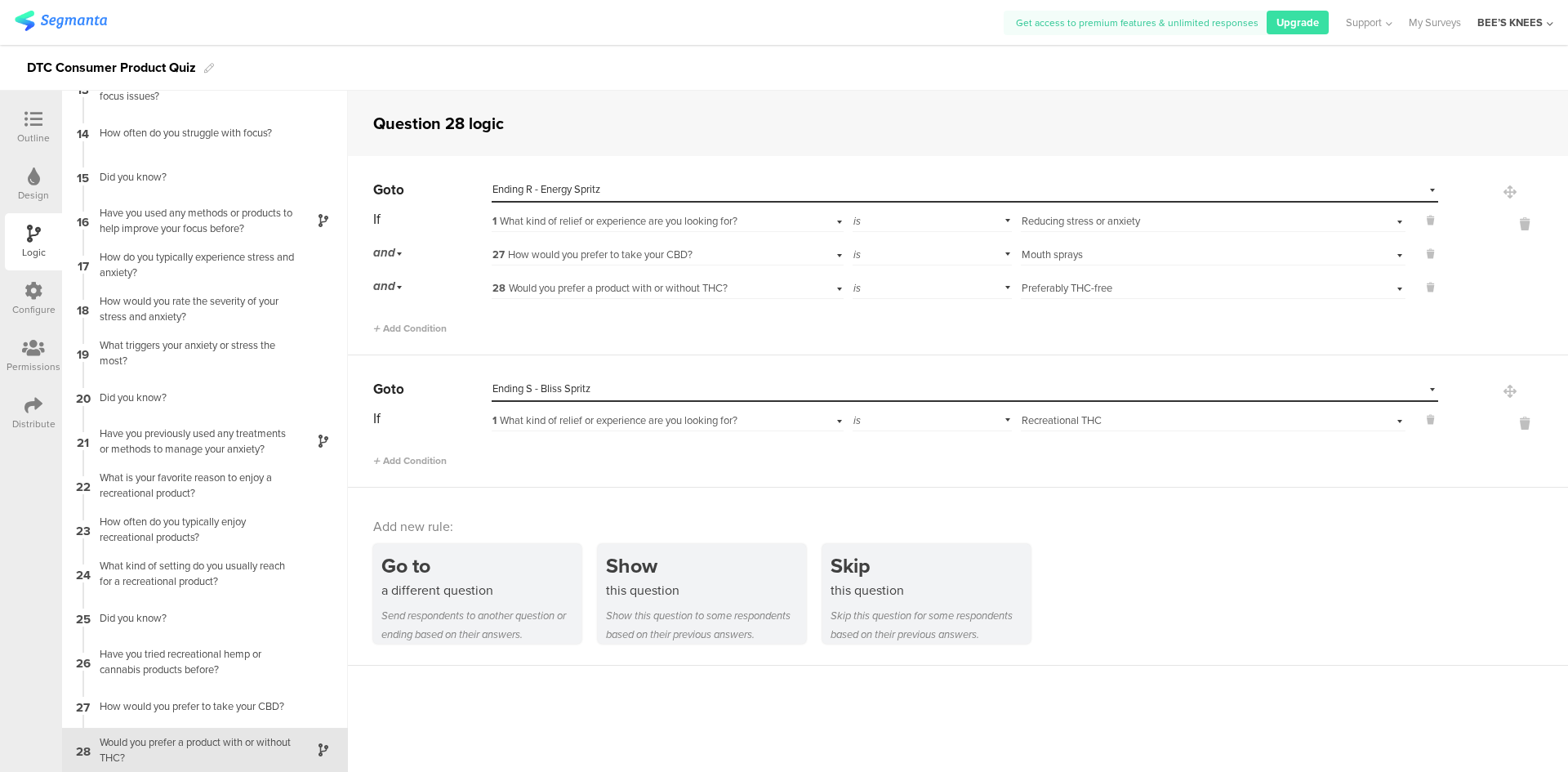
click at [683, 417] on span "1 What kind of relief or experience are you looking for?" at bounding box center [614, 420] width 245 height 15
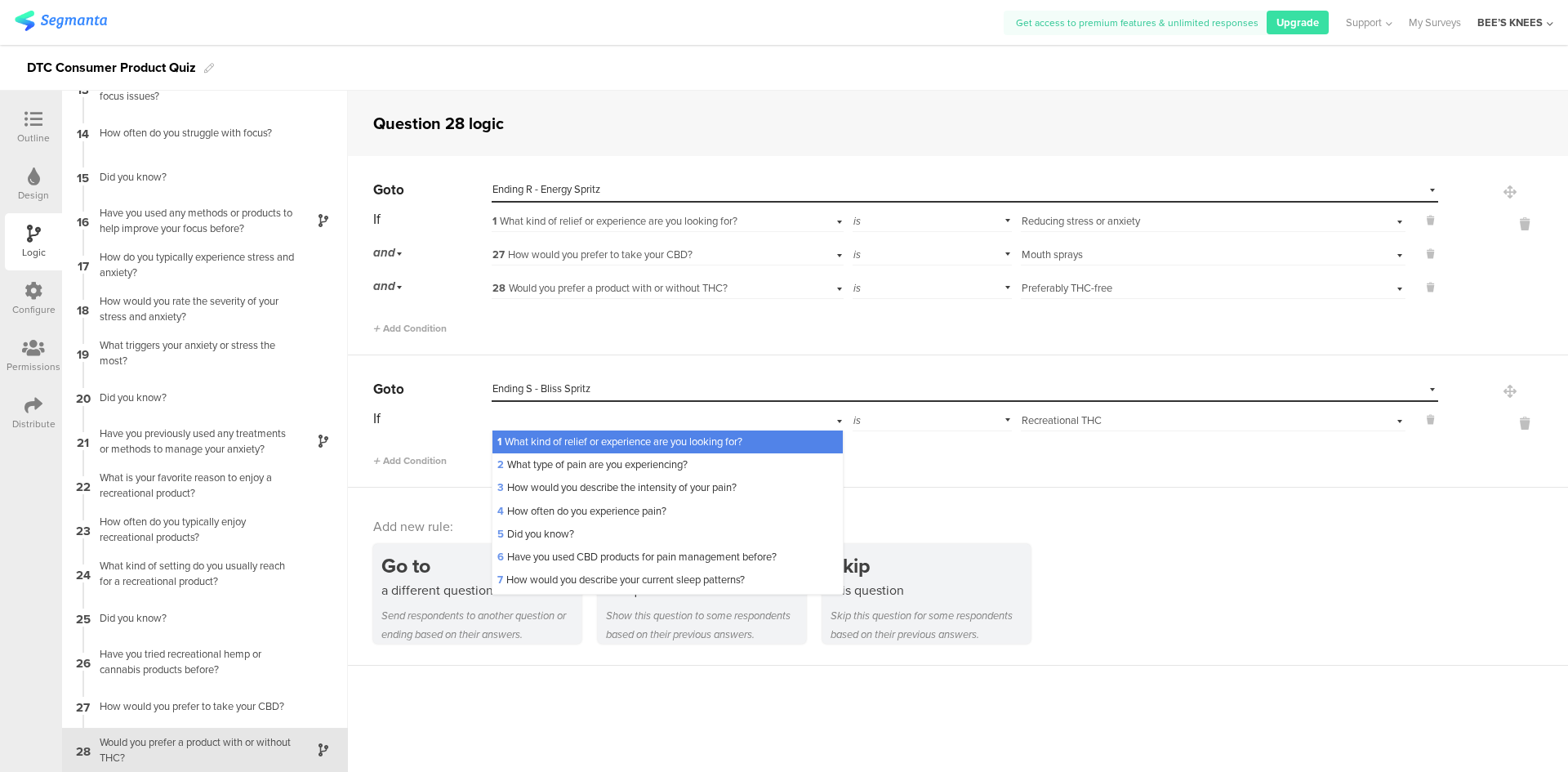
click at [693, 441] on span "1 What kind of relief or experience are you looking for?" at bounding box center [619, 441] width 245 height 15
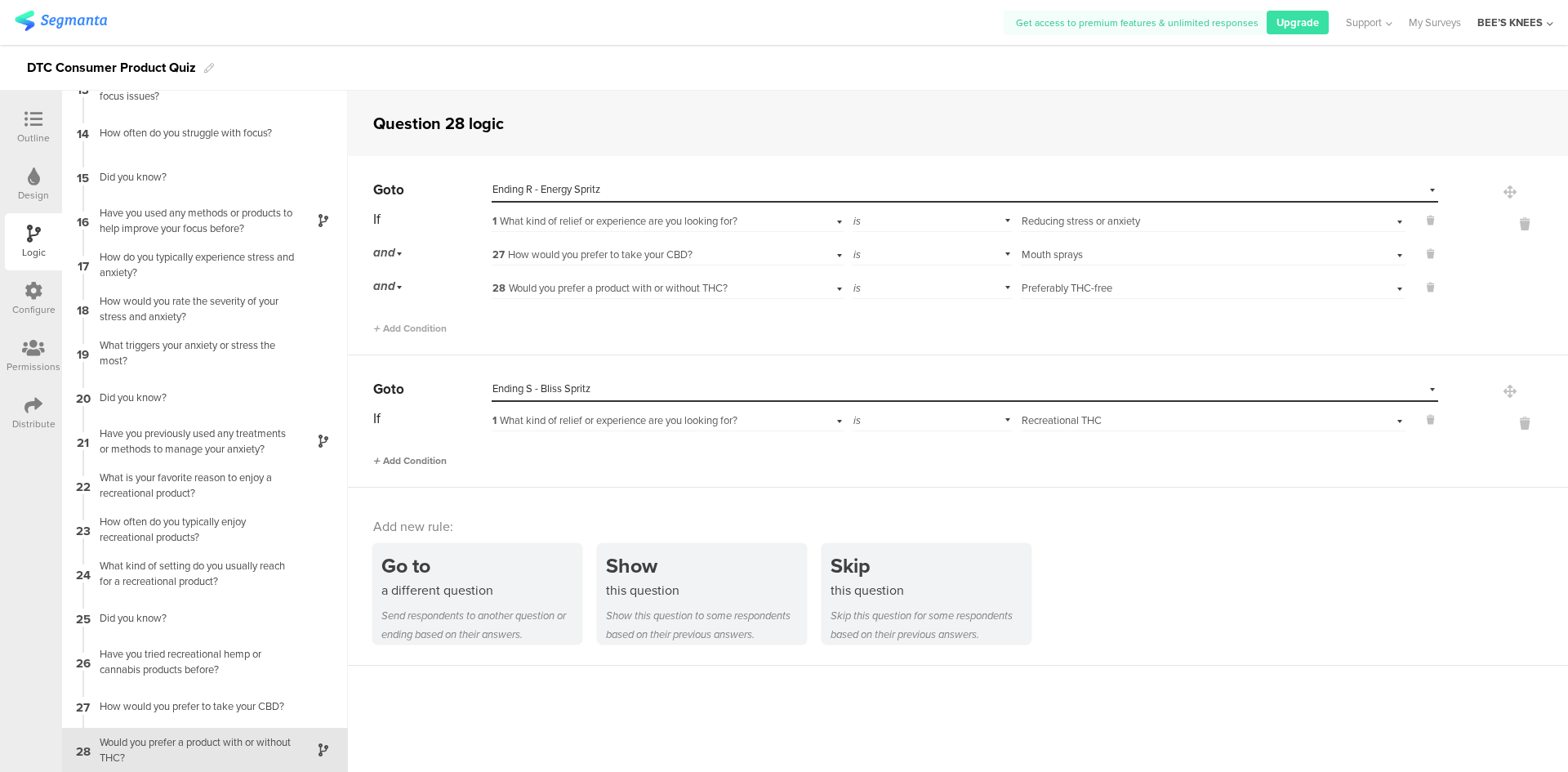
click at [407, 467] on span "Add Condition" at bounding box center [409, 460] width 73 height 14
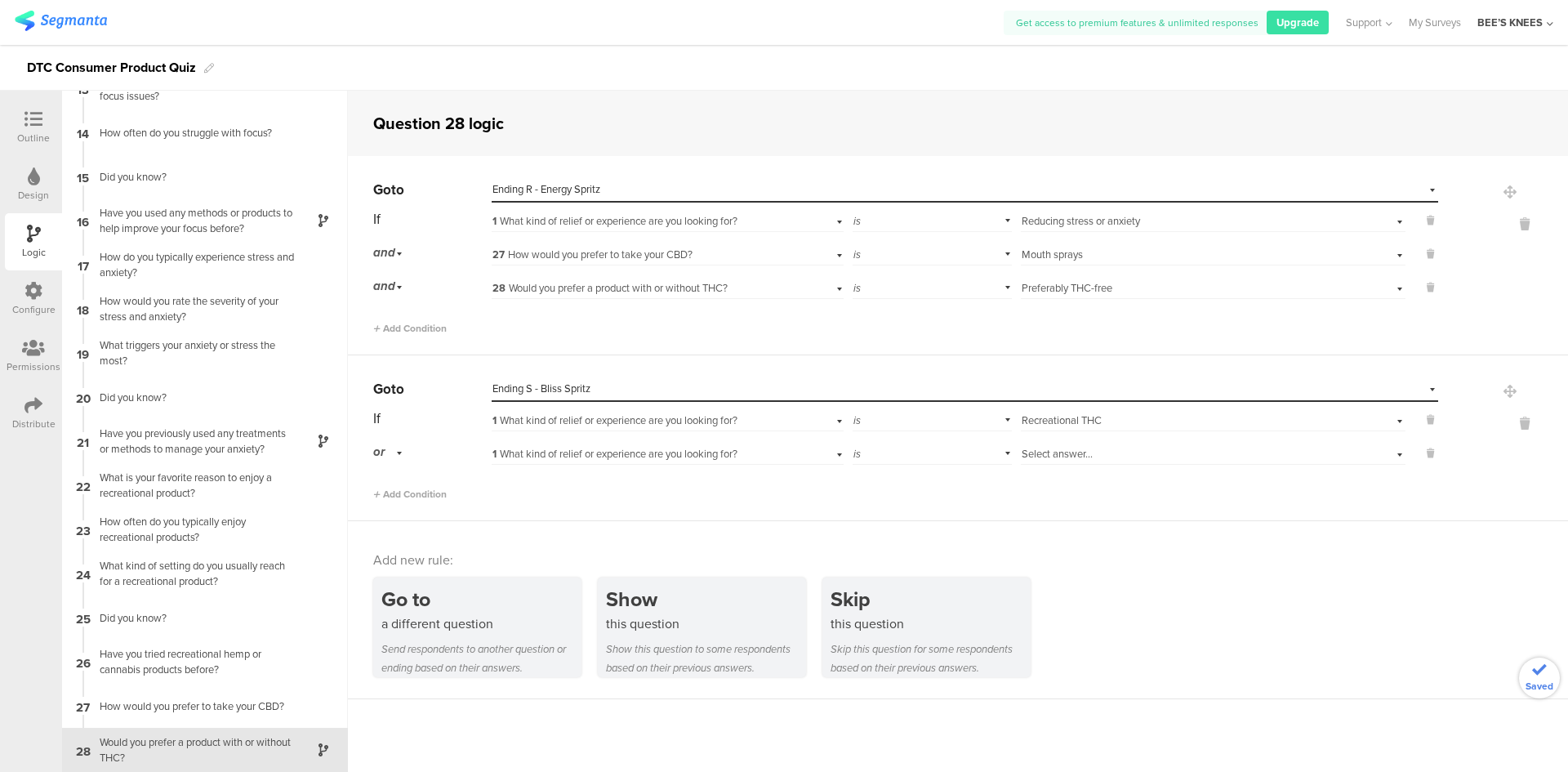
click at [400, 452] on div "or" at bounding box center [390, 452] width 34 height 25
click at [403, 498] on div "and" at bounding box center [431, 498] width 116 height 23
click at [567, 453] on span "1 What kind of relief or experience are you looking for?" at bounding box center [614, 453] width 245 height 15
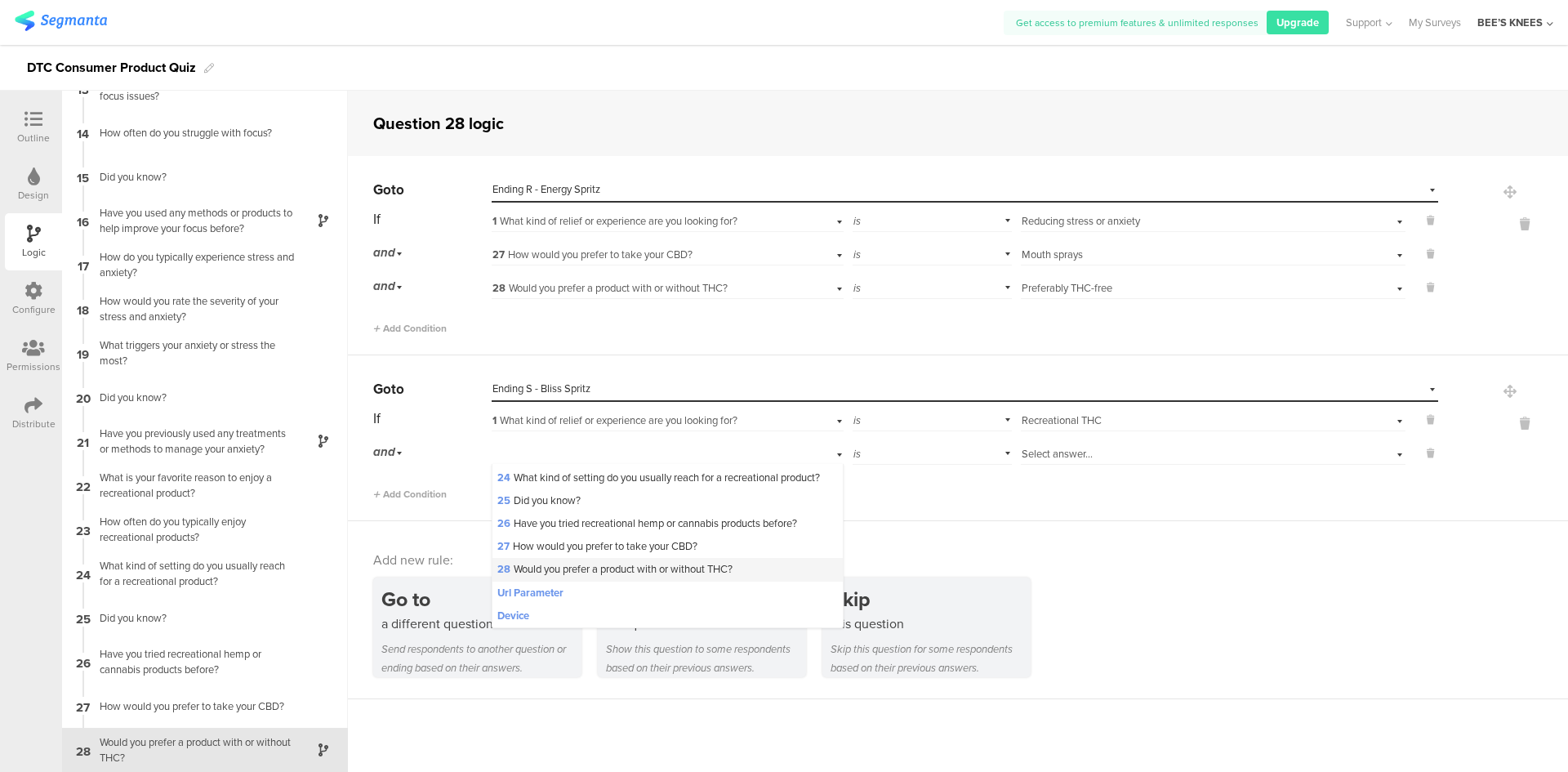
scroll to position [596, 0]
click at [605, 545] on span "27 How would you prefer to take your CBD?" at bounding box center [598, 545] width 200 height 15
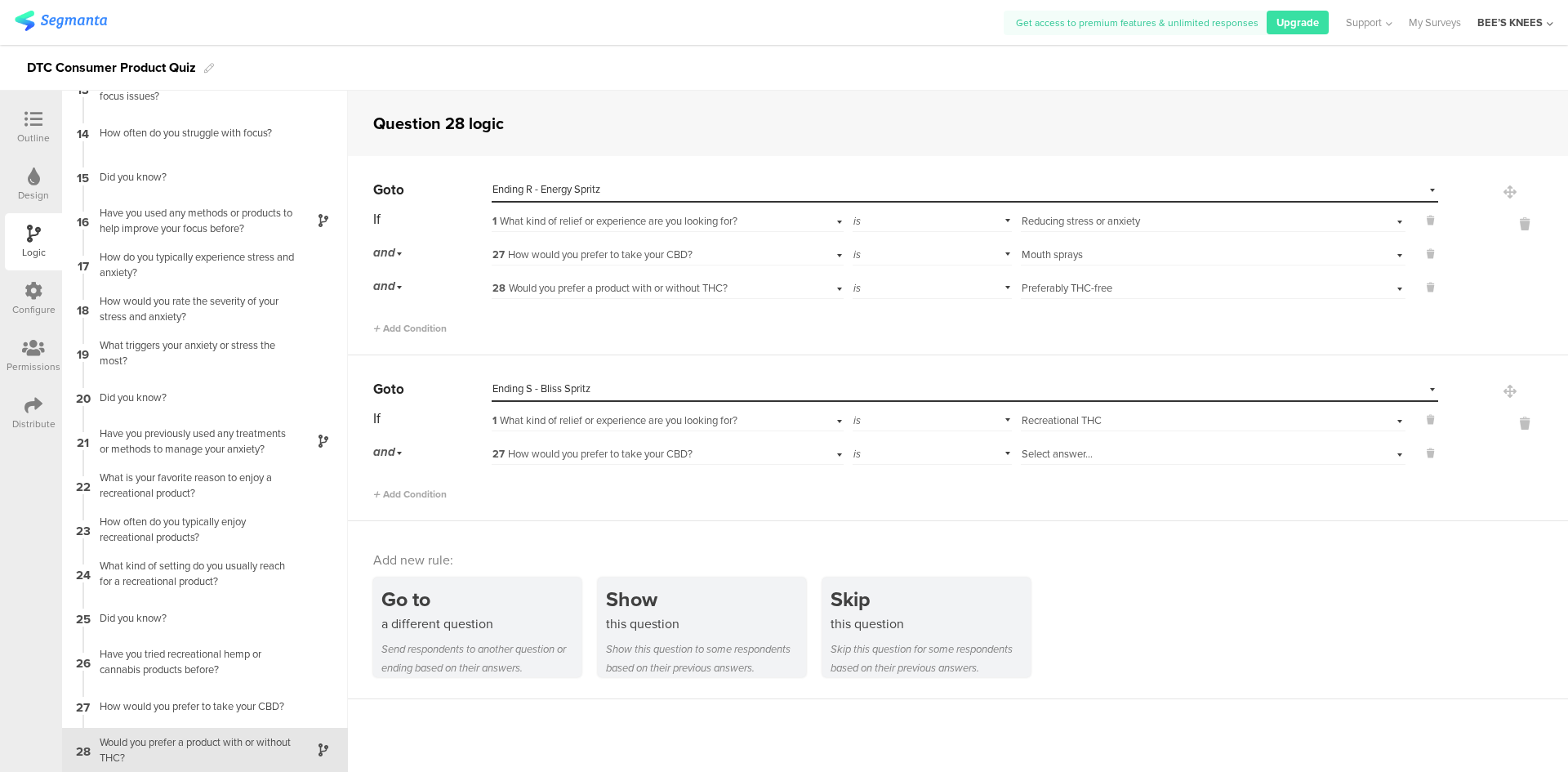
click at [1047, 450] on span "Select answer..." at bounding box center [1057, 453] width 71 height 15
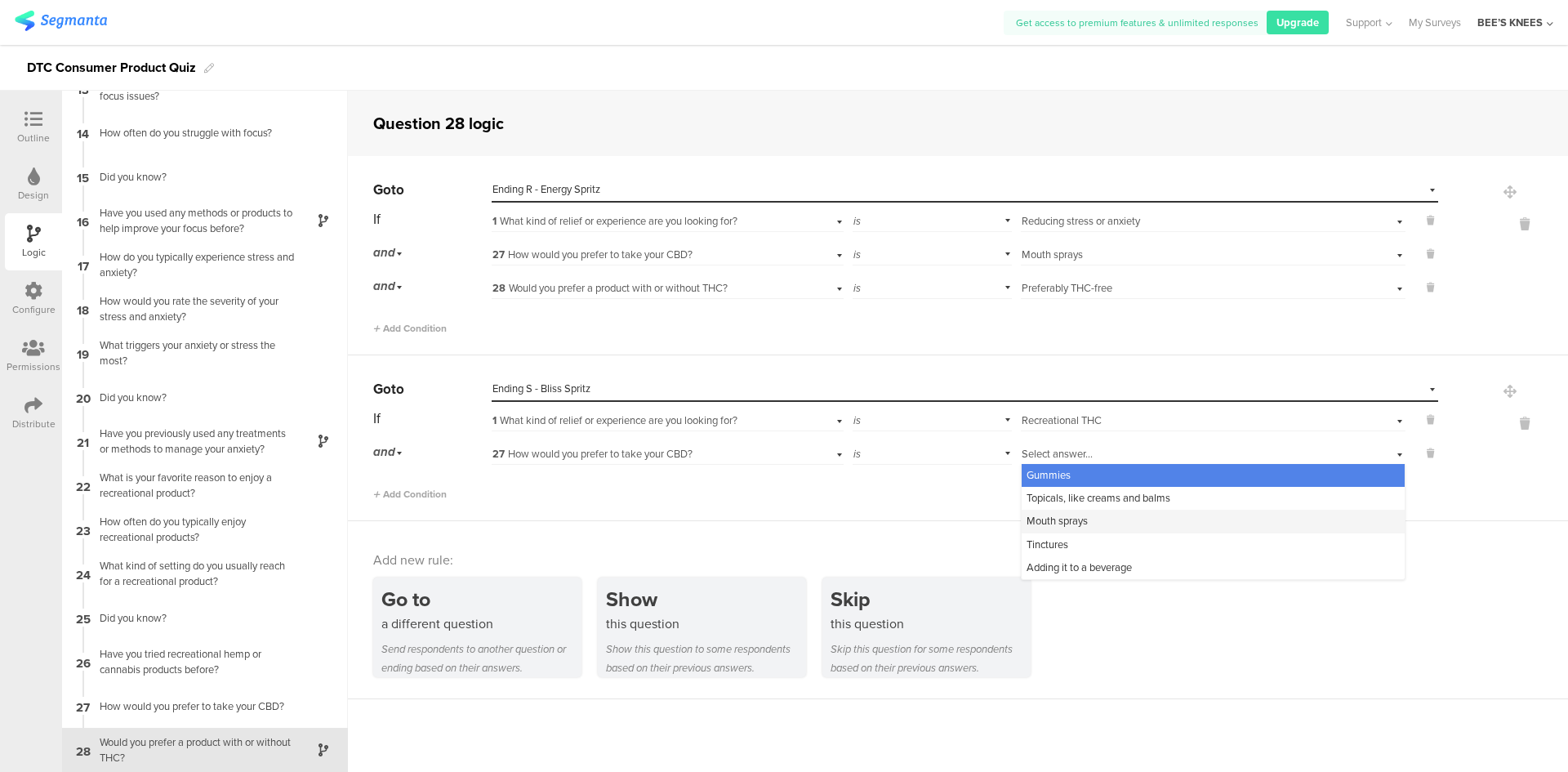
click at [1070, 524] on span "Mouth sprays" at bounding box center [1057, 520] width 61 height 15
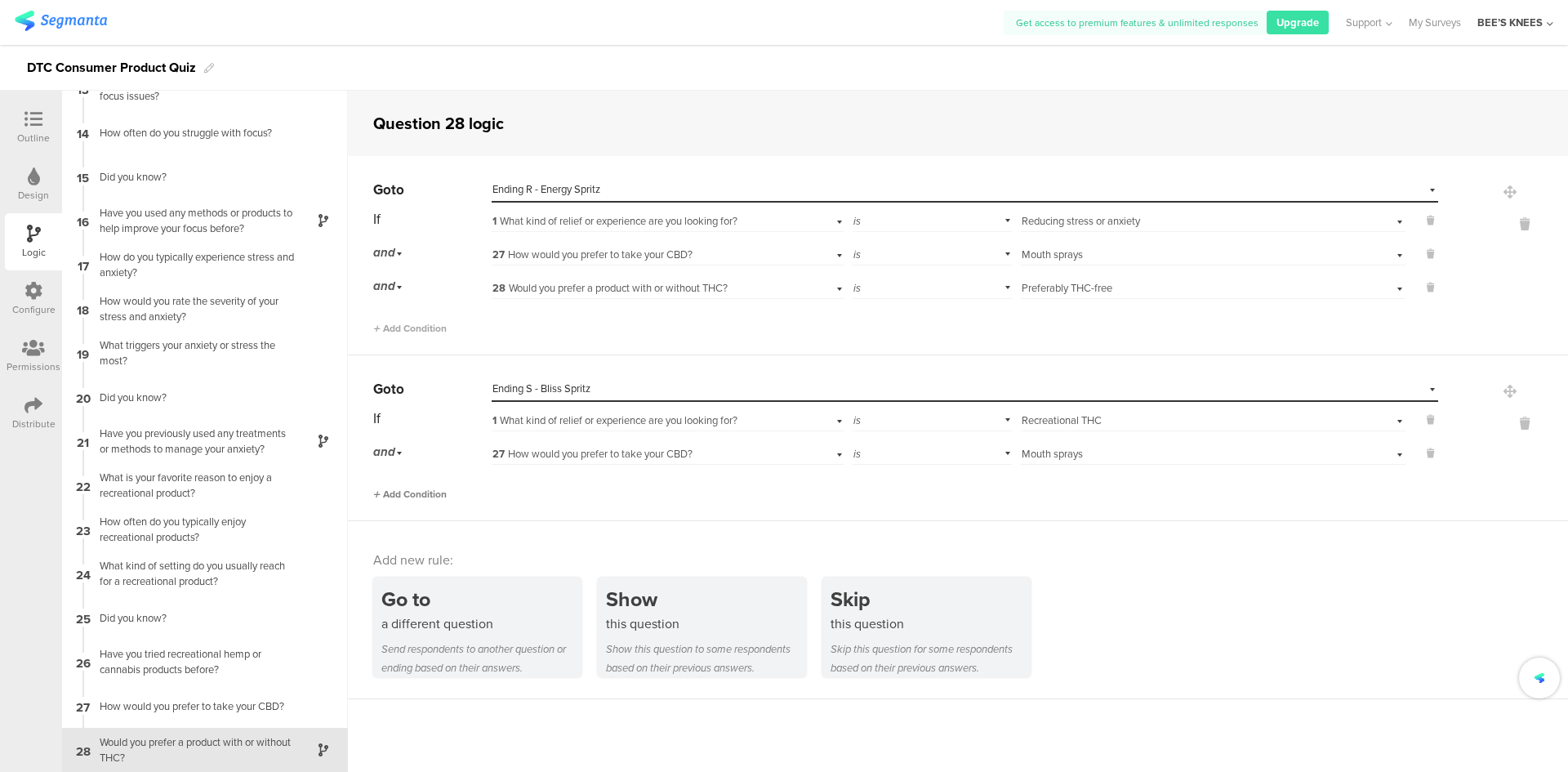
click at [427, 496] on span "Add Condition" at bounding box center [409, 494] width 73 height 14
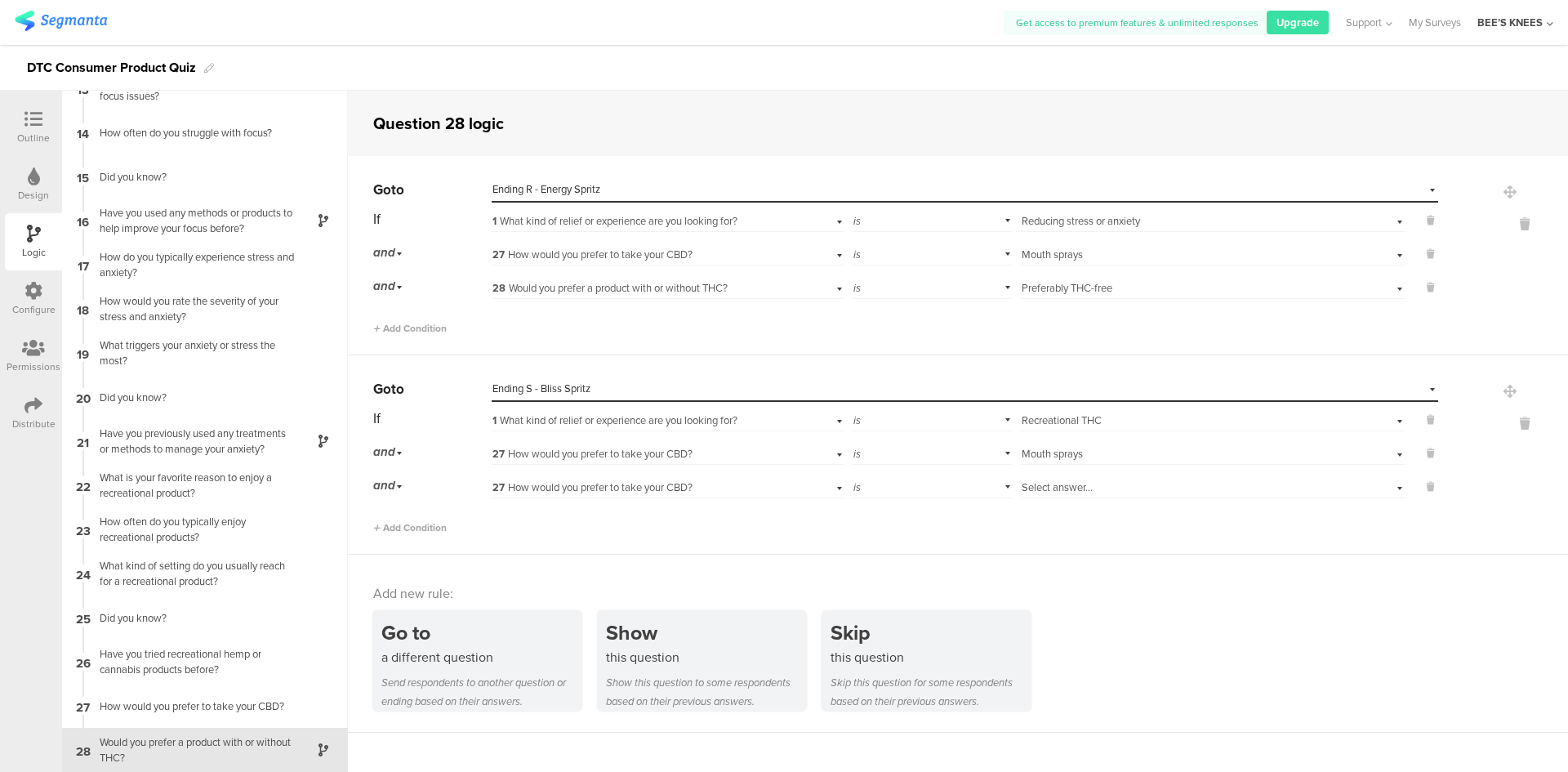
click at [524, 482] on span "27 How would you prefer to take your CBD?" at bounding box center [592, 487] width 200 height 15
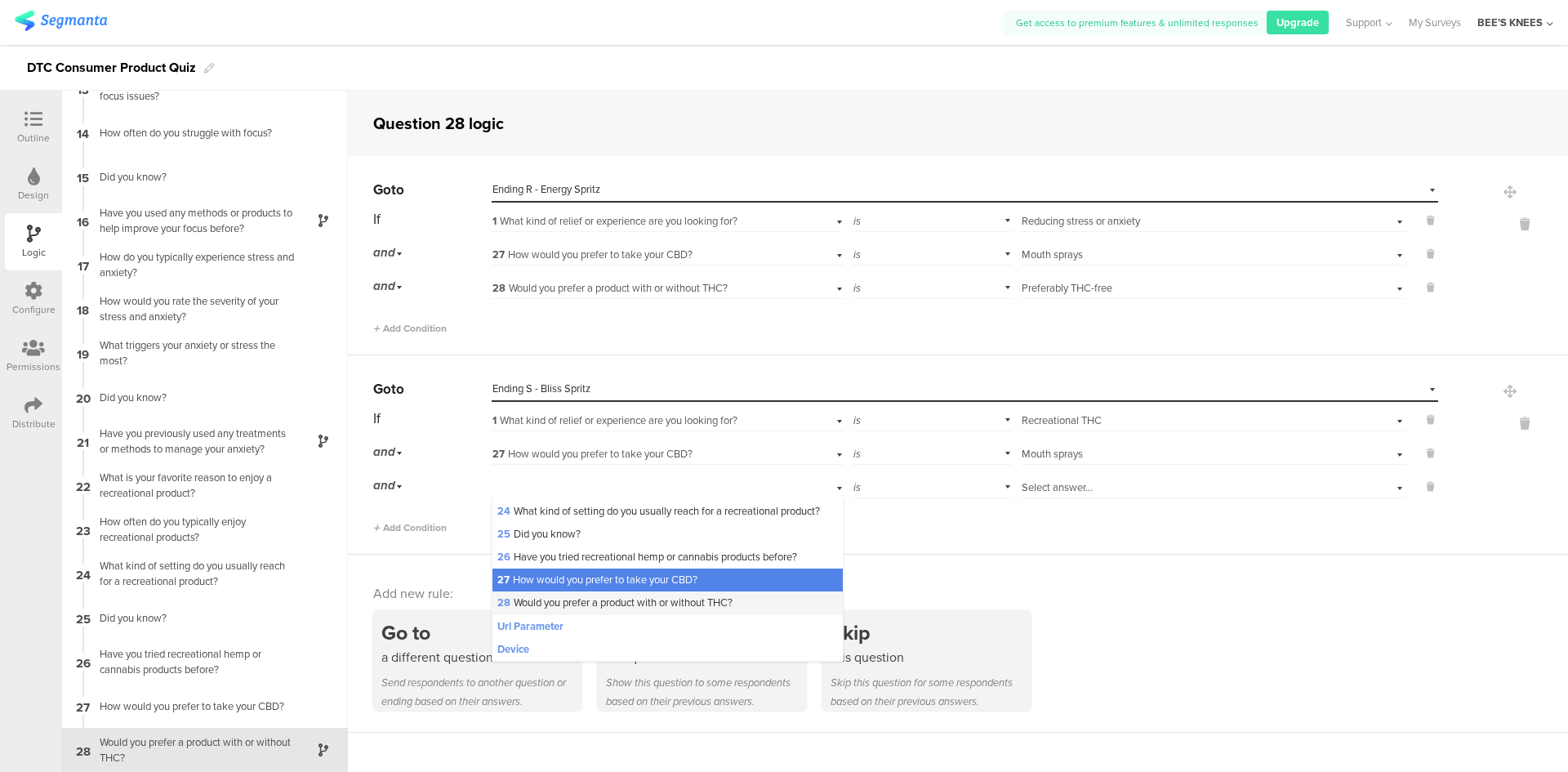
click at [573, 596] on span "28 Would you prefer a product with or without THC?" at bounding box center [615, 602] width 236 height 15
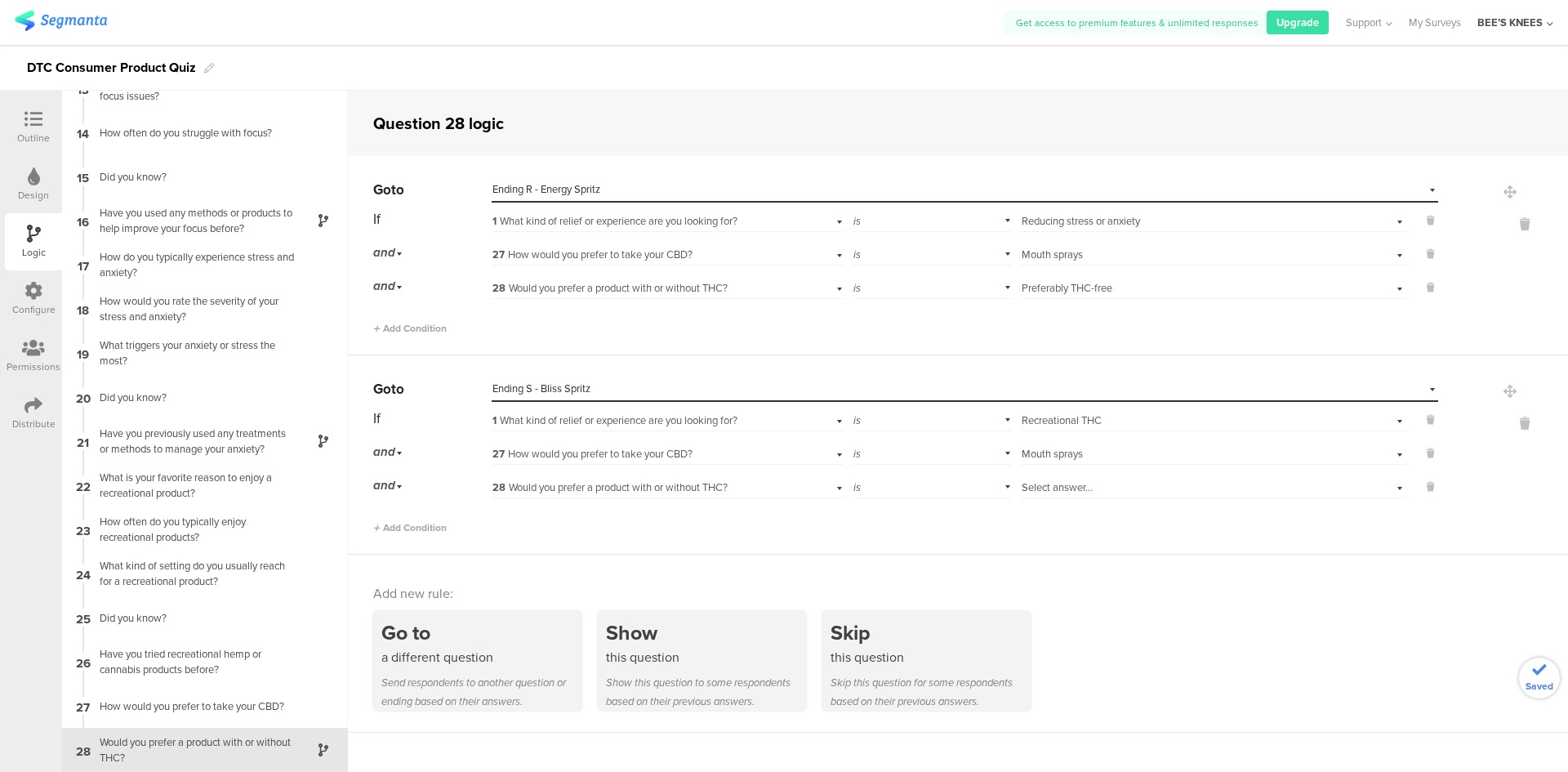
click at [921, 486] on div "is" at bounding box center [932, 486] width 160 height 25
click at [914, 528] on div "is not" at bounding box center [932, 531] width 158 height 23
click at [1025, 486] on span "Select answer..." at bounding box center [1057, 487] width 71 height 15
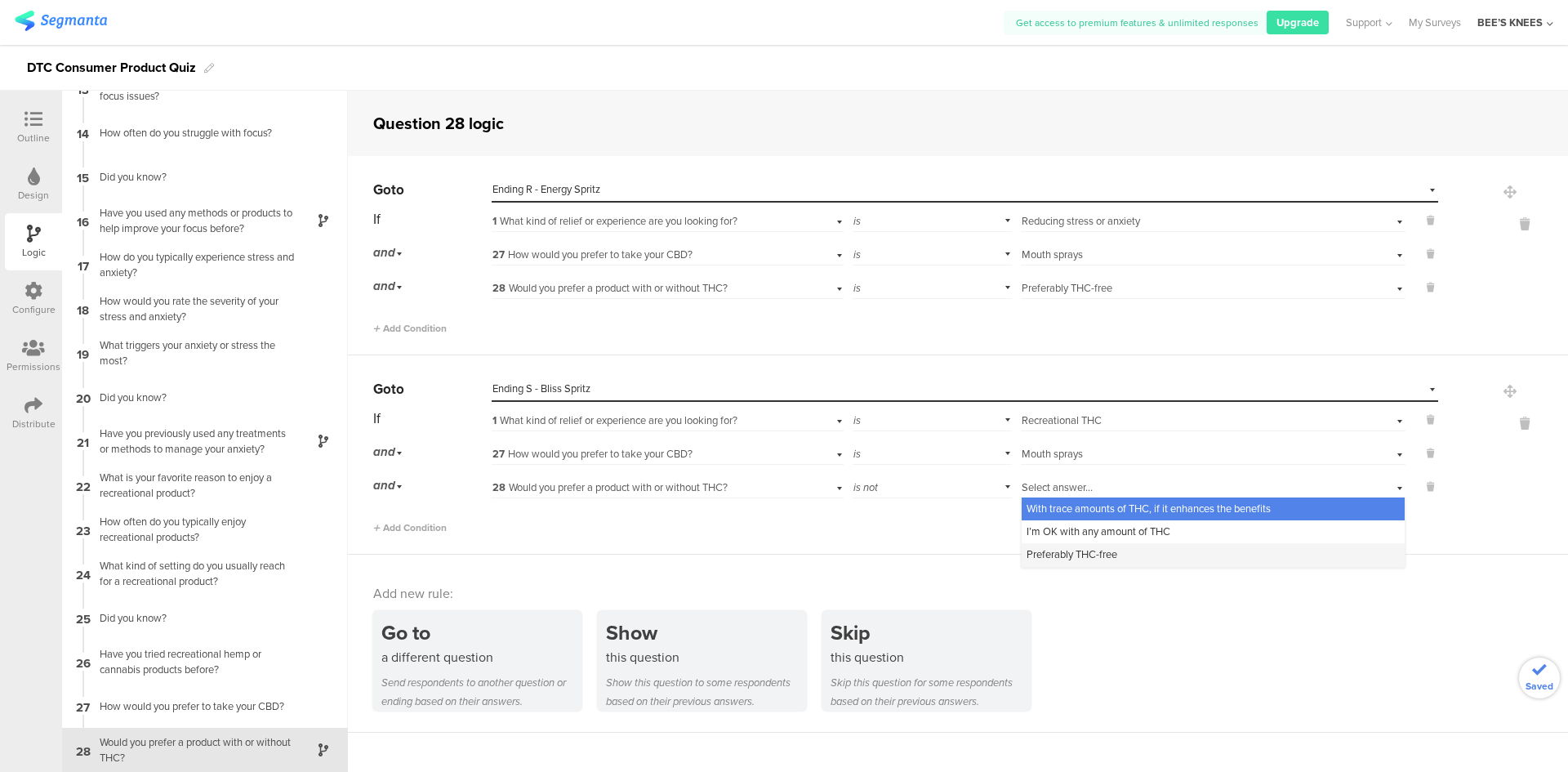
click at [1057, 560] on span "Preferably THC-free" at bounding box center [1072, 553] width 90 height 15
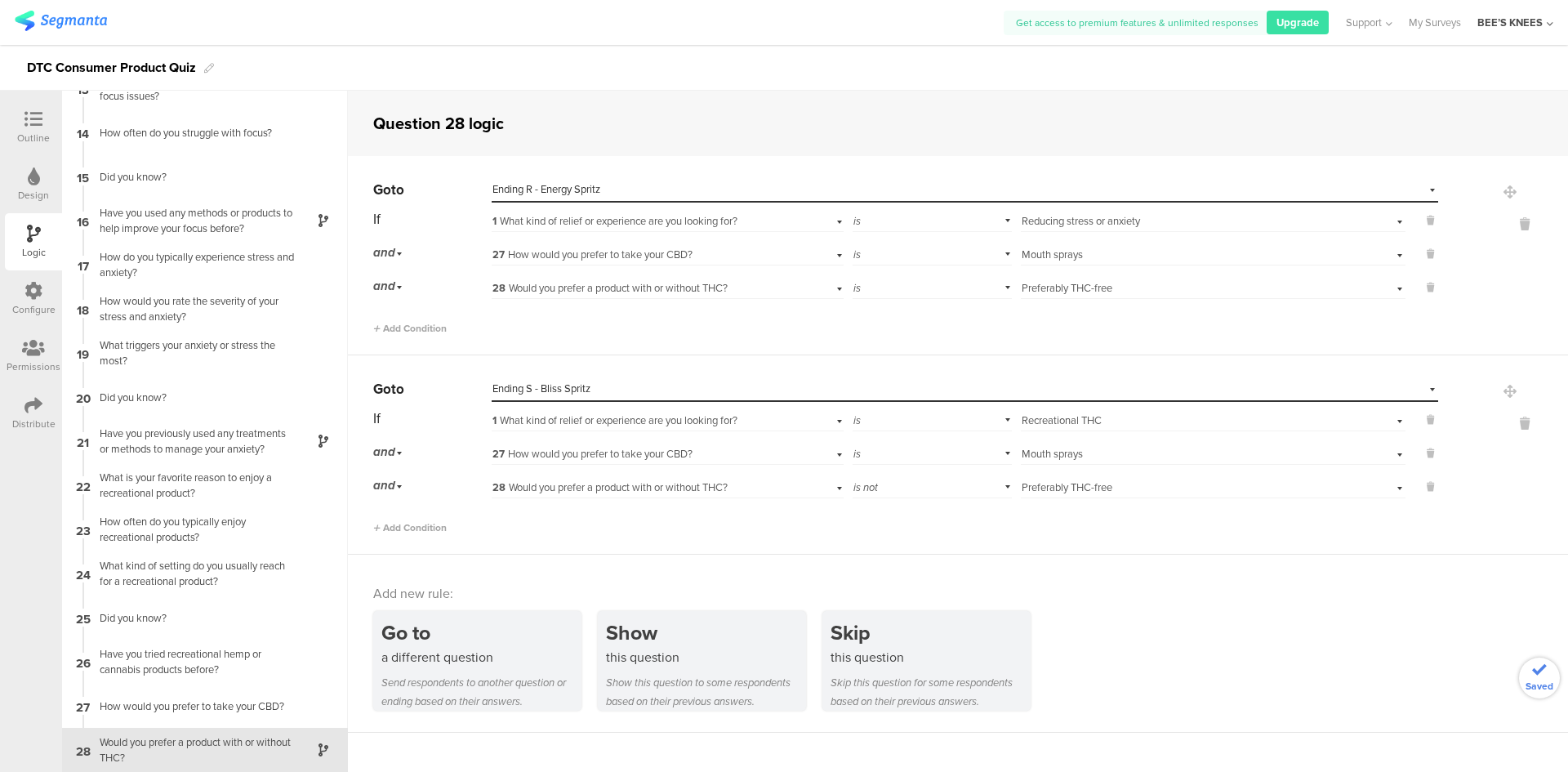
click at [1134, 637] on div "Go to a different question Send respondents to another question or ending based…" at bounding box center [970, 661] width 1194 height 99
click at [44, 113] on div at bounding box center [33, 120] width 32 height 21
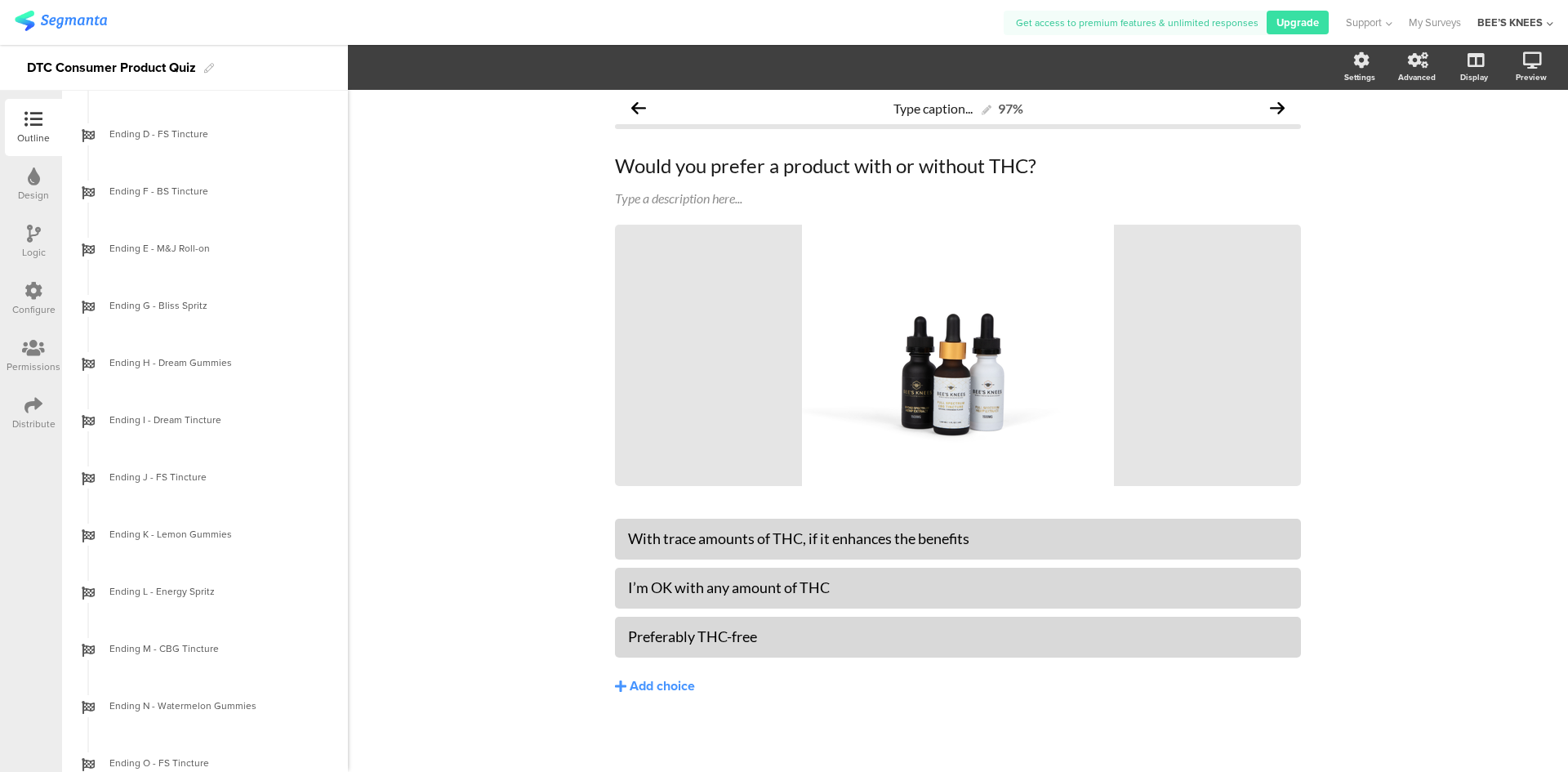
scroll to position [2165, 0]
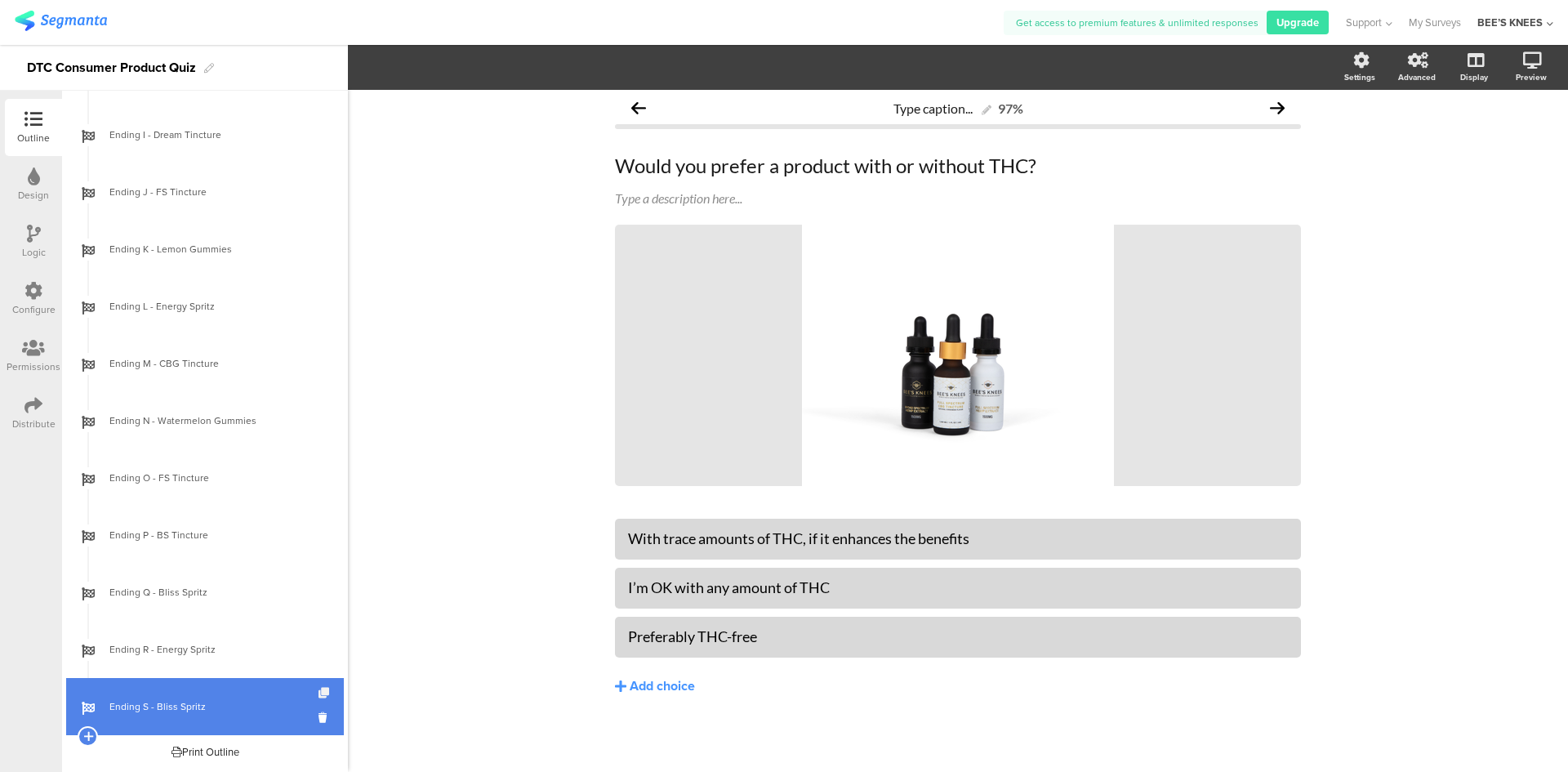
click at [319, 692] on icon at bounding box center [325, 693] width 14 height 11
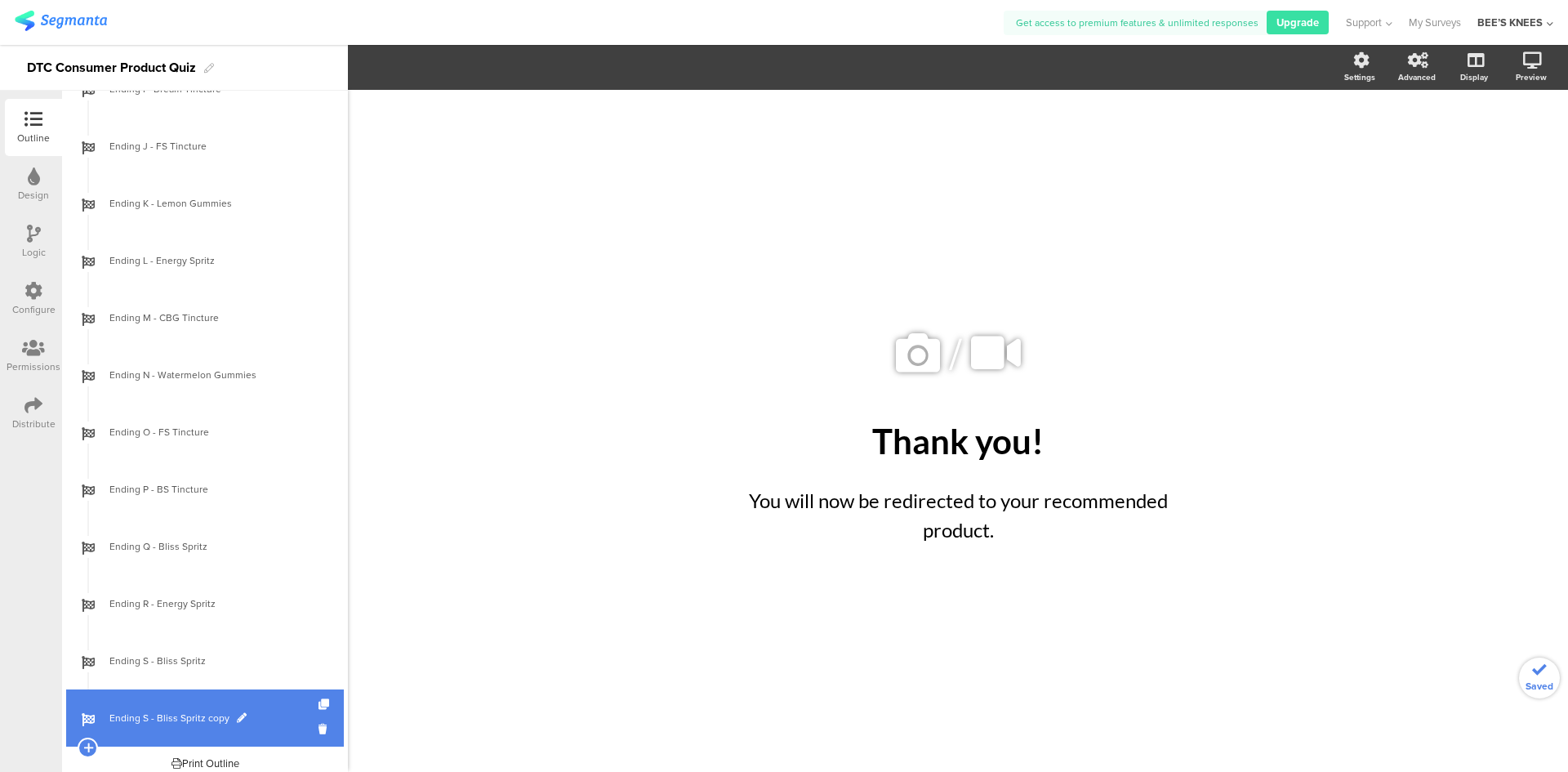
scroll to position [2222, 0]
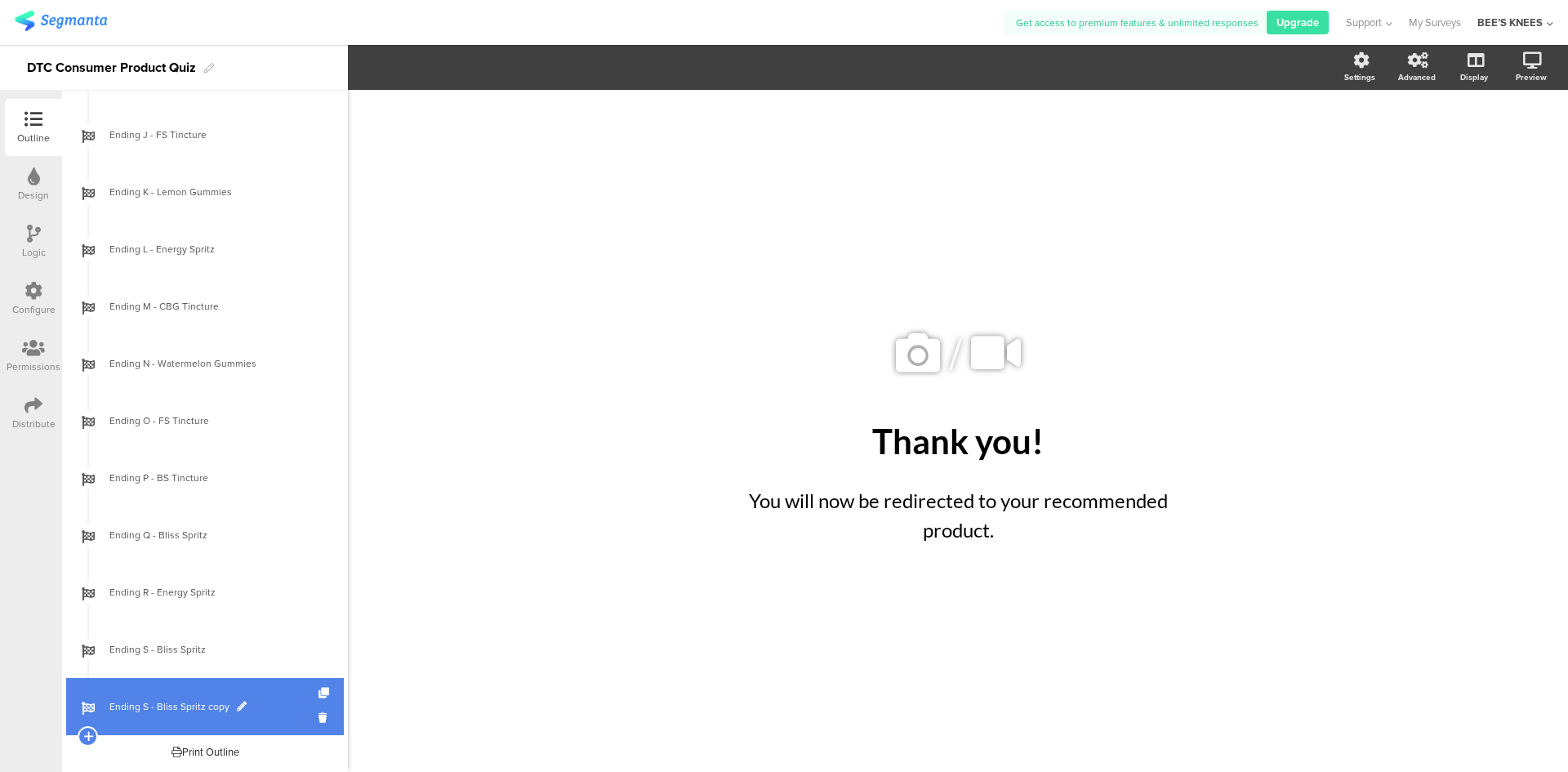
click at [237, 703] on span at bounding box center [241, 706] width 10 height 10
click at [141, 708] on input "Ending S - Bliss Spritz copy" at bounding box center [170, 706] width 121 height 15
type input "Ending T - D9 Gummies"
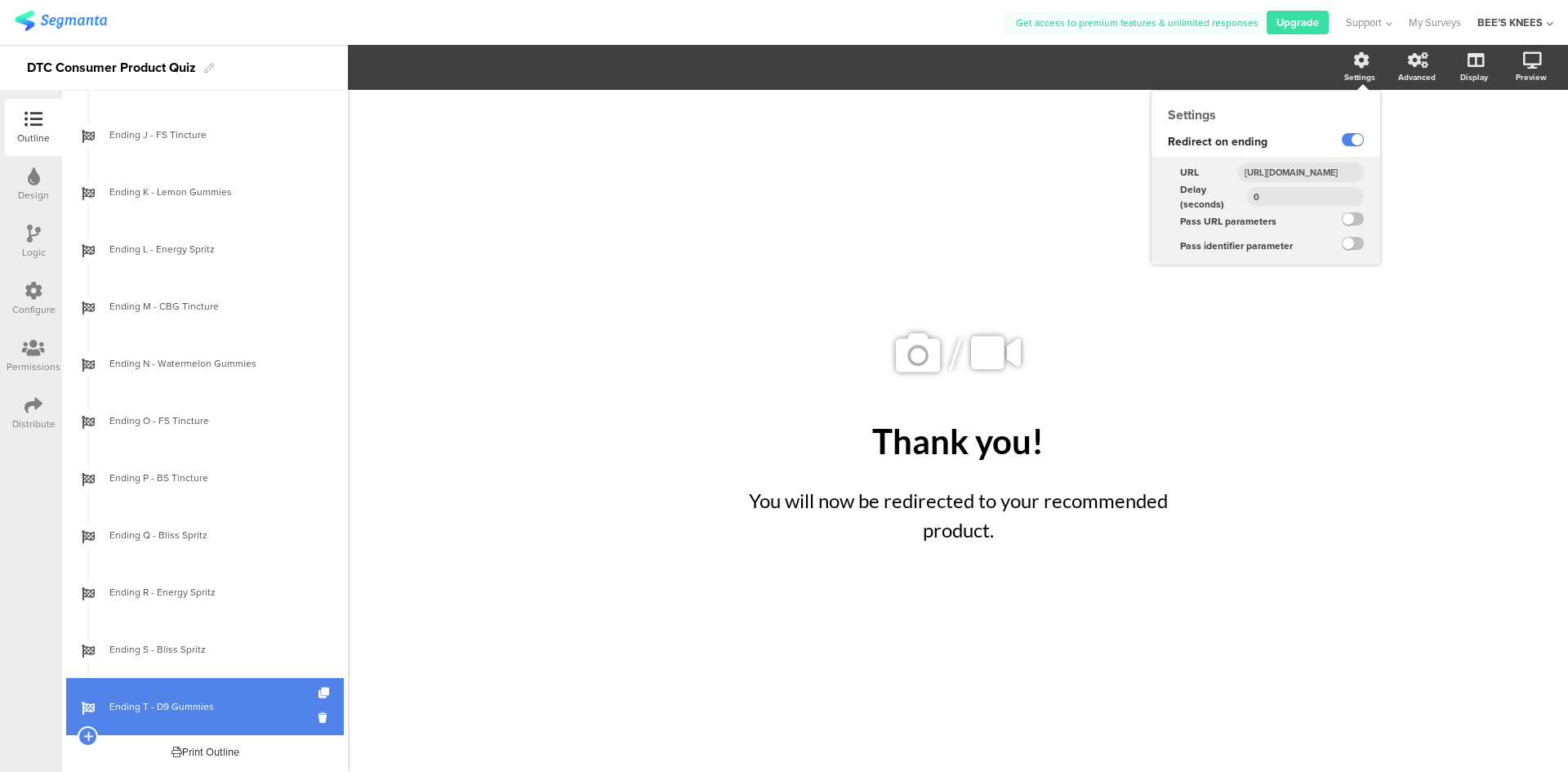
click at [1308, 171] on input "[URL][DOMAIN_NAME]" at bounding box center [1300, 172] width 125 height 20
paste input "ees-knees-wellness-delta-9-tropical-gummies"
type input "[URL][DOMAIN_NAME]"
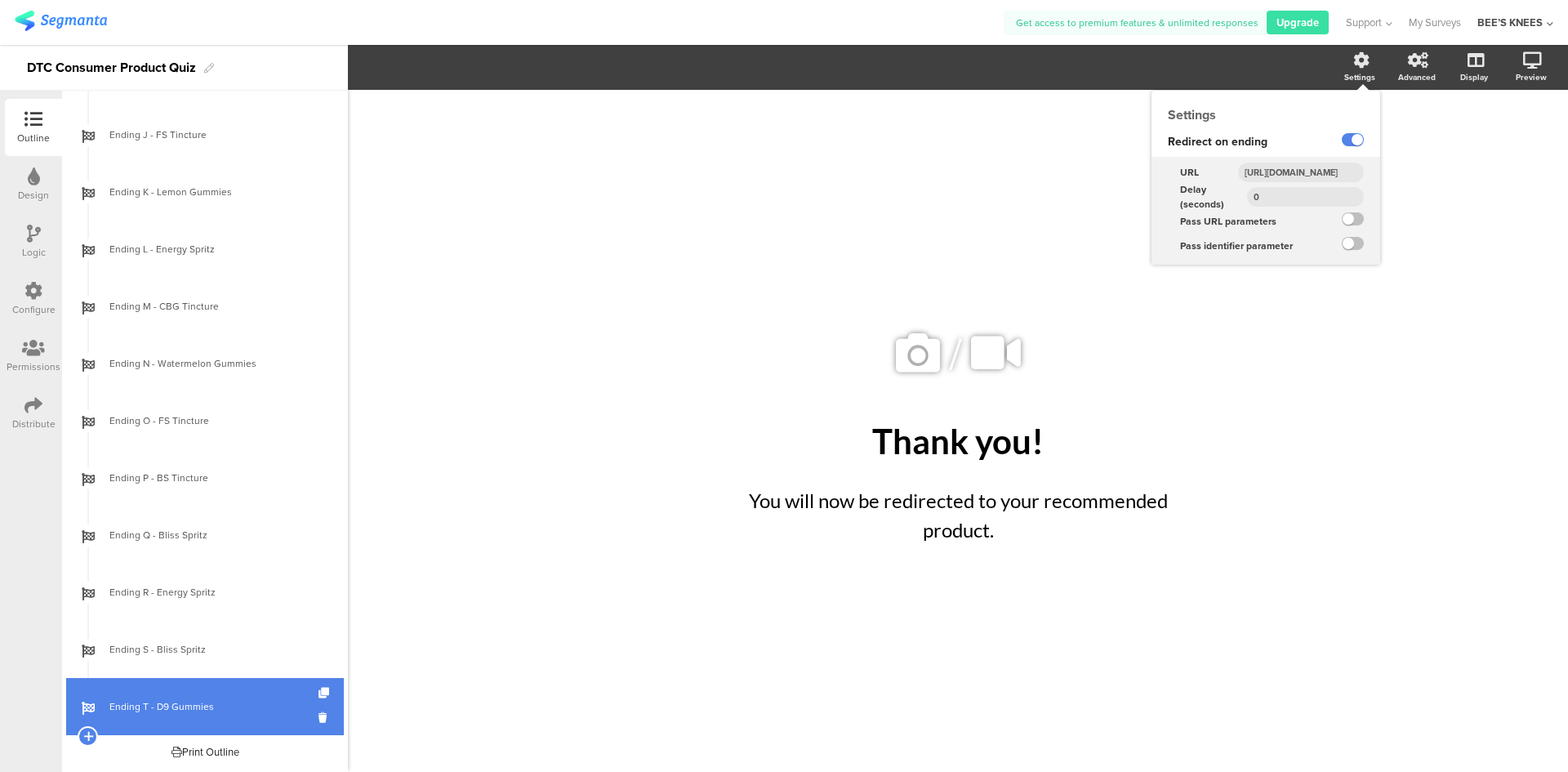
scroll to position [0, 256]
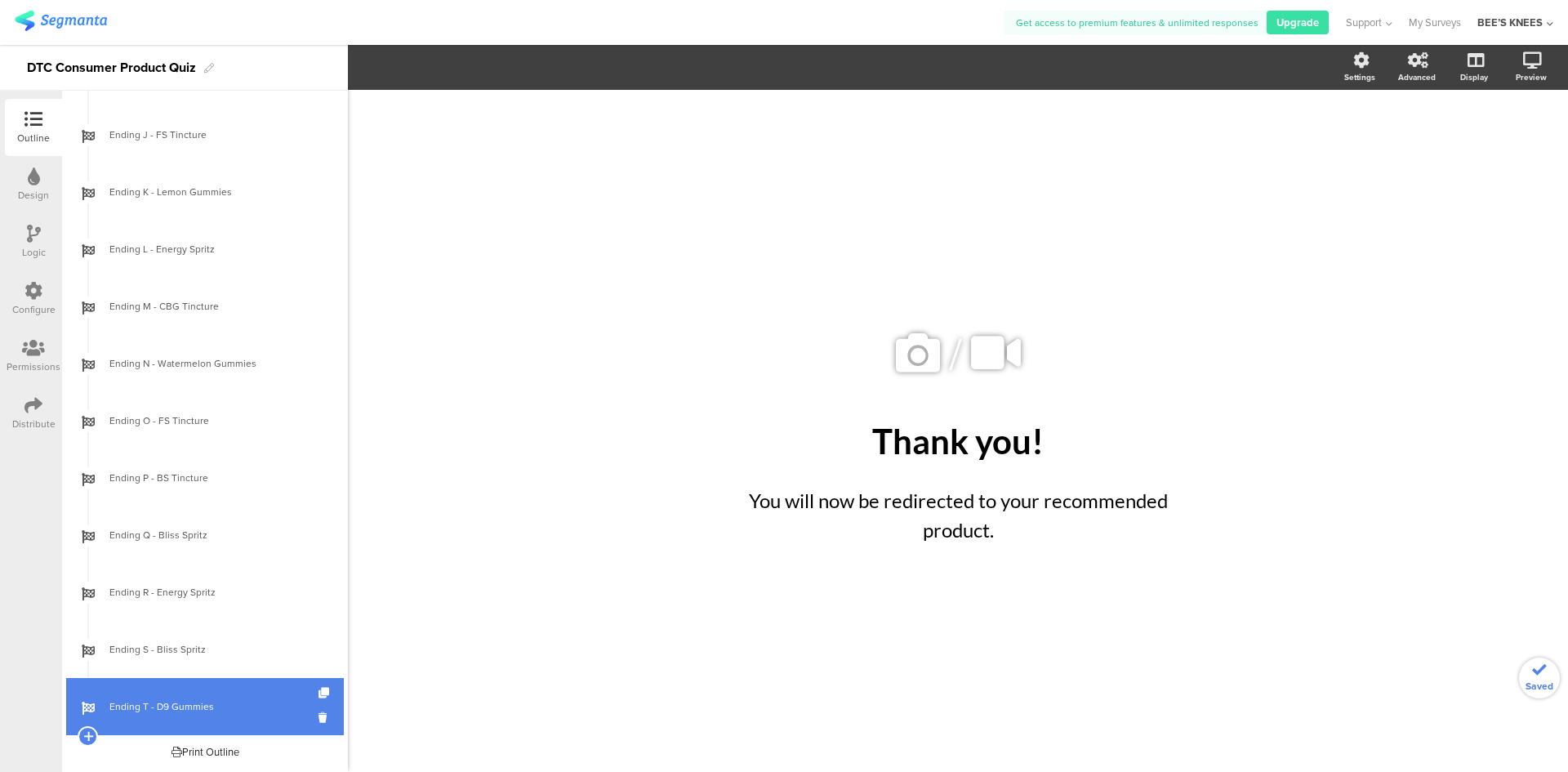
click at [1321, 462] on div "/ Thank you! Thank you! You will now be redirected to your recommended product.…" at bounding box center [957, 431] width 1220 height 682
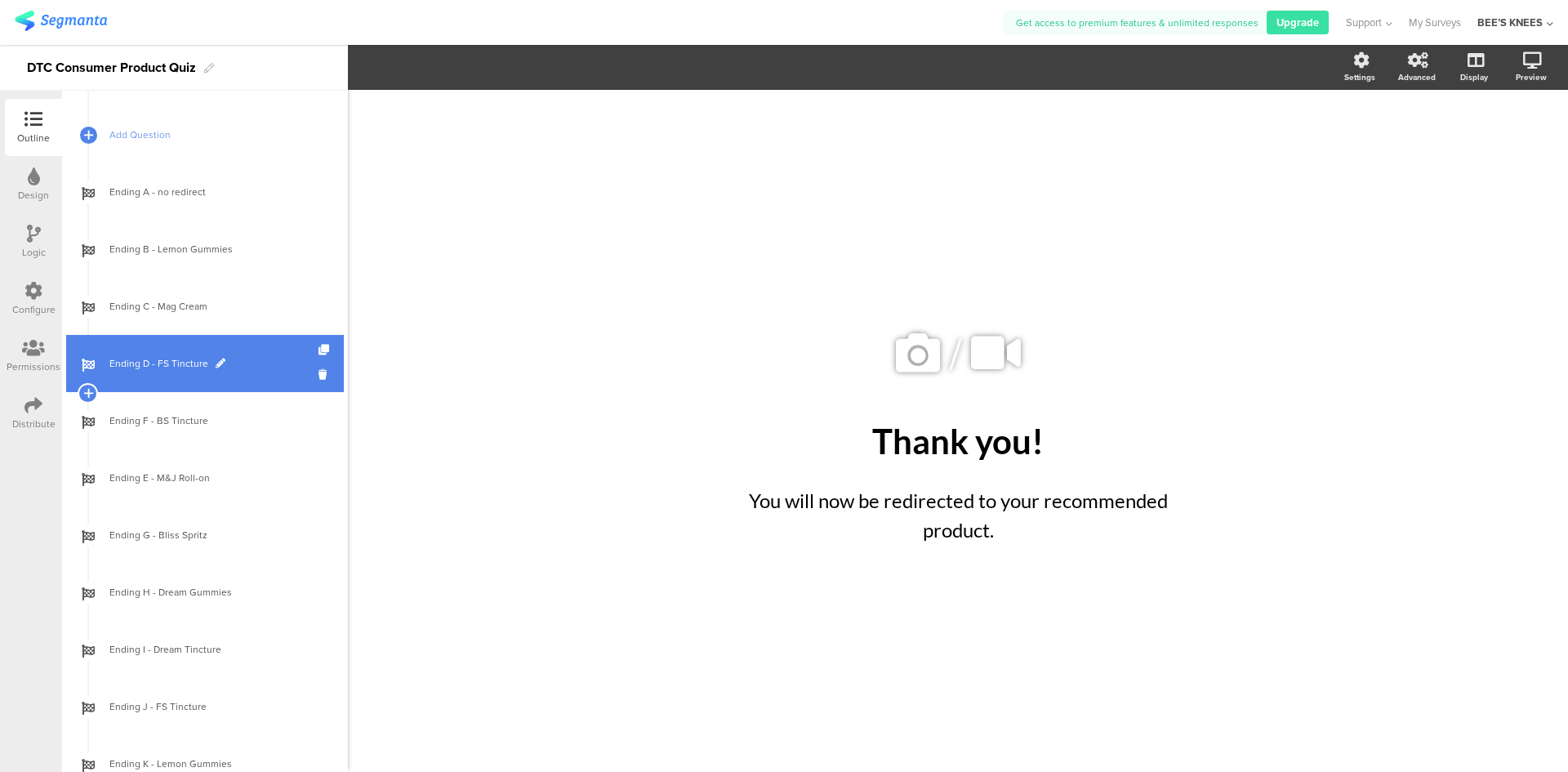
scroll to position [1406, 0]
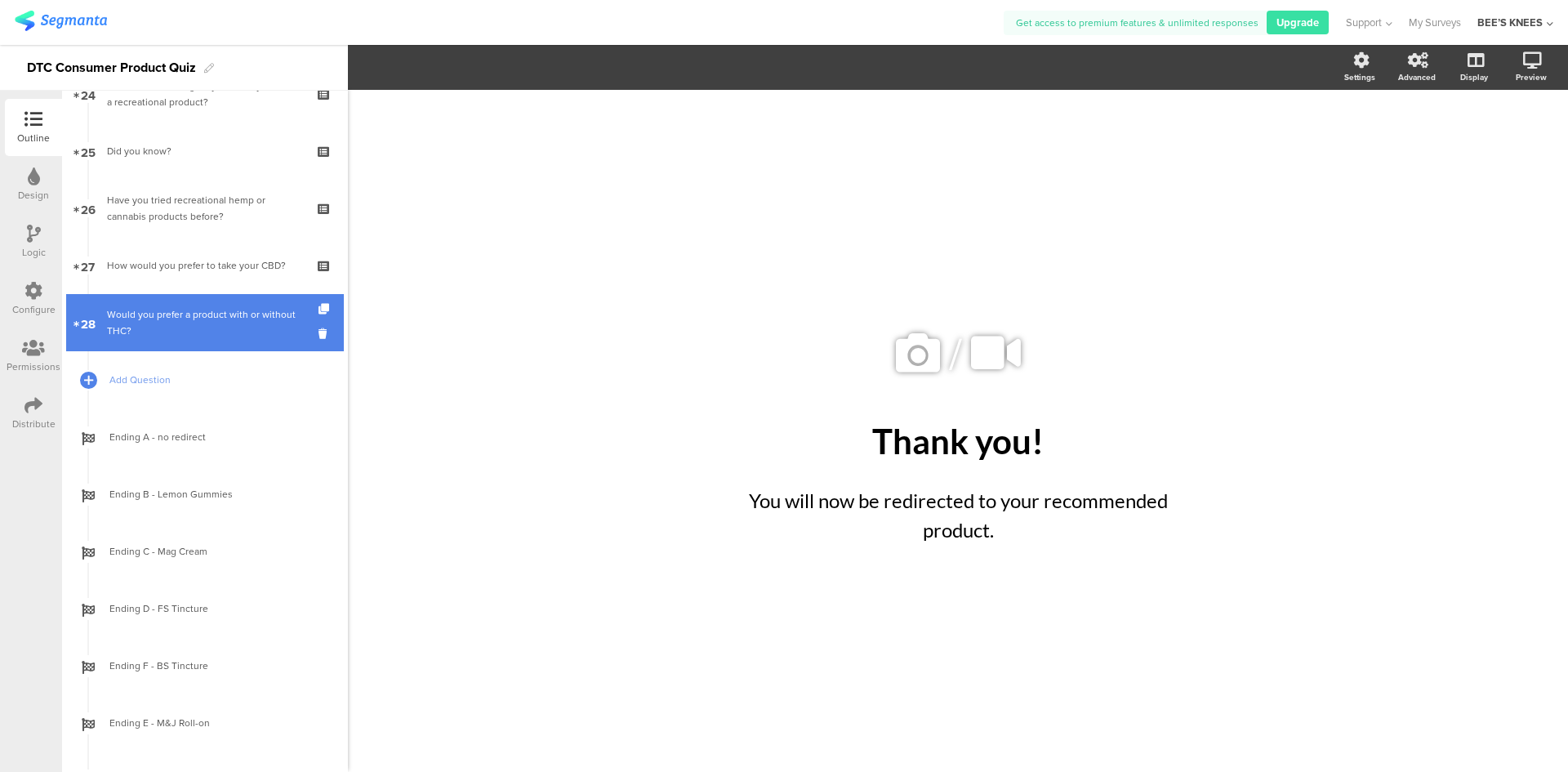
click at [159, 320] on div "Would you prefer a product with or without THC?" at bounding box center [204, 322] width 195 height 33
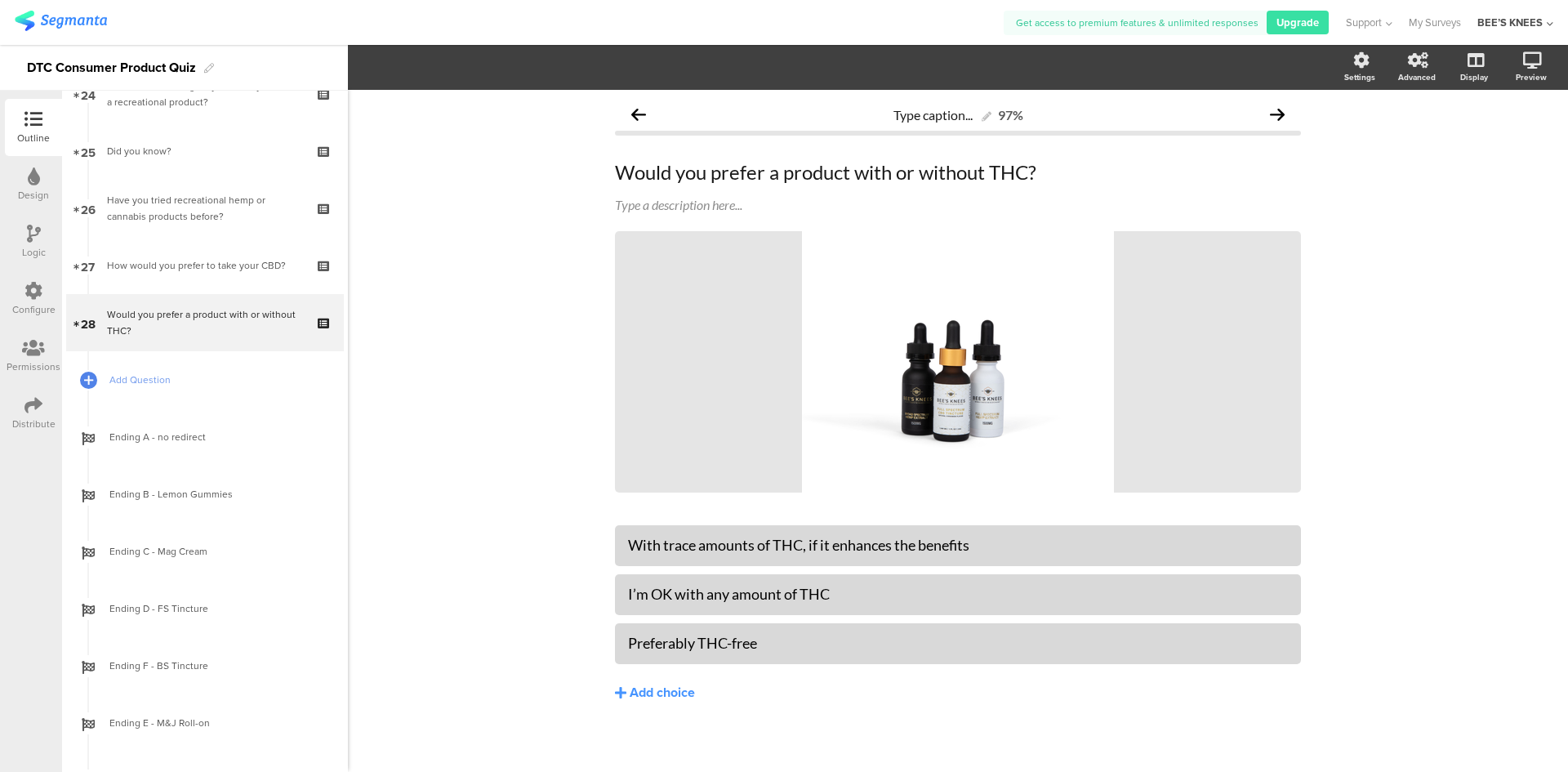
click at [22, 240] on div "Logic" at bounding box center [32, 241] width 57 height 57
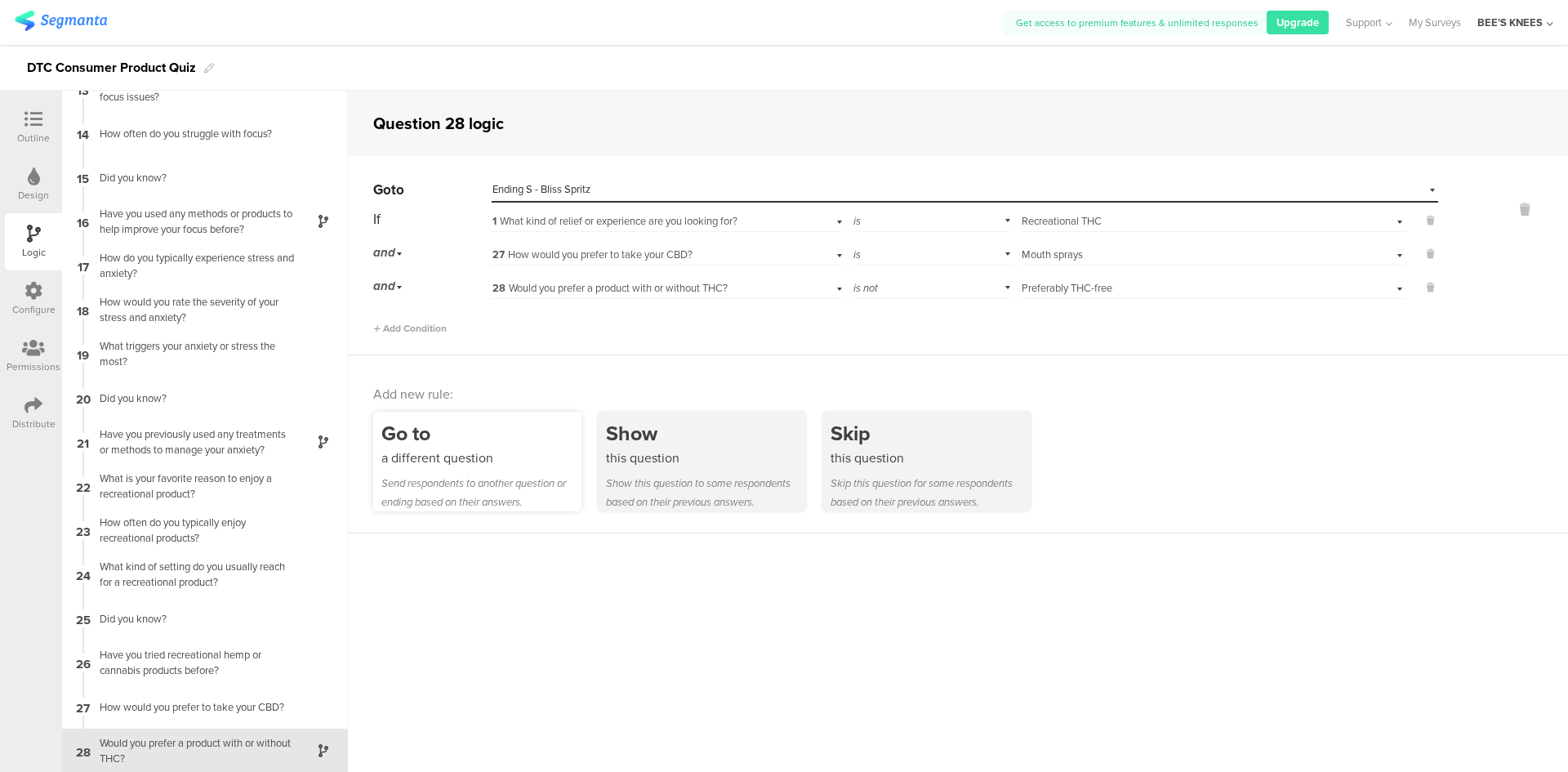
scroll to position [553, 0]
click at [506, 485] on div "Send respondents to another question or ending based on their answers." at bounding box center [481, 493] width 200 height 38
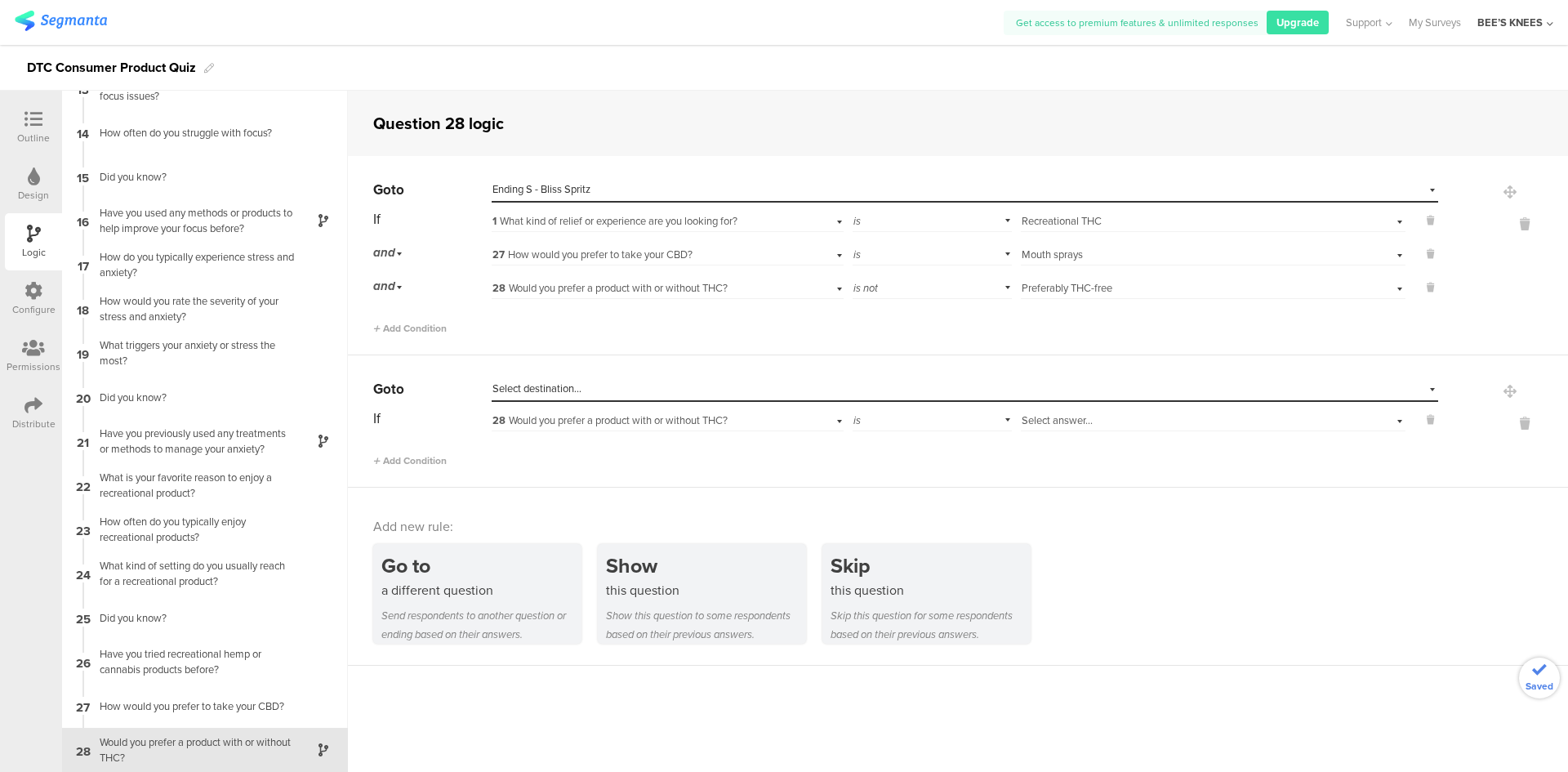
click at [588, 391] on div "Select destination..." at bounding box center [889, 388] width 794 height 14
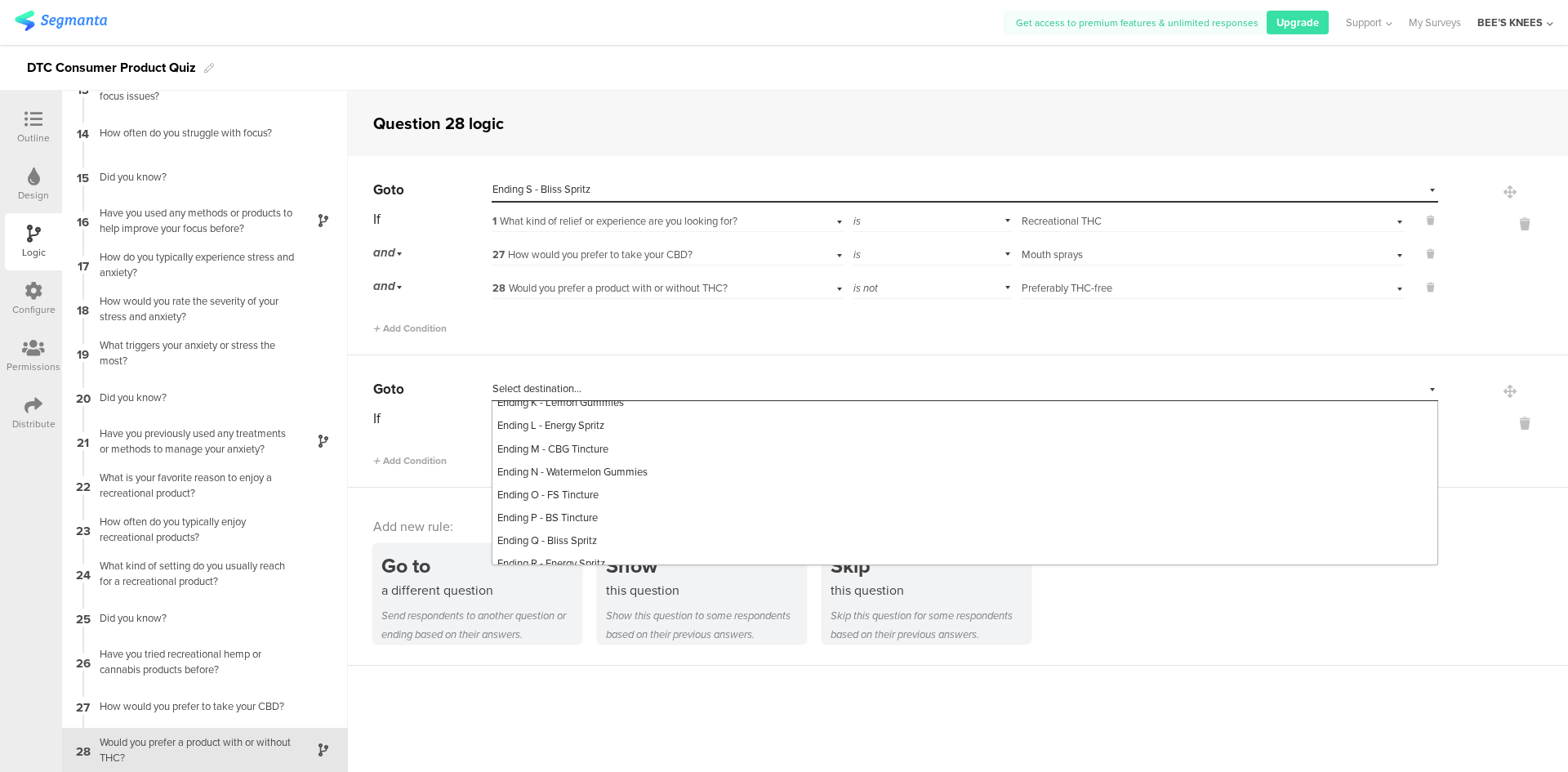
scroll to position [964, 0]
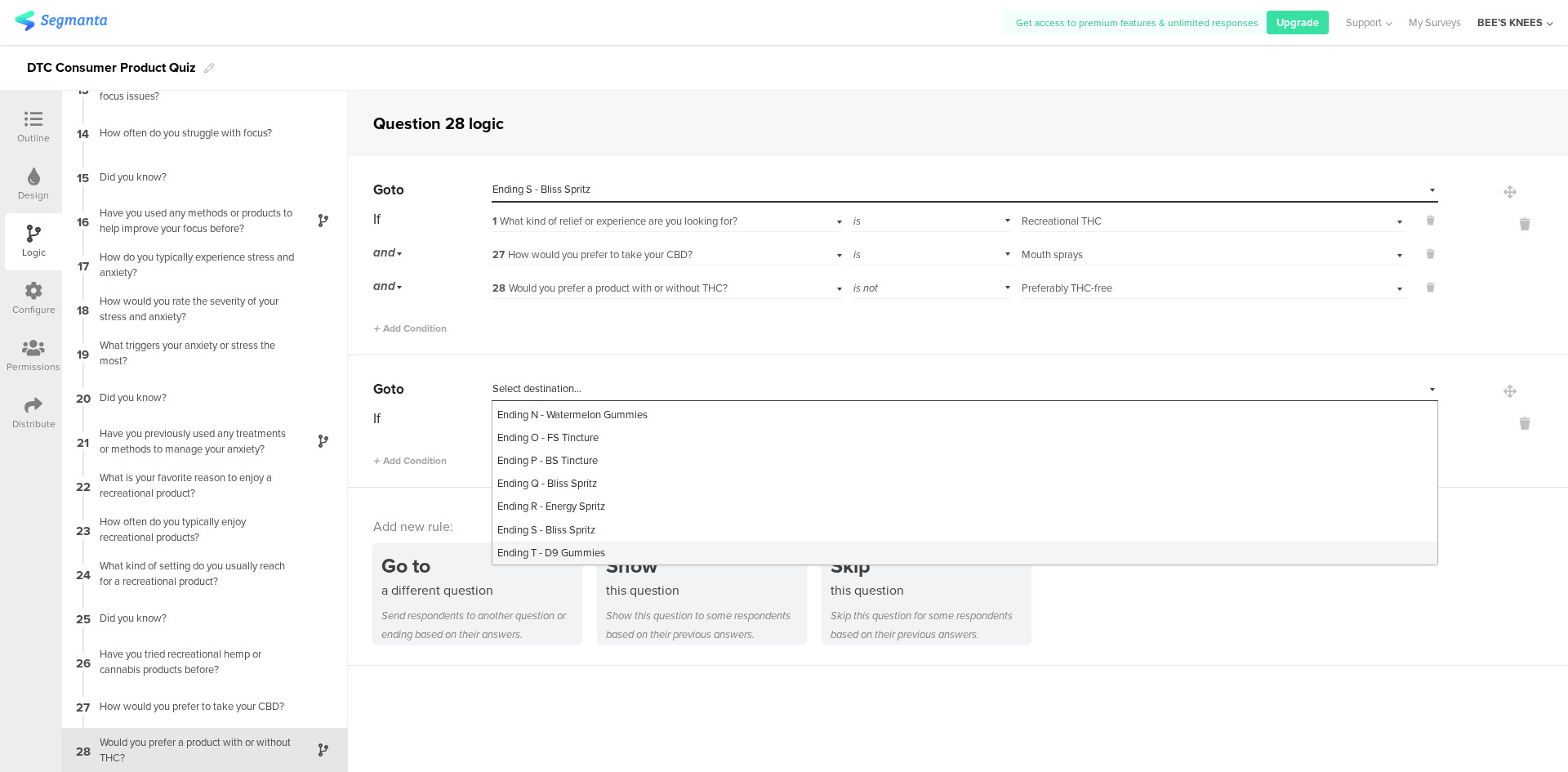
click at [598, 544] on div "Ending T - D9 Gummies" at bounding box center [964, 553] width 945 height 23
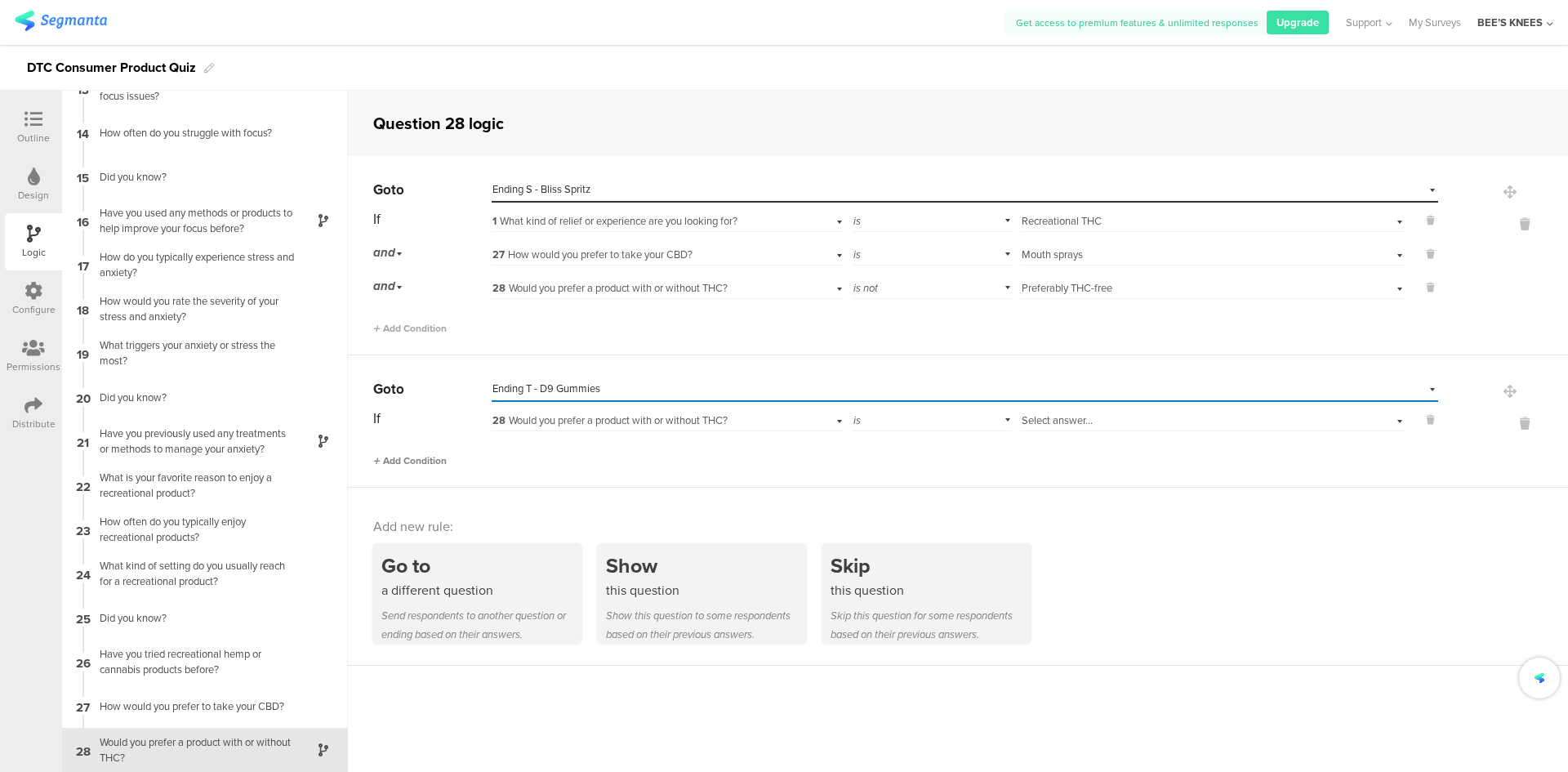
click at [389, 463] on span "Add Condition" at bounding box center [409, 460] width 73 height 14
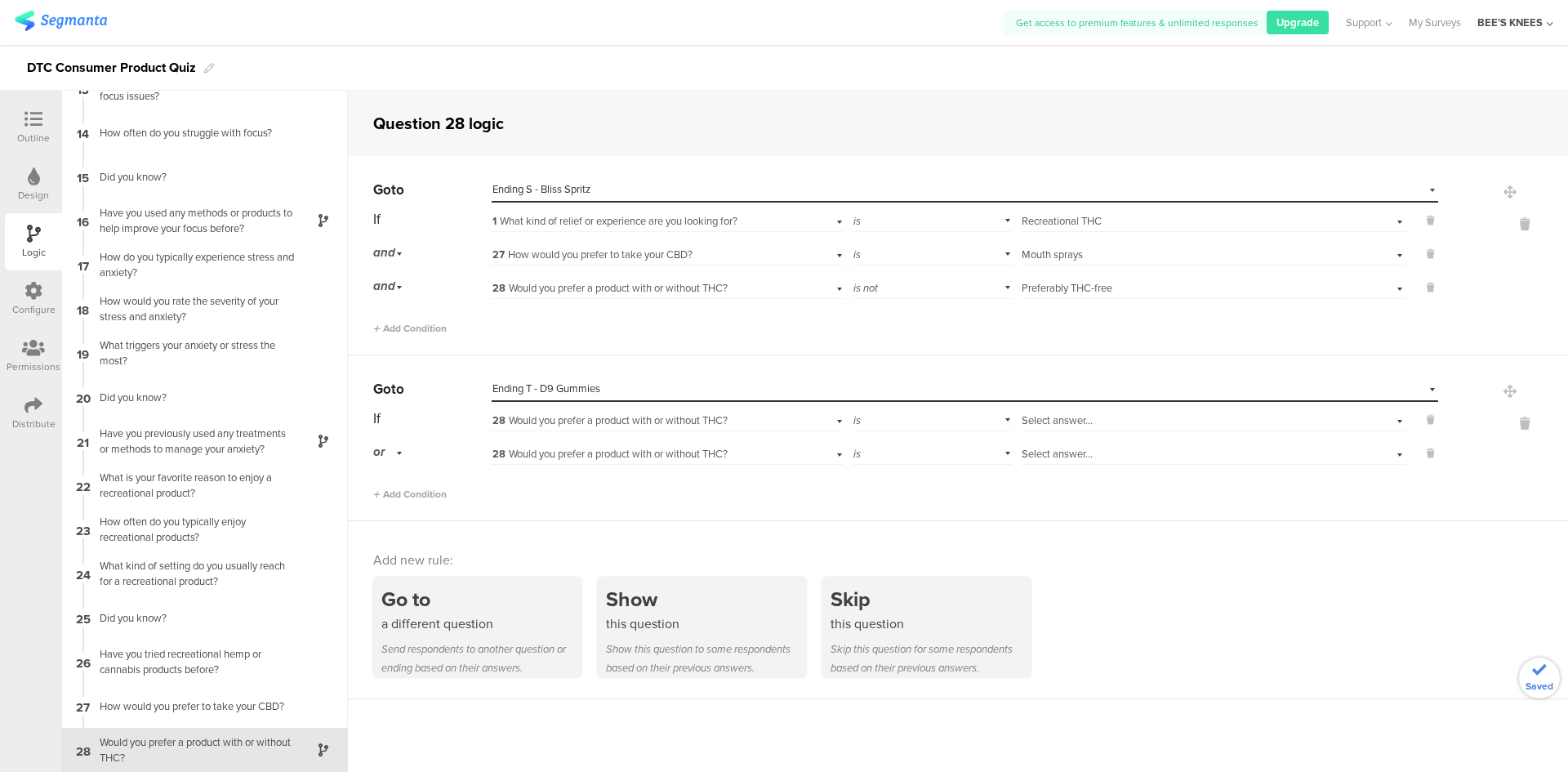
click at [526, 423] on span "28 Would you prefer a product with or without THC?" at bounding box center [609, 420] width 236 height 15
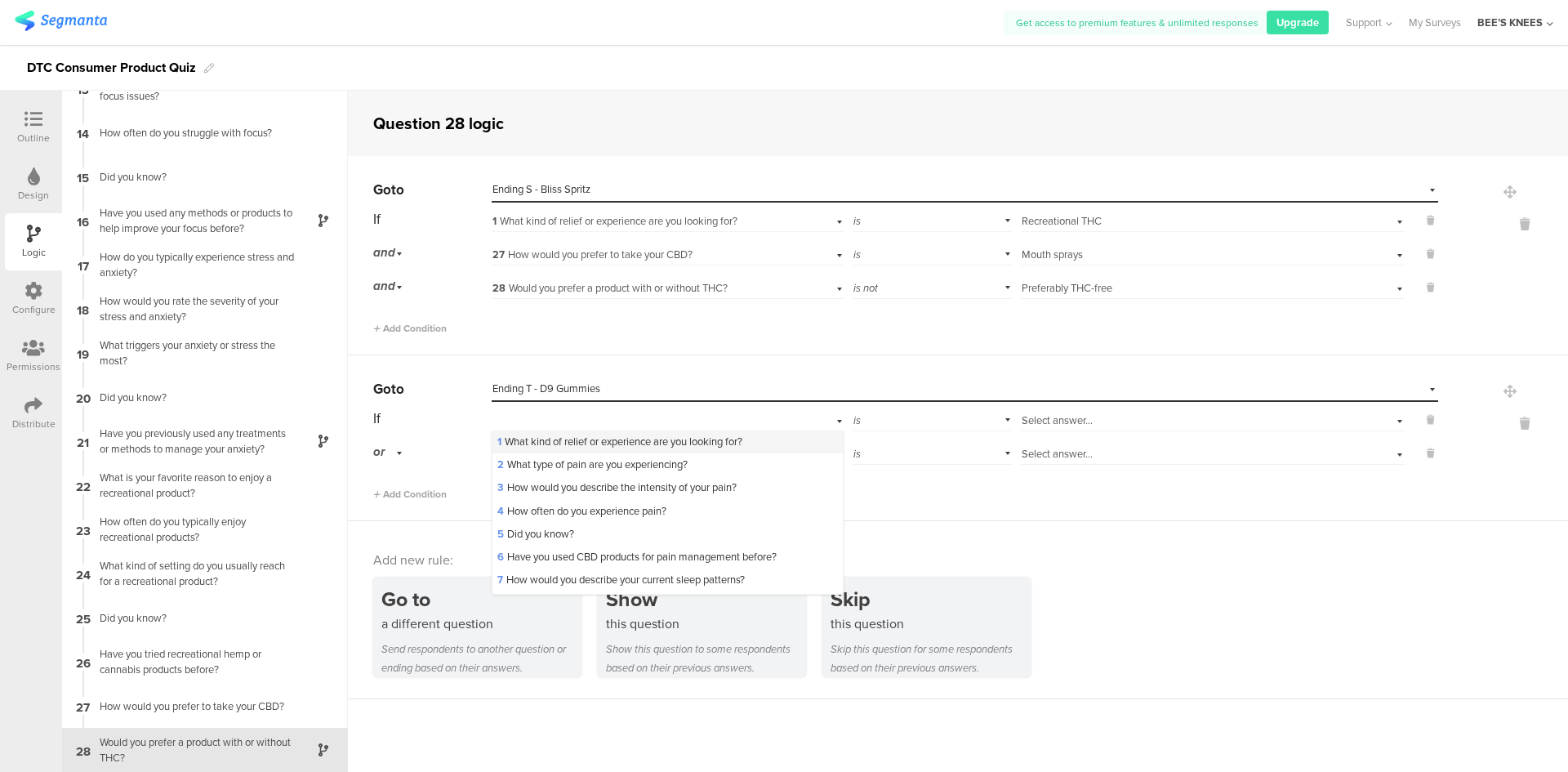
click at [534, 436] on span "1 What kind of relief or experience are you looking for?" at bounding box center [619, 441] width 245 height 15
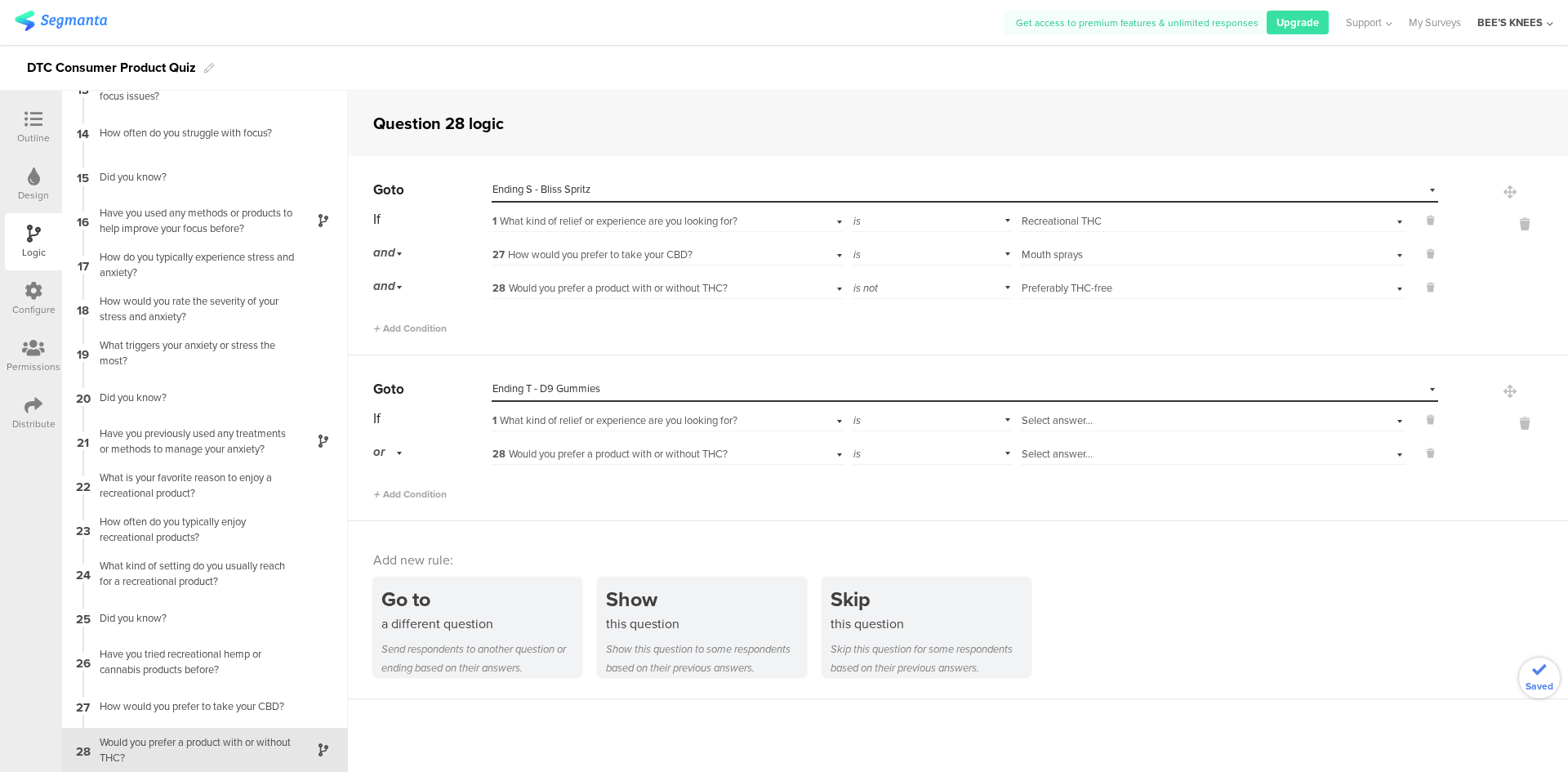
click at [1040, 415] on span "Select answer..." at bounding box center [1057, 420] width 71 height 15
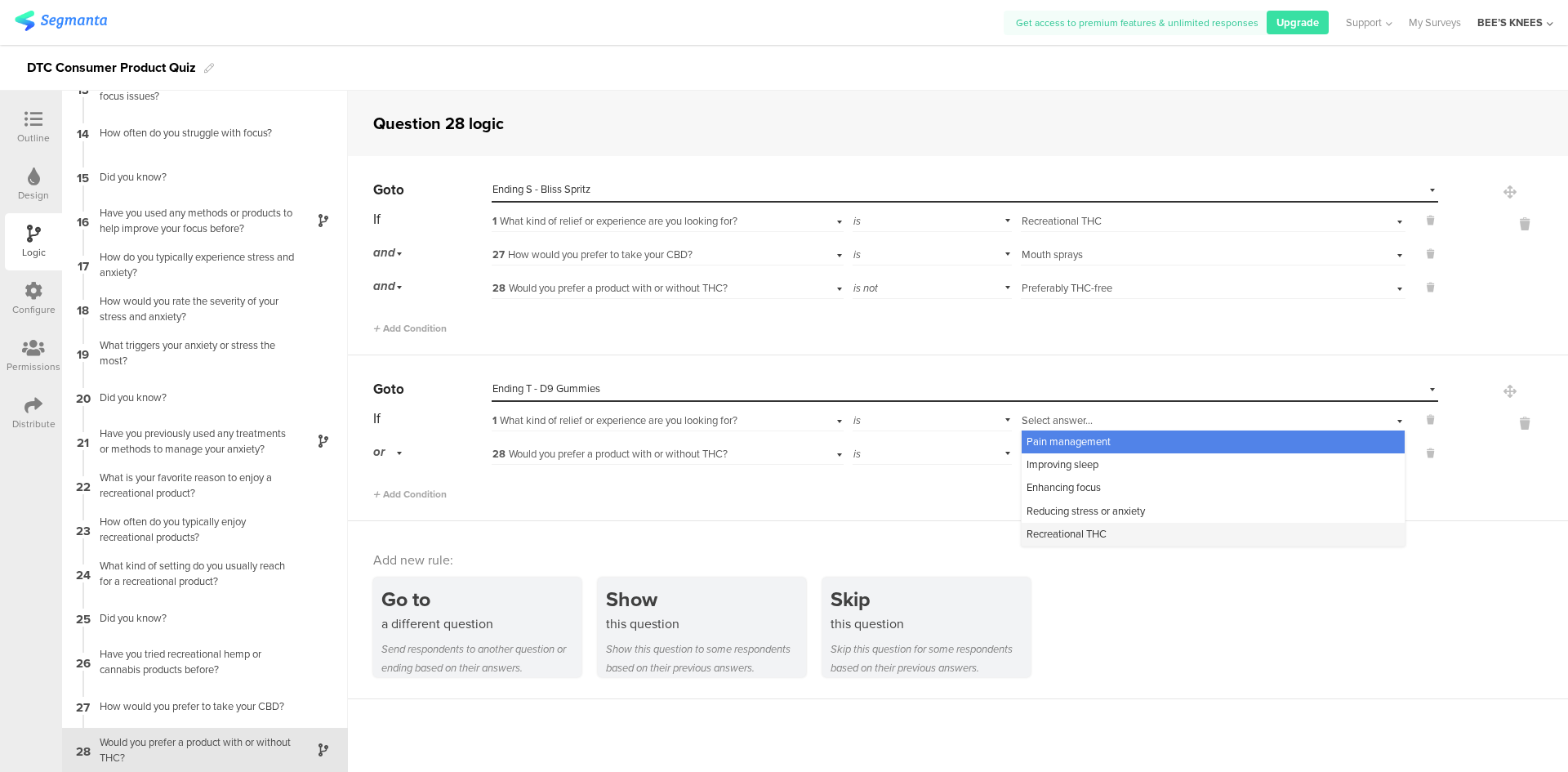
click at [1062, 528] on span "Recreational THC" at bounding box center [1066, 534] width 80 height 15
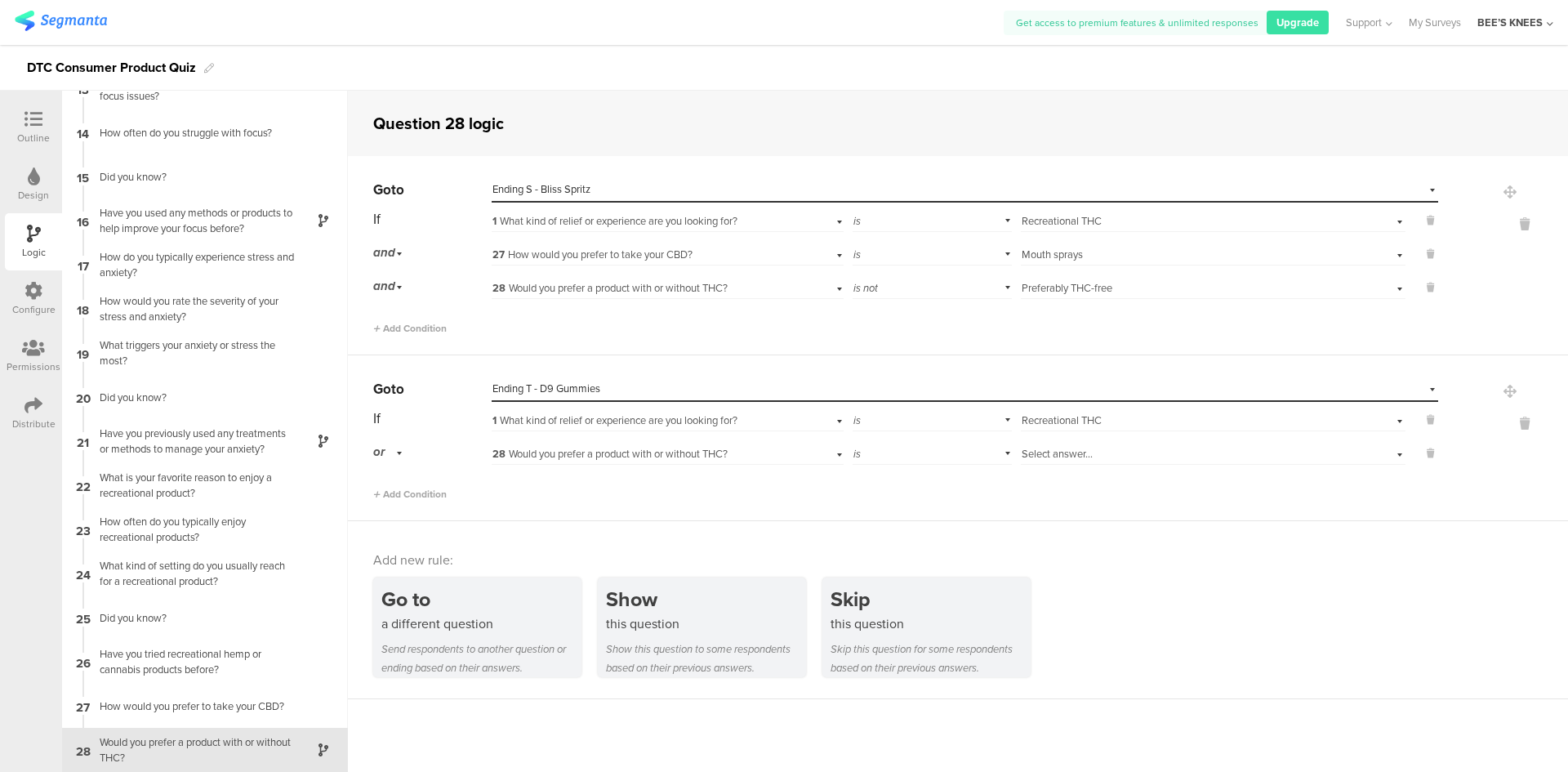
click at [645, 458] on span "28 Would you prefer a product with or without THC?" at bounding box center [609, 453] width 236 height 15
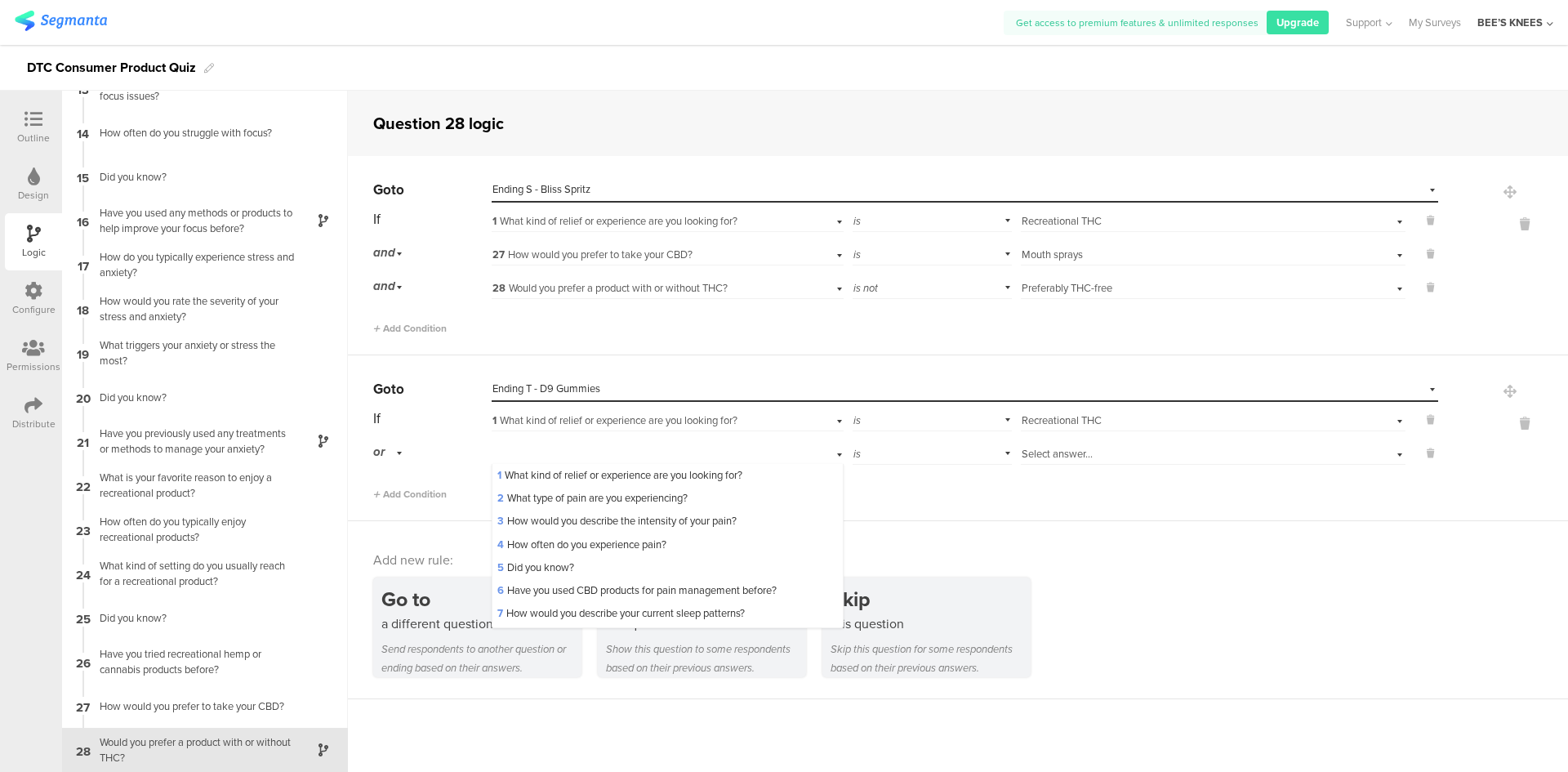
click at [431, 453] on div "or" at bounding box center [431, 452] width 116 height 25
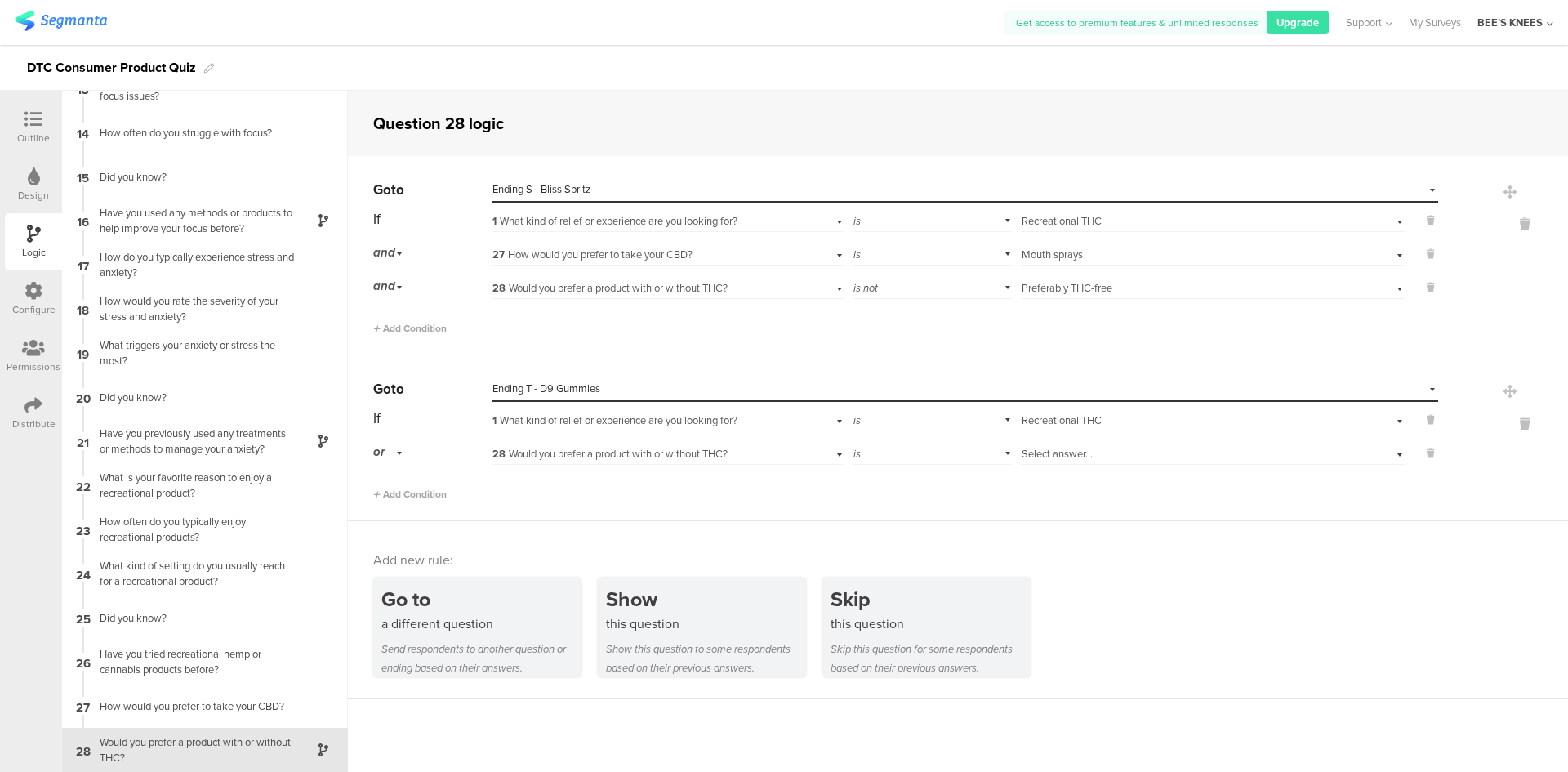
click at [402, 450] on div "or" at bounding box center [390, 452] width 34 height 25
click at [408, 504] on div "and" at bounding box center [431, 498] width 116 height 23
click at [553, 458] on span "28 Would you prefer a product with or without THC?" at bounding box center [609, 453] width 236 height 15
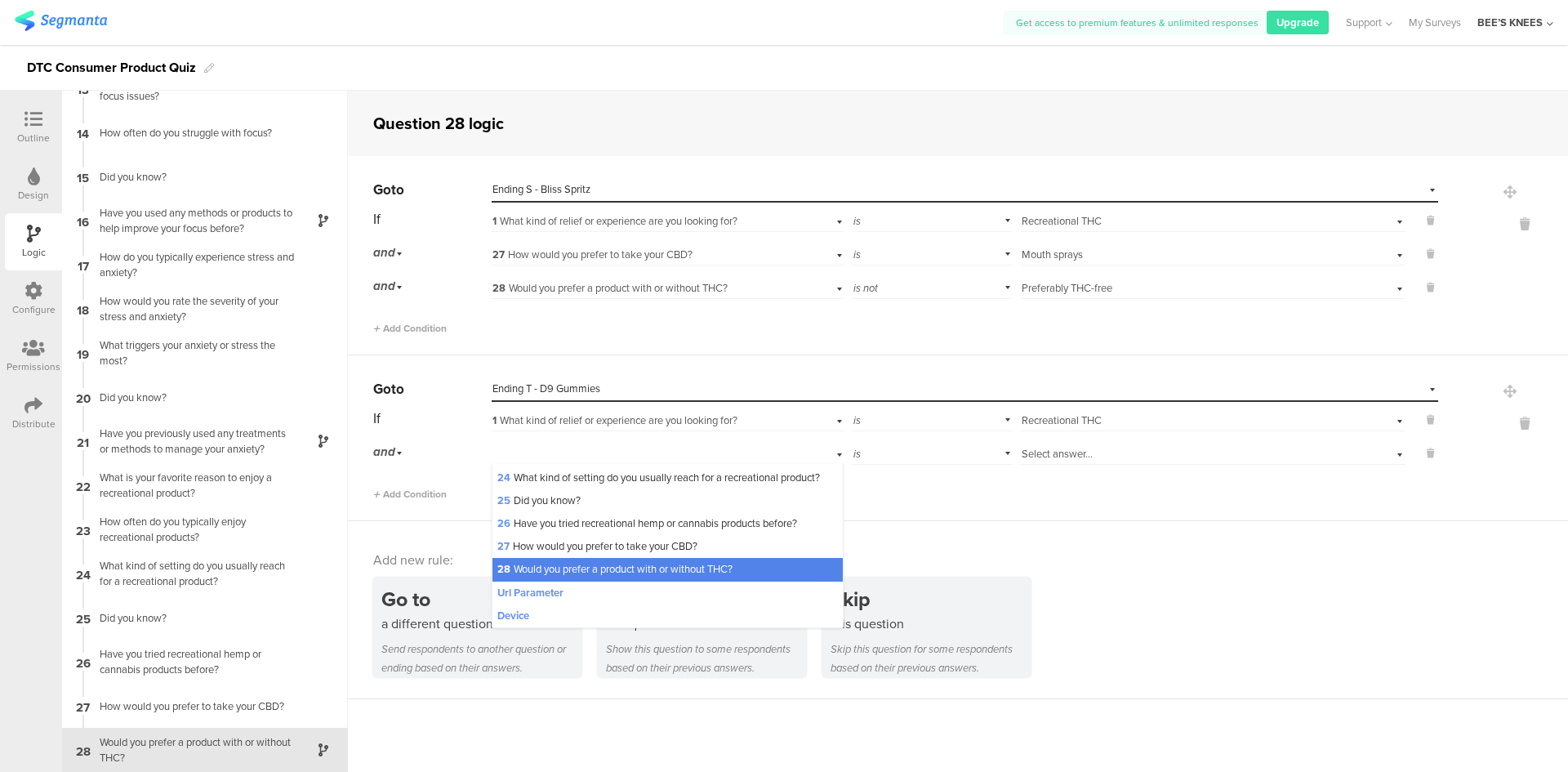
scroll to position [596, 0]
click at [564, 549] on span "27 How would you prefer to take your CBD?" at bounding box center [598, 545] width 200 height 15
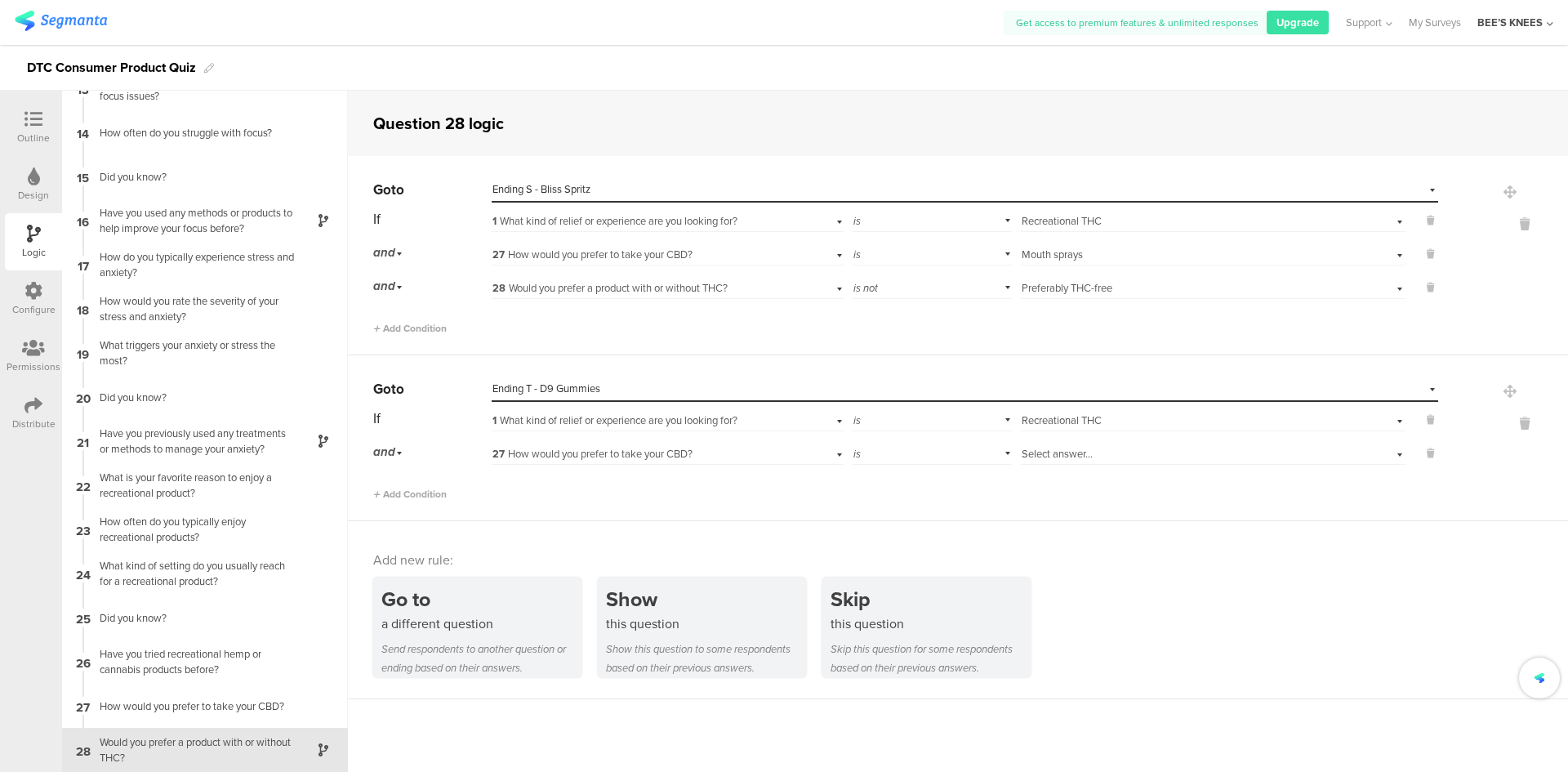
click at [1022, 451] on span "Select answer..." at bounding box center [1057, 453] width 71 height 15
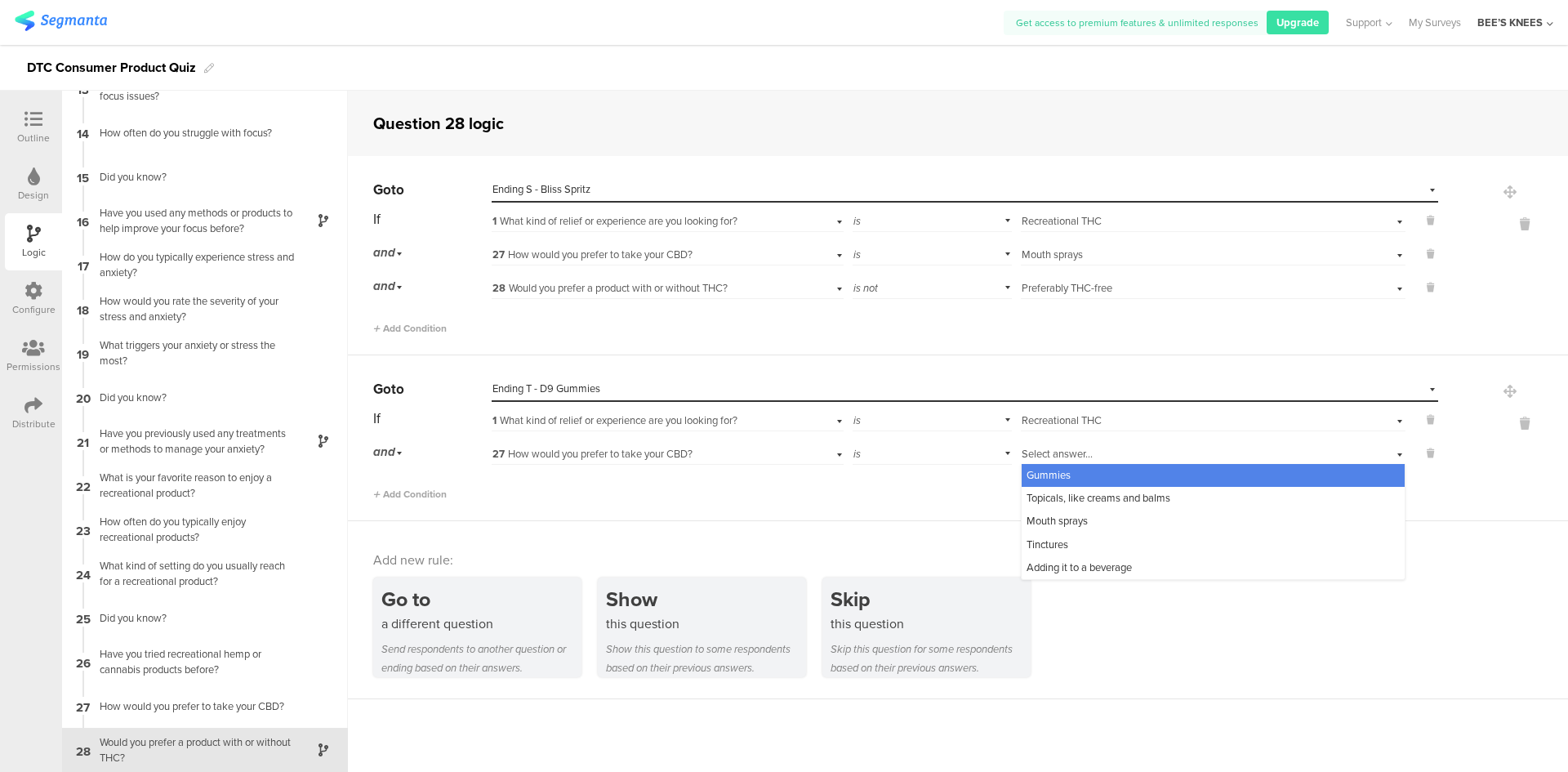
drag, startPoint x: 1035, startPoint y: 473, endPoint x: 971, endPoint y: 484, distance: 64.9
click at [1036, 473] on span "Gummies" at bounding box center [1048, 474] width 44 height 15
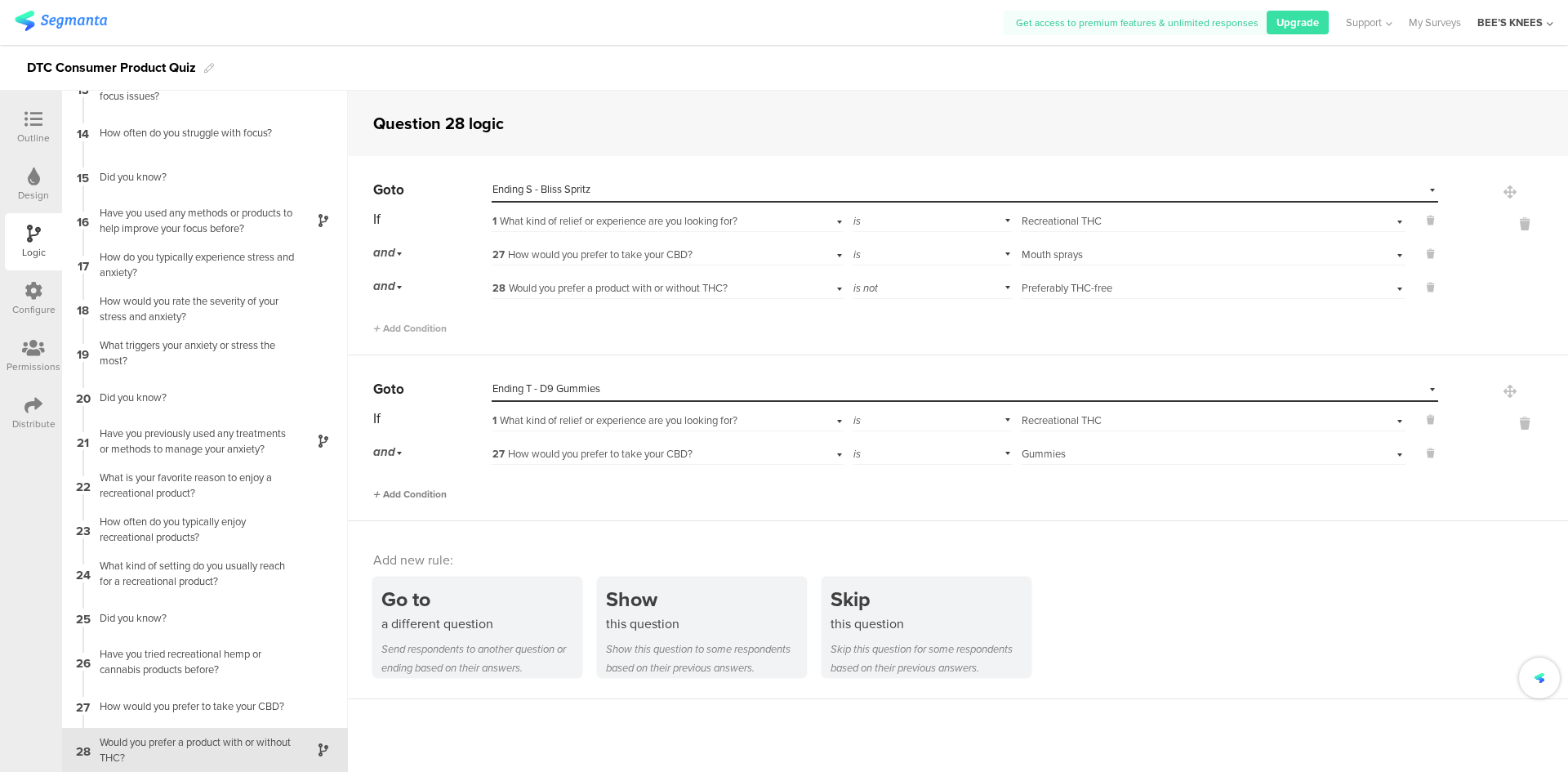
click at [438, 496] on span "Add Condition" at bounding box center [409, 494] width 73 height 14
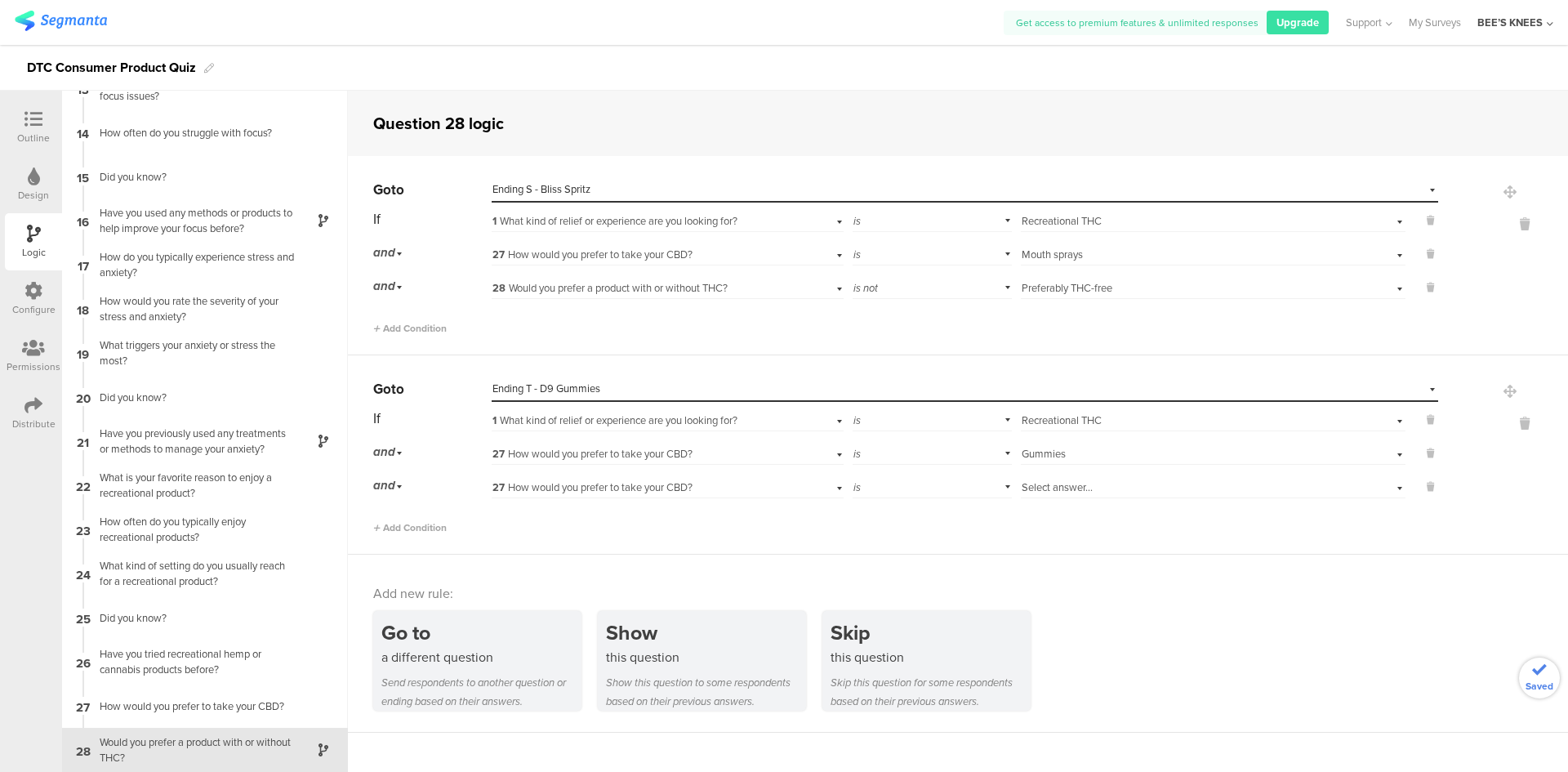
click at [523, 492] on span "27 How would you prefer to take your CBD?" at bounding box center [592, 487] width 200 height 15
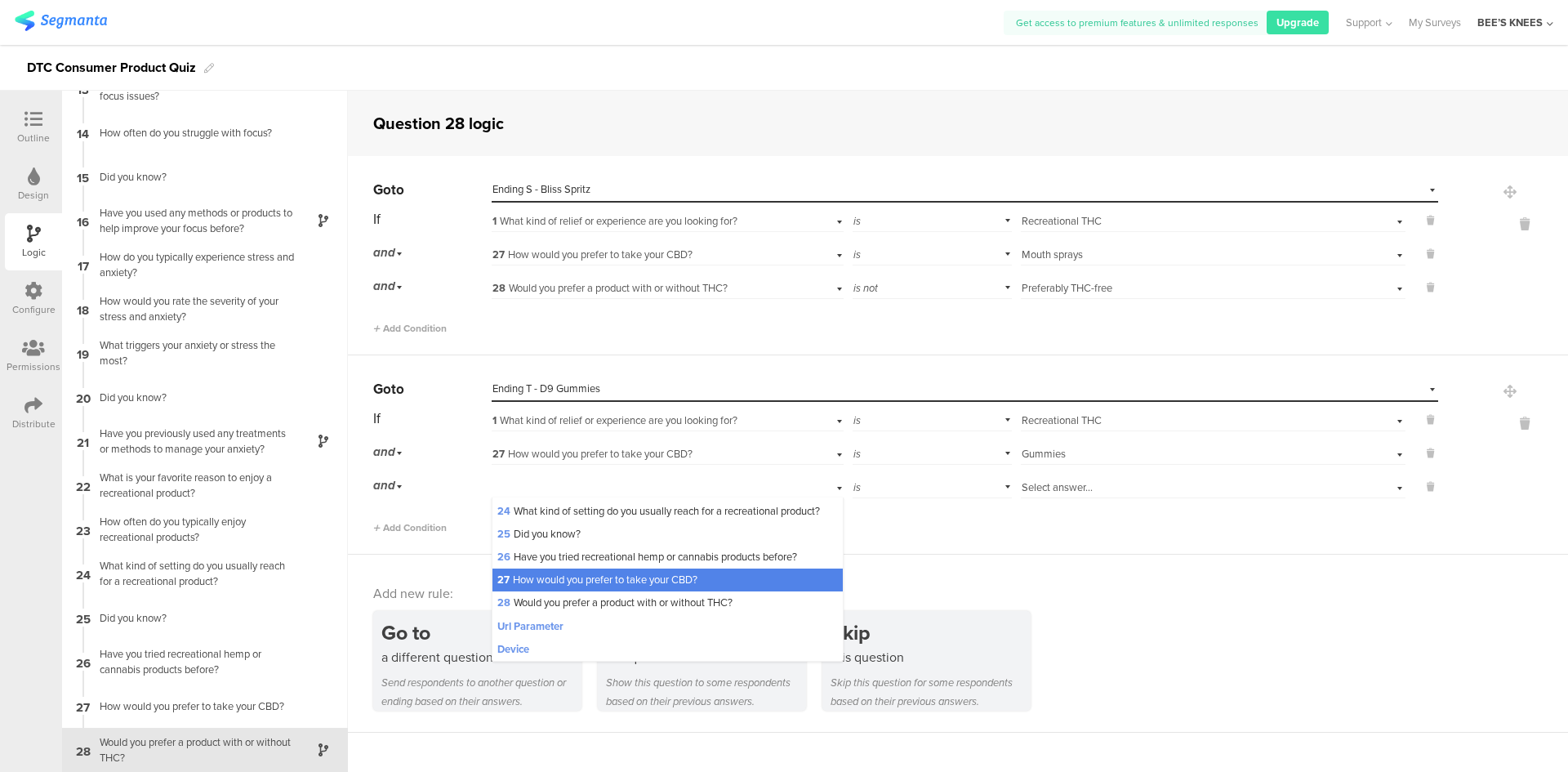
drag, startPoint x: 589, startPoint y: 600, endPoint x: 681, endPoint y: 578, distance: 94.6
click at [589, 600] on span "28 Would you prefer a product with or without THC?" at bounding box center [615, 602] width 236 height 15
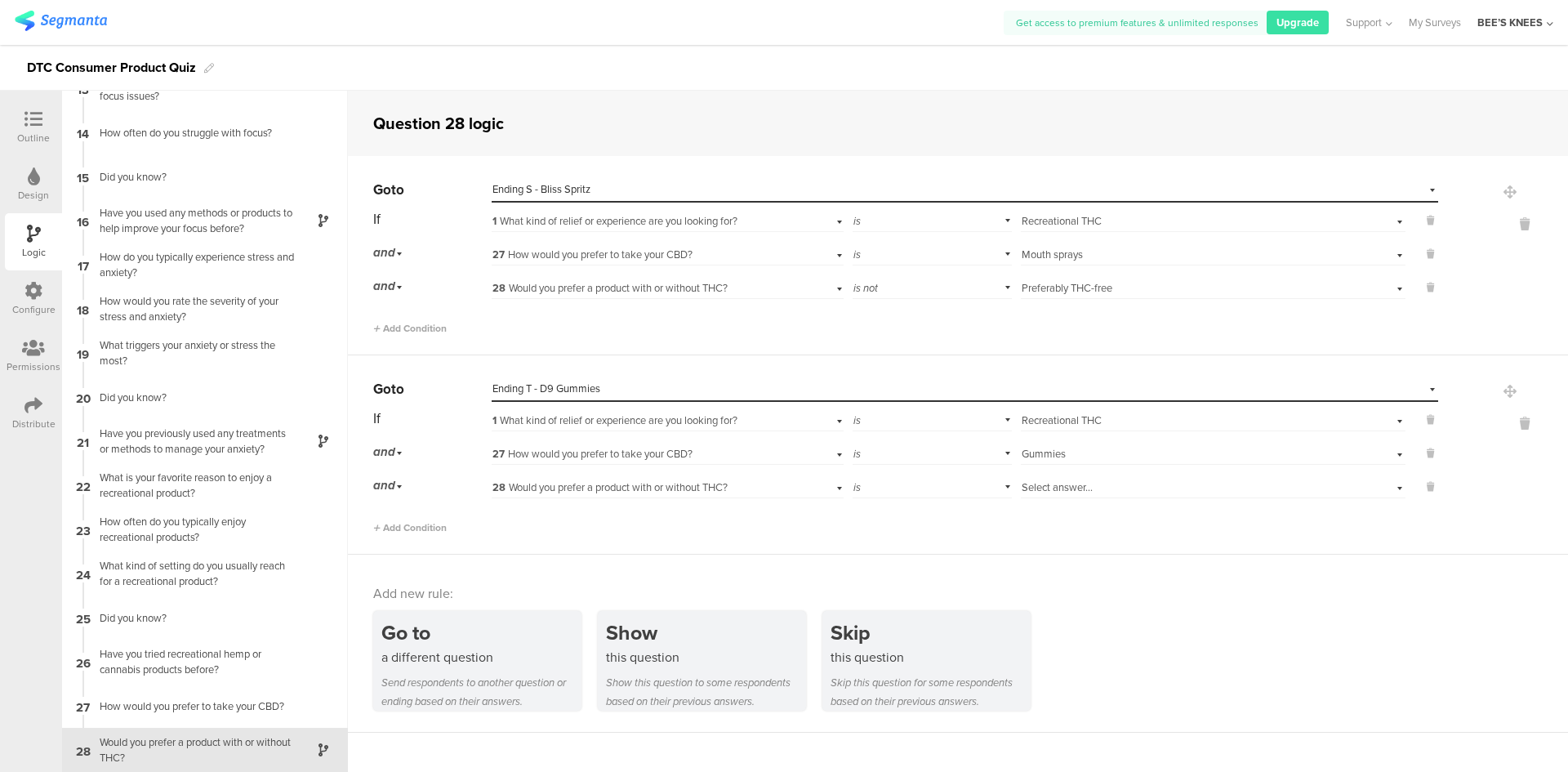
click at [928, 491] on div "is" at bounding box center [932, 486] width 160 height 25
click at [923, 539] on div "is not" at bounding box center [932, 531] width 158 height 23
click at [1048, 484] on span "Select answer..." at bounding box center [1057, 487] width 71 height 15
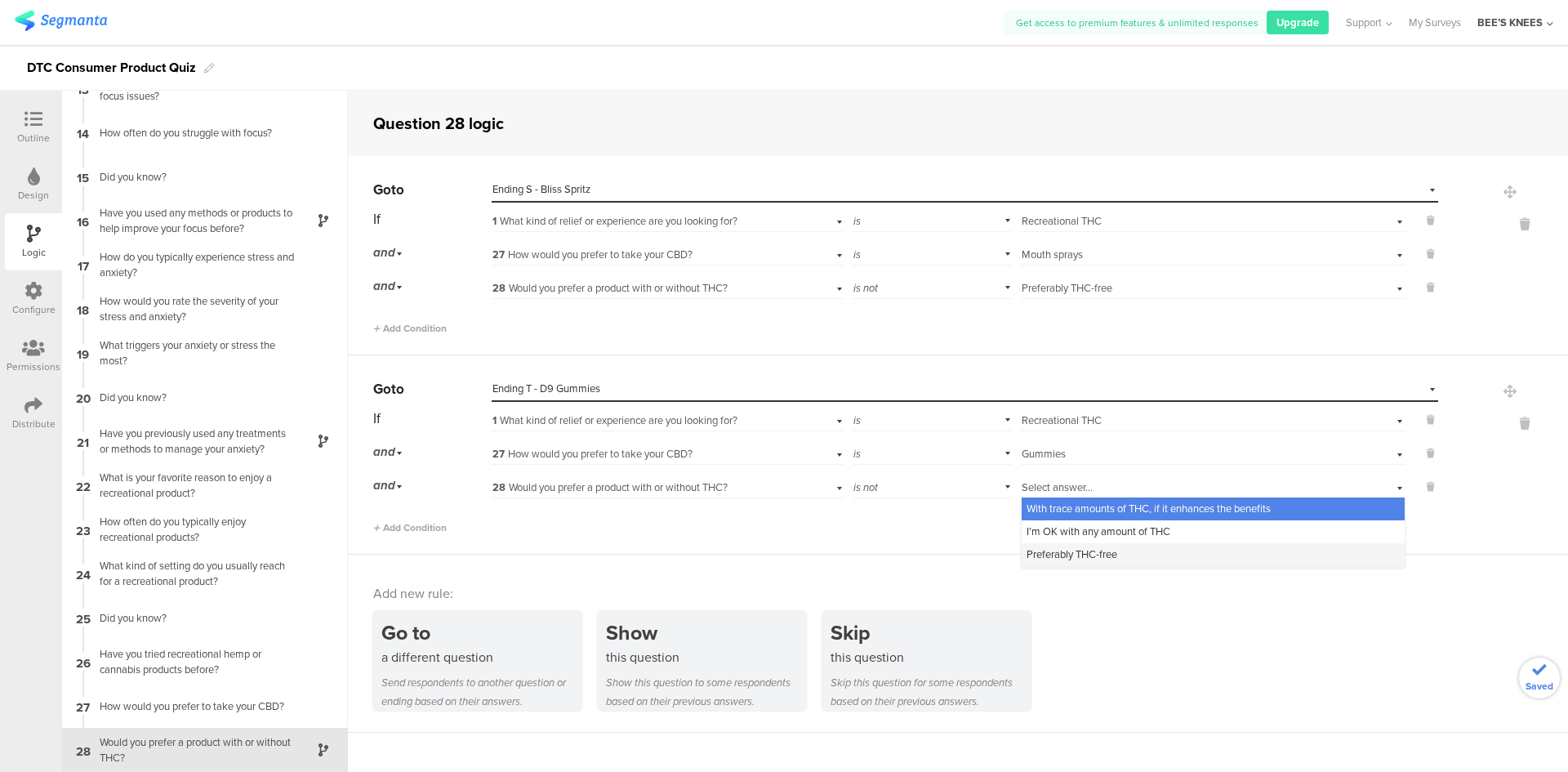
click at [1071, 559] on span "Preferably THC-free" at bounding box center [1072, 553] width 90 height 15
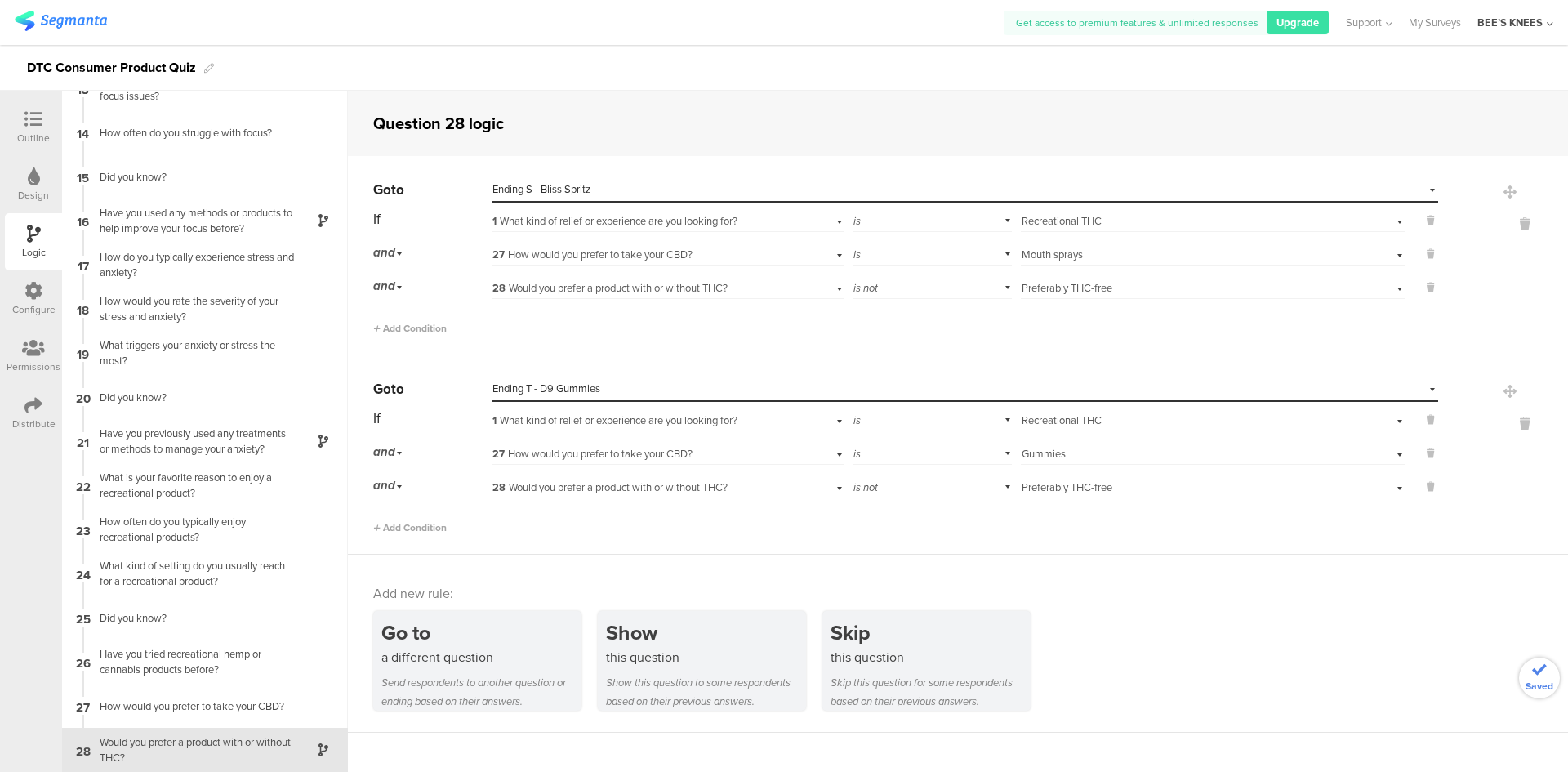
click at [1099, 619] on div "Go to a different question Send respondents to another question or ending based…" at bounding box center [970, 661] width 1194 height 99
click at [41, 124] on icon at bounding box center [33, 119] width 18 height 18
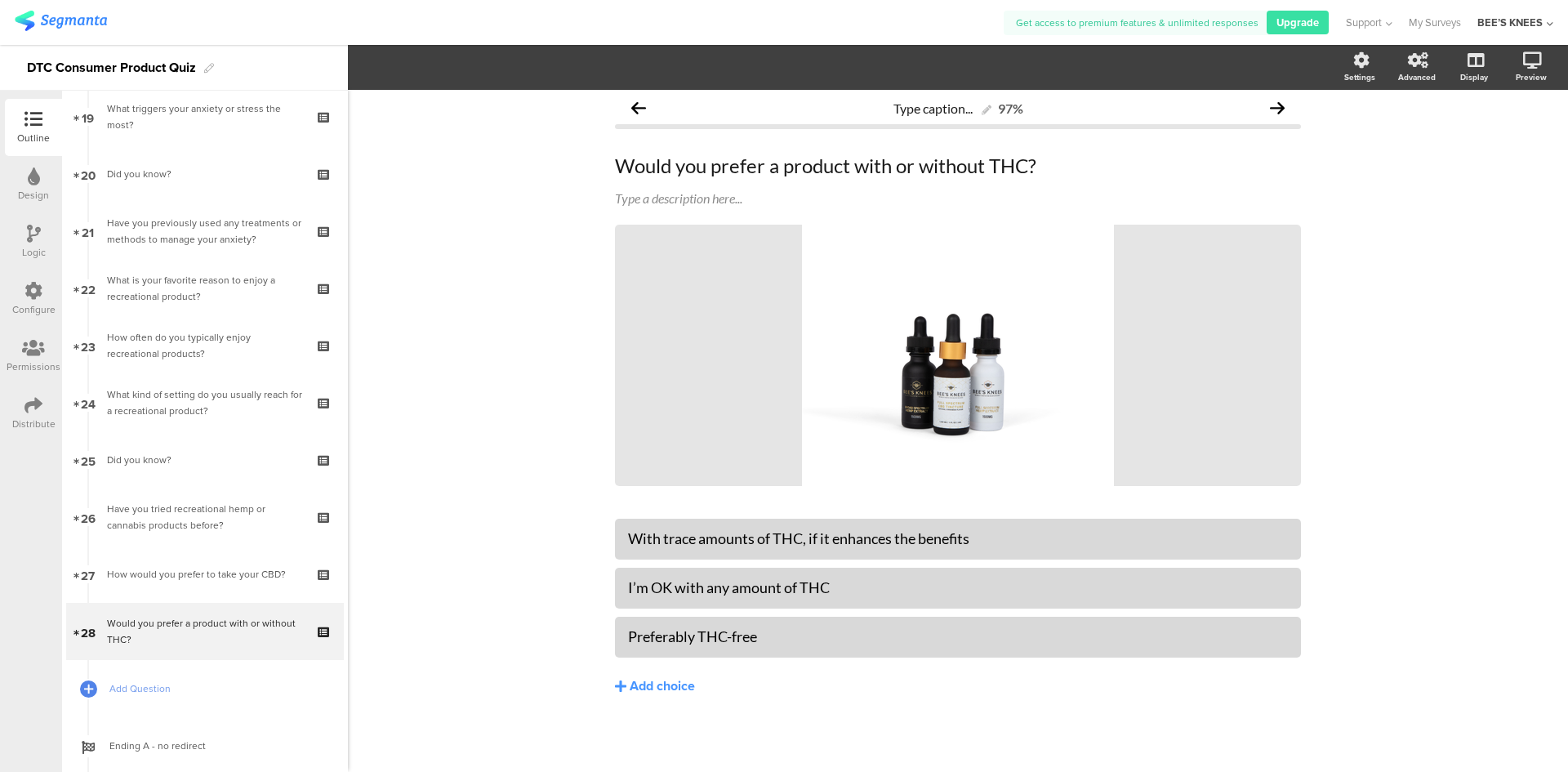
scroll to position [1297, 0]
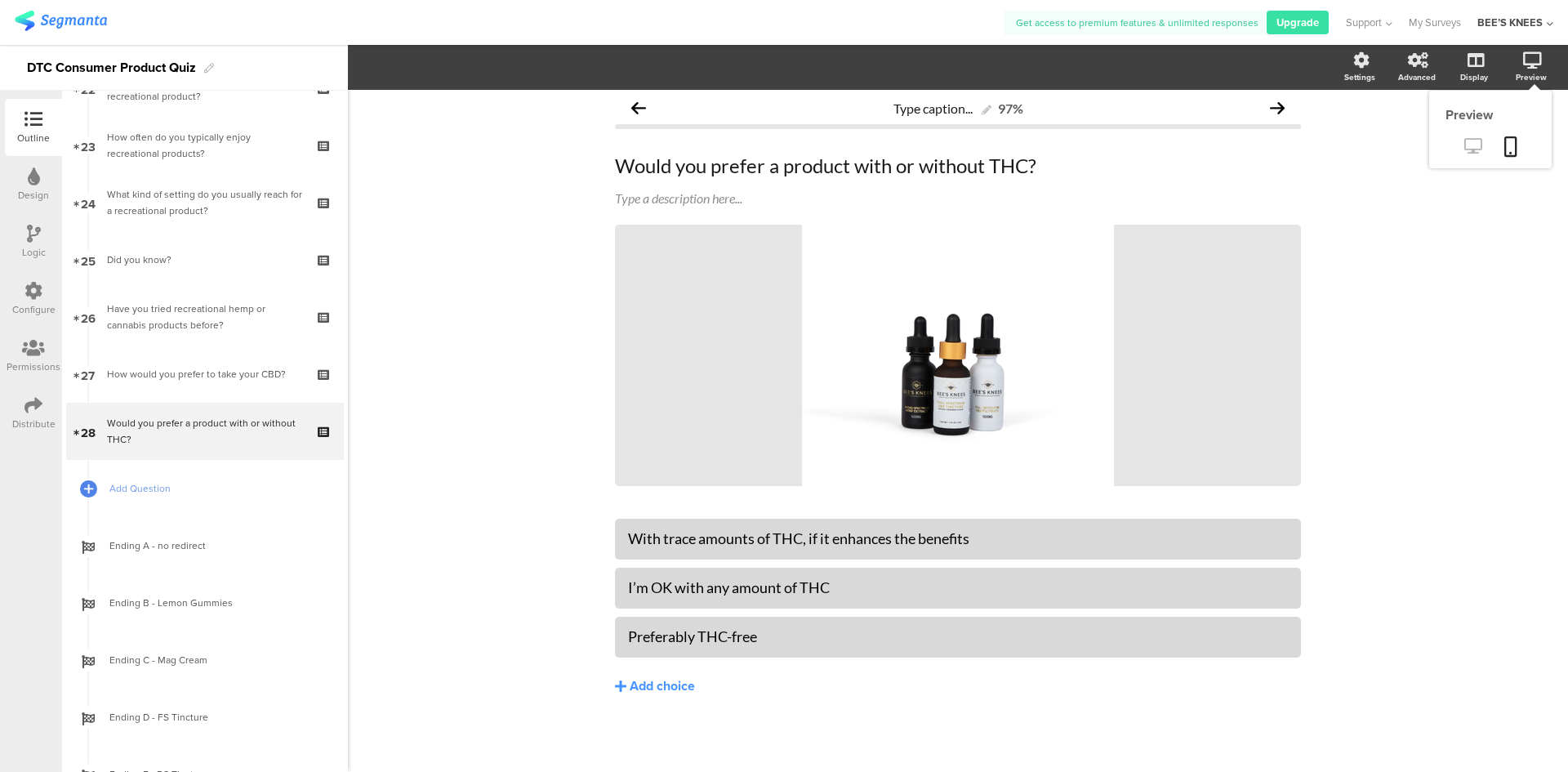
click at [1461, 157] on link at bounding box center [1472, 147] width 40 height 27
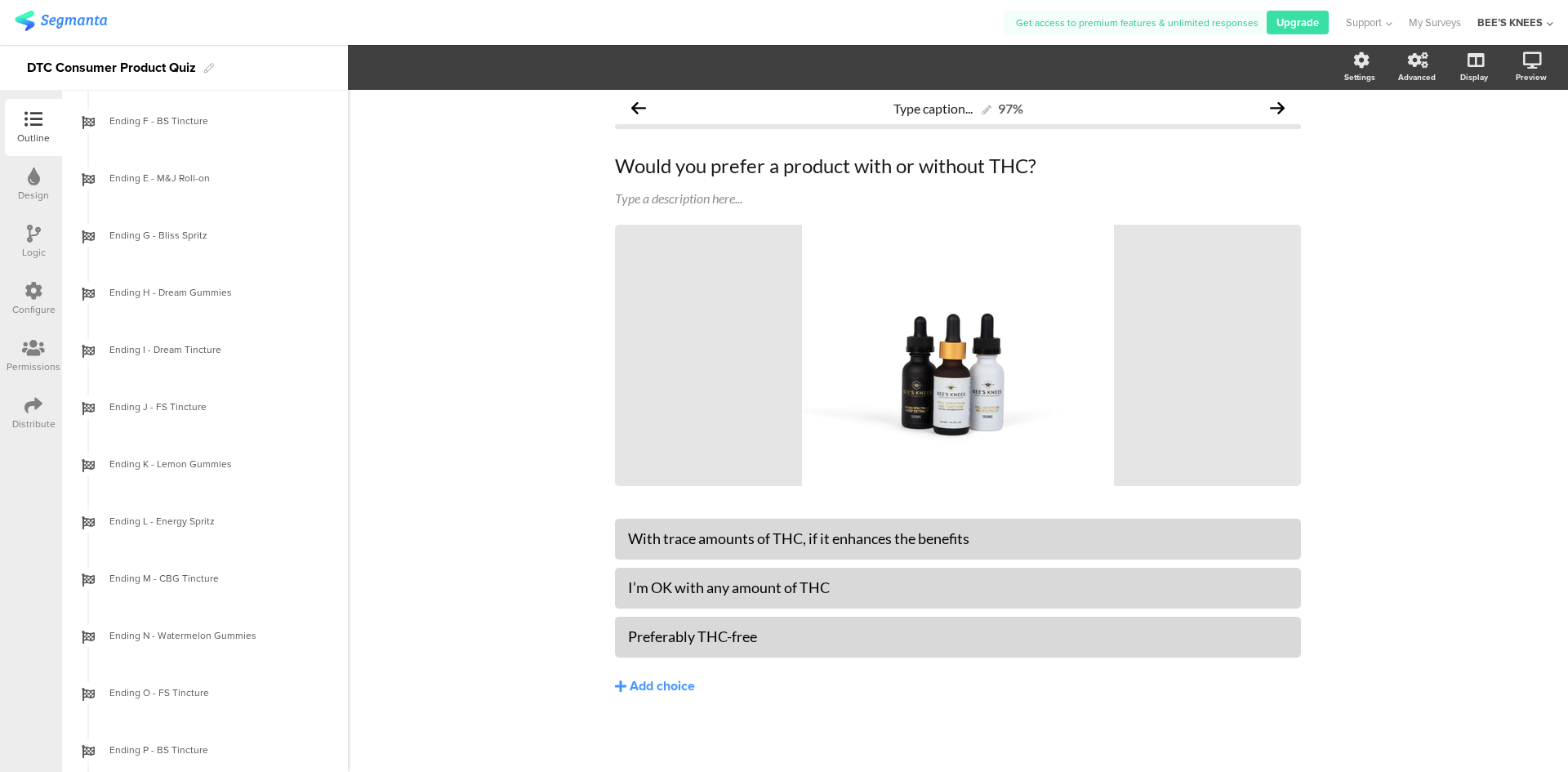
scroll to position [1542, 0]
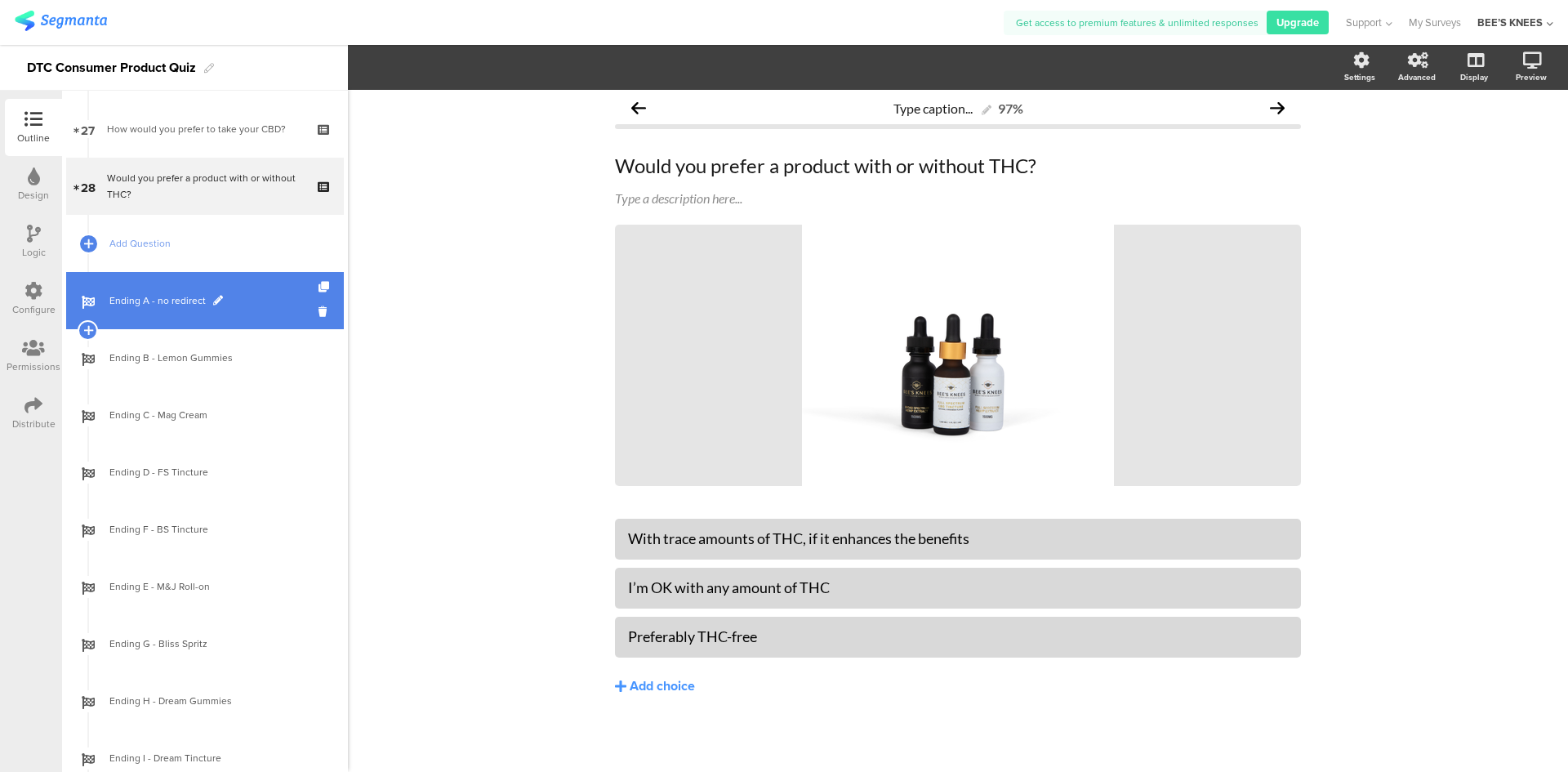
click at [205, 300] on span "Ending A - no redirect" at bounding box center [214, 301] width 209 height 16
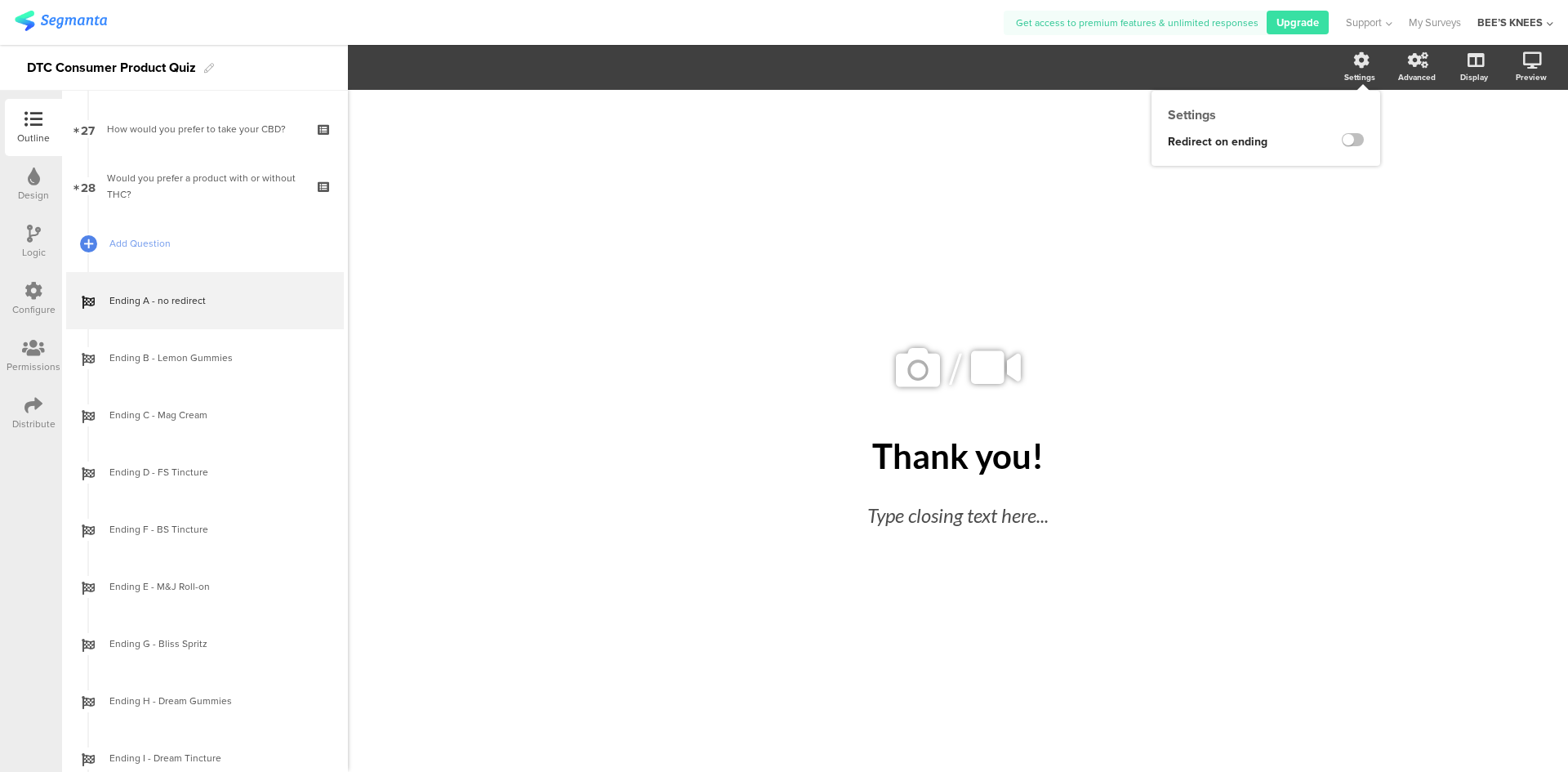
click at [1359, 90] on div "Settings Redirect on ending URL [URL][DOMAIN_NAME] Delay (seconds) 2 Pass URL p…" at bounding box center [1265, 127] width 228 height 75
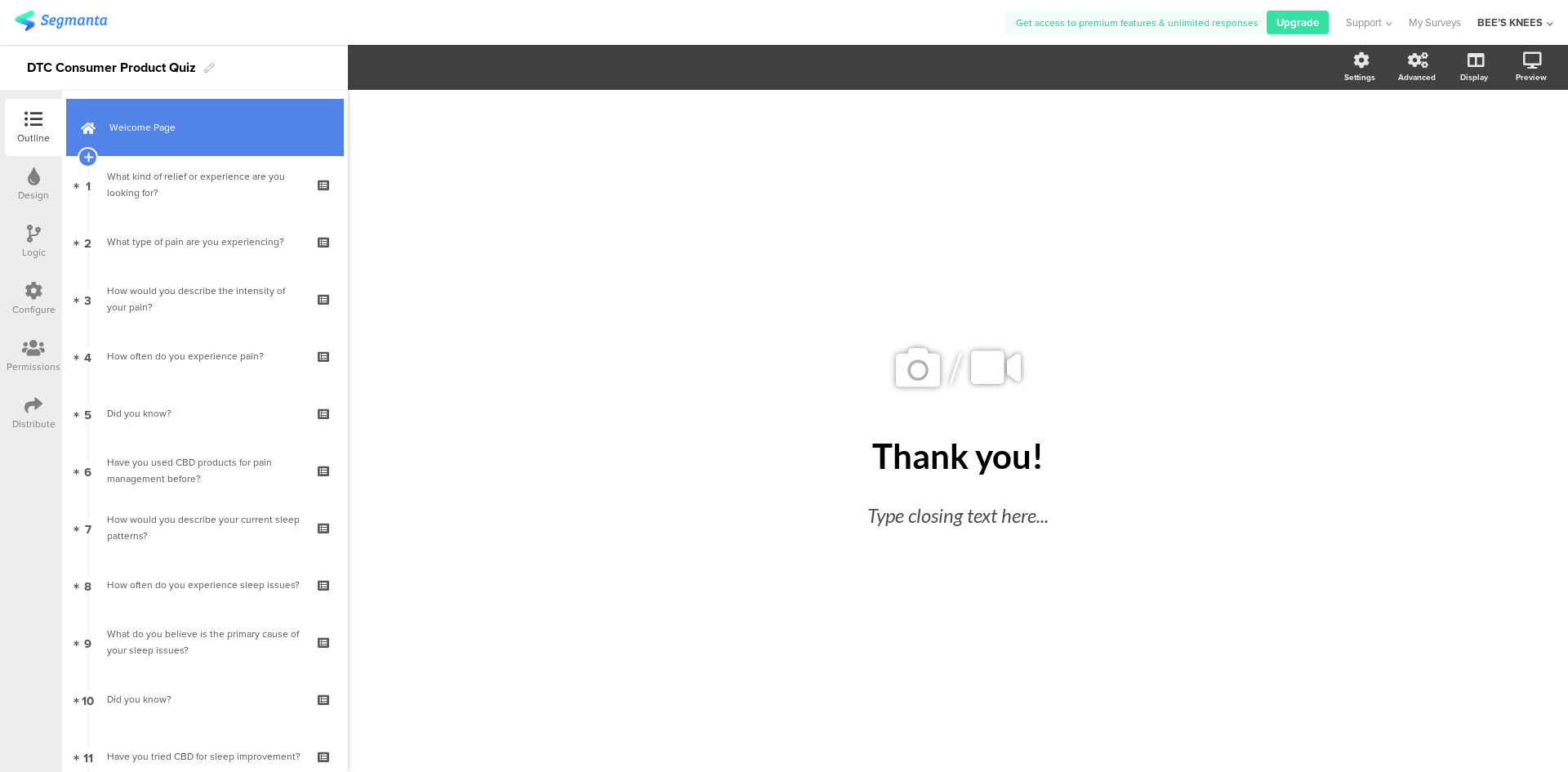
click at [212, 137] on link "Welcome Page" at bounding box center [205, 126] width 278 height 57
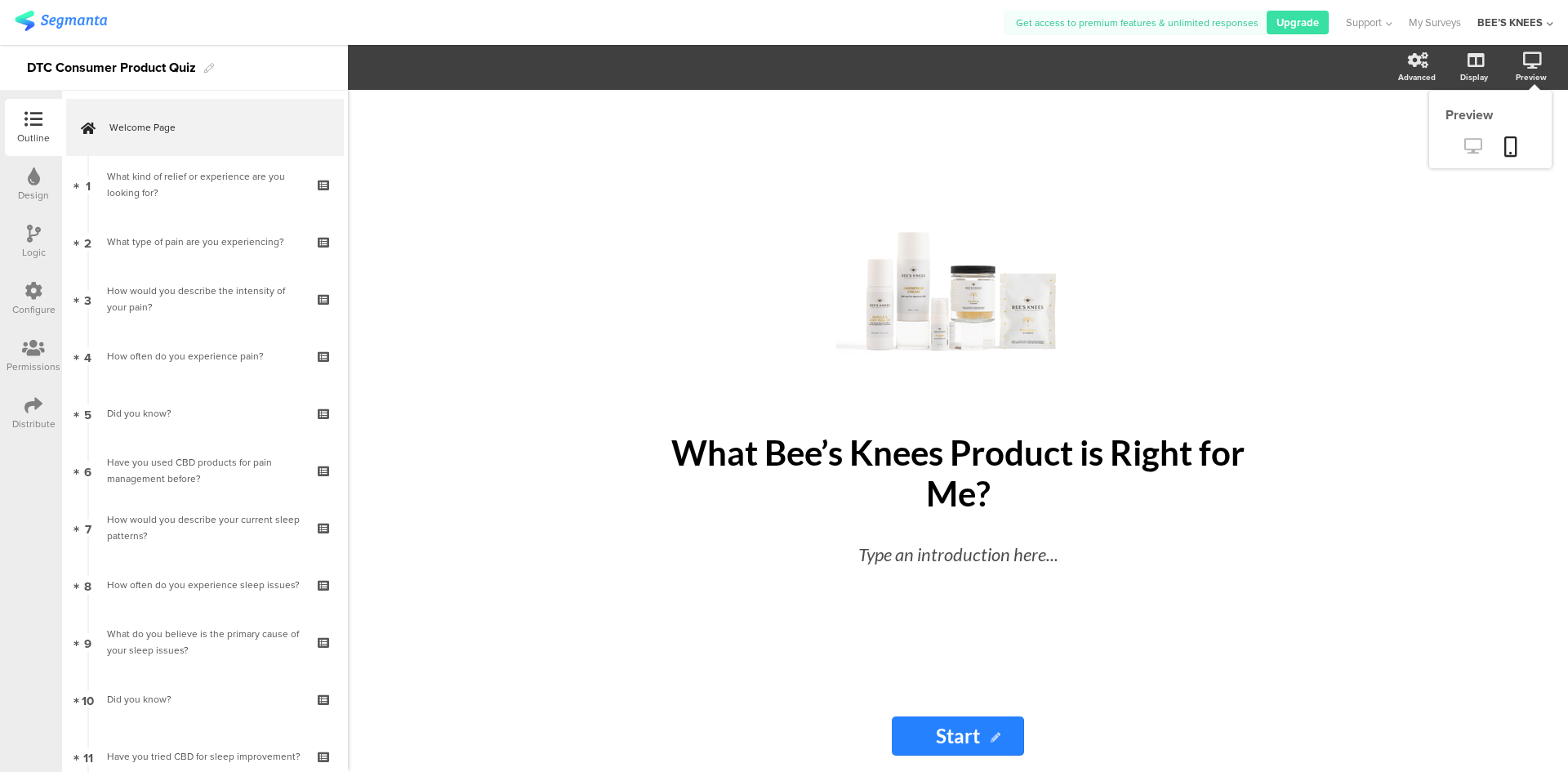
click at [1464, 144] on icon at bounding box center [1472, 145] width 17 height 15
click at [1479, 144] on icon at bounding box center [1472, 145] width 17 height 15
click at [1478, 145] on icon at bounding box center [1472, 145] width 17 height 15
click at [1468, 145] on icon at bounding box center [1472, 145] width 17 height 15
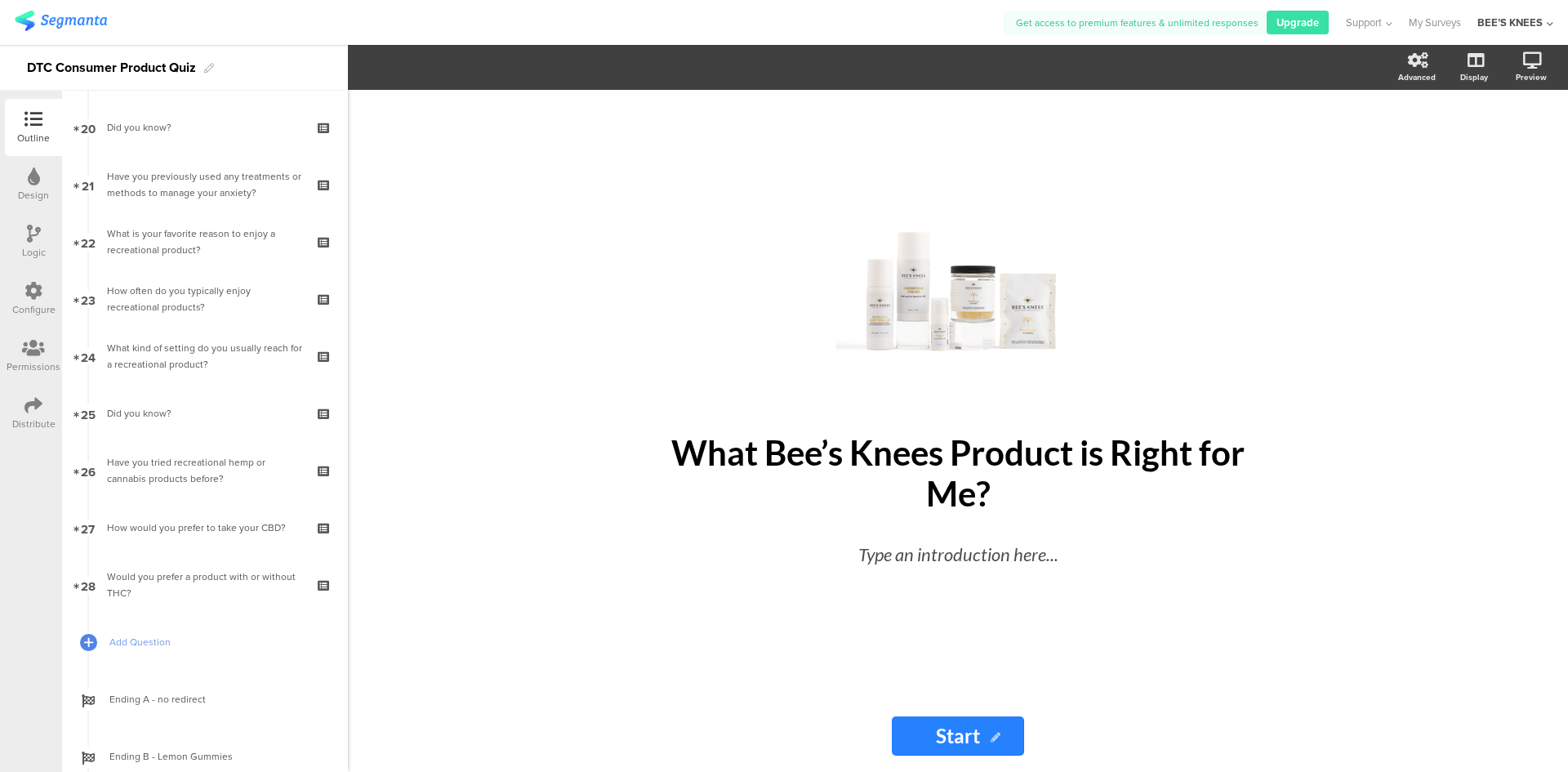
scroll to position [1797, 0]
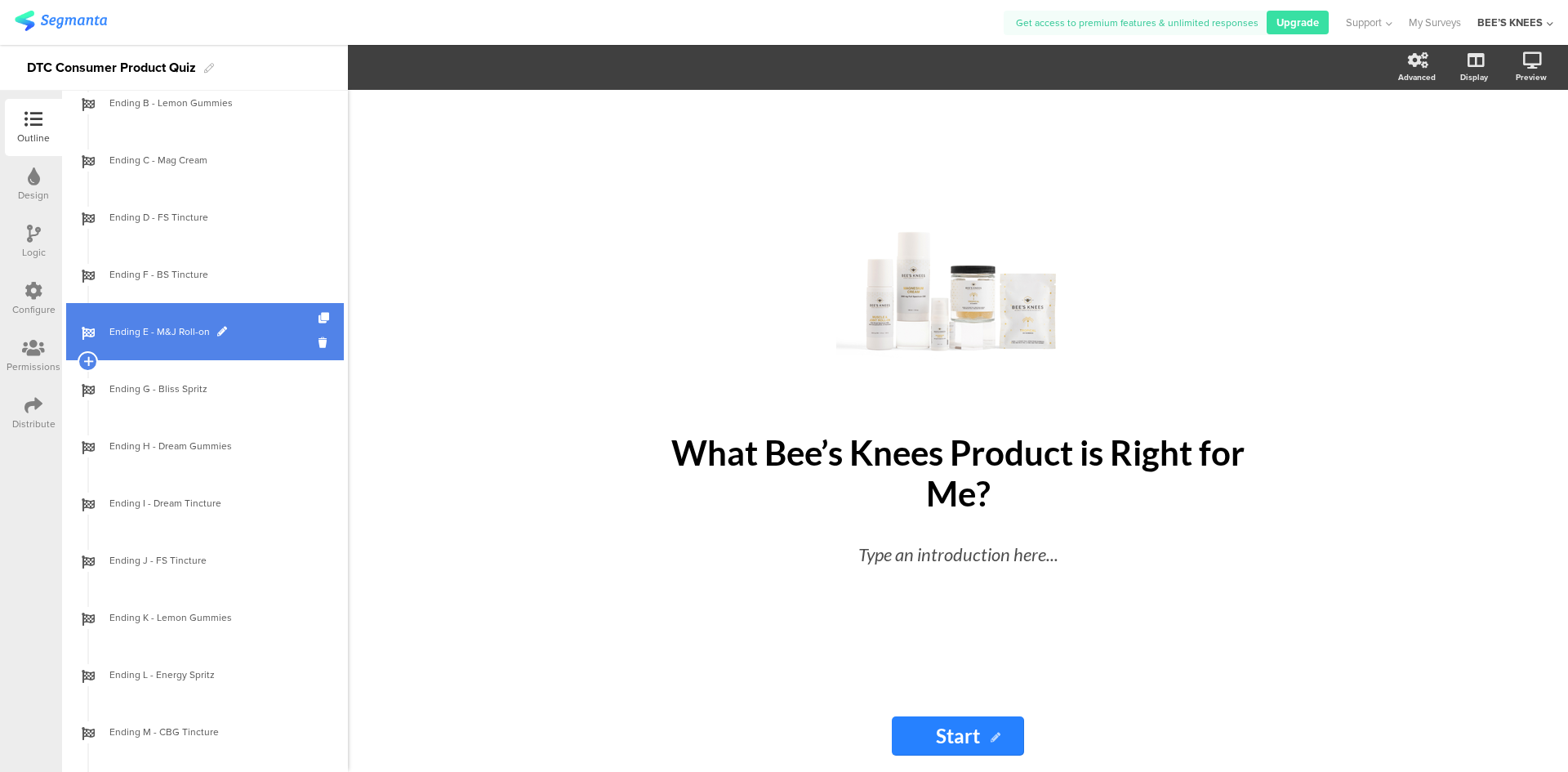
click at [165, 343] on link "Ending E - M&J Roll-on" at bounding box center [205, 331] width 278 height 57
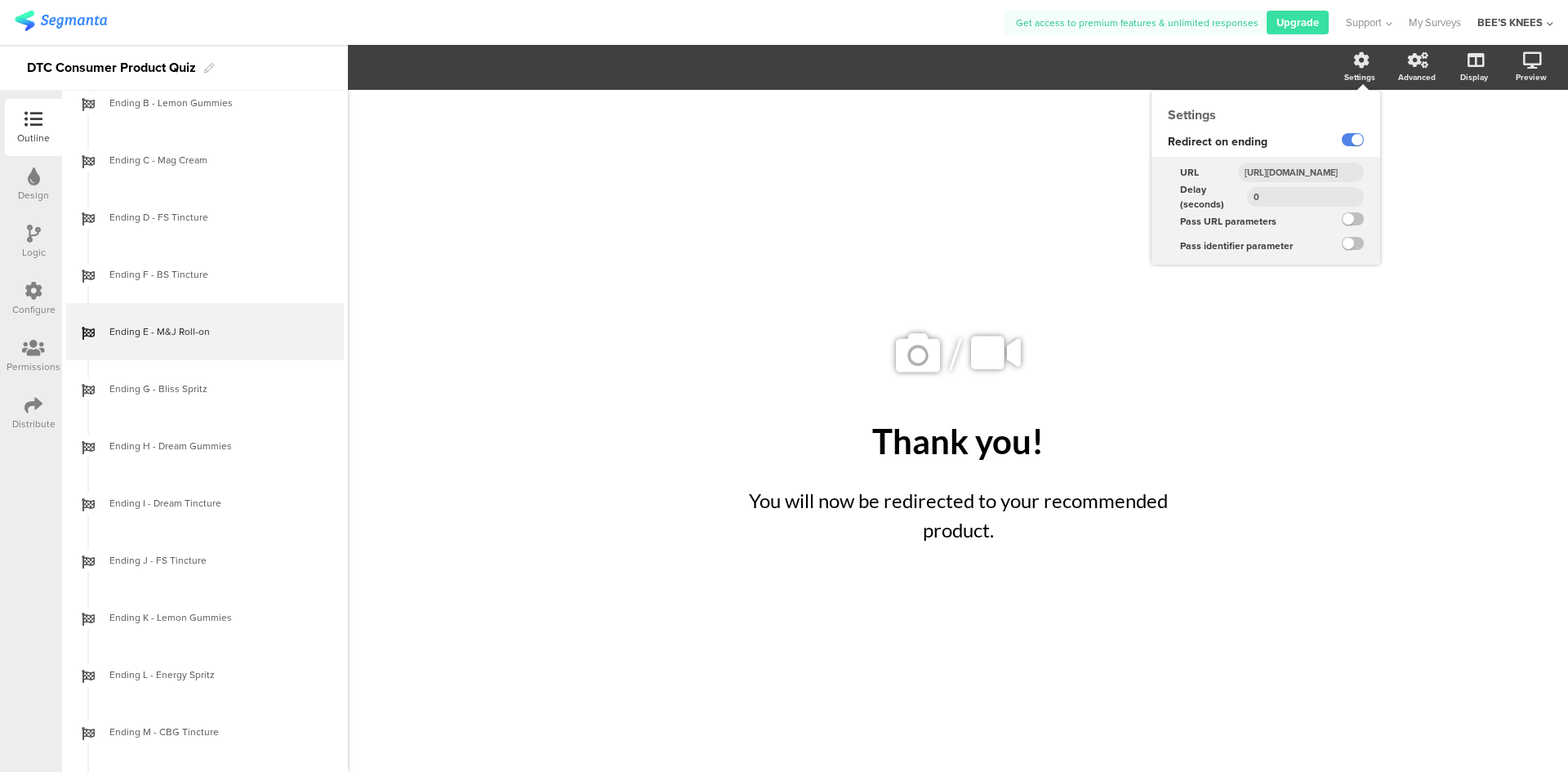
click at [1335, 173] on input "[URL][DOMAIN_NAME]" at bounding box center [1300, 172] width 125 height 20
click at [1339, 169] on input "[URL][DOMAIN_NAME]" at bounding box center [1300, 172] width 125 height 20
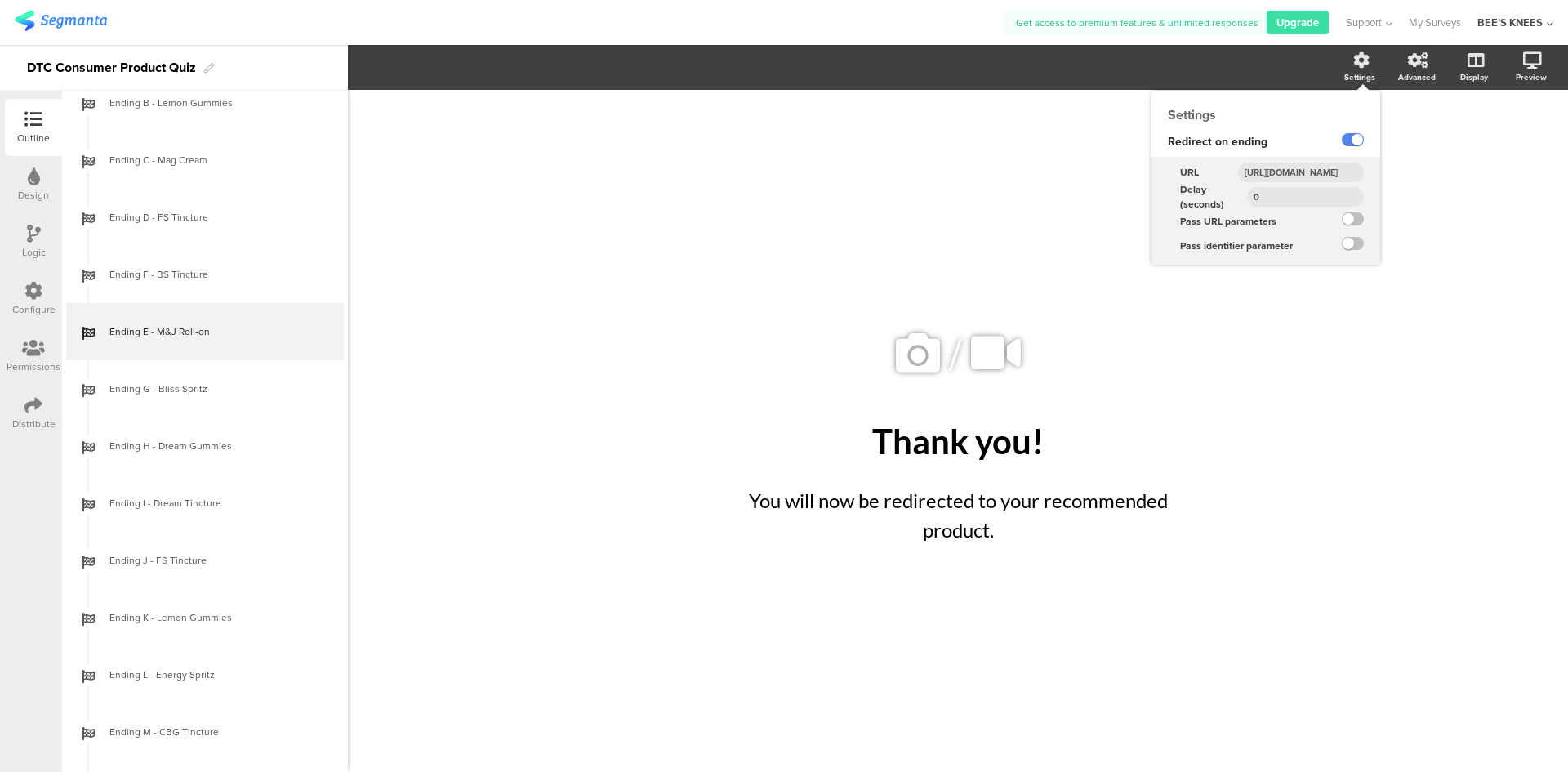
scroll to position [0, 230]
click at [1329, 166] on input "[URL][DOMAIN_NAME]" at bounding box center [1300, 172] width 125 height 20
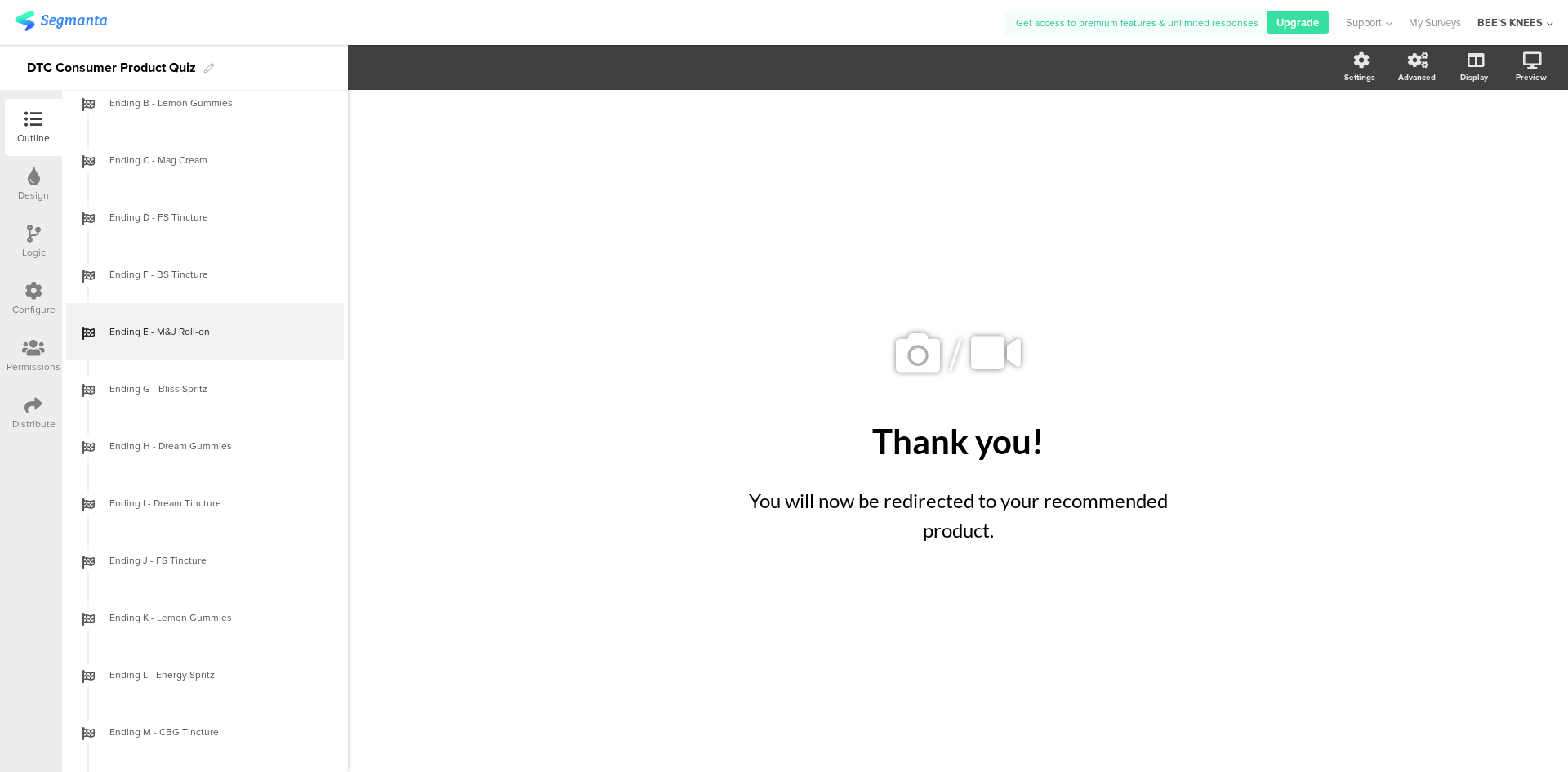
click at [1322, 459] on div "/ Thank you! Thank you! You will now be redirected to your recommended product.…" at bounding box center [957, 431] width 1220 height 682
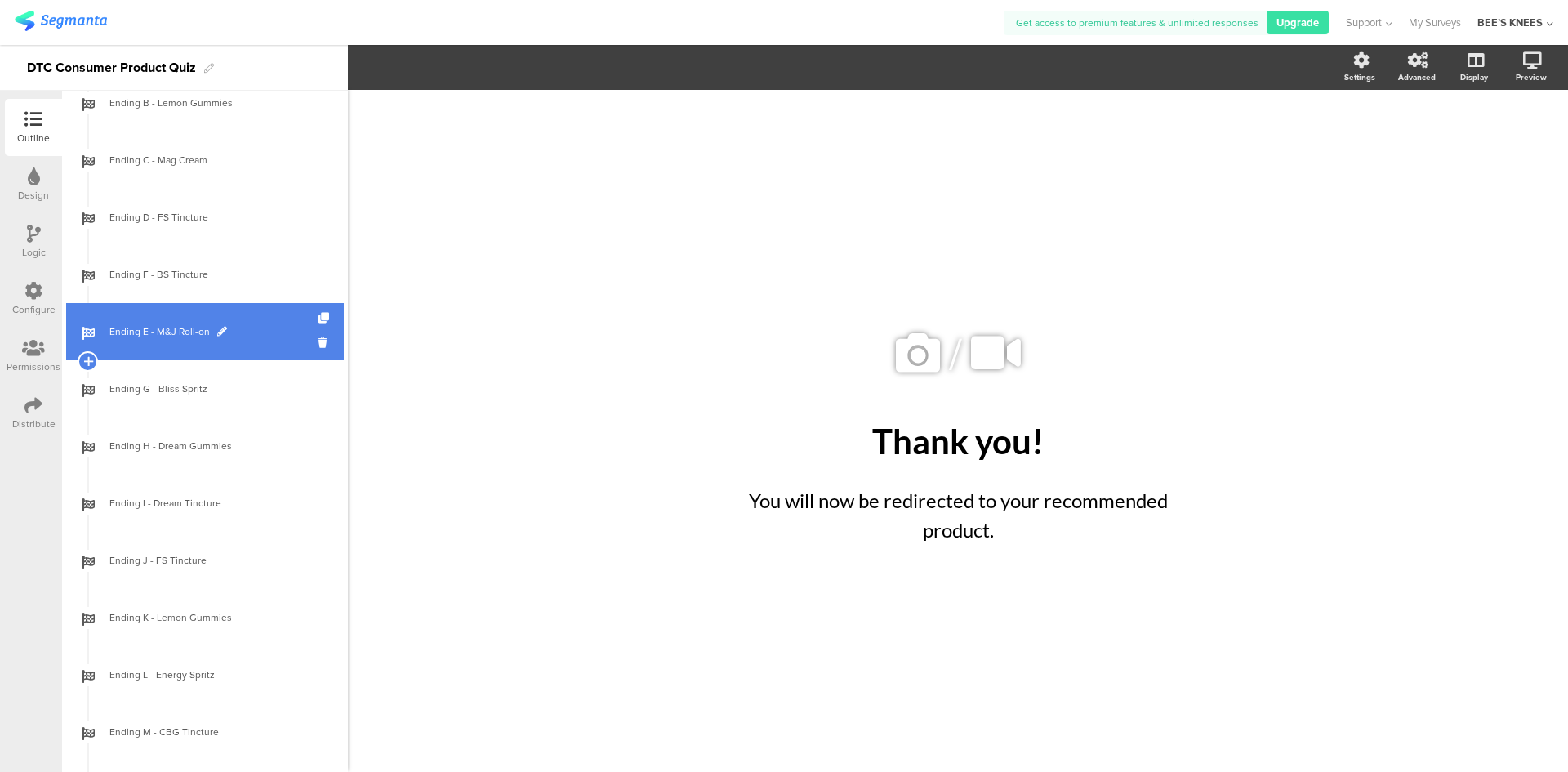
click at [205, 340] on link "Ending E - M&J Roll-on" at bounding box center [205, 331] width 278 height 57
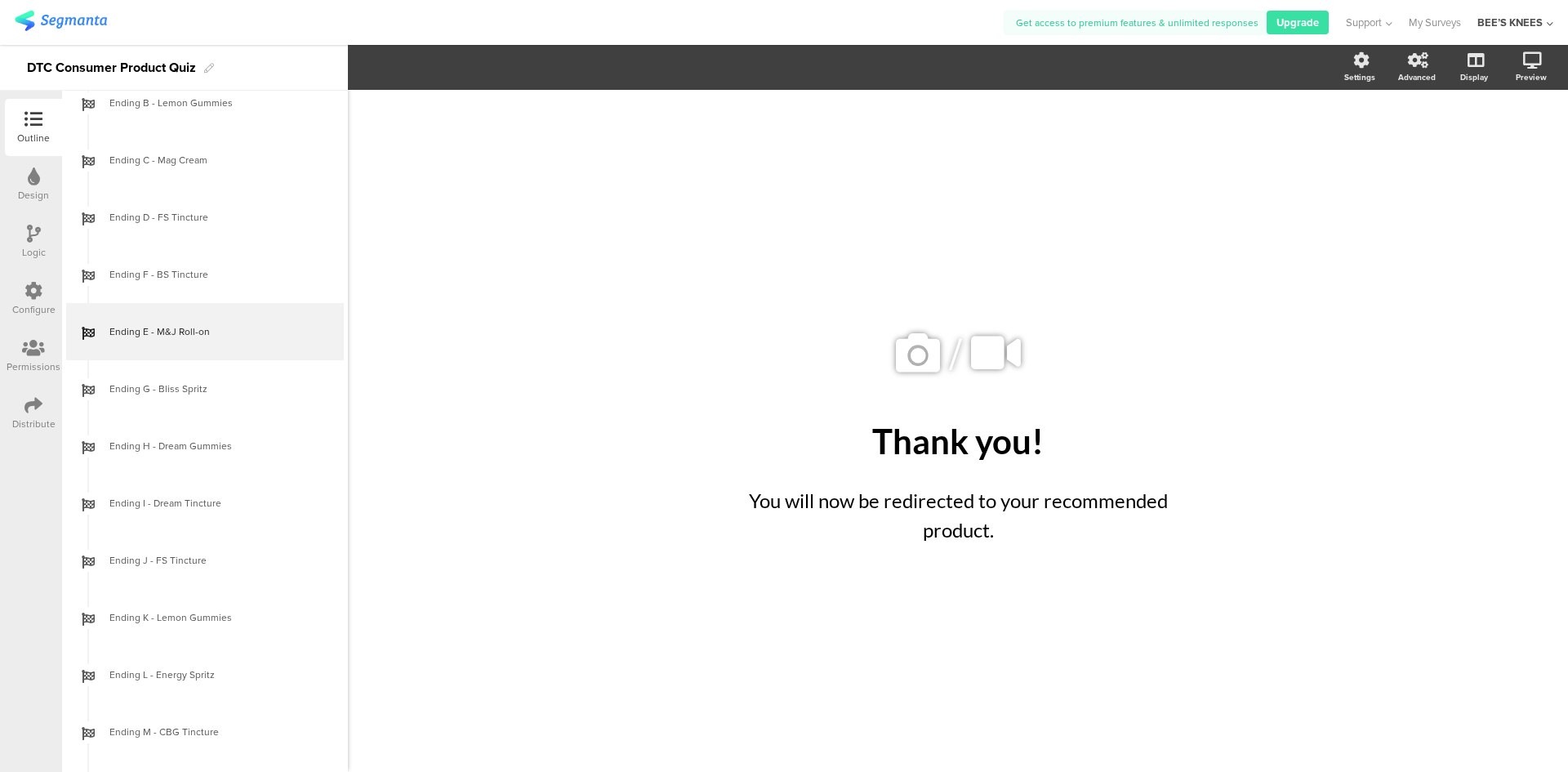
click at [1365, 62] on icon at bounding box center [1361, 60] width 16 height 16
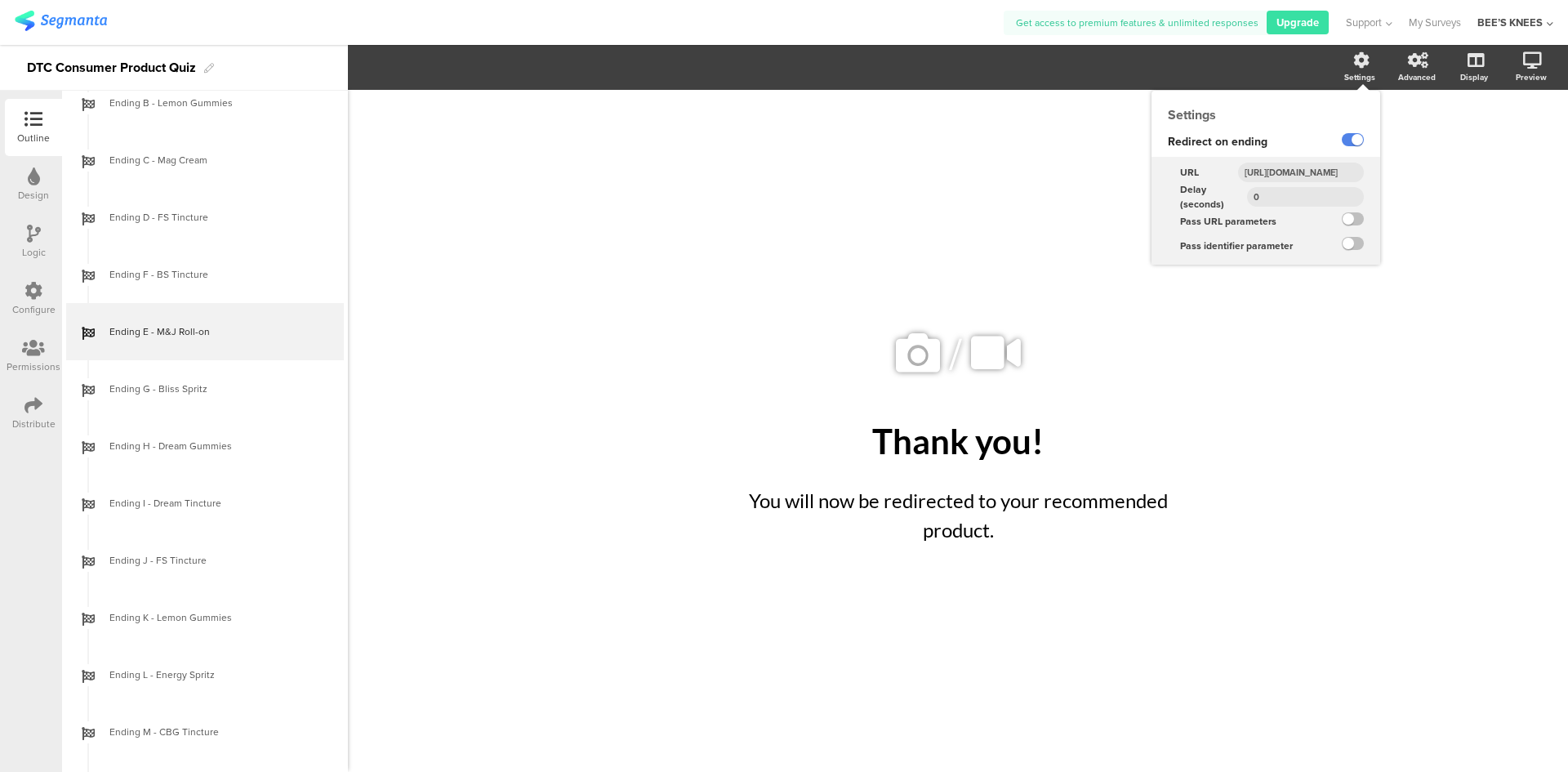
click at [1309, 167] on input "[URL][DOMAIN_NAME]" at bounding box center [1300, 172] width 125 height 20
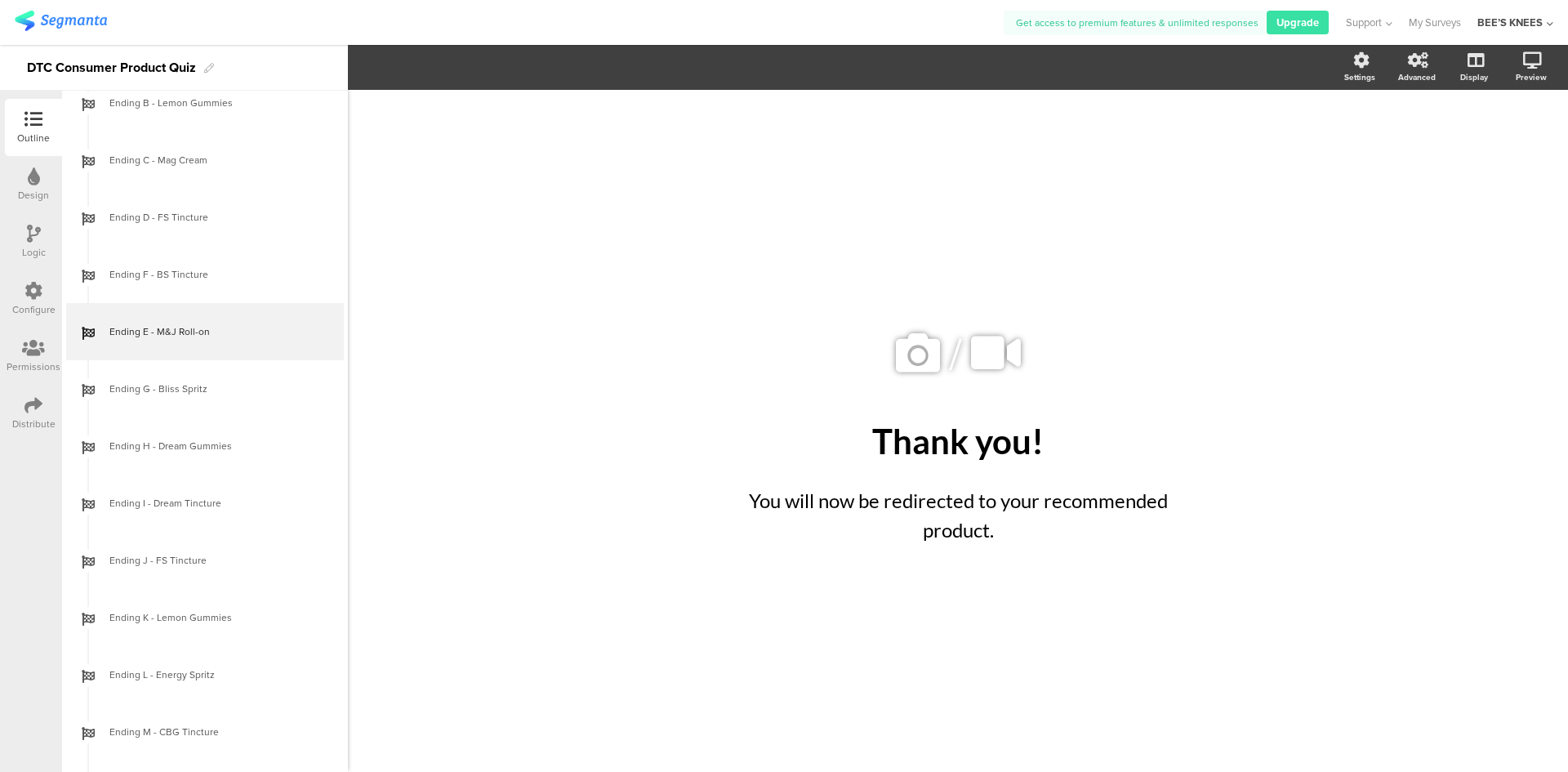
click at [1359, 498] on div "/ Thank you! Thank you! You will now be redirected to your recommended product.…" at bounding box center [957, 431] width 1220 height 682
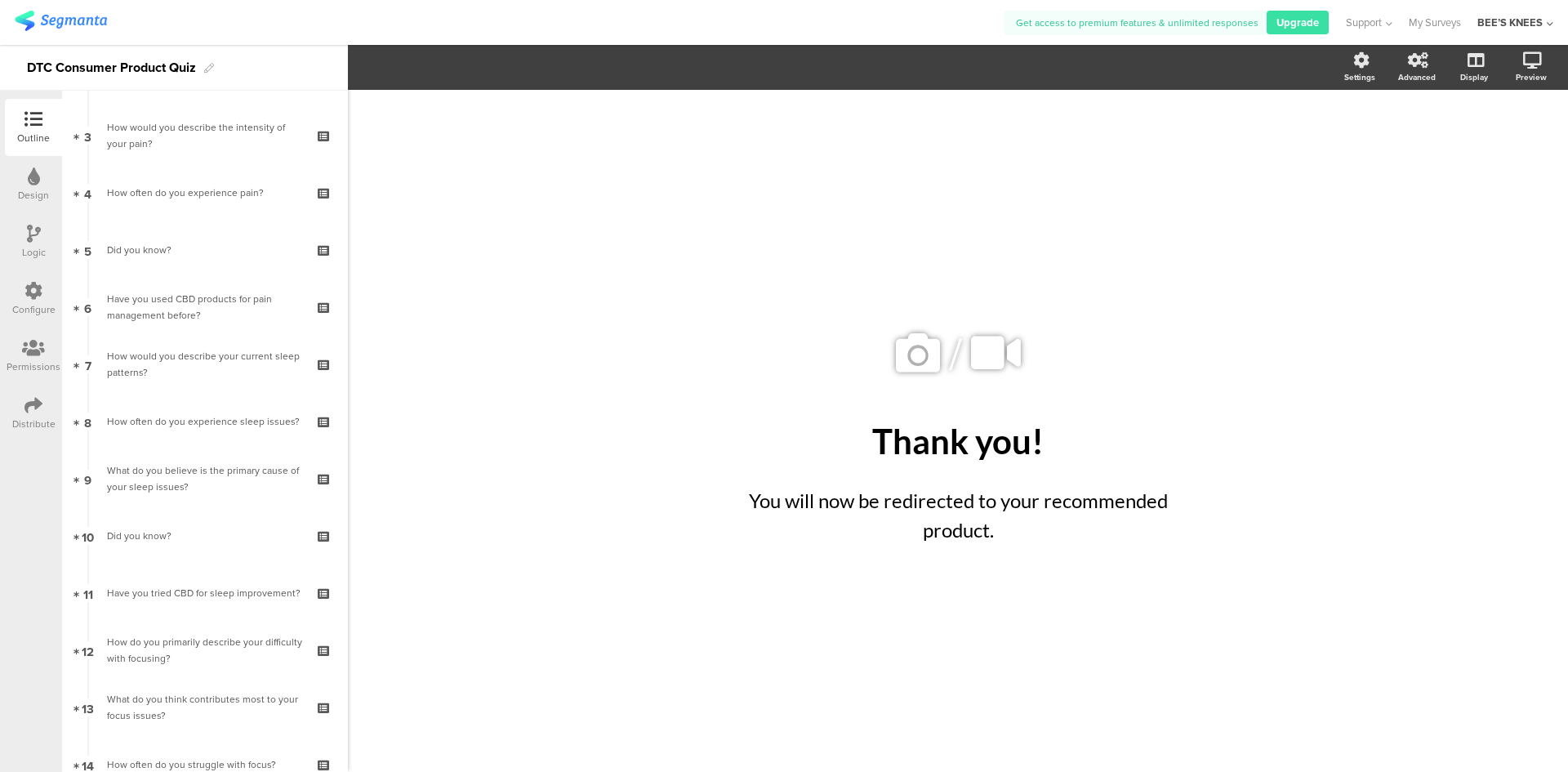
scroll to position [0, 0]
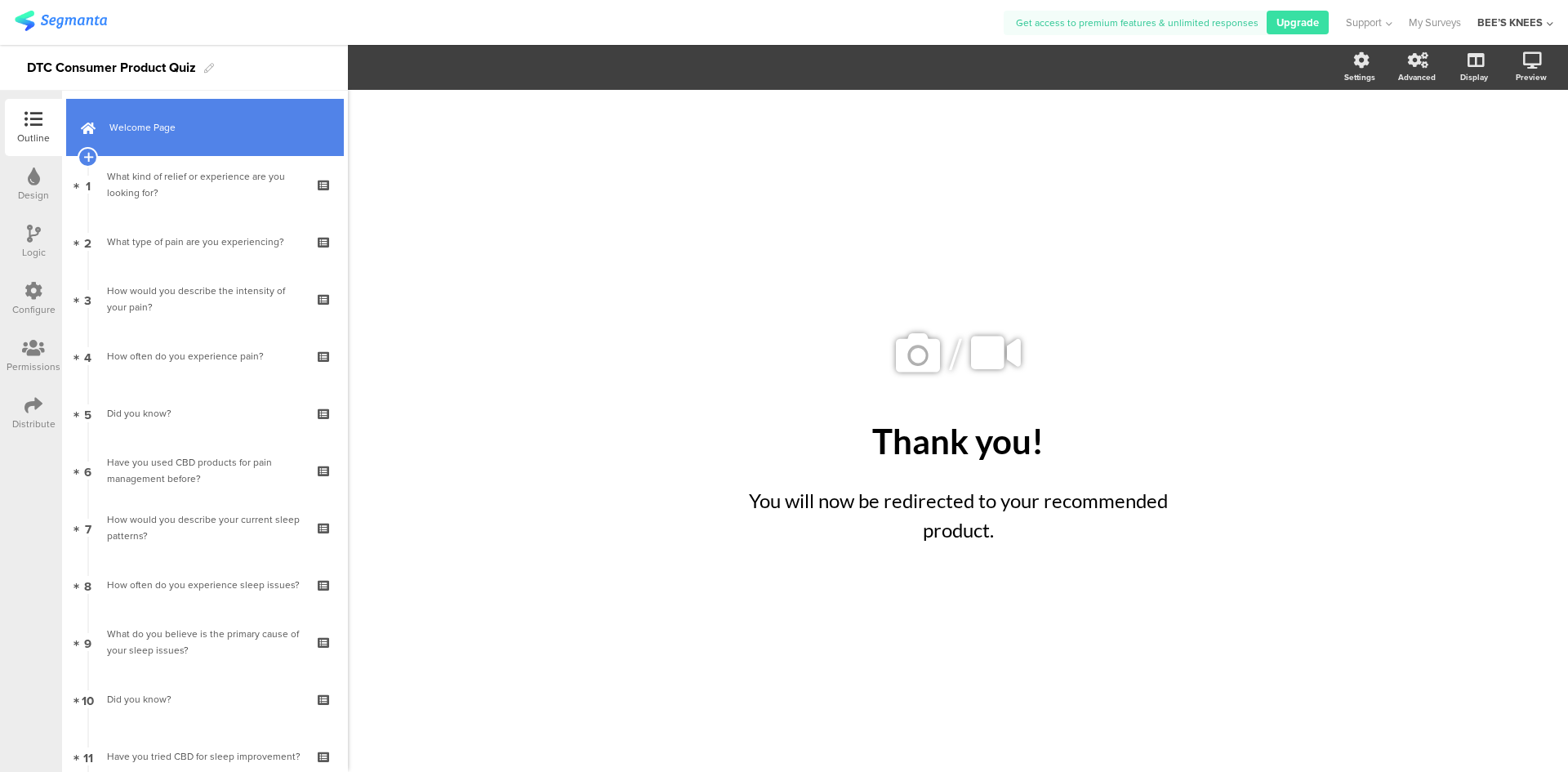
click at [238, 140] on link "Welcome Page" at bounding box center [205, 126] width 278 height 57
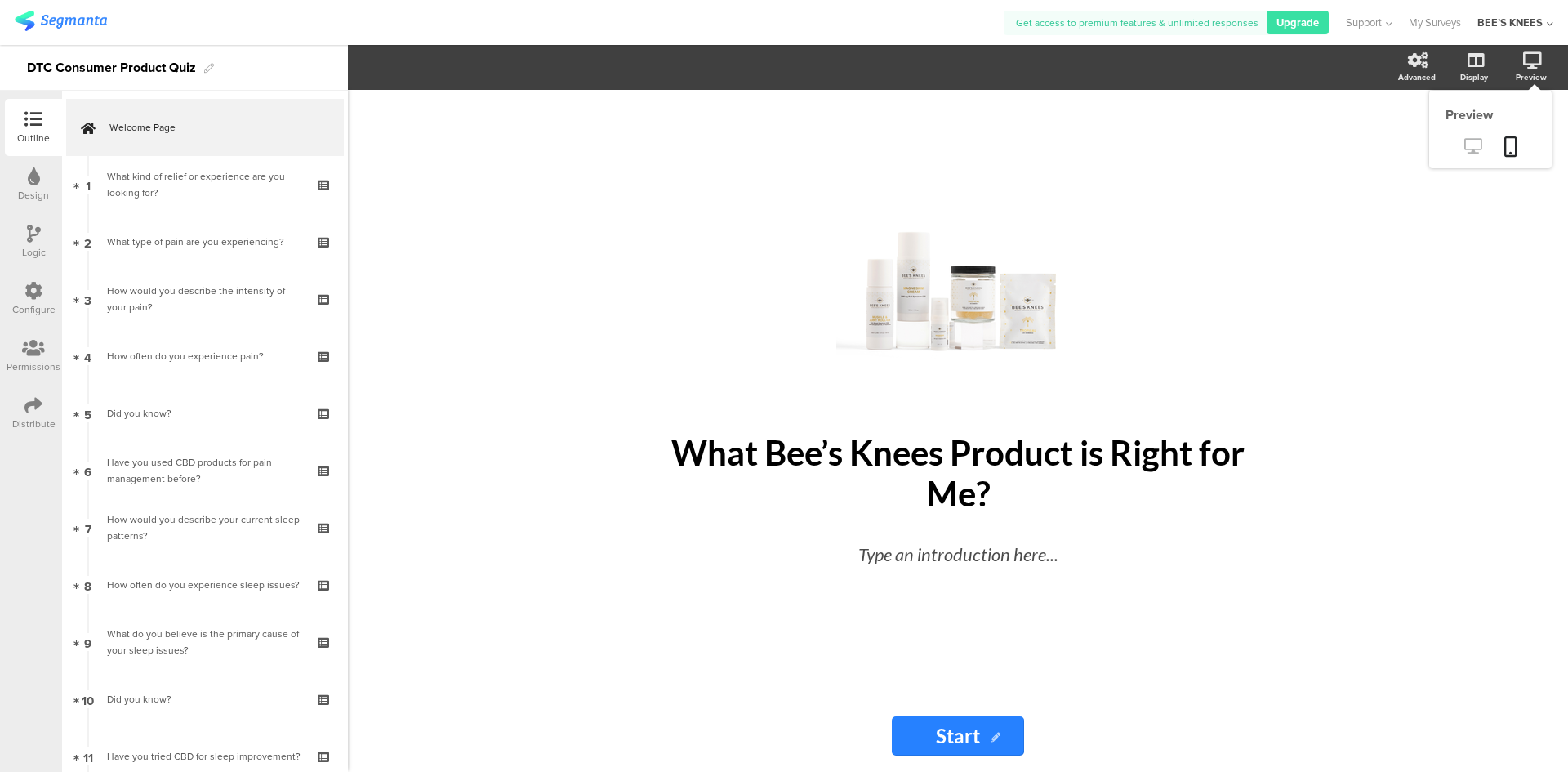
click at [1476, 139] on icon at bounding box center [1472, 145] width 17 height 15
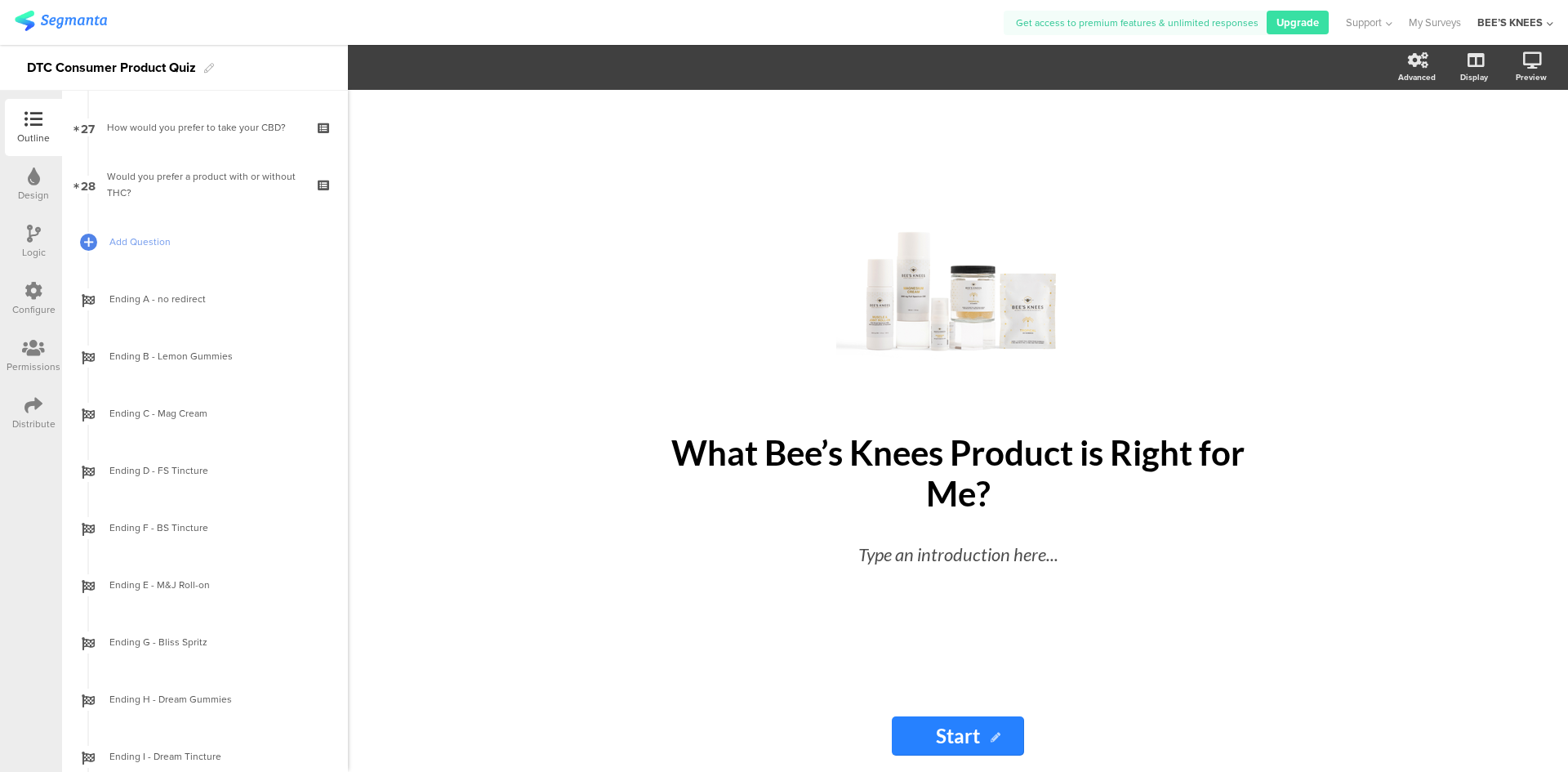
scroll to position [1552, 0]
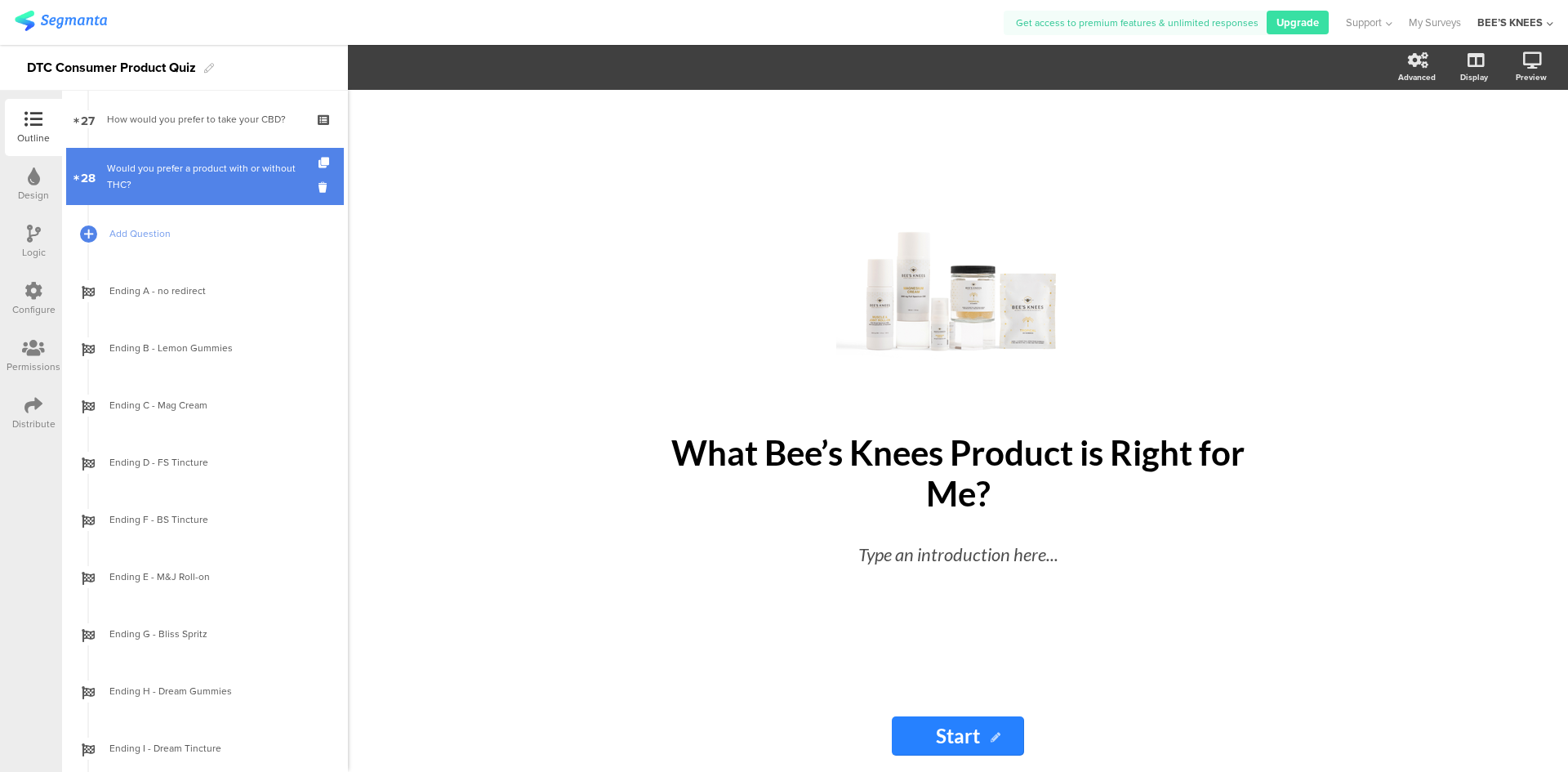
click at [201, 194] on link "28 Would you prefer a product with or without THC?" at bounding box center [205, 176] width 278 height 57
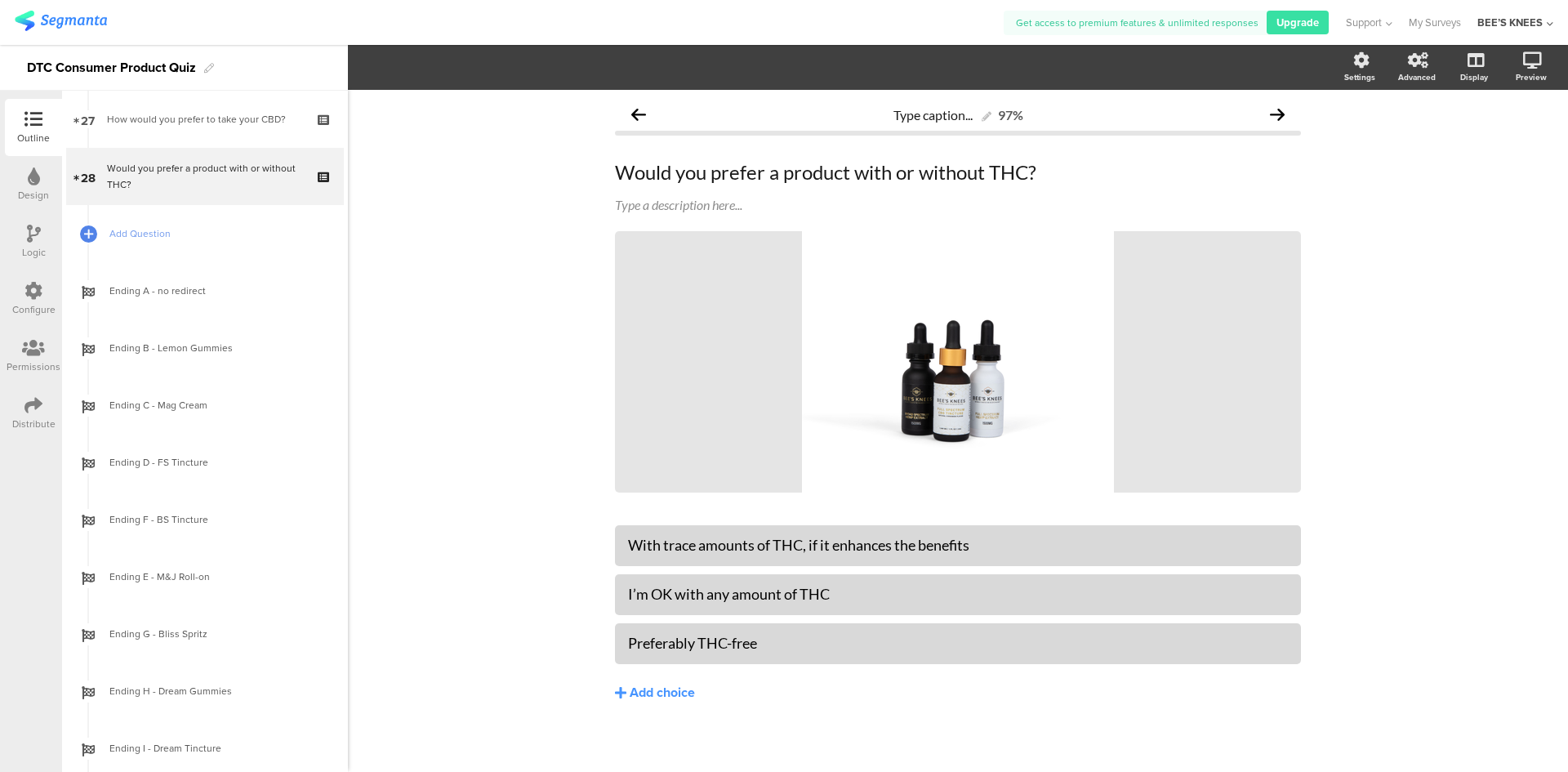
click at [44, 244] on div "Logic" at bounding box center [32, 241] width 57 height 57
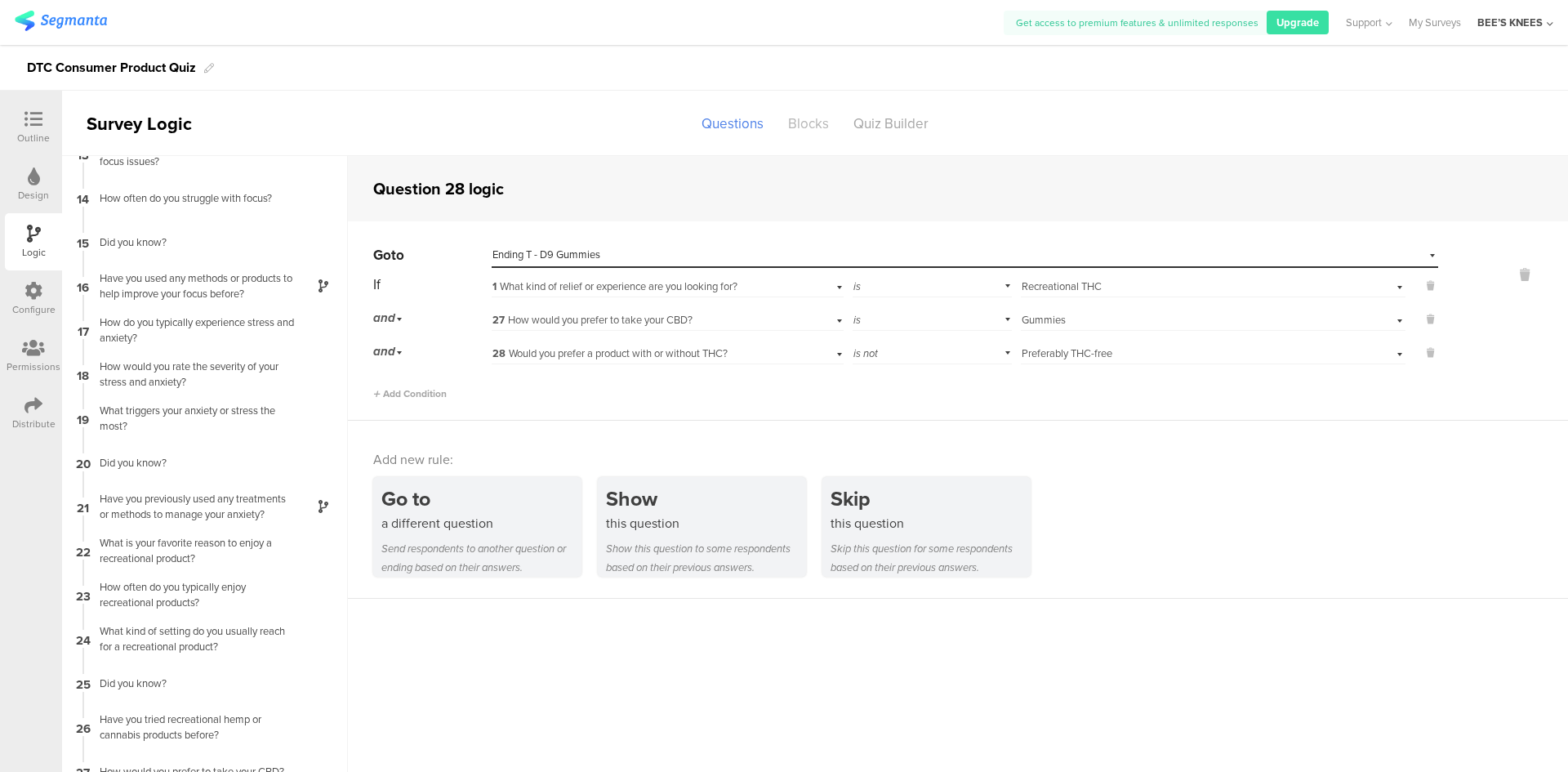
click at [805, 133] on div "Blocks" at bounding box center [808, 124] width 65 height 29
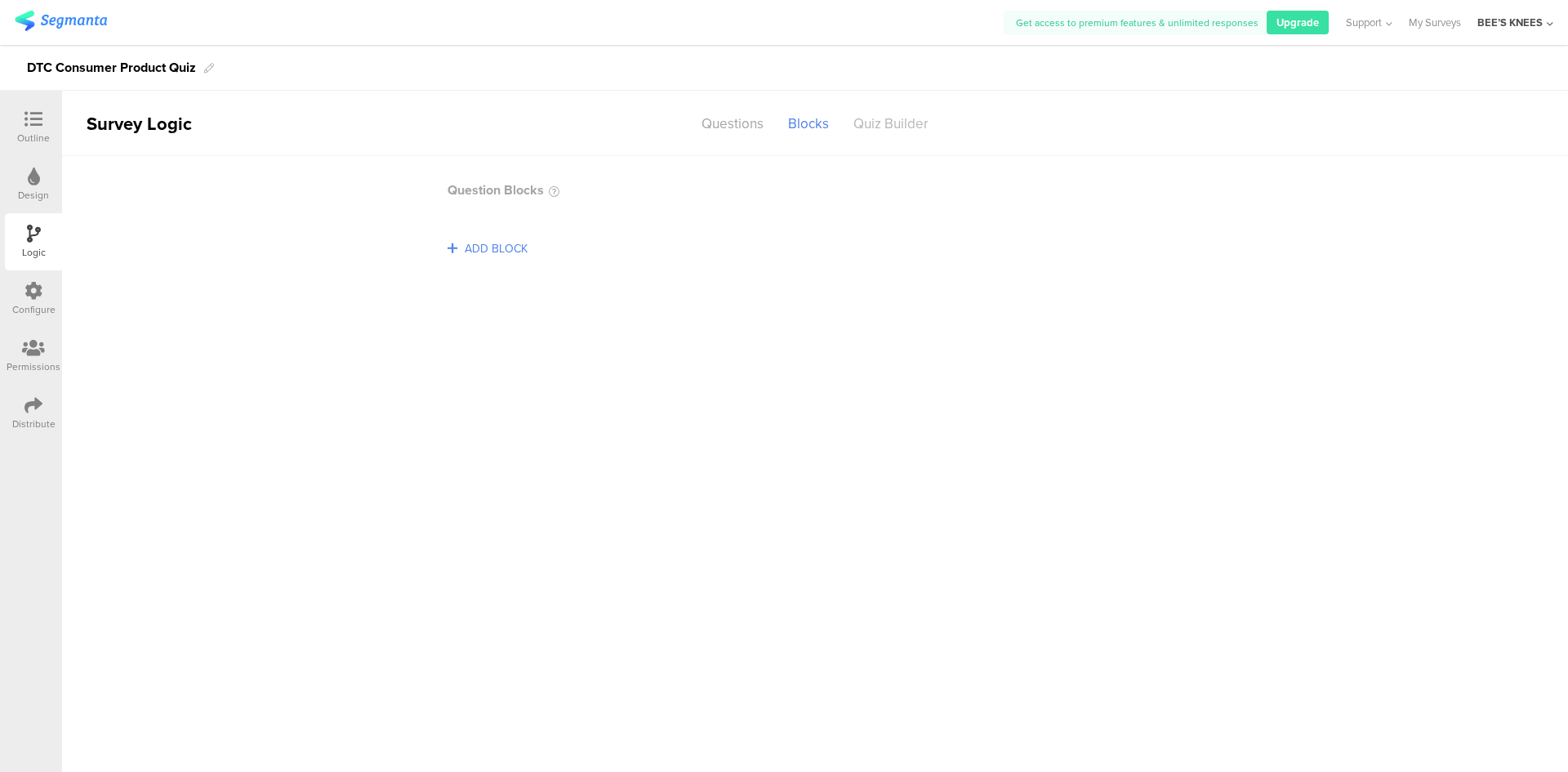
click at [873, 132] on div "Quiz Builder" at bounding box center [891, 124] width 99 height 29
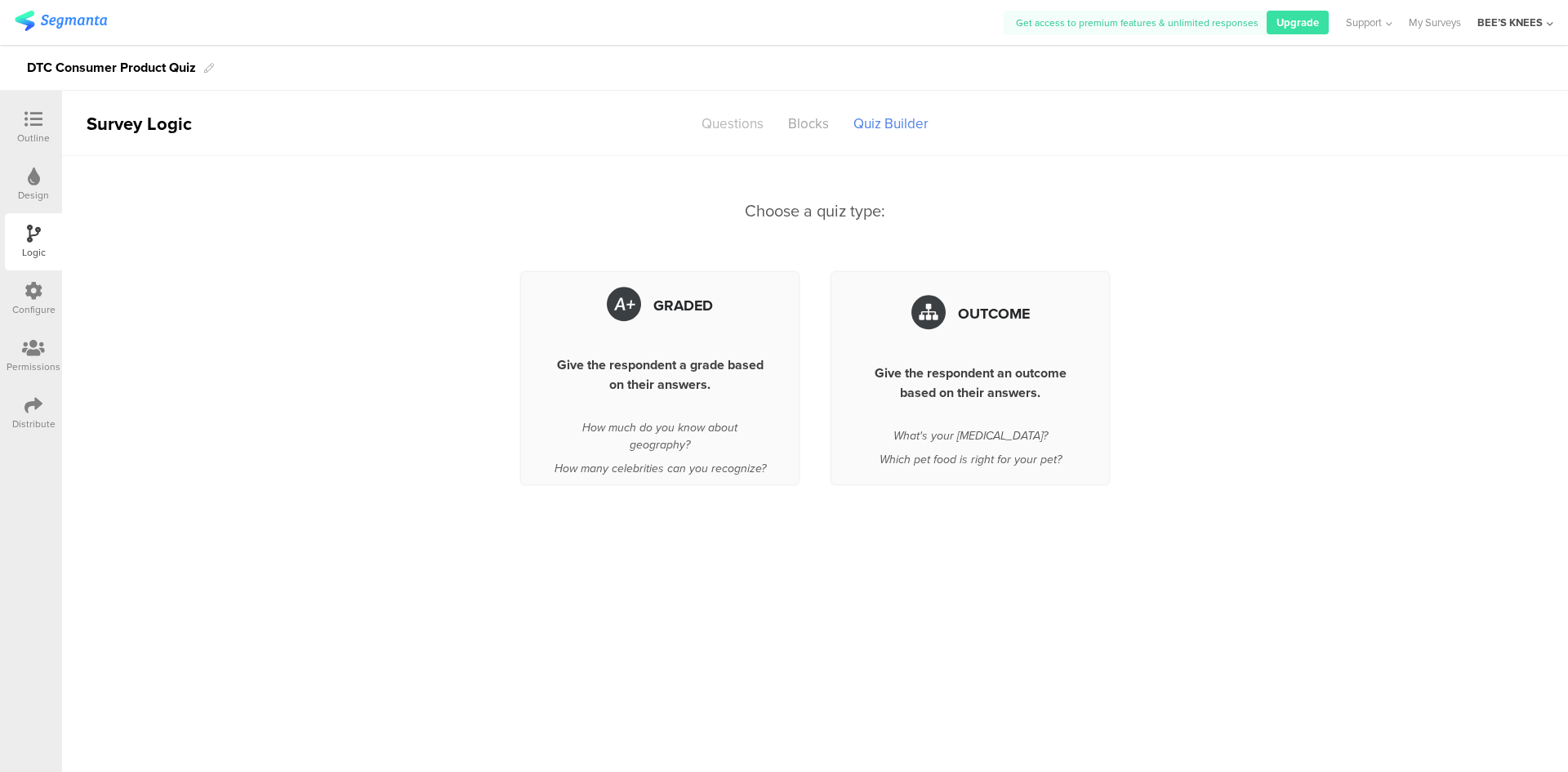
click at [757, 130] on div "Questions" at bounding box center [732, 124] width 87 height 29
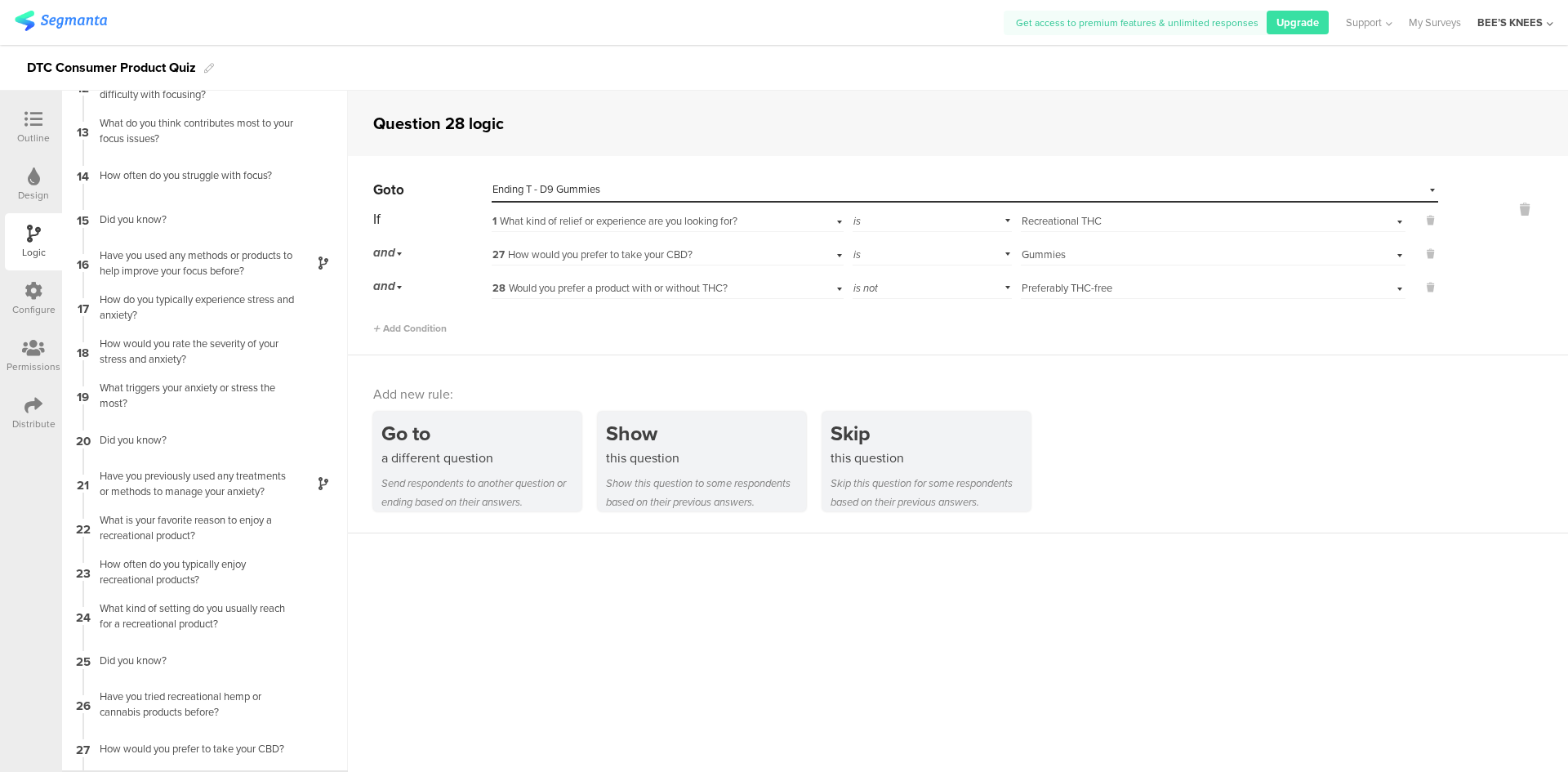
scroll to position [553, 0]
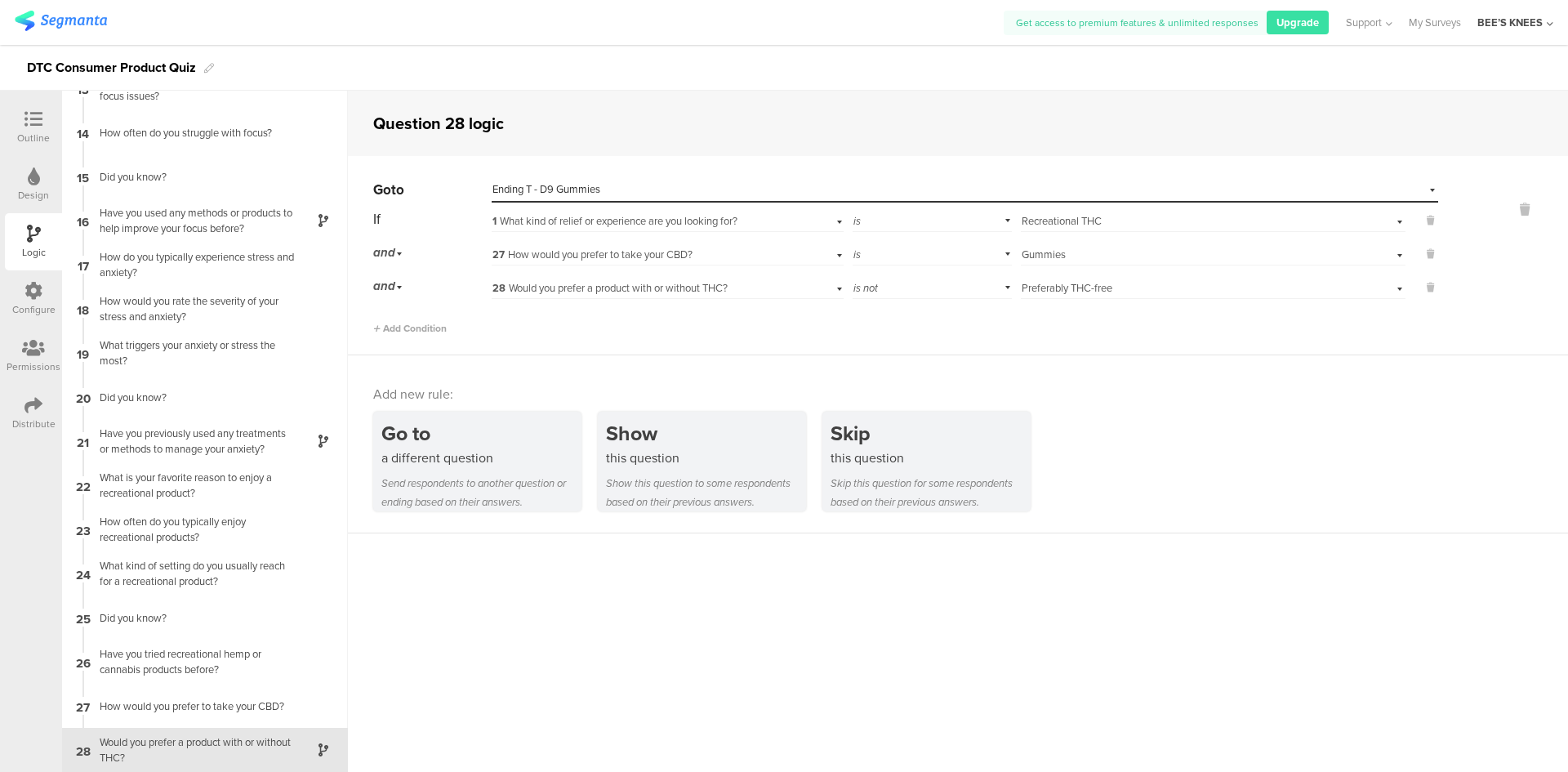
click at [35, 296] on icon at bounding box center [33, 291] width 18 height 18
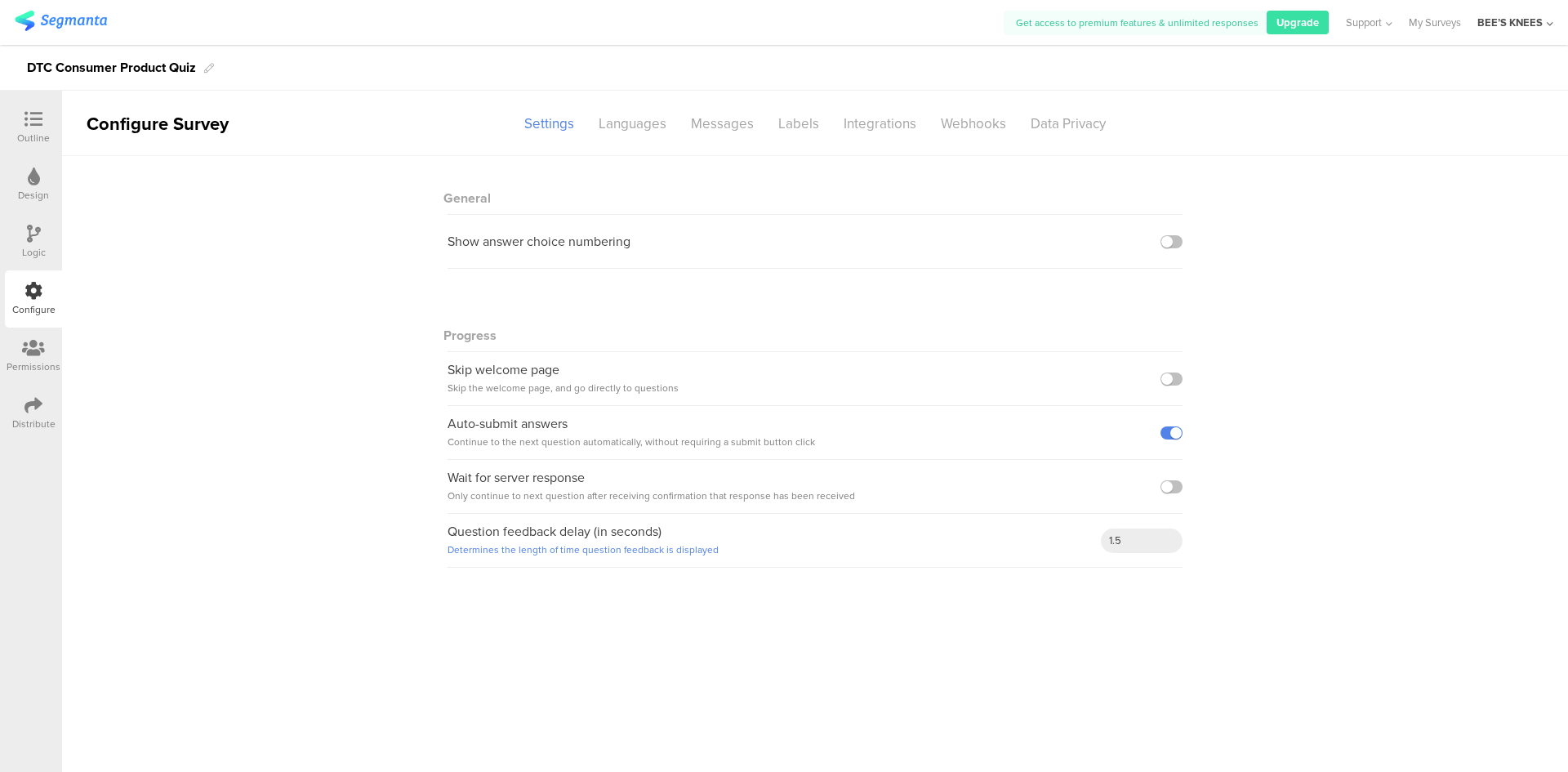
click at [31, 253] on div "Logic" at bounding box center [33, 252] width 23 height 14
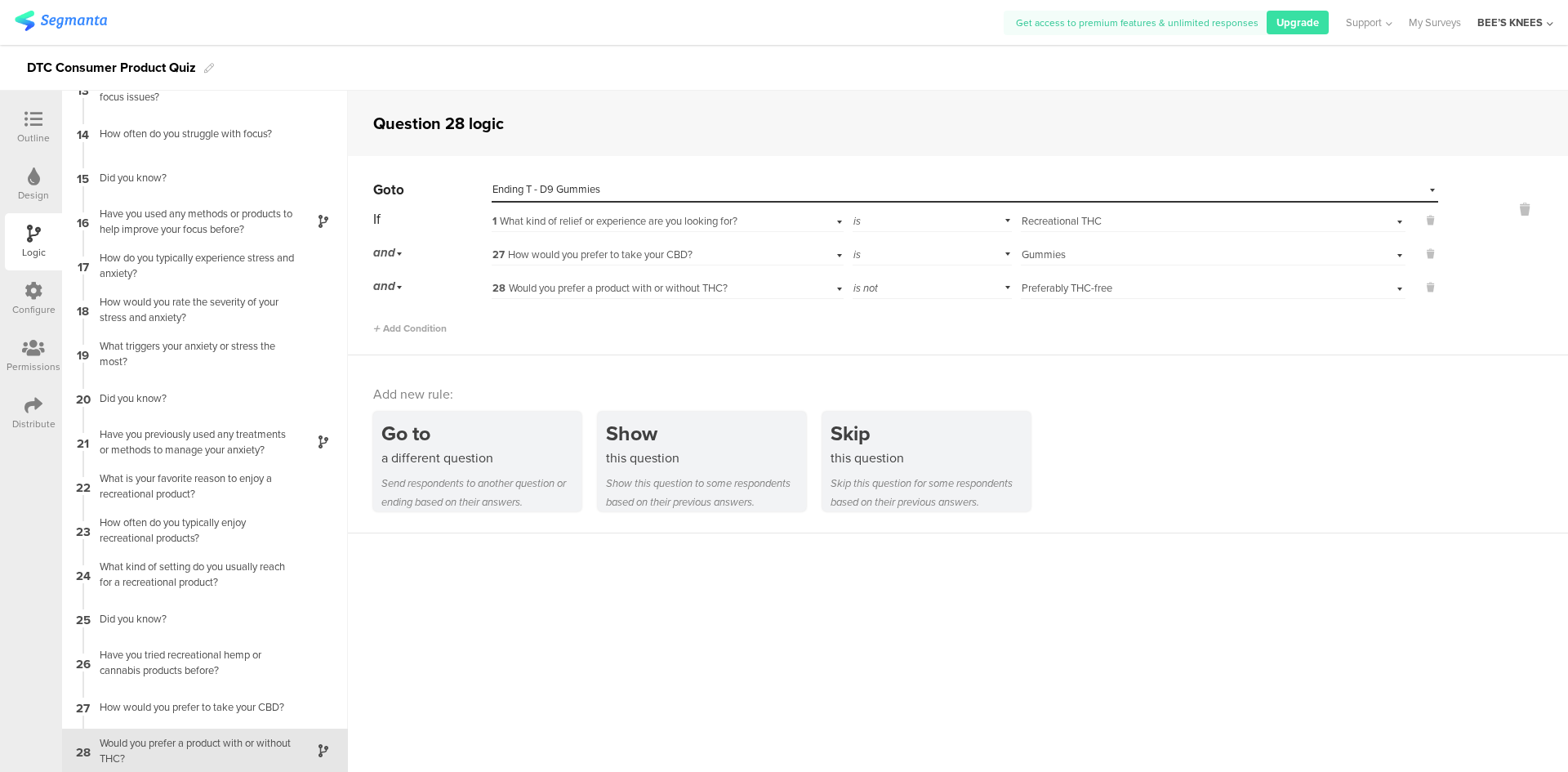
scroll to position [553, 0]
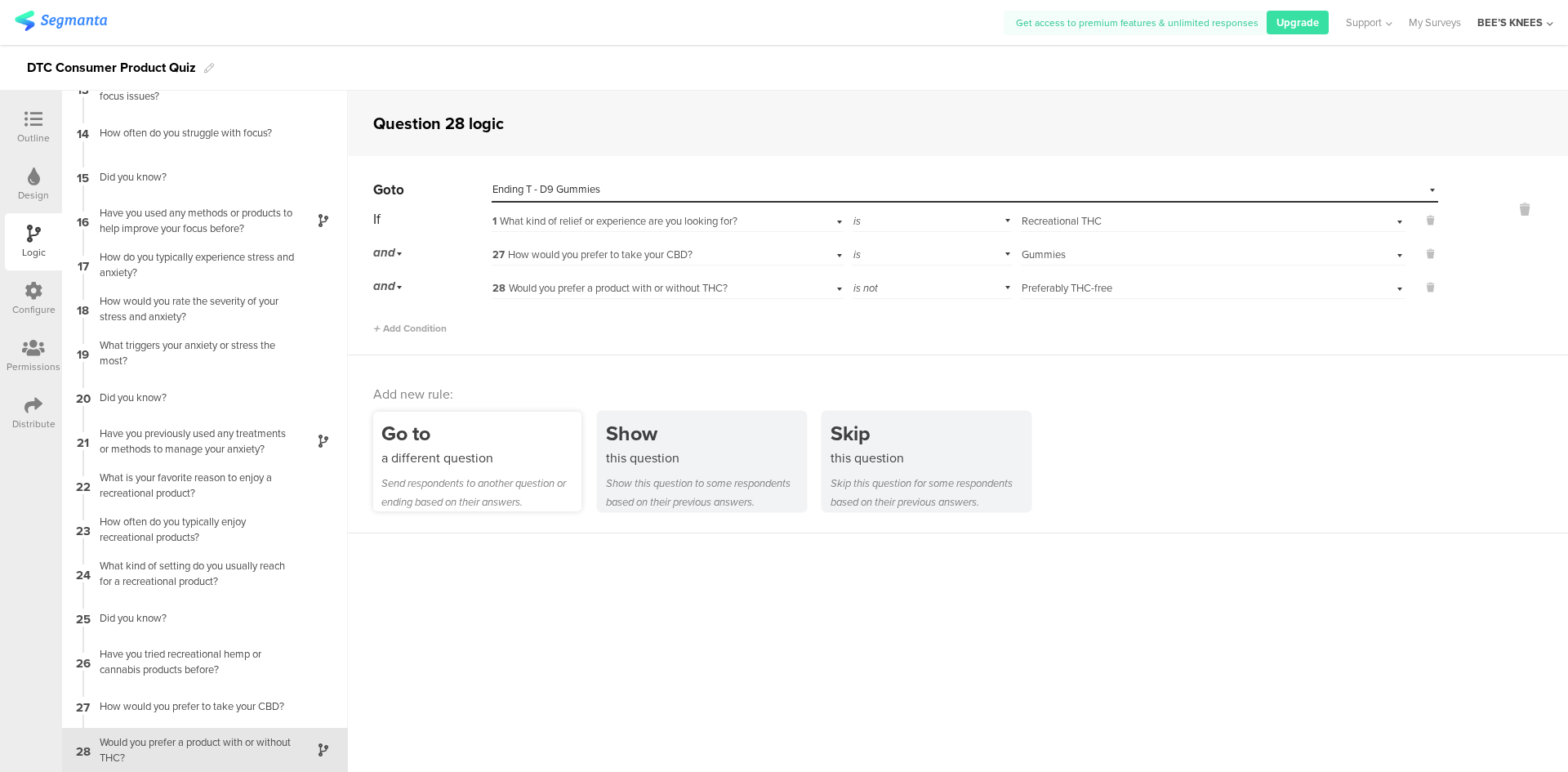
click at [522, 470] on div "Go to a different question Send respondents to another question or ending based…" at bounding box center [477, 461] width 209 height 99
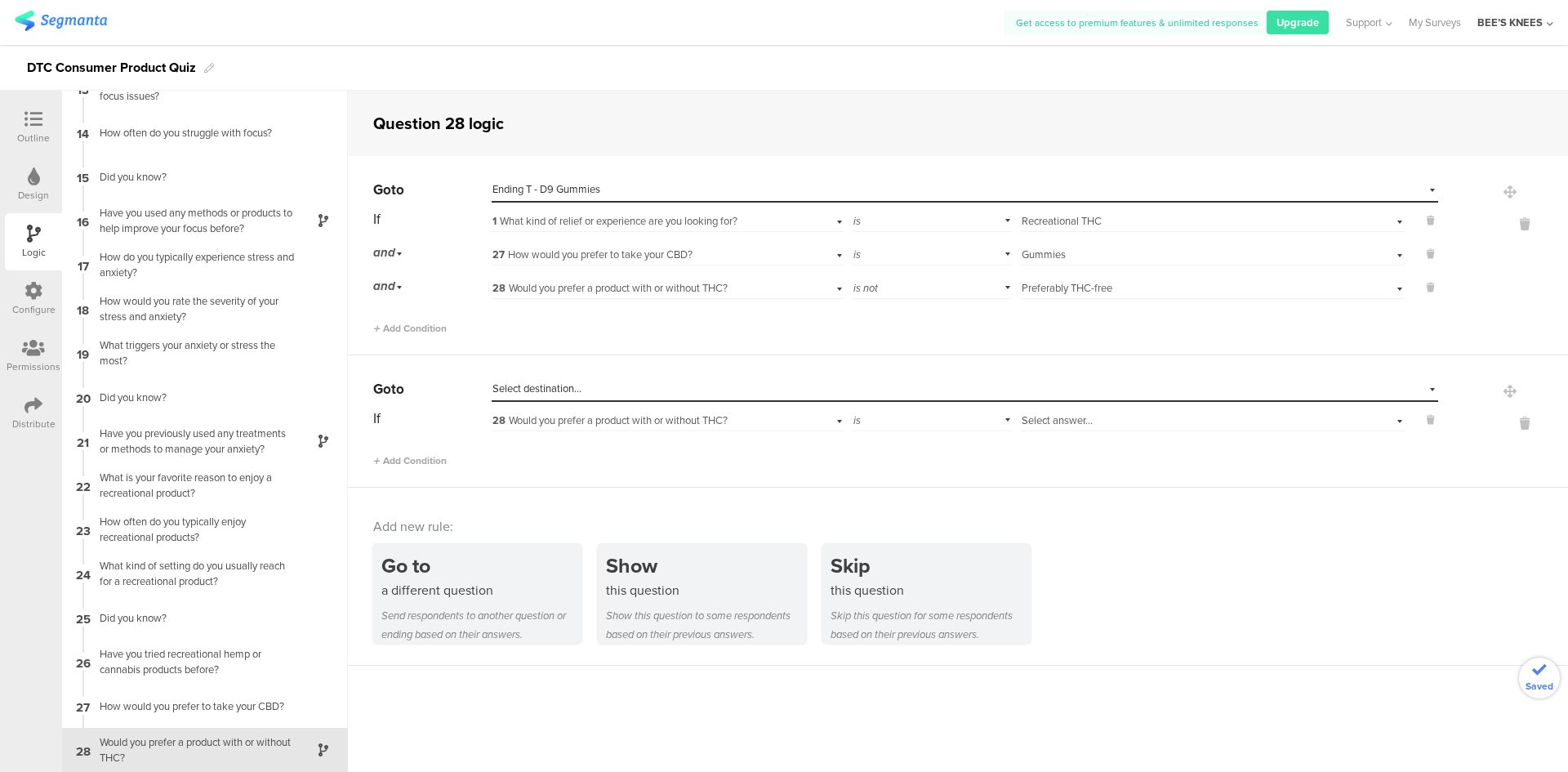
click at [555, 377] on div "Select destination..." at bounding box center [965, 389] width 946 height 25
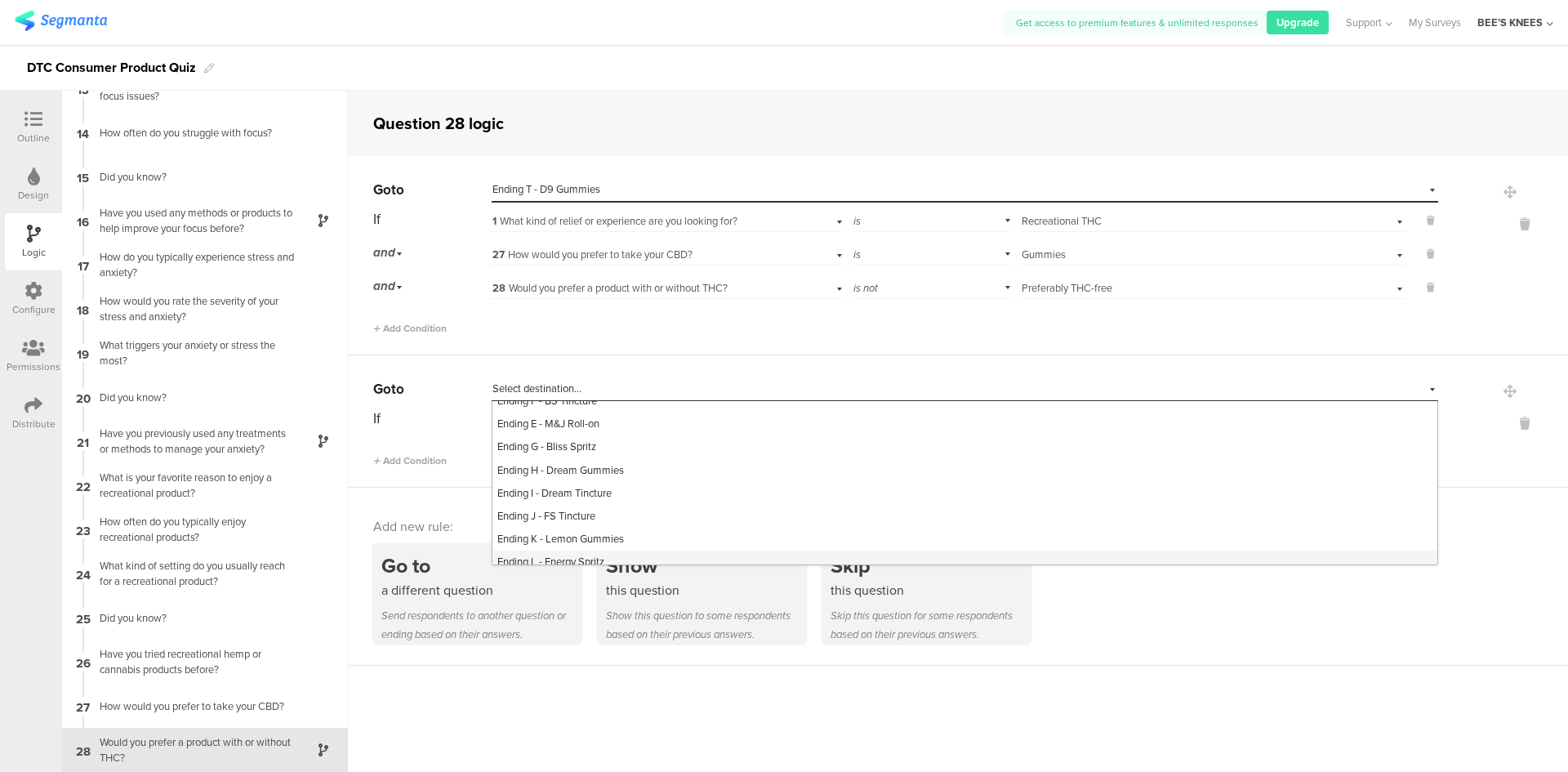
scroll to position [720, 0]
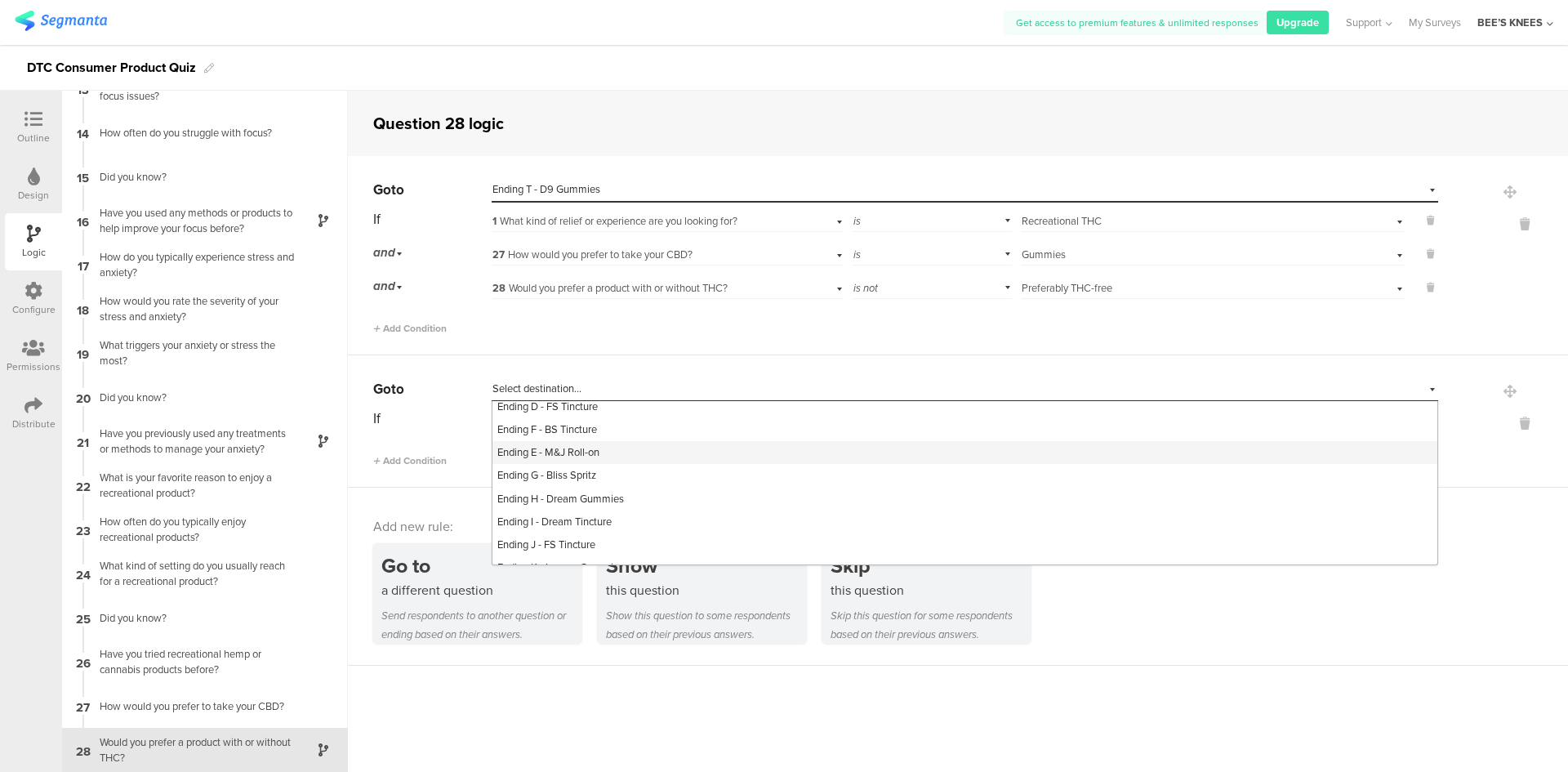
click at [599, 460] on span "Ending E - M&J Roll-on" at bounding box center [548, 451] width 102 height 15
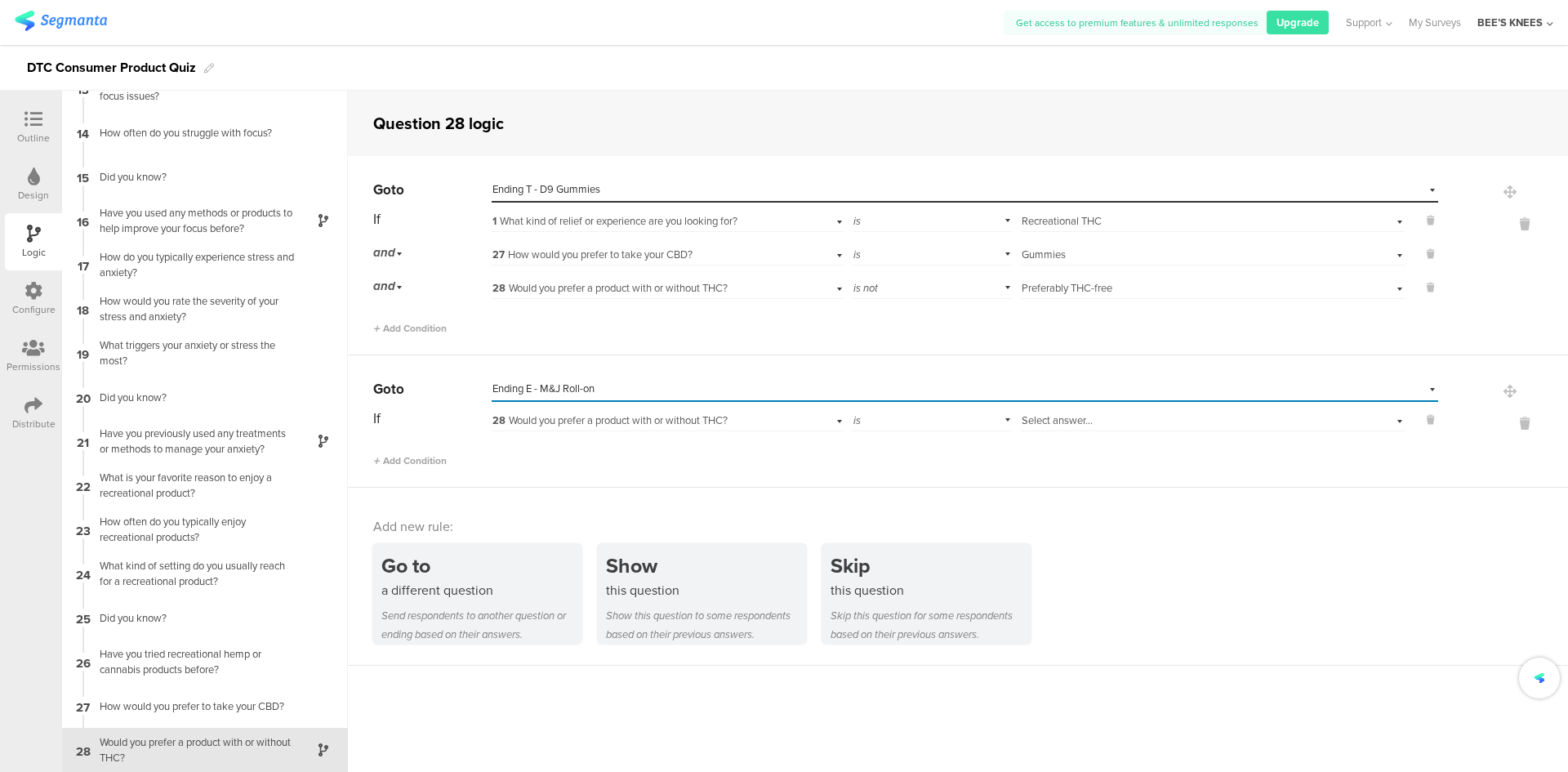
click at [582, 416] on span "28 Would you prefer a product with or without THC?" at bounding box center [609, 420] width 236 height 15
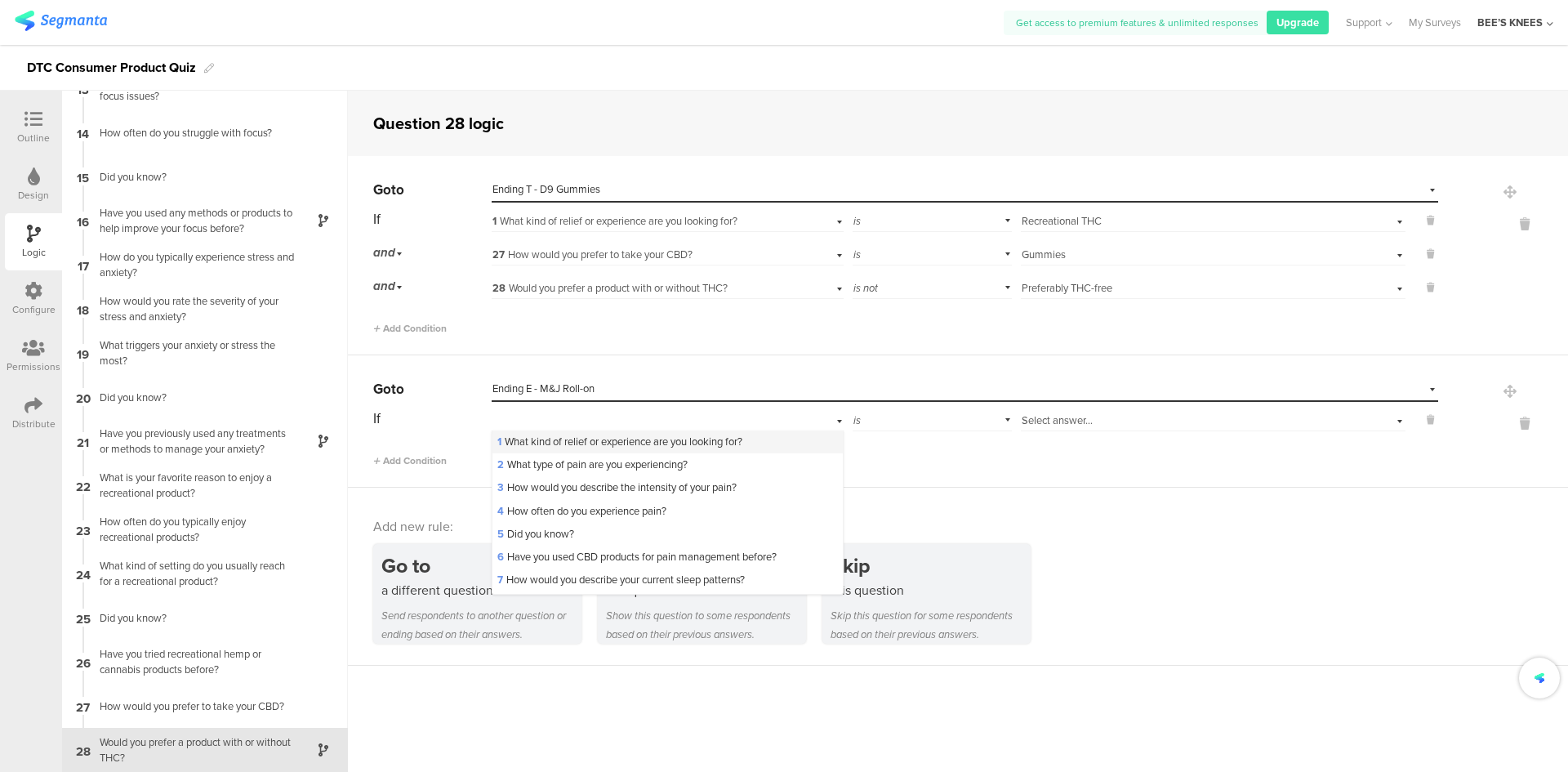
click at [575, 437] on span "1 What kind of relief or experience are you looking for?" at bounding box center [619, 441] width 245 height 15
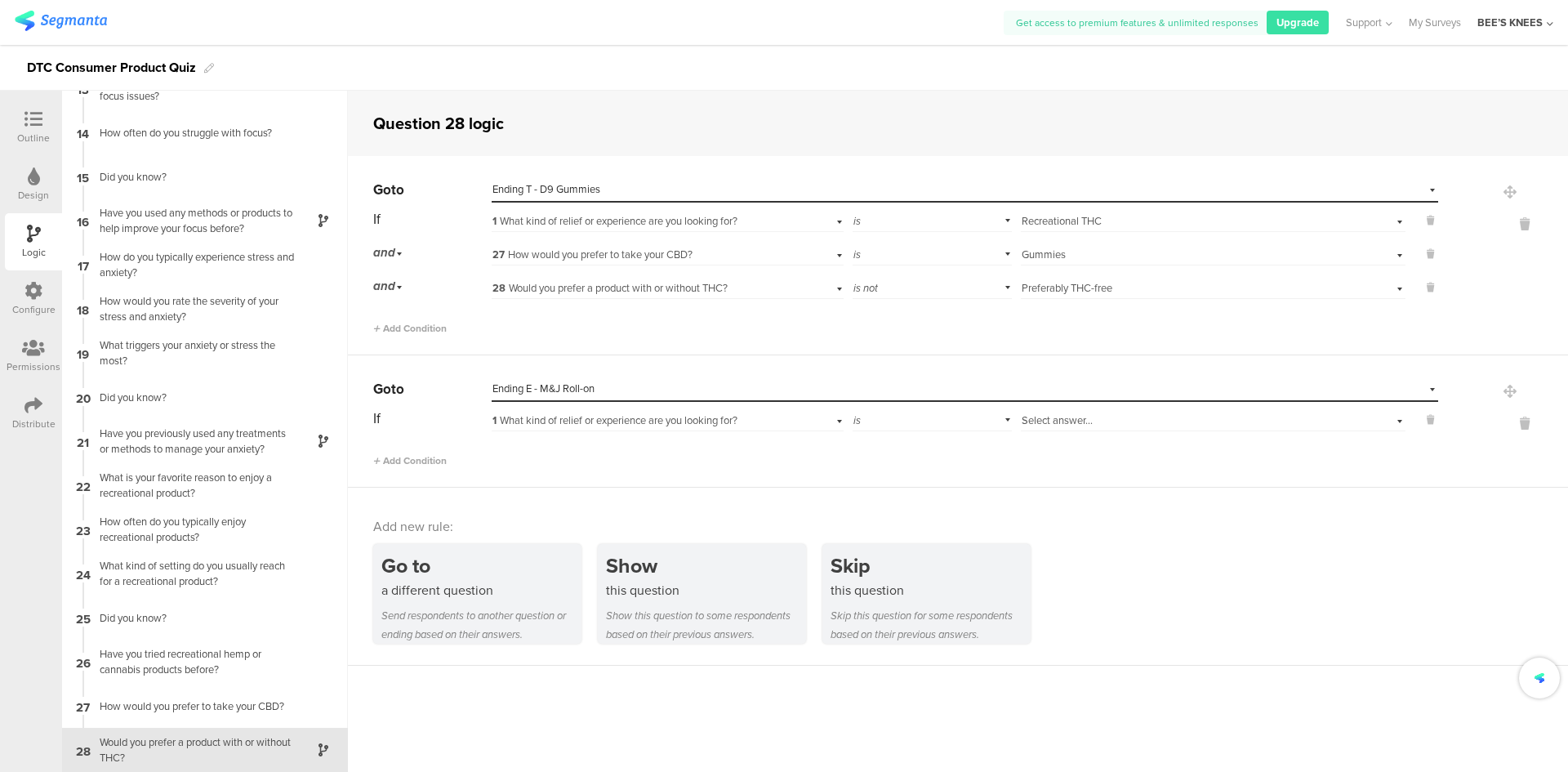
click at [1265, 424] on div "Select answer..." at bounding box center [1184, 421] width 326 height 14
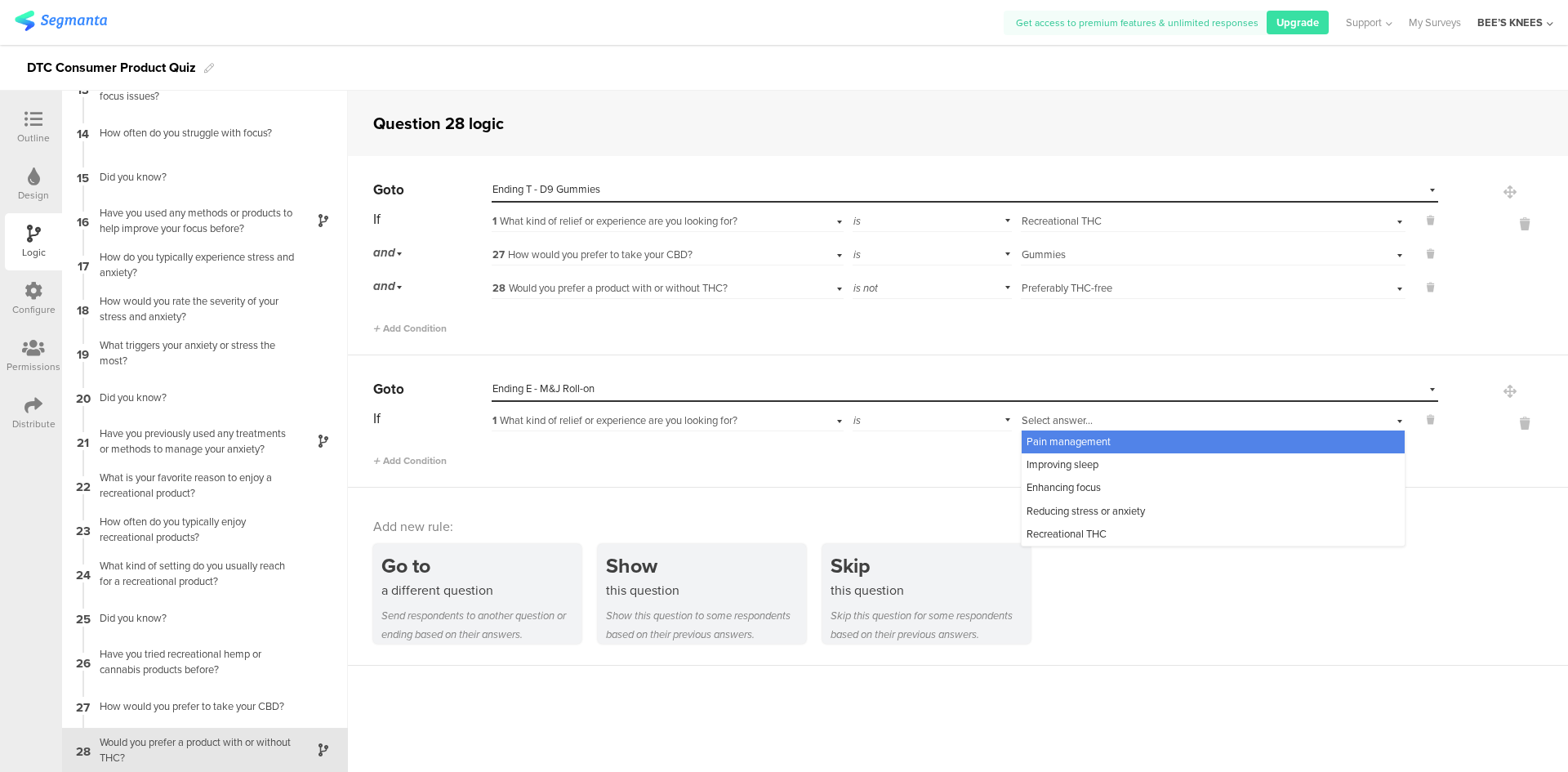
click at [1263, 433] on div "Pain management" at bounding box center [1213, 442] width 383 height 23
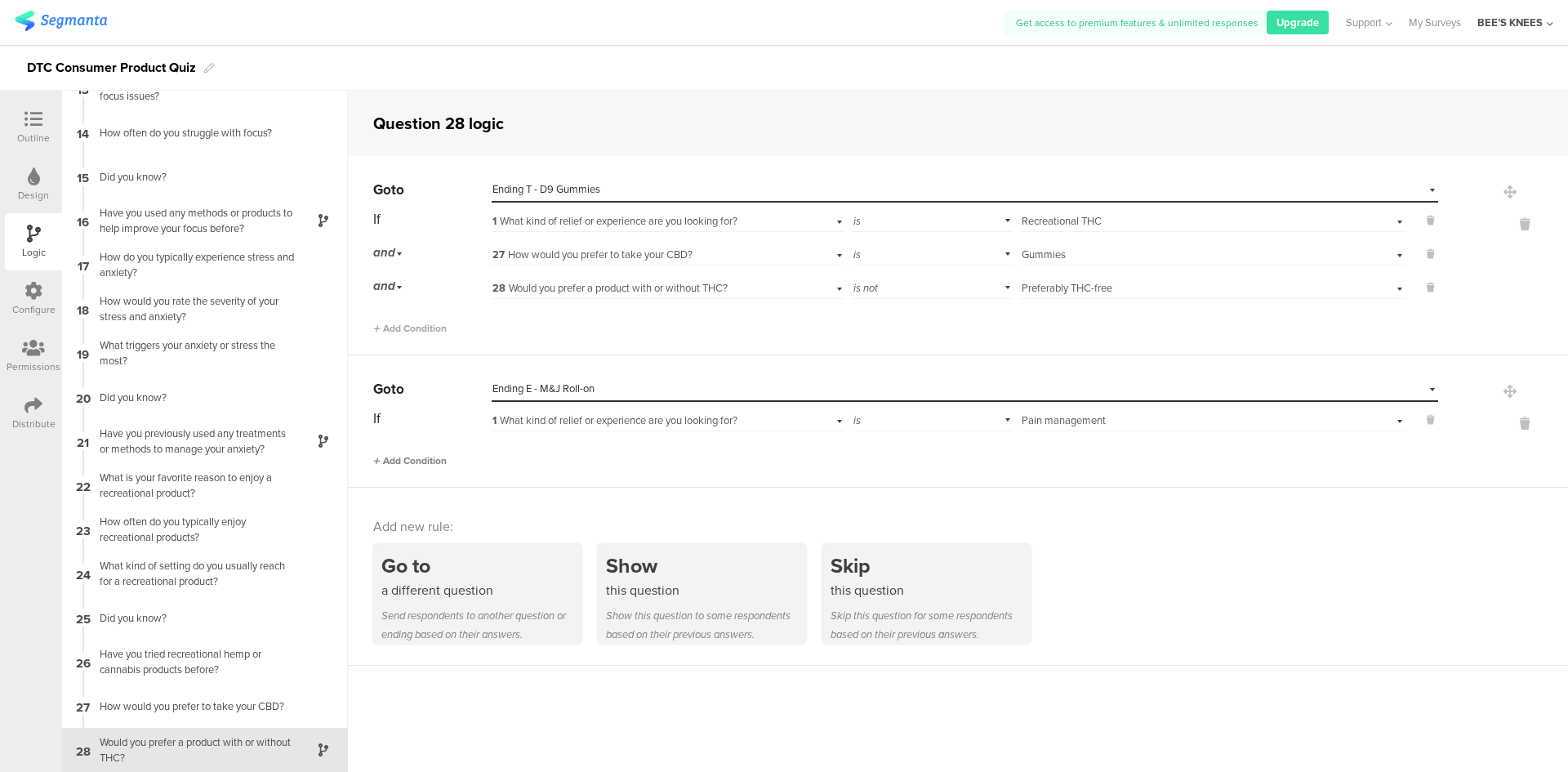
click at [430, 467] on span "Add Condition" at bounding box center [409, 460] width 73 height 14
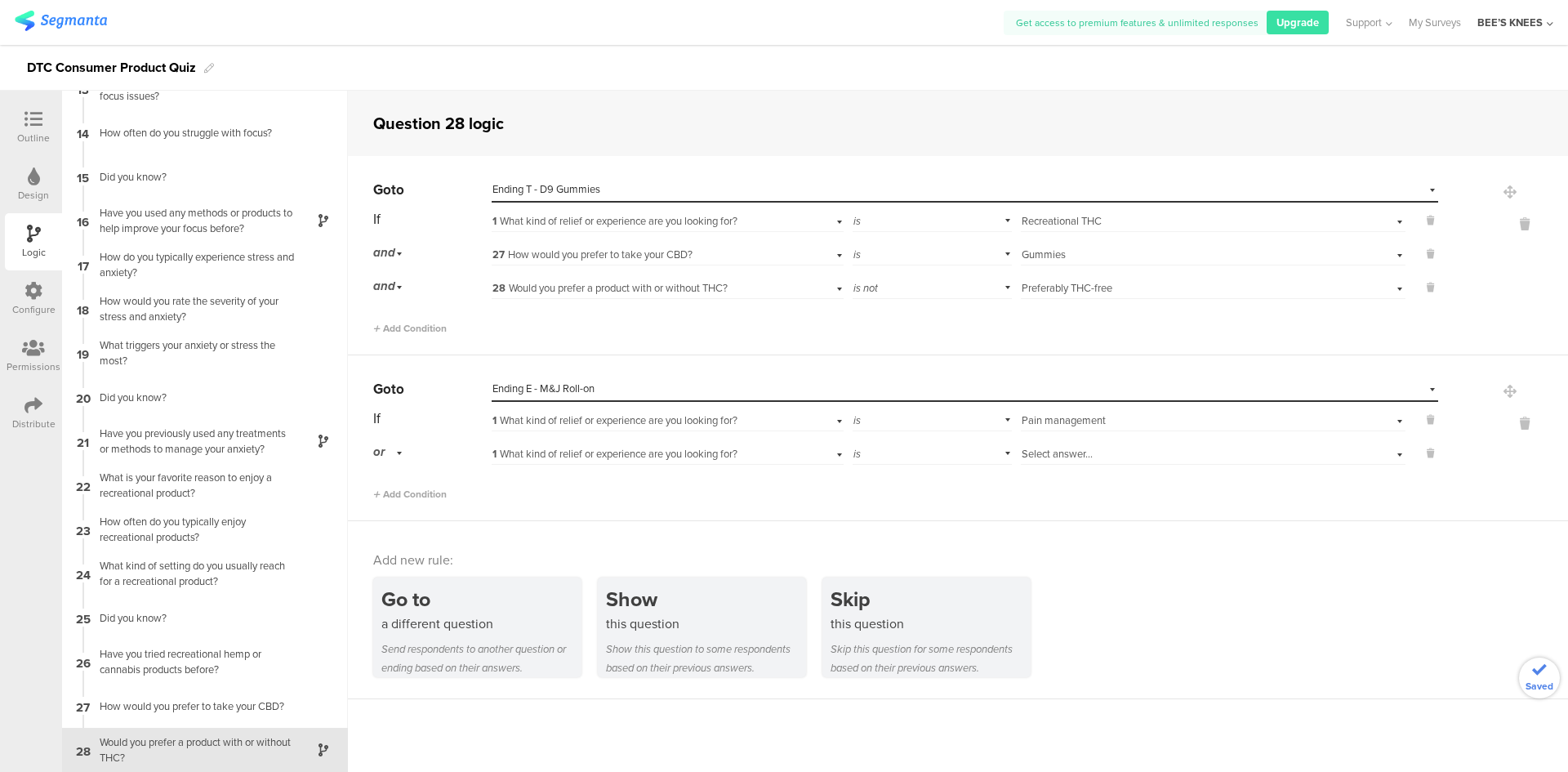
click at [403, 452] on div "or" at bounding box center [390, 452] width 34 height 25
click at [408, 492] on div "and" at bounding box center [431, 498] width 116 height 23
click at [561, 458] on span "1 What kind of relief or experience are you looking for?" at bounding box center [614, 453] width 245 height 15
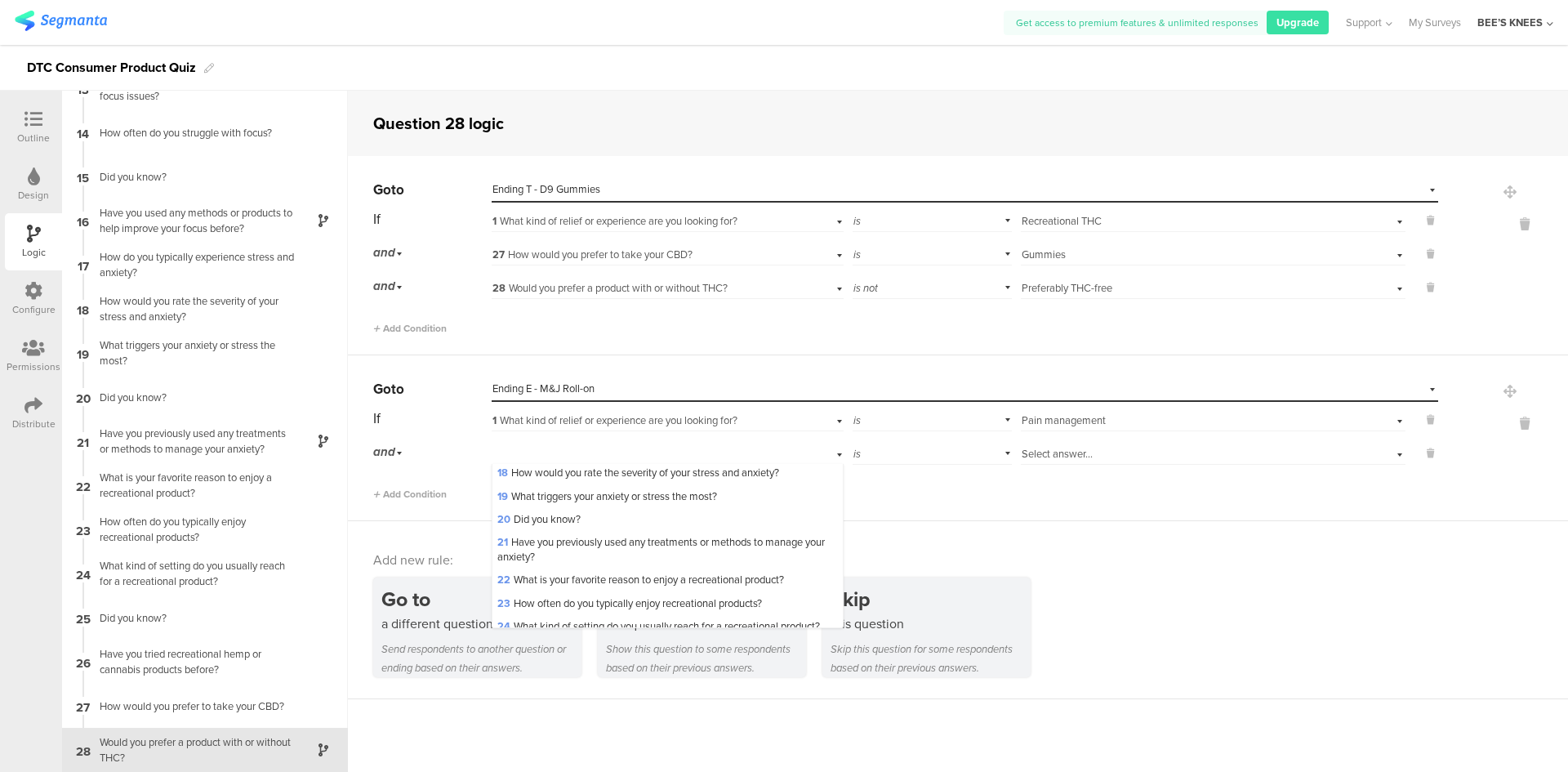
scroll to position [596, 0]
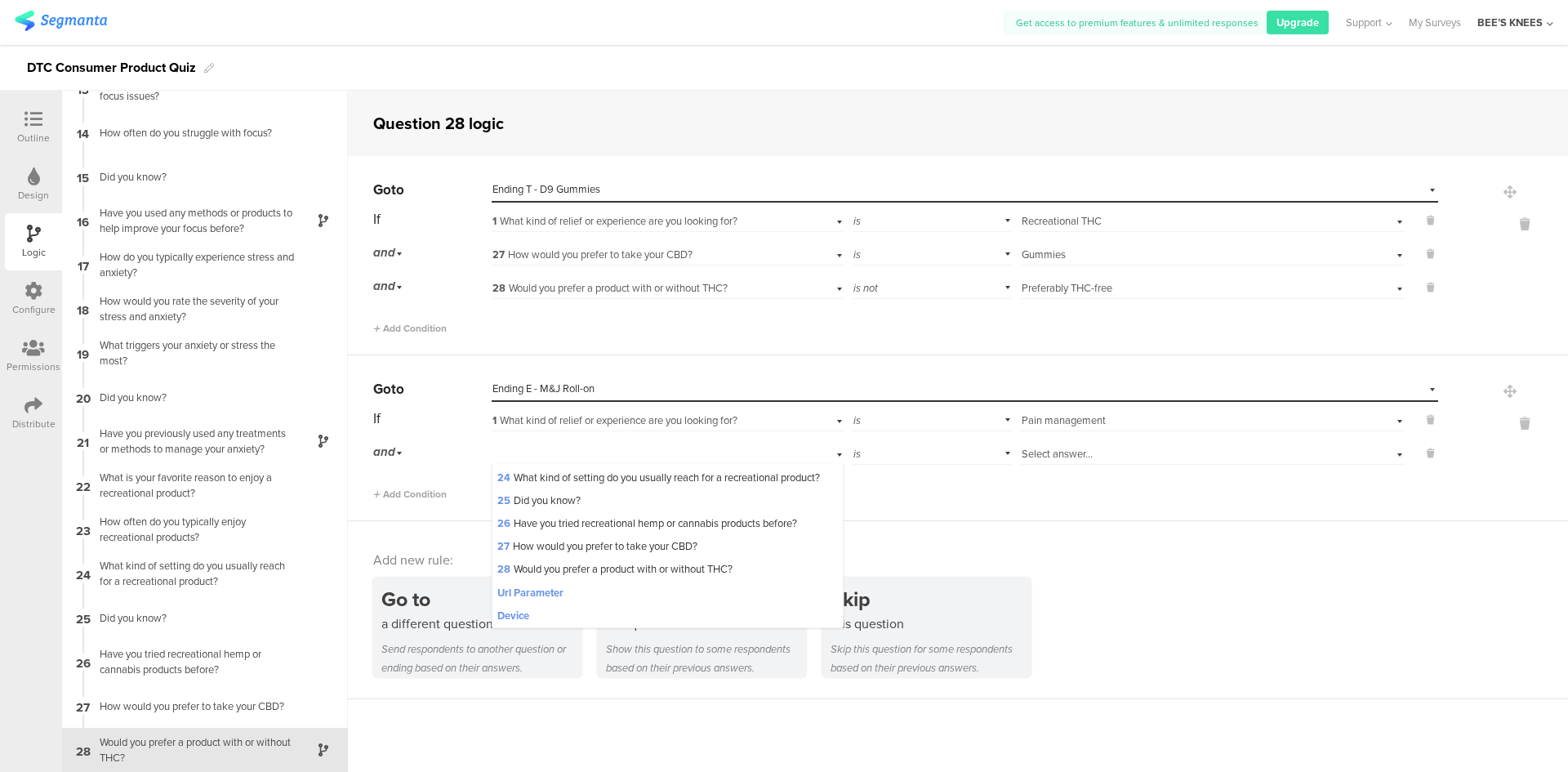
click at [581, 551] on div "27 How would you prefer to take your CBD?" at bounding box center [666, 545] width 349 height 23
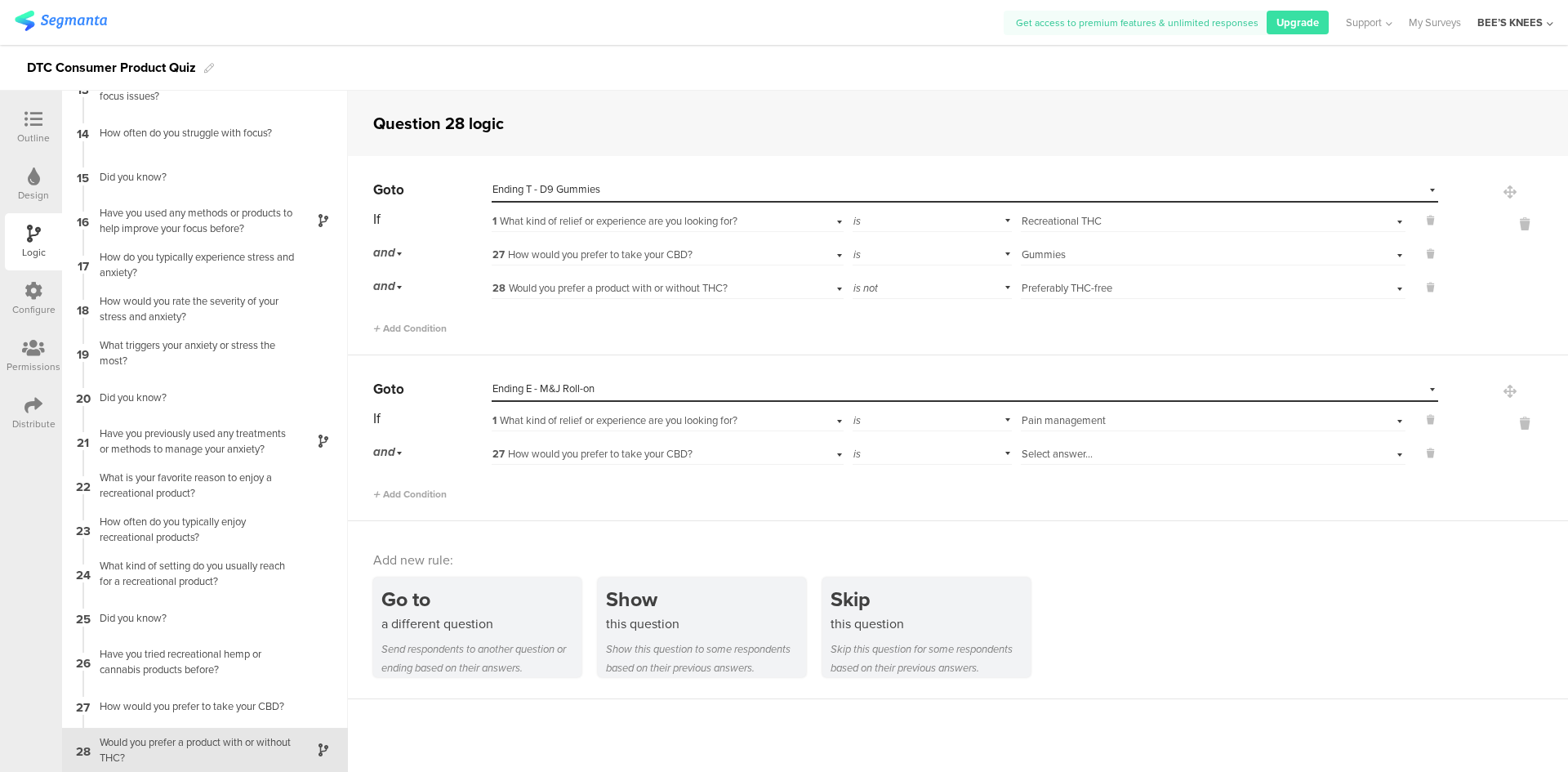
click at [1092, 463] on div "Select answer..." at bounding box center [1213, 452] width 385 height 25
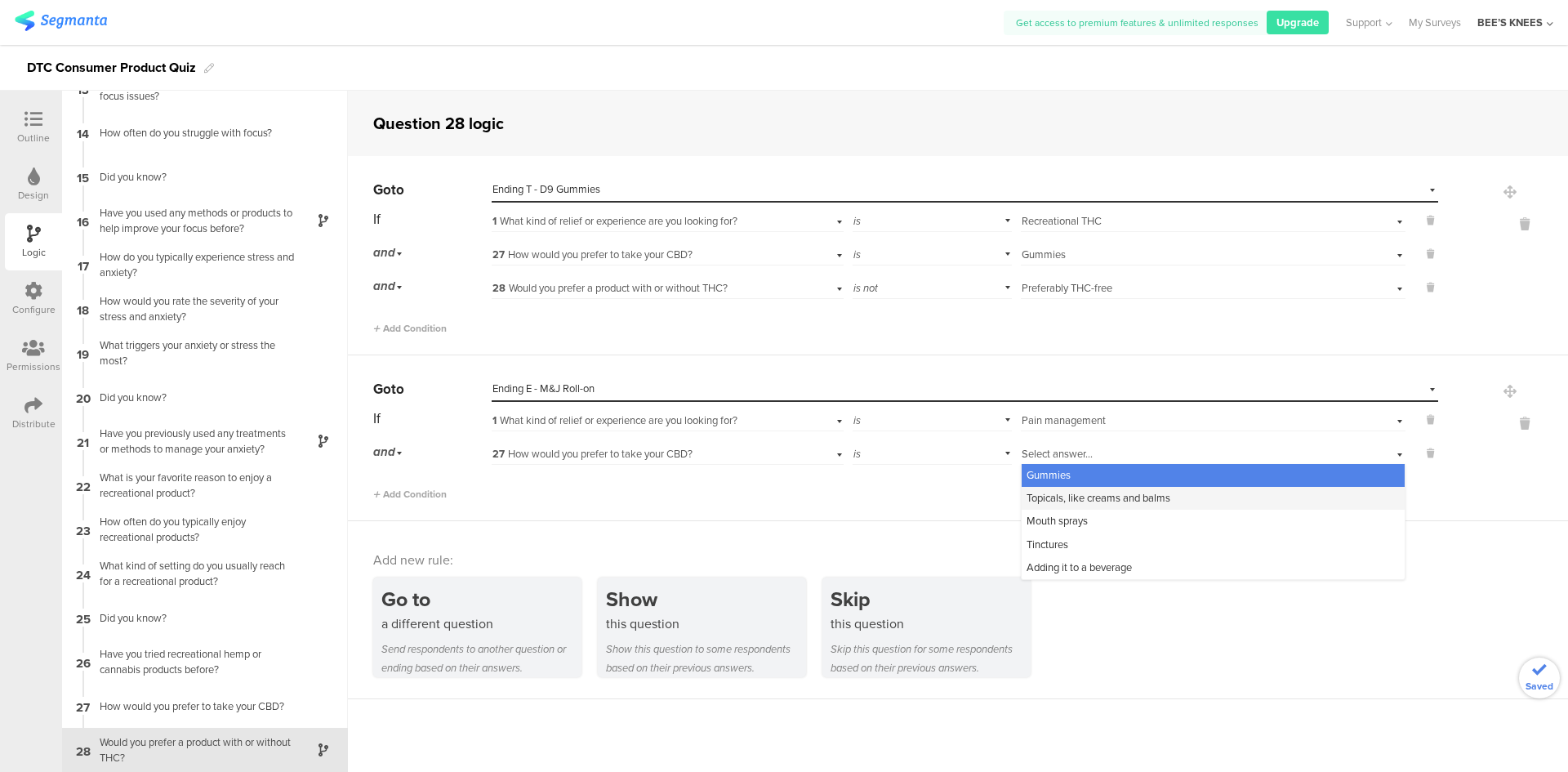
click at [1098, 493] on span "Topicals, like creams and balms" at bounding box center [1098, 498] width 144 height 15
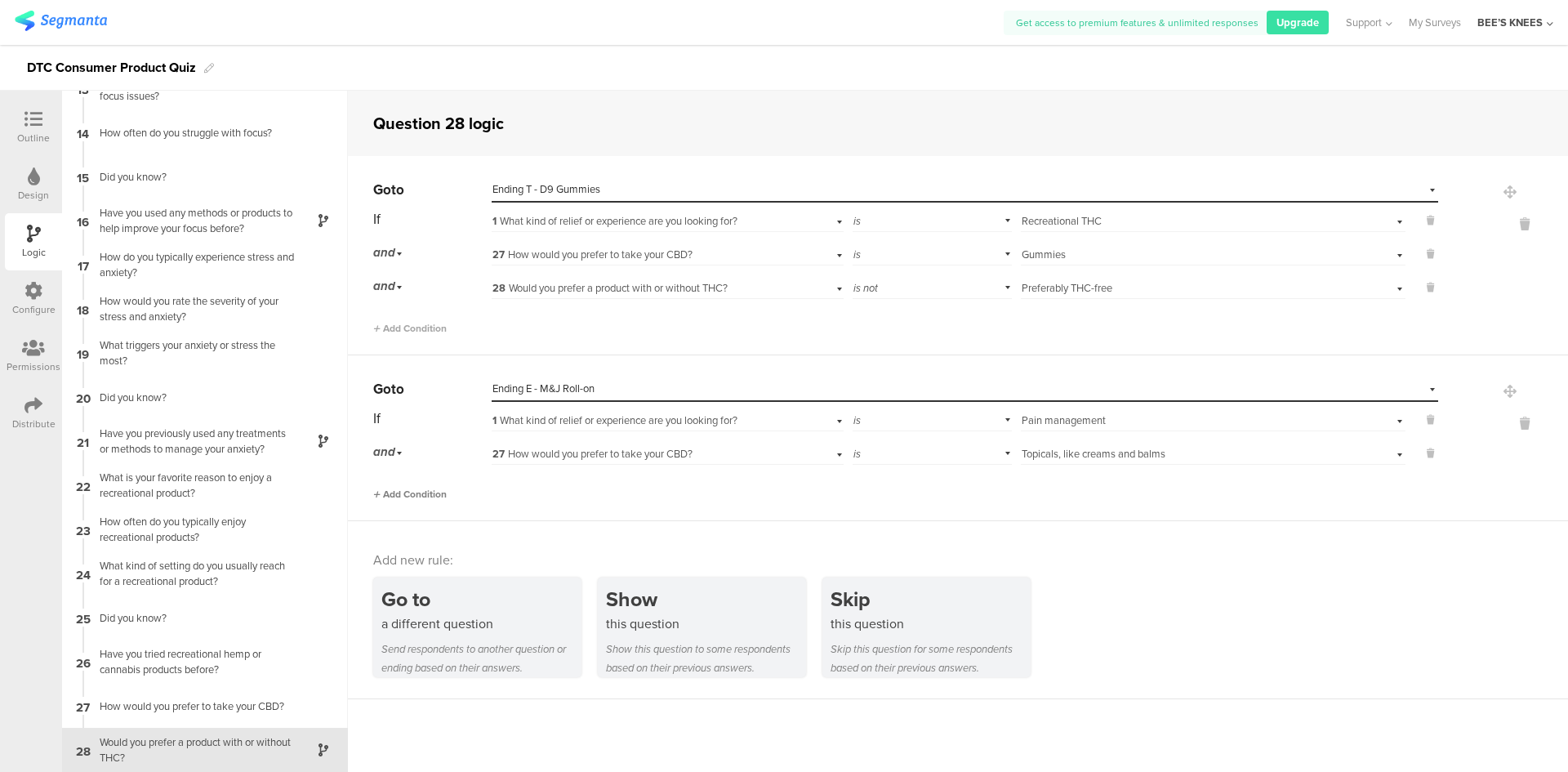
click at [440, 489] on span "Add Condition" at bounding box center [409, 494] width 73 height 14
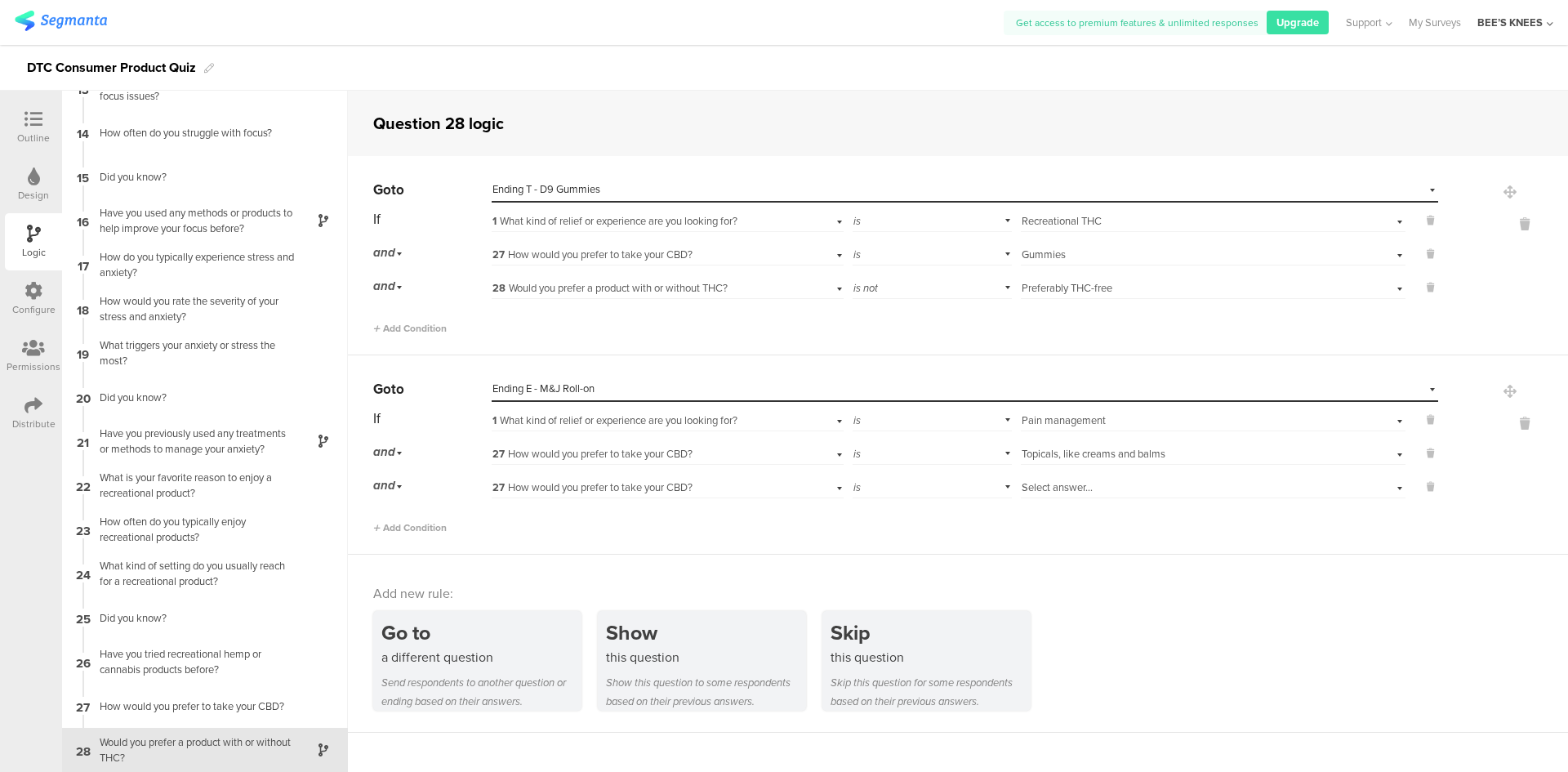
click at [515, 491] on span "27 How would you prefer to take your CBD?" at bounding box center [592, 487] width 200 height 15
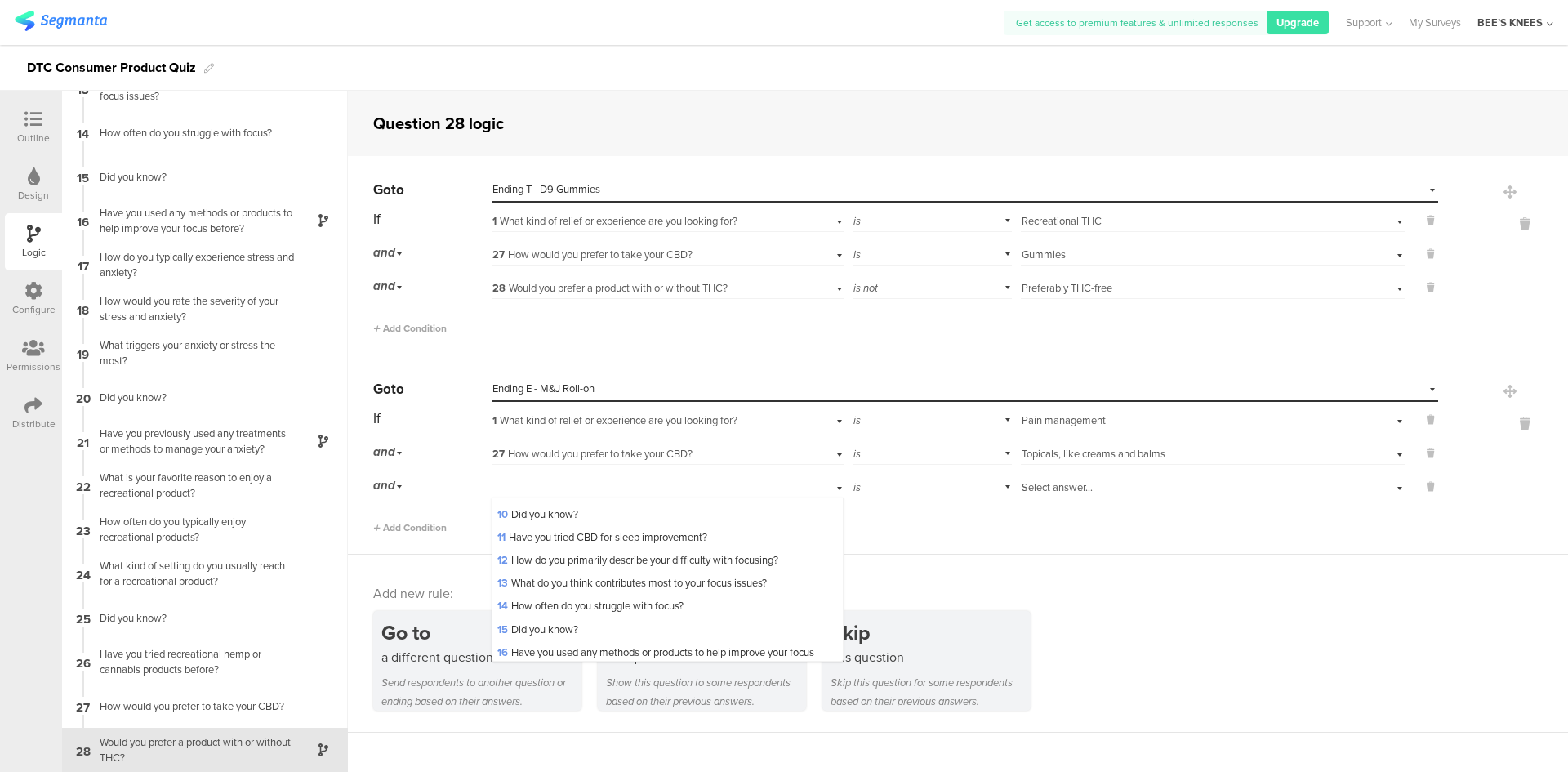
scroll to position [572, 0]
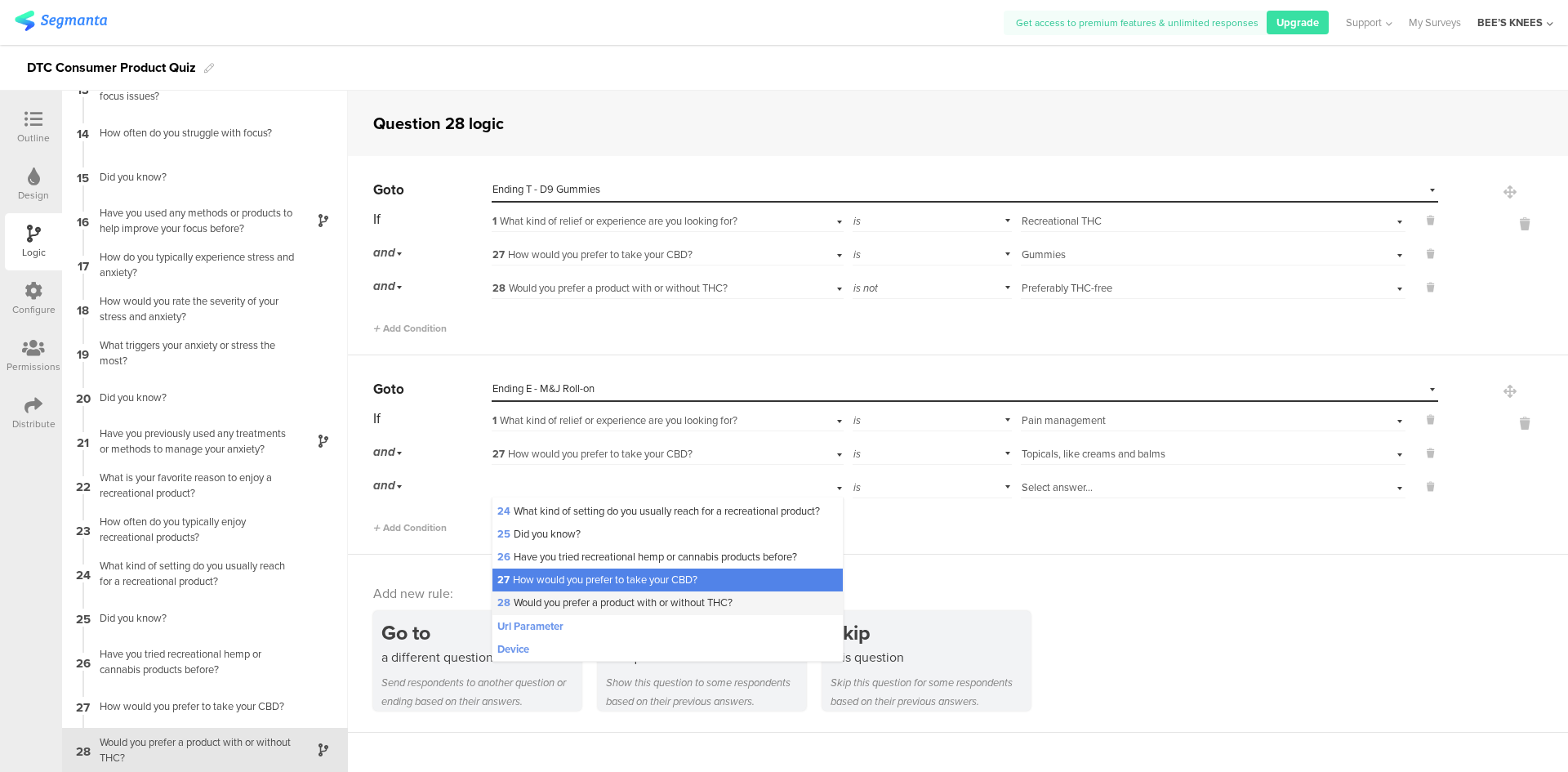
click at [569, 610] on span "28 Would you prefer a product with or without THC?" at bounding box center [615, 602] width 236 height 15
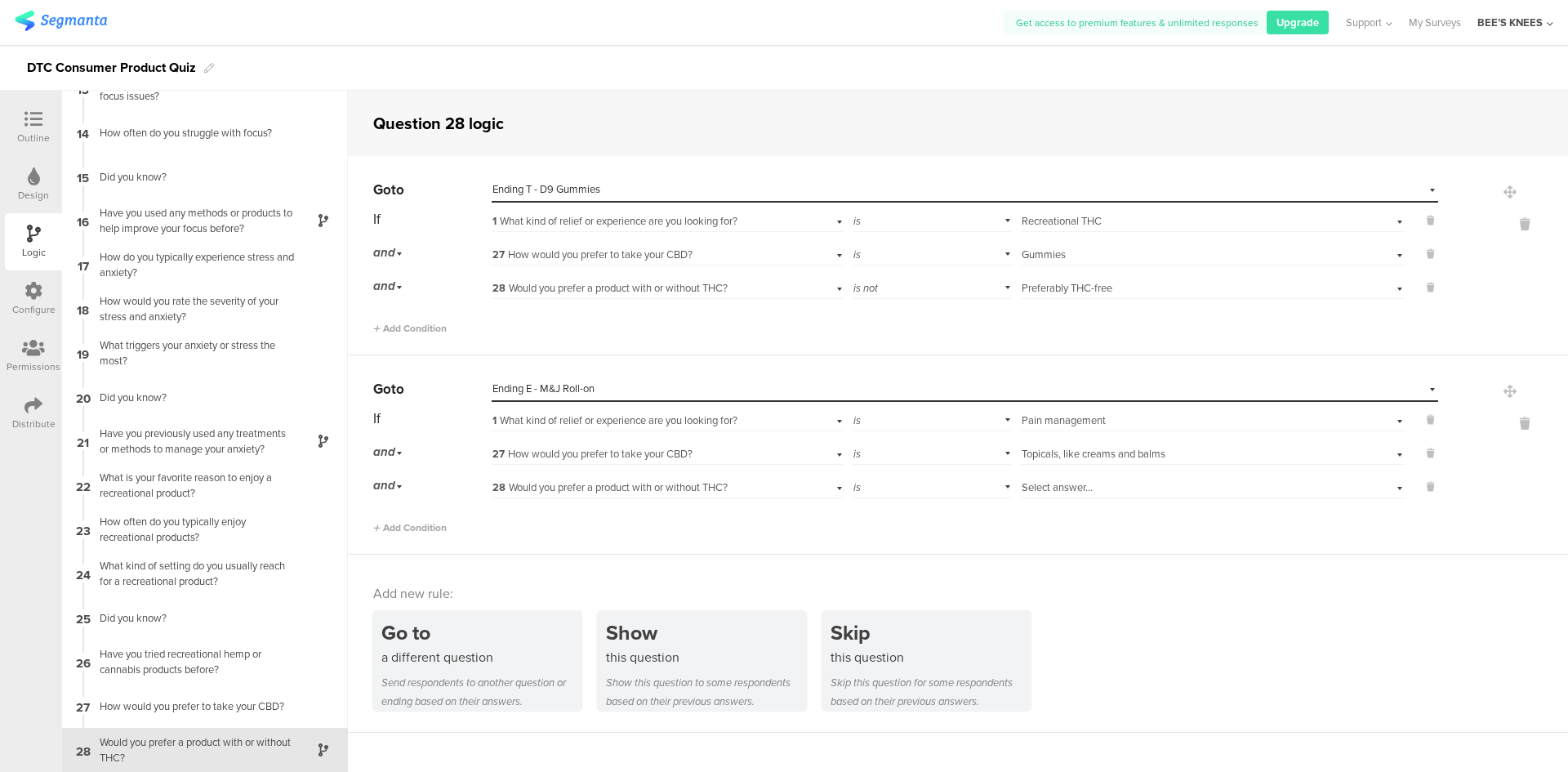
click at [1118, 493] on div "Select answer..." at bounding box center [1184, 488] width 326 height 14
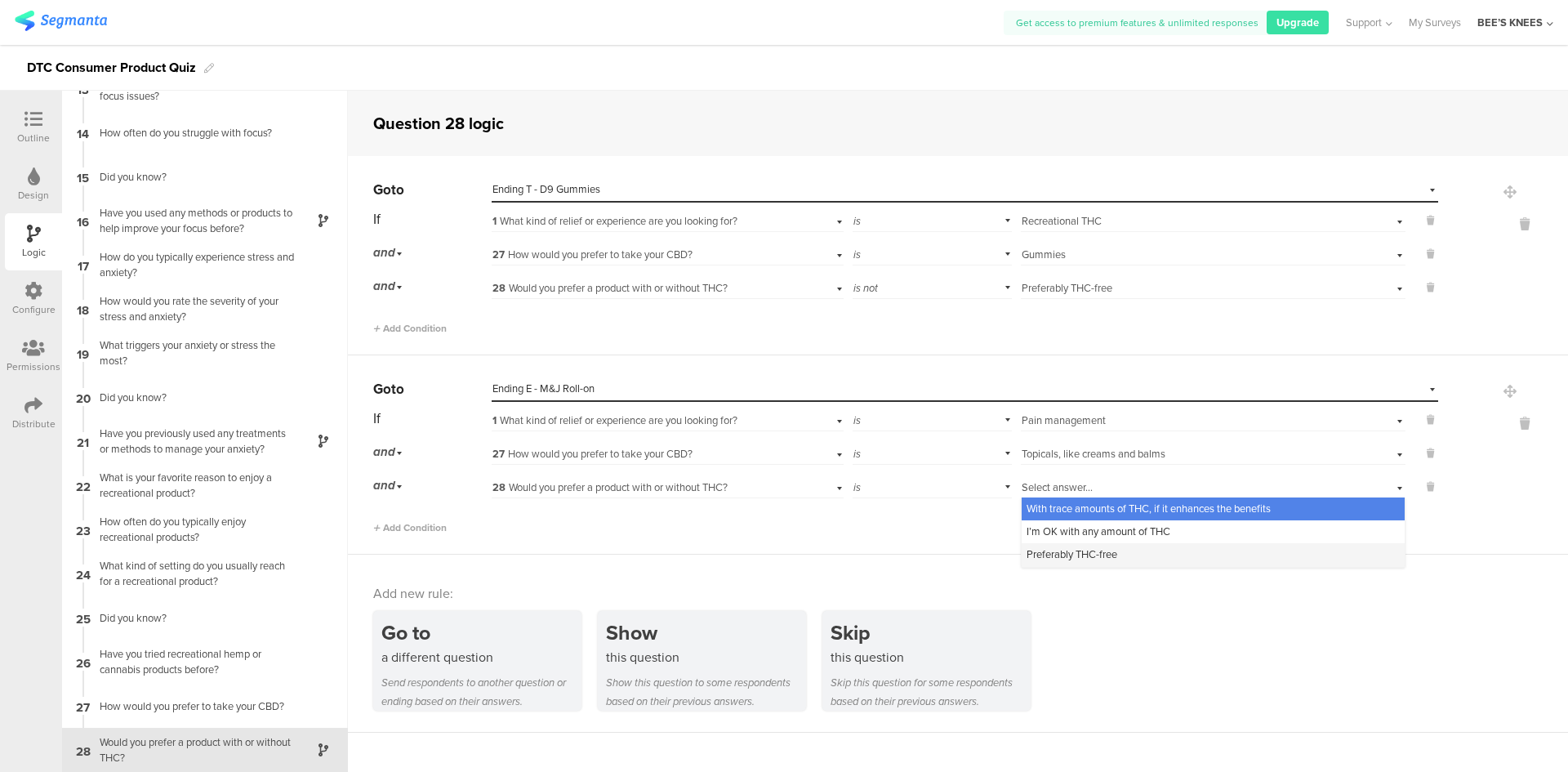
click at [1109, 550] on span "Preferably THC-free" at bounding box center [1072, 553] width 90 height 15
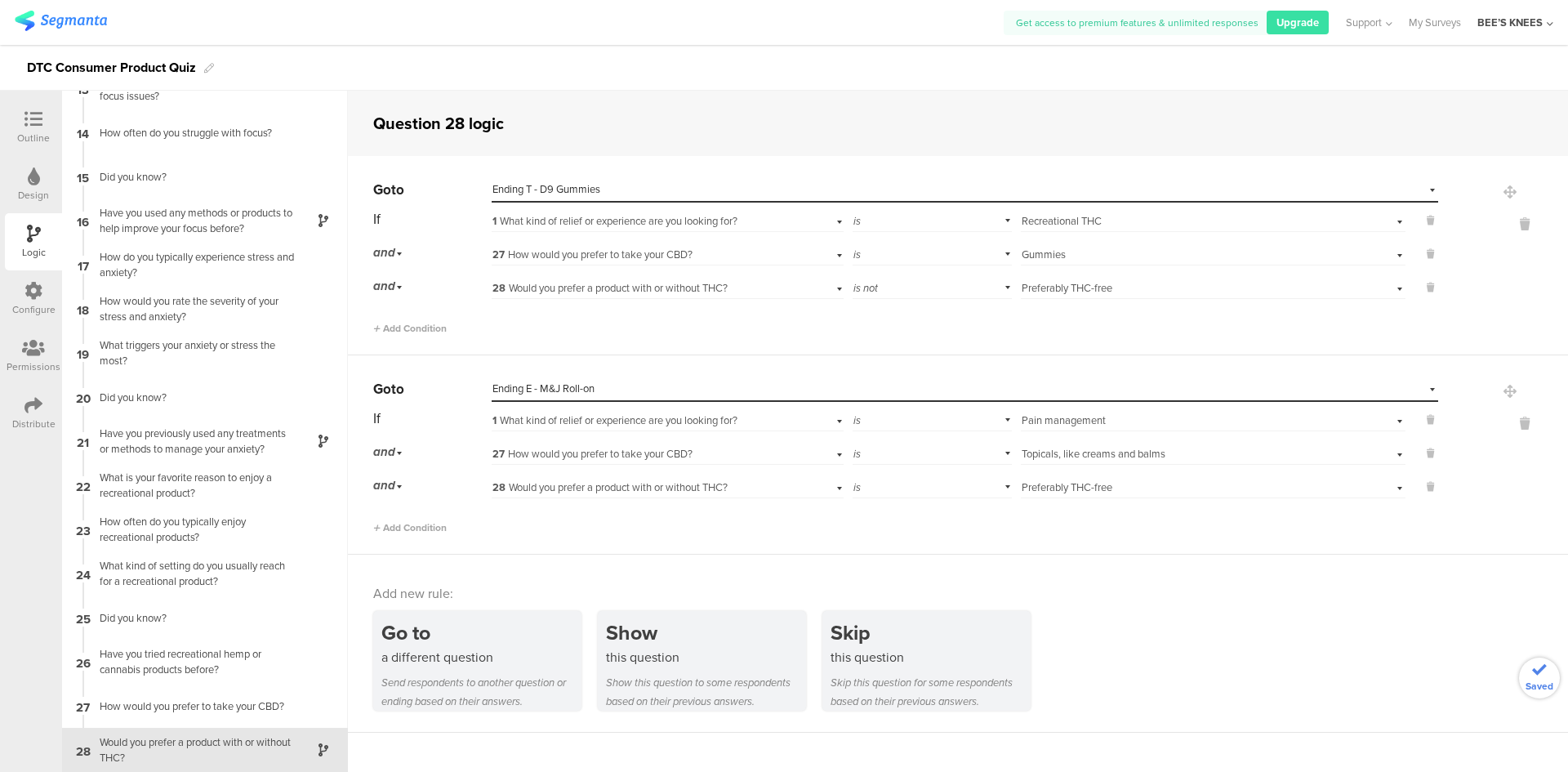
click at [1198, 620] on div "Go to a different question Send respondents to another question or ending based…" at bounding box center [970, 661] width 1194 height 99
click at [42, 114] on icon at bounding box center [33, 119] width 18 height 18
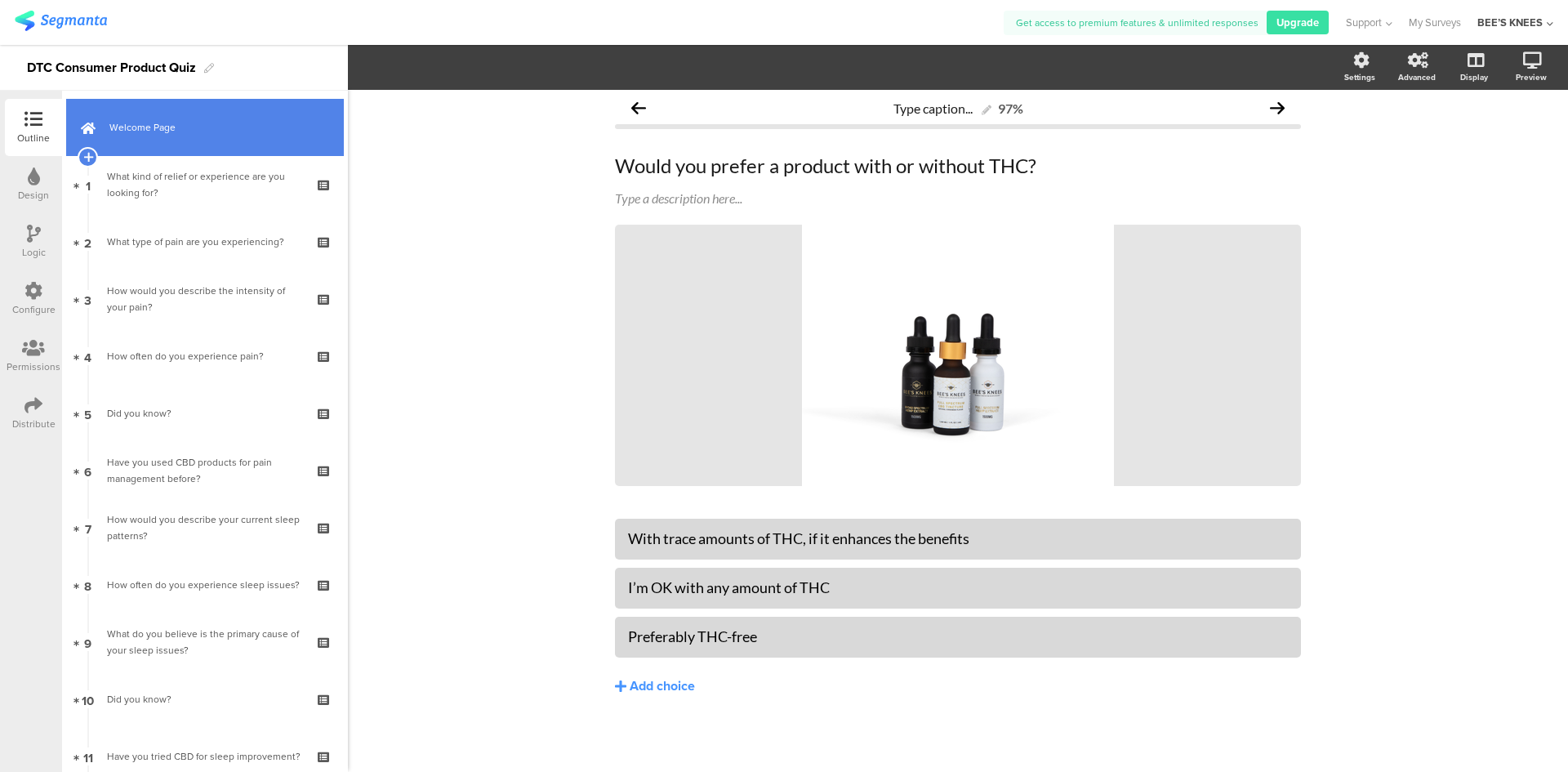
click at [227, 133] on span "Welcome Page" at bounding box center [214, 127] width 209 height 16
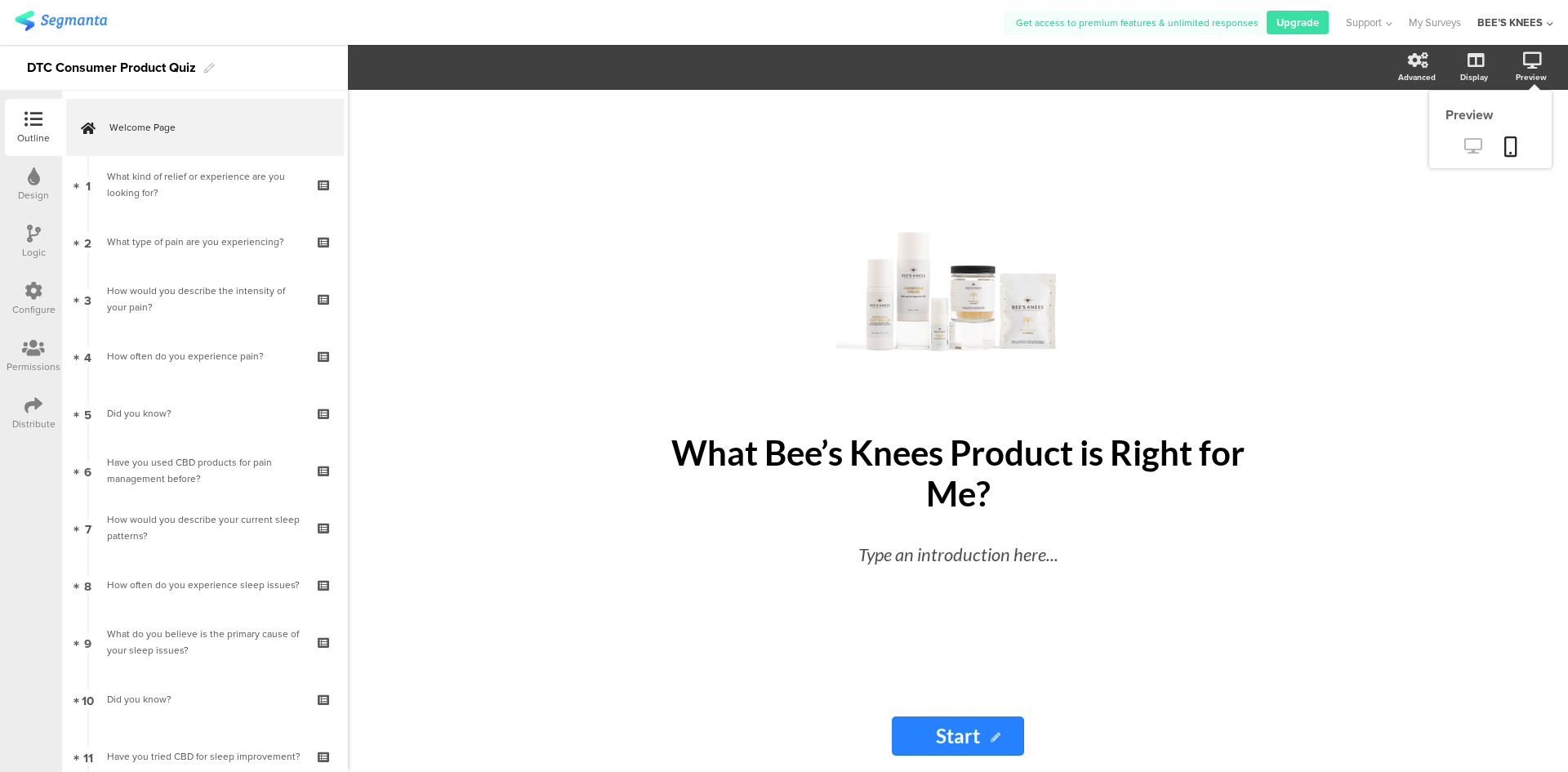
click at [1476, 141] on icon at bounding box center [1472, 145] width 17 height 15
click at [1465, 144] on icon at bounding box center [1472, 145] width 17 height 15
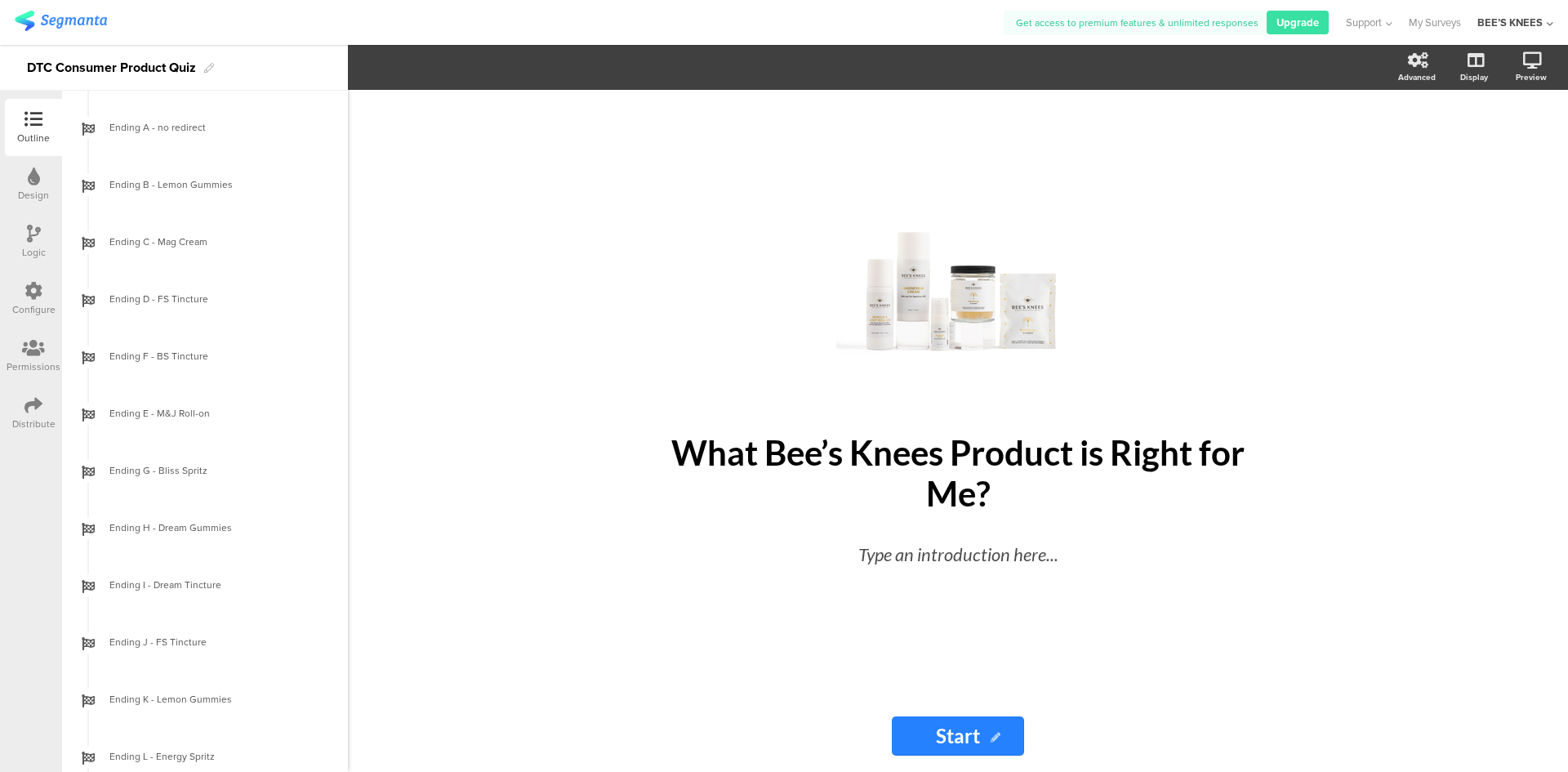
scroll to position [1552, 0]
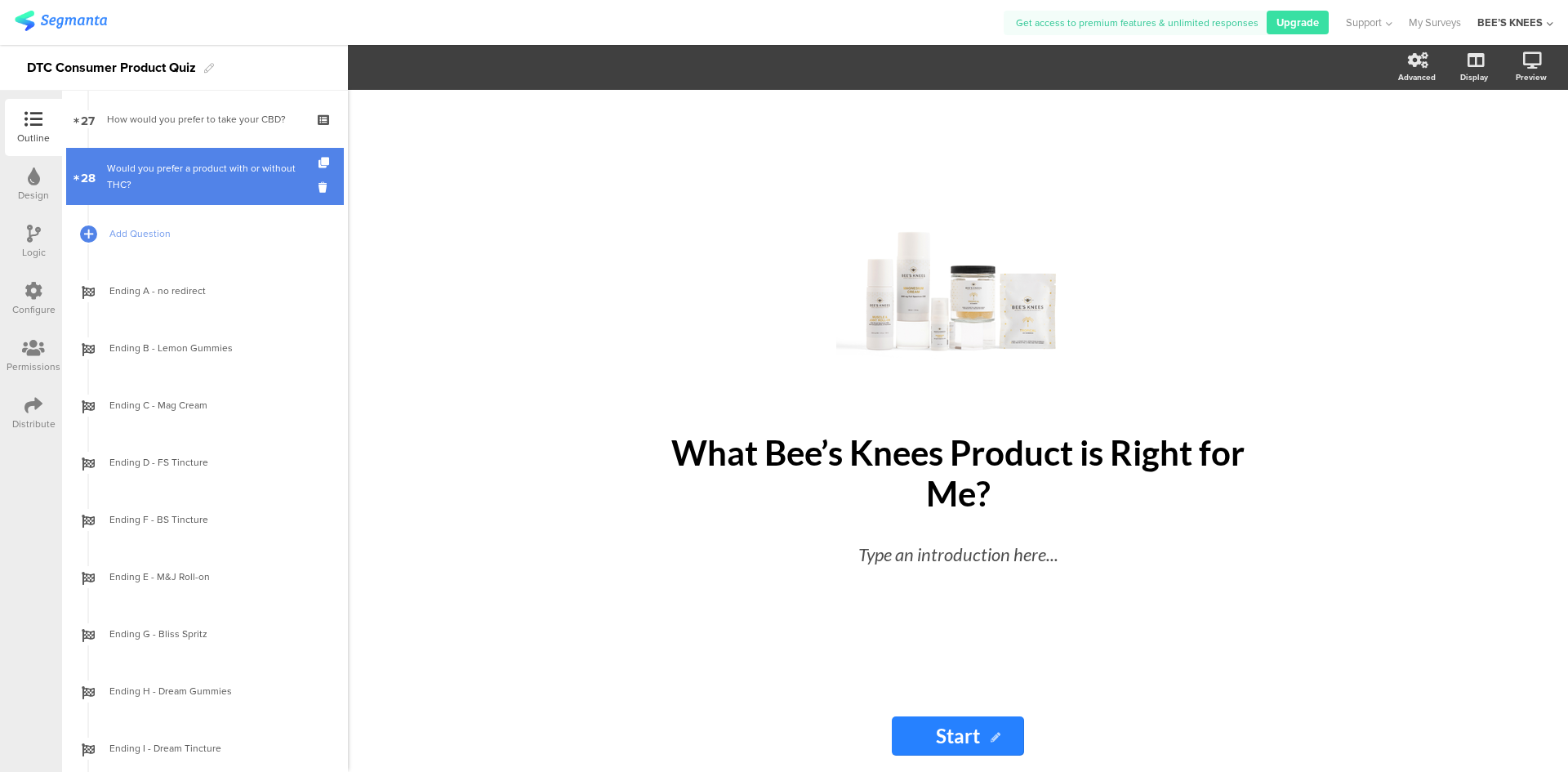
click at [222, 184] on div "Would you prefer a product with or without THC?" at bounding box center [204, 176] width 195 height 33
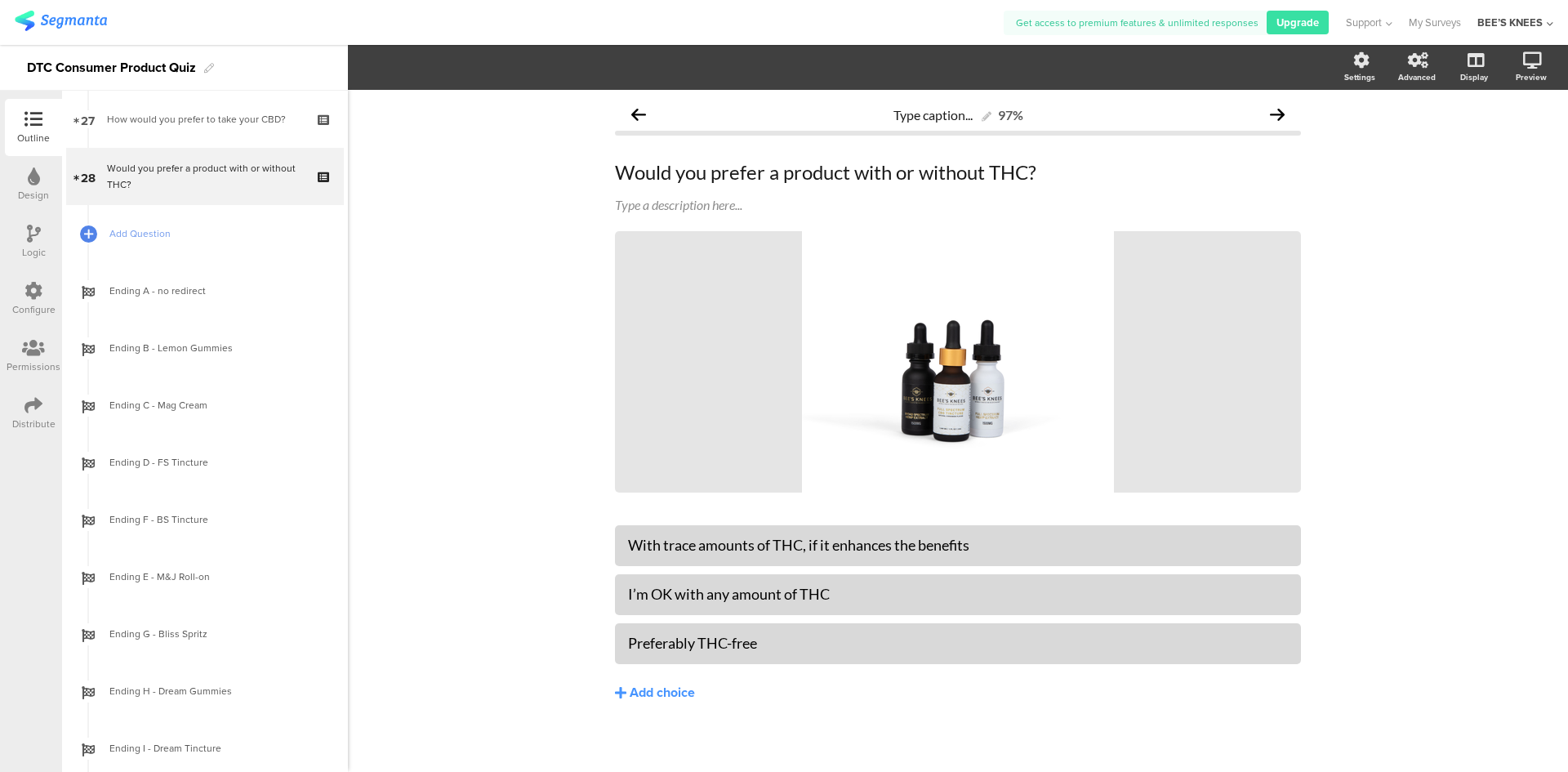
click at [38, 228] on icon at bounding box center [33, 234] width 14 height 18
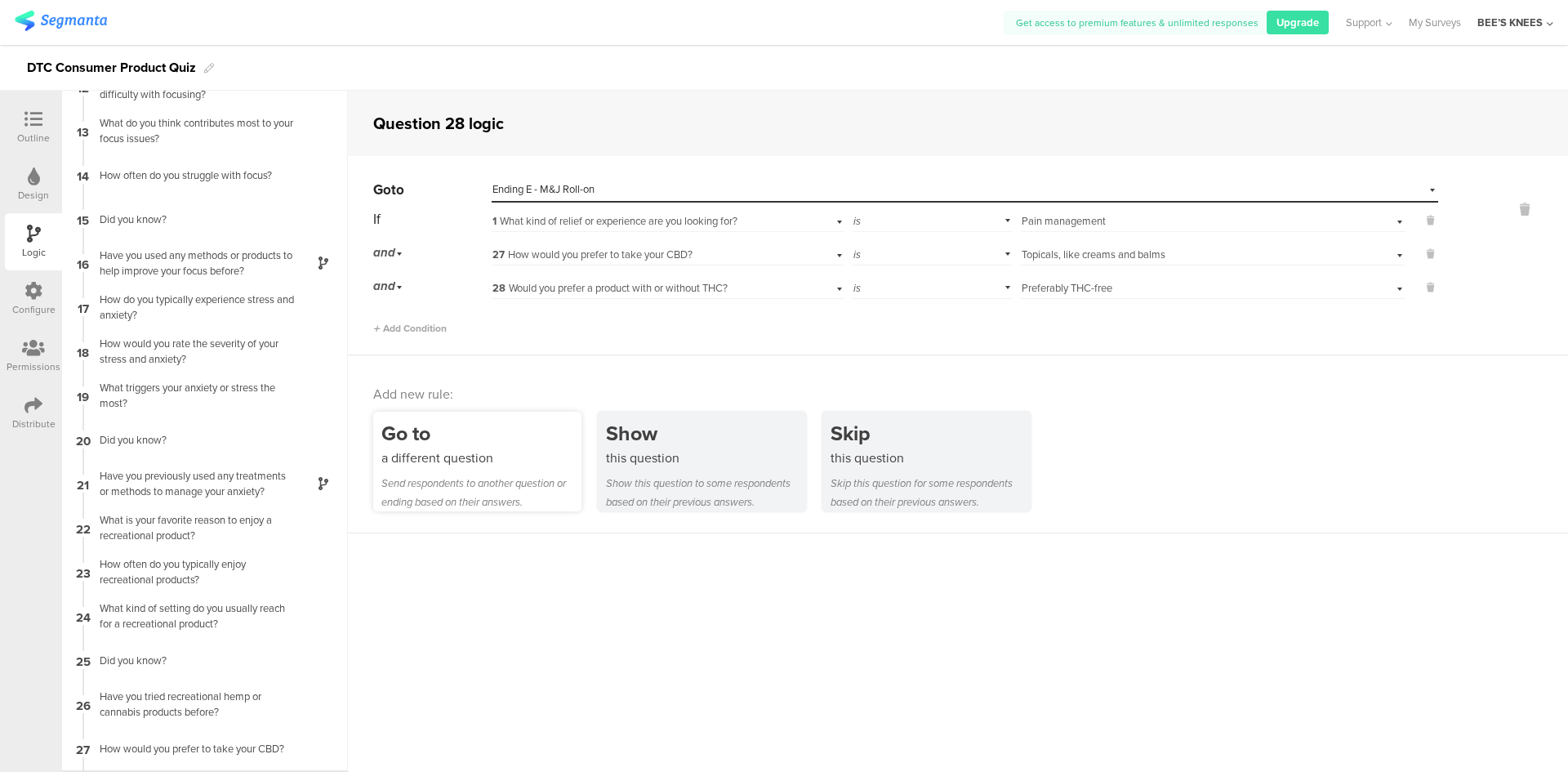
scroll to position [553, 0]
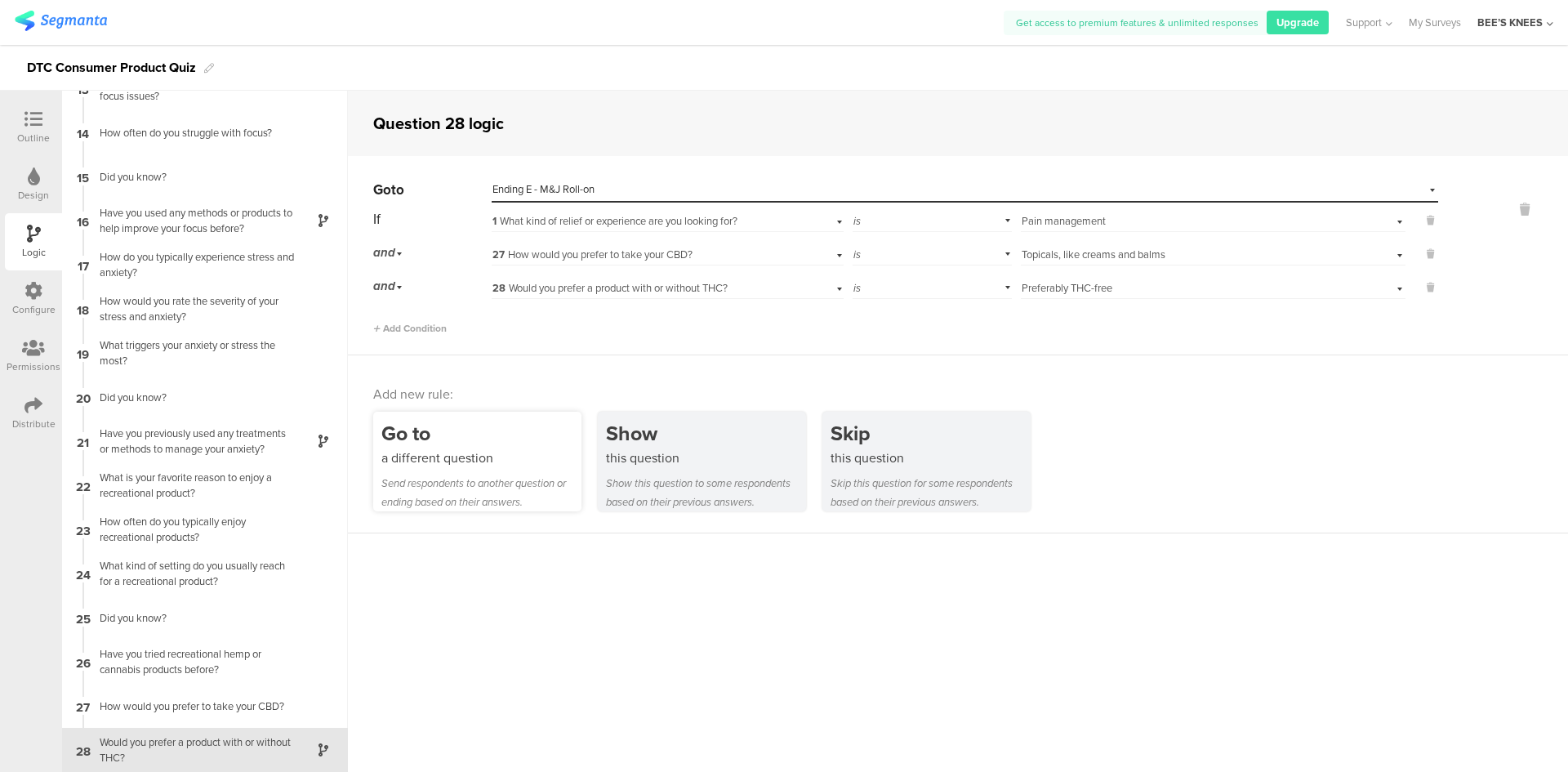
click at [513, 470] on div "Go to a different question Send respondents to another question or ending based…" at bounding box center [477, 461] width 209 height 99
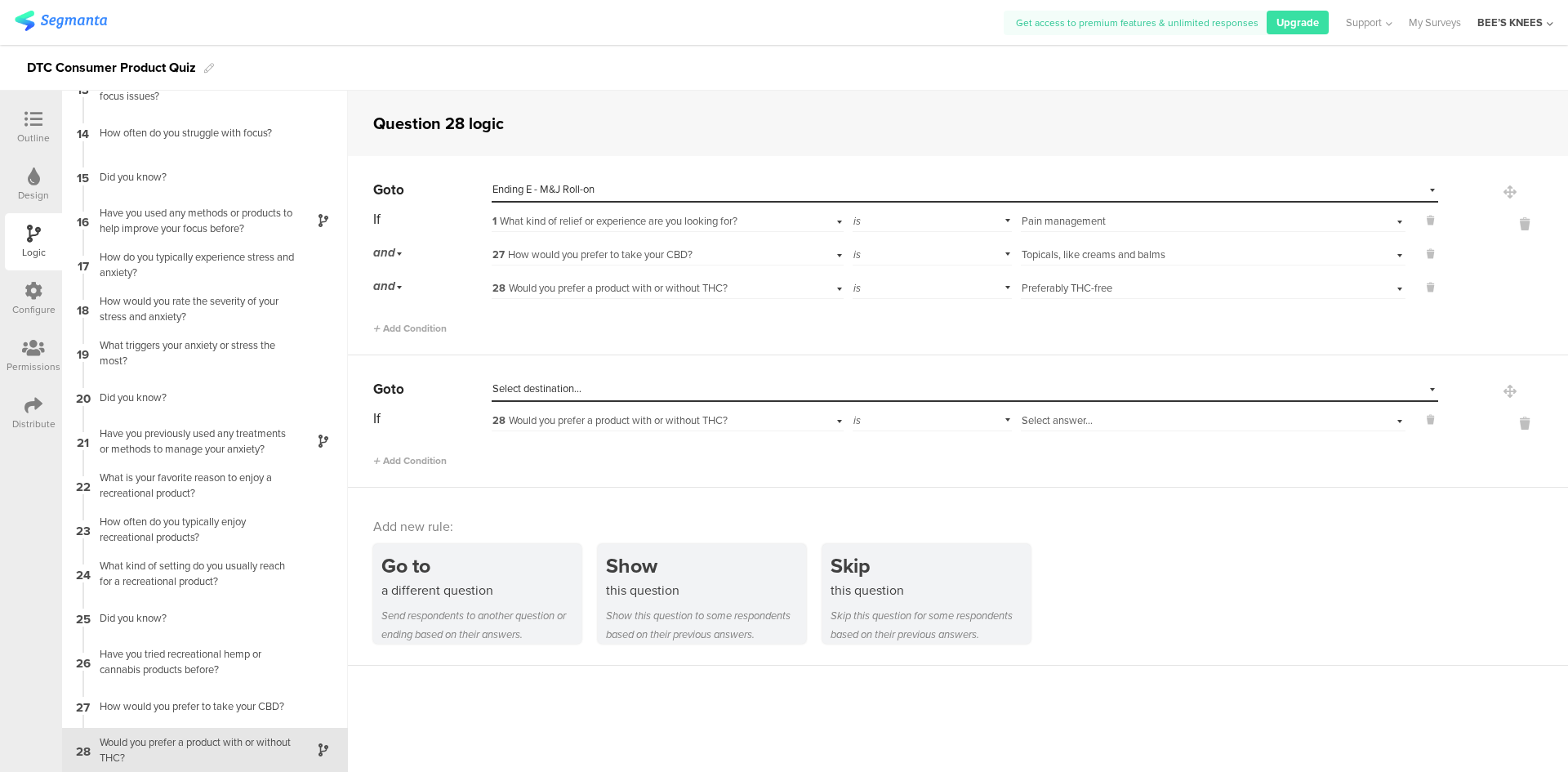
click at [582, 395] on div "Select destination..." at bounding box center [889, 388] width 794 height 14
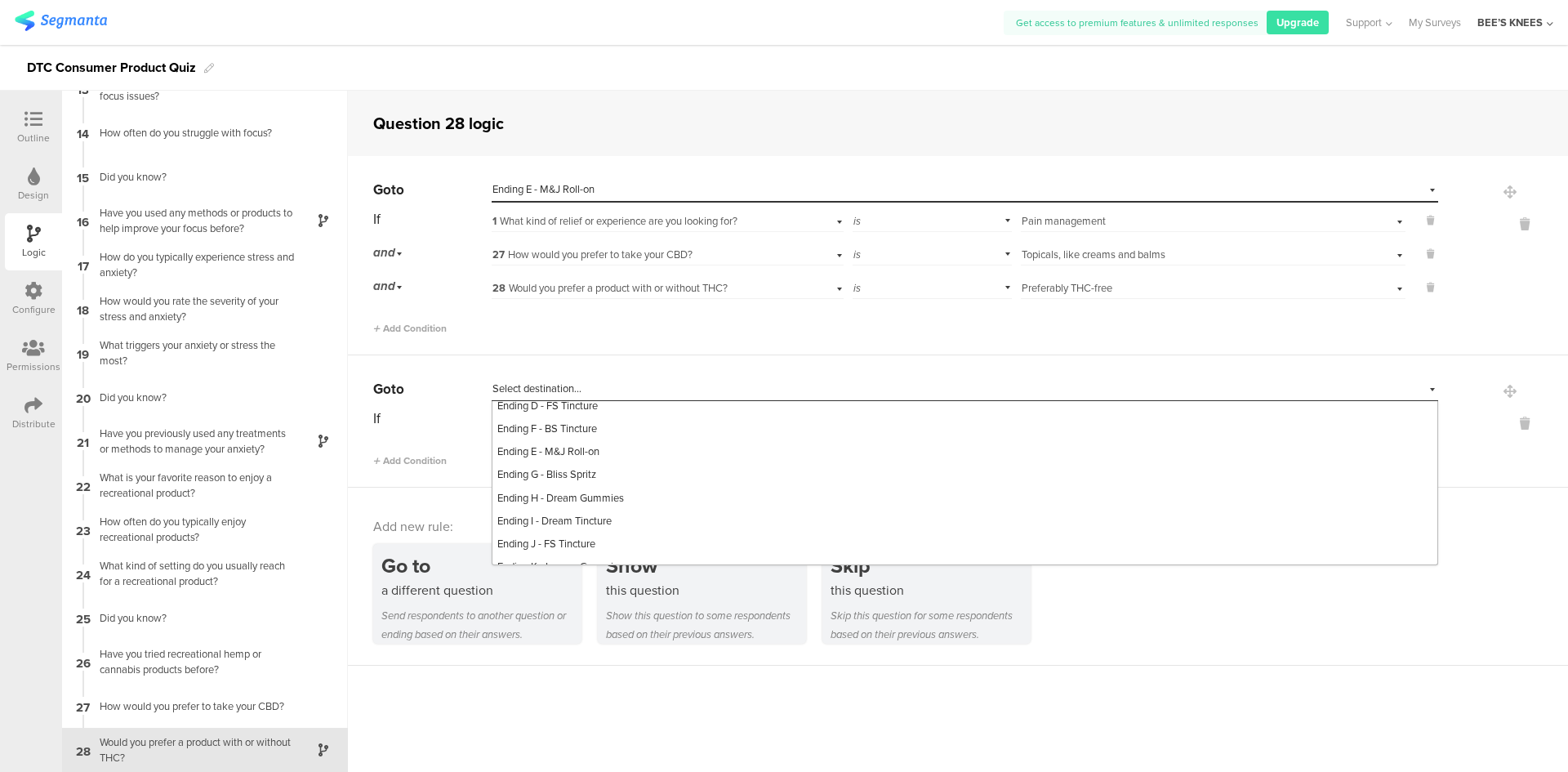
scroll to position [720, 0]
click at [636, 441] on div "Ending F - BS Tincture" at bounding box center [964, 429] width 945 height 23
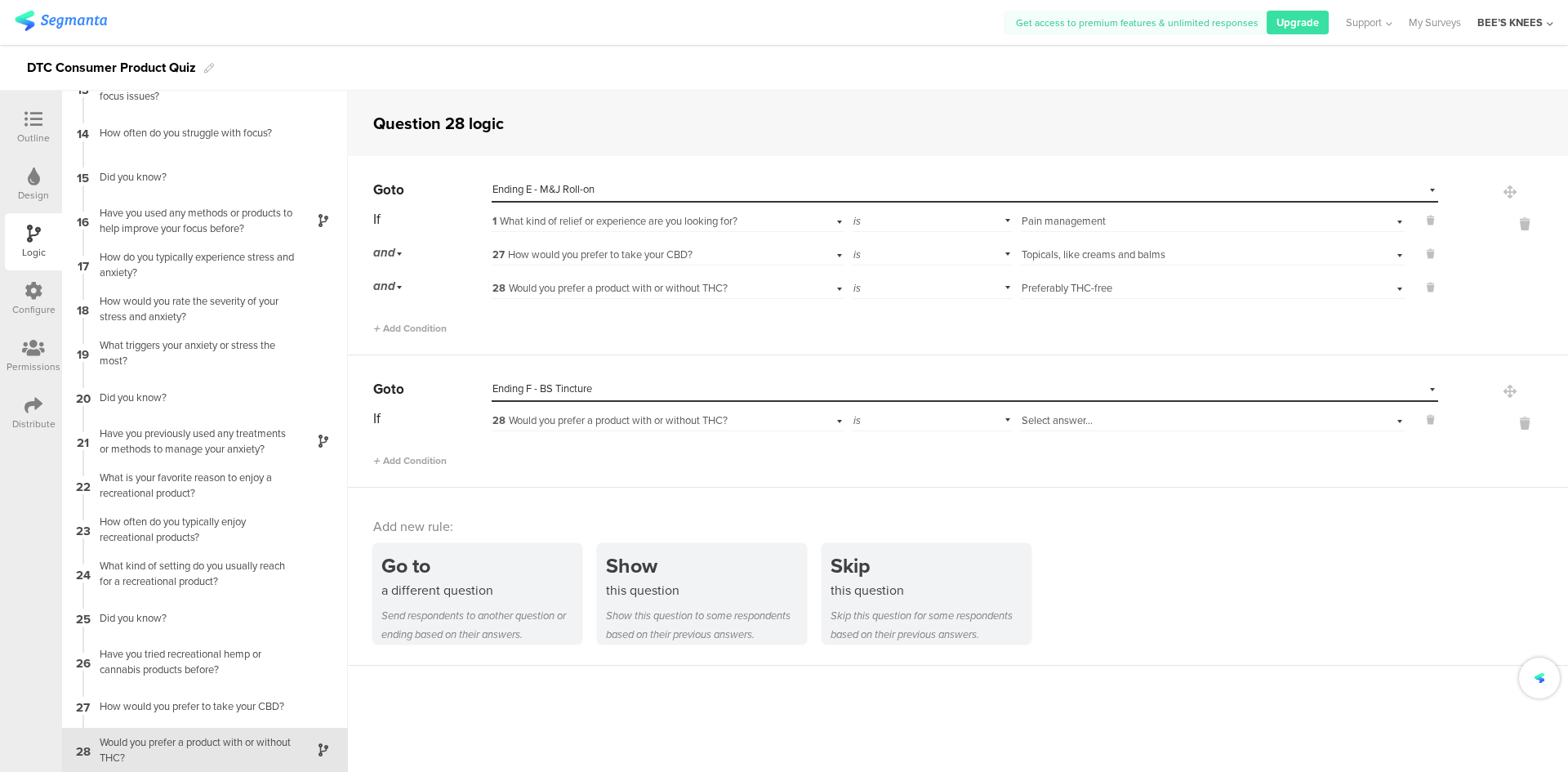
click at [551, 419] on span "28 Would you prefer a product with or without THC?" at bounding box center [609, 420] width 236 height 15
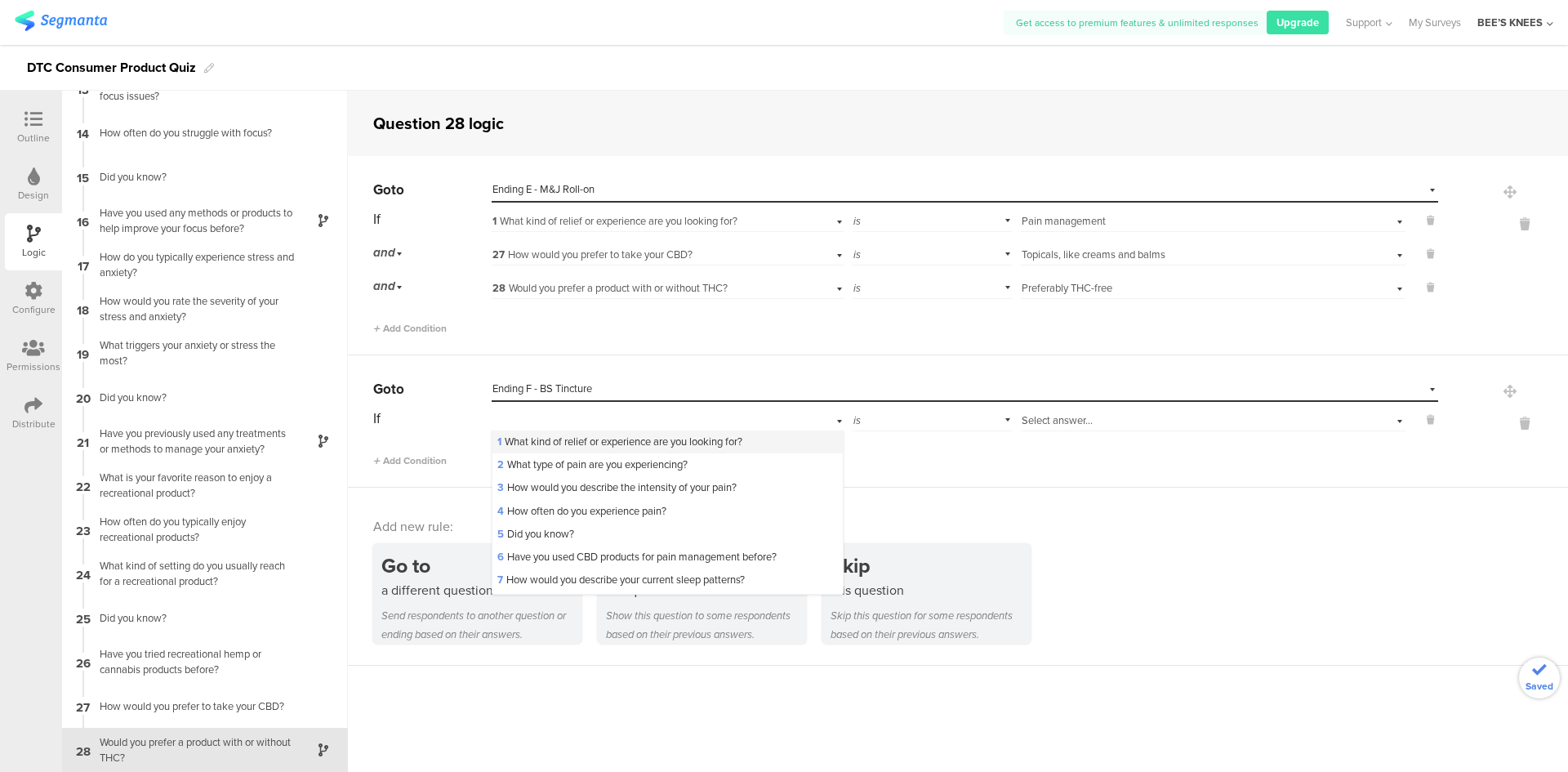
click at [555, 436] on span "1 What kind of relief or experience are you looking for?" at bounding box center [619, 441] width 245 height 15
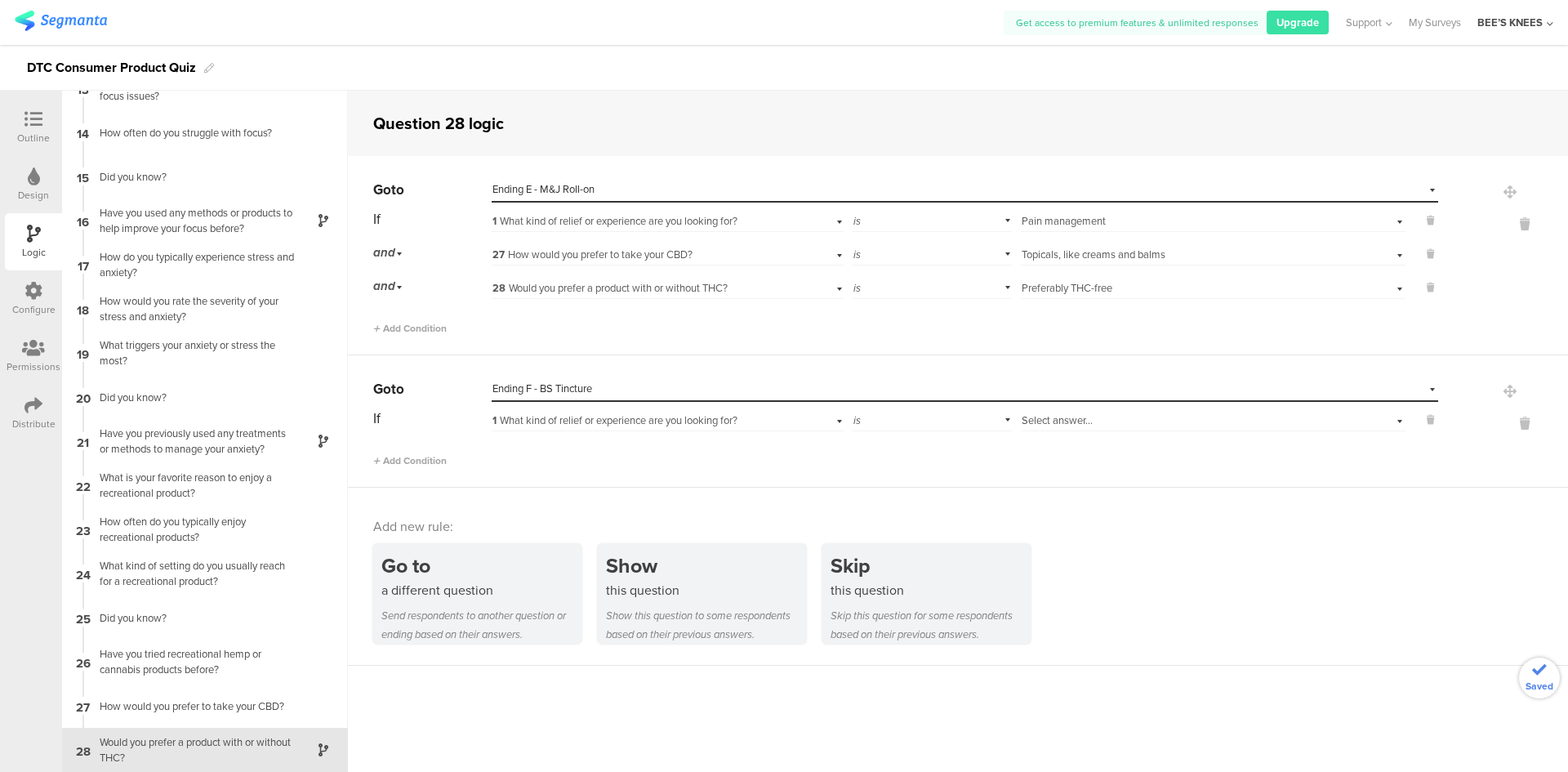
click at [1127, 421] on div "Select answer..." at bounding box center [1184, 421] width 326 height 14
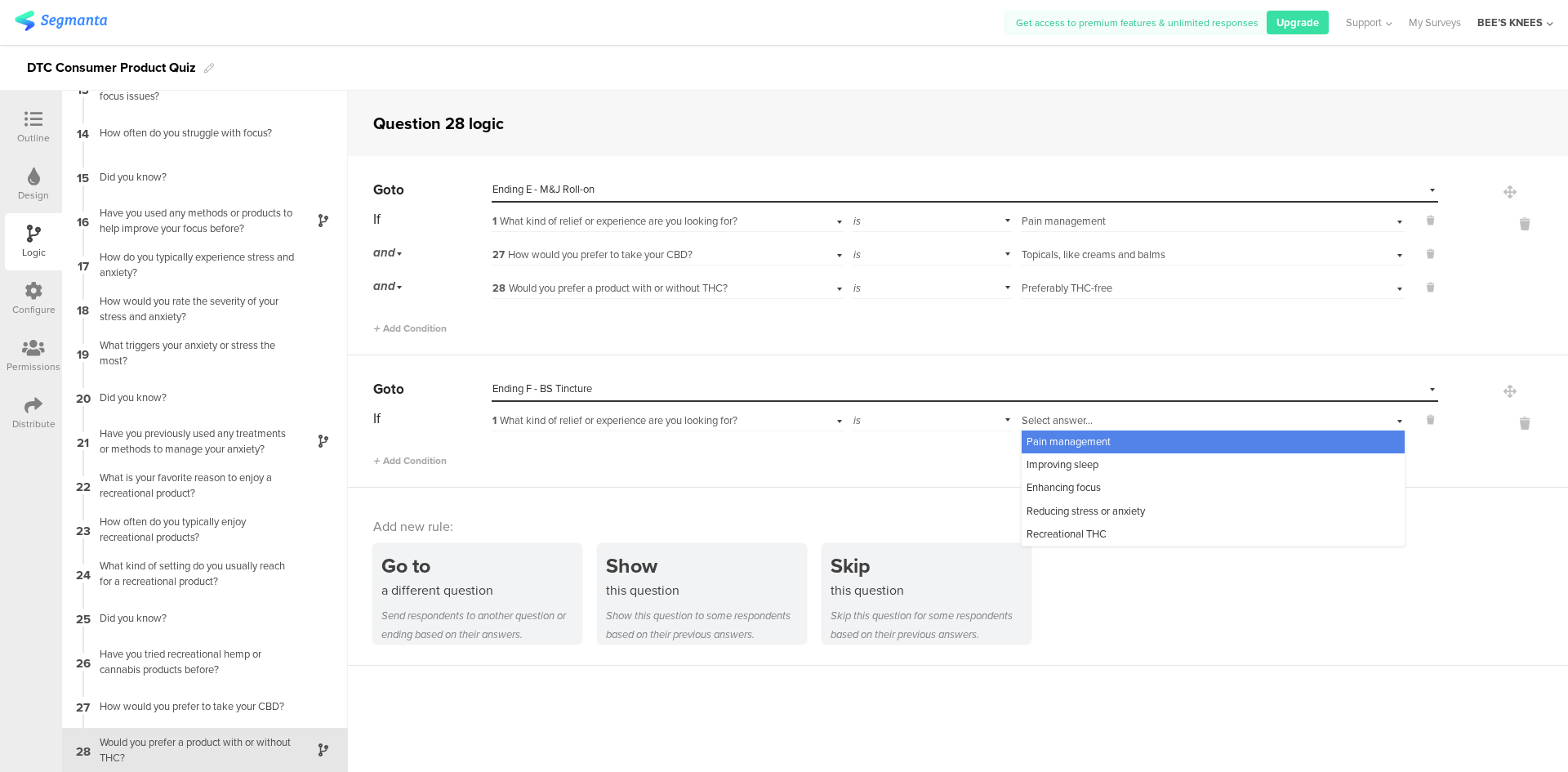
click at [1123, 446] on div "Pain management" at bounding box center [1213, 442] width 383 height 23
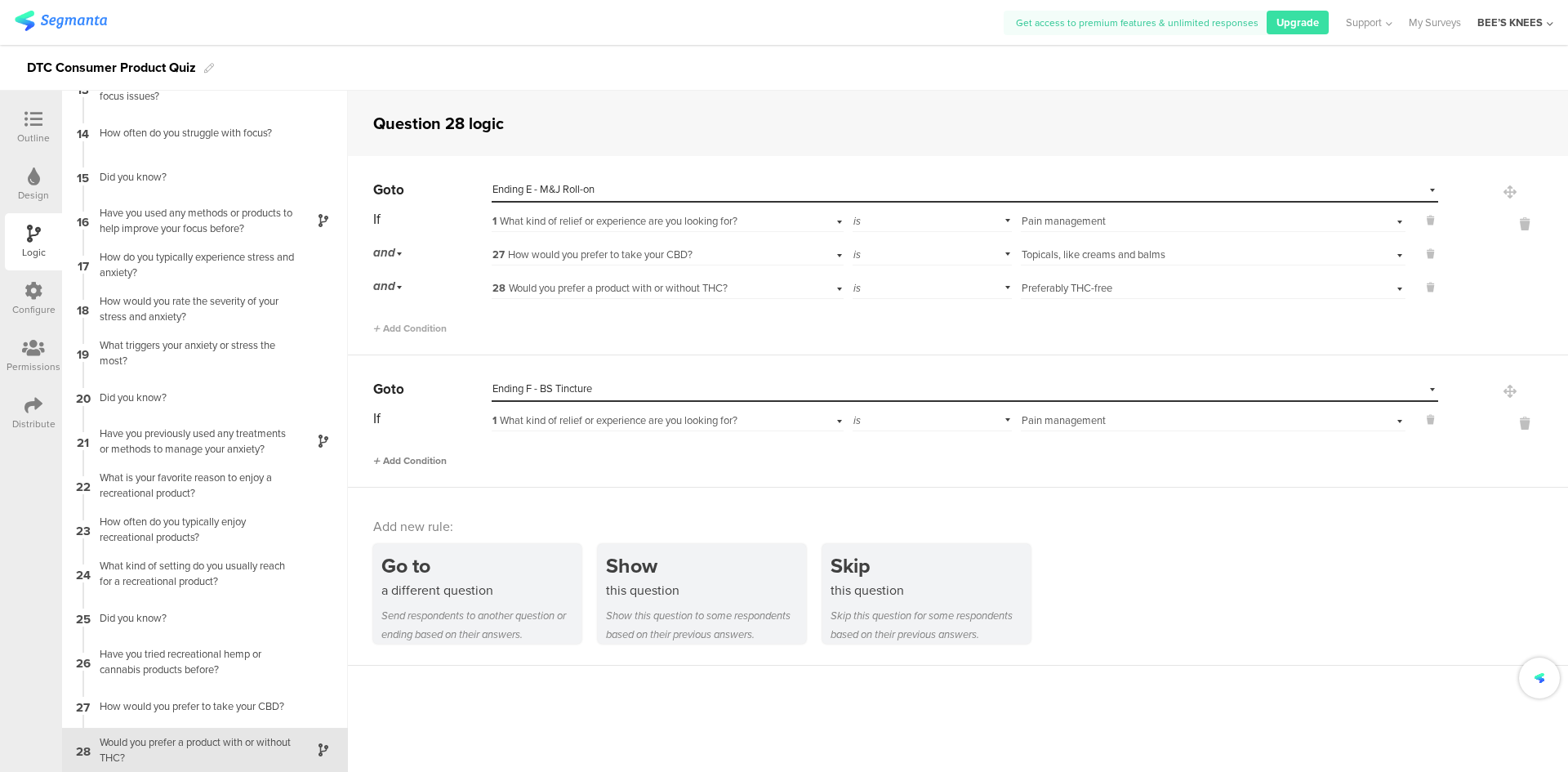
click at [435, 460] on span "Add Condition" at bounding box center [409, 460] width 73 height 14
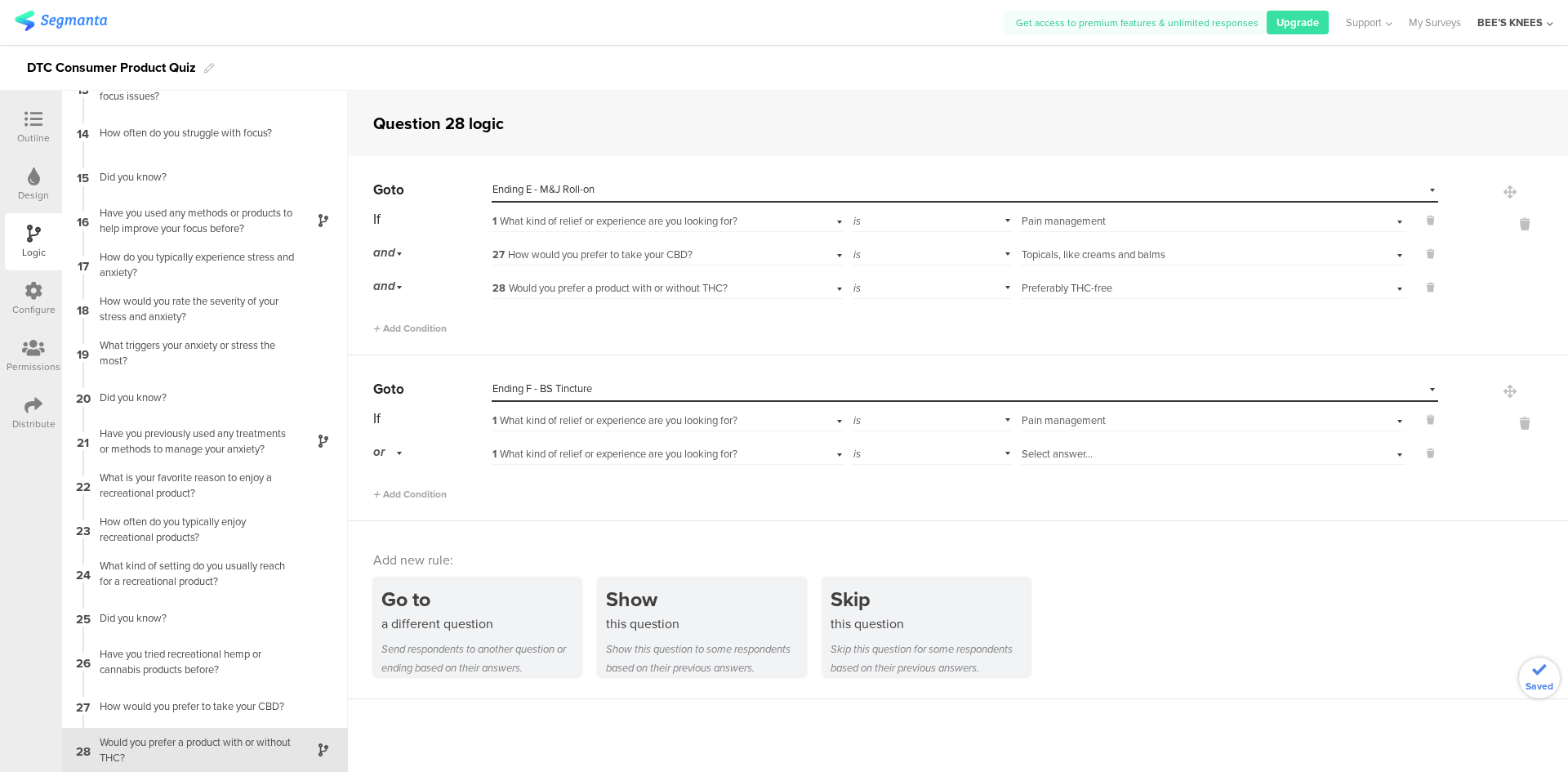
click at [396, 452] on div "or" at bounding box center [390, 452] width 34 height 25
click at [395, 489] on div "and" at bounding box center [431, 498] width 116 height 23
click at [1096, 456] on div "Select answer..." at bounding box center [1184, 454] width 326 height 14
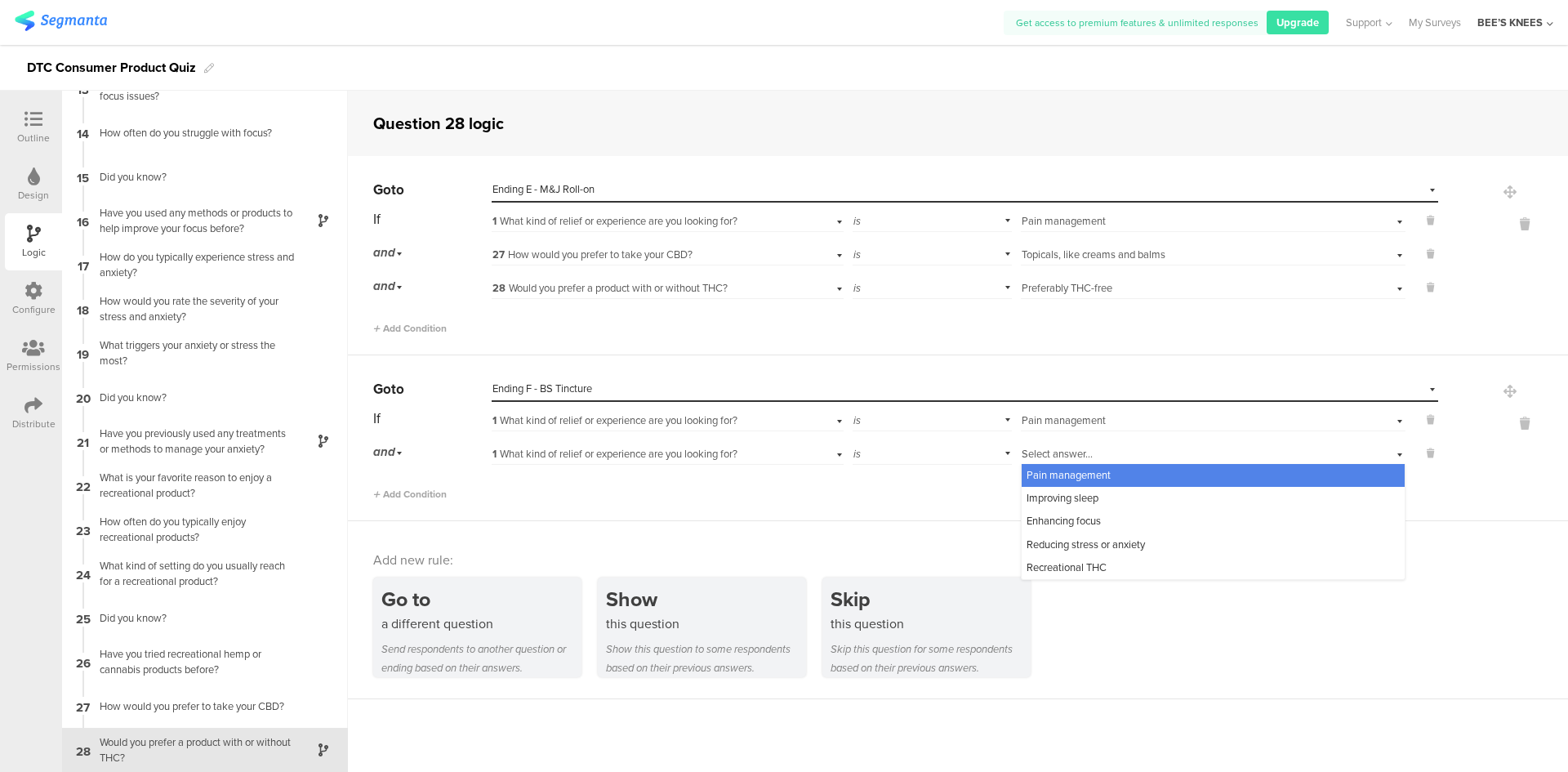
click at [641, 442] on div "1 What kind of relief or experience are you looking for?" at bounding box center [667, 452] width 351 height 25
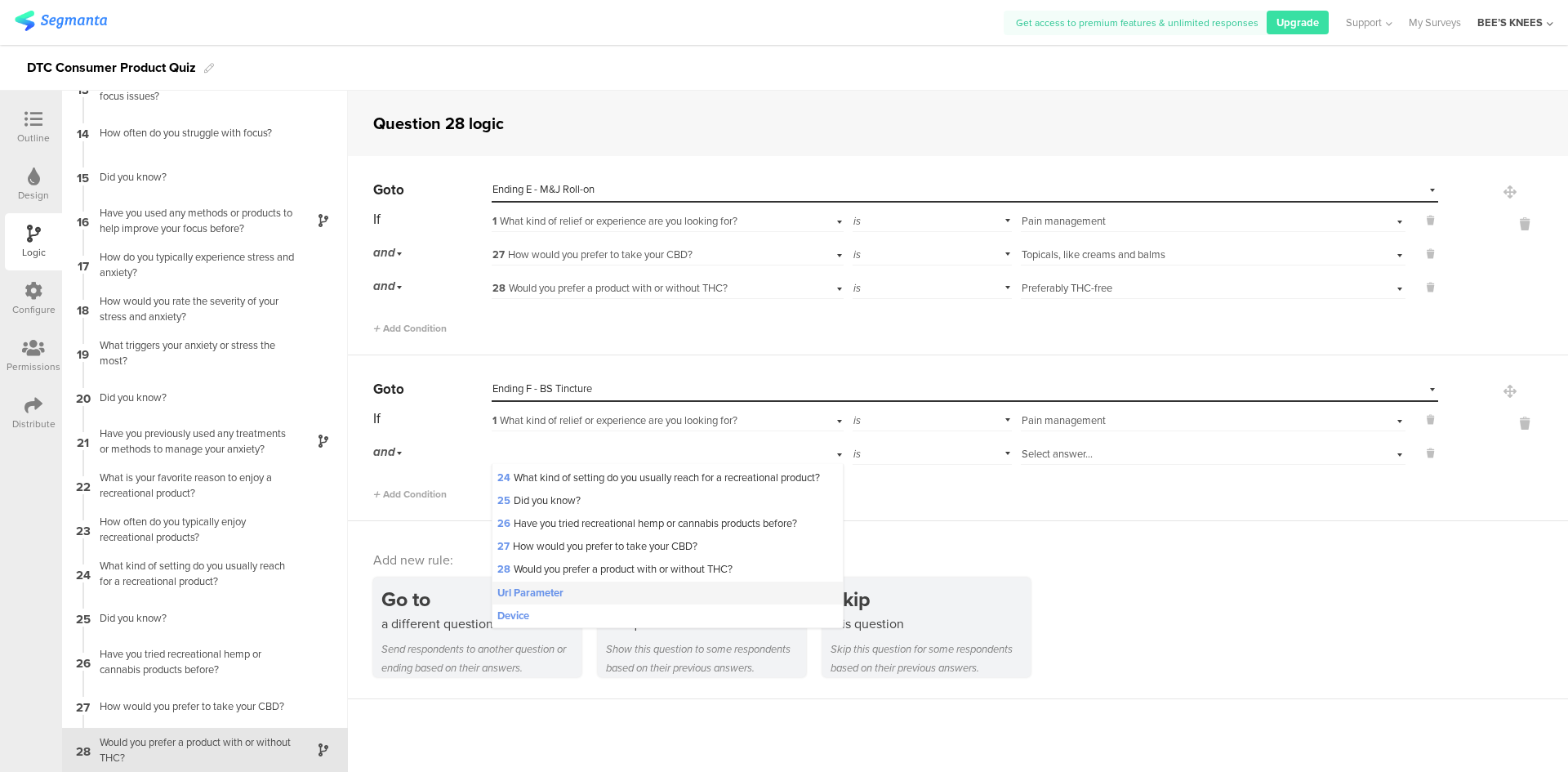
scroll to position [596, 0]
click at [613, 547] on span "27 How would you prefer to take your CBD?" at bounding box center [598, 545] width 200 height 15
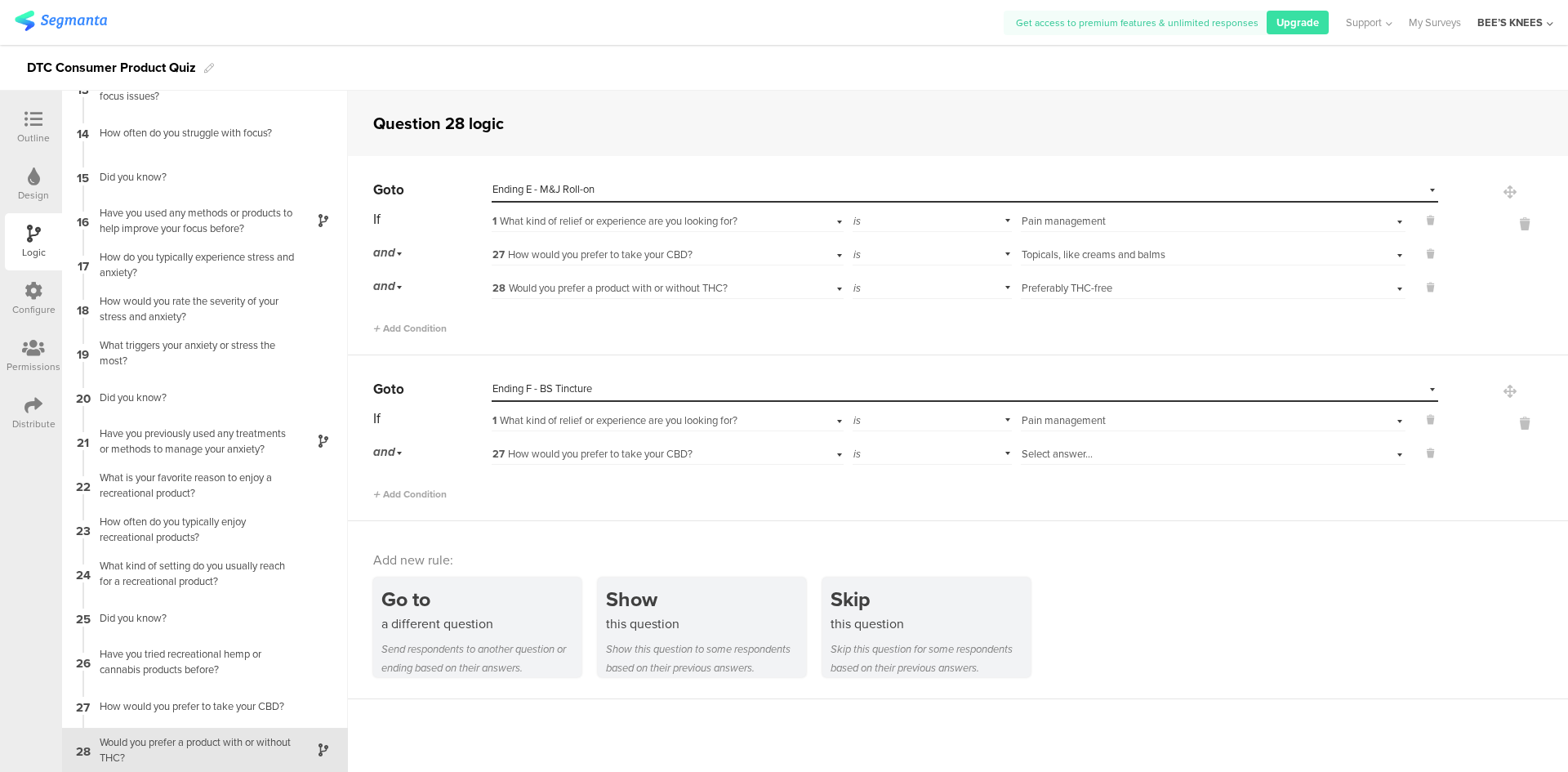
click at [1027, 448] on span "Select answer..." at bounding box center [1057, 453] width 71 height 15
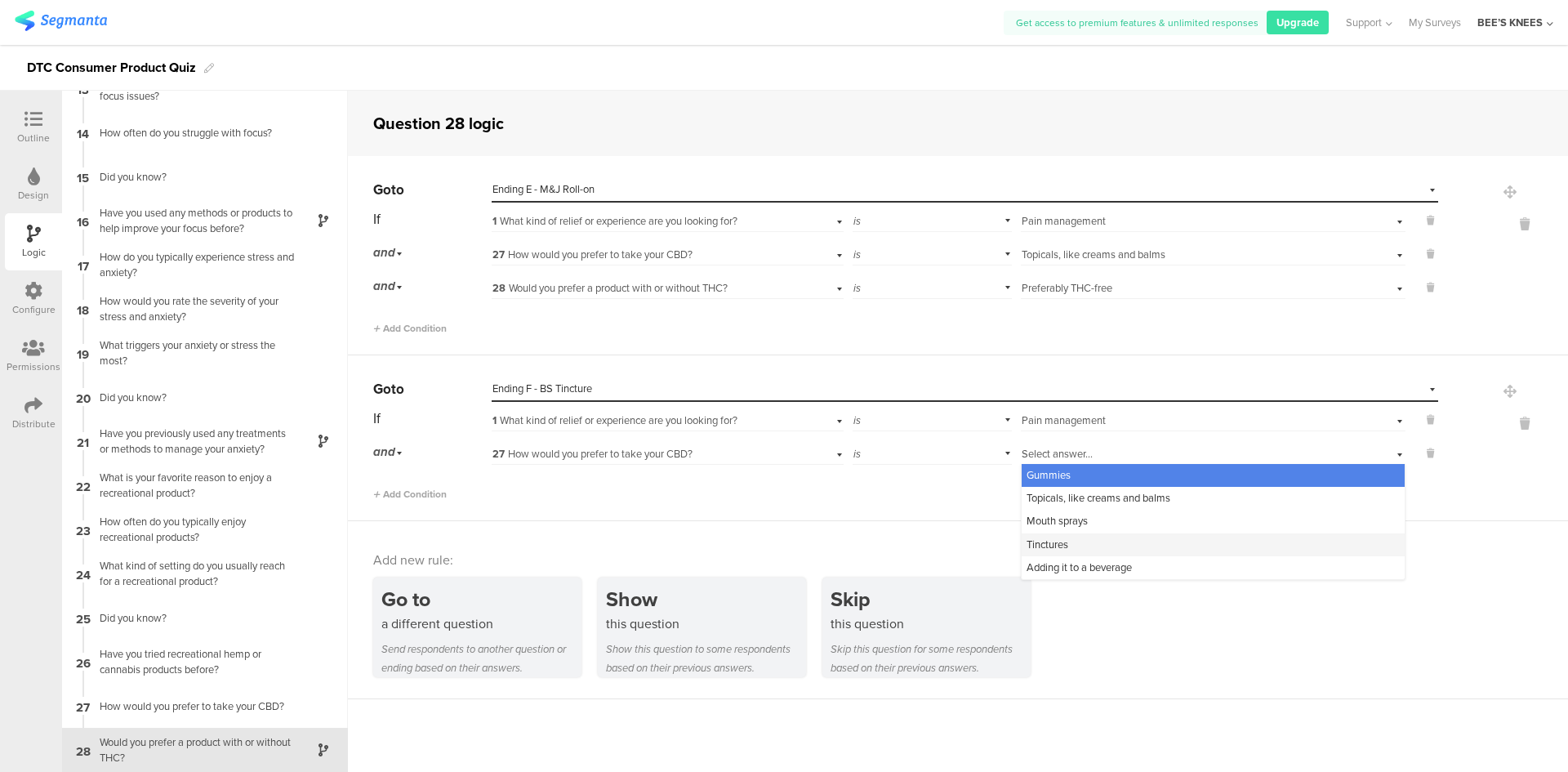
click at [1059, 541] on span "Tinctures" at bounding box center [1047, 544] width 42 height 15
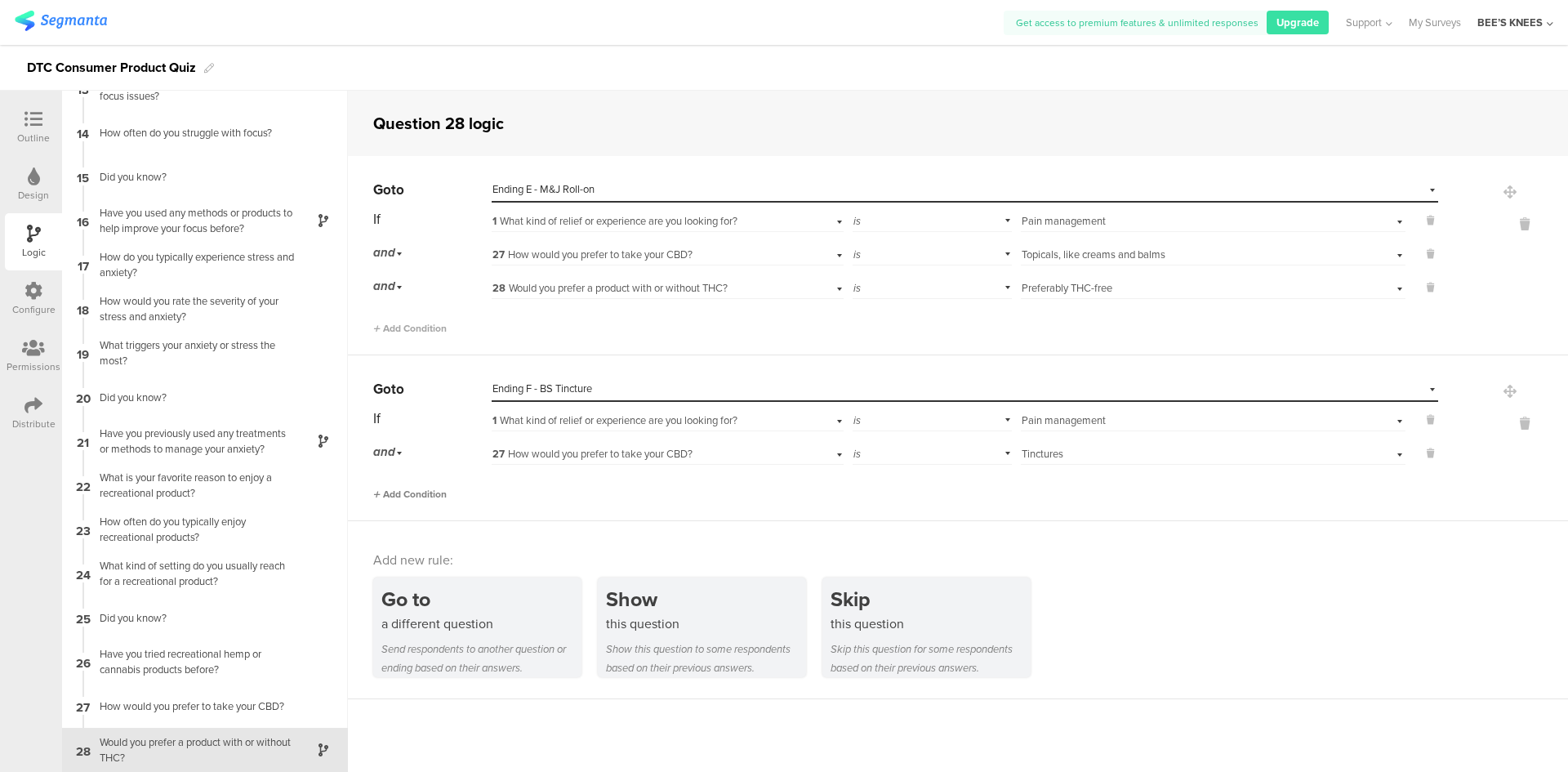
click at [430, 498] on span "Add Condition" at bounding box center [409, 494] width 73 height 14
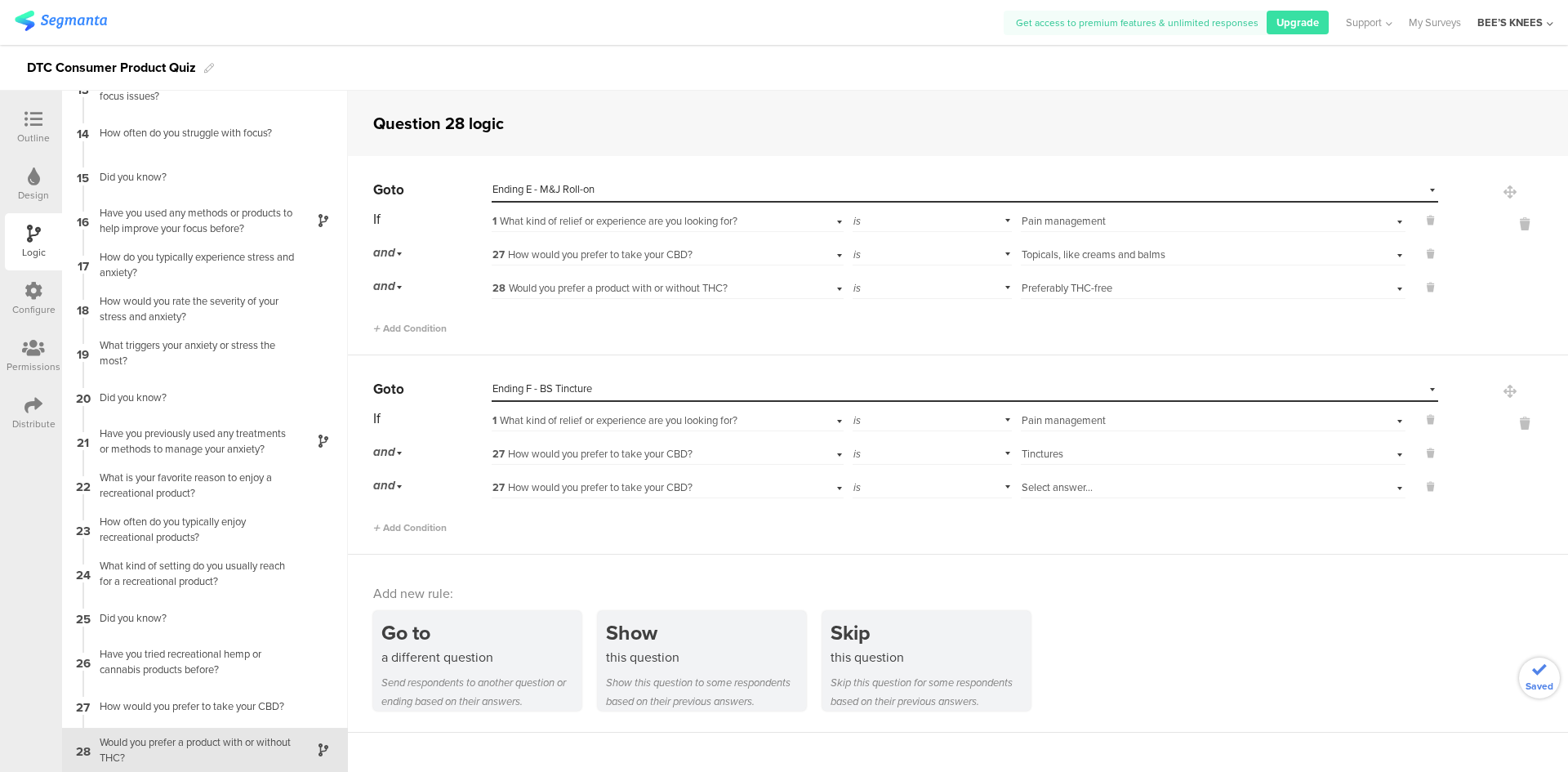
click at [709, 494] on div "27 How would you prefer to take your CBD?" at bounding box center [640, 488] width 296 height 14
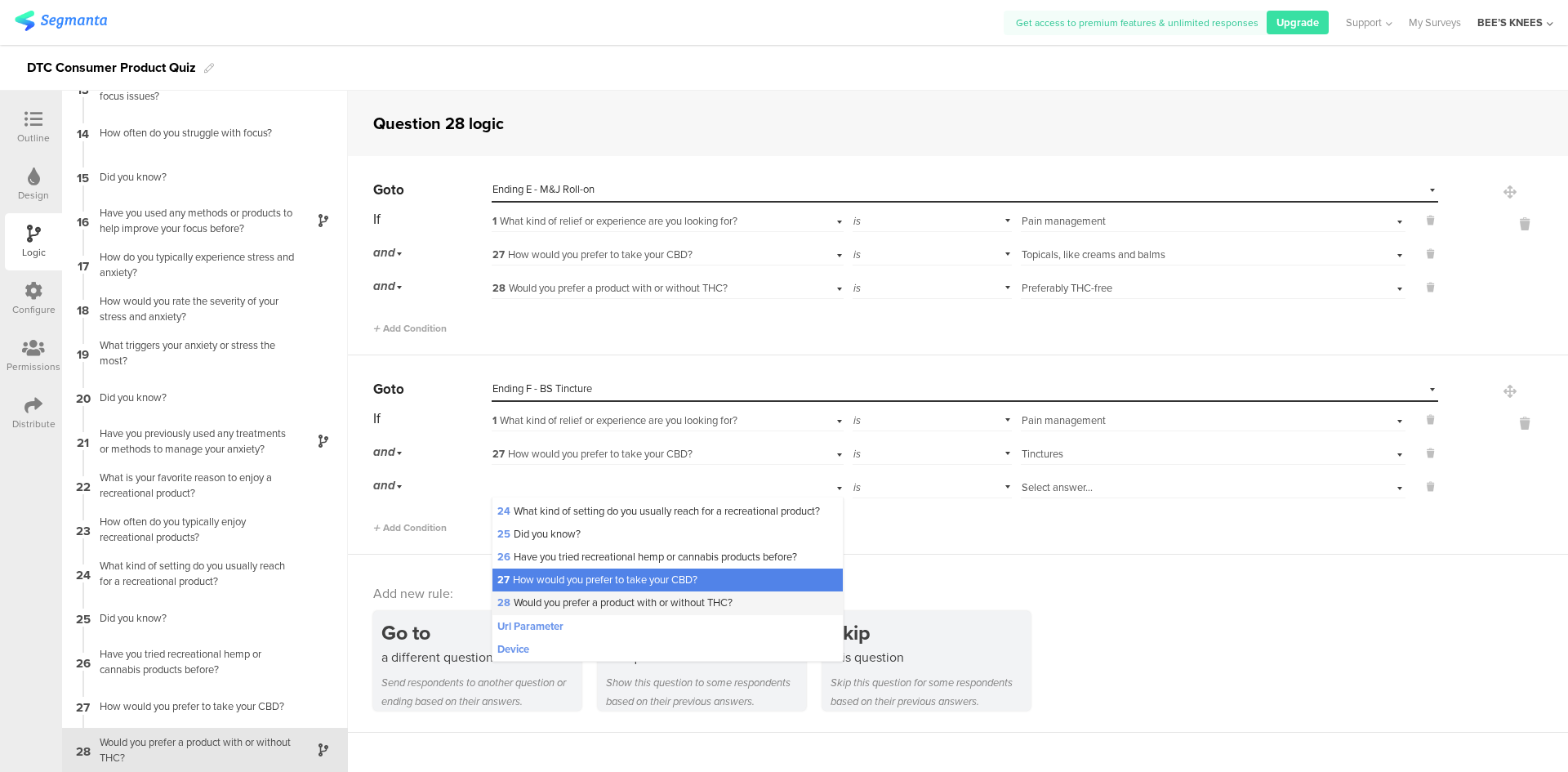
click at [661, 602] on span "28 Would you prefer a product with or without THC?" at bounding box center [615, 602] width 236 height 15
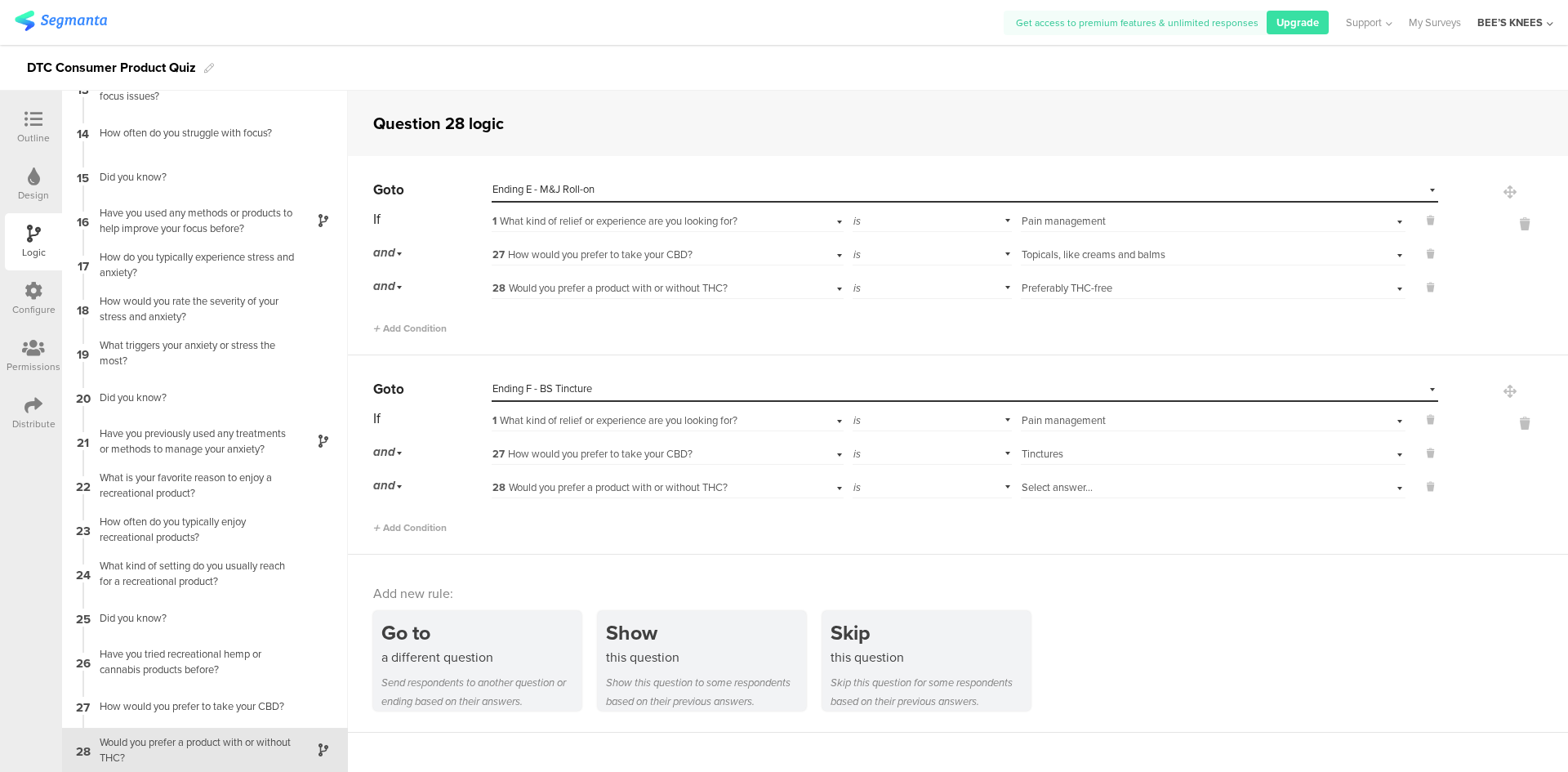
click at [1063, 489] on span "Select answer..." at bounding box center [1057, 487] width 71 height 15
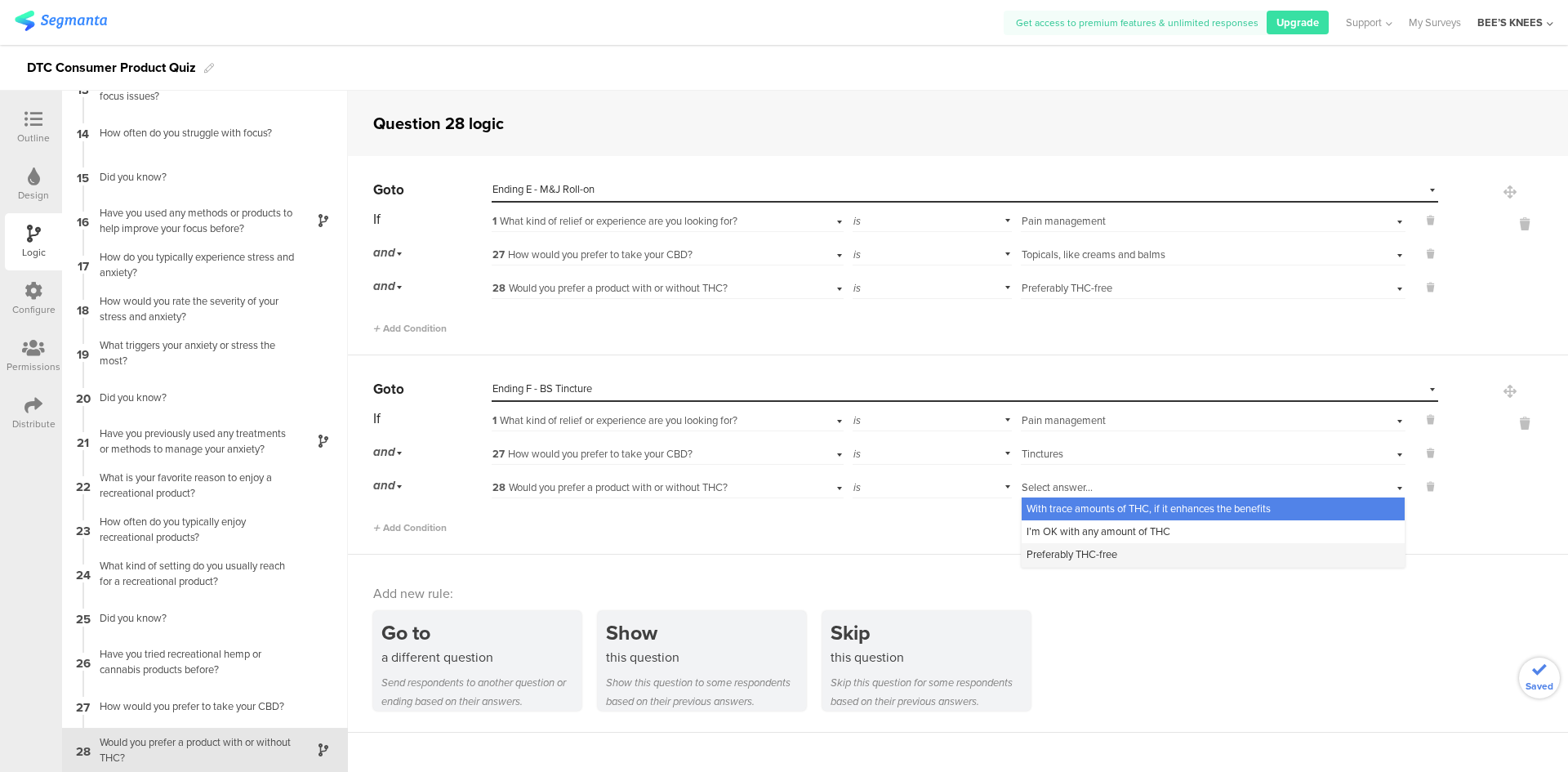
click at [1043, 554] on span "Preferably THC-free" at bounding box center [1072, 553] width 90 height 15
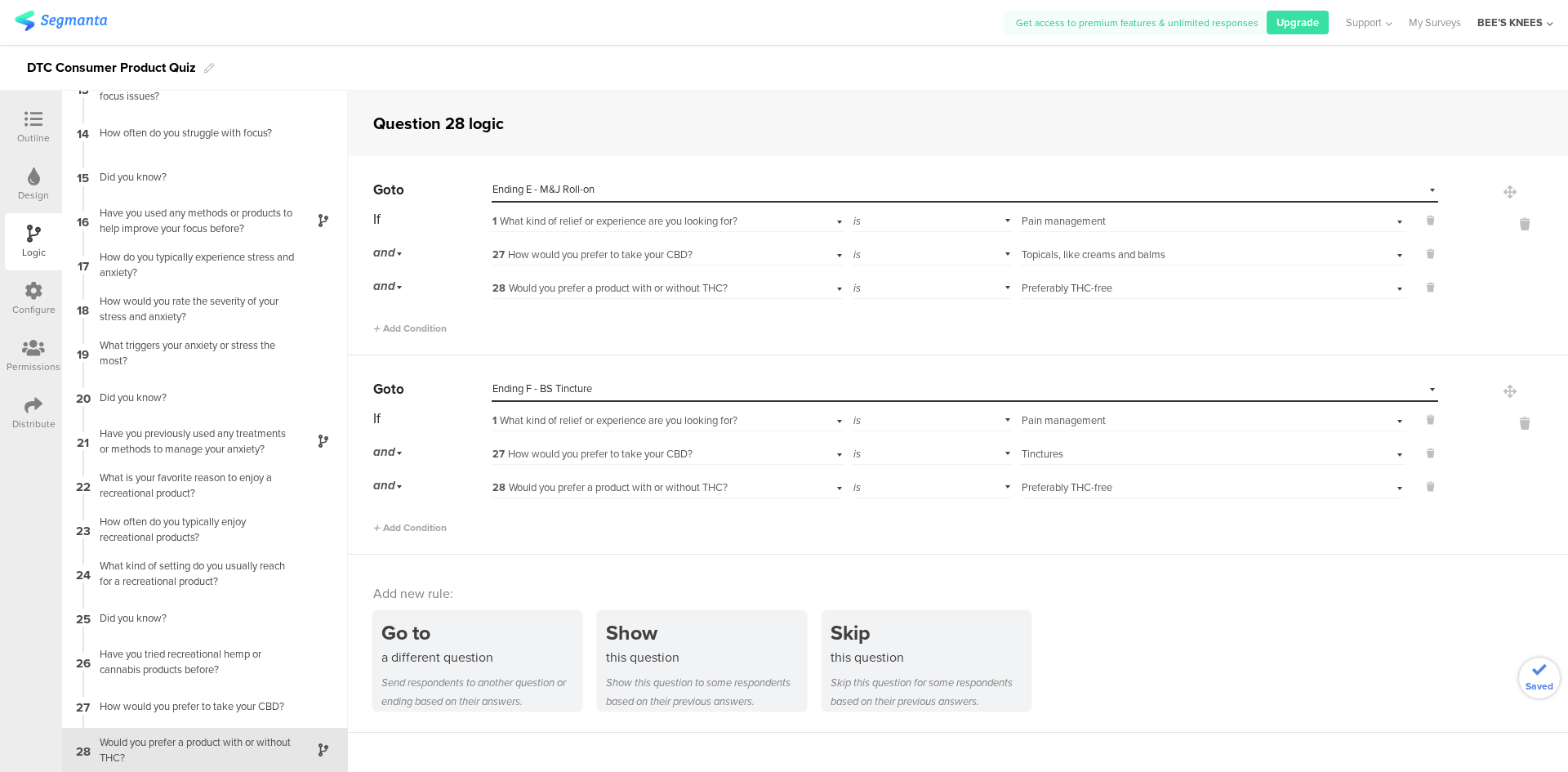
click at [1117, 599] on div "Add new rule:" at bounding box center [958, 593] width 1171 height 19
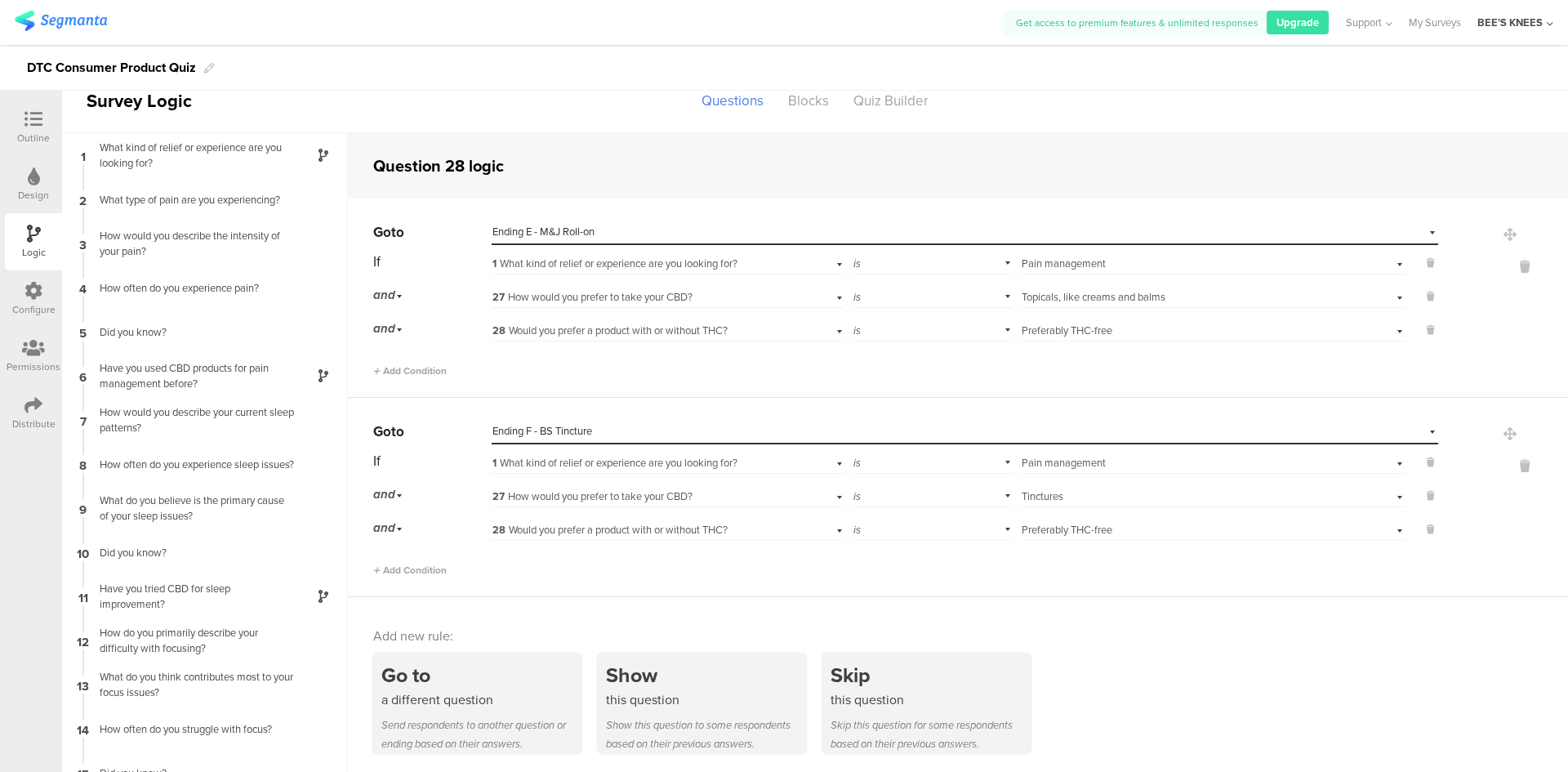
scroll to position [0, 0]
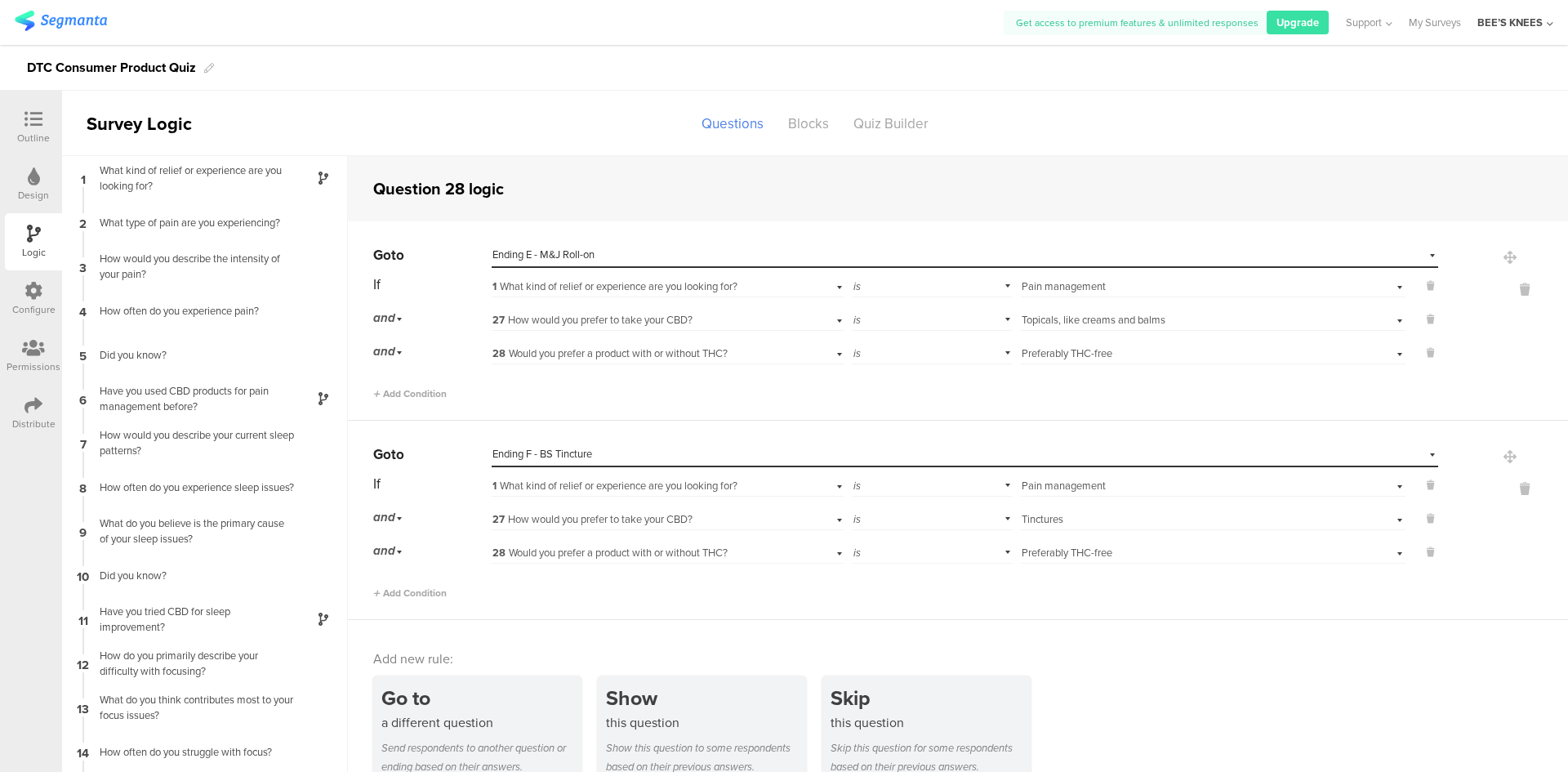
click at [32, 106] on div "Outline" at bounding box center [32, 126] width 57 height 57
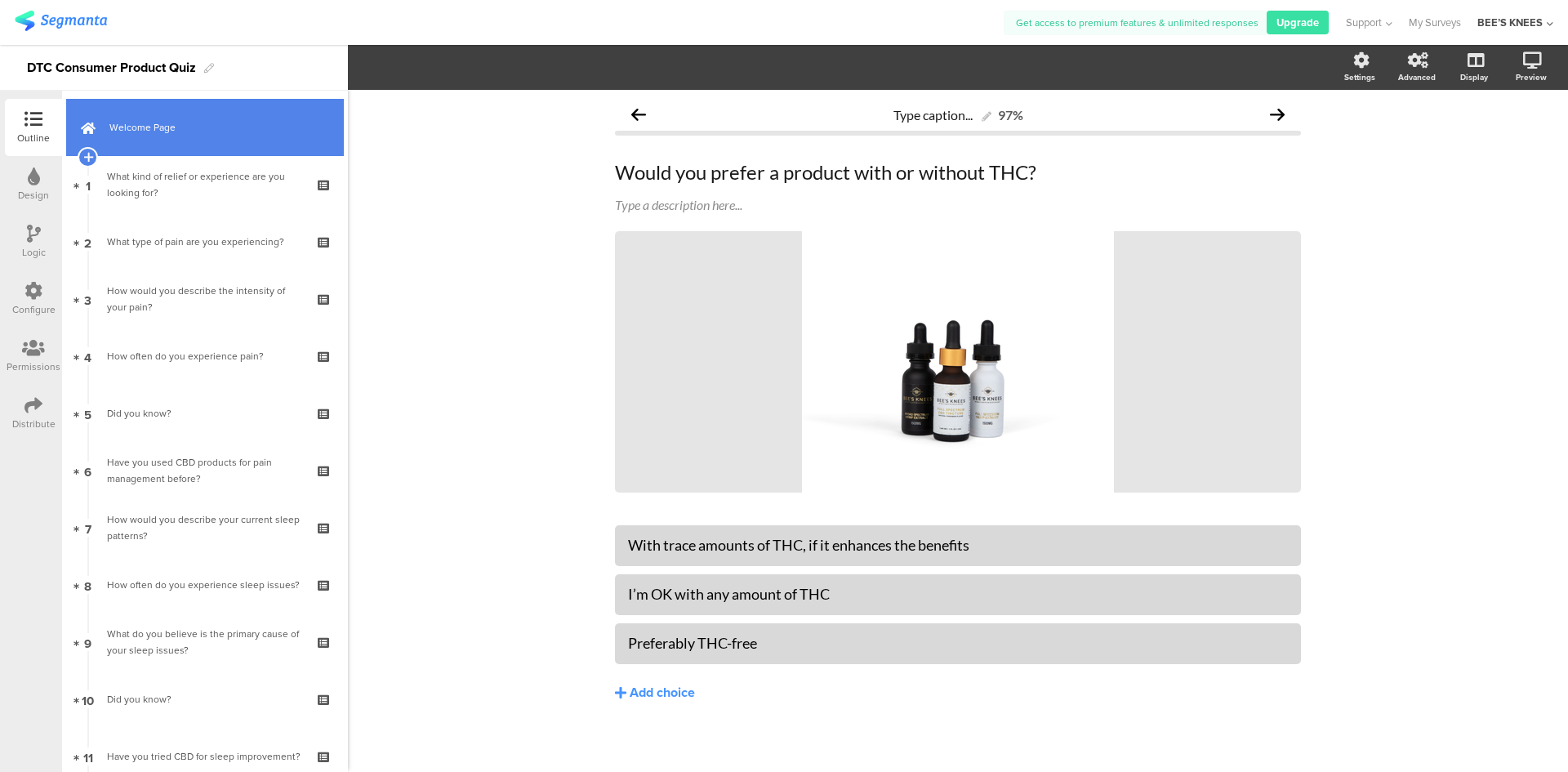
click at [149, 130] on span "Welcome Page" at bounding box center [214, 127] width 209 height 16
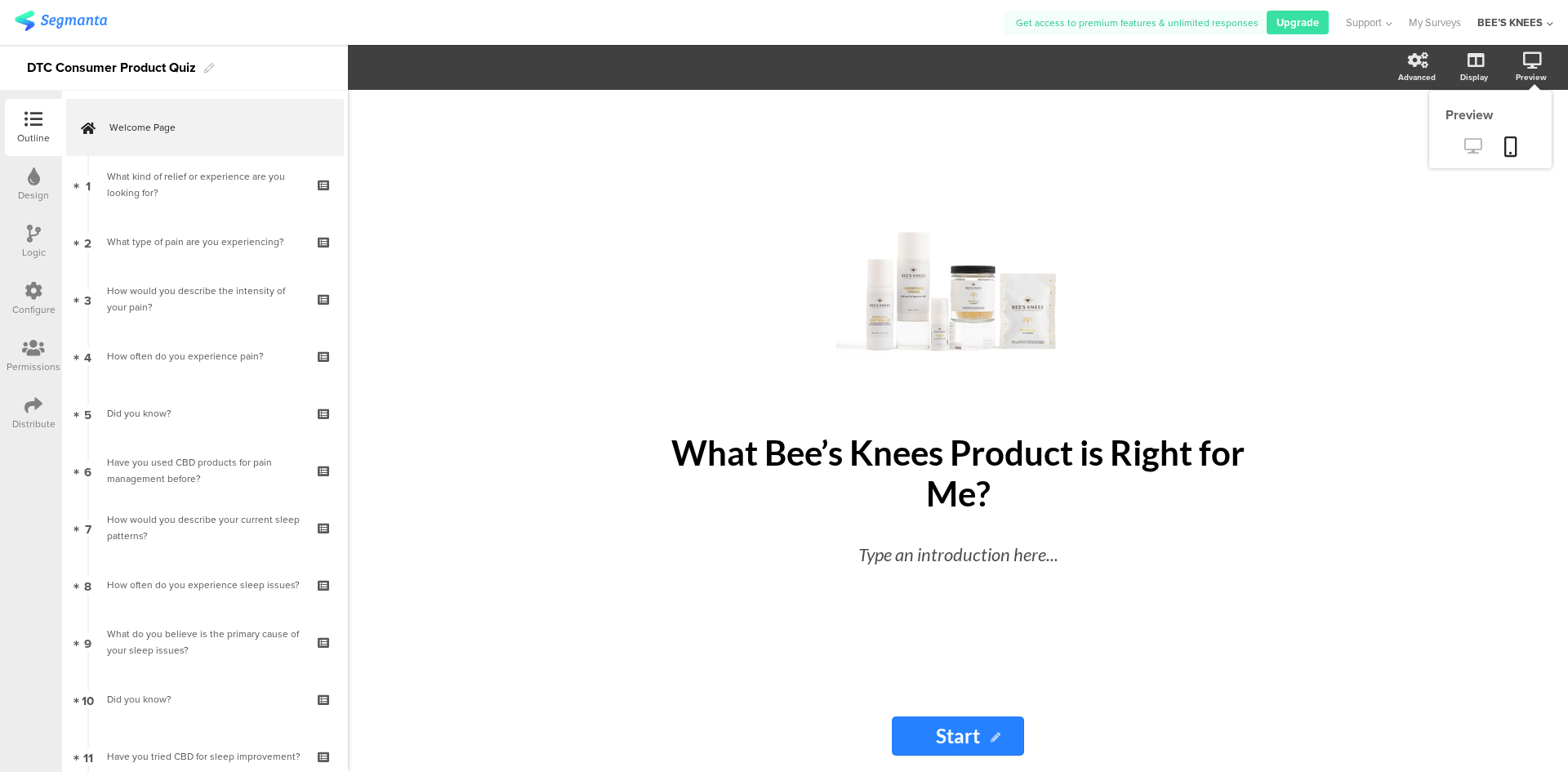
click at [1482, 138] on link at bounding box center [1472, 147] width 40 height 27
click at [1475, 147] on icon at bounding box center [1472, 145] width 17 height 15
click at [1468, 136] on link at bounding box center [1472, 147] width 40 height 27
click at [1467, 150] on icon at bounding box center [1472, 145] width 17 height 15
click at [1473, 143] on icon at bounding box center [1472, 145] width 17 height 15
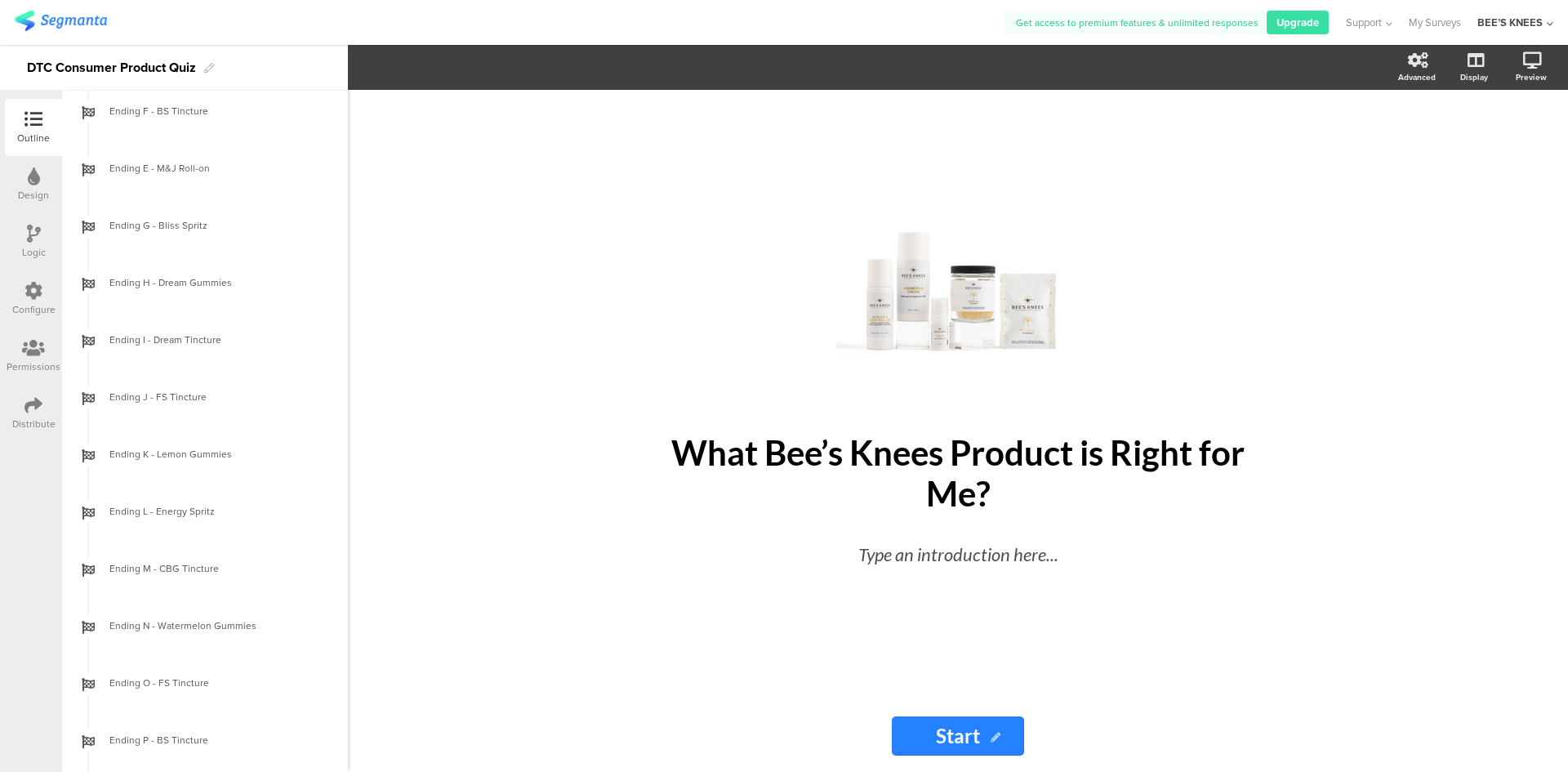
scroll to position [2222, 0]
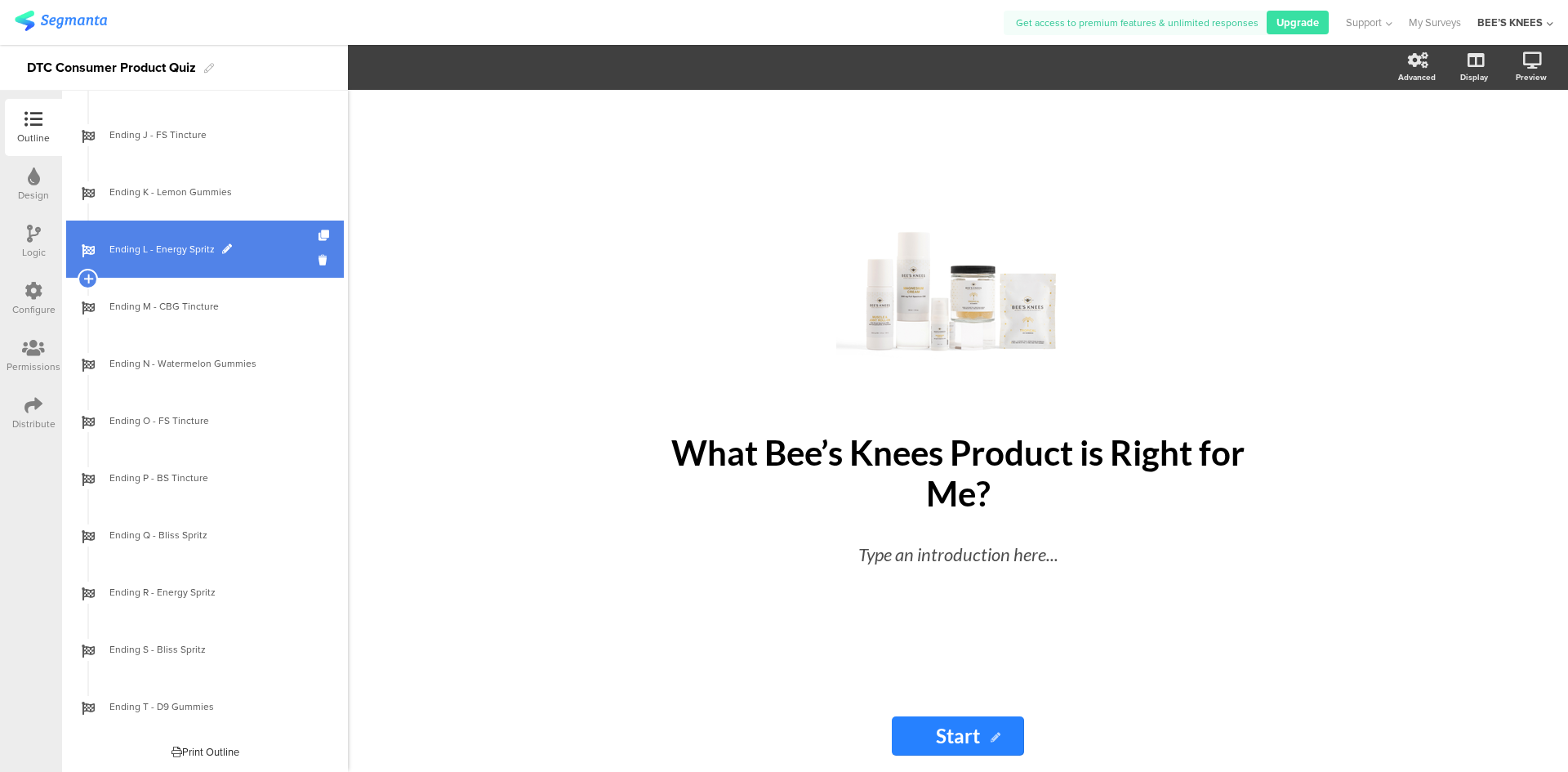
click at [209, 261] on link "Ending L - Energy Spritz" at bounding box center [205, 248] width 278 height 57
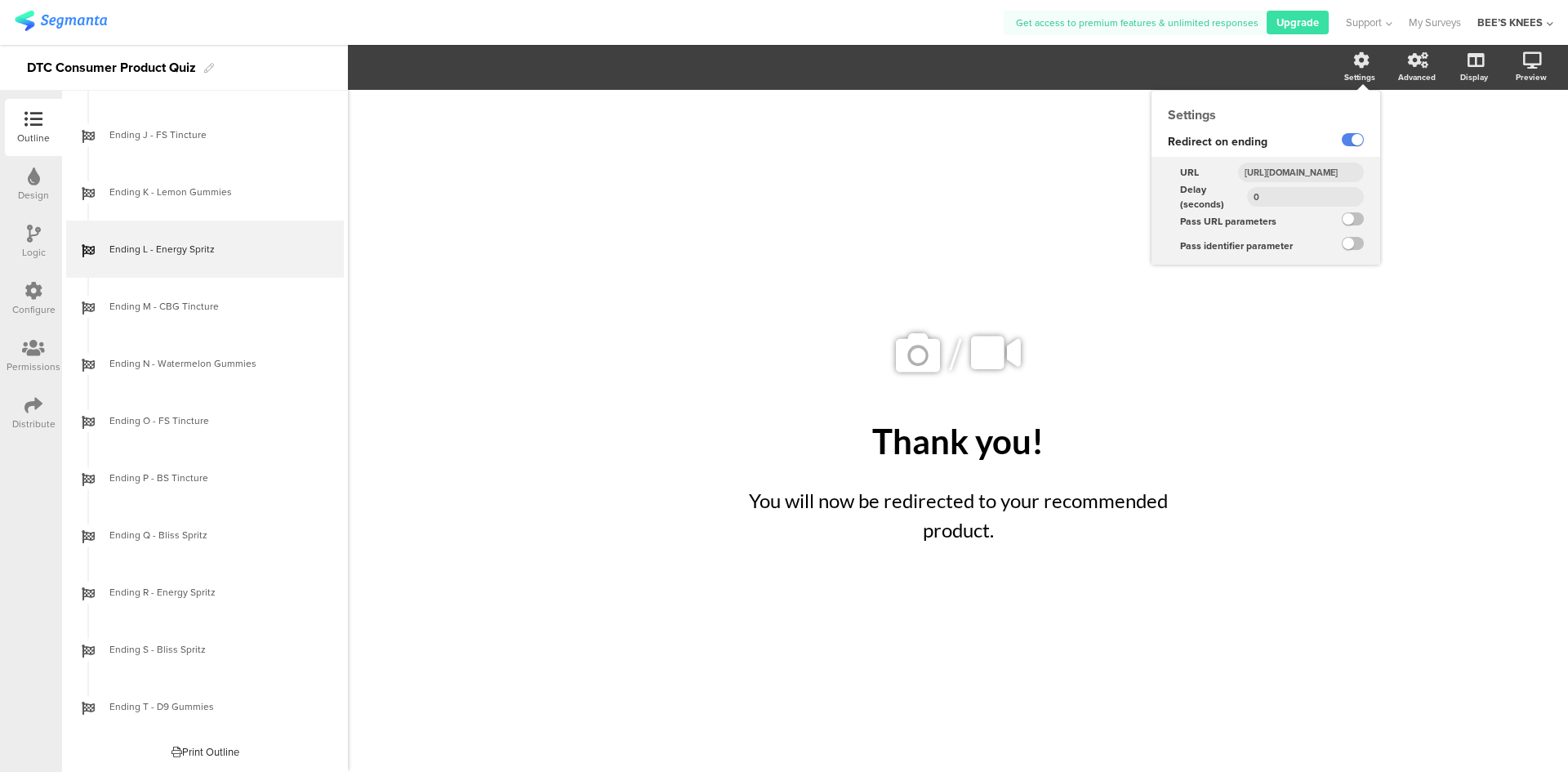
click at [1313, 161] on div "[URL][DOMAIN_NAME]" at bounding box center [1303, 172] width 155 height 24
click at [1311, 167] on input "[URL][DOMAIN_NAME]" at bounding box center [1300, 172] width 125 height 20
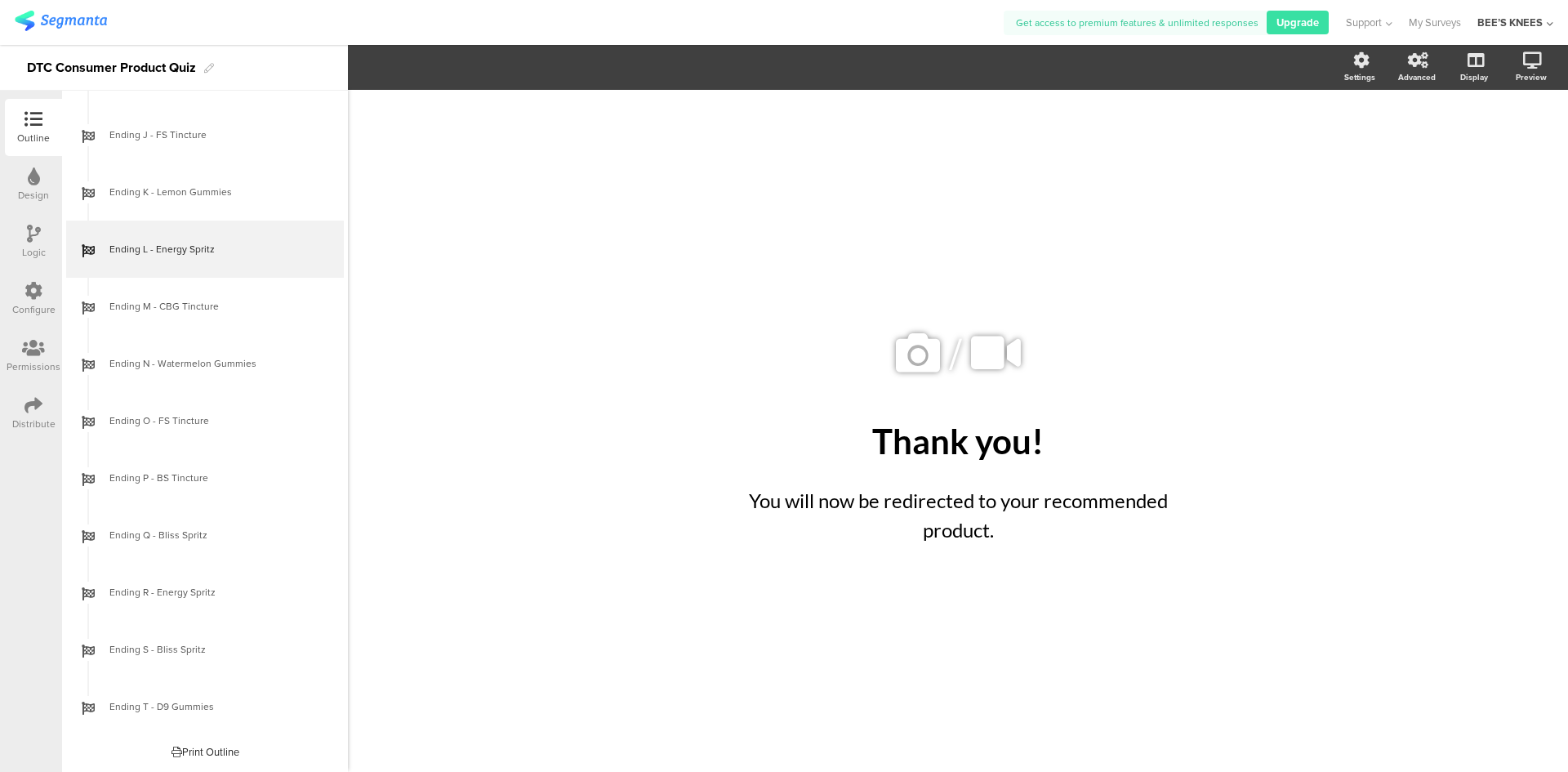
click at [550, 362] on div "/ Thank you! Thank you! You will now be redirected to your recommended product.…" at bounding box center [957, 431] width 1220 height 682
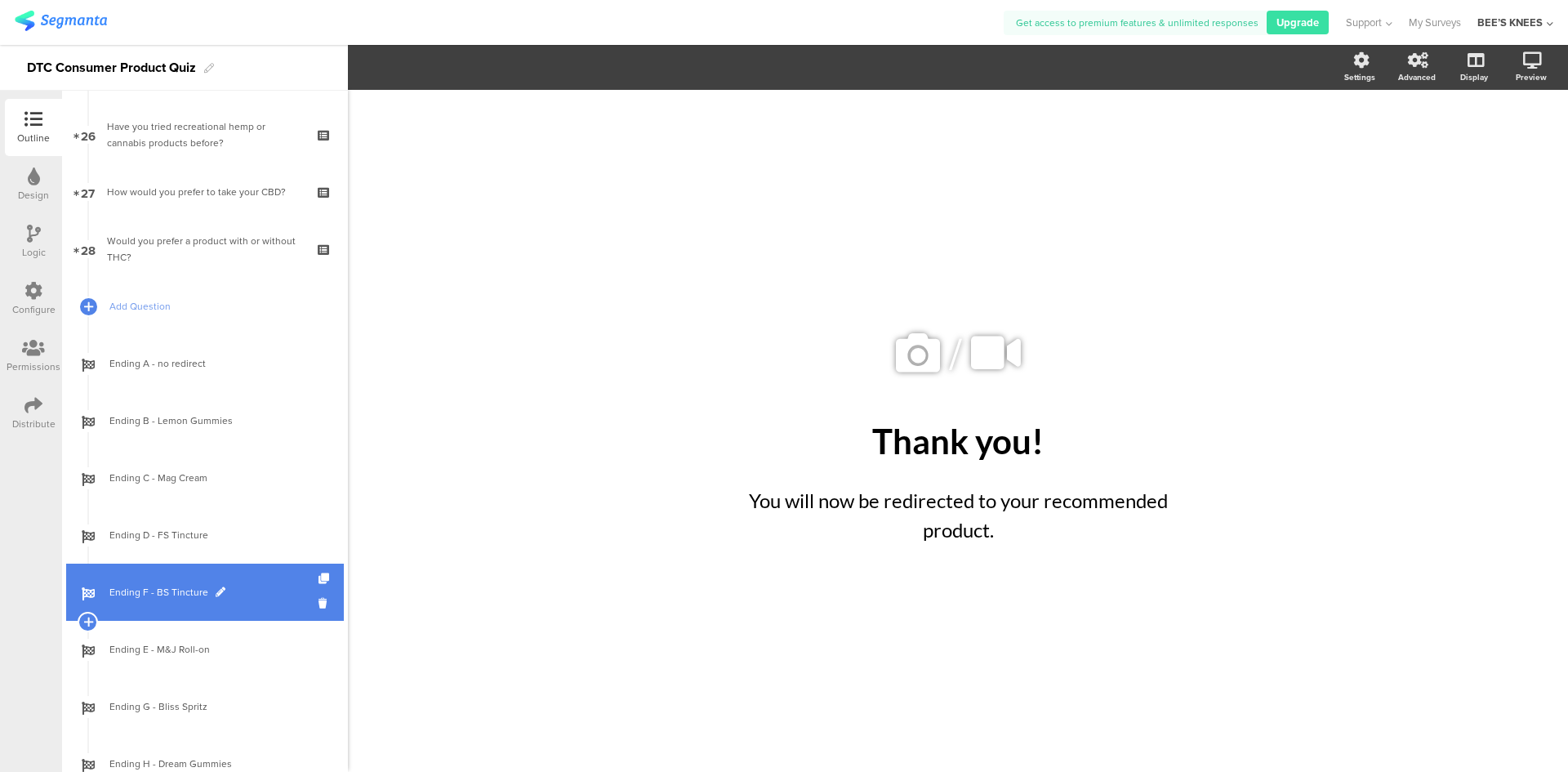
scroll to position [1406, 0]
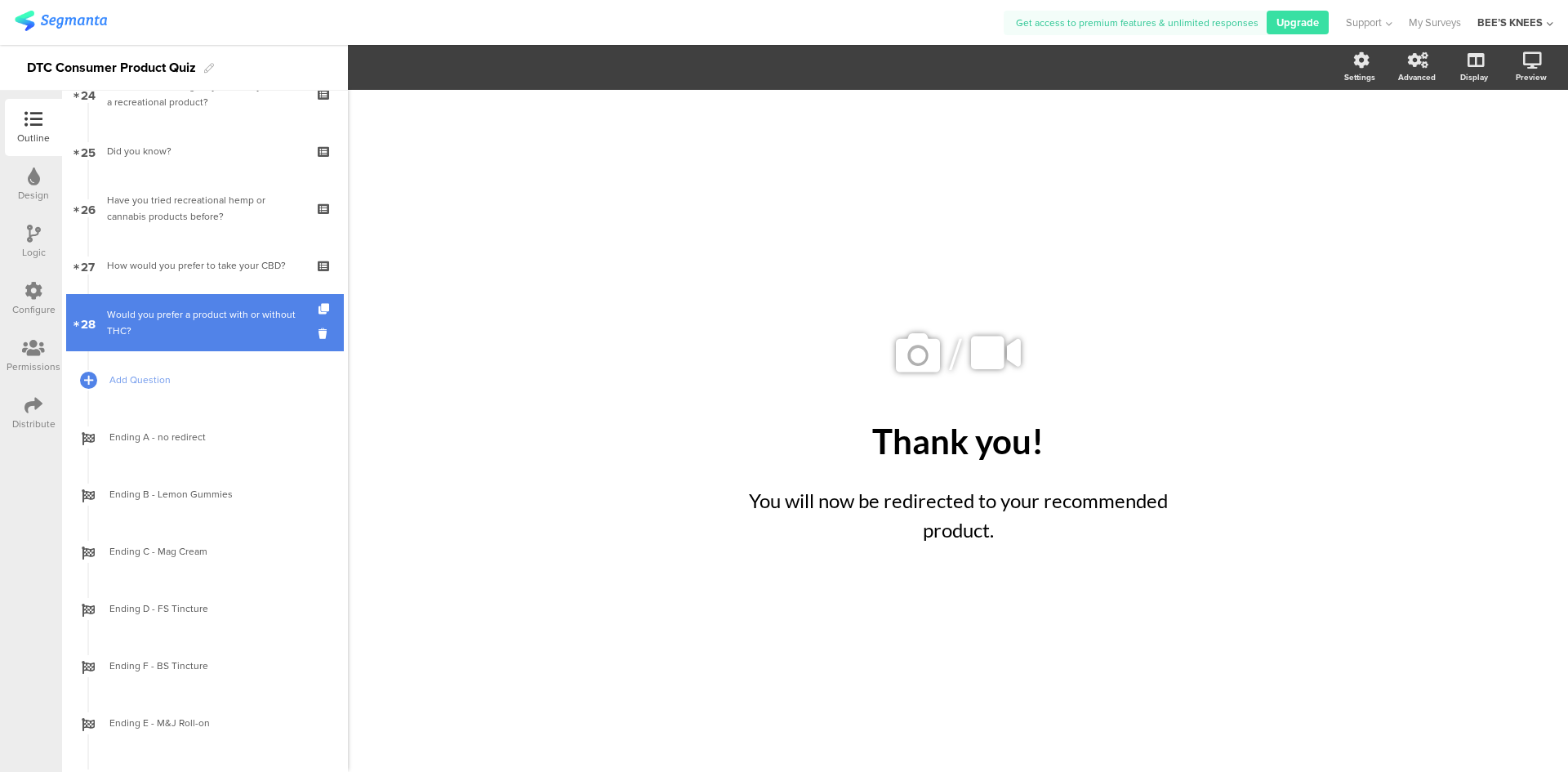
click at [195, 312] on div "Would you prefer a product with or without THC?" at bounding box center [204, 322] width 195 height 33
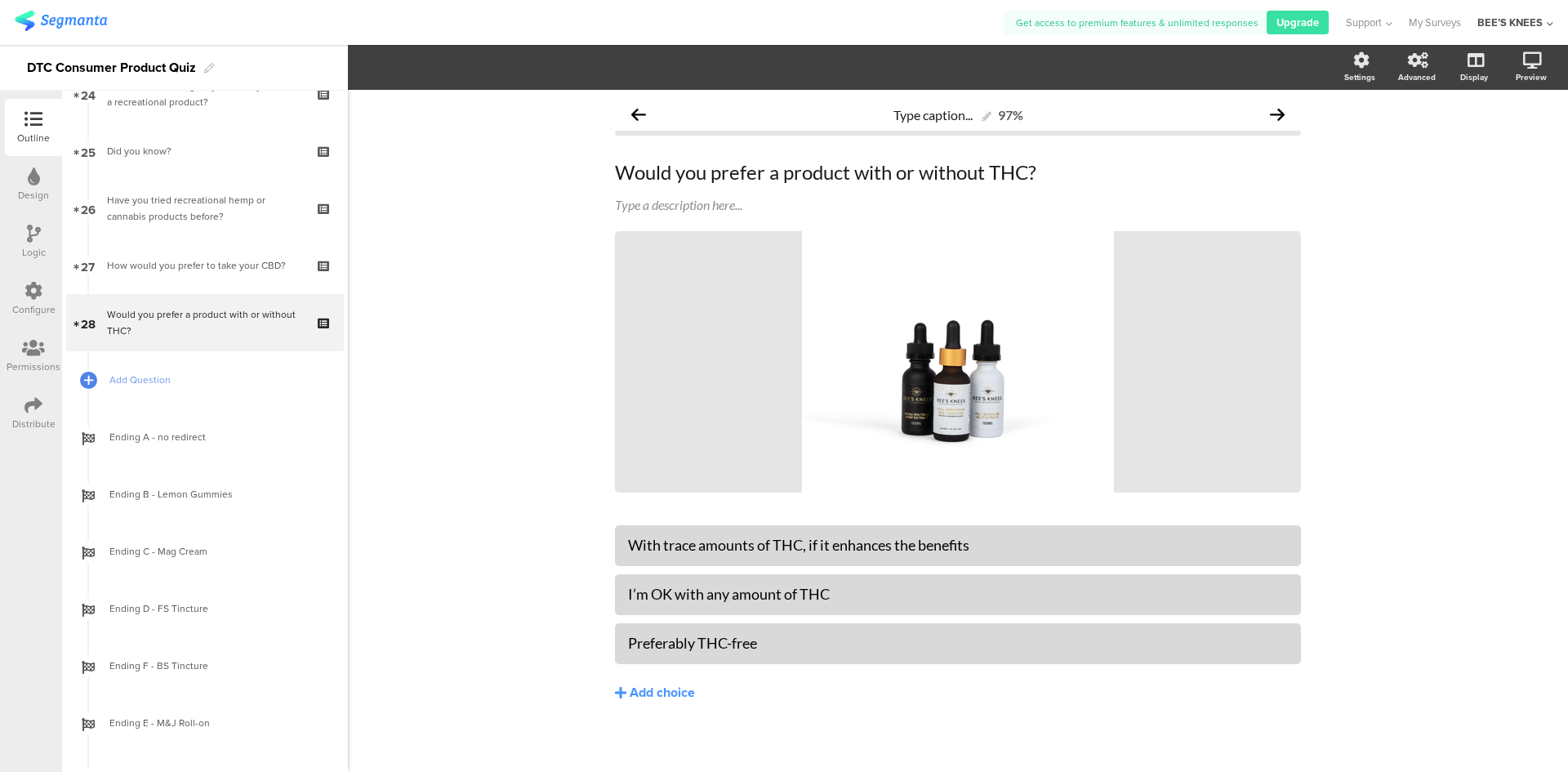
click at [36, 246] on div "Logic" at bounding box center [33, 252] width 23 height 14
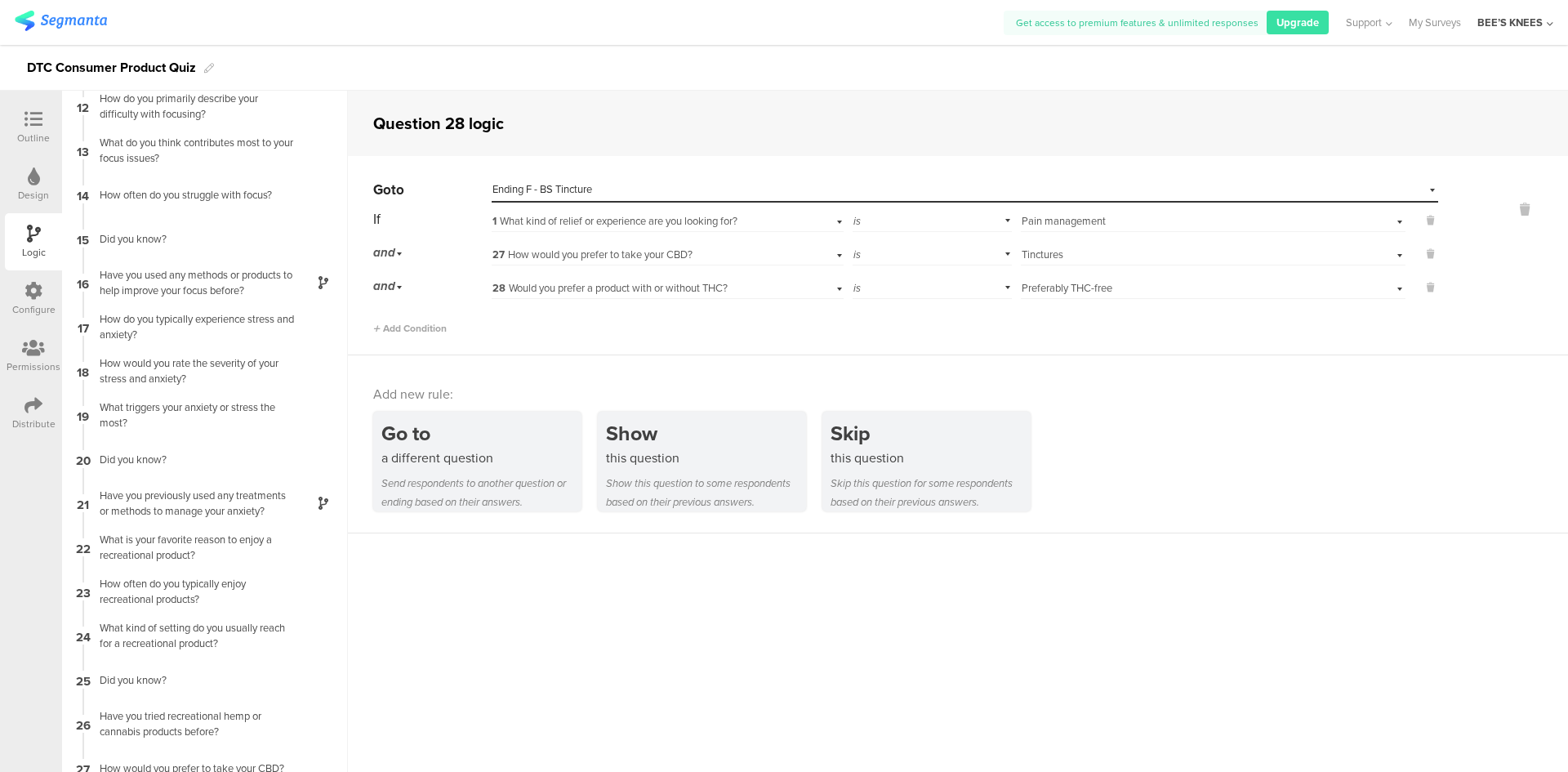
scroll to position [553, 0]
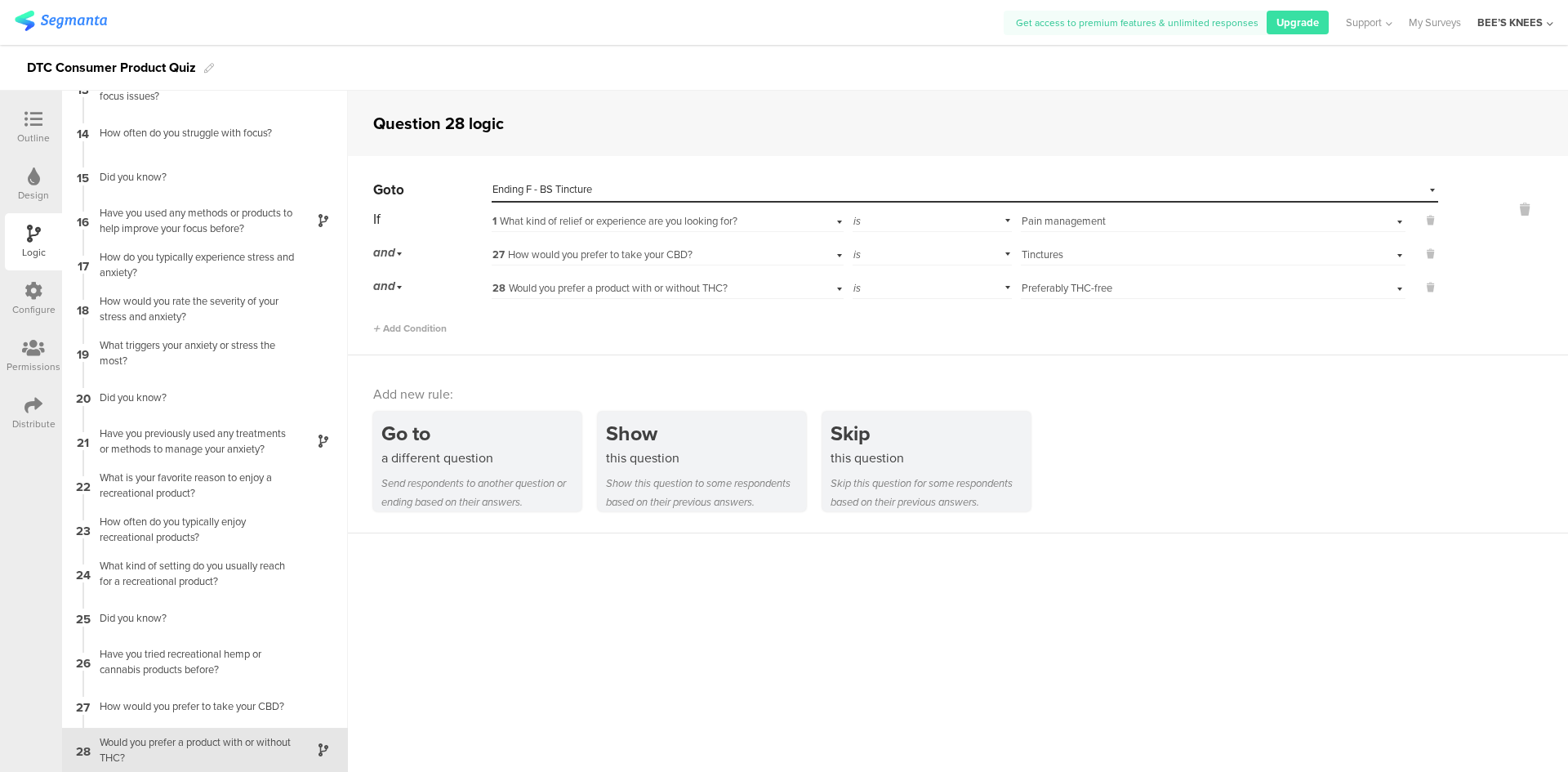
click at [450, 509] on div "Add new rule: Go to a different question Send respondents to another question o…" at bounding box center [957, 443] width 1220 height 178
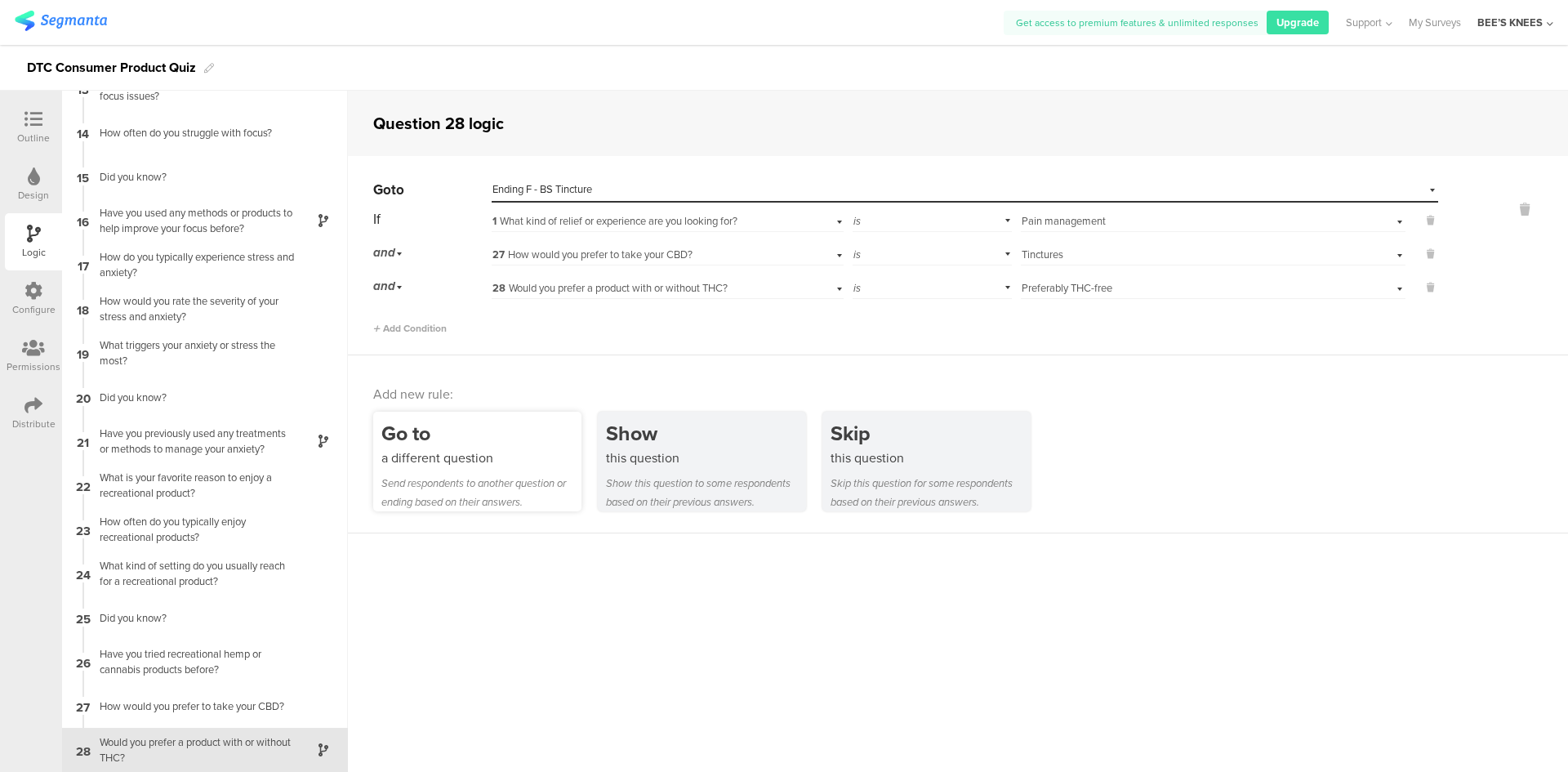
click at [463, 475] on div "Send respondents to another question or ending based on their answers." at bounding box center [481, 493] width 200 height 38
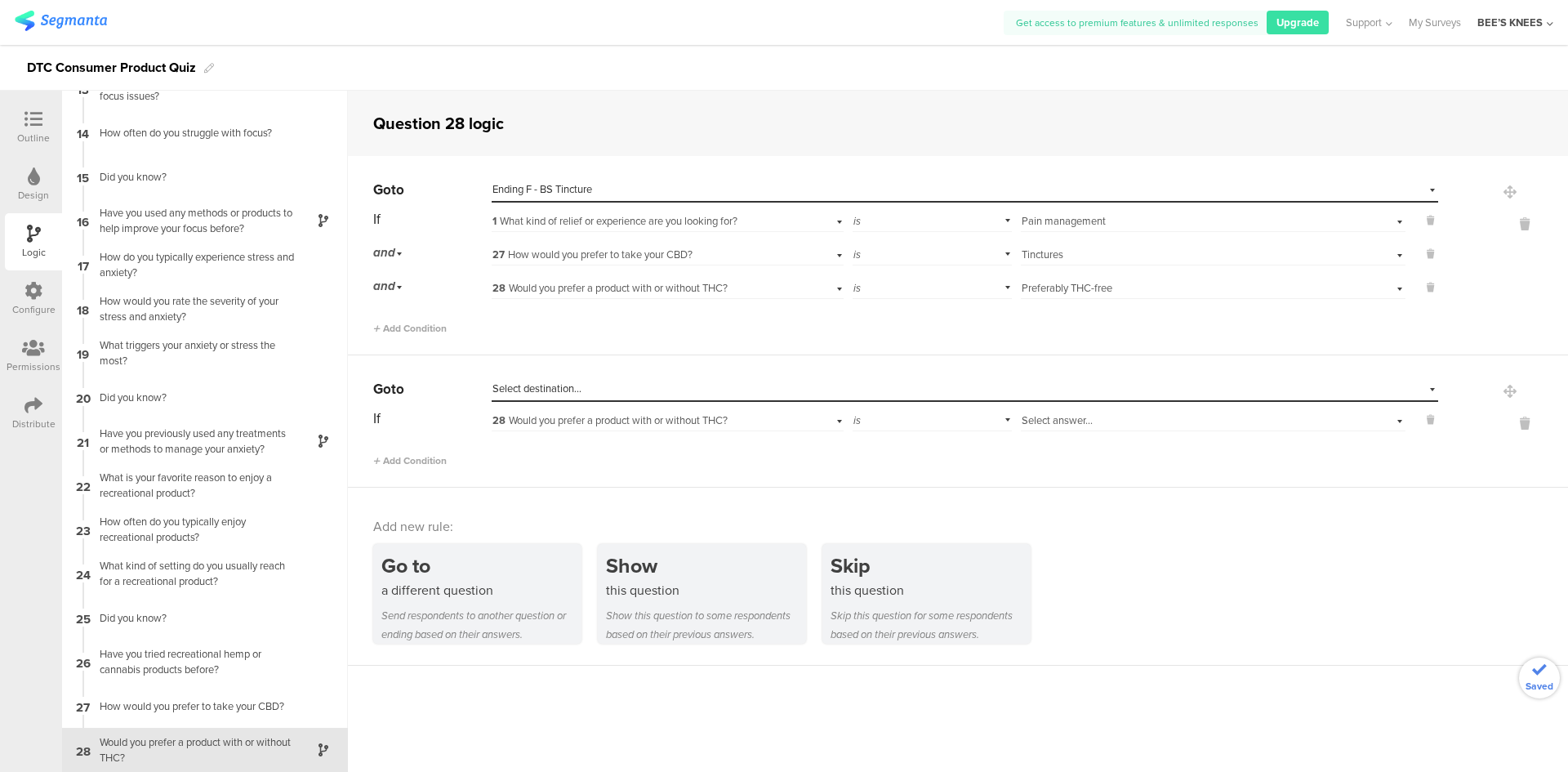
click at [578, 390] on span "Select destination..." at bounding box center [536, 388] width 89 height 15
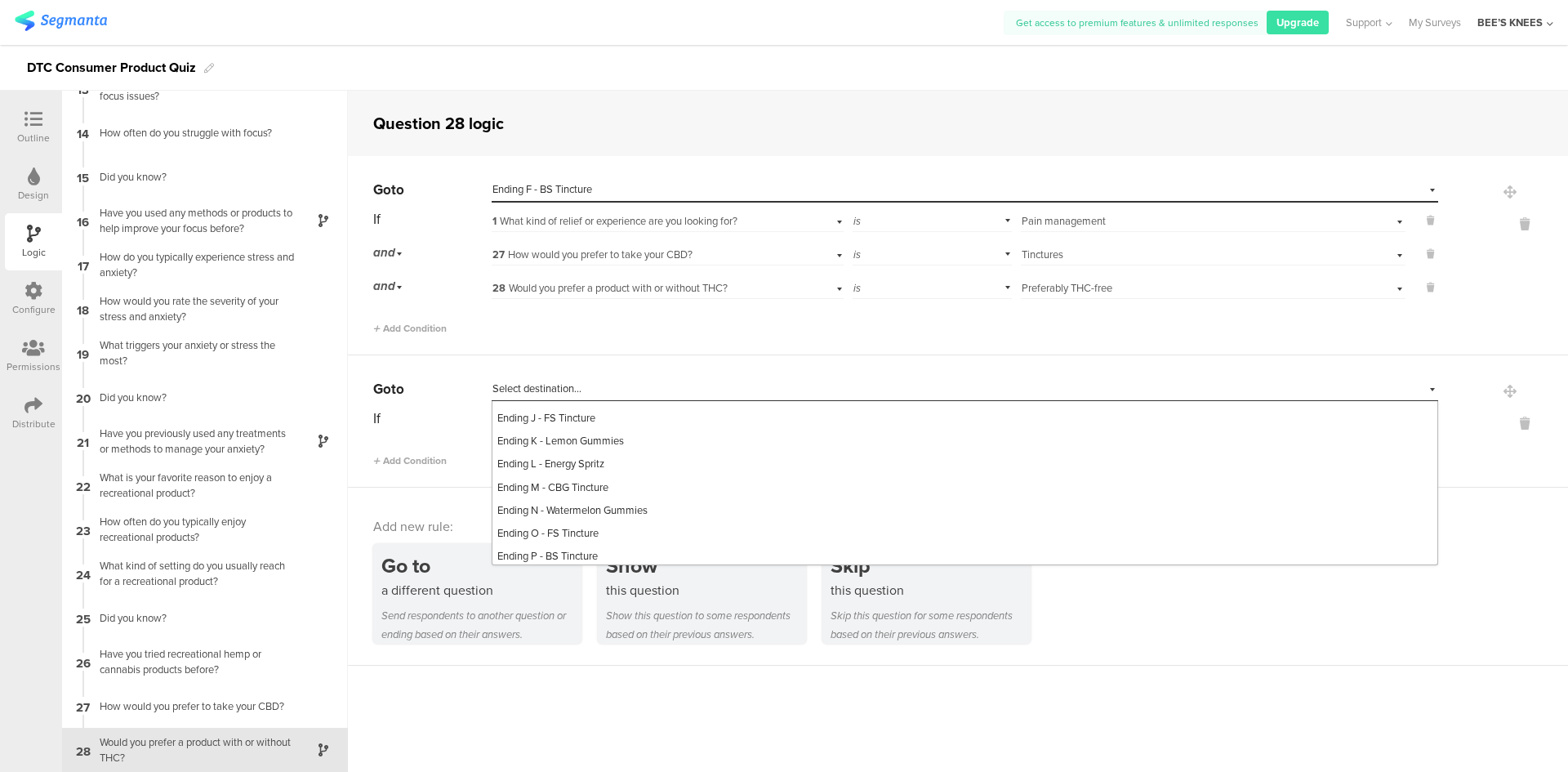
scroll to position [898, 0]
click at [658, 423] on div "Ending L - Energy Spritz" at bounding box center [964, 411] width 945 height 23
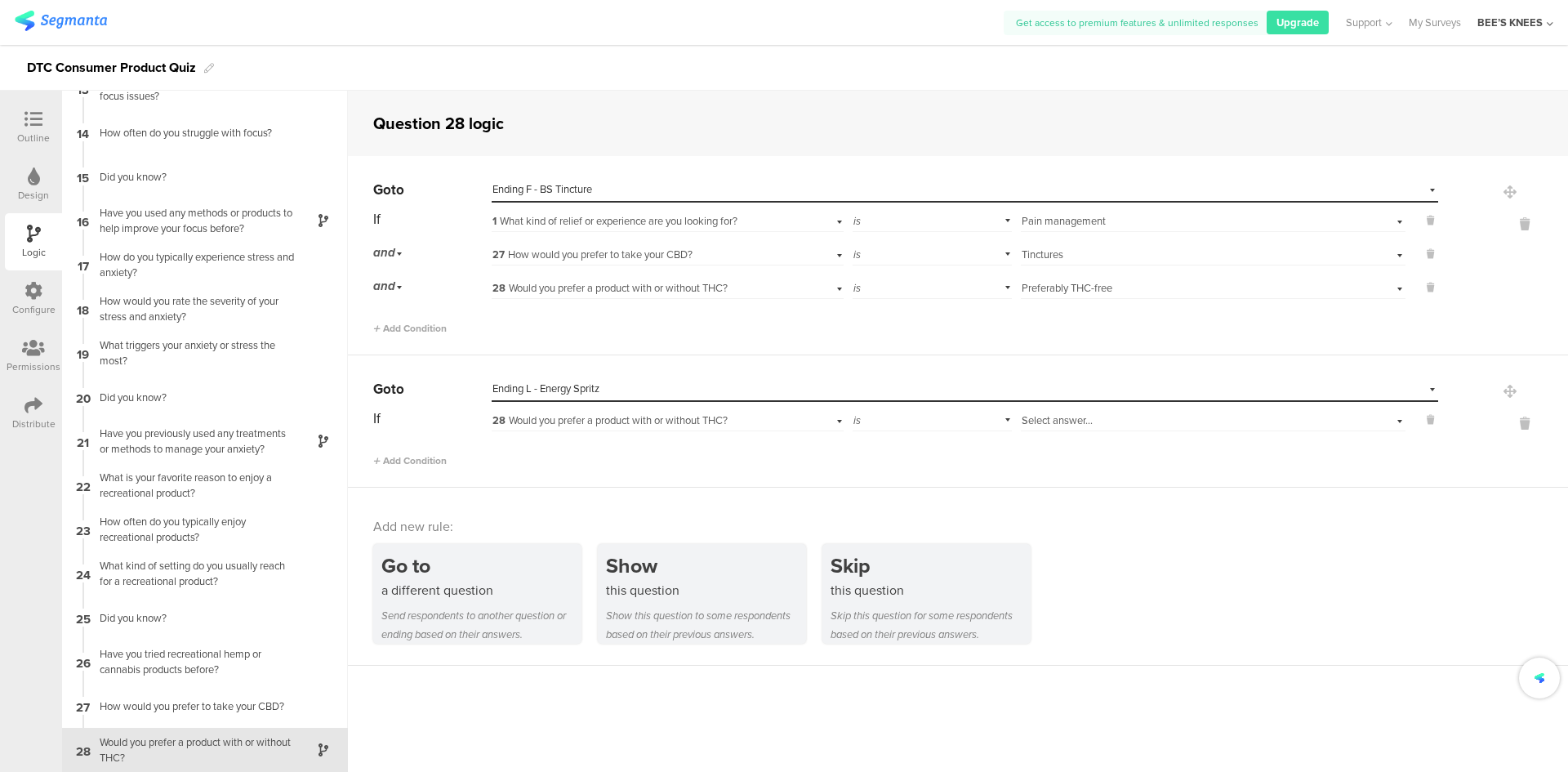
click at [640, 418] on span "28 Would you prefer a product with or without THC?" at bounding box center [609, 420] width 236 height 15
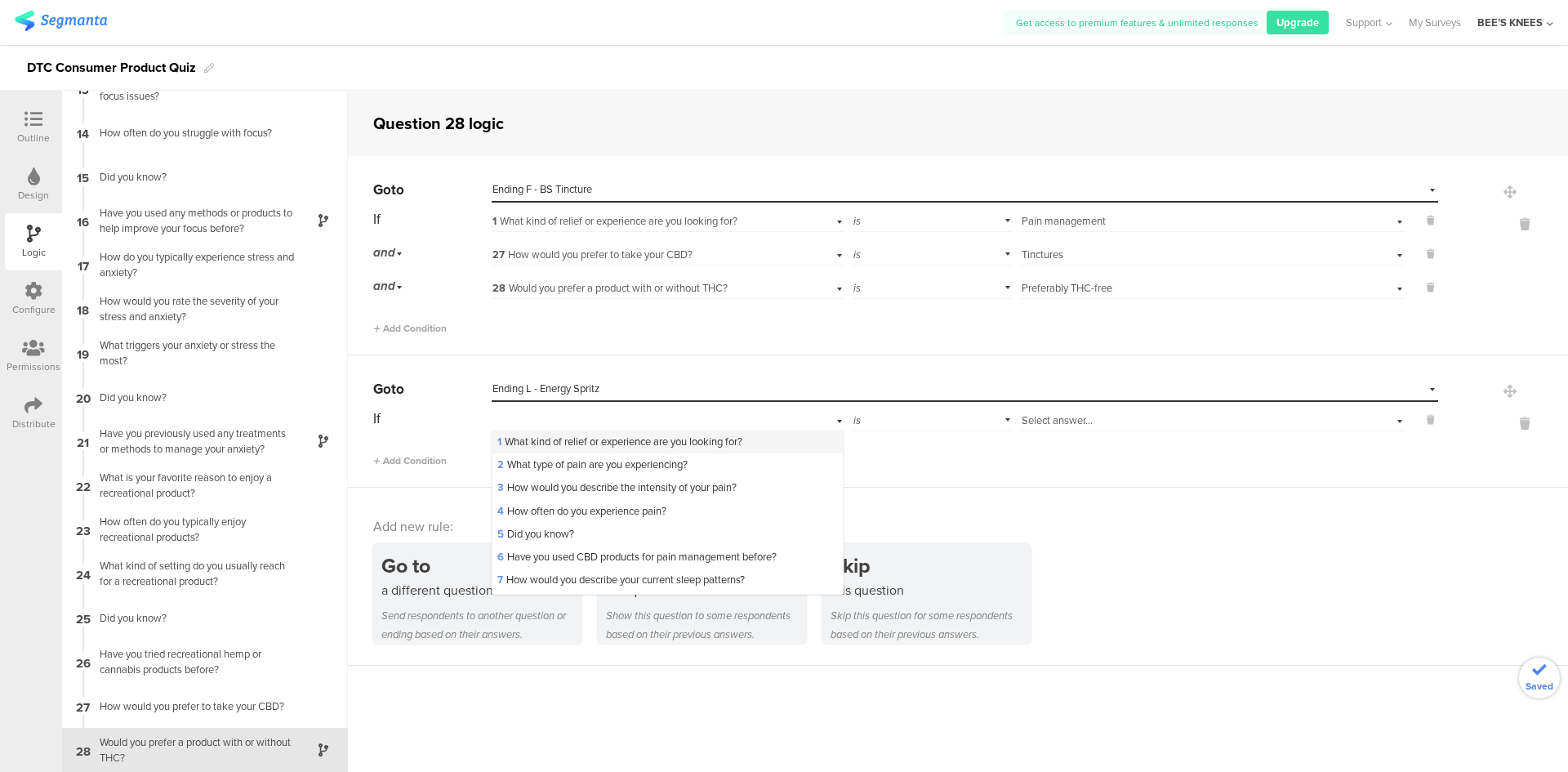
click at [631, 435] on span "1 What kind of relief or experience are you looking for?" at bounding box center [619, 441] width 245 height 15
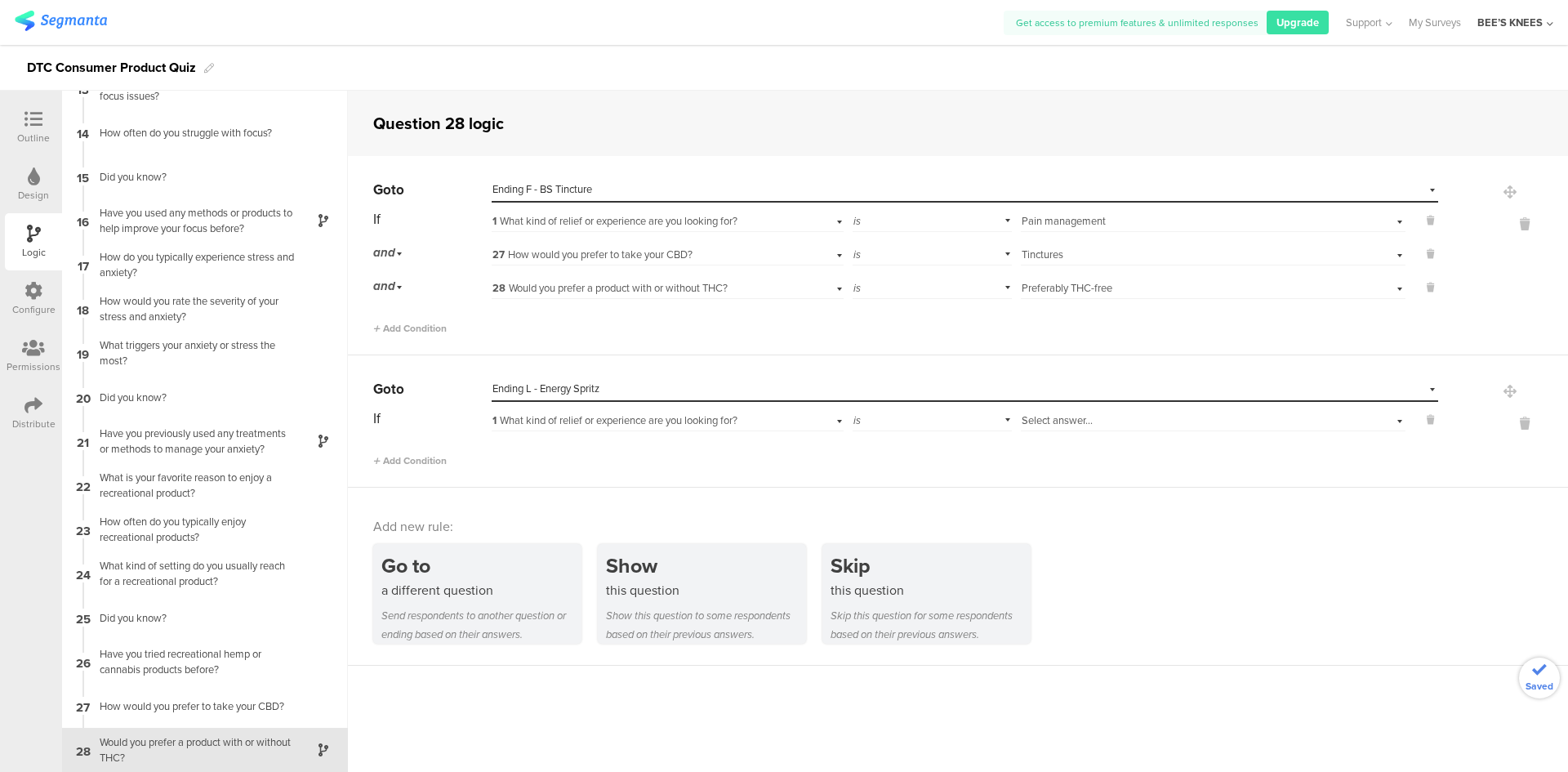
click at [1041, 427] on span "Select answer..." at bounding box center [1057, 420] width 71 height 15
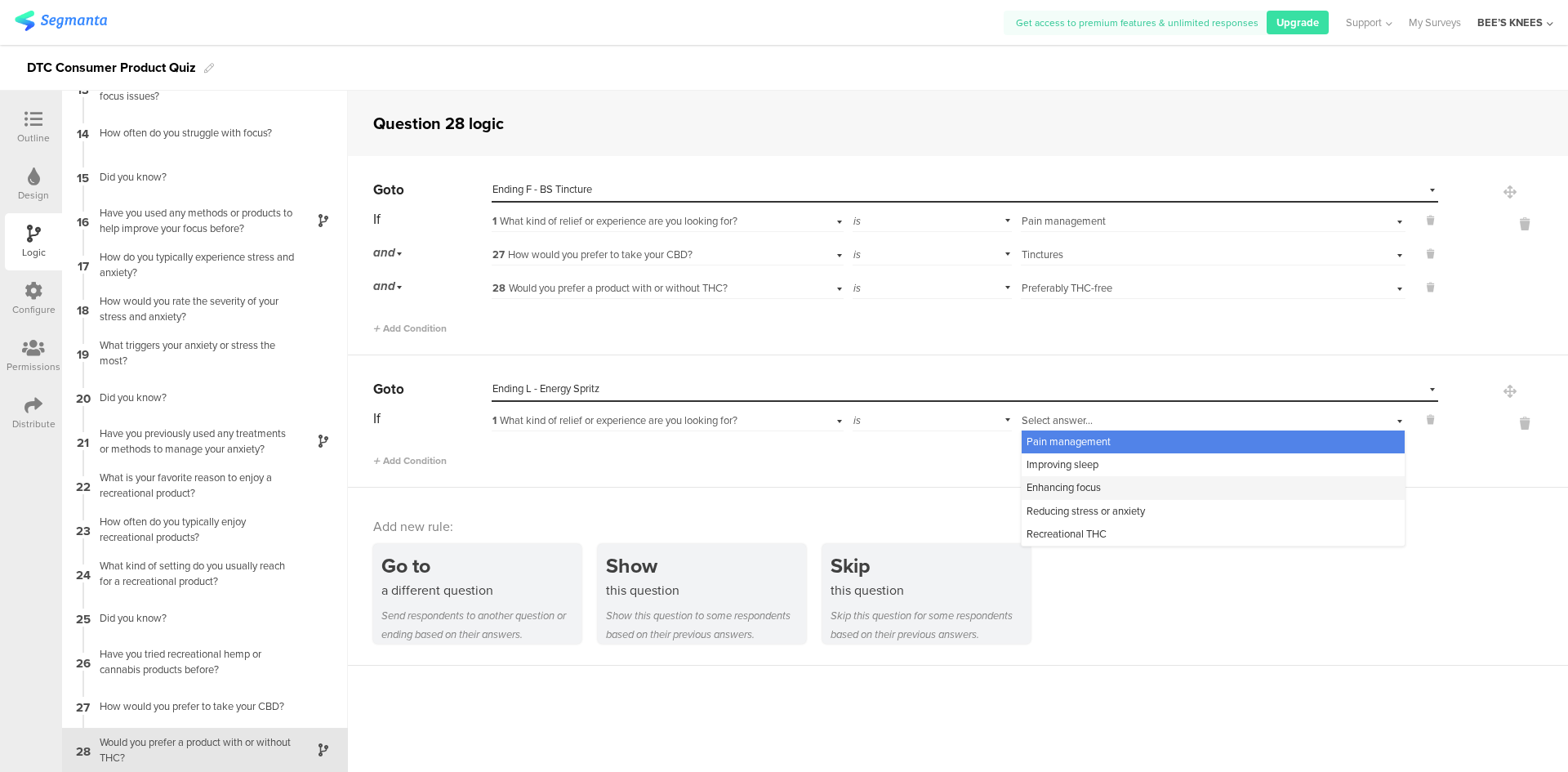
click at [1062, 488] on span "Enhancing focus" at bounding box center [1063, 487] width 74 height 15
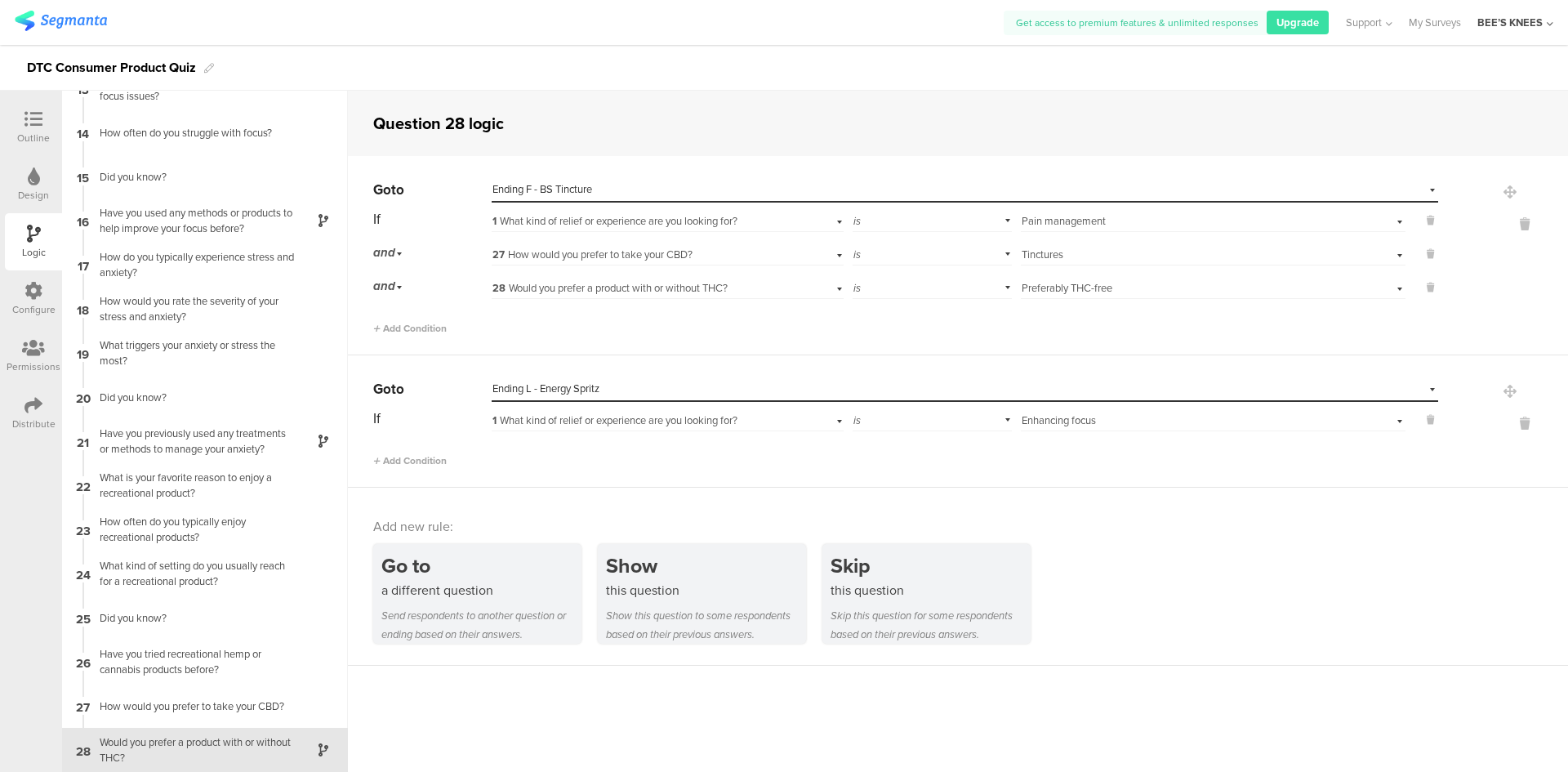
click at [415, 470] on div "Go to Select destination... Ending L - Energy Spritz If 1 What kind of relief o…" at bounding box center [957, 421] width 1220 height 133
click at [414, 460] on span "Add Condition" at bounding box center [409, 460] width 73 height 14
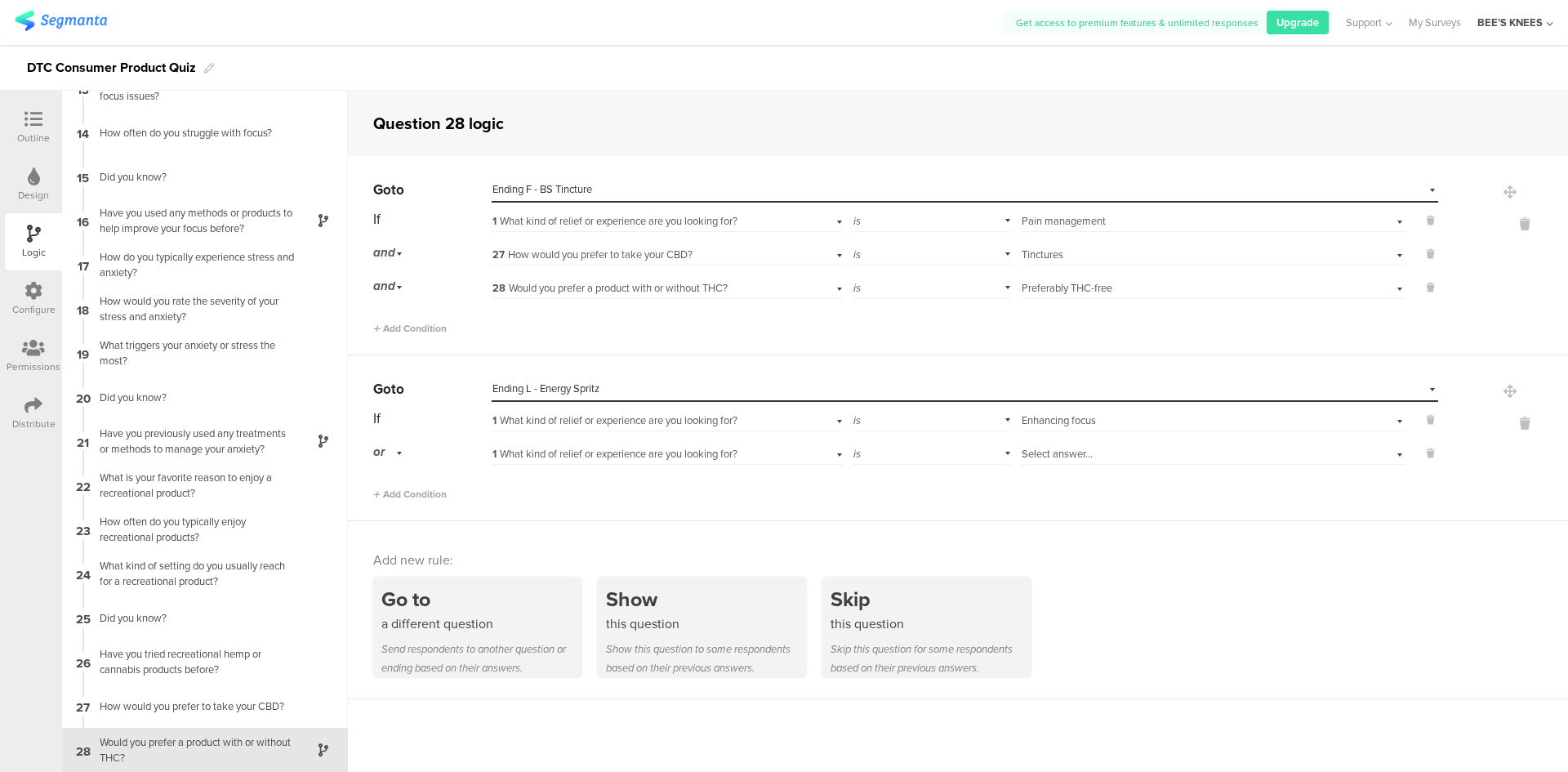
click at [401, 450] on div "or" at bounding box center [390, 452] width 34 height 25
click at [404, 501] on div "and" at bounding box center [431, 498] width 116 height 23
click at [544, 452] on span "1 What kind of relief or experience are you looking for?" at bounding box center [614, 453] width 245 height 15
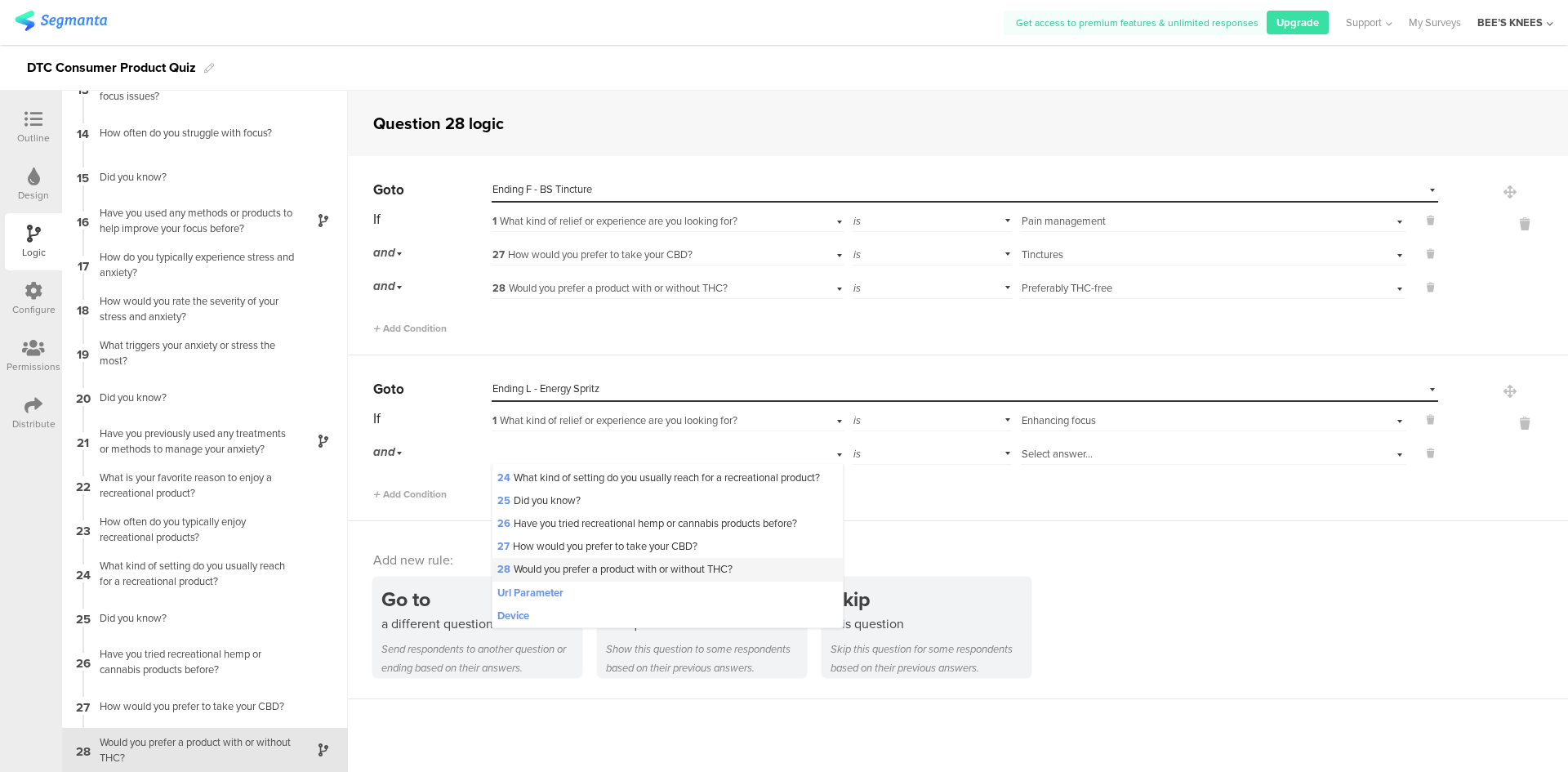
scroll to position [572, 0]
click at [637, 553] on span "27 How would you prefer to take your CBD?" at bounding box center [598, 545] width 200 height 15
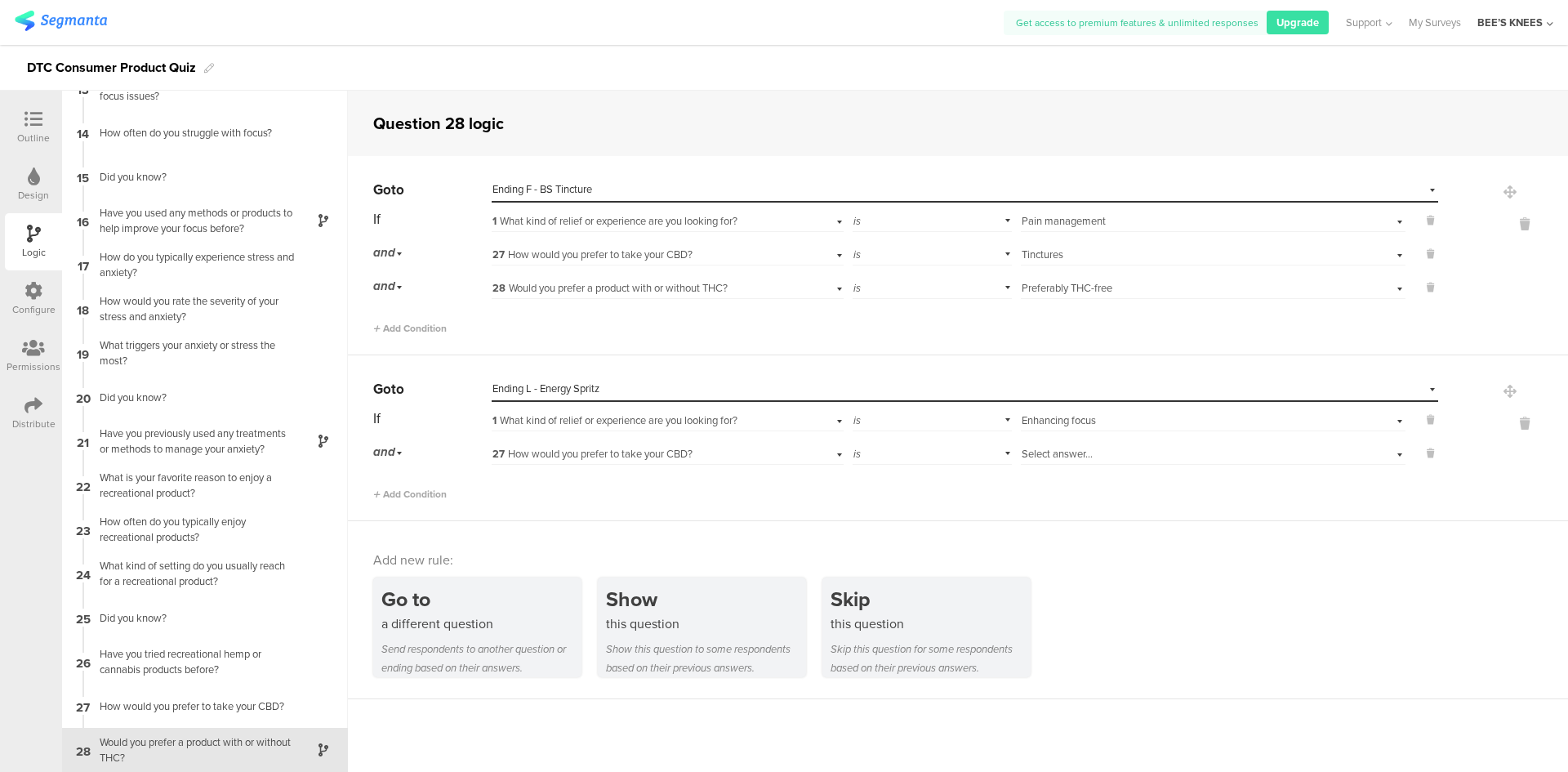
click at [1081, 457] on span "Select answer..." at bounding box center [1057, 453] width 71 height 15
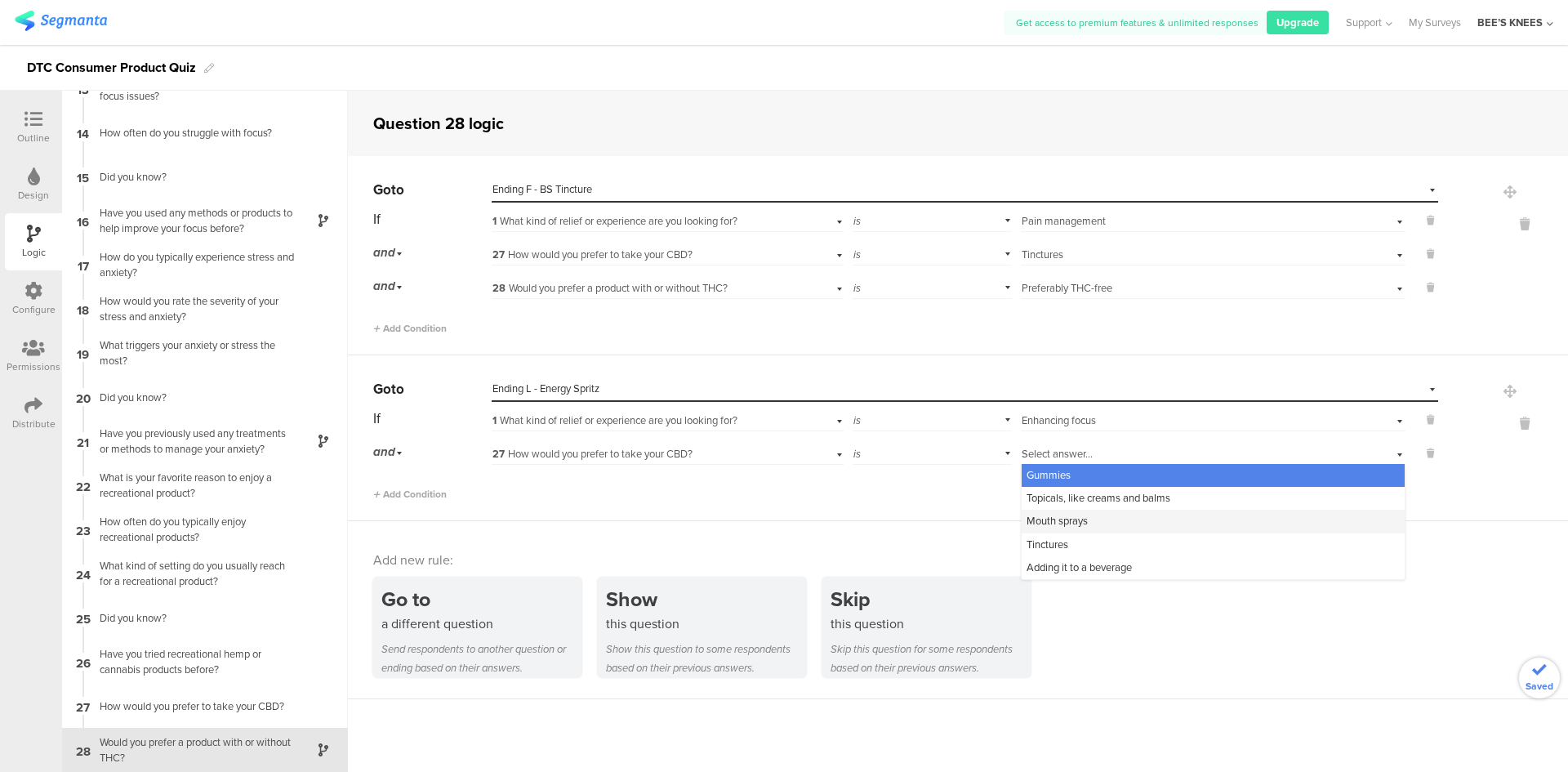
click at [1065, 516] on span "Mouth sprays" at bounding box center [1057, 520] width 61 height 15
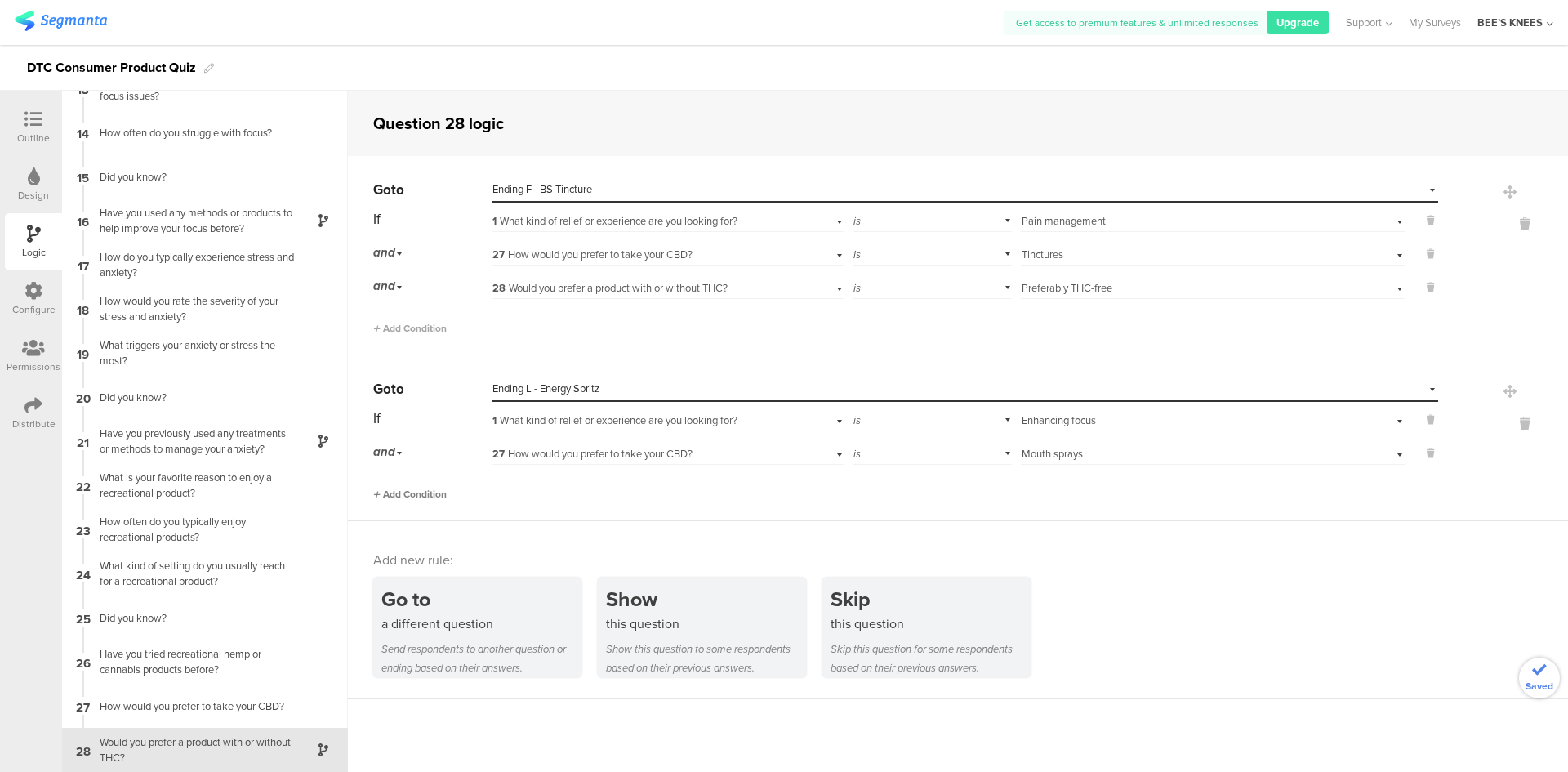
click at [404, 493] on span "Add Condition" at bounding box center [409, 494] width 73 height 14
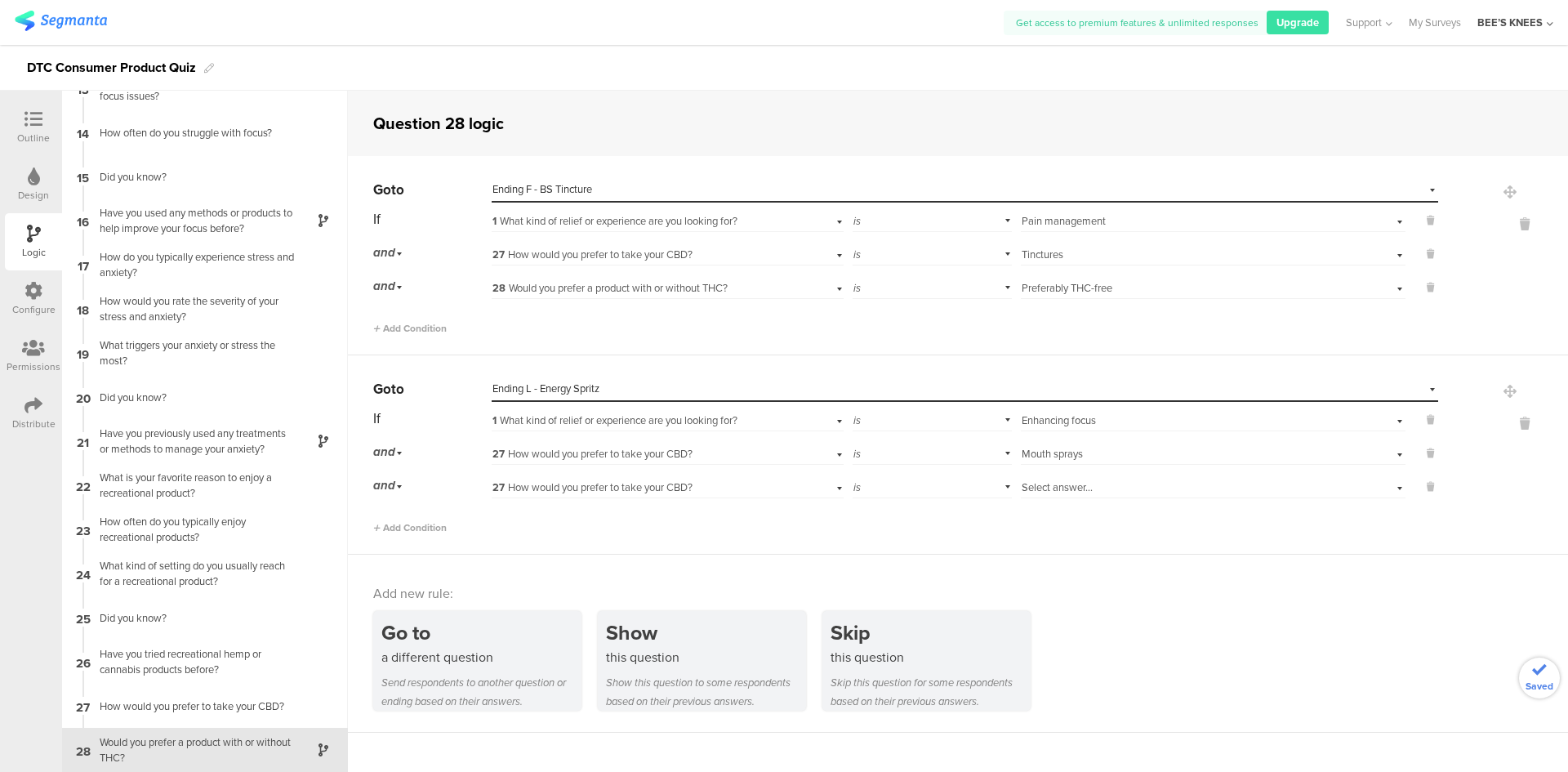
click at [692, 486] on span "27 How would you prefer to take your CBD?" at bounding box center [592, 487] width 200 height 15
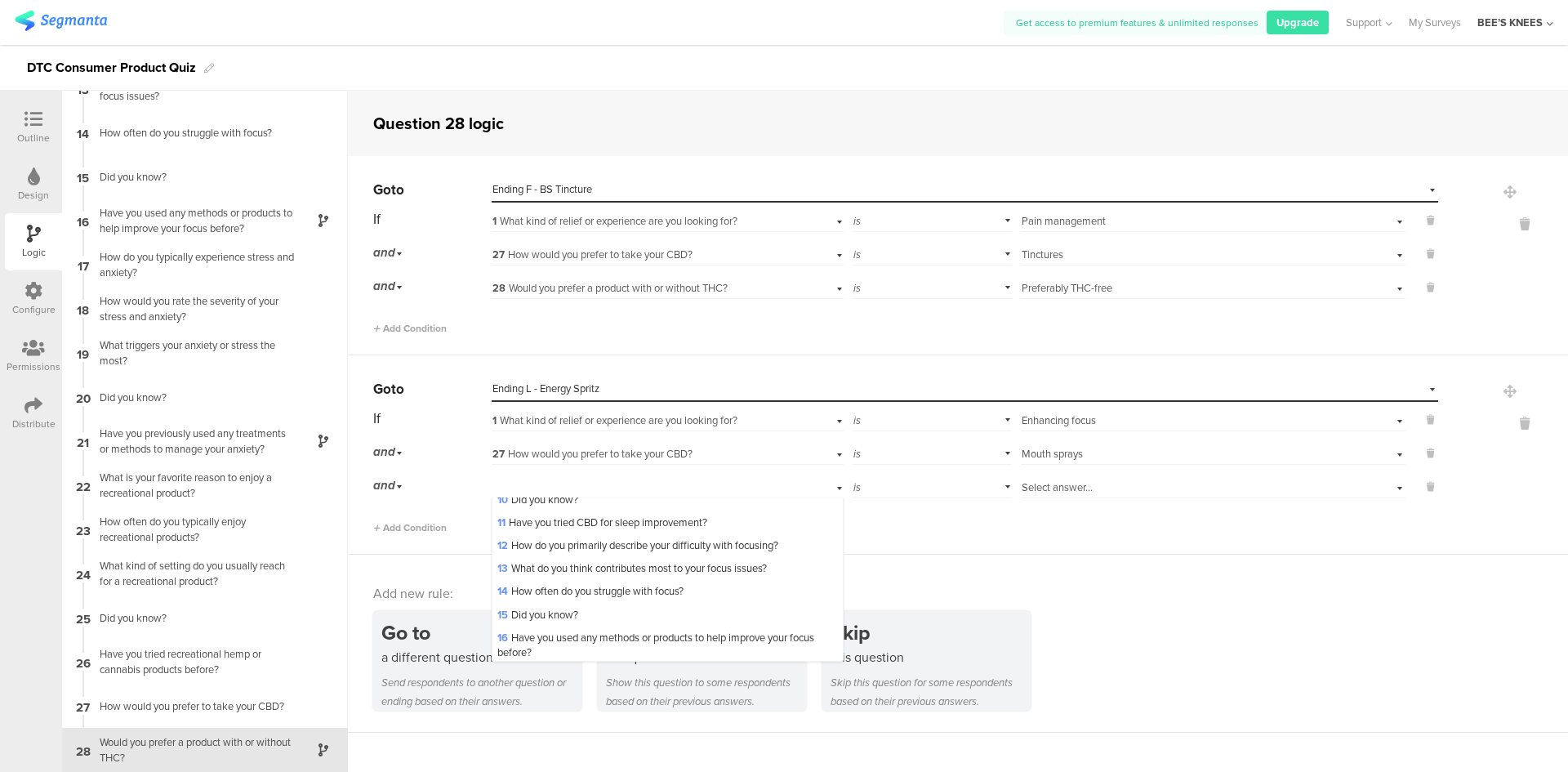
scroll to position [596, 0]
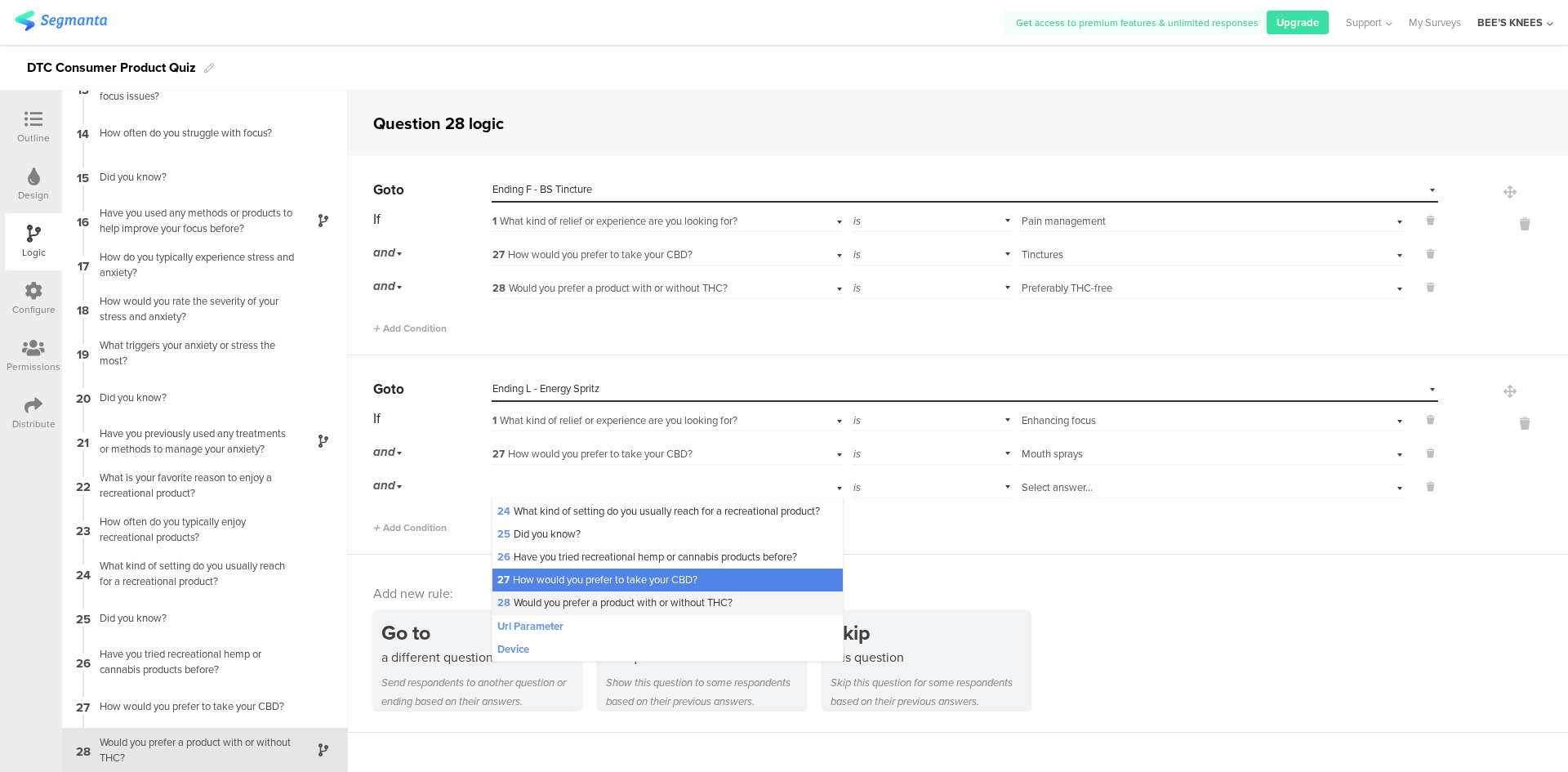
click at [654, 596] on span "28 Would you prefer a product with or without THC?" at bounding box center [615, 602] width 236 height 15
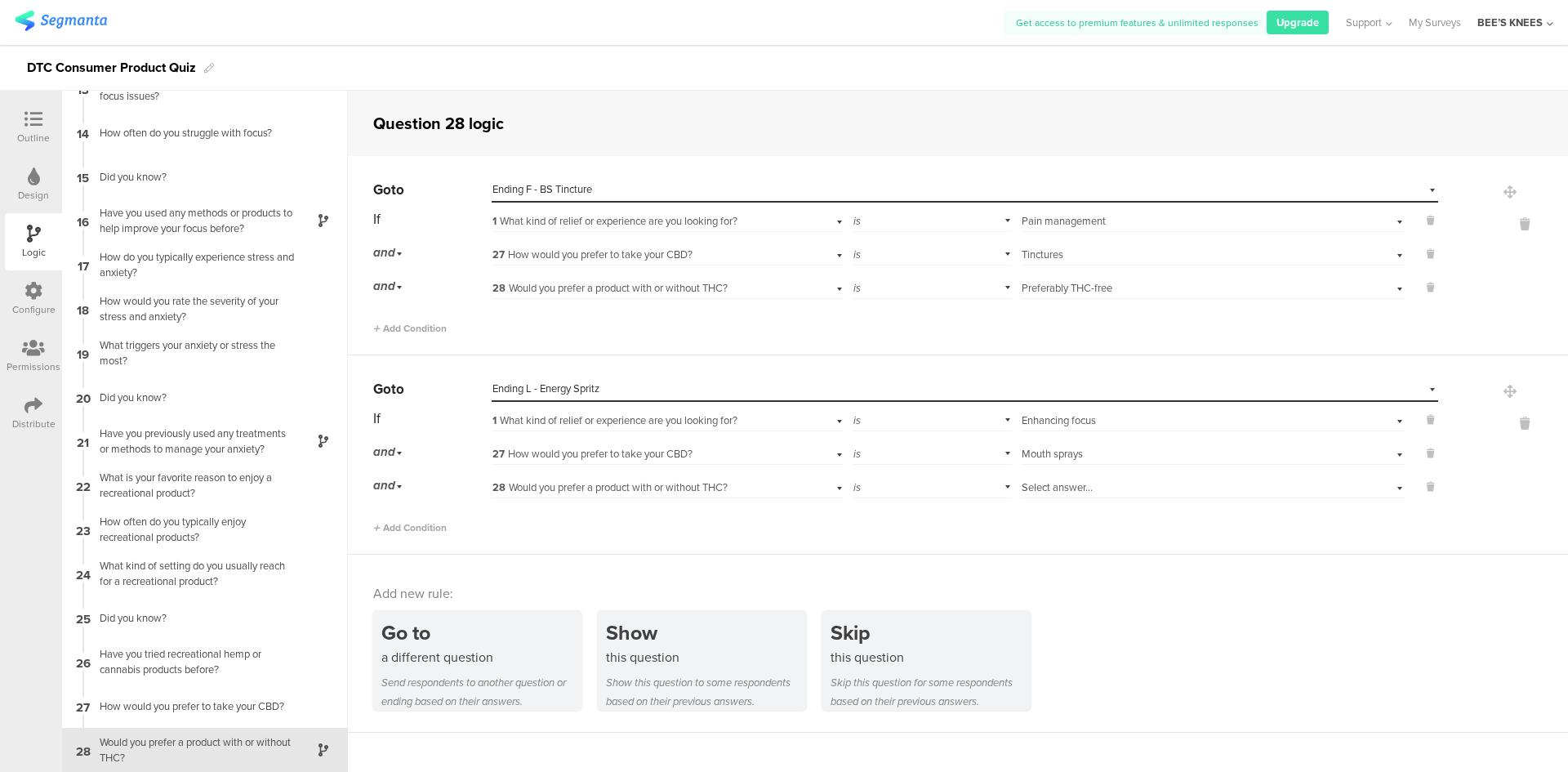
scroll to position [0, 0]
click at [951, 488] on div "is" at bounding box center [932, 486] width 160 height 25
click at [1045, 483] on span "Select answer..." at bounding box center [1057, 487] width 71 height 15
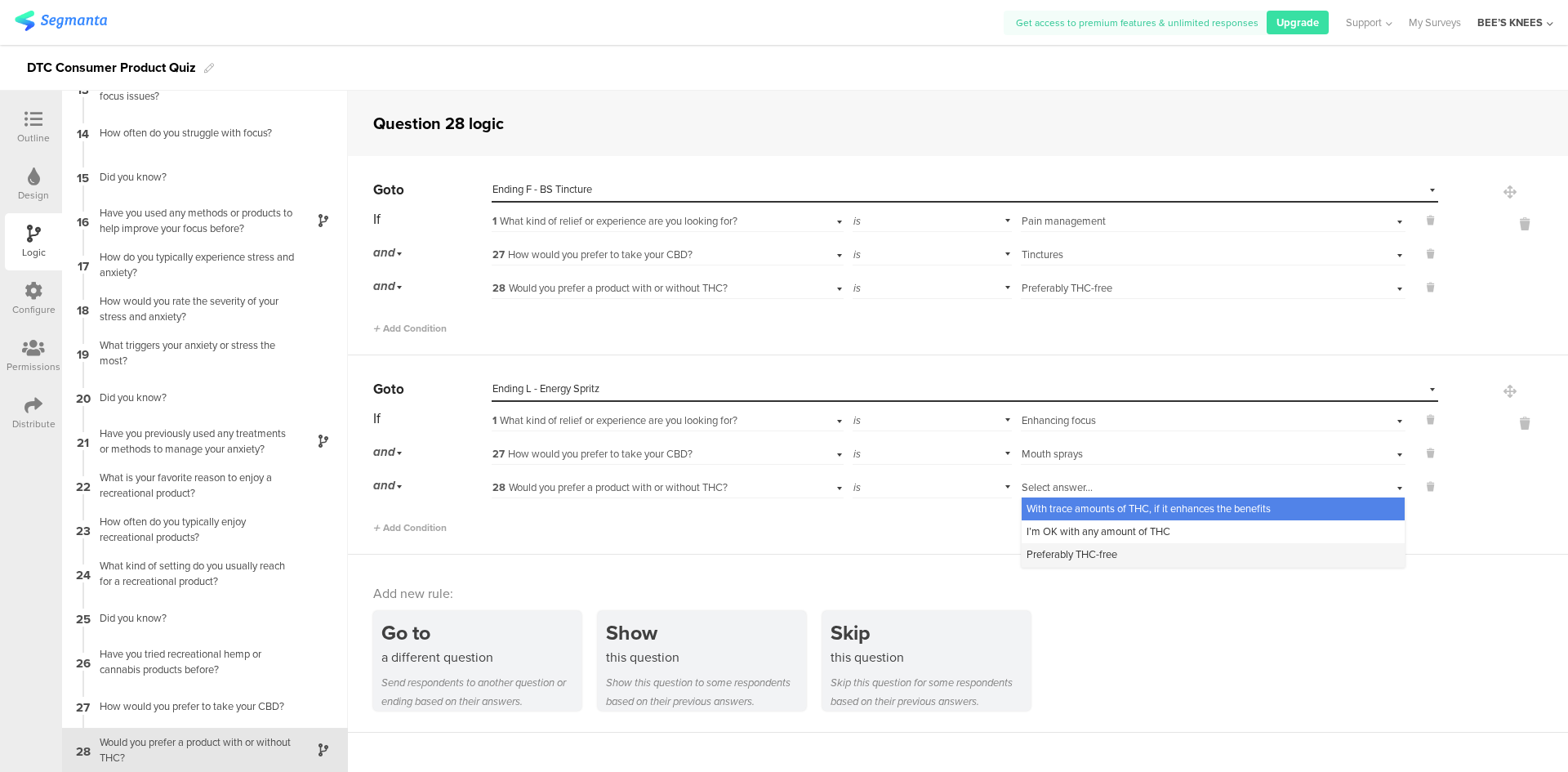
click at [1069, 557] on span "Preferably THC-free" at bounding box center [1072, 553] width 90 height 15
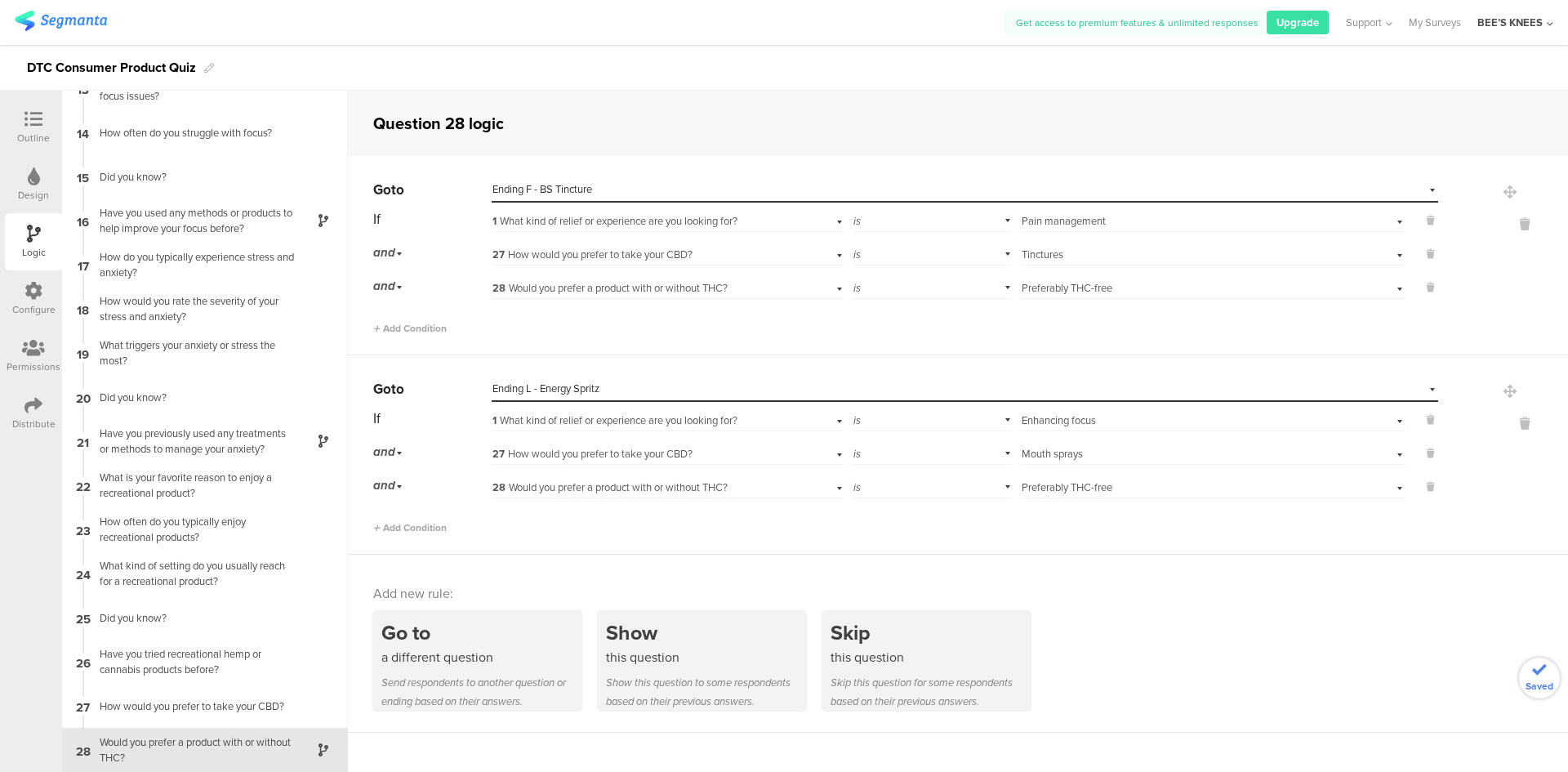
click at [1133, 624] on div "Go to a different question Send respondents to another question or ending based…" at bounding box center [970, 661] width 1194 height 99
click at [36, 121] on icon at bounding box center [33, 119] width 18 height 18
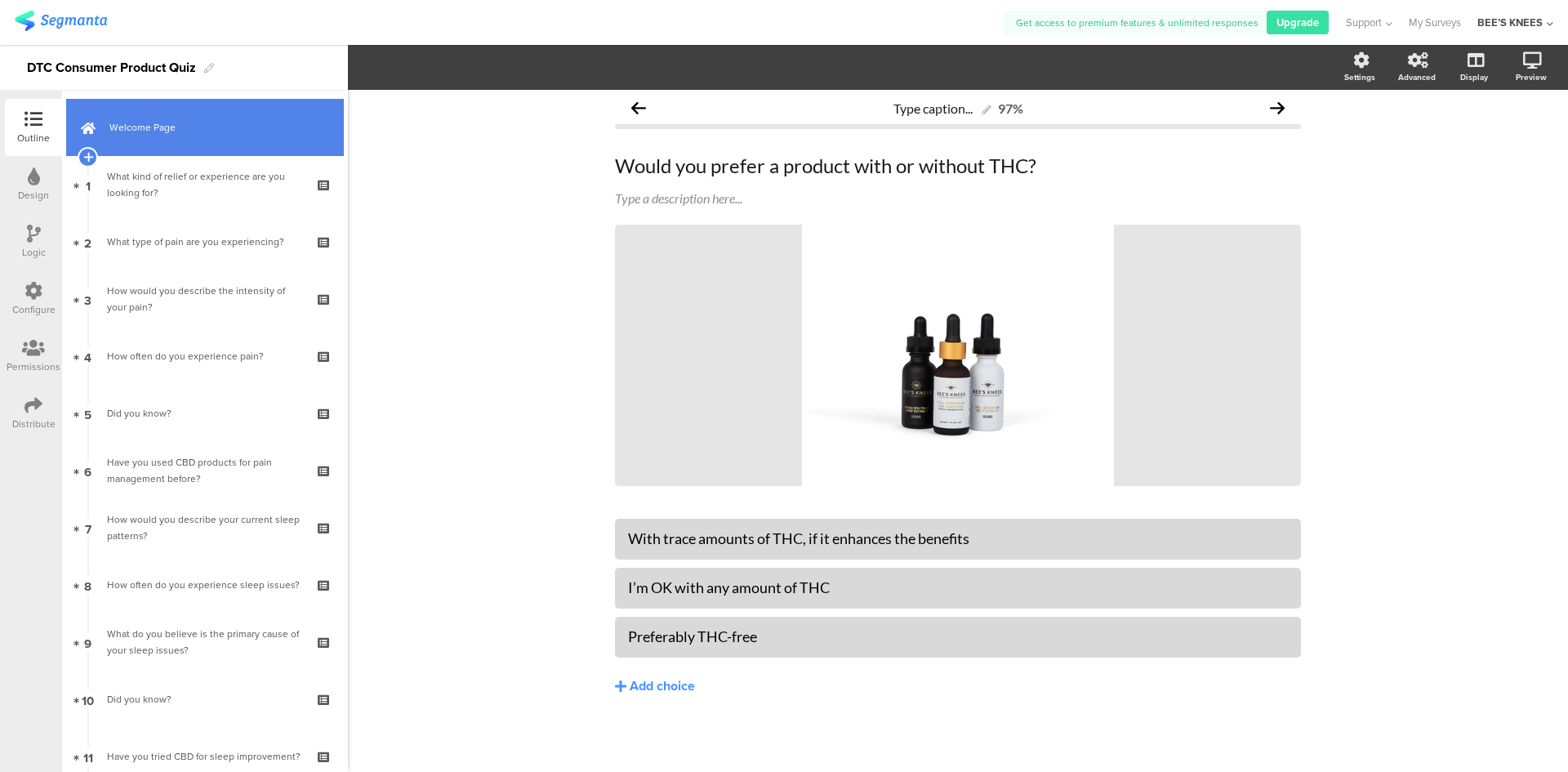
click at [210, 119] on span "Welcome Page" at bounding box center [214, 127] width 209 height 16
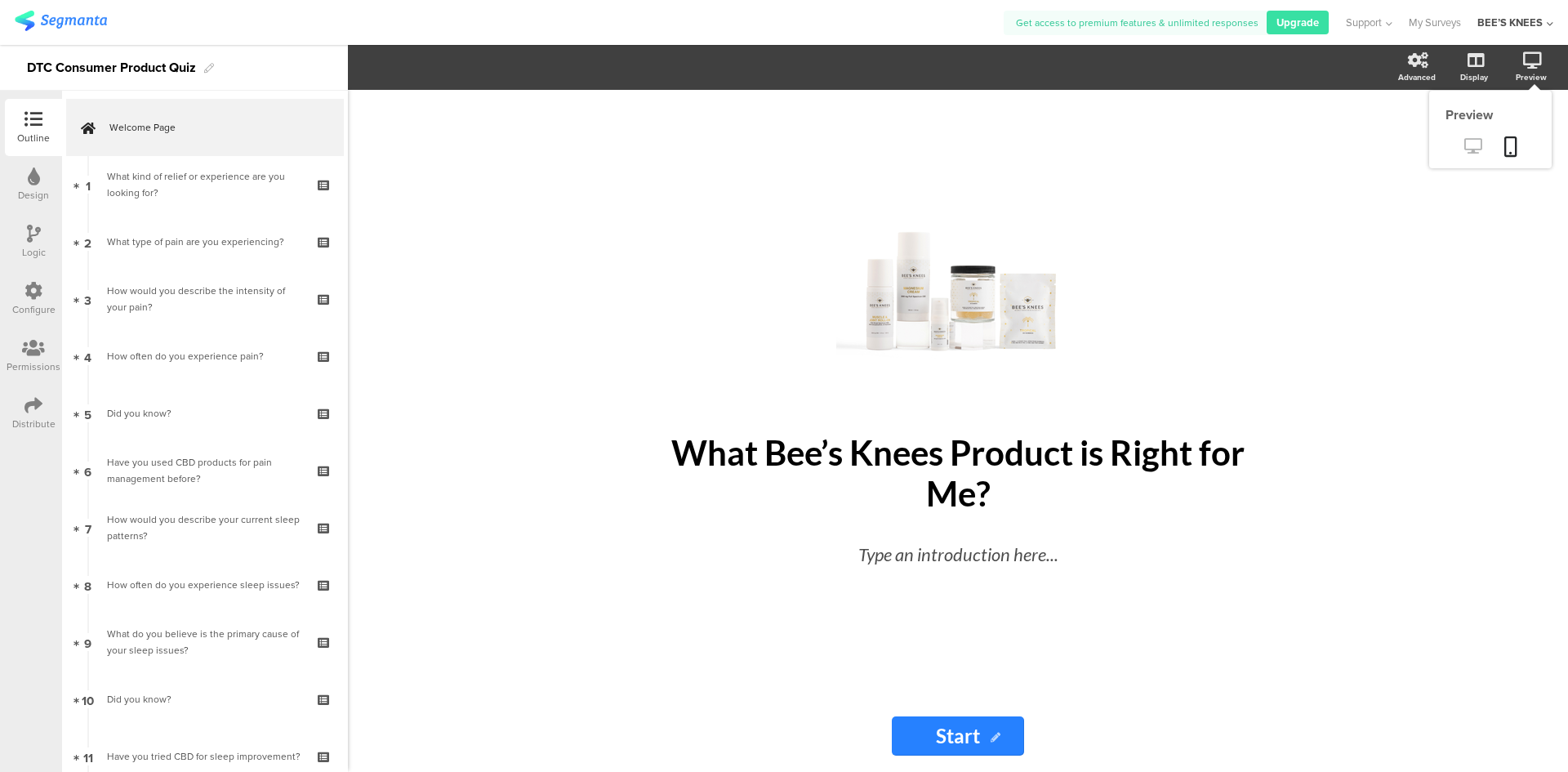
click at [1483, 140] on link at bounding box center [1472, 147] width 40 height 27
click at [1473, 148] on icon at bounding box center [1472, 145] width 17 height 15
click at [1476, 142] on icon at bounding box center [1472, 145] width 17 height 15
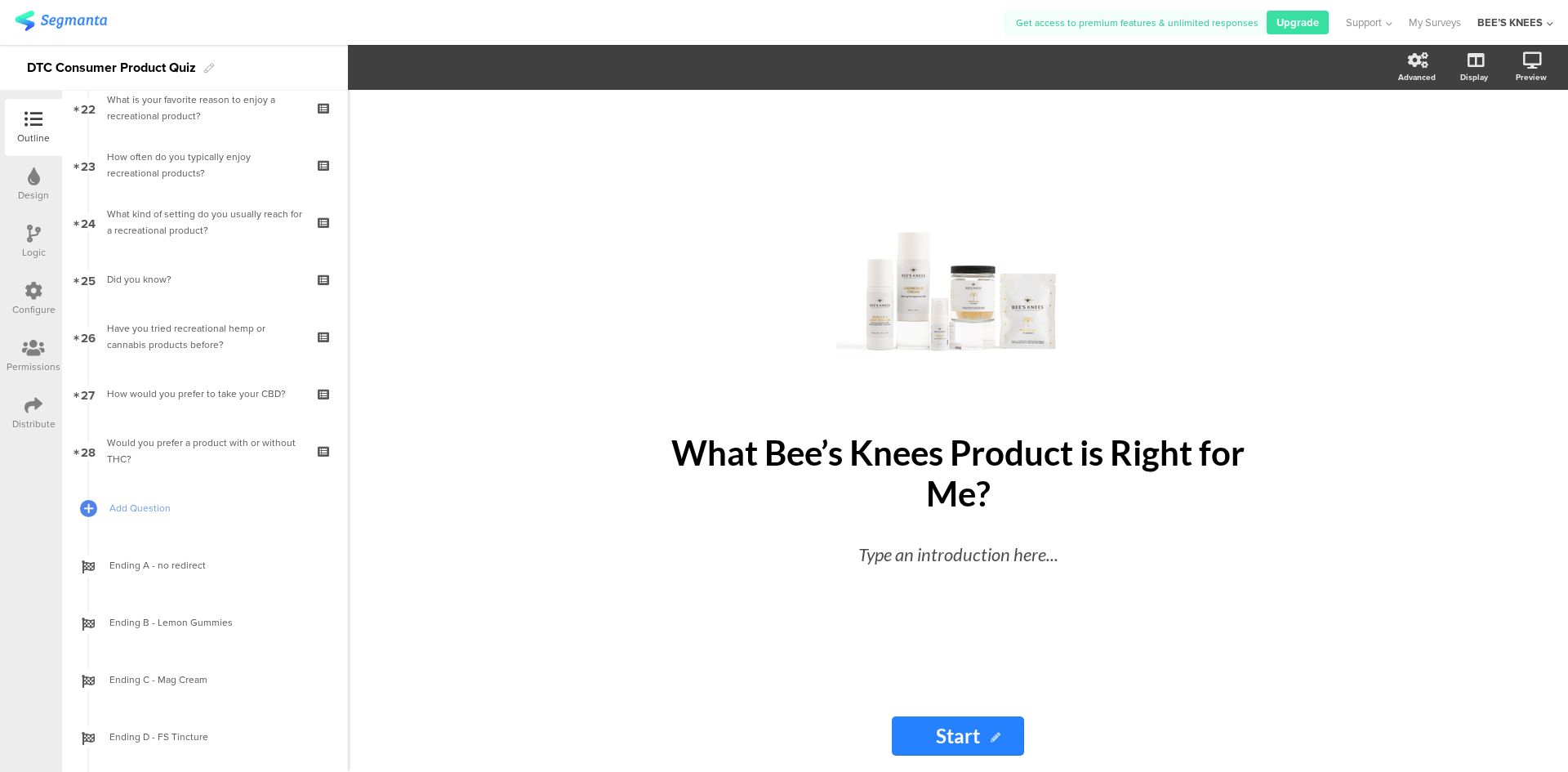
scroll to position [1307, 0]
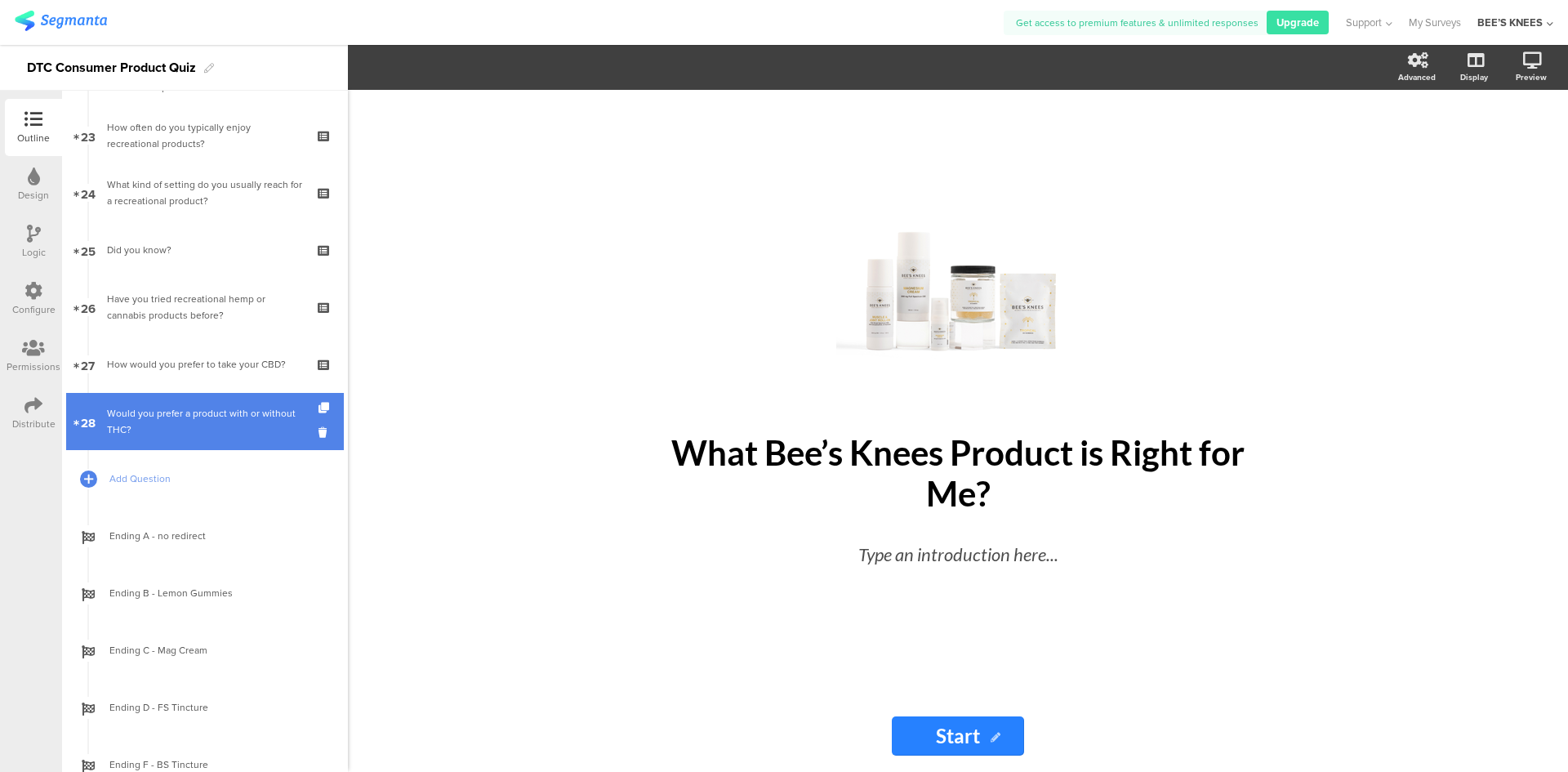
click at [163, 410] on div "Would you prefer a product with or without THC?" at bounding box center [204, 422] width 195 height 33
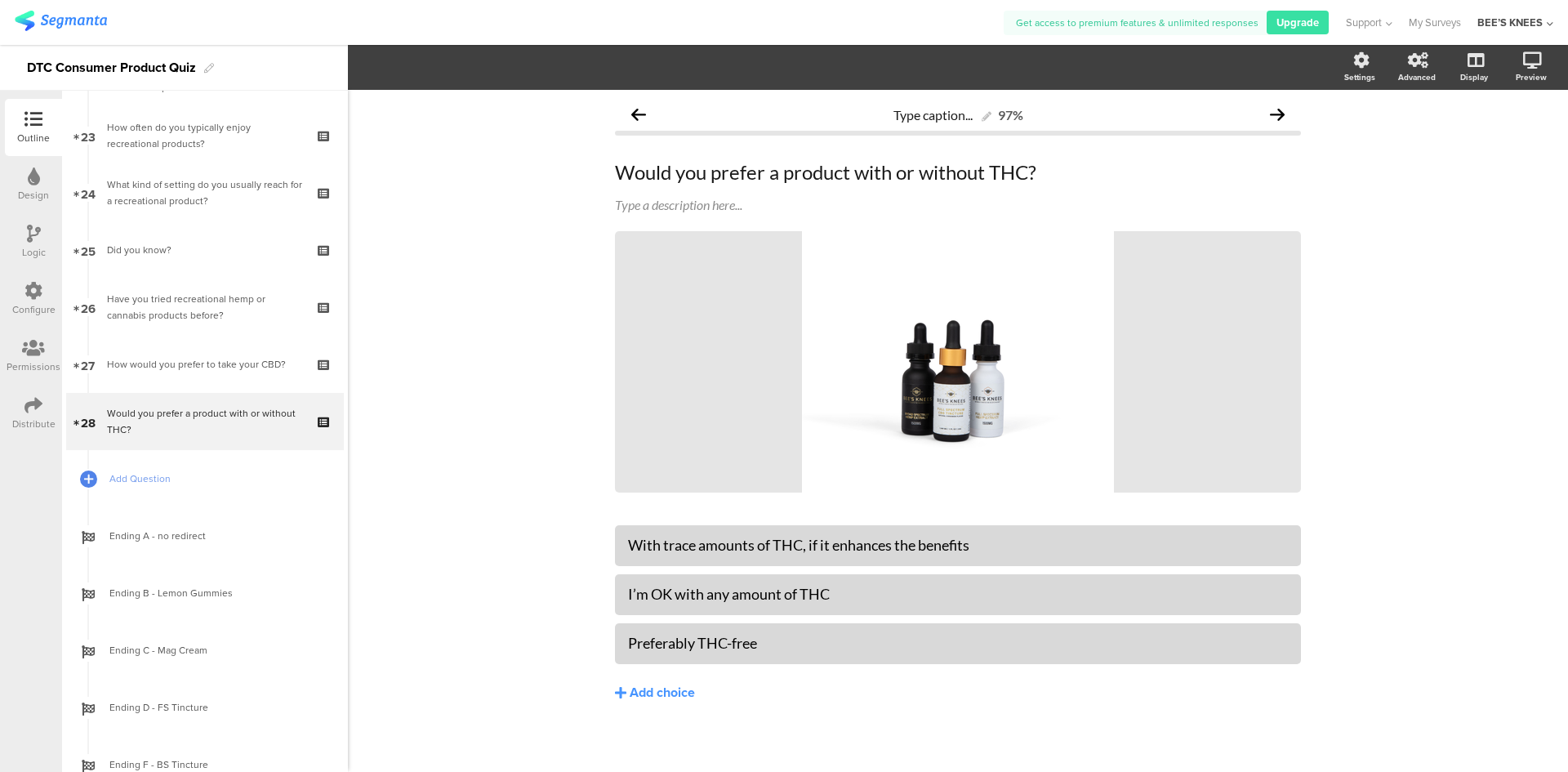
click at [29, 246] on div "Logic" at bounding box center [33, 252] width 23 height 14
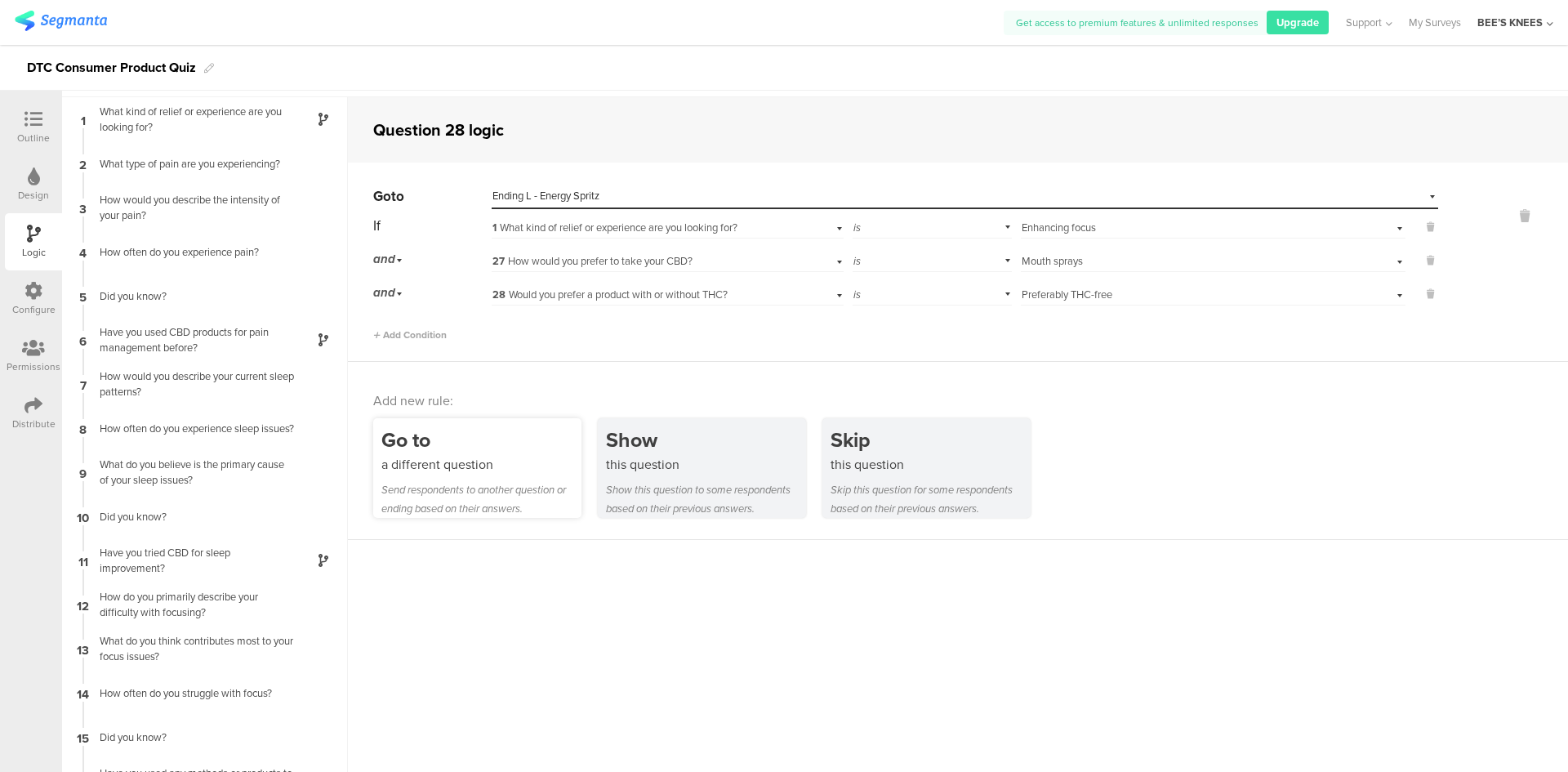
scroll to position [65, 0]
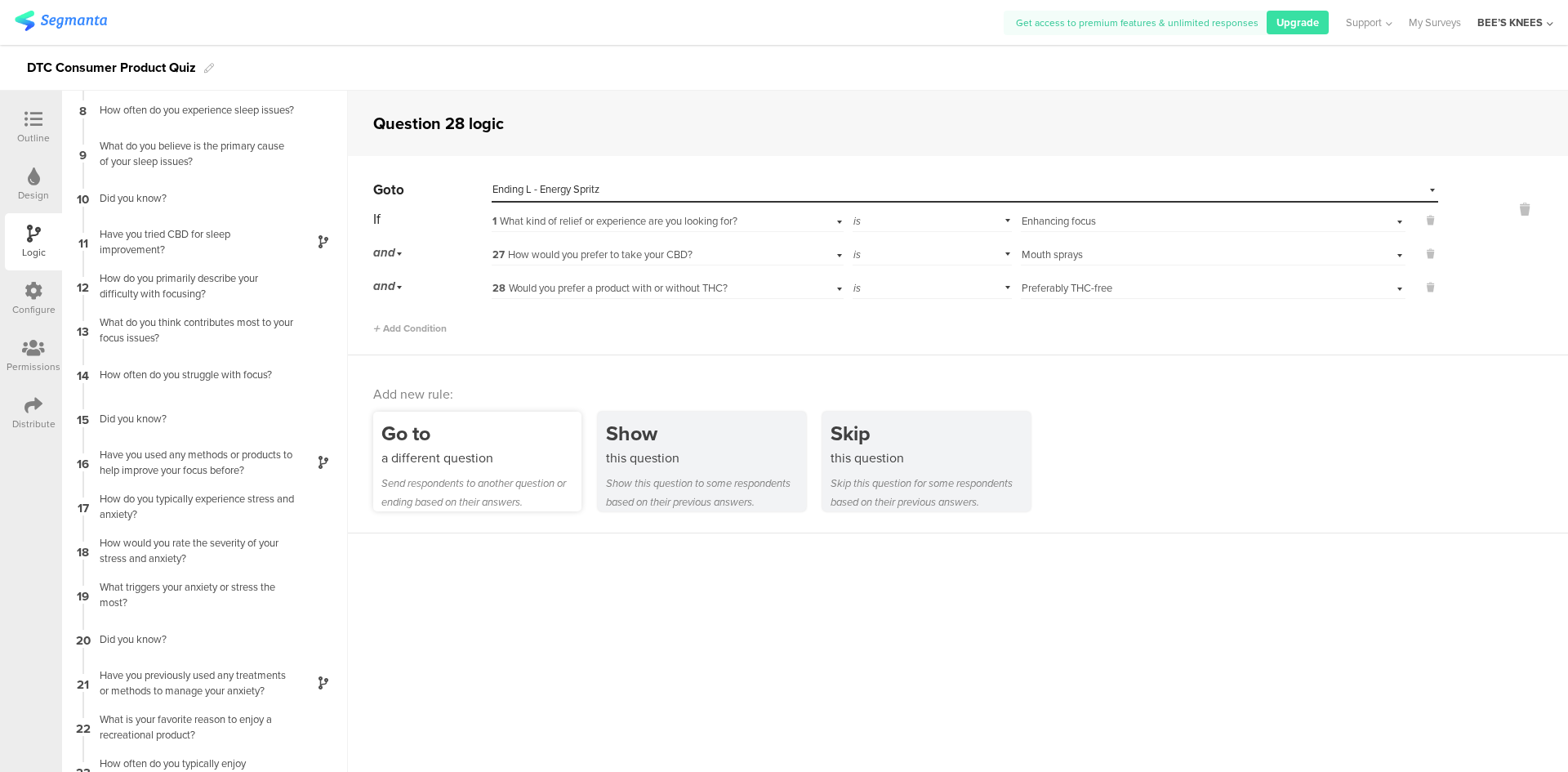
click at [499, 477] on div "Send respondents to another question or ending based on their answers." at bounding box center [481, 493] width 200 height 38
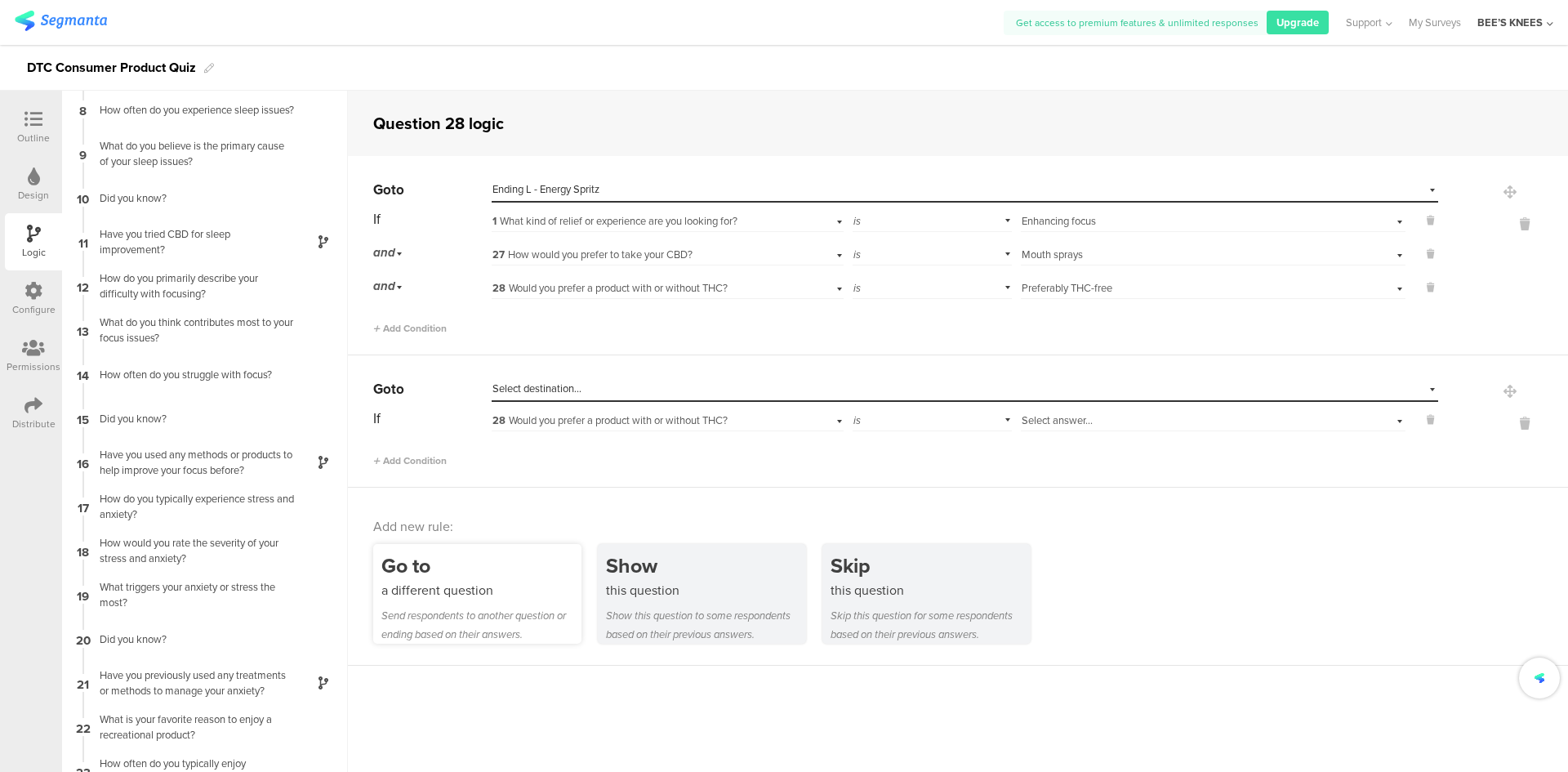
scroll to position [553, 0]
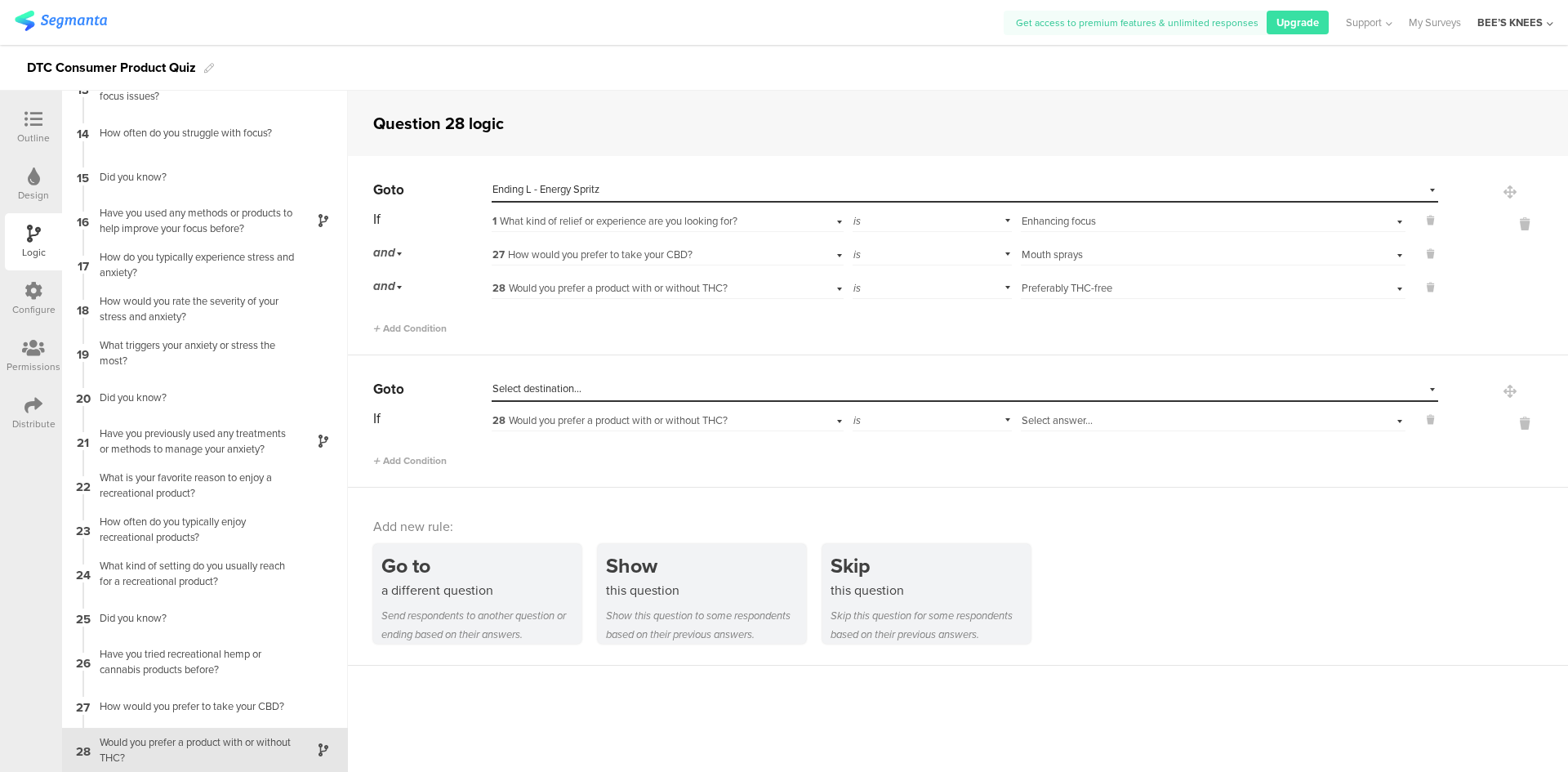
click at [582, 395] on div "Select destination..." at bounding box center [889, 388] width 794 height 14
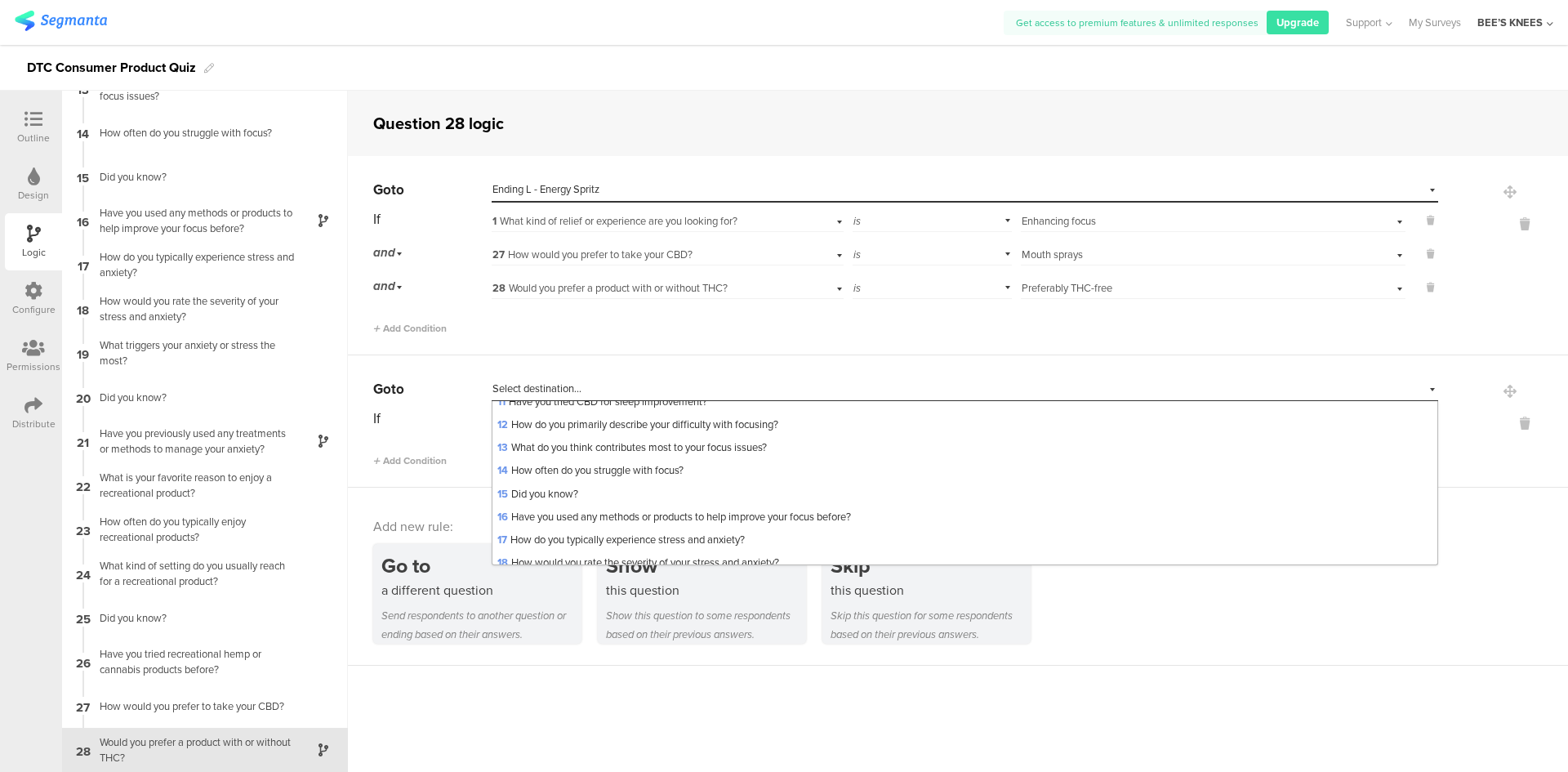
scroll to position [964, 0]
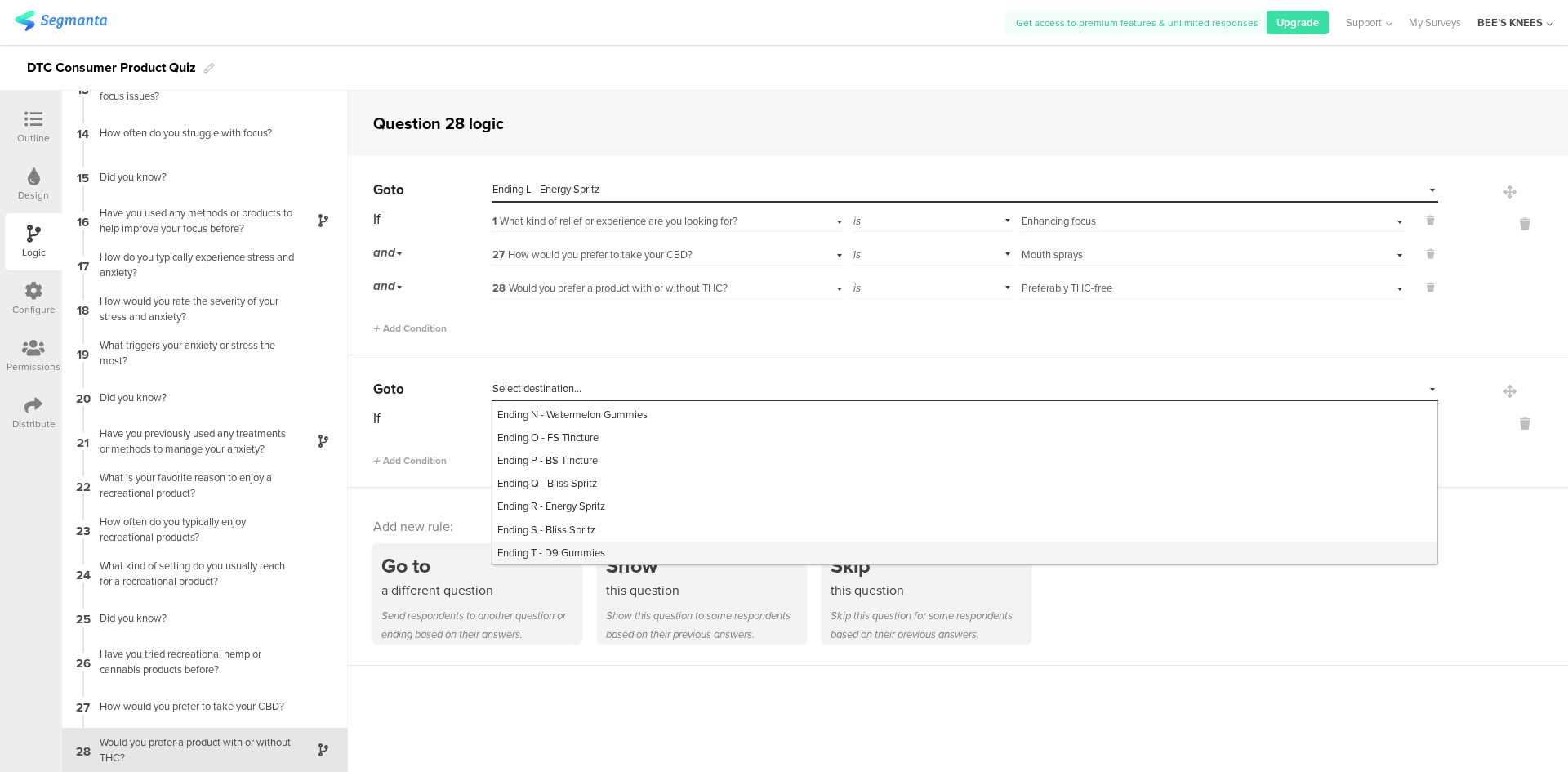
click at [641, 547] on div "Ending T - D9 Gummies" at bounding box center [964, 553] width 945 height 23
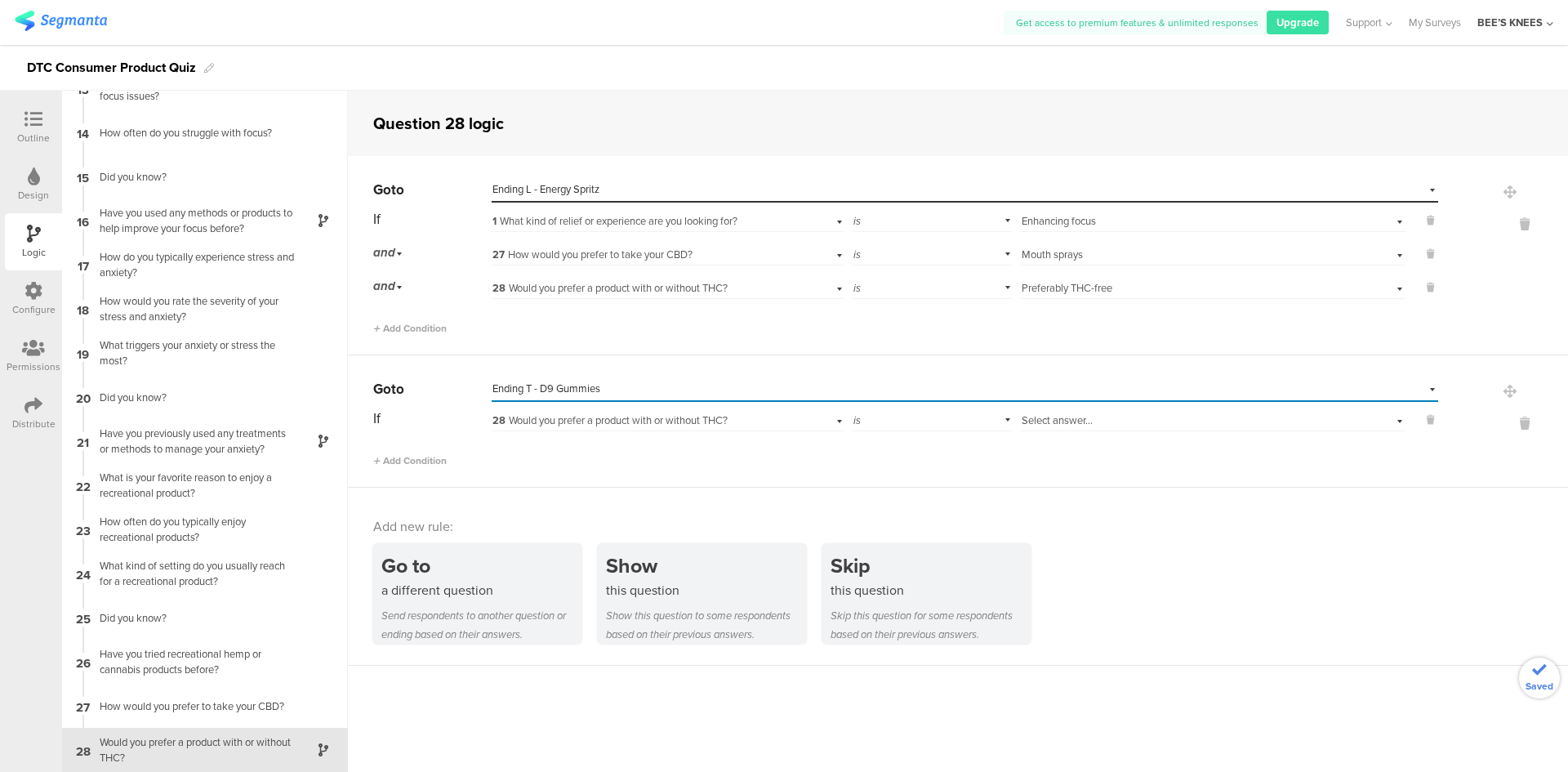
click at [662, 414] on span "28 Would you prefer a product with or without THC?" at bounding box center [609, 420] width 236 height 15
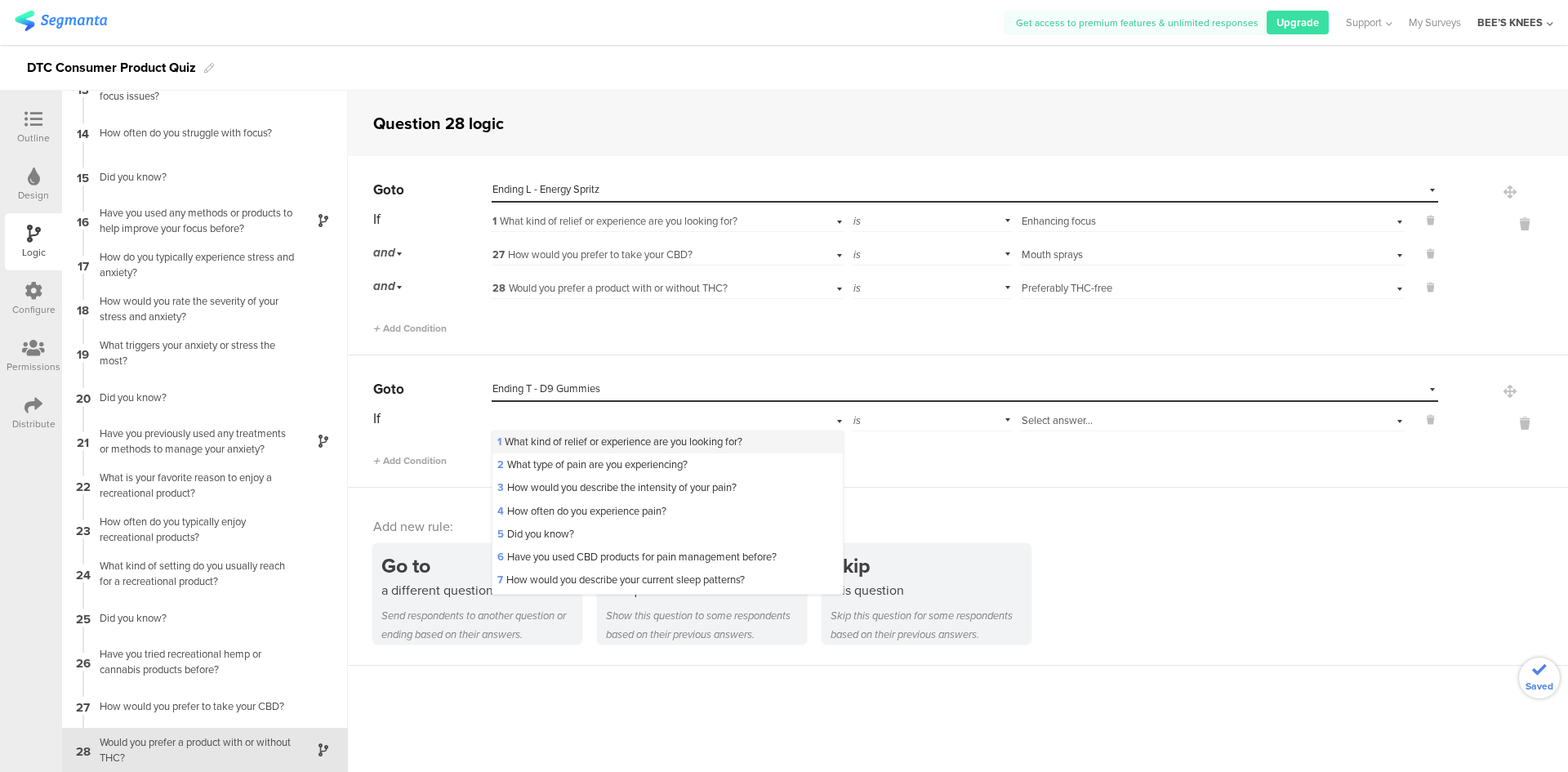
click at [637, 448] on span "1 What kind of relief or experience are you looking for?" at bounding box center [619, 441] width 245 height 15
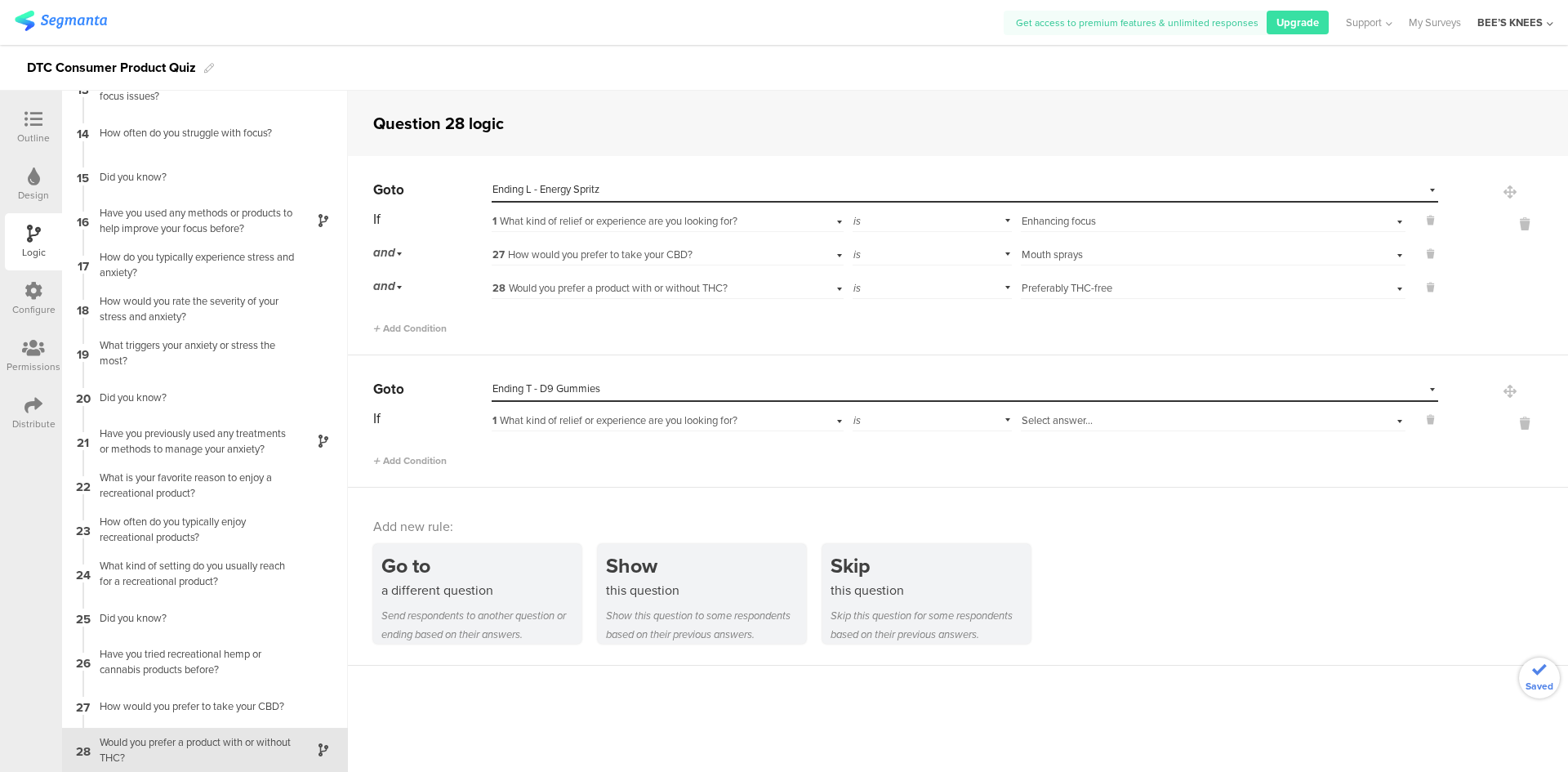
click at [1171, 421] on div "Select answer..." at bounding box center [1184, 421] width 326 height 14
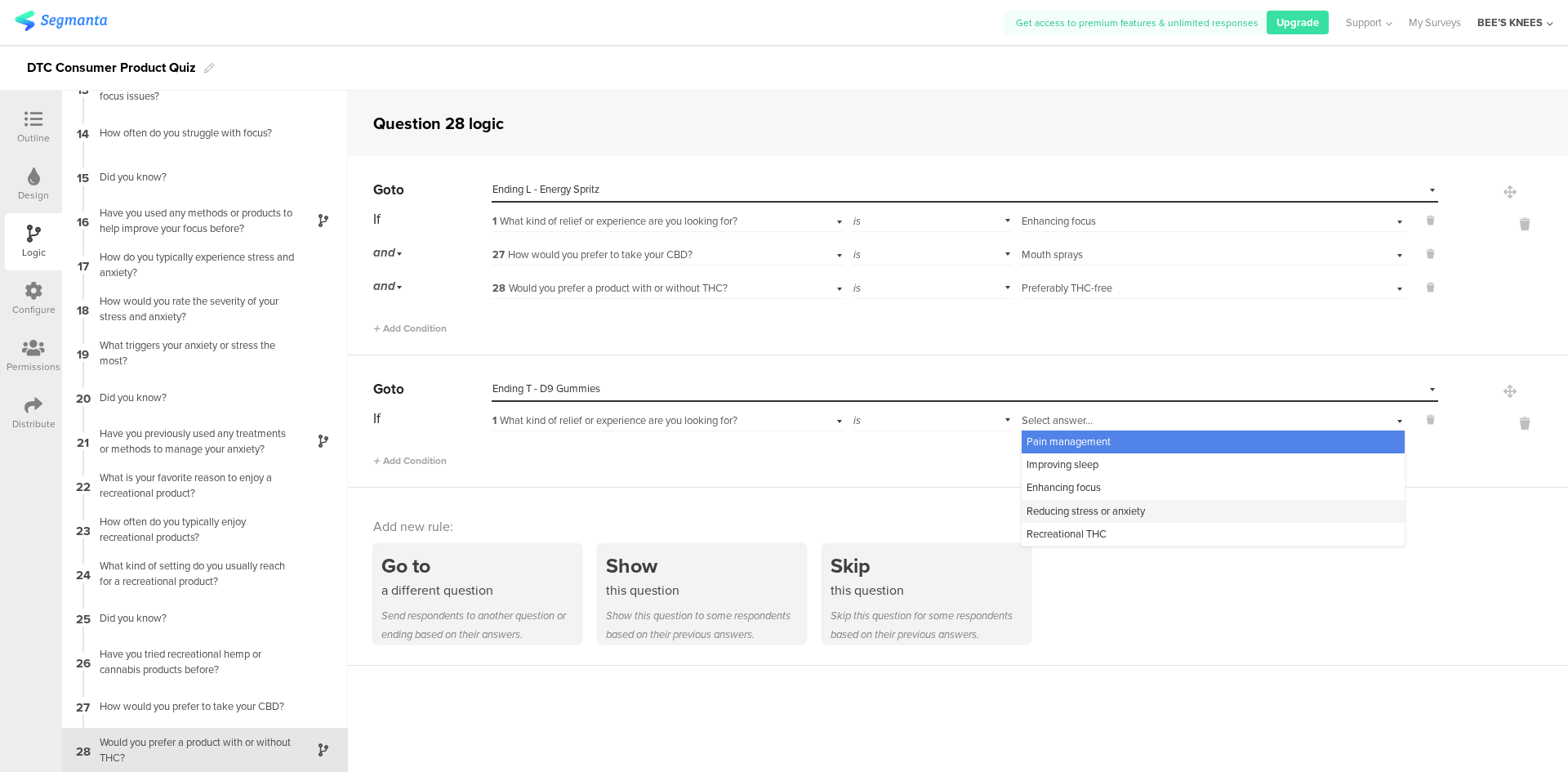
click at [1146, 521] on div "Reducing stress or anxiety" at bounding box center [1213, 511] width 383 height 23
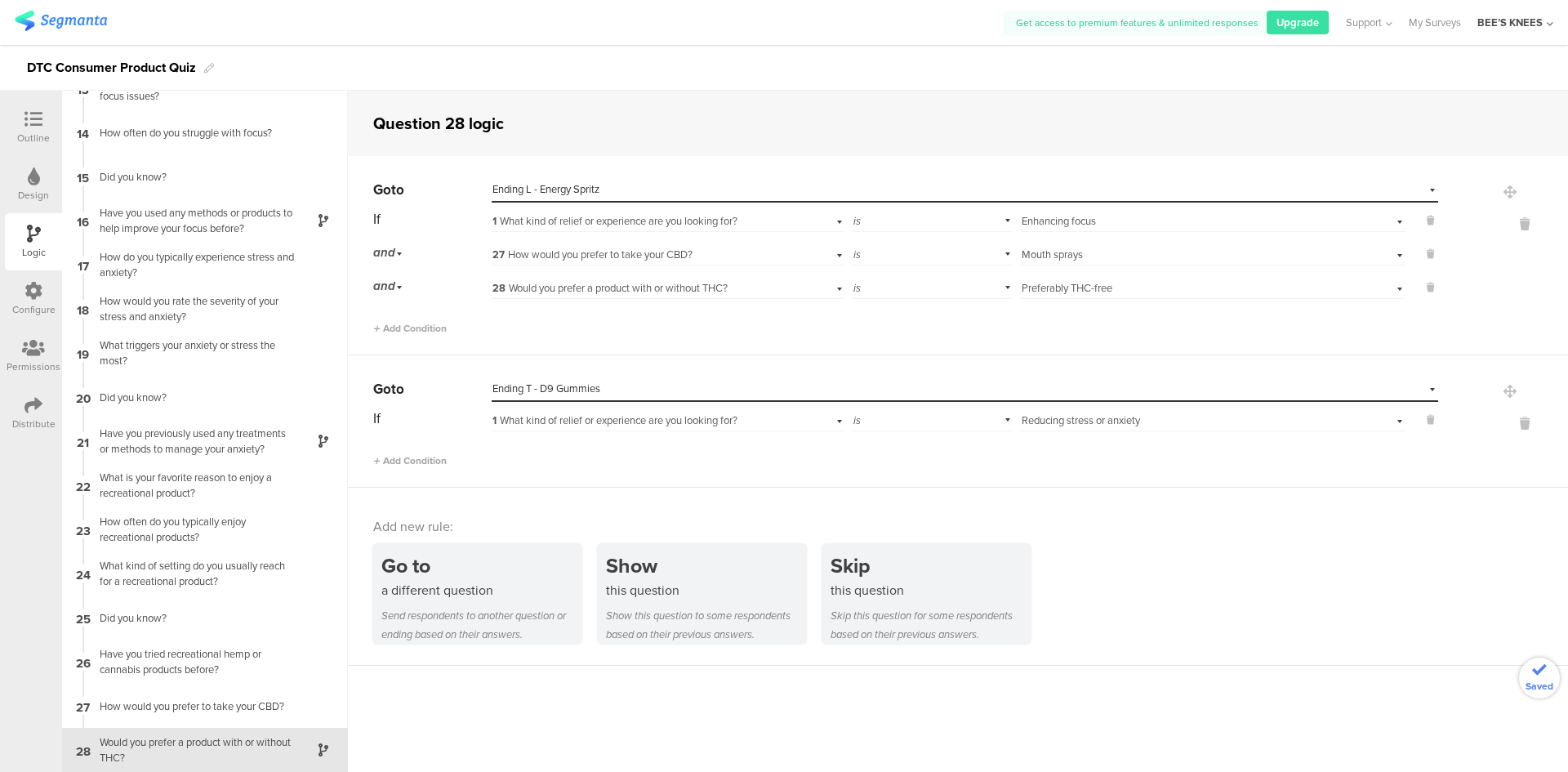
click at [1123, 423] on span "Reducing stress or anxiety" at bounding box center [1081, 420] width 118 height 15
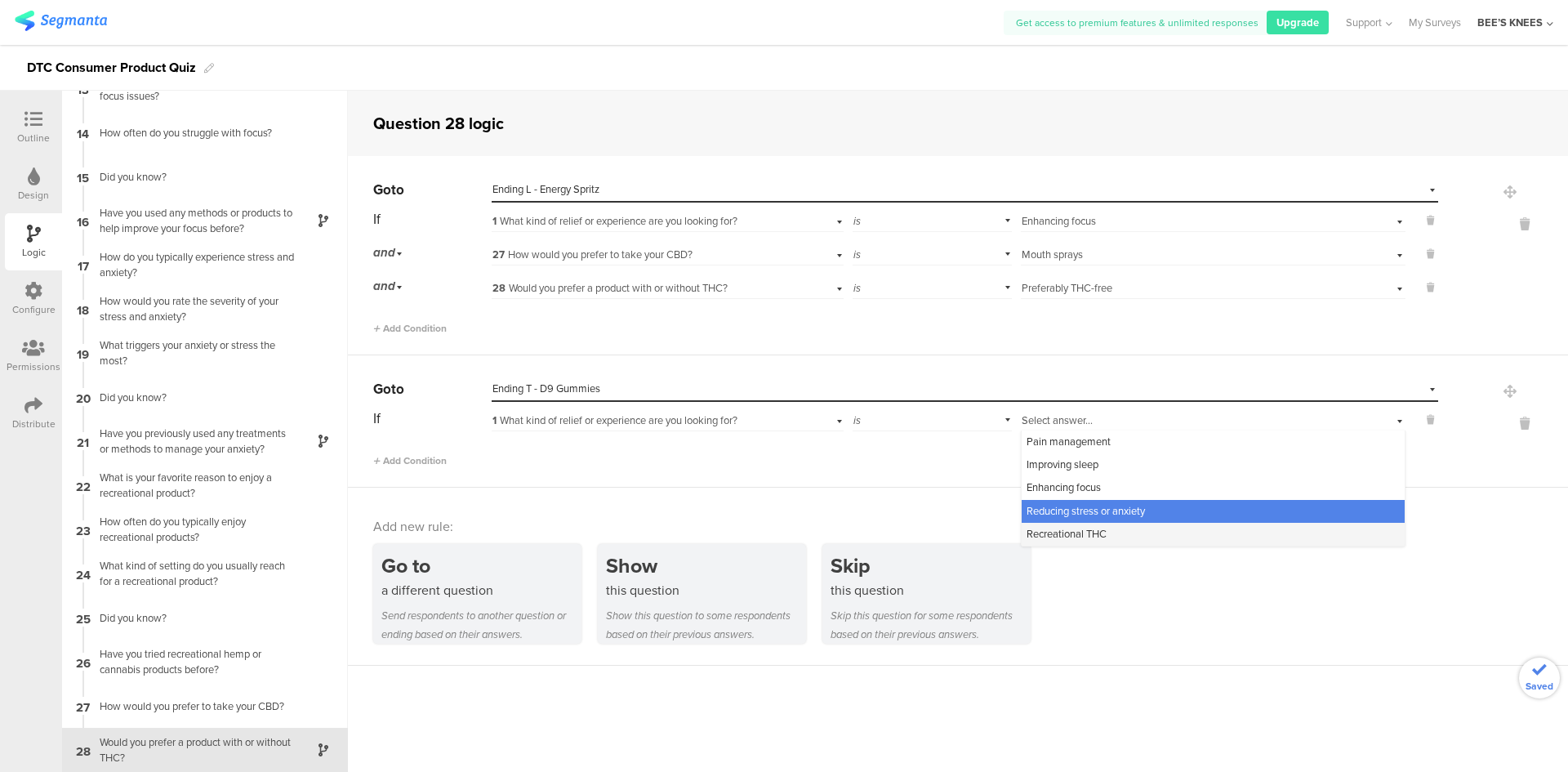
click at [1109, 527] on div "Recreational THC" at bounding box center [1213, 534] width 383 height 23
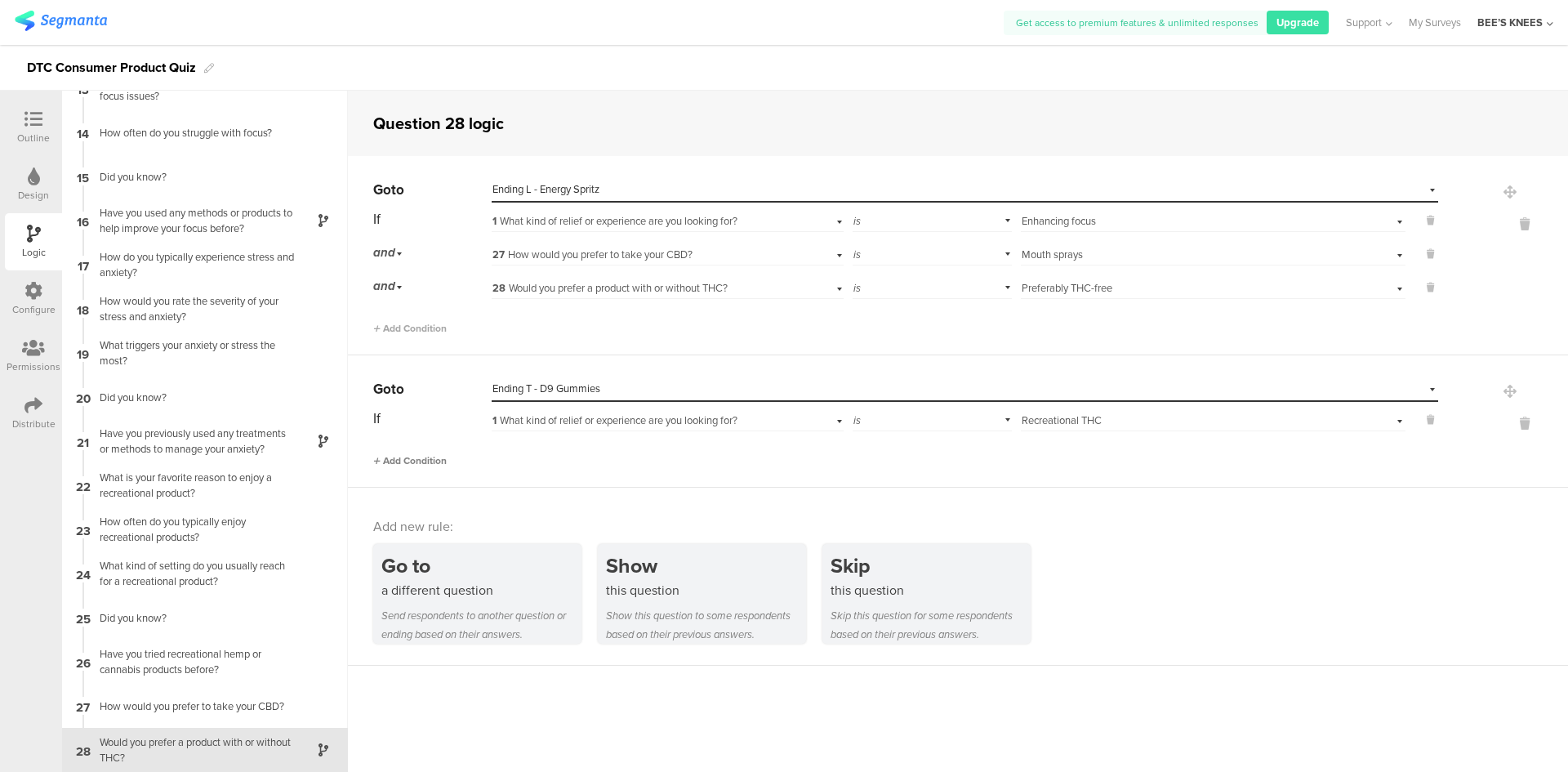
click at [435, 459] on span "Add Condition" at bounding box center [409, 460] width 73 height 14
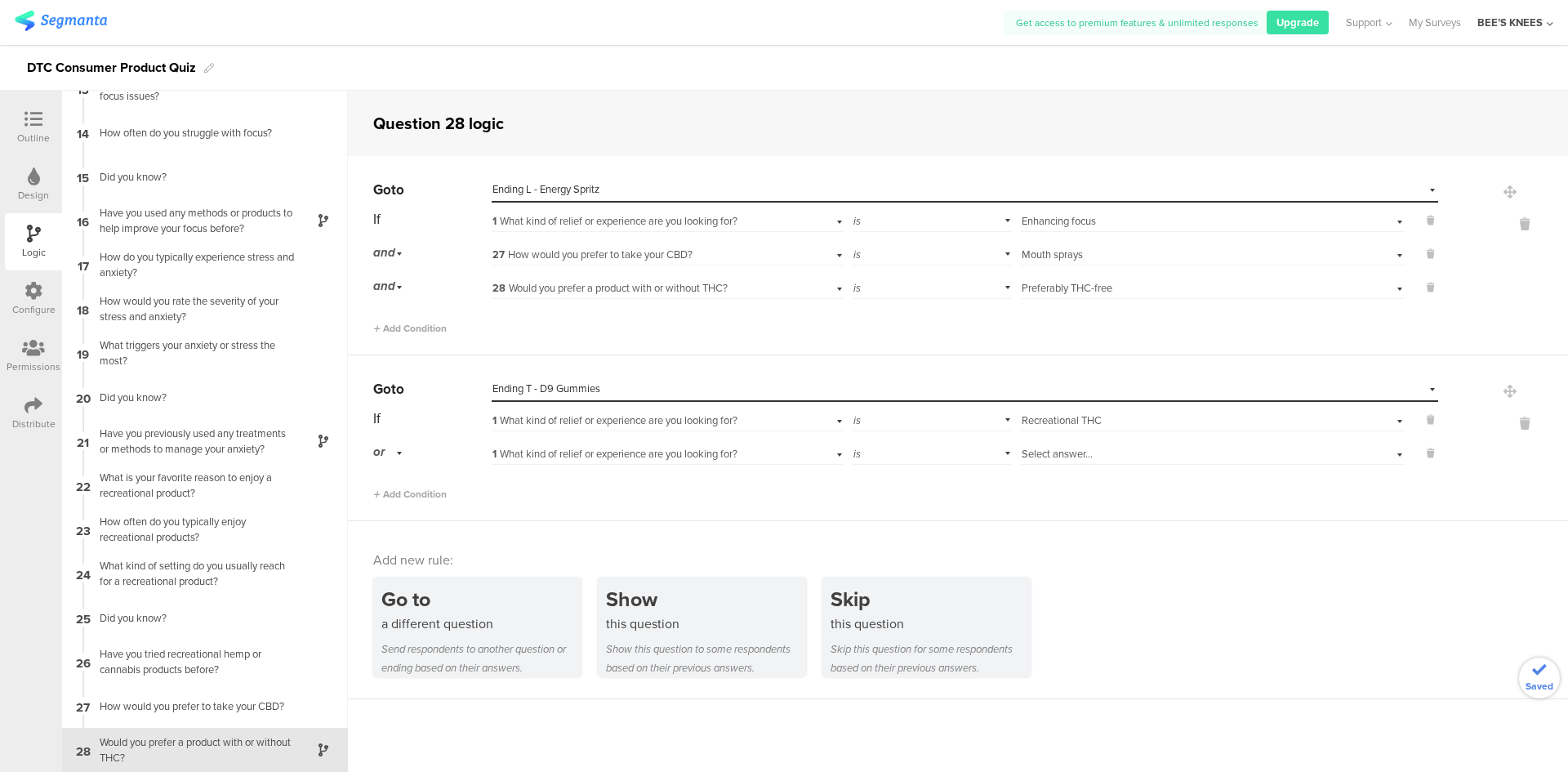
click at [390, 458] on div "or" at bounding box center [390, 452] width 34 height 25
click at [392, 488] on div "and" at bounding box center [431, 498] width 116 height 23
click at [541, 459] on span "1 What kind of relief or experience are you looking for?" at bounding box center [614, 453] width 245 height 15
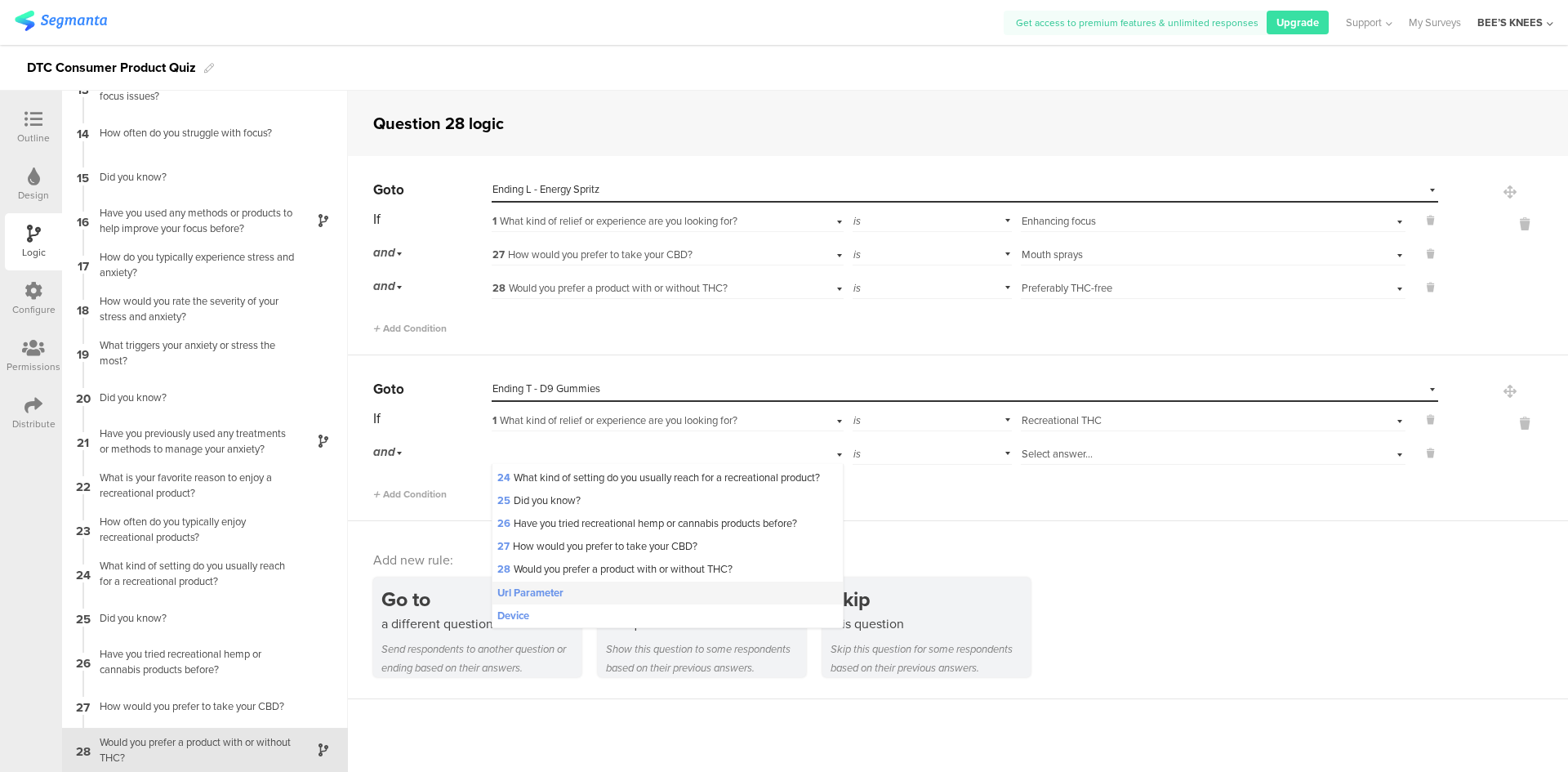
scroll to position [596, 0]
click at [584, 540] on span "27 How would you prefer to take your CBD?" at bounding box center [598, 545] width 200 height 15
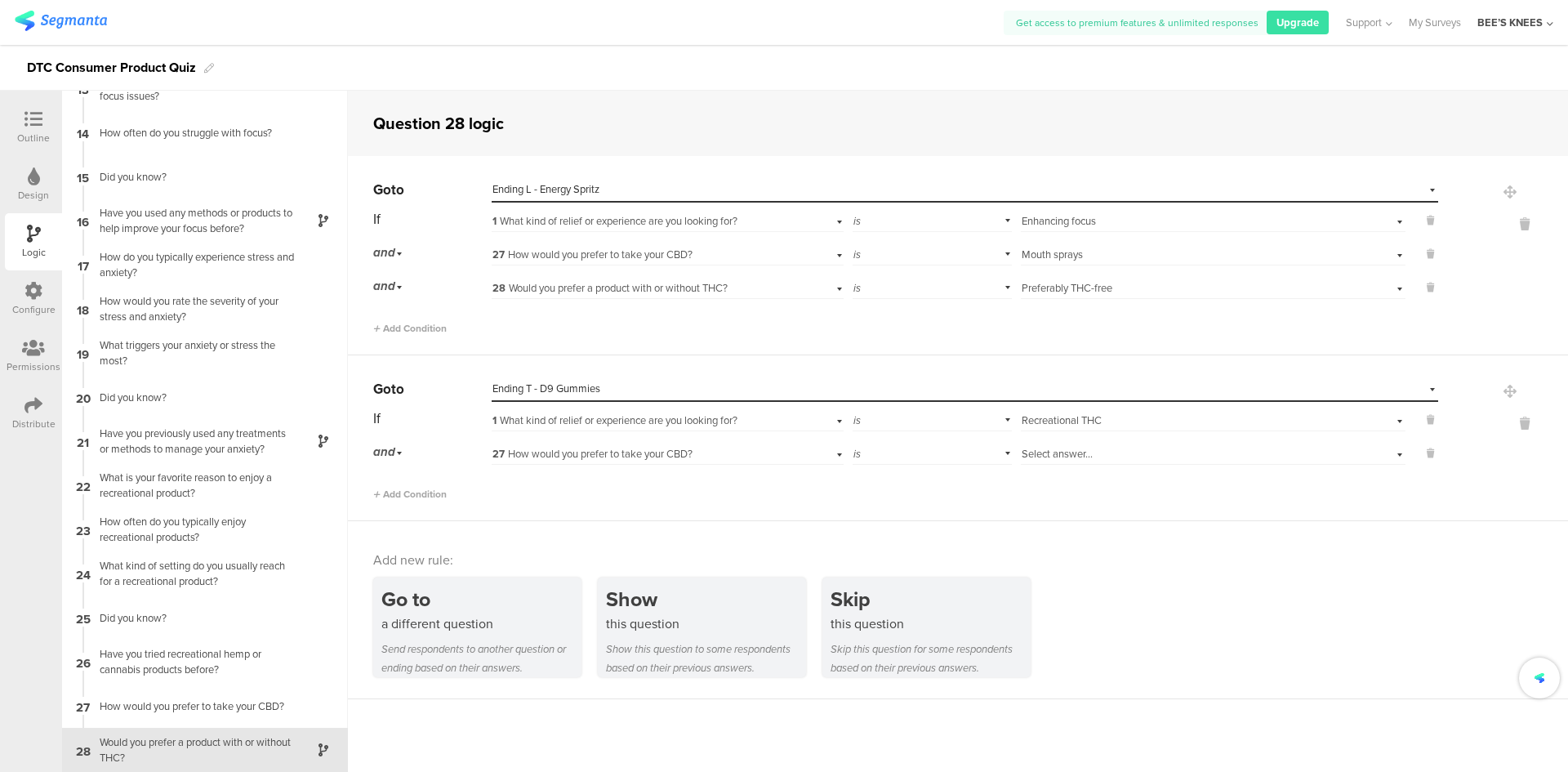
click at [1202, 451] on div "Select answer..." at bounding box center [1184, 454] width 326 height 14
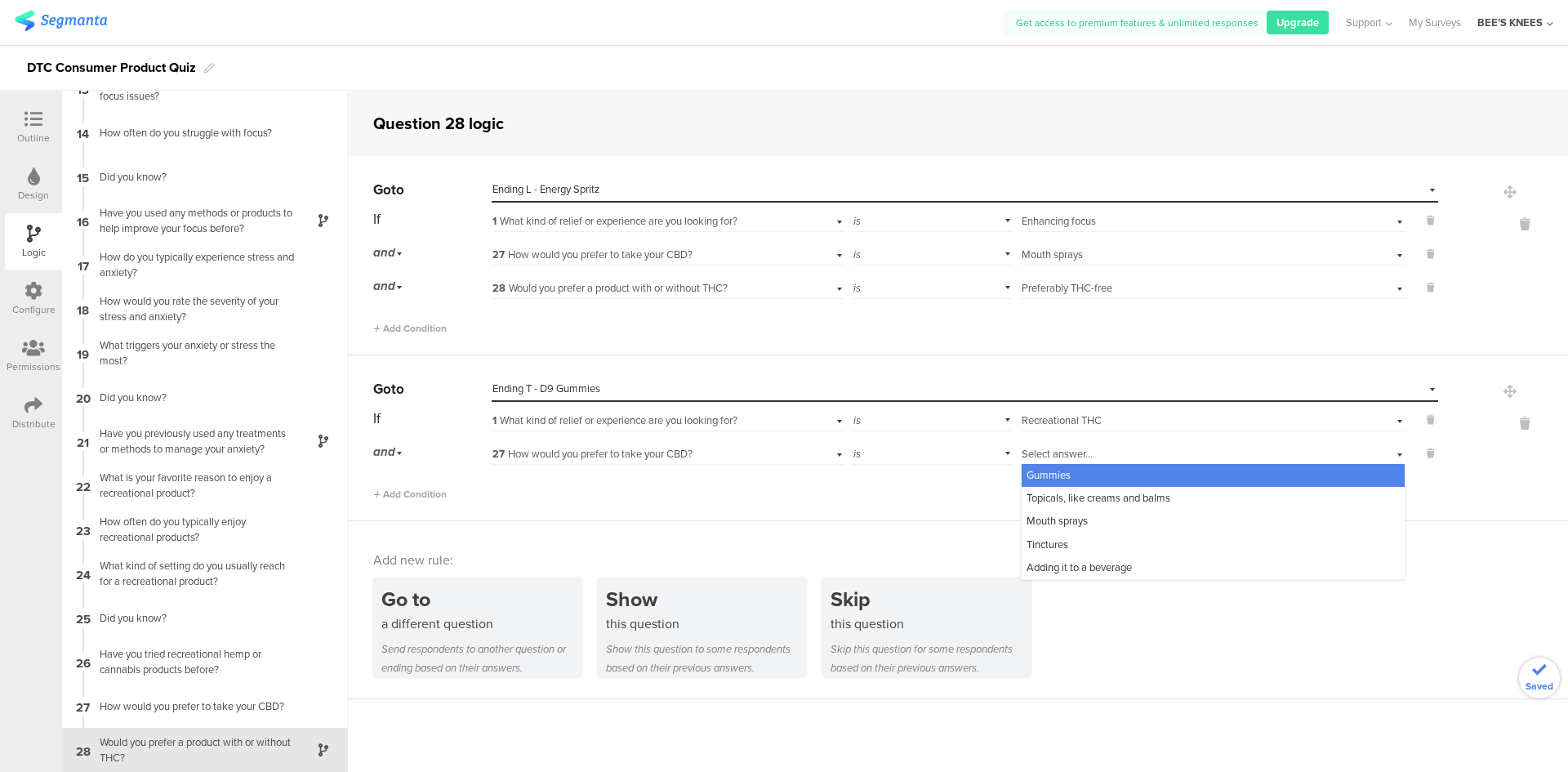
click at [1099, 479] on div "Gummies" at bounding box center [1213, 475] width 383 height 23
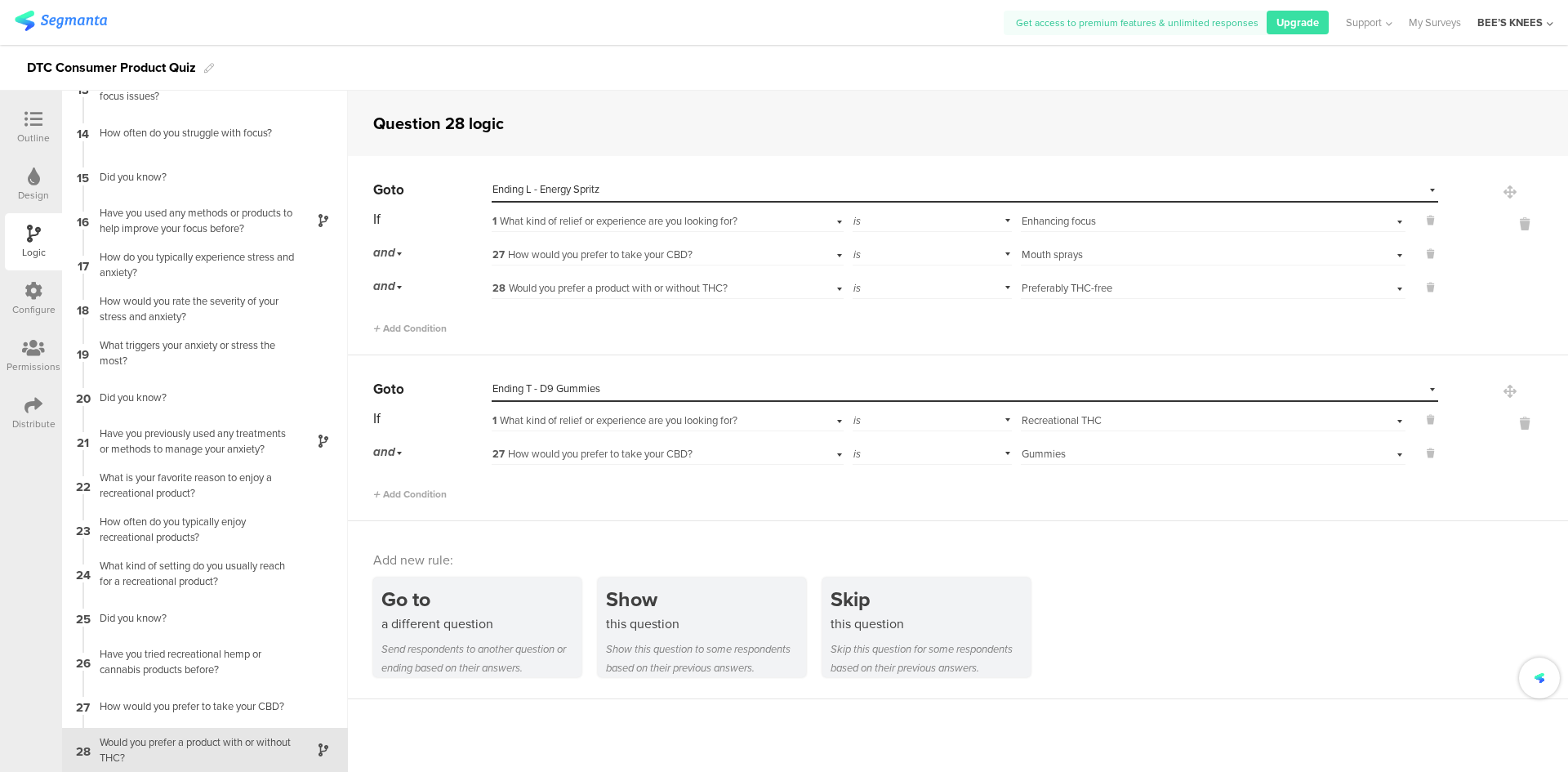
click at [429, 504] on div "Go to Select destination... Ending T - D9 Gummies If 1 What kind of relief or e…" at bounding box center [957, 438] width 1220 height 166
click at [426, 495] on span "Add Condition" at bounding box center [409, 494] width 73 height 14
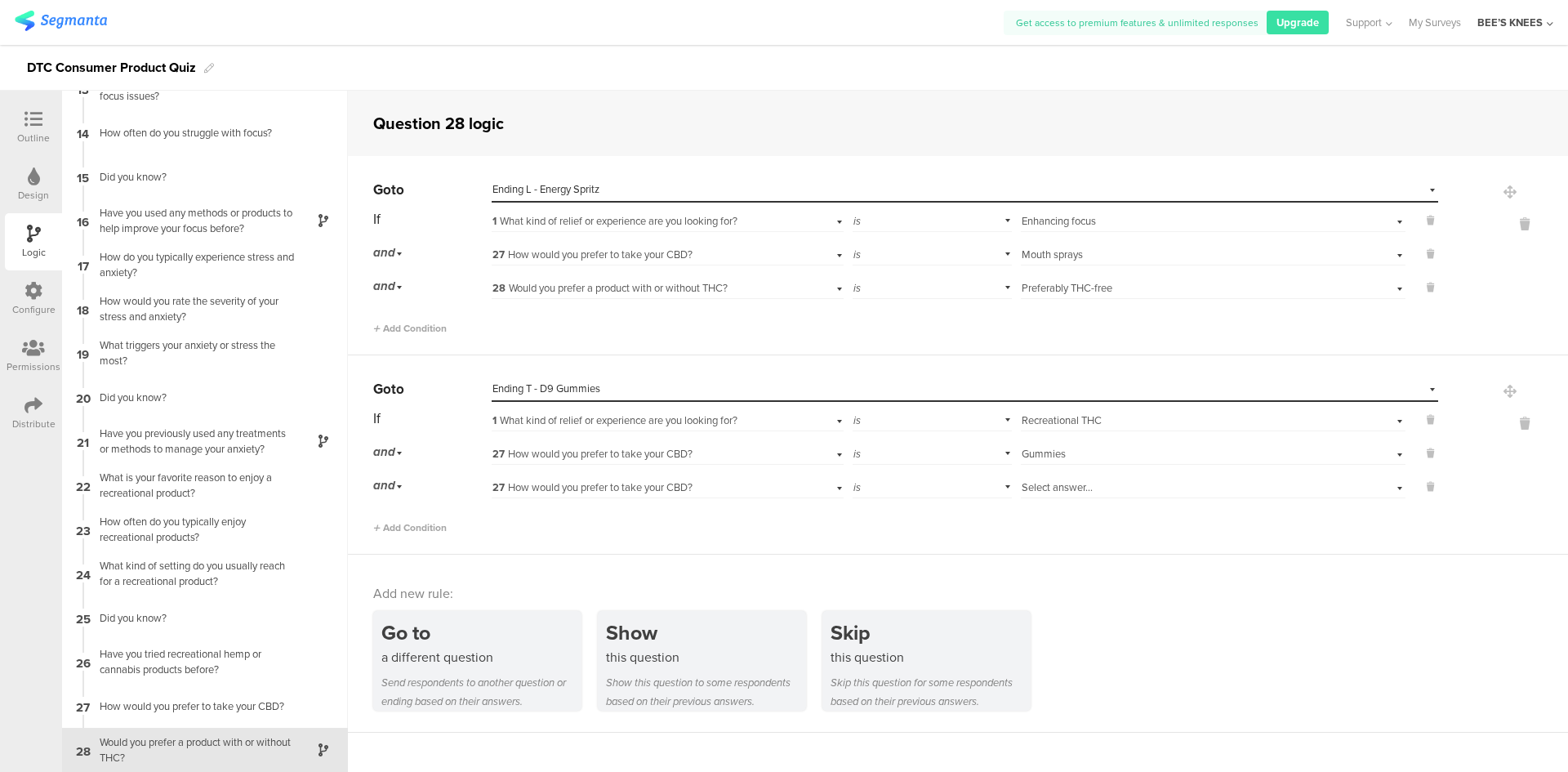
click at [537, 481] on span "27 How would you prefer to take your CBD?" at bounding box center [592, 487] width 200 height 15
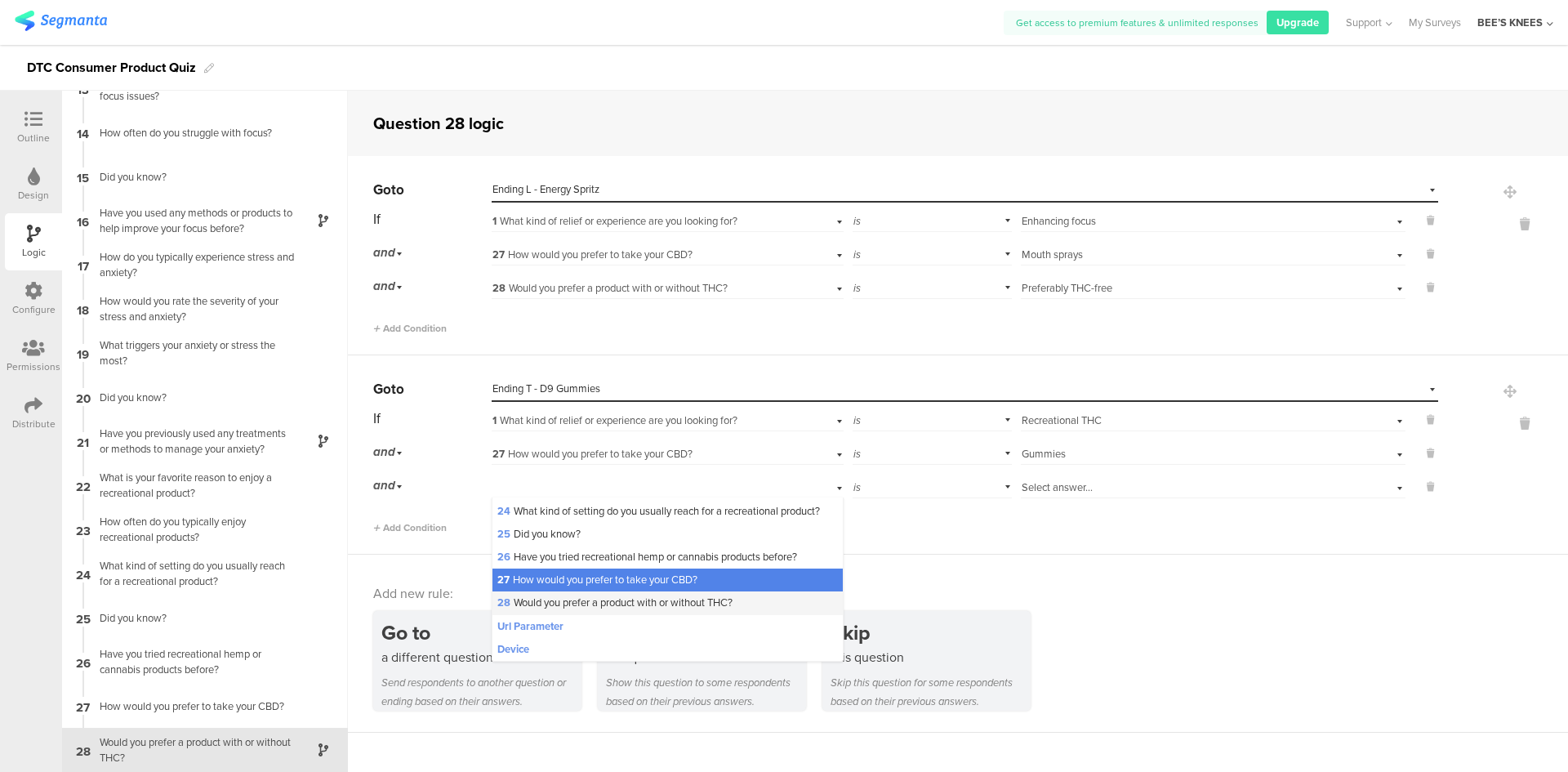
click at [585, 592] on div "28 Would you prefer a product with or without THC?" at bounding box center [666, 602] width 349 height 23
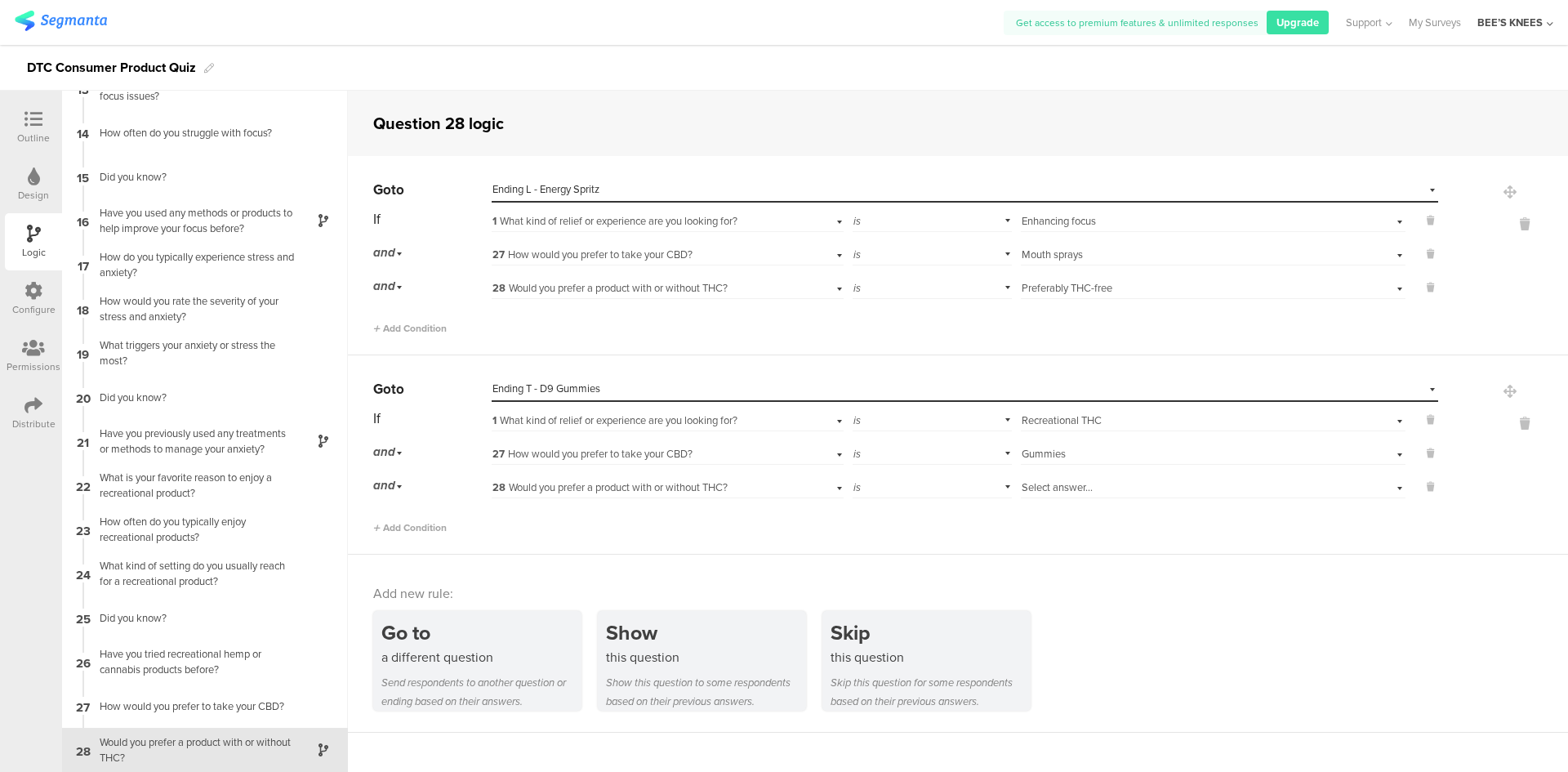
click at [895, 487] on div "is" at bounding box center [932, 486] width 160 height 25
click at [895, 523] on div "is not" at bounding box center [932, 531] width 158 height 23
click at [1107, 483] on div "Select answer..." at bounding box center [1184, 488] width 326 height 14
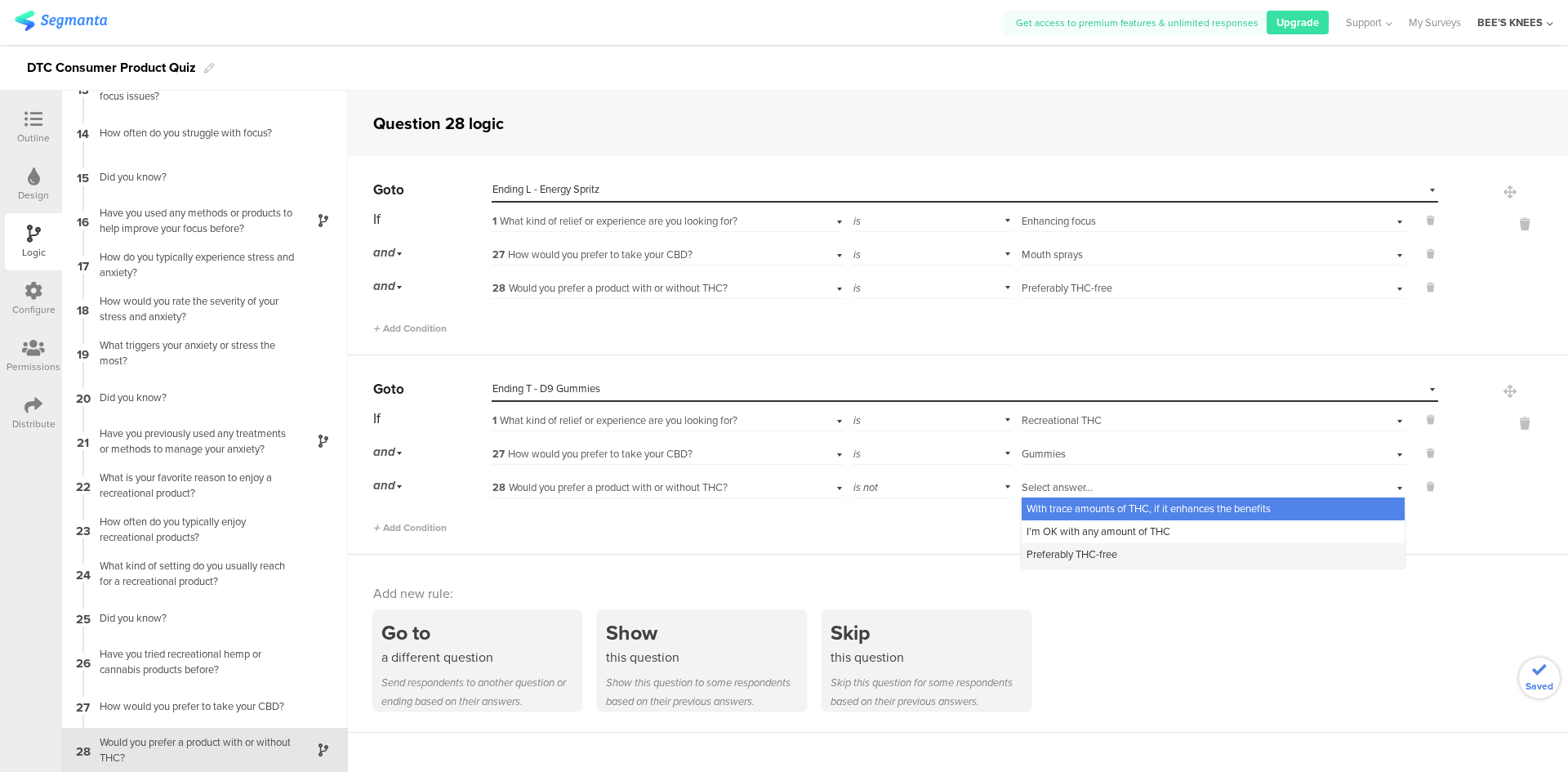
click at [1085, 552] on span "Preferably THC-free" at bounding box center [1072, 553] width 90 height 15
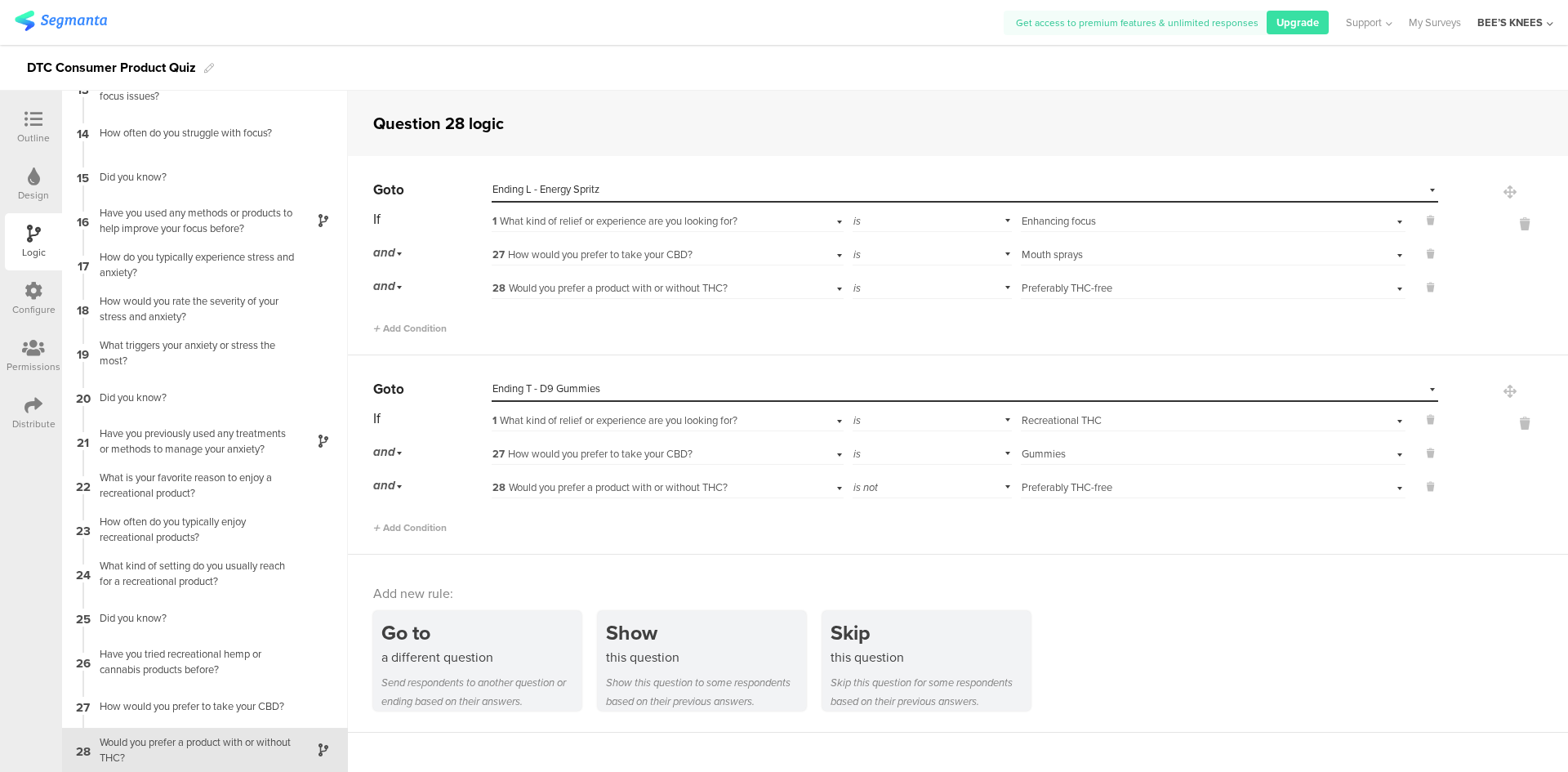
click at [1134, 614] on div "Go to a different question Send respondents to another question or ending based…" at bounding box center [970, 661] width 1194 height 99
click at [33, 111] on icon at bounding box center [33, 119] width 18 height 18
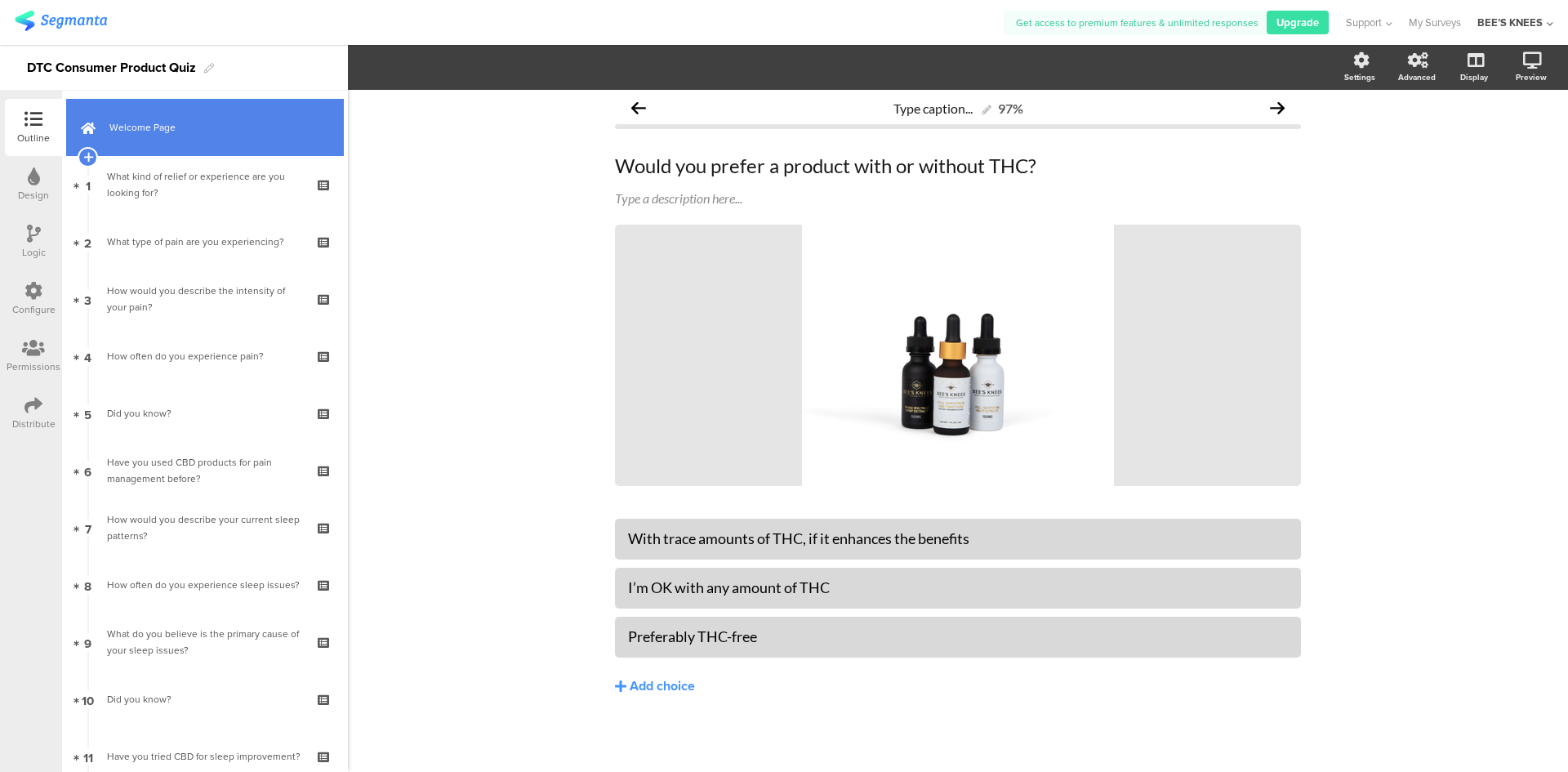
click at [152, 134] on span "Welcome Page" at bounding box center [214, 127] width 209 height 16
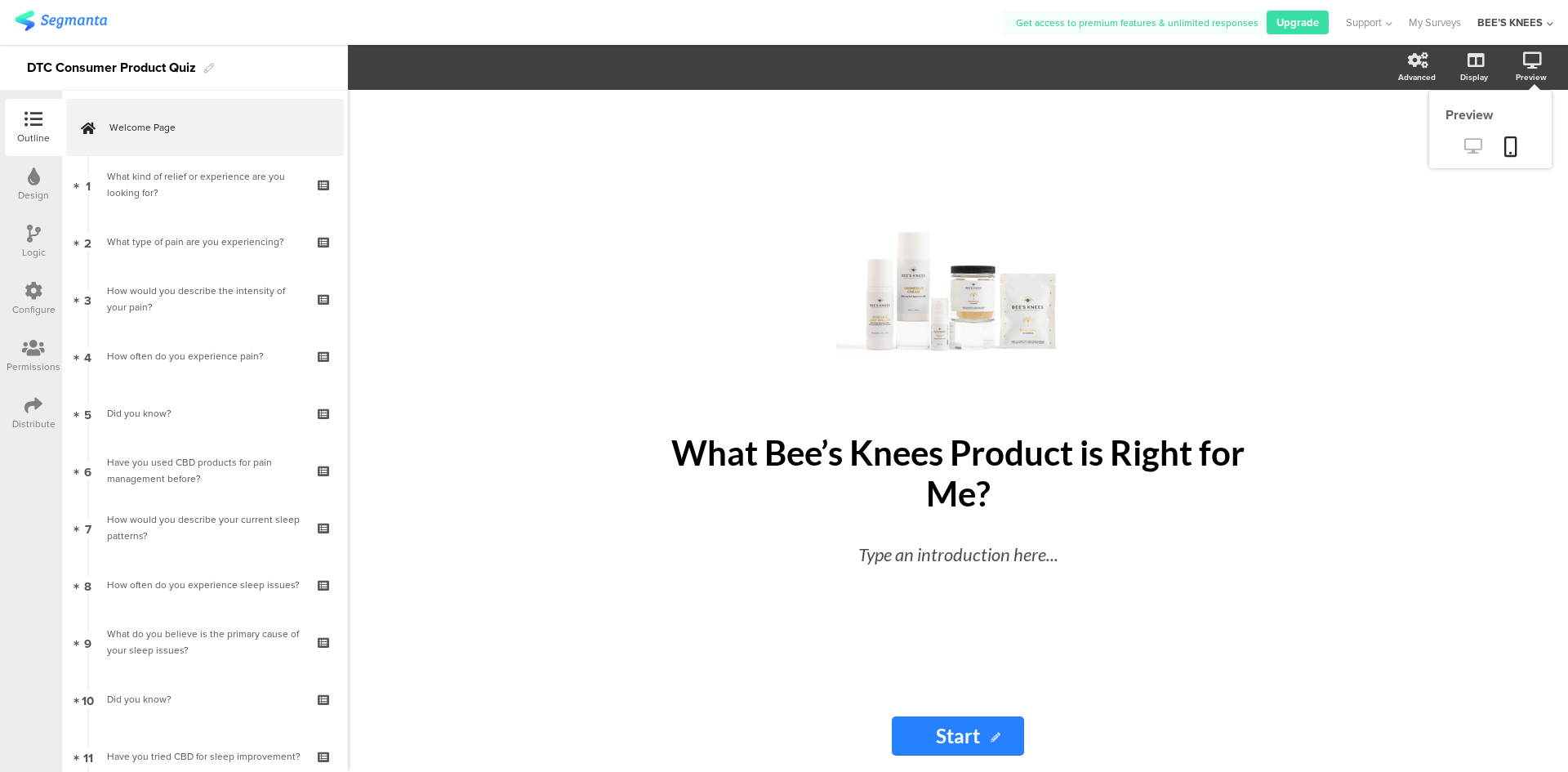
click at [1472, 143] on icon at bounding box center [1472, 145] width 17 height 15
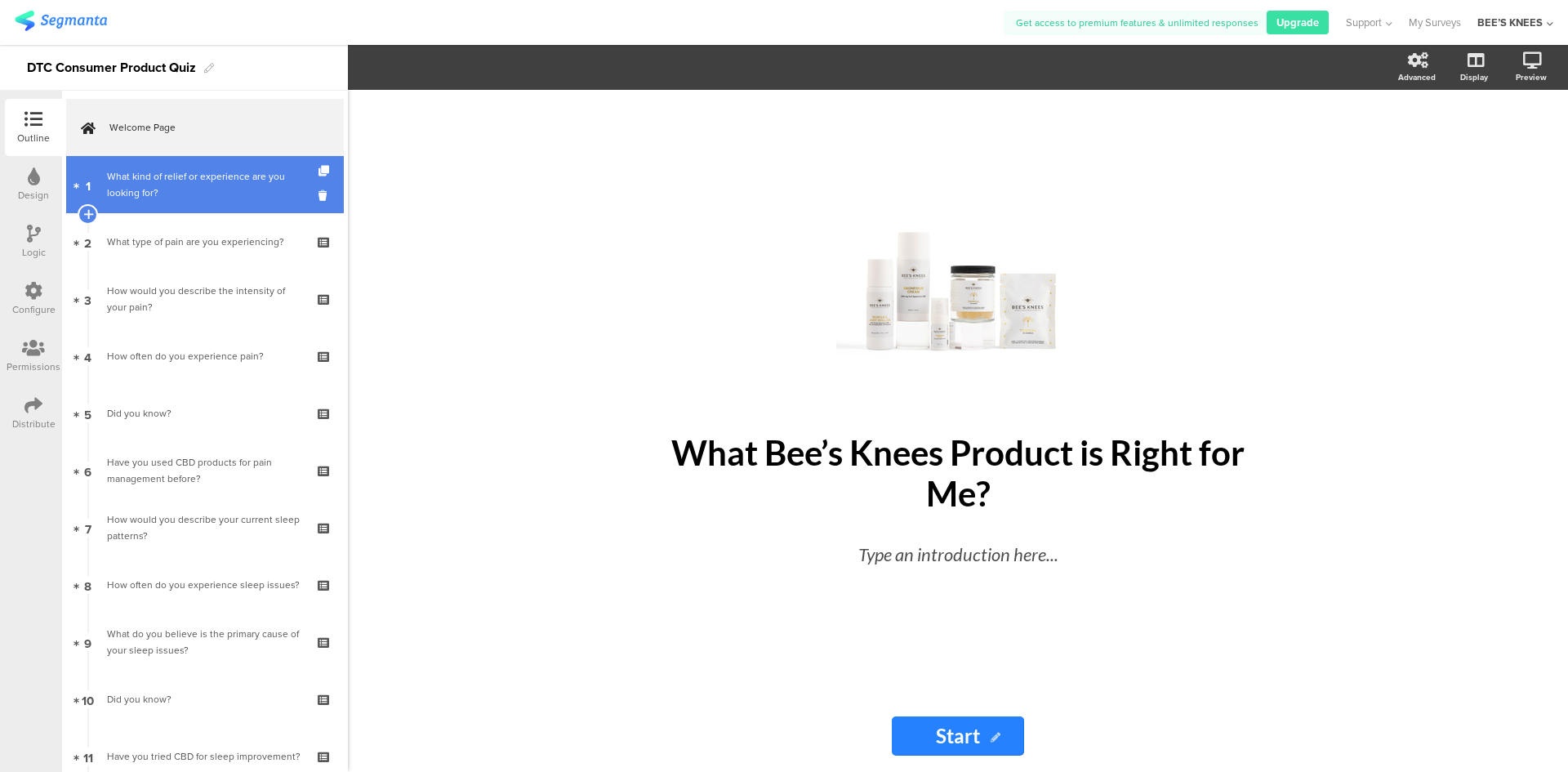
click at [160, 203] on link "1 What kind of relief or experience are you looking for?" at bounding box center [205, 184] width 278 height 57
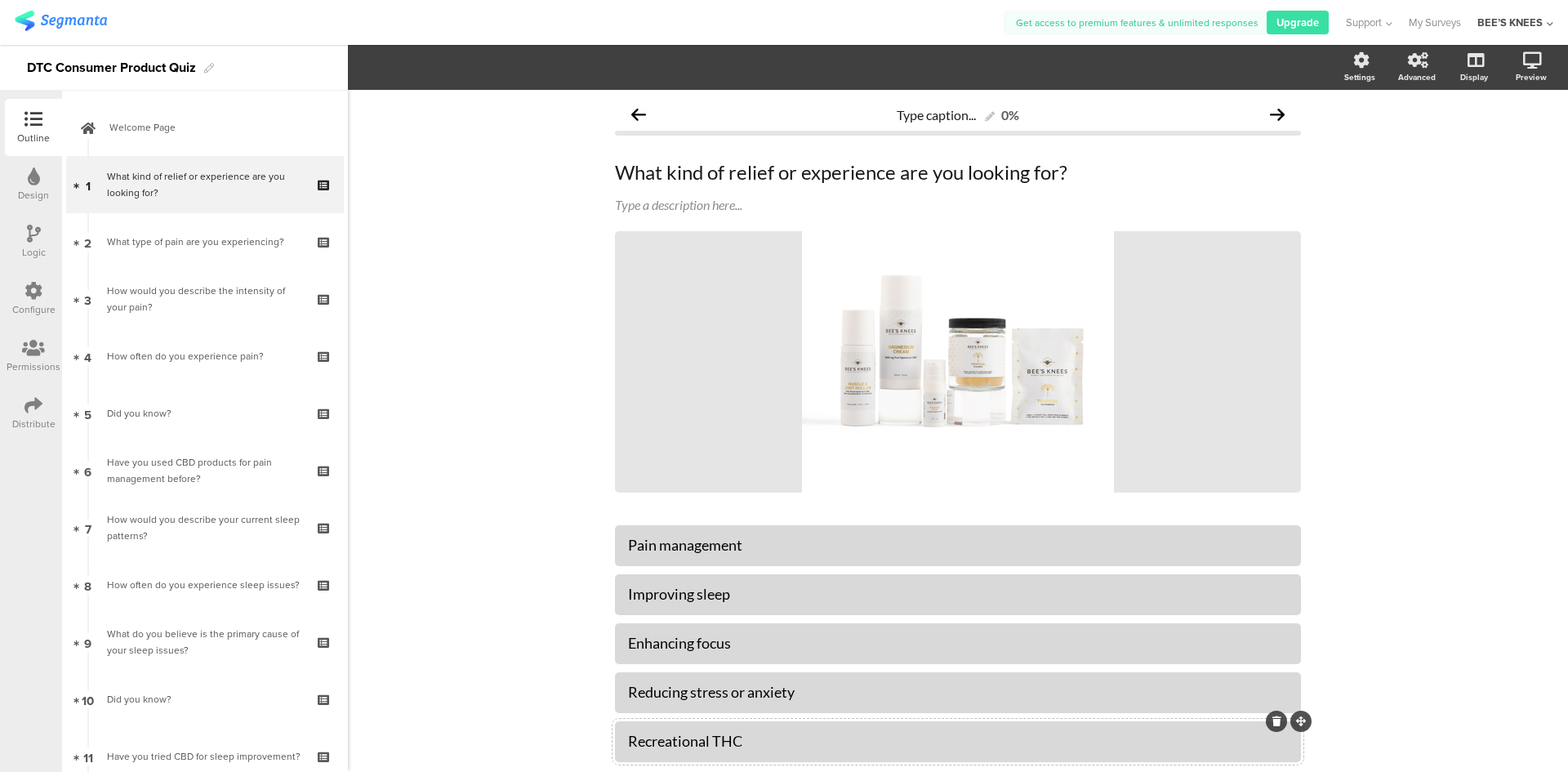
click at [833, 745] on div "Recreational THC" at bounding box center [958, 740] width 660 height 19
click at [448, 517] on div "Type caption... 0% What kind of relief or experience are you looking for? What …" at bounding box center [957, 483] width 1220 height 786
click at [1464, 148] on icon at bounding box center [1472, 145] width 17 height 15
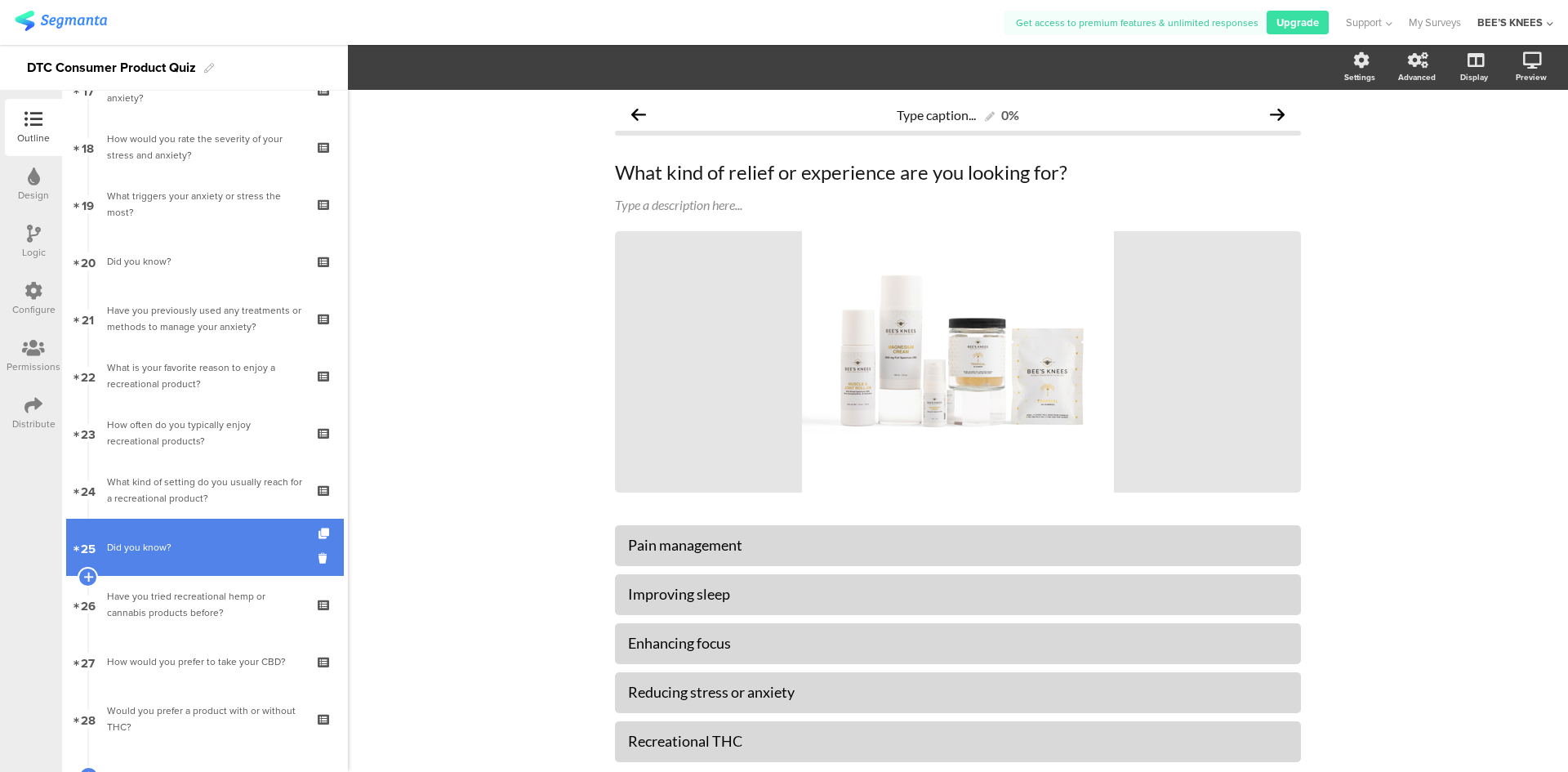
scroll to position [1062, 0]
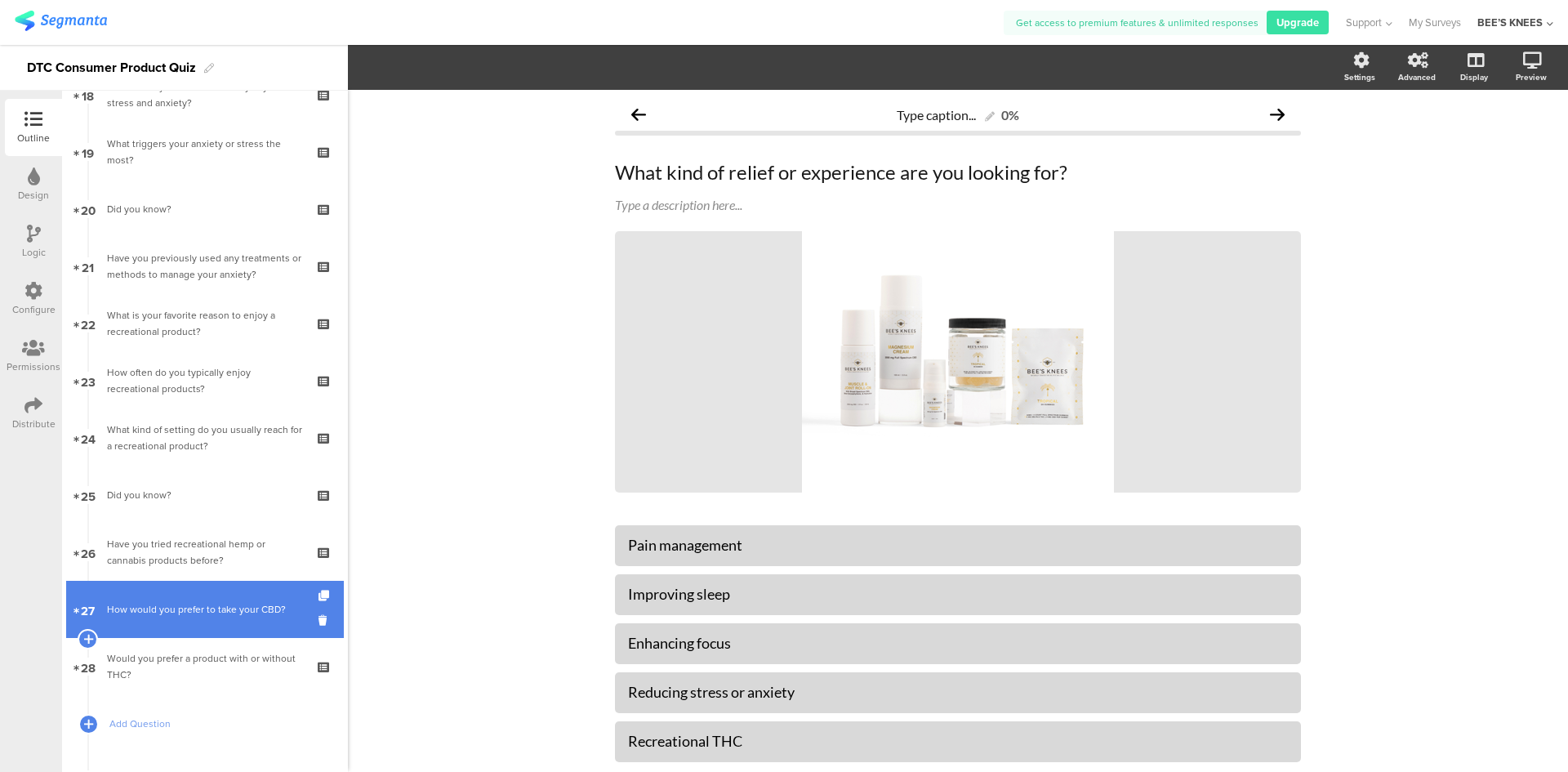
click at [208, 629] on link "27 How would you prefer to take your CBD?" at bounding box center [205, 609] width 278 height 57
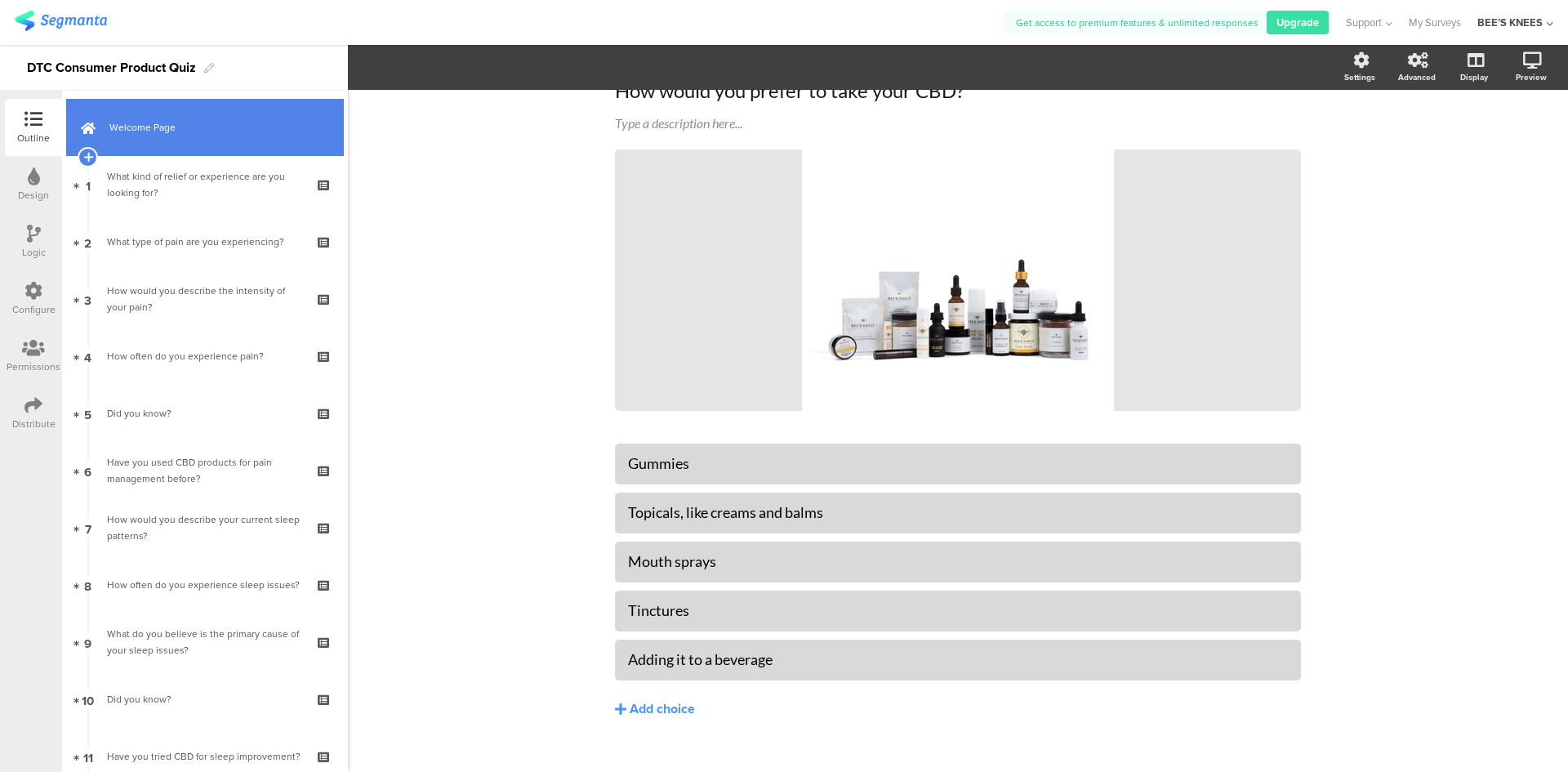
click at [243, 130] on span "Welcome Page" at bounding box center [214, 127] width 209 height 16
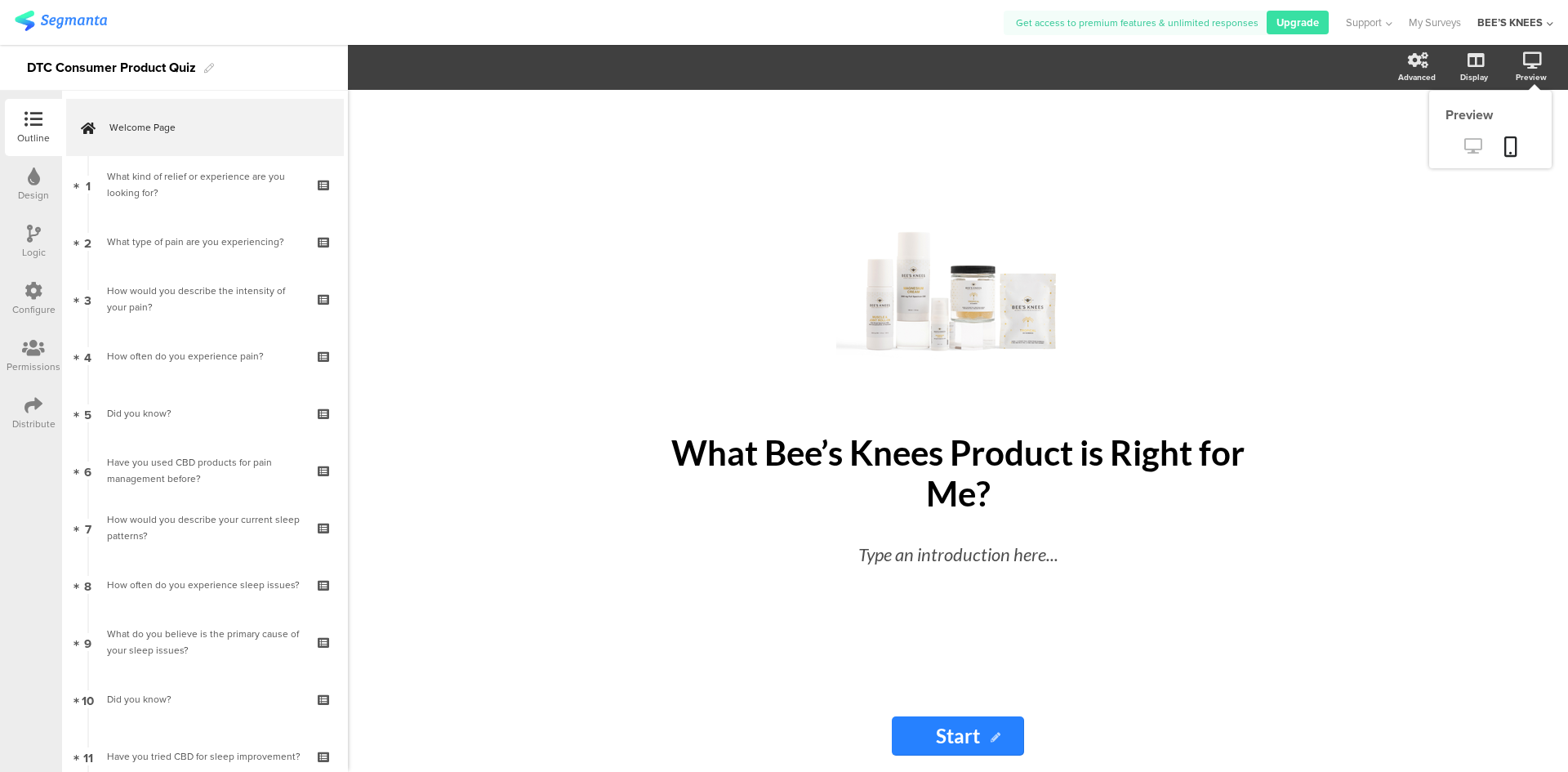
click at [1482, 141] on link at bounding box center [1472, 147] width 40 height 27
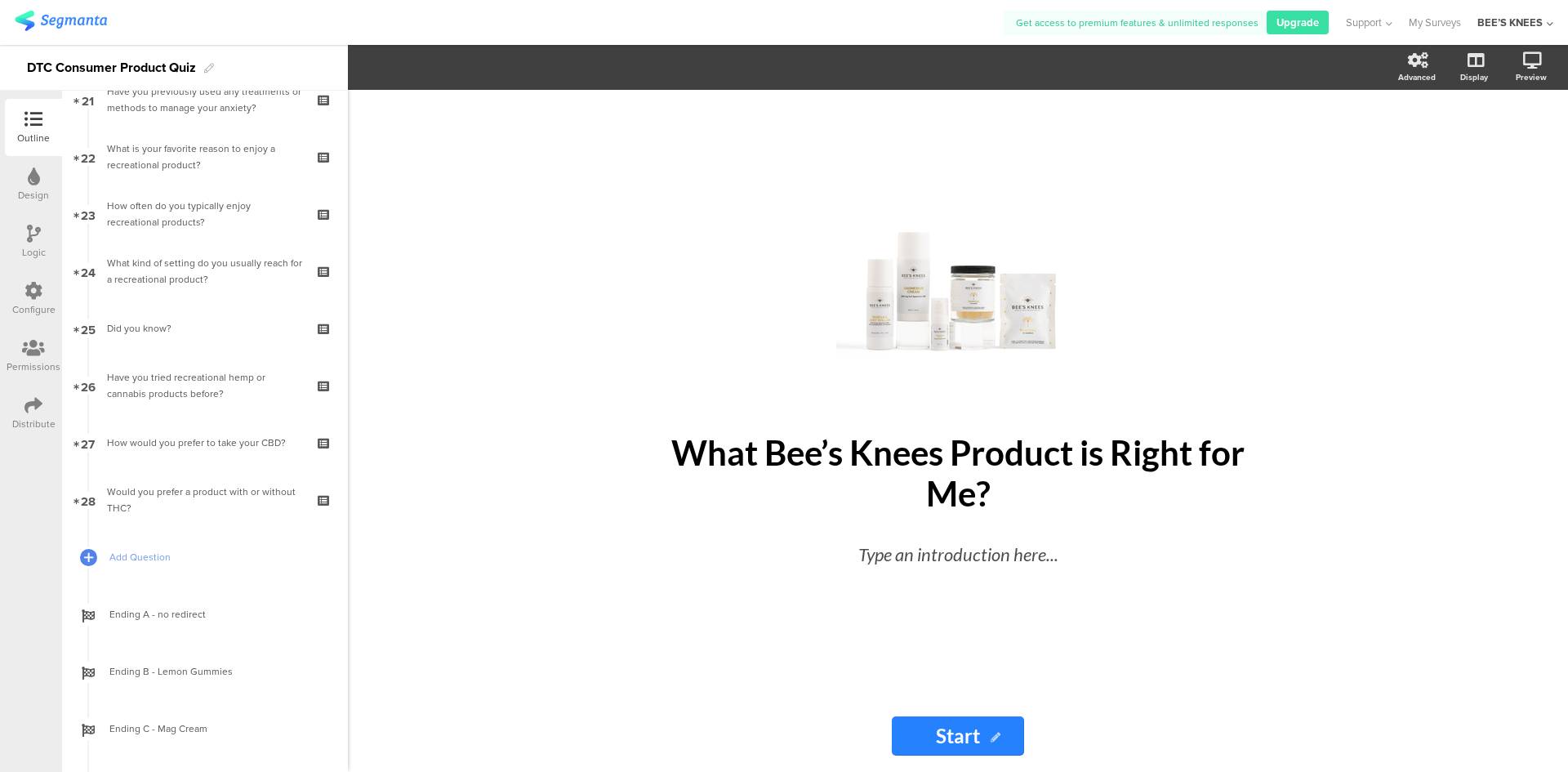
scroll to position [1225, 0]
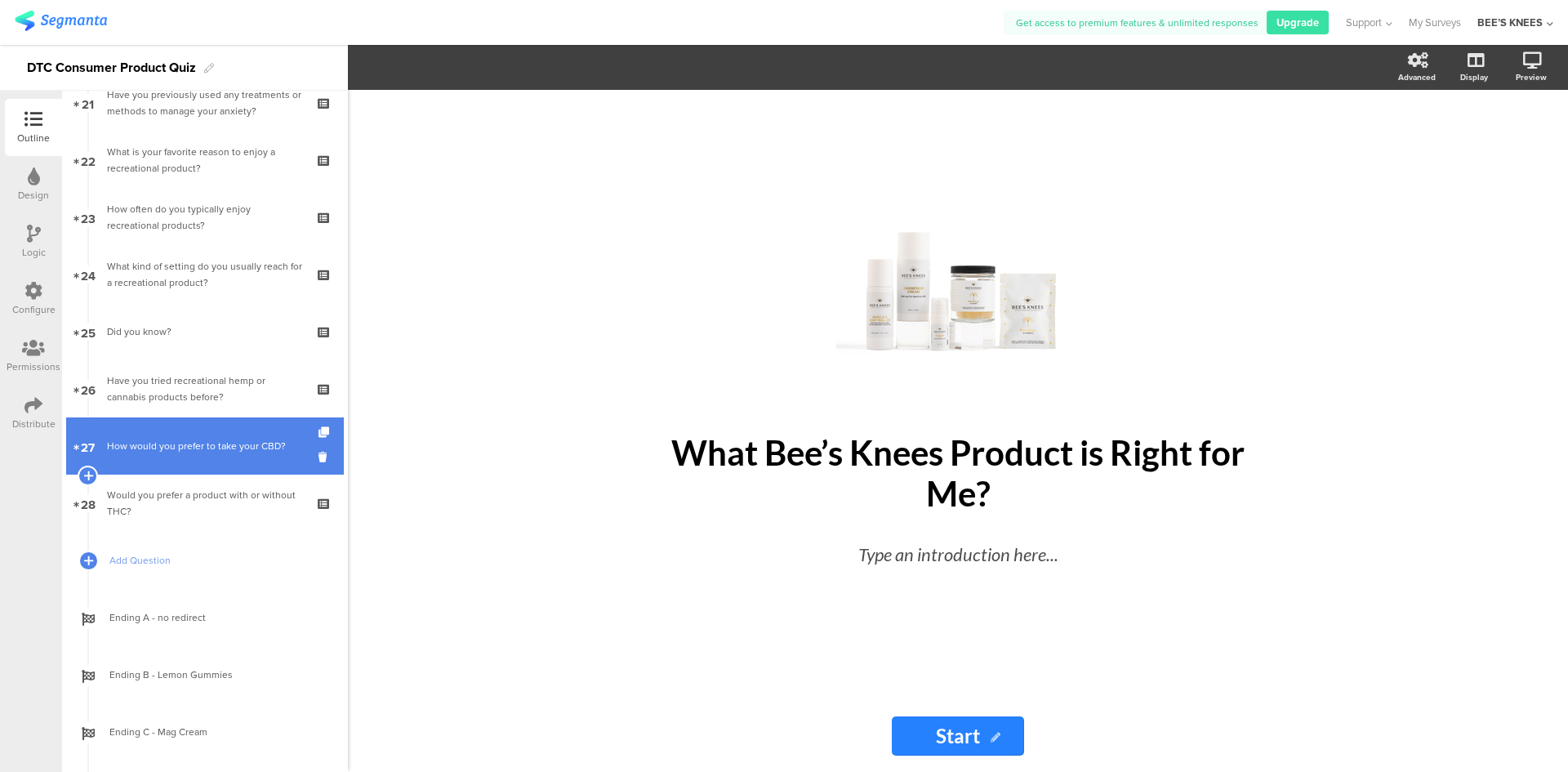
click at [153, 460] on link "27 How would you prefer to take your CBD?" at bounding box center [205, 445] width 278 height 57
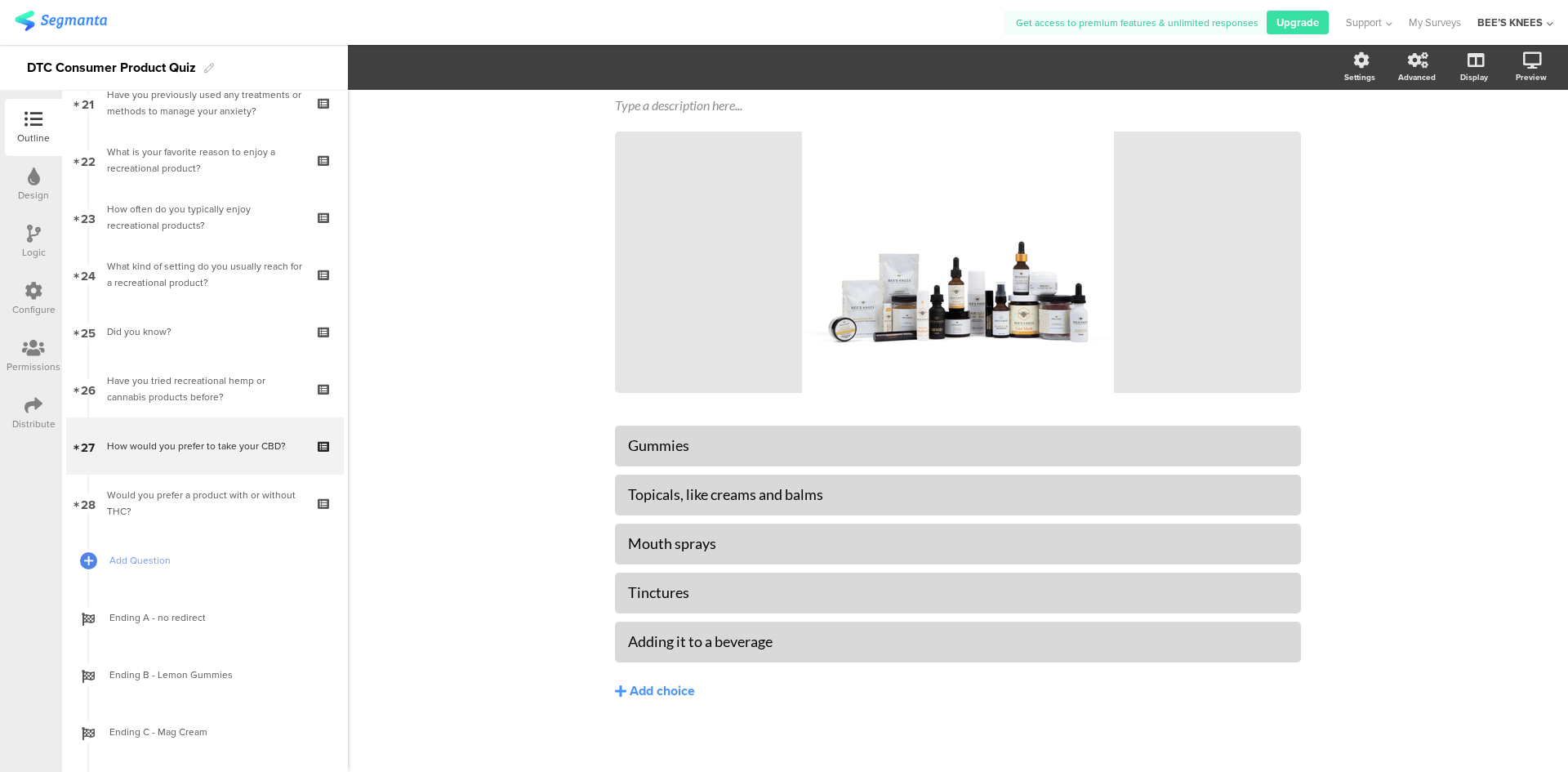
scroll to position [105, 0]
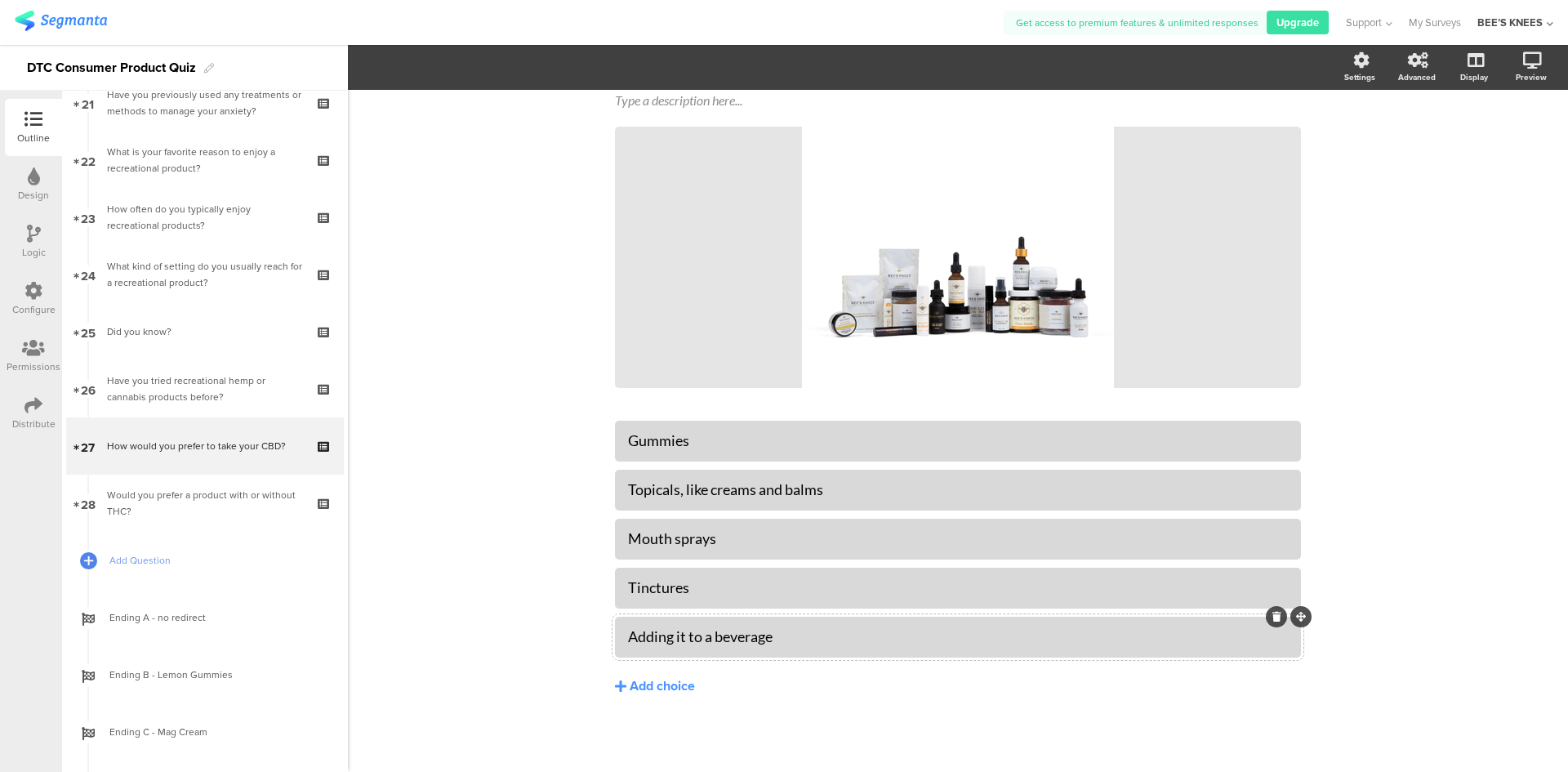
click at [1272, 618] on icon at bounding box center [1276, 617] width 9 height 10
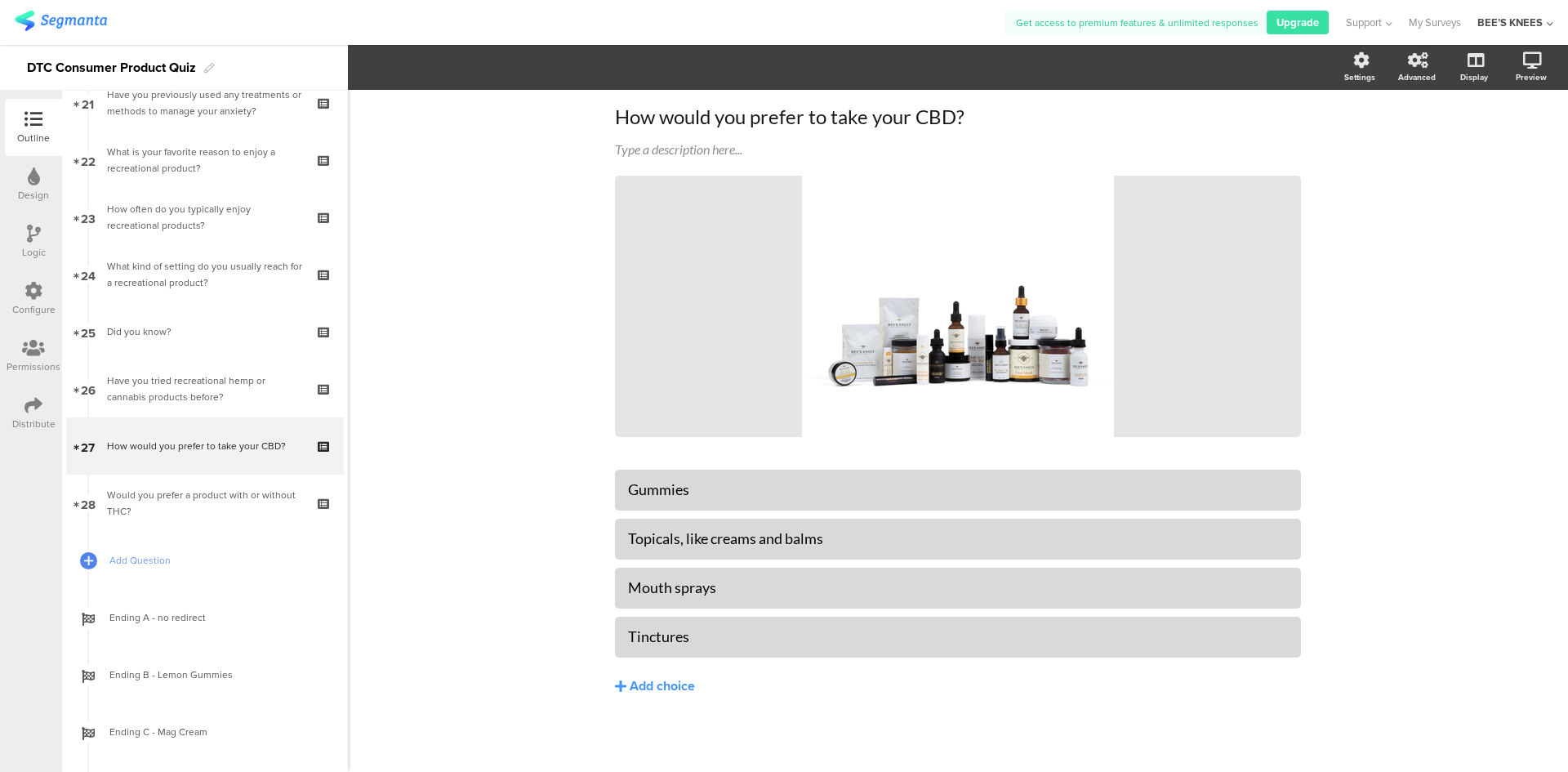
click at [450, 419] on div "Type caption... 93% How would you prefer to take your CBD? How would you prefer…" at bounding box center [957, 403] width 1220 height 738
click at [1464, 151] on icon at bounding box center [1472, 145] width 17 height 15
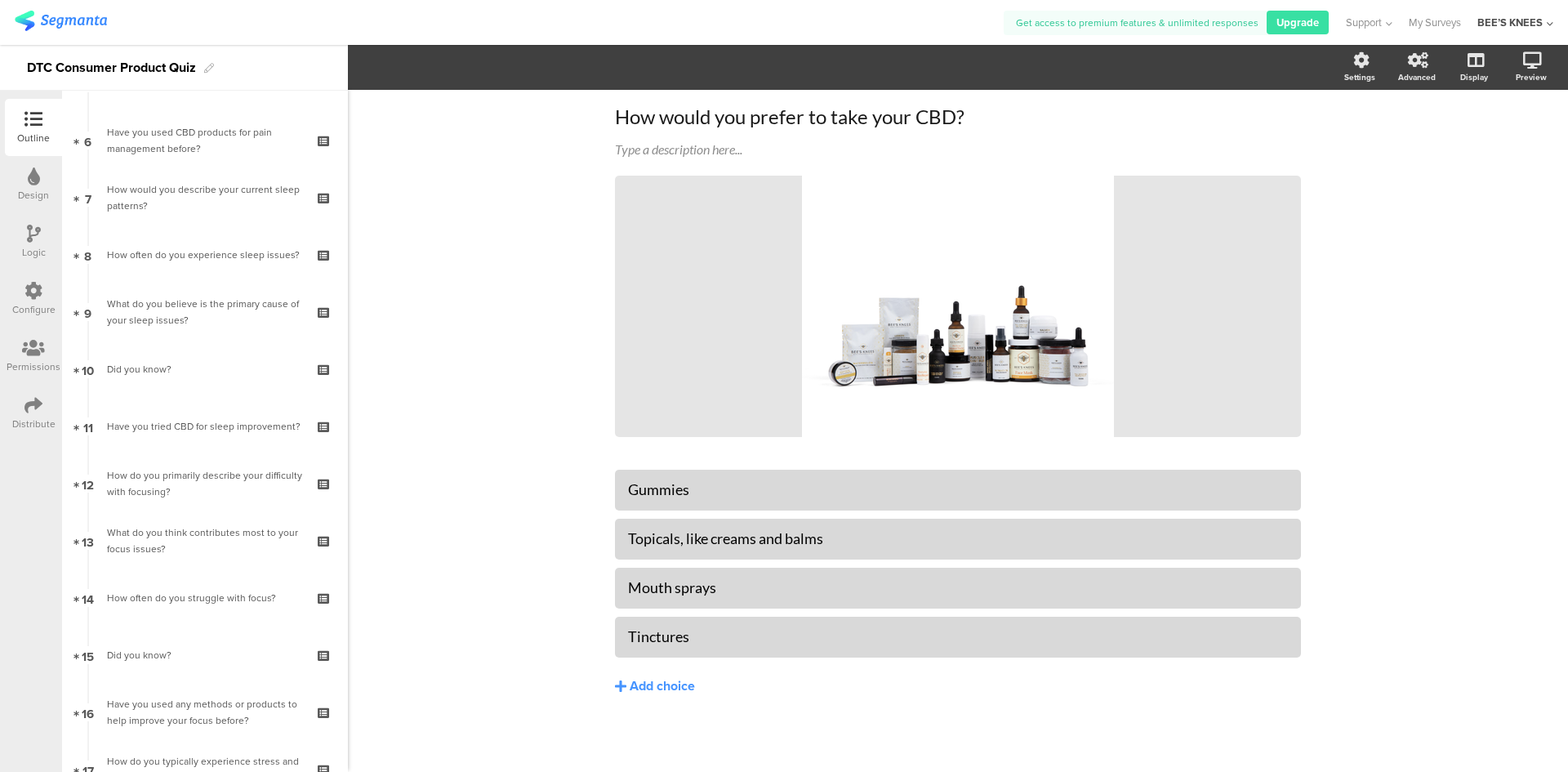
scroll to position [0, 0]
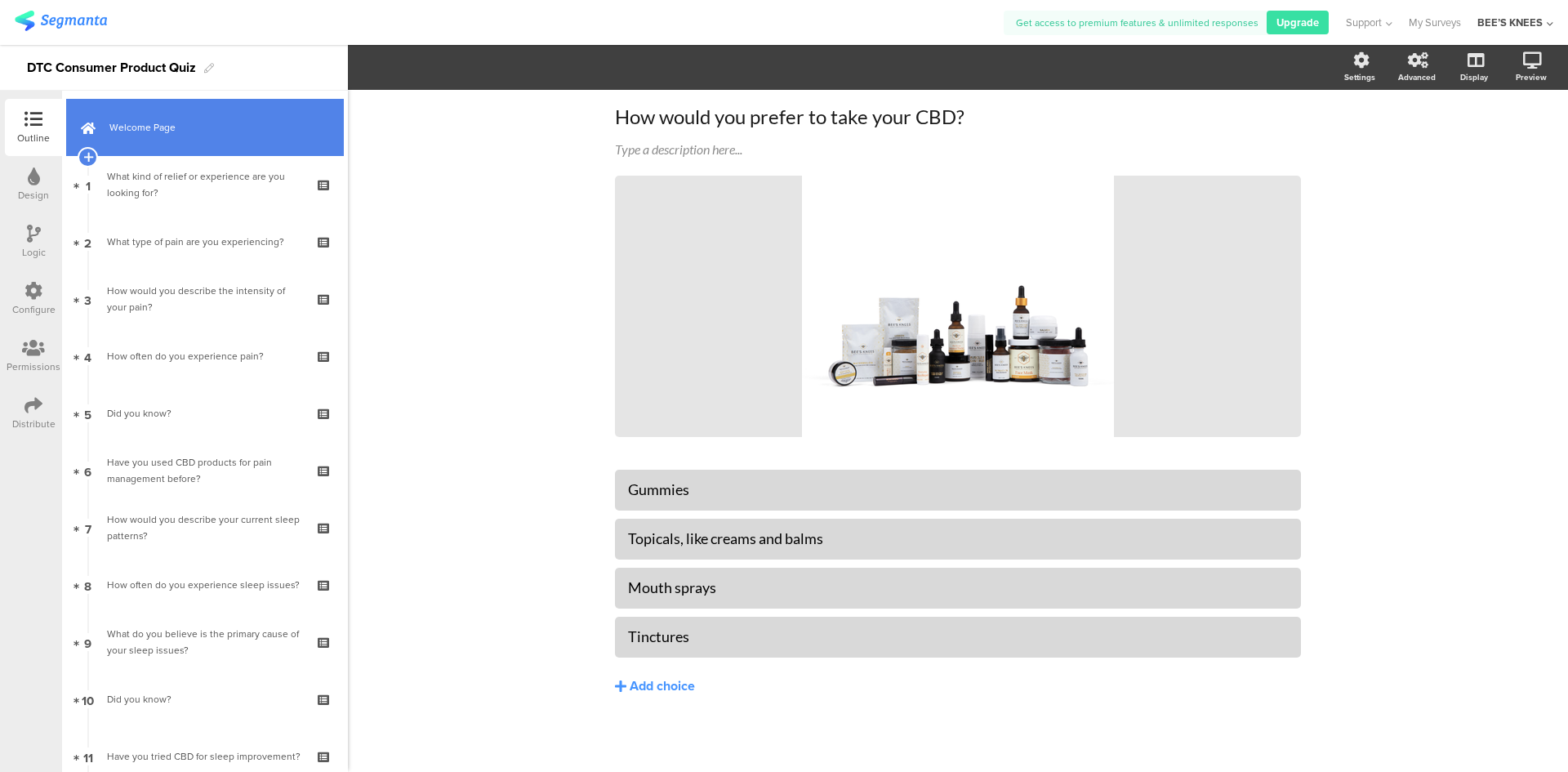
click at [192, 142] on link "Welcome Page" at bounding box center [205, 126] width 278 height 57
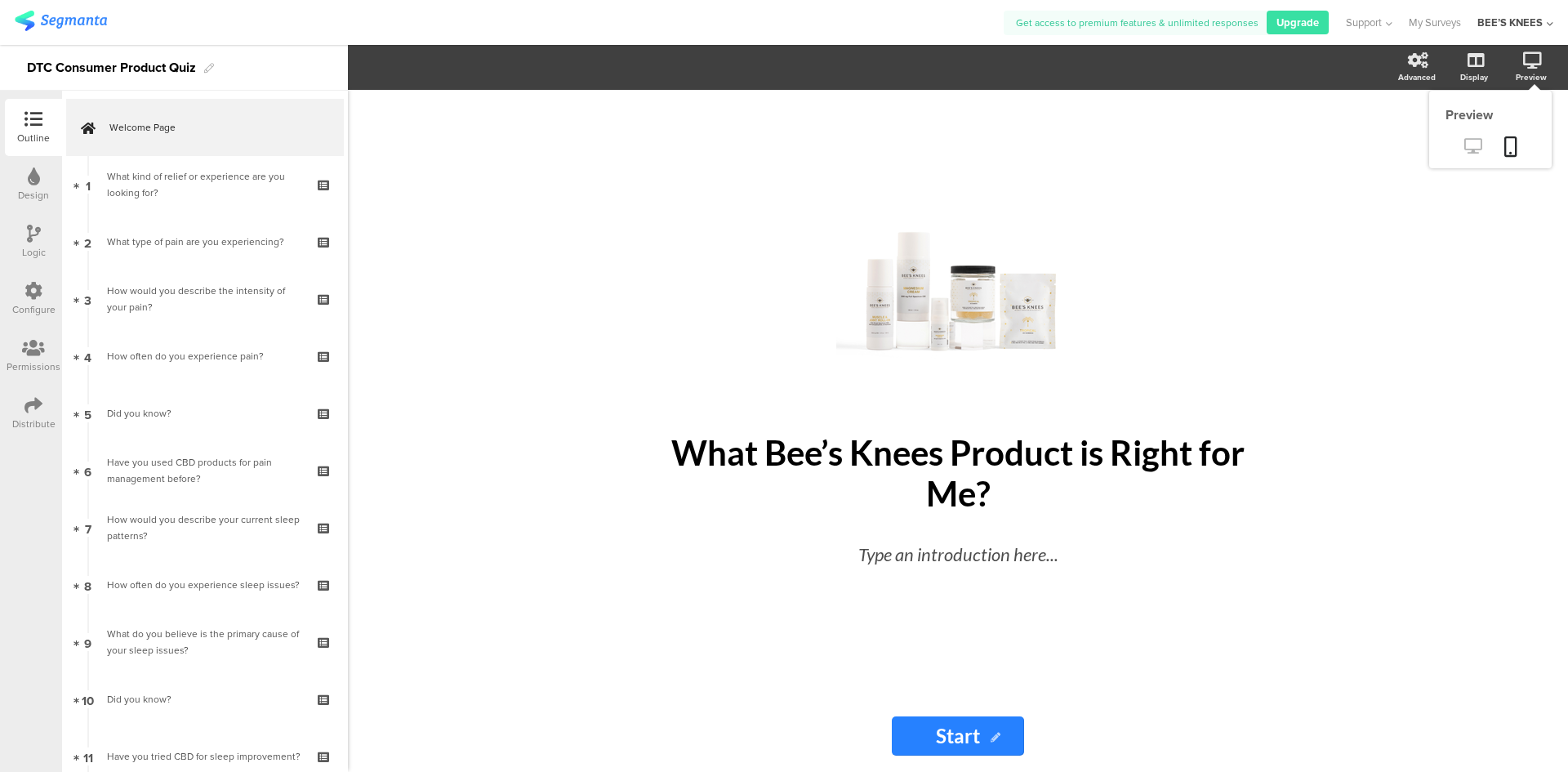
click at [1468, 140] on icon at bounding box center [1472, 145] width 17 height 15
